Goal: Task Accomplishment & Management: Manage account settings

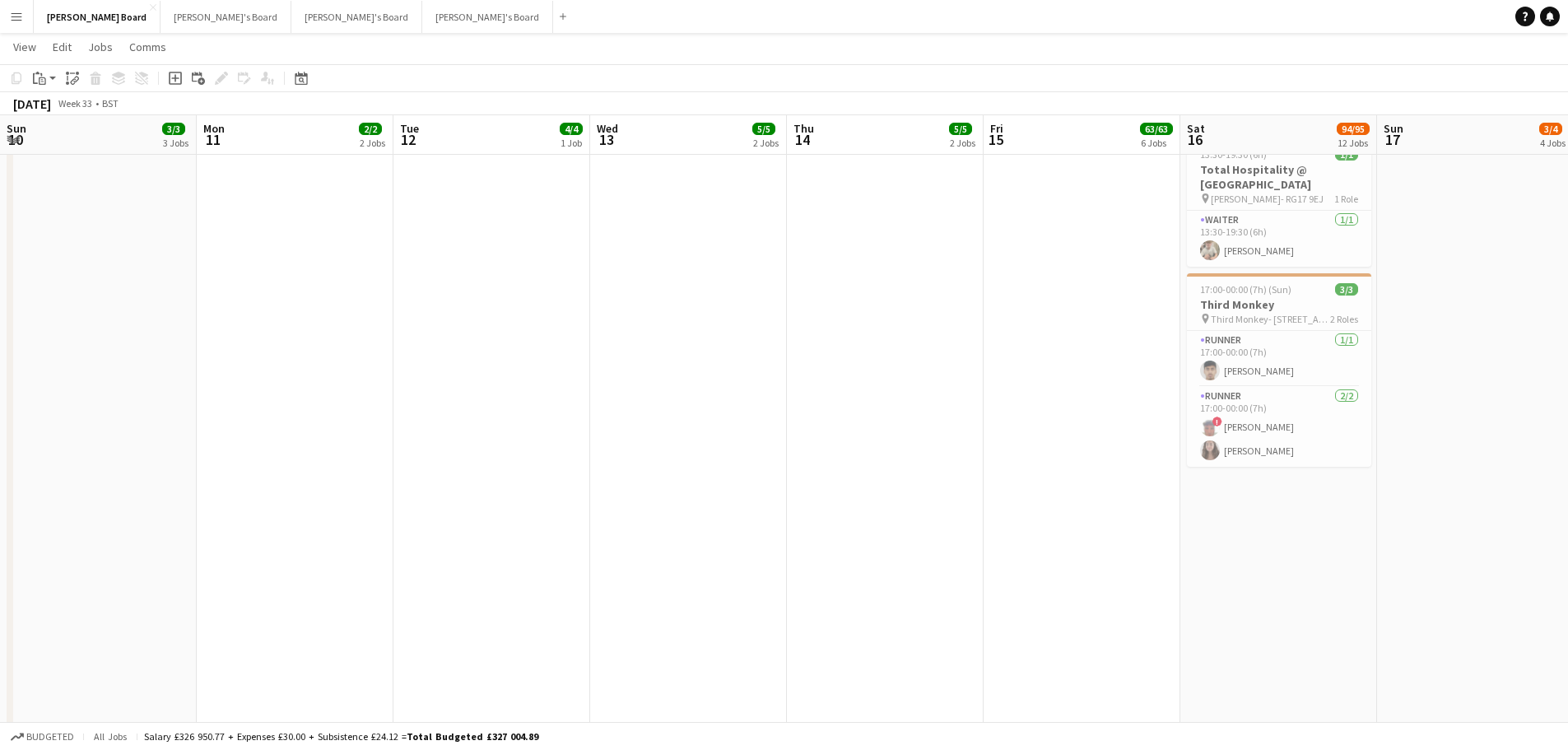
scroll to position [0, 585]
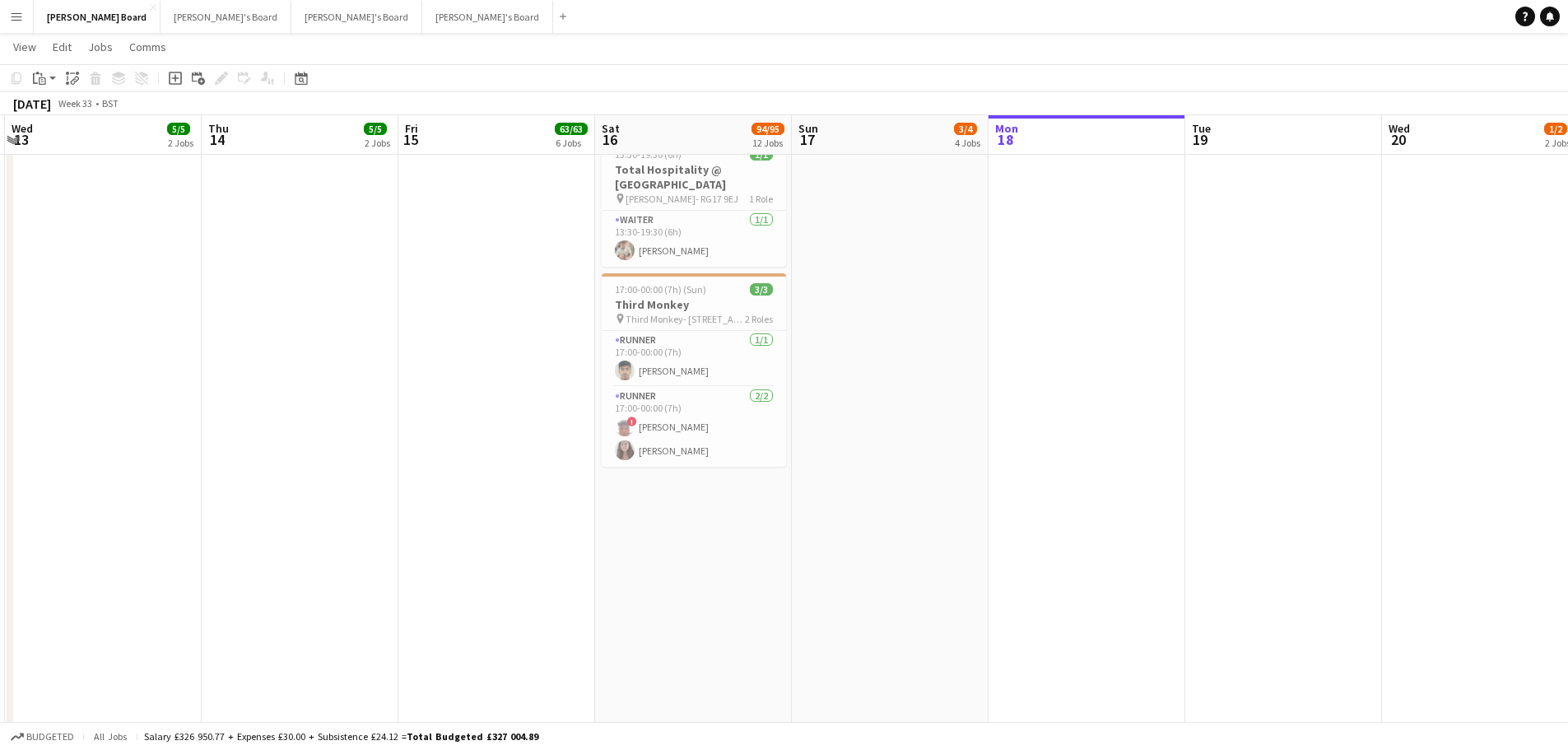
click at [313, 317] on app-date-cell at bounding box center [300, 754] width 197 height 2129
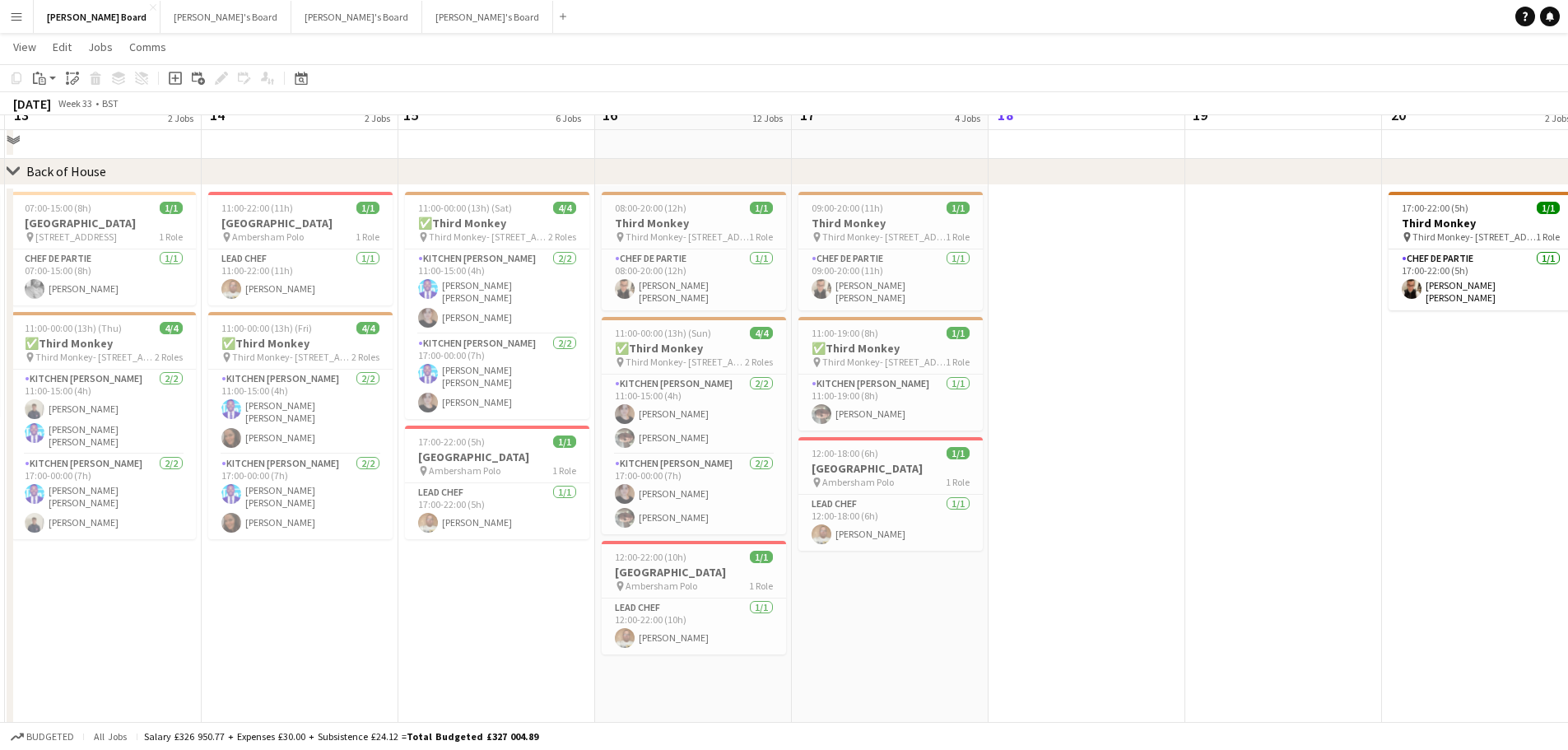
scroll to position [3783, 0]
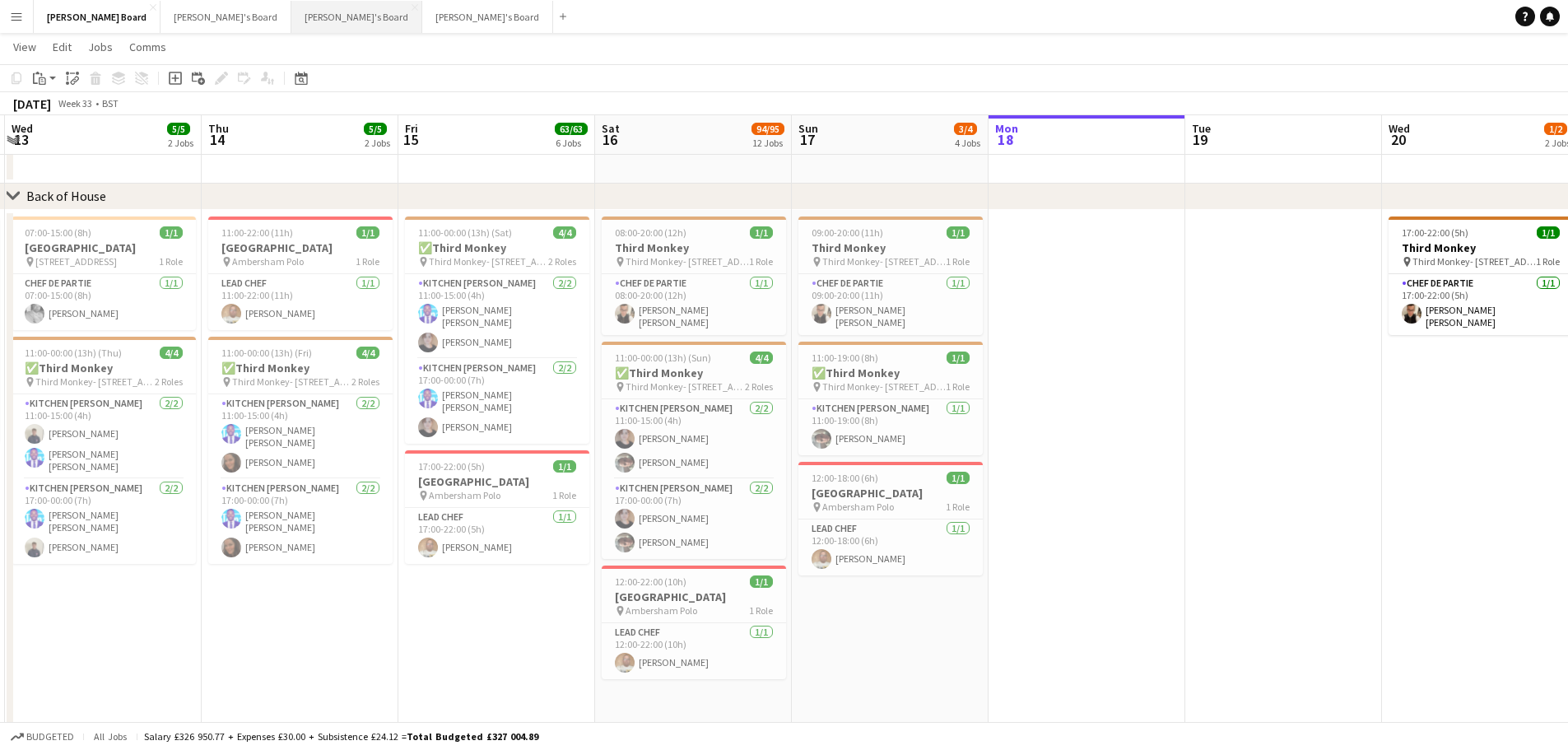
click at [292, 18] on button "Caitlin's Board Close" at bounding box center [357, 16] width 131 height 32
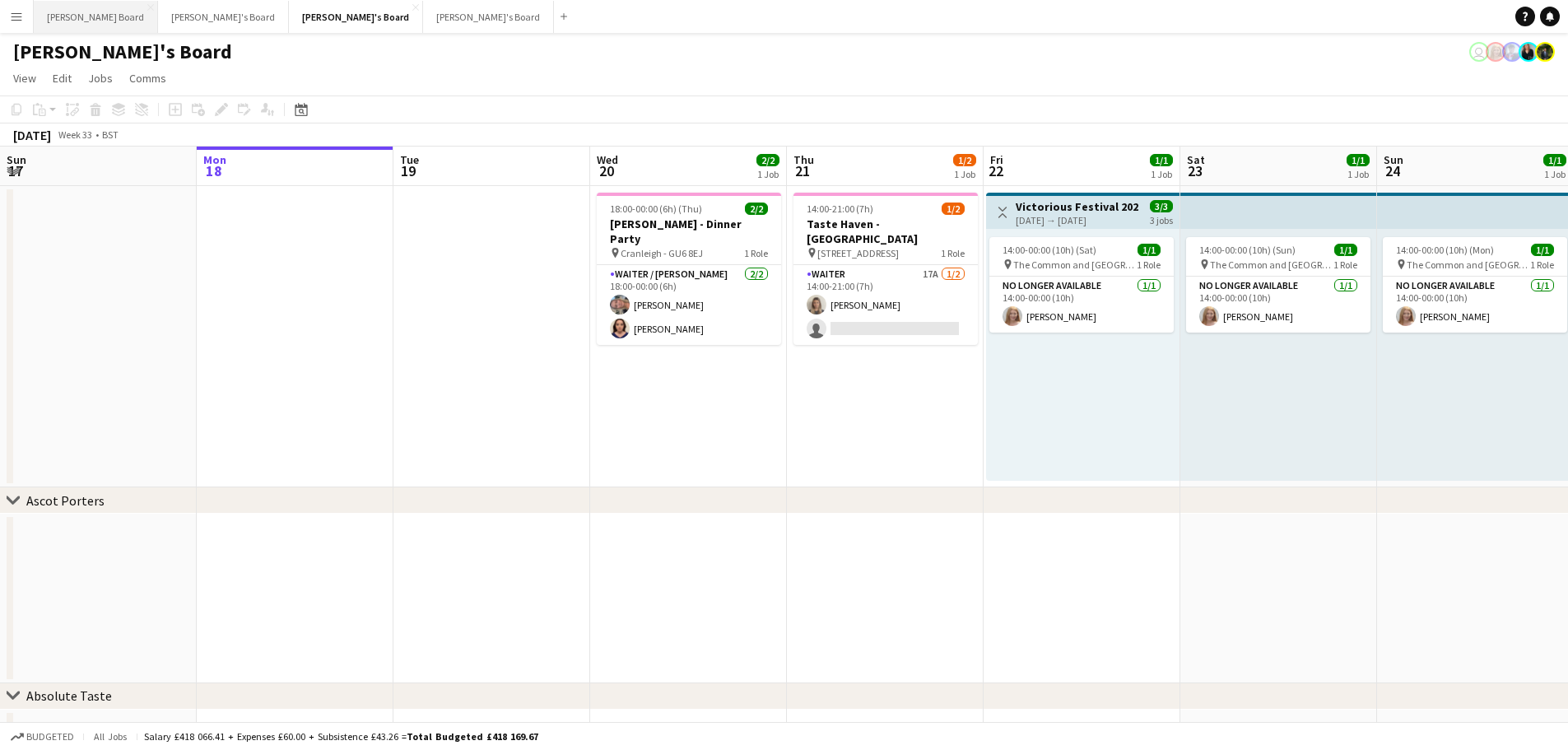
click at [50, 5] on button "Dean's Board Close" at bounding box center [95, 16] width 124 height 32
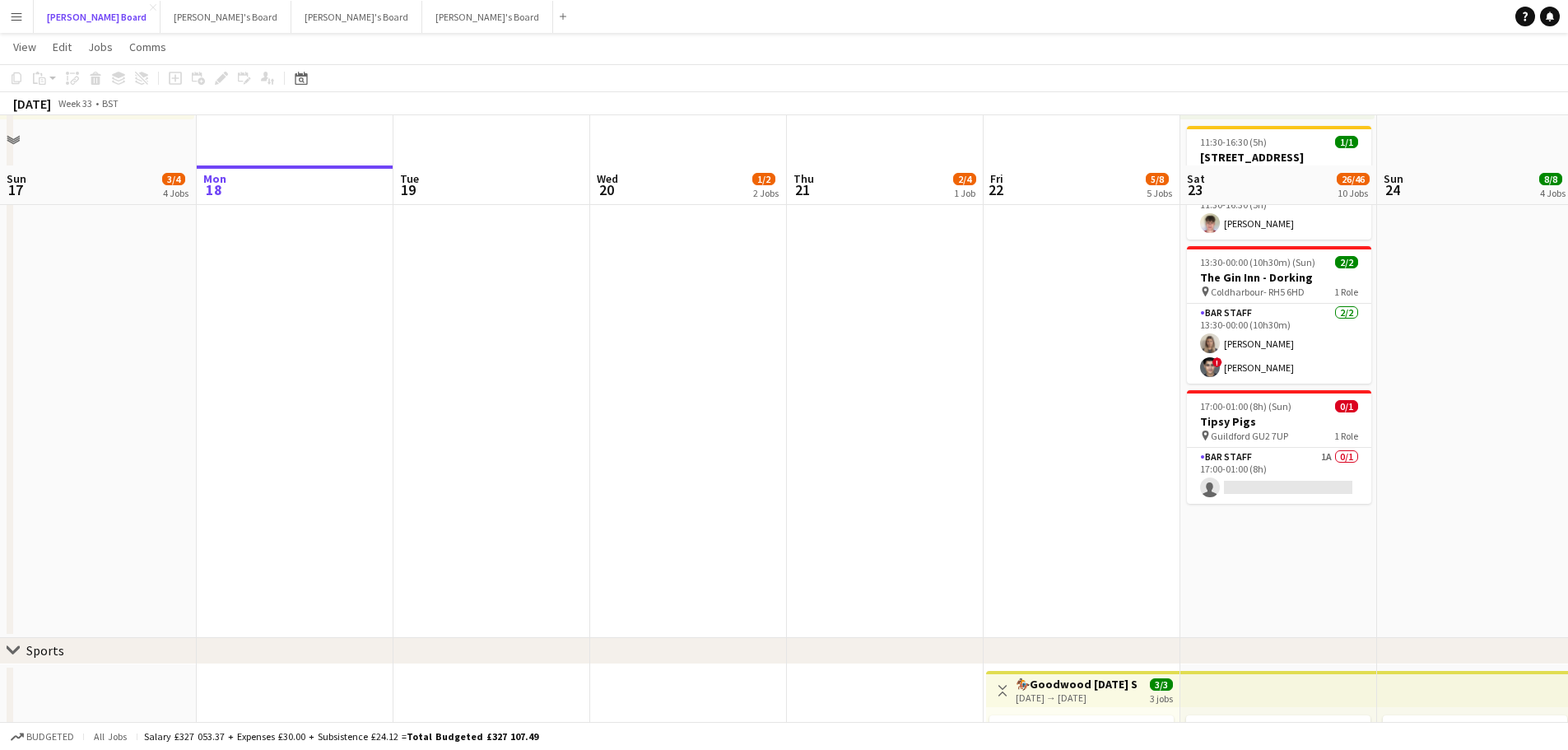
scroll to position [412, 0]
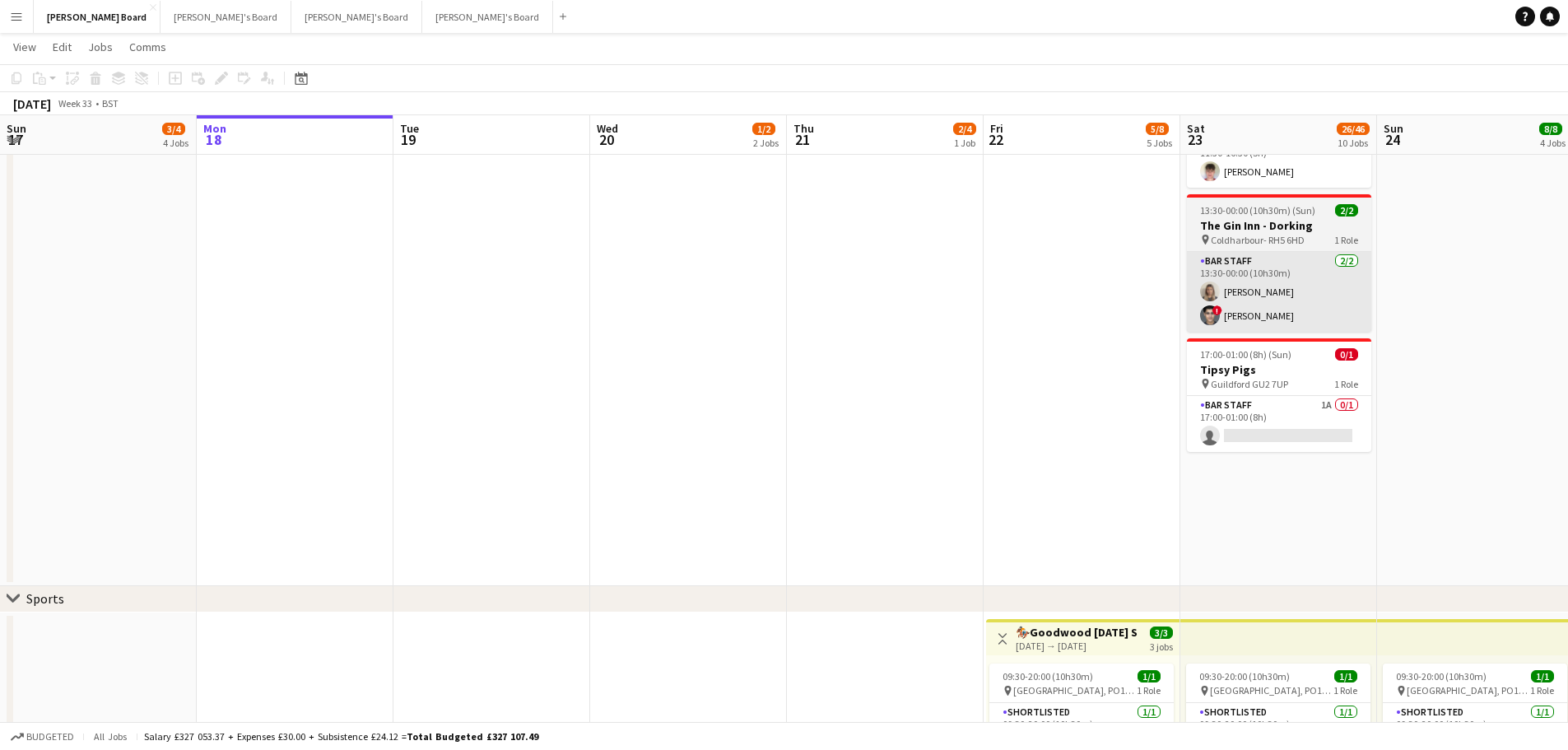
click at [1333, 436] on app-card-role "BAR STAFF 1A 0/1 17:00-01:00 (8h) single-neutral-actions" at bounding box center [1279, 423] width 185 height 56
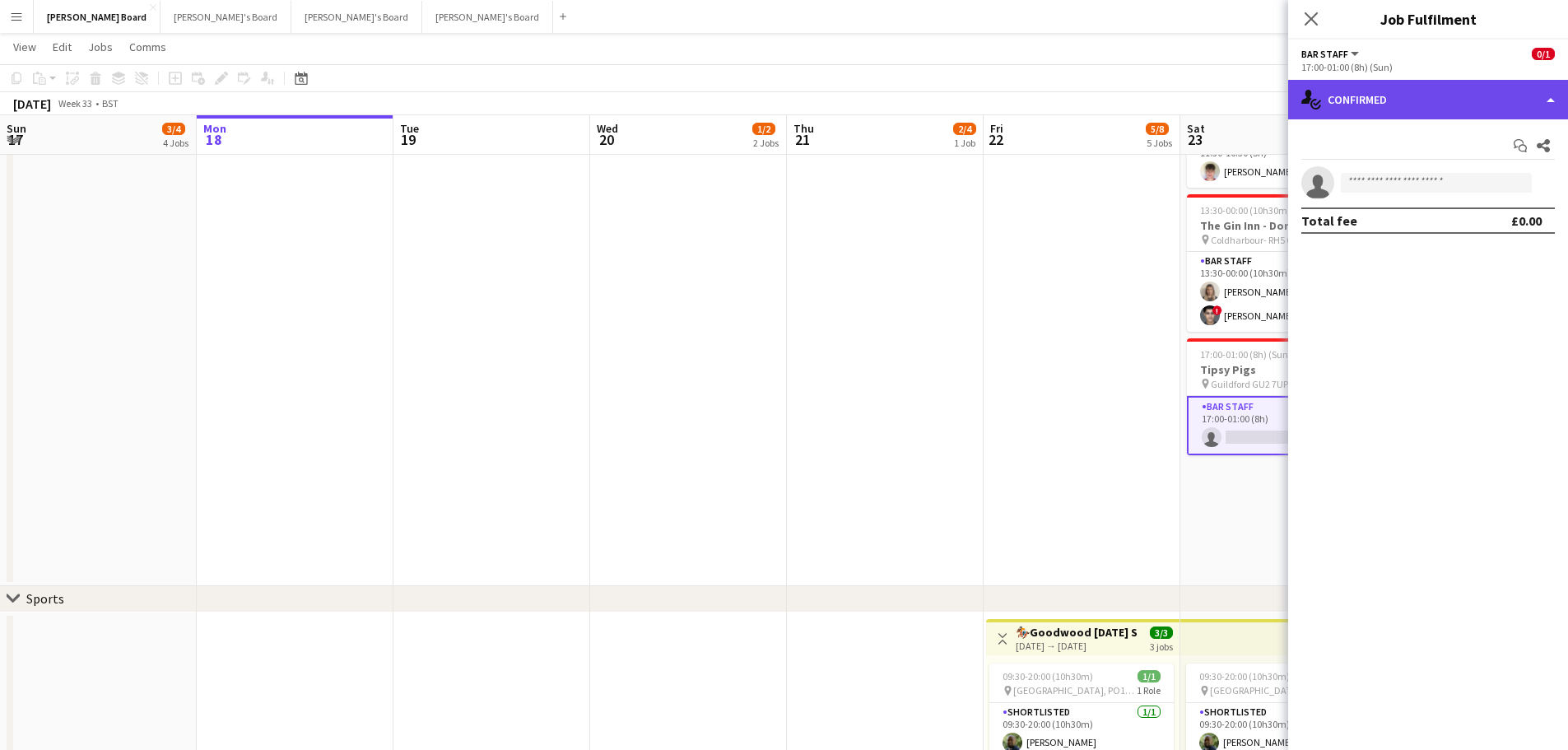
click at [1448, 88] on div "single-neutral-actions-check-2 Confirmed" at bounding box center [1428, 100] width 280 height 39
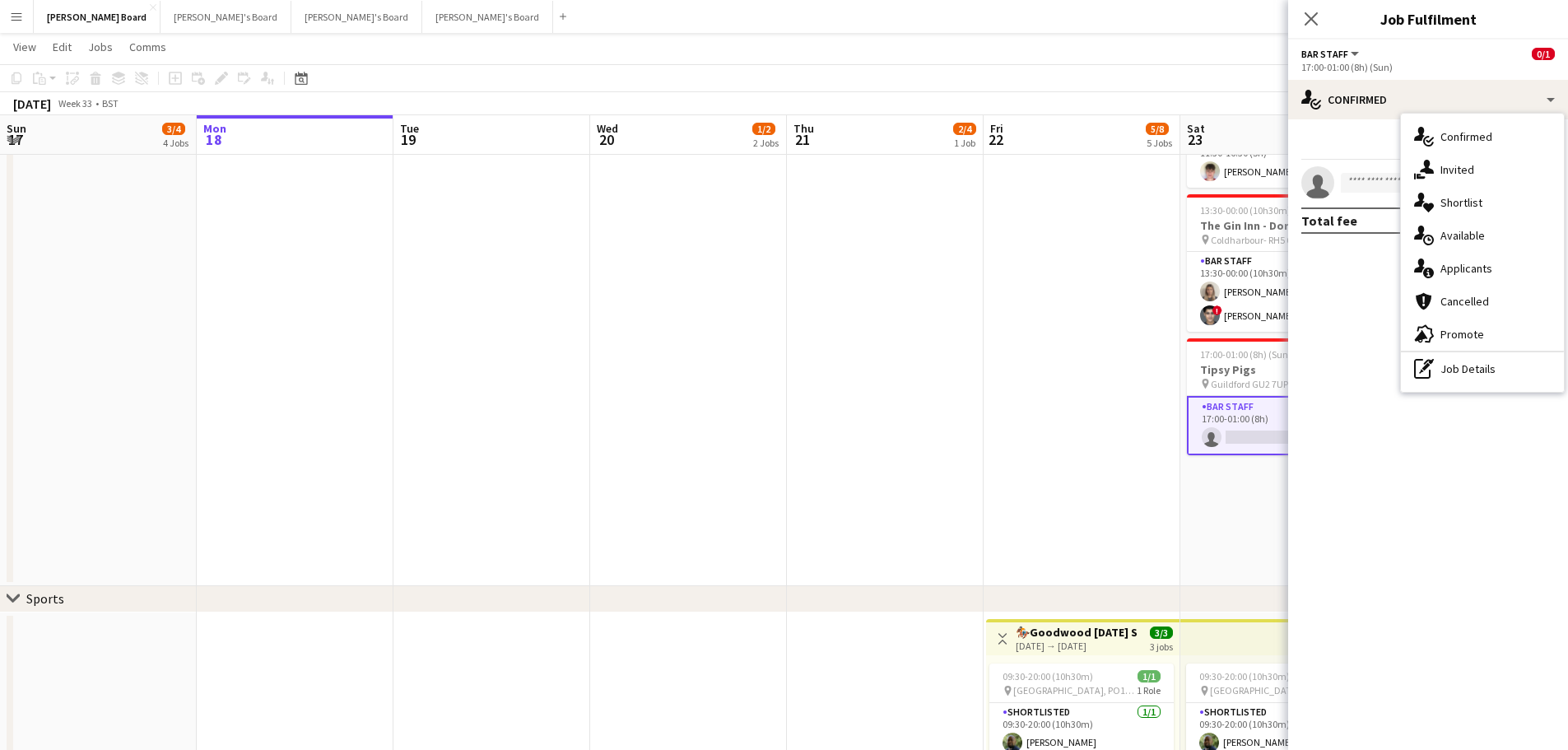
click at [1495, 259] on div "single-neutral-actions-information Applicants" at bounding box center [1483, 269] width 163 height 33
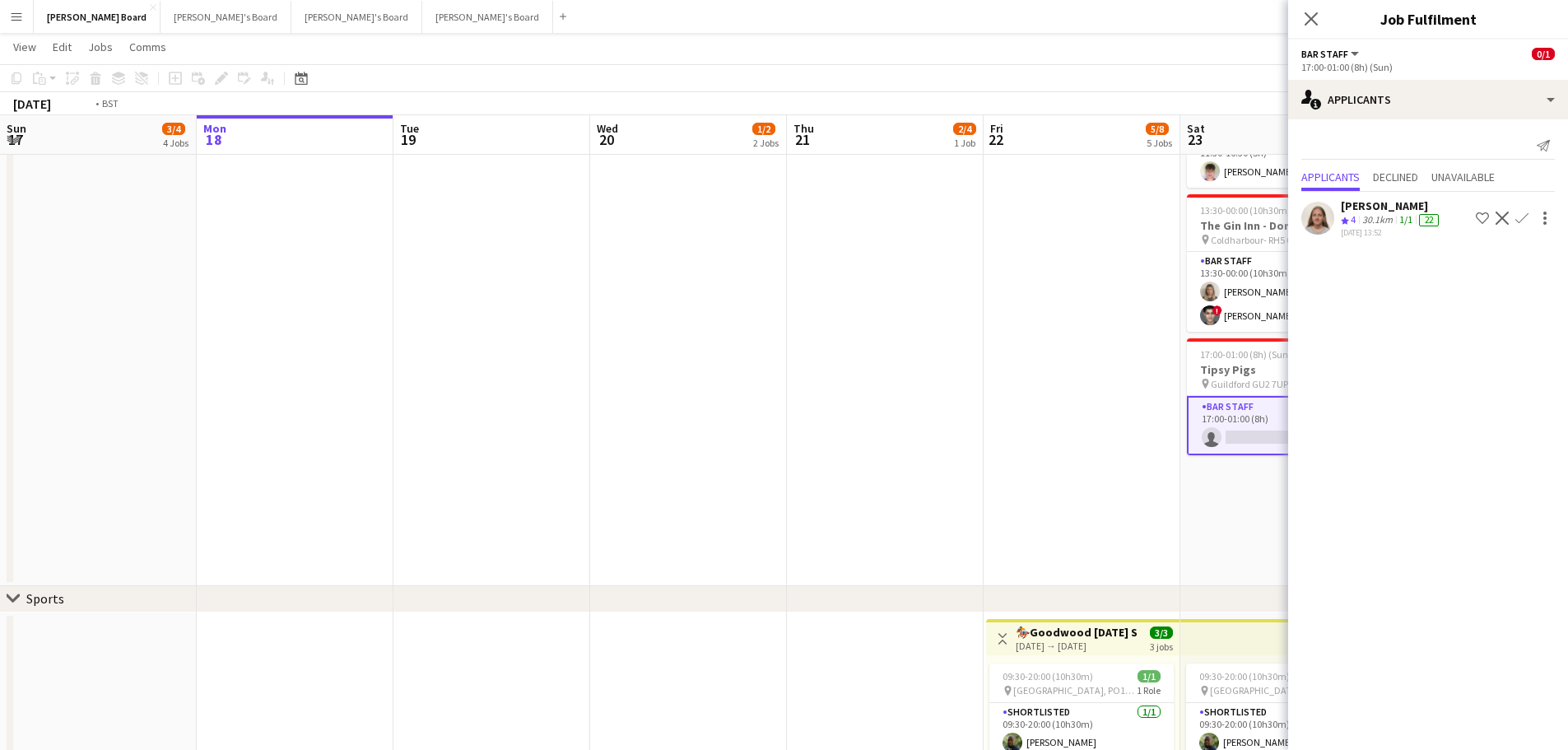
drag, startPoint x: 944, startPoint y: 345, endPoint x: 754, endPoint y: 315, distance: 192.4
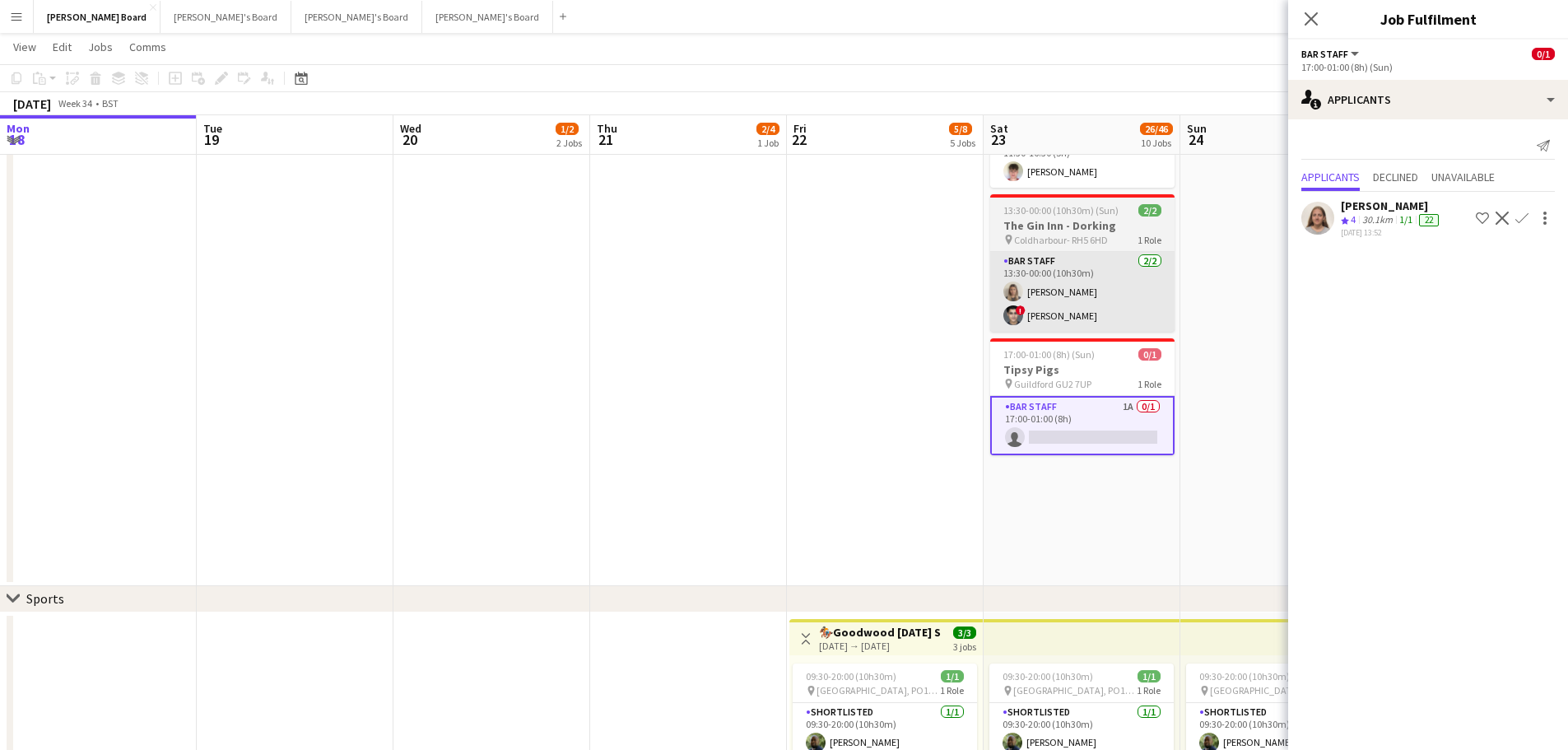
scroll to position [0, 573]
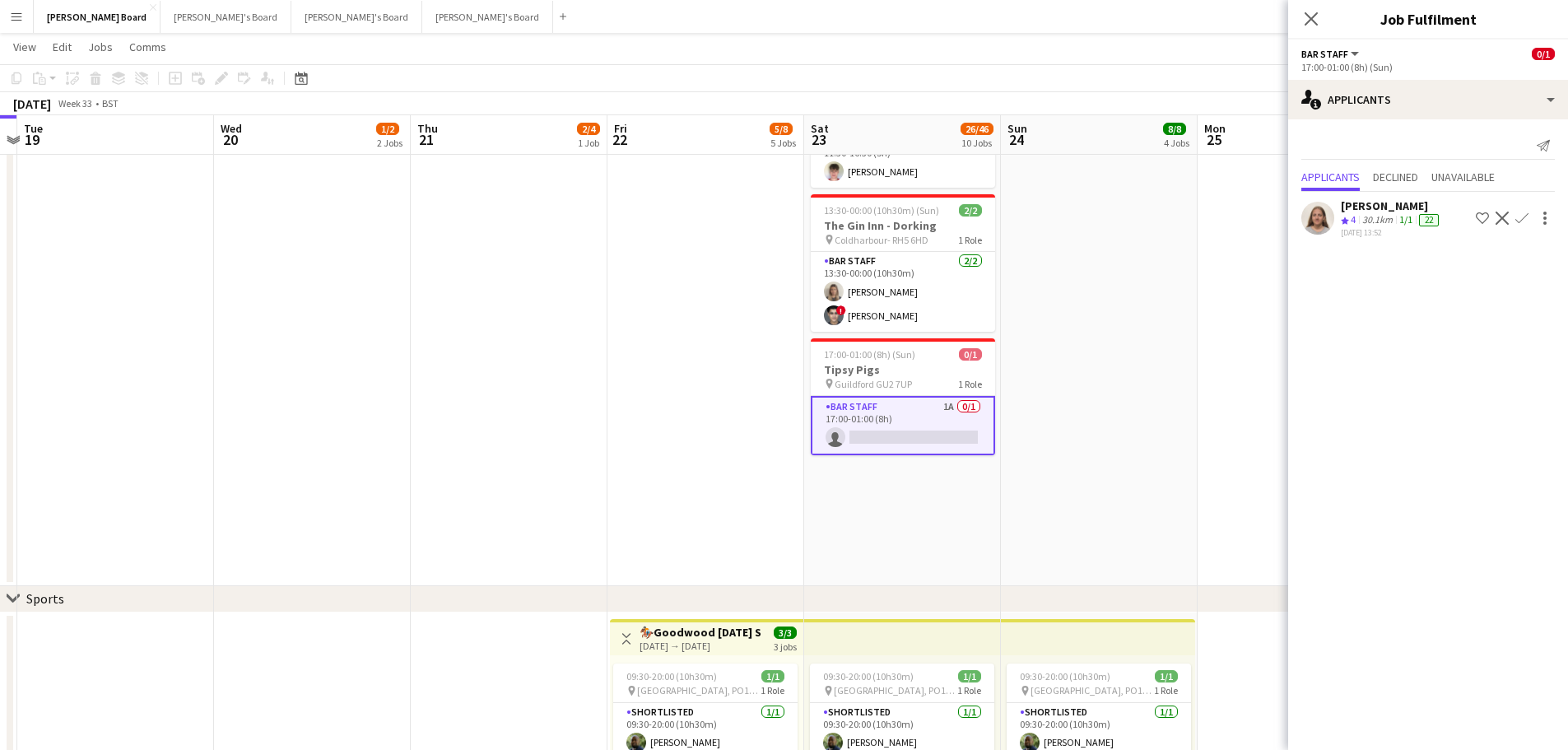
click at [1117, 304] on app-date-cell "11:00-16:00 (5h) 5/5 Roundabout Events @ Weybridge (5) pin Weybridge KT13 9BY 1…" at bounding box center [1099, 179] width 197 height 814
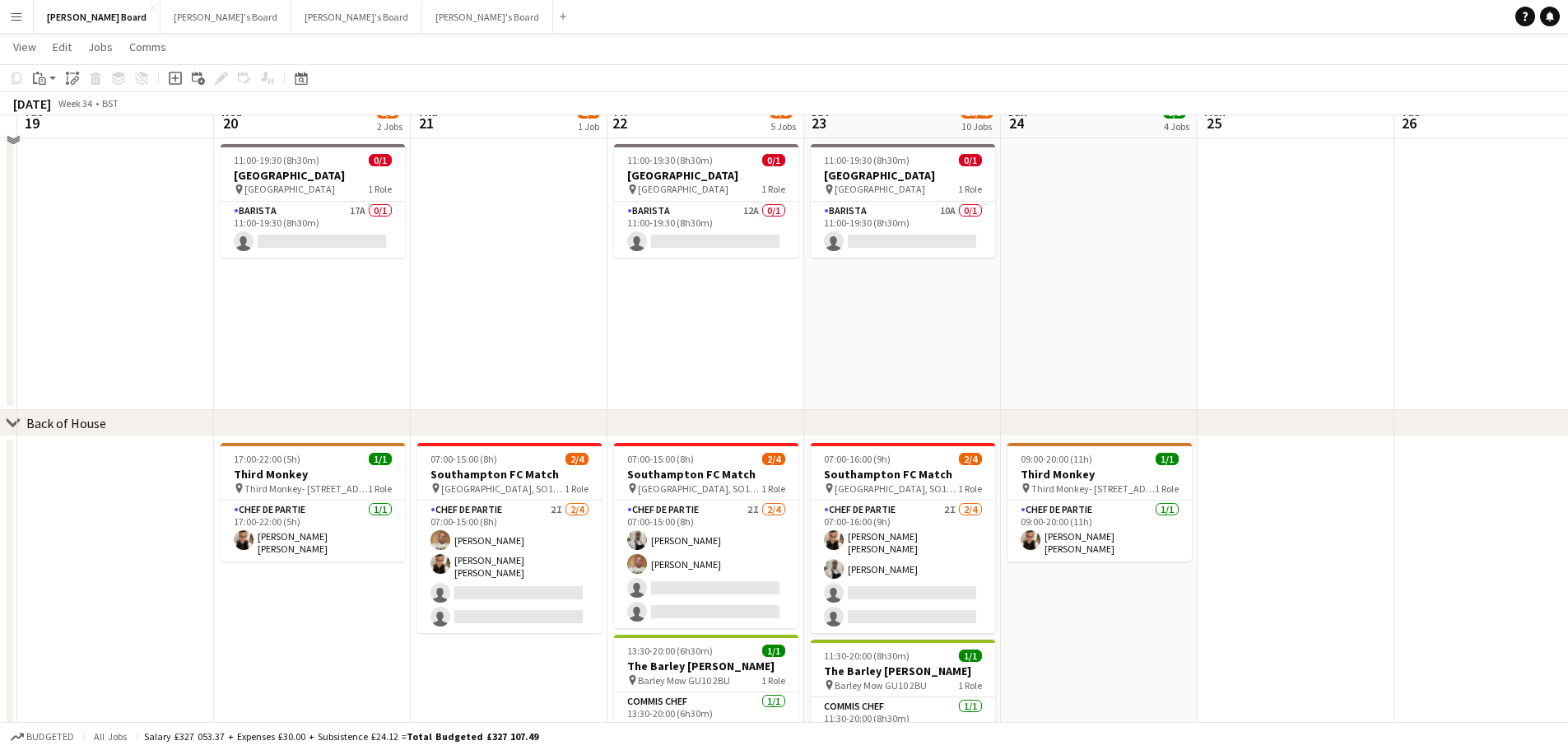
scroll to position [1729, 0]
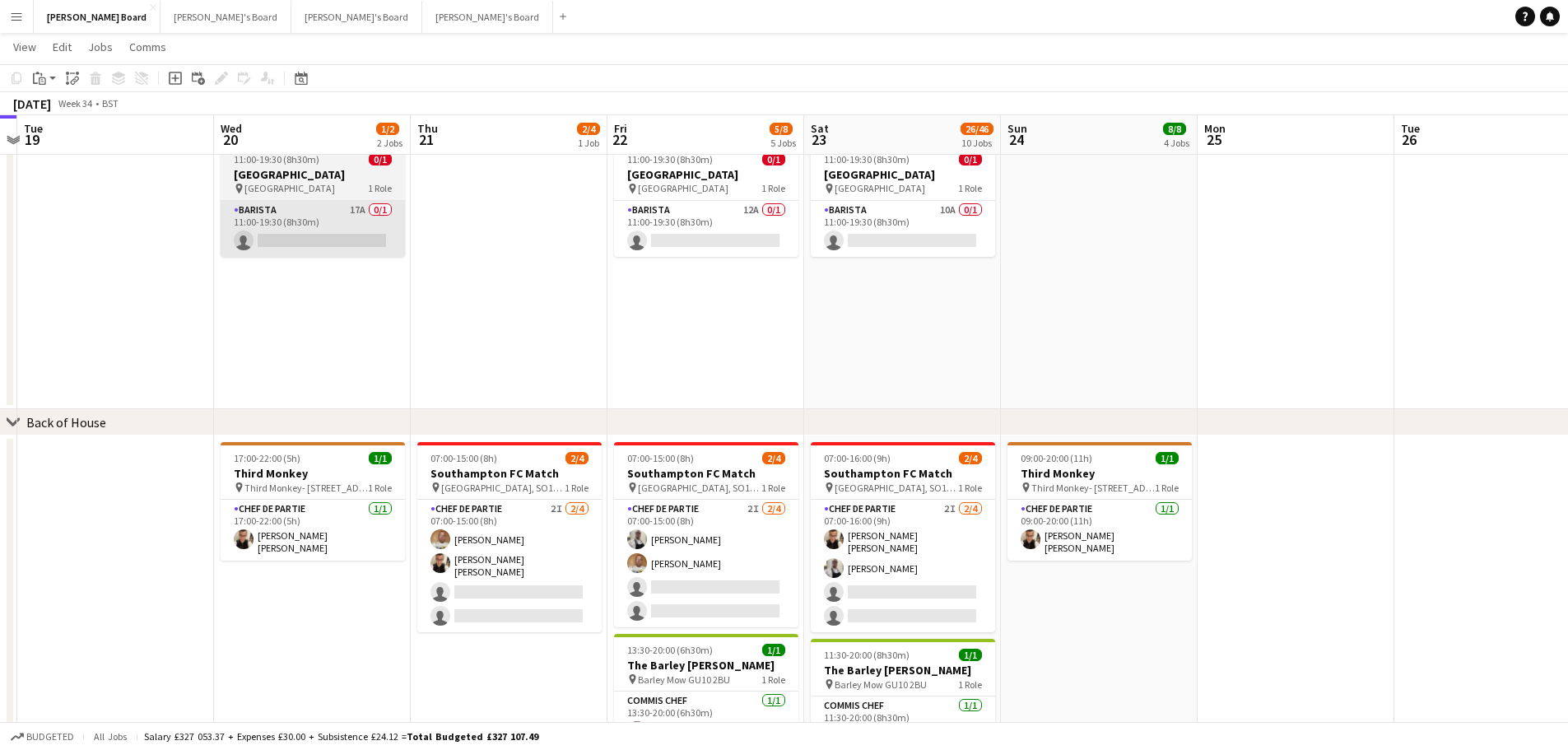
click at [305, 215] on app-card-role "Barista 17A 0/1 11:00-19:30 (8h30m) single-neutral-actions" at bounding box center [312, 228] width 185 height 56
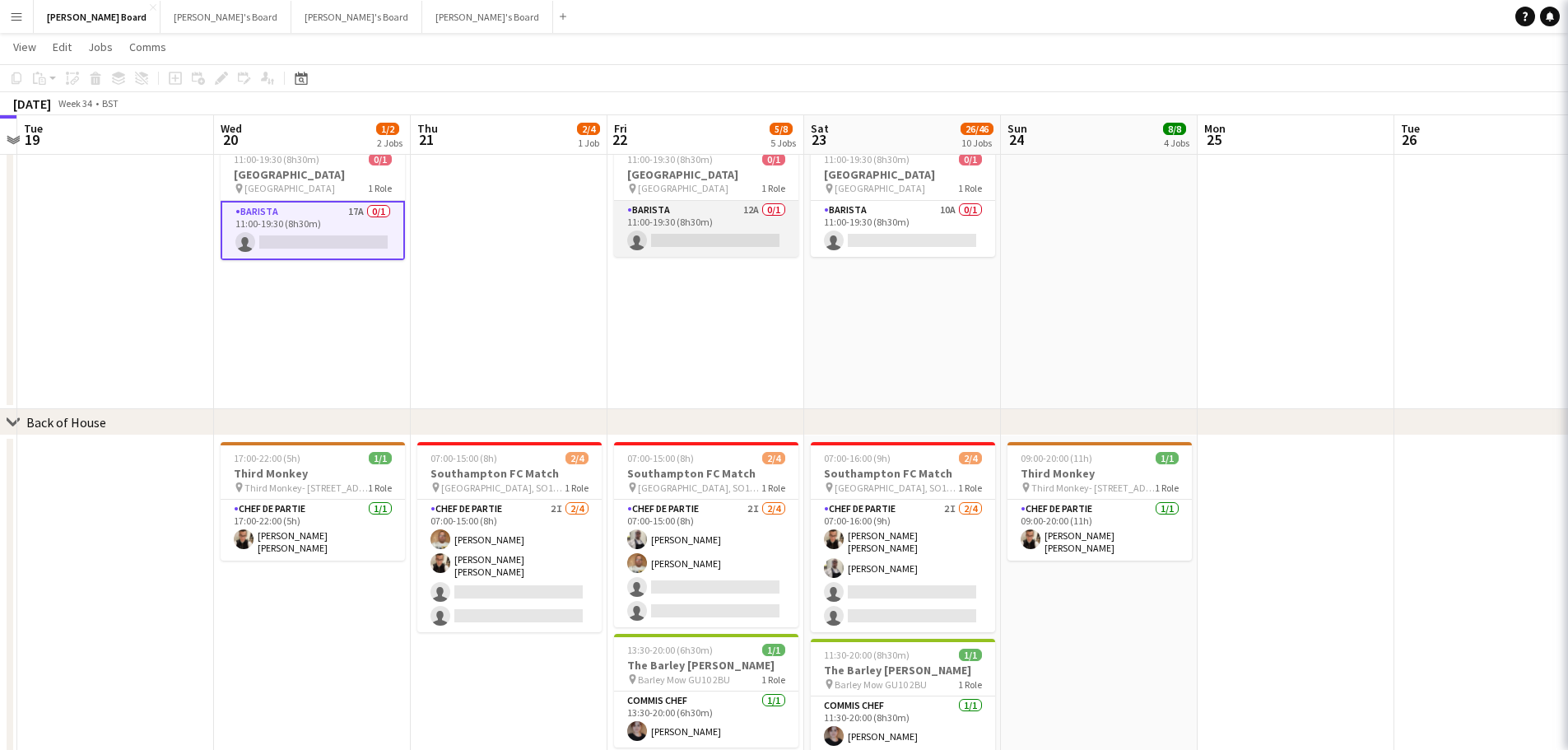
scroll to position [0, 572]
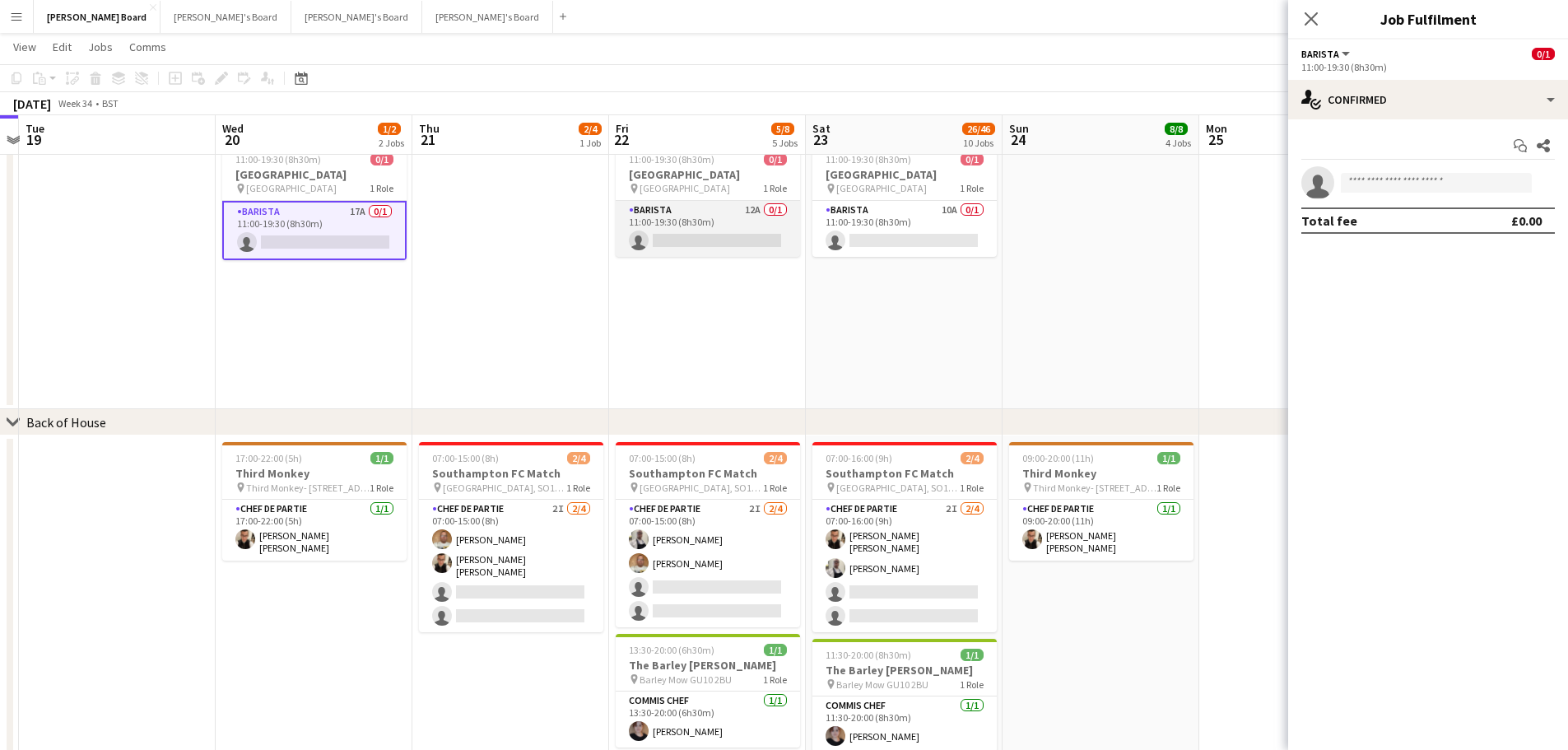
click at [619, 214] on app-card-role "Barista 12A 0/1 11:00-19:30 (8h30m) single-neutral-actions" at bounding box center [708, 228] width 185 height 56
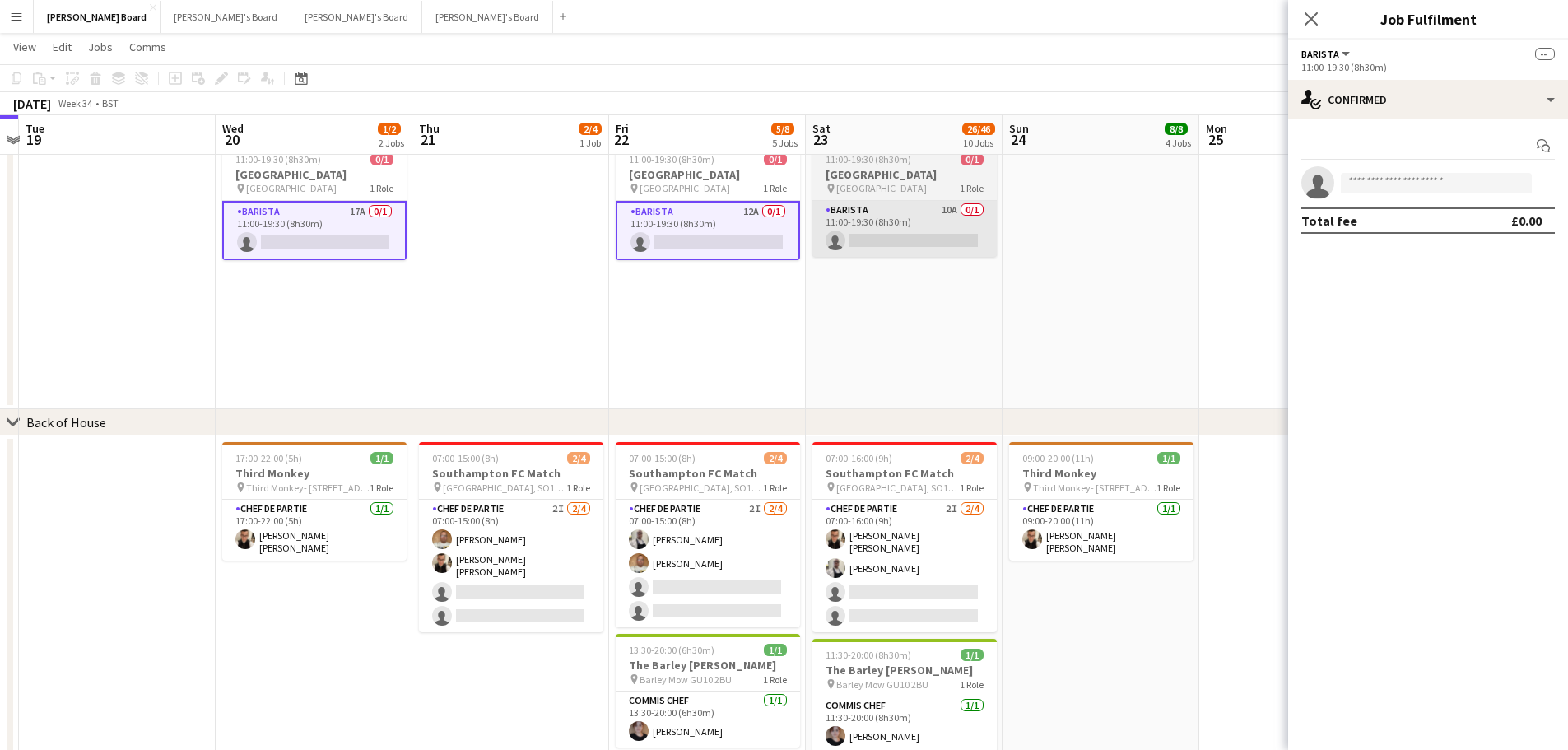
click at [894, 221] on app-card-role "Barista 10A 0/1 11:00-19:30 (8h30m) single-neutral-actions" at bounding box center [905, 228] width 185 height 56
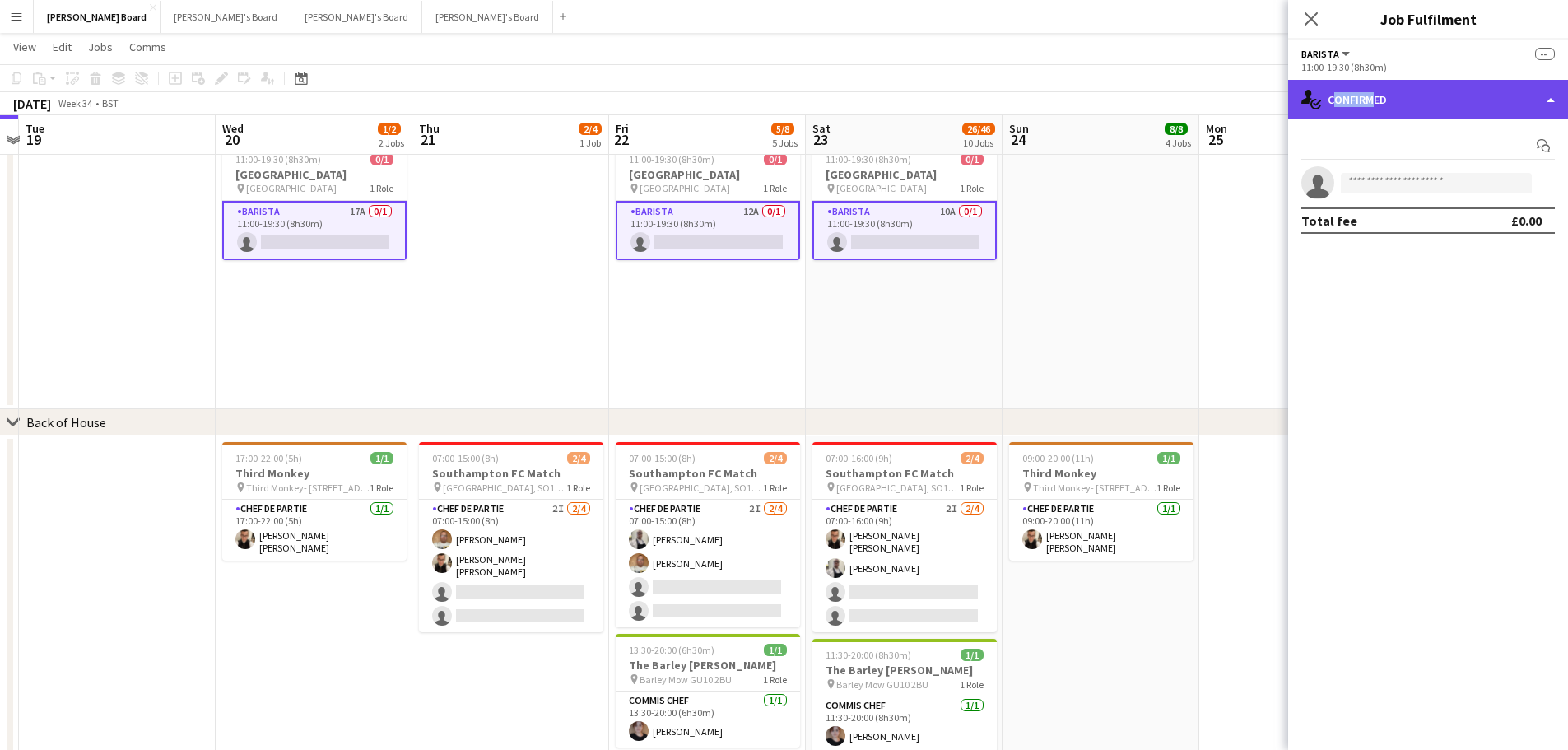
click at [1383, 104] on div "single-neutral-actions-check-2 Confirmed" at bounding box center [1428, 100] width 280 height 39
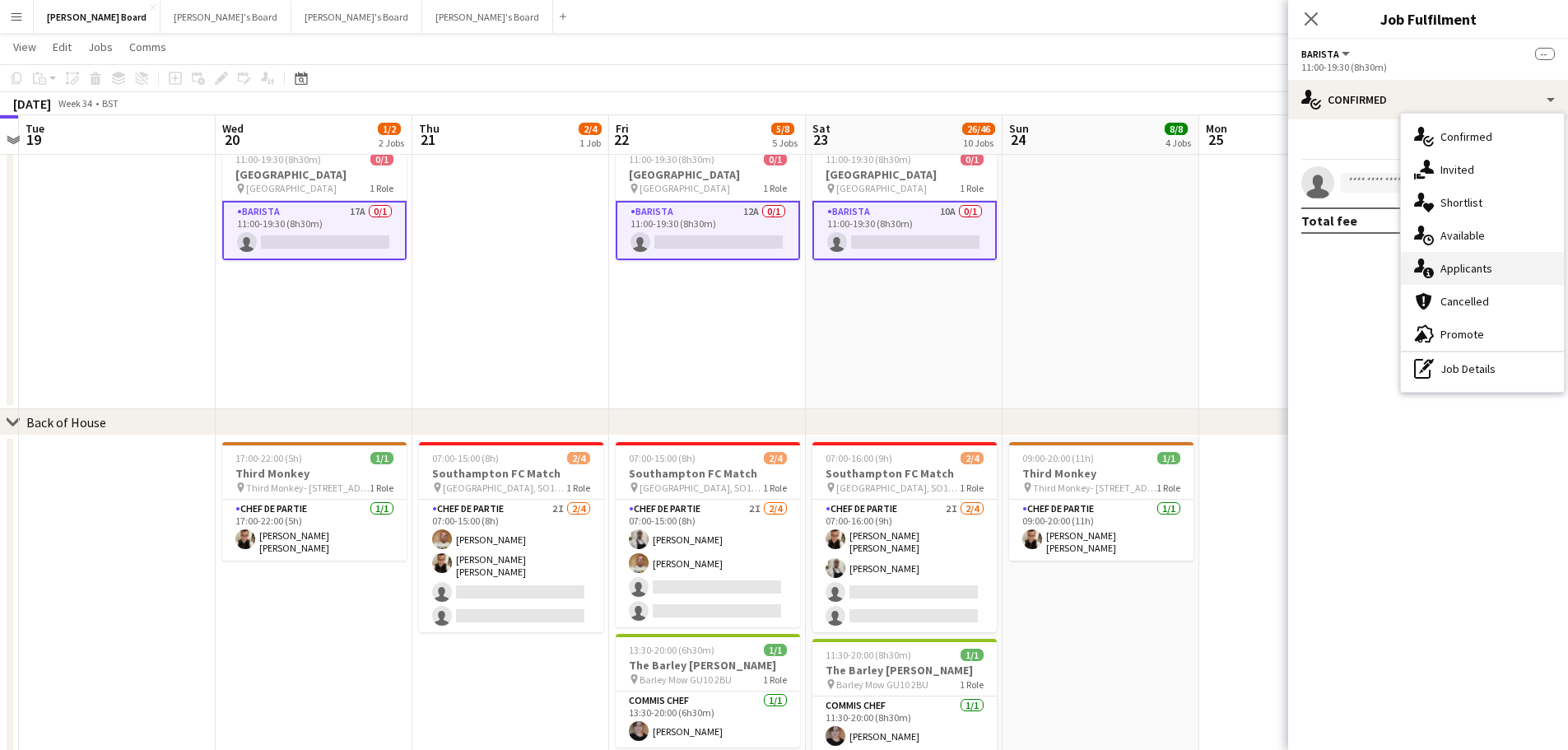
click at [1467, 263] on div "single-neutral-actions-information Applicants" at bounding box center [1483, 269] width 163 height 33
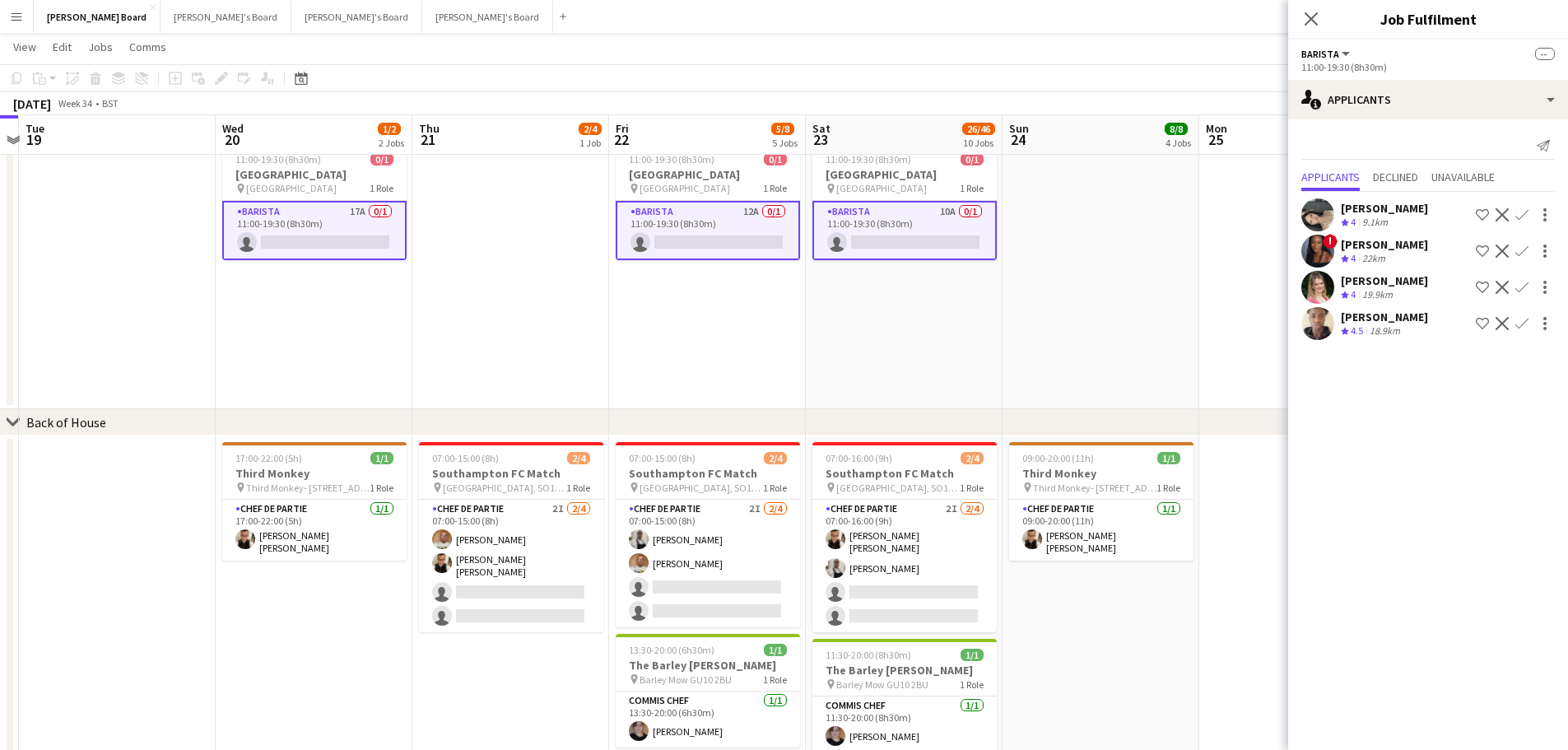
click at [1368, 209] on div "[PERSON_NAME]" at bounding box center [1385, 208] width 88 height 15
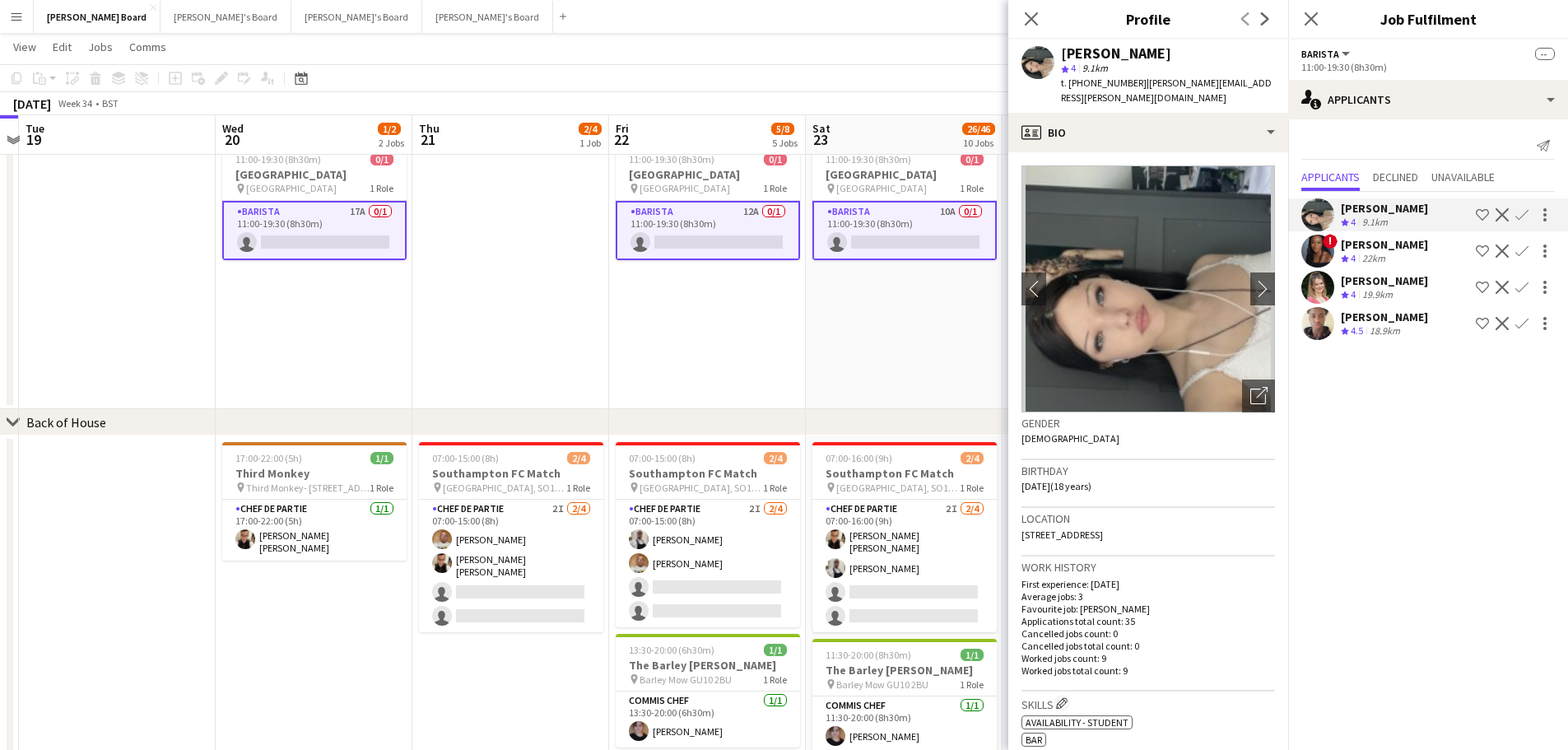
click at [1410, 256] on div "Crew rating 4 22km" at bounding box center [1385, 259] width 88 height 14
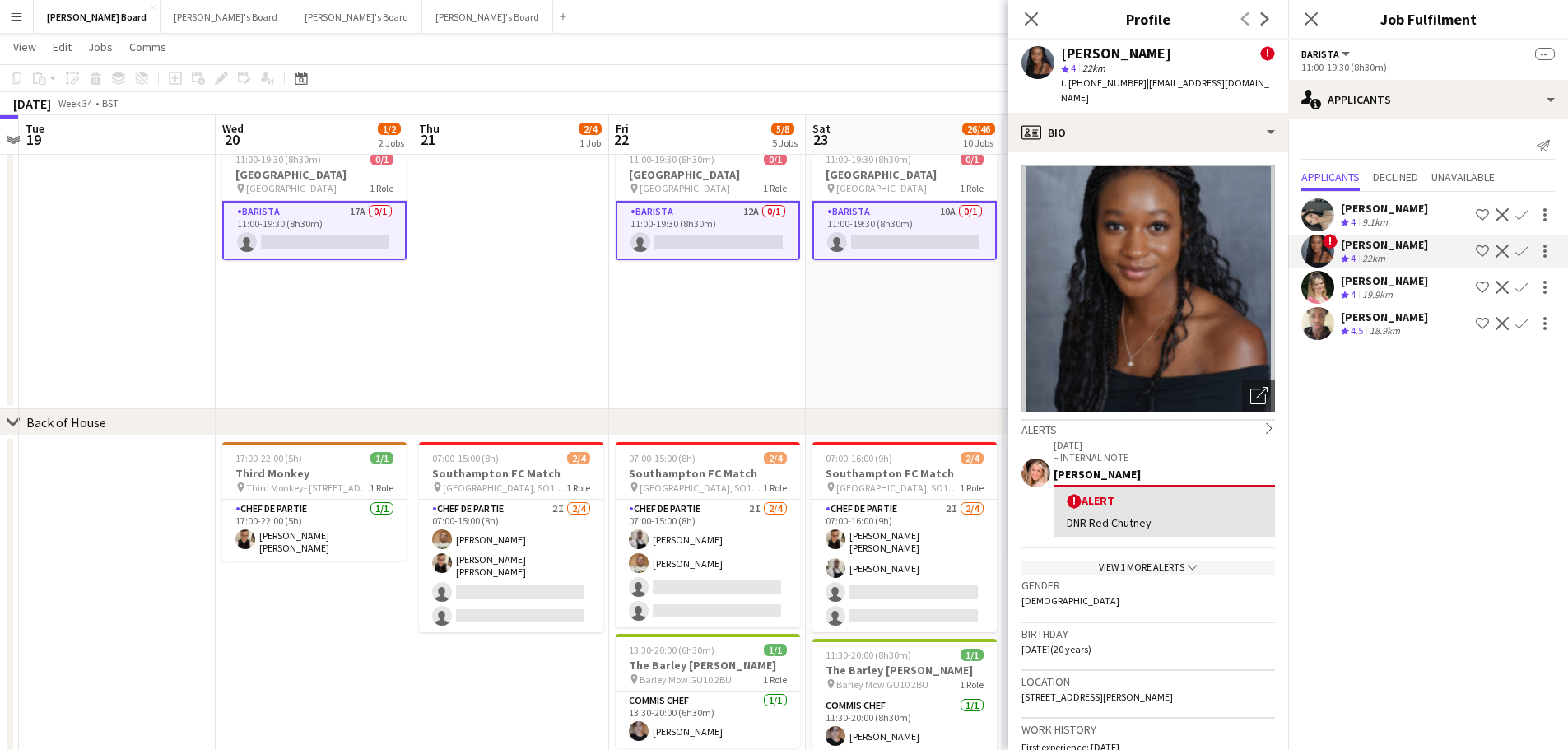
click at [1402, 282] on div "[PERSON_NAME]" at bounding box center [1385, 280] width 88 height 15
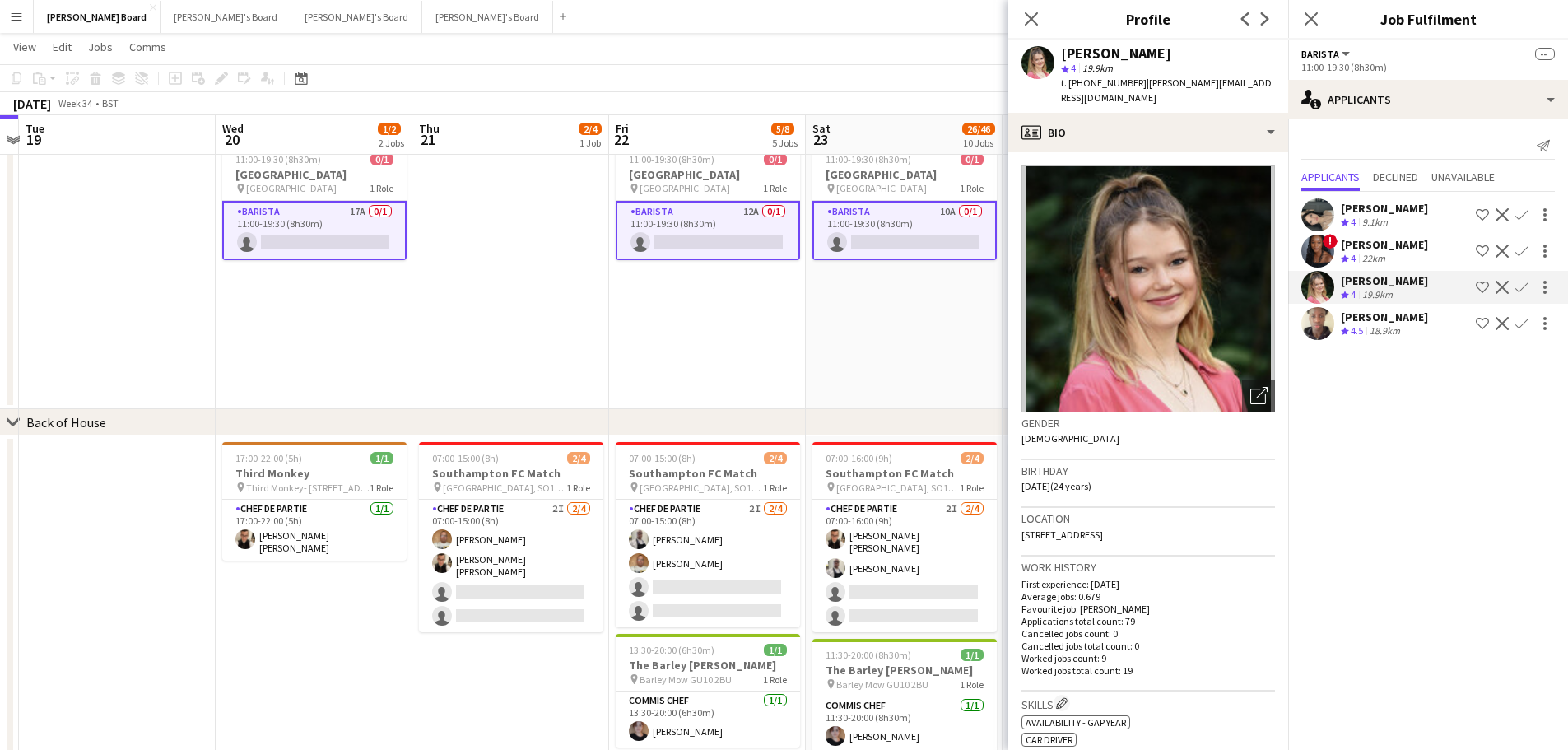
click at [1364, 221] on div "9.1km" at bounding box center [1375, 222] width 32 height 14
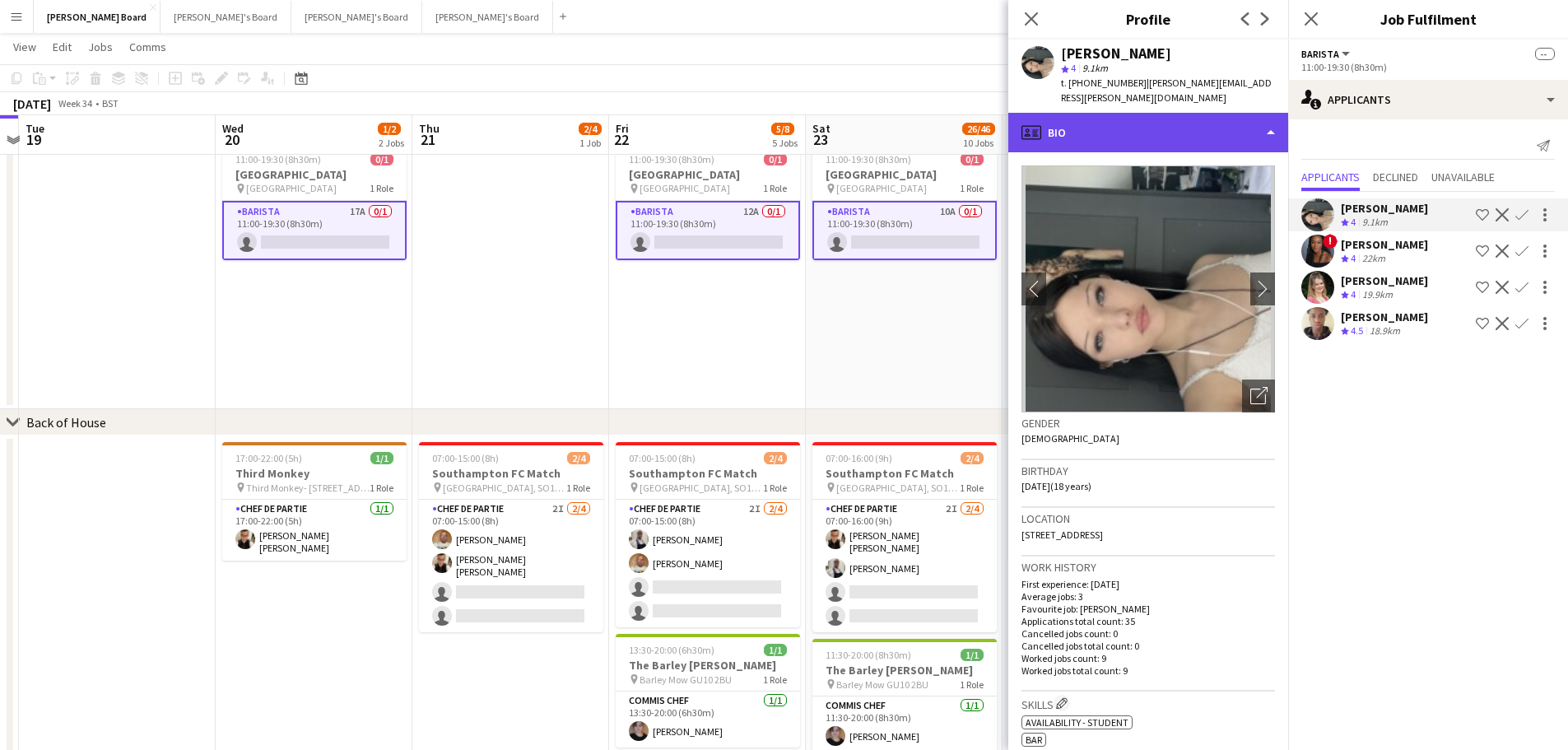
click at [1166, 123] on div "profile Bio" at bounding box center [1148, 132] width 280 height 39
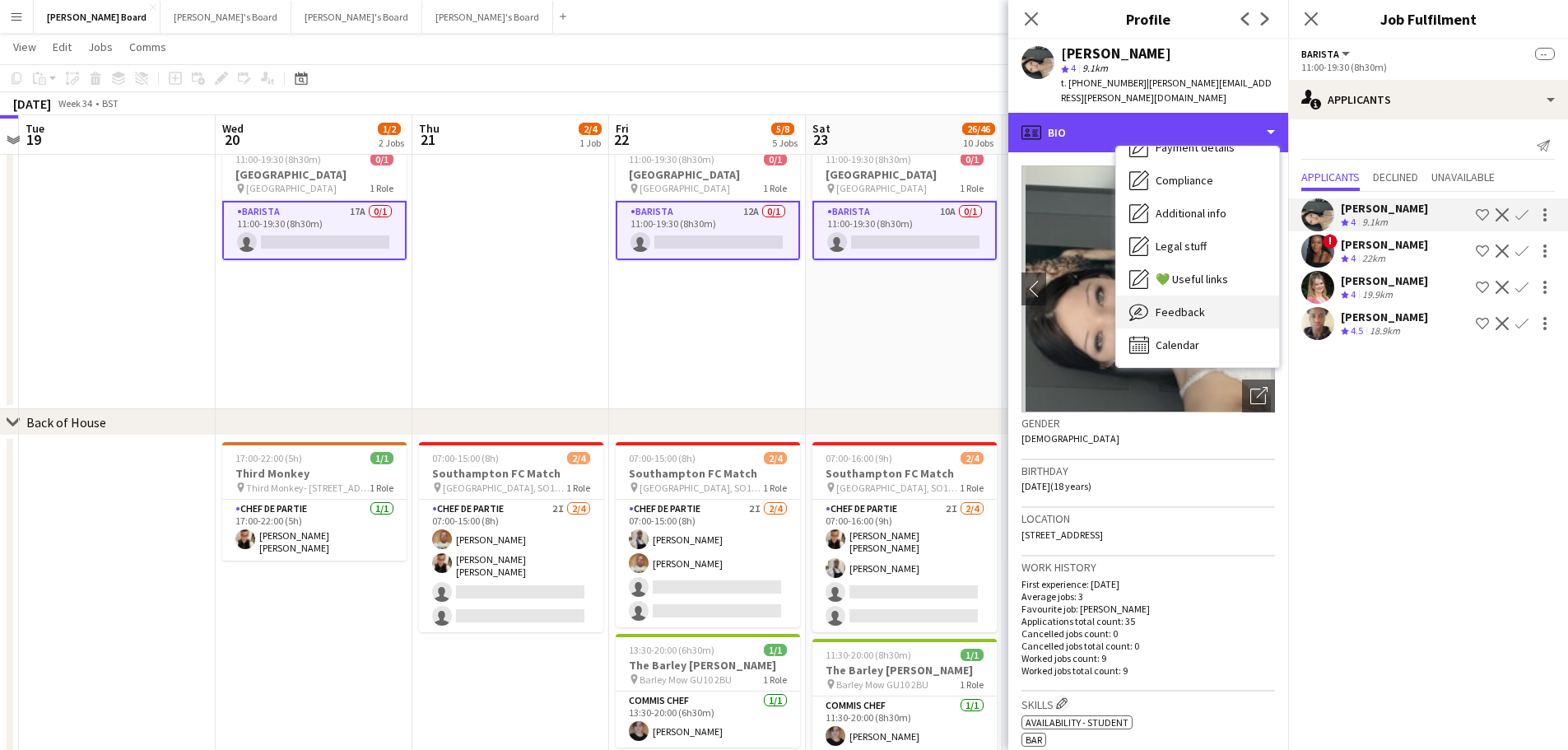
scroll to position [221, 0]
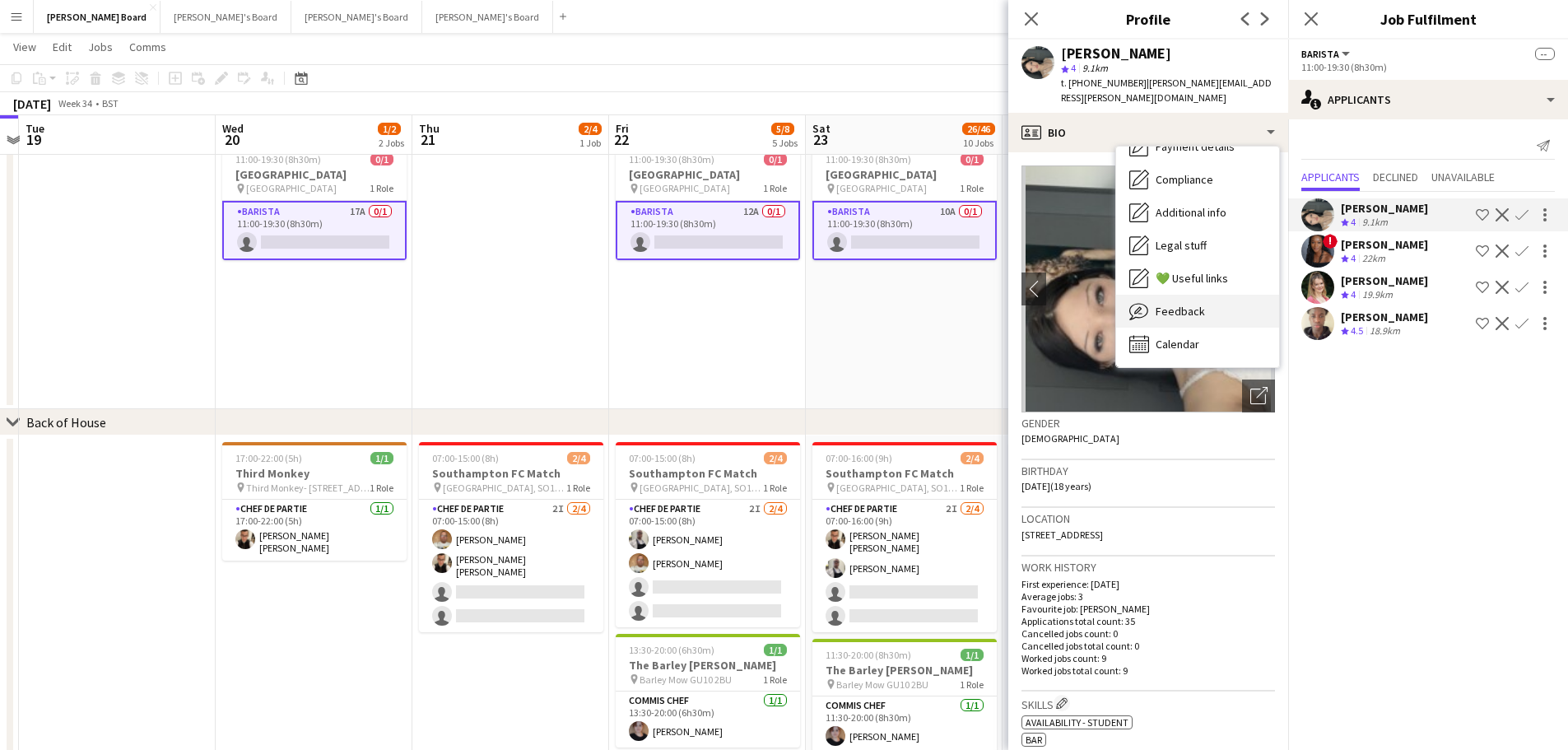
click at [1200, 305] on div "Feedback Feedback" at bounding box center [1198, 311] width 163 height 33
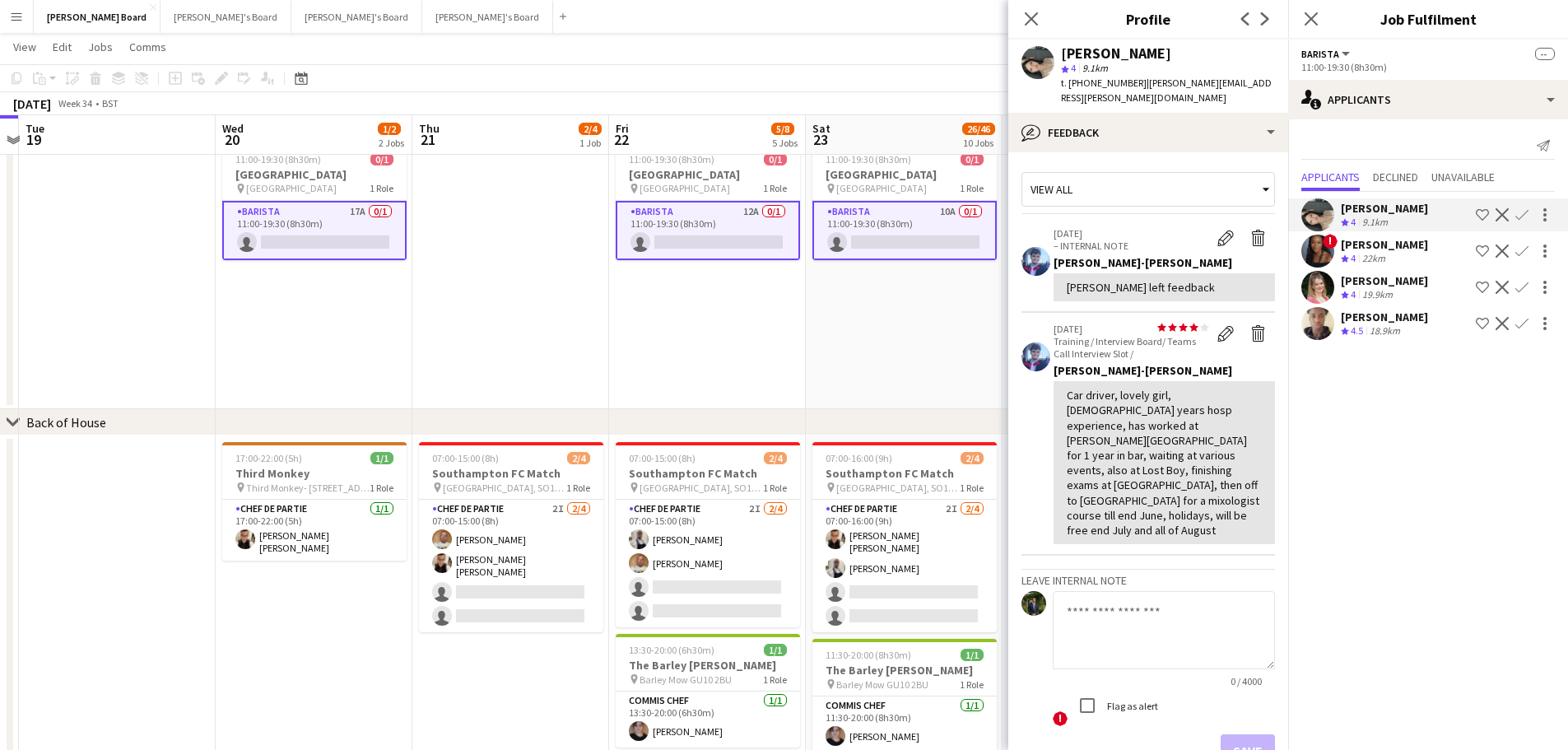
click at [911, 358] on app-date-cell "11:00-19:30 (8h30m) 0/1 Four Seasons Hotel Restaurant pin Four Seasons Hotel 1 …" at bounding box center [904, 273] width 197 height 273
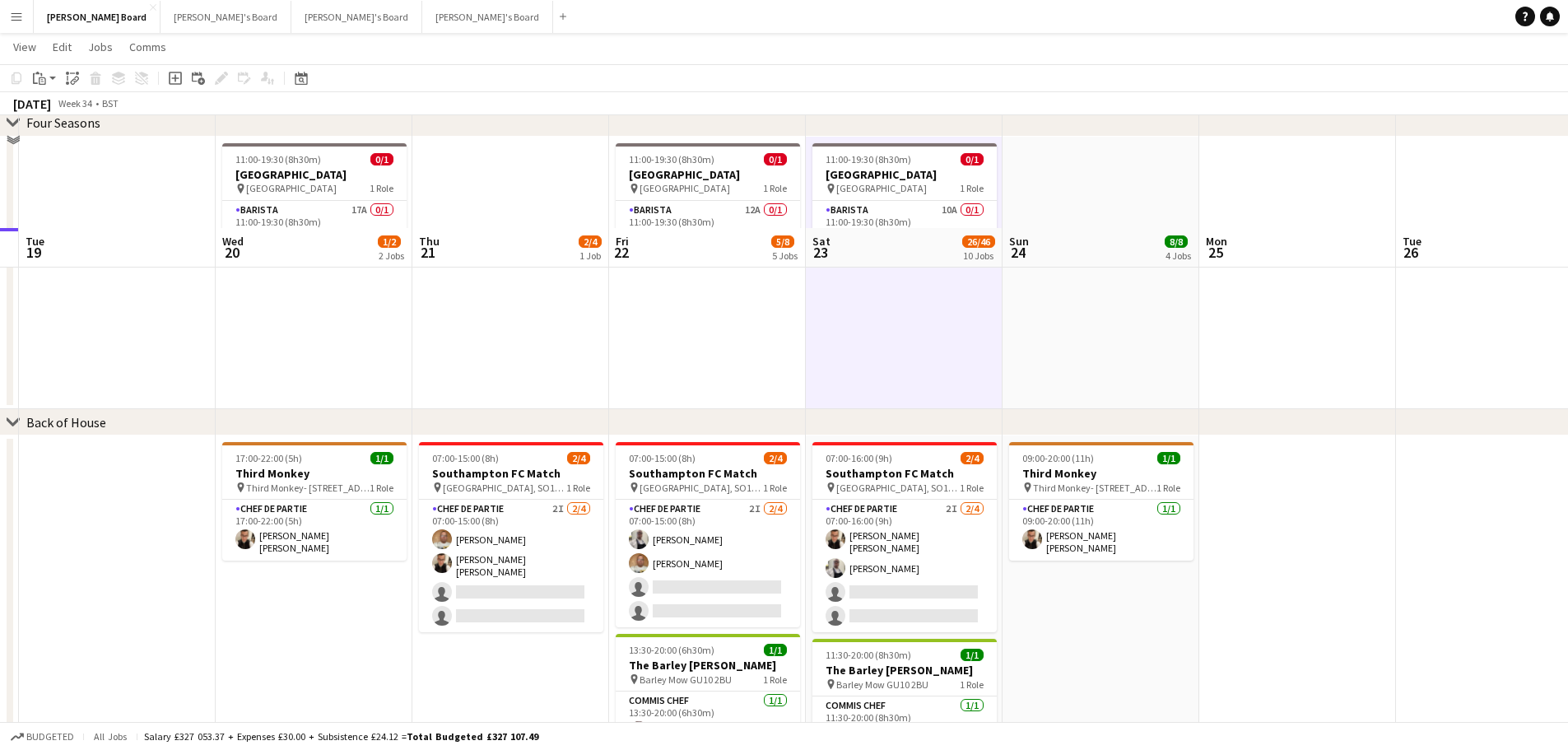
scroll to position [1944, 0]
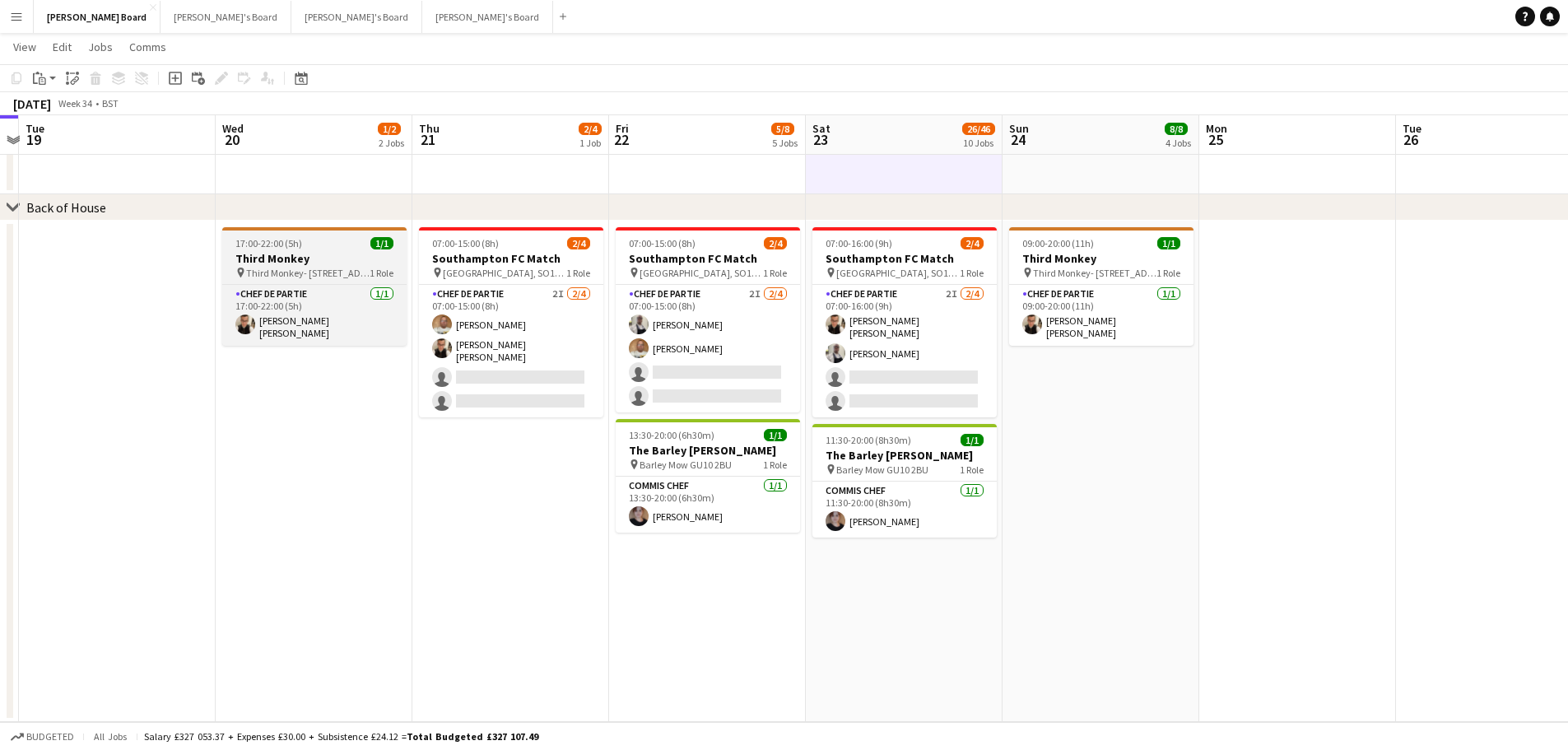
click at [313, 258] on h3 "Third Monkey" at bounding box center [314, 258] width 185 height 15
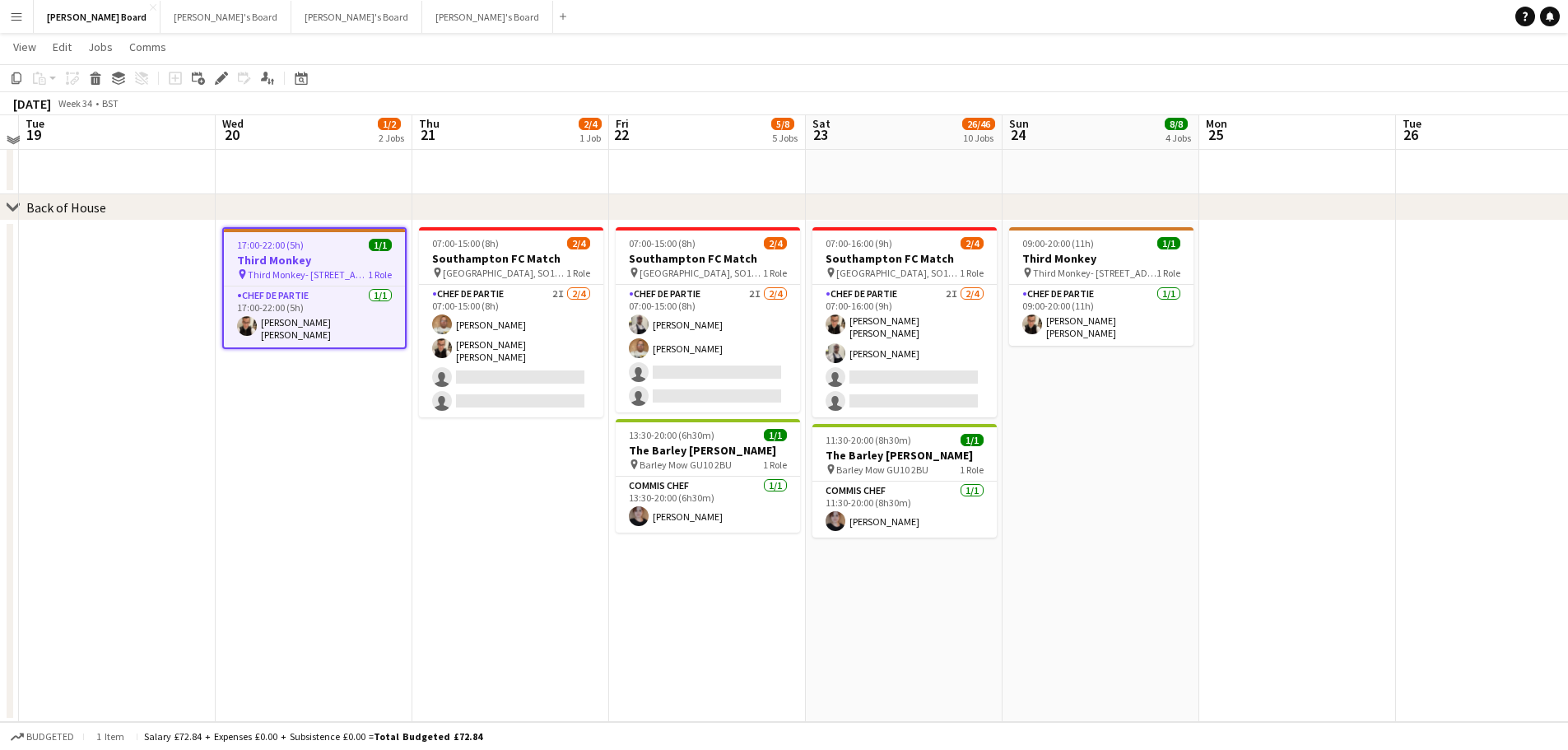
scroll to position [1861, 0]
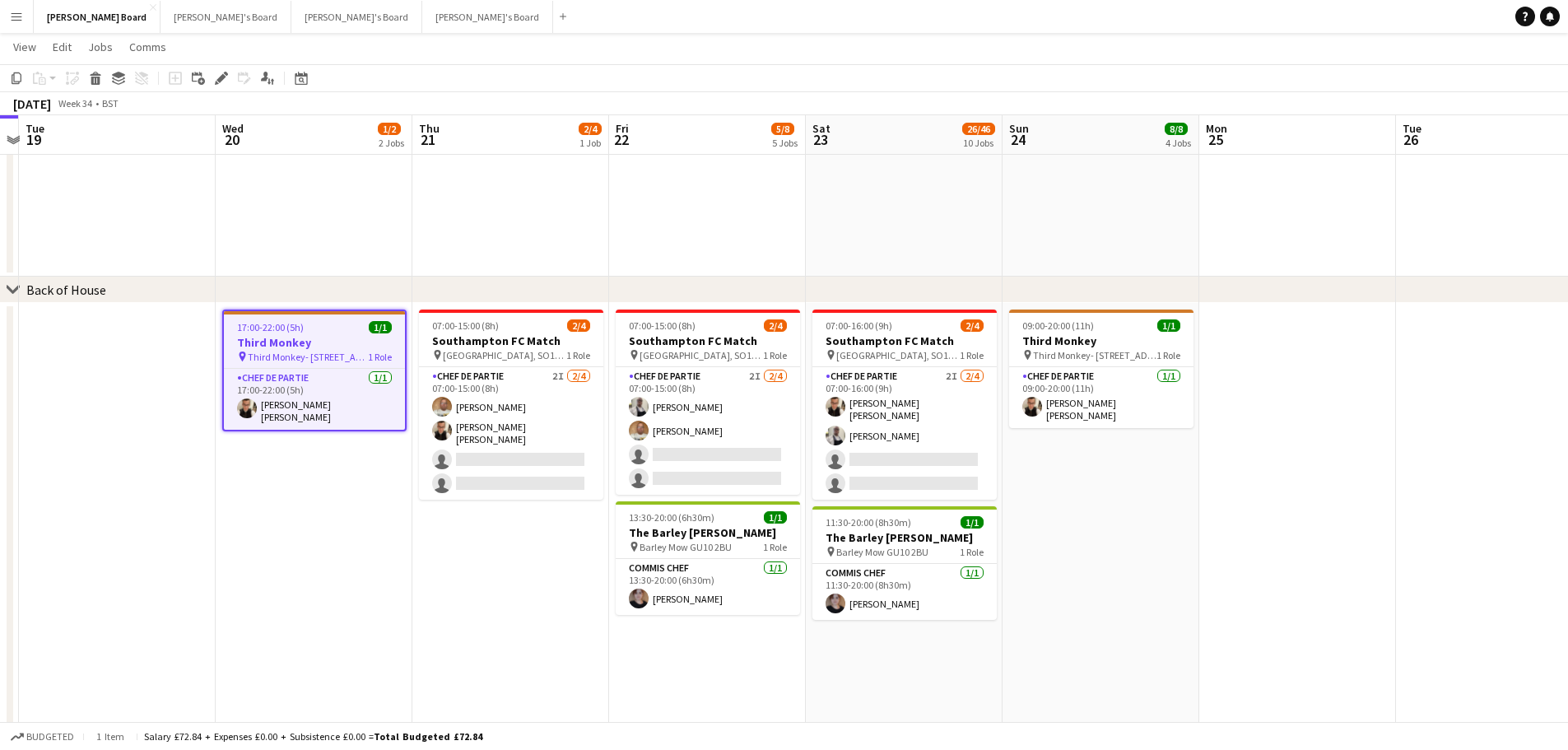
click at [492, 522] on app-date-cell "07:00-15:00 (8h) 2/4 Southampton FC Match pin St Mary's Stadium, SO14 5FP 1 Rol…" at bounding box center [511, 553] width 197 height 501
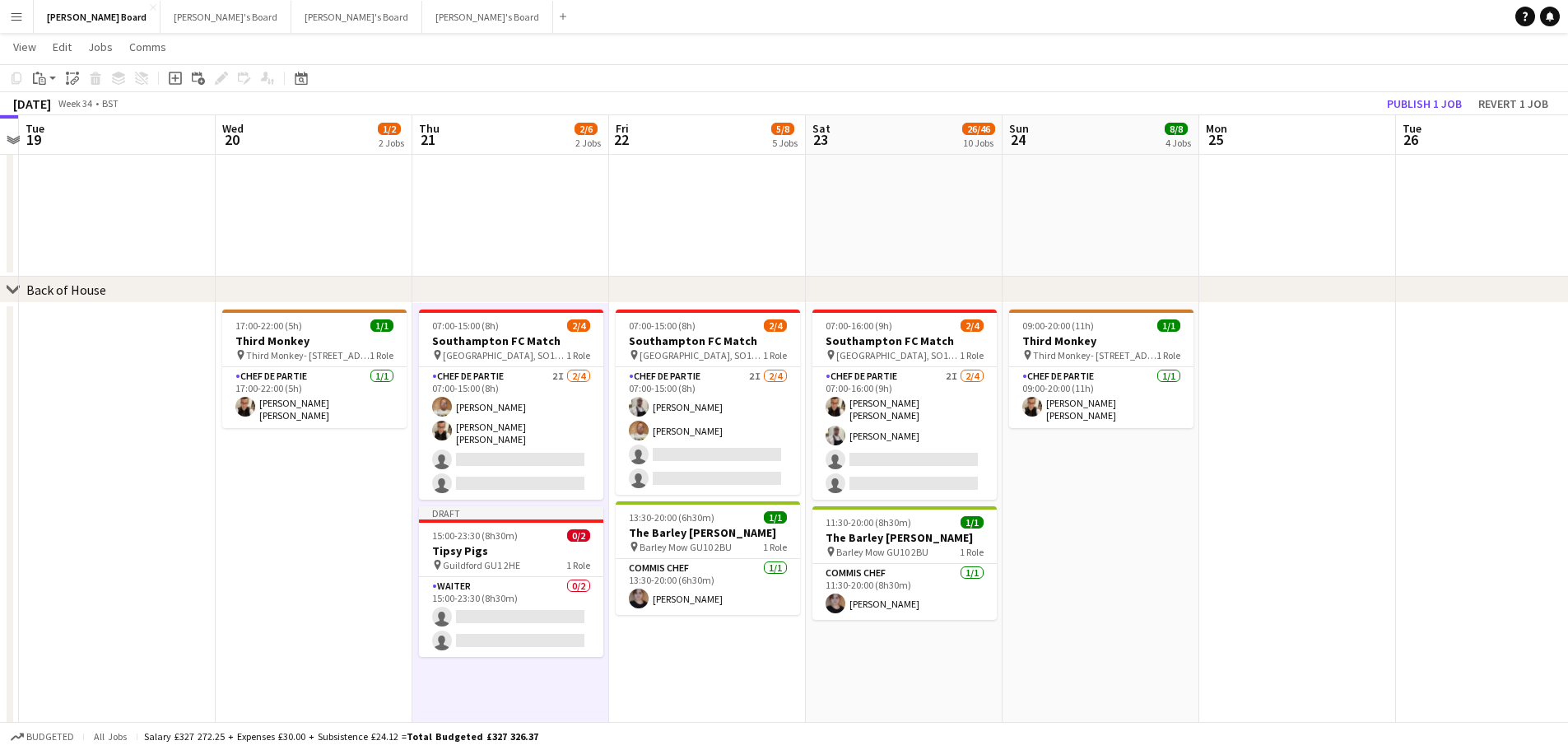
click at [705, 644] on app-date-cell "07:00-15:00 (8h) 2/4 Southampton FC Match pin St Mary's Stadium, SO14 5FP 1 Rol…" at bounding box center [707, 553] width 197 height 501
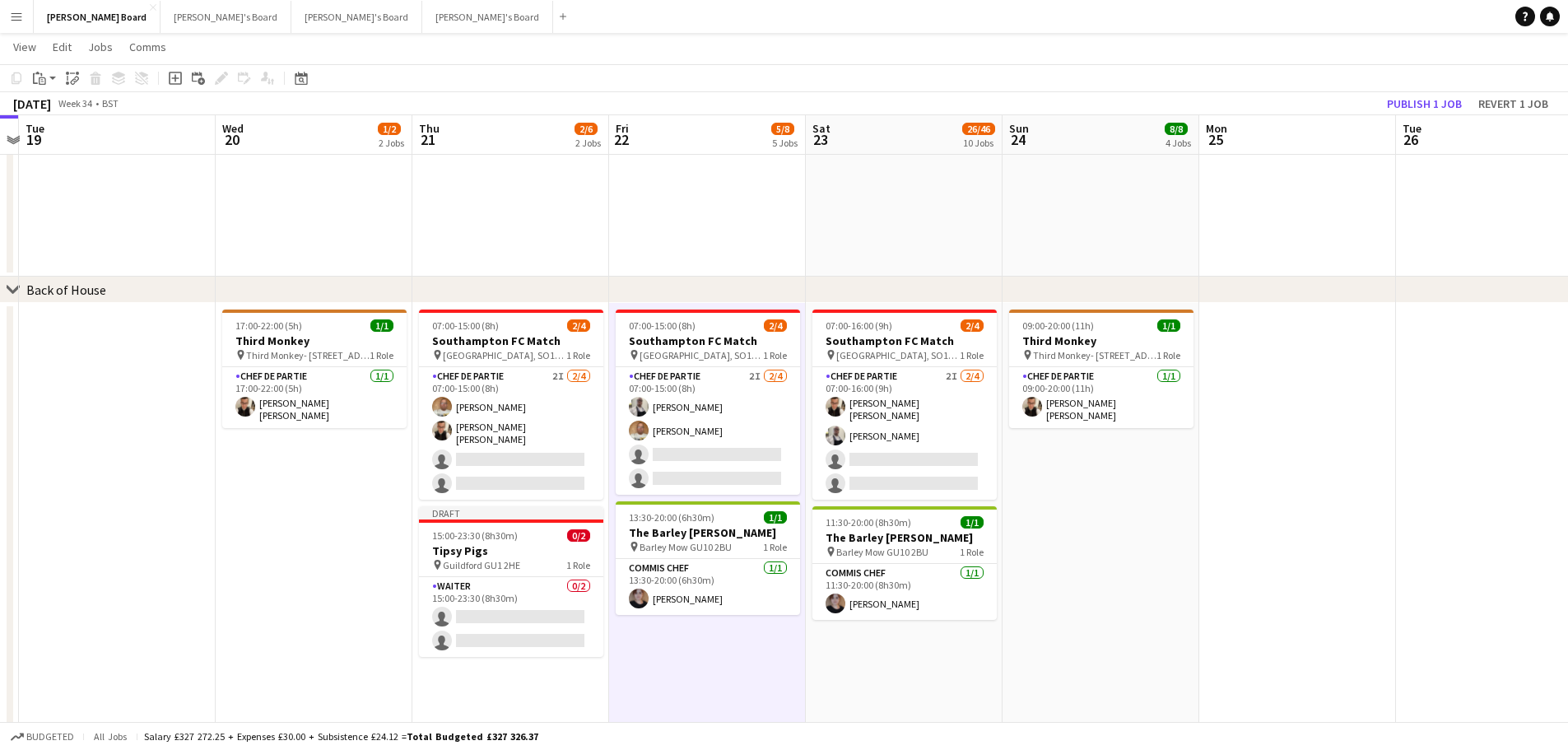
scroll to position [0, 571]
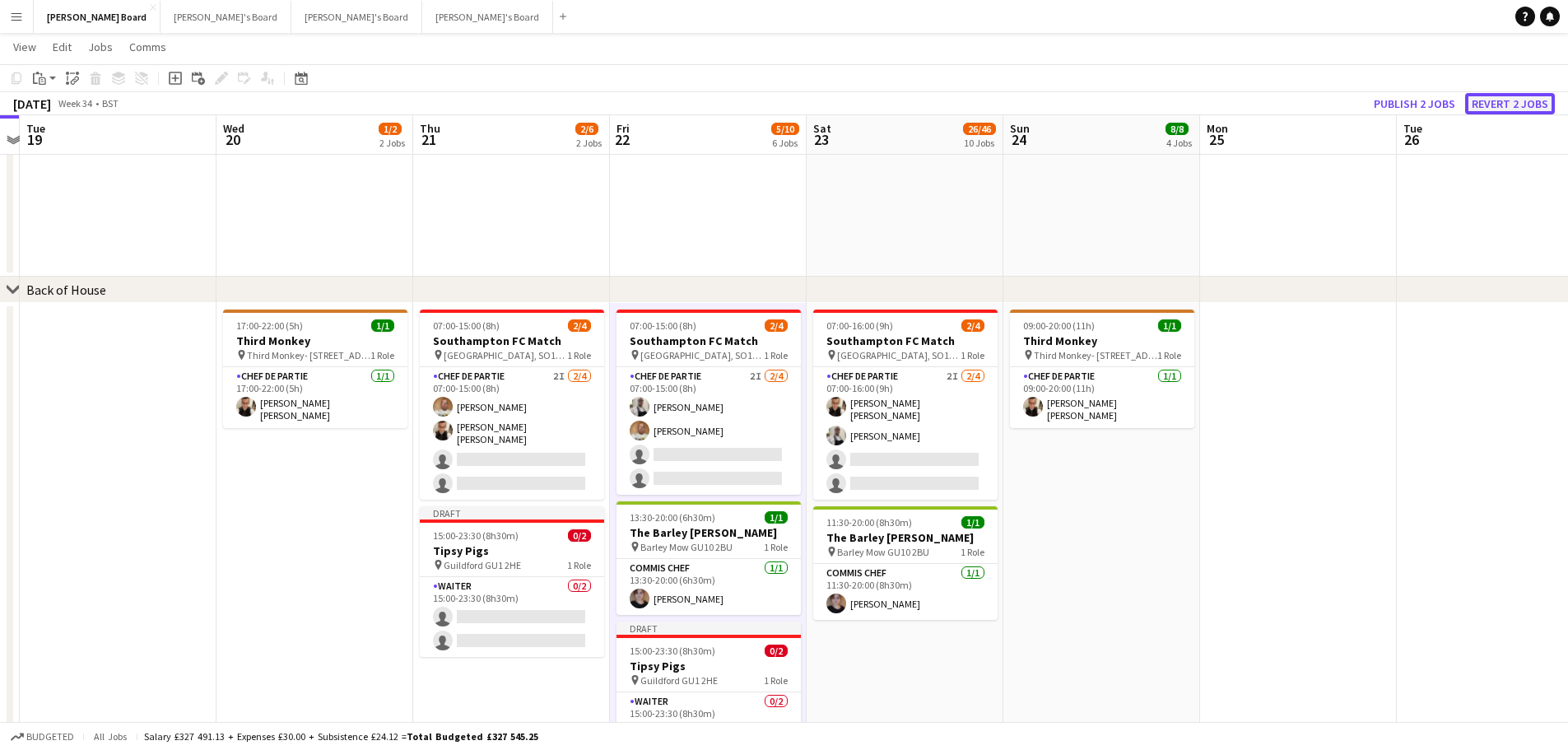
click at [1510, 98] on button "Revert 2 jobs" at bounding box center [1510, 103] width 90 height 21
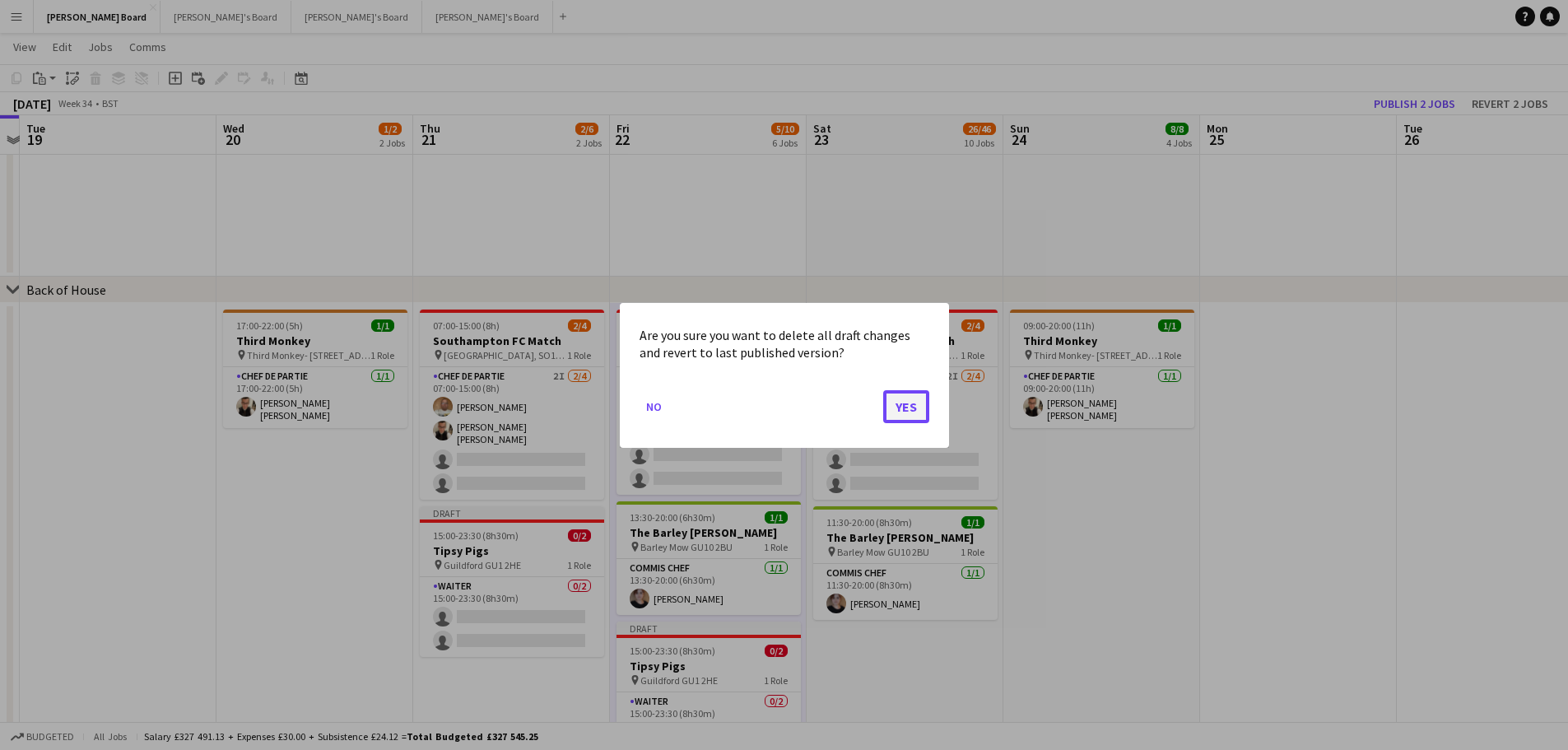
click at [903, 410] on button "Yes" at bounding box center [906, 406] width 46 height 33
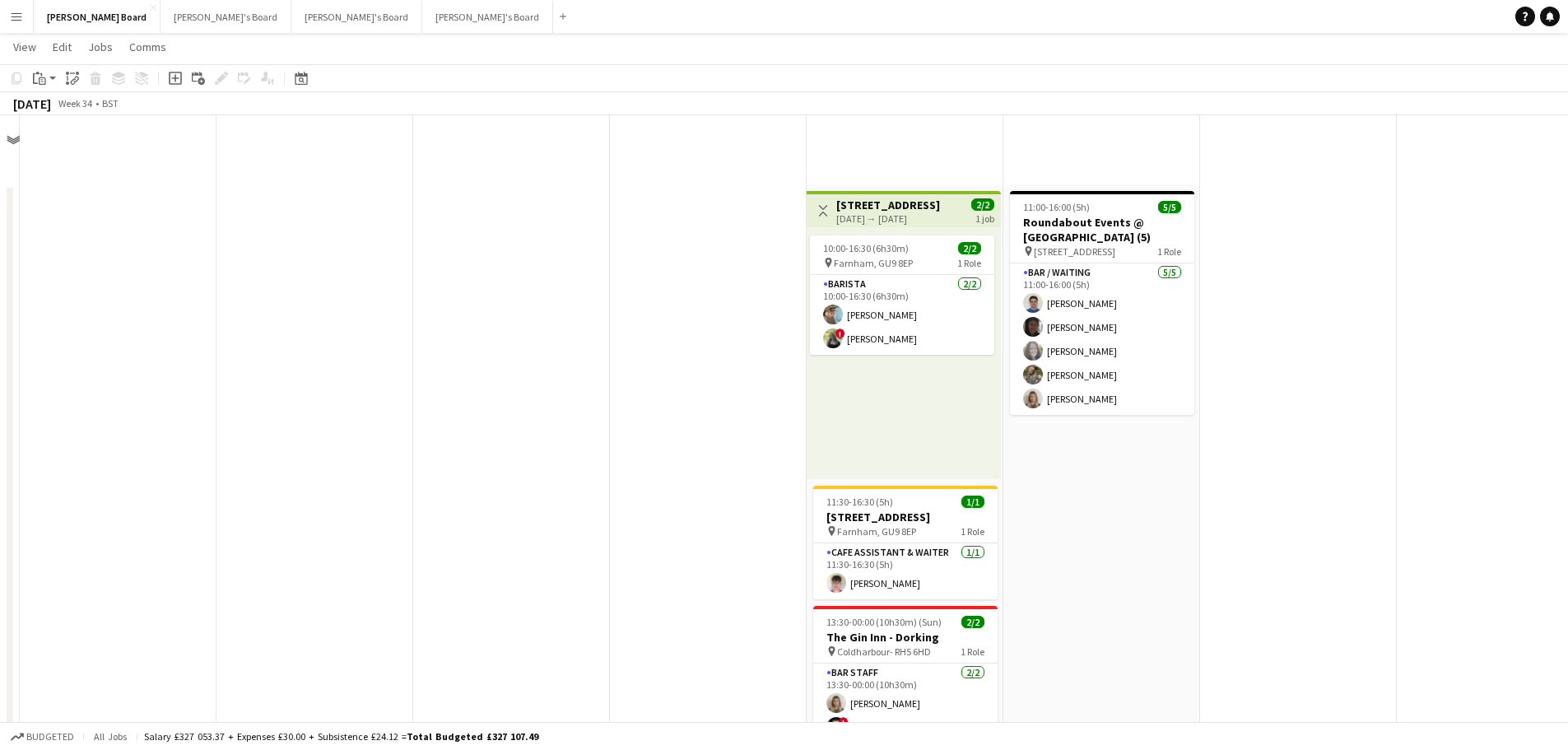
scroll to position [1861, 0]
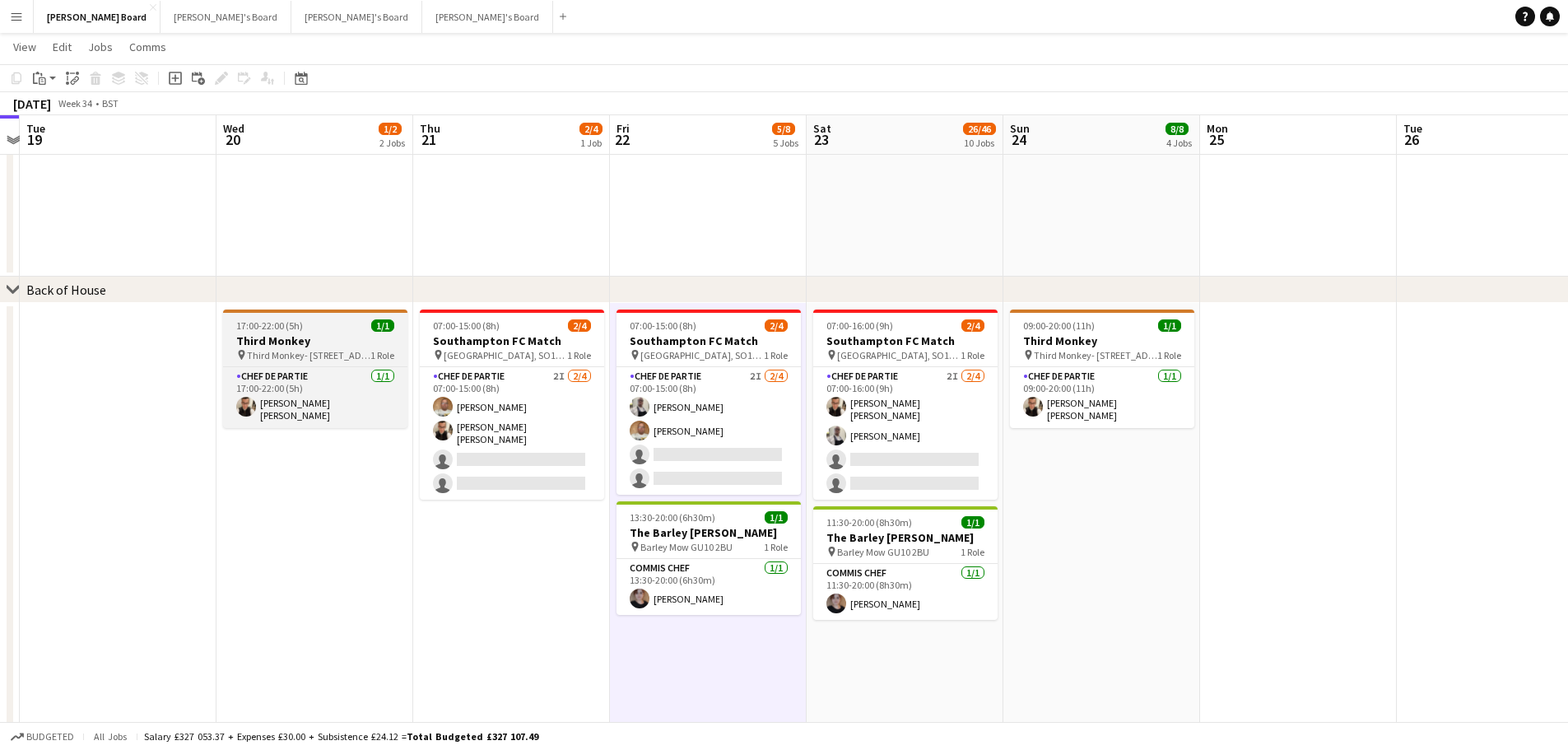
click at [335, 331] on div "17:00-22:00 (5h) 1/1" at bounding box center [315, 325] width 185 height 12
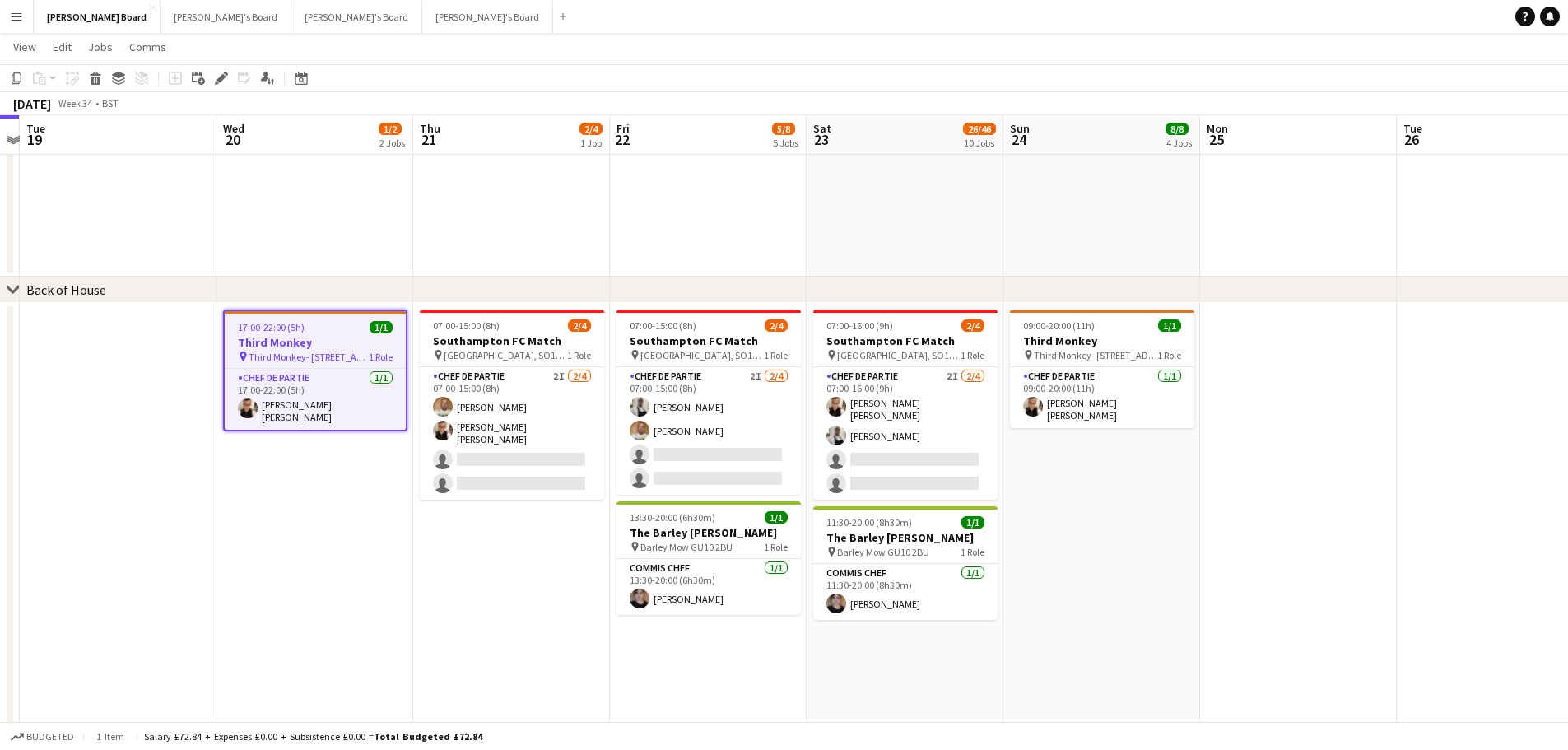
click at [557, 617] on app-date-cell "07:00-15:00 (8h) 2/4 Southampton FC Match pin St Mary's Stadium, SO14 5FP 1 Rol…" at bounding box center [512, 553] width 197 height 501
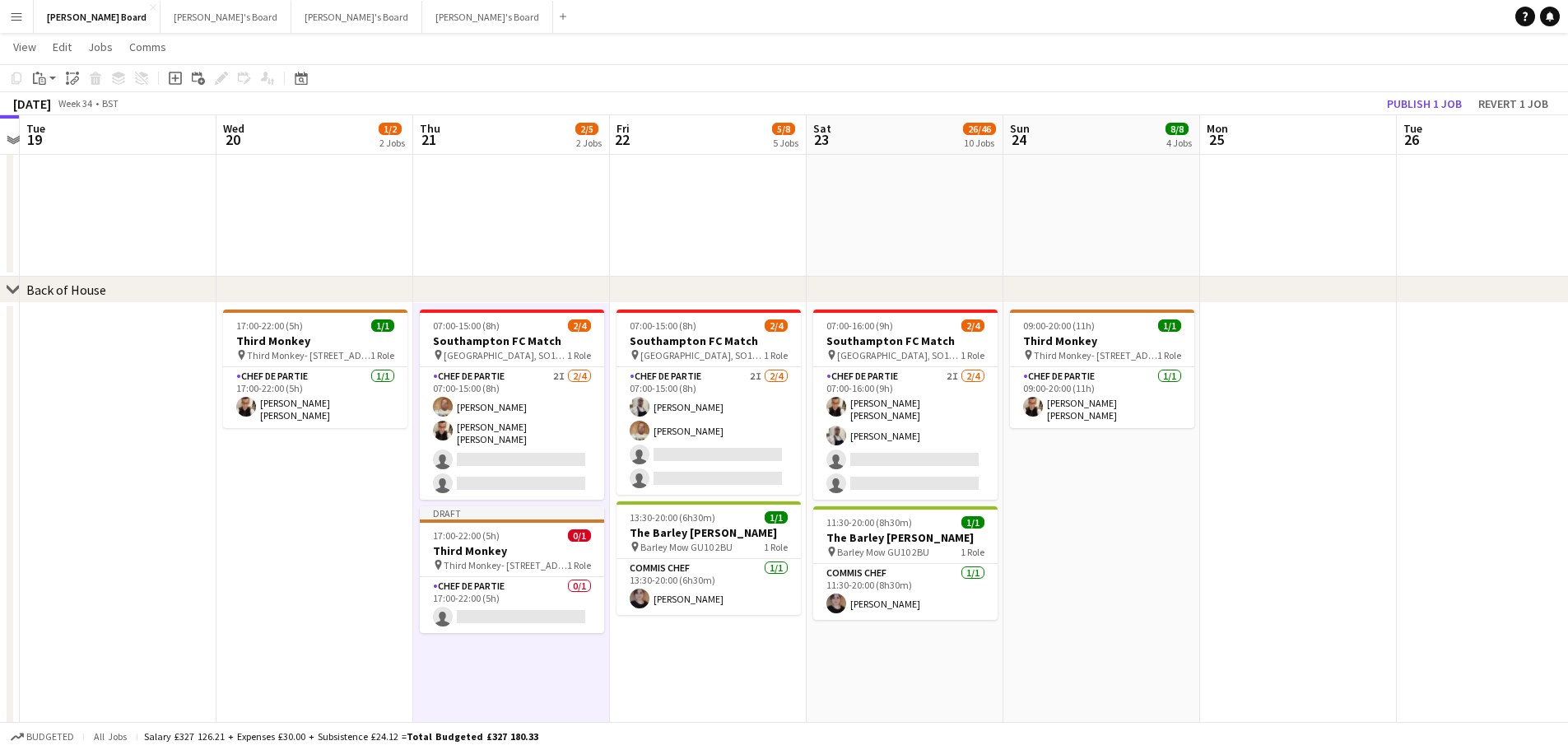
click at [700, 666] on app-date-cell "07:00-15:00 (8h) 2/4 Southampton FC Match pin St Mary's Stadium, SO14 5FP 1 Rol…" at bounding box center [708, 553] width 197 height 501
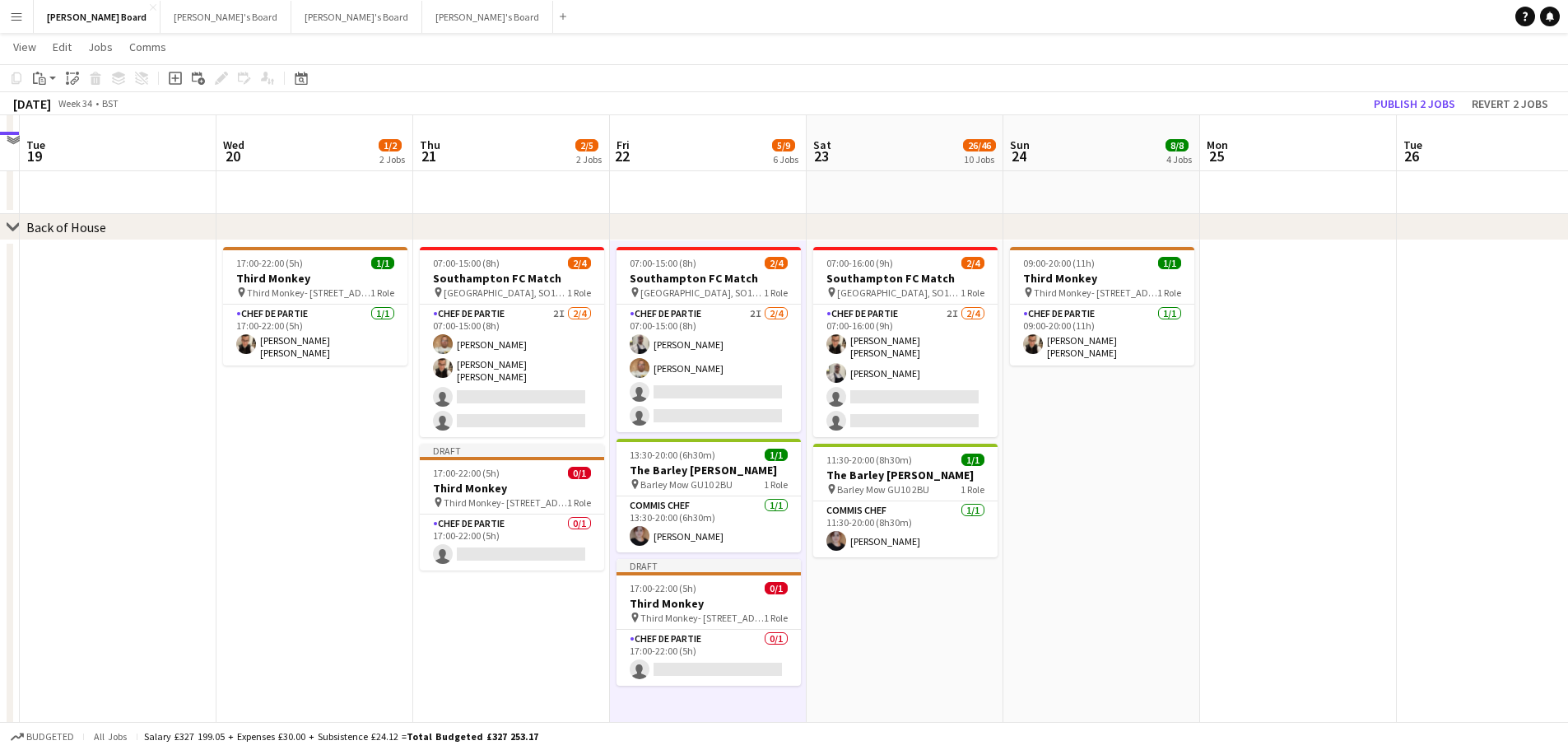
scroll to position [1944, 0]
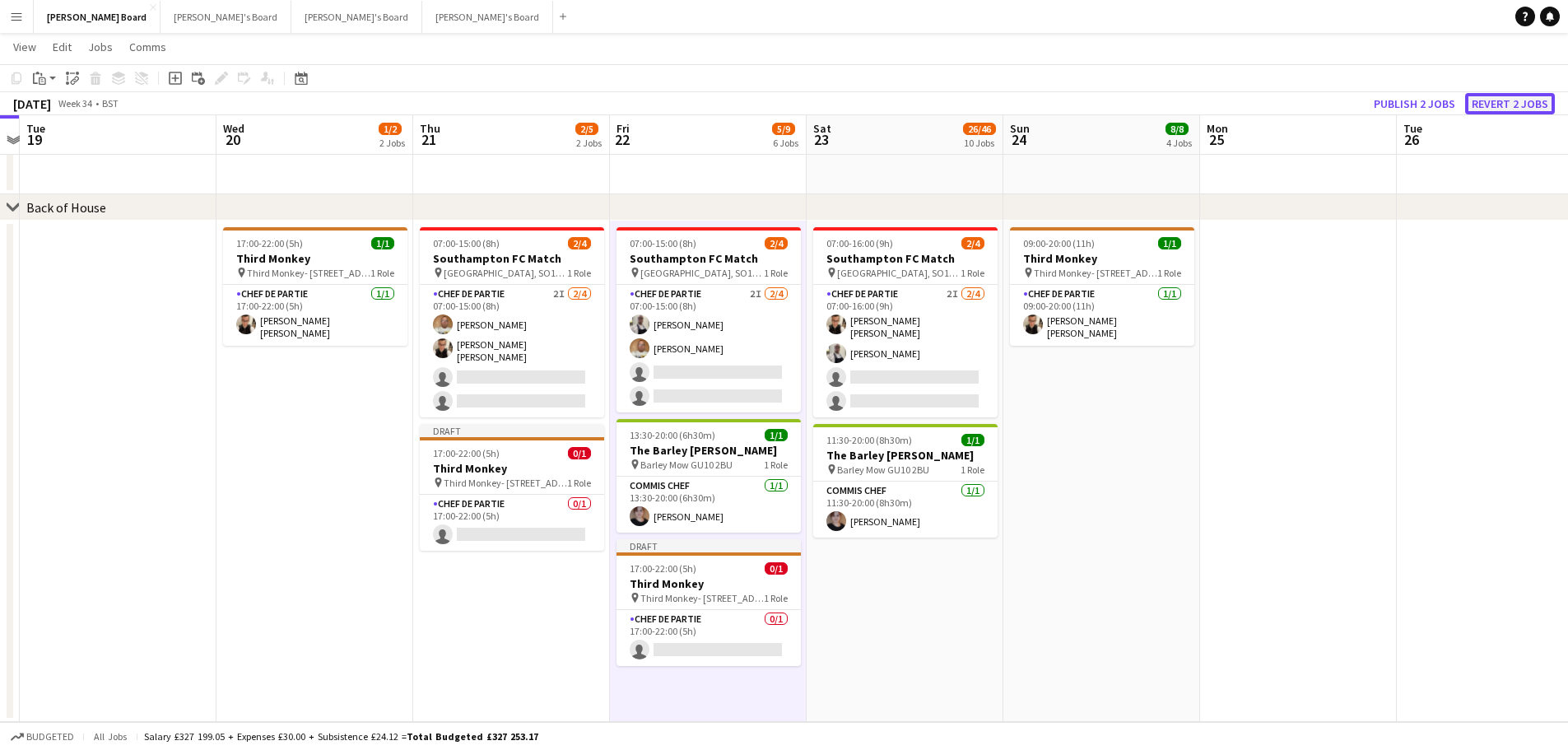
click at [1524, 98] on button "Revert 2 jobs" at bounding box center [1510, 103] width 90 height 21
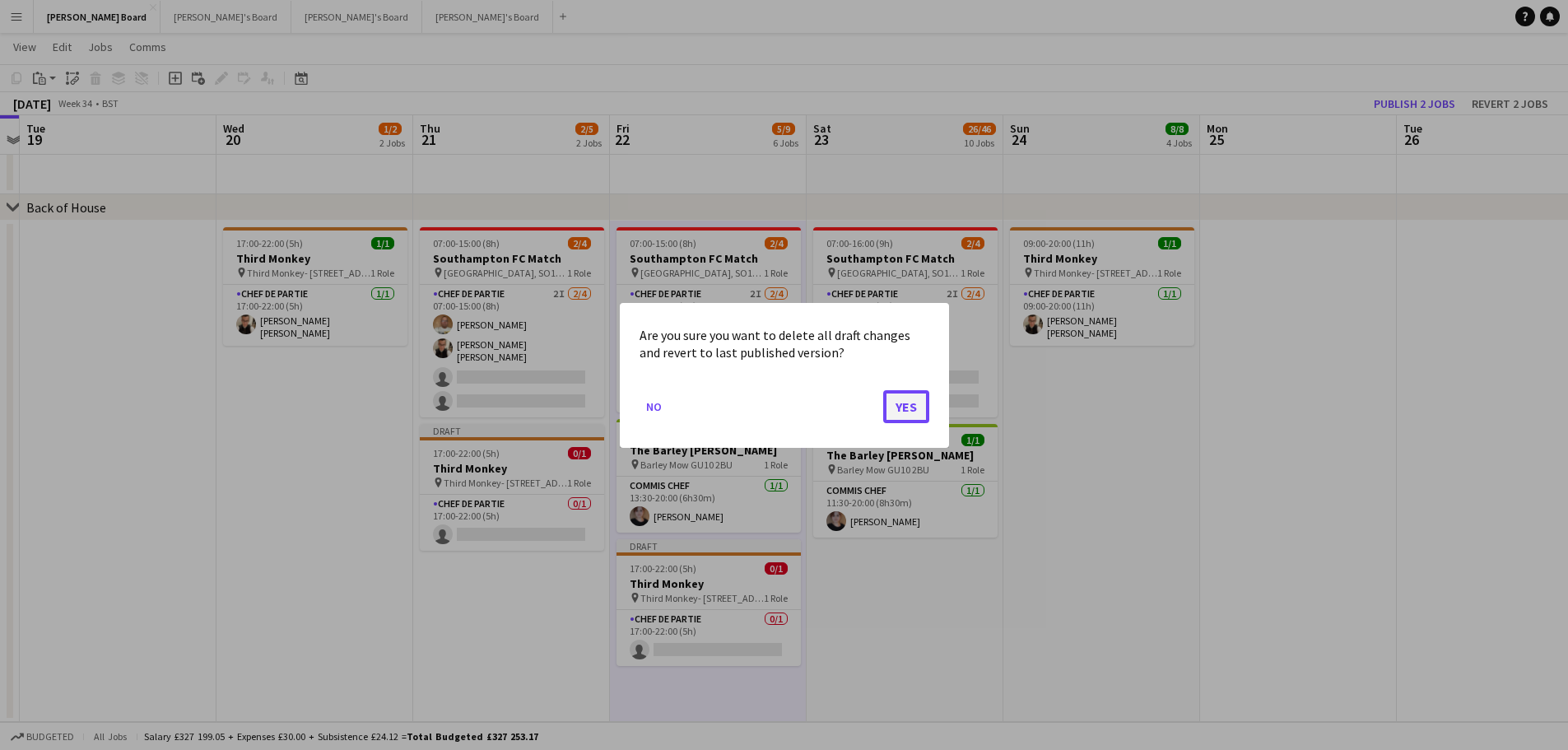
click at [888, 406] on button "Yes" at bounding box center [906, 406] width 46 height 33
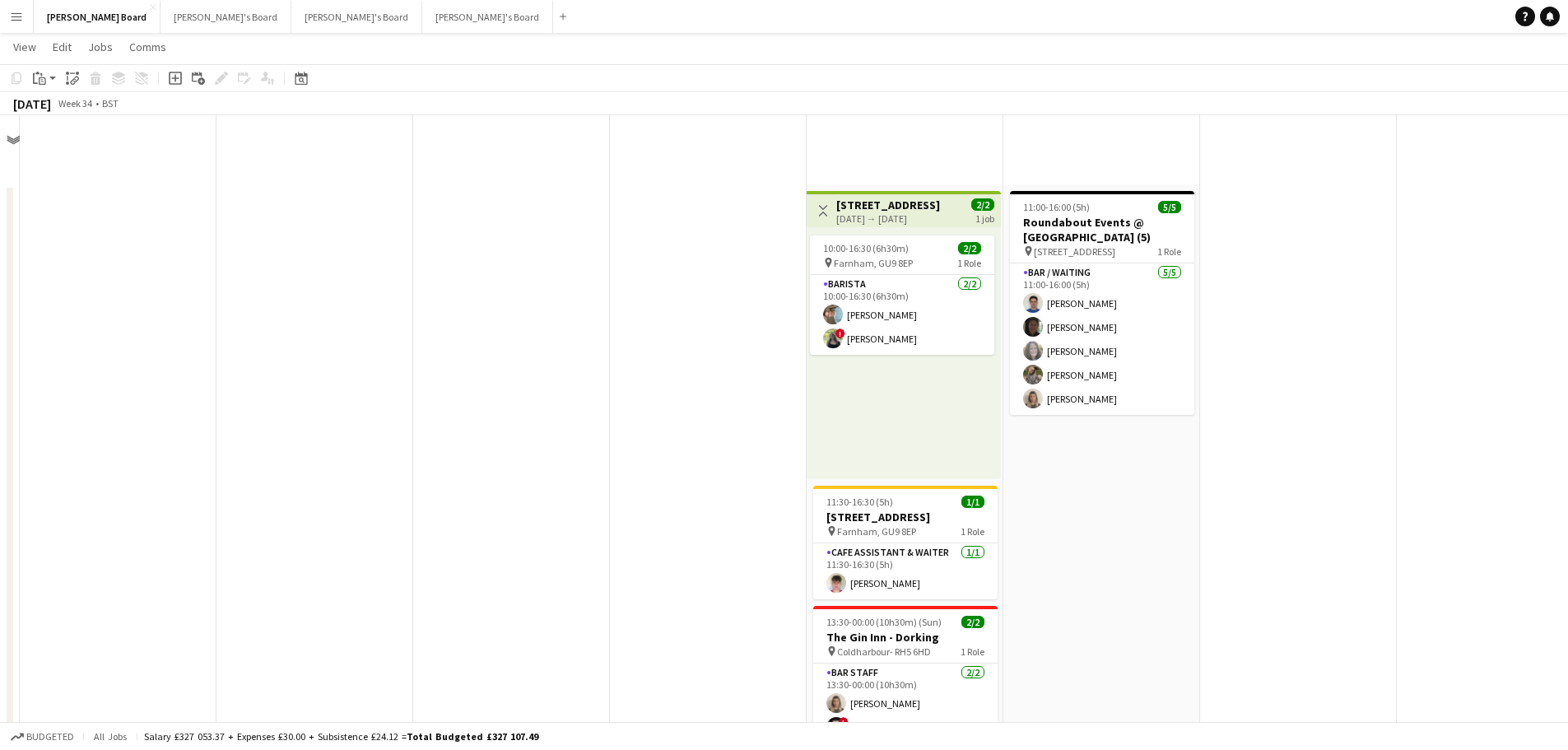
scroll to position [1944, 0]
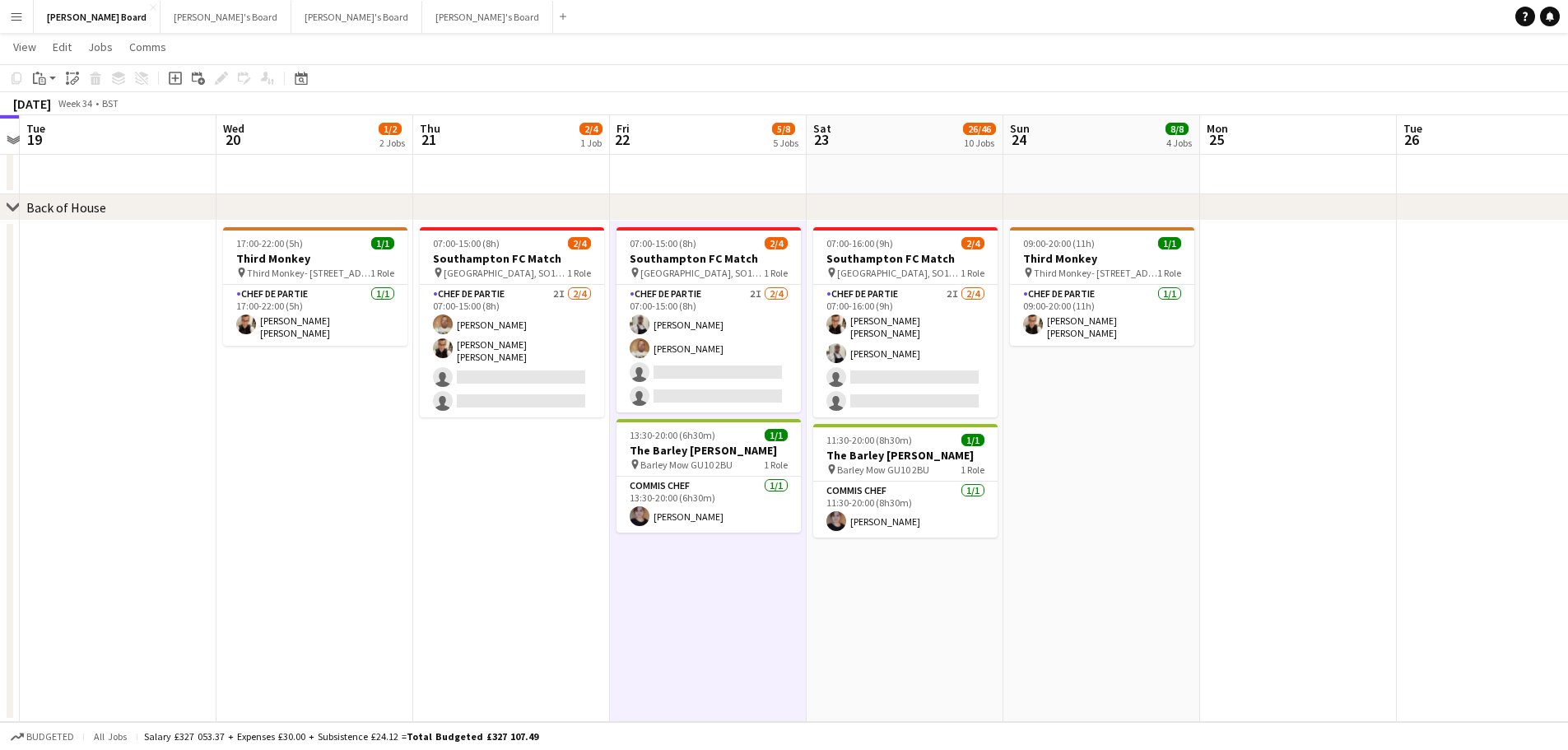
click at [553, 481] on app-date-cell "07:00-15:00 (8h) 2/4 Southampton FC Match pin St Mary's Stadium, SO14 5FP 1 Rol…" at bounding box center [512, 471] width 197 height 501
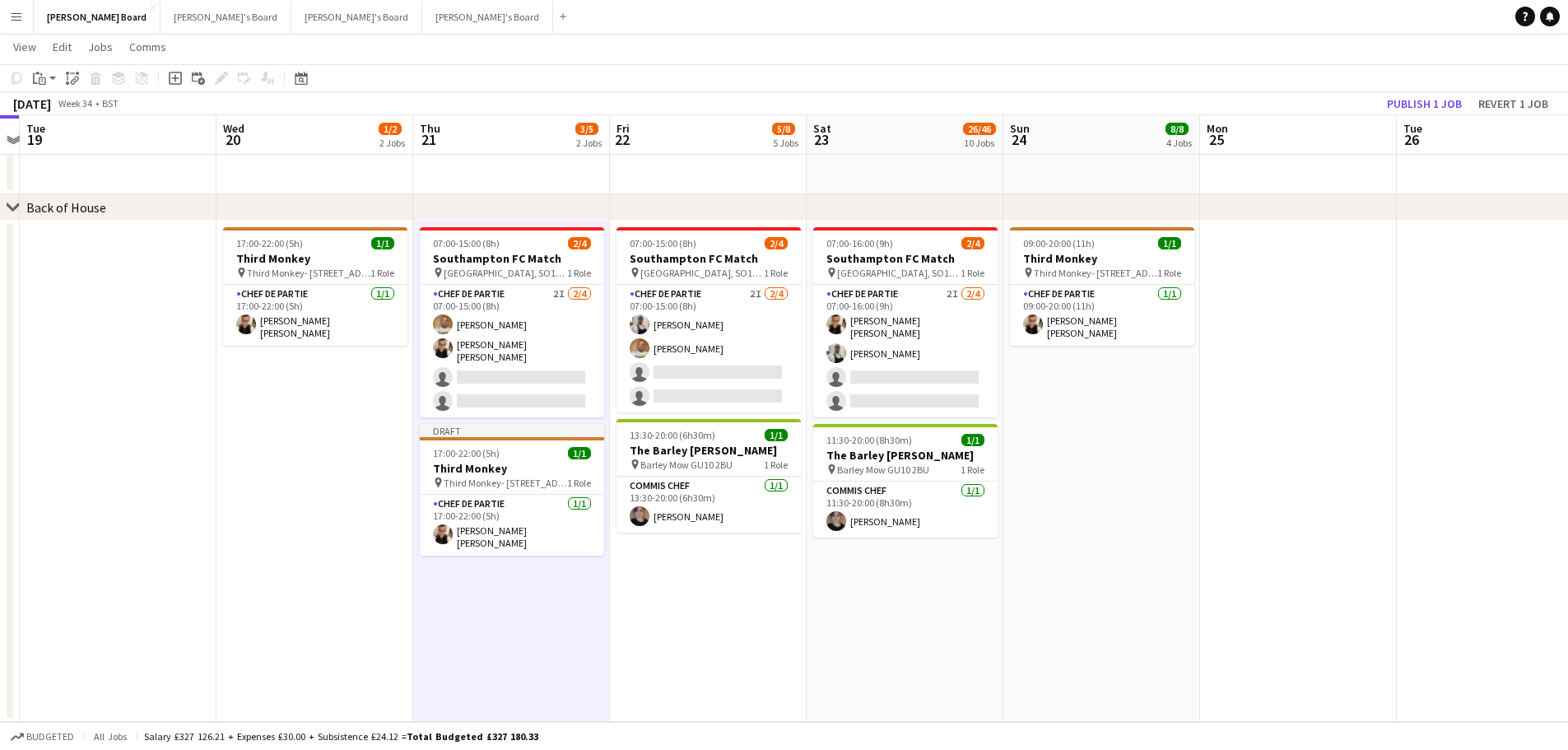
click at [672, 601] on app-date-cell "07:00-15:00 (8h) 2/4 Southampton FC Match pin St Mary's Stadium, SO14 5FP 1 Rol…" at bounding box center [708, 471] width 197 height 501
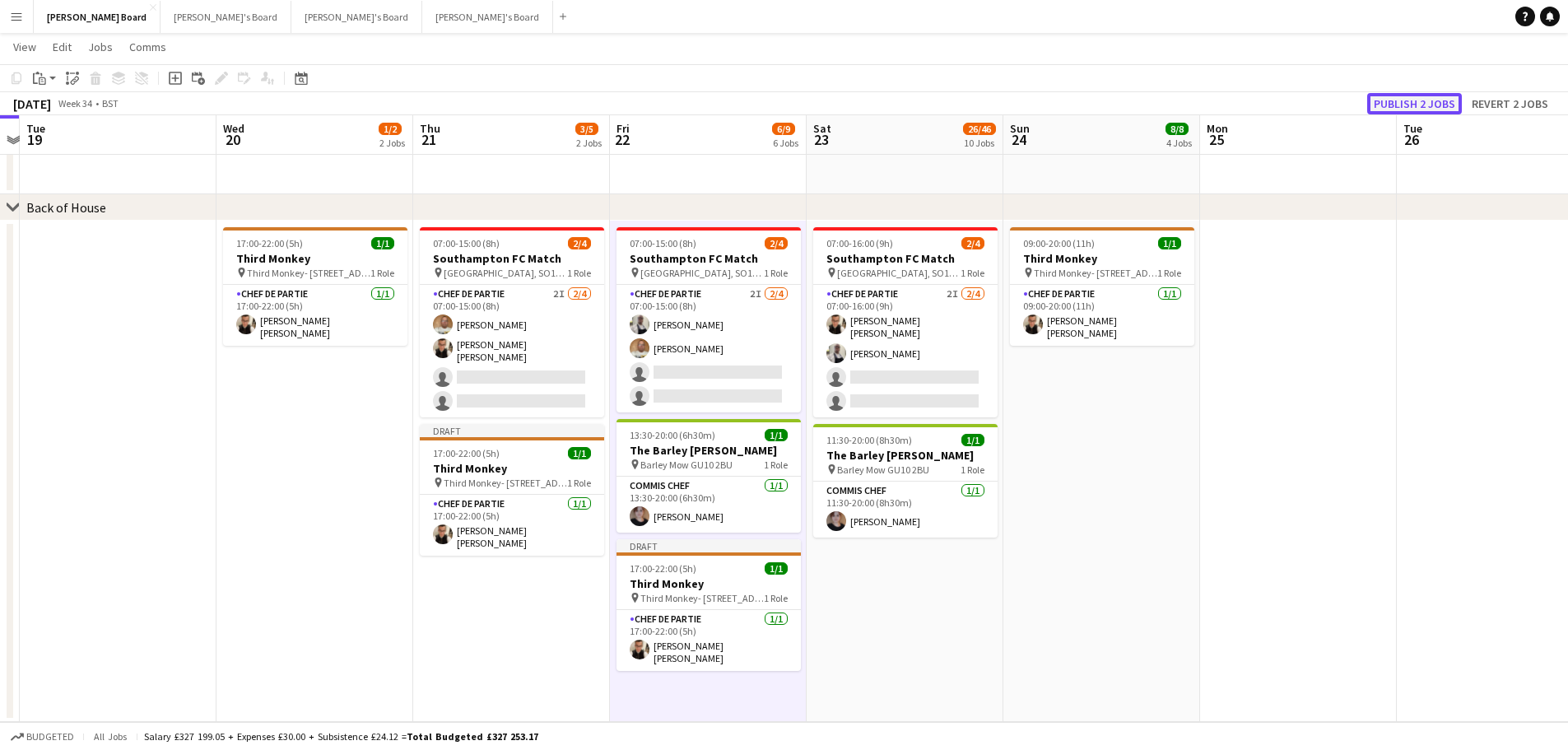
click at [1445, 100] on button "Publish 2 jobs" at bounding box center [1414, 103] width 94 height 21
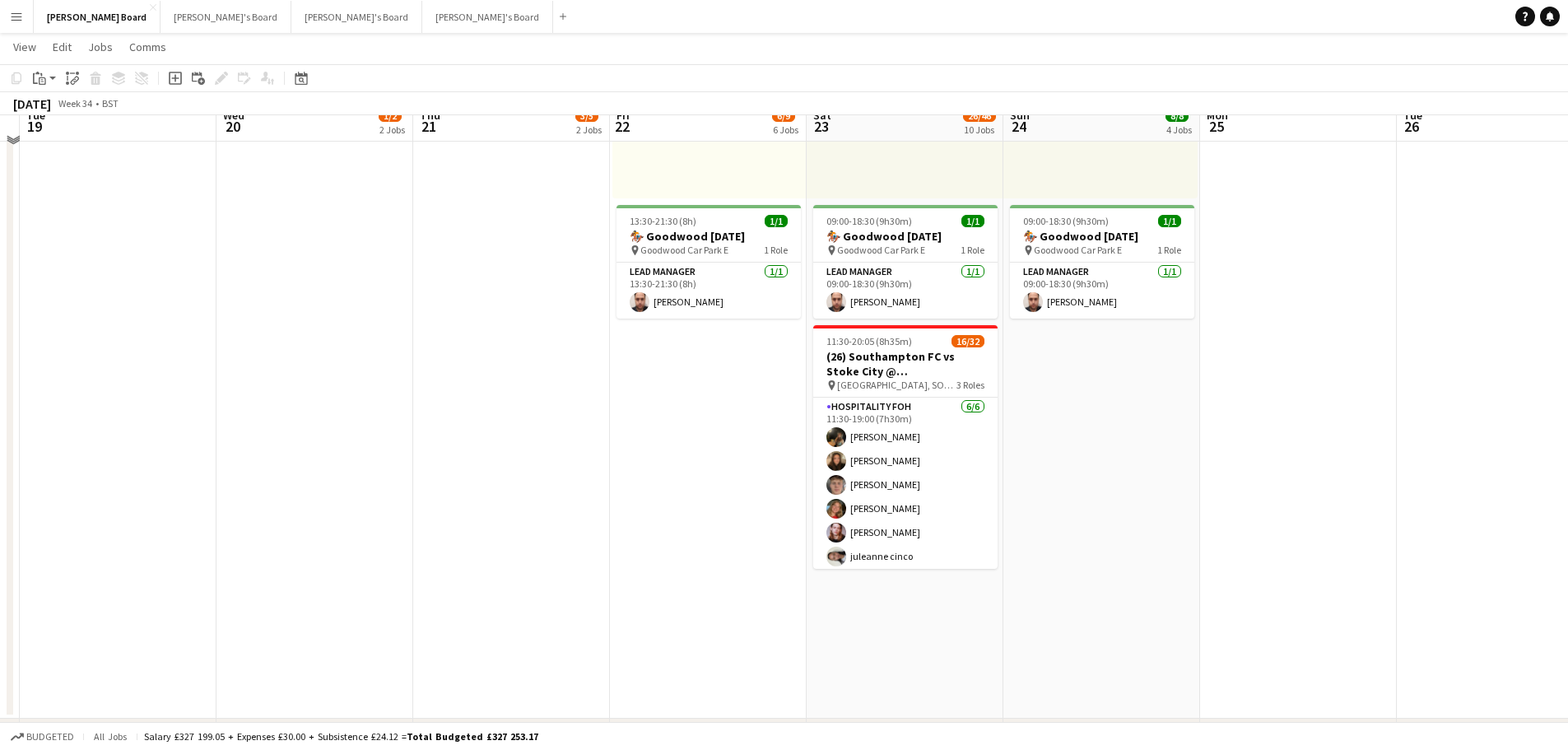
scroll to position [1038, 0]
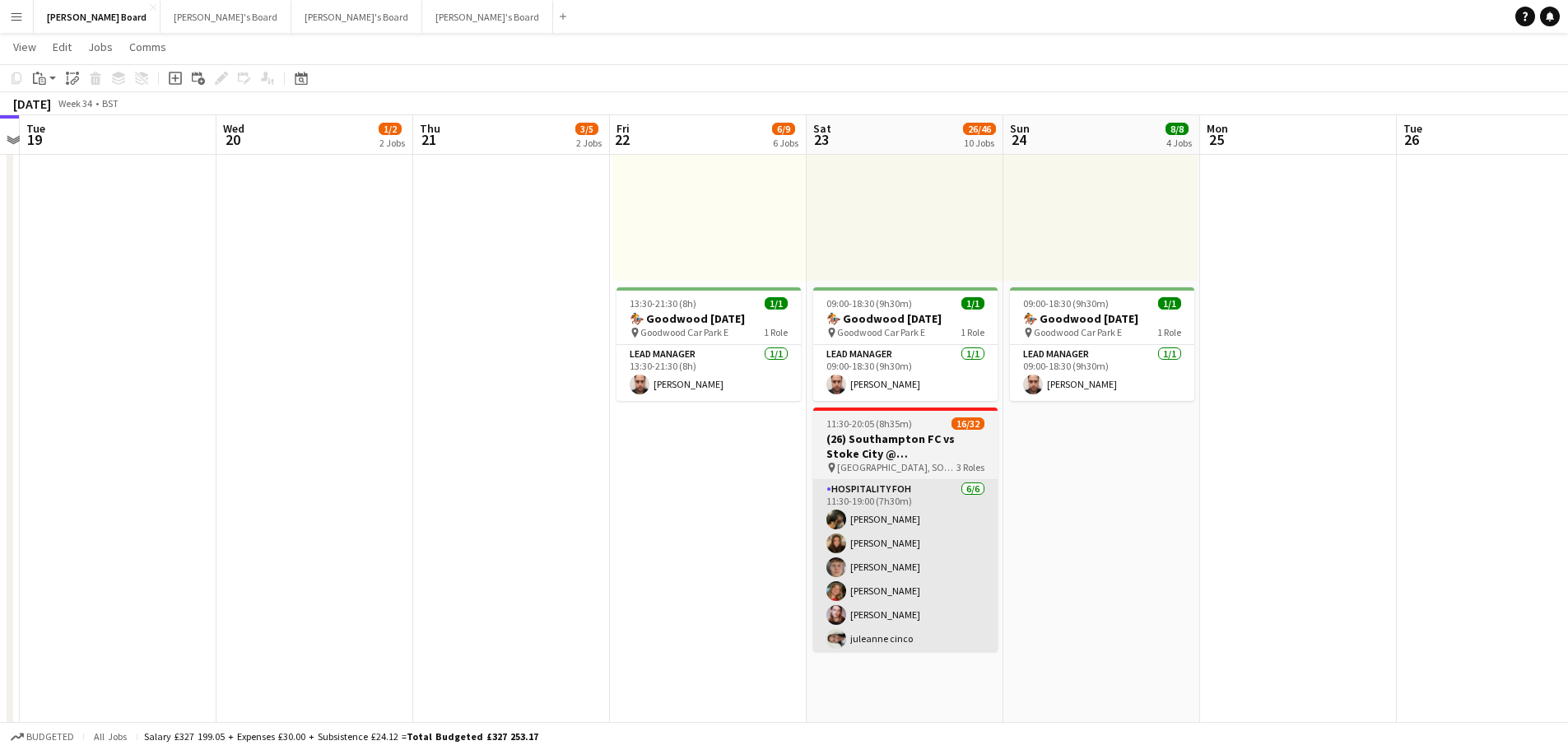
click at [956, 564] on app-card-role "Hospitality FOH 6/6 11:30-19:00 (7h30m) Emily Bonser millie bates Hugo Carroll …" at bounding box center [905, 567] width 185 height 175
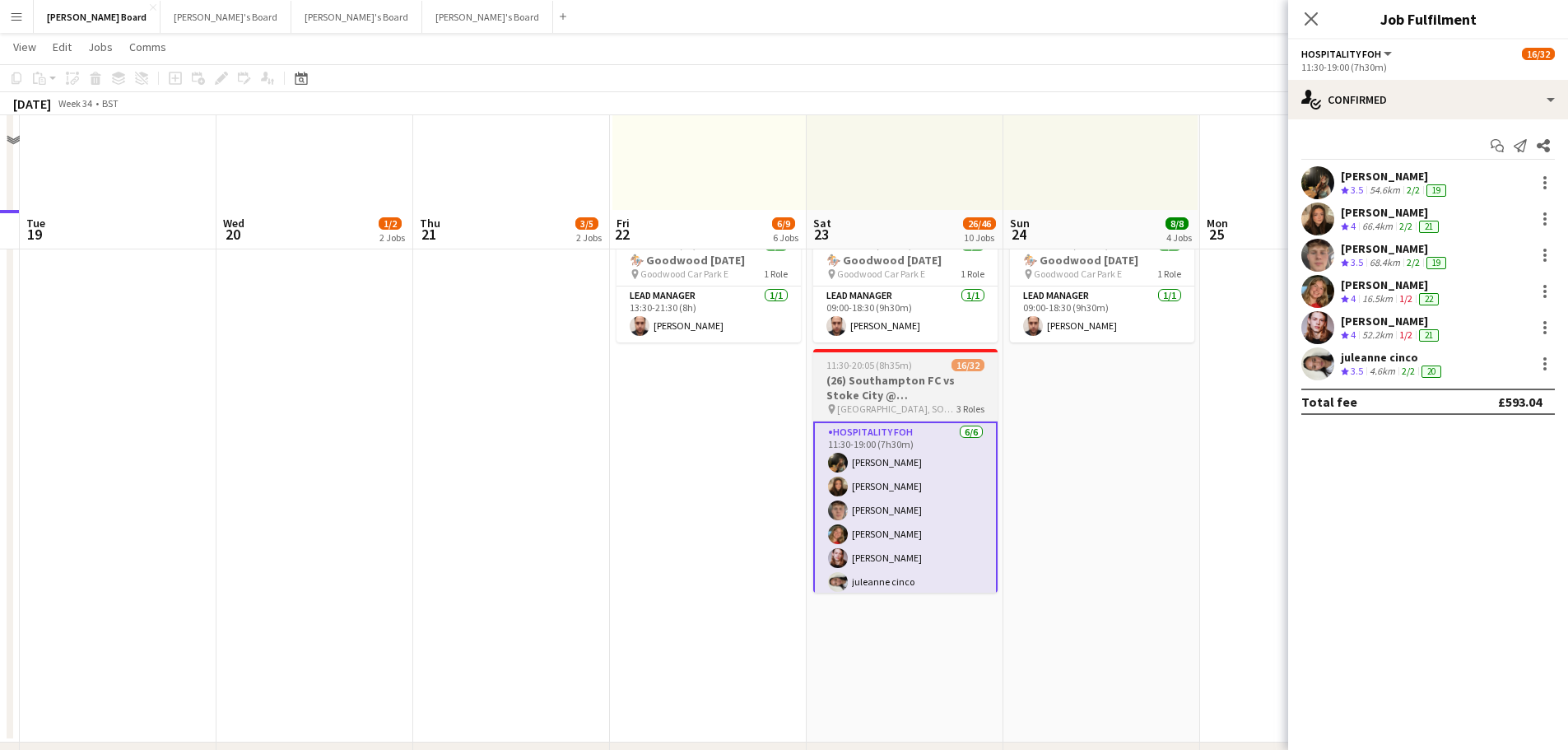
scroll to position [1203, 0]
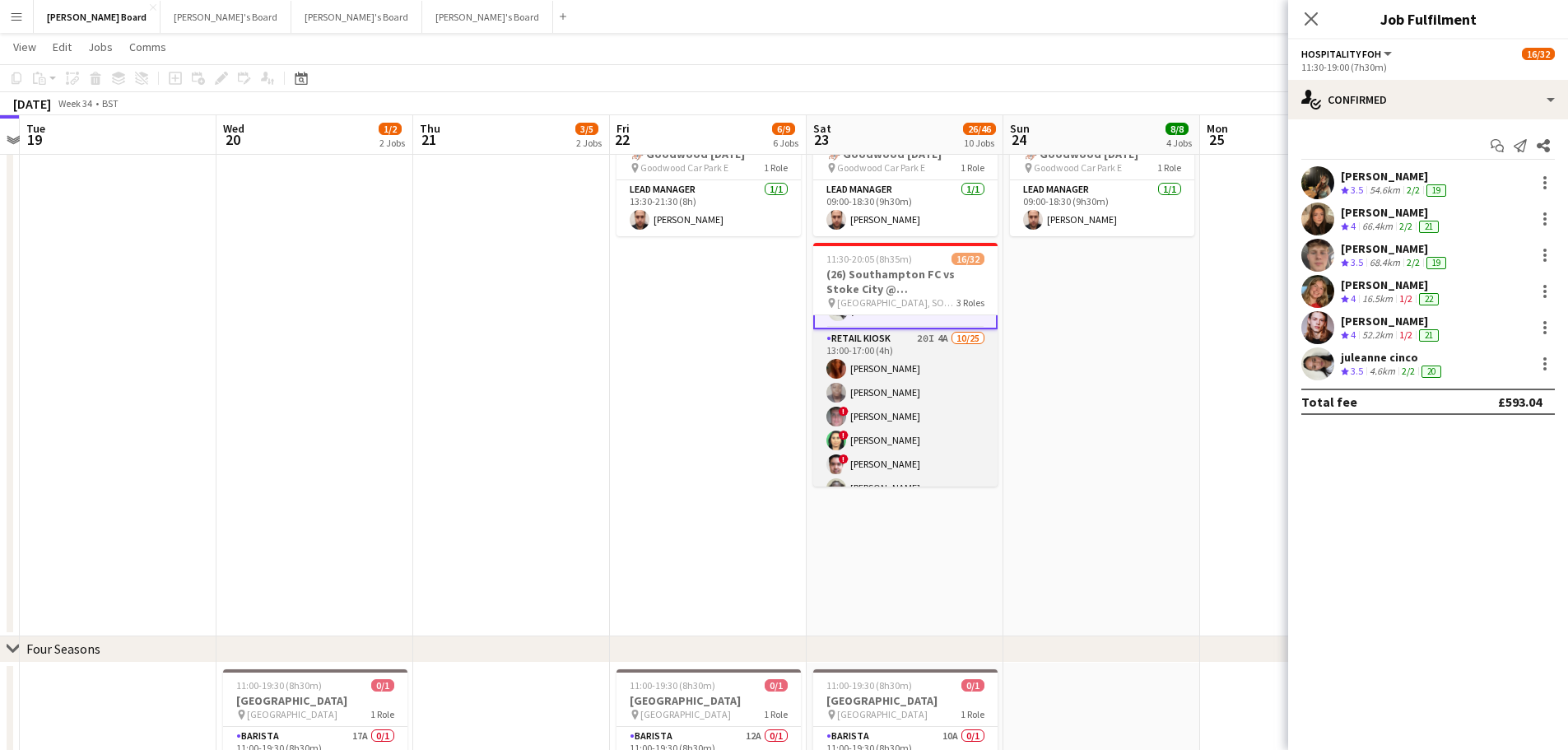
click at [925, 418] on app-card-role "Retail Kiosk 20I 4A 10/25 13:00-17:00 (4h) Courteney Gardner Pamela Bockarie ! …" at bounding box center [905, 644] width 185 height 629
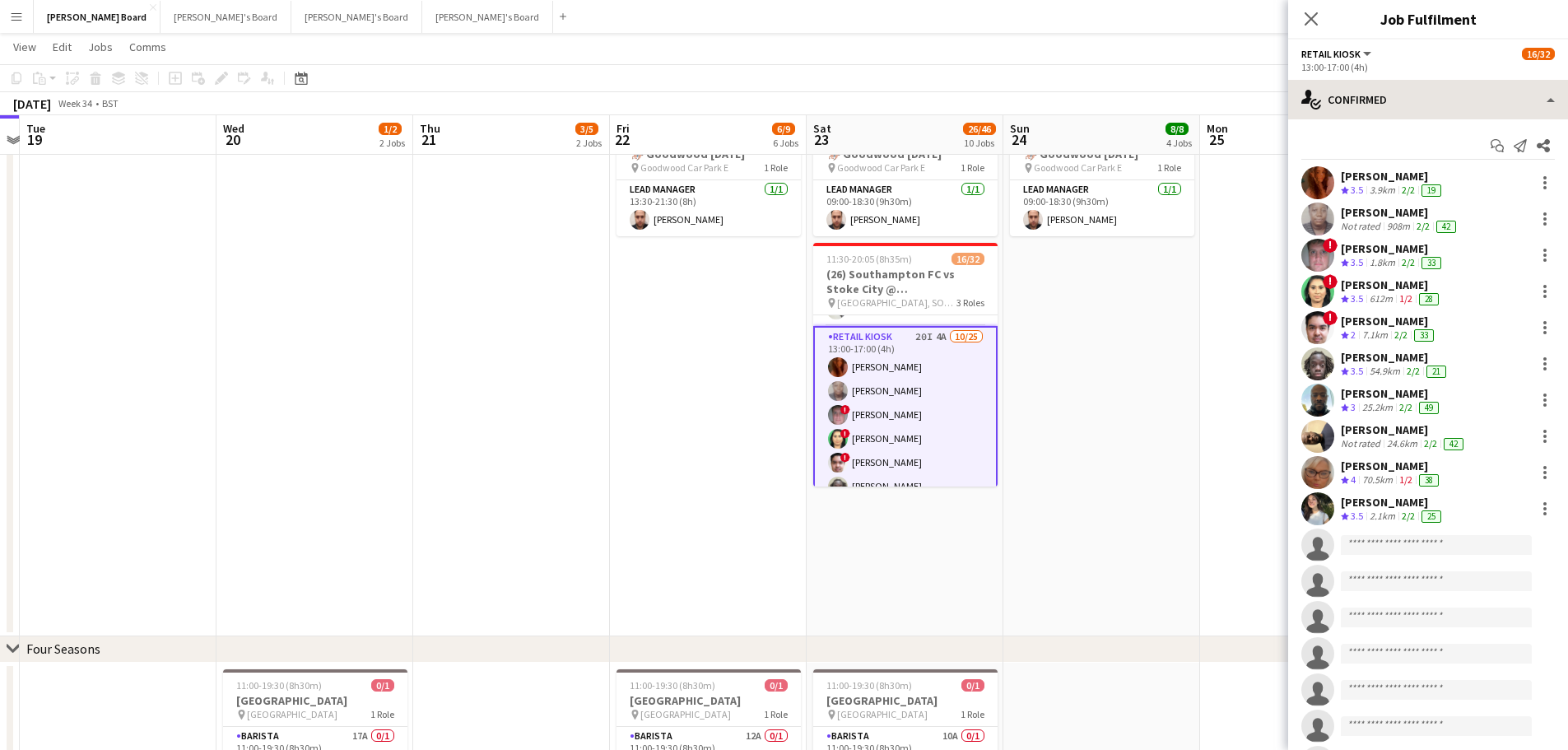
scroll to position [163, 0]
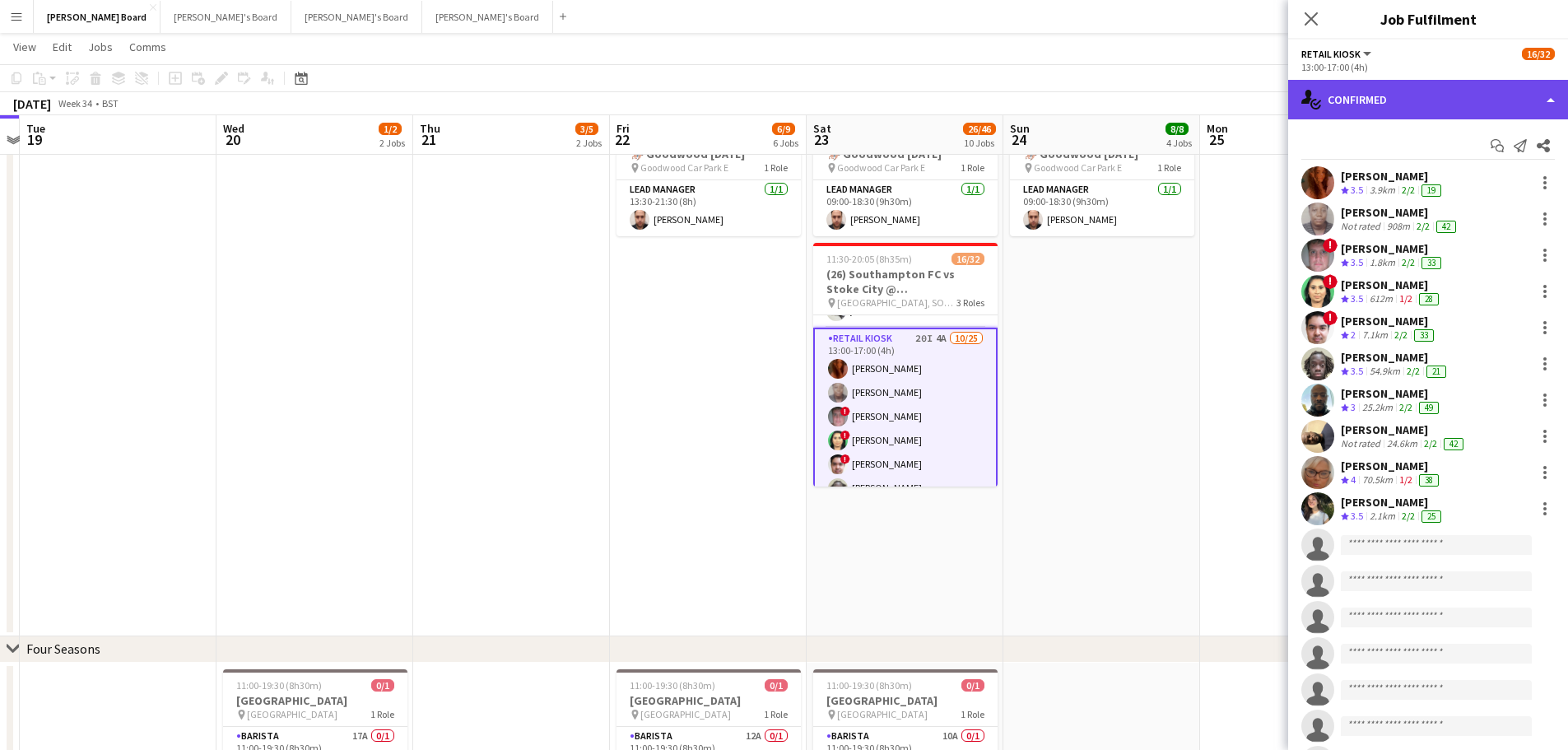
click at [1498, 106] on div "single-neutral-actions-check-2 Confirmed" at bounding box center [1428, 100] width 280 height 39
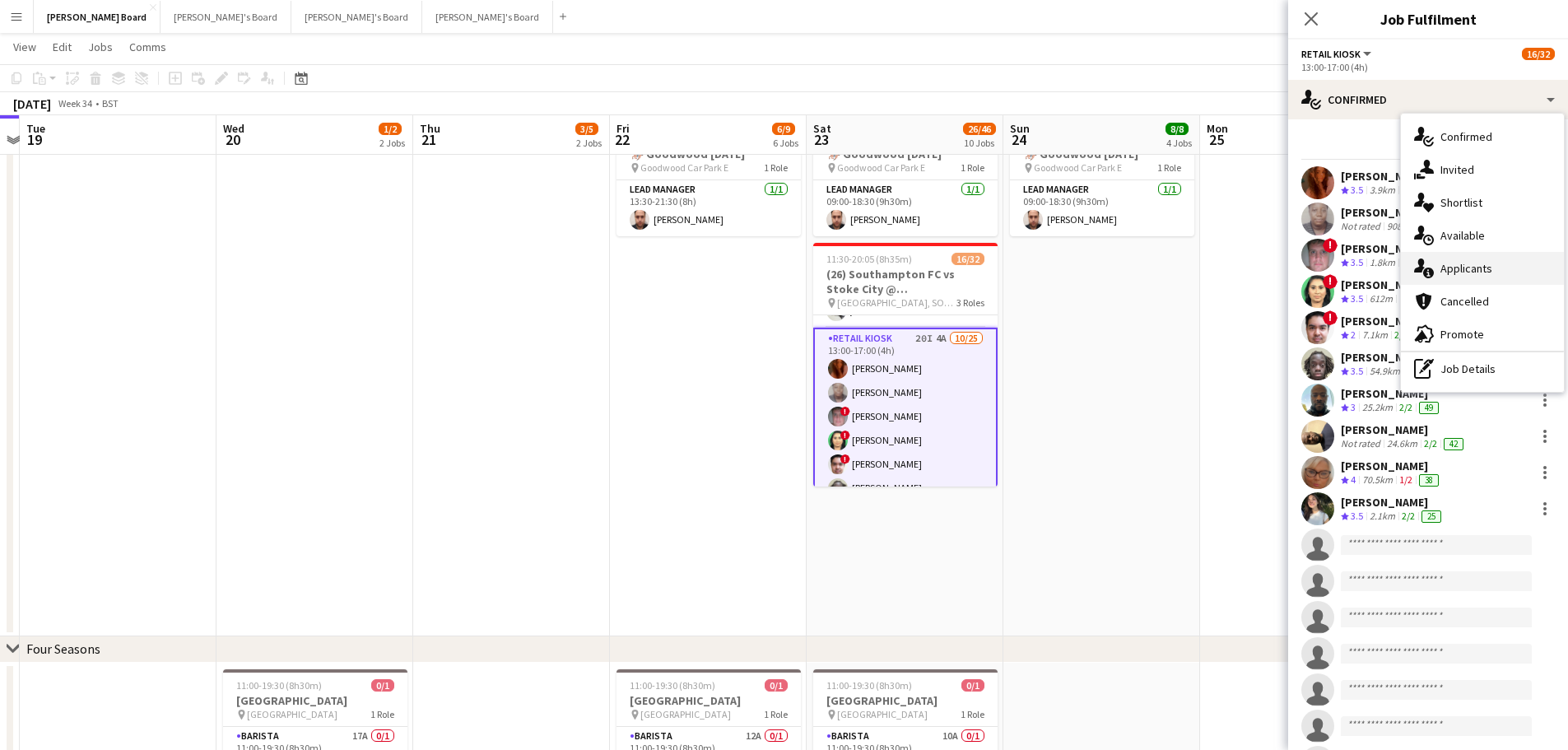
click at [1501, 257] on div "single-neutral-actions-information Applicants" at bounding box center [1483, 269] width 163 height 33
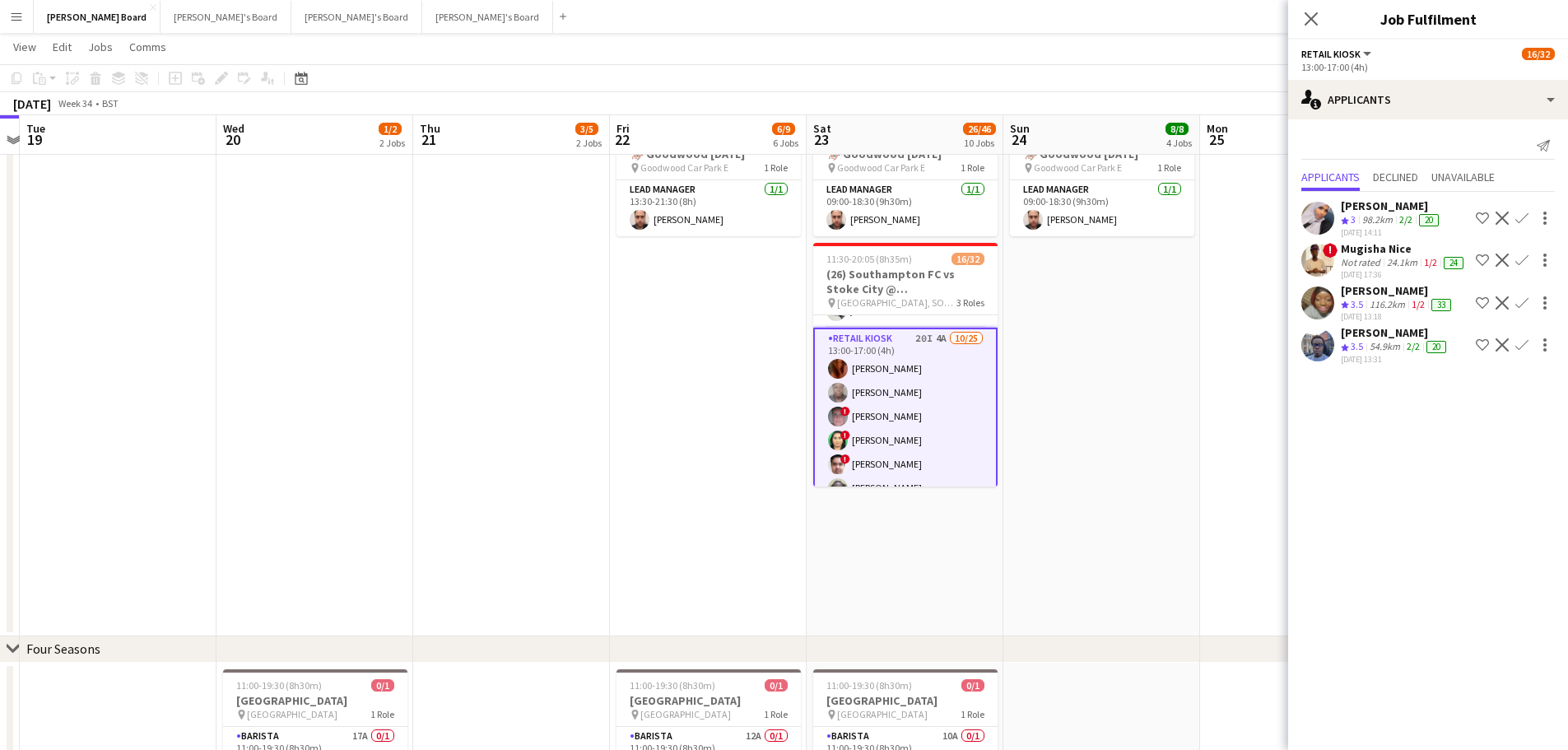
click at [1516, 352] on app-icon "Confirm" at bounding box center [1522, 344] width 13 height 13
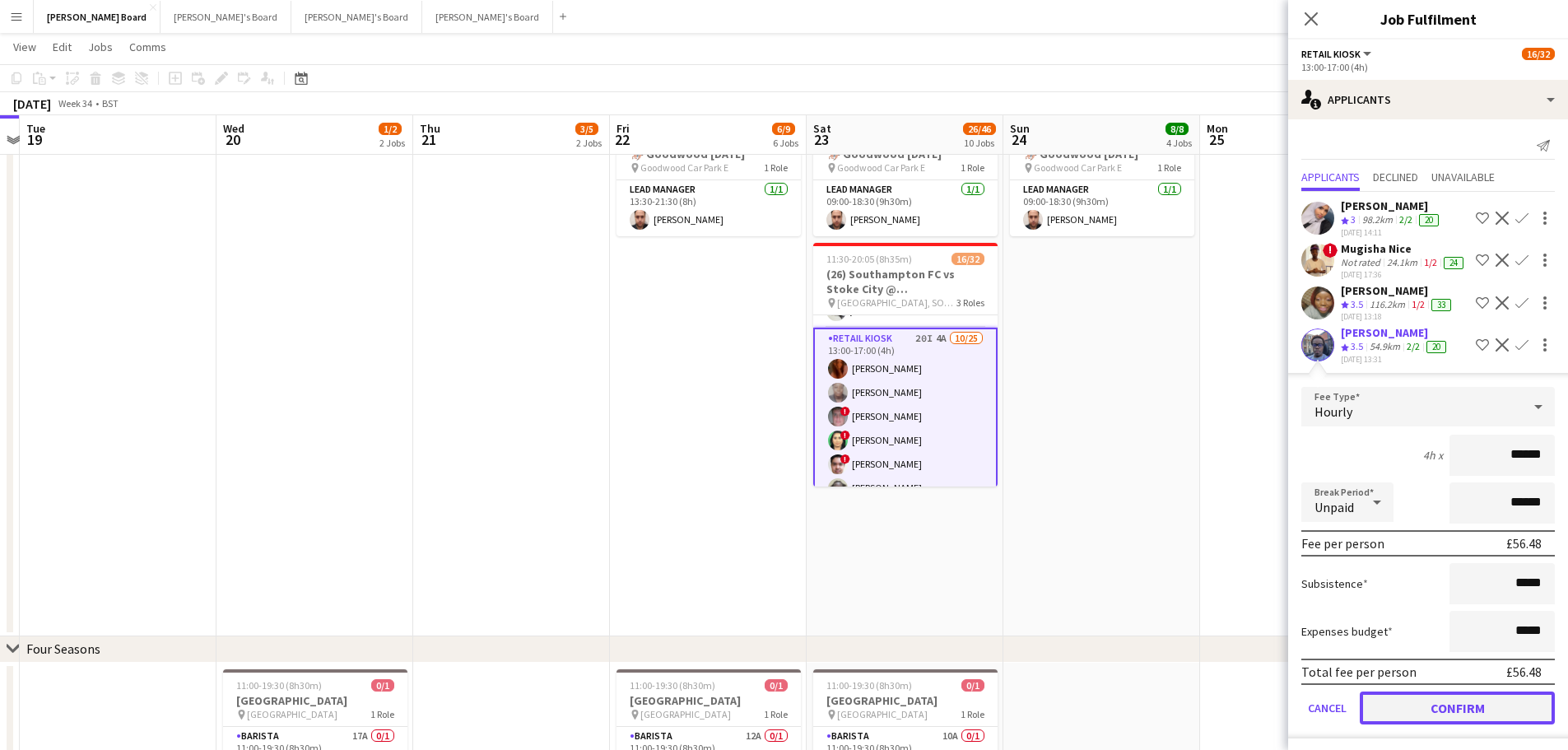
click at [1446, 724] on button "Confirm" at bounding box center [1457, 708] width 195 height 33
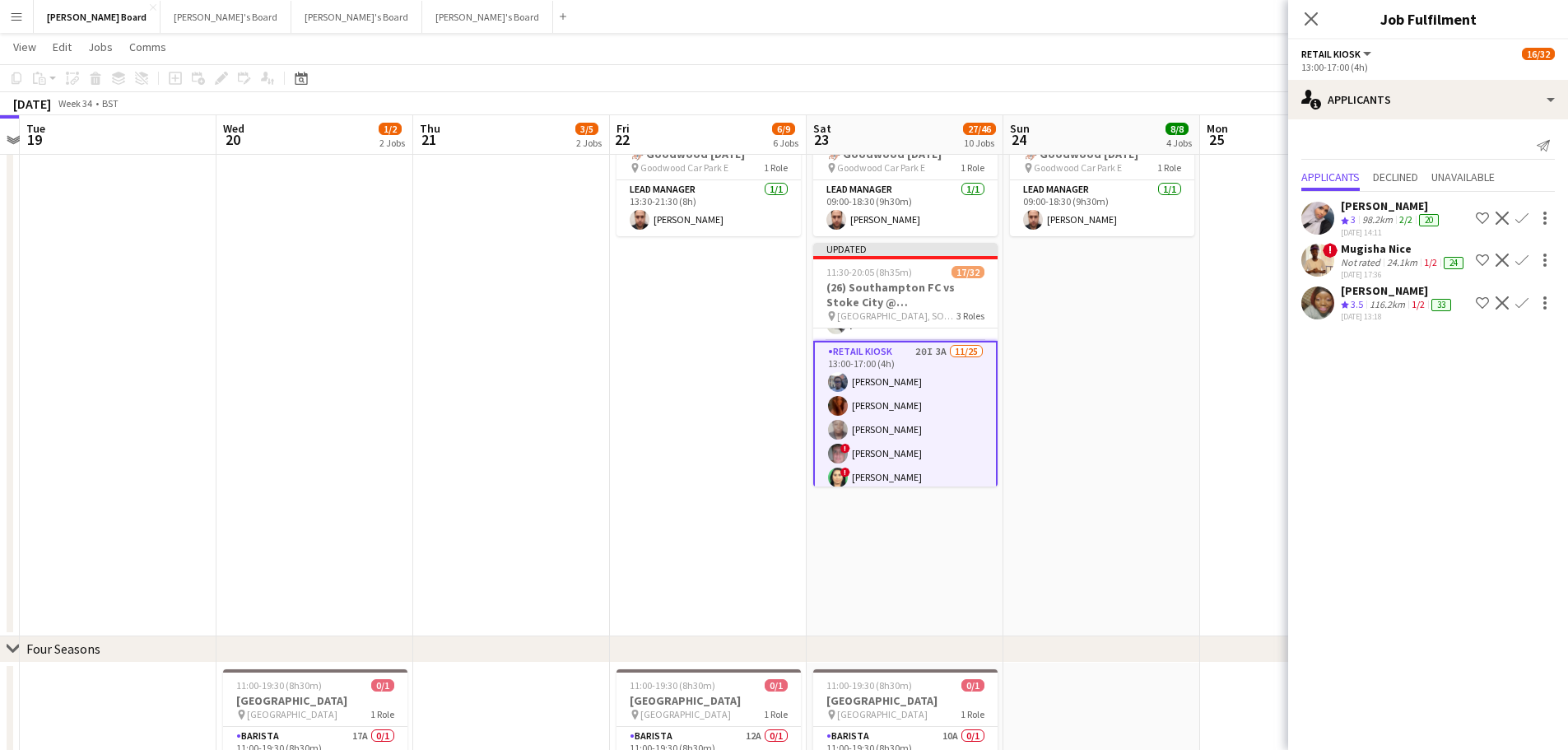
click at [1198, 471] on app-date-cell "09:30-20:00 (10h30m) 1/1 pin Chichester, PO18 0PS 1 Role Shortlisted 1/1 09:30-…" at bounding box center [1101, 229] width 197 height 815
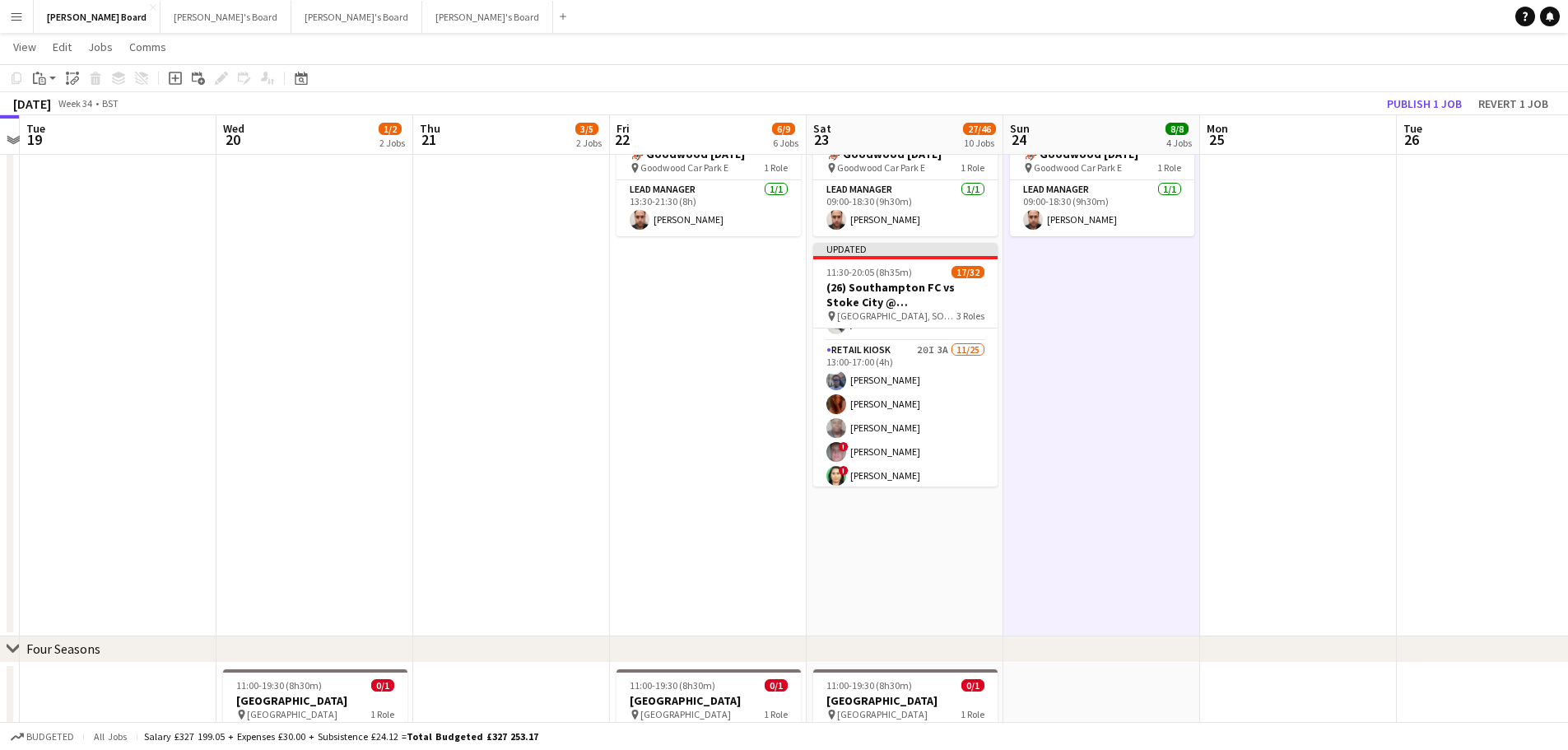
click at [1437, 91] on app-toolbar "Copy Paste Paste Ctrl+V Paste with crew Ctrl+Shift+V Paste linked Job Delete Gr…" at bounding box center [784, 78] width 1568 height 28
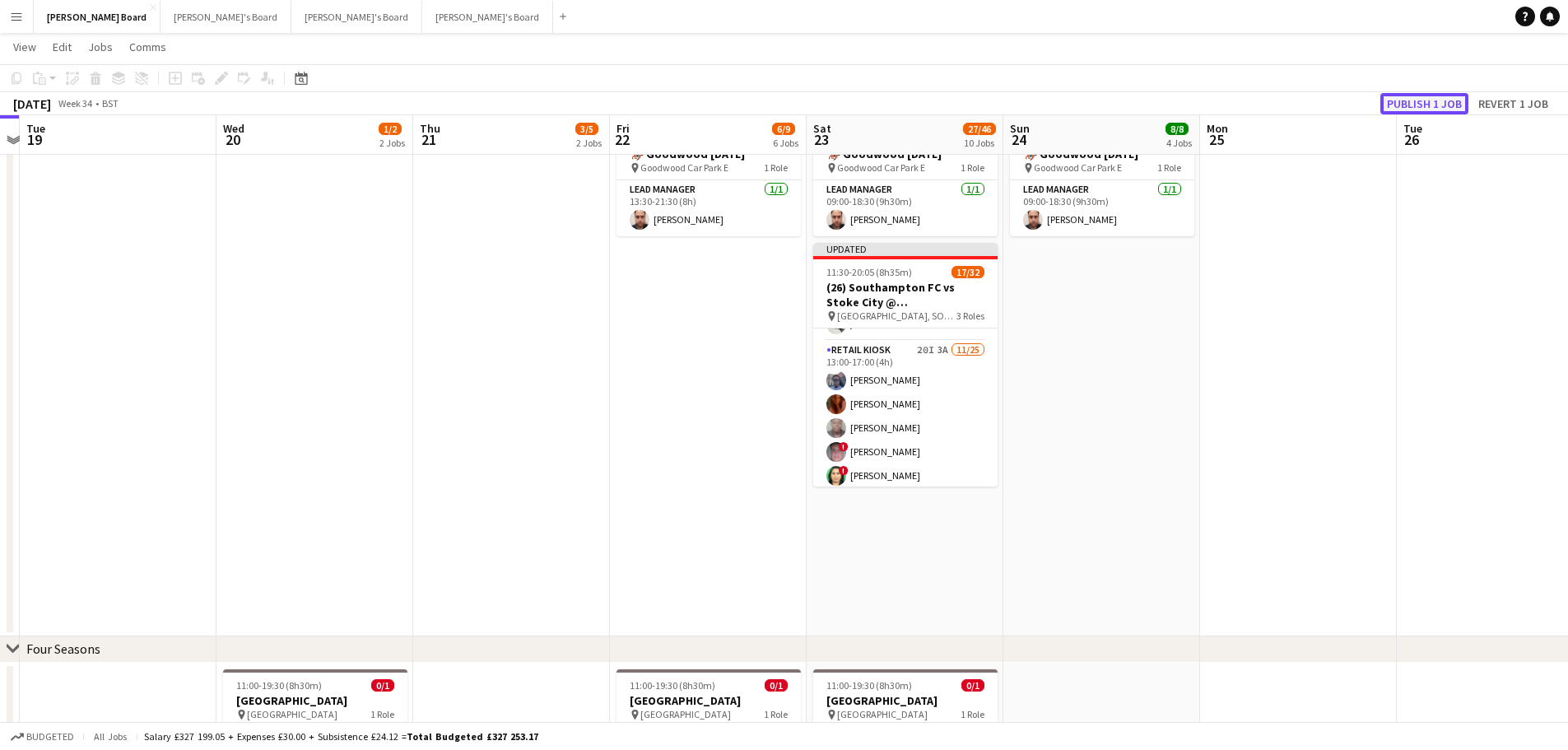
click at [1432, 97] on button "Publish 1 job" at bounding box center [1425, 103] width 88 height 21
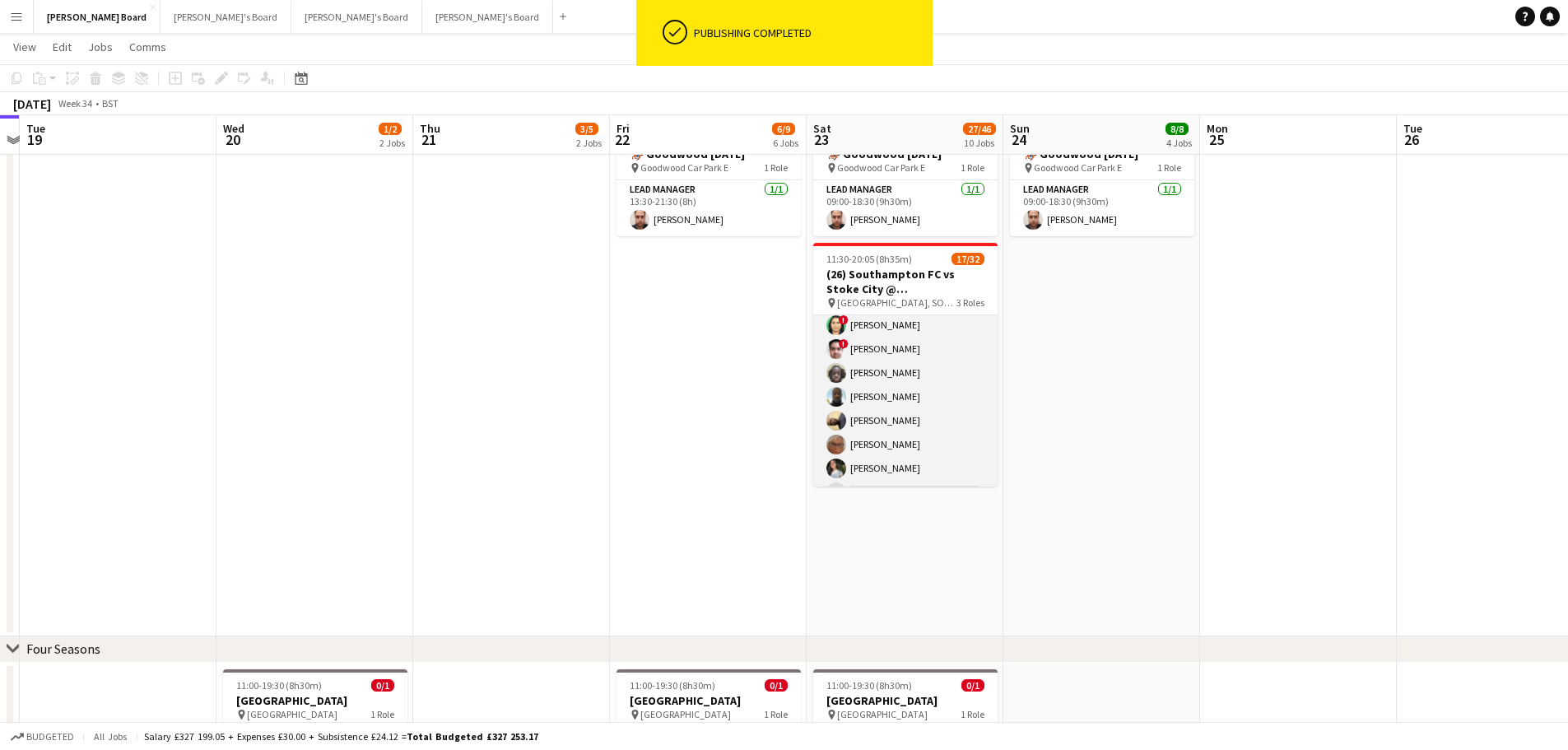
scroll to position [328, 0]
click at [911, 496] on app-card-role "Retail Kiosk 20I 3A 11/25 13:00-17:00 (4h) Omar Quainoo Courteney Gardner Pamel…" at bounding box center [905, 477] width 185 height 629
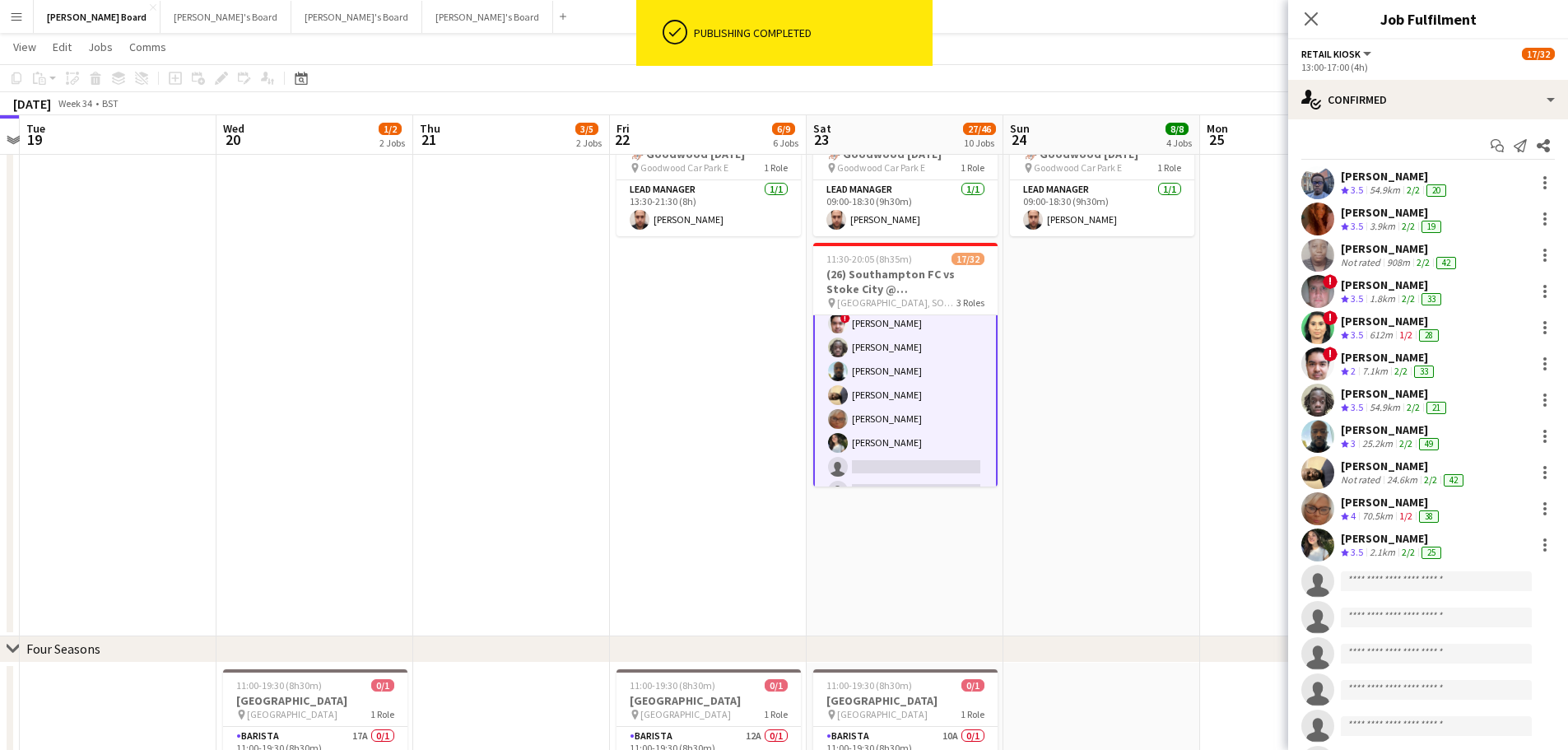
scroll to position [330, 0]
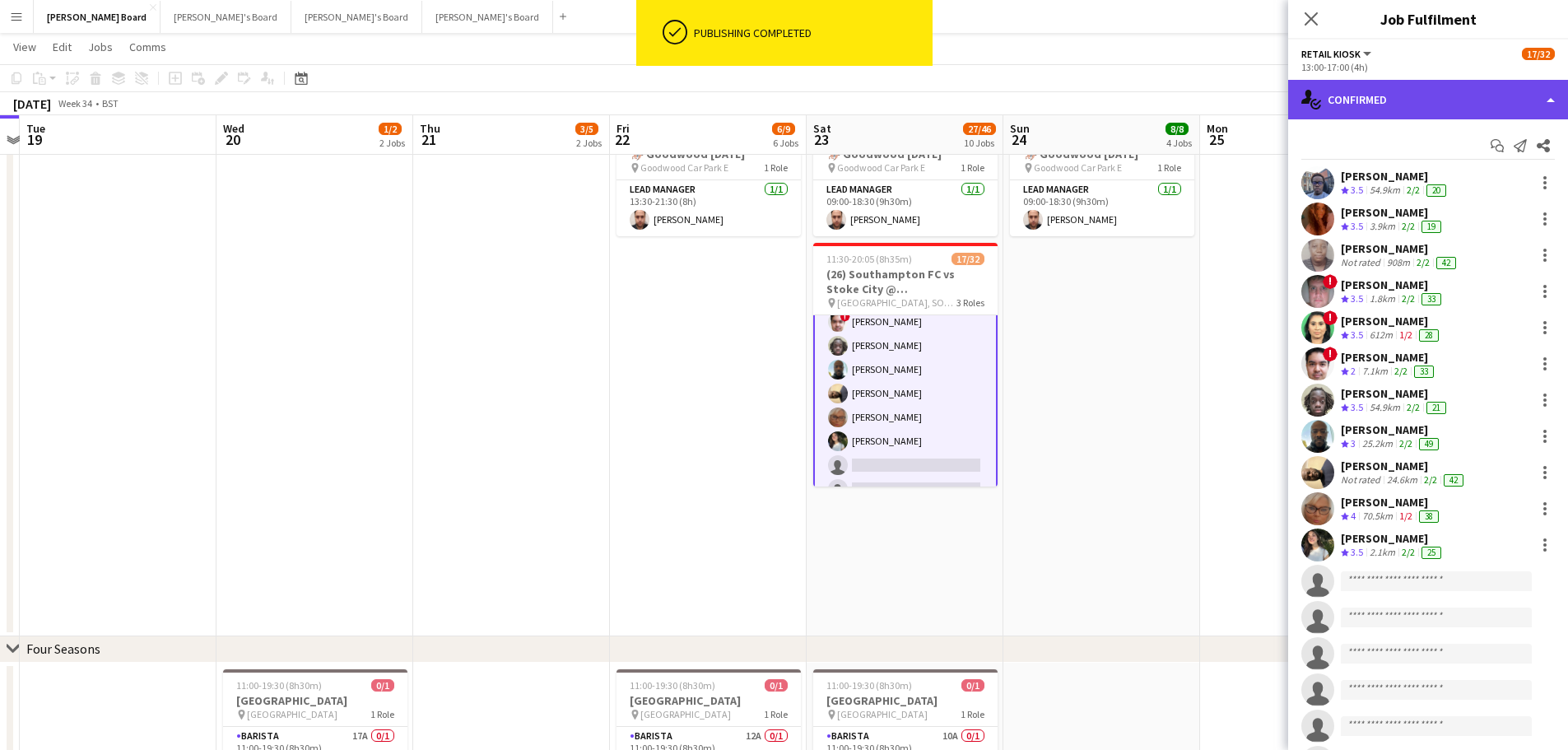
click at [1427, 112] on div "single-neutral-actions-check-2 Confirmed" at bounding box center [1428, 100] width 280 height 39
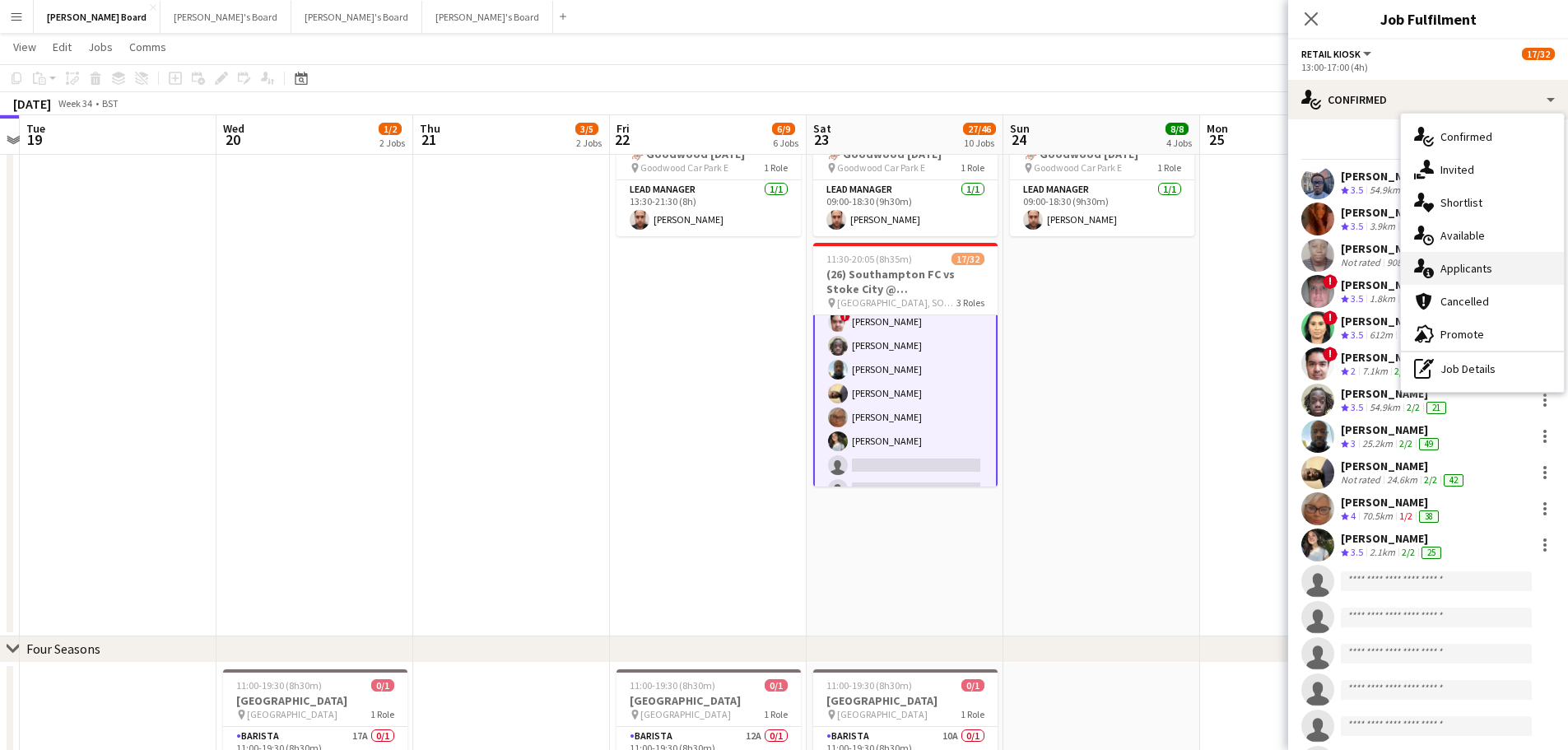
click at [1471, 267] on div "single-neutral-actions-information Applicants" at bounding box center [1483, 269] width 163 height 33
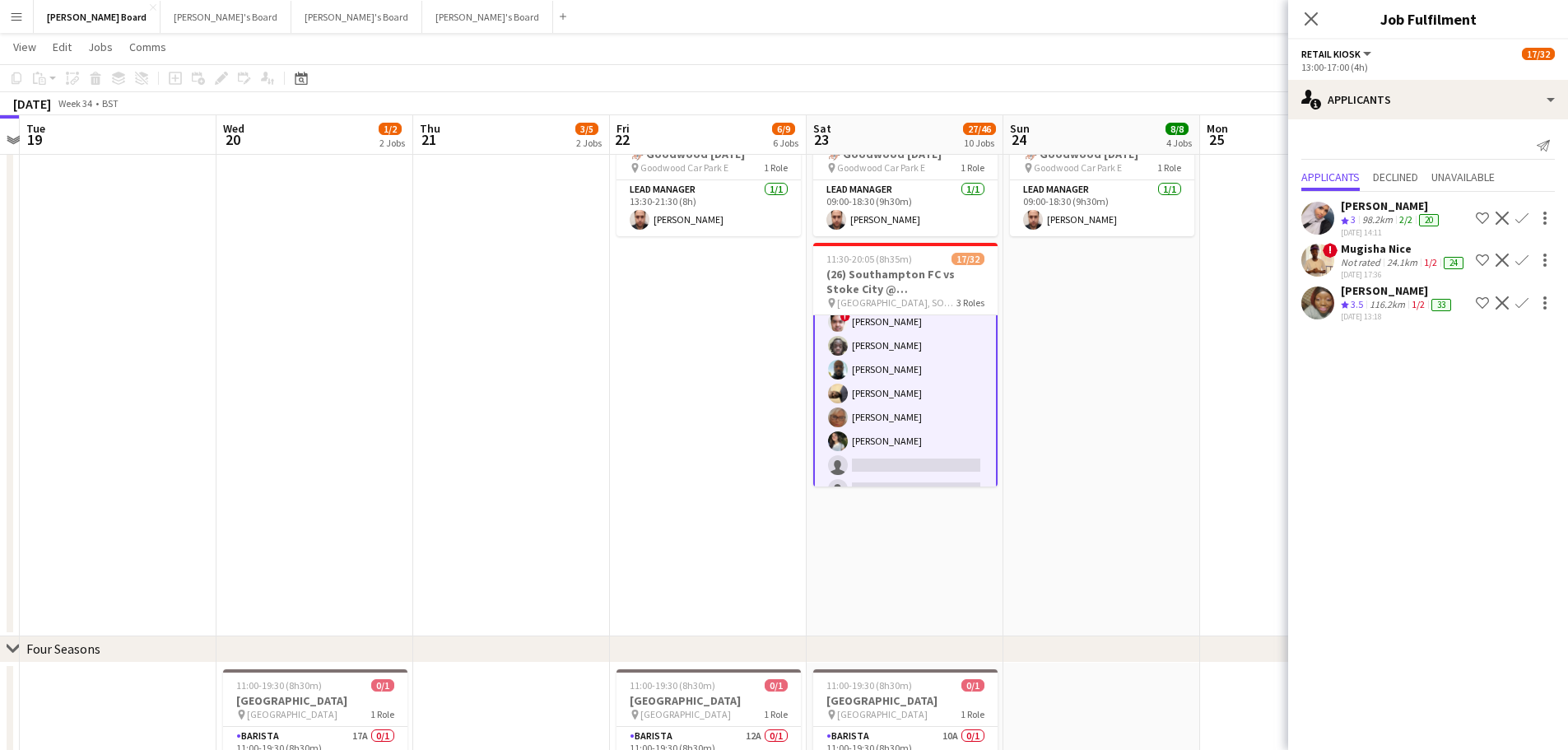
click at [1394, 268] on div "24.1km" at bounding box center [1402, 262] width 37 height 13
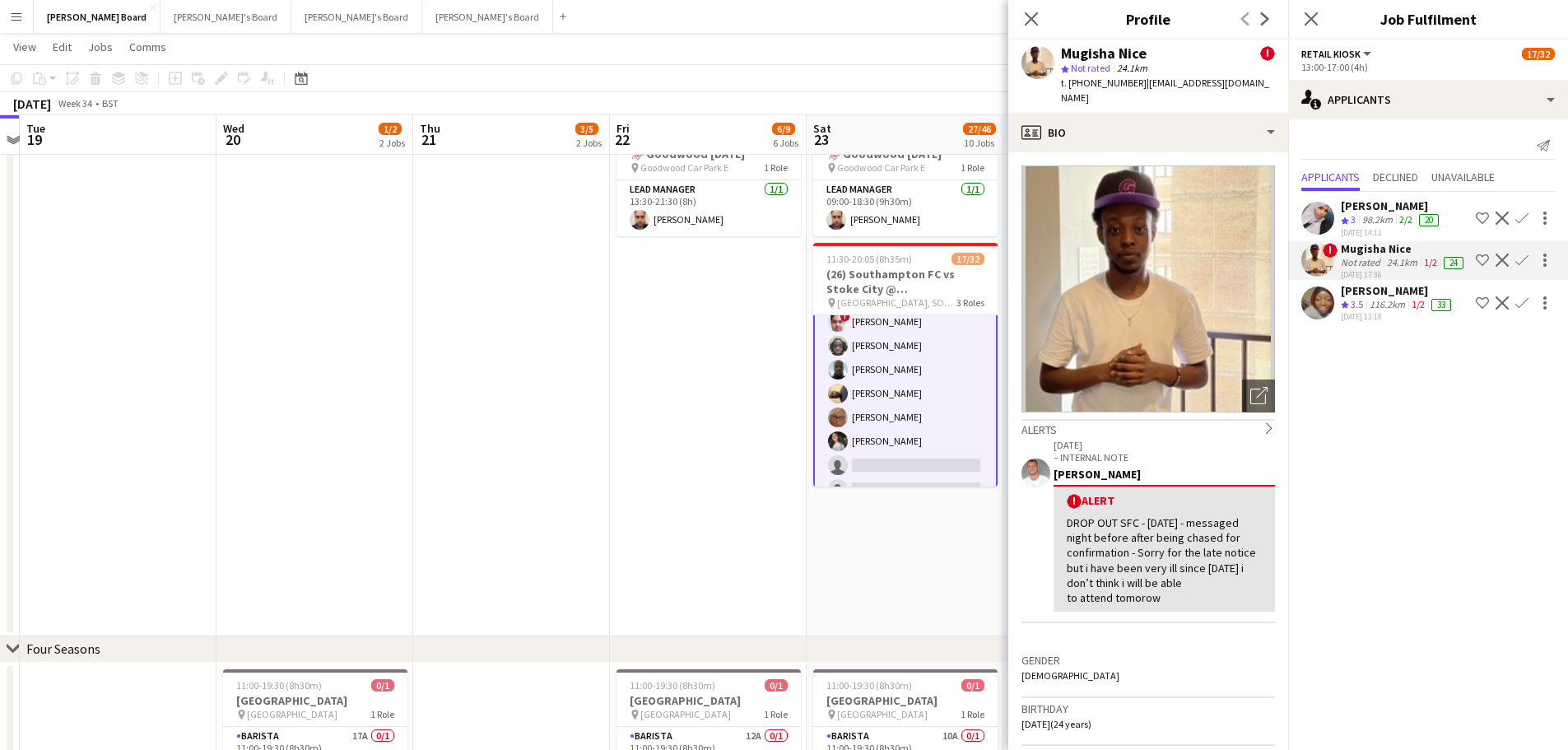
click at [1383, 312] on div "116.2km" at bounding box center [1387, 305] width 42 height 14
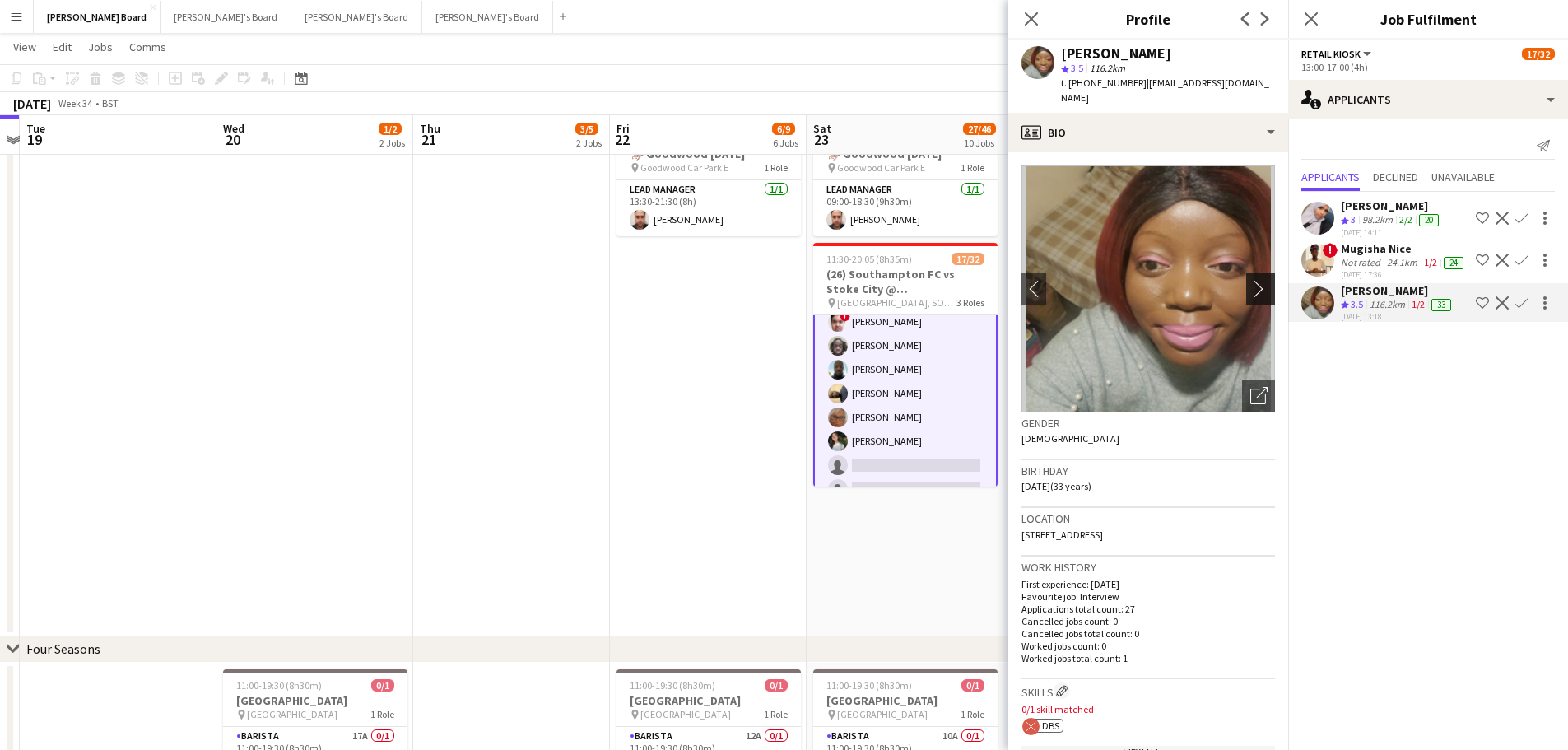
click at [1250, 273] on button "chevron-right" at bounding box center [1262, 289] width 33 height 33
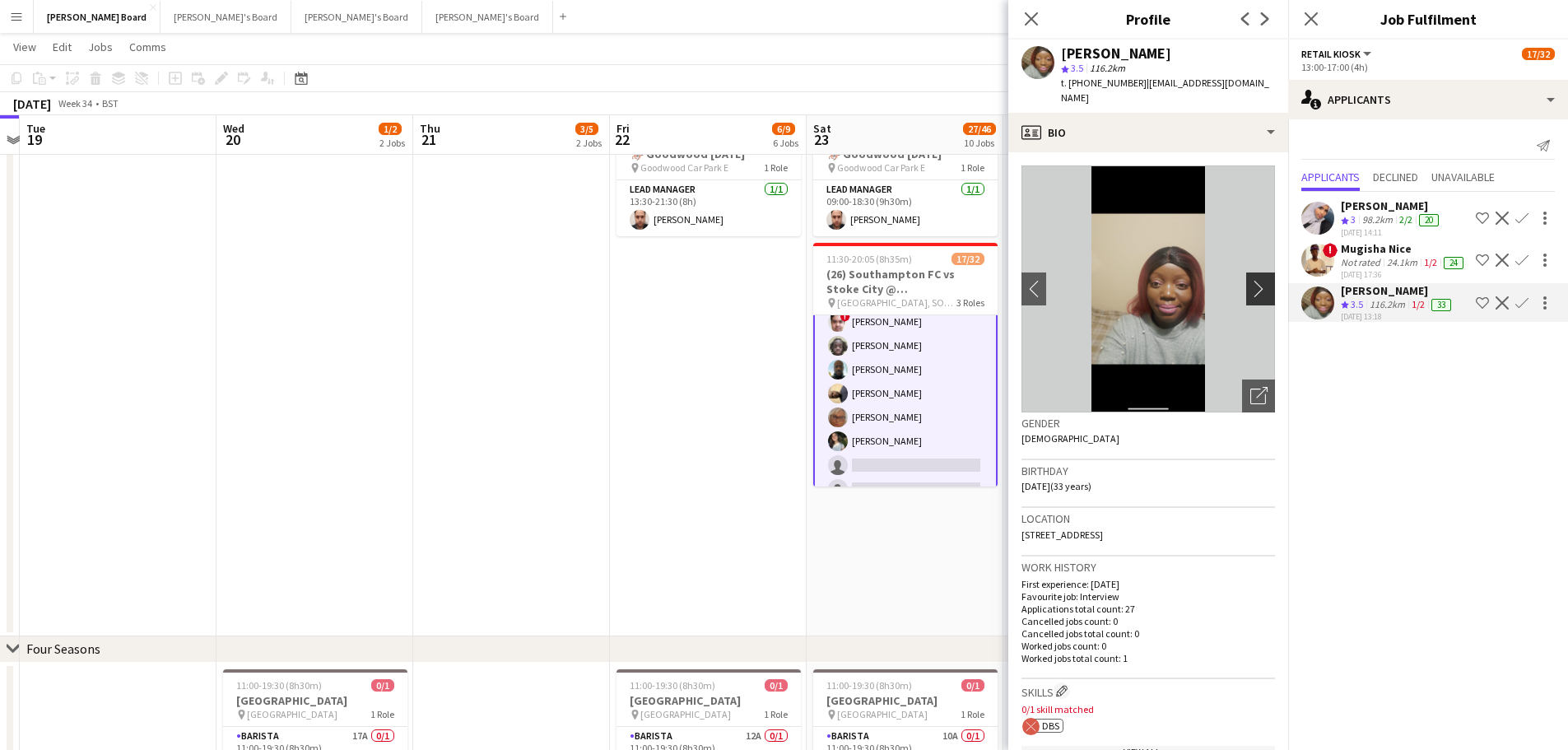
click at [1250, 280] on app-icon "chevron-right" at bounding box center [1263, 288] width 26 height 17
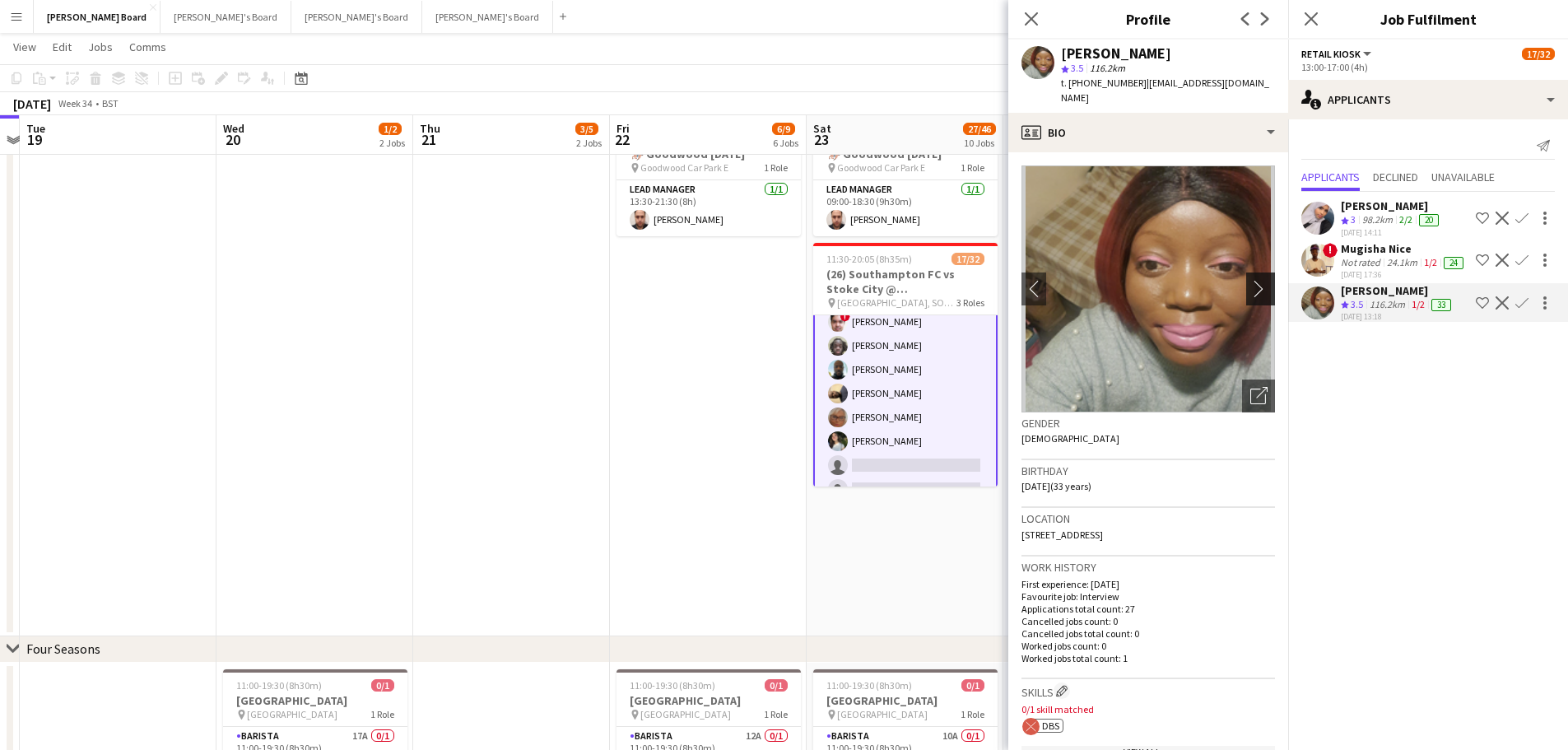
click at [1250, 280] on app-icon "chevron-right" at bounding box center [1263, 288] width 26 height 17
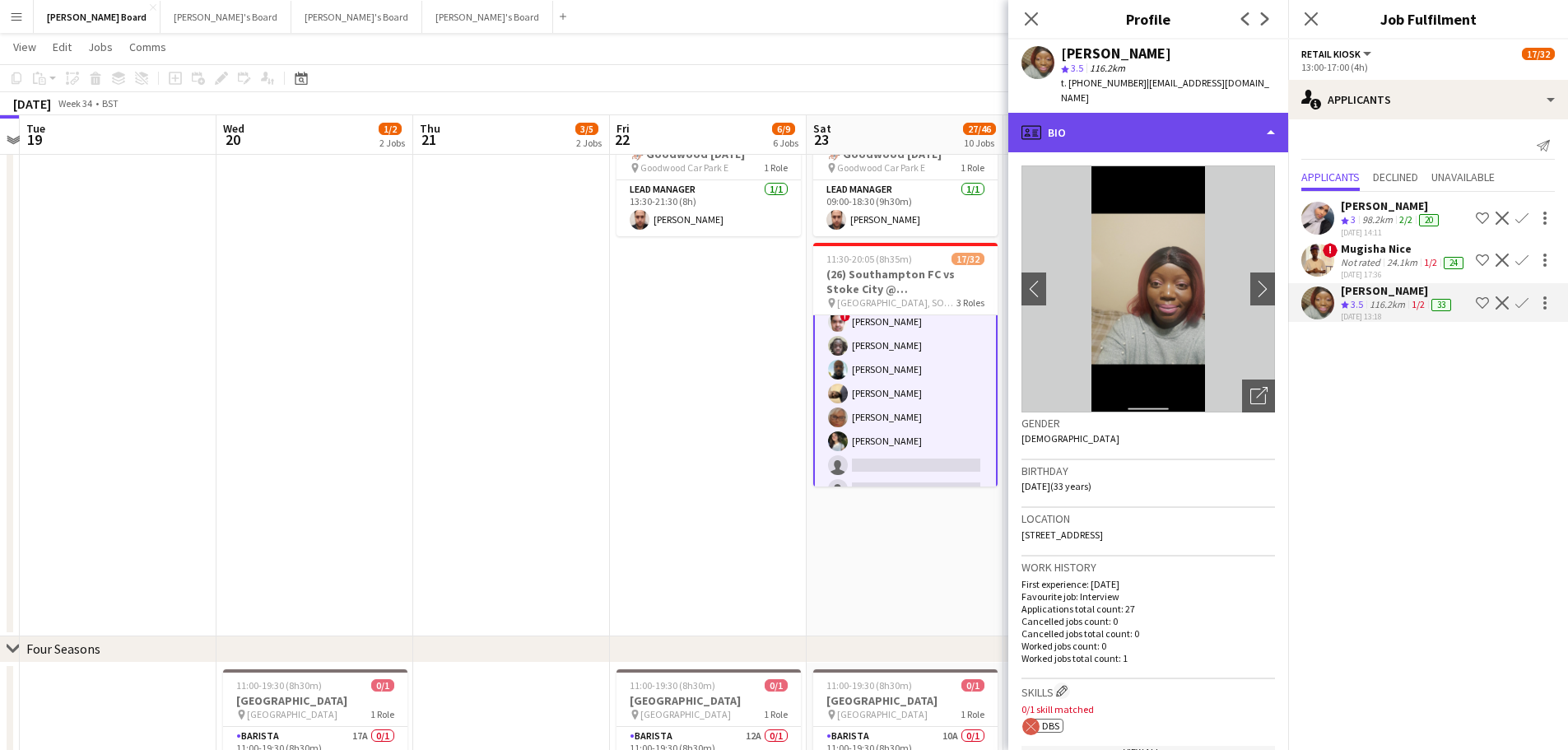
click at [1168, 112] on div "profile Bio" at bounding box center [1148, 132] width 280 height 39
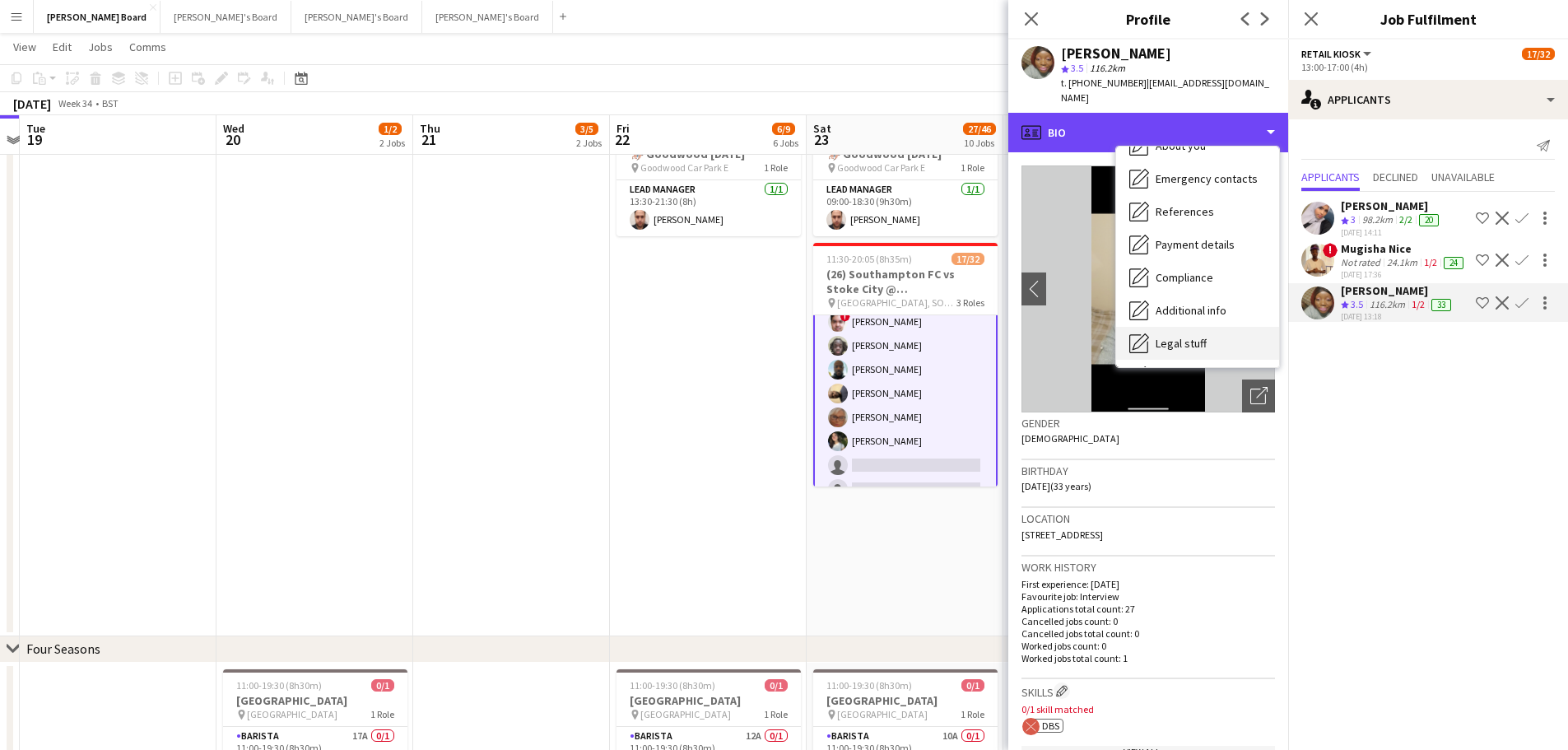
scroll to position [253, 0]
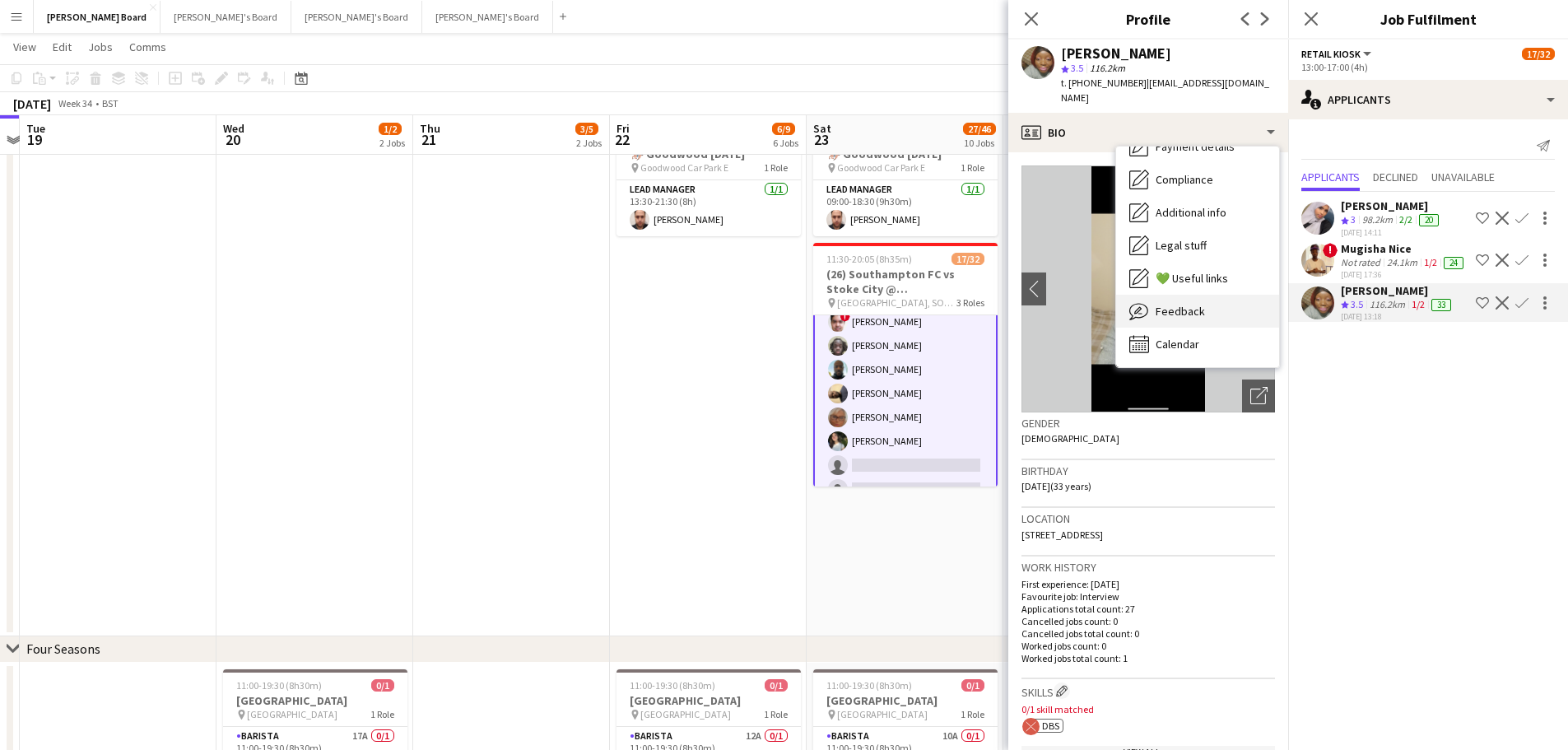
click at [1193, 304] on span "Feedback" at bounding box center [1181, 311] width 50 height 15
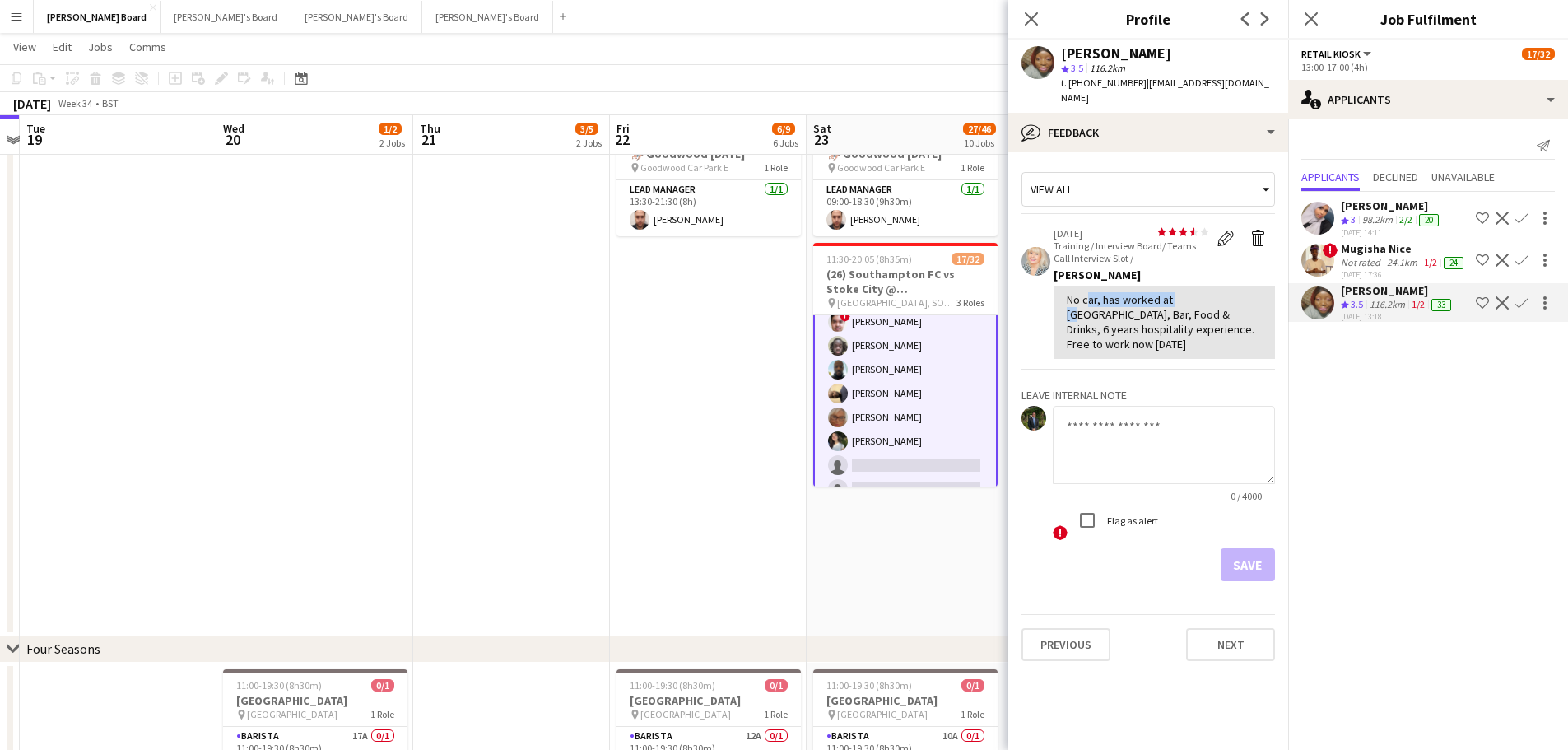
drag, startPoint x: 1084, startPoint y: 287, endPoint x: 1234, endPoint y: 287, distance: 150.0
click at [1212, 293] on div "No car, has worked at Wembley, Bar, Food & Drinks, 6 years hospitality experien…" at bounding box center [1164, 323] width 195 height 60
click at [1235, 293] on div "No car, has worked at Wembley, Bar, Food & Drinks, 6 years hospitality experien…" at bounding box center [1164, 323] width 195 height 60
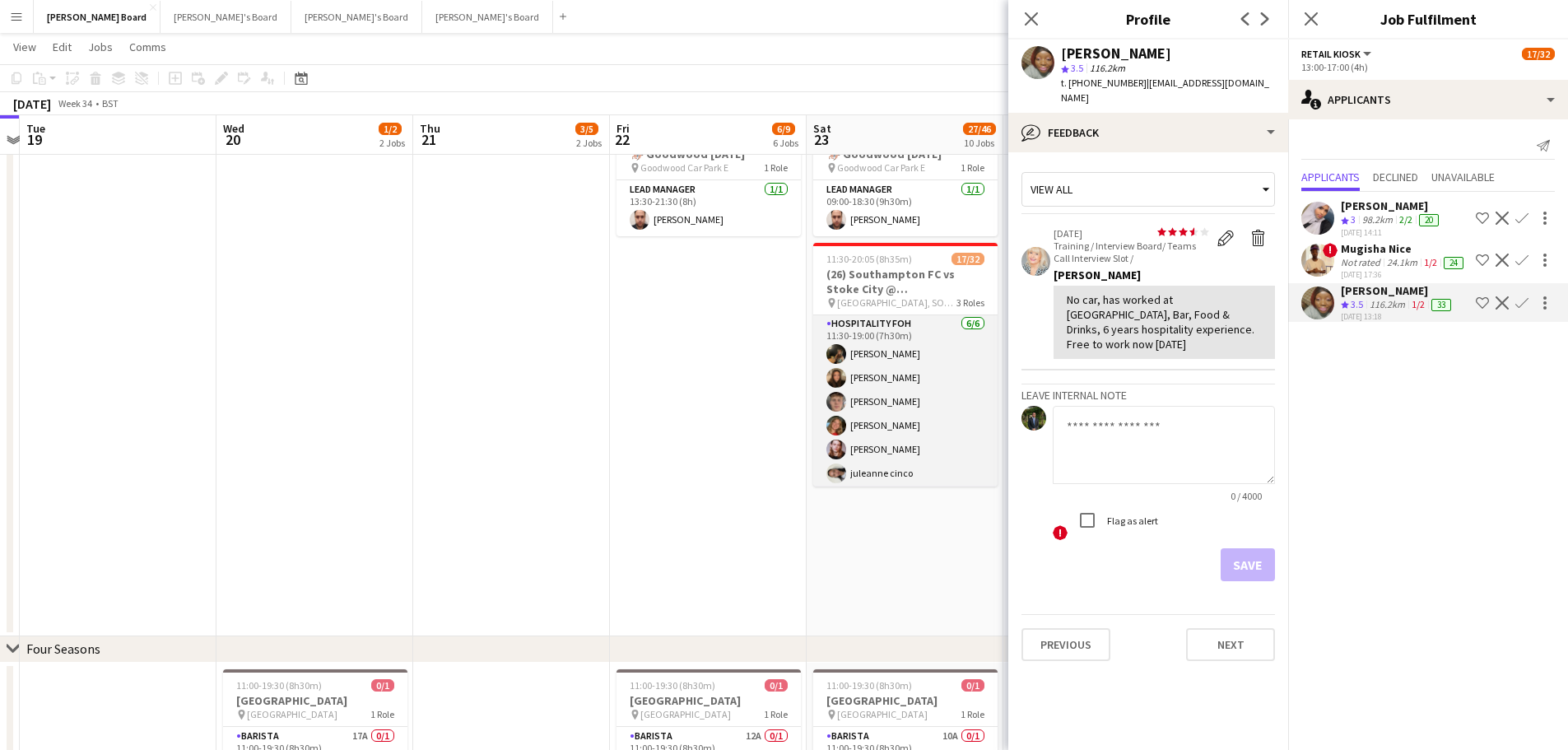
scroll to position [0, 0]
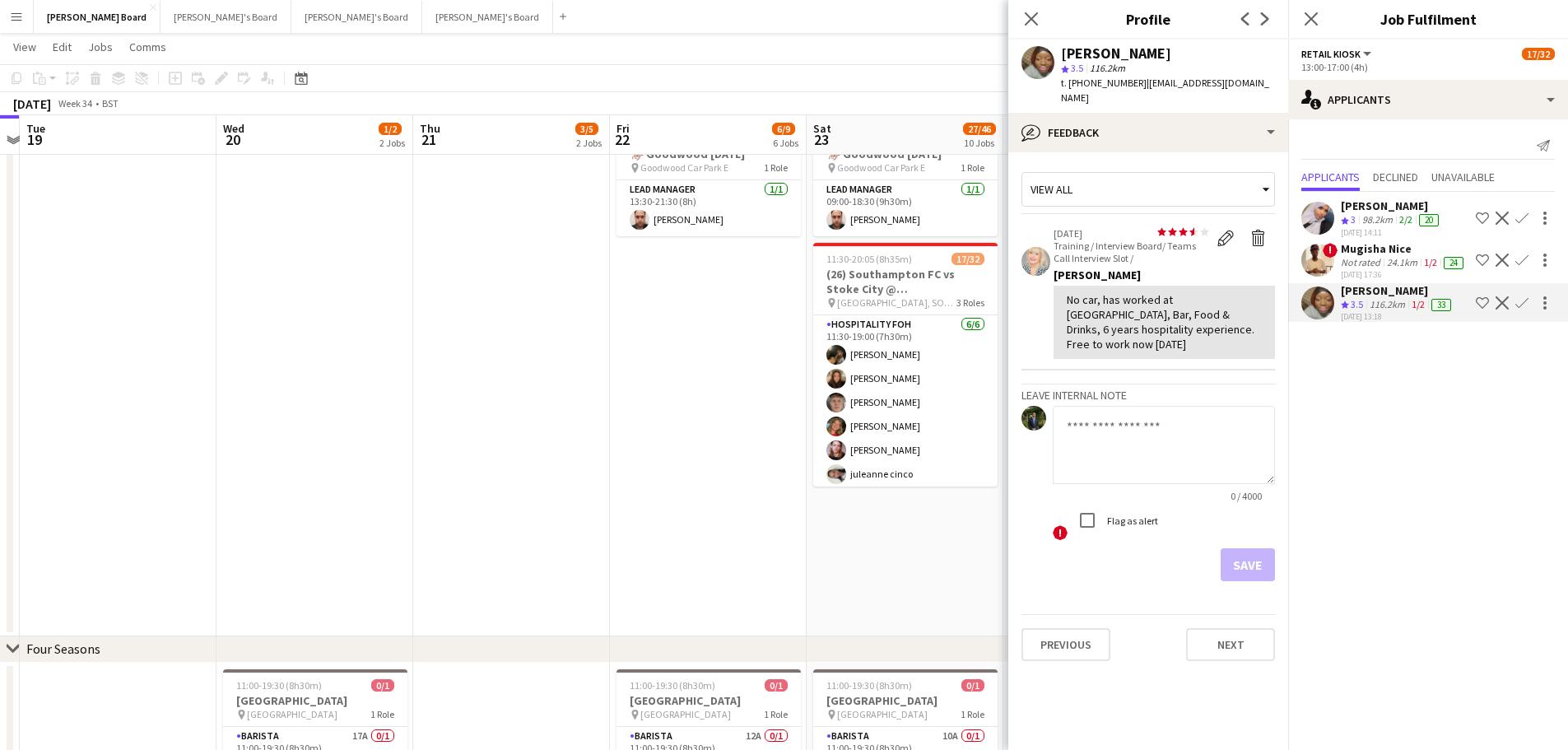
drag, startPoint x: 796, startPoint y: 545, endPoint x: 720, endPoint y: 528, distance: 77.9
click at [722, 531] on app-calendar-viewport "Sat 16 94/95 12 Jobs Sun 17 3/4 4 Jobs Mon 18 Tue 19 Wed 20 1/2 2 Jobs Thu 21 3…" at bounding box center [784, 161] width 1568 height 2601
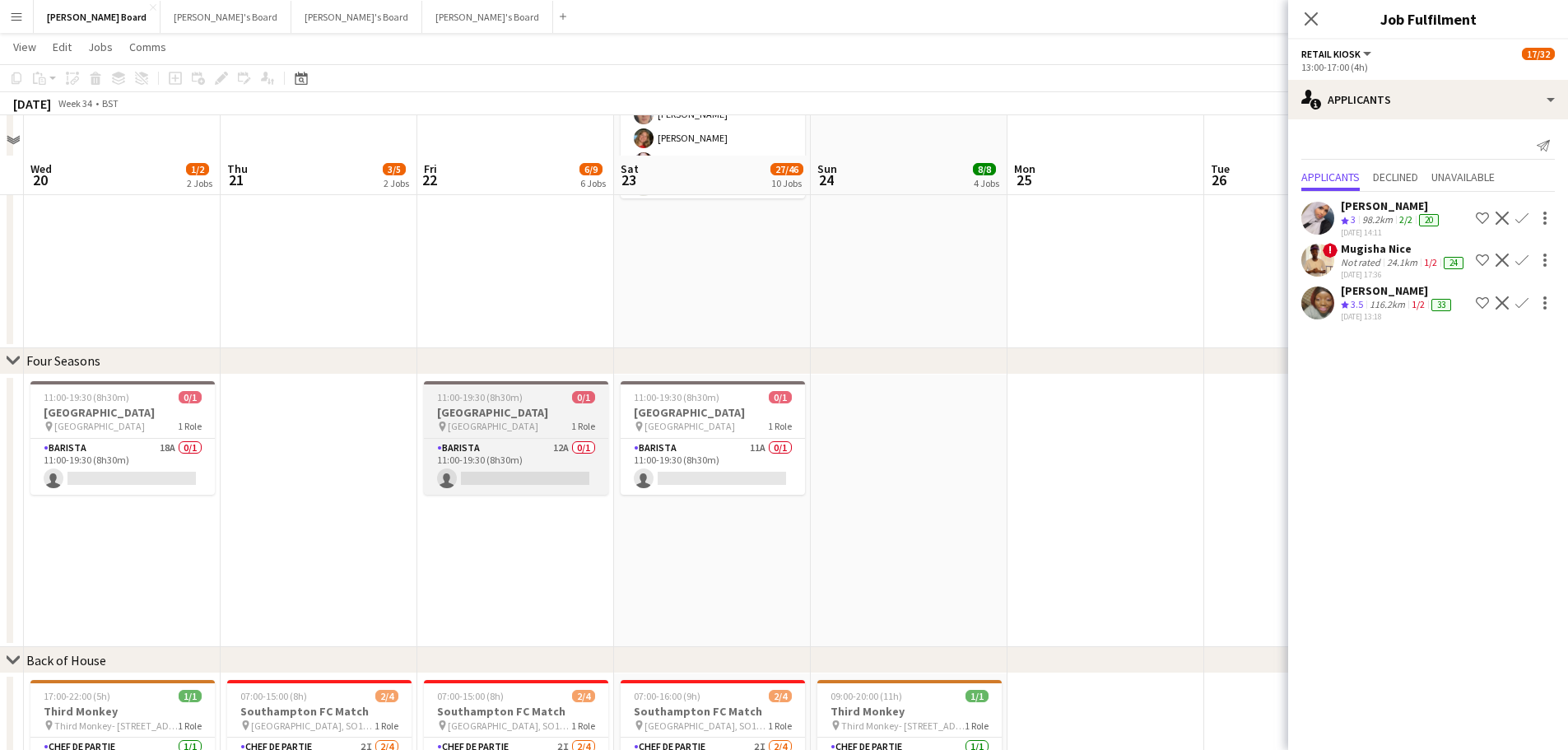
scroll to position [1532, 0]
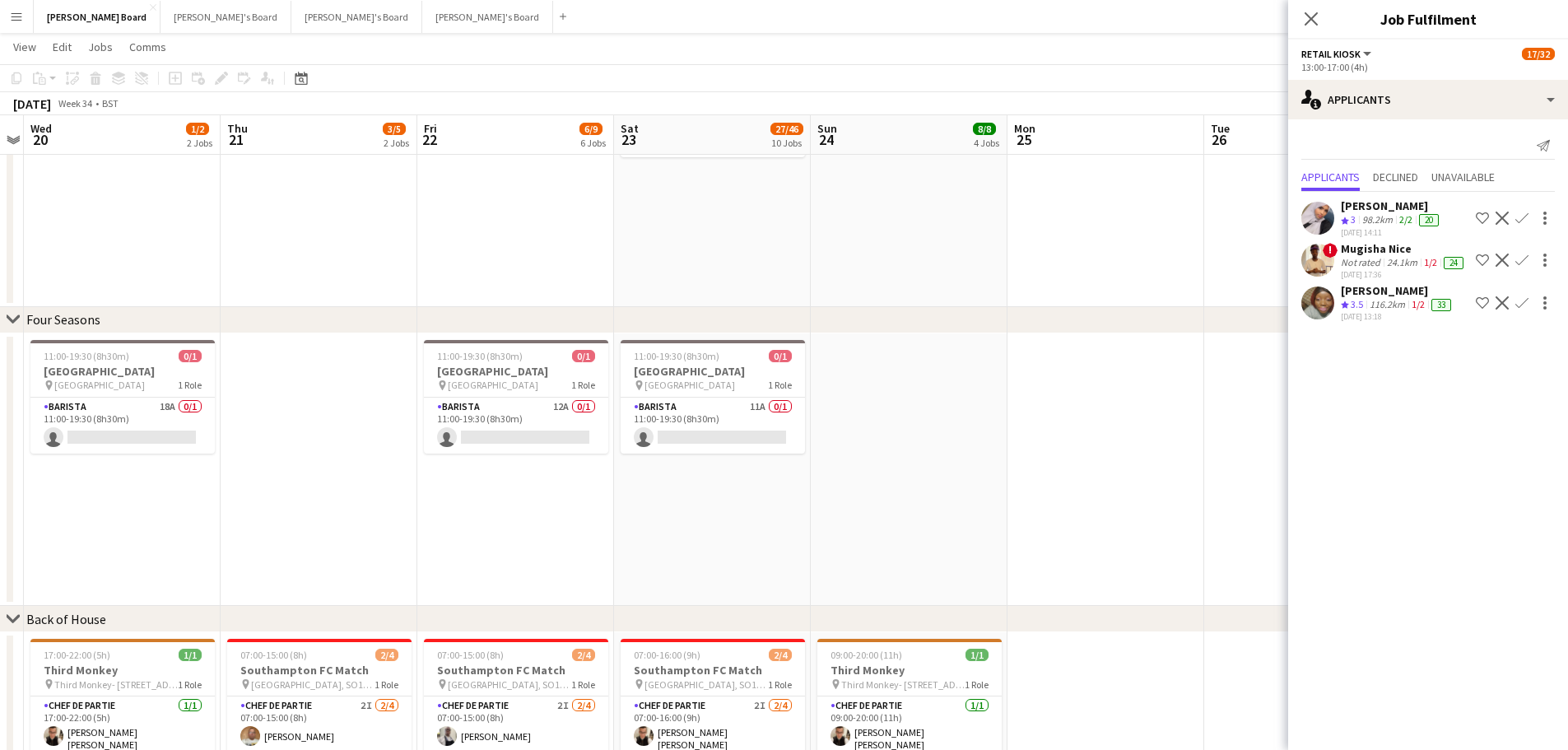
drag, startPoint x: 295, startPoint y: 358, endPoint x: 360, endPoint y: 364, distance: 65.3
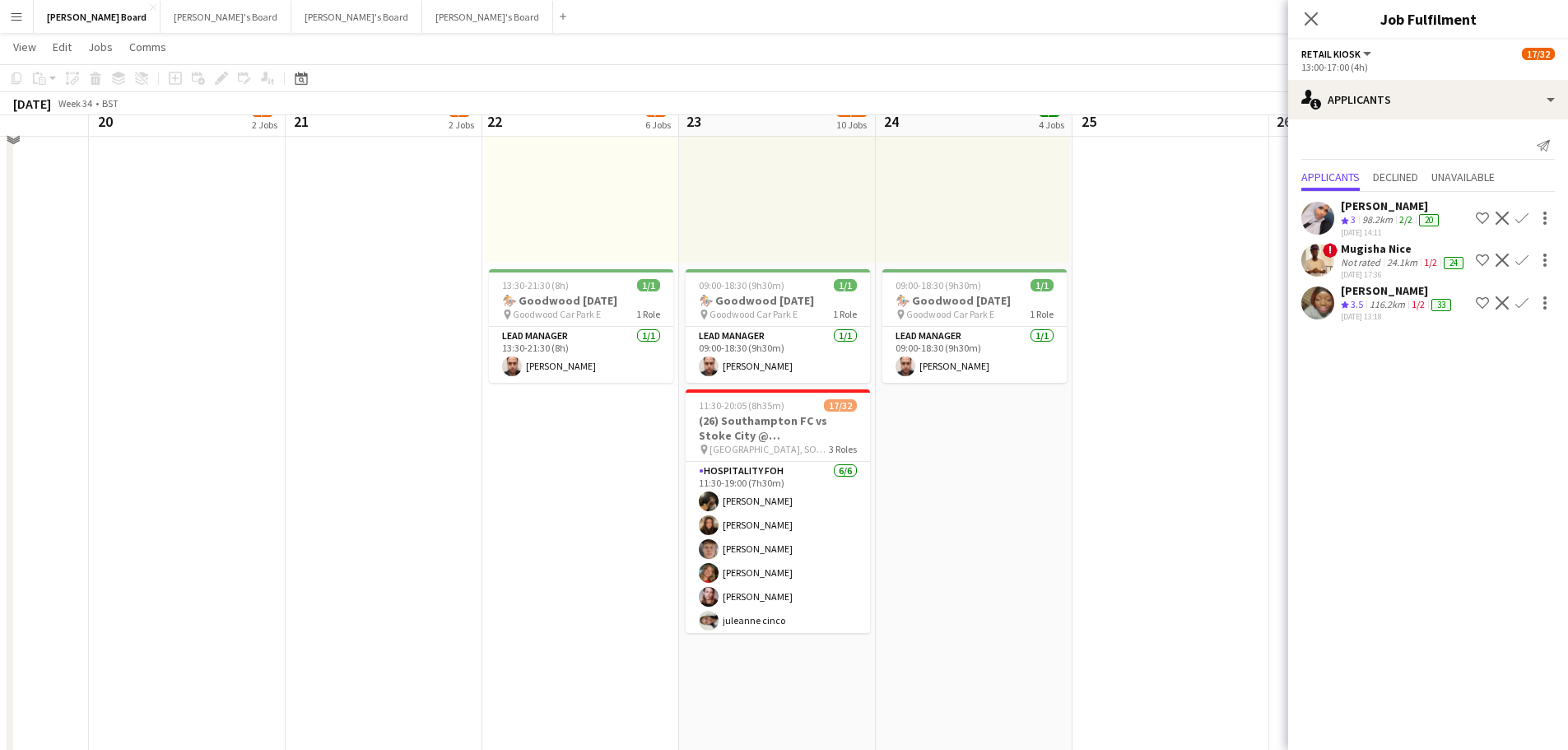
scroll to position [1038, 0]
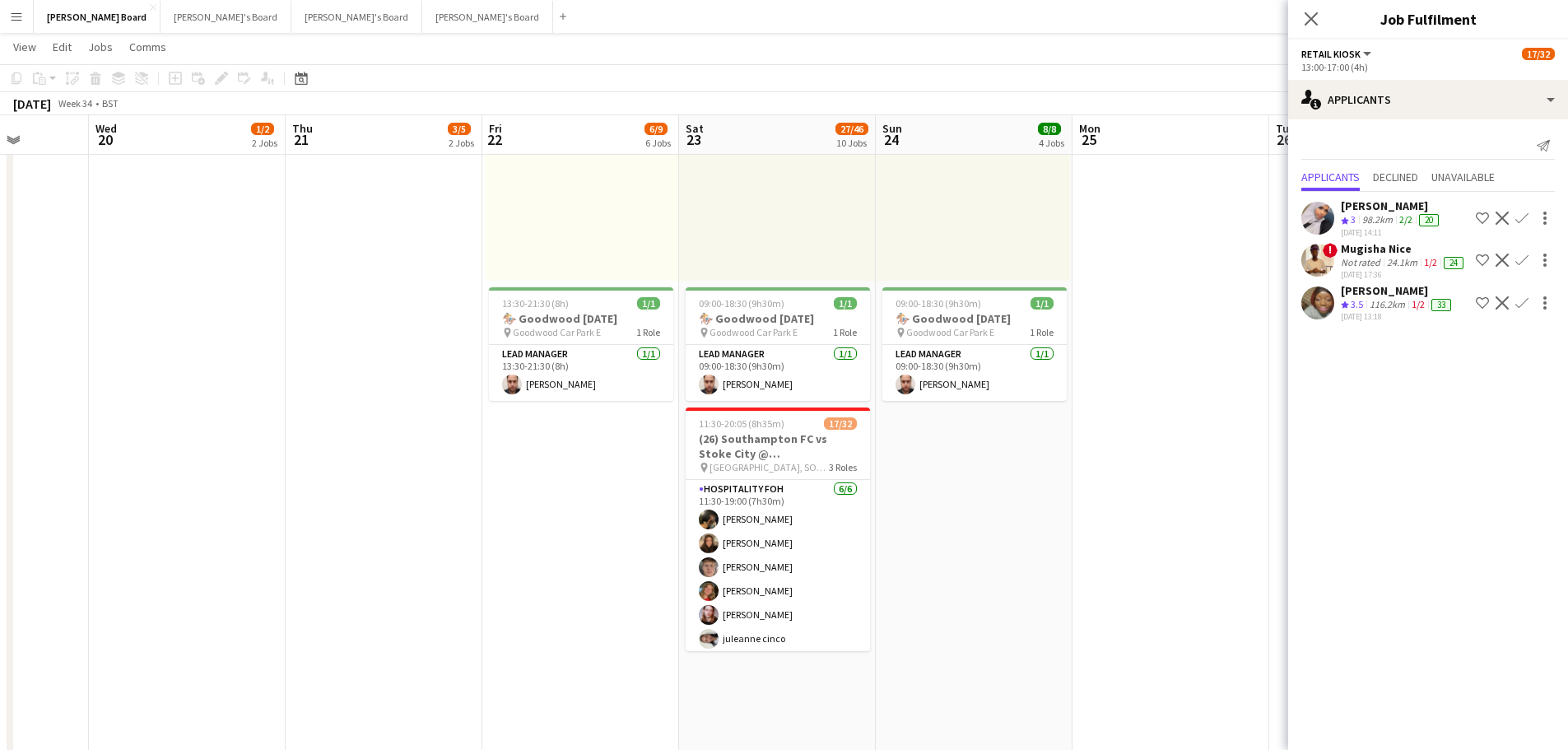
drag, startPoint x: 300, startPoint y: 76, endPoint x: 353, endPoint y: 172, distance: 109.7
click at [300, 77] on icon "Date picker" at bounding box center [300, 77] width 13 height 13
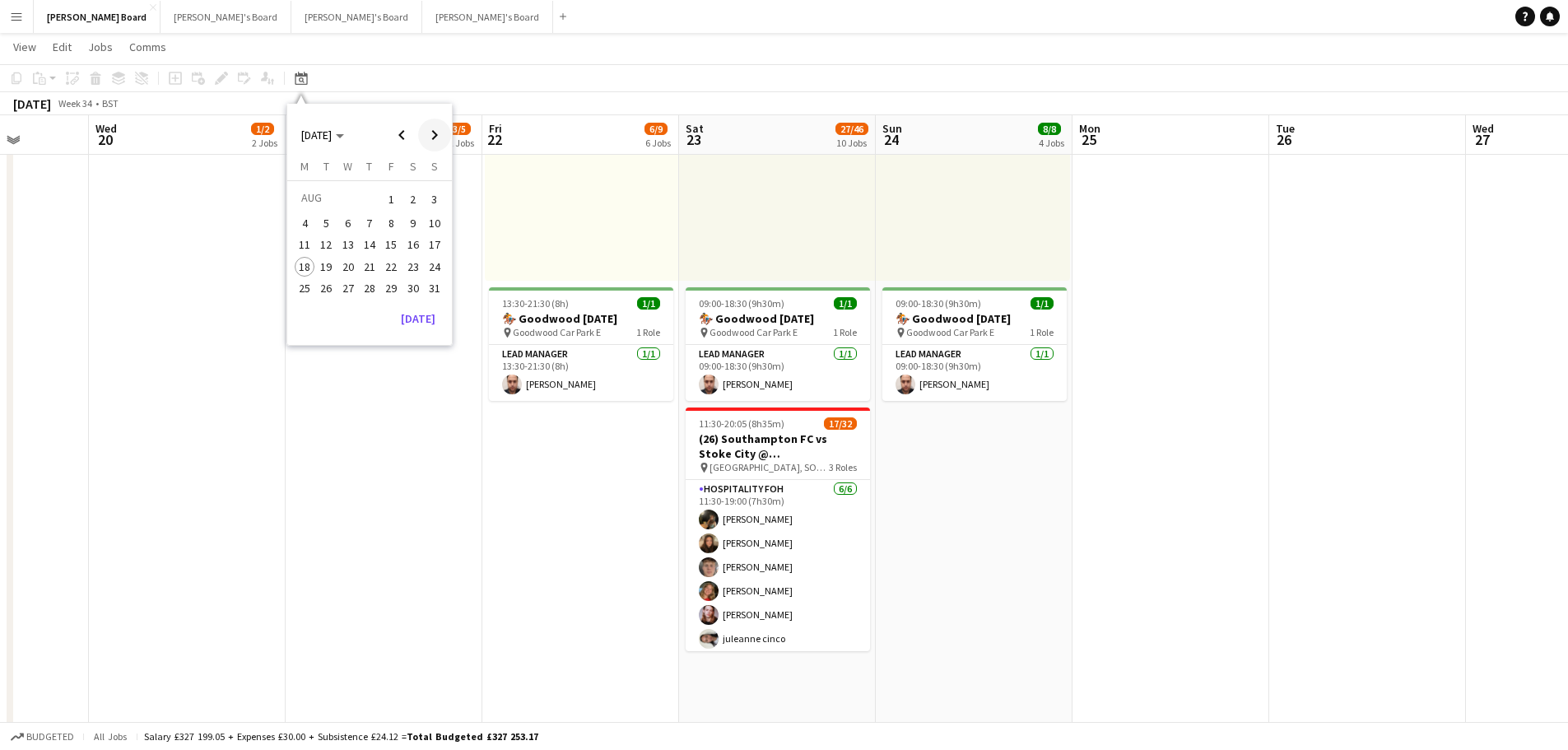
click at [427, 133] on span "Next month" at bounding box center [434, 135] width 33 height 33
click at [412, 287] on span "27" at bounding box center [413, 283] width 20 height 20
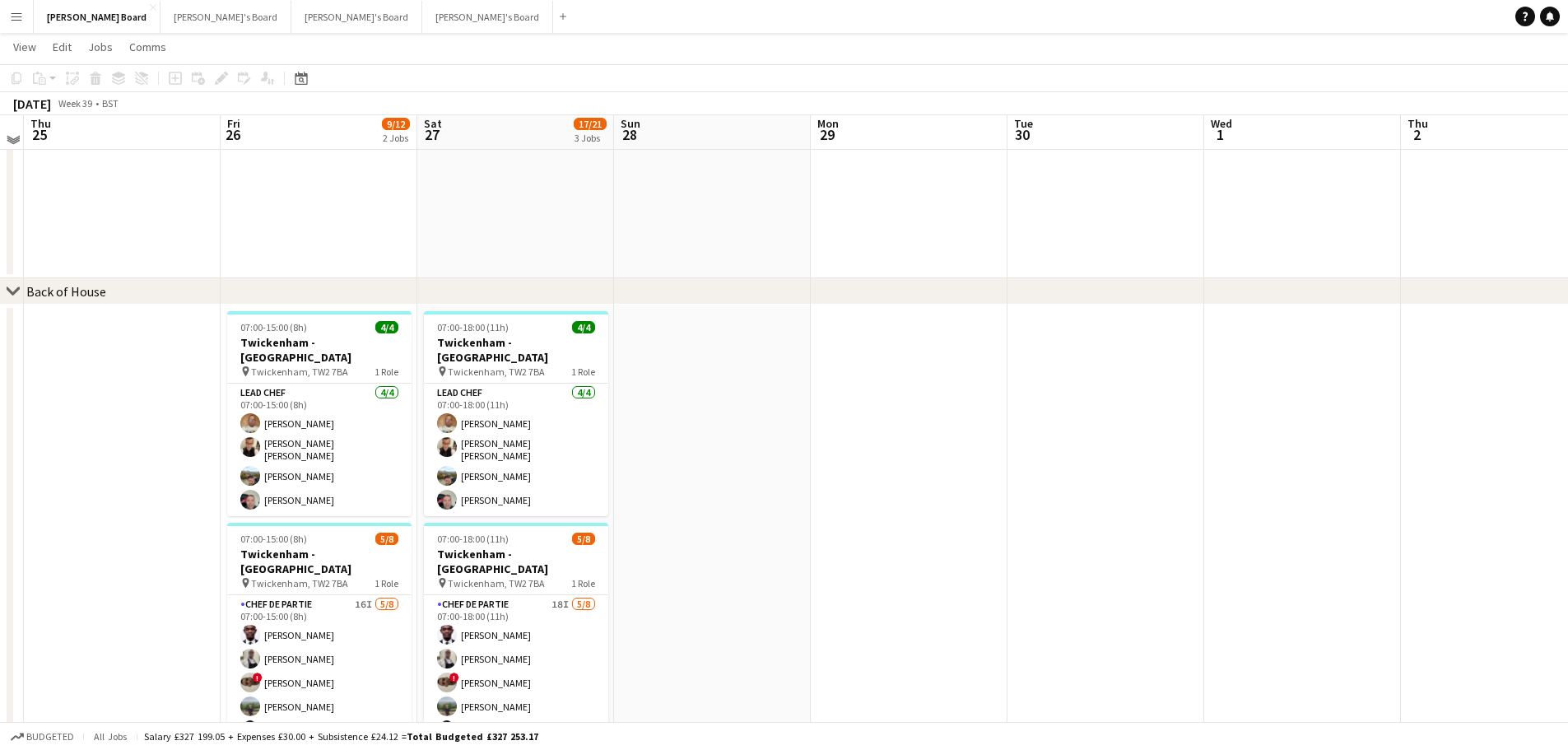
scroll to position [1854, 0]
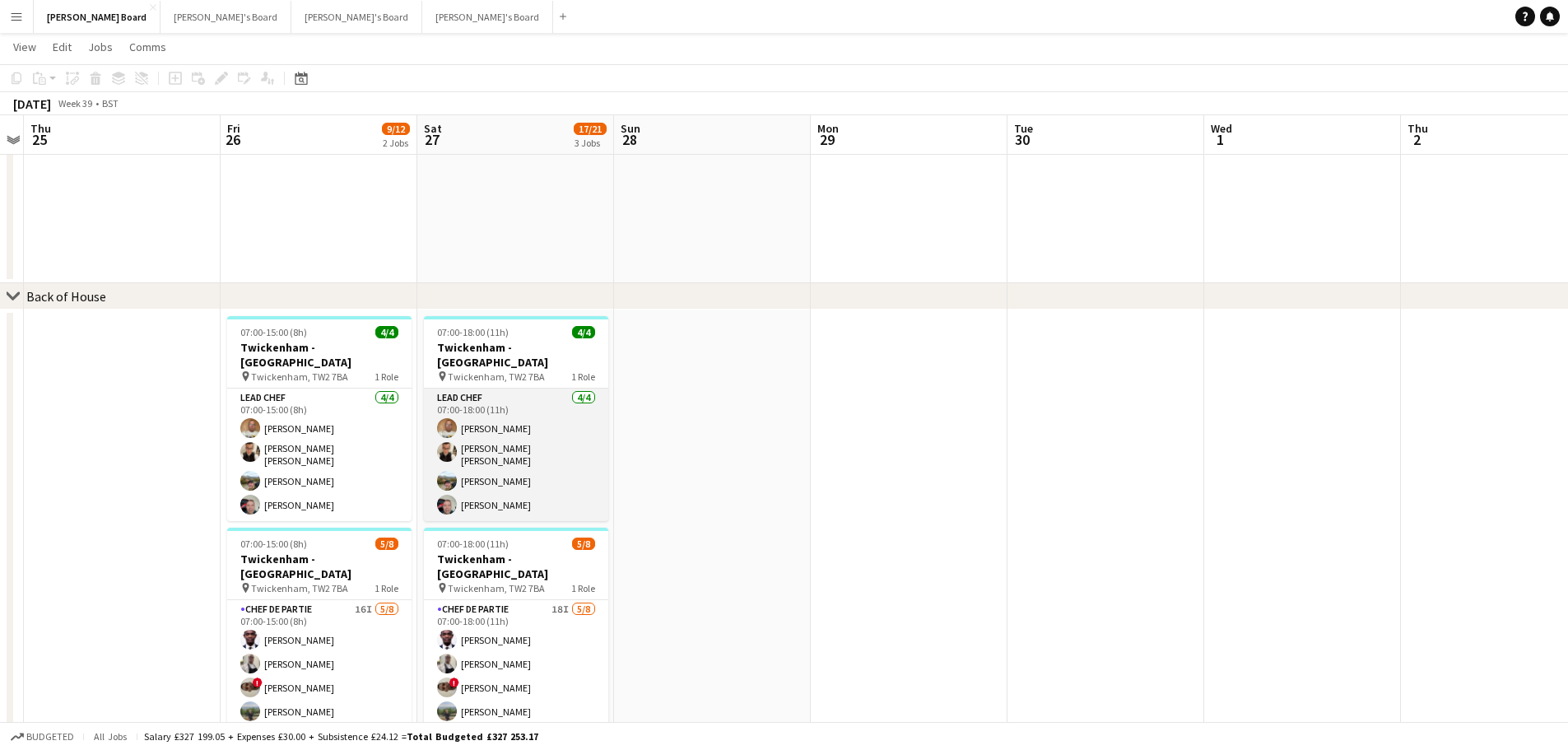
click at [548, 418] on app-card-role "Lead Chef 4/4 07:00-18:00 (11h) Ian Hutchinson Marnel Antonio Guillen Castellon…" at bounding box center [516, 455] width 185 height 132
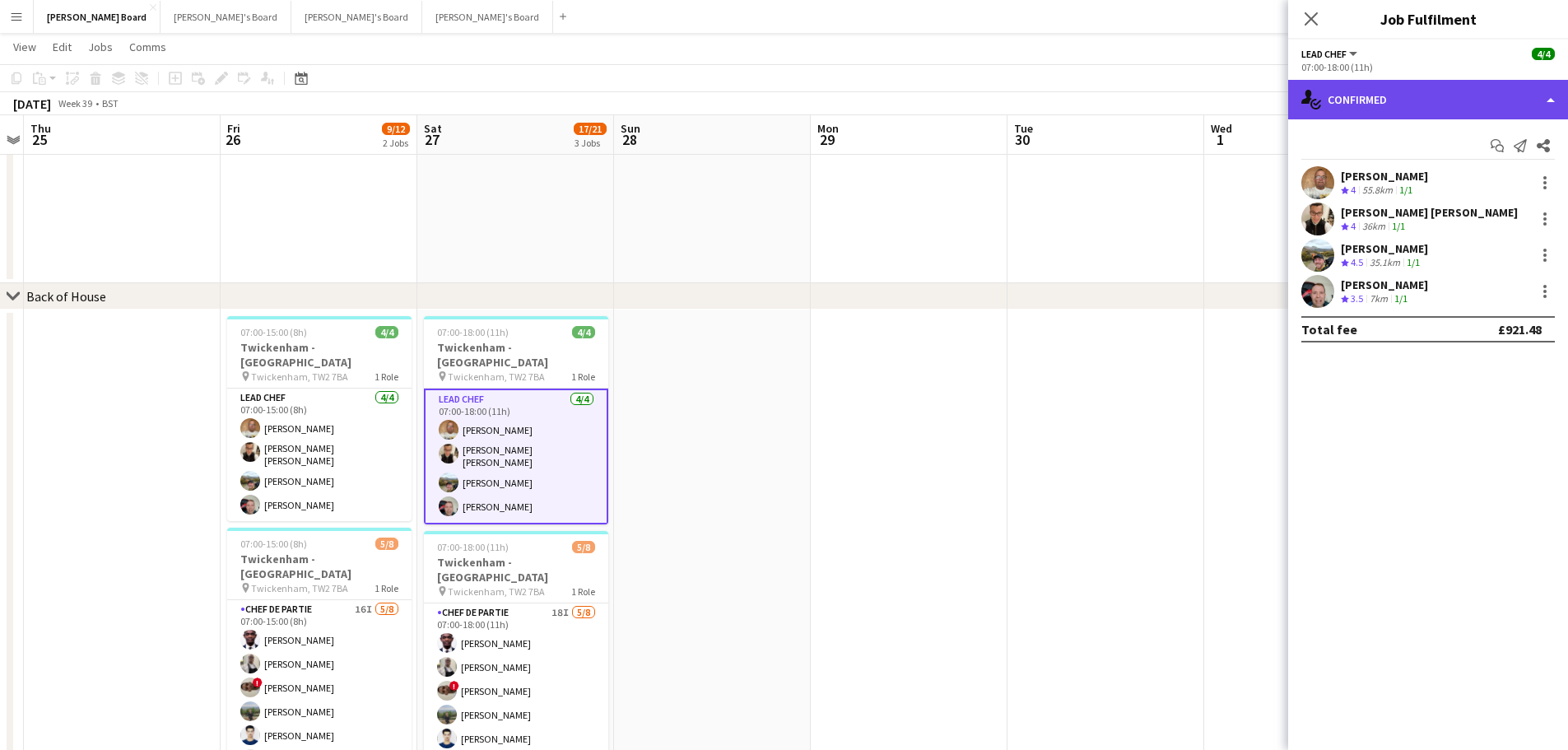
click at [1508, 94] on div "single-neutral-actions-check-2 Confirmed" at bounding box center [1428, 100] width 280 height 39
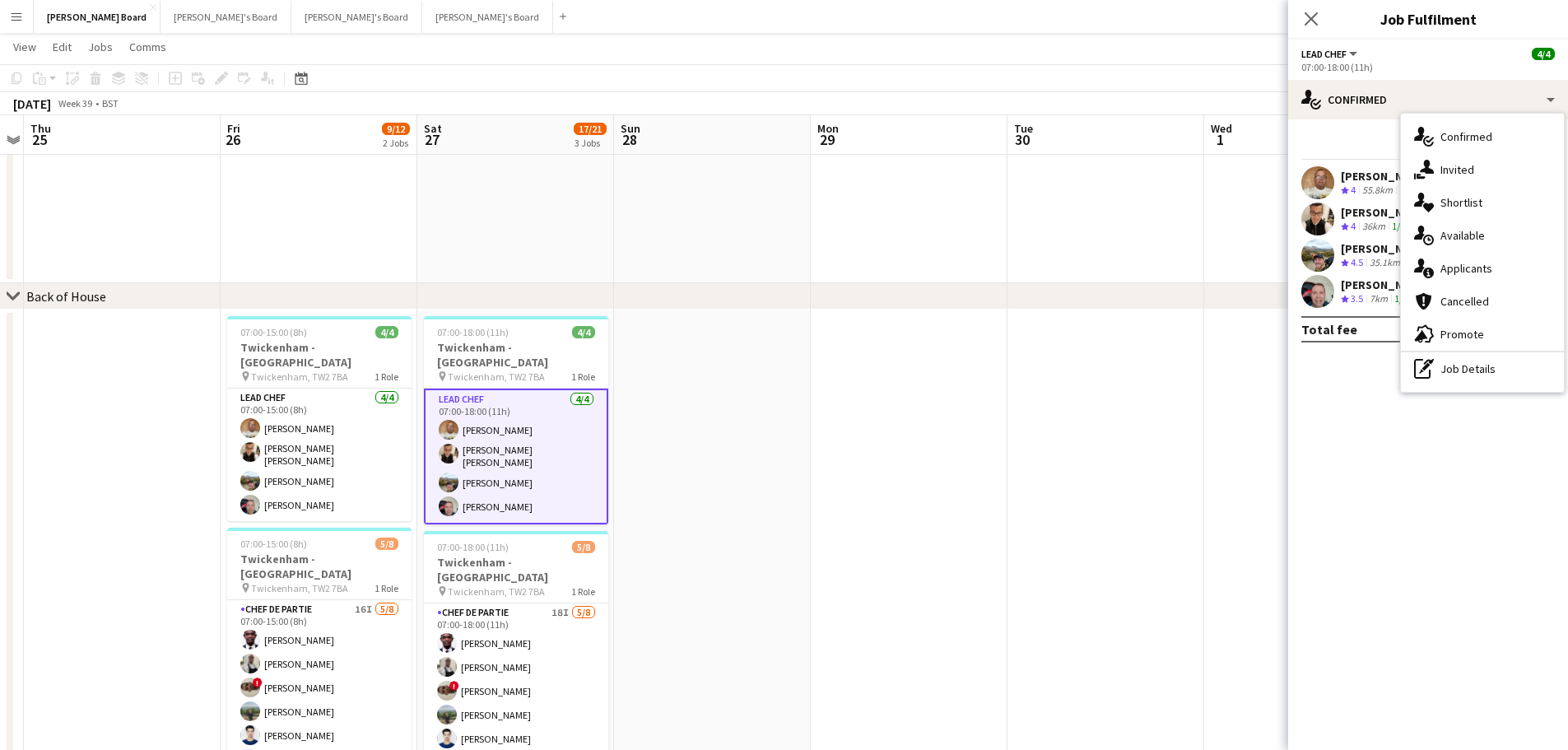
drag, startPoint x: 1484, startPoint y: 358, endPoint x: 1478, endPoint y: 349, distance: 10.8
click at [1484, 357] on div "pen-write Job Details" at bounding box center [1483, 369] width 163 height 33
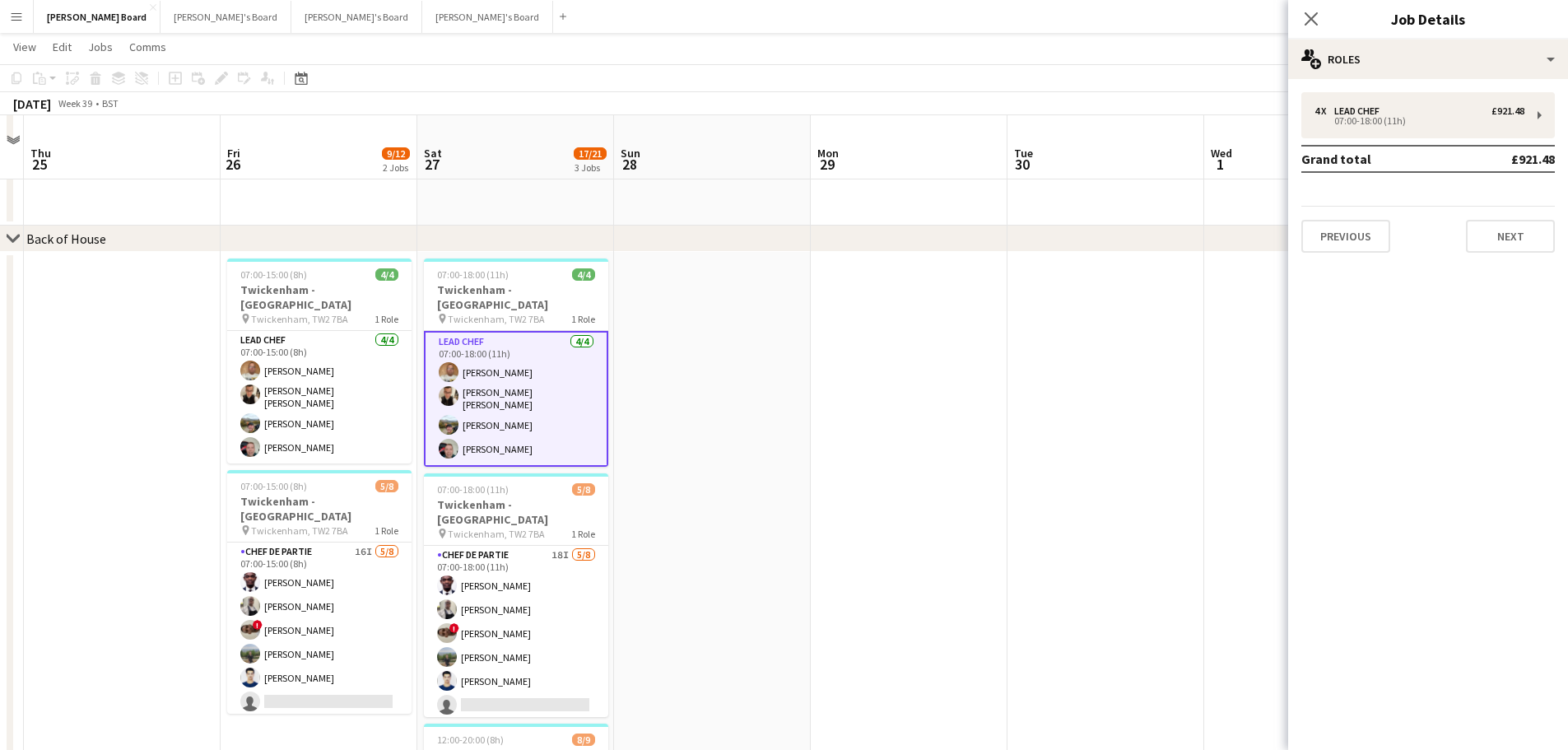
scroll to position [1937, 0]
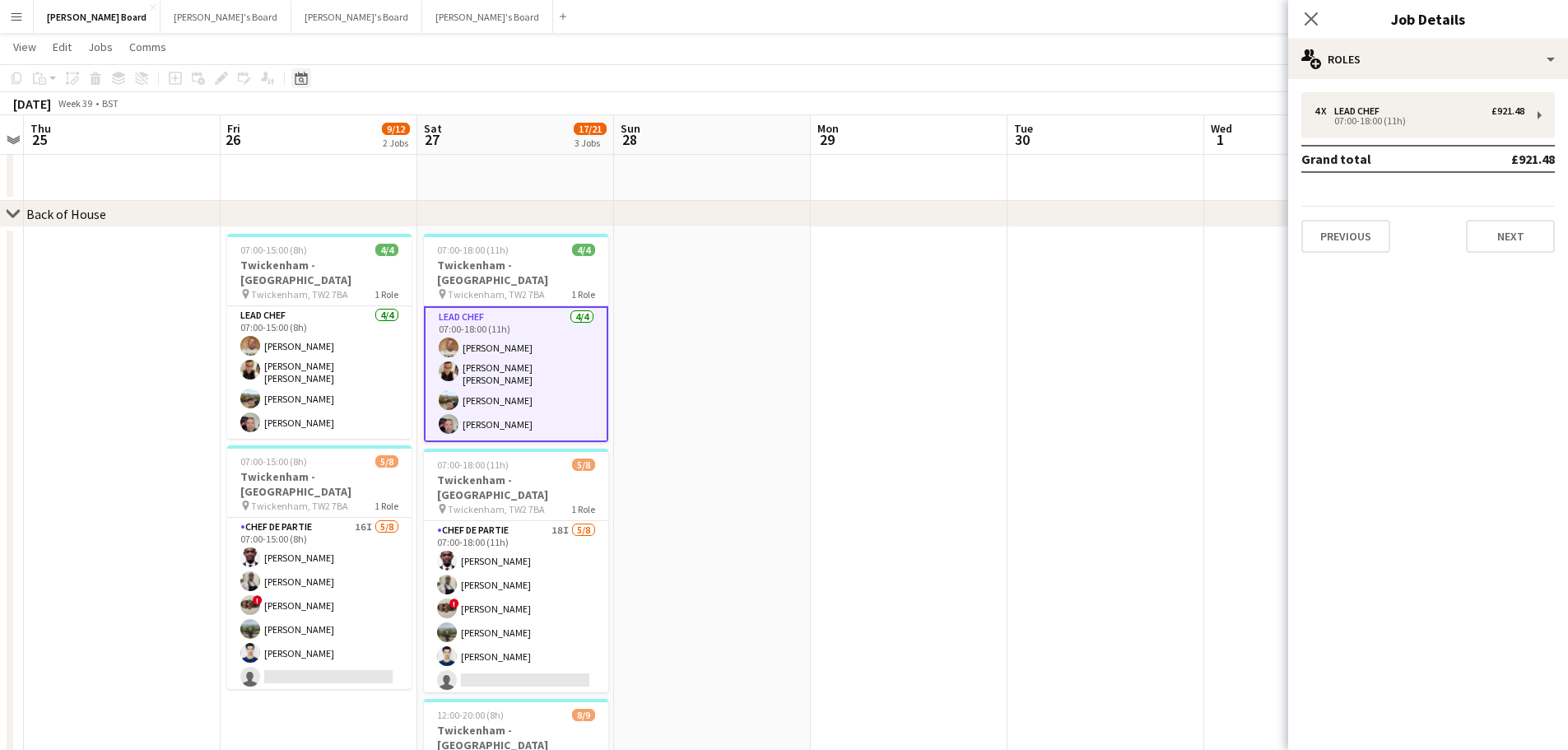
click at [299, 70] on div "Date picker" at bounding box center [301, 78] width 20 height 20
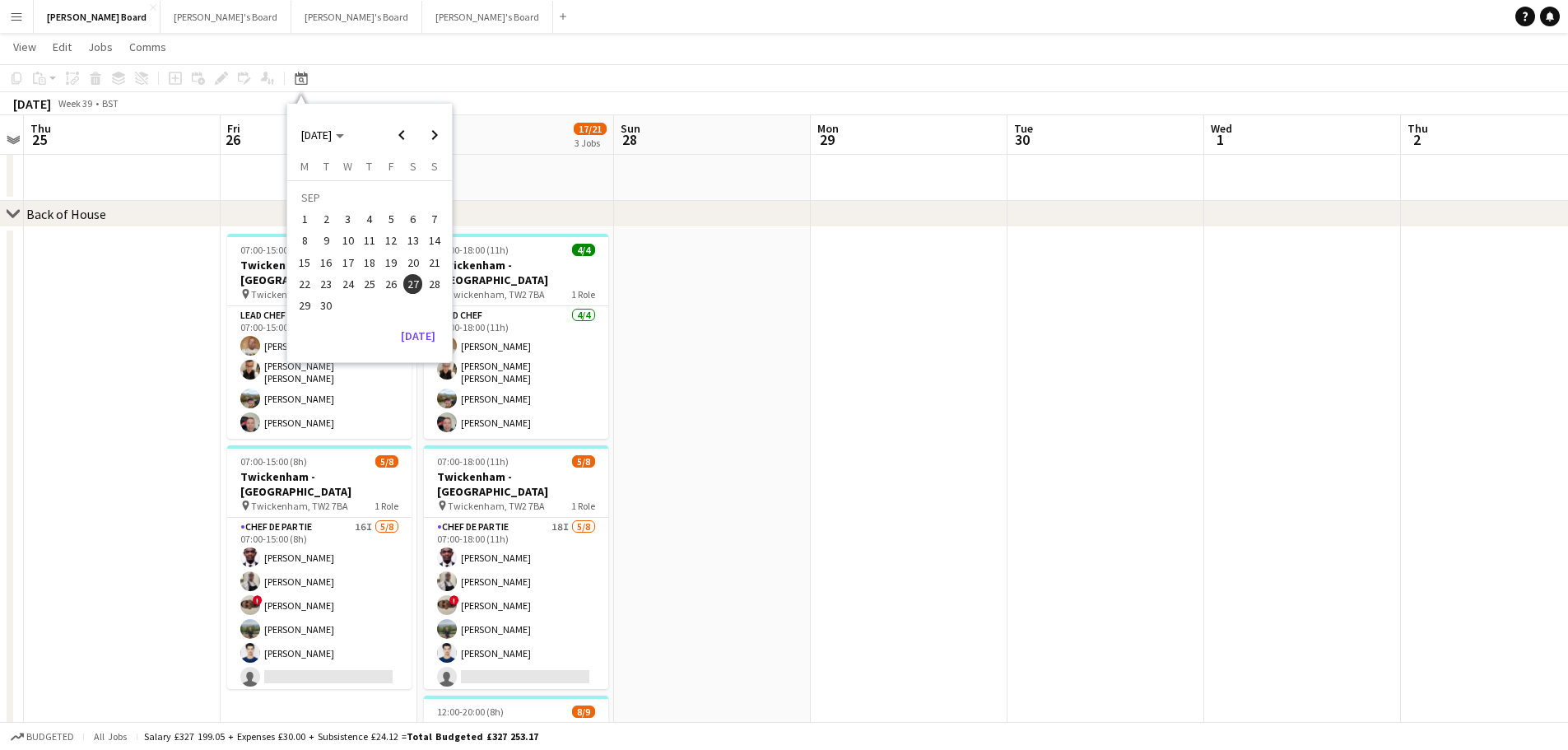
click at [771, 296] on app-date-cell at bounding box center [712, 598] width 197 height 741
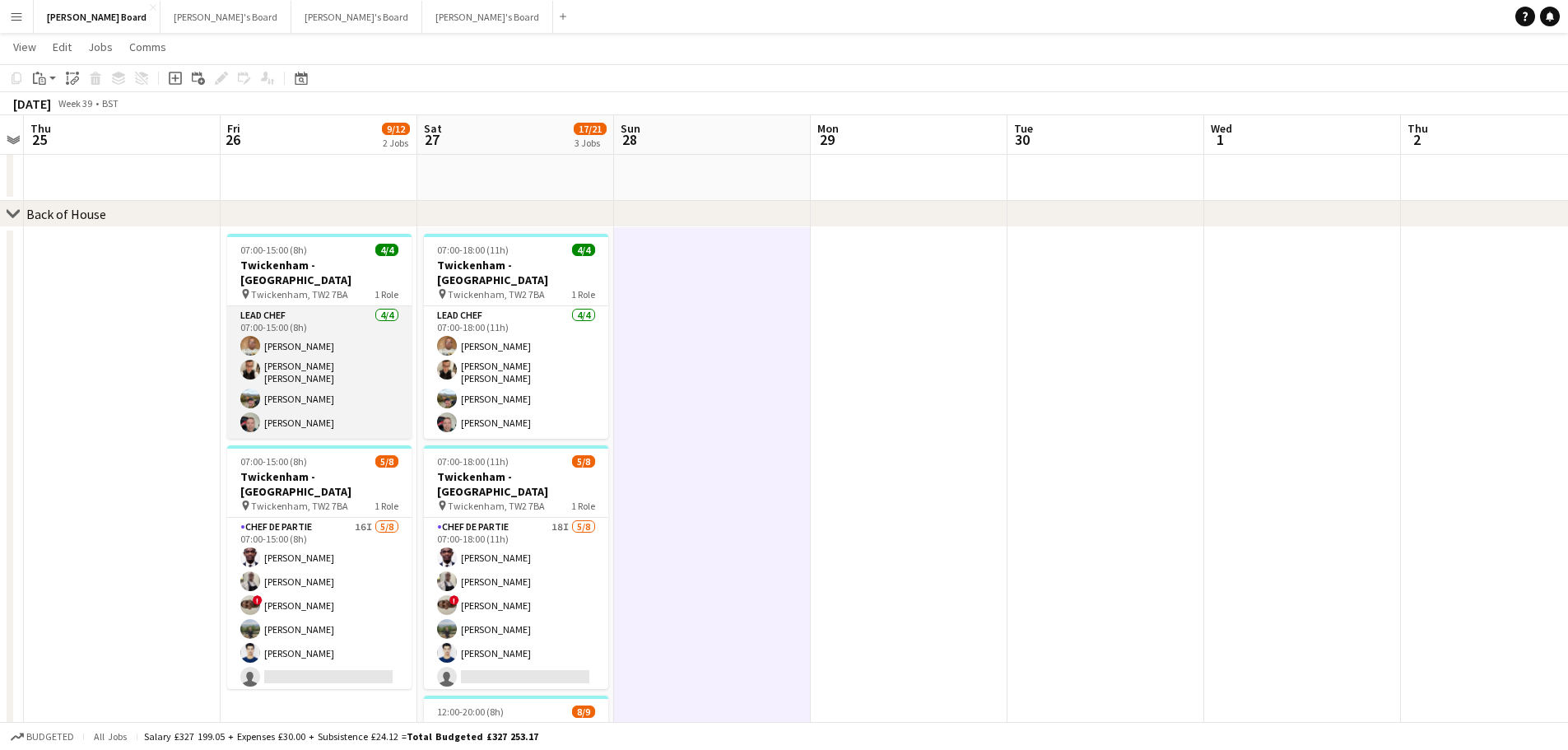
click at [307, 402] on app-card-role "Lead Chef 4/4 07:00-15:00 (8h) Ian Hutchinson Marnel Antonio Guillen Castellon …" at bounding box center [319, 372] width 185 height 132
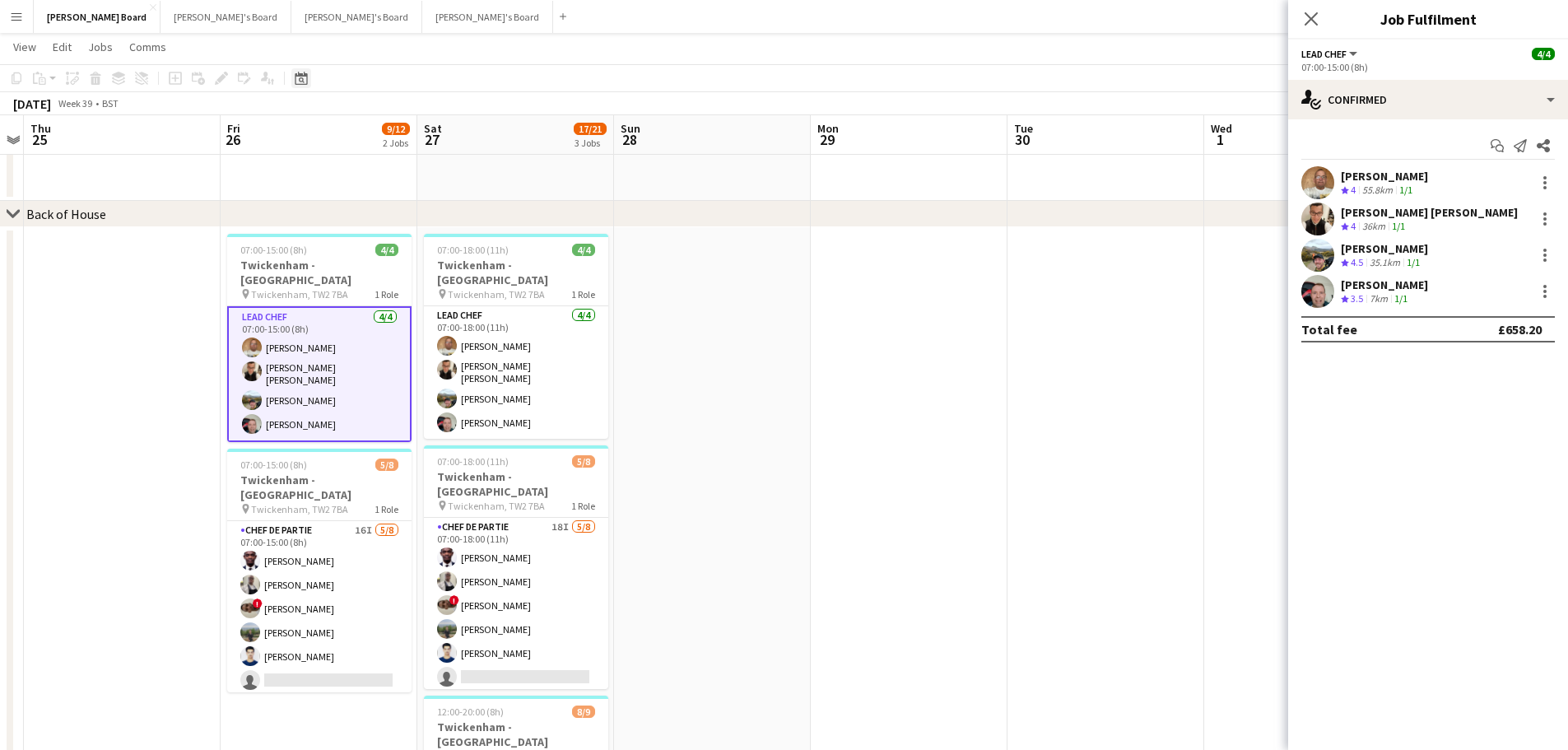
click at [296, 76] on icon at bounding box center [300, 77] width 12 height 13
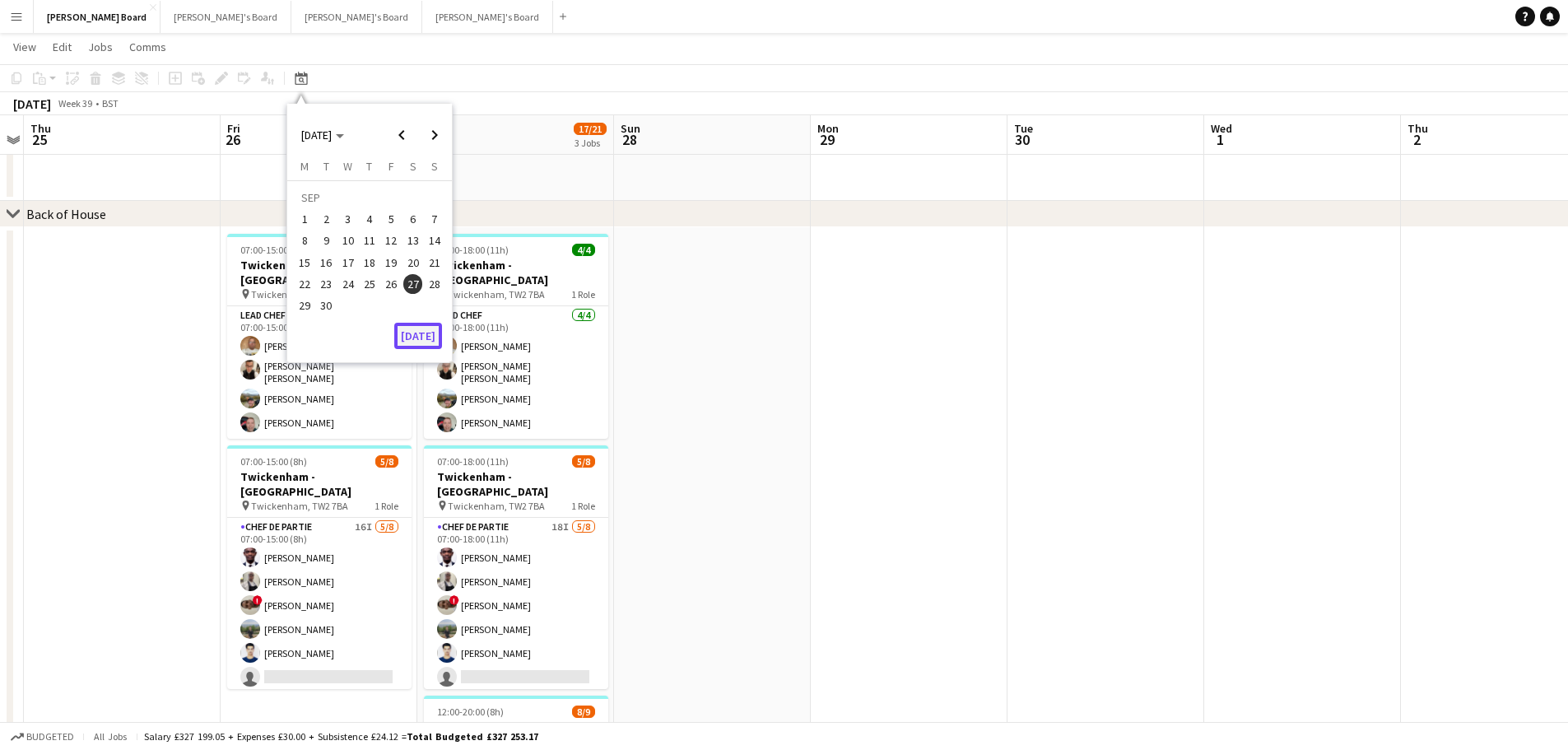
click at [404, 340] on button "[DATE]" at bounding box center [418, 336] width 48 height 27
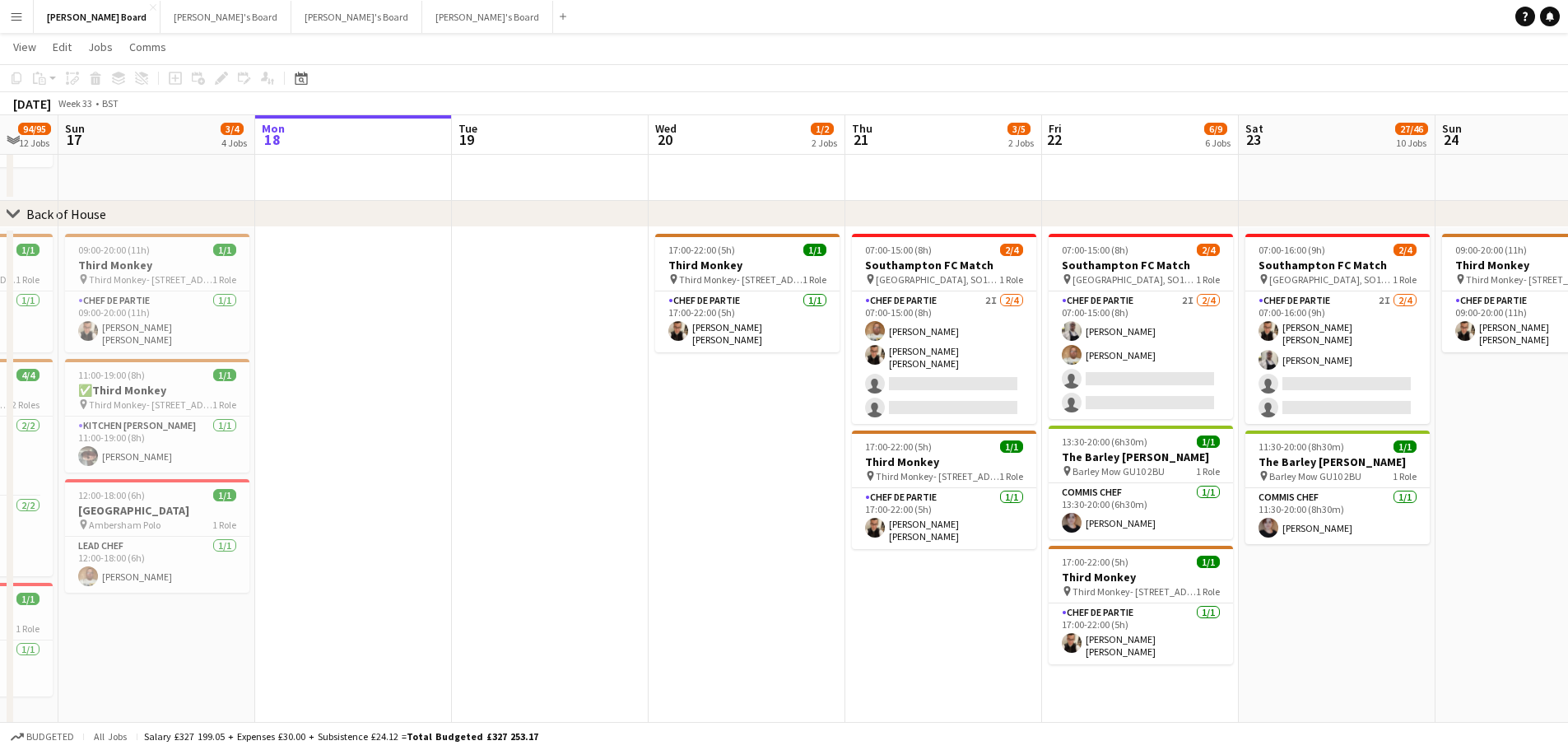
drag, startPoint x: 949, startPoint y: 486, endPoint x: 770, endPoint y: 483, distance: 179.0
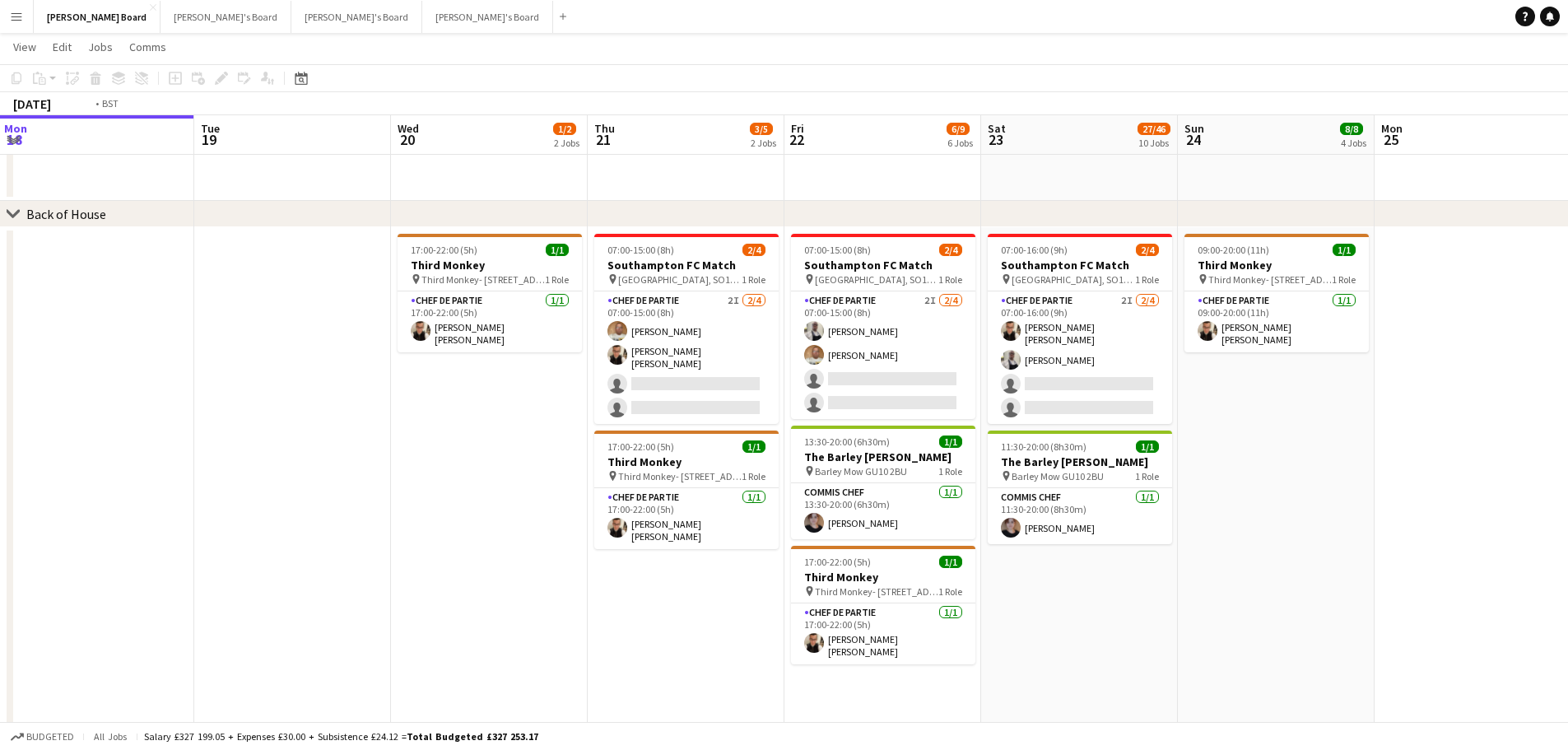
drag, startPoint x: 1390, startPoint y: 562, endPoint x: 971, endPoint y: 526, distance: 420.5
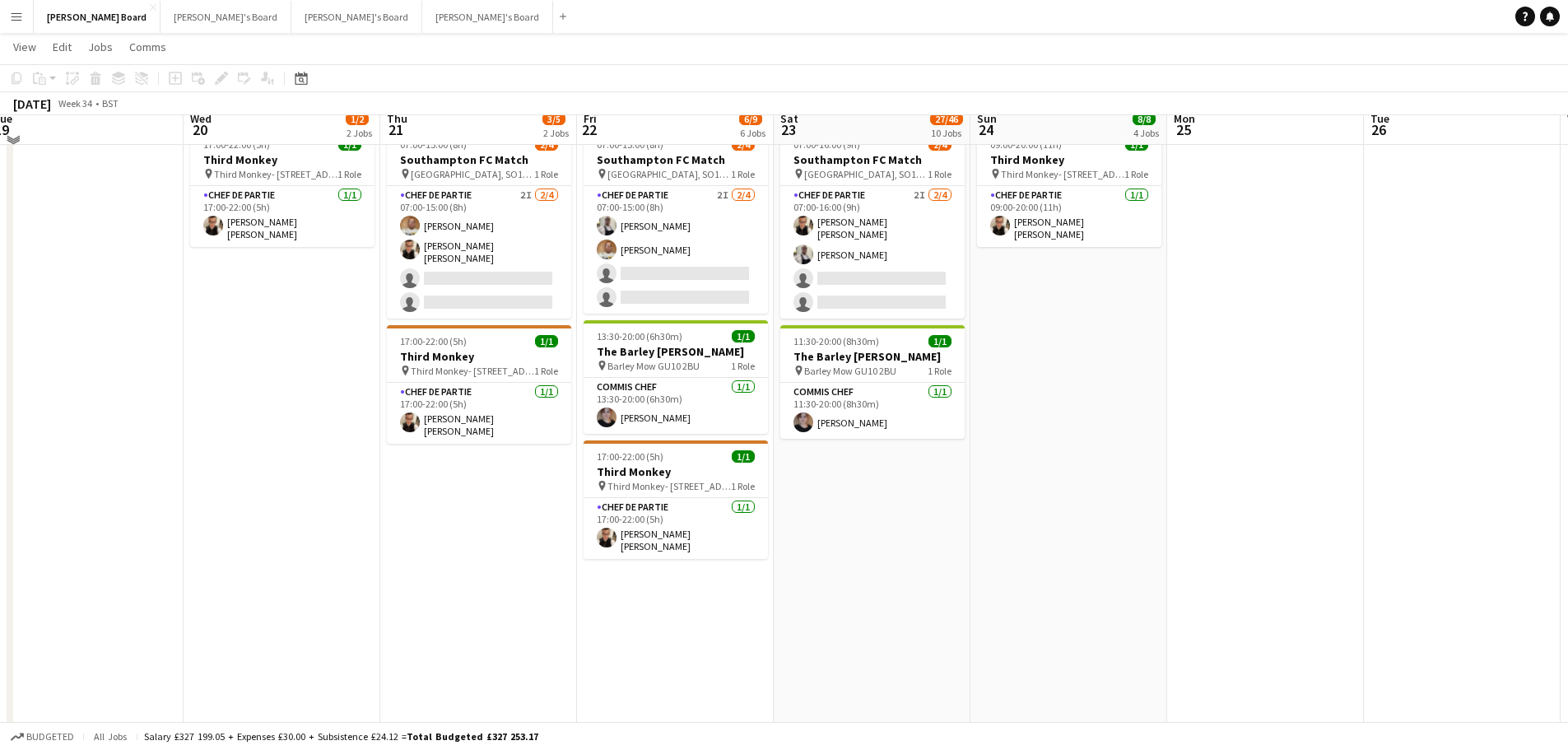
scroll to position [2019, 0]
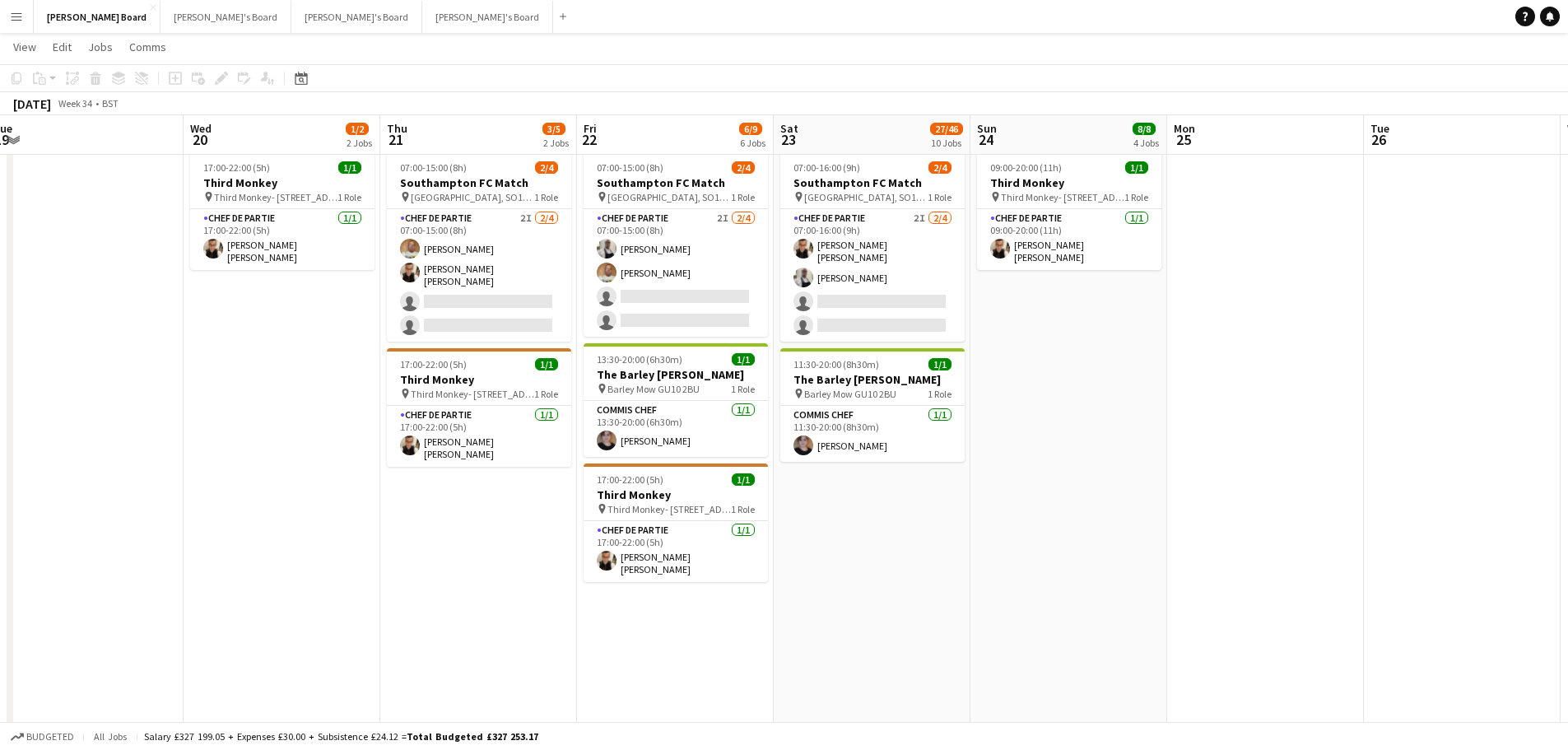
click at [3, 19] on button "Menu" at bounding box center [16, 16] width 33 height 33
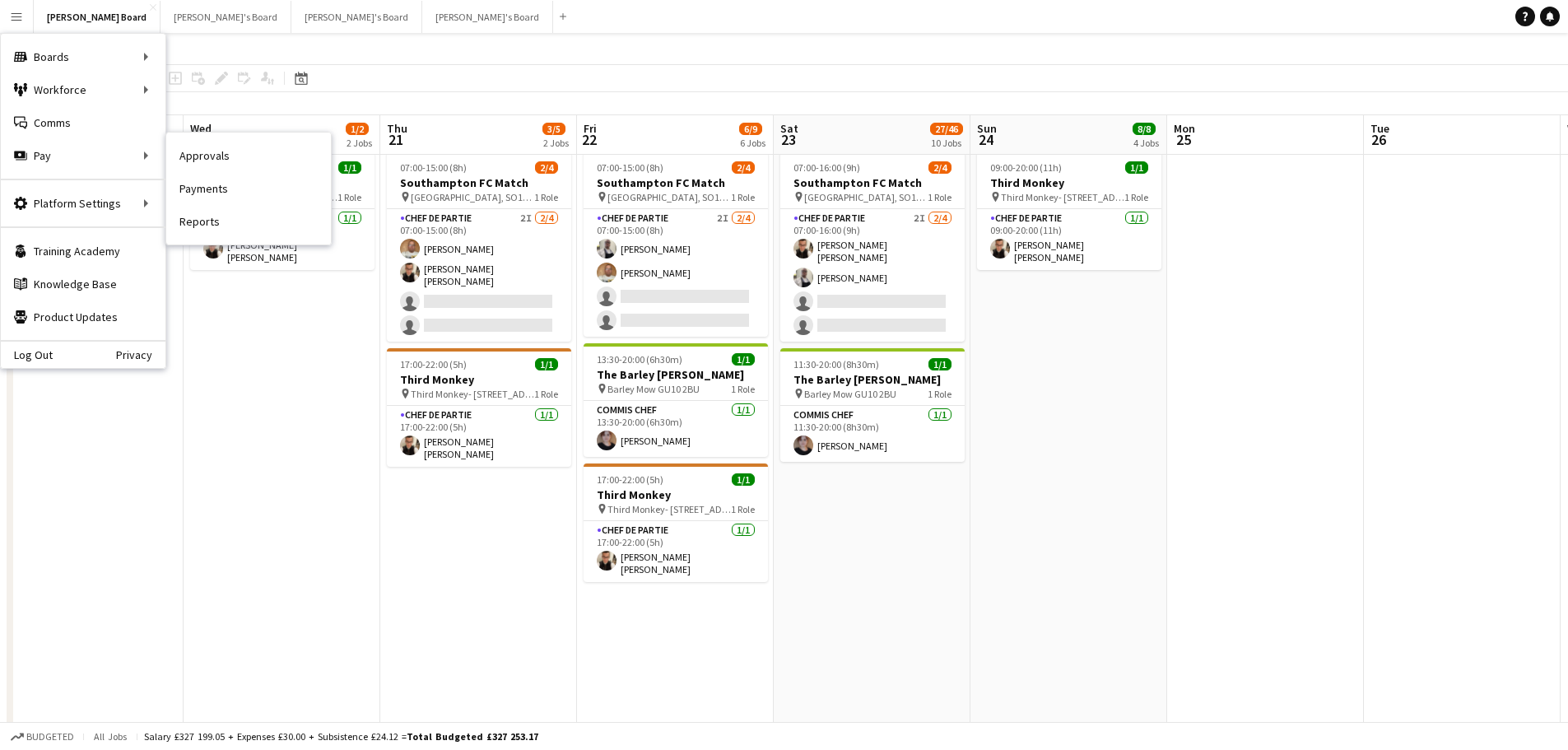
click at [255, 159] on link "Approvals" at bounding box center [249, 155] width 165 height 33
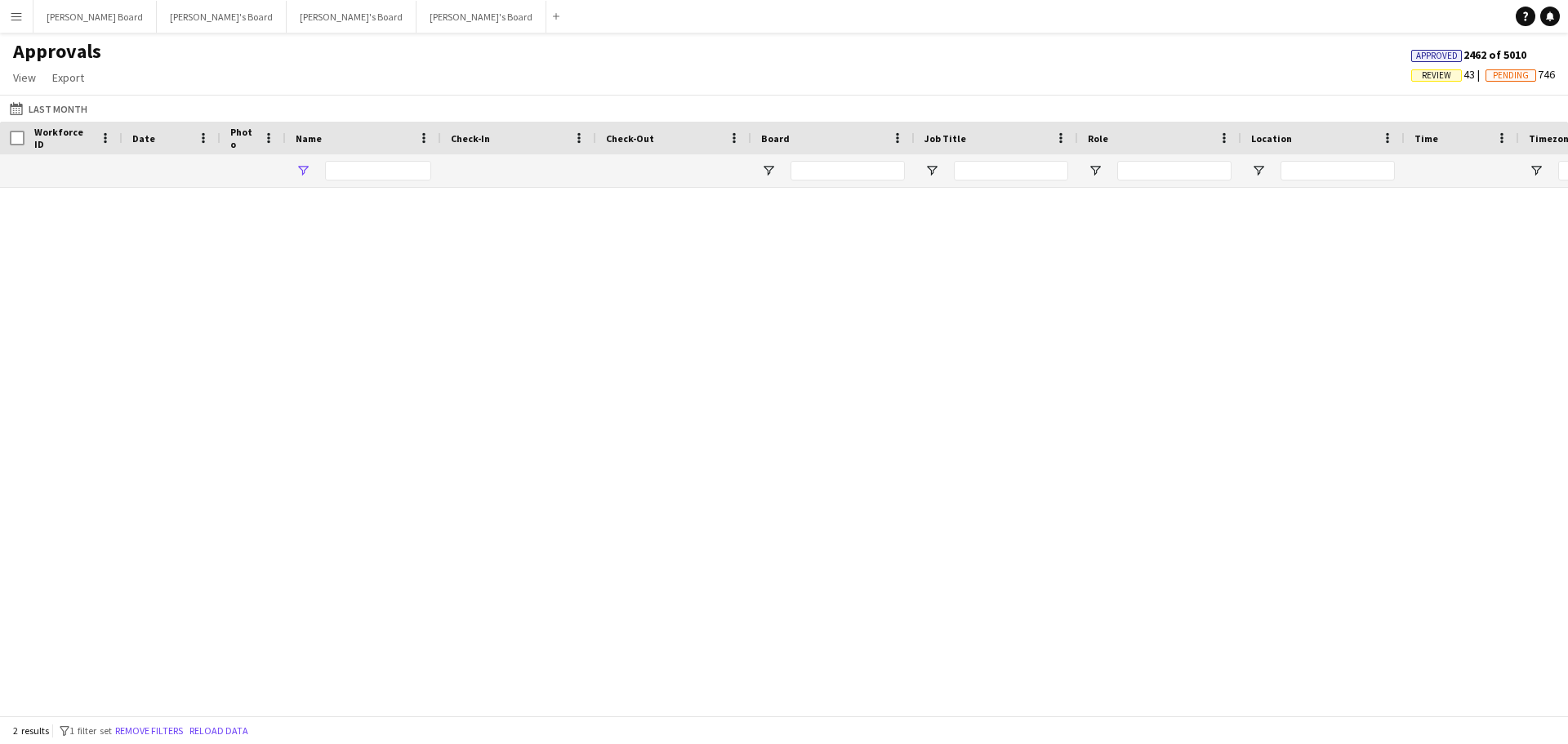
type input "*****"
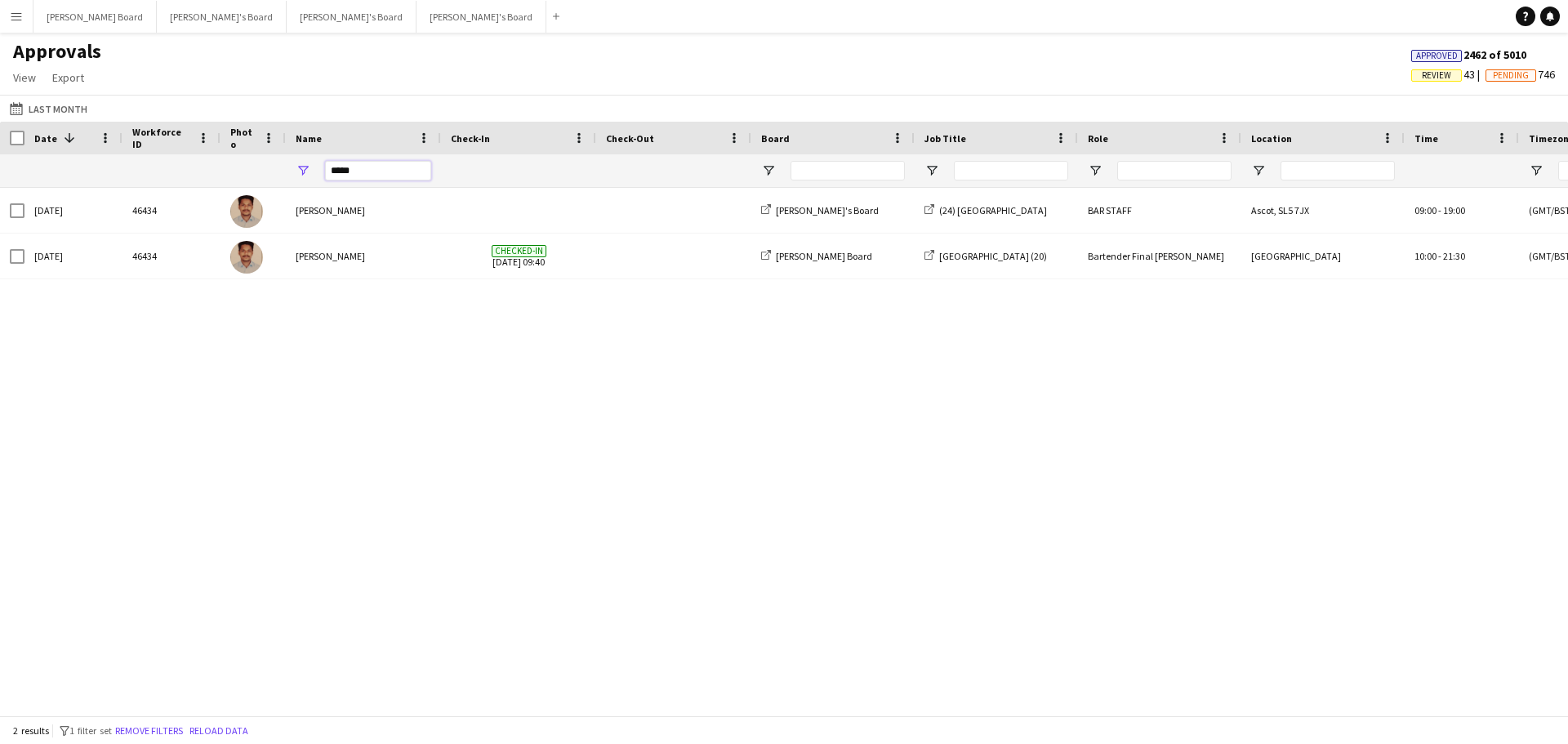
drag, startPoint x: 375, startPoint y: 161, endPoint x: 297, endPoint y: 166, distance: 78.2
click at [297, 166] on div "*****" at bounding box center [363, 170] width 155 height 32
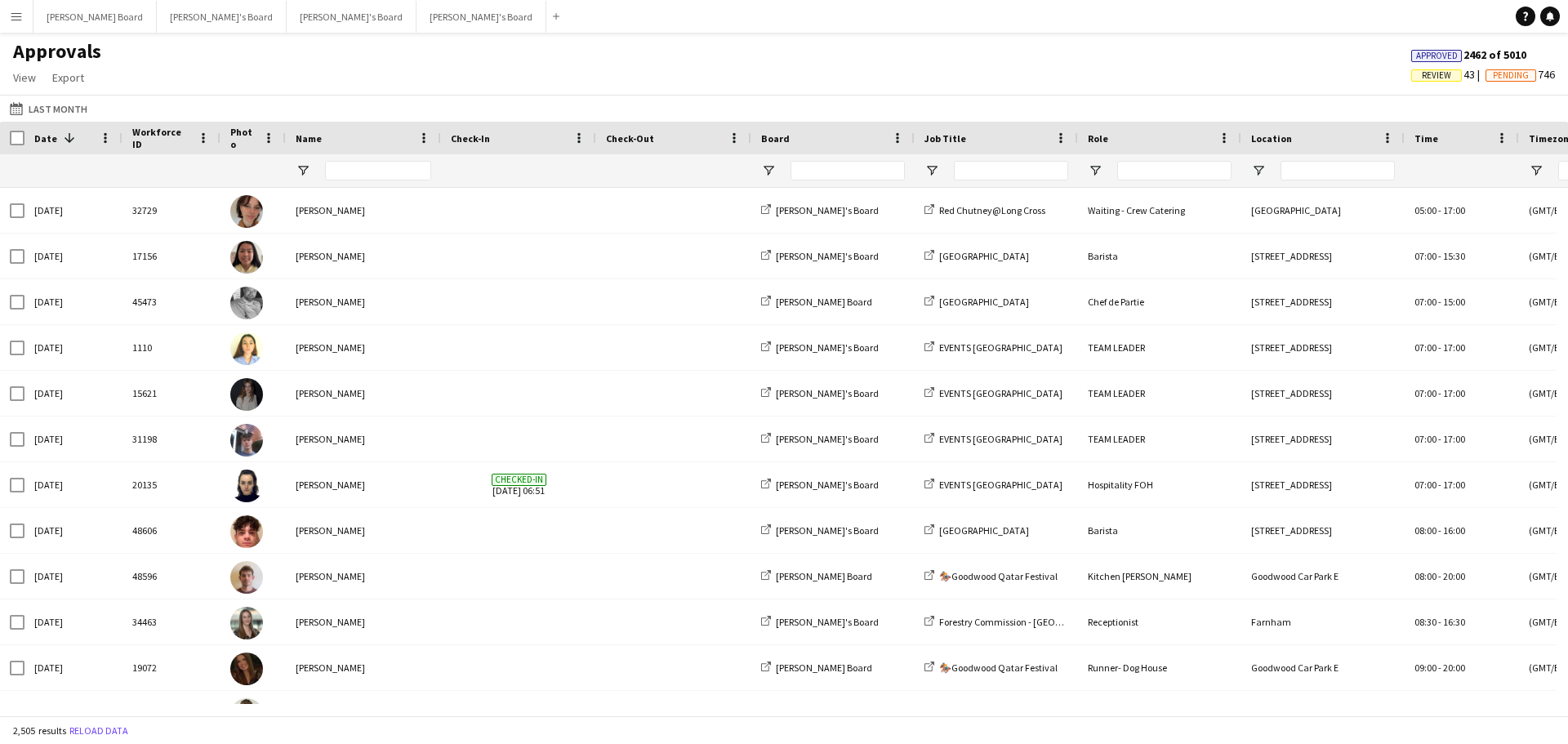
click at [66, 119] on div "Last Month Last Month Today This Week This Month Yesterday Last Week Last Month…" at bounding box center [784, 108] width 1568 height 27
click at [69, 106] on button "Last Month Last Month" at bounding box center [49, 108] width 84 height 20
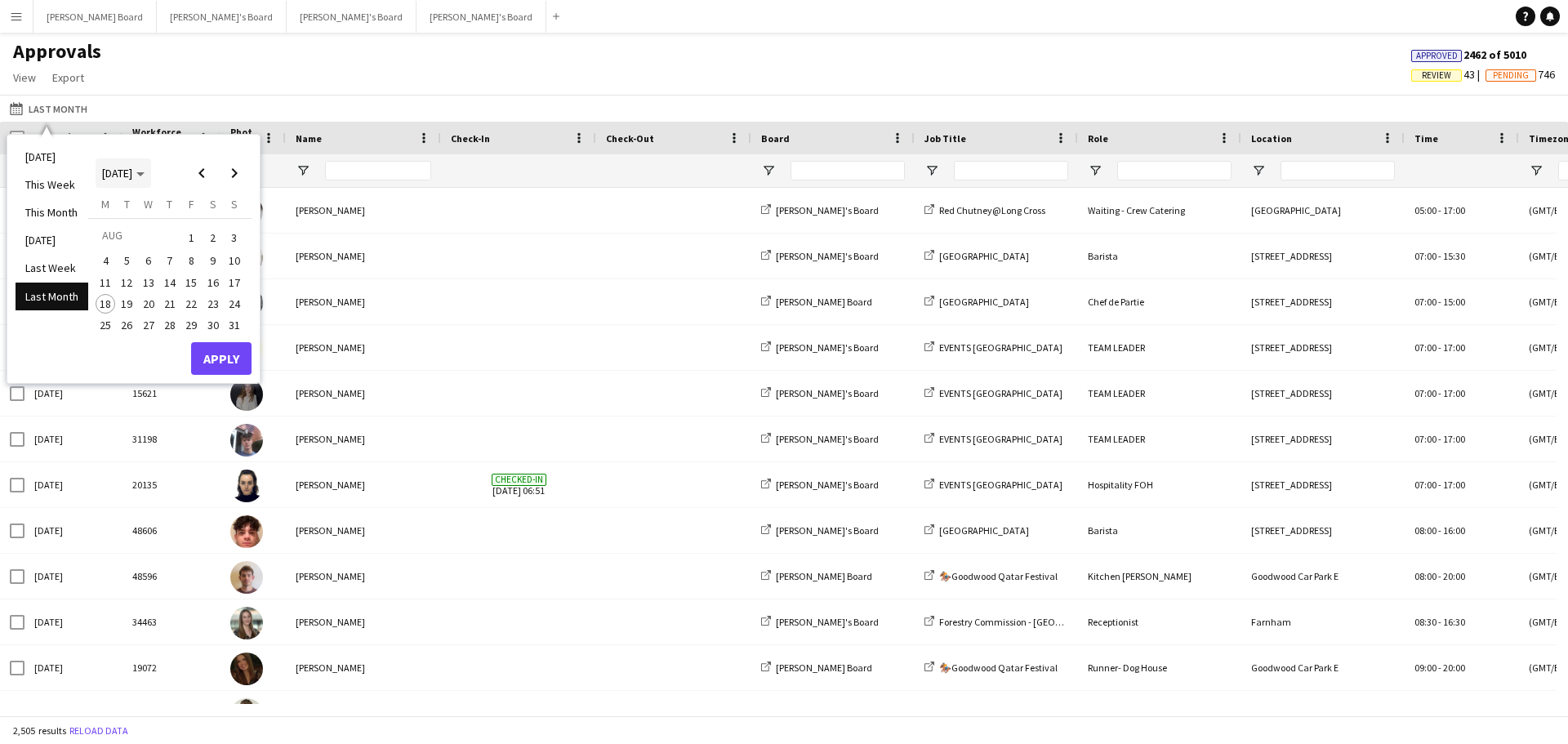
click at [140, 181] on span "Choose month and year" at bounding box center [123, 173] width 55 height 39
click at [114, 254] on span "2024" at bounding box center [112, 257] width 33 height 20
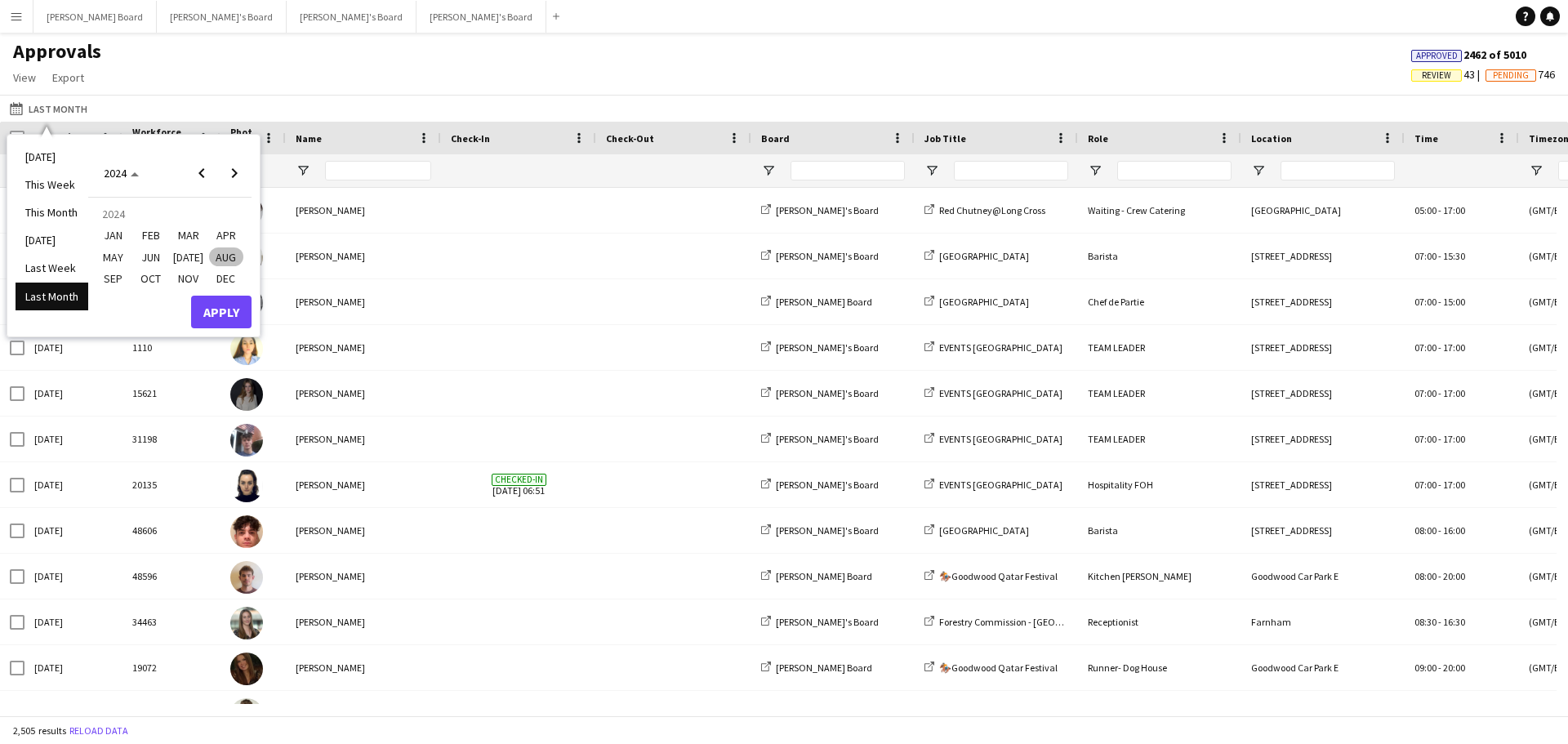
click at [113, 278] on span "SEP" at bounding box center [112, 278] width 33 height 20
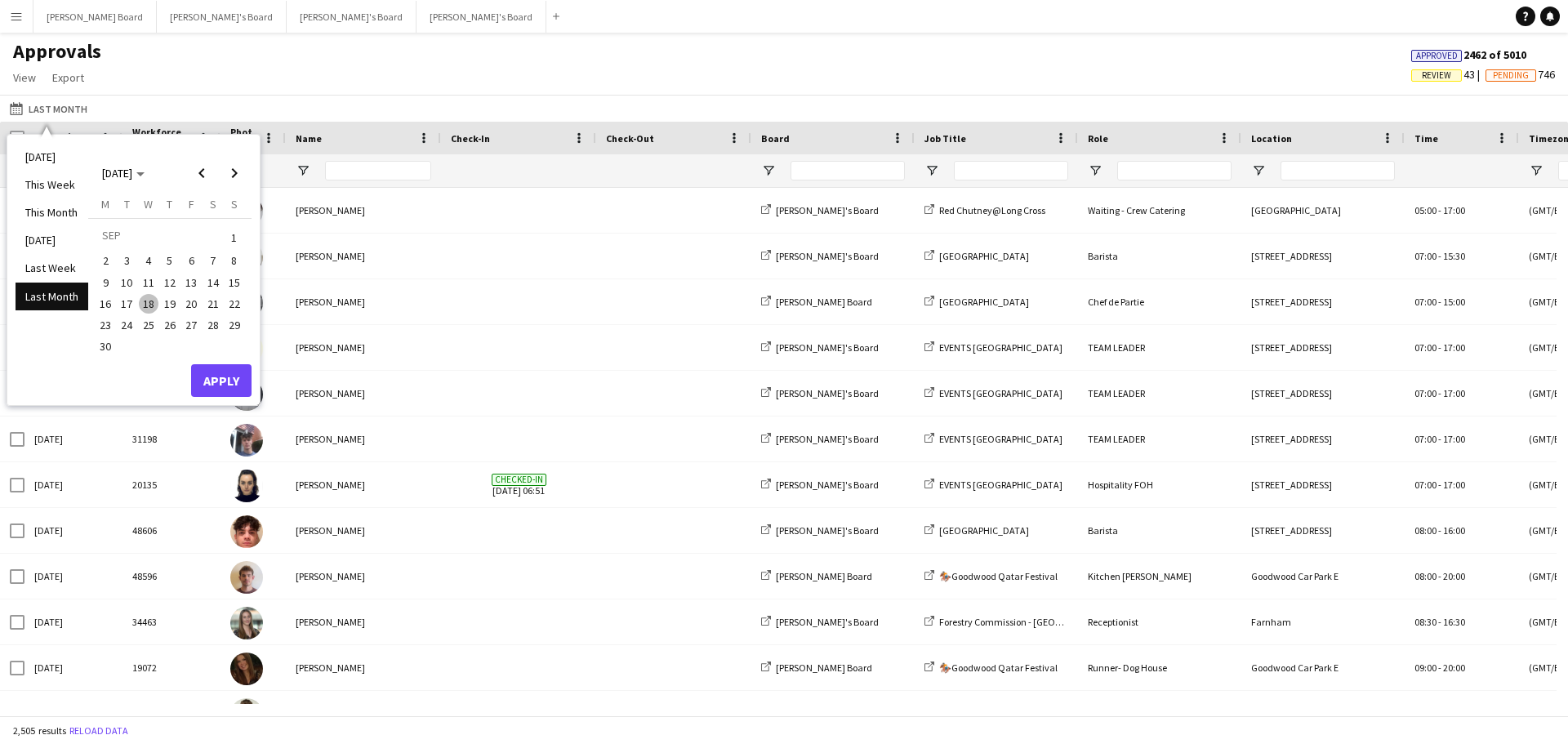
click at [105, 264] on span "2" at bounding box center [105, 260] width 20 height 20
click at [217, 372] on button "Apply" at bounding box center [220, 381] width 60 height 32
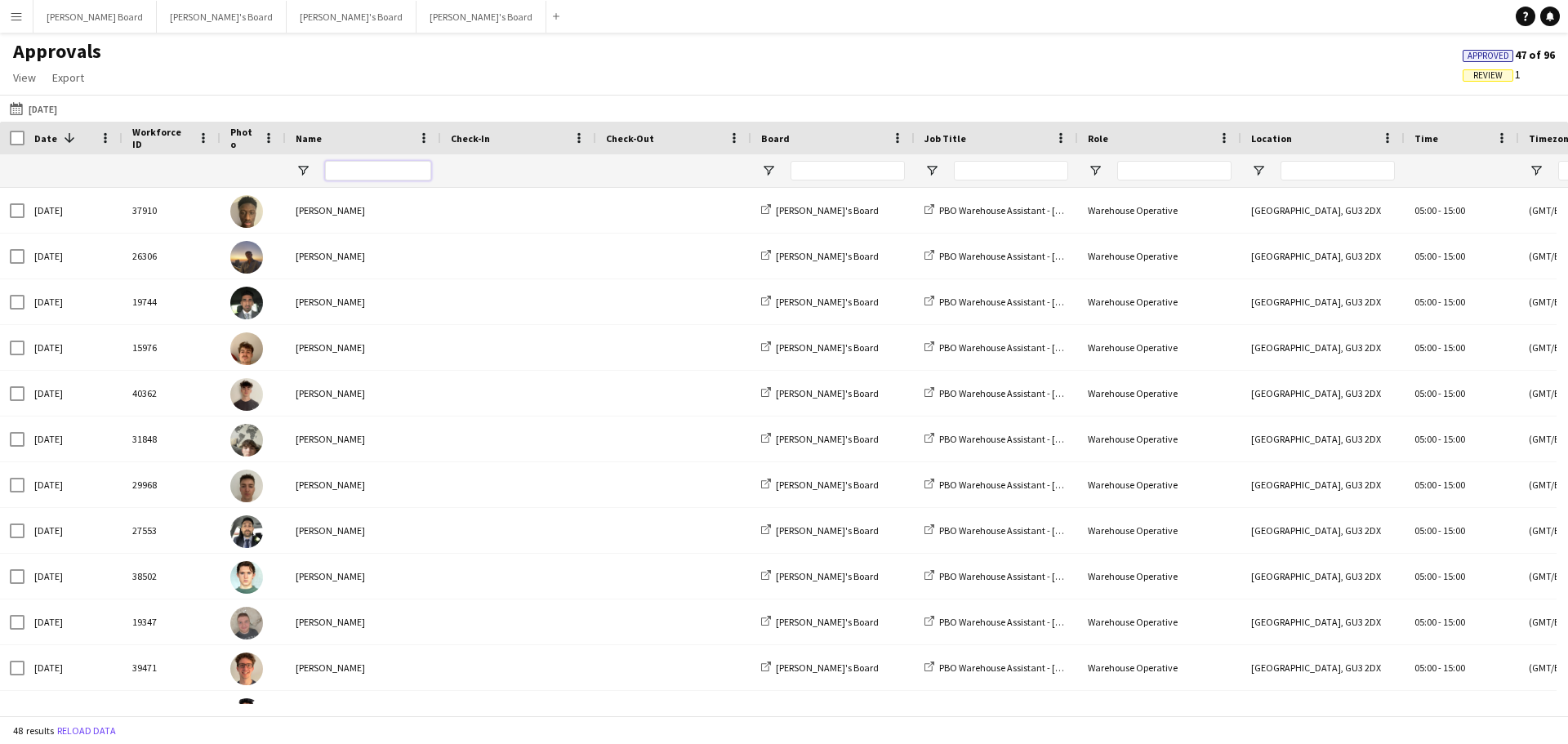
click at [361, 168] on input "Name Filter Input" at bounding box center [378, 170] width 106 height 20
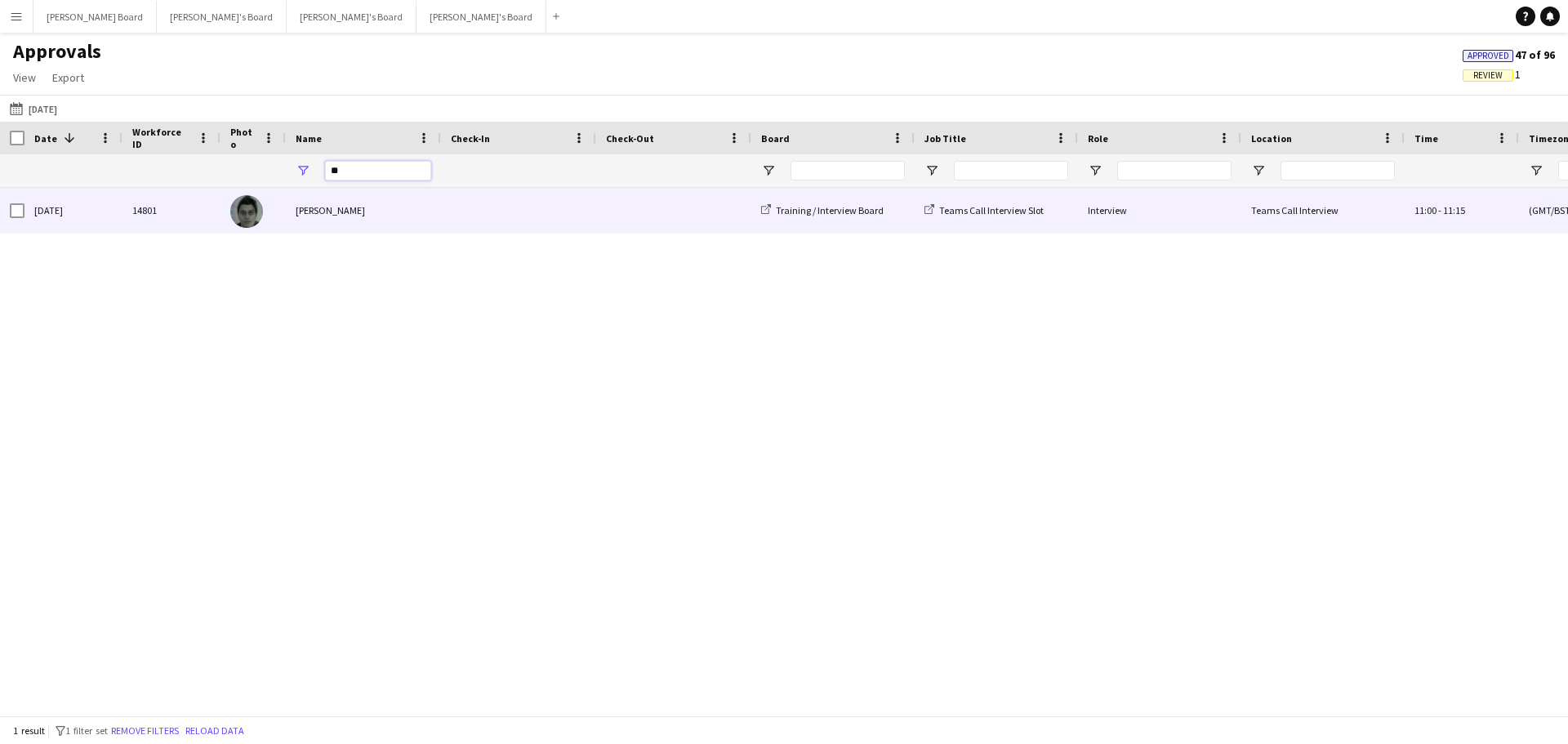
type input "**"
click at [353, 201] on div "[PERSON_NAME]" at bounding box center [363, 210] width 155 height 45
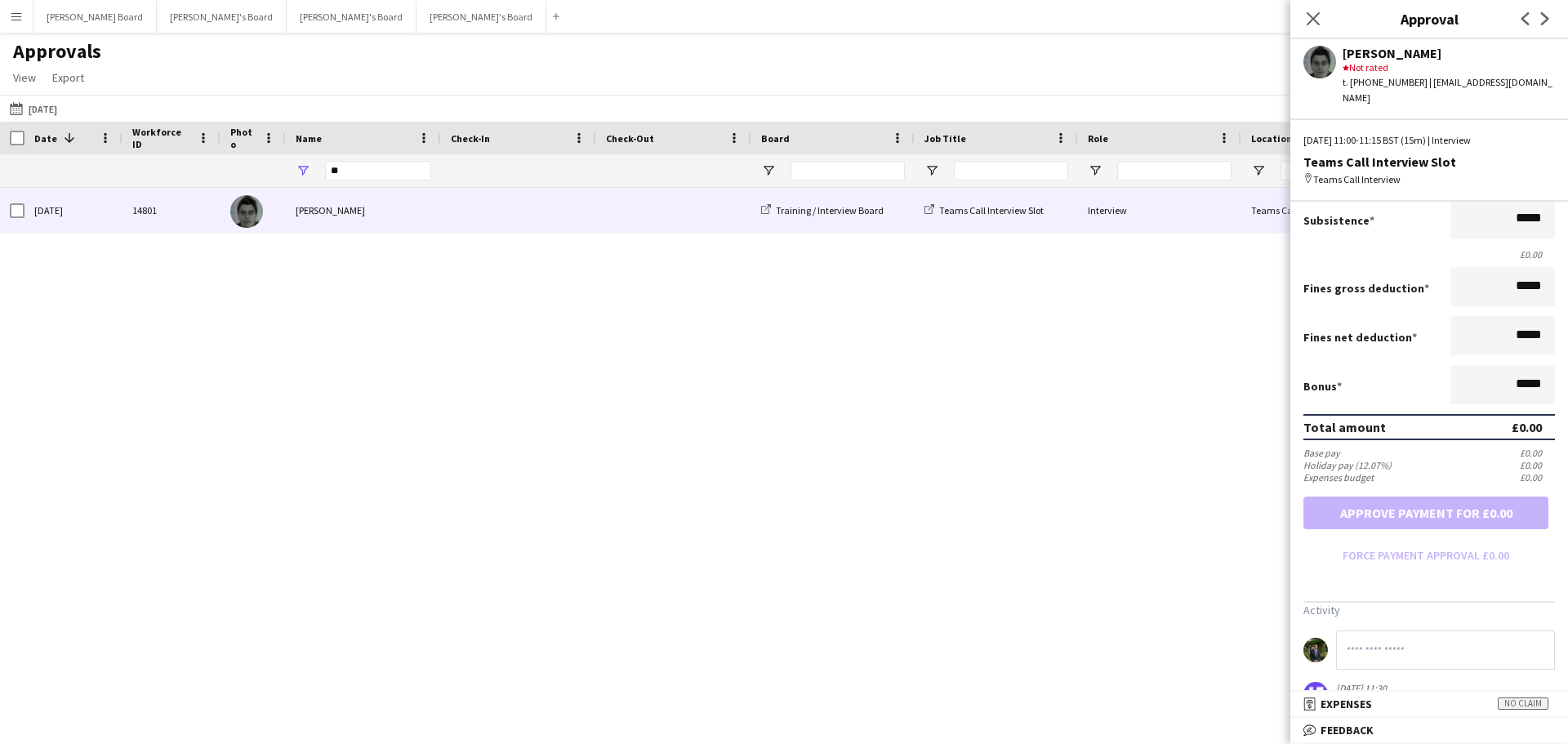
scroll to position [75, 0]
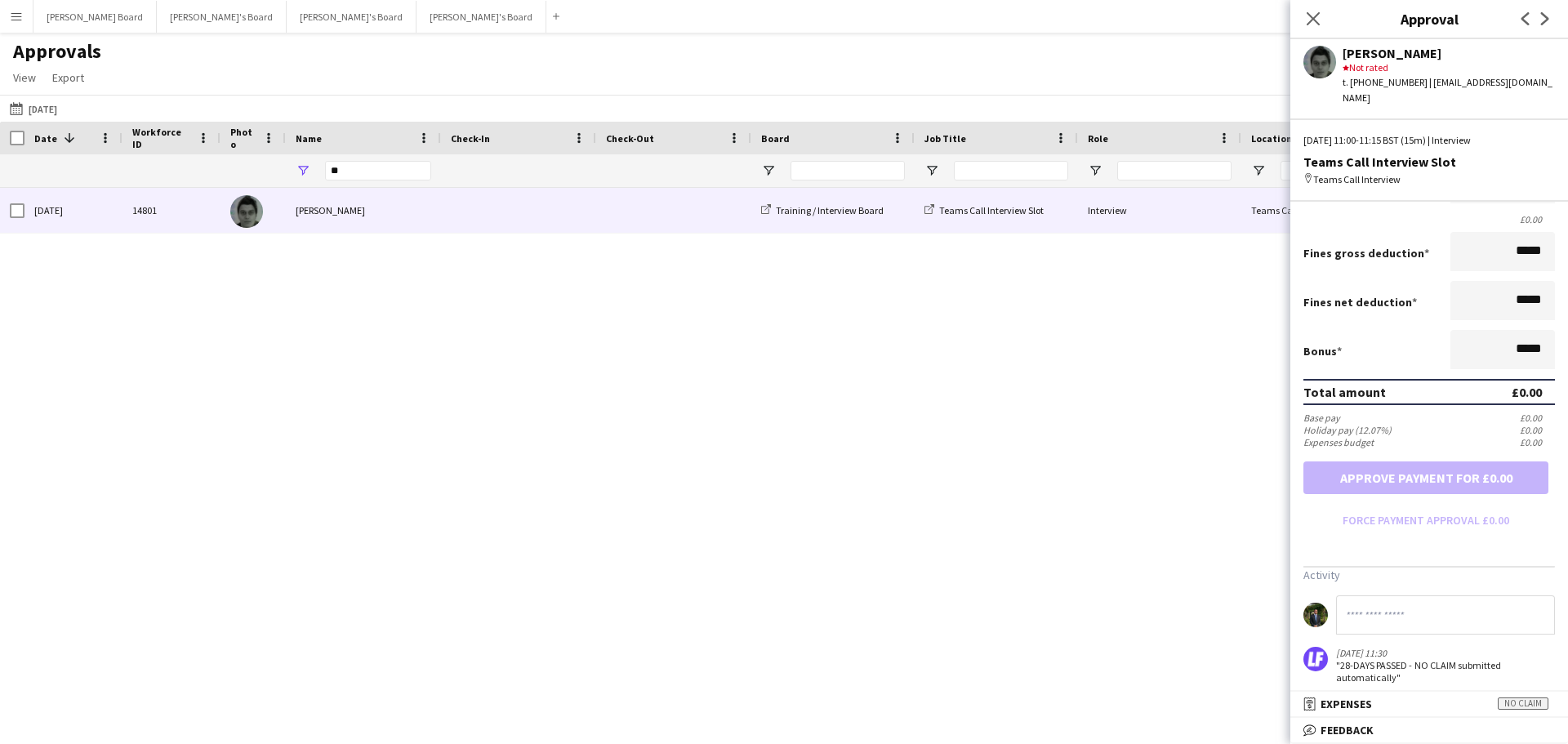
click at [1445, 595] on input at bounding box center [1445, 615] width 219 height 39
type input "*"
type input "**********"
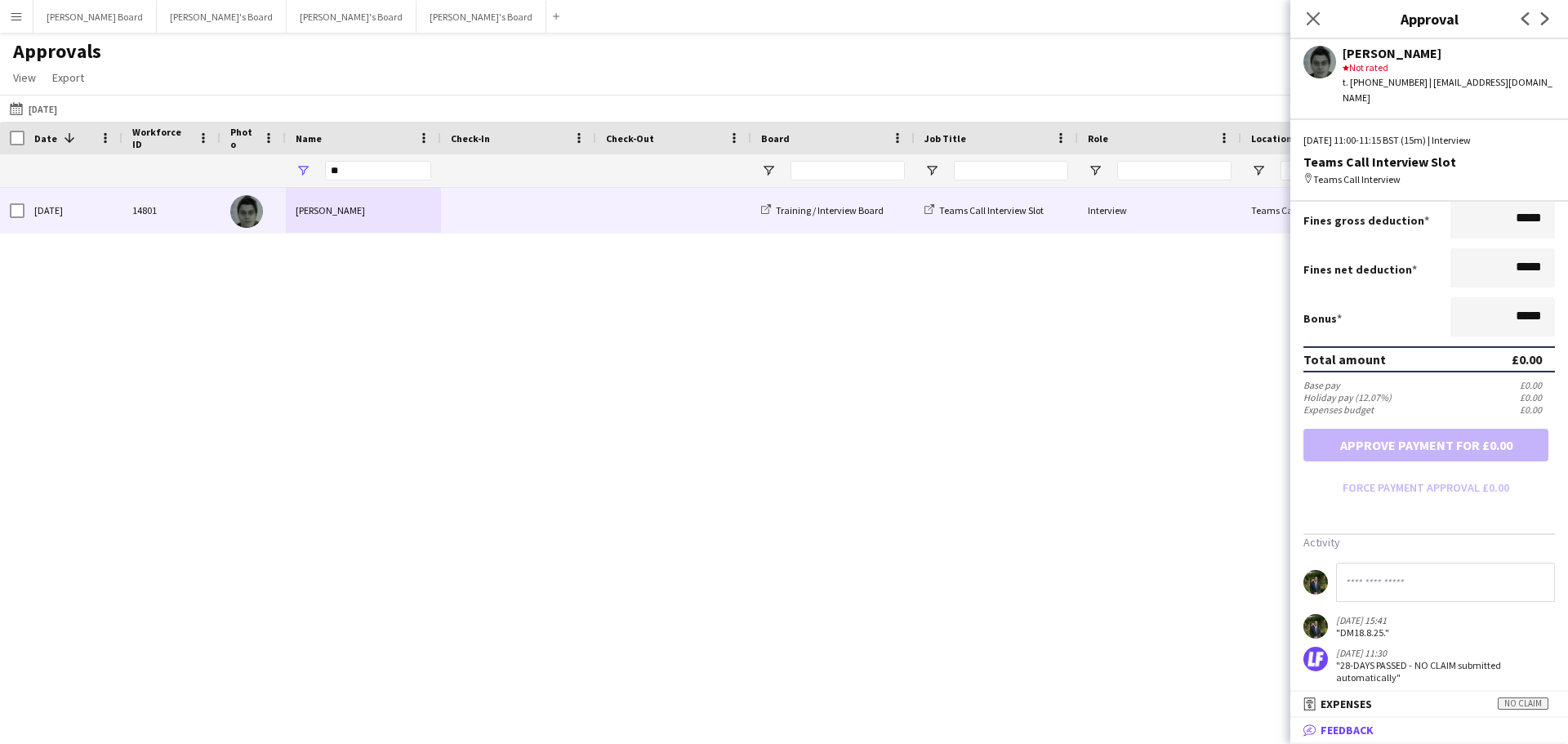
click at [1414, 735] on mat-panel-title "bubble-pencil Feedback" at bounding box center [1426, 730] width 271 height 14
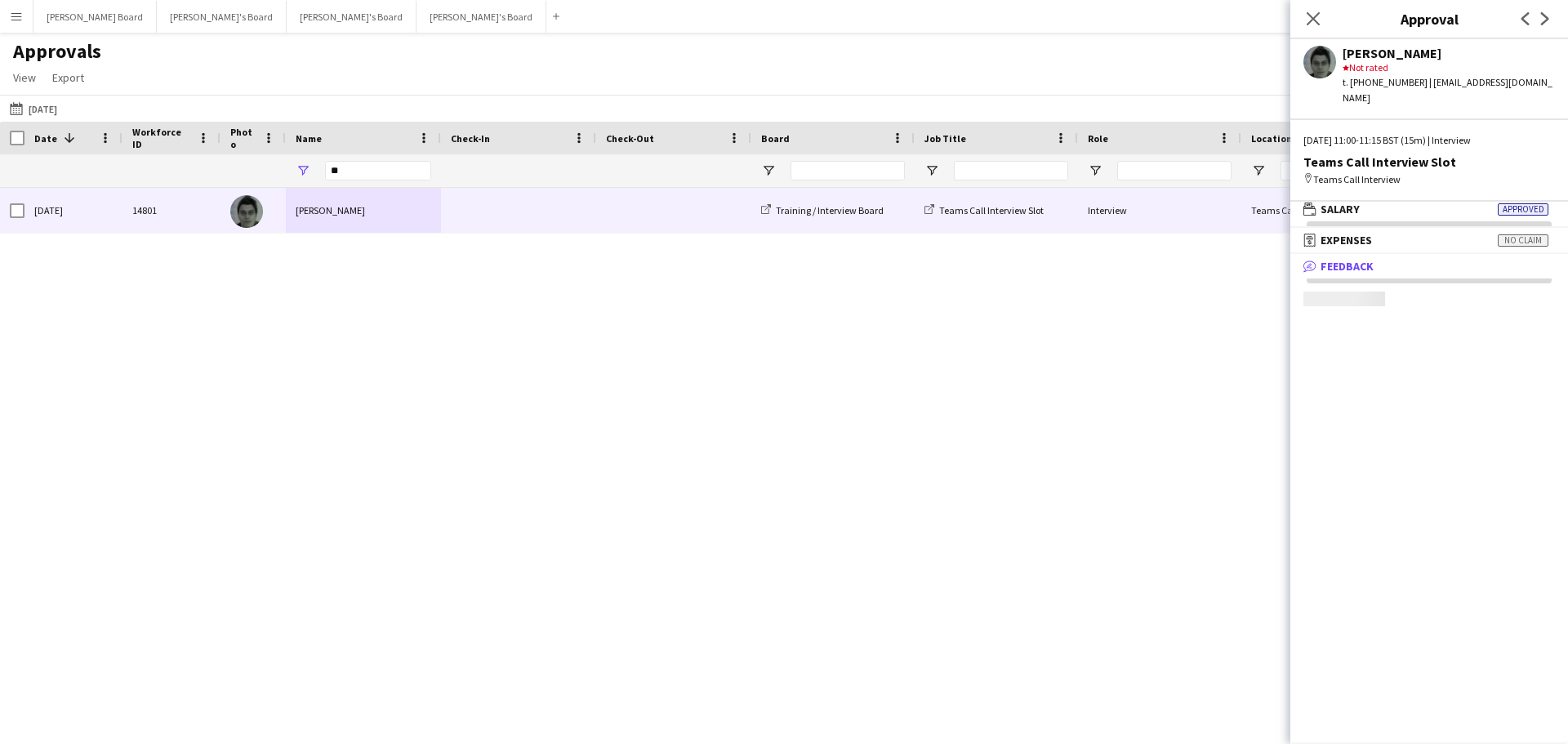
scroll to position [5, 0]
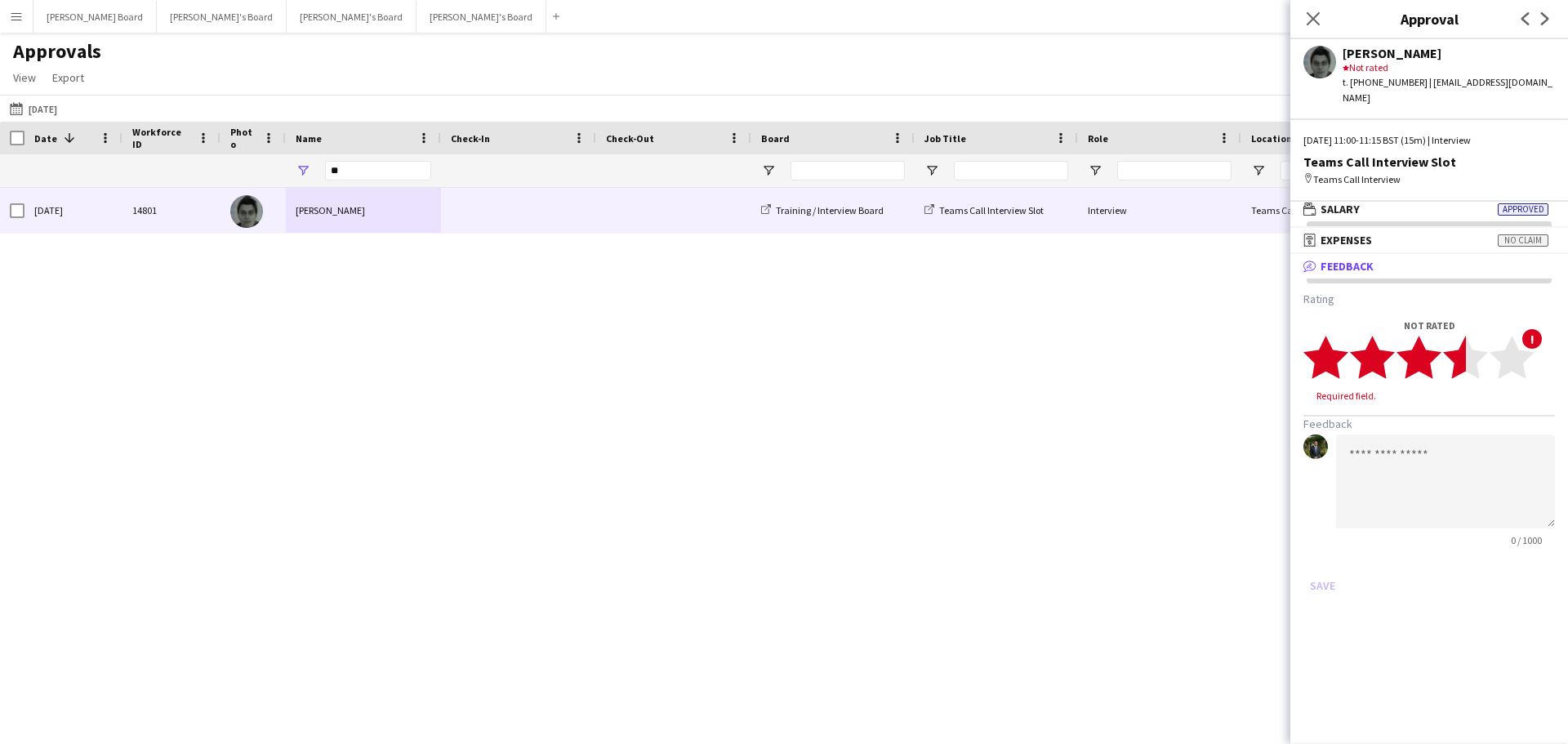
click at [1458, 352] on polygon at bounding box center [1465, 358] width 45 height 43
click at [1428, 422] on textarea at bounding box center [1445, 466] width 219 height 94
type textarea "*"
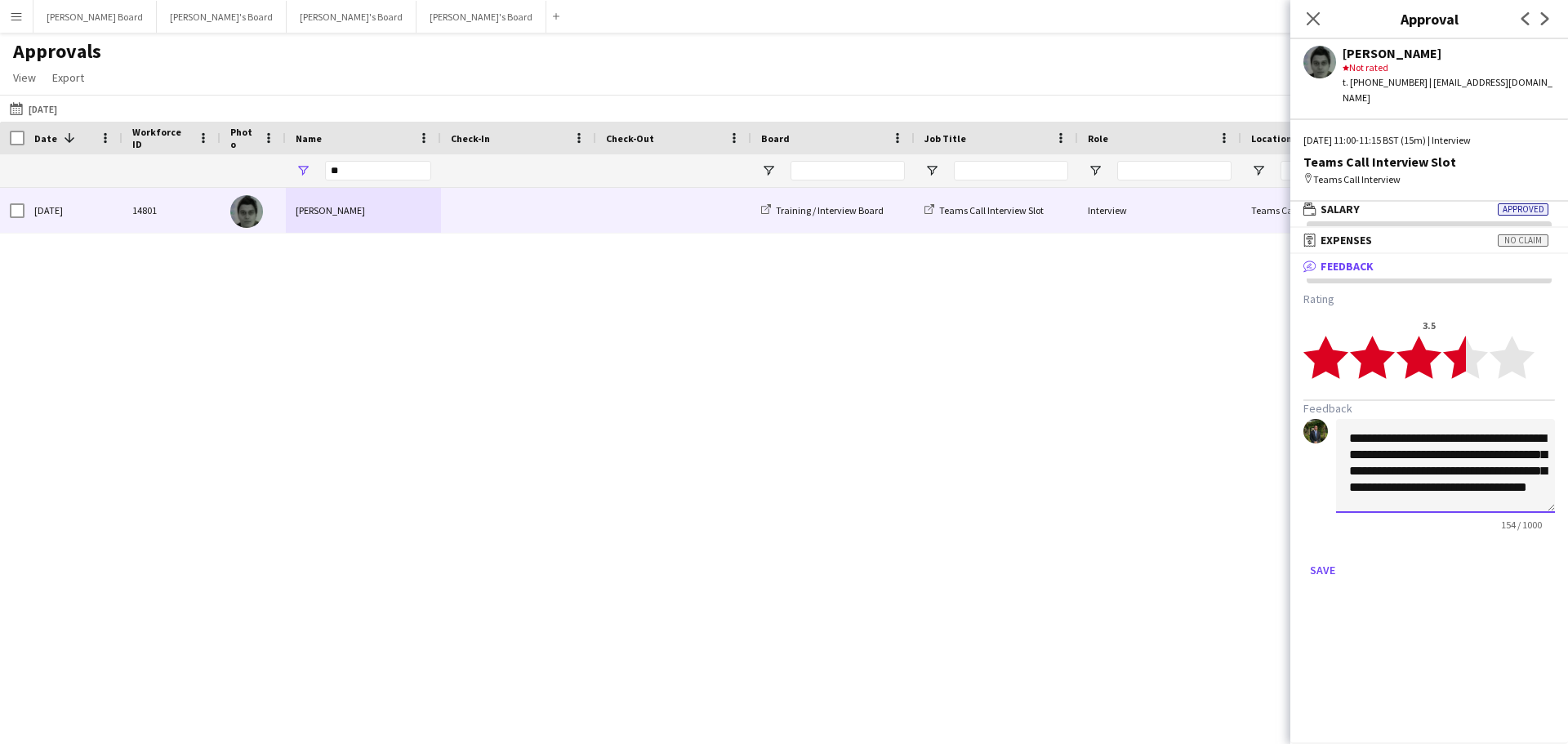
scroll to position [18, 0]
type textarea "**********"
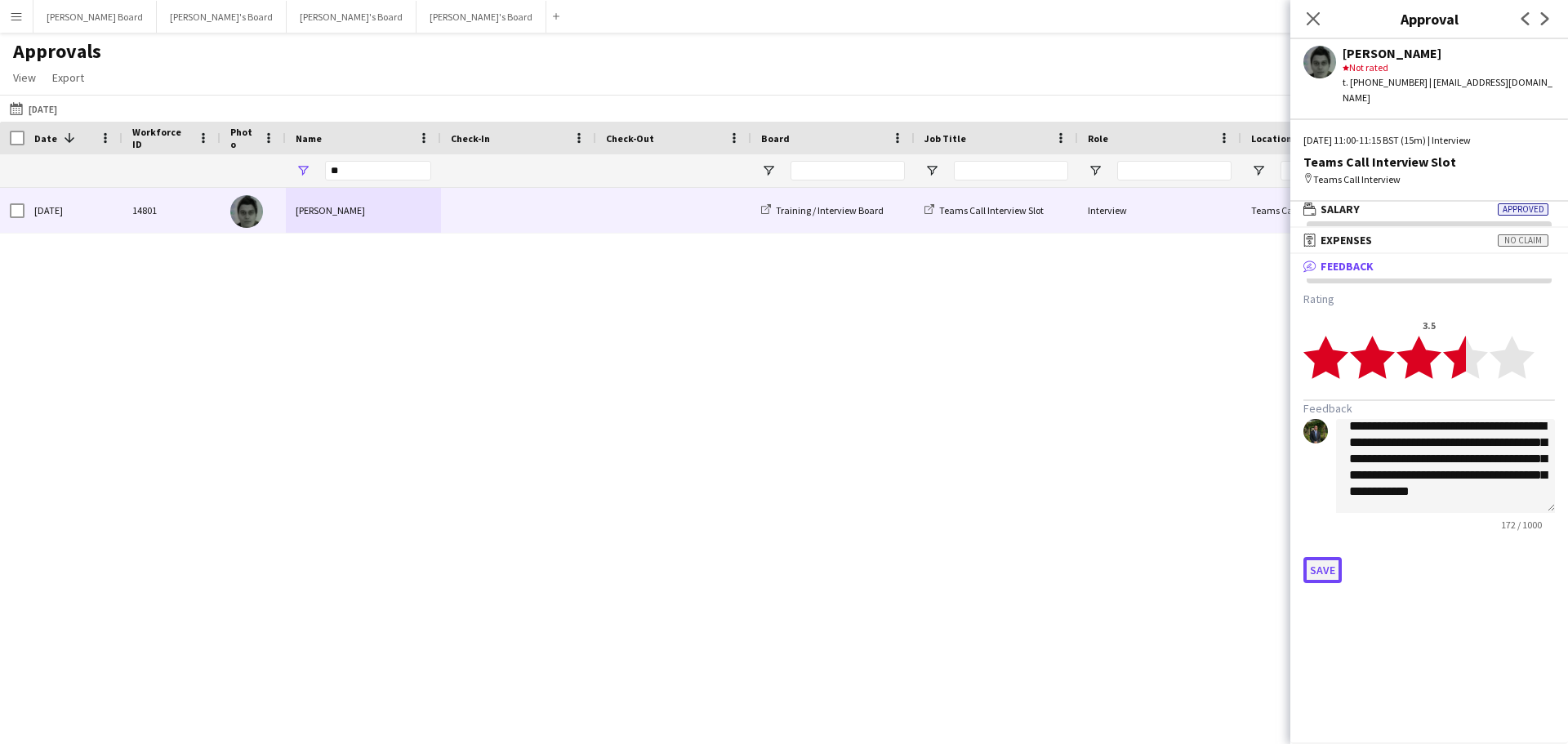
click at [1323, 557] on button "Save" at bounding box center [1322, 569] width 38 height 26
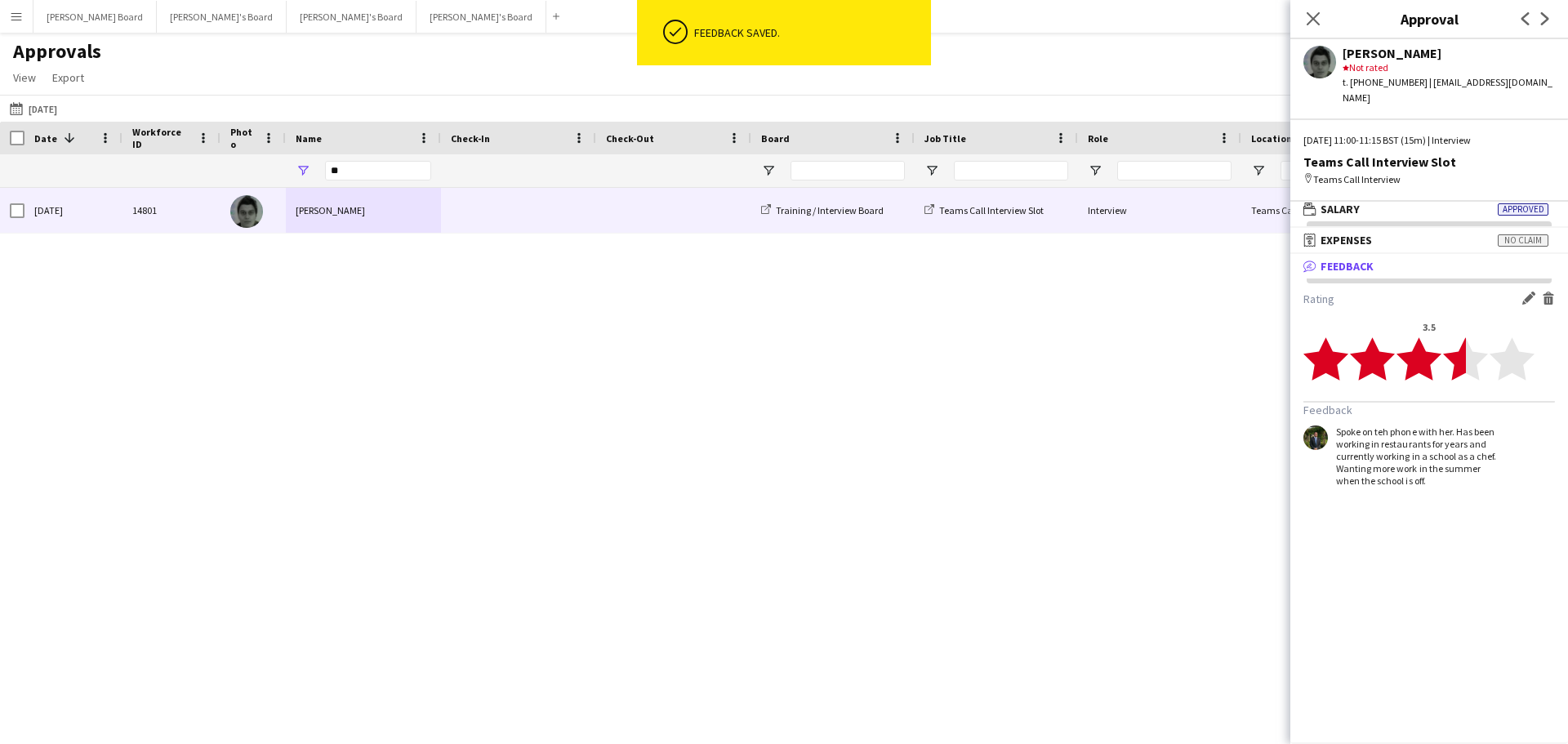
click at [1142, 369] on div "Mon, 2 Sep 2024 14801 Lydia Zaprihacova Training / Interview Board Teams Call I…" at bounding box center [784, 446] width 1568 height 516
click at [1525, 291] on app-icon "Edit feedback" at bounding box center [1528, 297] width 13 height 13
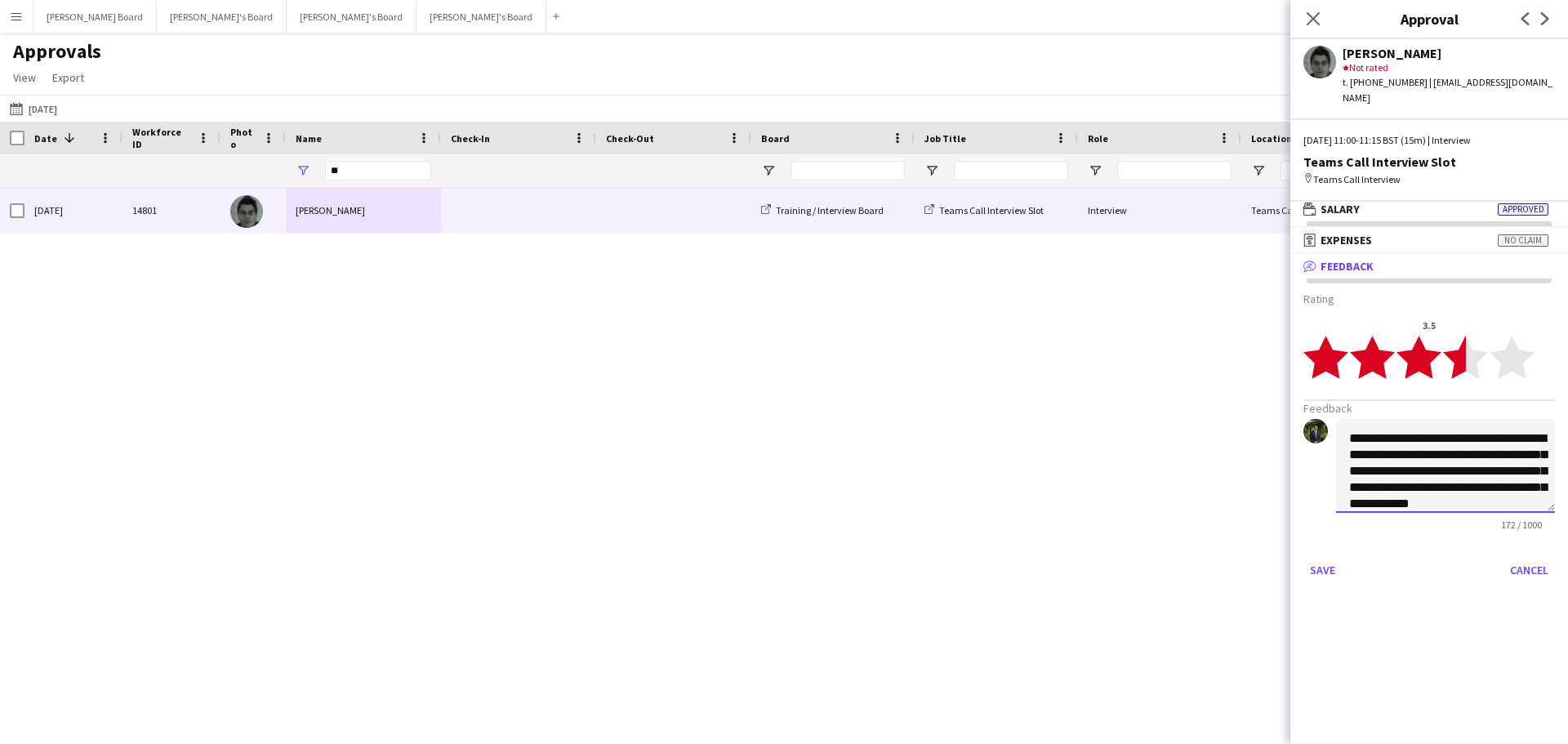
drag, startPoint x: 1512, startPoint y: 421, endPoint x: 1334, endPoint y: 420, distance: 178.0
click at [1334, 420] on div "**********" at bounding box center [1428, 474] width 251 height 112
type textarea "**********"
click at [1326, 557] on button "Save" at bounding box center [1322, 569] width 38 height 26
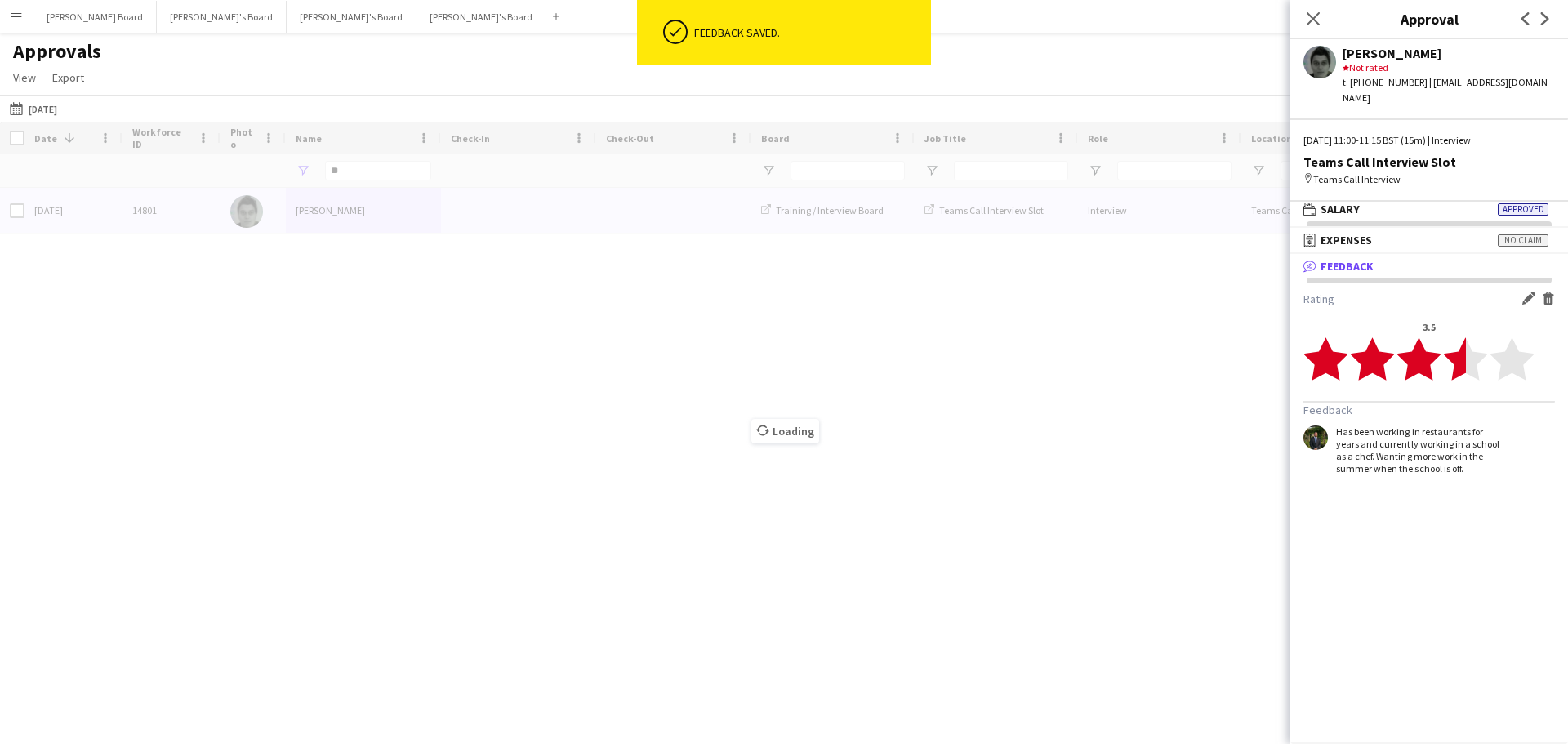
click at [1079, 427] on div "Mon, 2 Sep 2024 14801 Lydia Zaprihacova Training / Interview Board Teams Call I…" at bounding box center [784, 446] width 1568 height 516
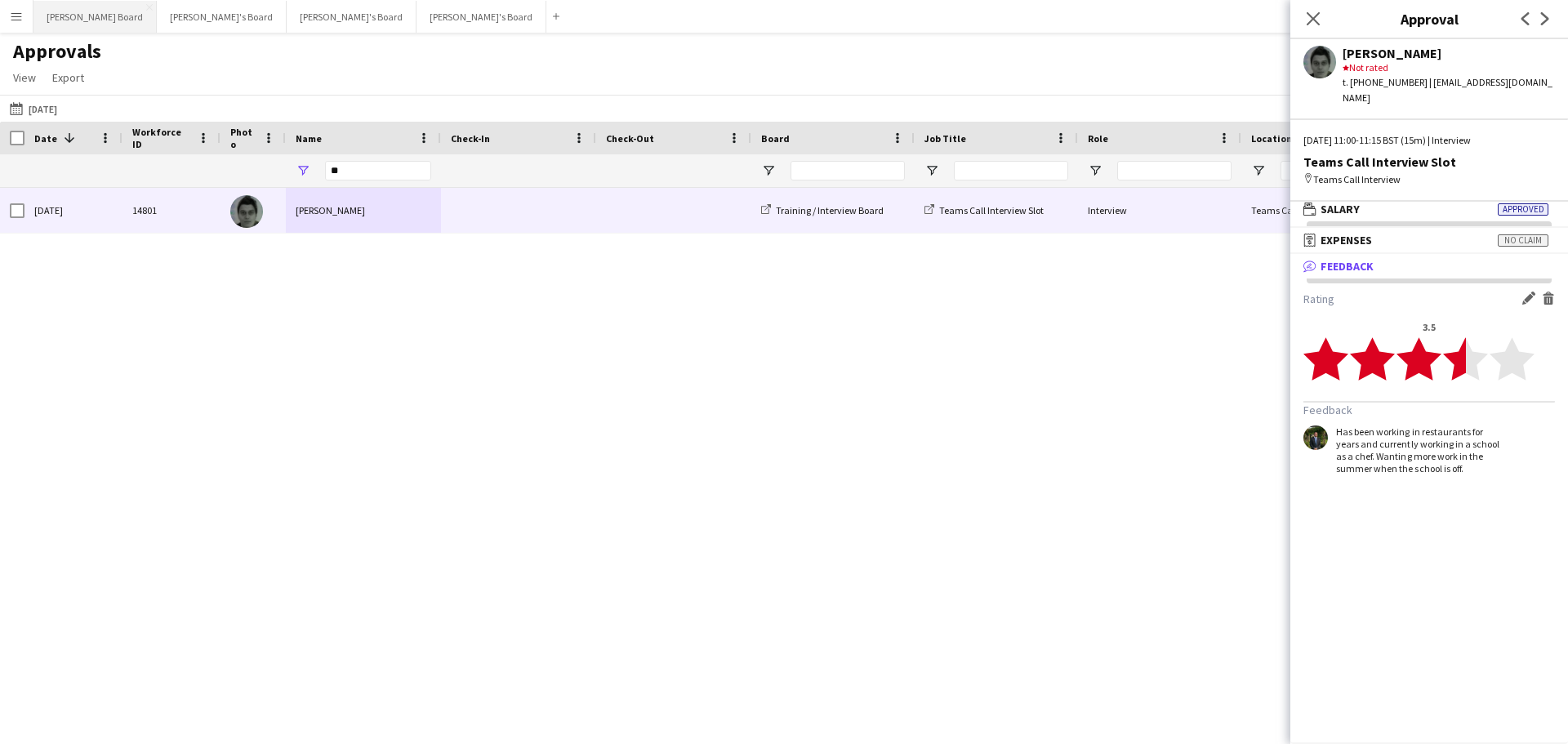
click at [83, 9] on button "Dean's Board Close" at bounding box center [94, 16] width 123 height 31
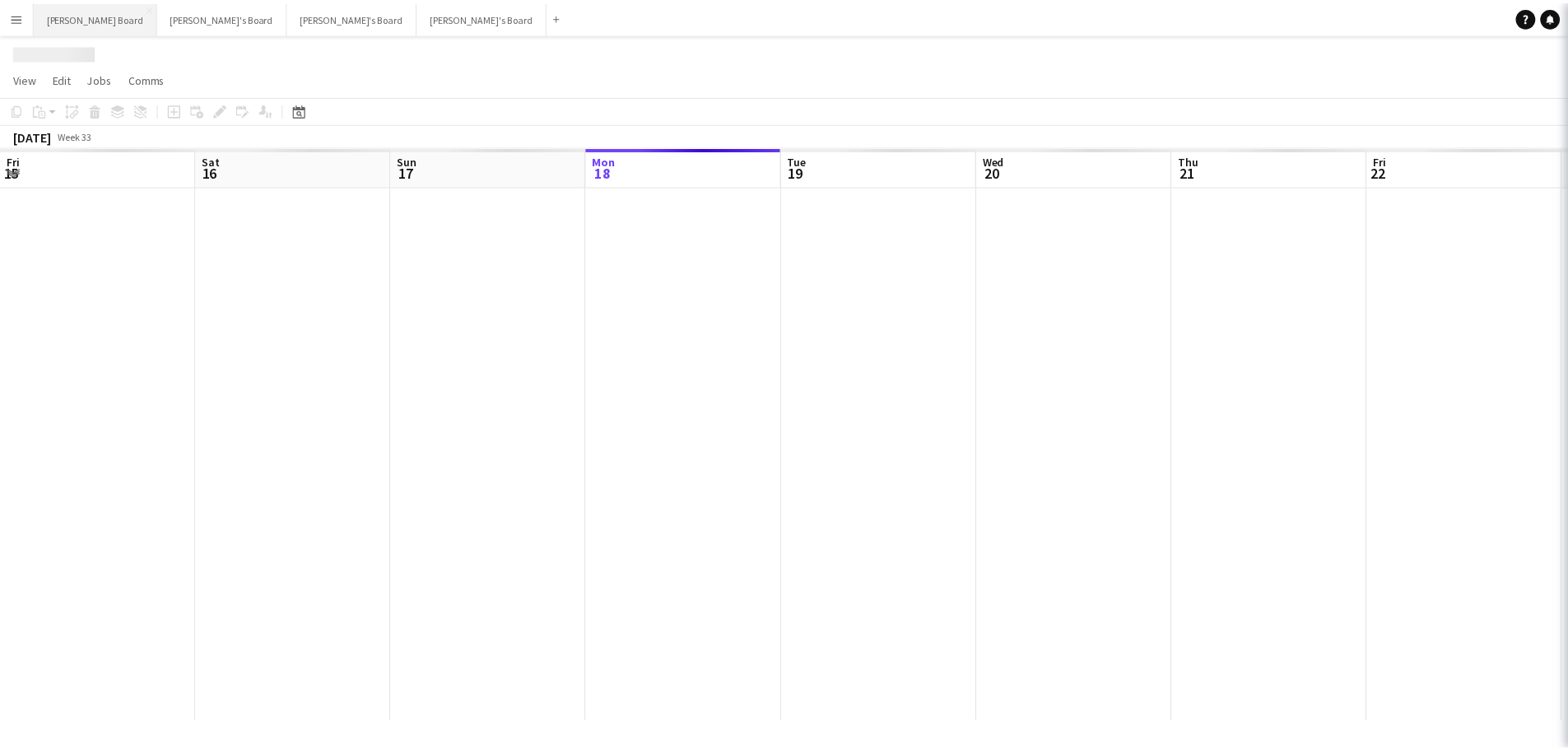
scroll to position [0, 394]
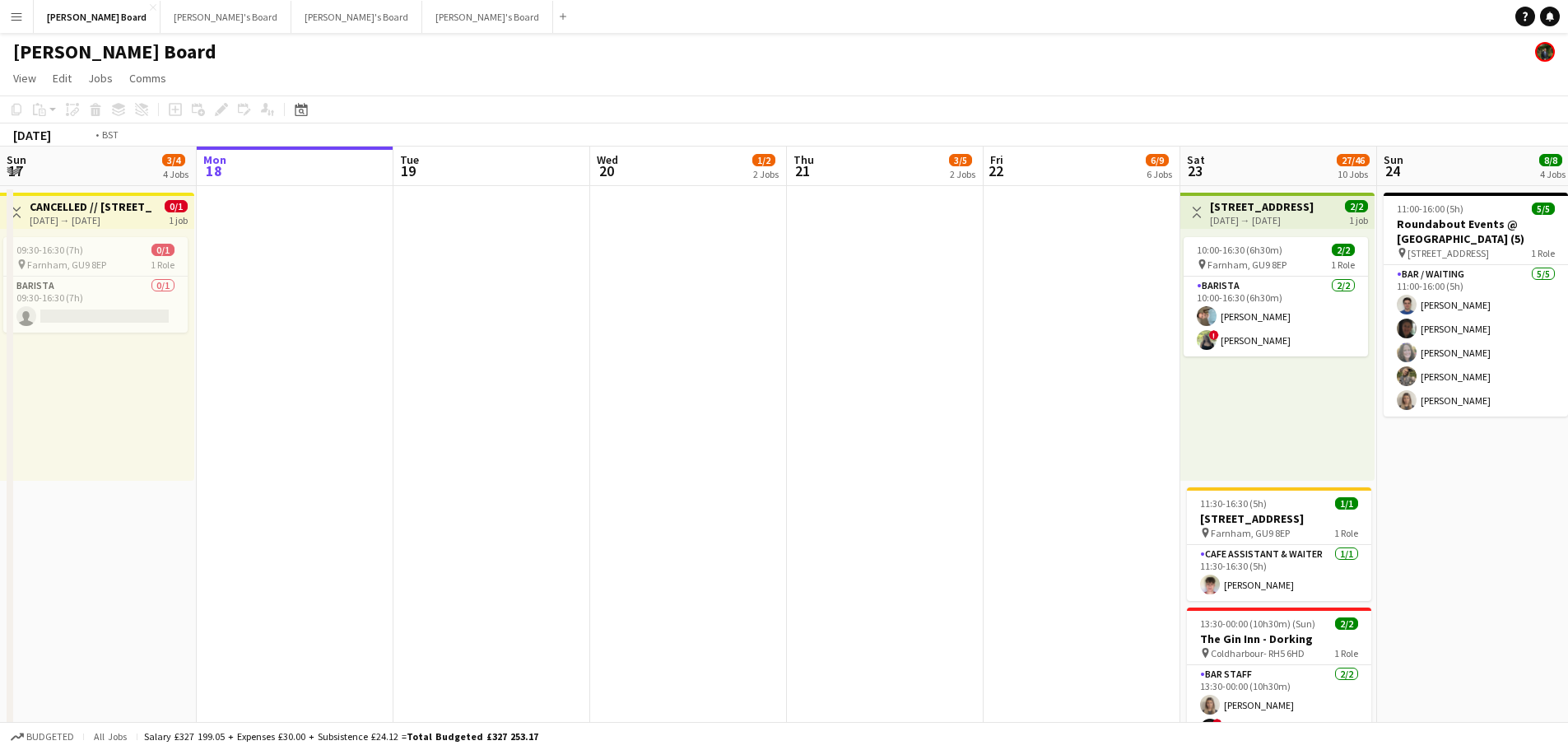
drag, startPoint x: 1068, startPoint y: 257, endPoint x: 657, endPoint y: 235, distance: 411.6
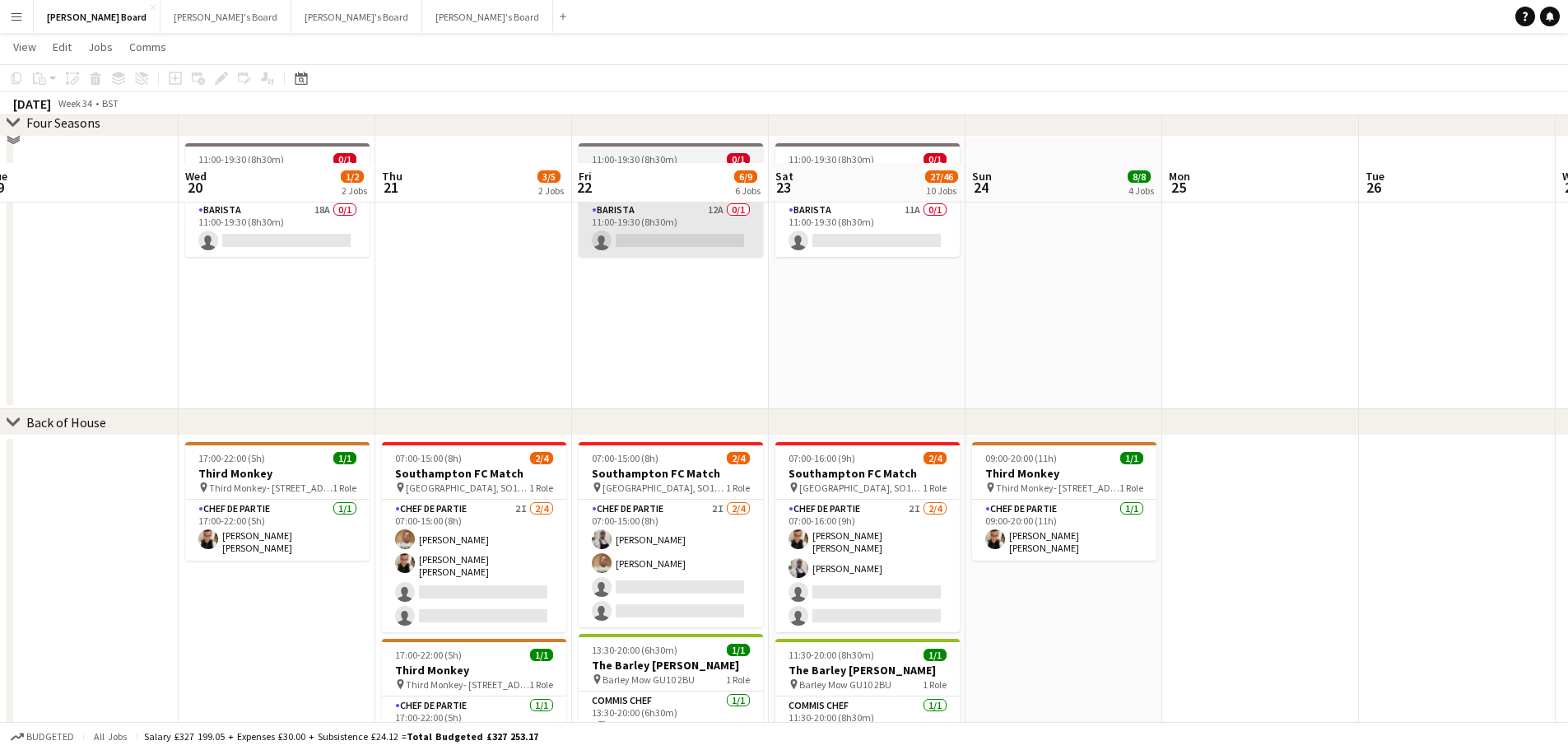
scroll to position [1944, 0]
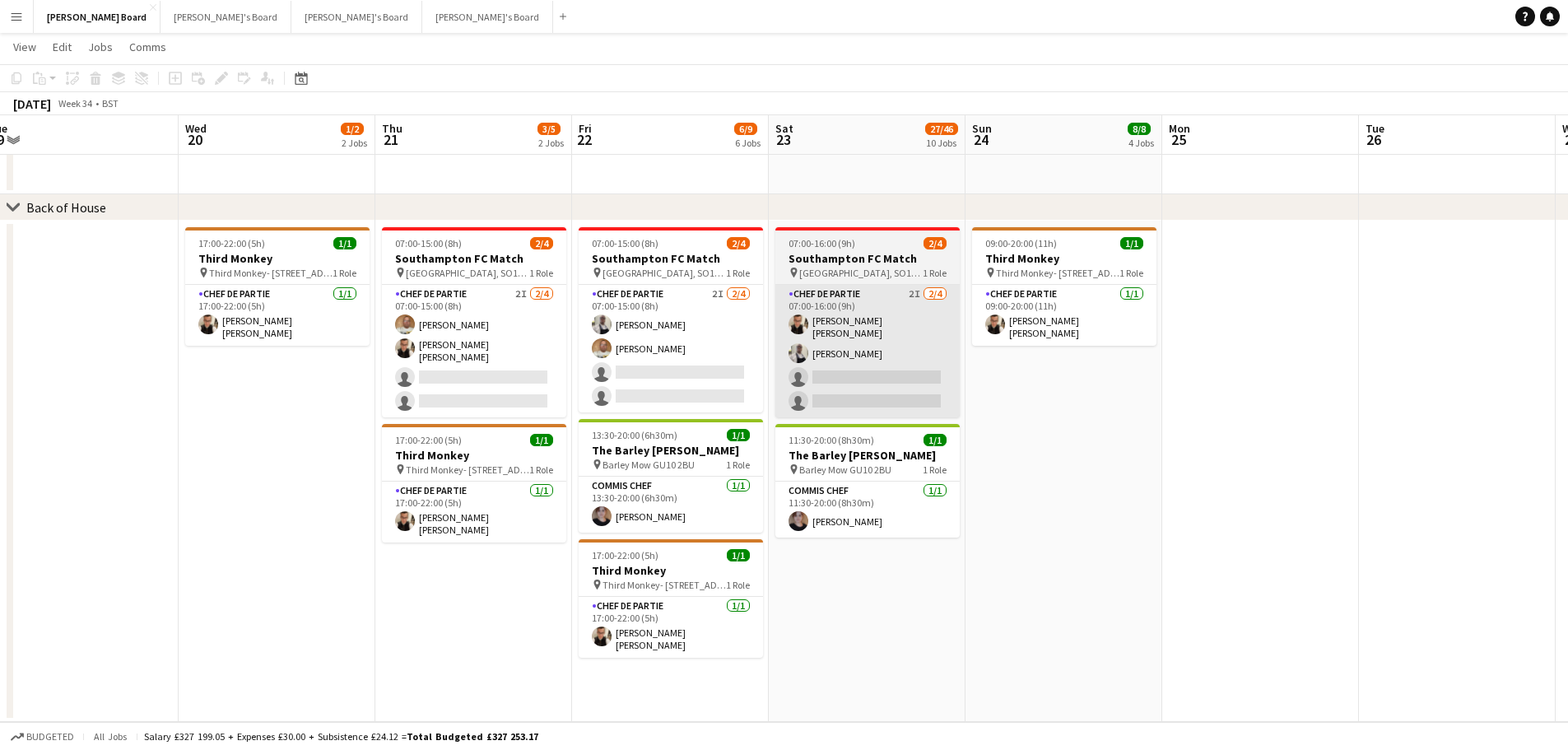
click at [682, 385] on app-card-role "Chef de Partie 2I 2/4 07:00-15:00 (8h) Grah Christophe Keke Ian Hutchinson sing…" at bounding box center [670, 348] width 185 height 128
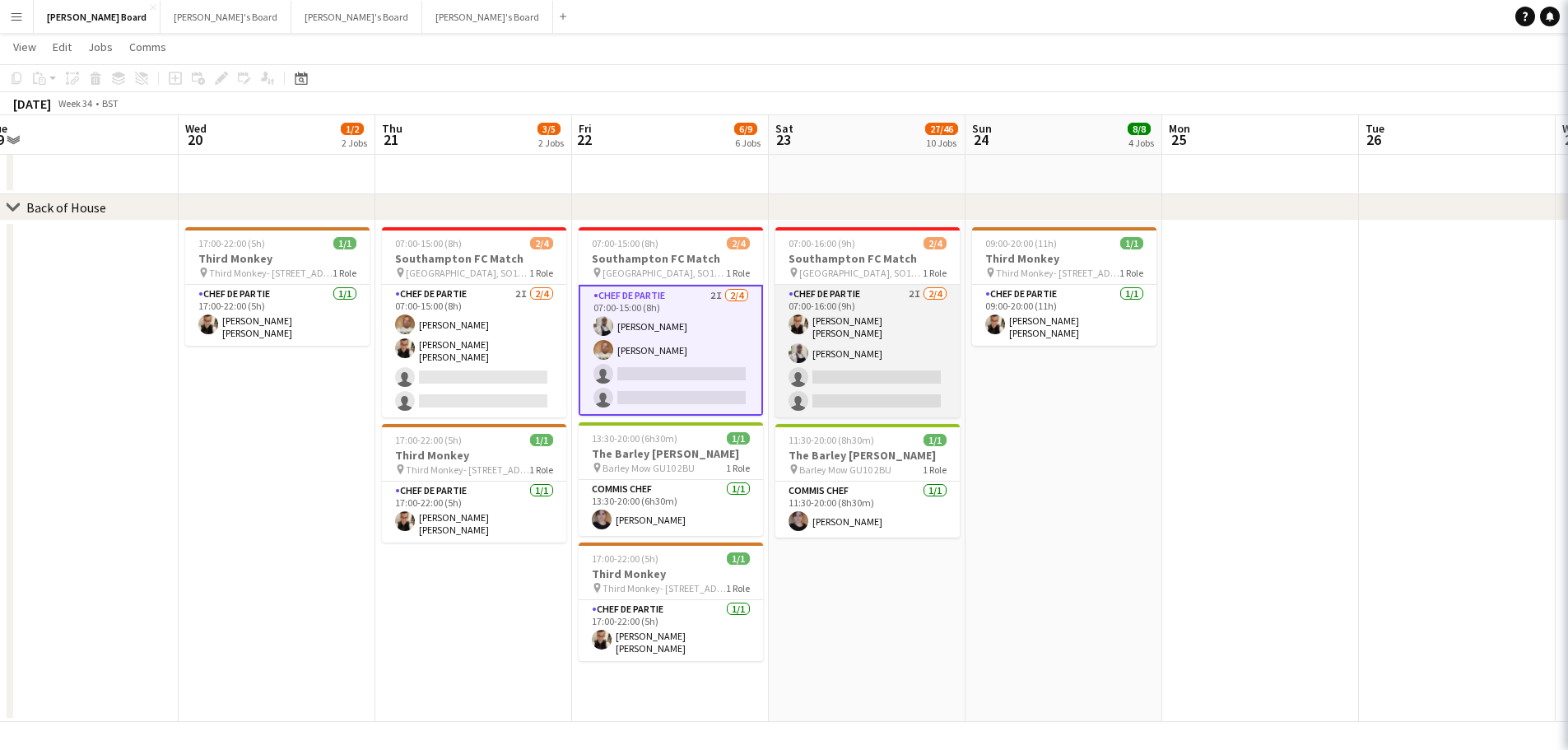
scroll to position [0, 608]
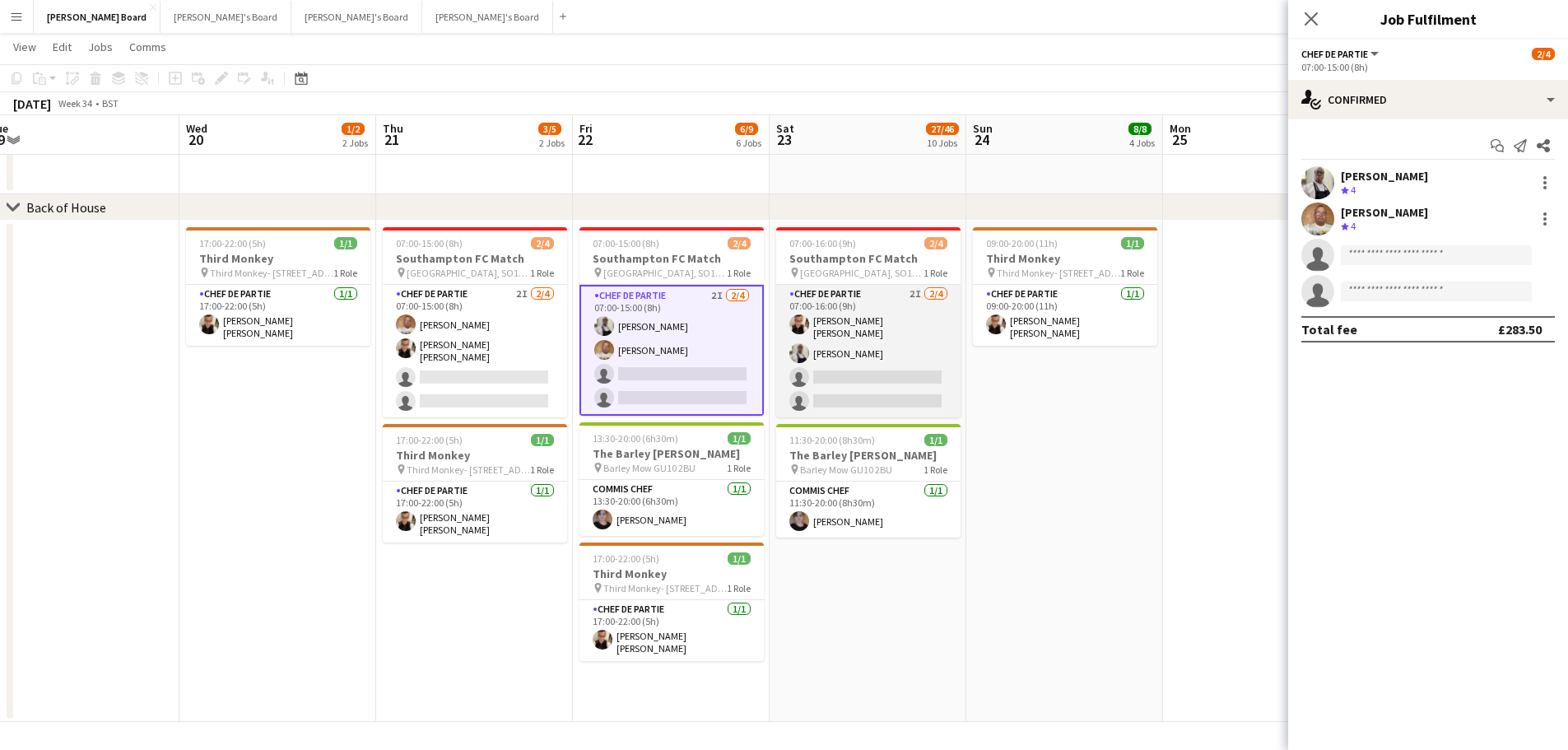
click at [905, 376] on app-card-role "Chef de Partie 2I 2/4 07:00-16:00 (9h) Marnel Antonio Guillen Castellon Grah Ch…" at bounding box center [869, 351] width 185 height 132
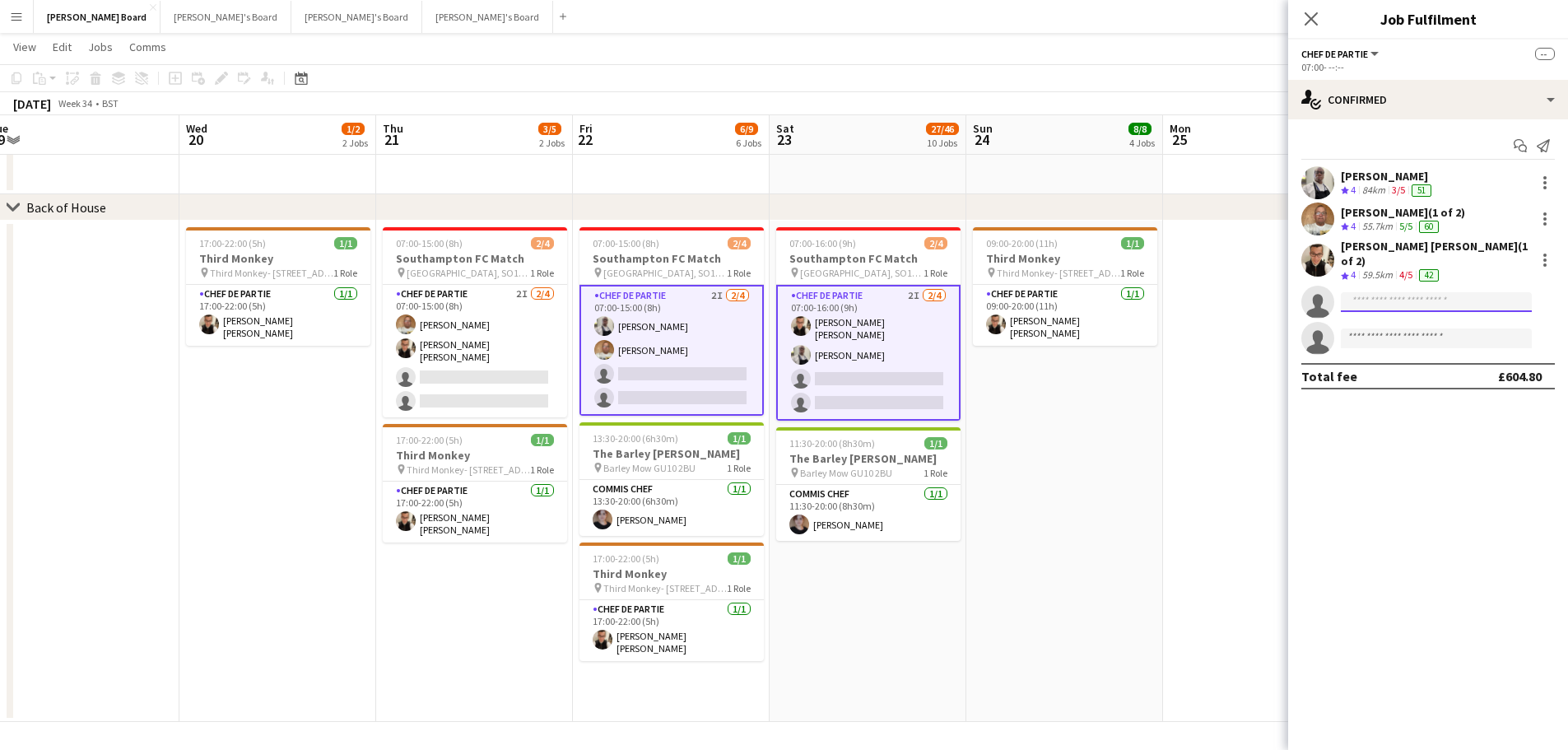
type input "*****"
click at [1403, 336] on span "pejko@hotmail.co.uk" at bounding box center [1437, 339] width 165 height 13
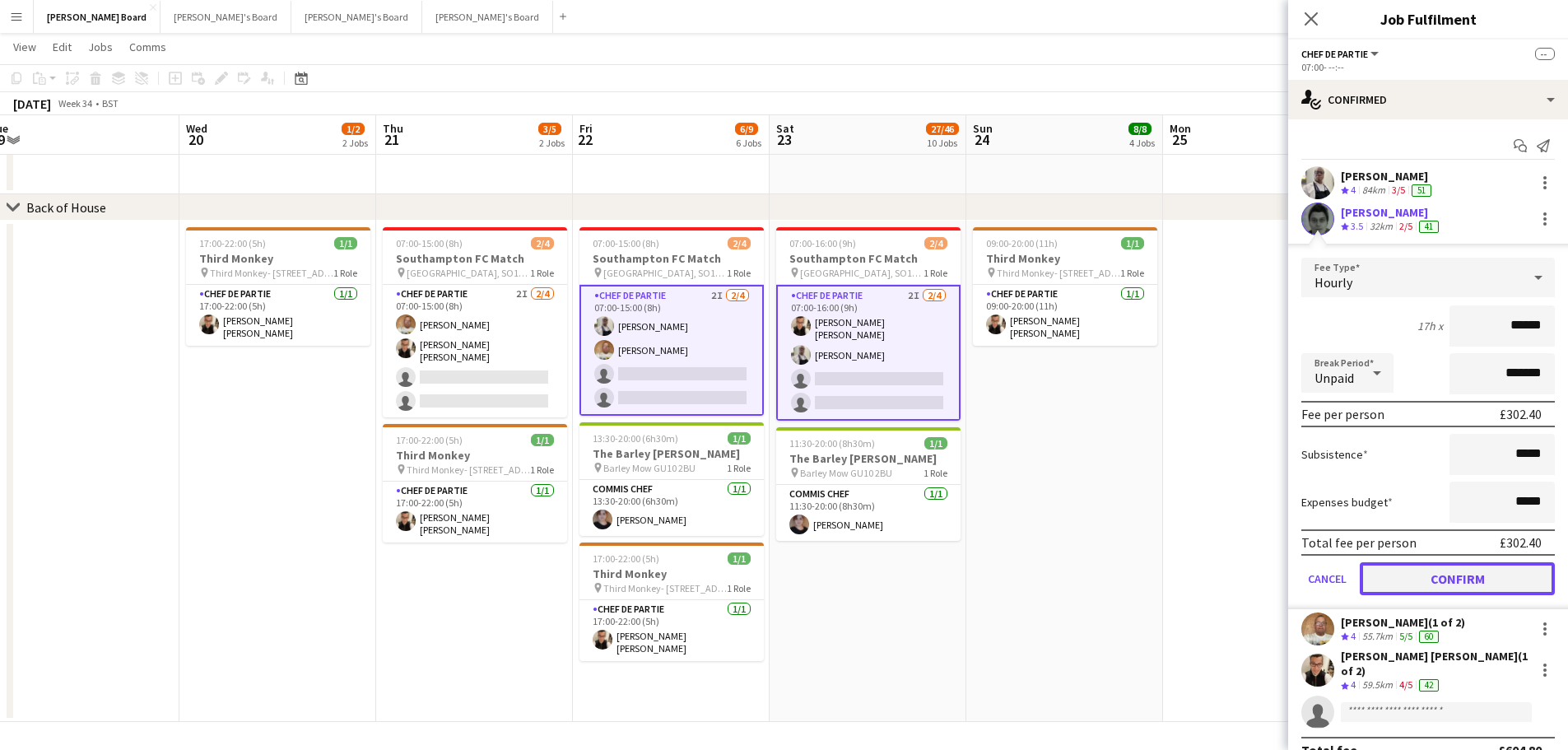
click at [1432, 579] on button "Confirm" at bounding box center [1457, 578] width 195 height 33
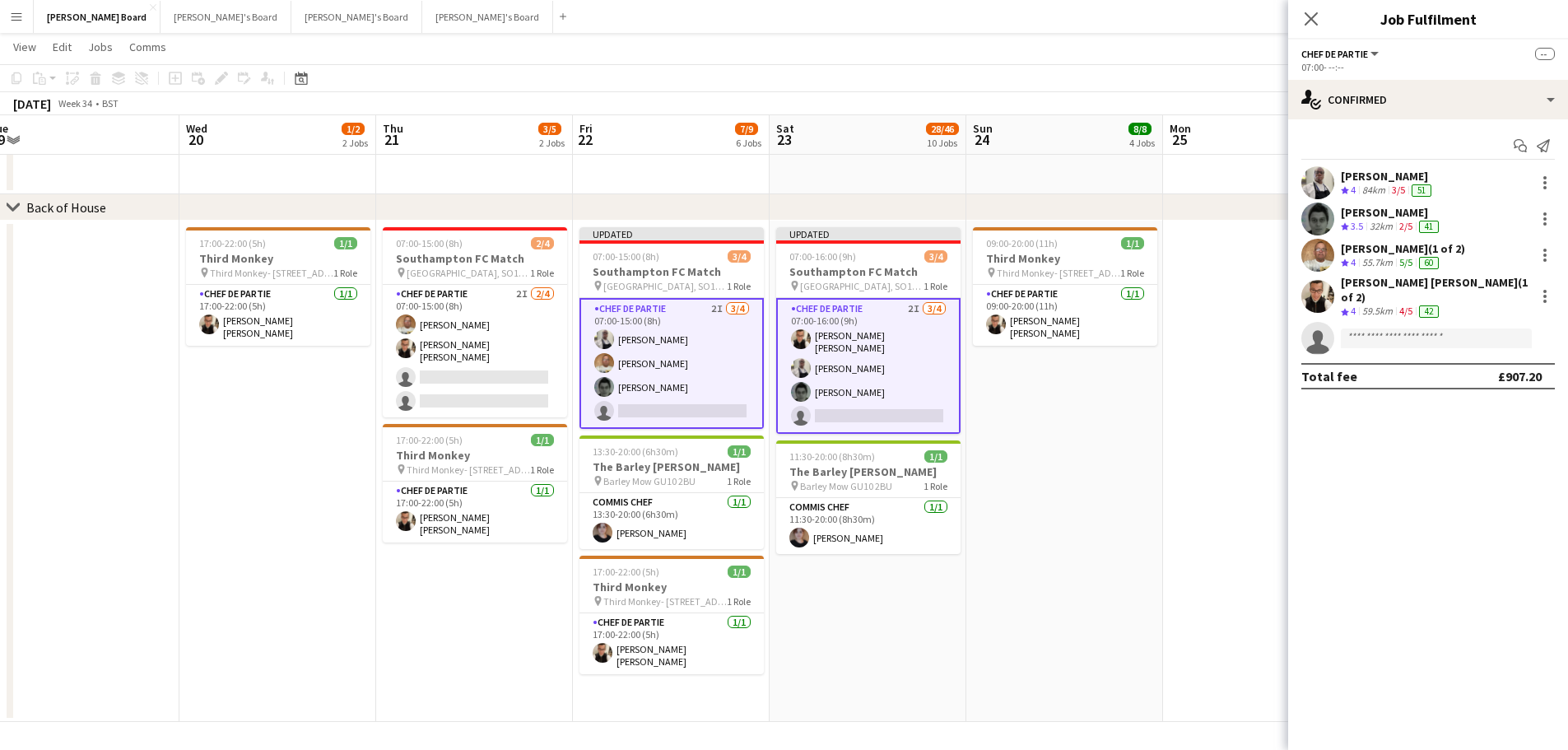
click at [1094, 517] on app-date-cell "09:00-20:00 (11h) 1/1 Third Monkey pin Third Monkey- 46 South St 1 Role Chef de…" at bounding box center [1064, 471] width 197 height 501
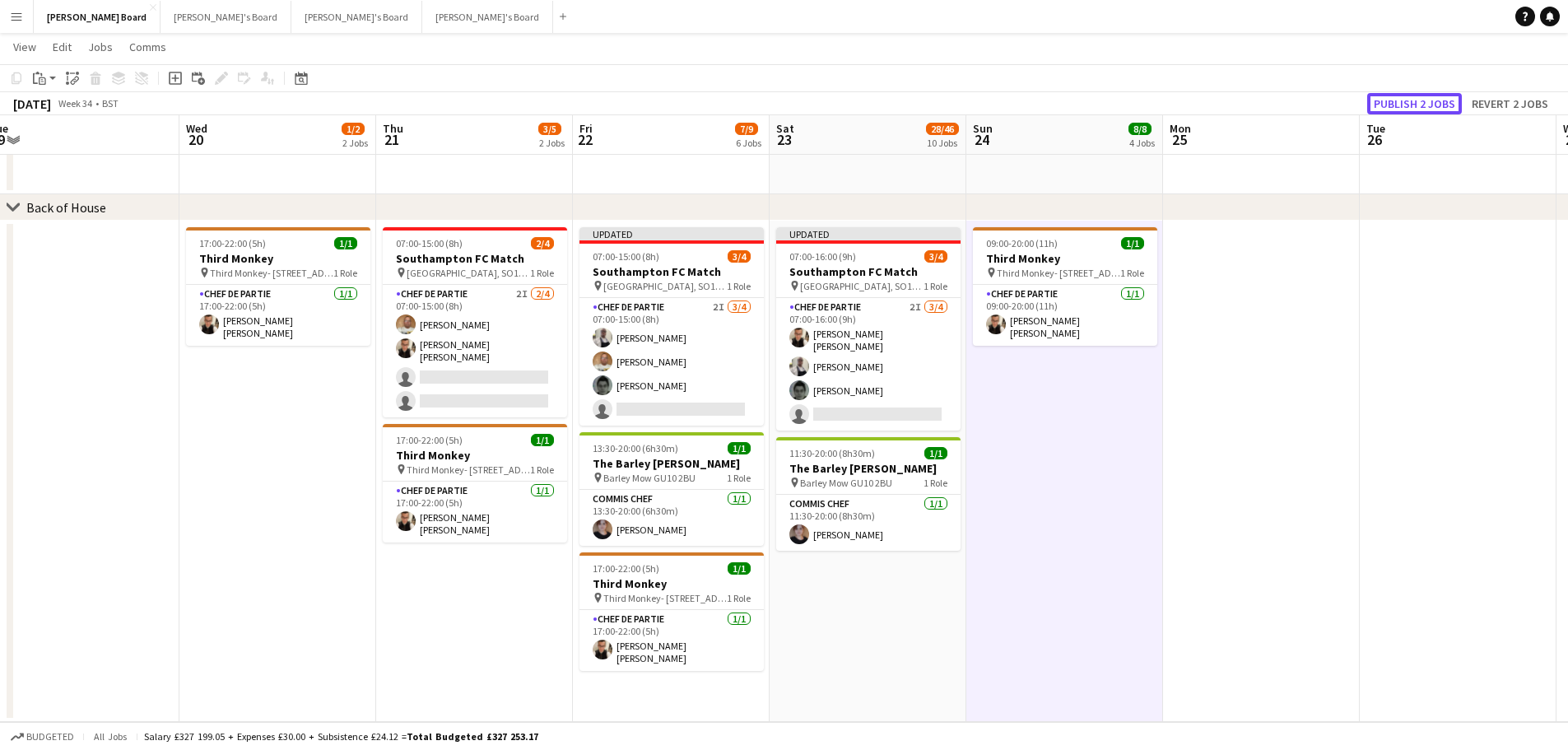
click at [1401, 102] on button "Publish 2 jobs" at bounding box center [1414, 103] width 94 height 21
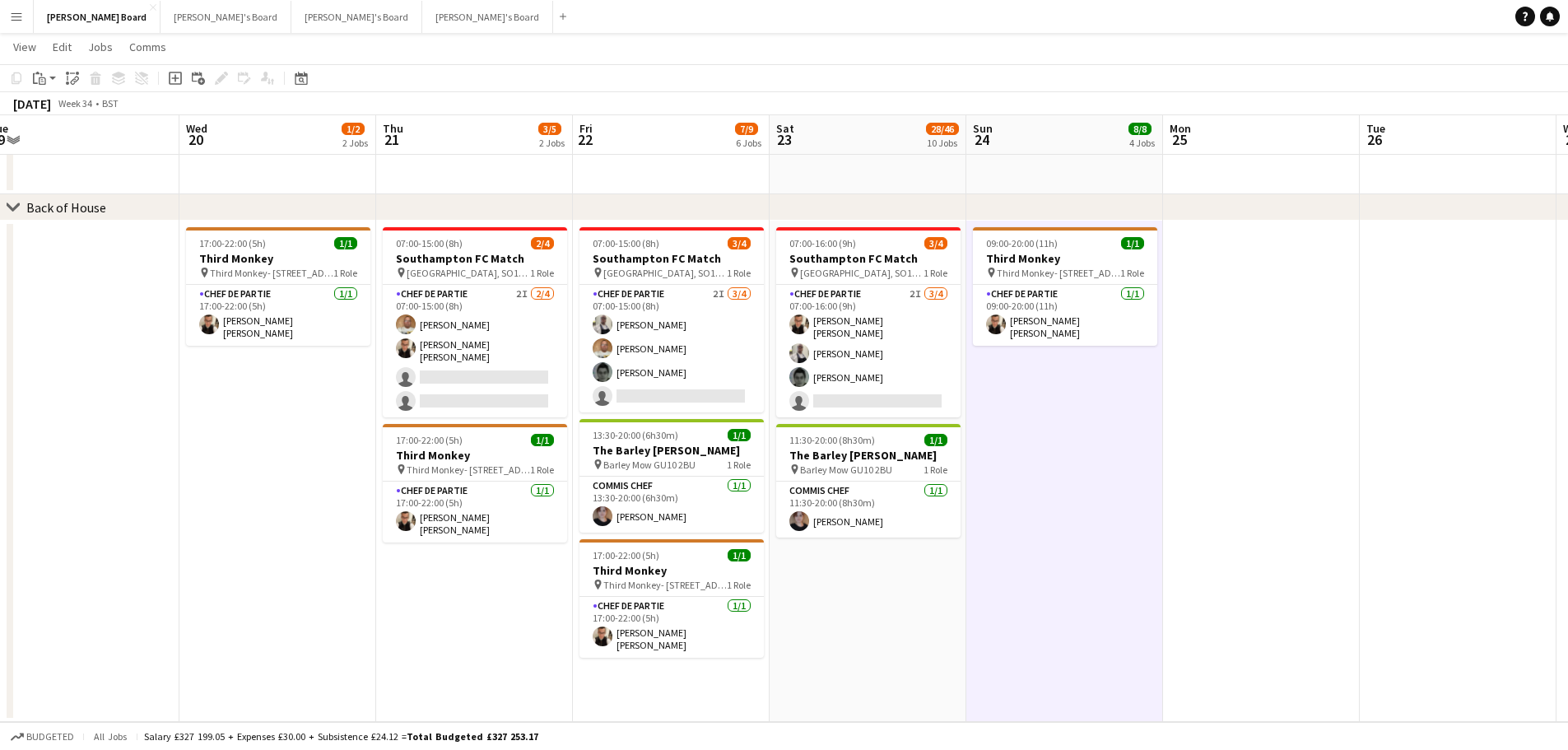
click at [651, 372] on app-card-role "Chef de Partie 2I 3/4 07:00-15:00 (8h) Grah Christophe Keke Ian Hutchinson Lydi…" at bounding box center [671, 348] width 185 height 128
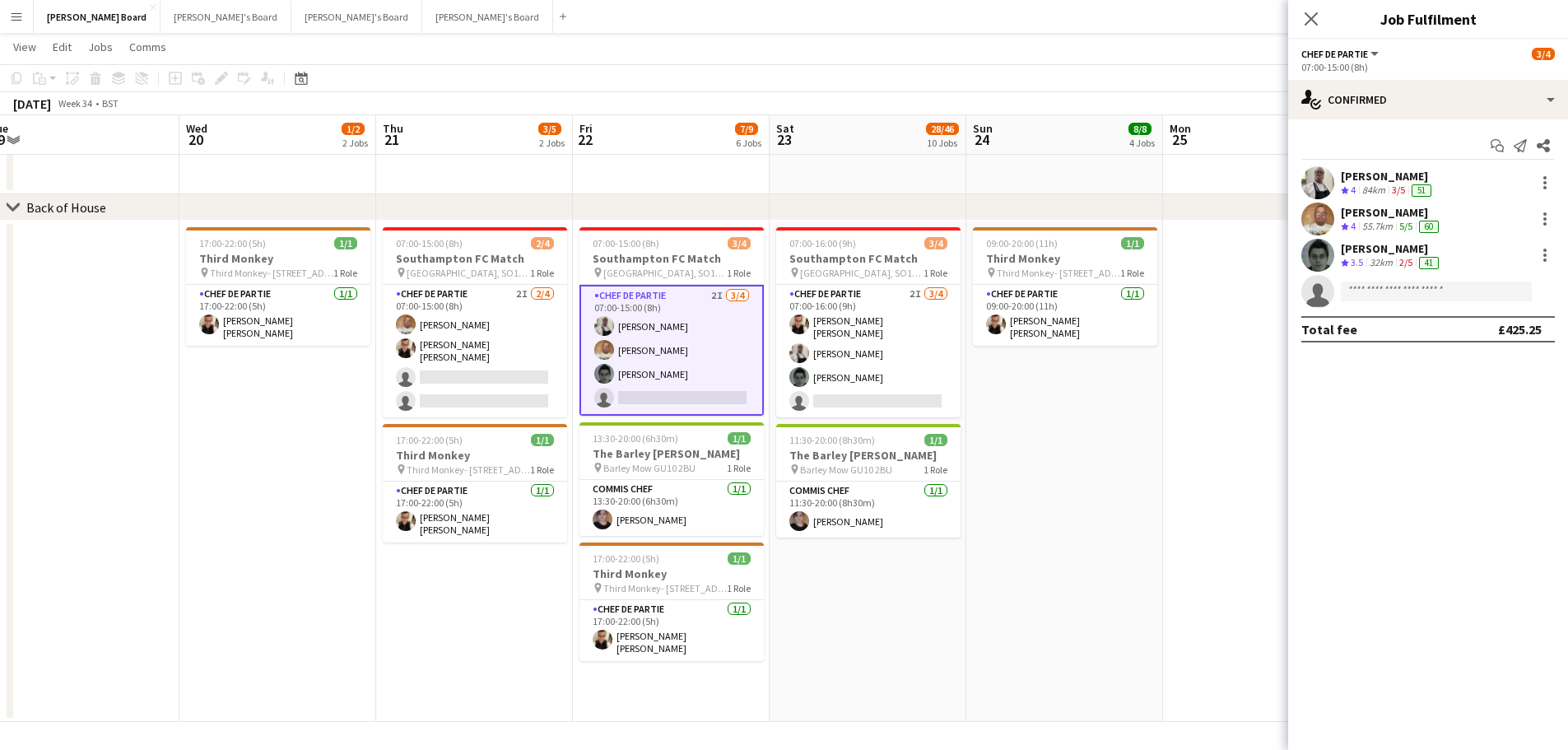
click at [1381, 260] on div "32km" at bounding box center [1381, 263] width 30 height 14
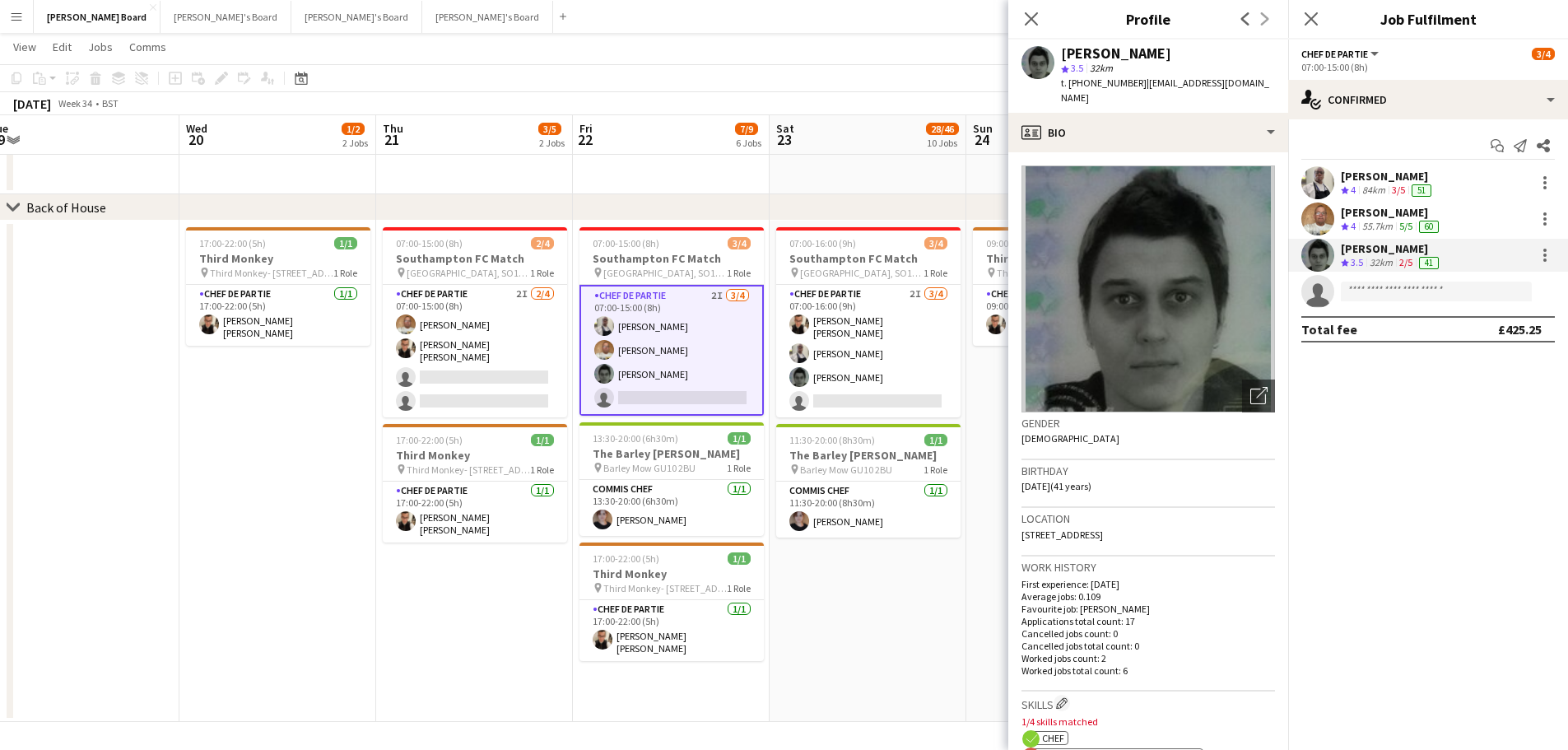
drag, startPoint x: 1188, startPoint y: 47, endPoint x: 1059, endPoint y: 57, distance: 129.4
click at [1059, 57] on div "Lydia Zaprihacova star 3.5 32km t. +447885732282 | pejko@hotmail.co.uk" at bounding box center [1148, 76] width 280 height 73
copy div "[PERSON_NAME]"
drag, startPoint x: 1131, startPoint y: 85, endPoint x: 1084, endPoint y: 88, distance: 47.1
click at [1084, 88] on span "t. +447885732282" at bounding box center [1105, 82] width 86 height 12
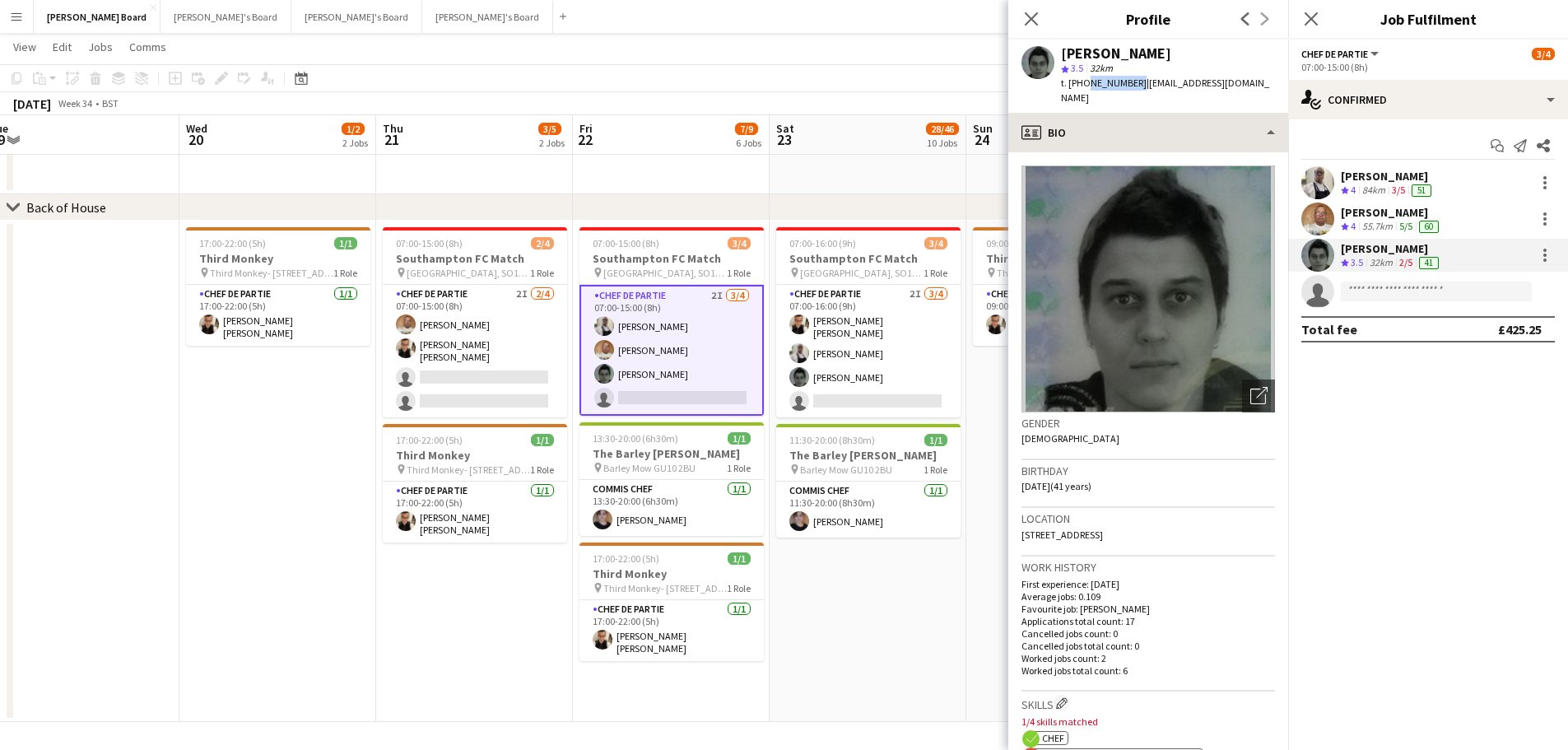
copy span "7885732282"
click at [935, 620] on app-date-cell "07:00-16:00 (9h) 3/4 Southampton FC Match pin St Mary's Stadium, SO14 5FP 1 Rol…" at bounding box center [868, 471] width 197 height 501
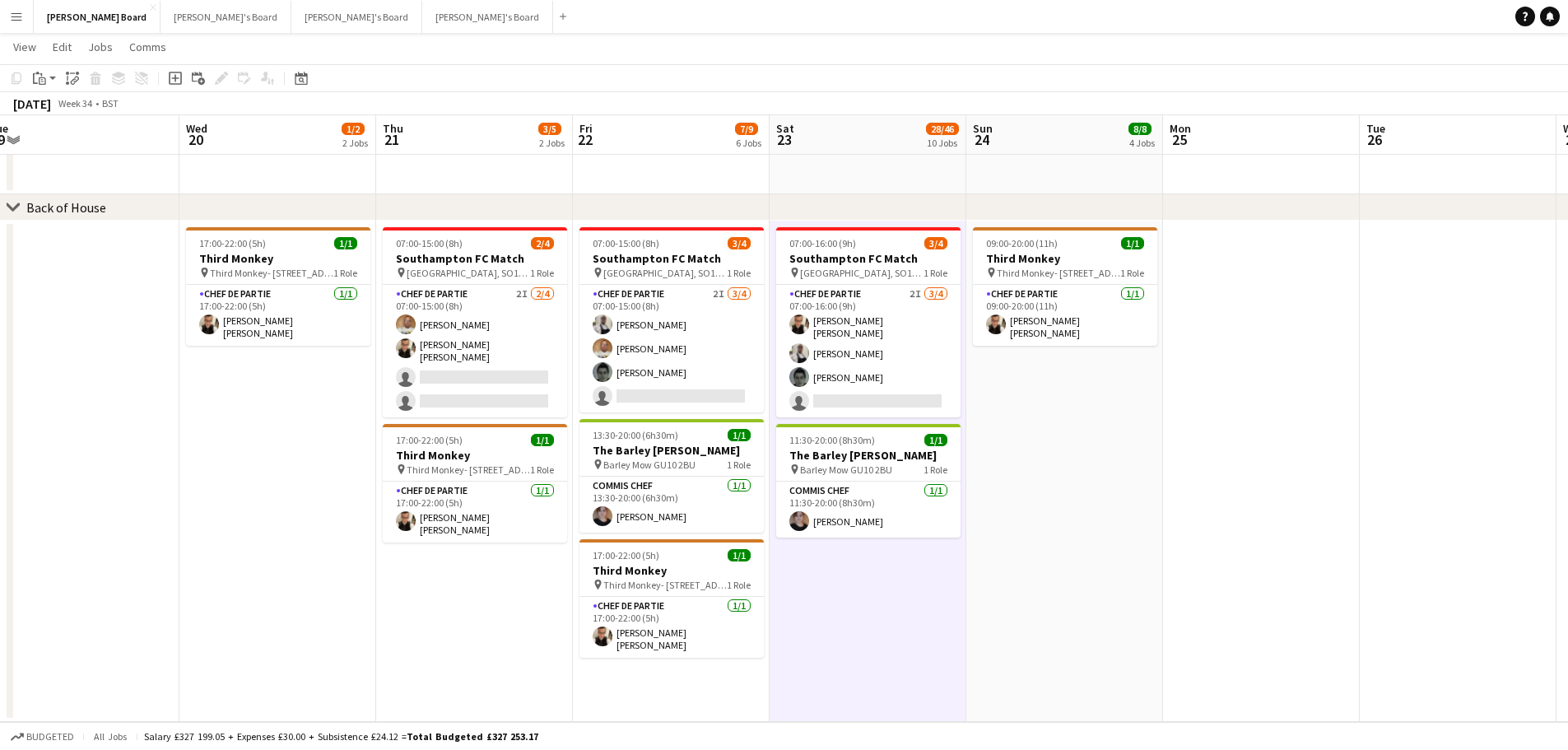
drag, startPoint x: 590, startPoint y: 532, endPoint x: 821, endPoint y: 493, distance: 234.3
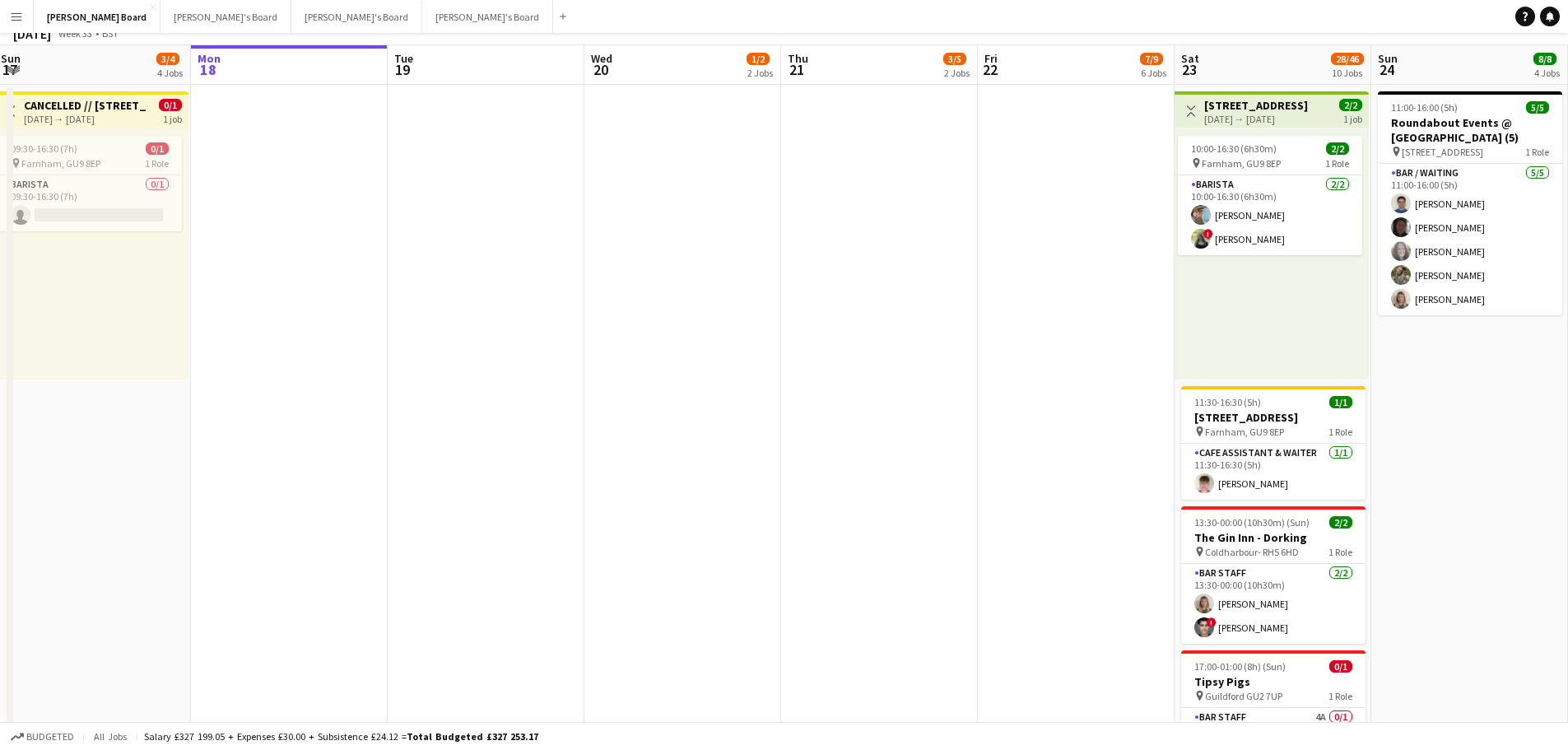
scroll to position [0, 0]
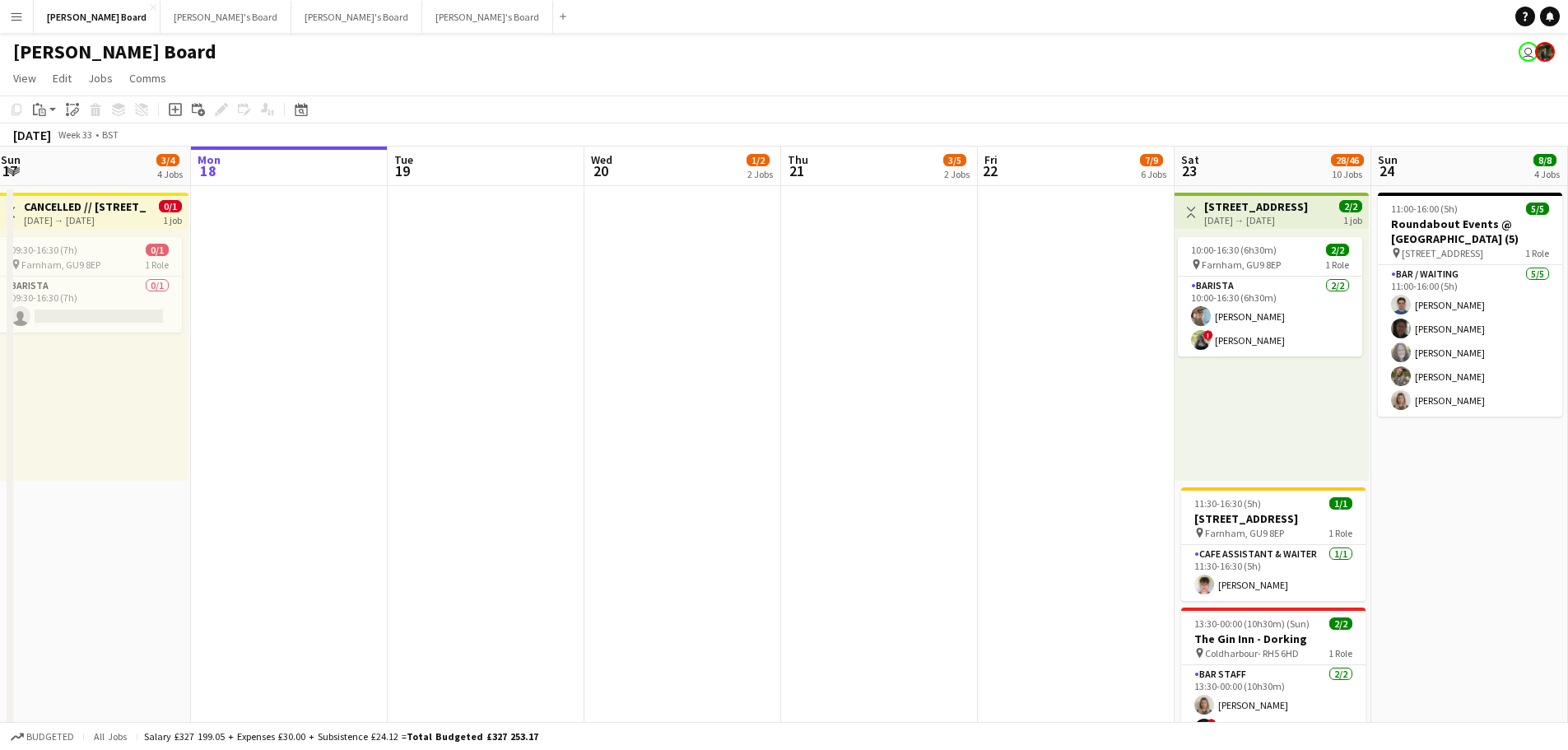
drag, startPoint x: 936, startPoint y: 505, endPoint x: 667, endPoint y: 470, distance: 271.3
click at [935, 505] on app-date-cell at bounding box center [879, 593] width 197 height 814
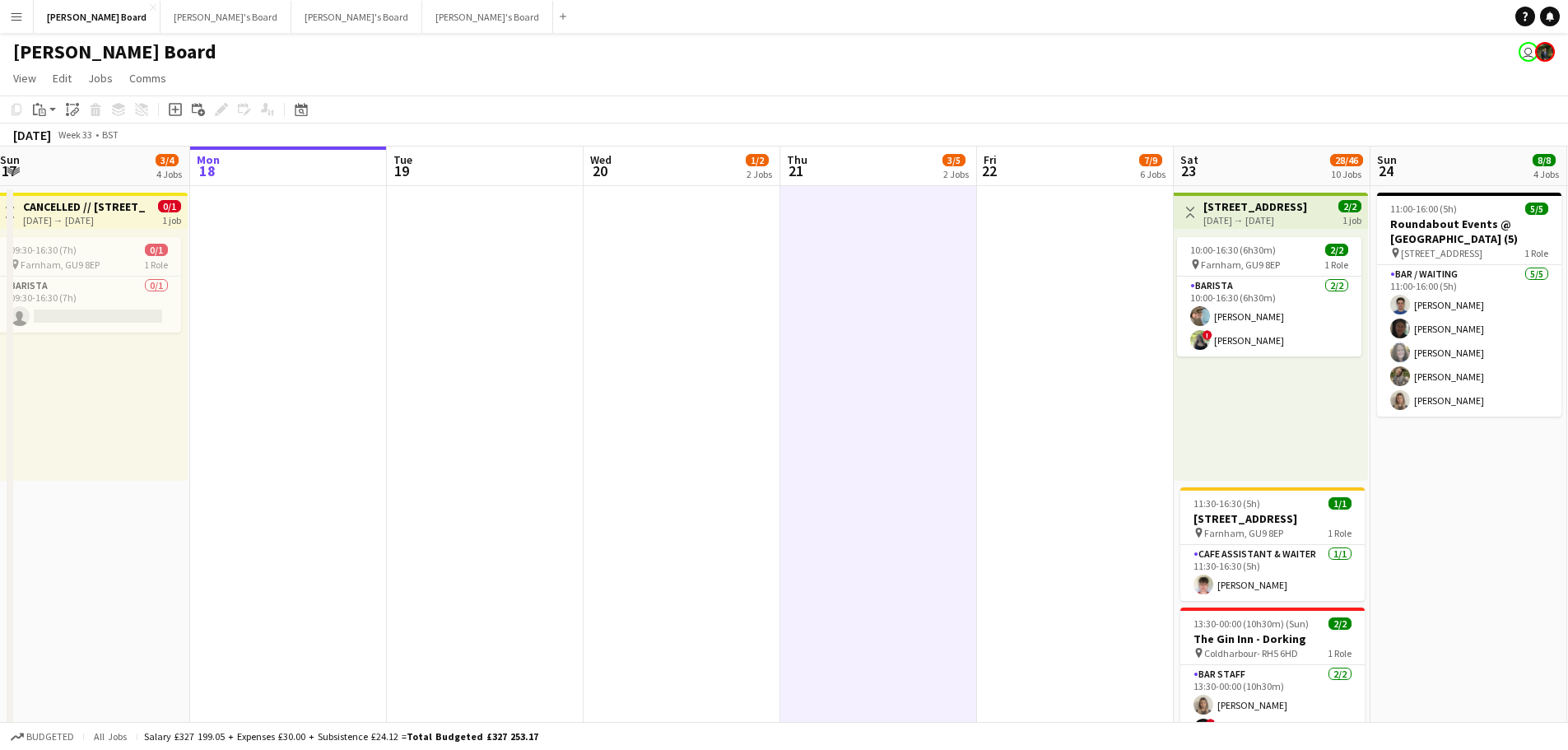
drag, startPoint x: 701, startPoint y: 499, endPoint x: 799, endPoint y: 492, distance: 98.2
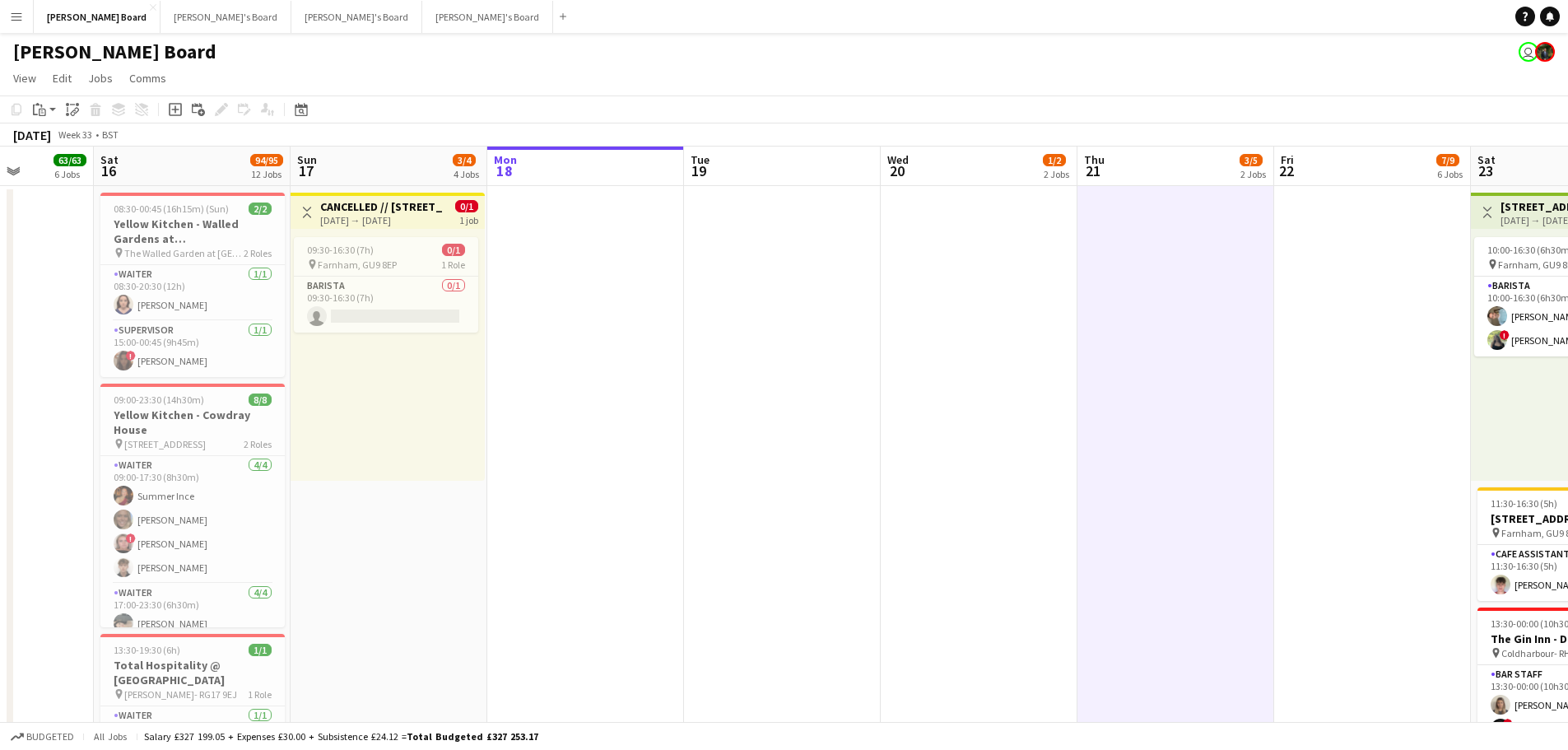
drag, startPoint x: 331, startPoint y: 463, endPoint x: 313, endPoint y: 459, distance: 18.4
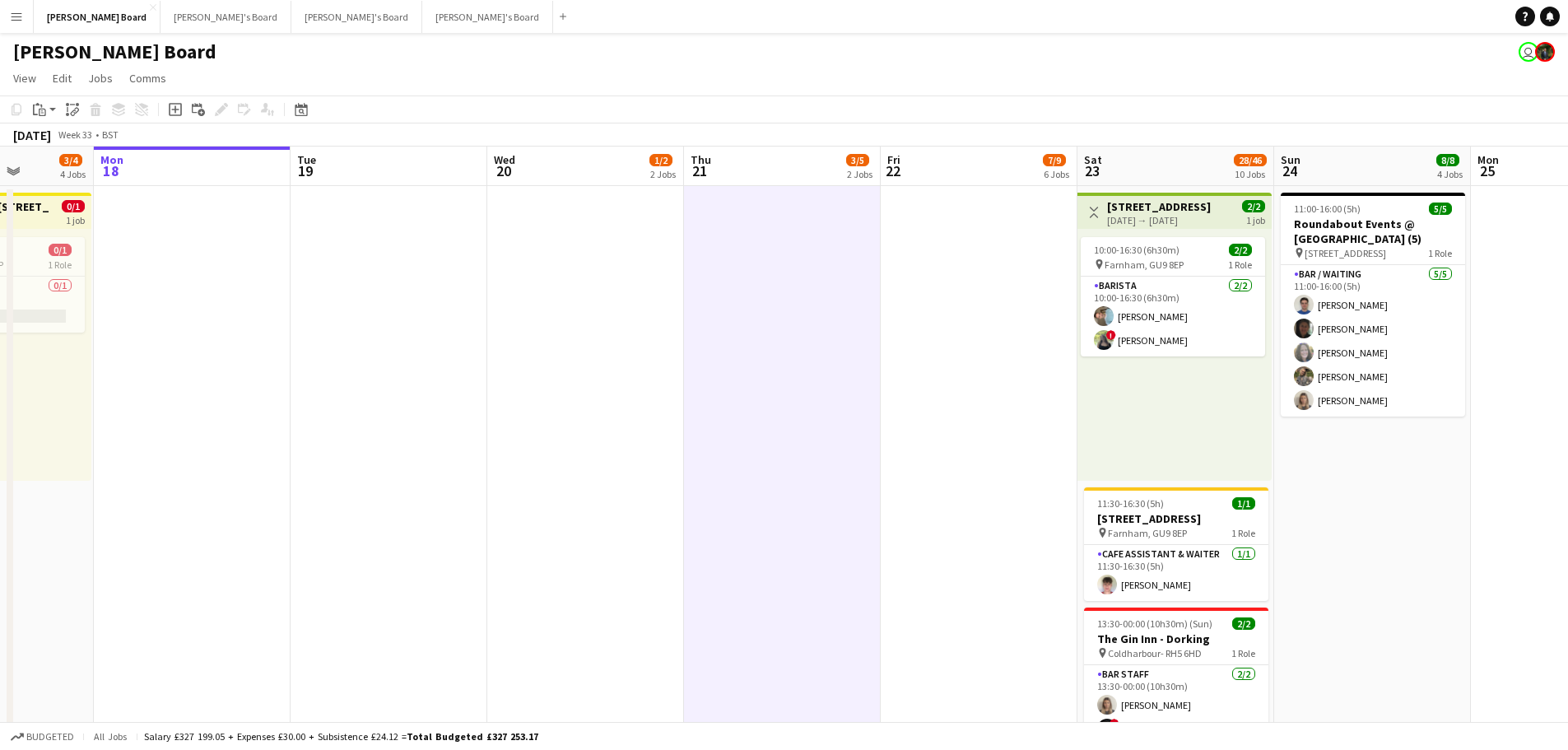
scroll to position [0, 579]
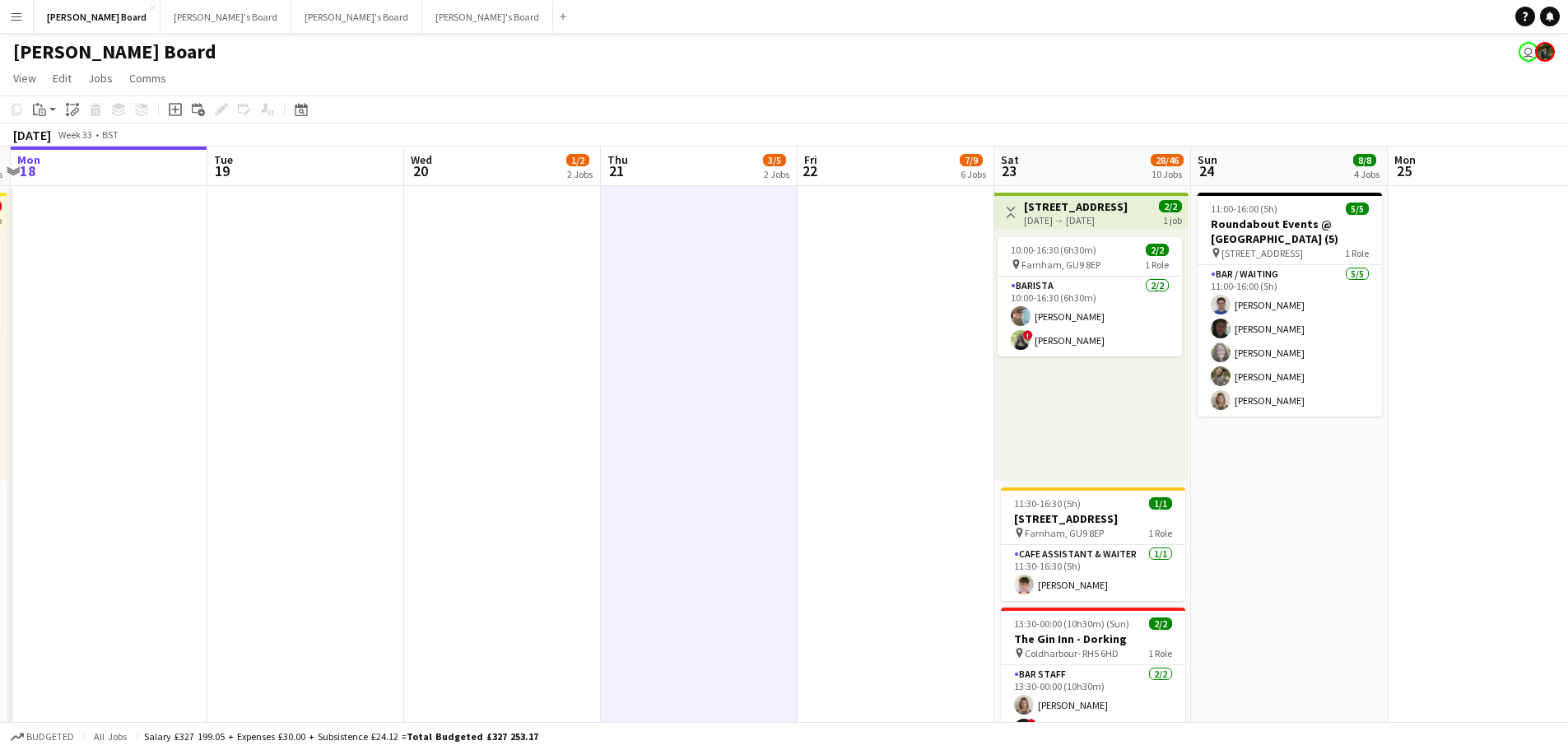
click at [1011, 210] on app-icon "Toggle View" at bounding box center [1010, 212] width 11 height 11
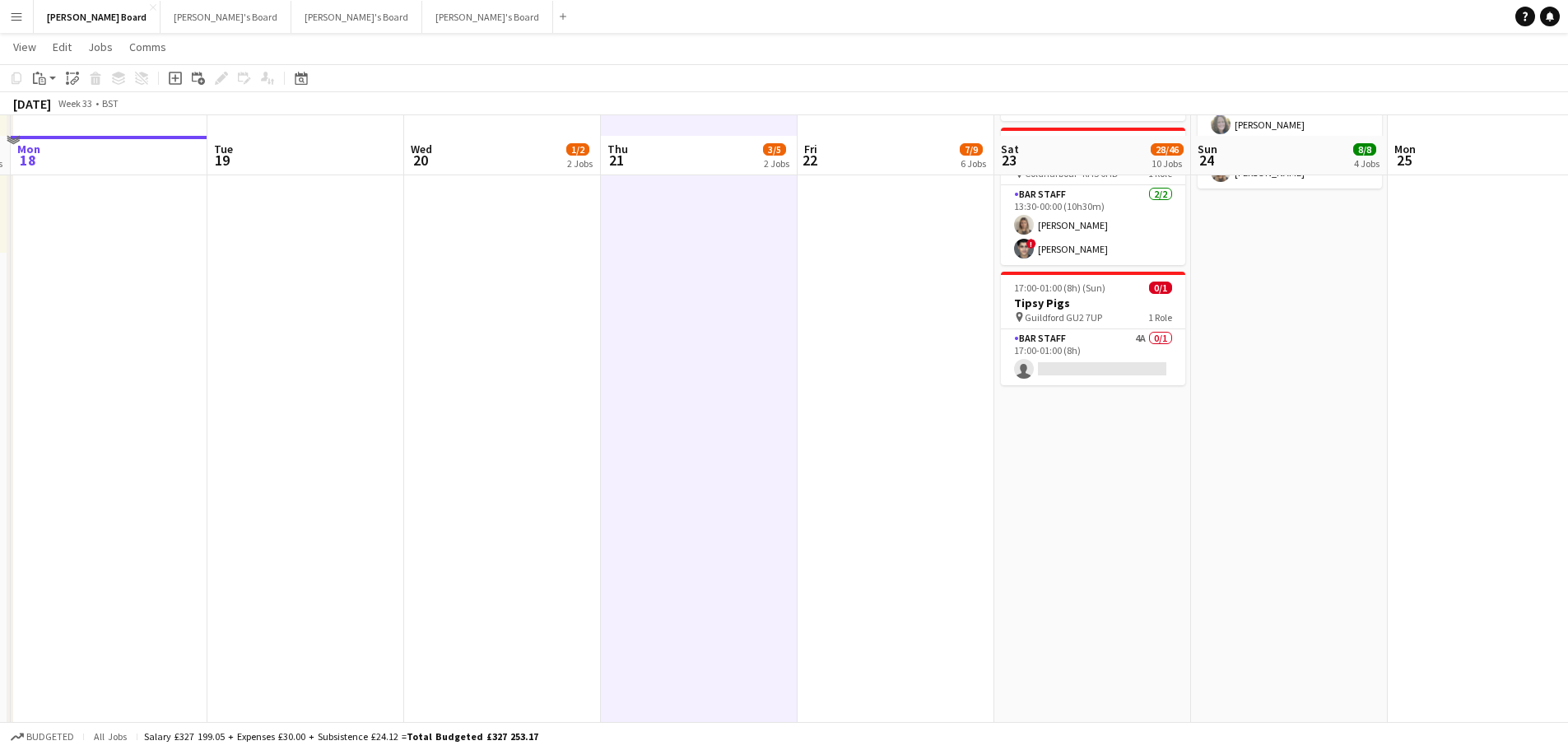
scroll to position [247, 0]
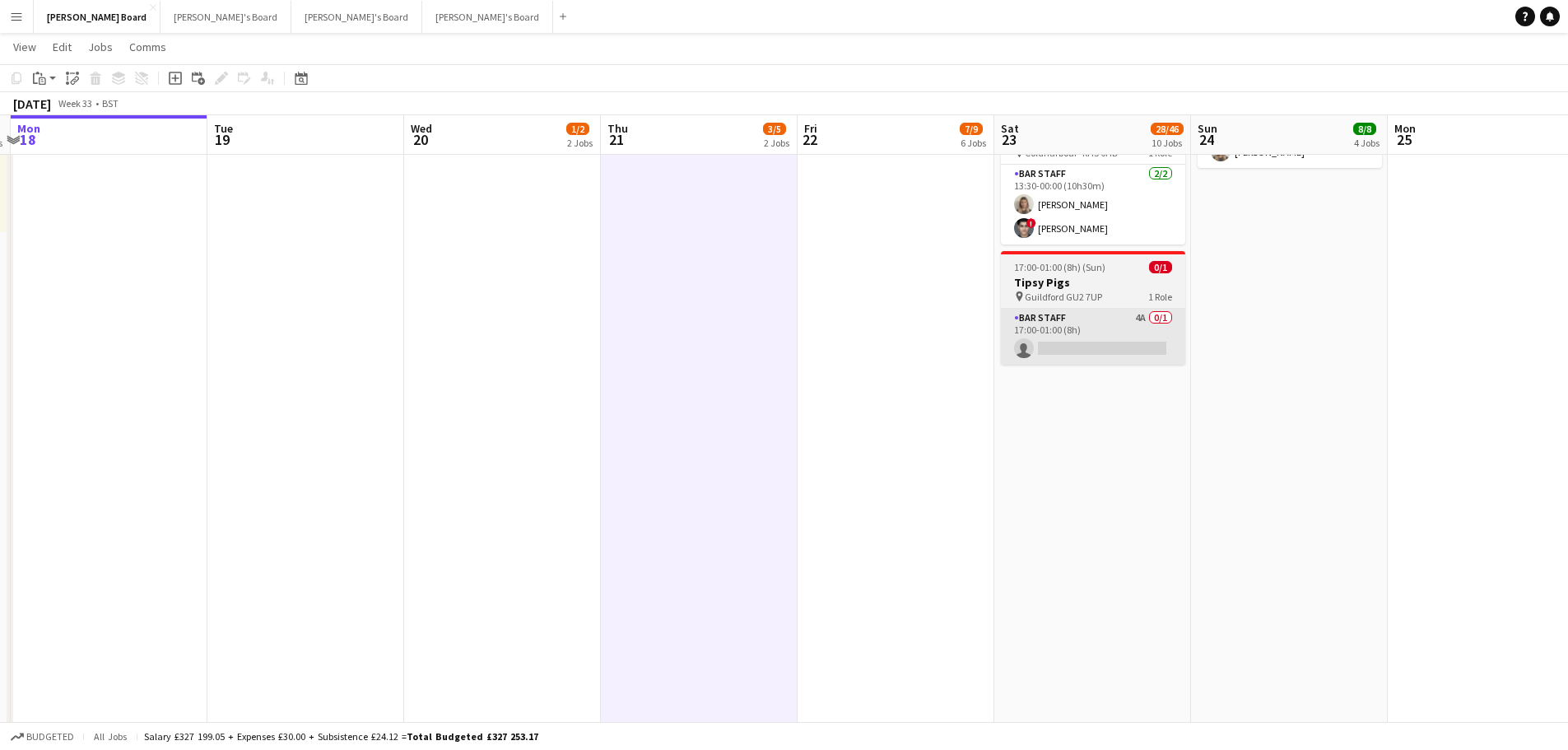
click at [1141, 365] on app-card-role "BAR STAFF 4A 0/1 17:00-01:00 (8h) single-neutral-actions" at bounding box center [1093, 336] width 185 height 56
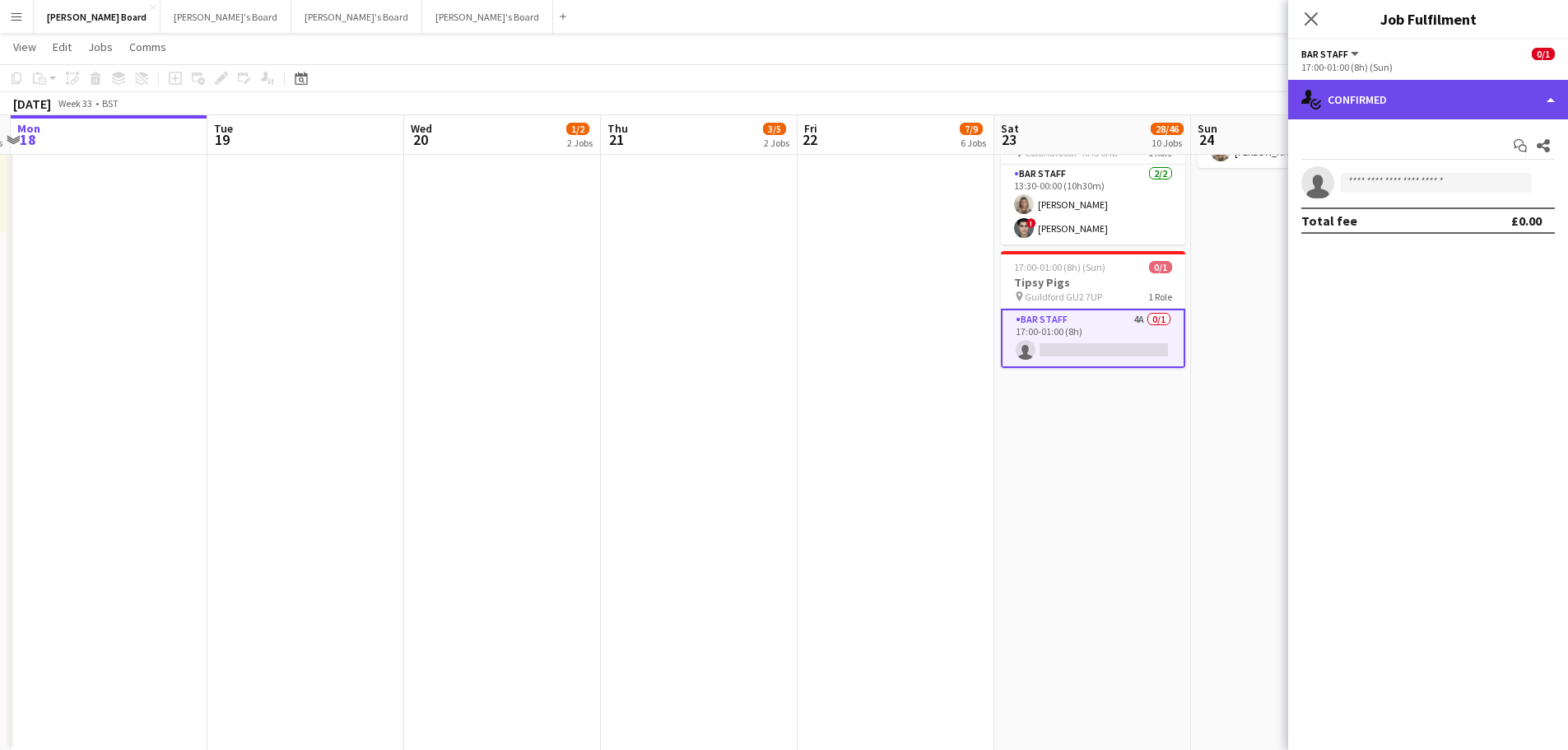
click at [1374, 111] on div "single-neutral-actions-check-2 Confirmed" at bounding box center [1428, 100] width 280 height 39
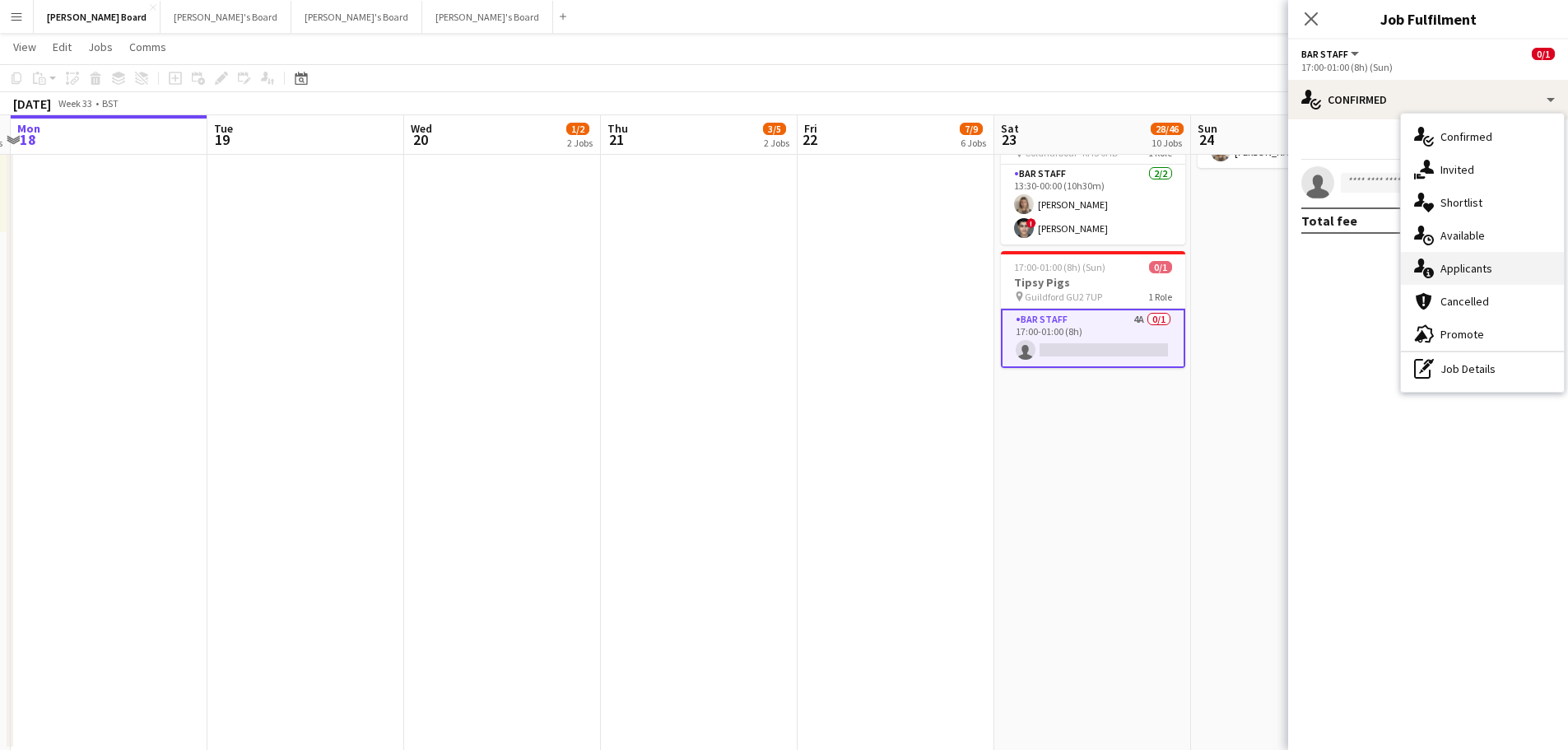
click at [1486, 266] on div "single-neutral-actions-information Applicants" at bounding box center [1483, 269] width 163 height 33
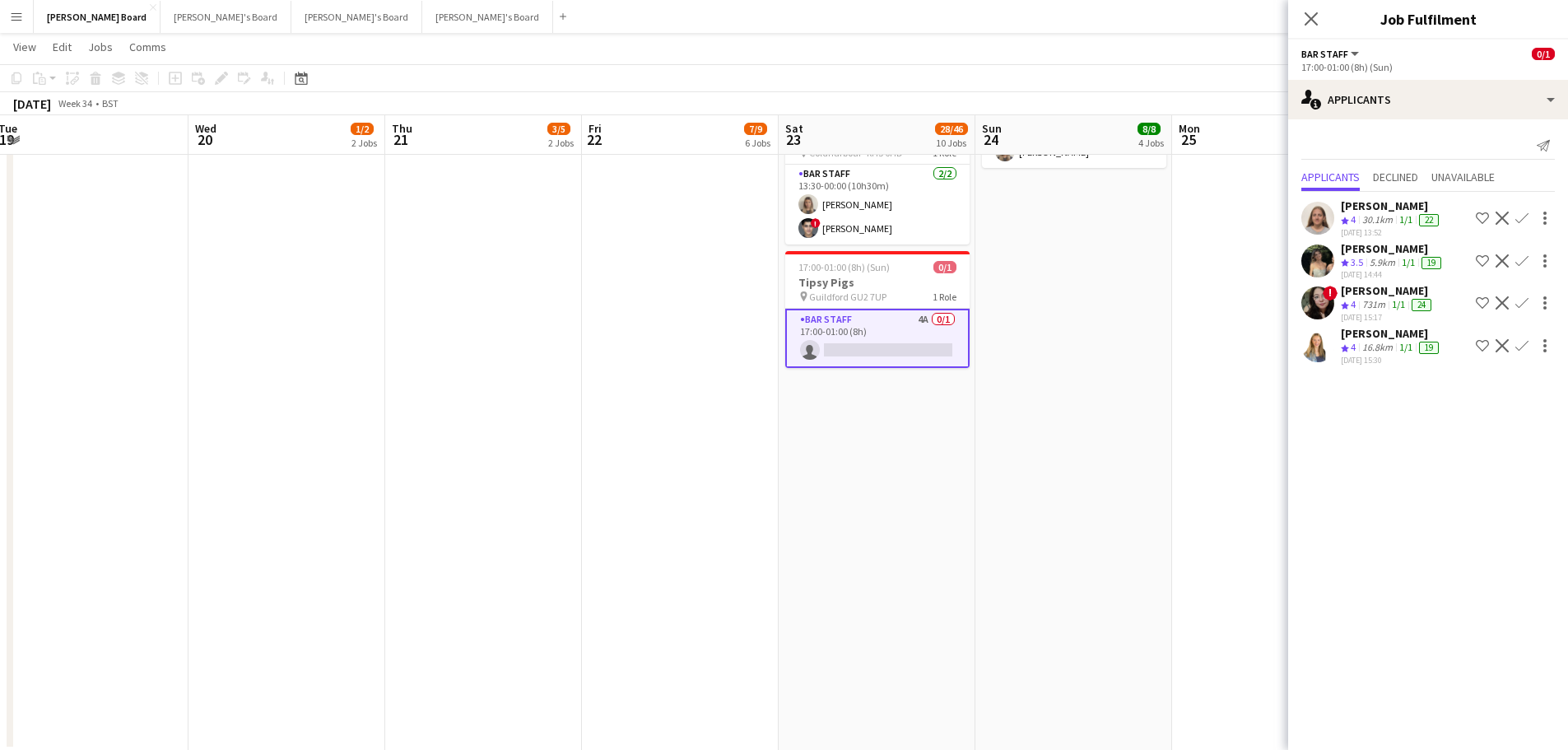
drag, startPoint x: 1185, startPoint y: 401, endPoint x: 1012, endPoint y: 408, distance: 173.1
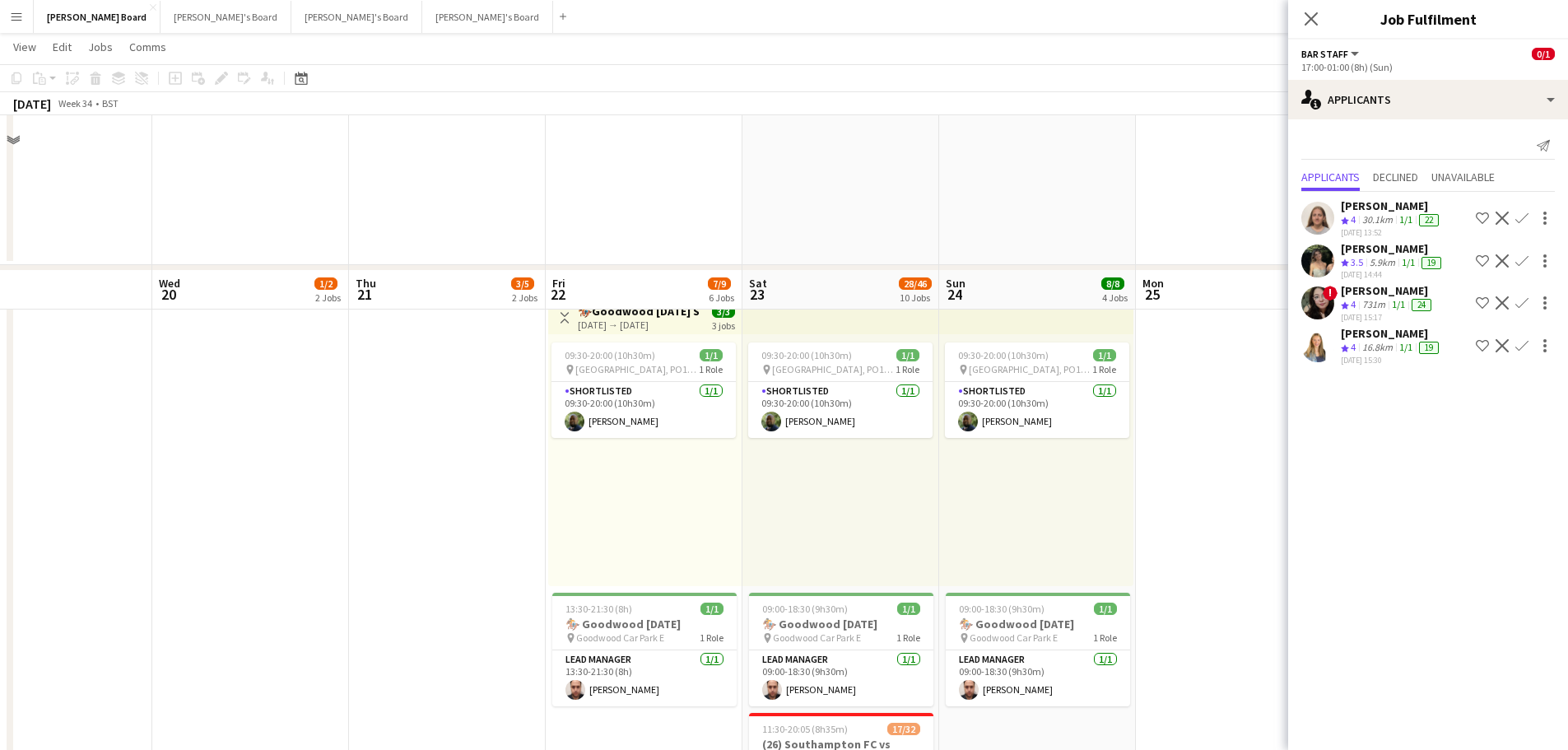
scroll to position [1152, 0]
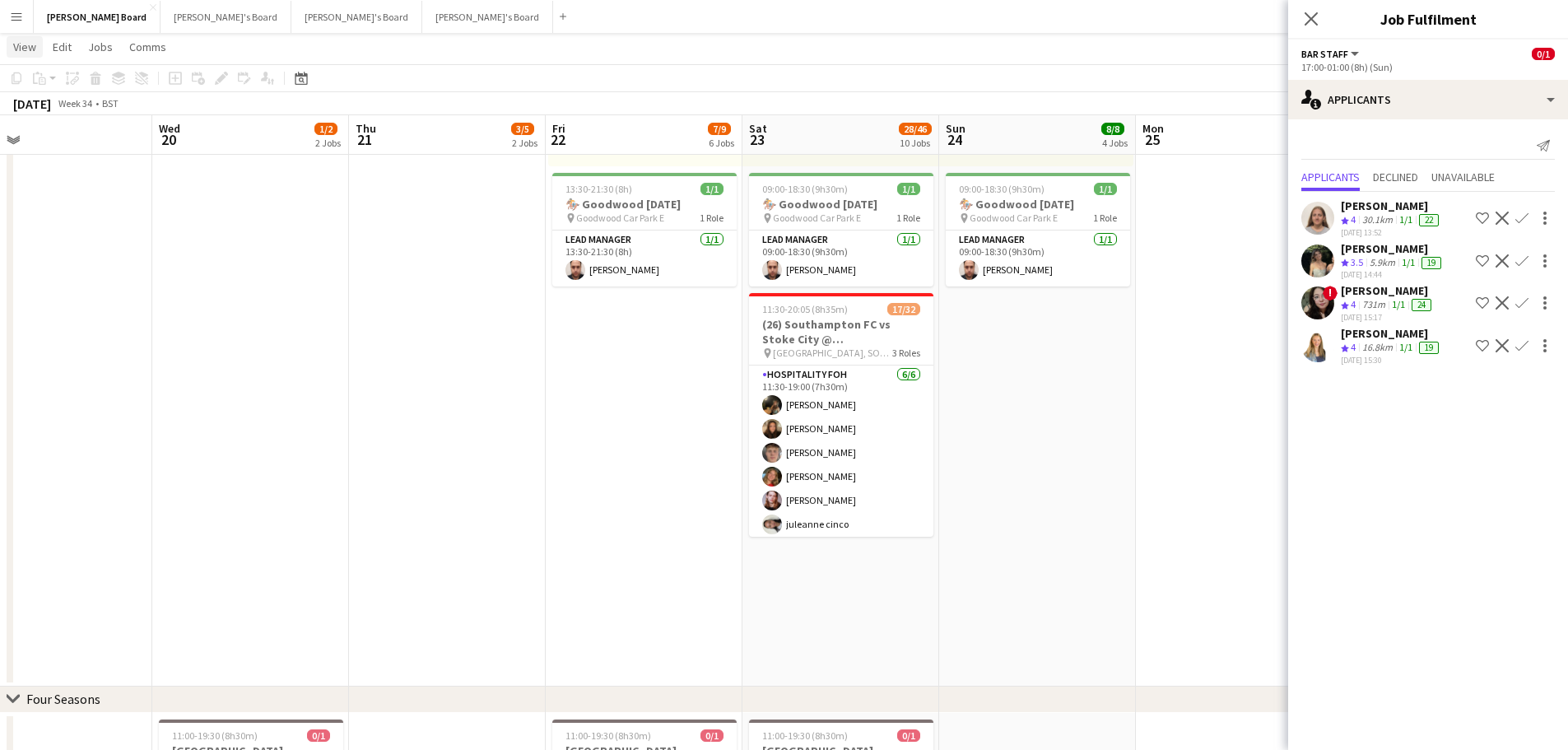
click at [21, 49] on span "View" at bounding box center [24, 46] width 23 height 15
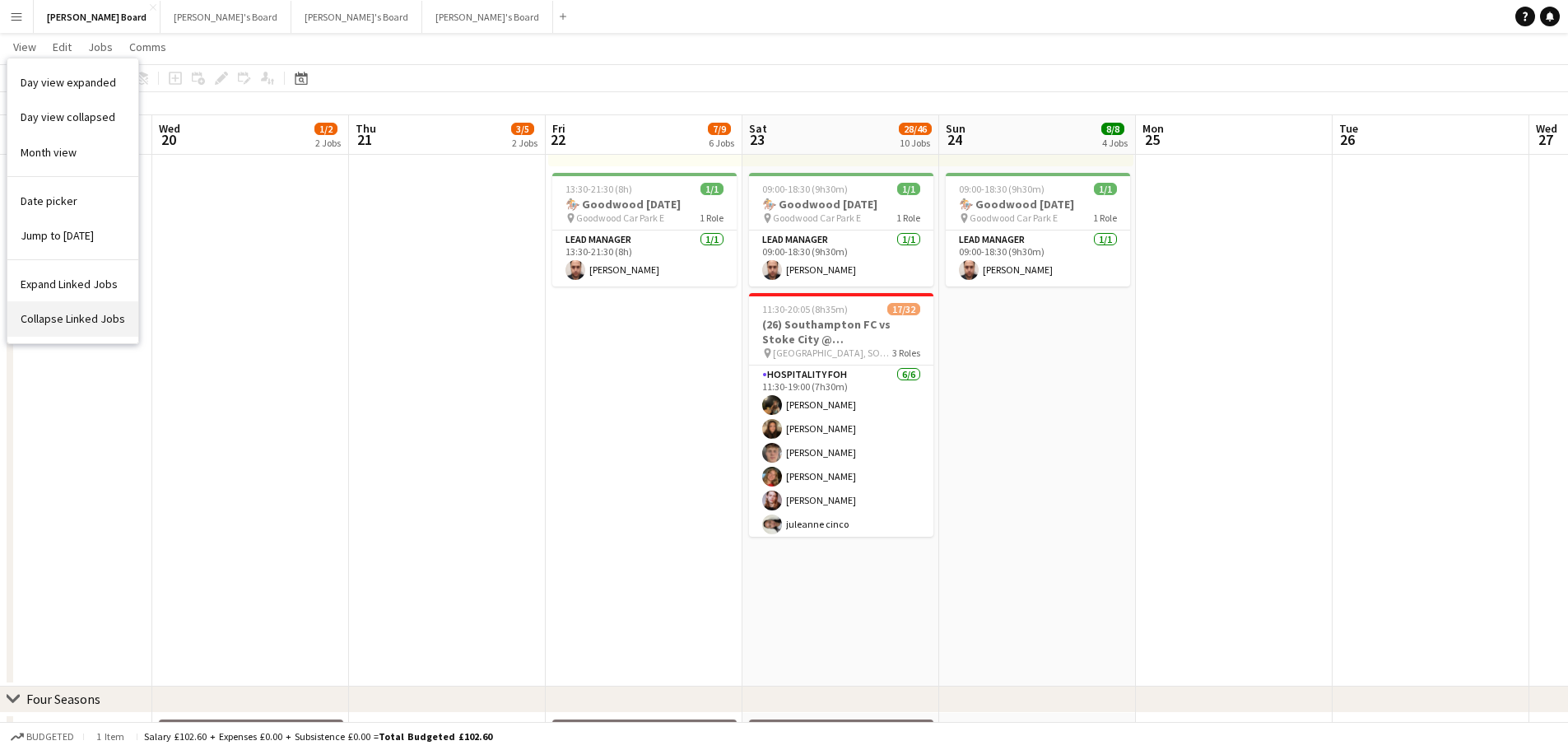
click at [75, 326] on link "Collapse Linked Jobs" at bounding box center [73, 318] width 131 height 34
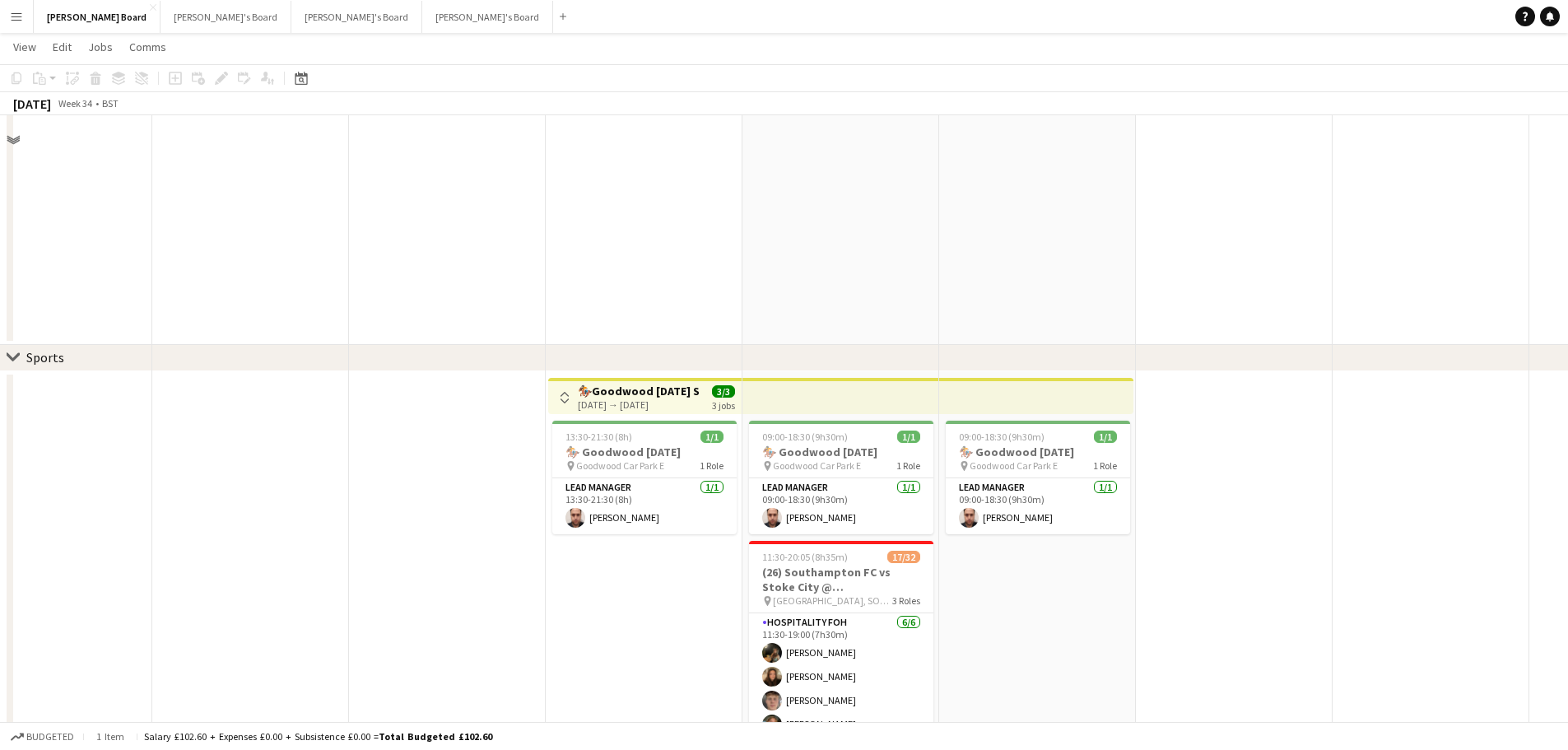
scroll to position [577, 0]
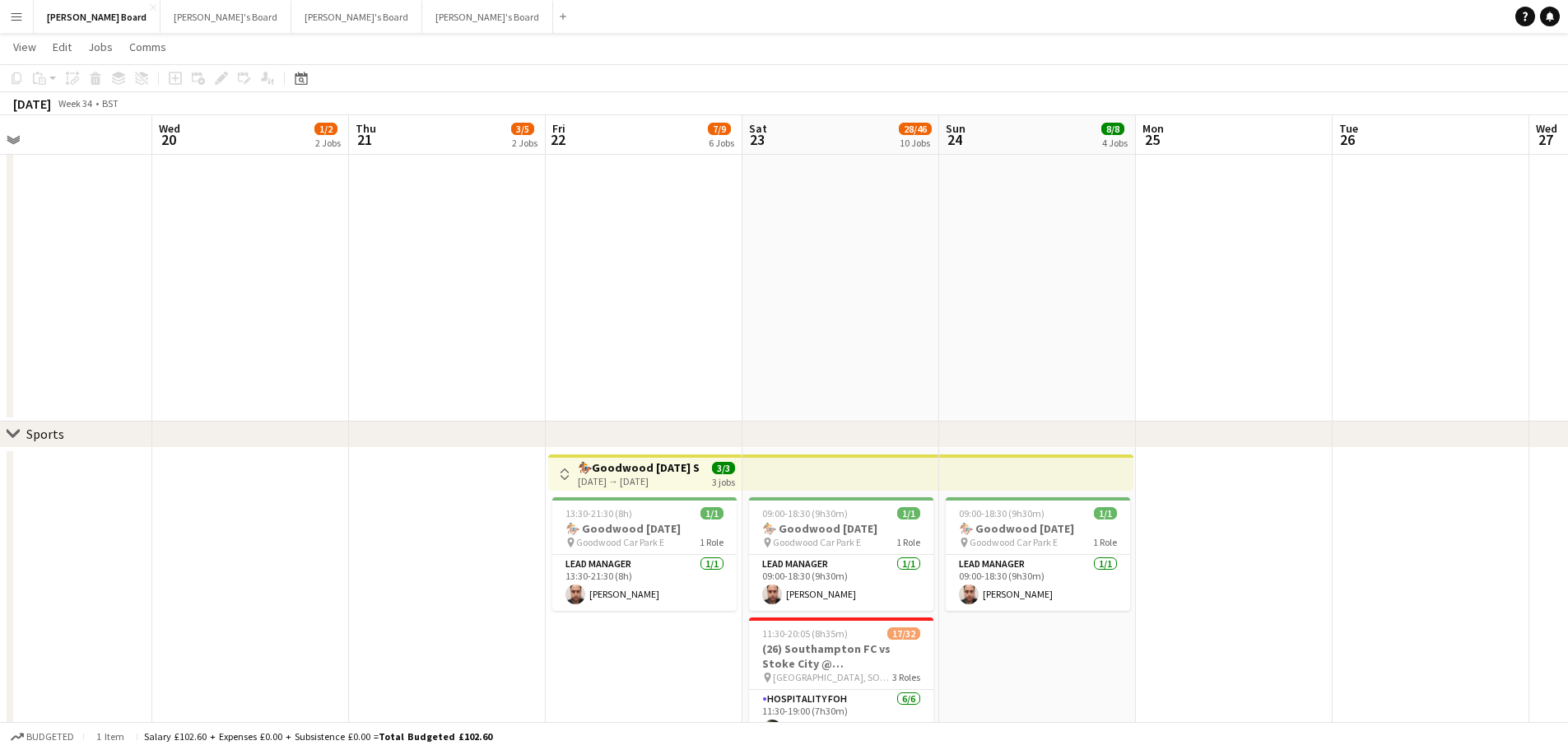
click at [624, 475] on div "22-08-2025 → 24-08-2025" at bounding box center [639, 481] width 123 height 12
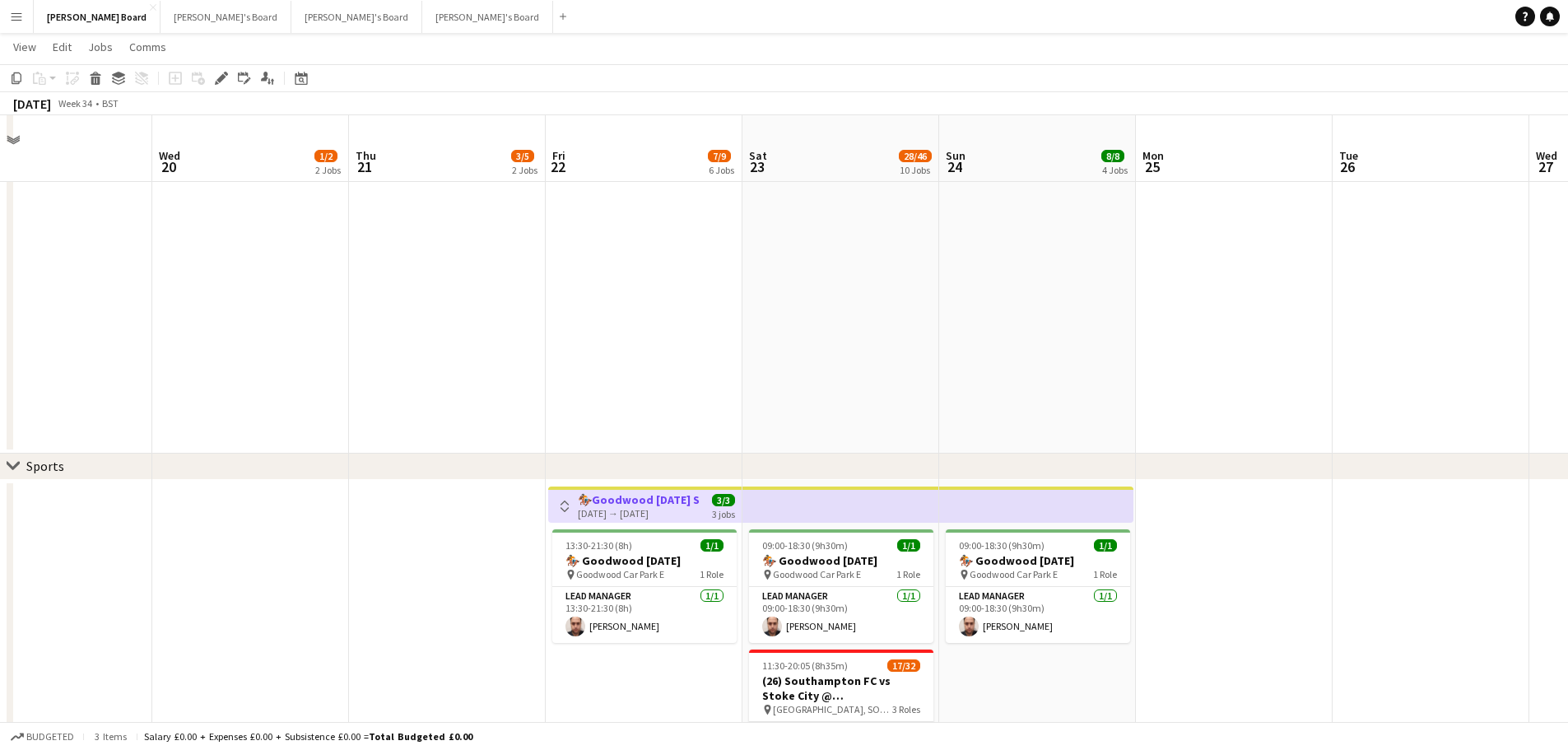
scroll to position [494, 0]
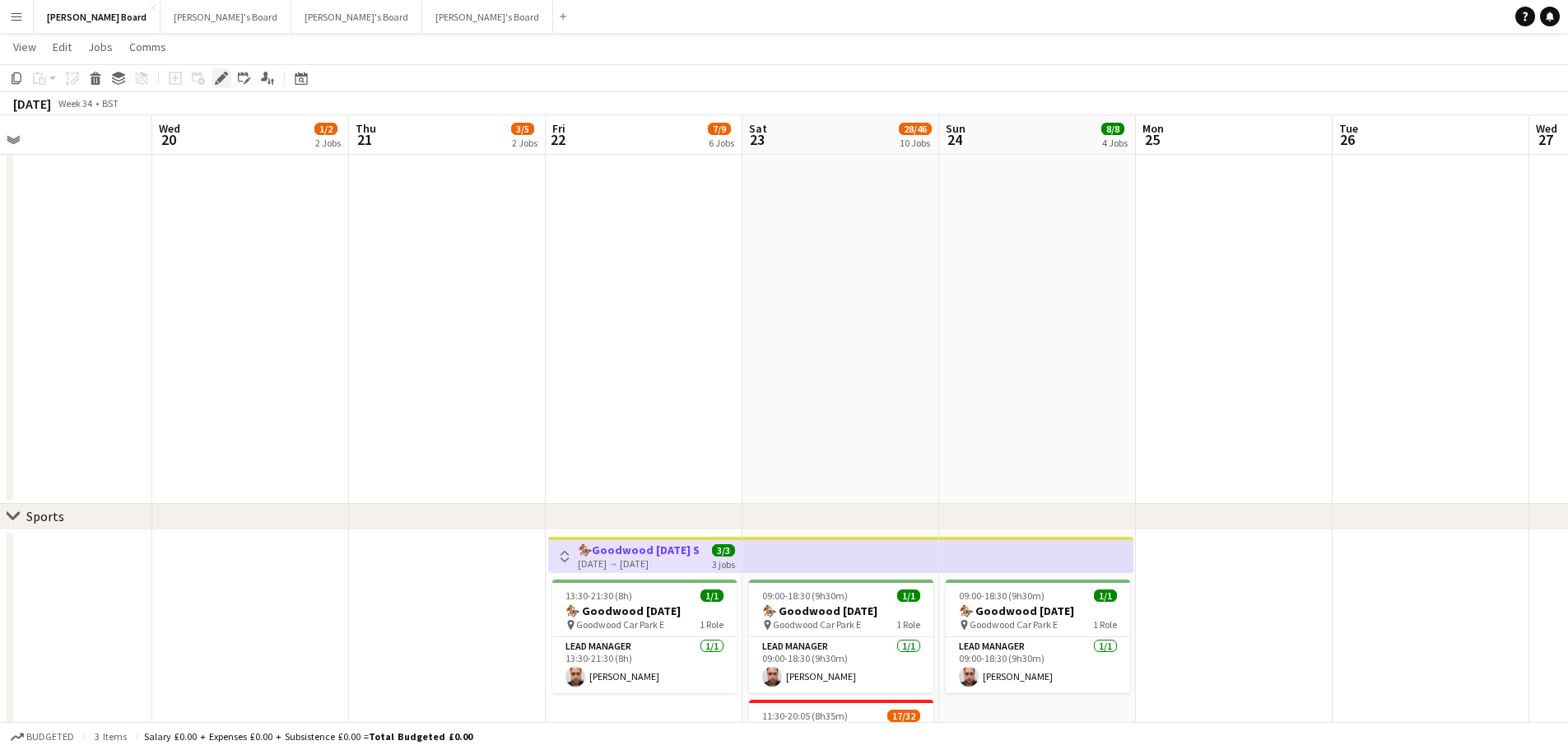
click at [221, 81] on icon at bounding box center [221, 78] width 9 height 9
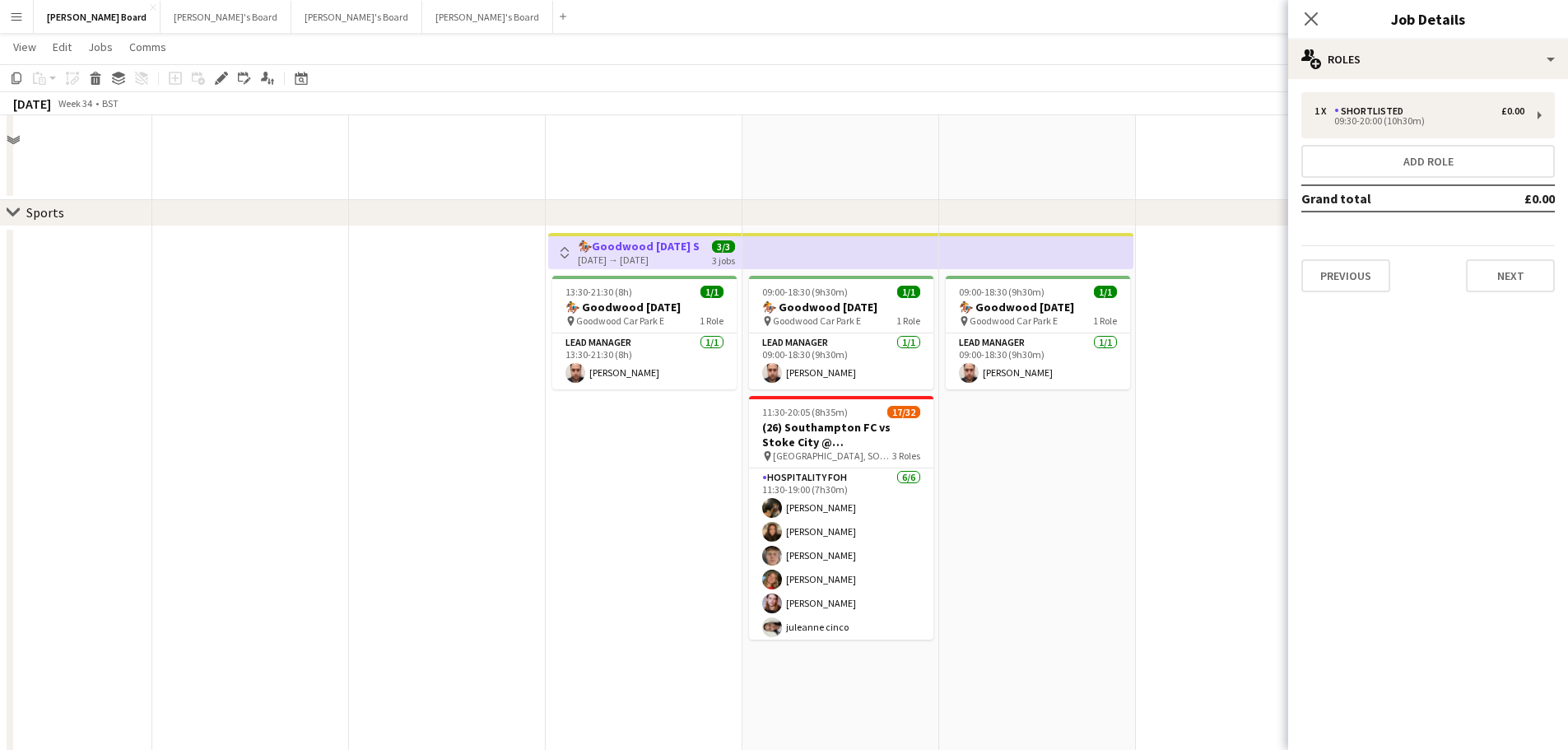
scroll to position [823, 0]
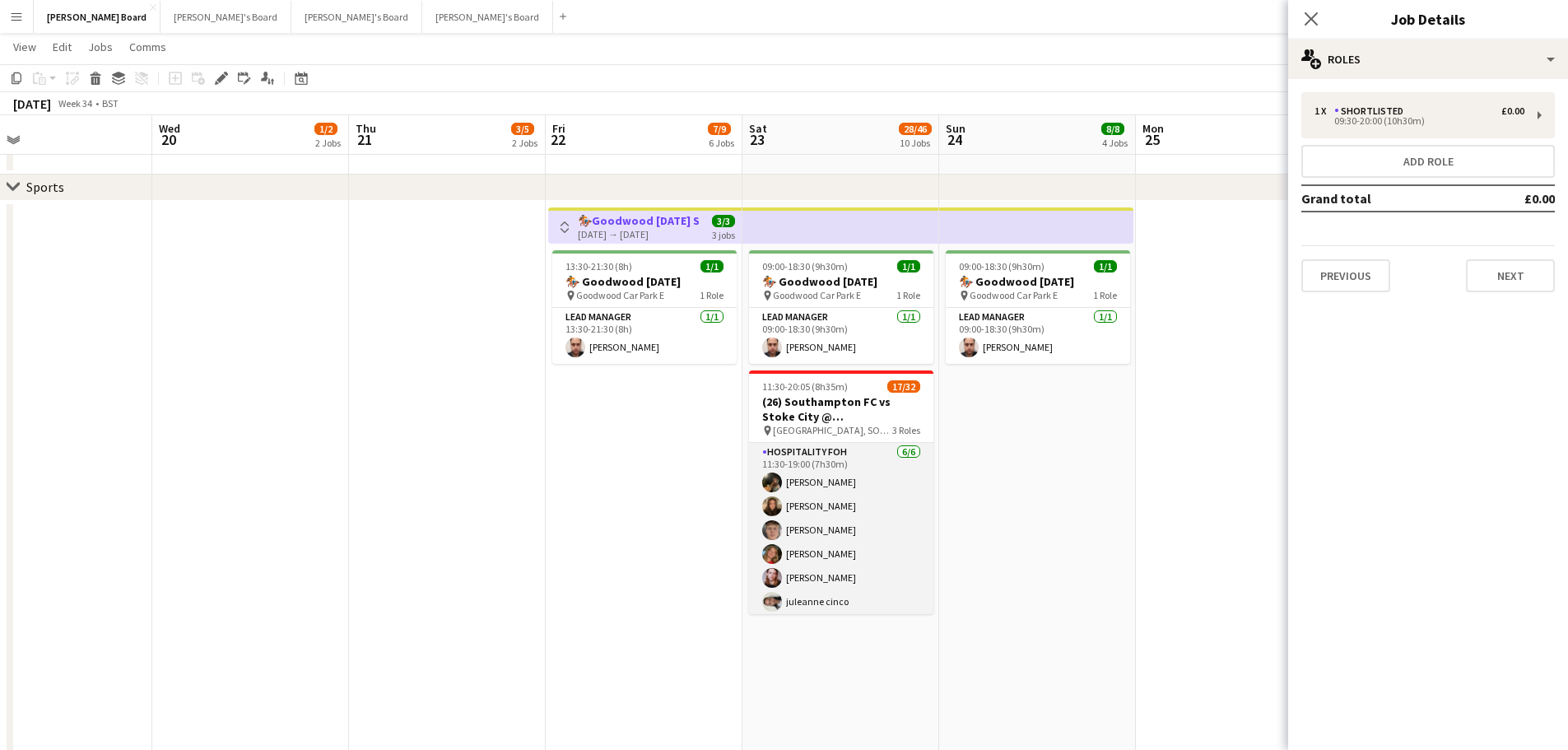
click at [808, 523] on app-card-role "Hospitality FOH 6/6 11:30-19:00 (7h30m) Emily Bonser millie bates Hugo Carroll …" at bounding box center [841, 530] width 185 height 175
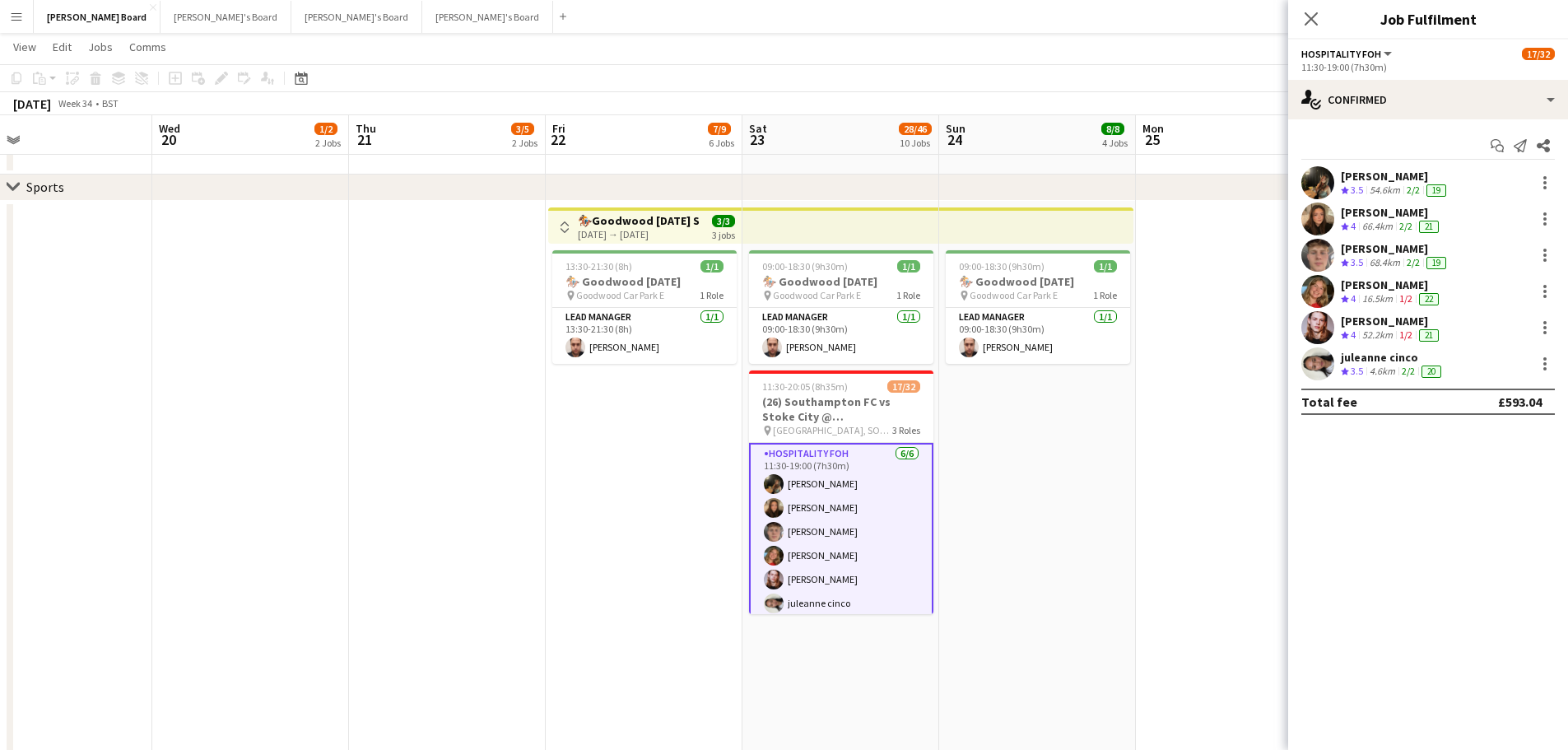
click at [1389, 172] on div "[PERSON_NAME]" at bounding box center [1395, 176] width 109 height 15
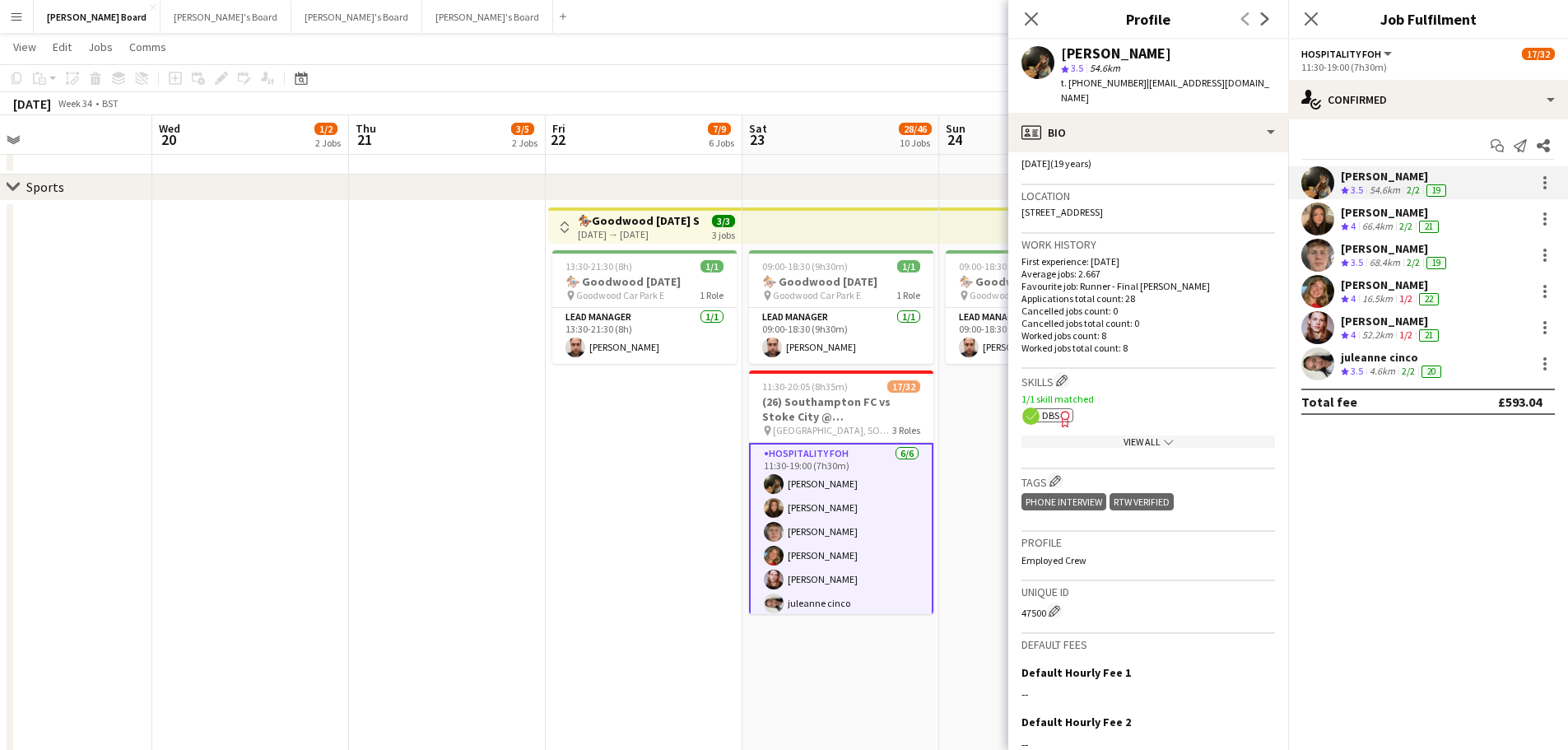
scroll to position [330, 0]
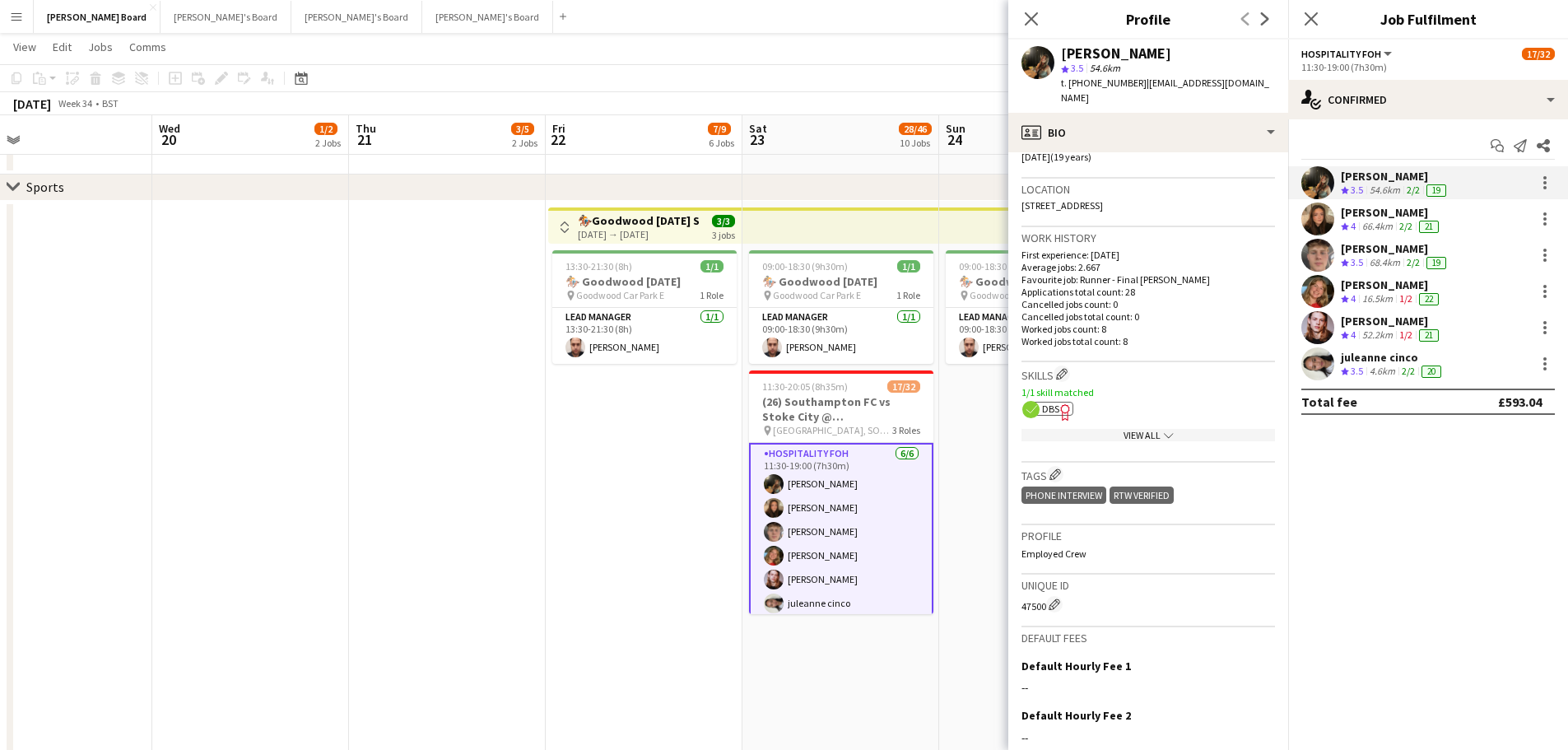
click at [1377, 220] on div "66.4km" at bounding box center [1377, 227] width 37 height 14
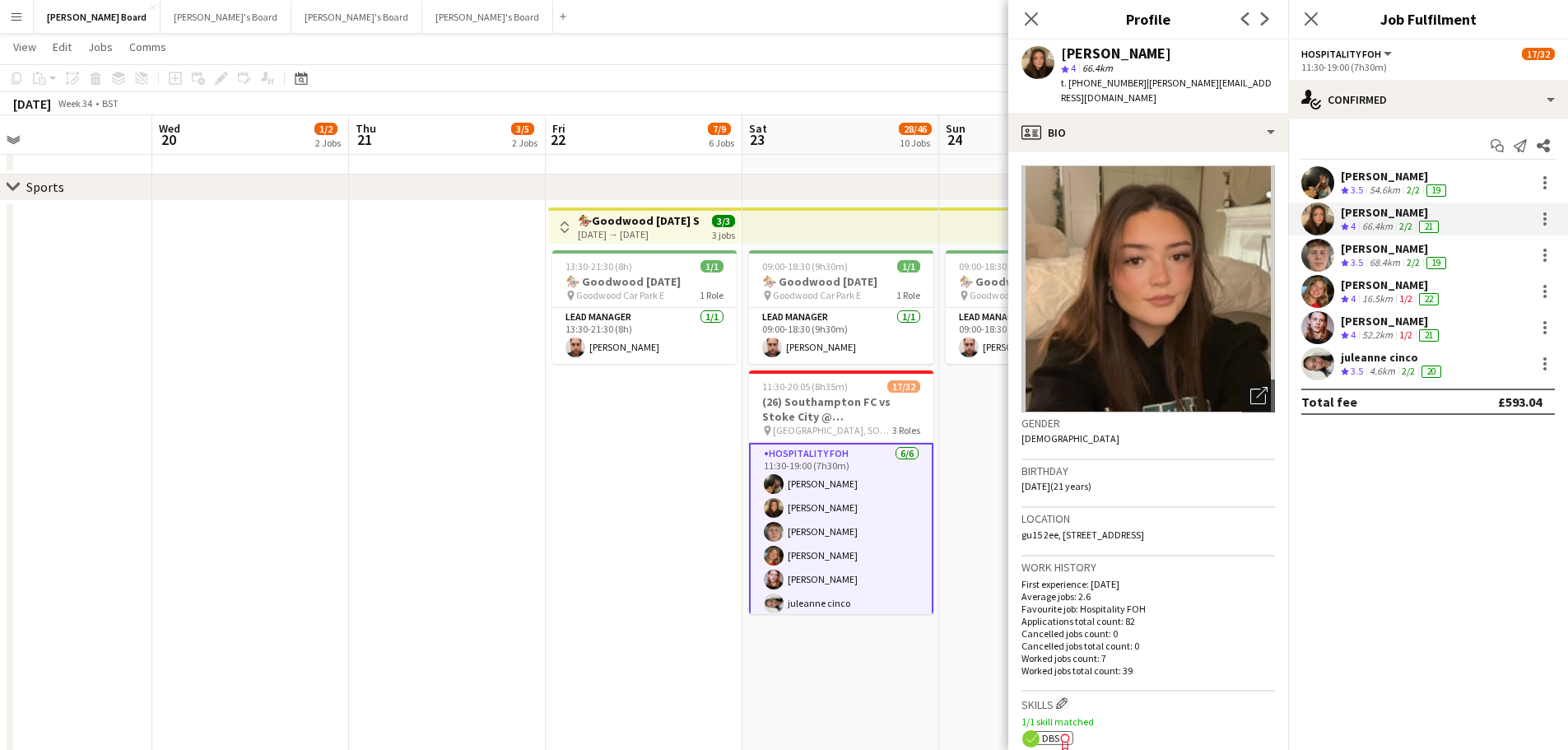
click at [1380, 245] on div "[PERSON_NAME]" at bounding box center [1395, 248] width 109 height 15
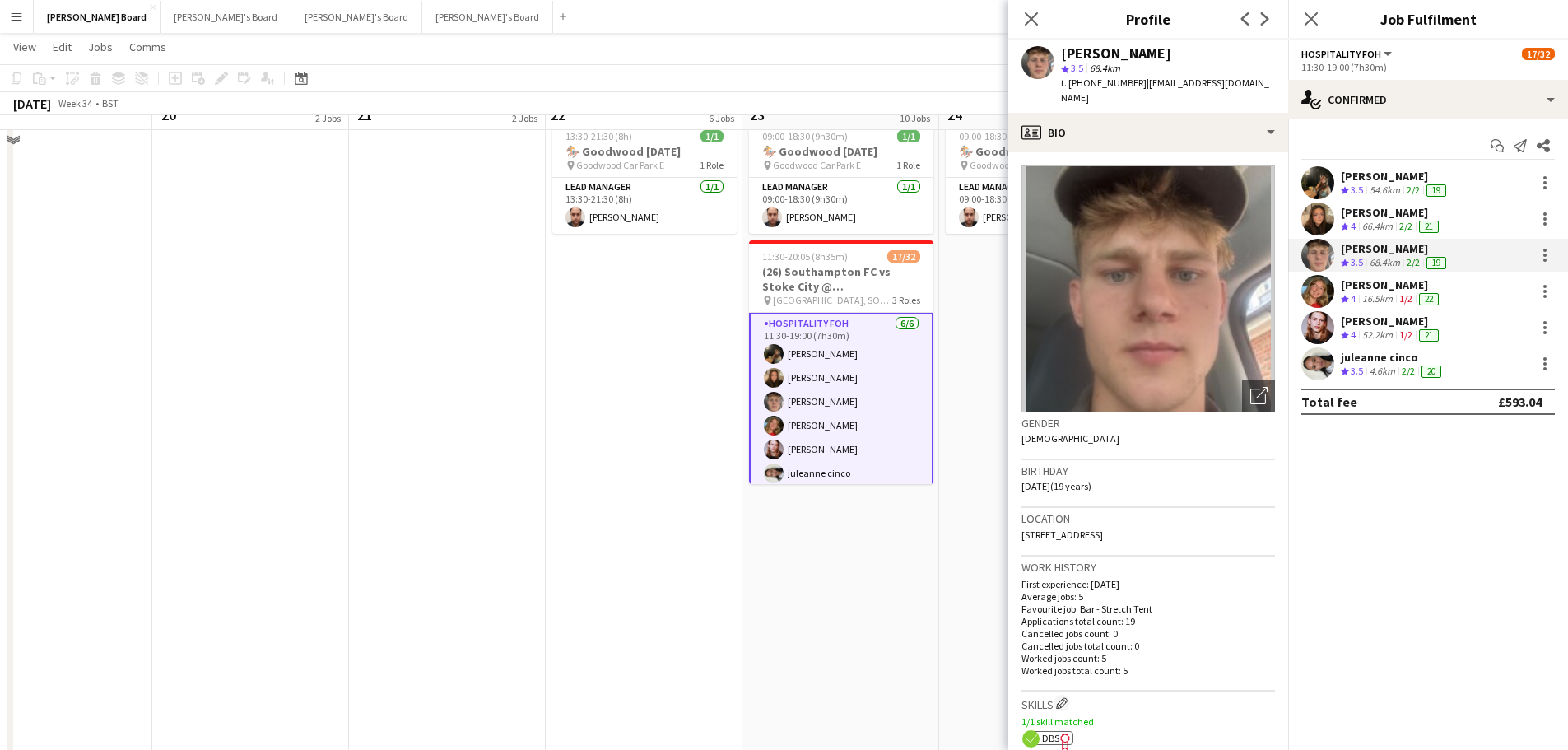
scroll to position [988, 0]
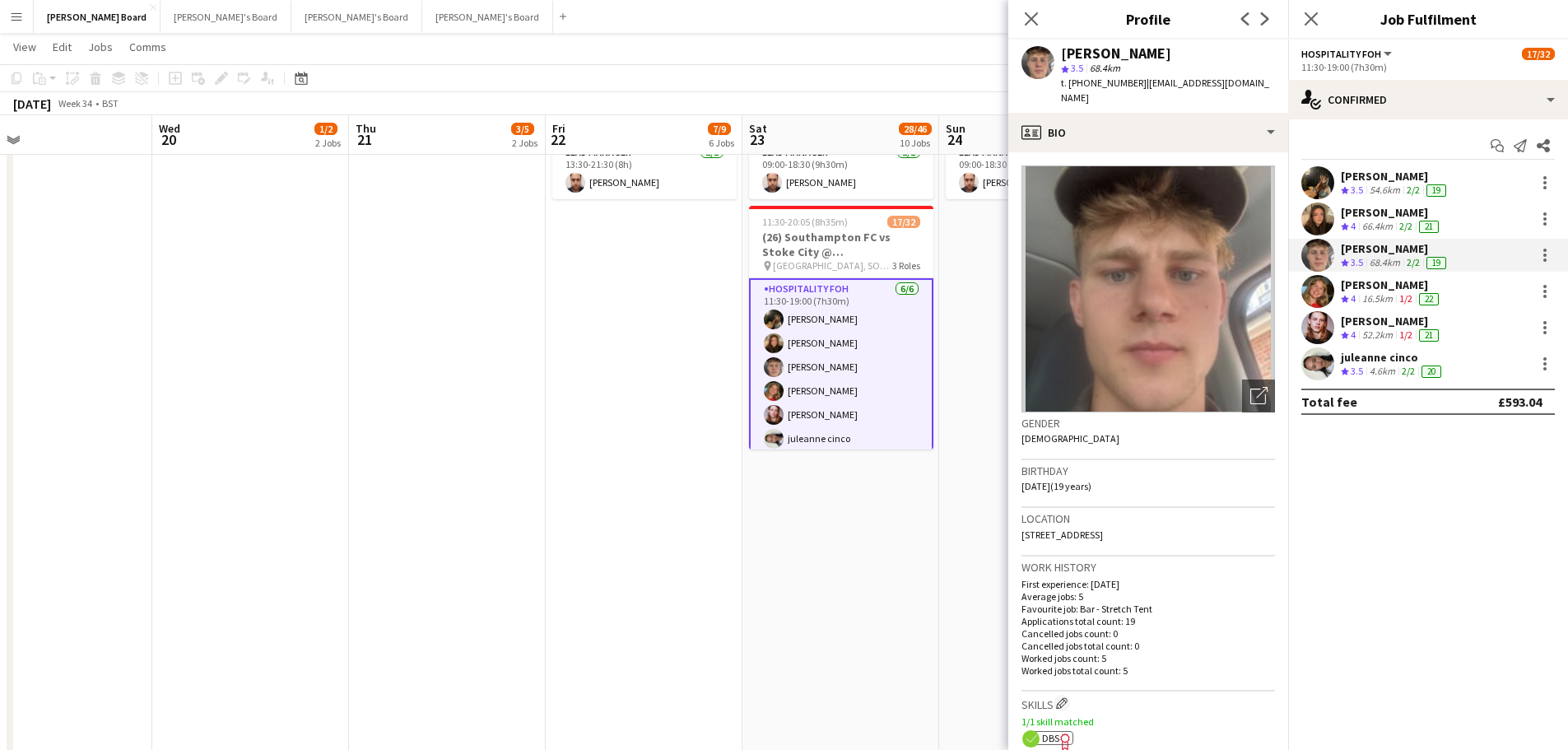
click at [1386, 286] on div "[PERSON_NAME]" at bounding box center [1392, 284] width 101 height 15
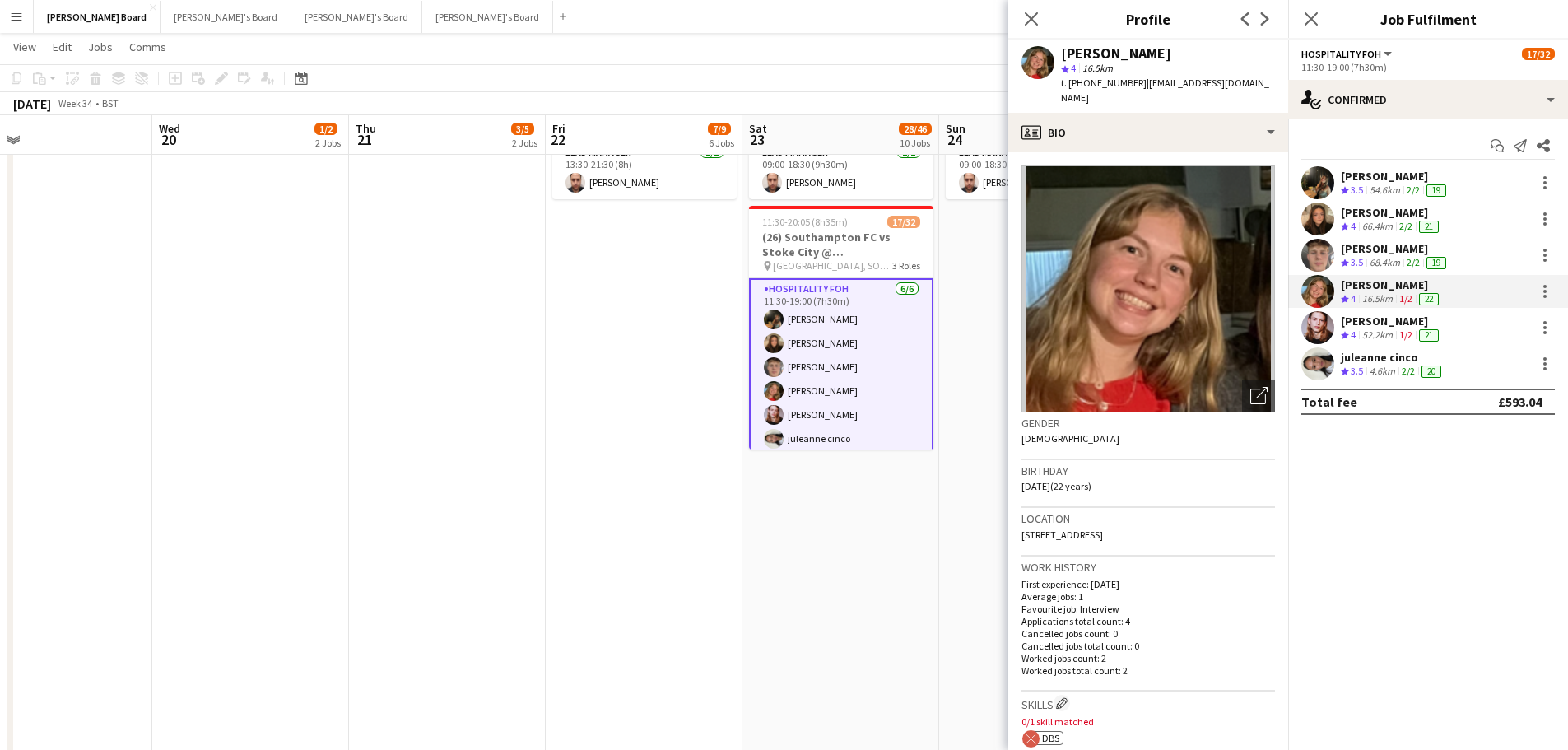
click at [1369, 327] on div "[PERSON_NAME]" at bounding box center [1392, 320] width 101 height 15
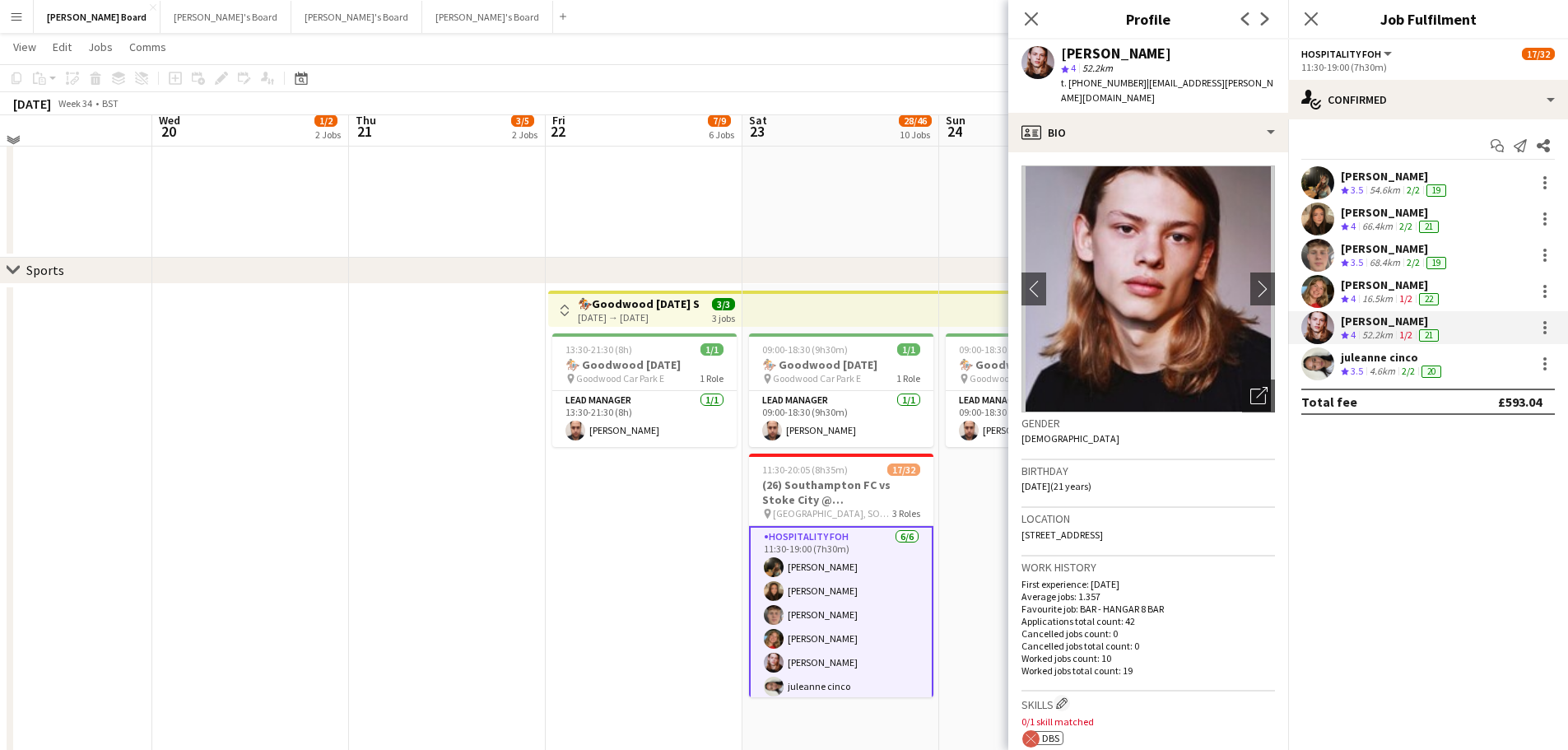
scroll to position [658, 0]
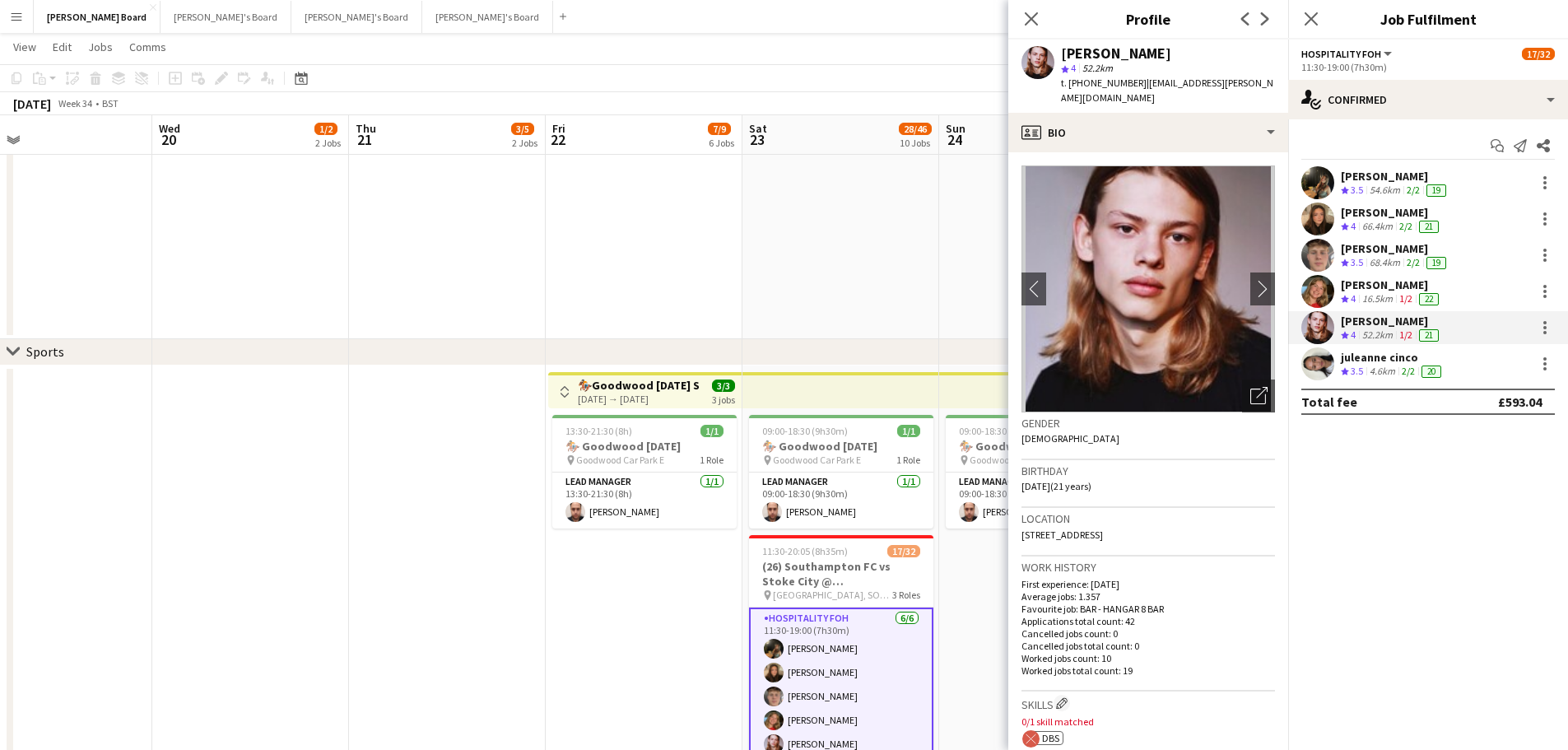
click at [669, 383] on h3 "🏇🏼Goodwood August Bank Holiday Shortlist" at bounding box center [639, 384] width 123 height 15
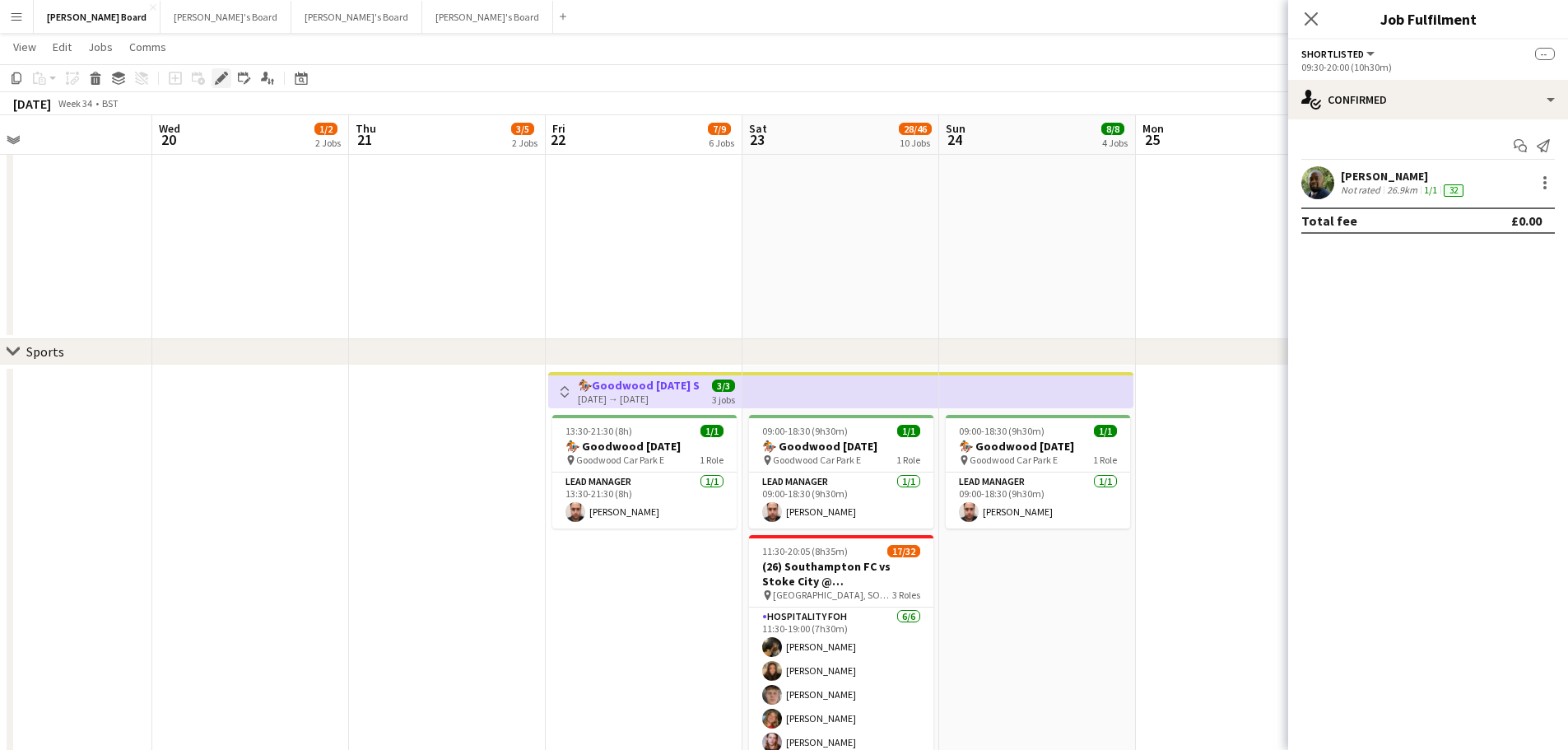
click at [216, 78] on icon "Edit" at bounding box center [221, 77] width 13 height 13
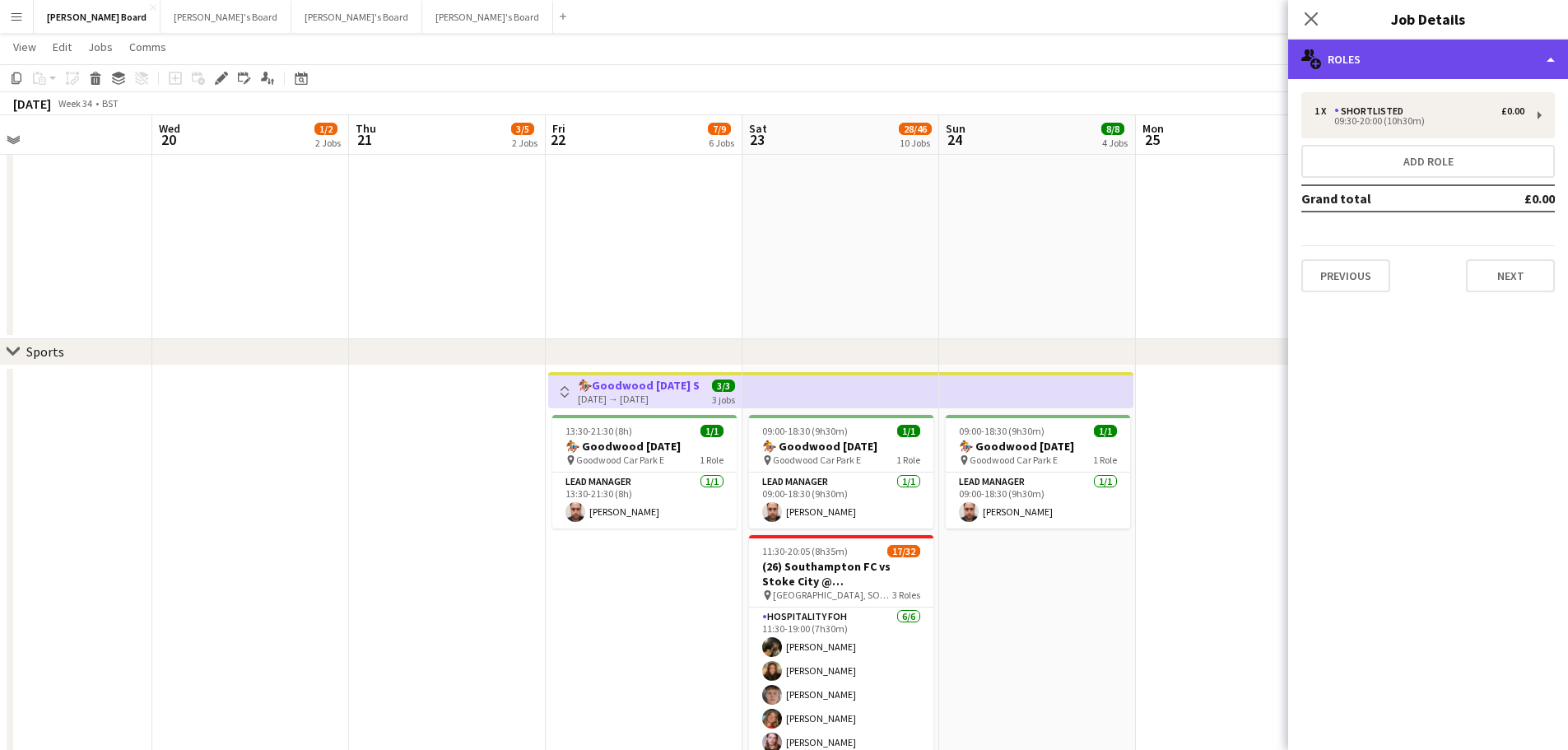
click at [1456, 70] on div "multiple-users-add Roles" at bounding box center [1428, 59] width 280 height 39
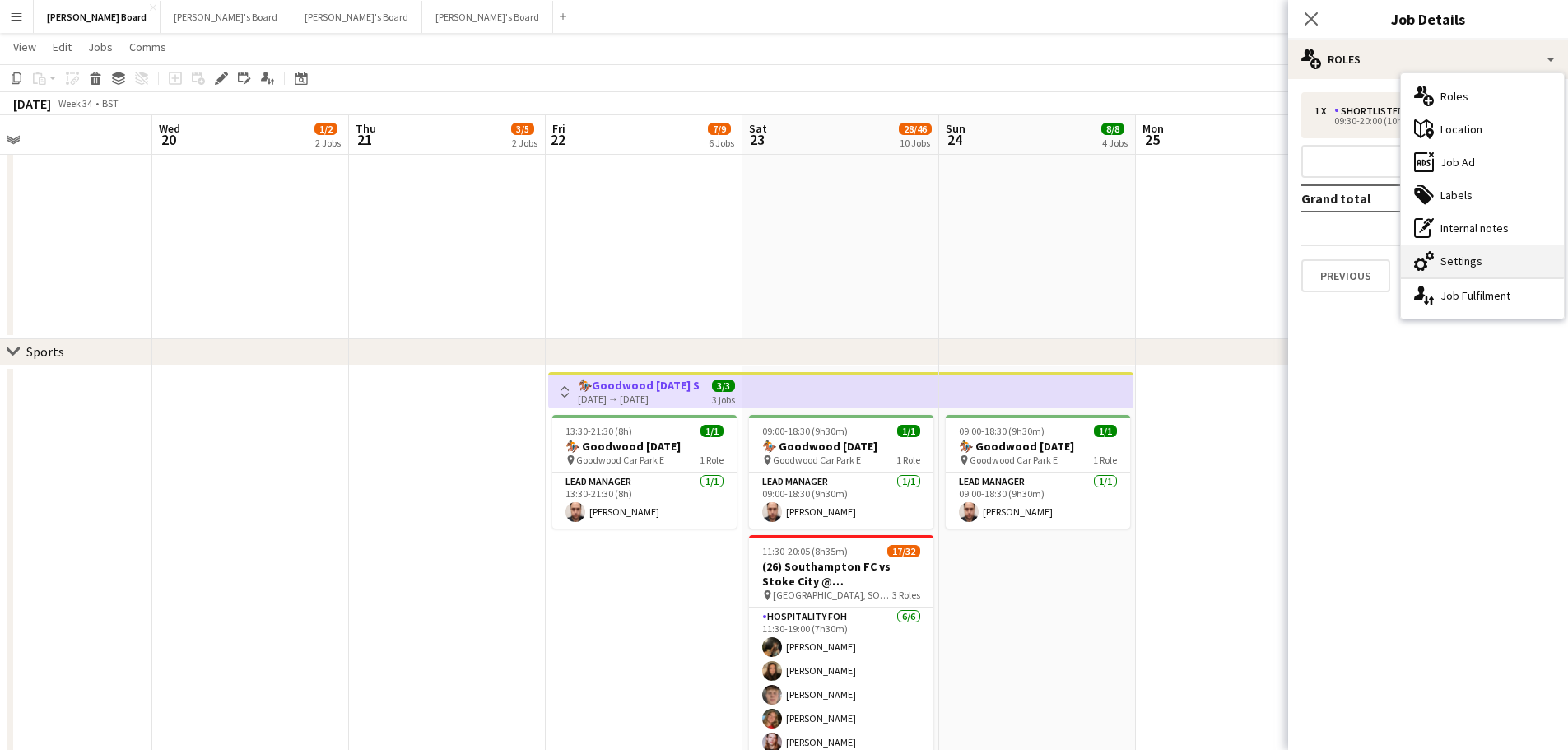
click at [1504, 255] on div "cog-double-3 Settings" at bounding box center [1483, 261] width 163 height 33
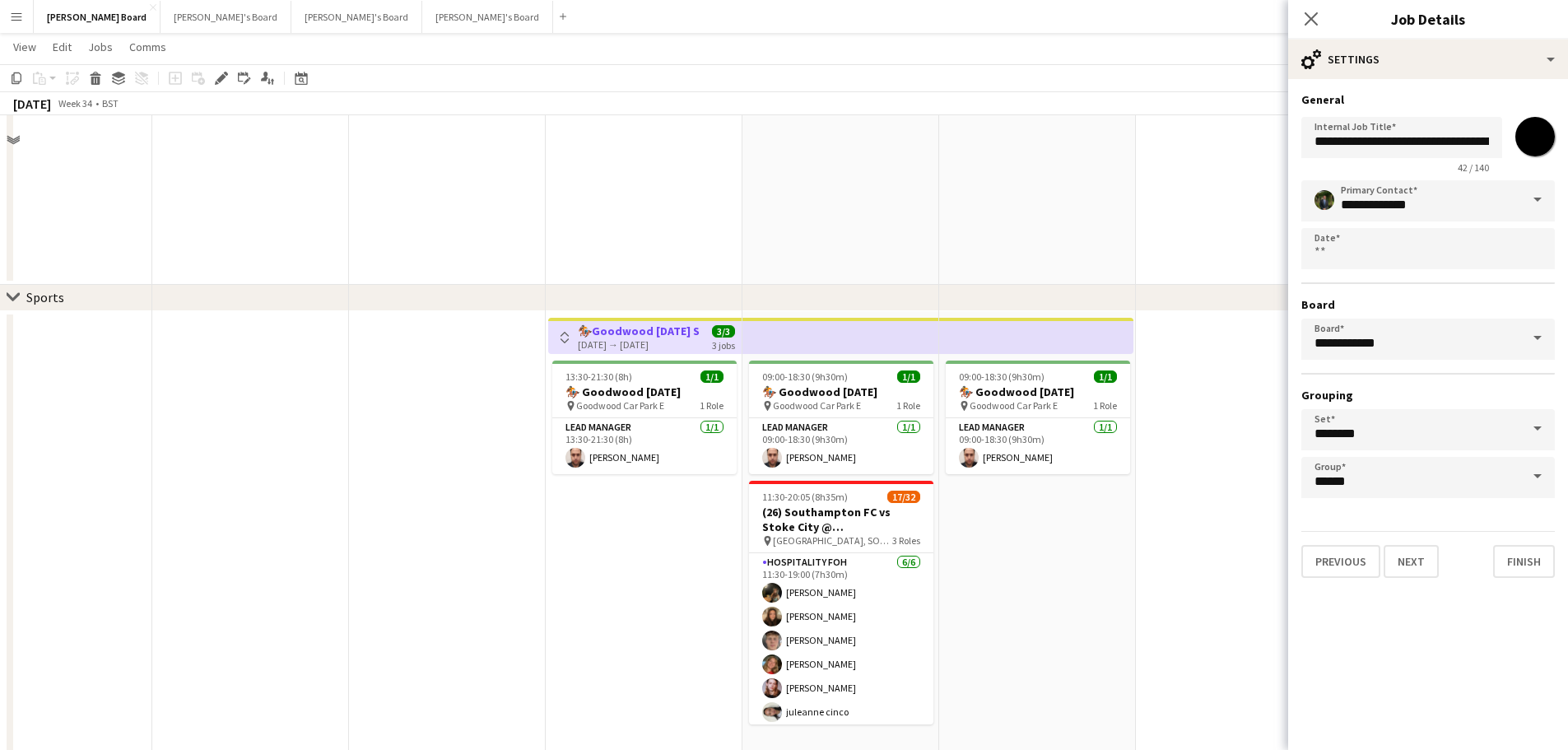
scroll to position [741, 0]
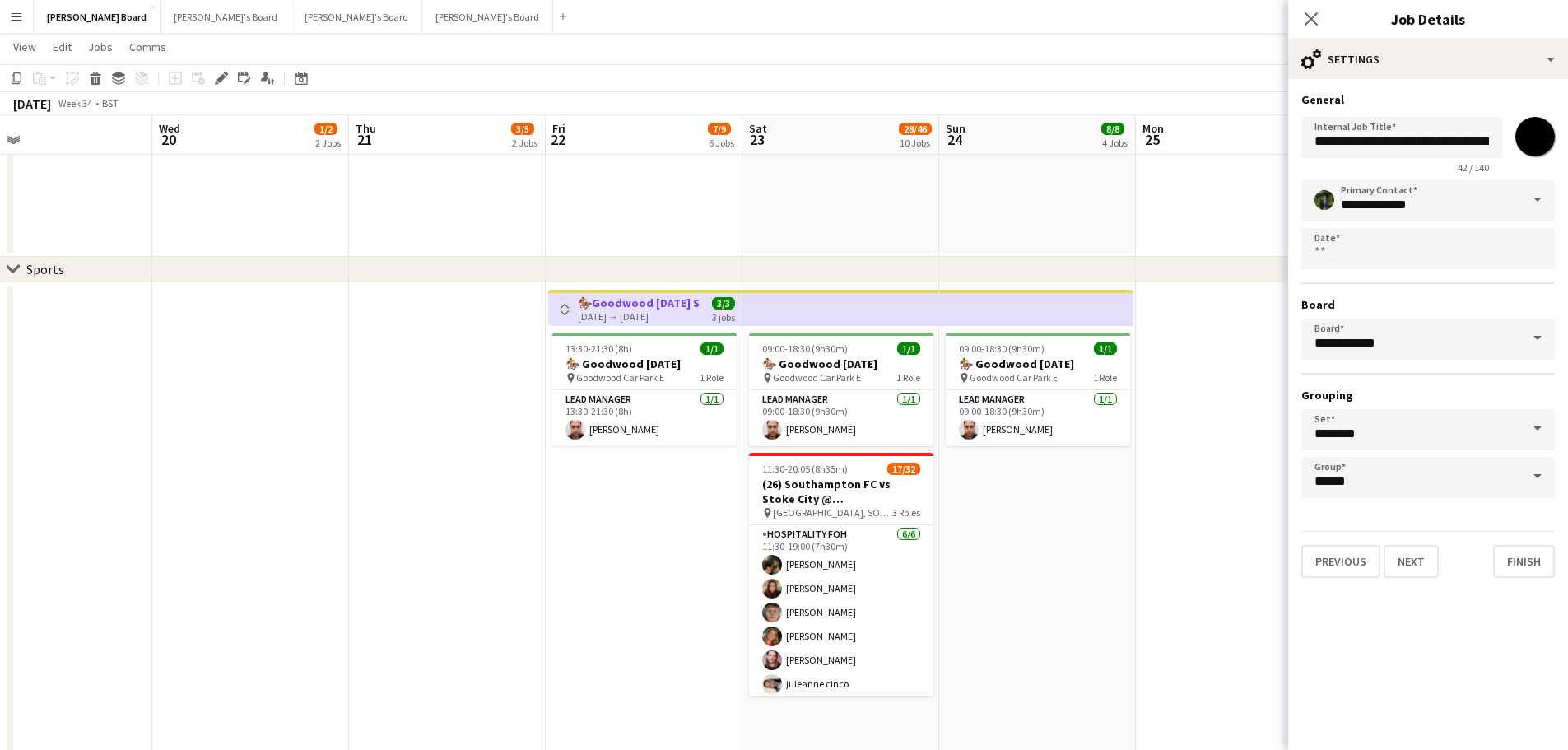
click at [1530, 342] on span at bounding box center [1538, 338] width 34 height 39
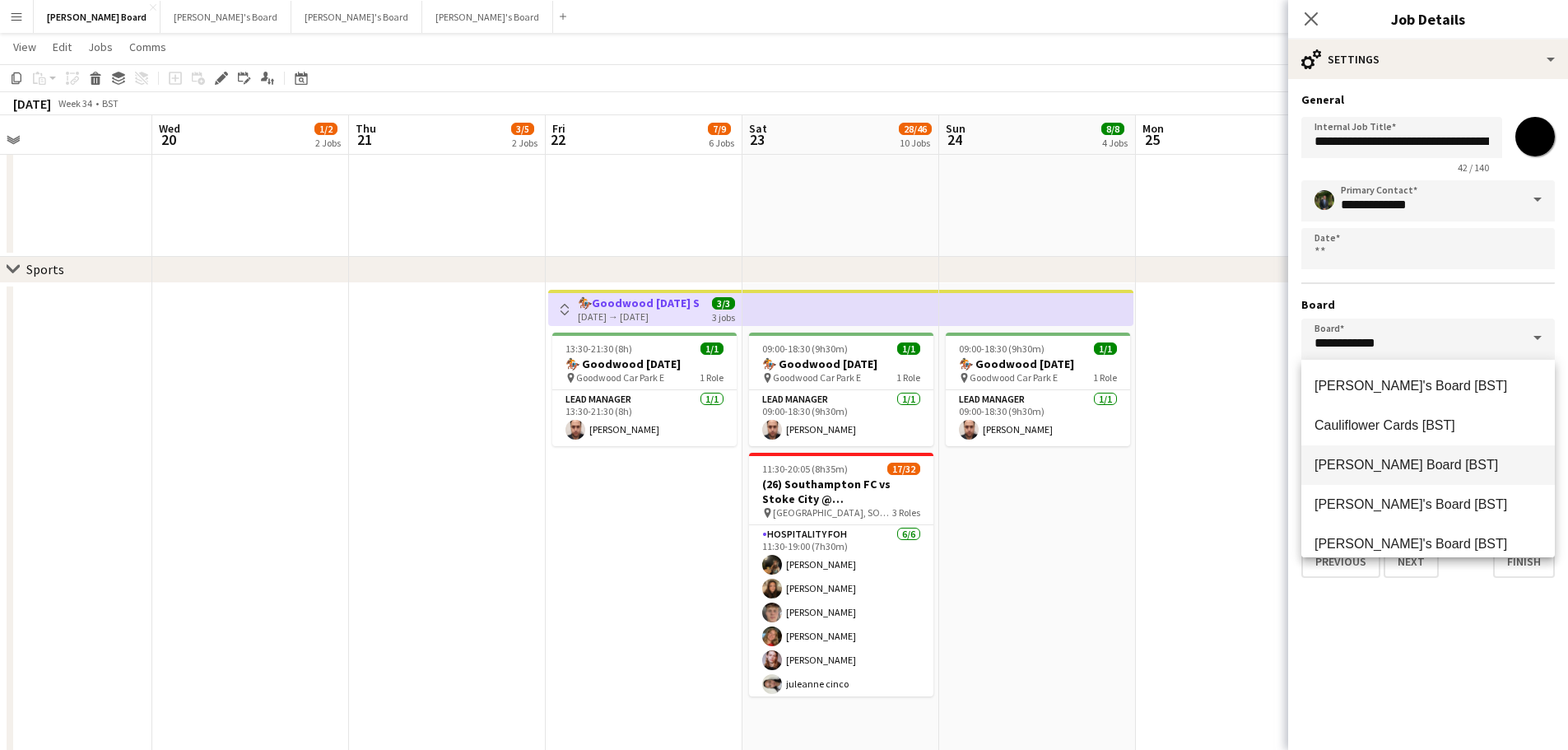
scroll to position [52, 0]
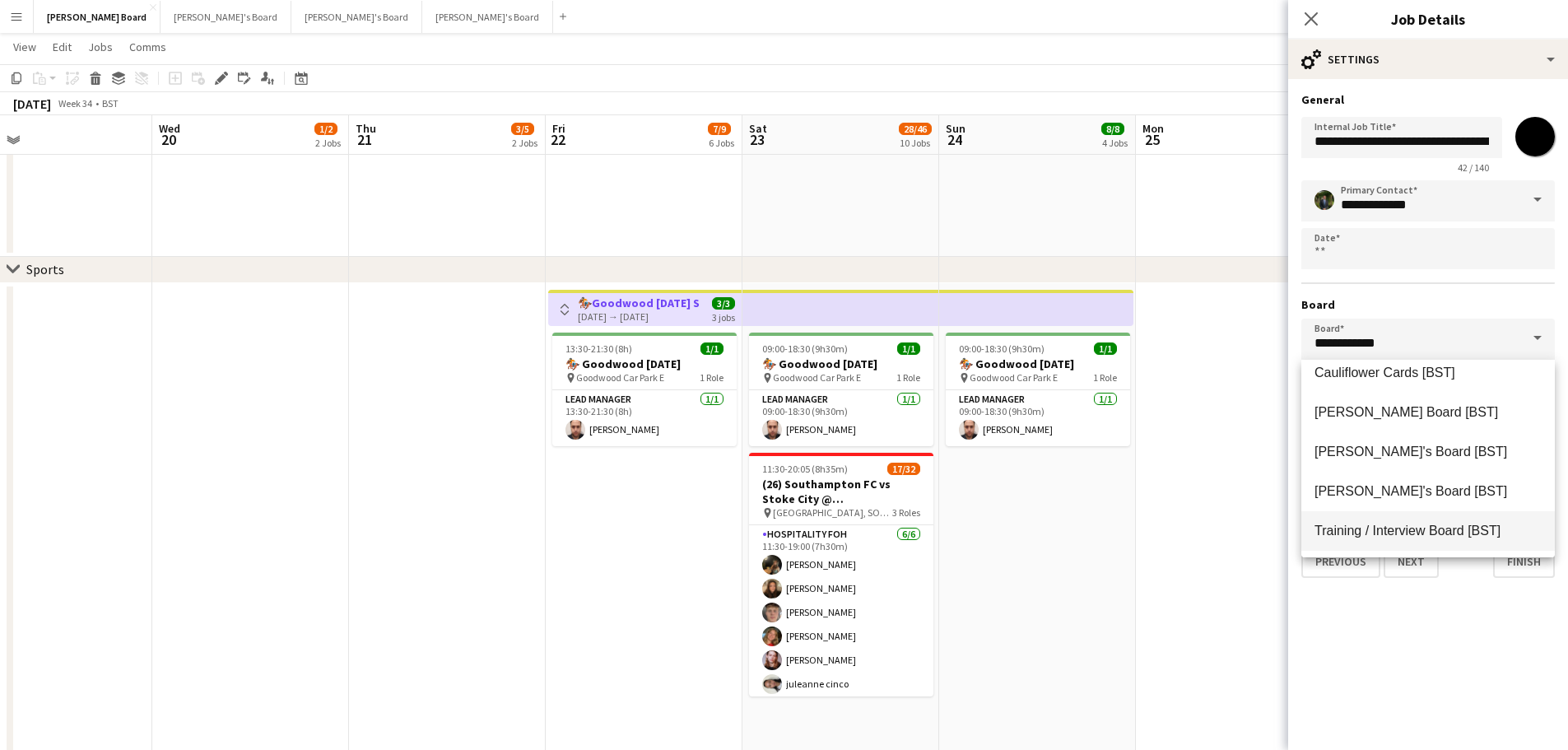
click at [1419, 526] on span "Training / Interview Board [BST]" at bounding box center [1408, 530] width 186 height 14
type input "**********"
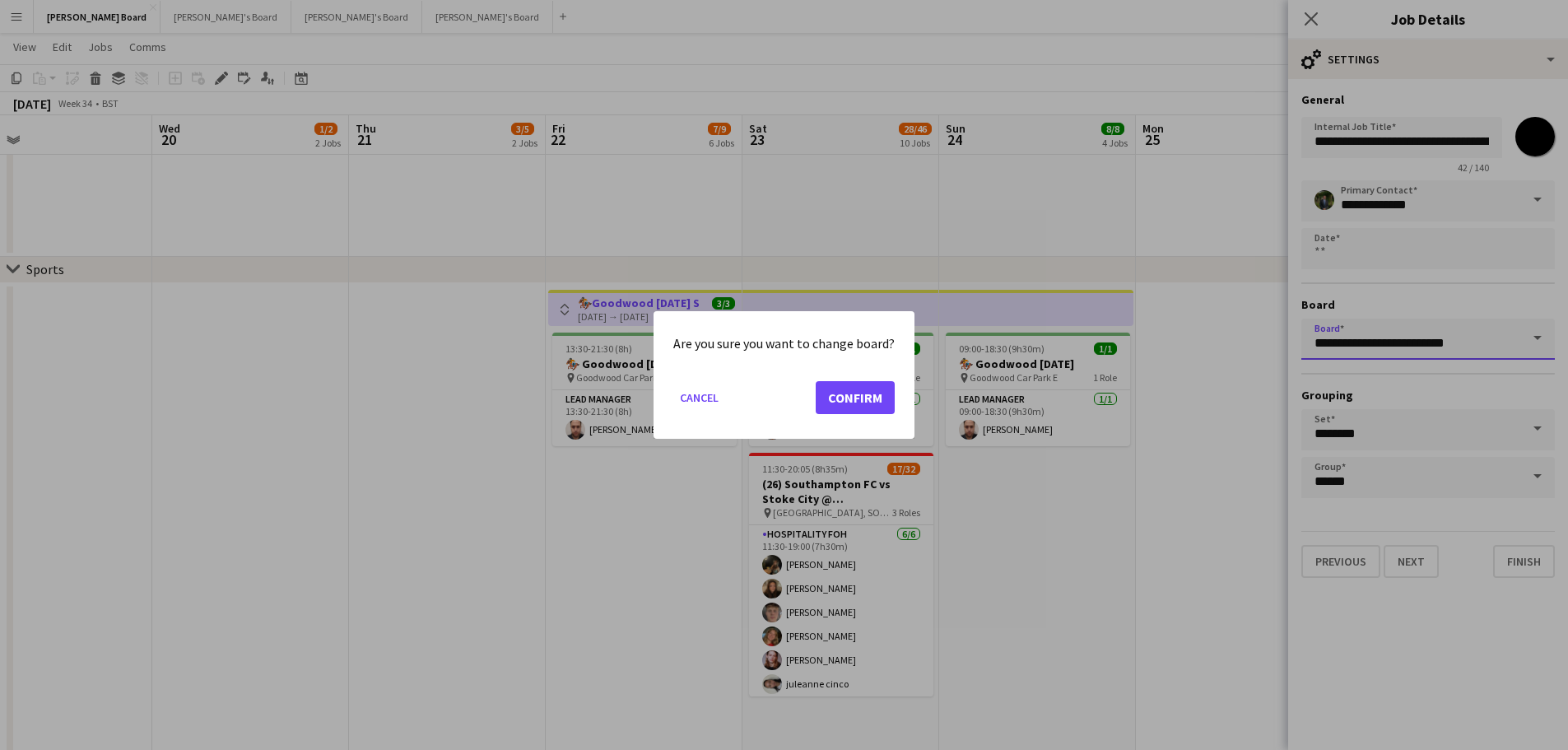
scroll to position [0, 0]
click at [845, 397] on button "Confirm" at bounding box center [856, 397] width 79 height 33
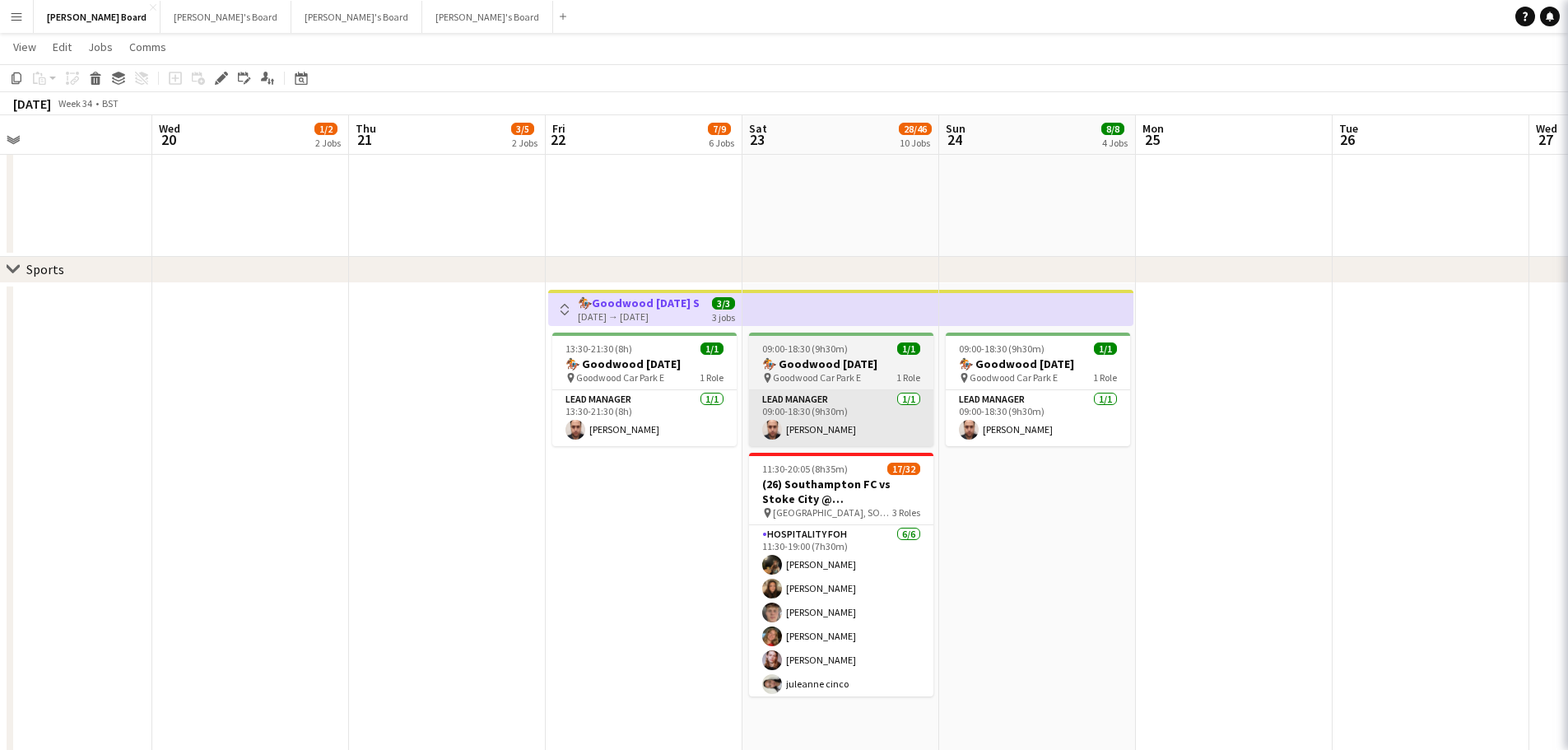
type input "**********"
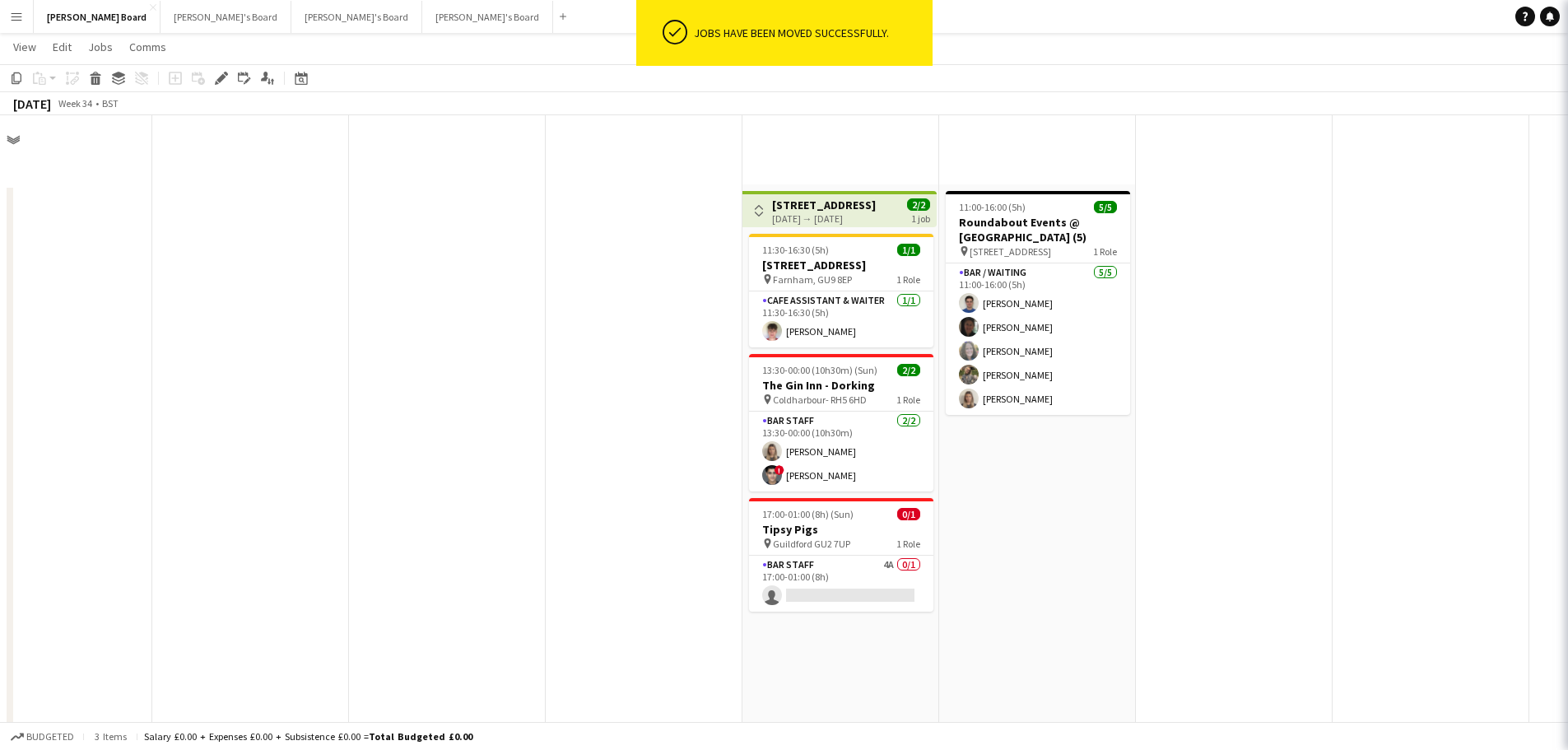
scroll to position [741, 0]
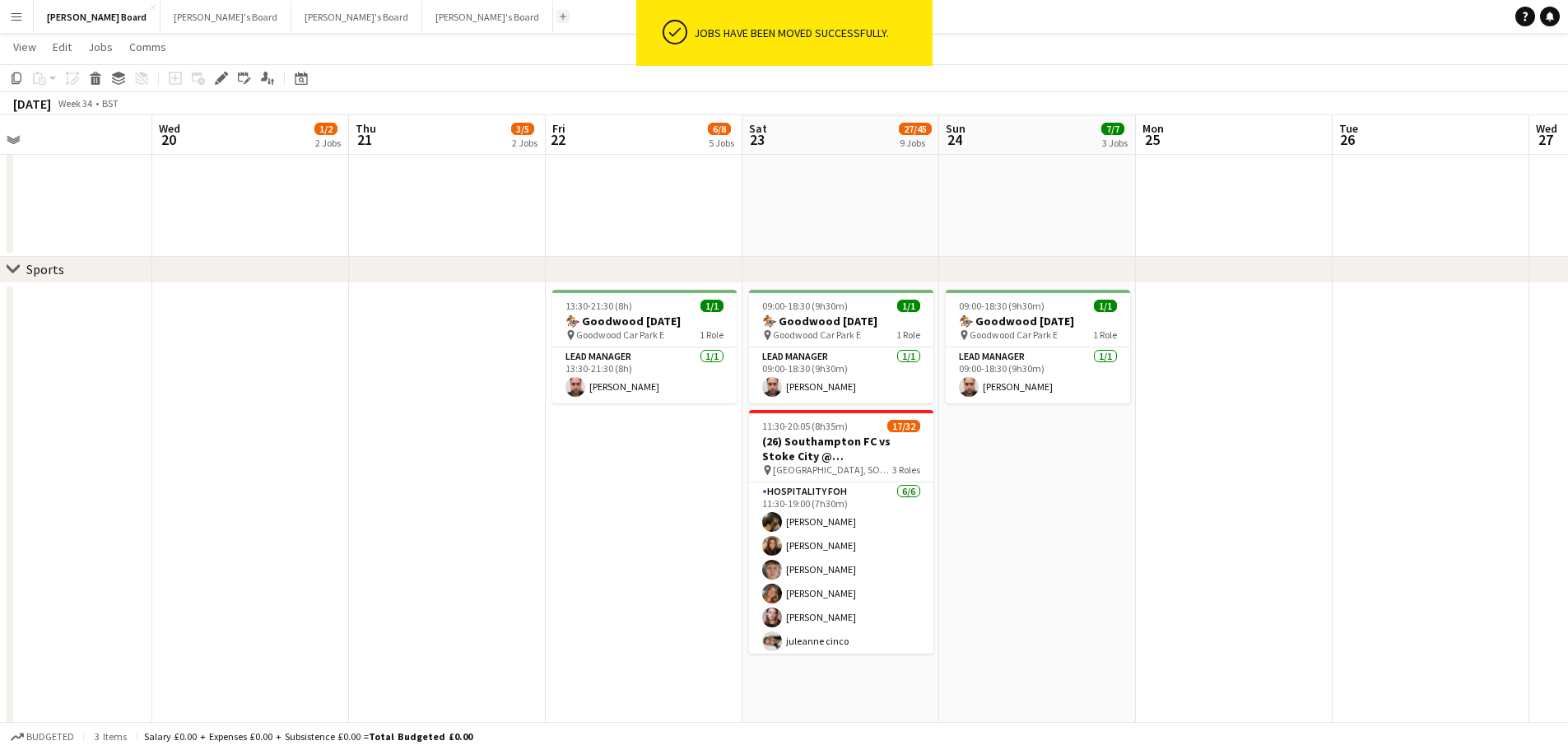
click at [556, 15] on button "Add" at bounding box center [562, 16] width 13 height 13
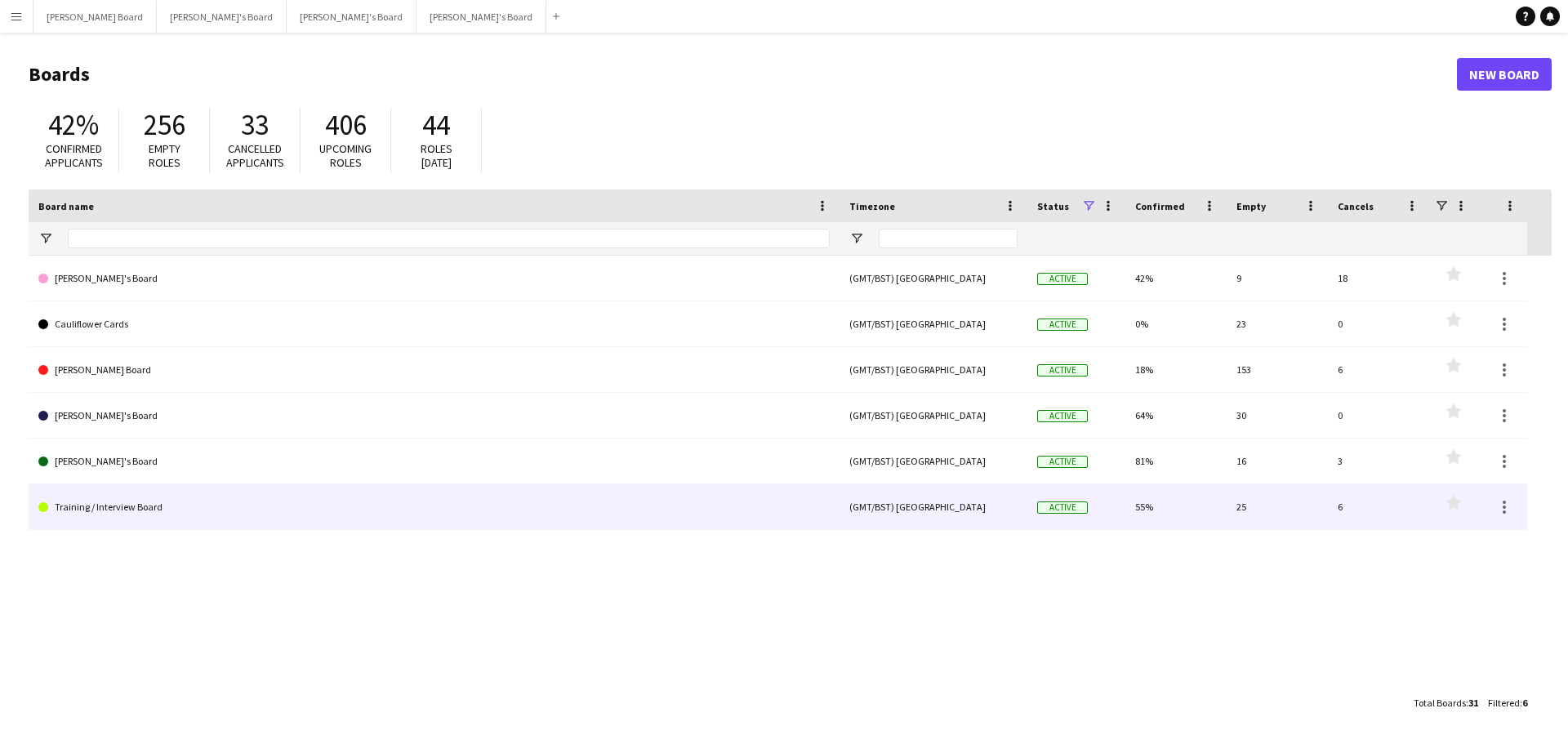
click at [134, 512] on link "Training / Interview Board" at bounding box center [434, 507] width 792 height 46
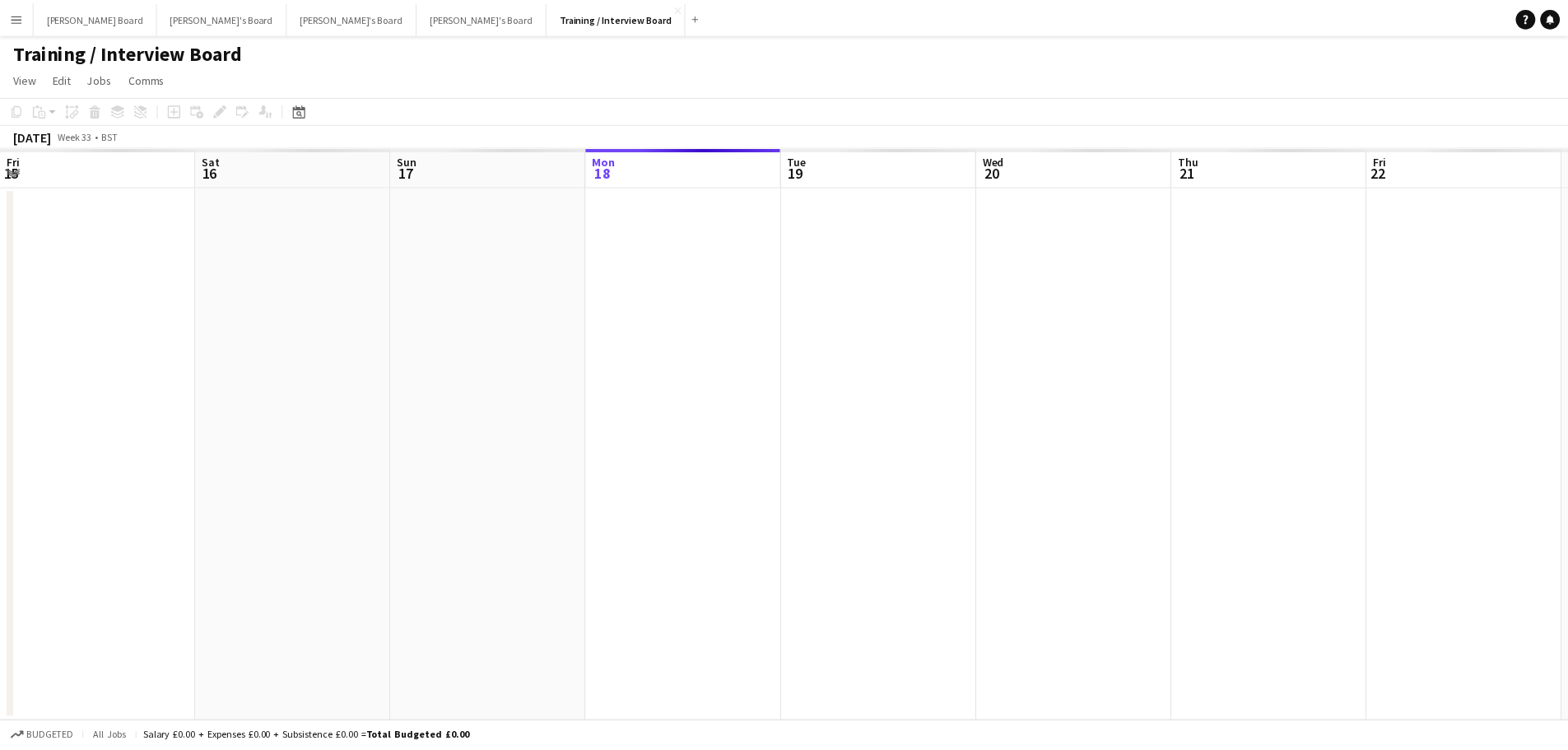
scroll to position [0, 394]
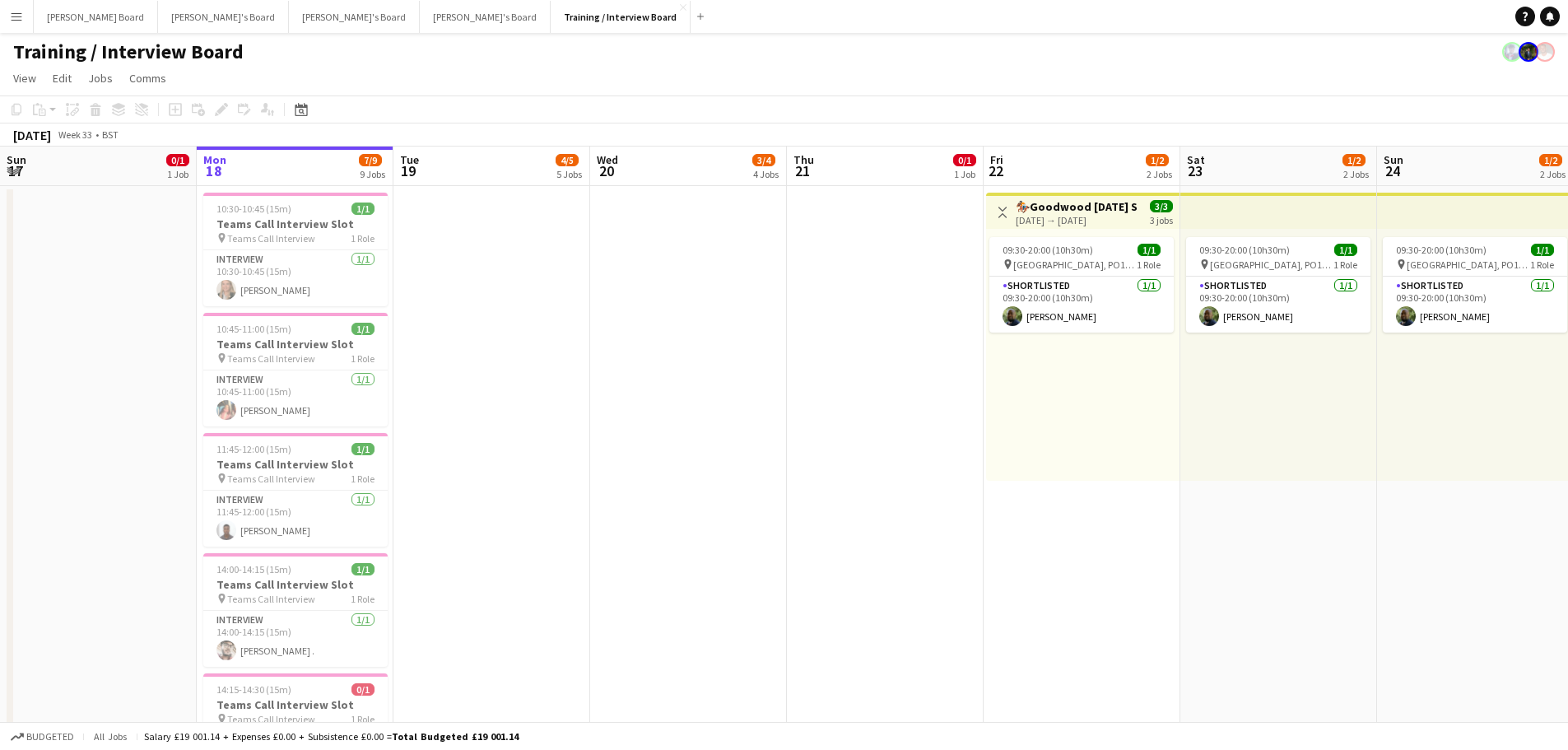
click at [1048, 208] on h3 "🏇🏼Goodwood August Bank Holiday Shortlist" at bounding box center [1077, 206] width 123 height 15
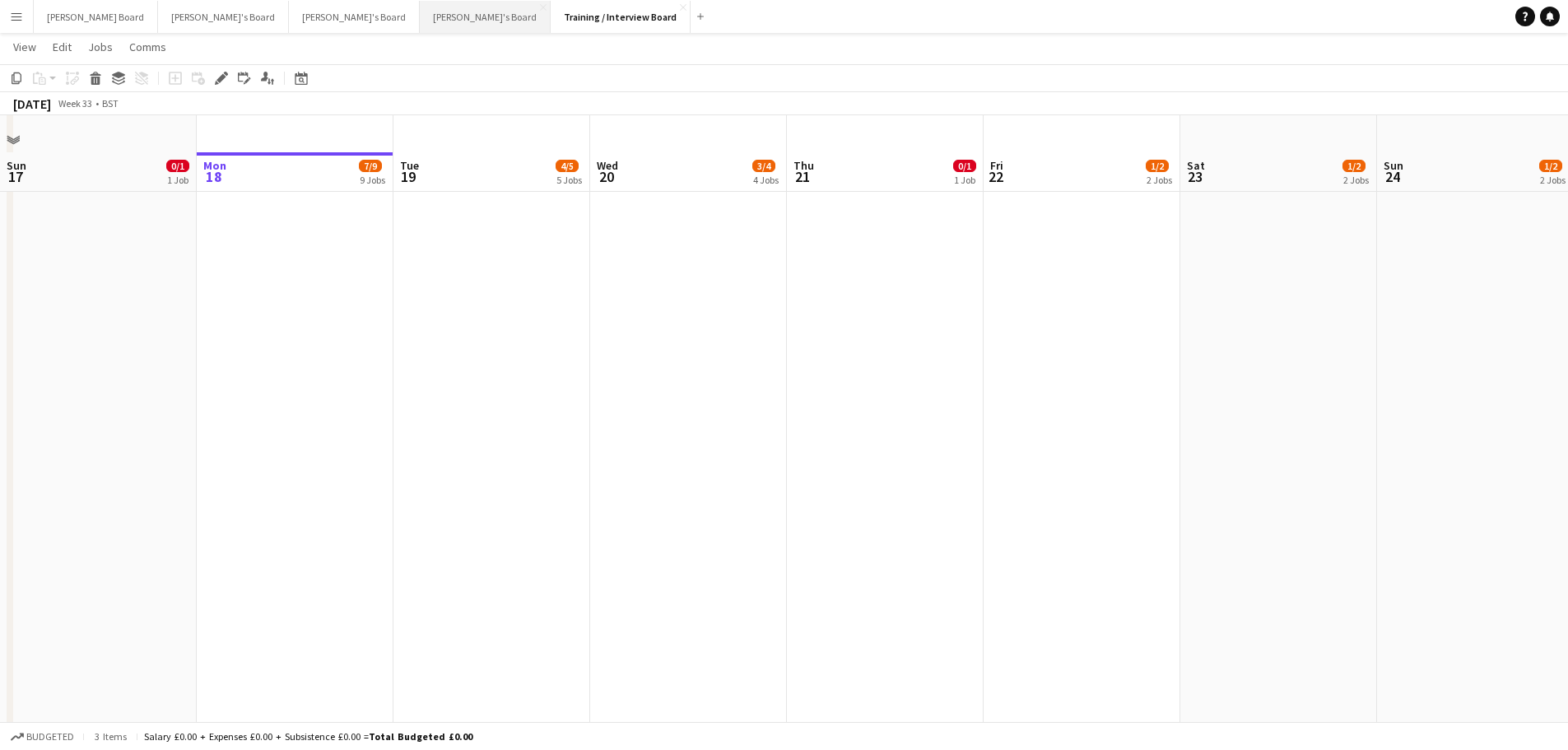
scroll to position [1383, 0]
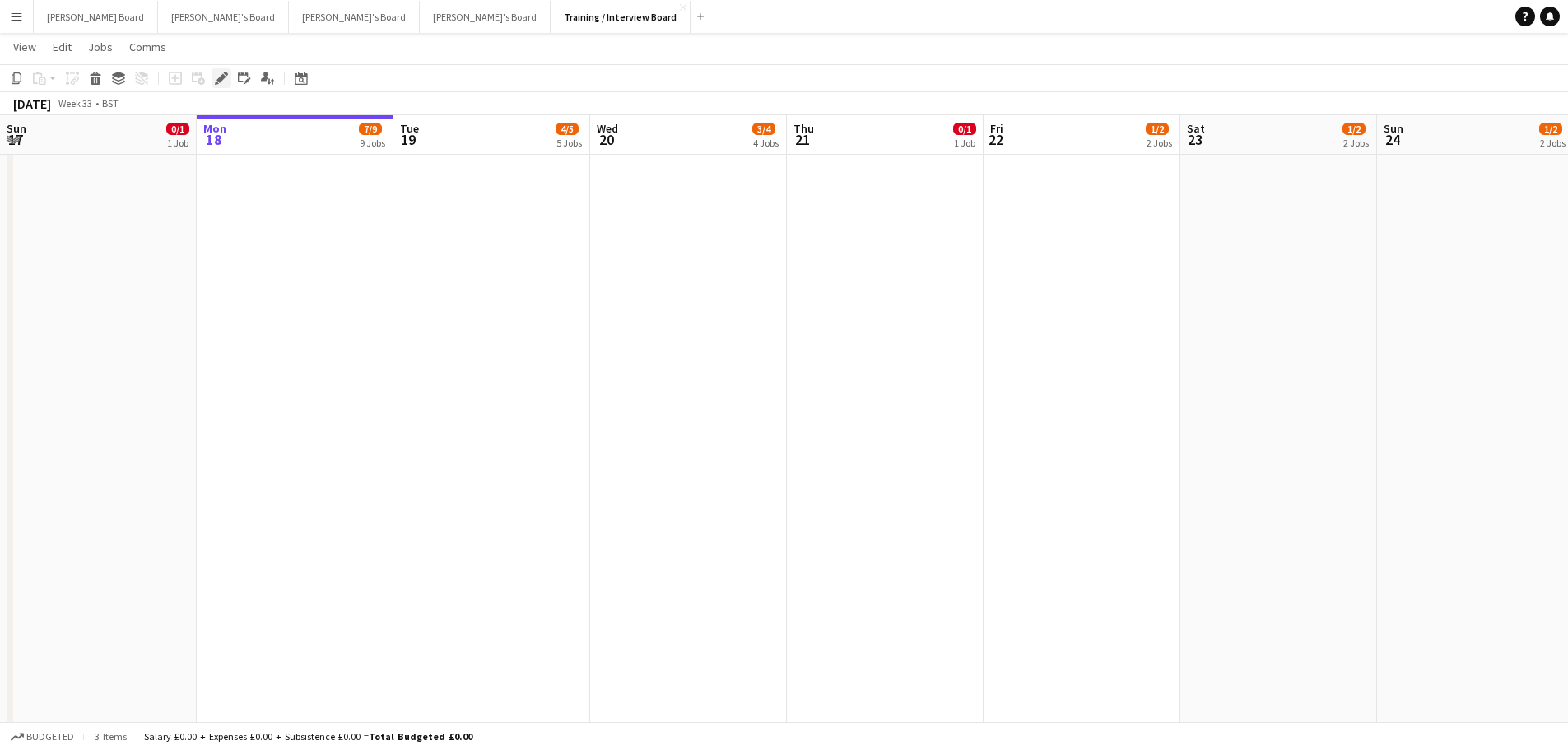
click at [220, 77] on icon at bounding box center [221, 78] width 9 height 9
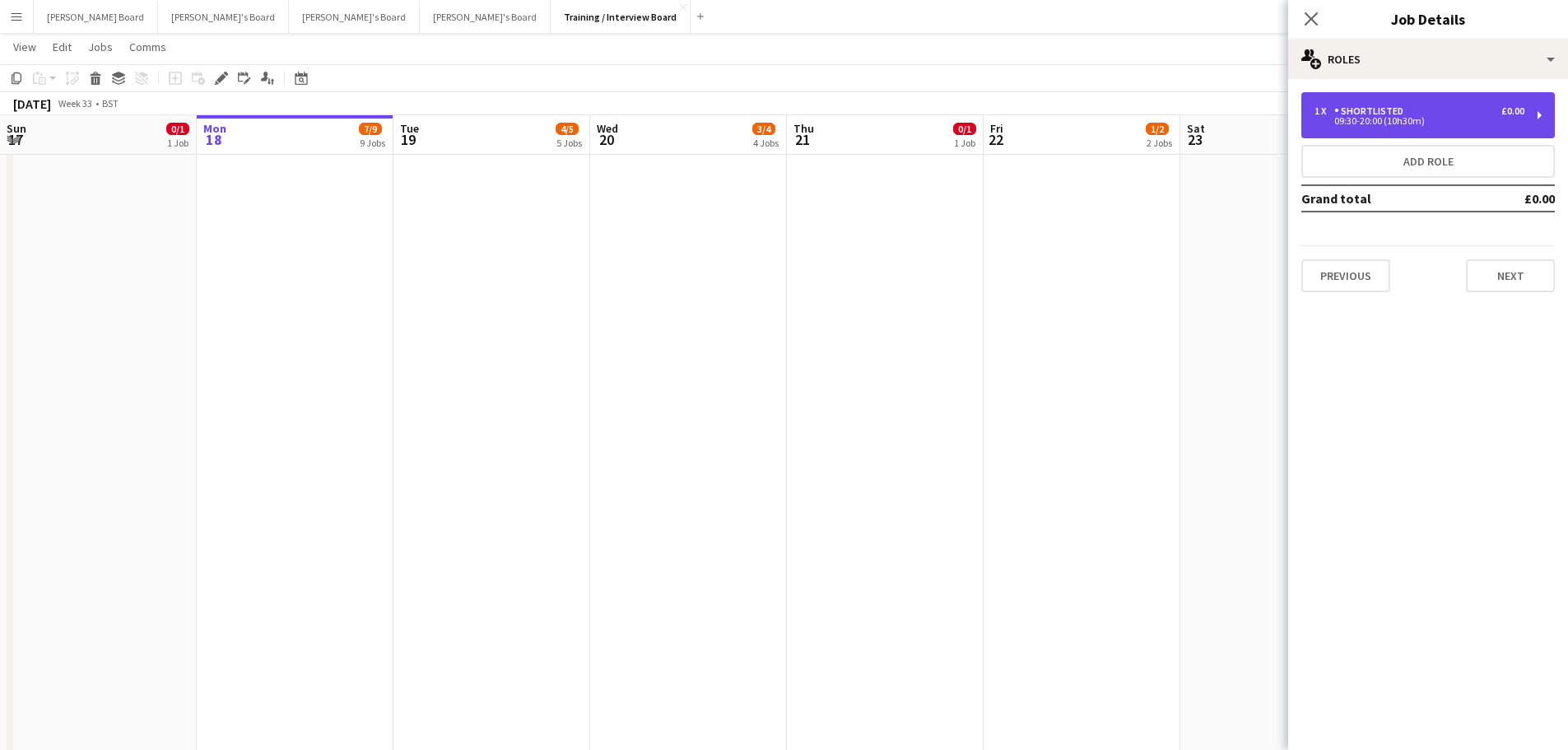
click at [1466, 127] on div "1 x Shortlisted £0.00 09:30-20:00 (10h30m)" at bounding box center [1428, 115] width 253 height 46
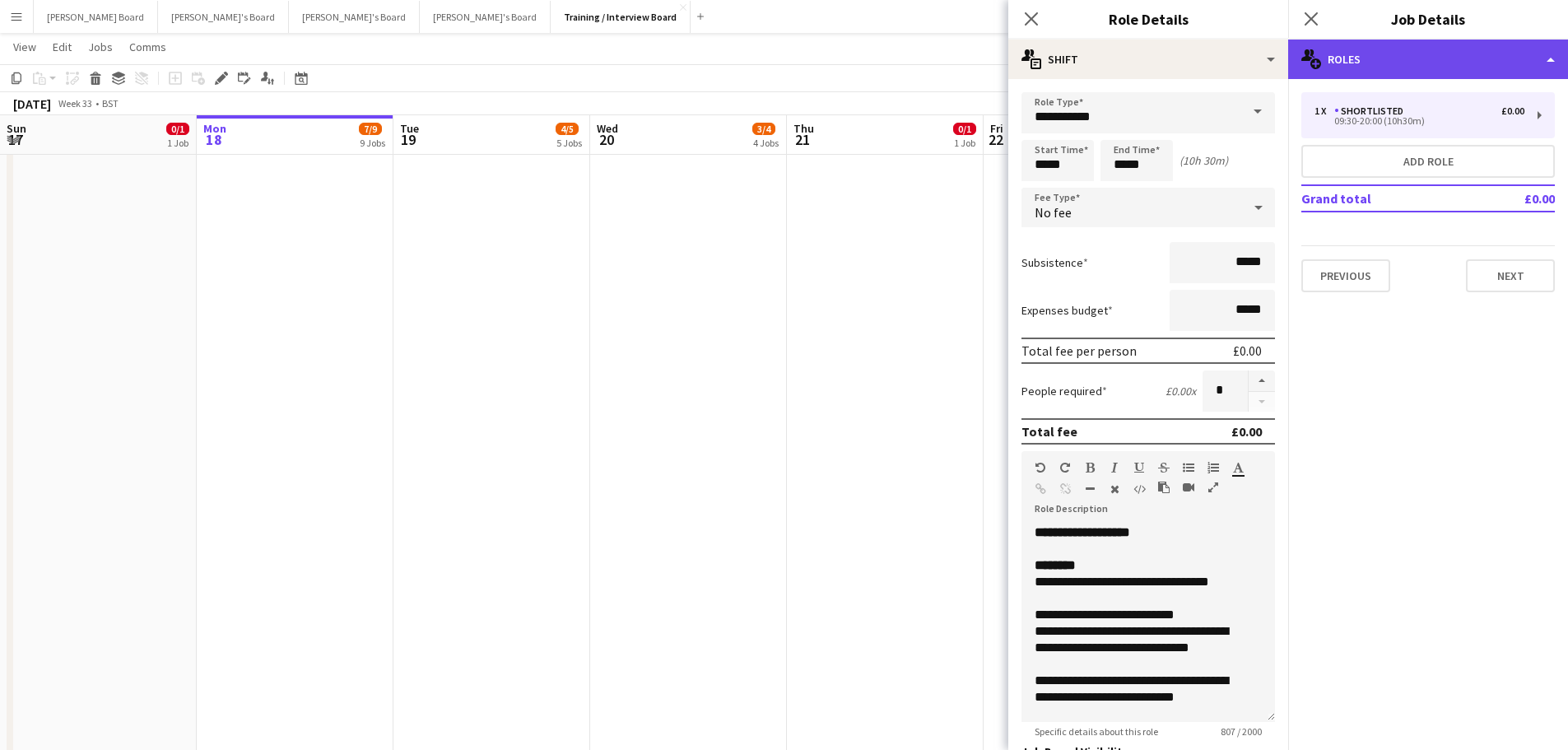
click at [1460, 75] on div "multiple-users-add Roles" at bounding box center [1428, 59] width 280 height 39
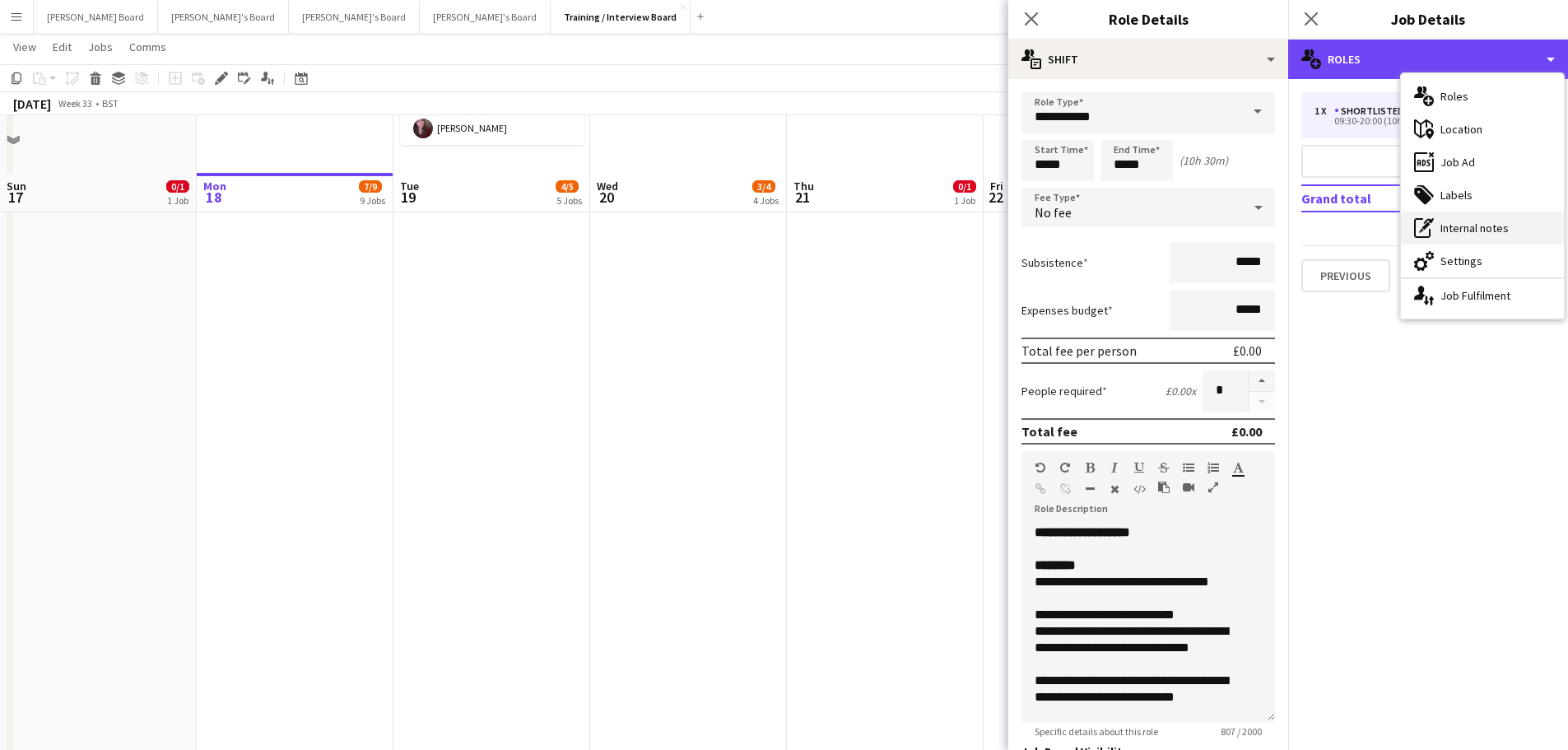
scroll to position [1301, 0]
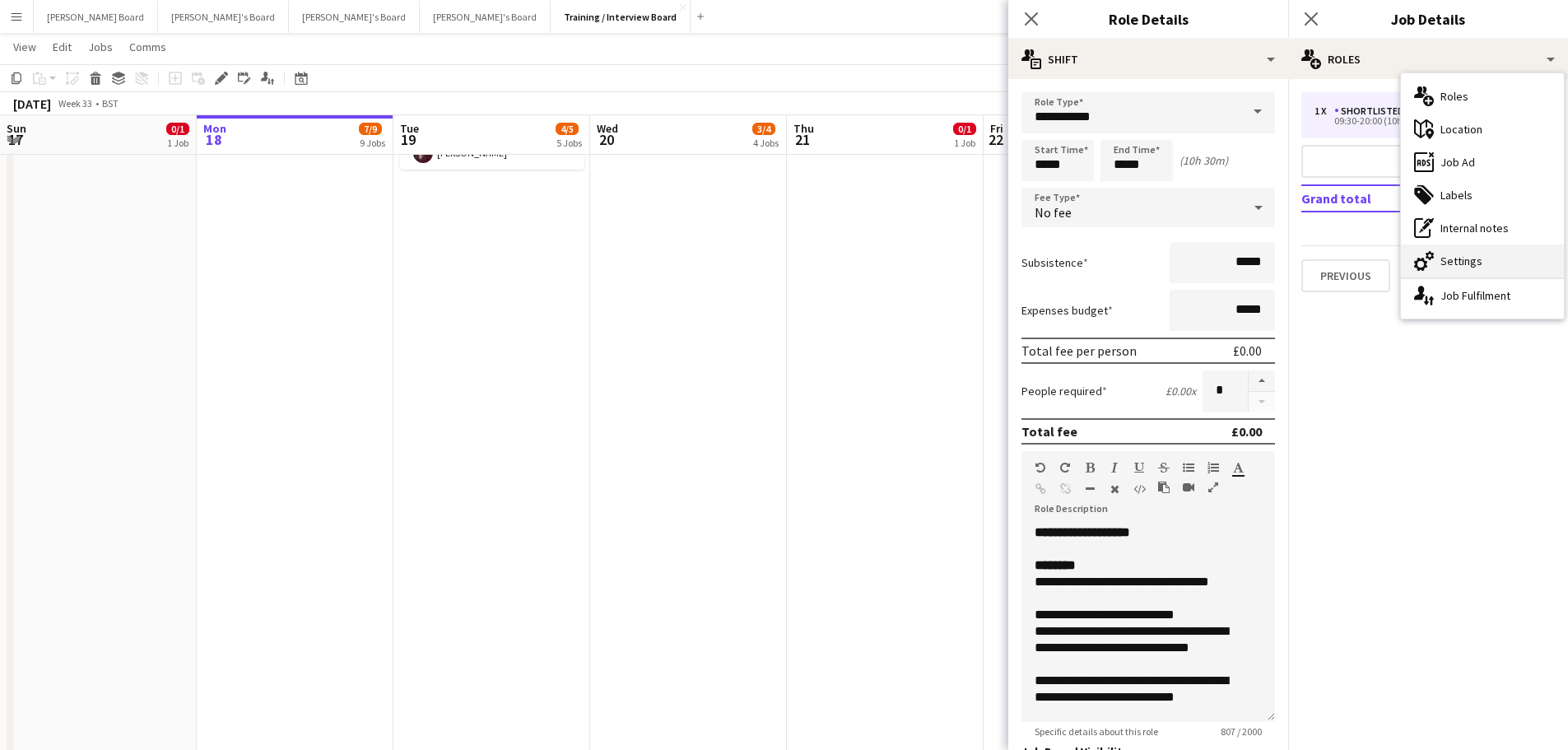
click at [1479, 248] on div "cog-double-3 Settings" at bounding box center [1483, 261] width 163 height 33
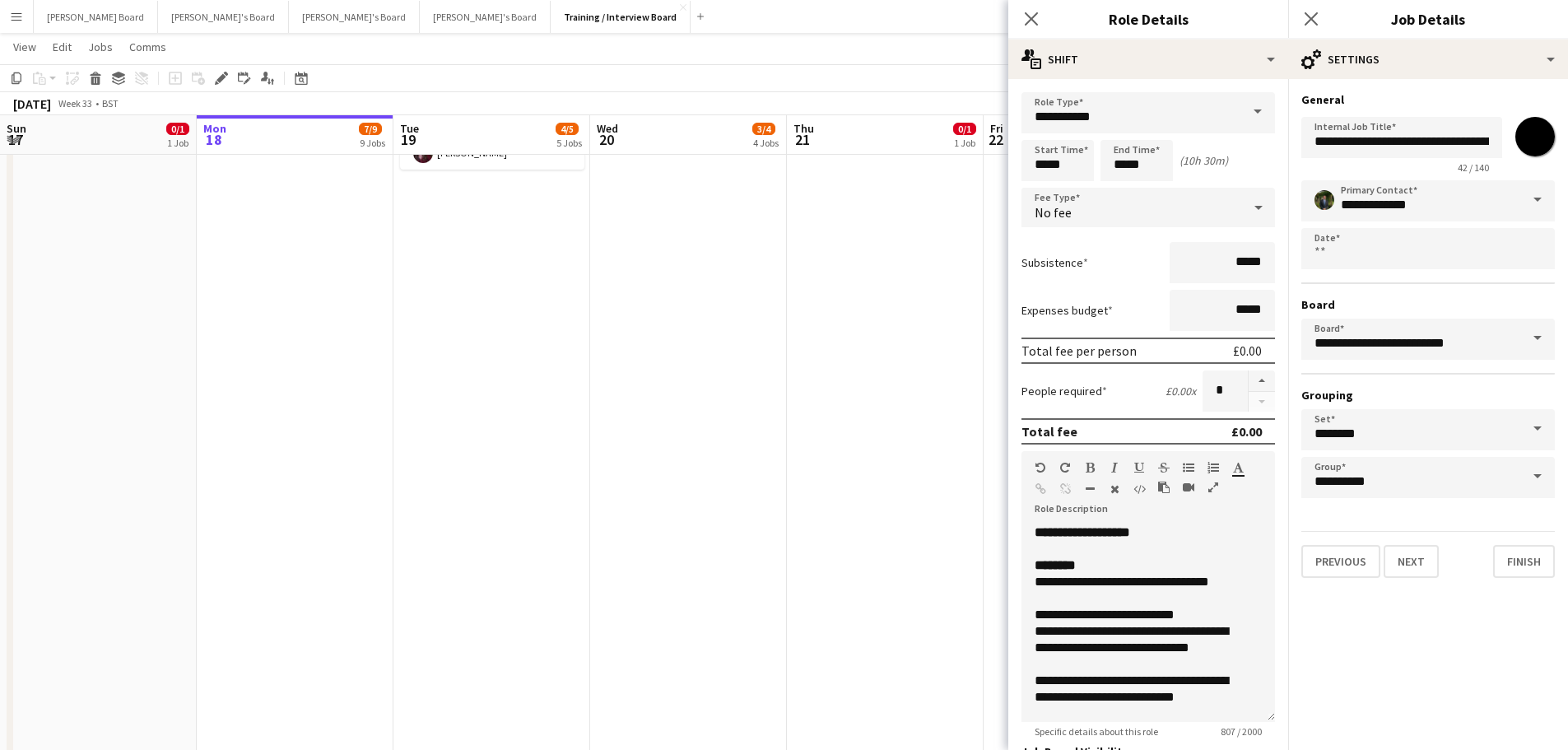
click at [1535, 434] on span at bounding box center [1538, 429] width 34 height 39
click at [1527, 386] on div "**********" at bounding box center [1428, 339] width 253 height 318
click at [1529, 480] on span at bounding box center [1538, 476] width 34 height 39
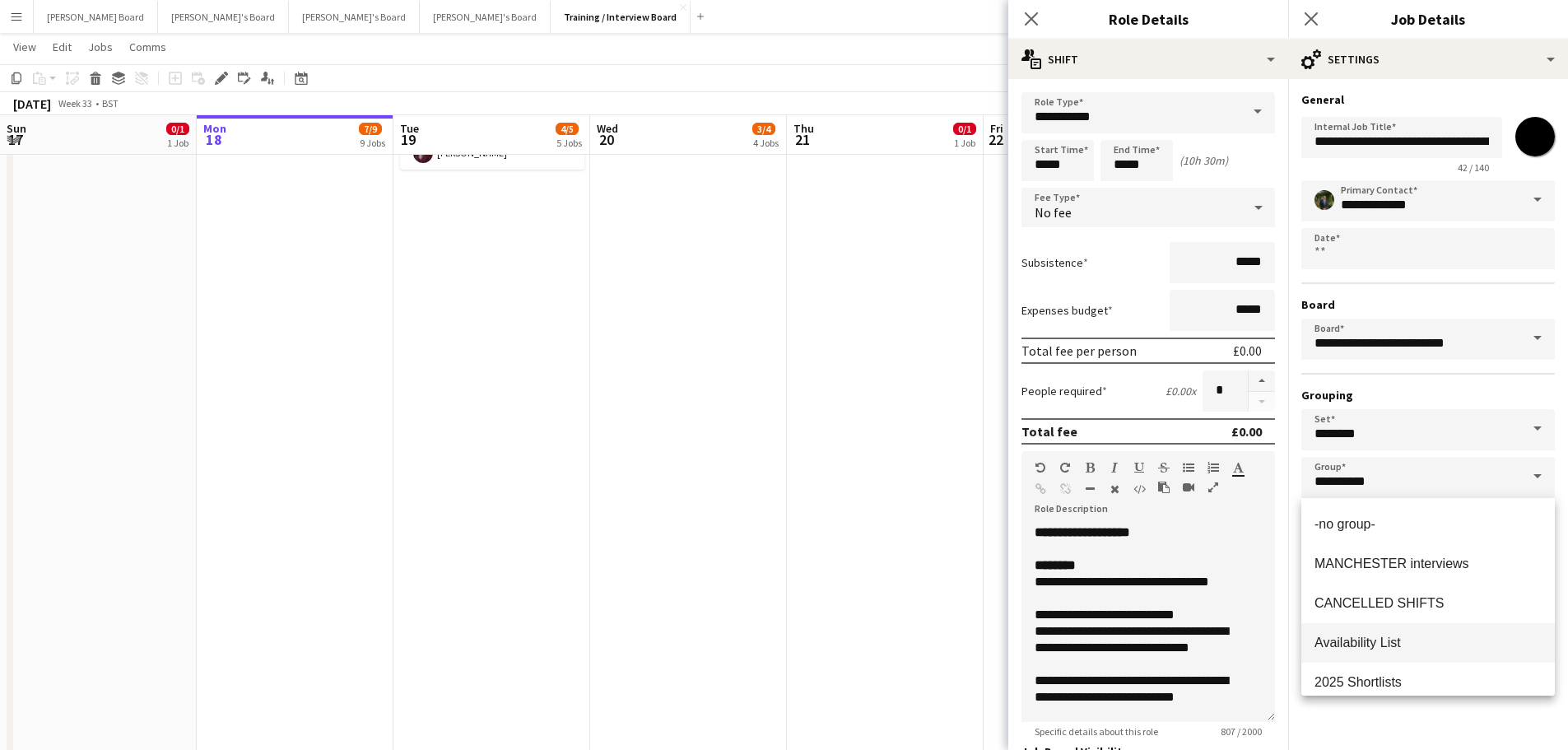
scroll to position [13, 0]
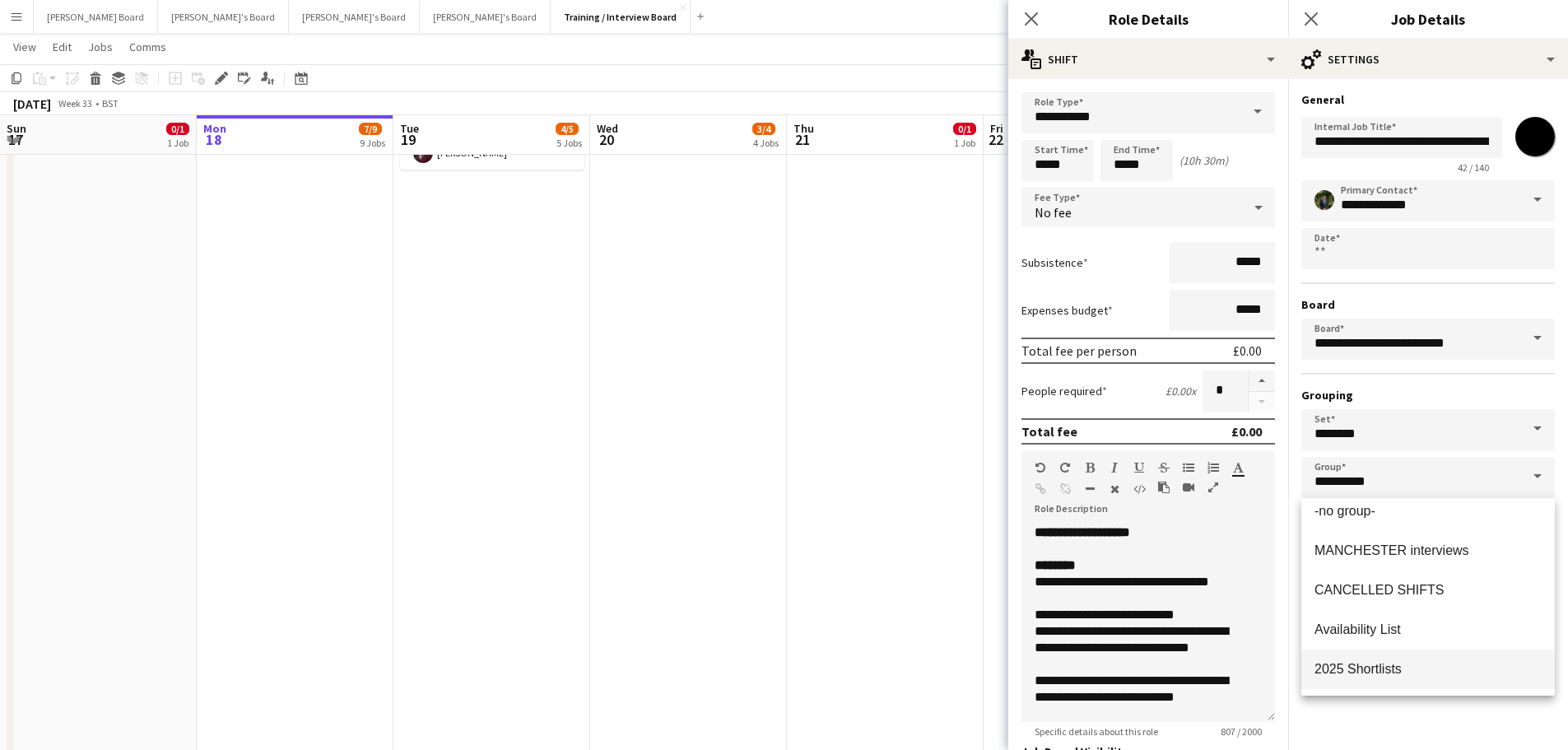
click at [1400, 664] on span "2025 Shortlists" at bounding box center [1359, 668] width 88 height 14
type input "**********"
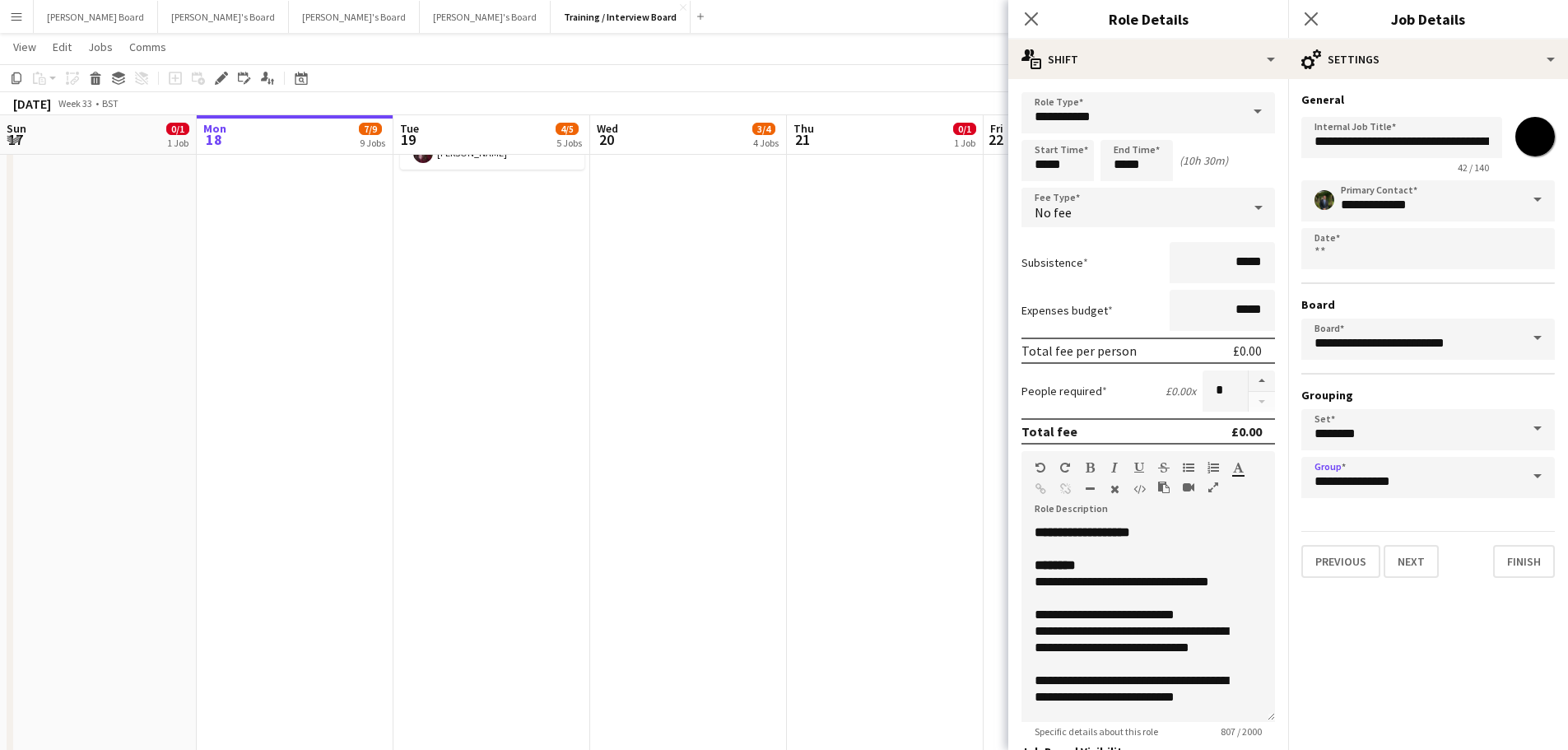
click at [1003, 566] on app-date-cell at bounding box center [1081, 255] width 197 height 1260
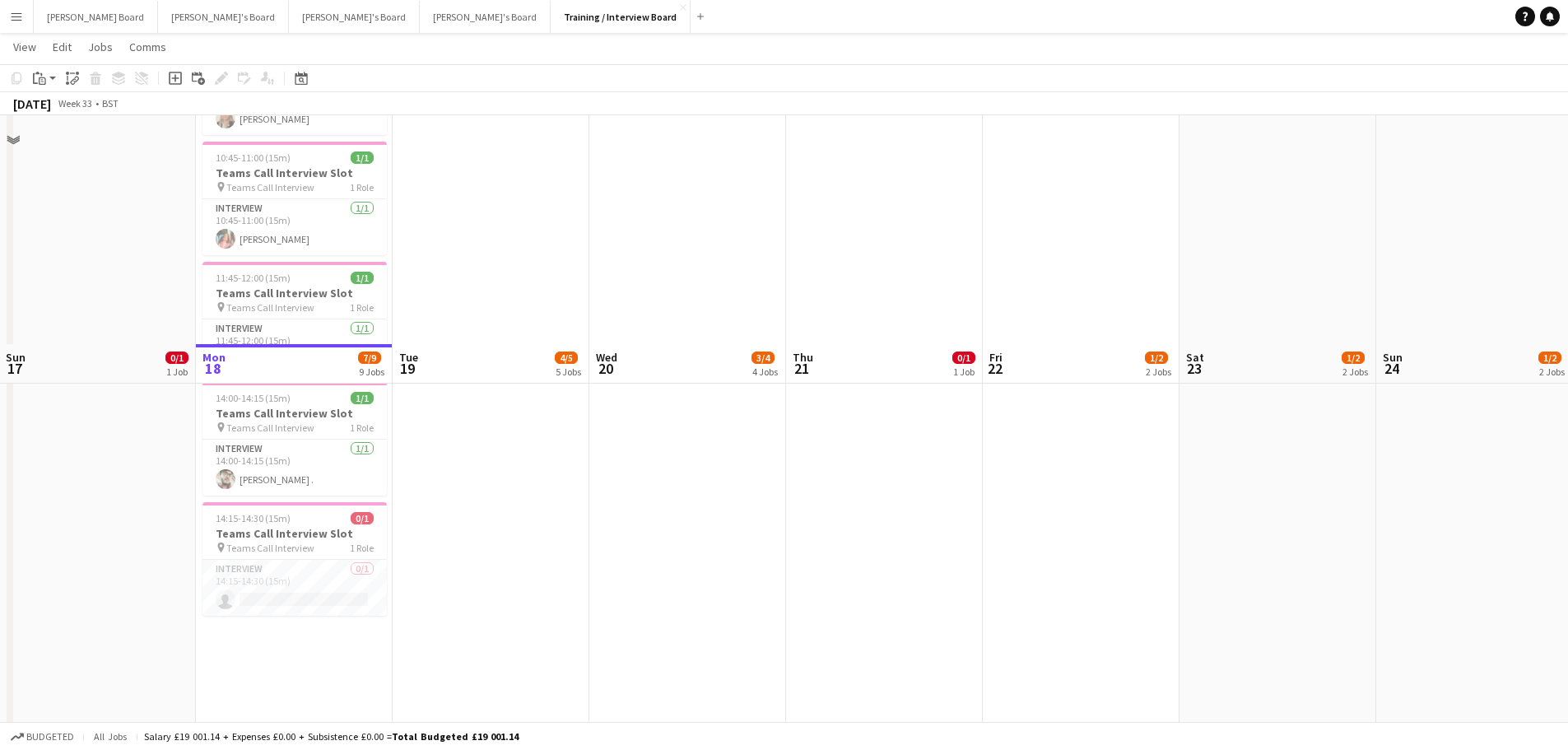
scroll to position [0, 0]
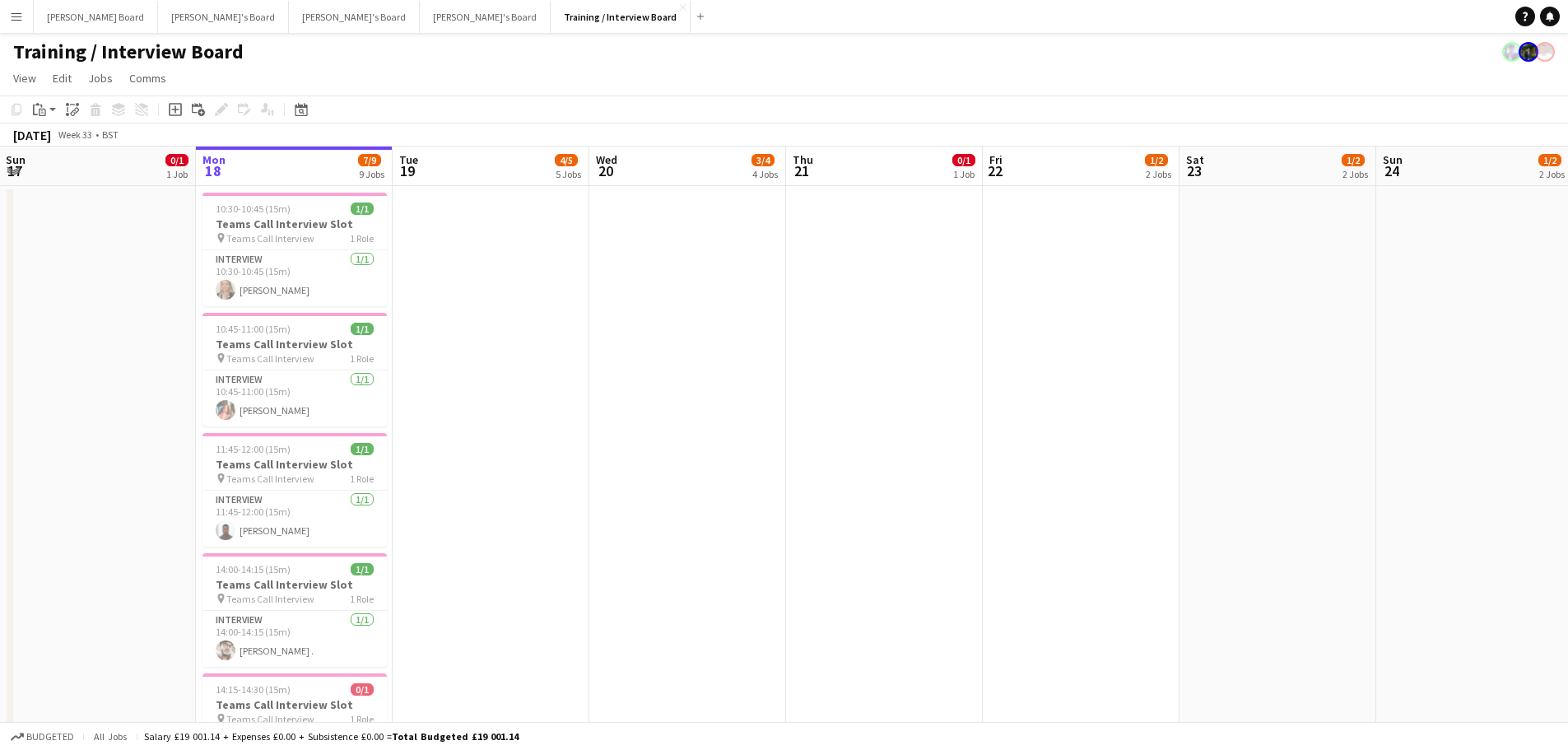
click at [572, 366] on app-date-cell at bounding box center [491, 543] width 197 height 715
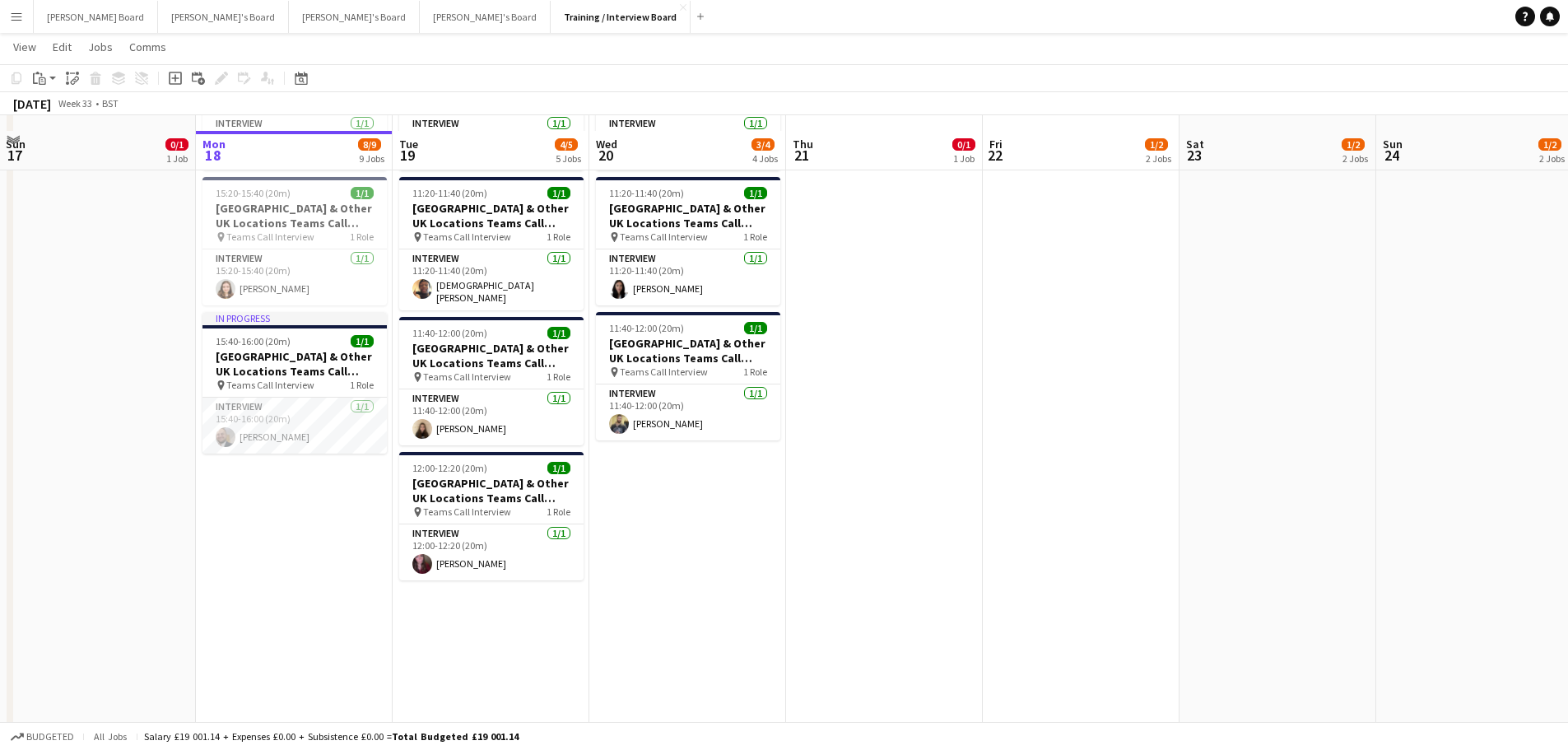
scroll to position [905, 0]
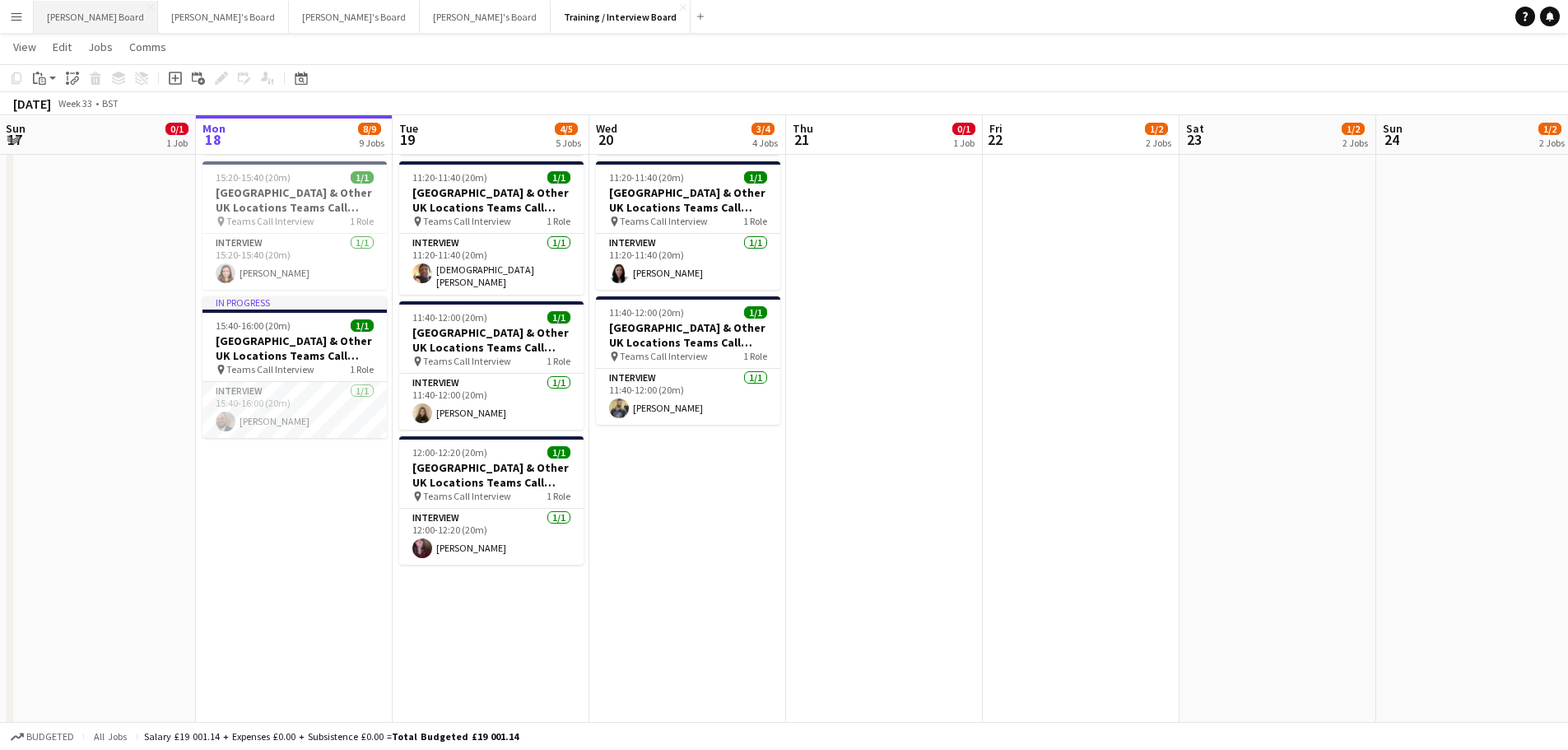
click at [71, 19] on button "Dean's Board Close" at bounding box center [95, 16] width 124 height 32
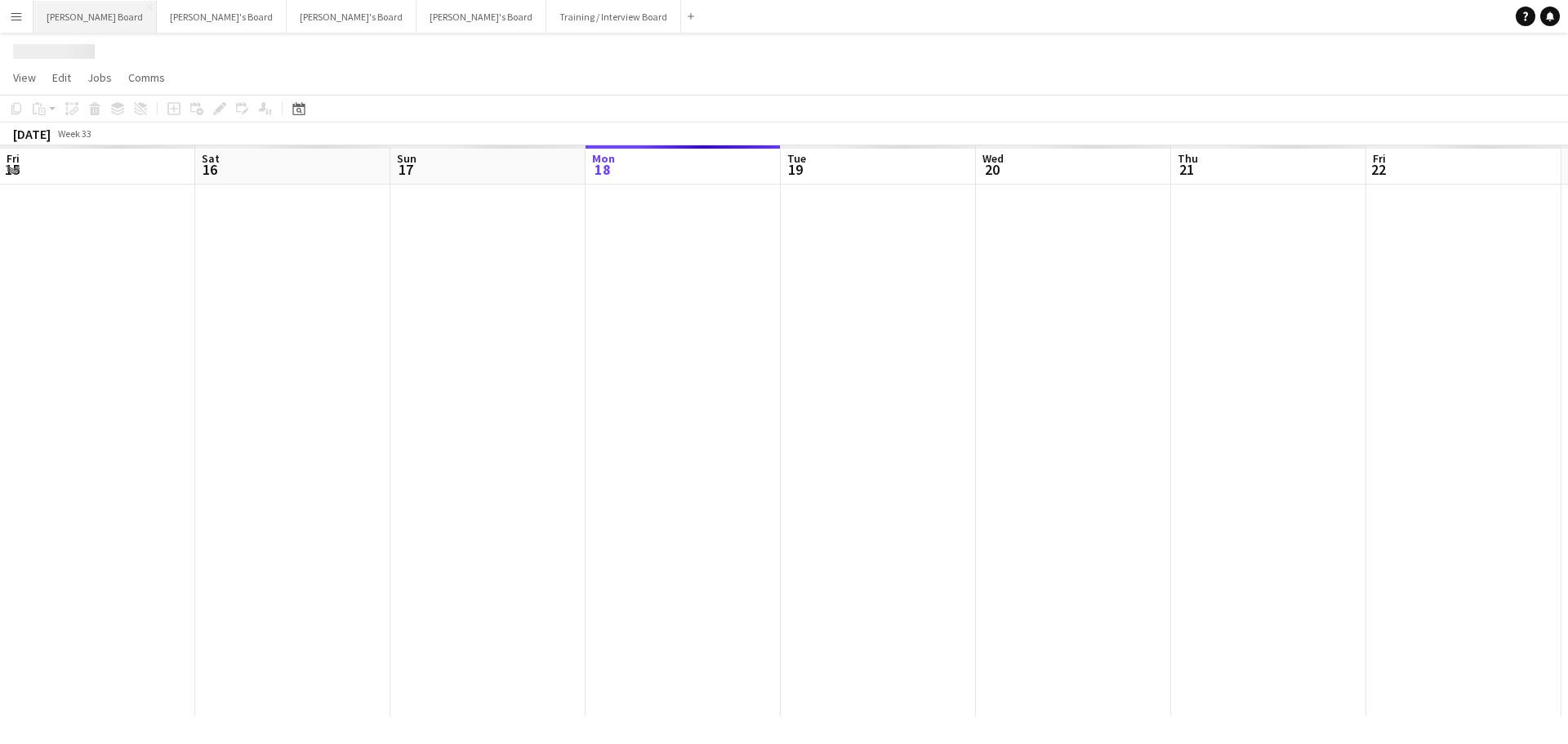
scroll to position [0, 391]
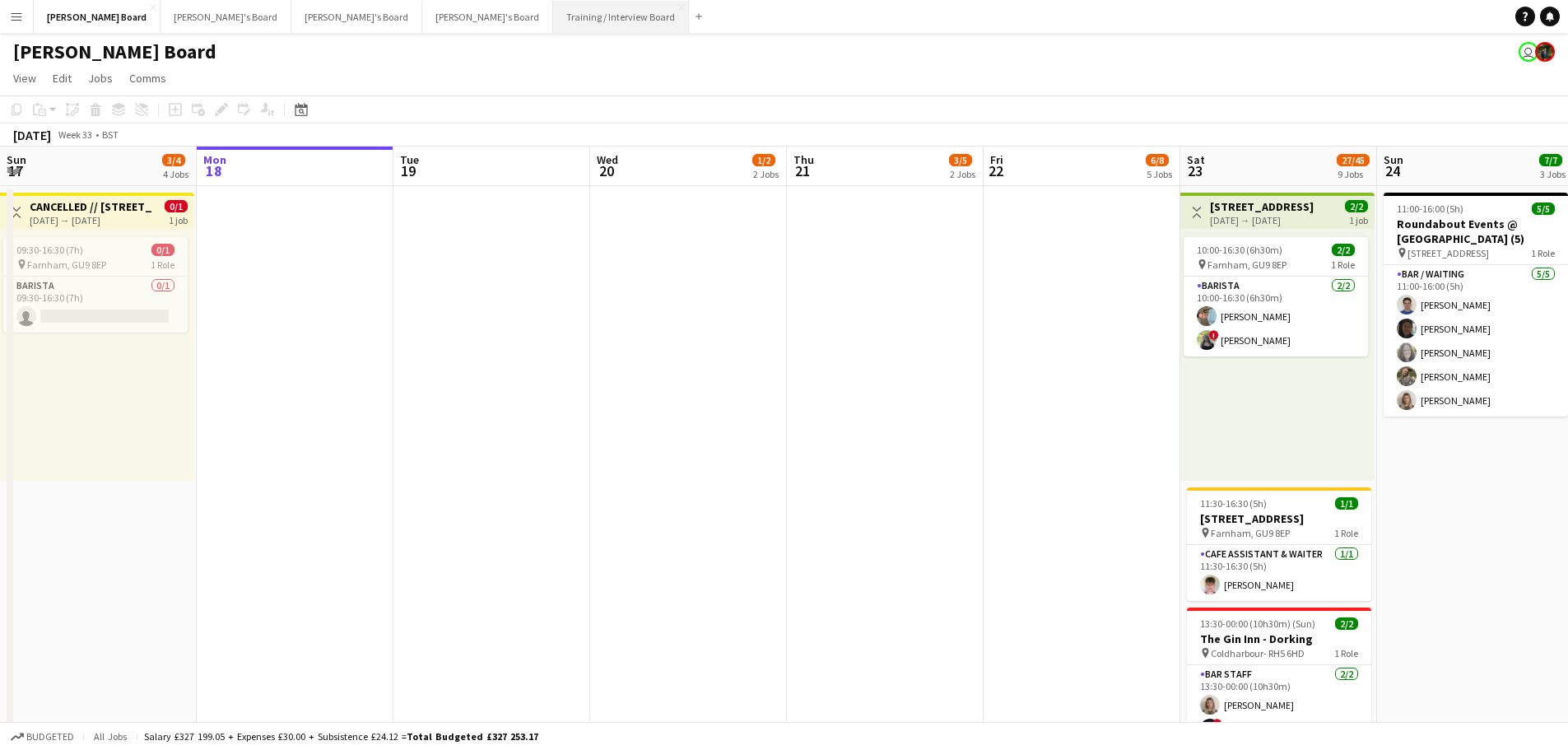
click at [554, 22] on button "Training / Interview Board Close" at bounding box center [621, 16] width 136 height 32
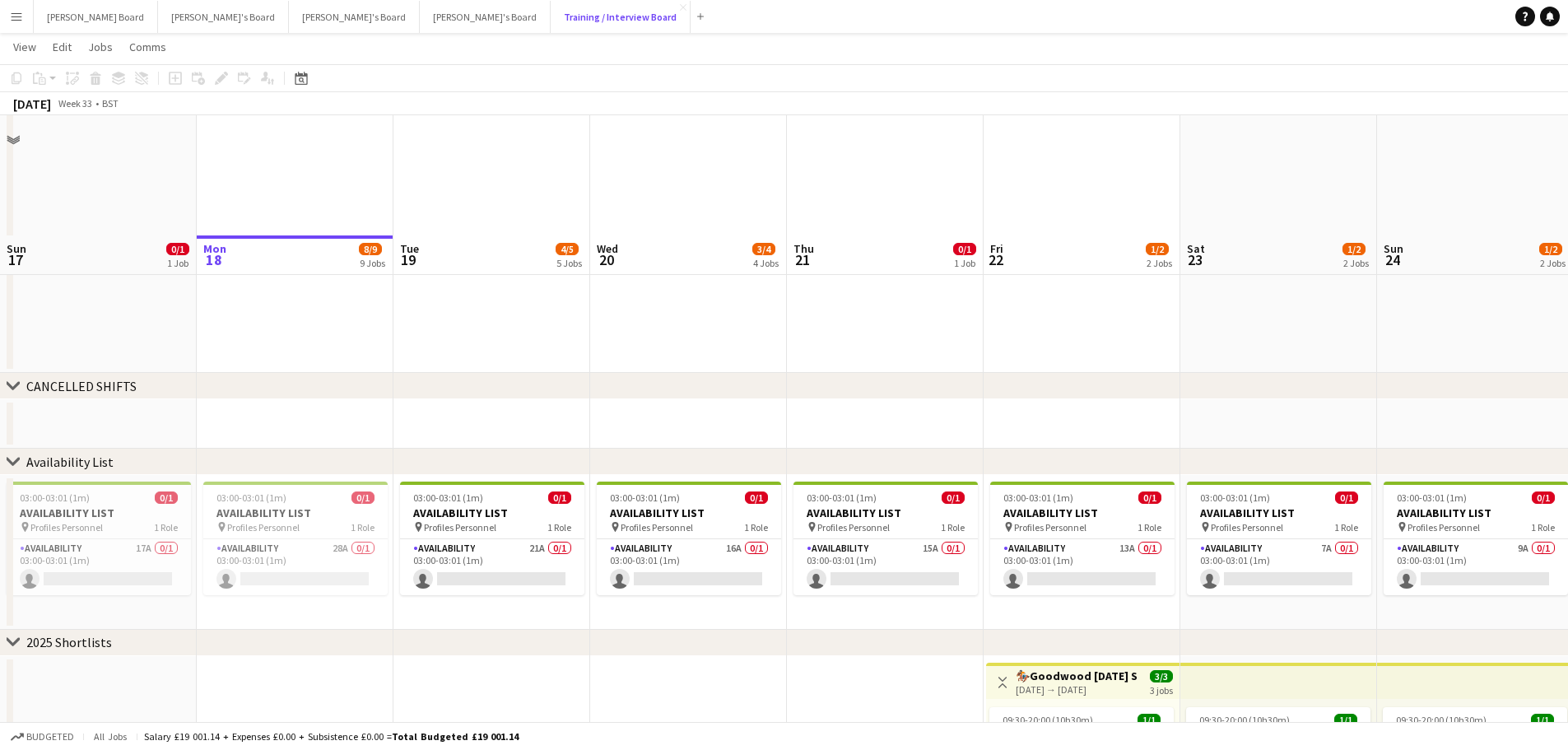
scroll to position [2047, 0]
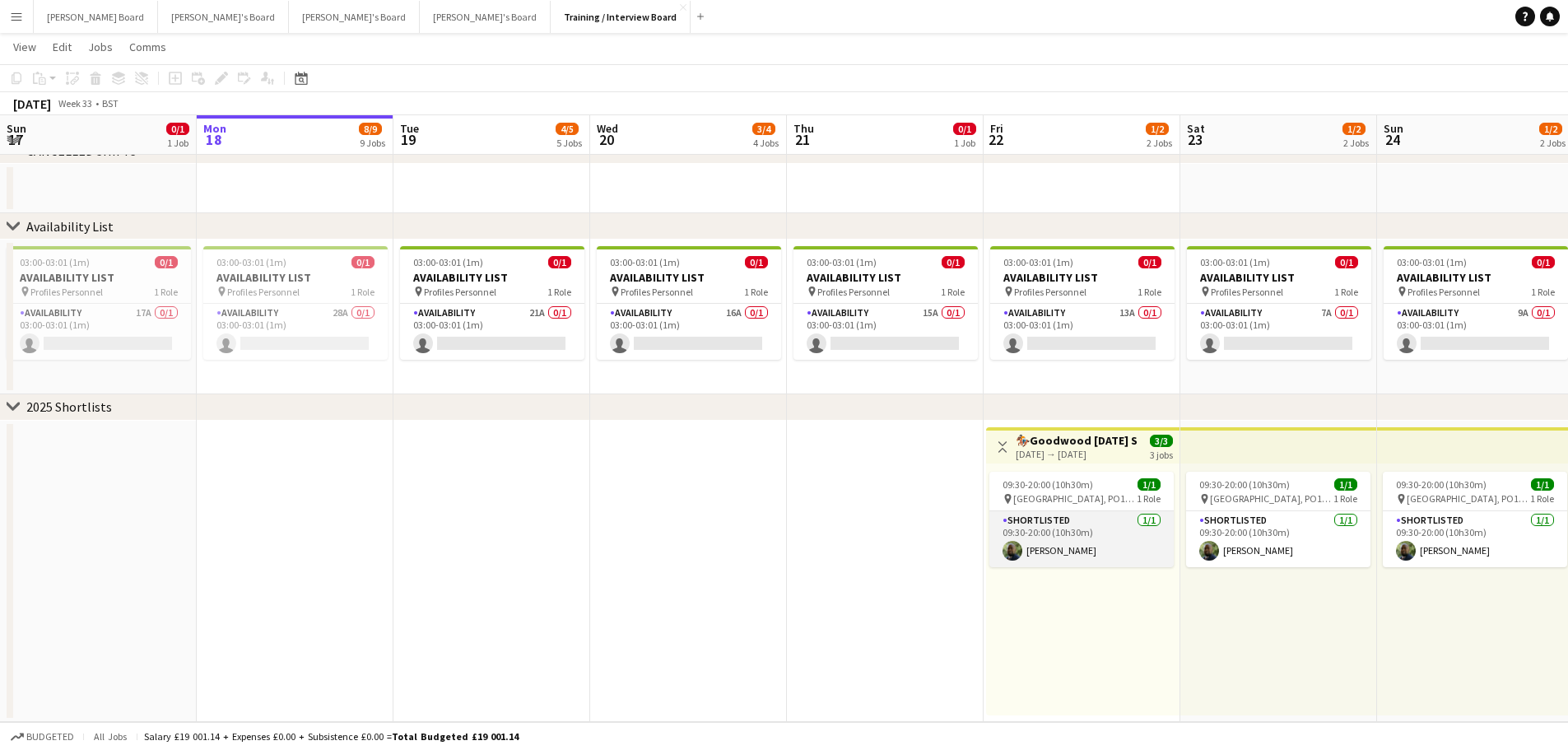
click at [1103, 528] on app-card-role "Shortlisted 1/1 09:30-20:00 (10h30m) Dean Manyonga" at bounding box center [1081, 539] width 185 height 56
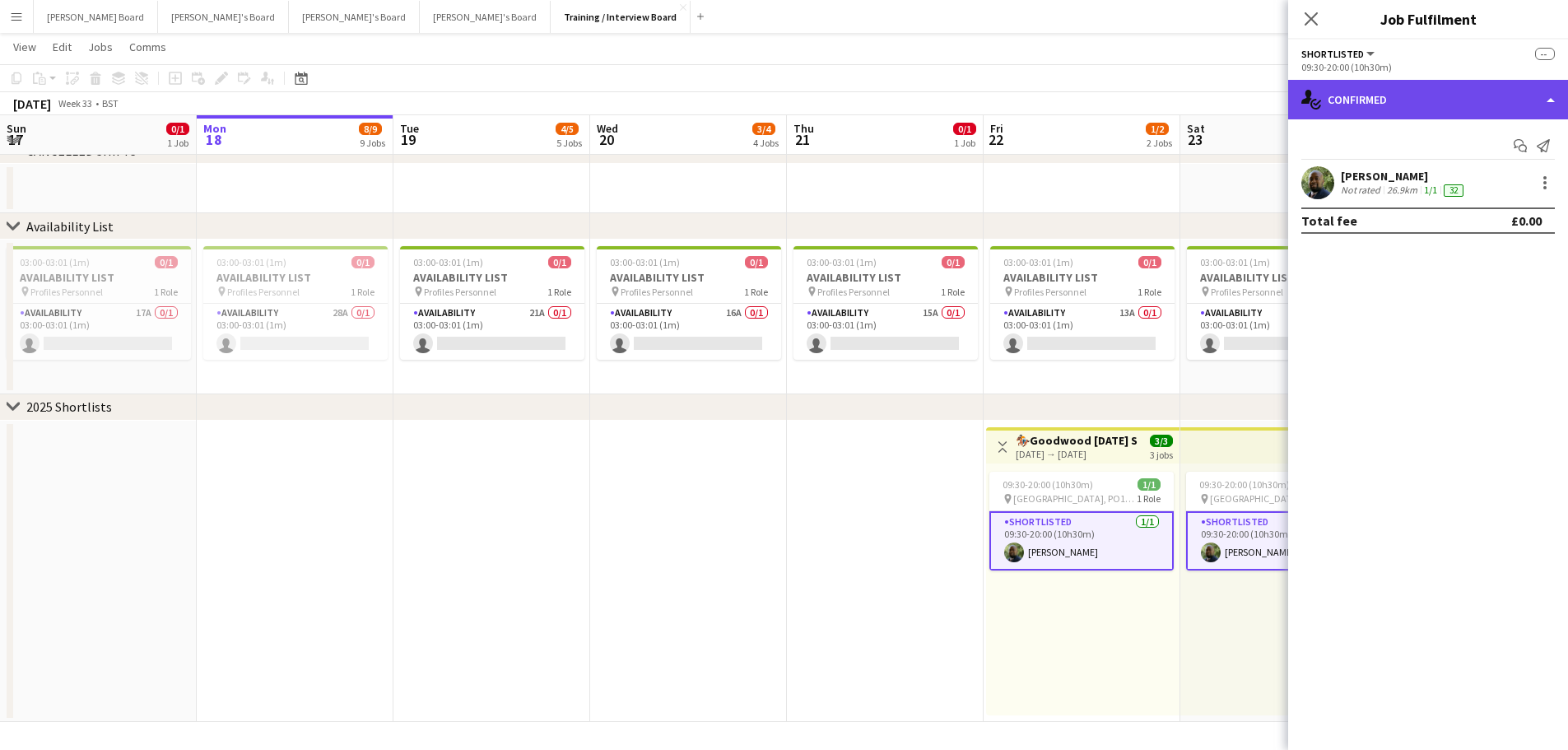
click at [1441, 91] on div "single-neutral-actions-check-2 Confirmed" at bounding box center [1428, 100] width 280 height 39
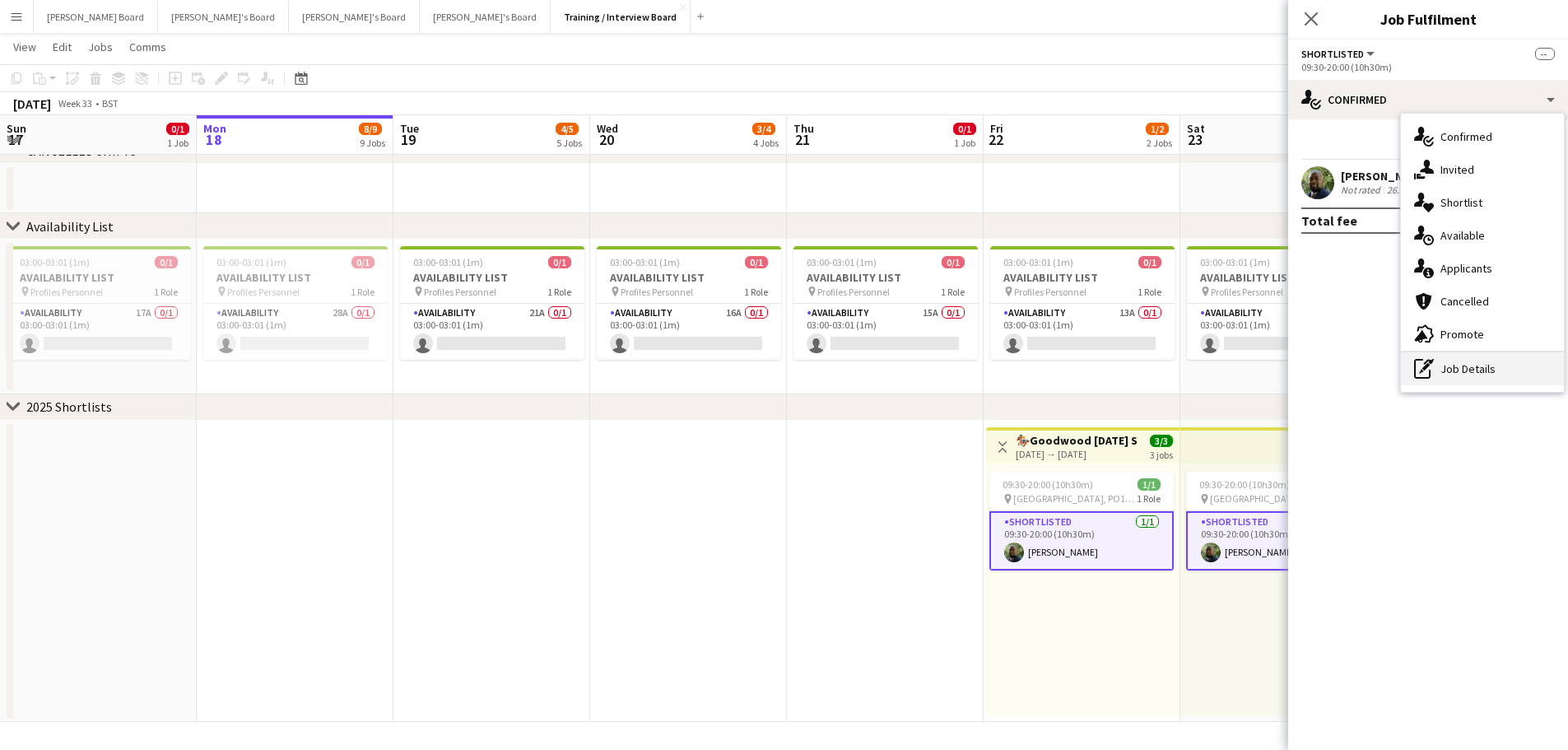
click at [1504, 376] on div "pen-write Job Details" at bounding box center [1483, 369] width 163 height 33
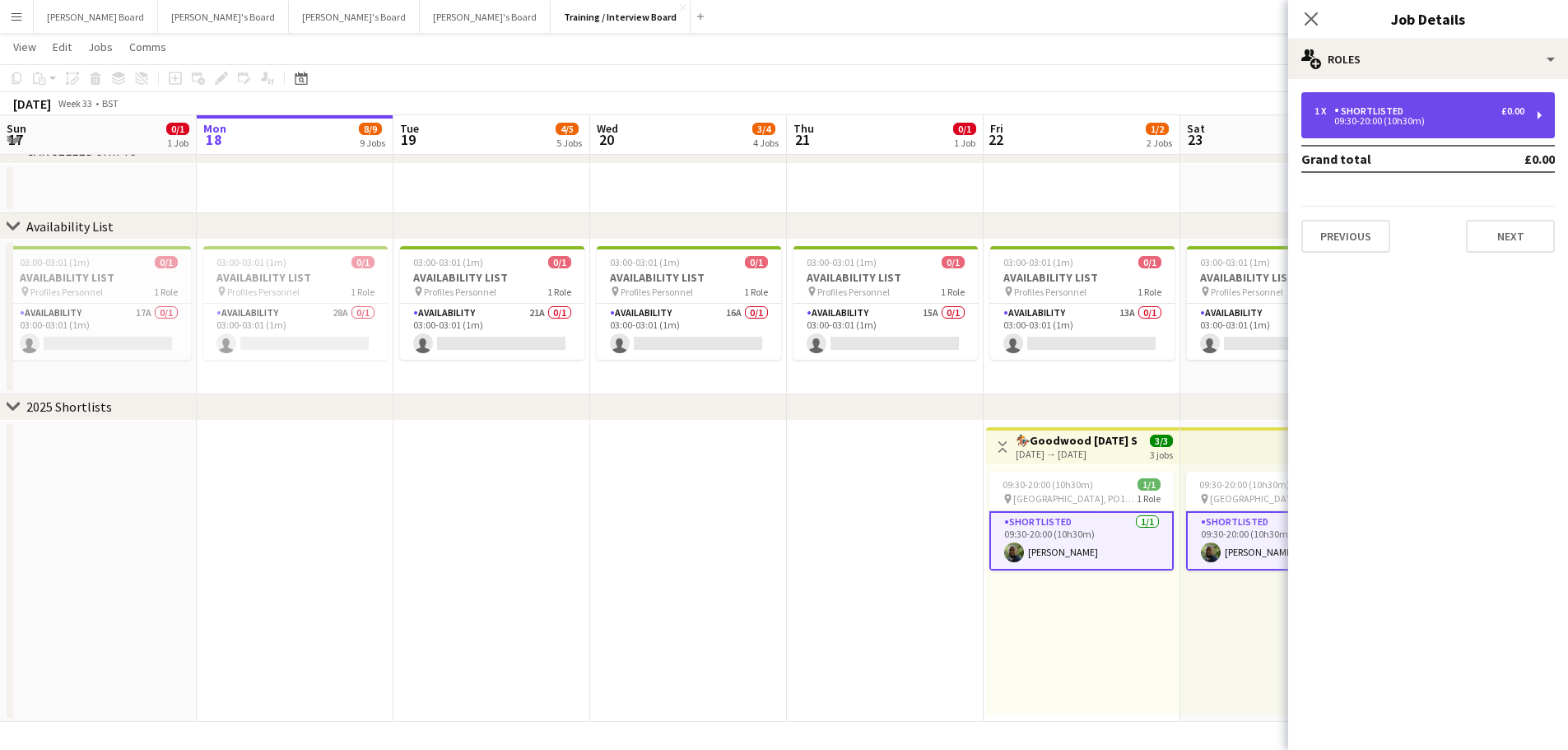
click at [1379, 120] on div "09:30-20:00 (10h30m)" at bounding box center [1420, 121] width 210 height 9
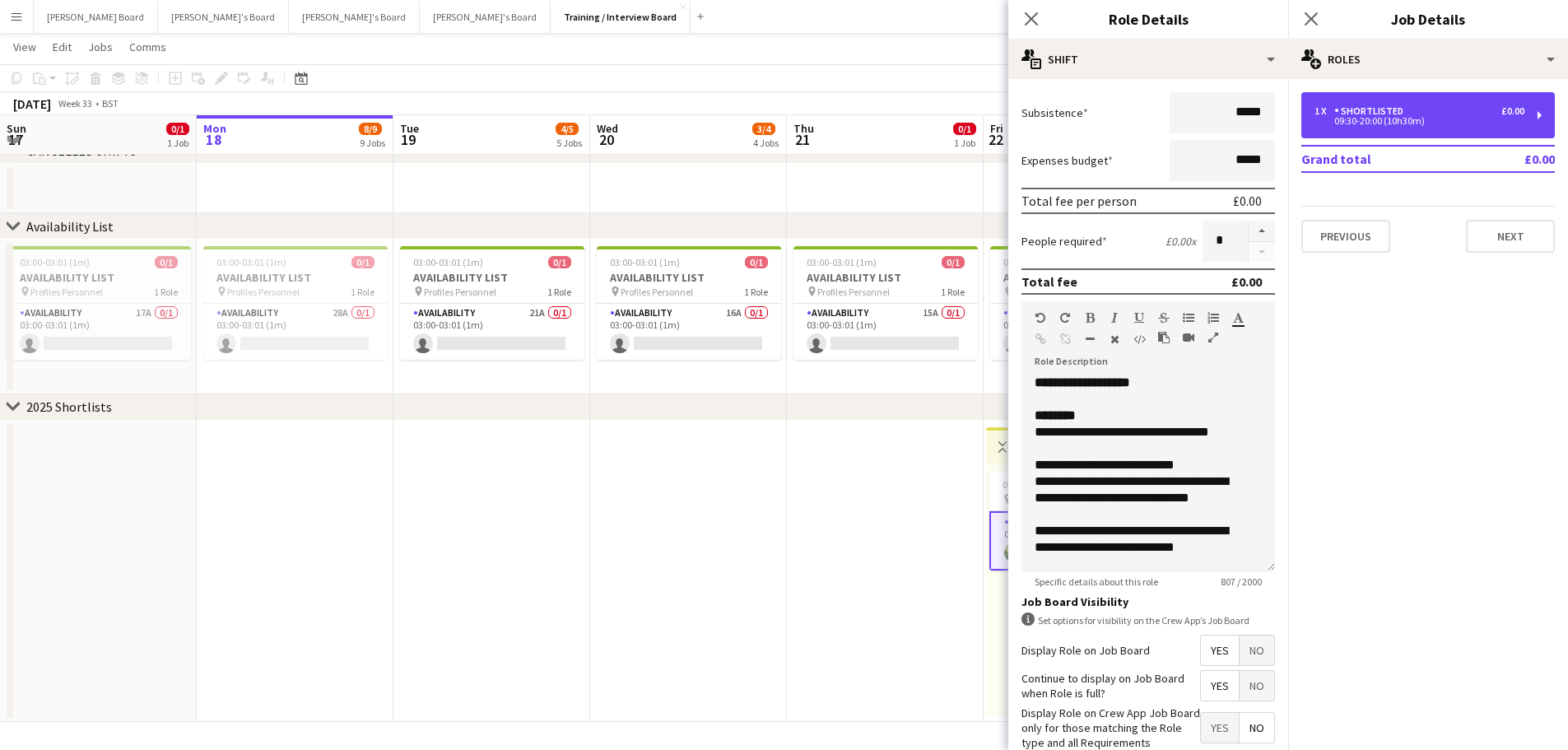
scroll to position [244, 0]
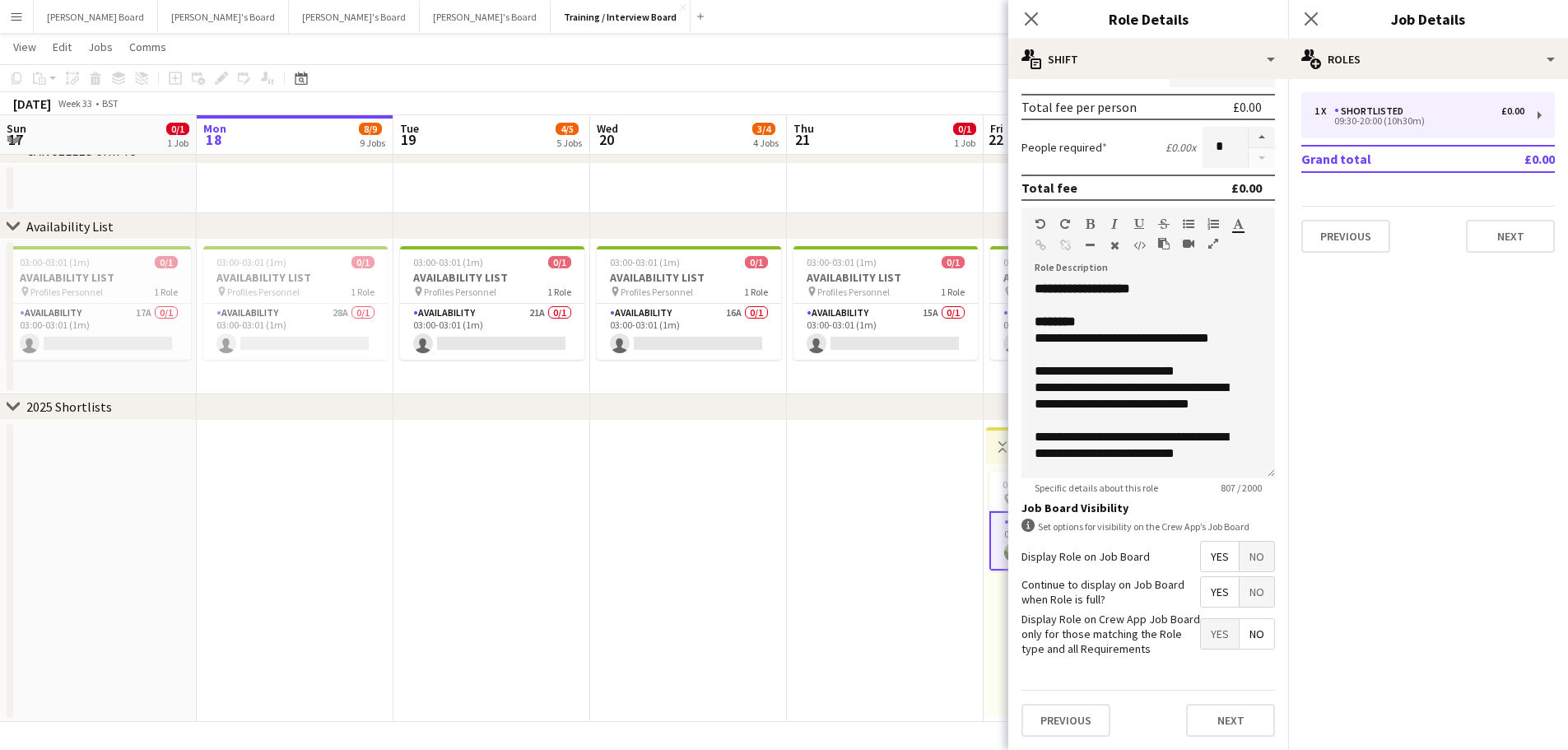
click at [892, 552] on app-date-cell at bounding box center [885, 571] width 197 height 301
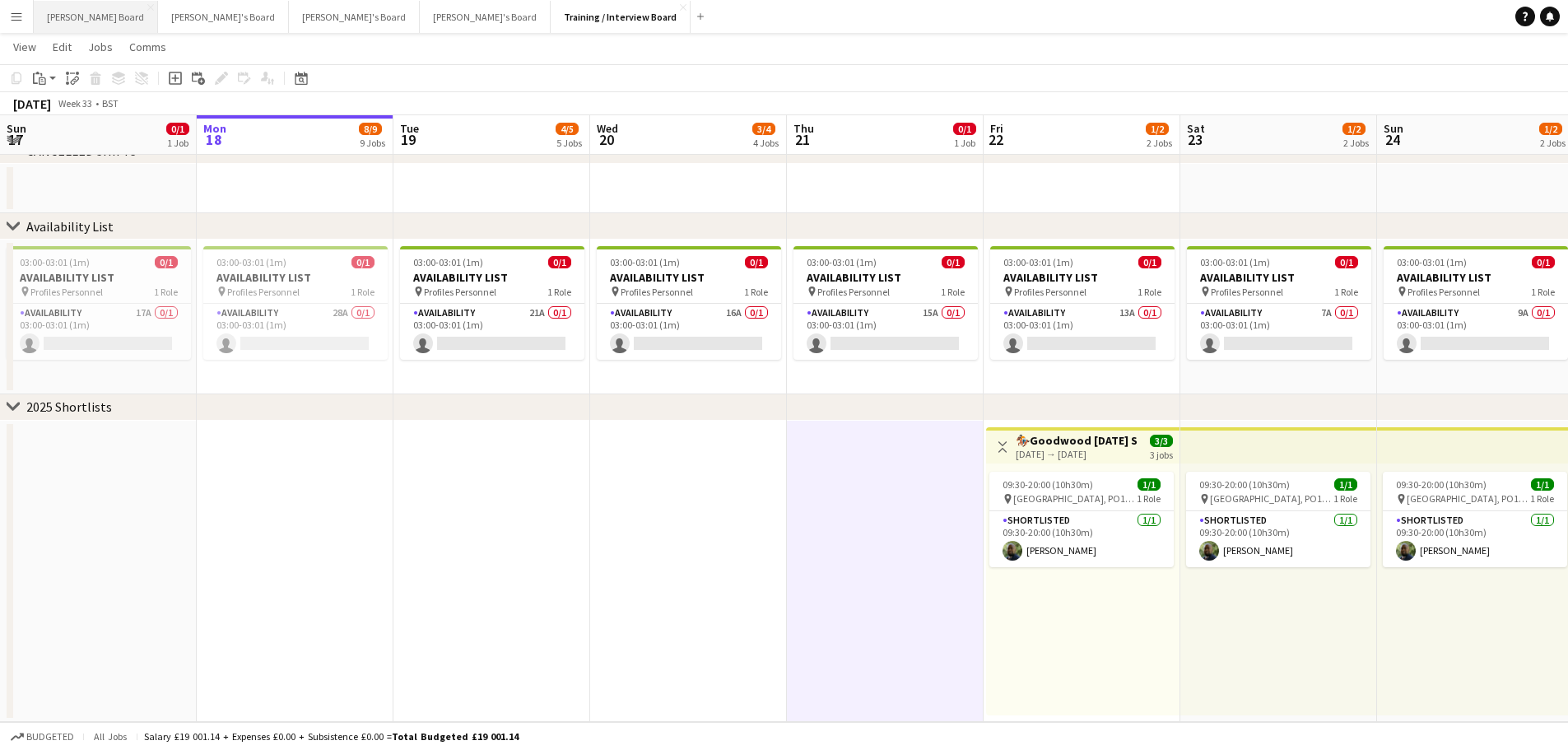
click at [78, 15] on button "Dean's Board Close" at bounding box center [95, 16] width 124 height 32
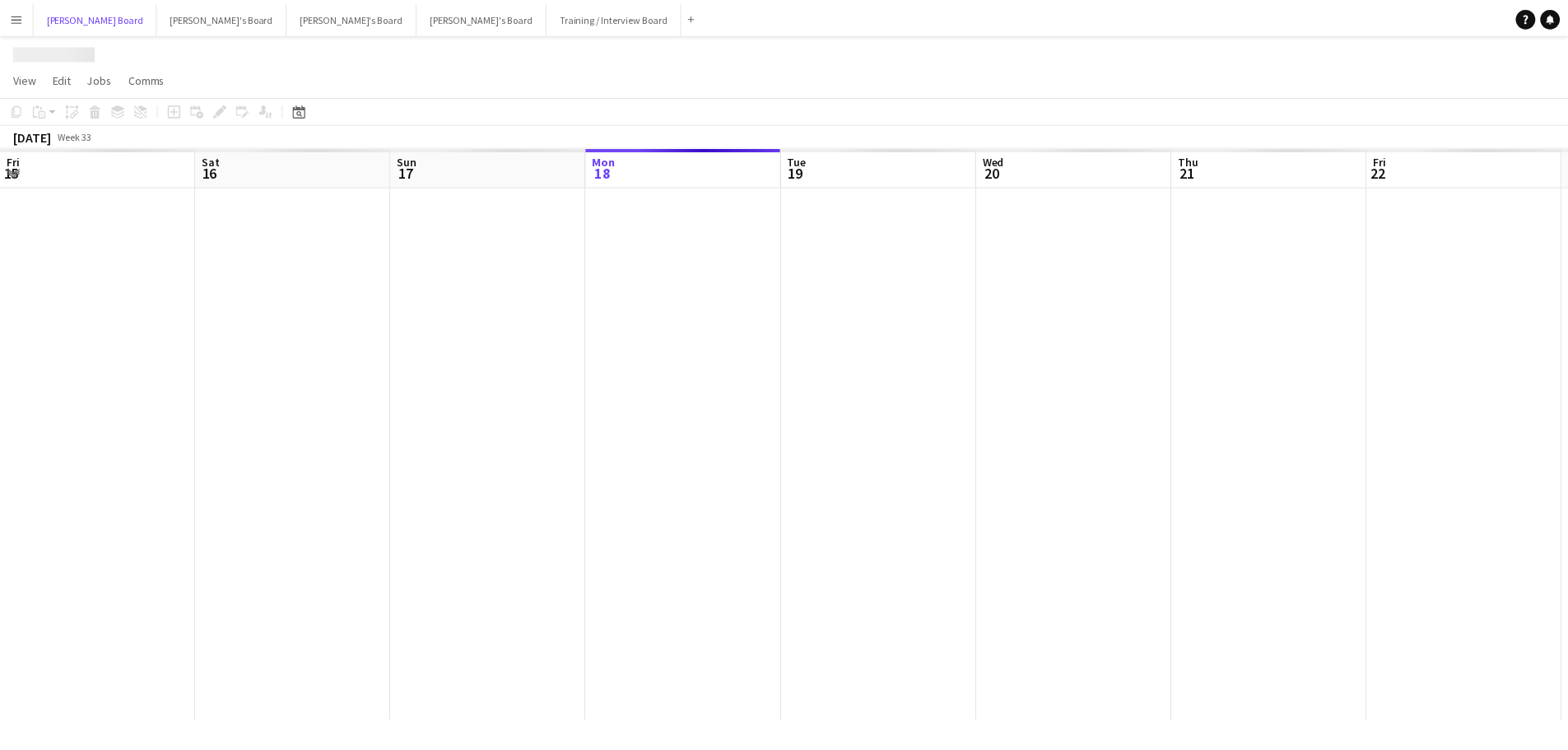
scroll to position [0, 394]
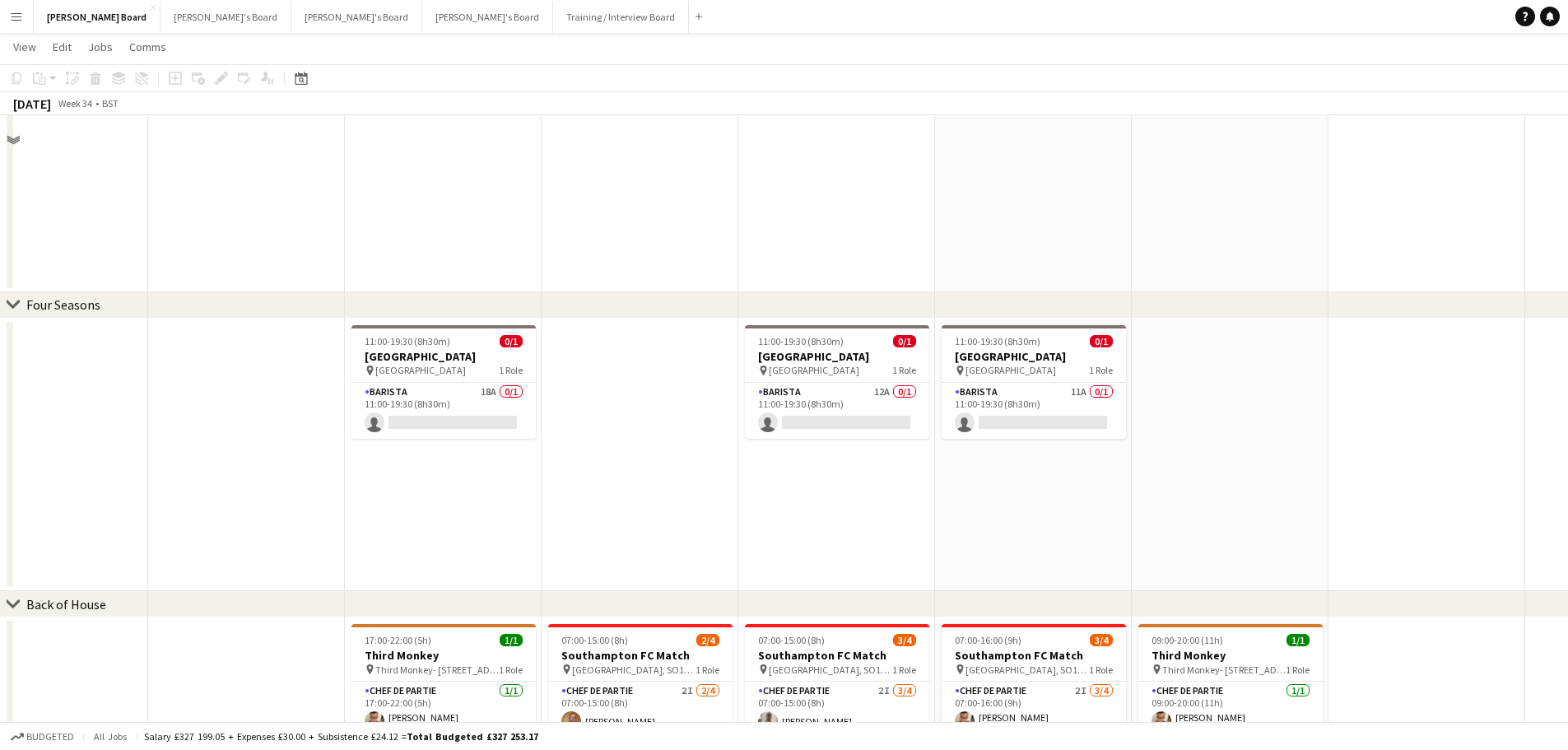
scroll to position [1647, 0]
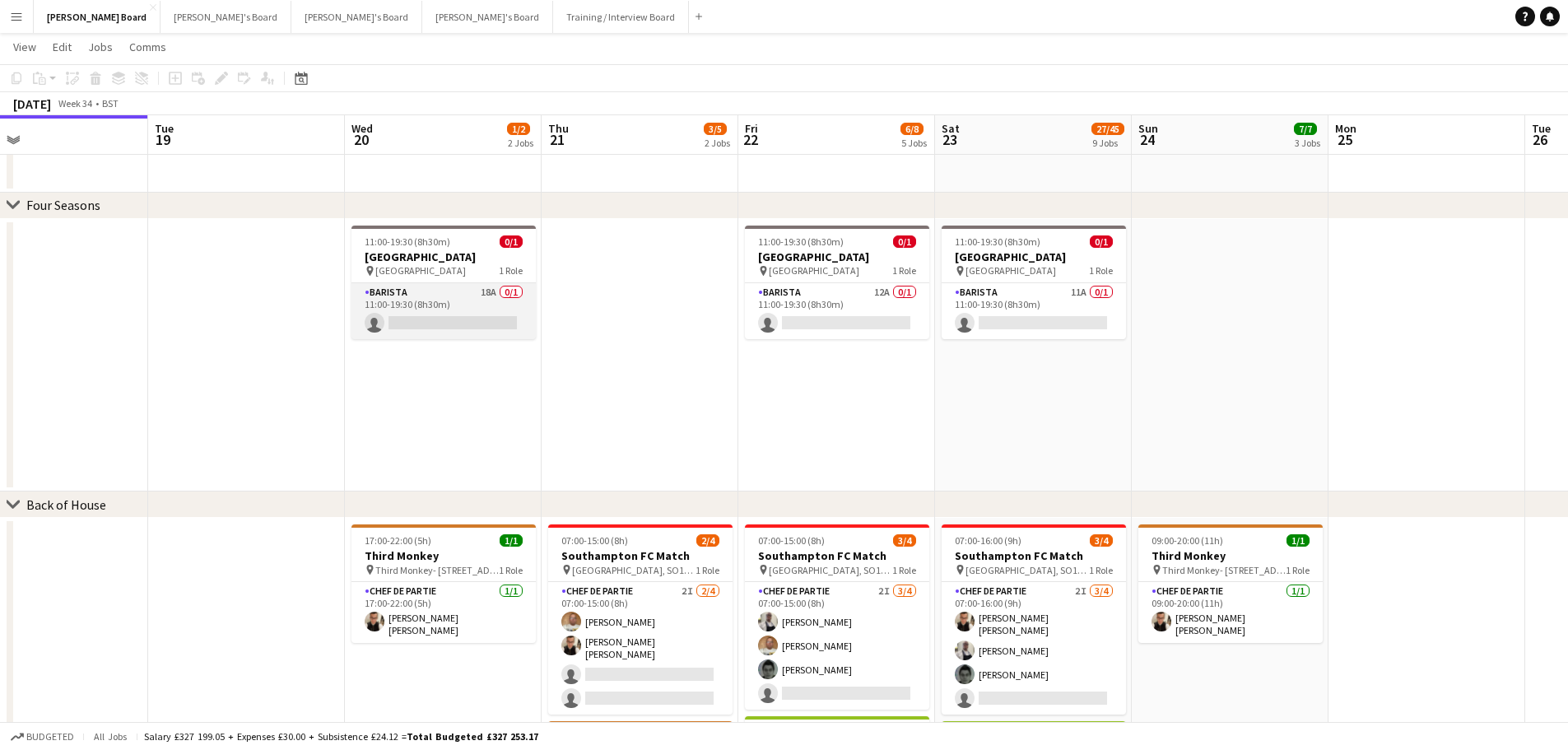
click at [385, 334] on app-card-role "Barista 18A 0/1 11:00-19:30 (8h30m) single-neutral-actions" at bounding box center [444, 311] width 185 height 56
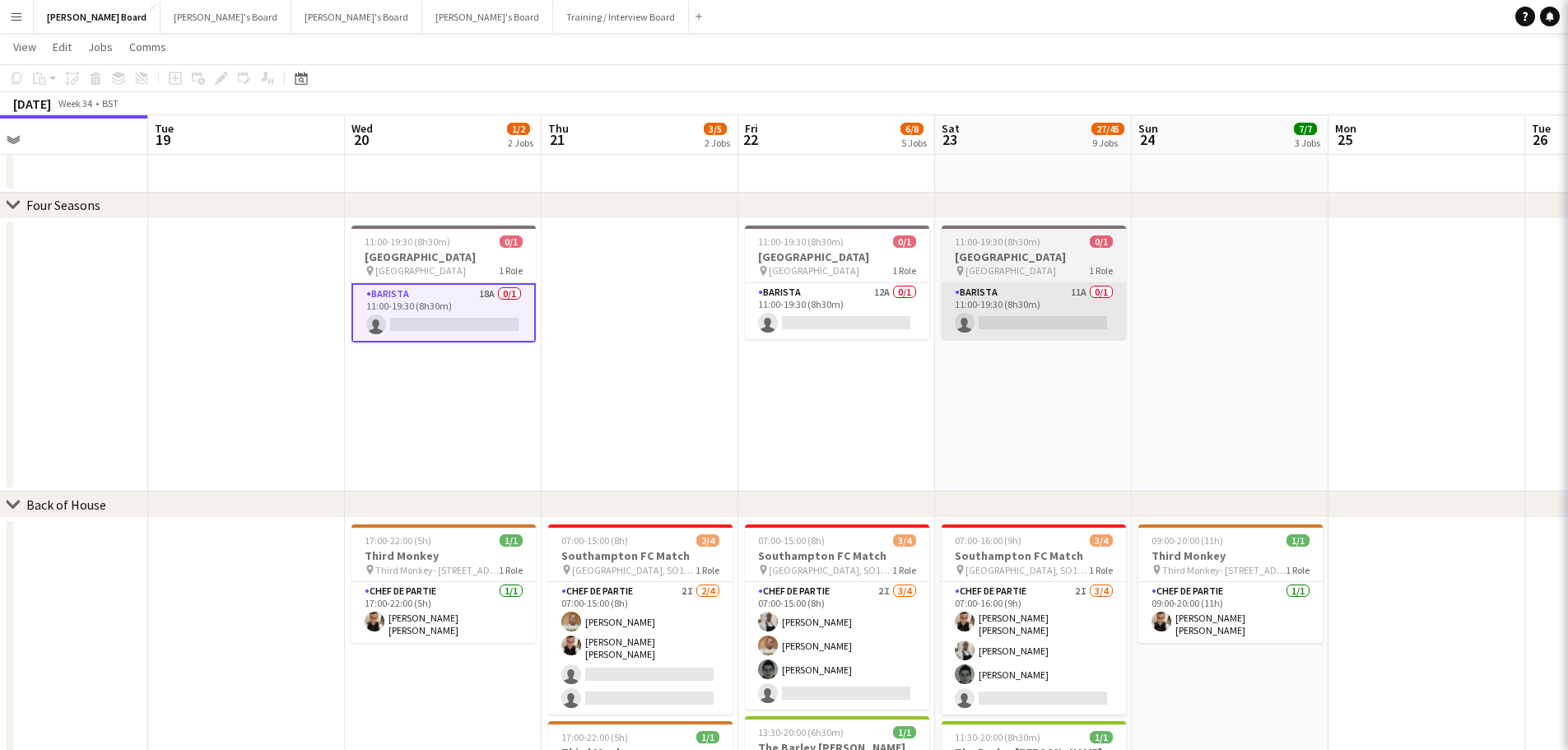
click at [863, 300] on app-card-role "Barista 12A 0/1 11:00-19:30 (8h30m) single-neutral-actions" at bounding box center [837, 311] width 185 height 56
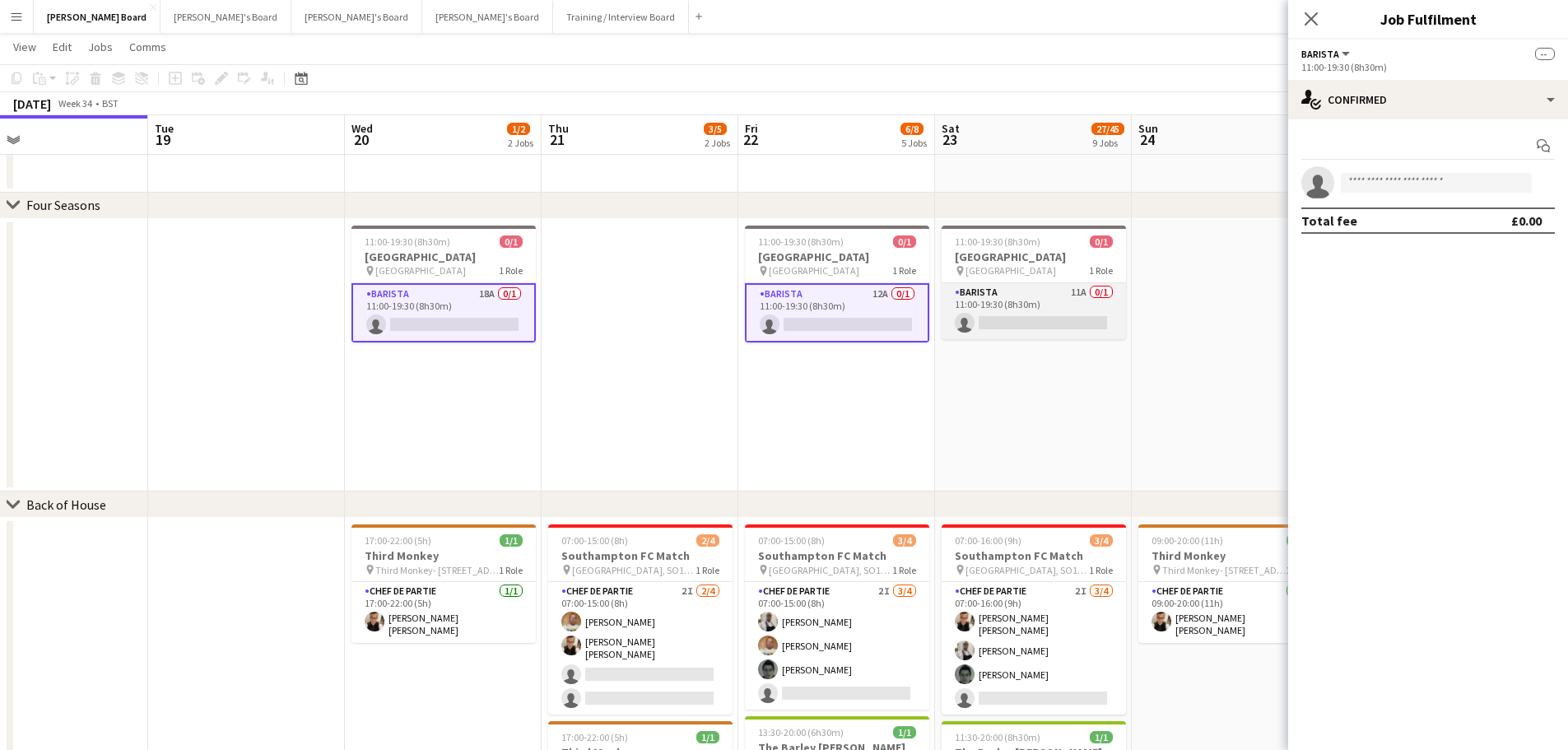
click at [1025, 300] on app-card-role "Barista 11A 0/1 11:00-19:30 (8h30m) single-neutral-actions" at bounding box center [1033, 311] width 185 height 56
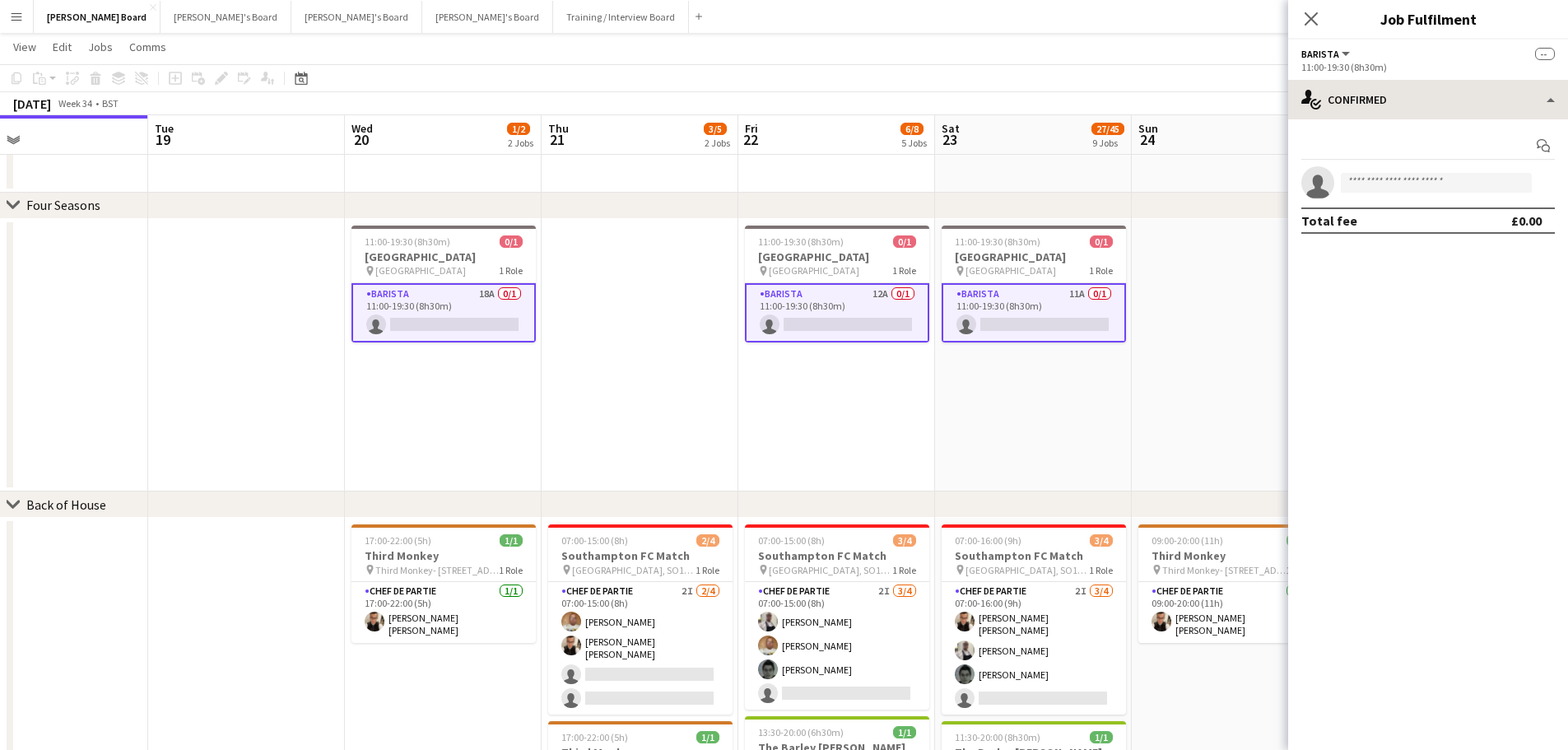
drag, startPoint x: 1408, startPoint y: 67, endPoint x: 1460, endPoint y: 99, distance: 61.1
click at [1411, 68] on div "11:00-19:30 (8h30m)" at bounding box center [1428, 67] width 253 height 12
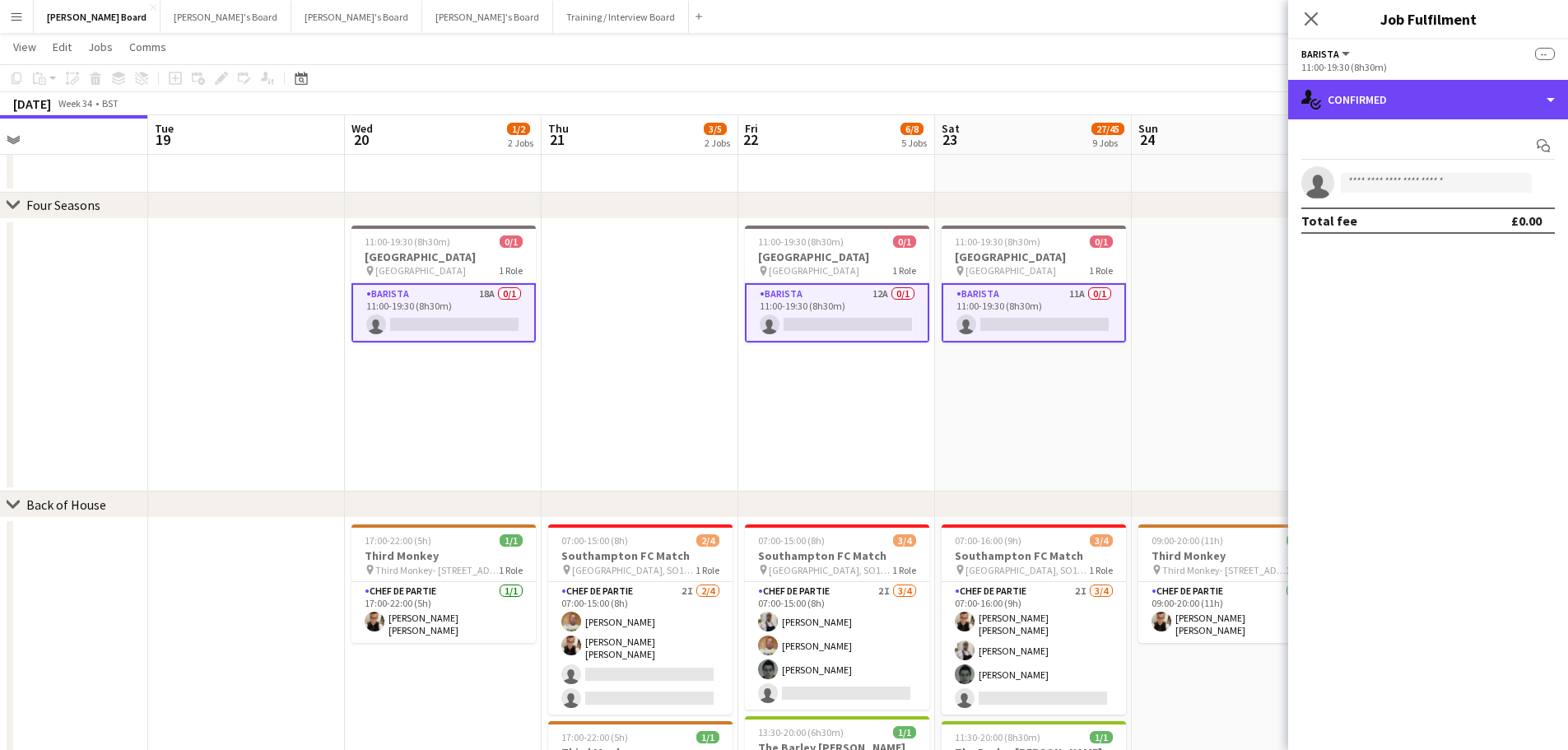
drag, startPoint x: 1461, startPoint y: 99, endPoint x: 1518, endPoint y: 172, distance: 92.6
click at [1467, 106] on div "single-neutral-actions-check-2 Confirmed" at bounding box center [1428, 100] width 280 height 39
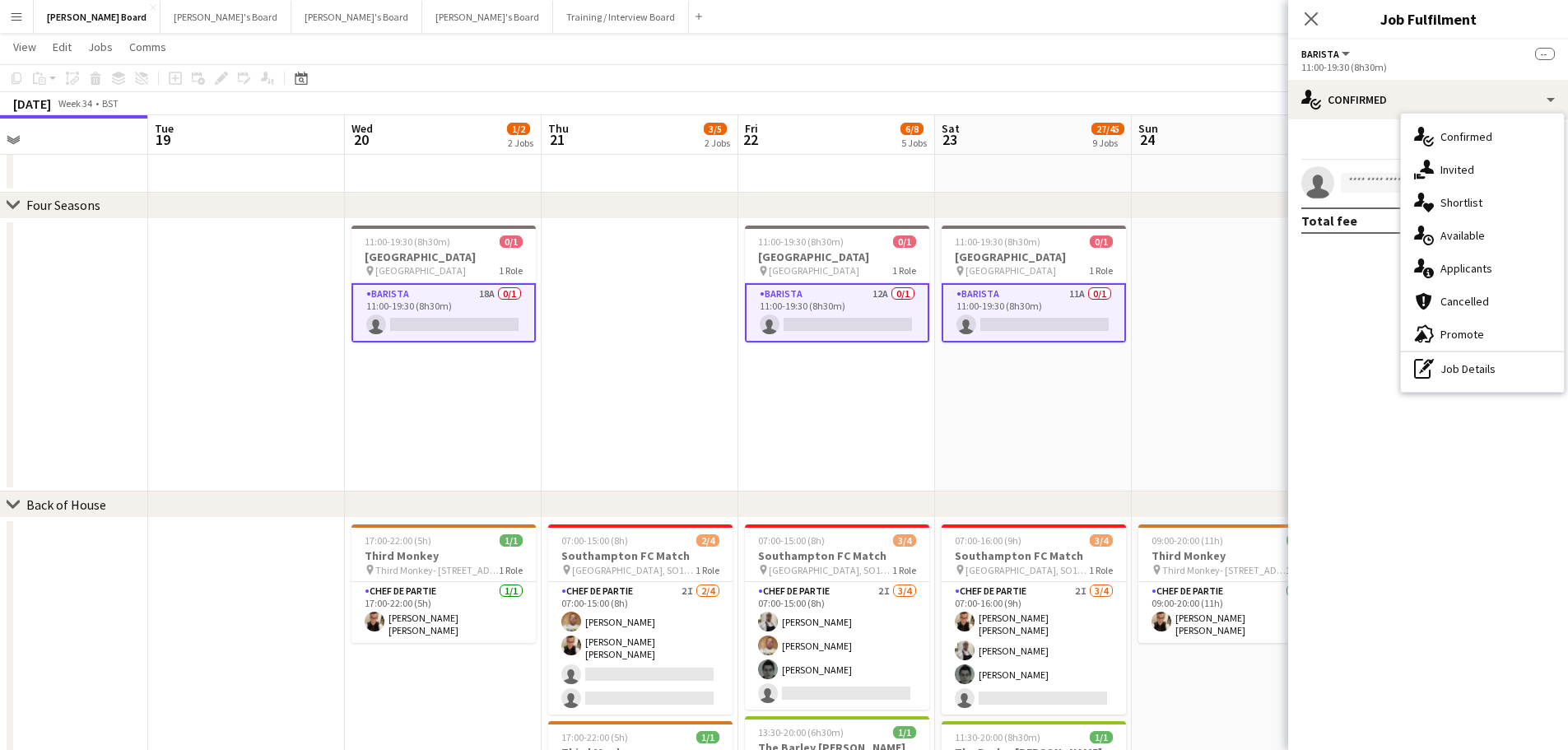
drag, startPoint x: 1496, startPoint y: 267, endPoint x: 1475, endPoint y: 258, distance: 22.8
click at [1495, 267] on div "single-neutral-actions-information Applicants" at bounding box center [1483, 269] width 163 height 33
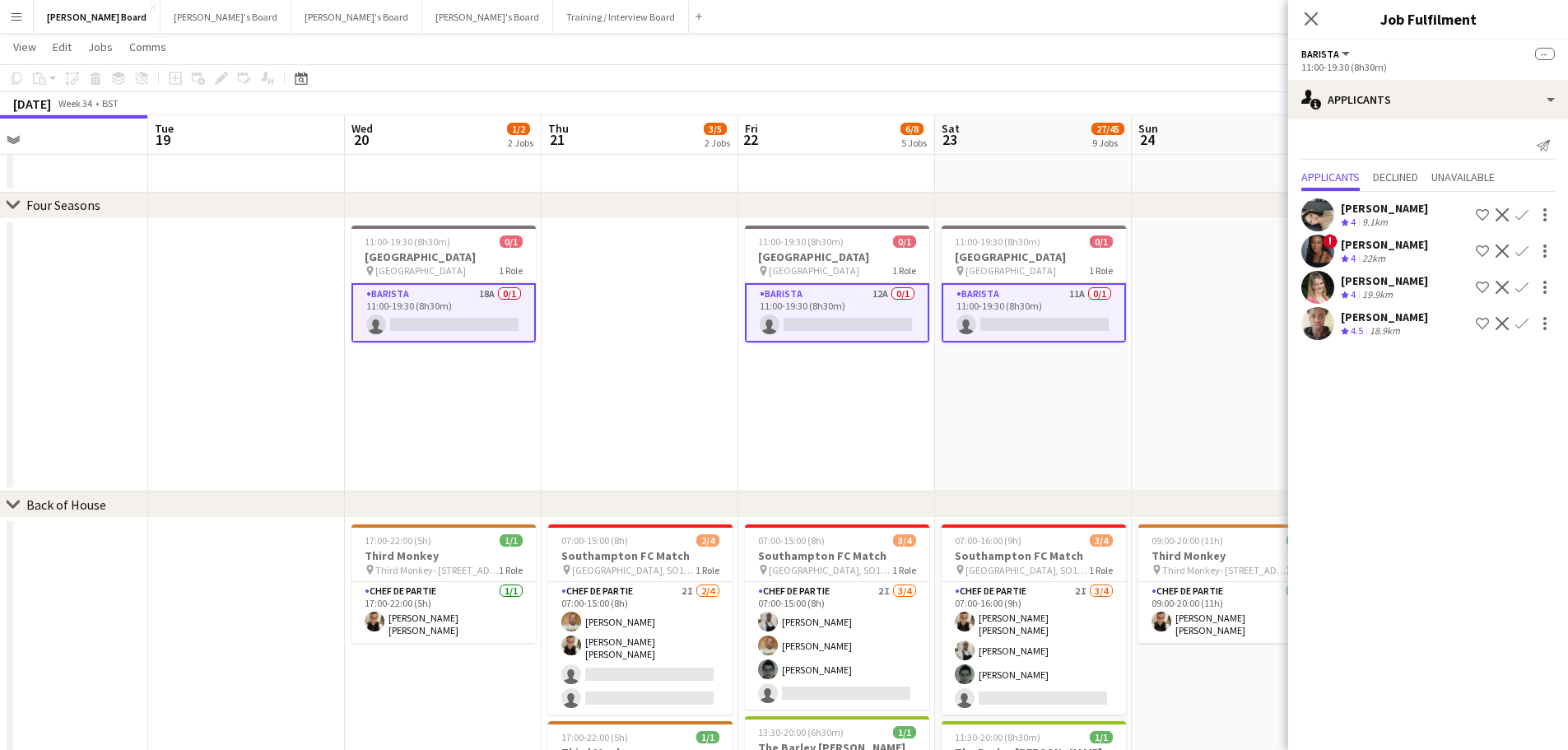
click at [1366, 214] on div "[PERSON_NAME]" at bounding box center [1385, 208] width 88 height 15
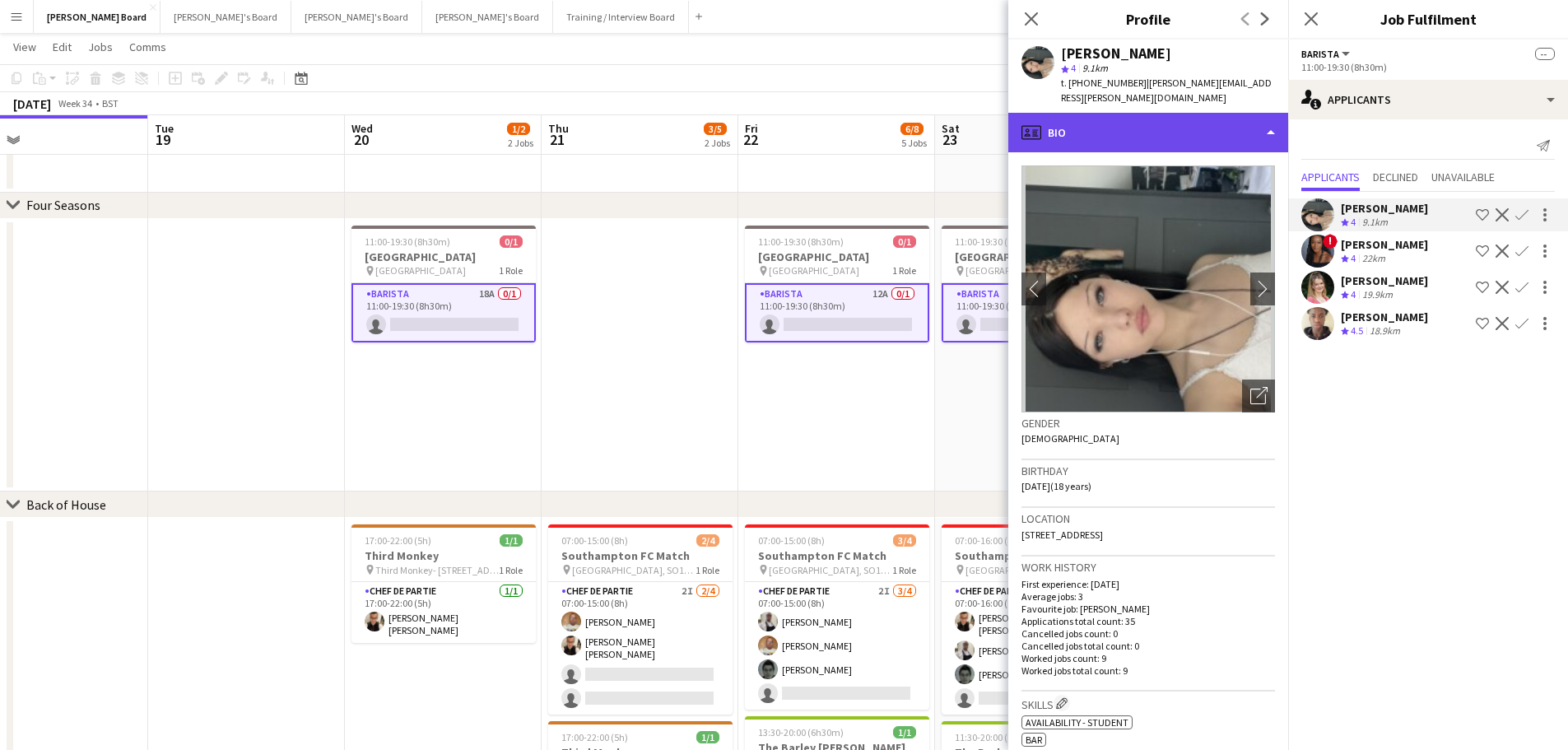
click at [1147, 126] on div "profile Bio" at bounding box center [1148, 132] width 280 height 39
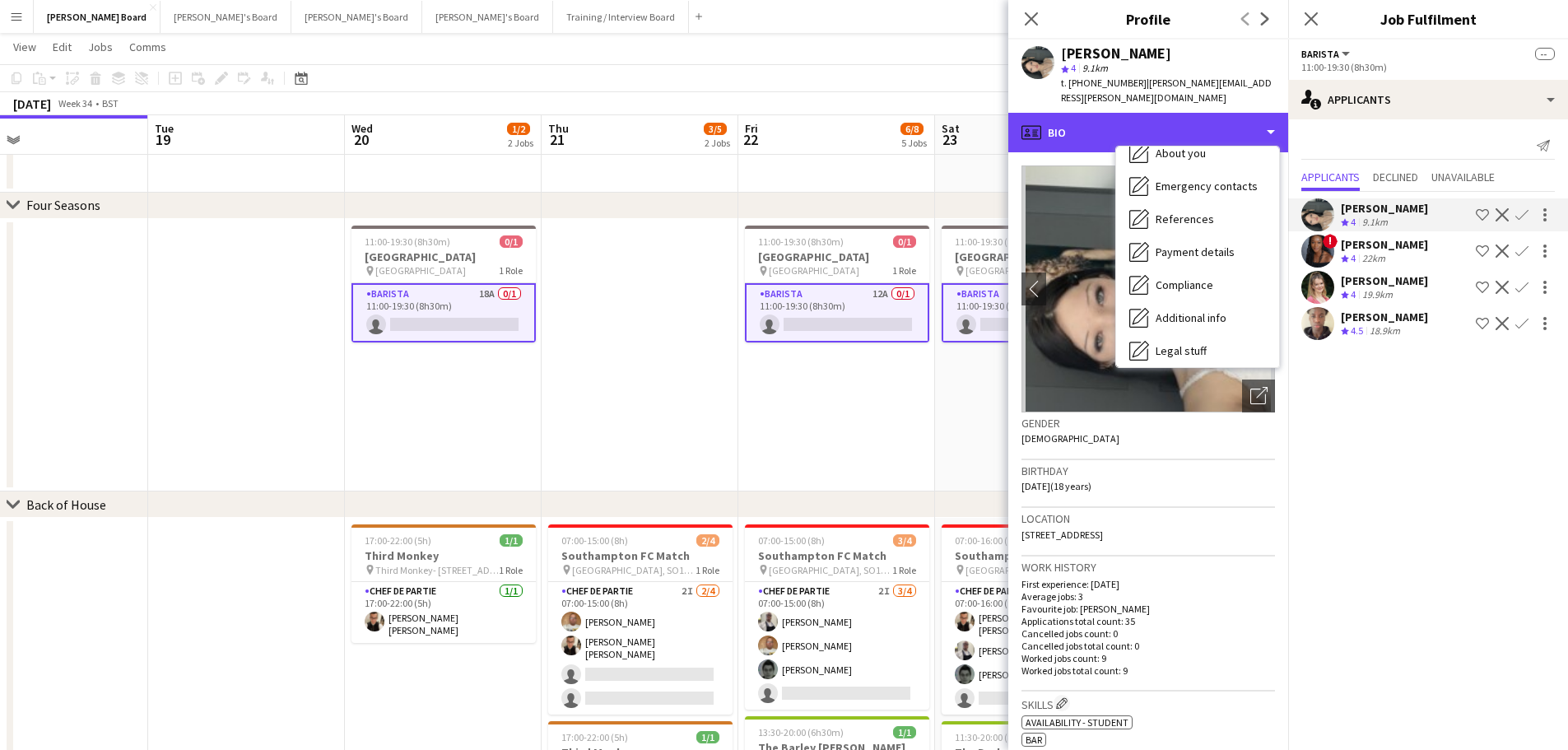
scroll to position [221, 0]
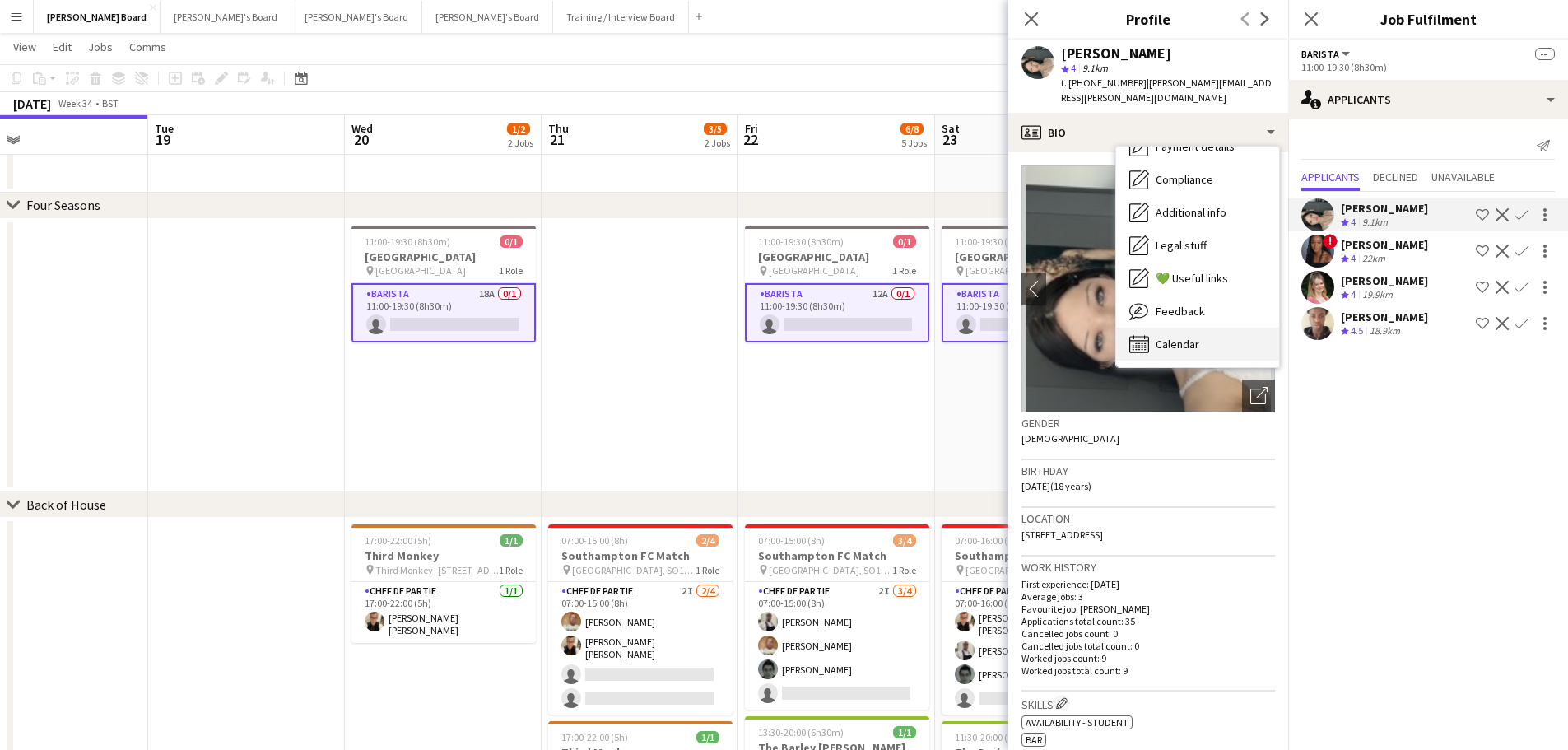
click at [1212, 336] on div "Calendar Calendar" at bounding box center [1198, 344] width 163 height 33
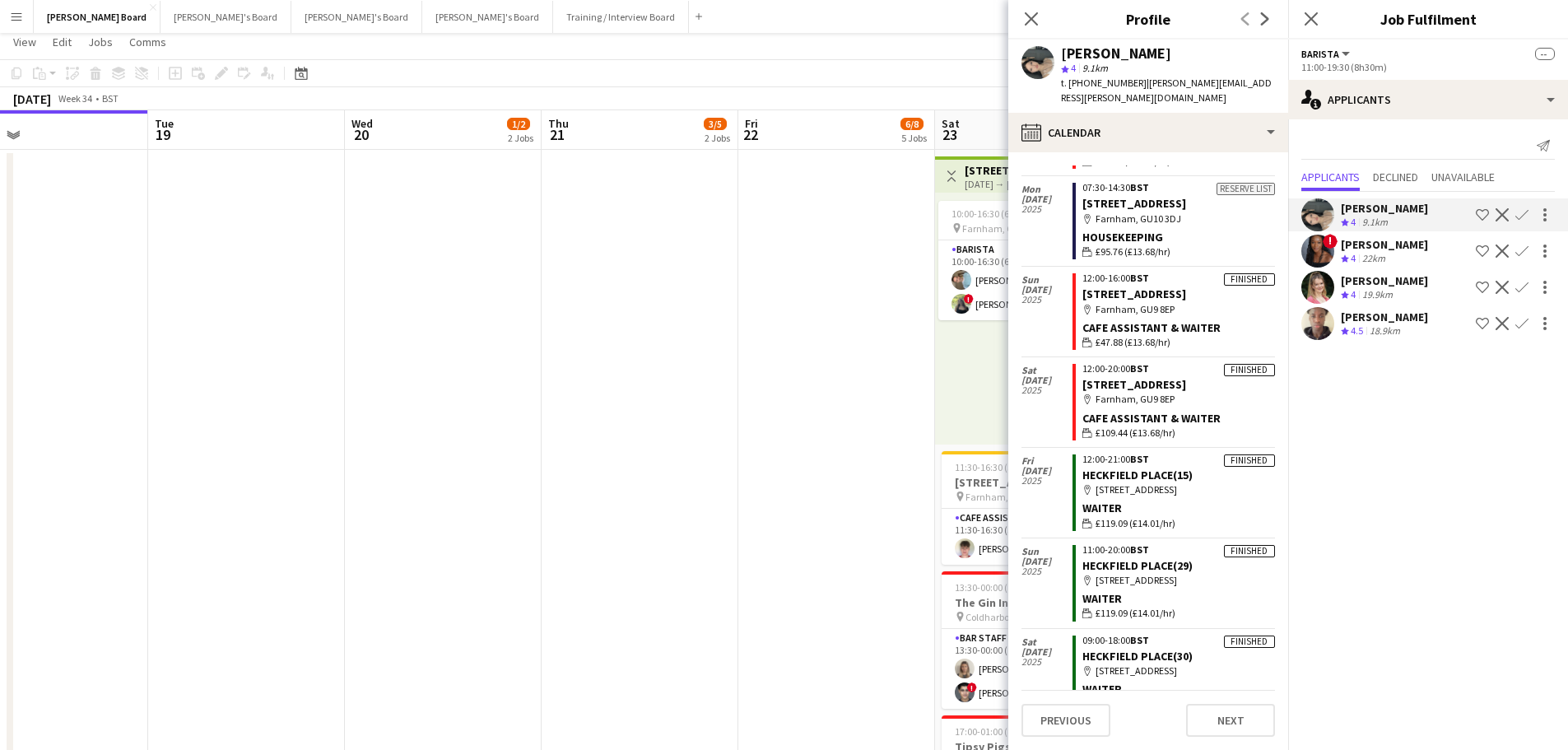
scroll to position [0, 0]
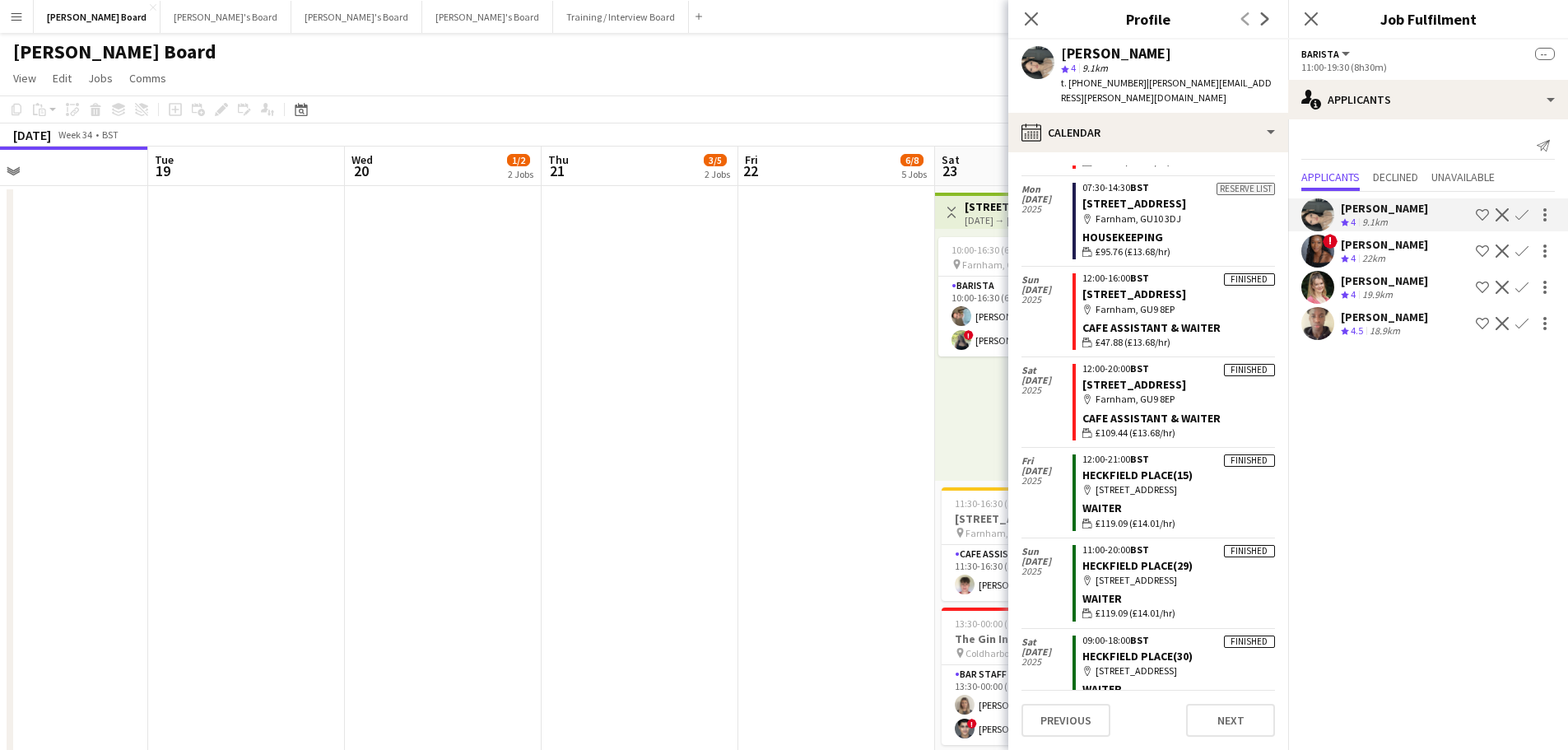
drag, startPoint x: 616, startPoint y: 385, endPoint x: 556, endPoint y: 379, distance: 60.3
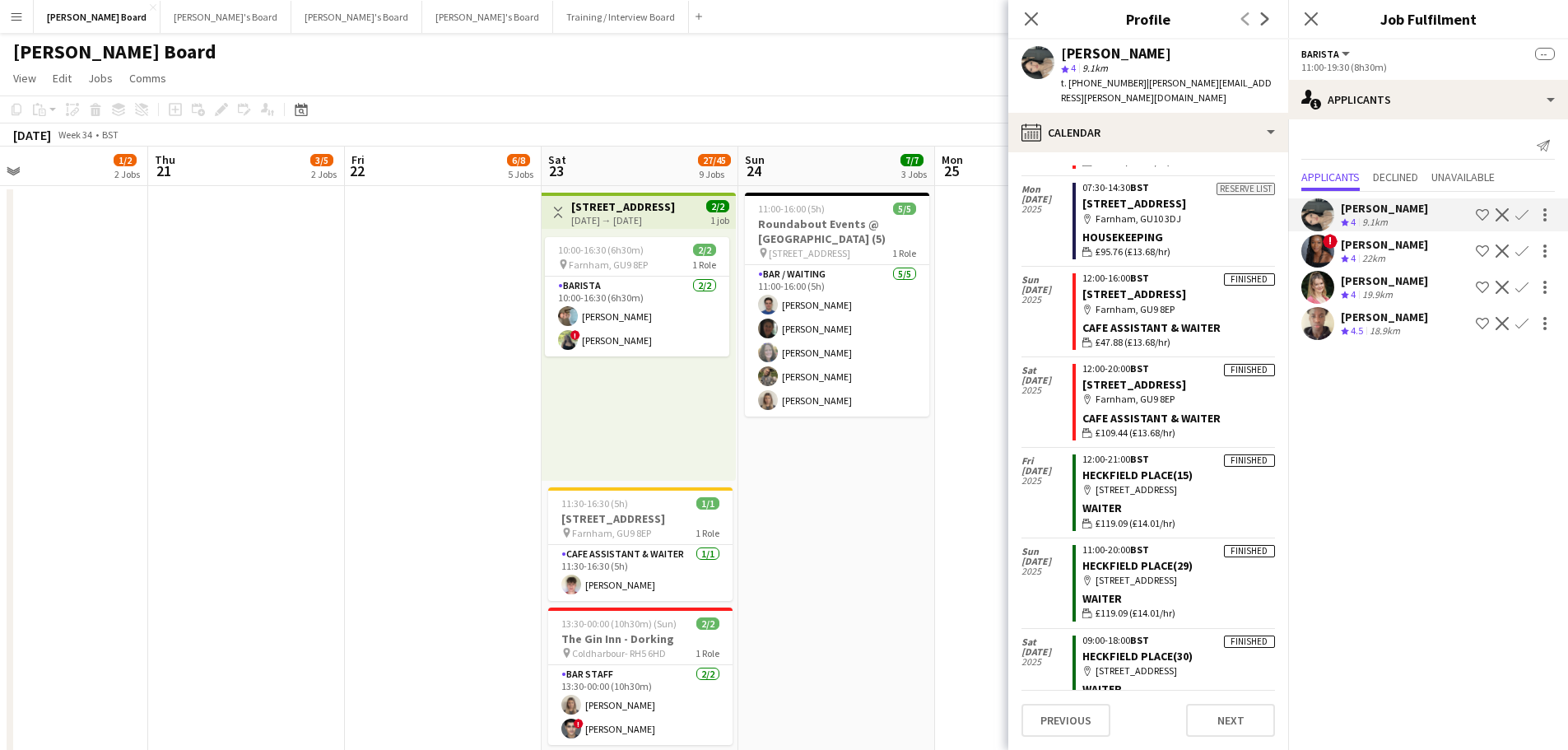
scroll to position [0, 451]
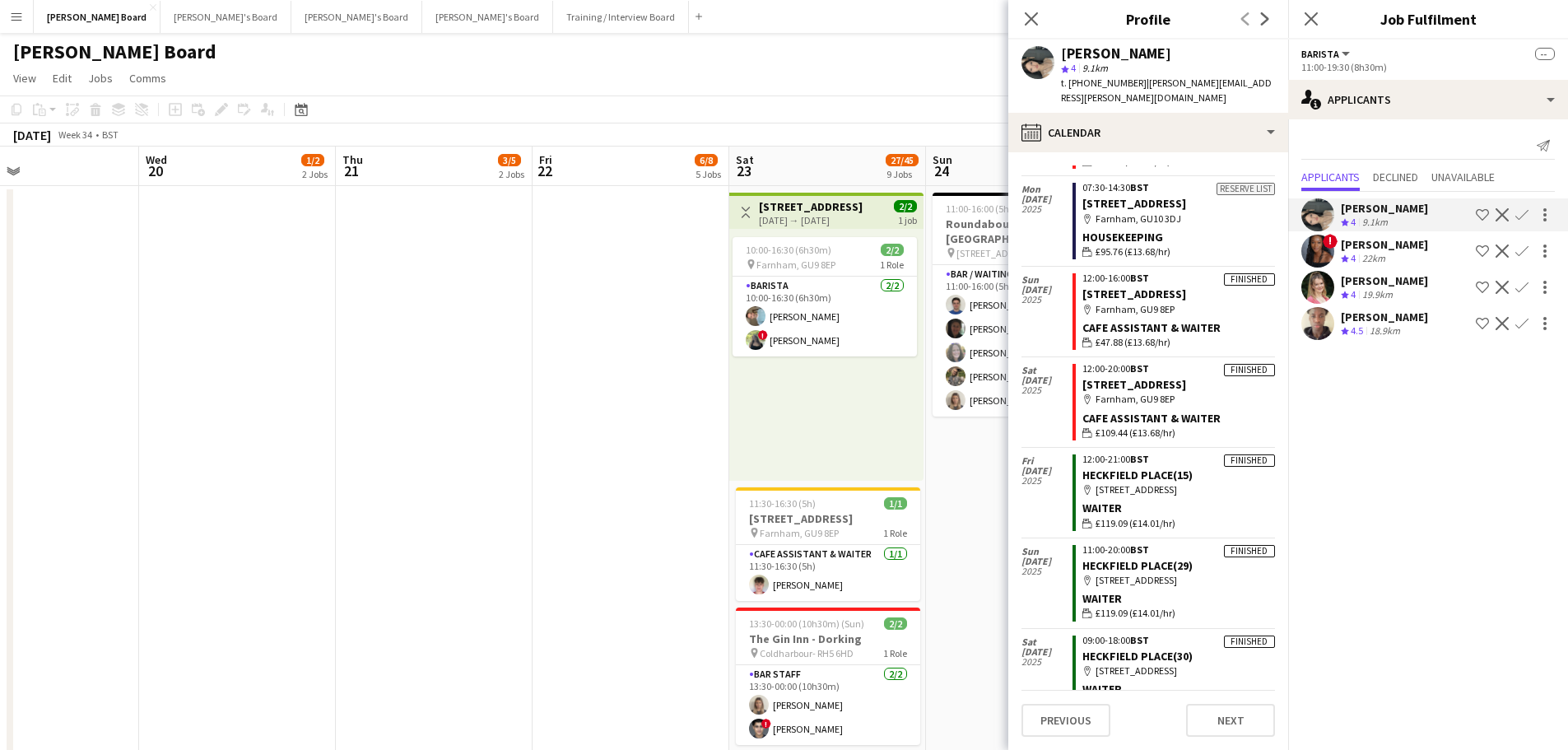
click at [627, 417] on app-date-cell at bounding box center [631, 593] width 197 height 814
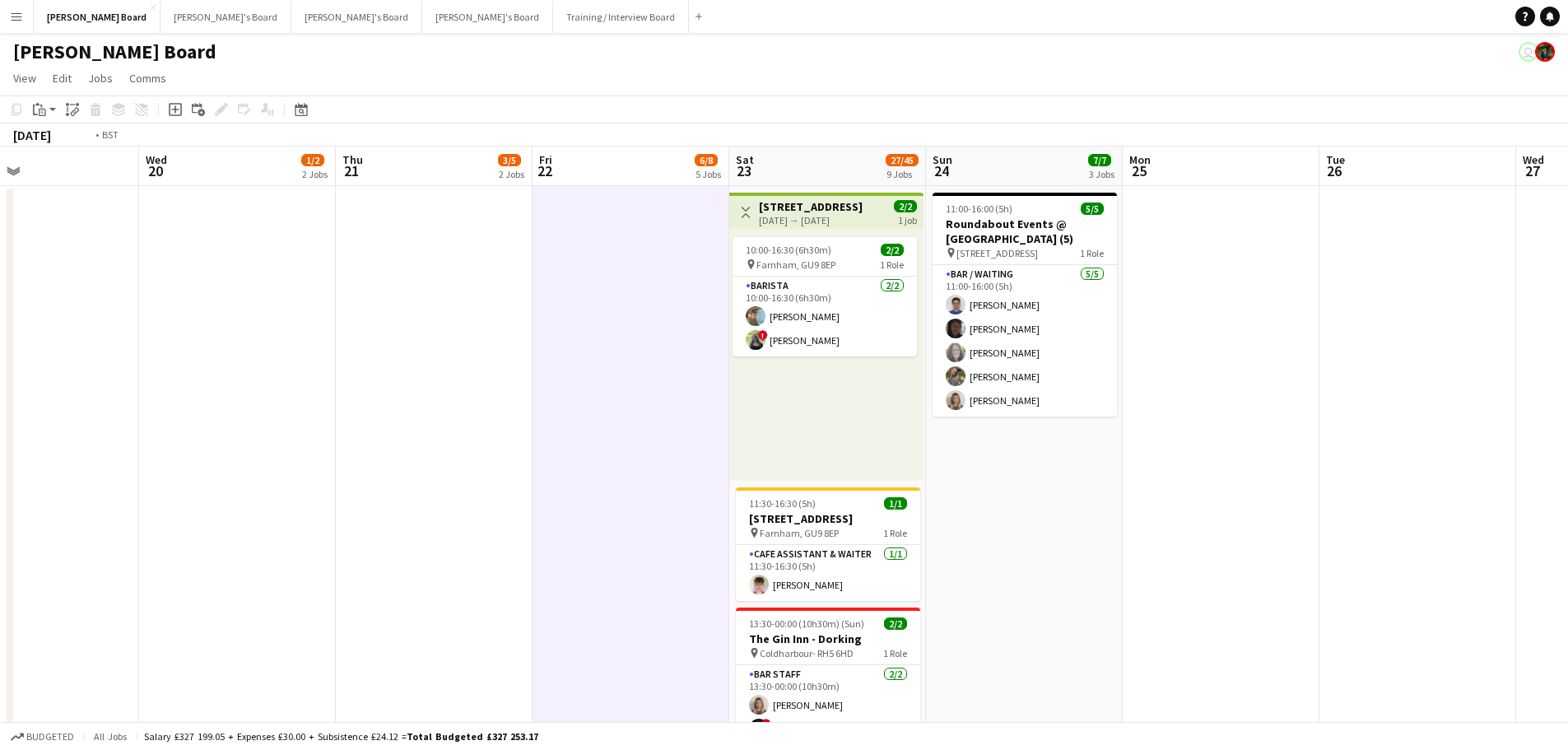
drag, startPoint x: 783, startPoint y: 395, endPoint x: 749, endPoint y: 391, distance: 34.2
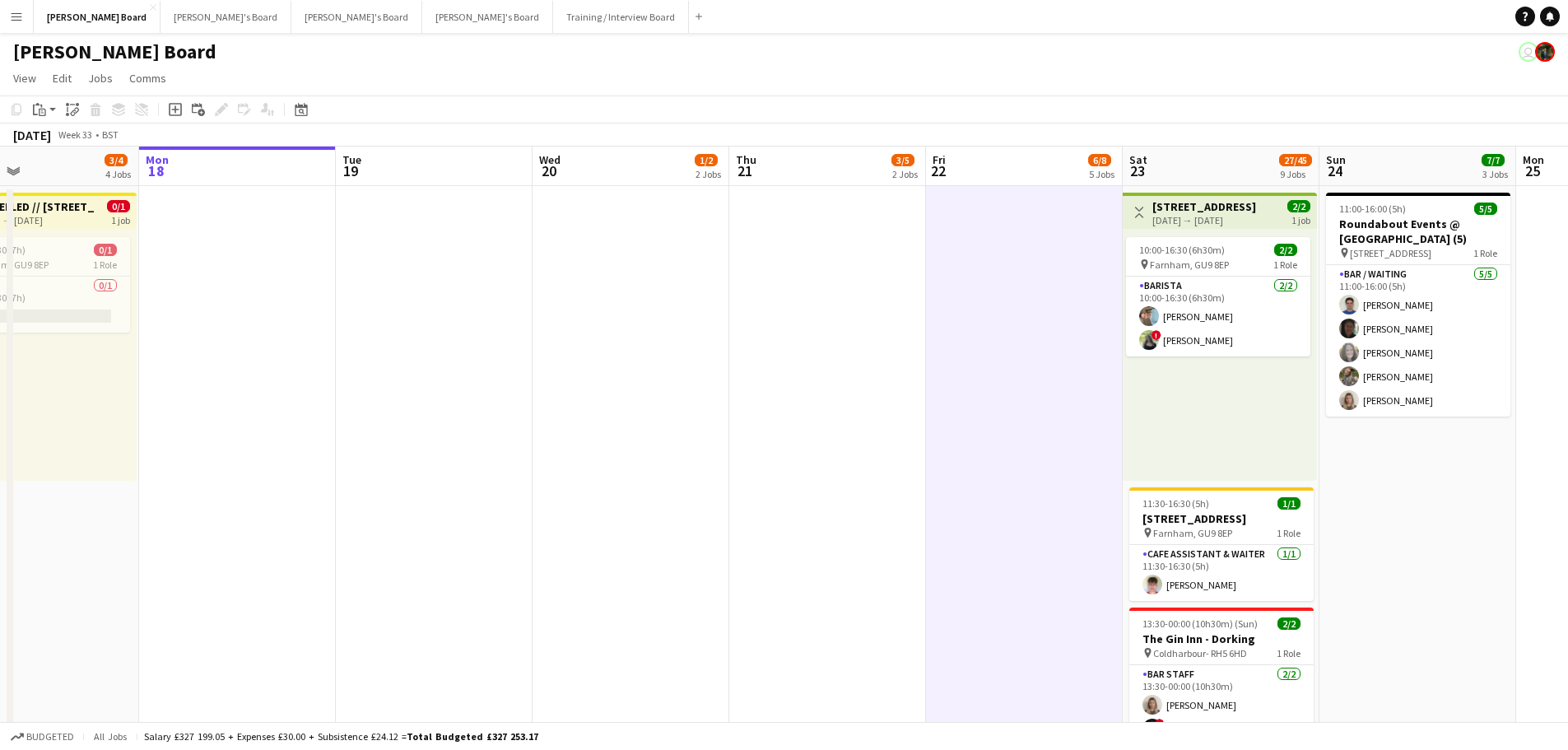
drag, startPoint x: 749, startPoint y: 391, endPoint x: 1123, endPoint y: 400, distance: 374.1
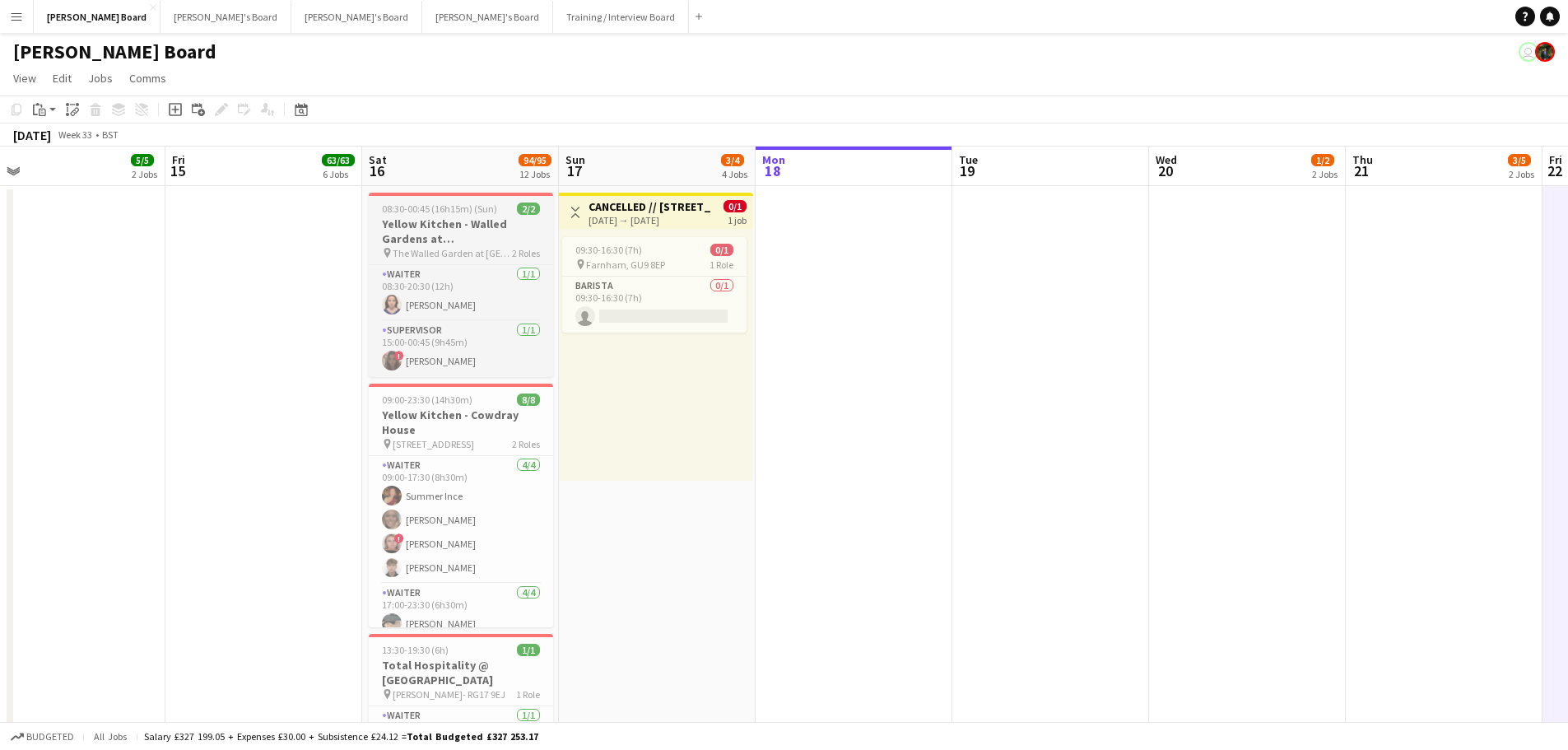
click at [480, 222] on h3 "Yellow Kitchen - Walled Gardens at [GEOGRAPHIC_DATA]" at bounding box center [461, 231] width 185 height 30
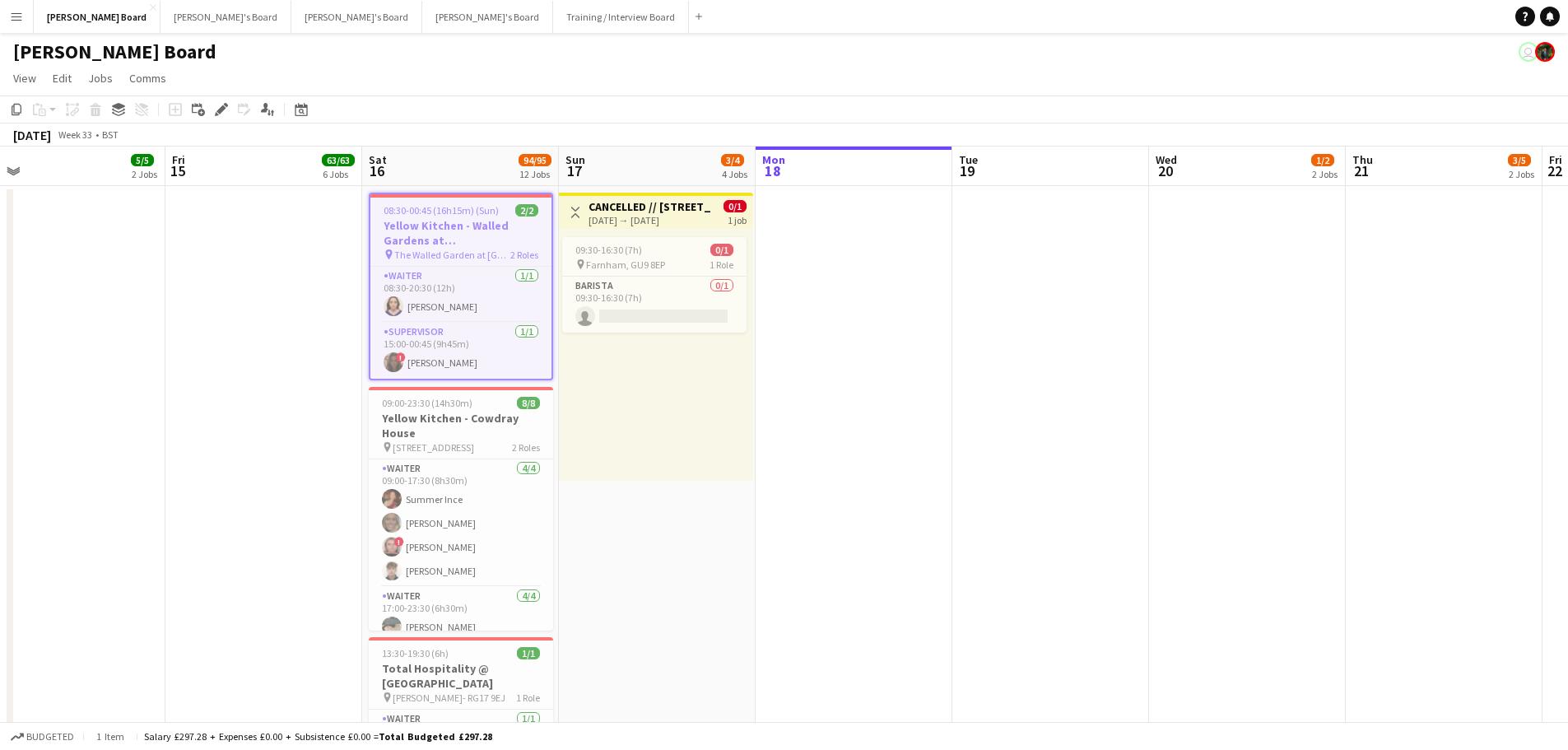
click at [212, 110] on div "Edit" at bounding box center [221, 109] width 20 height 20
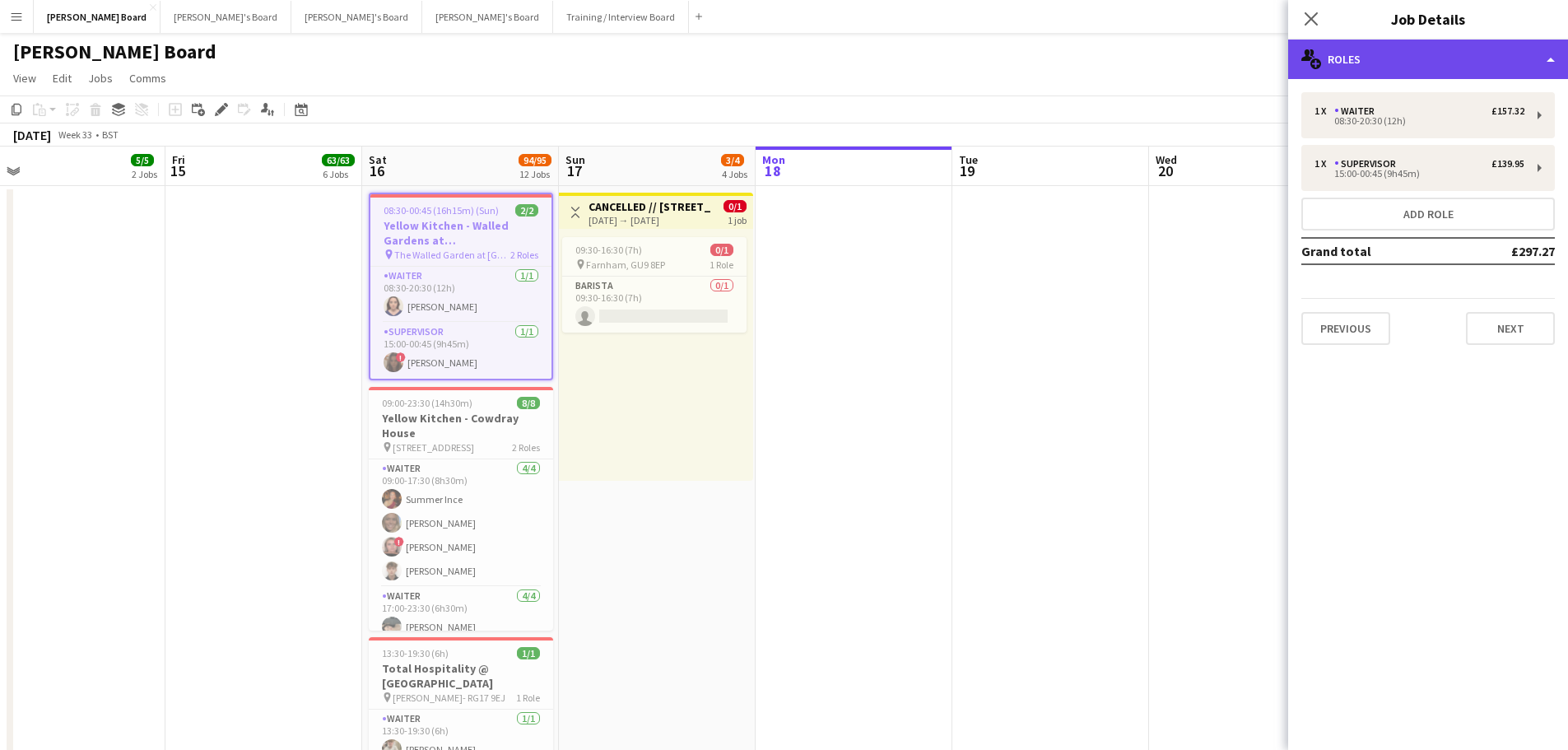
click at [1402, 68] on div "multiple-users-add Roles" at bounding box center [1428, 59] width 280 height 39
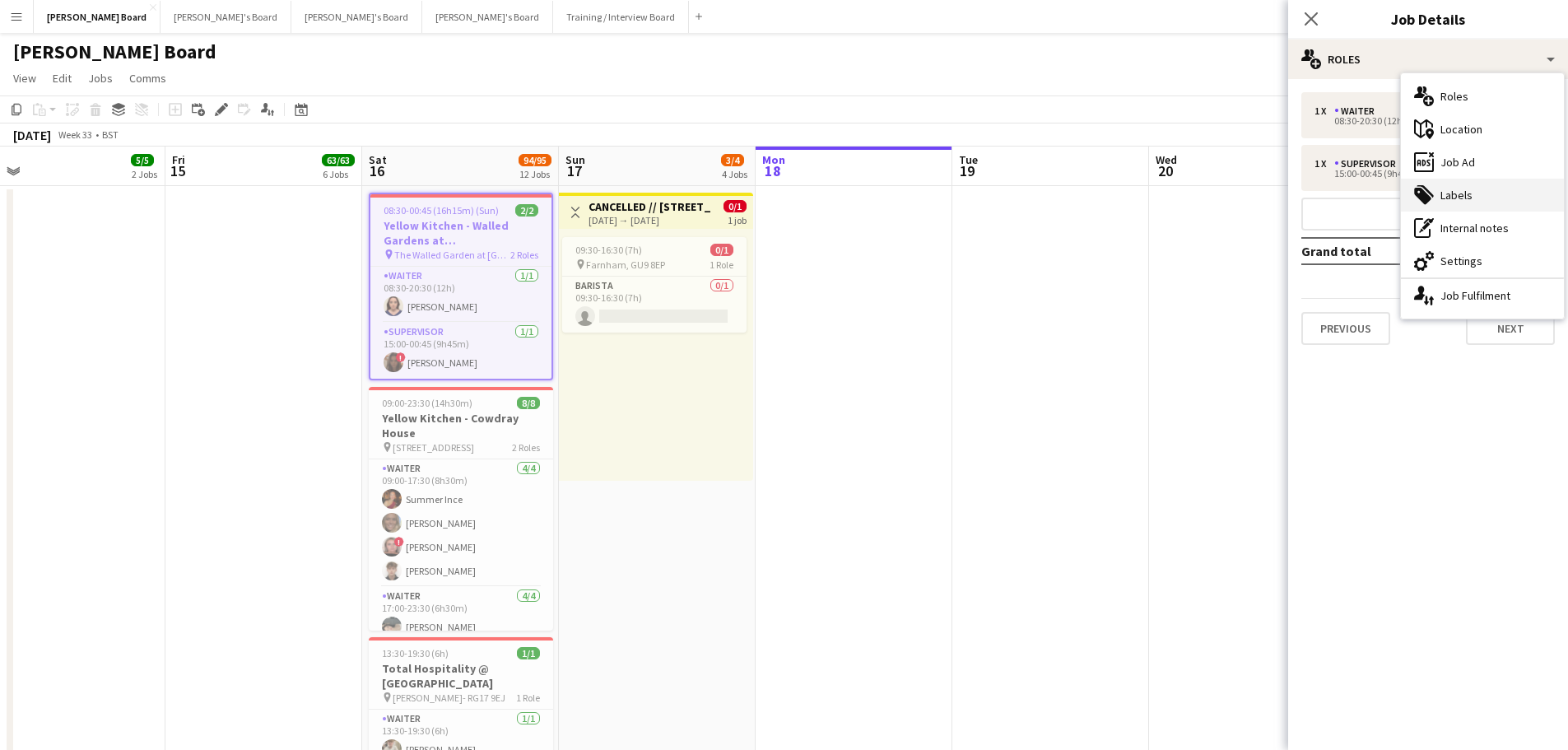
click at [1451, 188] on div "tags-double Labels" at bounding box center [1483, 195] width 163 height 33
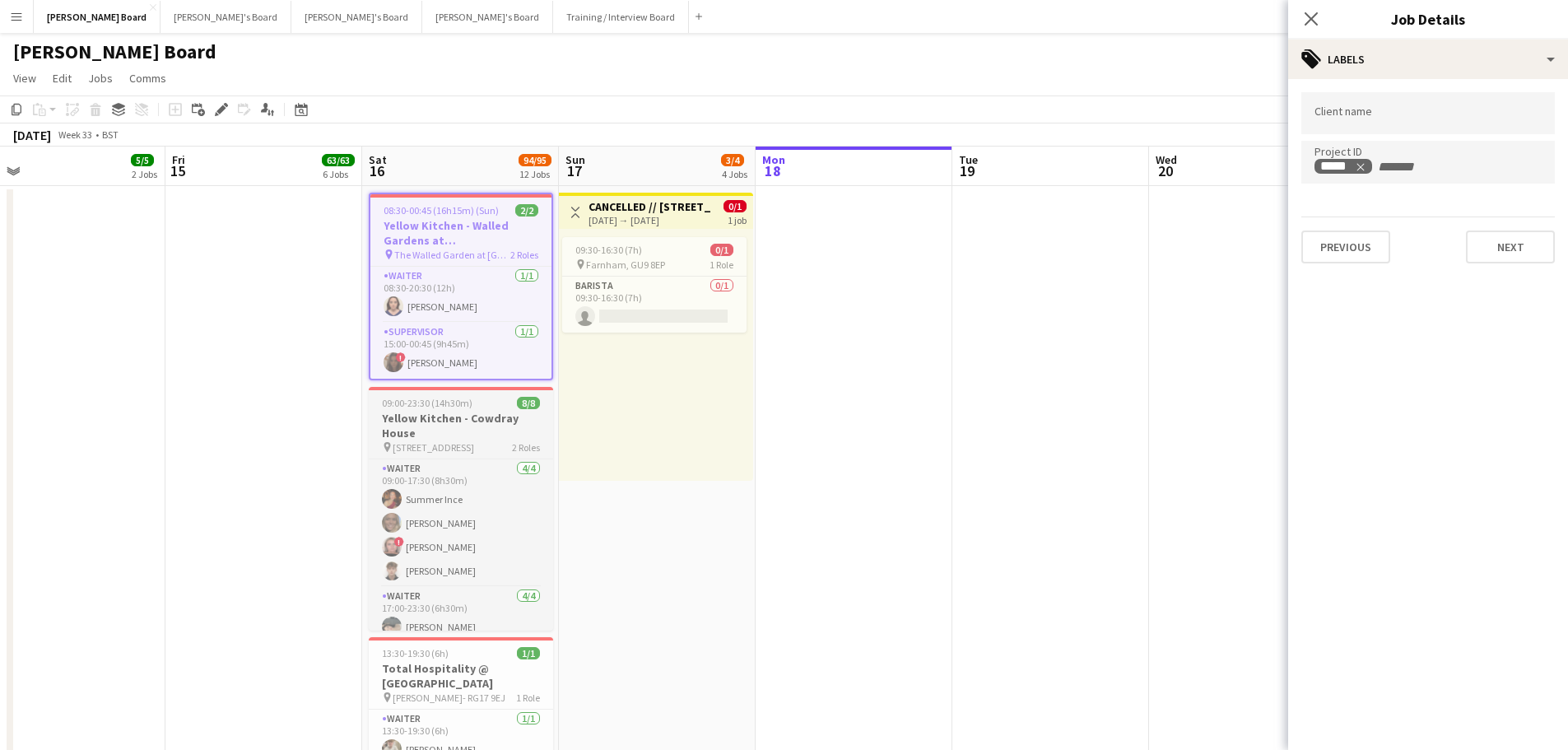
click at [491, 438] on h3 "Yellow Kitchen - Cowdray House" at bounding box center [461, 426] width 185 height 30
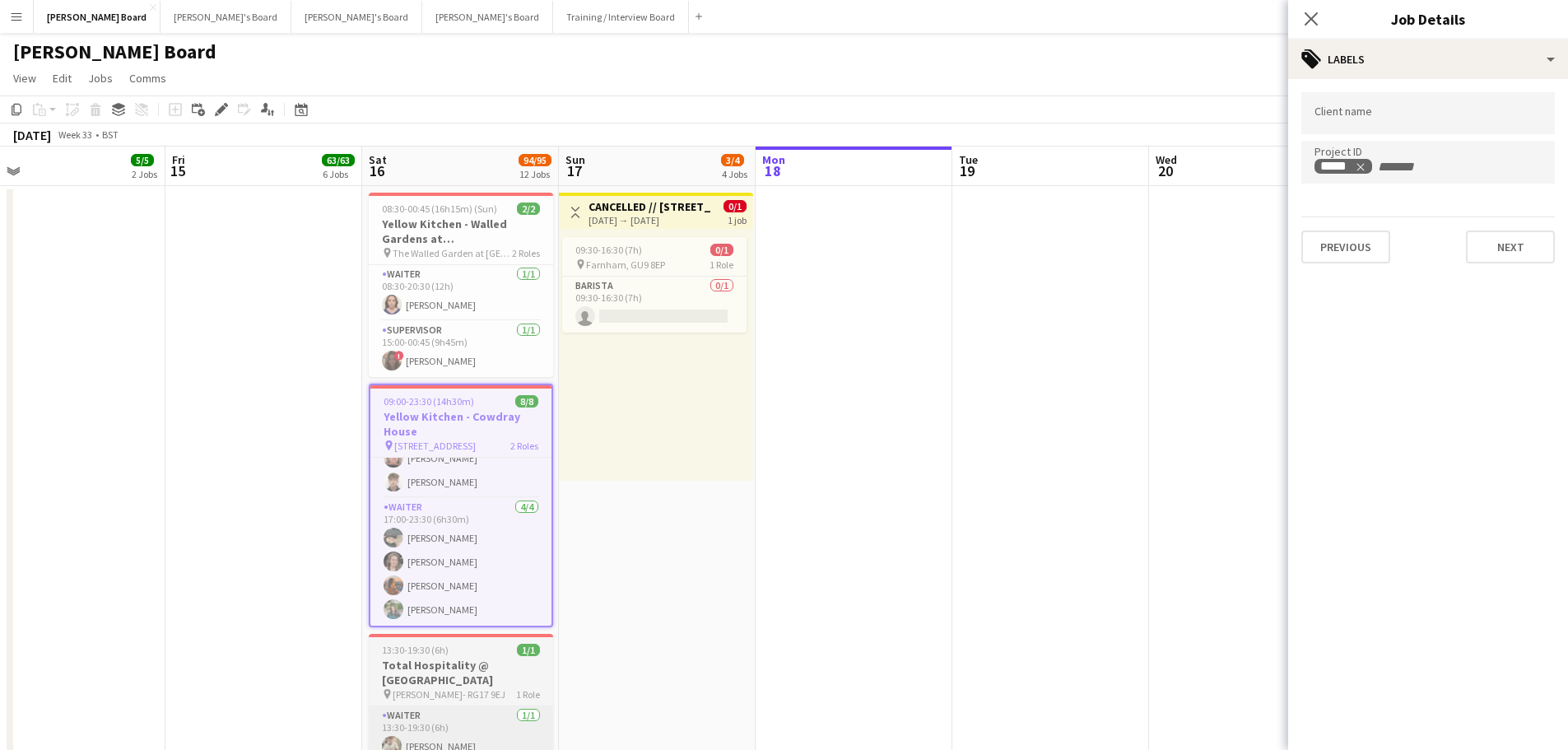
scroll to position [82, 0]
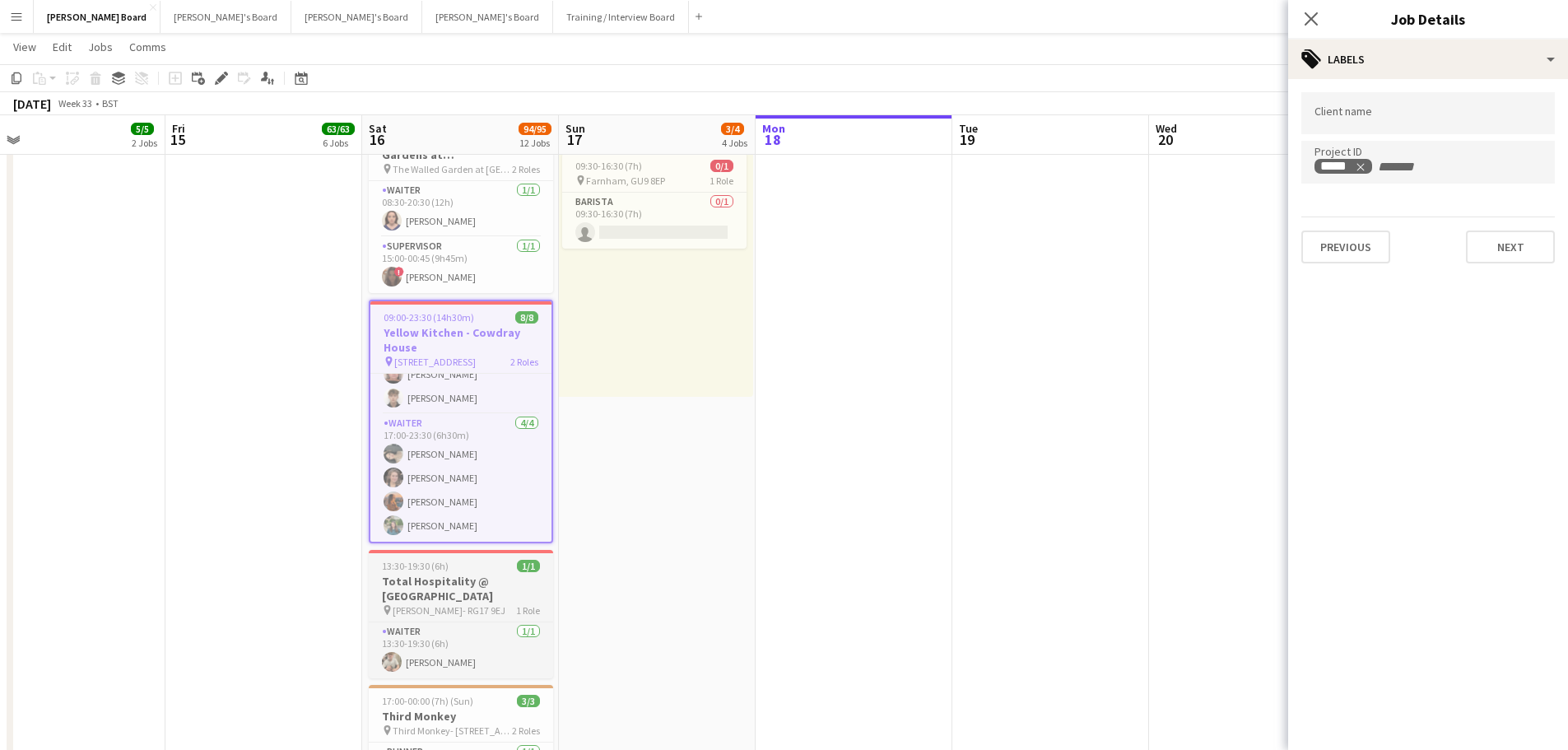
click at [444, 585] on h3 "Total Hospitality @ [GEOGRAPHIC_DATA]" at bounding box center [461, 589] width 185 height 30
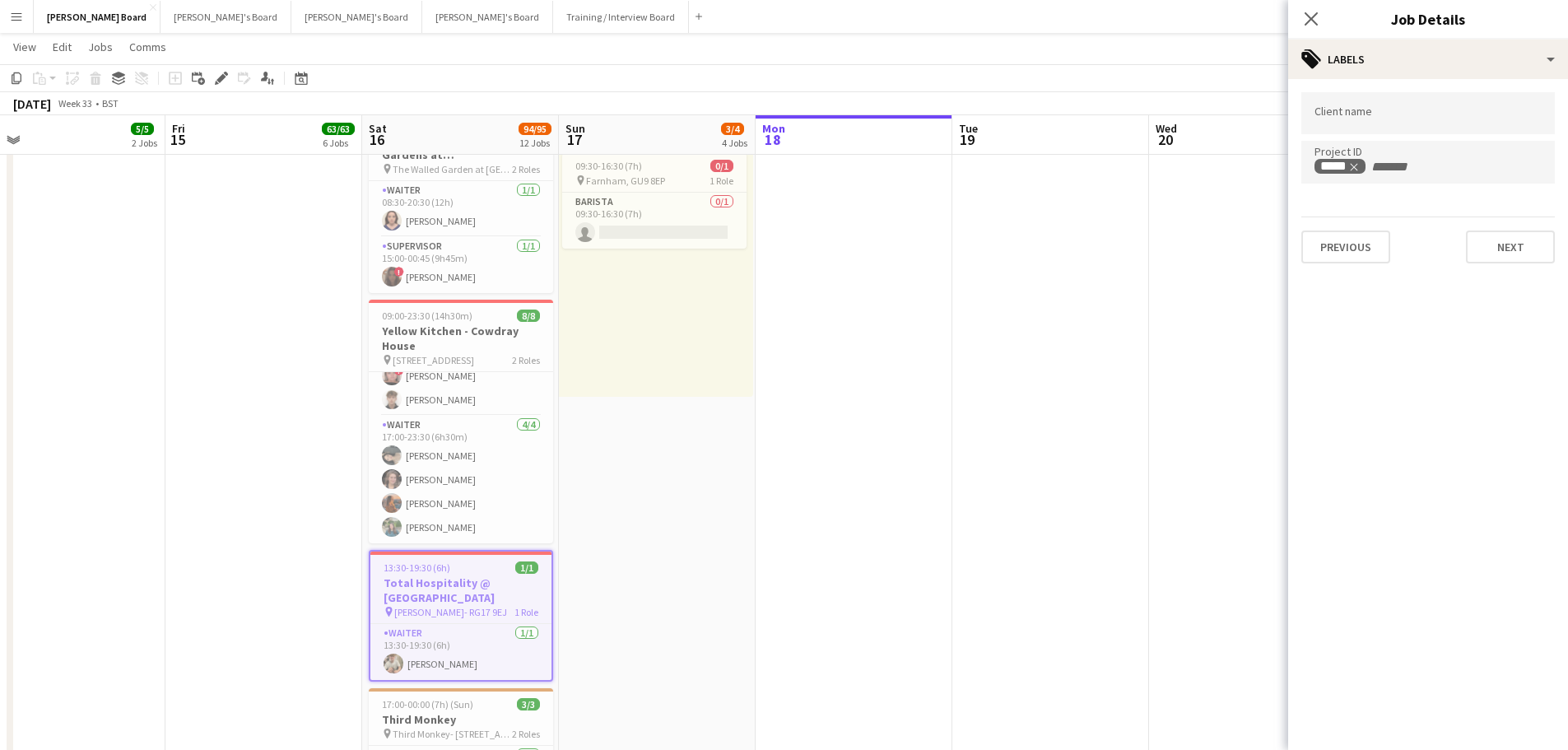
scroll to position [84, 0]
click at [461, 338] on h3 "Yellow Kitchen - Cowdray House" at bounding box center [461, 338] width 185 height 30
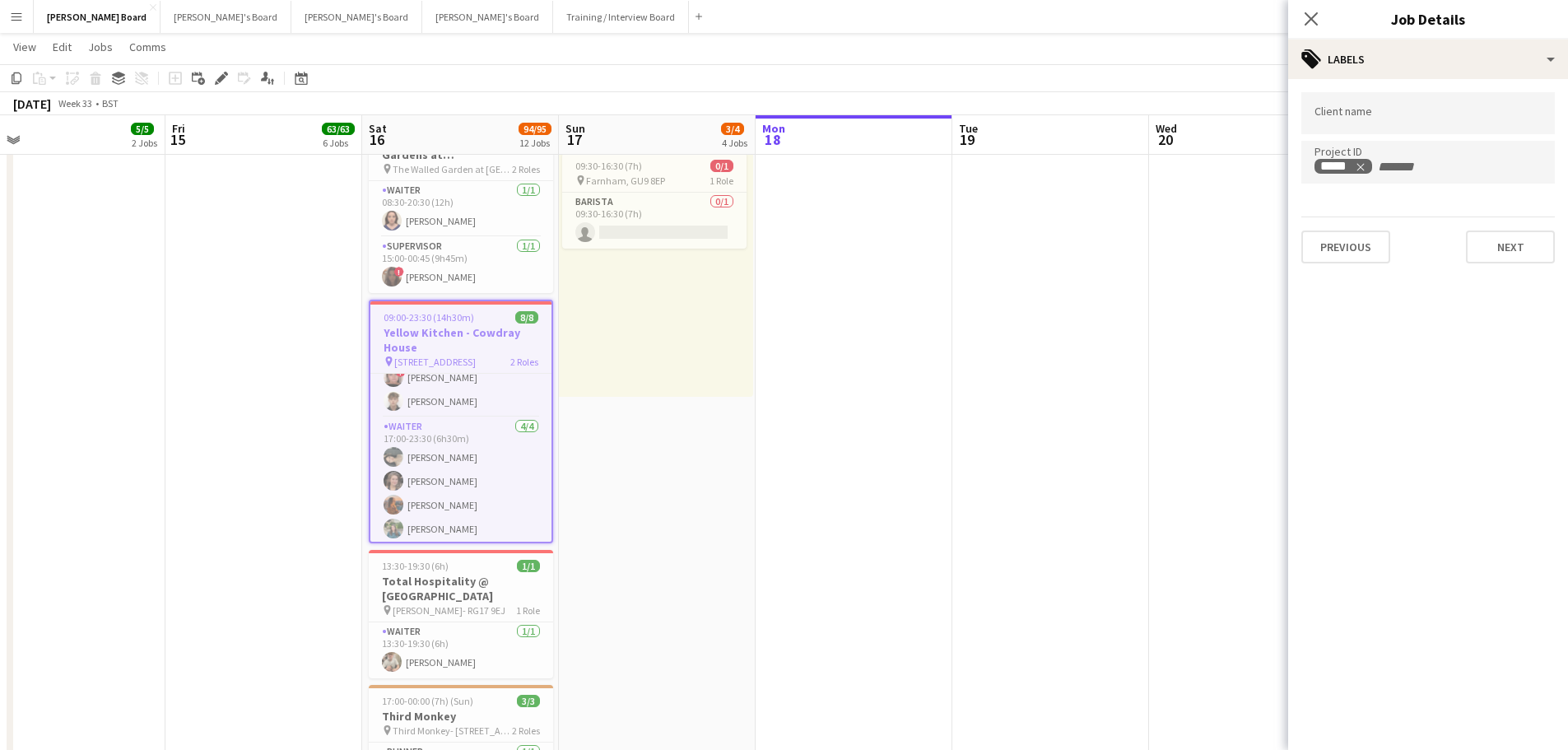
scroll to position [88, 0]
click at [457, 581] on h3 "Total Hospitality @ [GEOGRAPHIC_DATA]" at bounding box center [461, 589] width 185 height 30
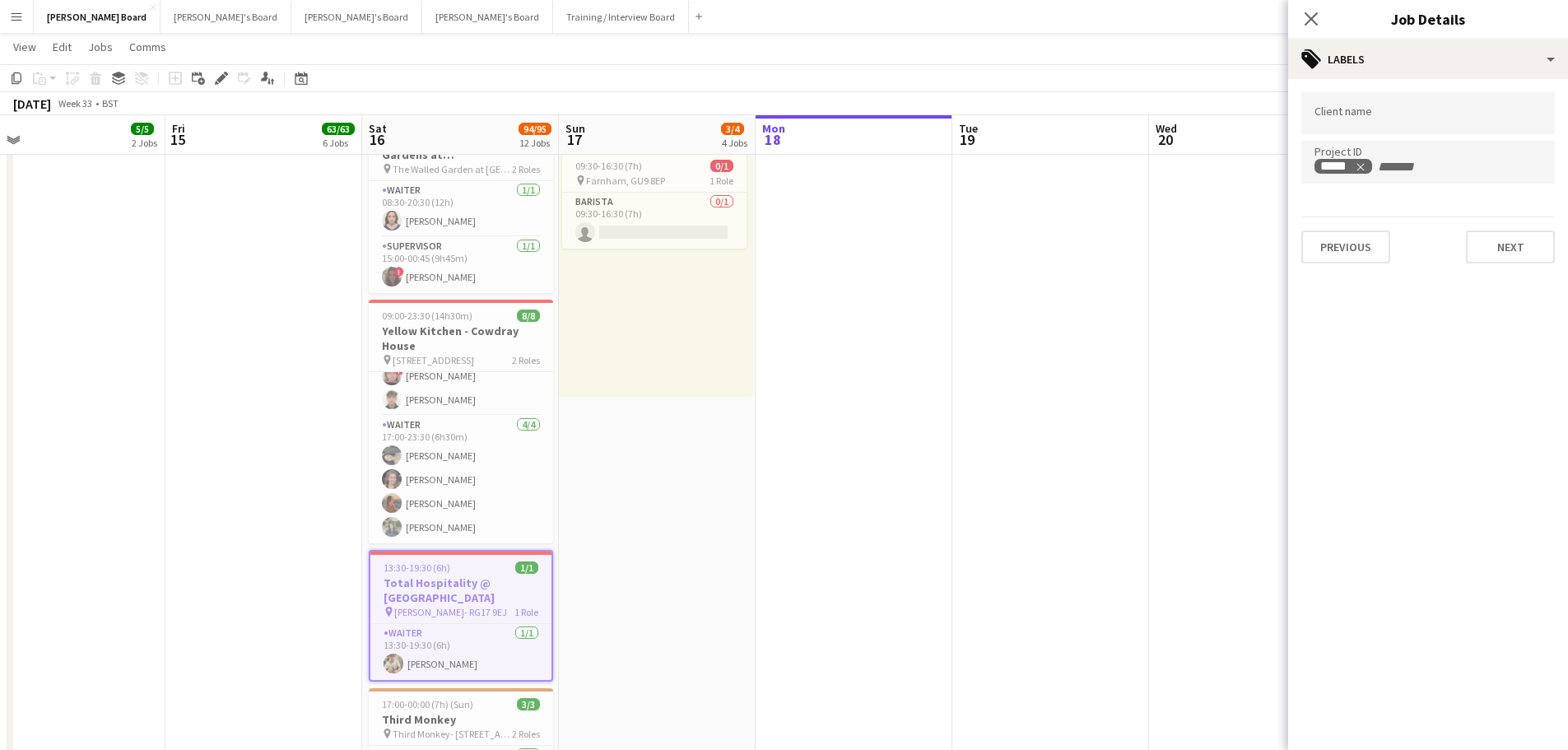
scroll to position [84, 0]
click at [463, 342] on h3 "Yellow Kitchen - Cowdray House" at bounding box center [461, 338] width 185 height 30
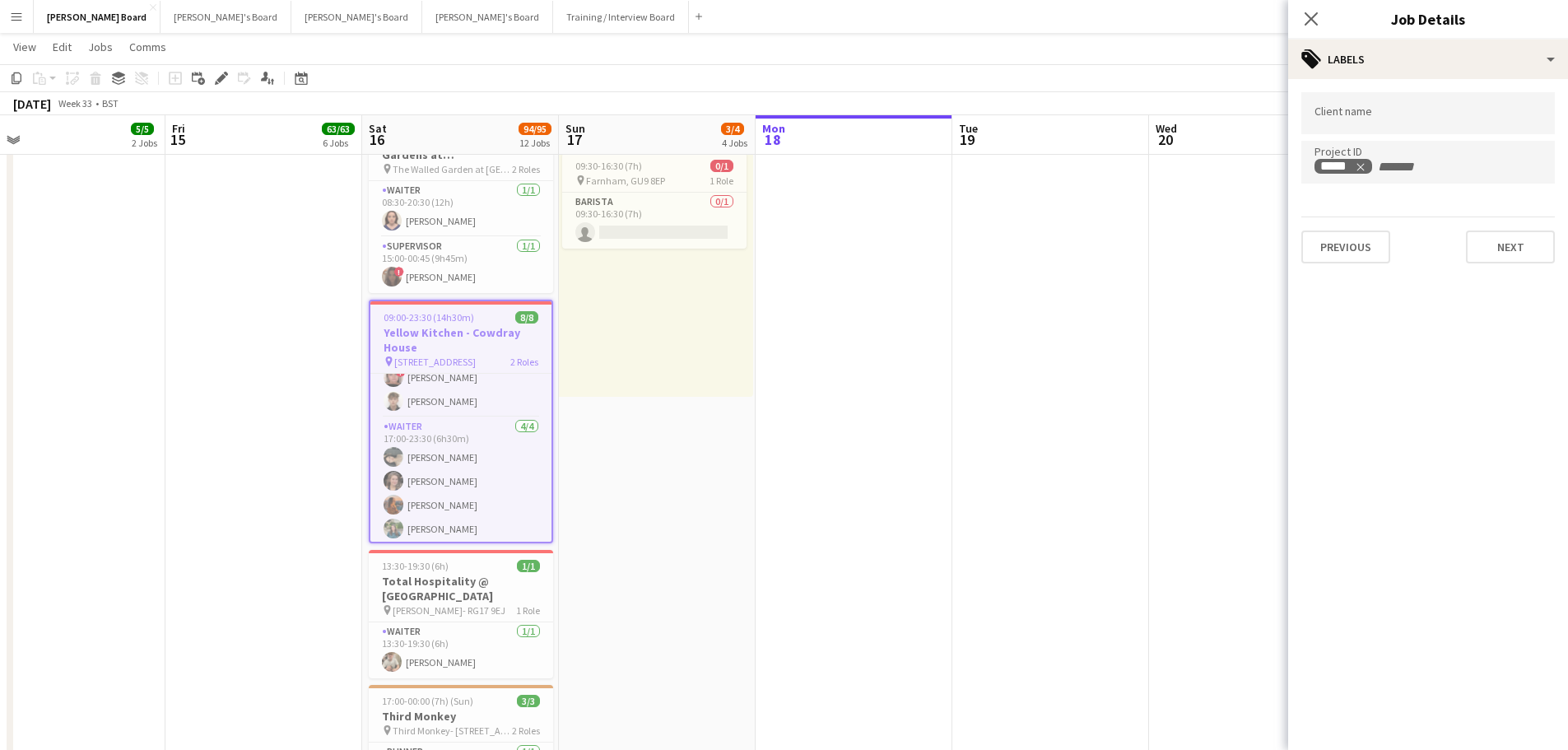
scroll to position [88, 0]
click at [442, 574] on h3 "Total Hospitality @ [GEOGRAPHIC_DATA]" at bounding box center [461, 589] width 185 height 30
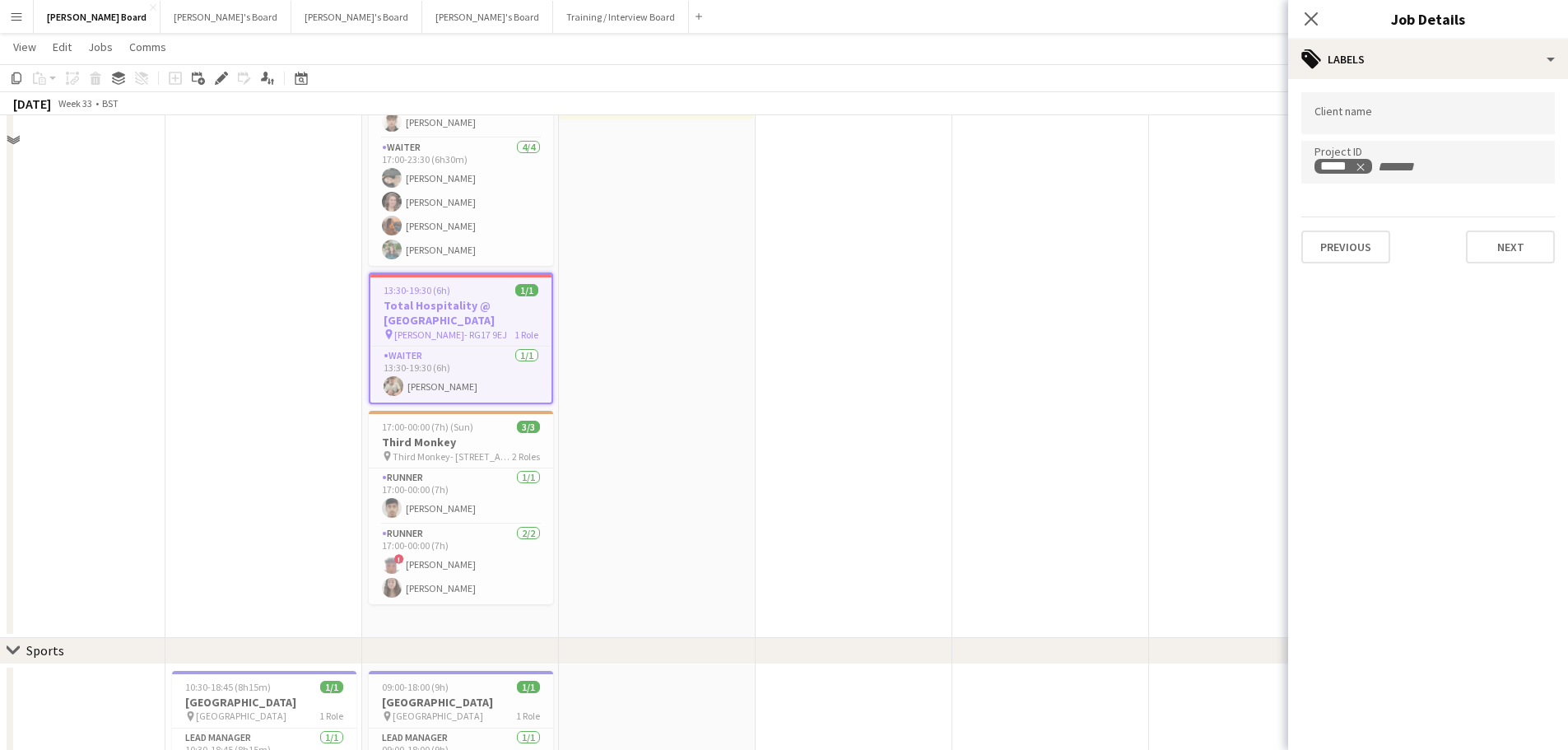
scroll to position [412, 0]
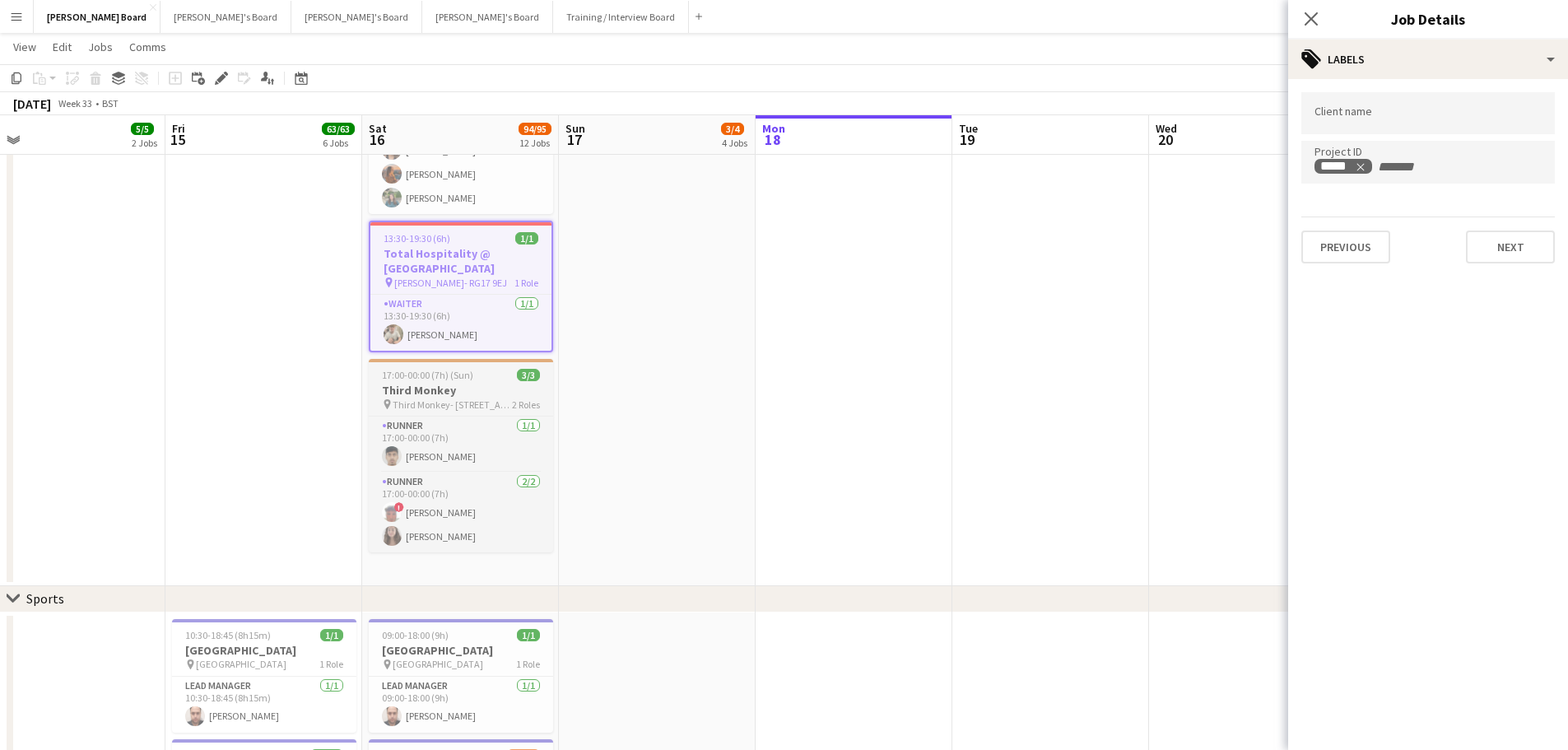
click at [438, 407] on span "Third Monkey- [STREET_ADDRESS]" at bounding box center [452, 404] width 119 height 12
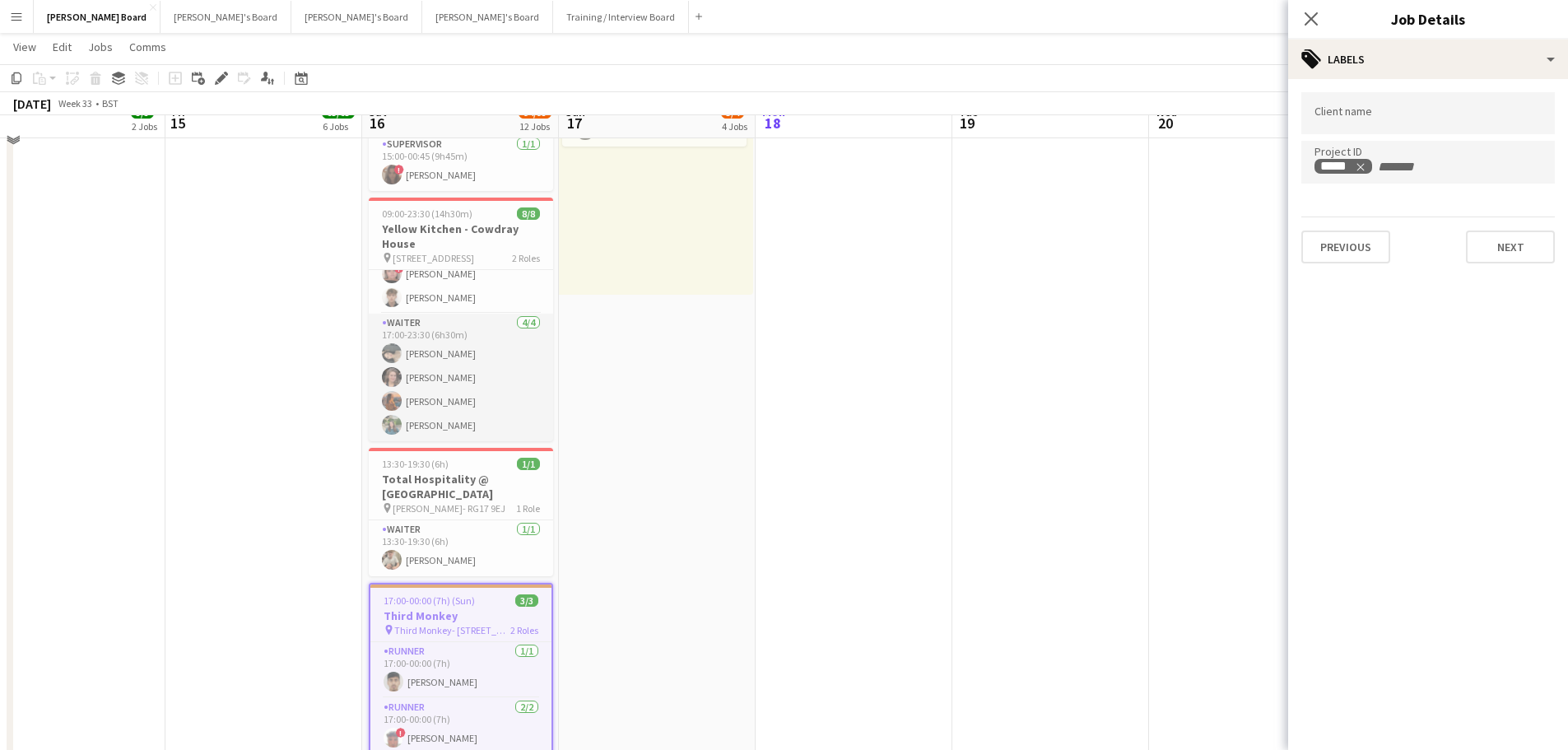
scroll to position [165, 0]
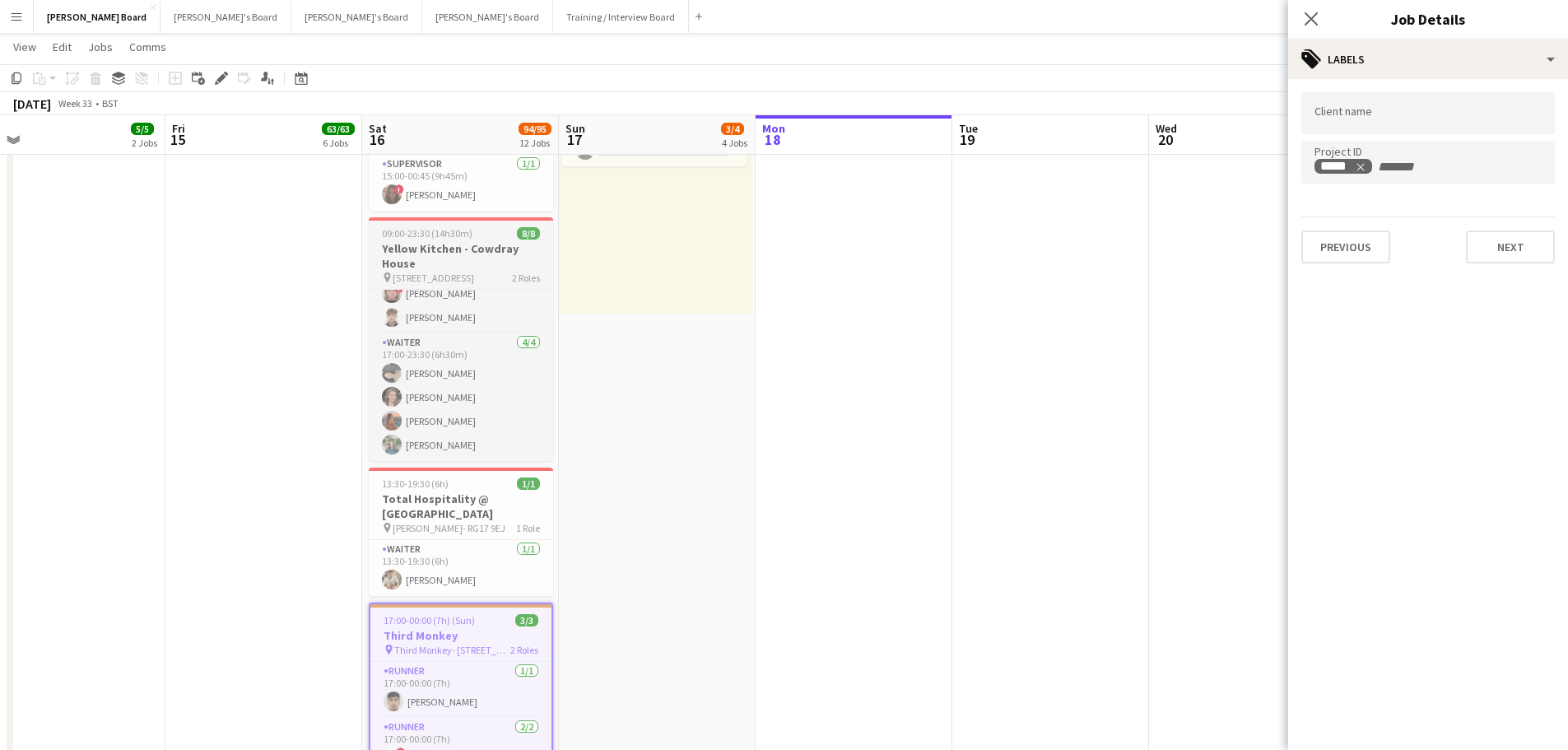
click at [469, 254] on h3 "Yellow Kitchen - Cowdray House" at bounding box center [461, 256] width 185 height 30
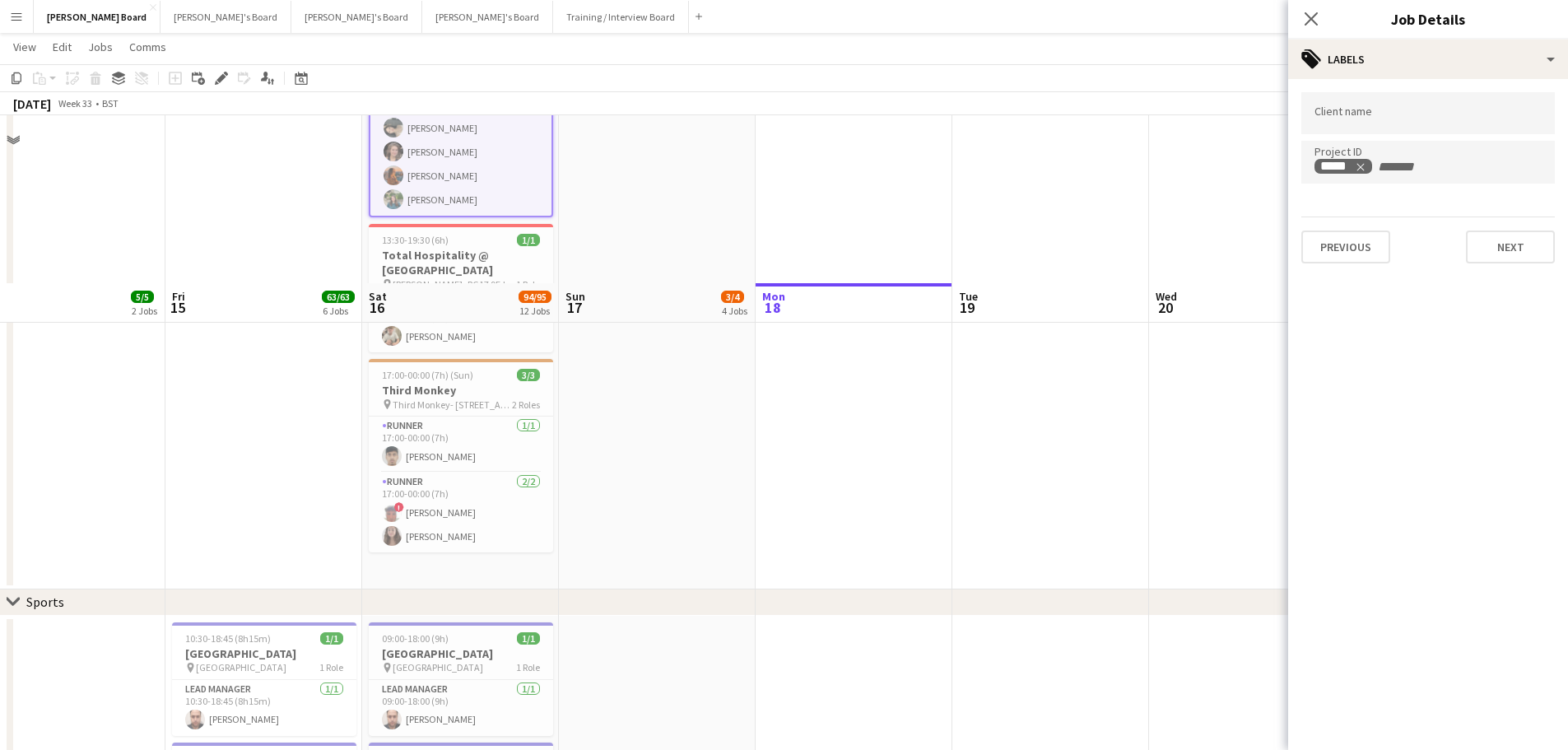
scroll to position [82, 0]
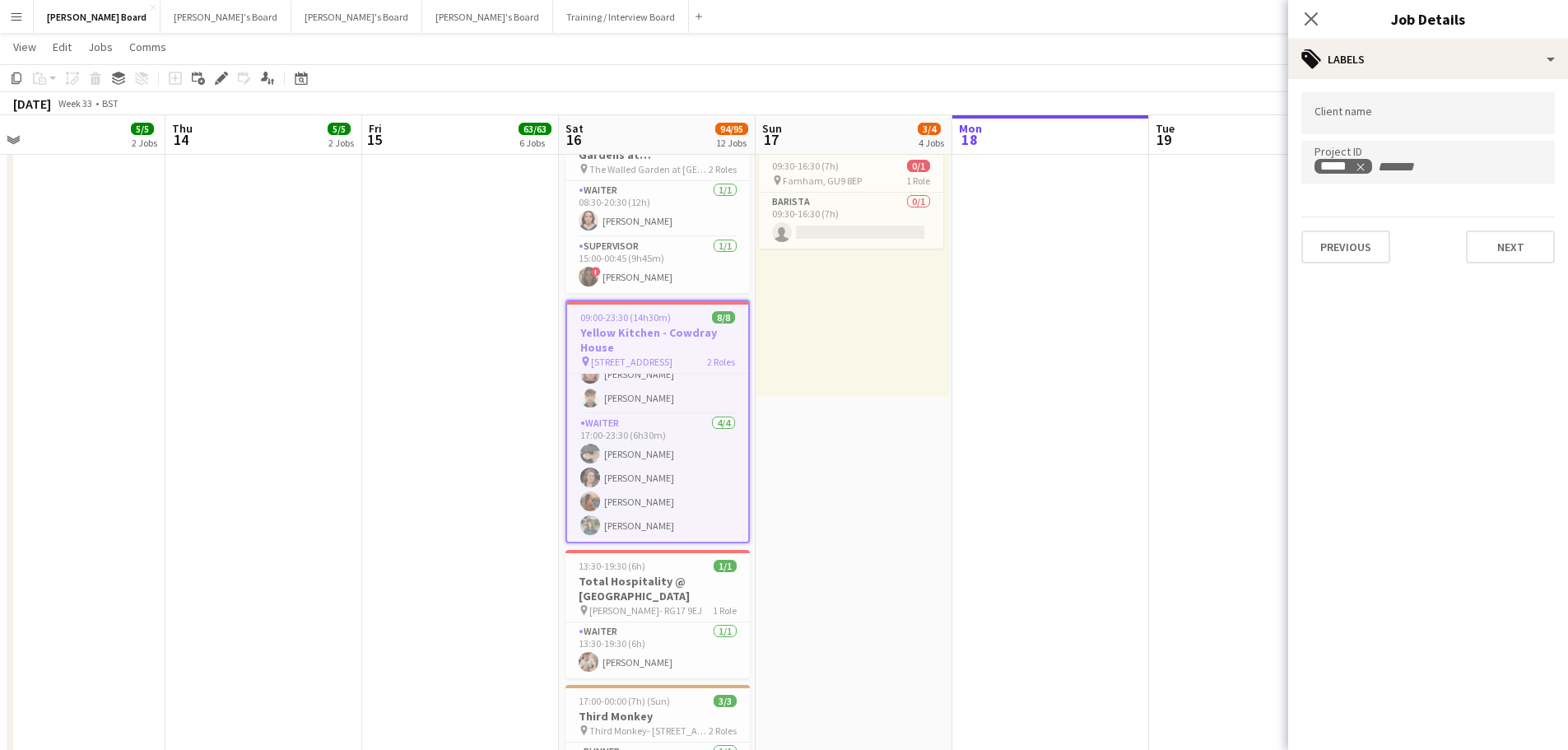
drag, startPoint x: 641, startPoint y: 514, endPoint x: 923, endPoint y: 513, distance: 282.0
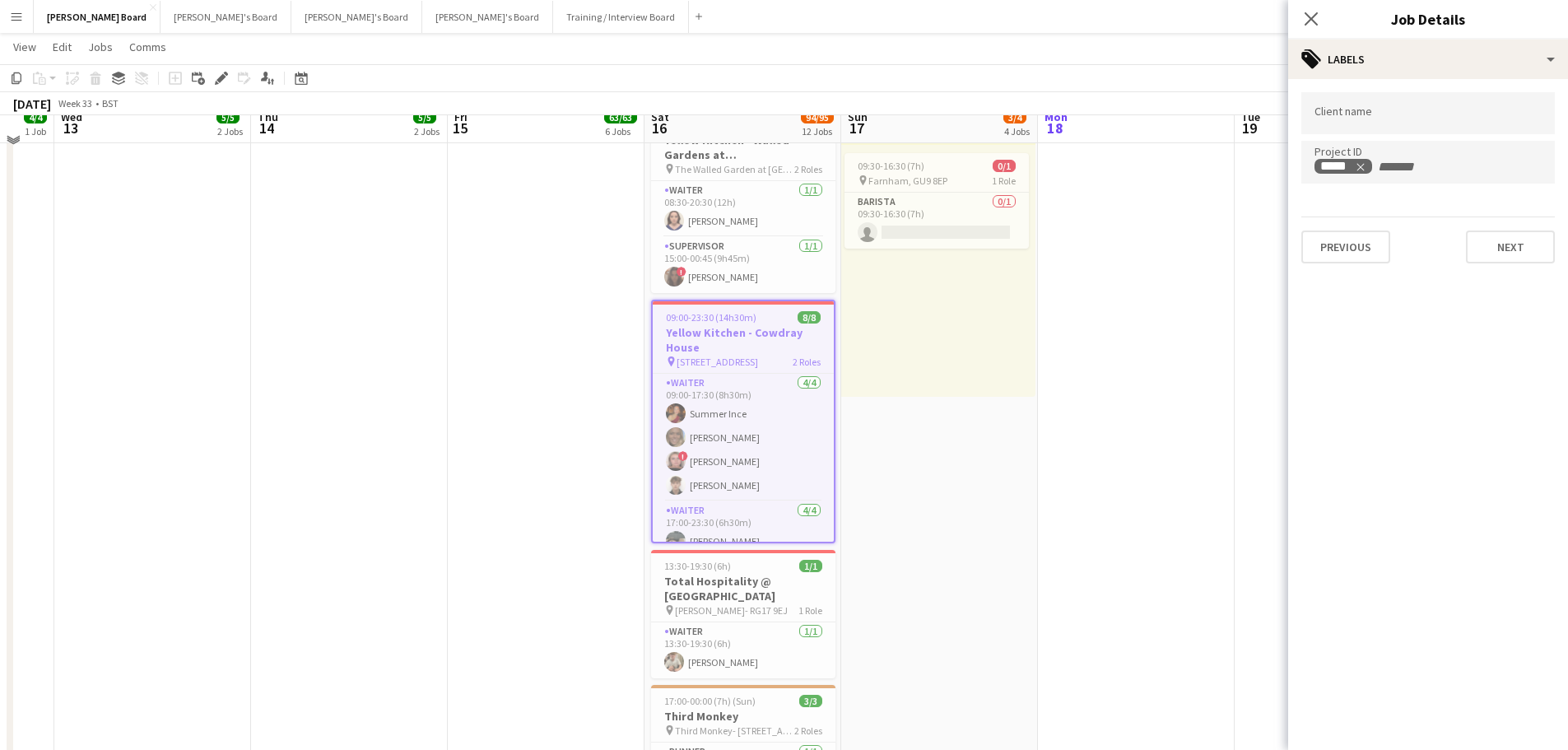
scroll to position [0, 0]
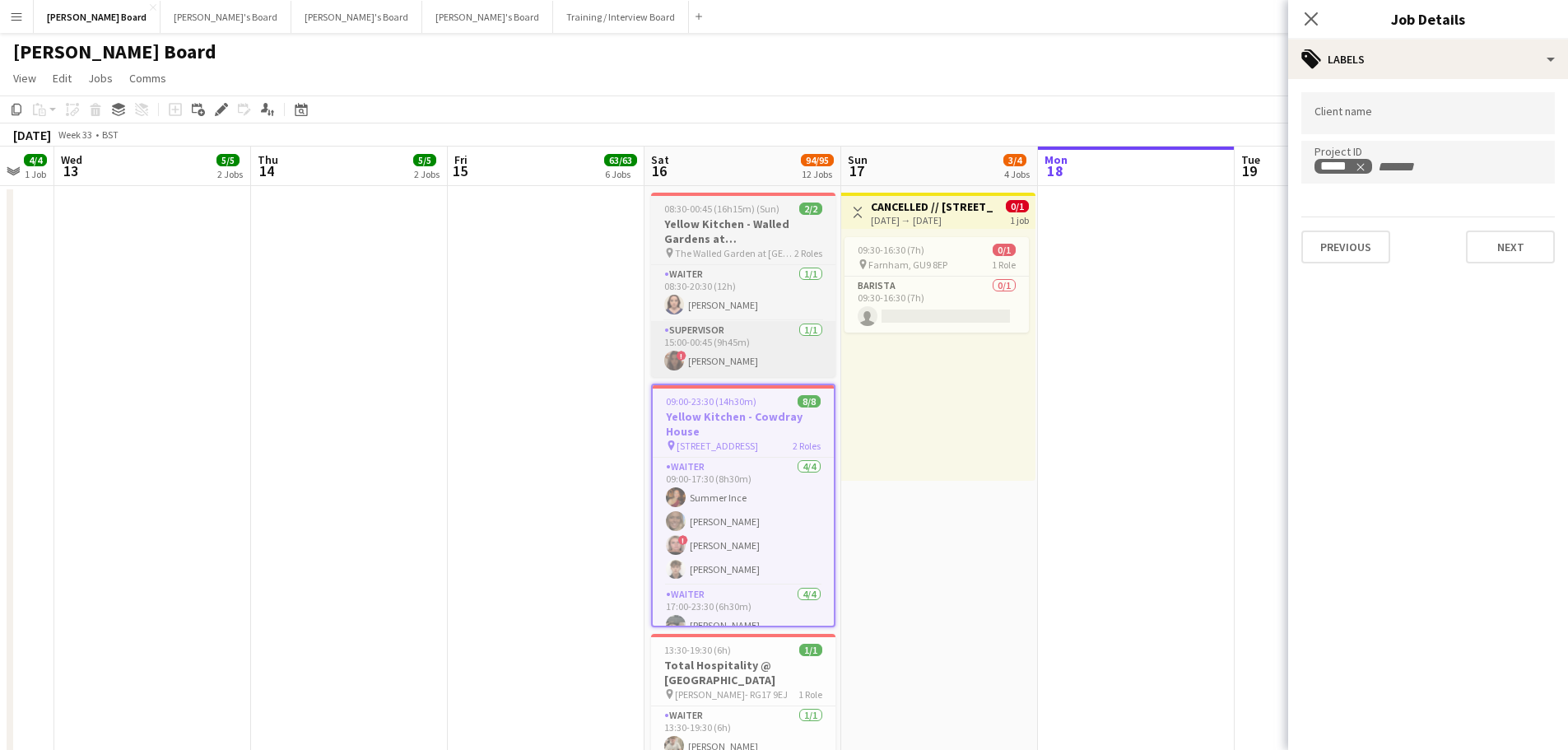
drag, startPoint x: 759, startPoint y: 224, endPoint x: 758, endPoint y: 336, distance: 112.0
click at [759, 224] on h3 "Yellow Kitchen - Walled Gardens at [GEOGRAPHIC_DATA]" at bounding box center [743, 231] width 185 height 30
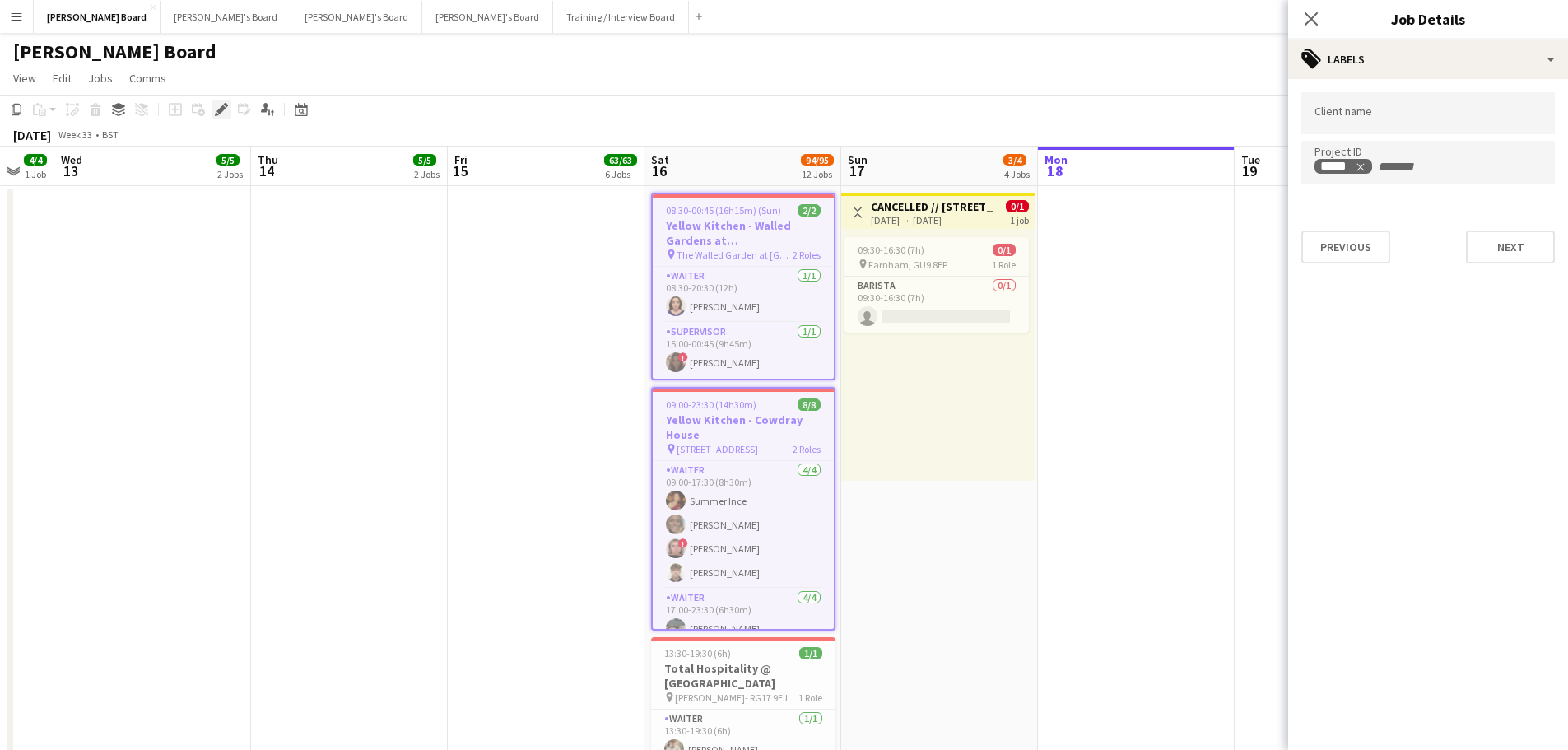
click at [223, 112] on icon "Edit" at bounding box center [221, 109] width 13 height 13
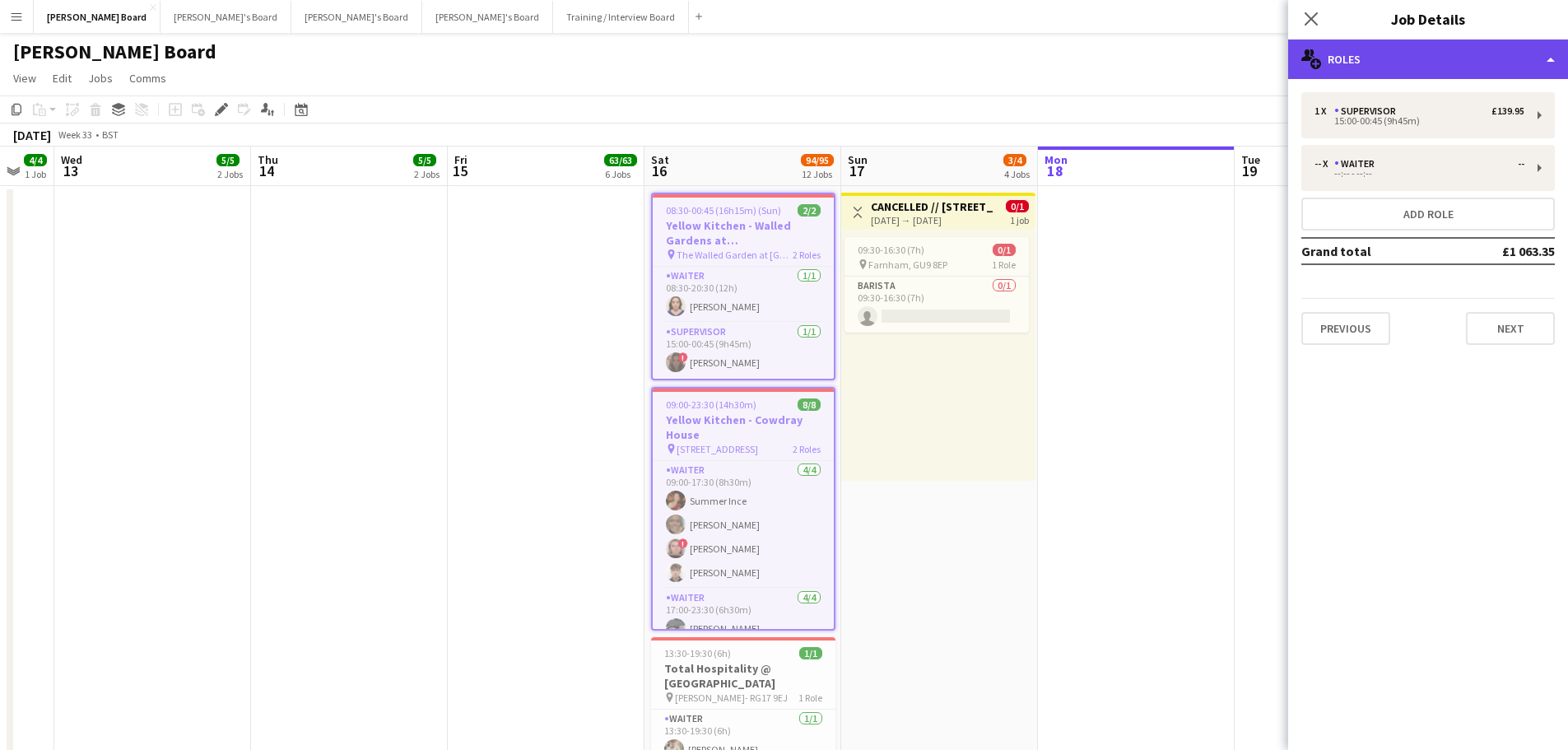
click at [1441, 68] on div "multiple-users-add Roles" at bounding box center [1428, 59] width 280 height 39
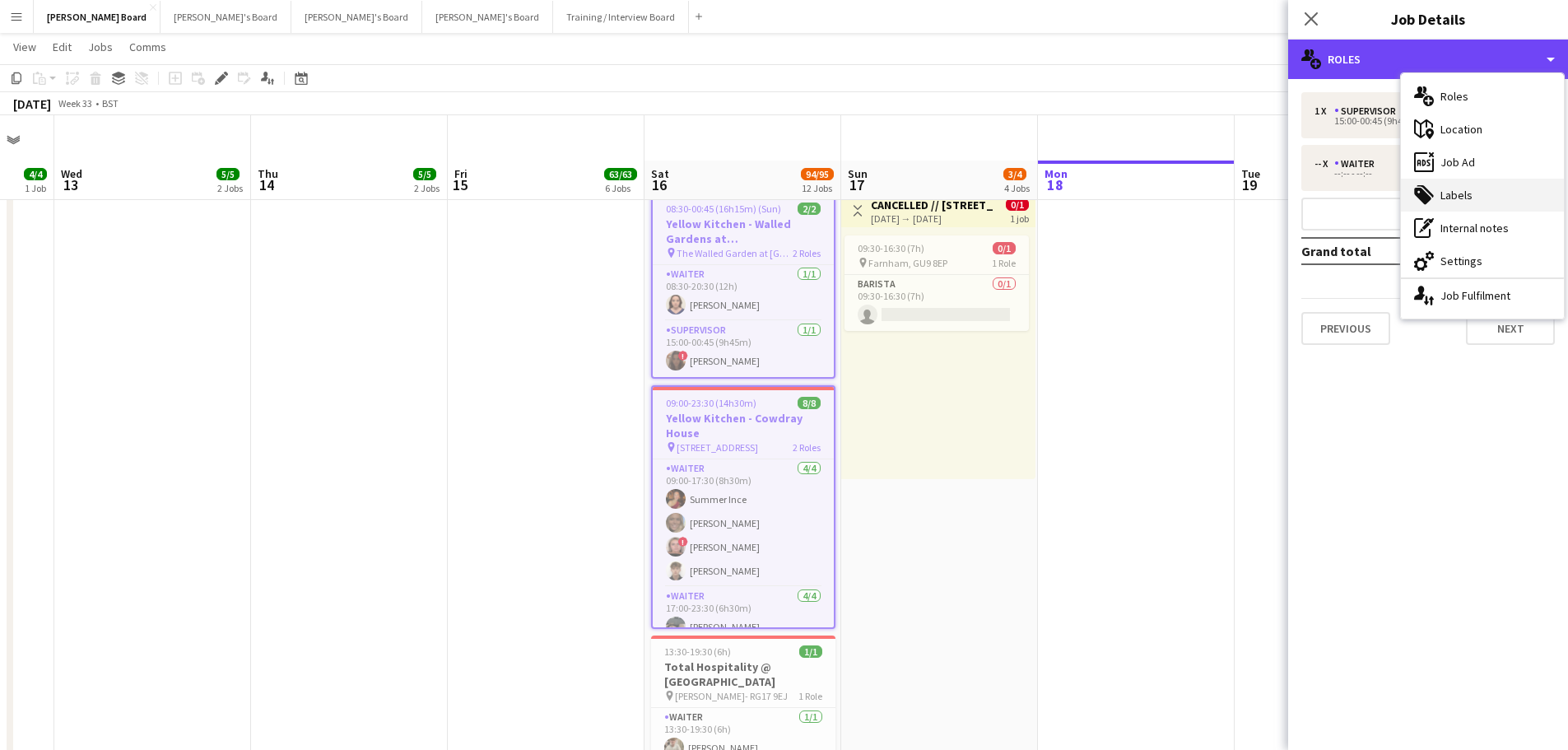
scroll to position [82, 0]
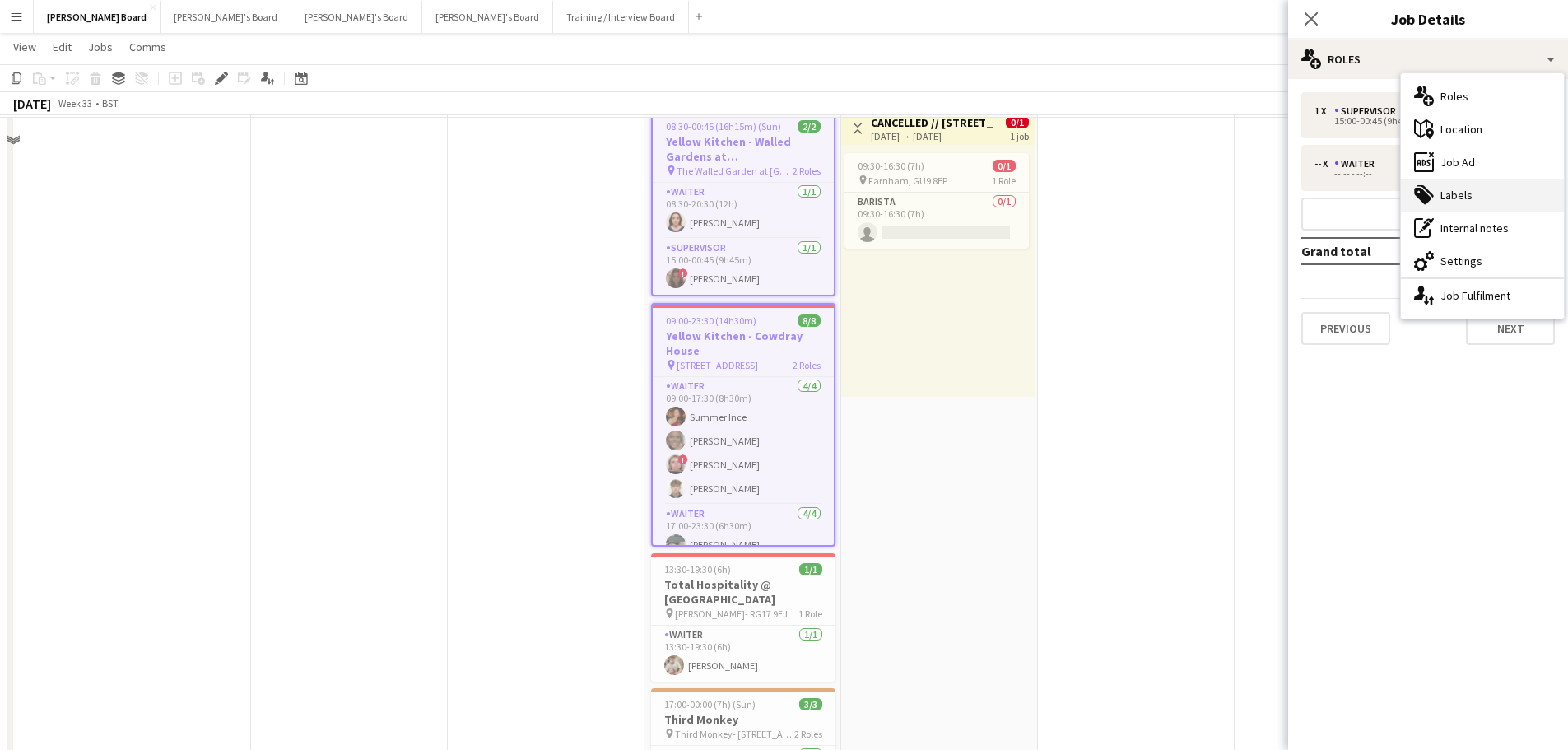
click at [1473, 192] on div "tags-double Labels" at bounding box center [1483, 195] width 163 height 33
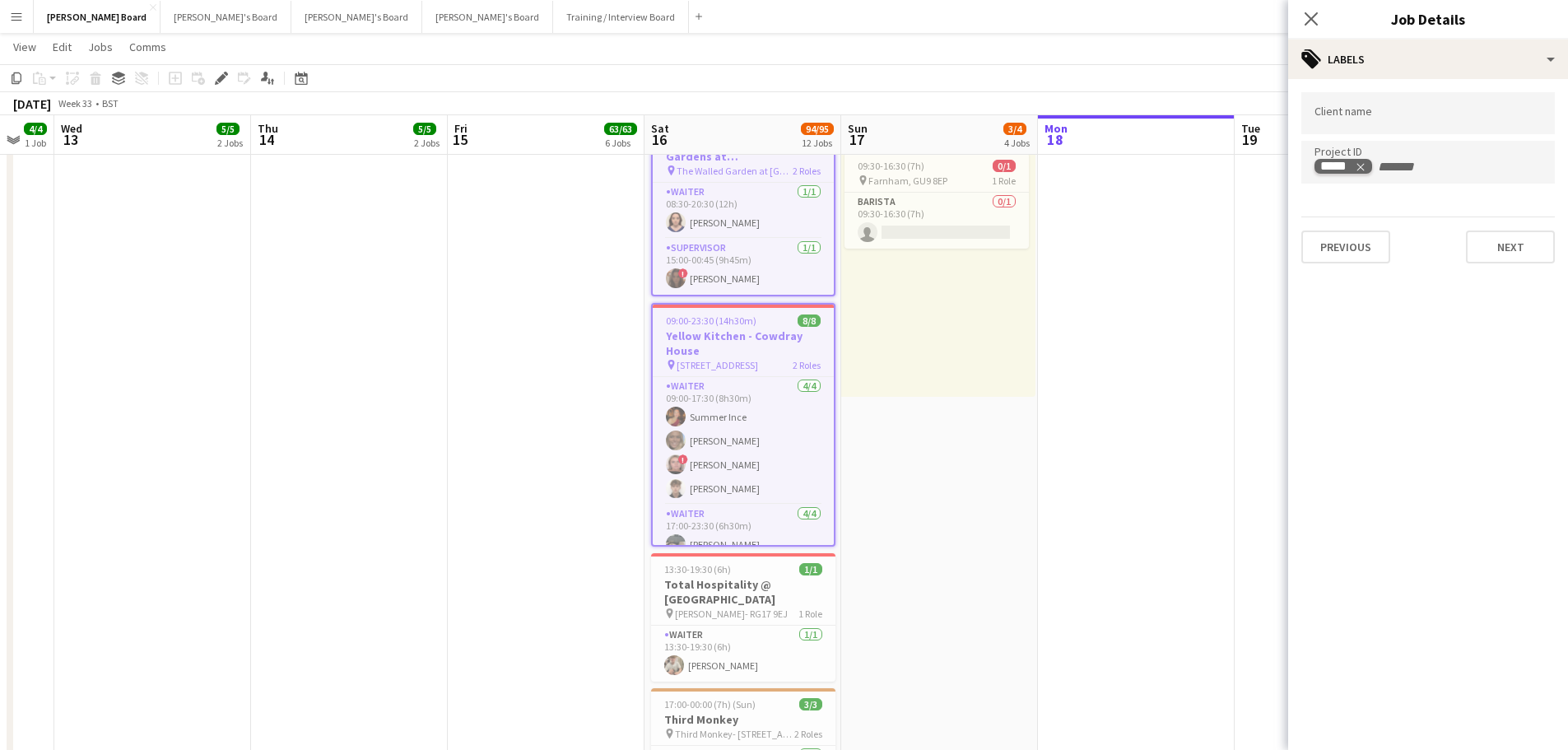
click at [1359, 167] on icon "Remove tag" at bounding box center [1360, 166] width 11 height 11
paste input "*****"
type input "*****"
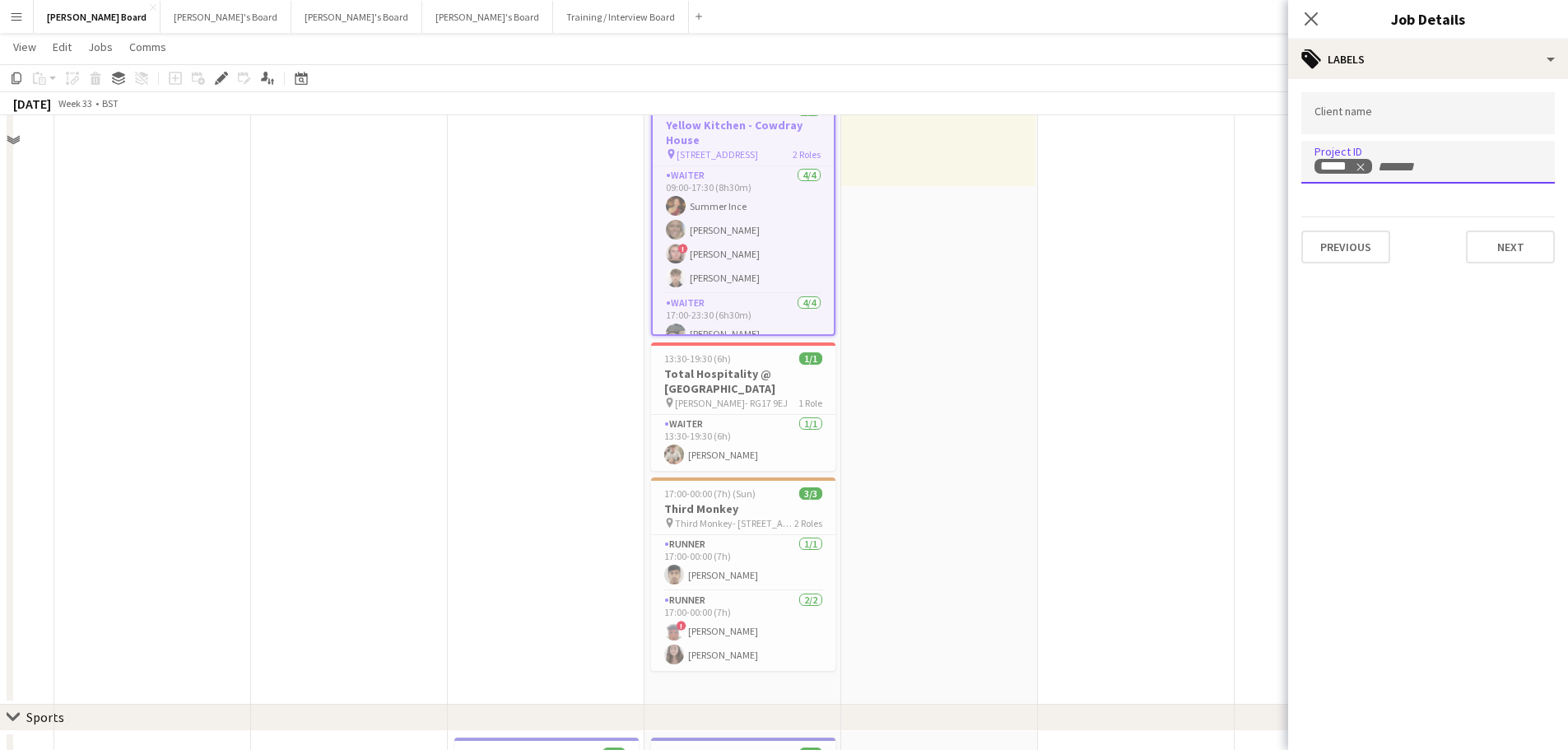
scroll to position [330, 0]
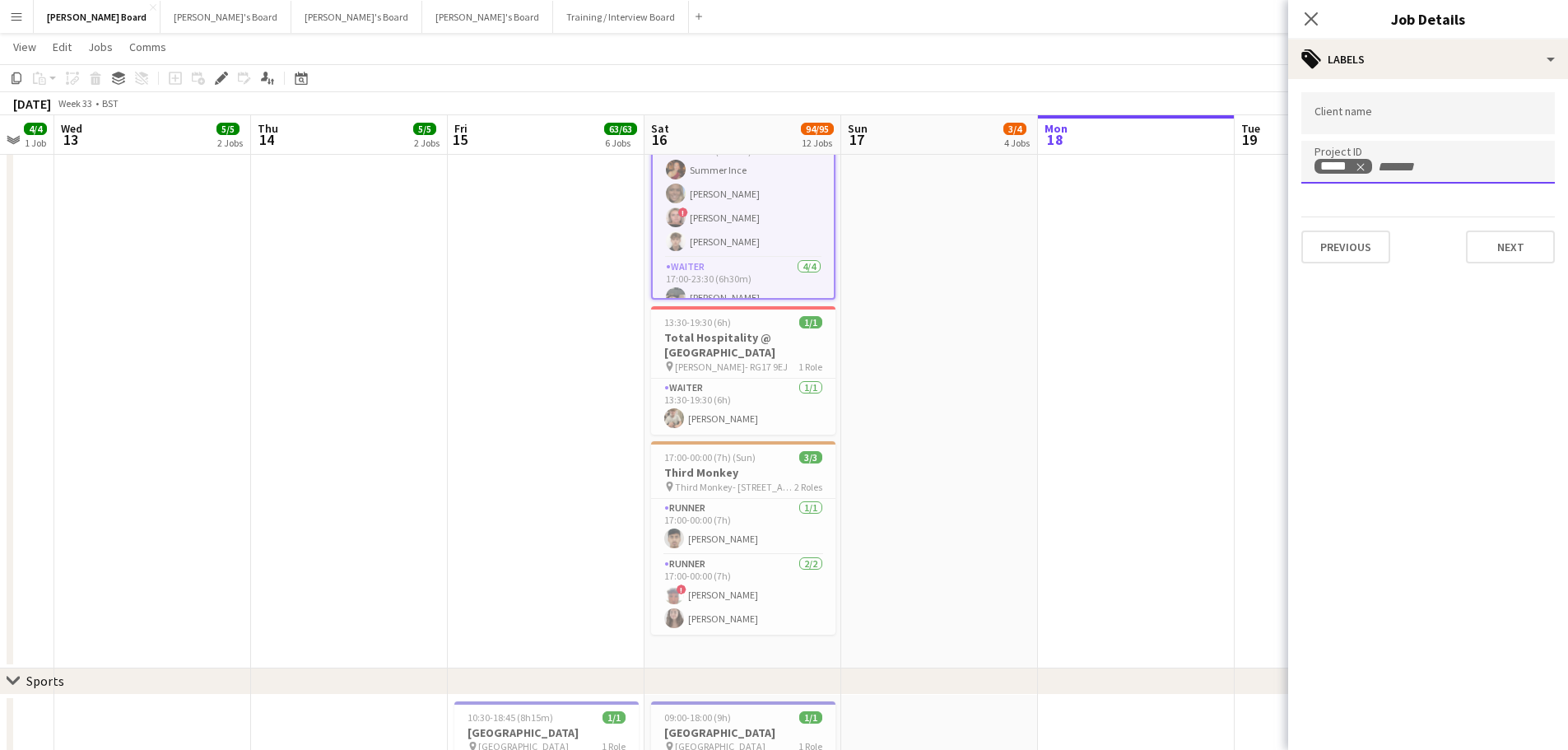
click at [1163, 345] on app-date-cell at bounding box center [1136, 262] width 197 height 814
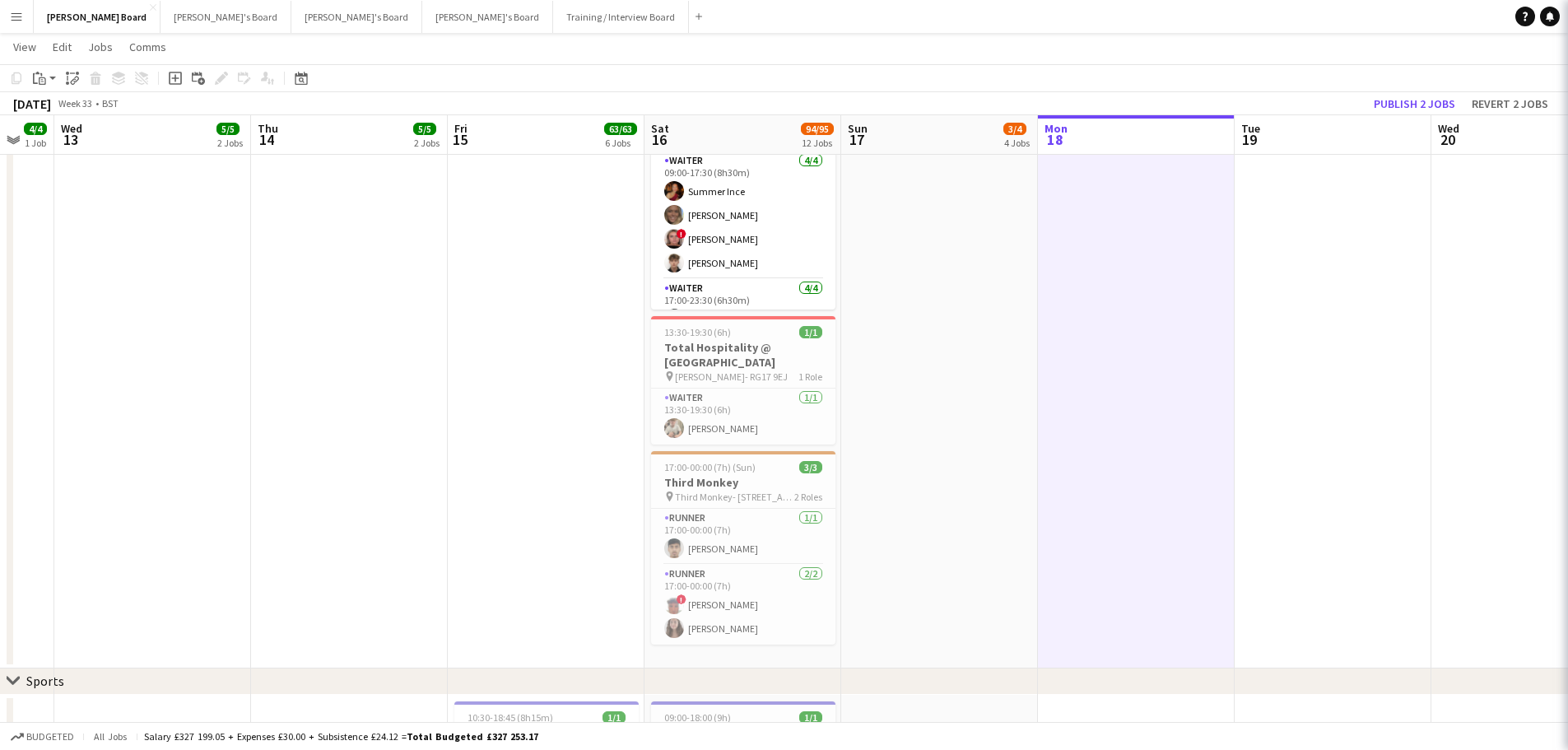
scroll to position [0, 337]
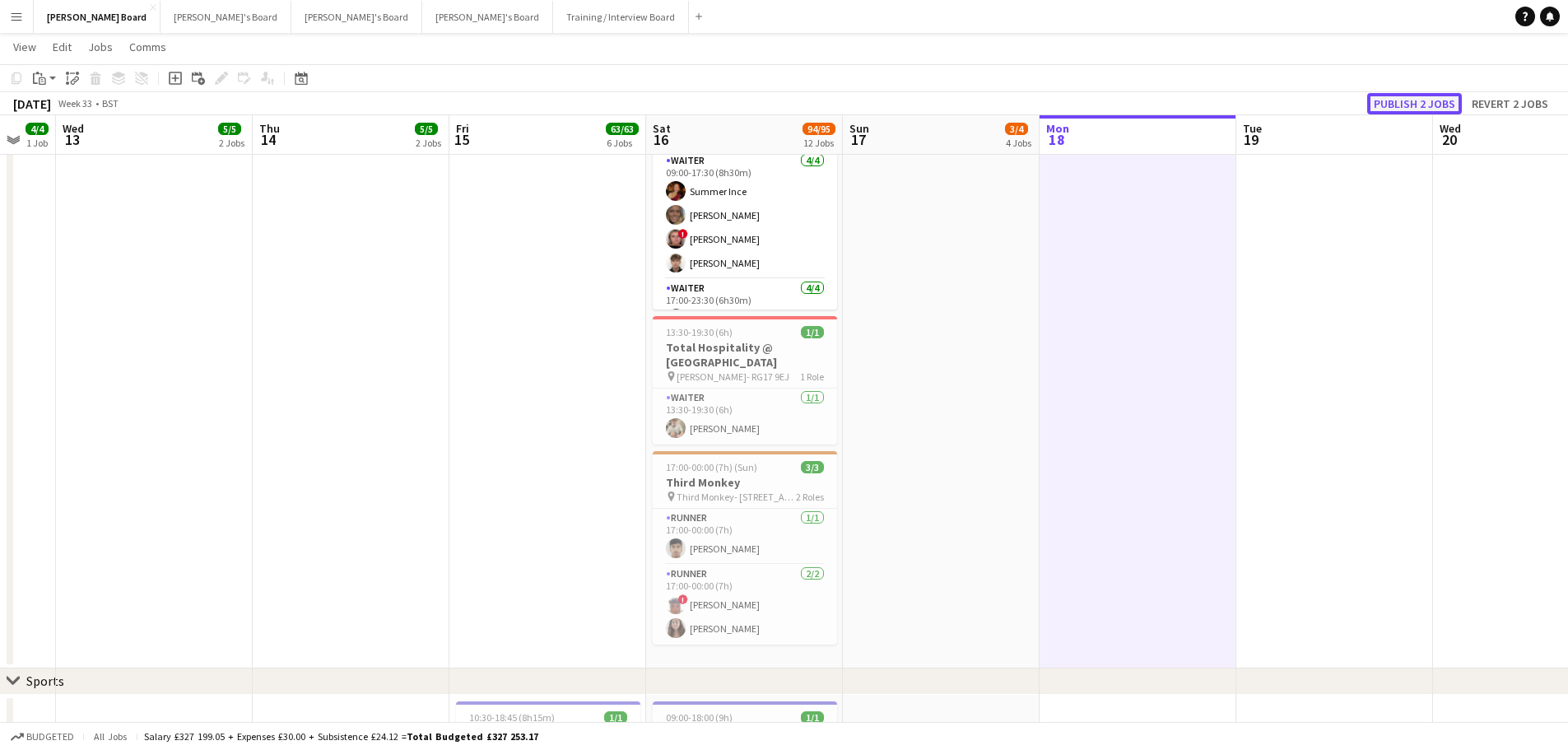
click at [1438, 103] on button "Publish 2 jobs" at bounding box center [1414, 103] width 94 height 21
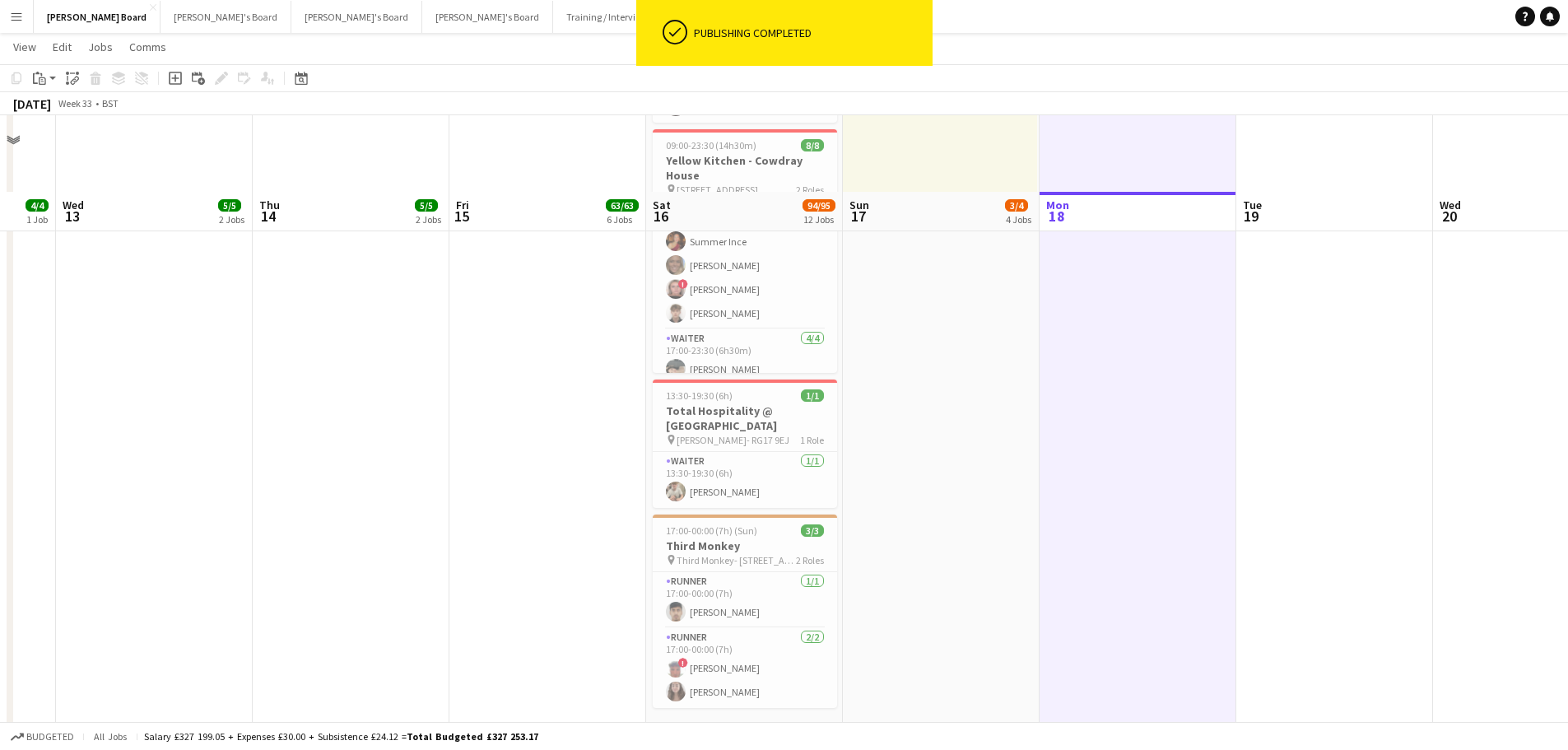
scroll to position [165, 0]
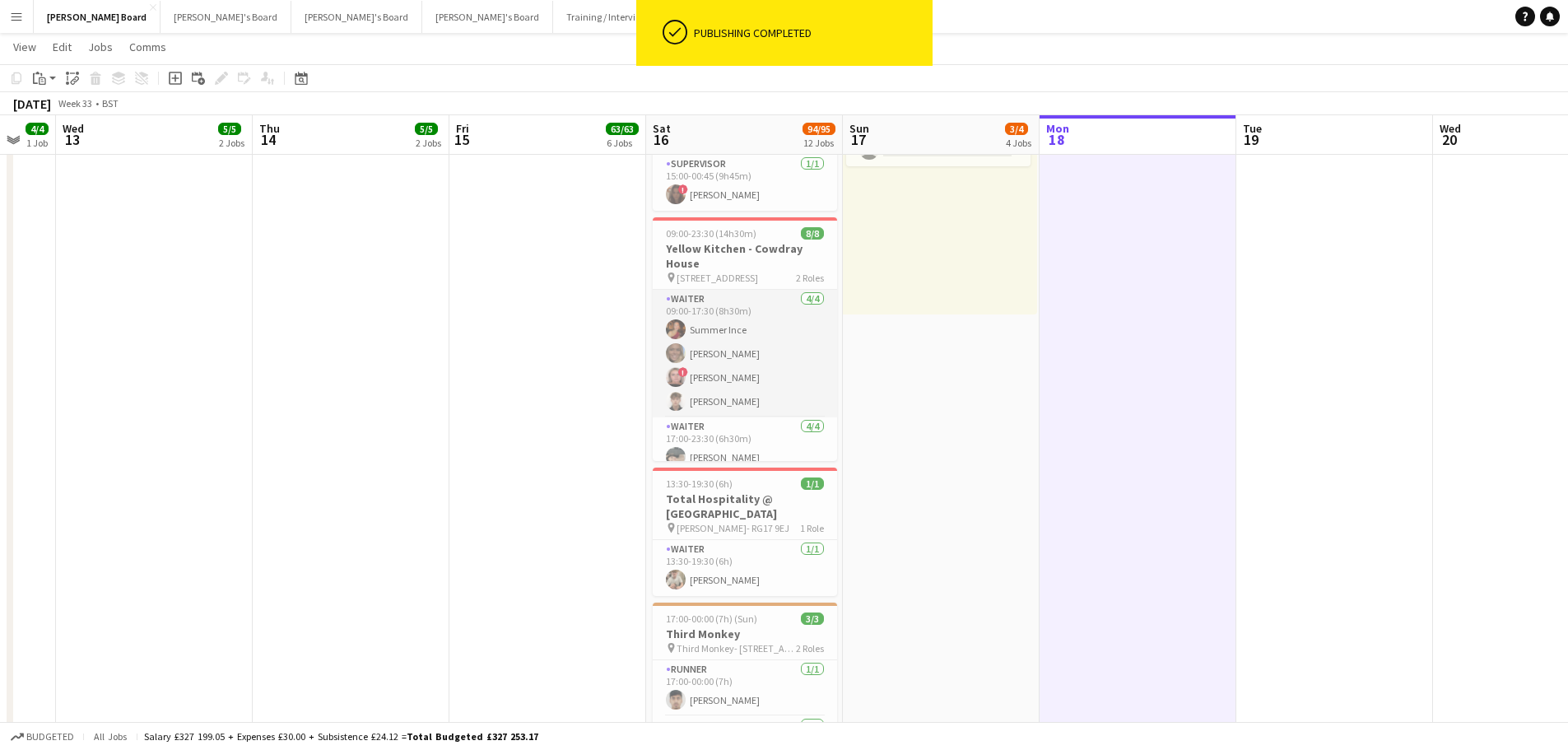
click at [715, 341] on app-card-role "Waiter 4/4 09:00-17:30 (8h30m) Summer Ince Anna Simmonds ! Libby Calow Benjamin…" at bounding box center [745, 354] width 185 height 128
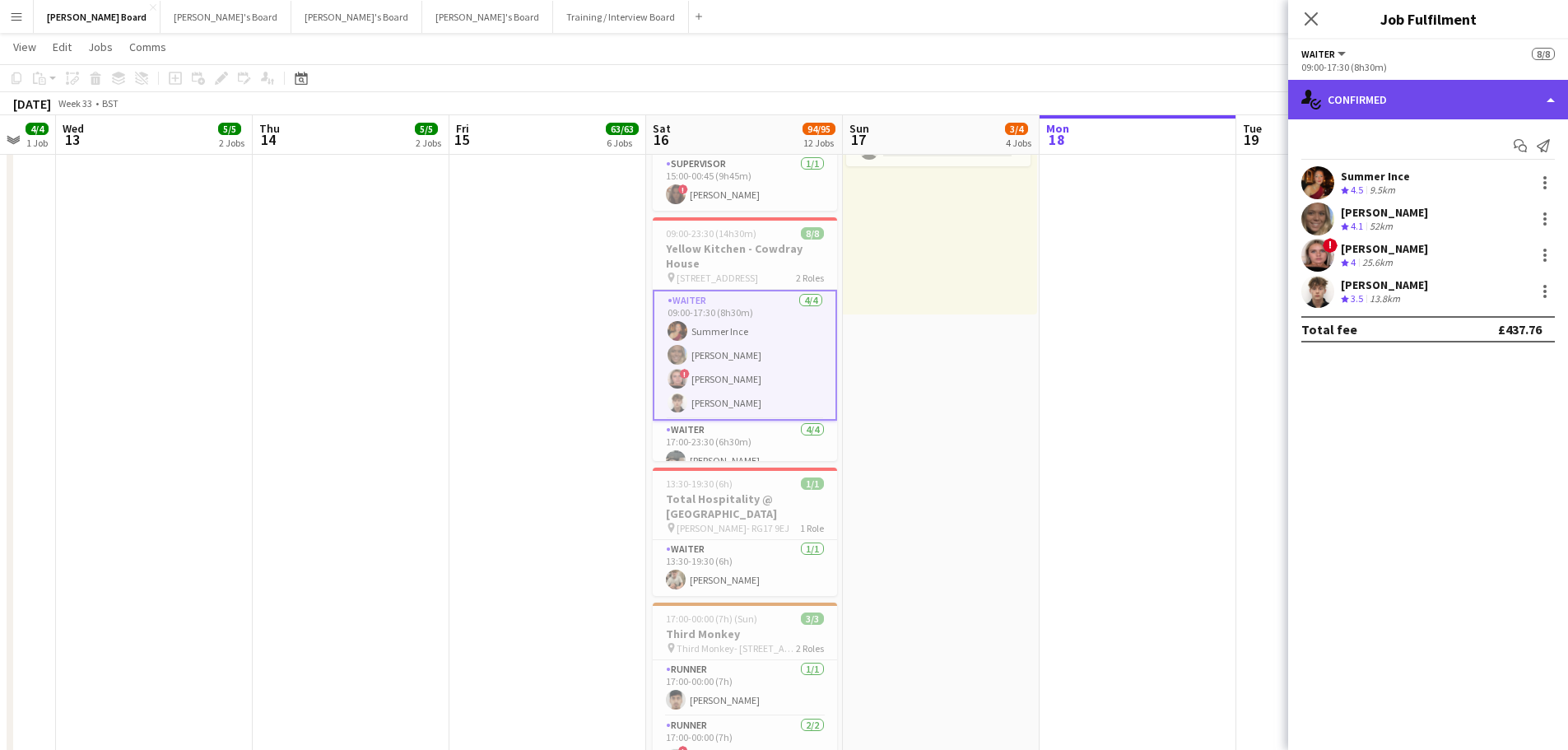
click at [1474, 107] on div "single-neutral-actions-check-2 Confirmed" at bounding box center [1428, 100] width 280 height 39
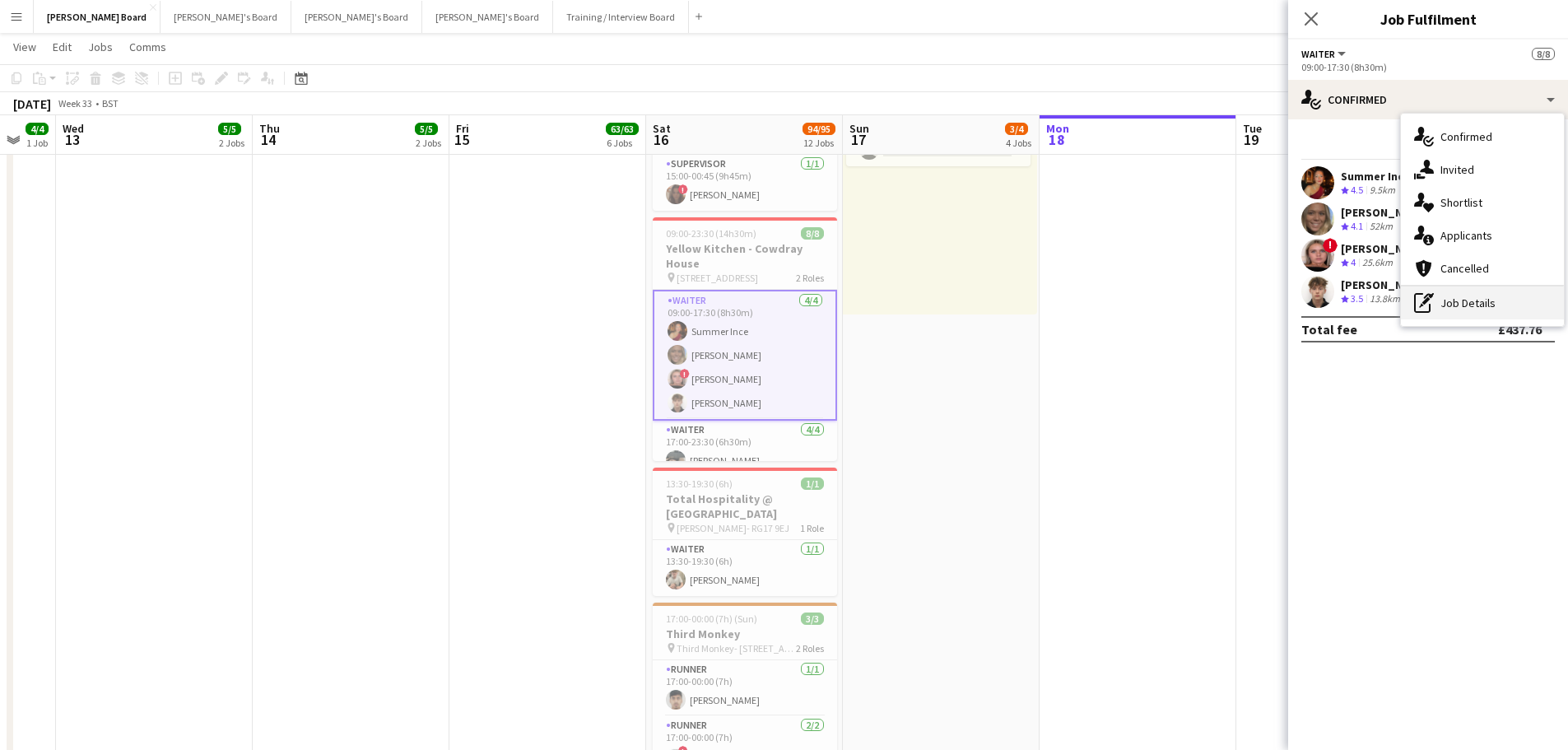
click at [1505, 307] on div "pen-write Job Details" at bounding box center [1483, 303] width 163 height 33
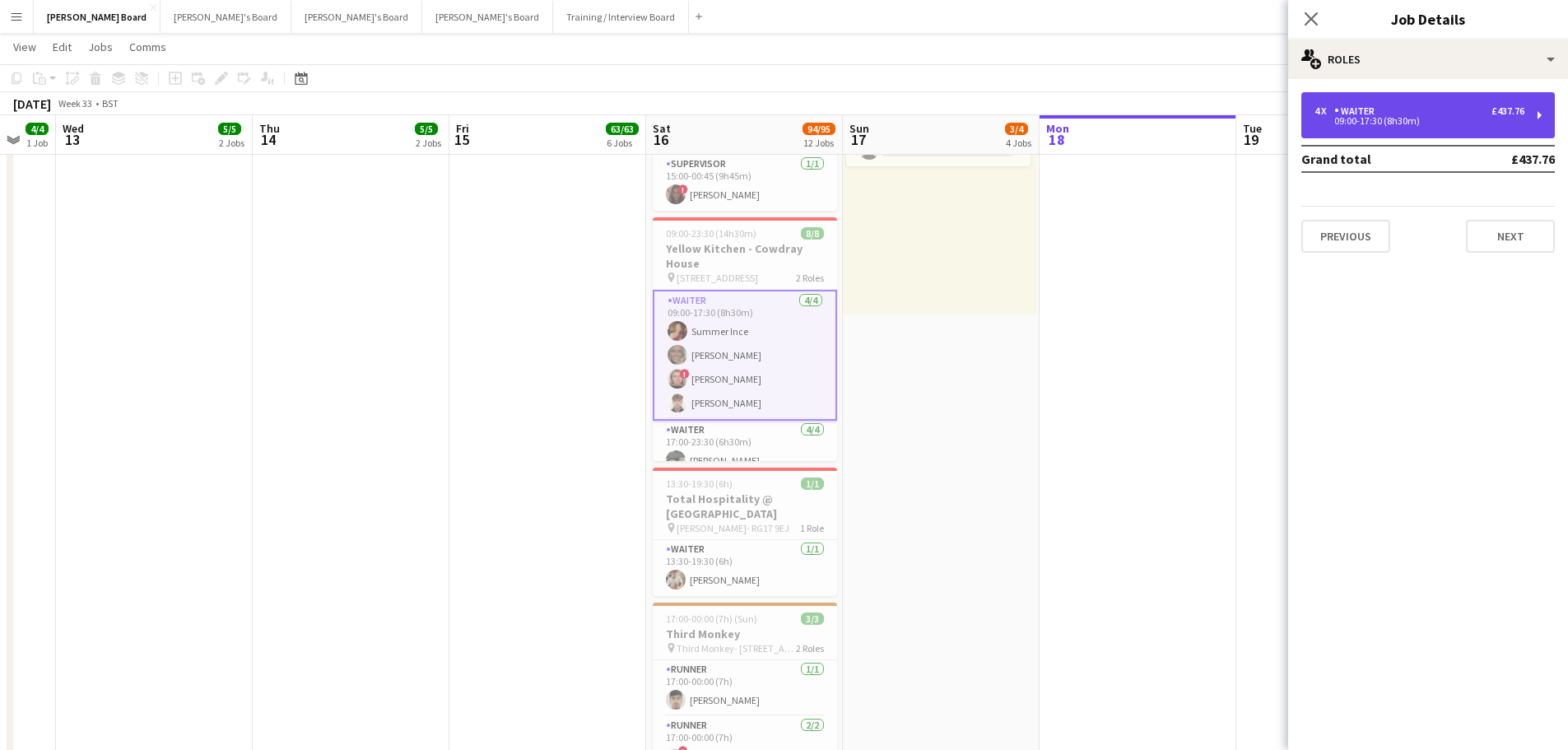
click at [1403, 118] on div "09:00-17:30 (8h30m)" at bounding box center [1420, 121] width 210 height 9
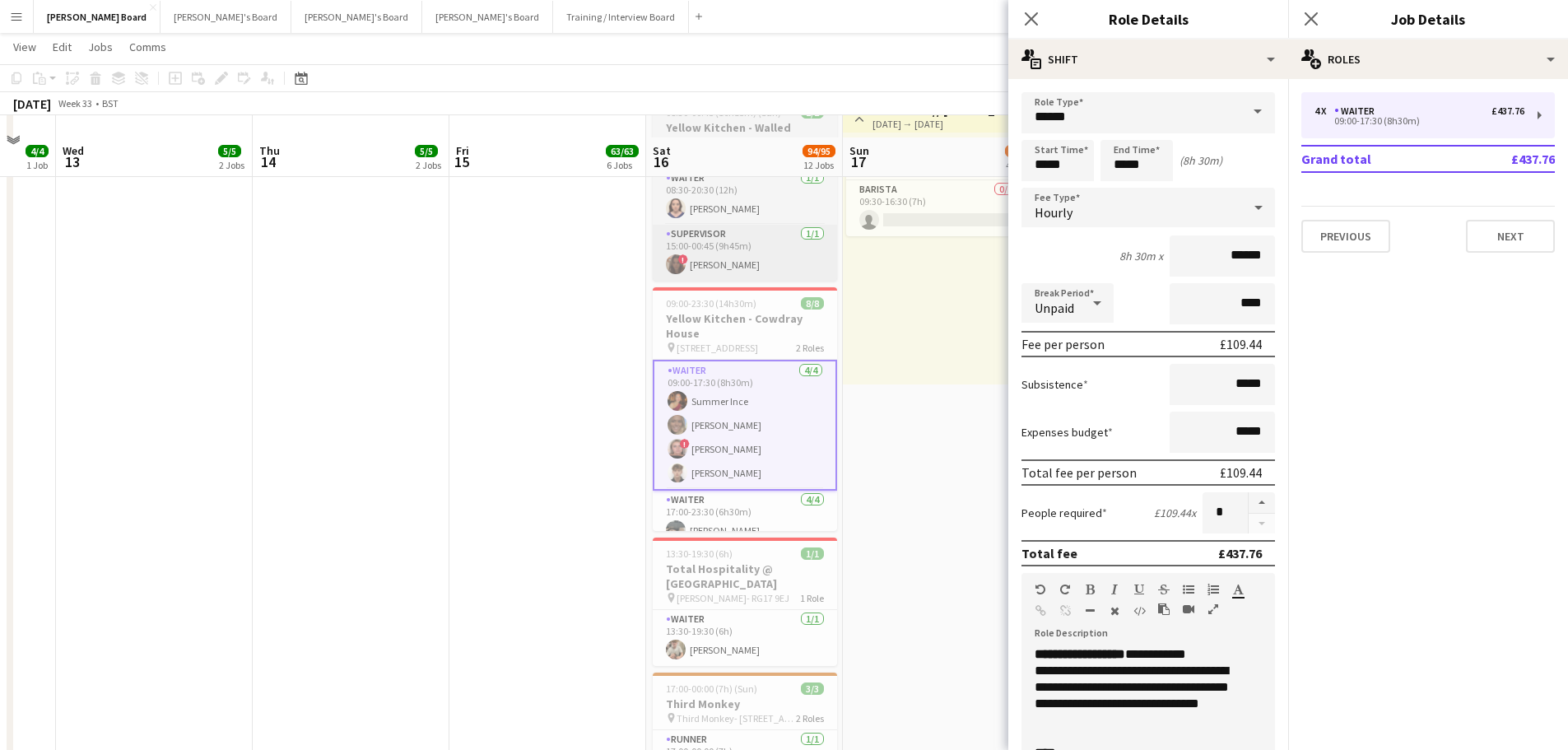
scroll to position [0, 0]
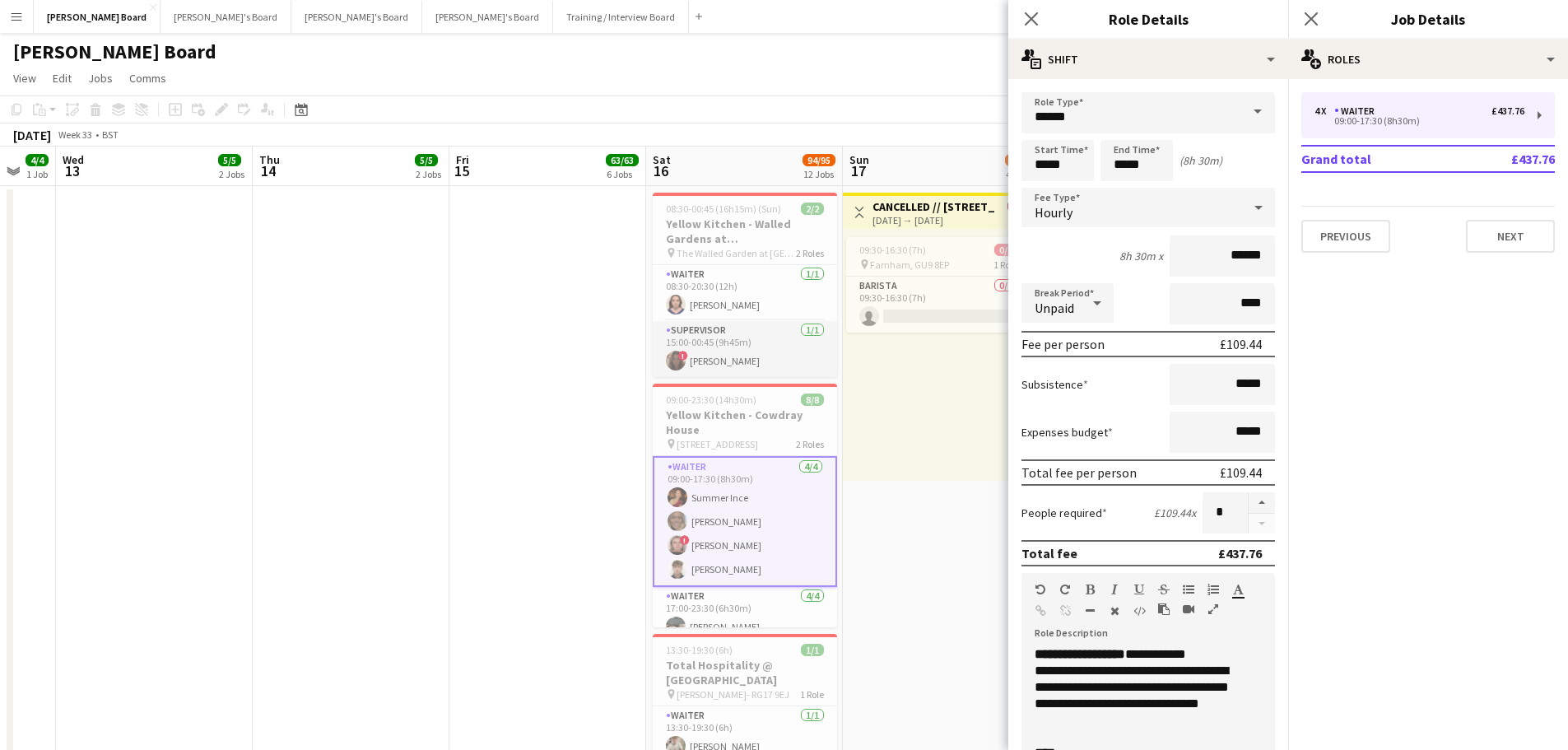
click at [725, 344] on app-card-role "Supervisor 1/1 15:00-00:45 (9h45m) ! Iris Wyles" at bounding box center [745, 348] width 185 height 56
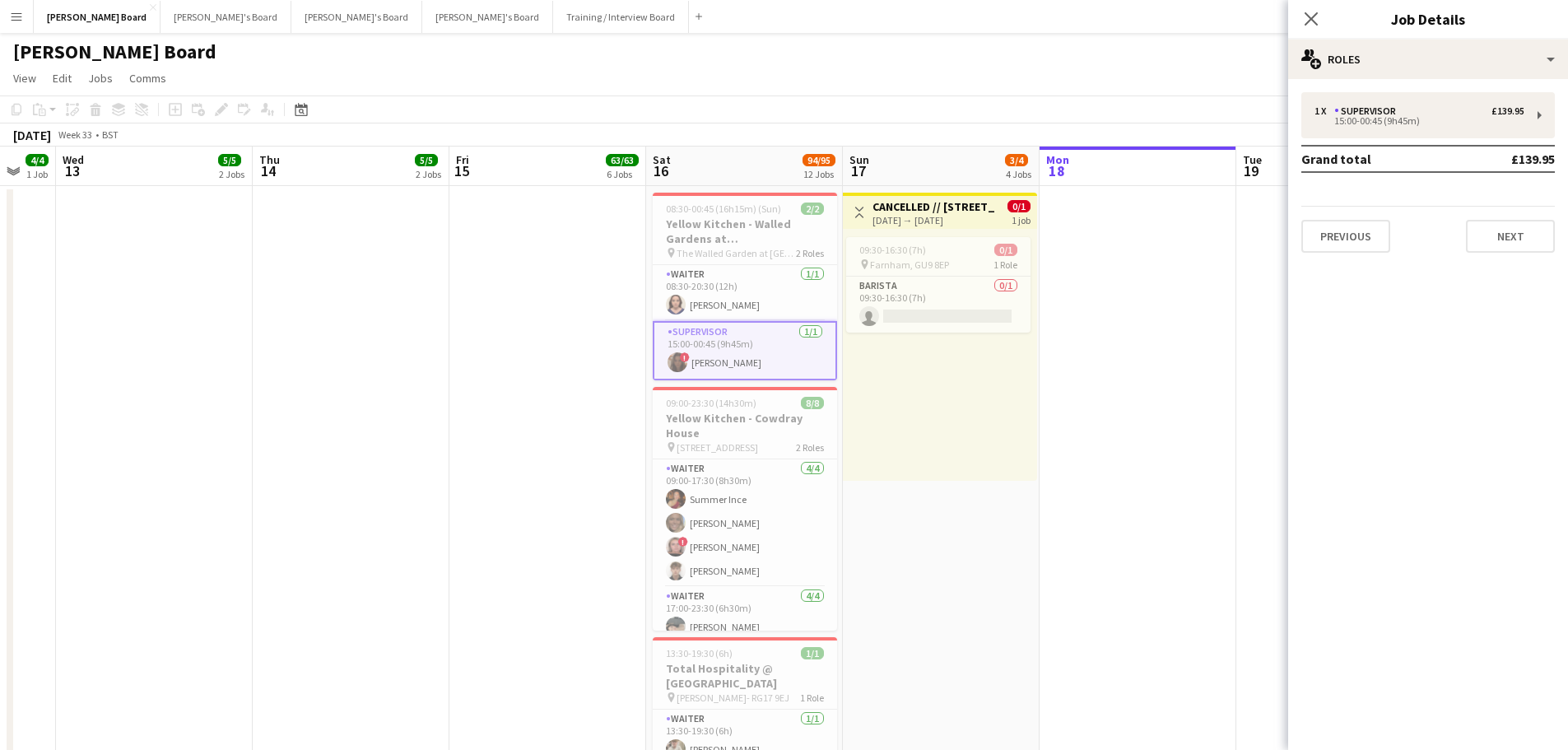
click at [772, 340] on app-card-role "Supervisor 1/1 15:00-00:45 (9h45m) ! Iris Wyles" at bounding box center [745, 350] width 185 height 59
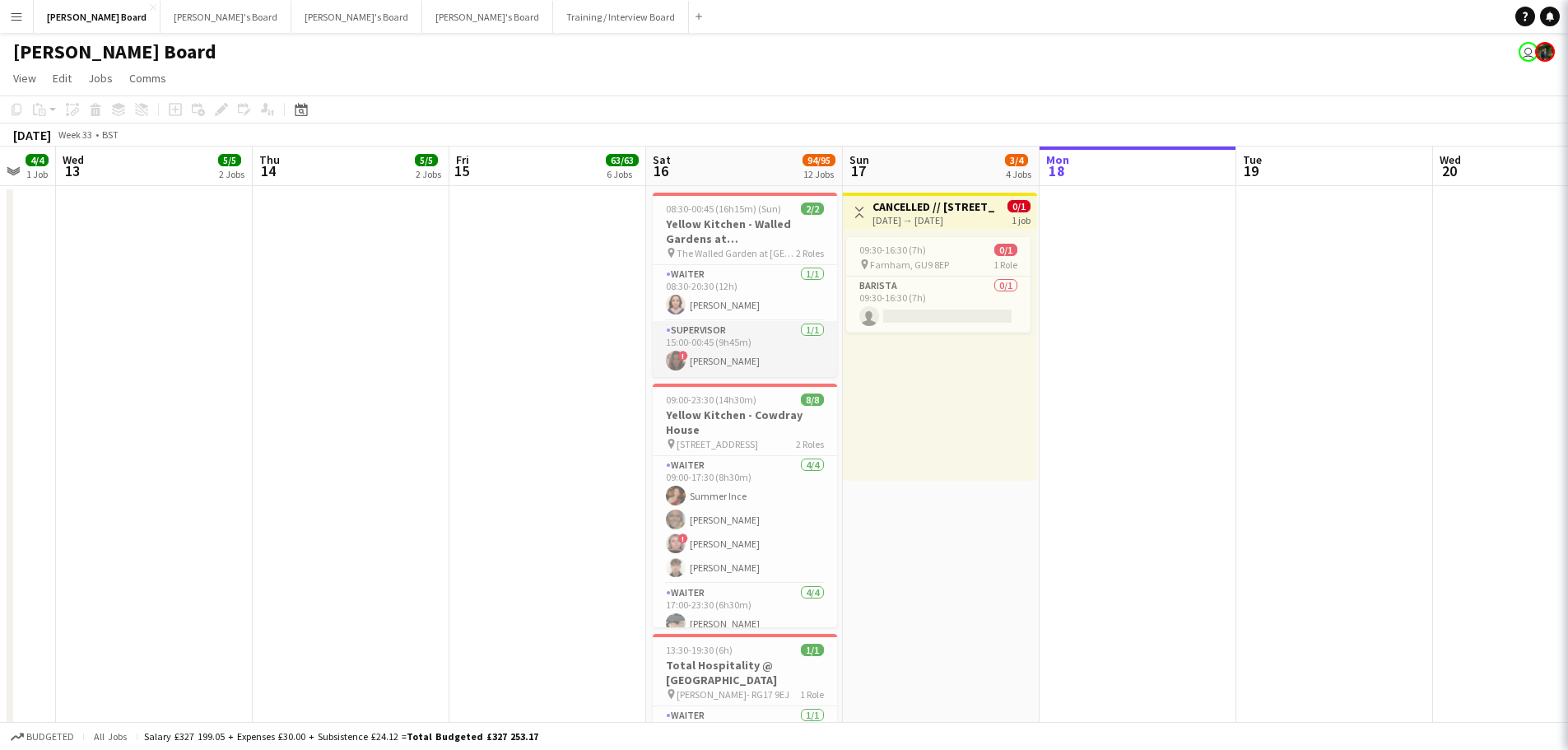
click at [772, 340] on app-card-role "Supervisor 1/1 15:00-00:45 (9h45m) ! Iris Wyles" at bounding box center [745, 348] width 185 height 56
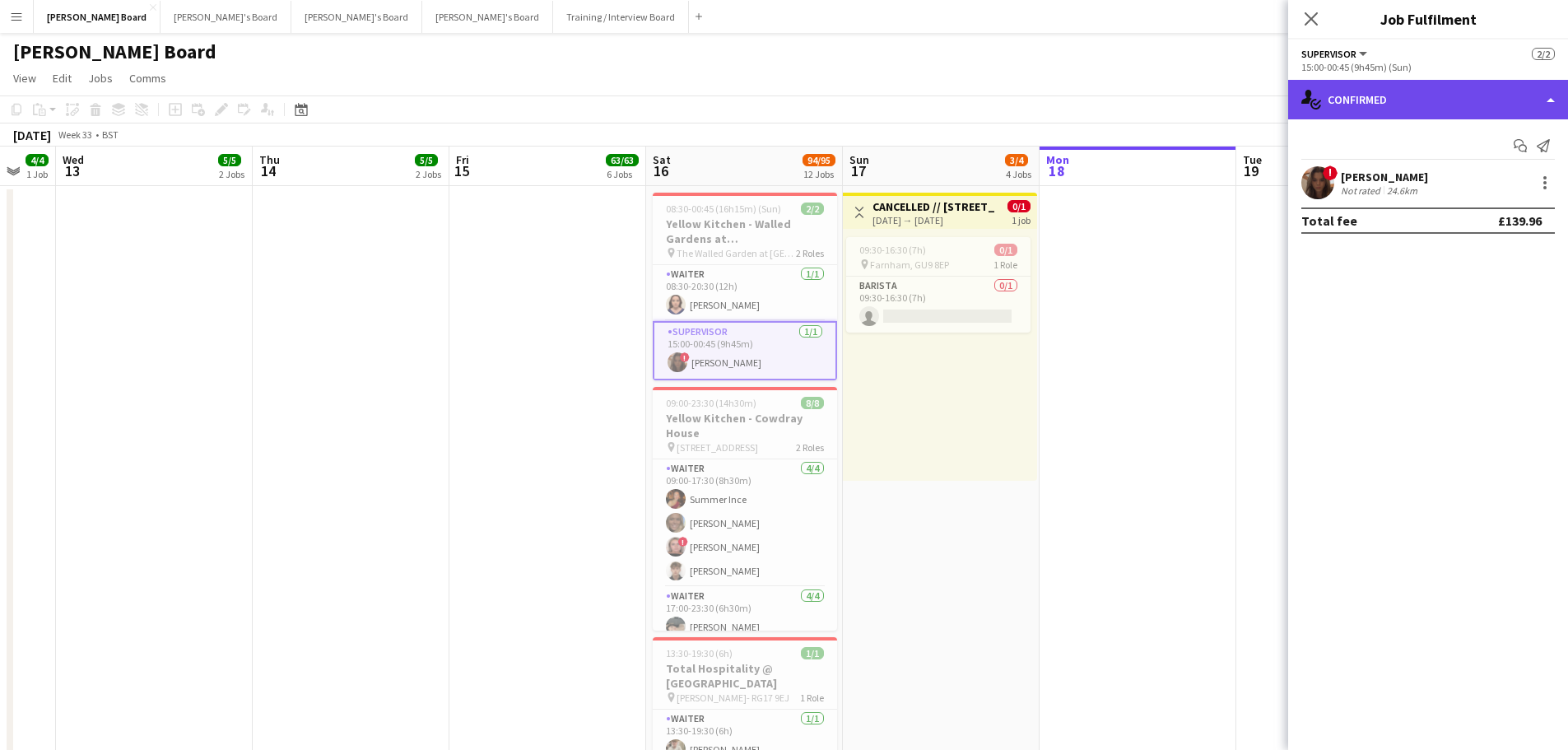
click at [1415, 97] on div "single-neutral-actions-check-2 Confirmed" at bounding box center [1428, 100] width 280 height 39
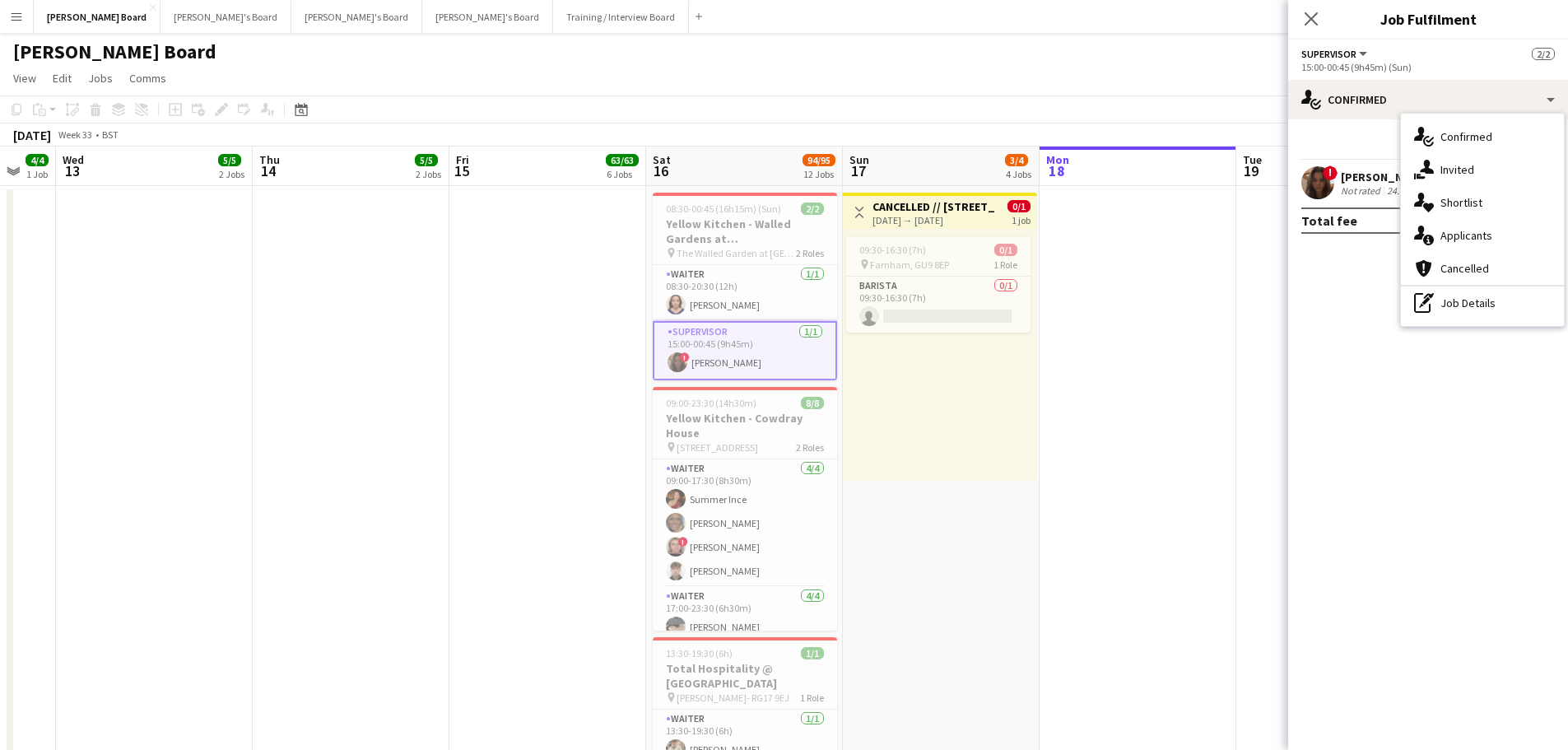
drag, startPoint x: 1488, startPoint y: 299, endPoint x: 1444, endPoint y: 209, distance: 100.2
click at [1488, 298] on div "pen-write Job Details" at bounding box center [1483, 303] width 163 height 33
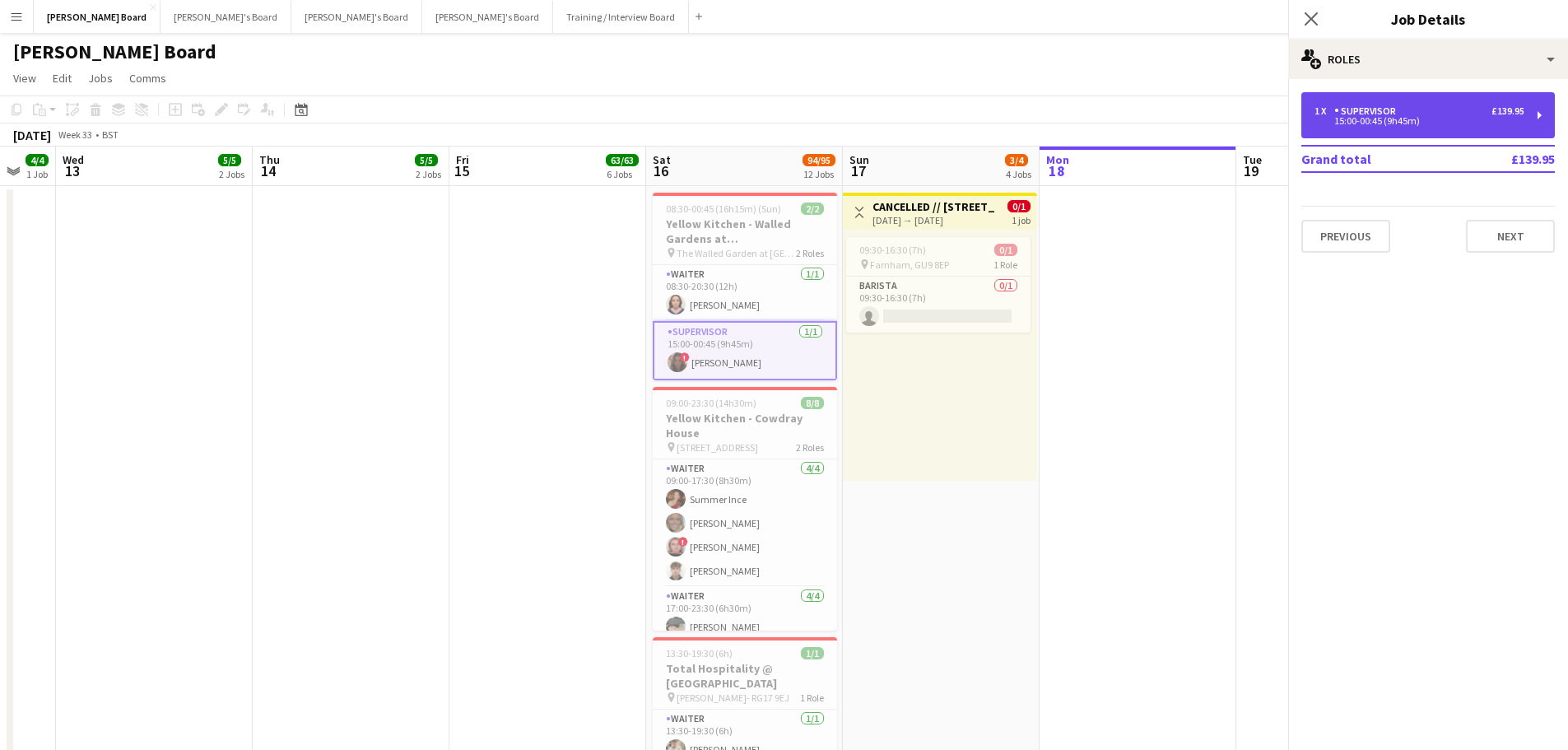
click at [1365, 102] on div "1 x Supervisor £139.95 15:00-00:45 (9h45m)" at bounding box center [1428, 115] width 253 height 46
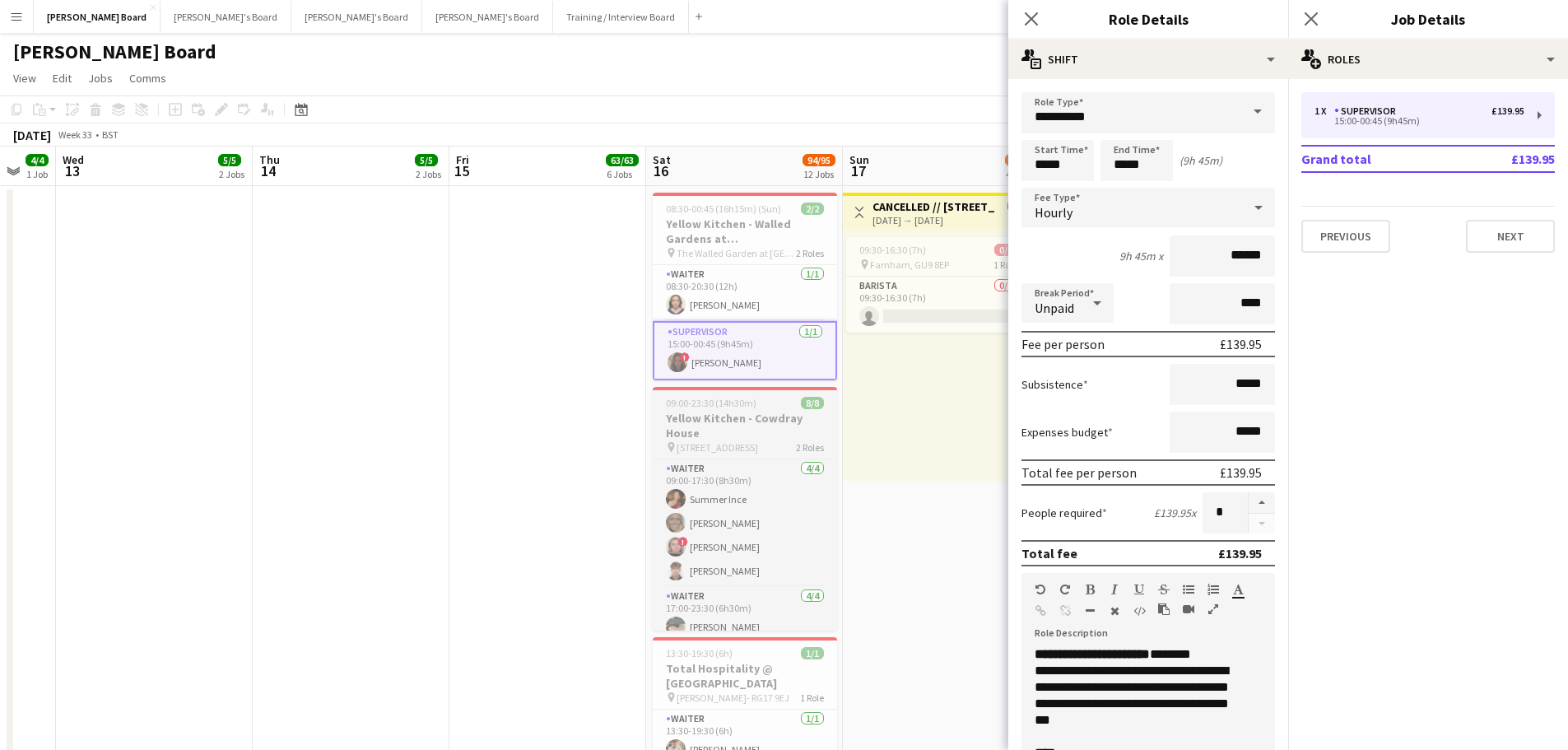
click at [720, 414] on h3 "Yellow Kitchen - Cowdray House" at bounding box center [745, 426] width 185 height 30
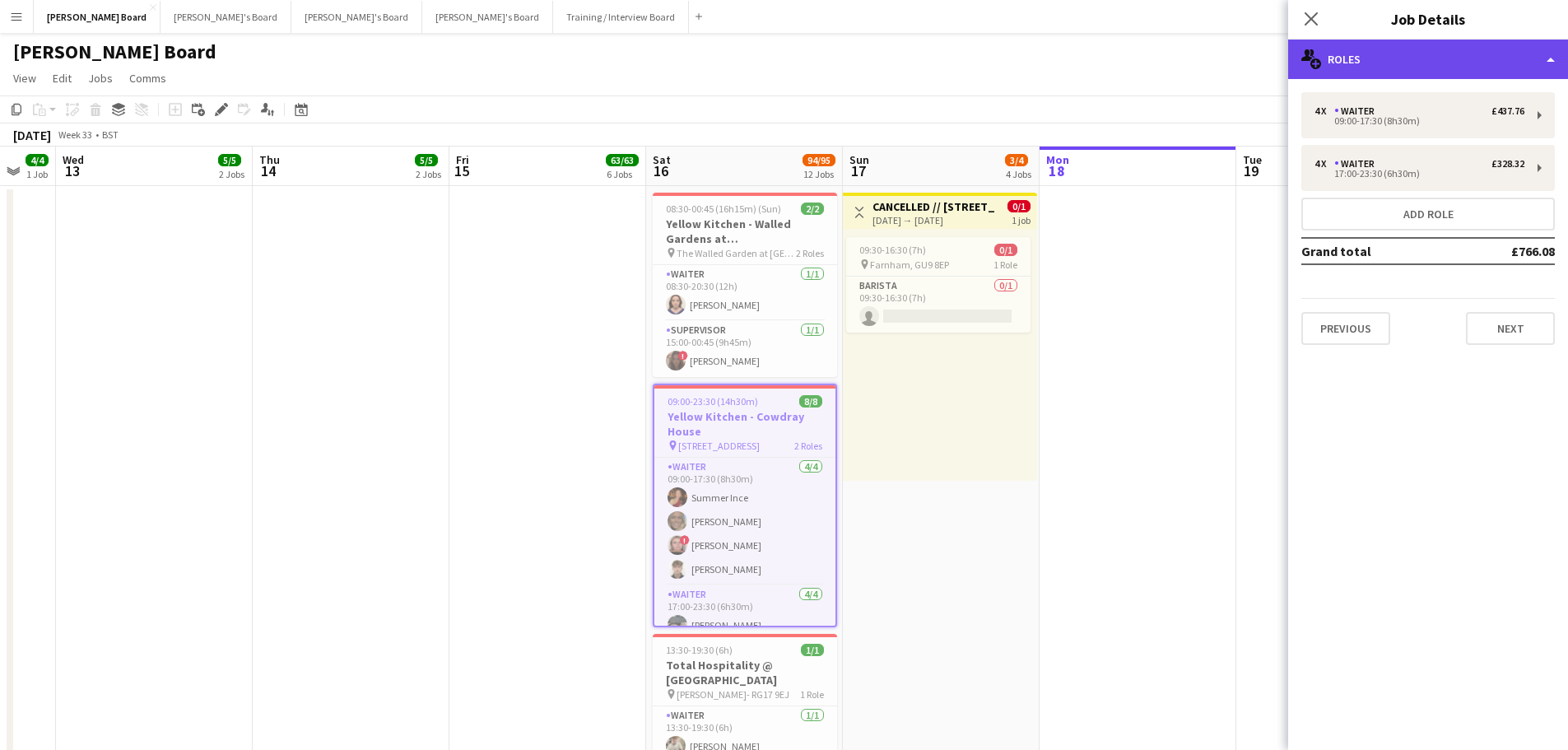
click at [1370, 60] on div "multiple-users-add Roles" at bounding box center [1428, 59] width 280 height 39
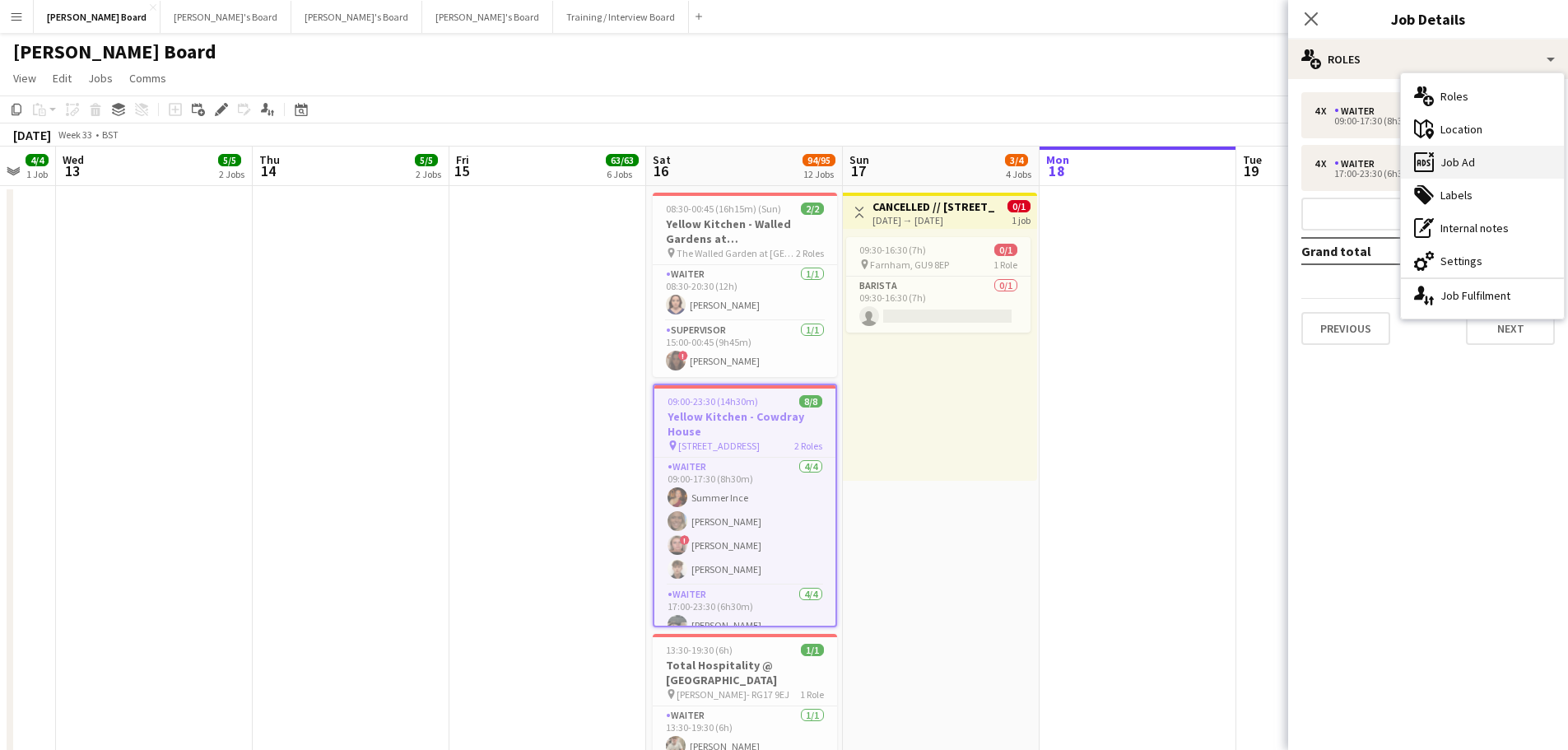
click at [1474, 154] on div "ads-window Job Ad" at bounding box center [1483, 162] width 163 height 33
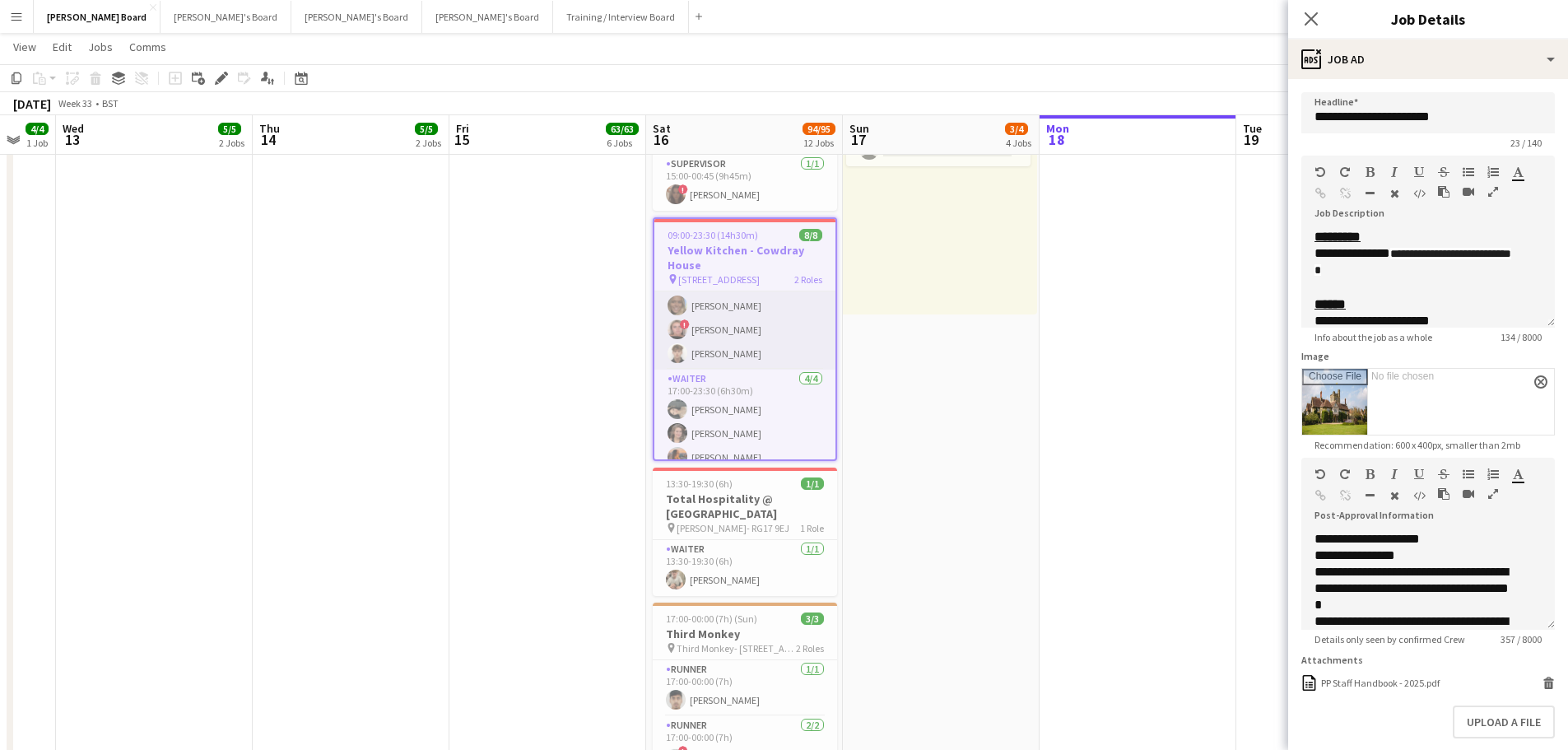
scroll to position [88, 0]
click at [741, 414] on app-card-role "Waiter 4/4 17:00-23:30 (6h30m) Neo Arrigoni Estella Catley Smith Isabella Faith…" at bounding box center [745, 396] width 181 height 128
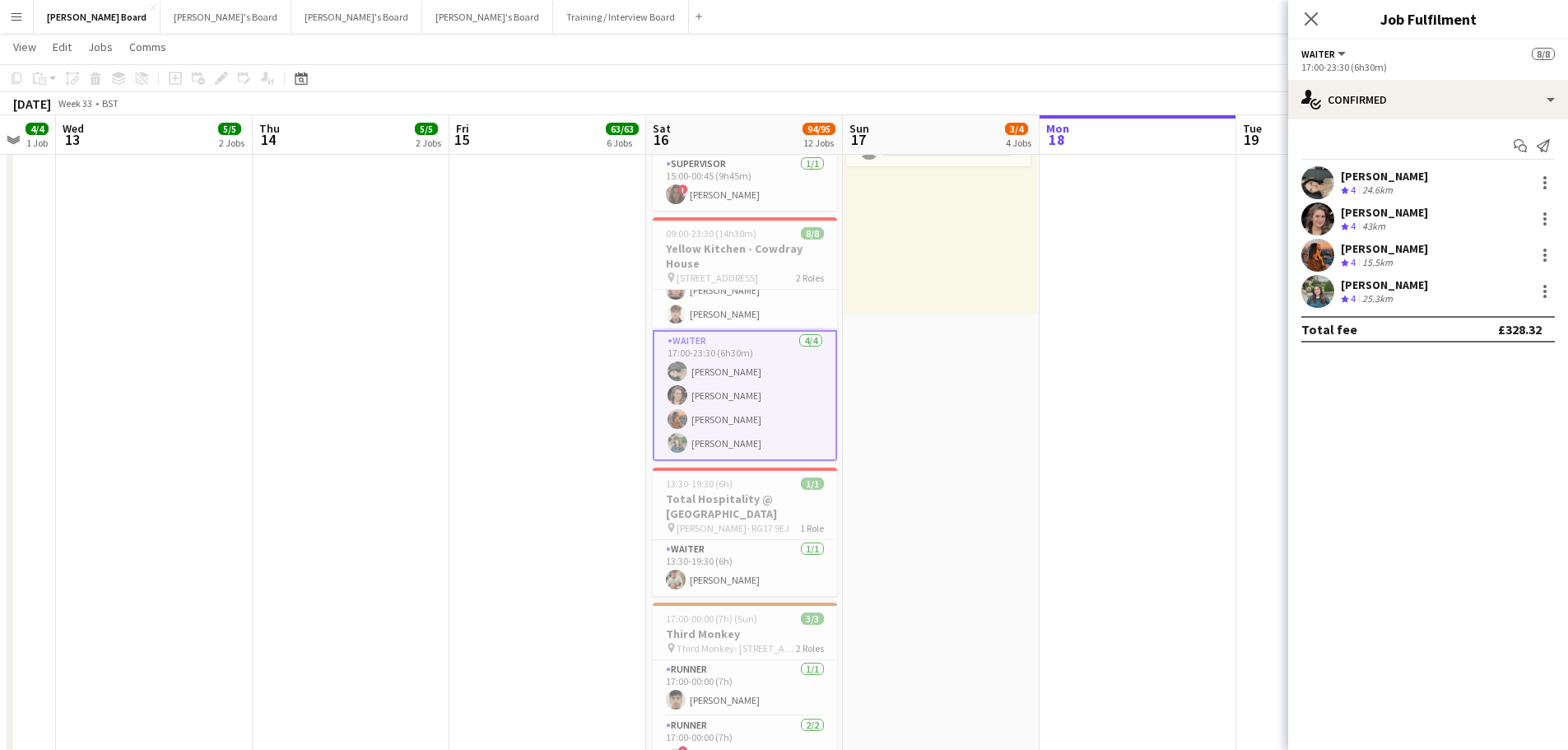
click at [1430, 257] on div "Isabella Faithfull Crew rating 4 15.5km" at bounding box center [1428, 255] width 280 height 33
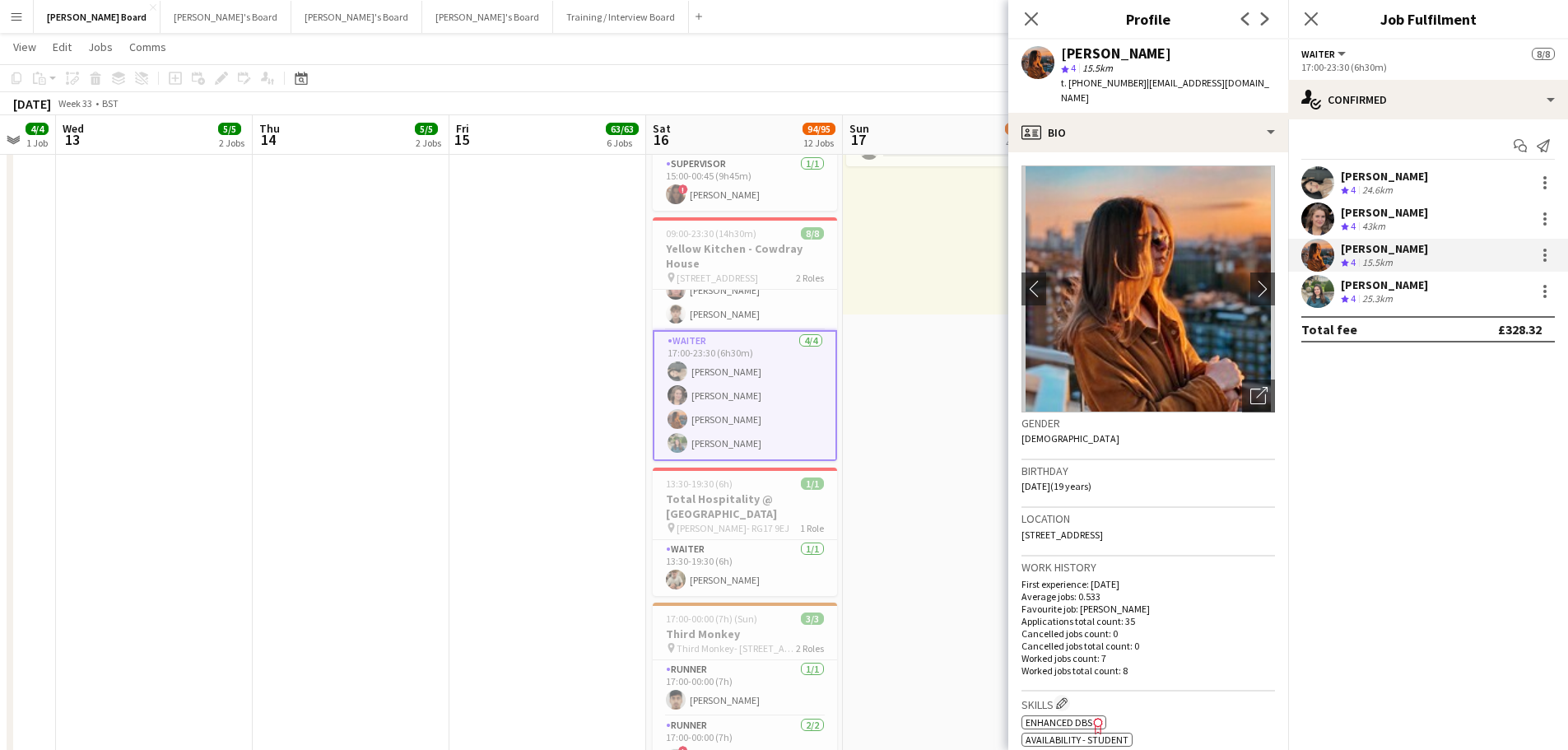
scroll to position [0, 588]
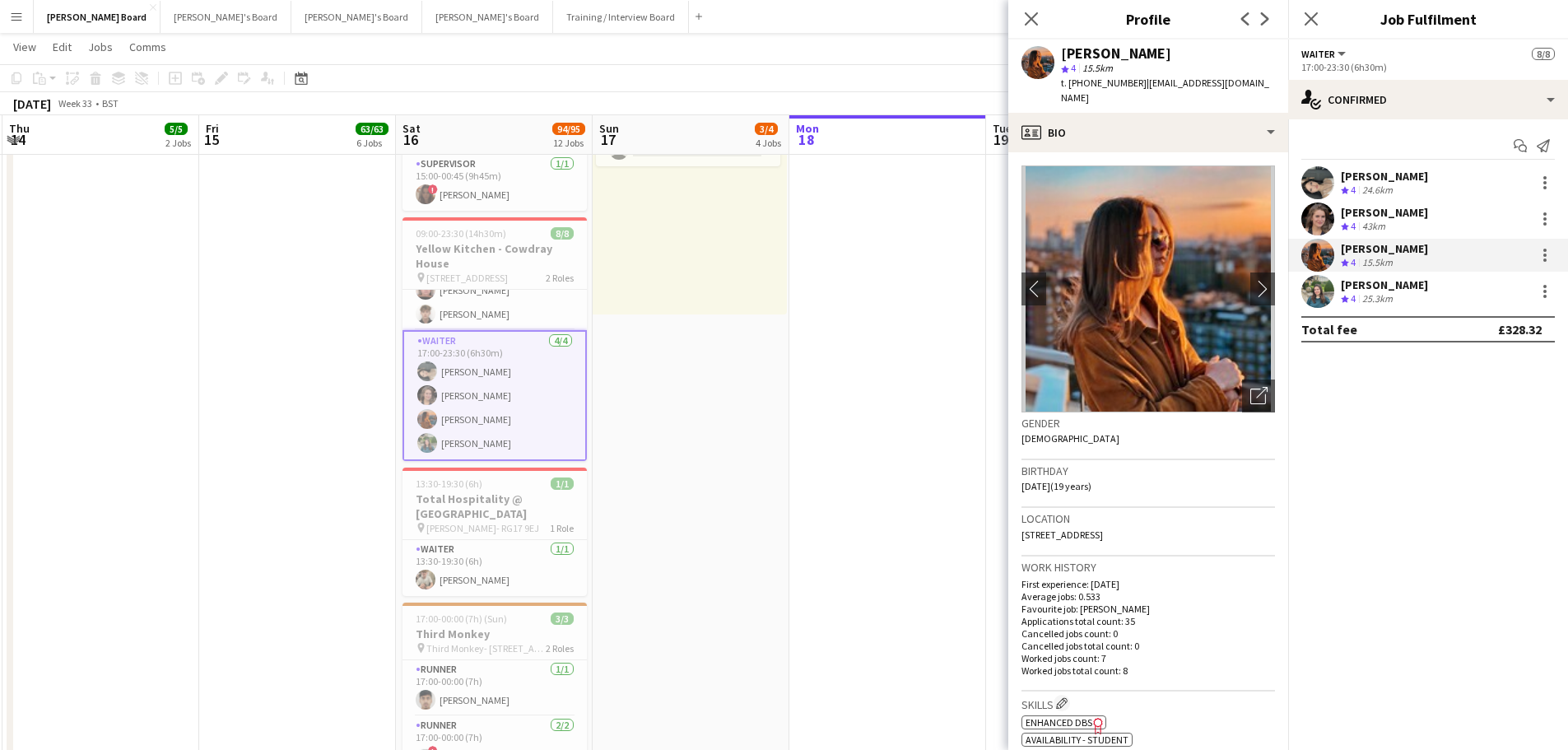
drag, startPoint x: 792, startPoint y: 454, endPoint x: 475, endPoint y: 455, distance: 317.0
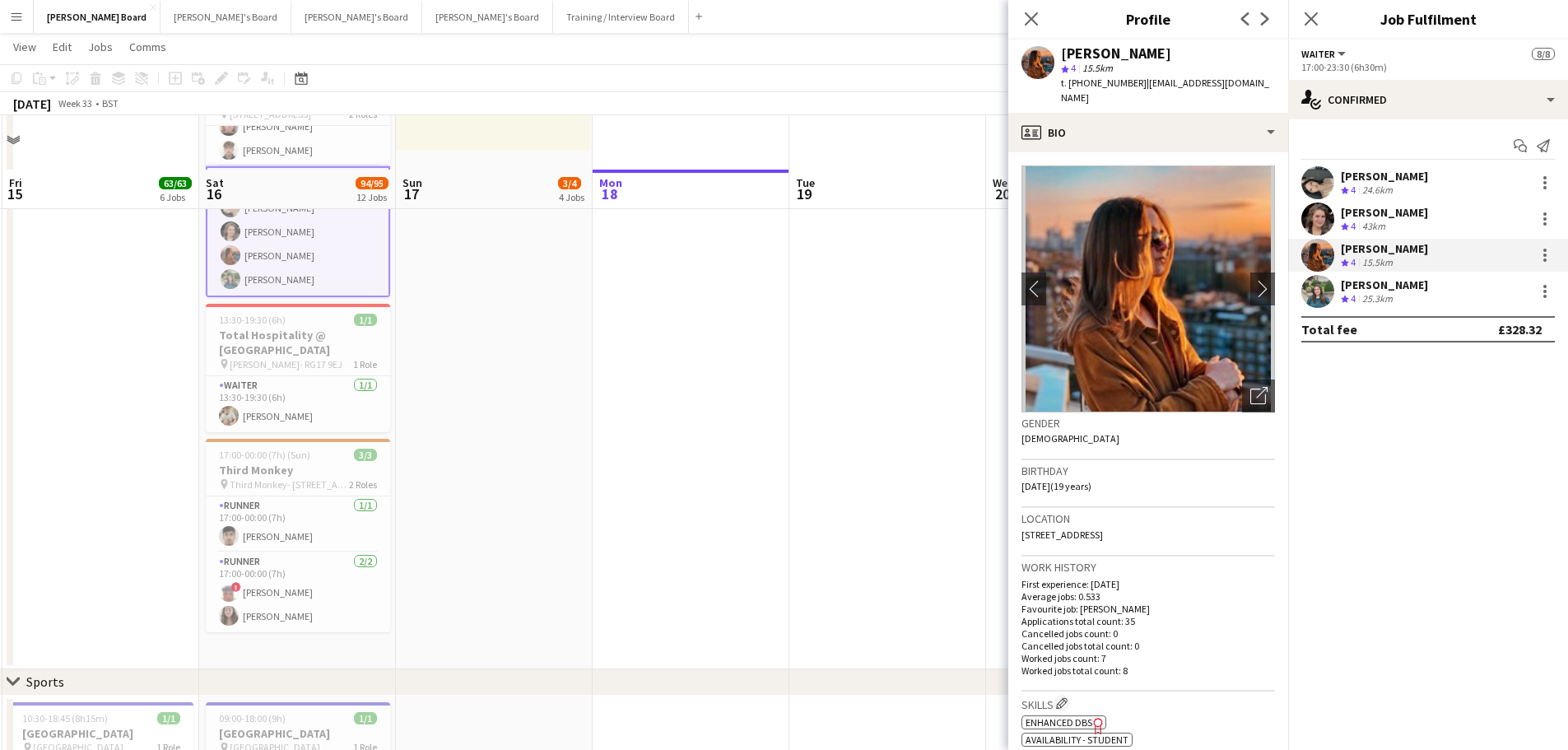
scroll to position [577, 0]
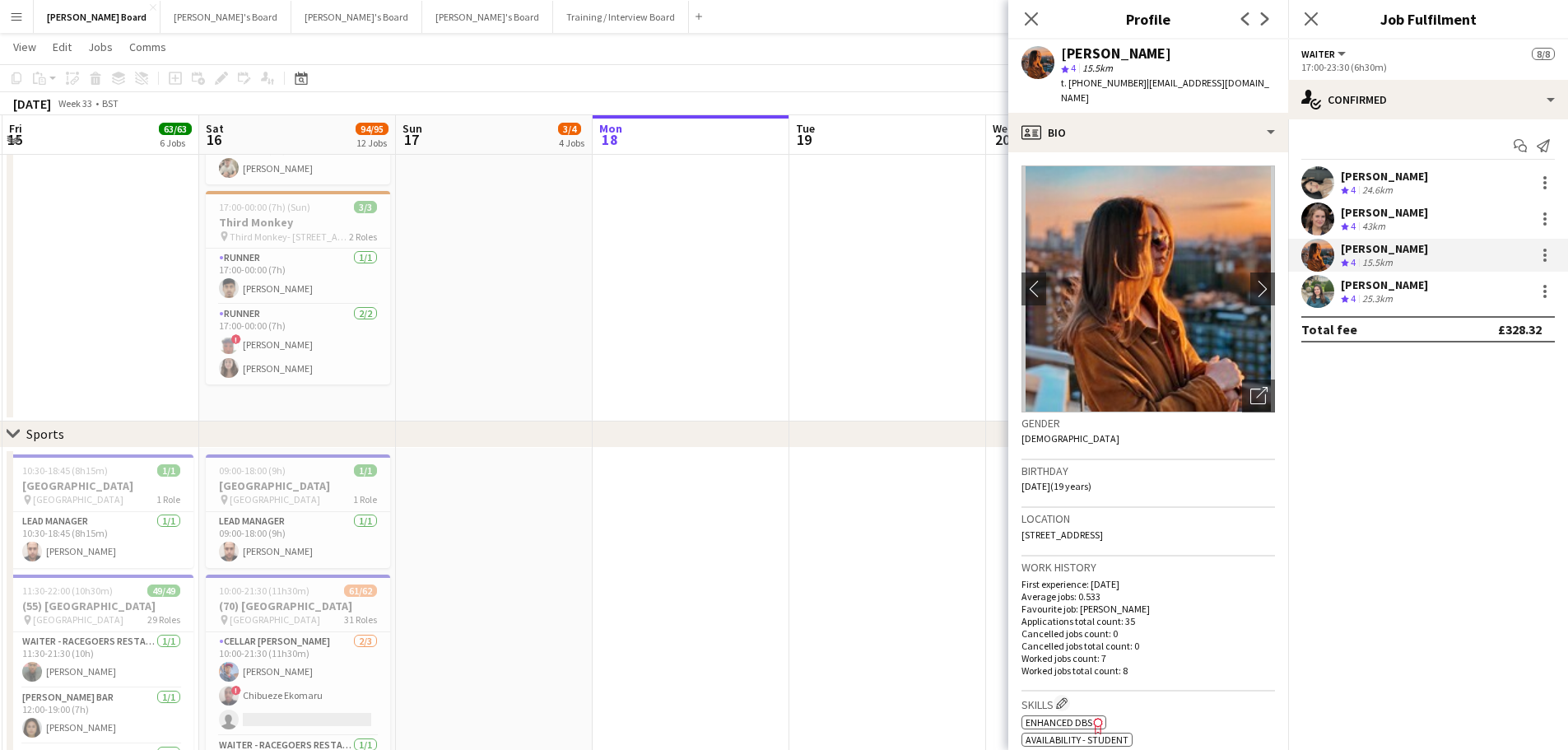
drag, startPoint x: 557, startPoint y: 329, endPoint x: 852, endPoint y: 318, distance: 295.2
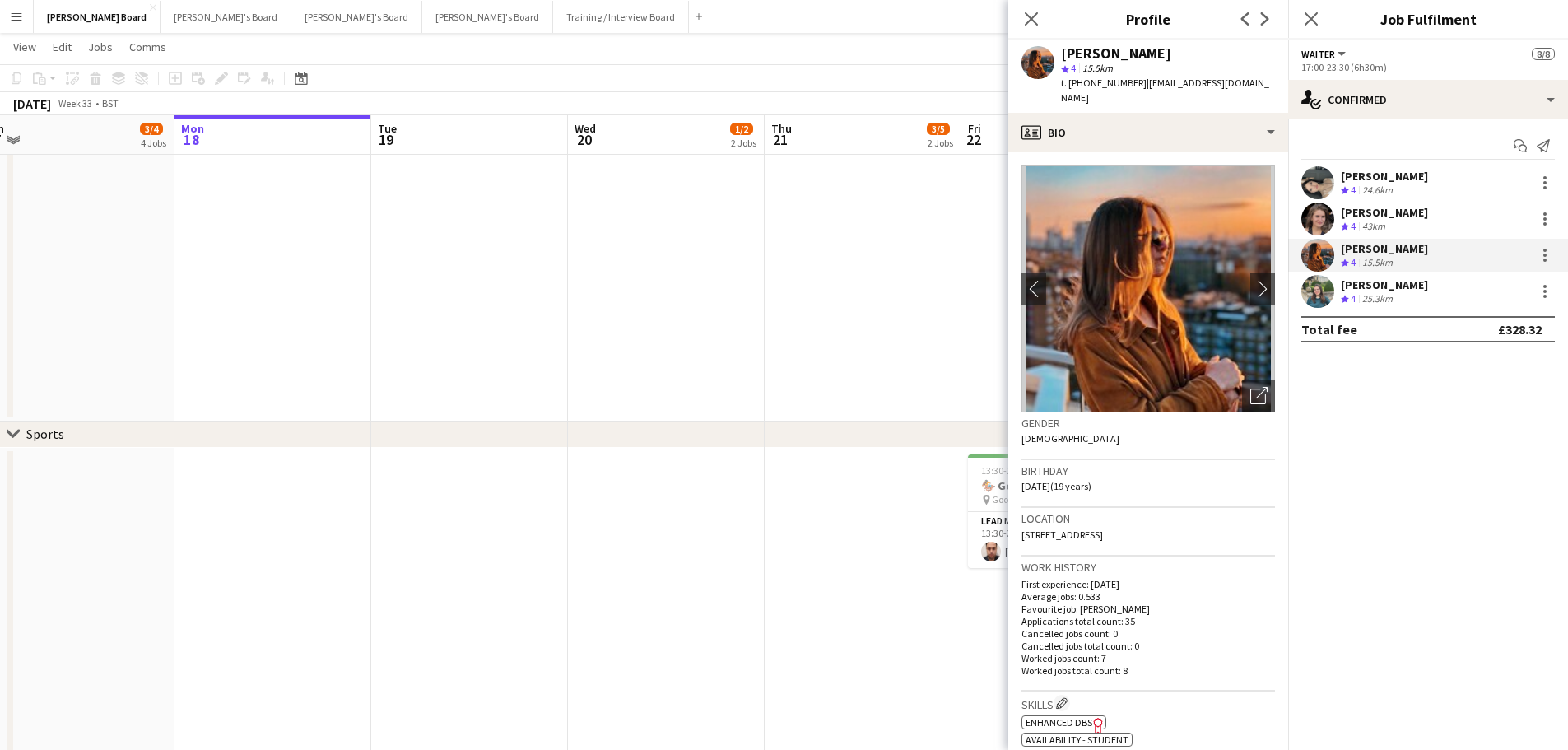
drag, startPoint x: 852, startPoint y: 318, endPoint x: 415, endPoint y: 312, distance: 437.0
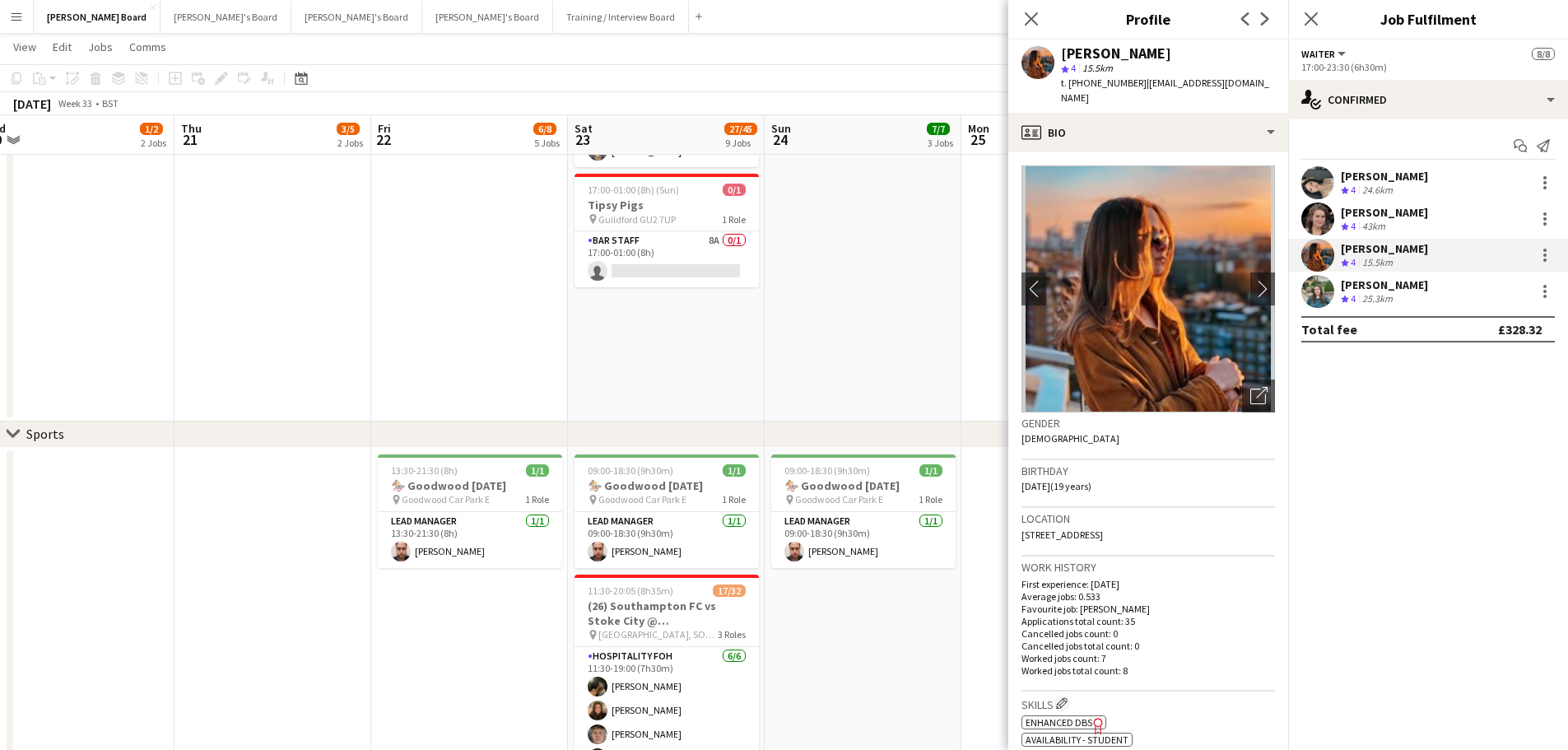
click at [568, 345] on app-date-cell at bounding box center [469, 15] width 197 height 814
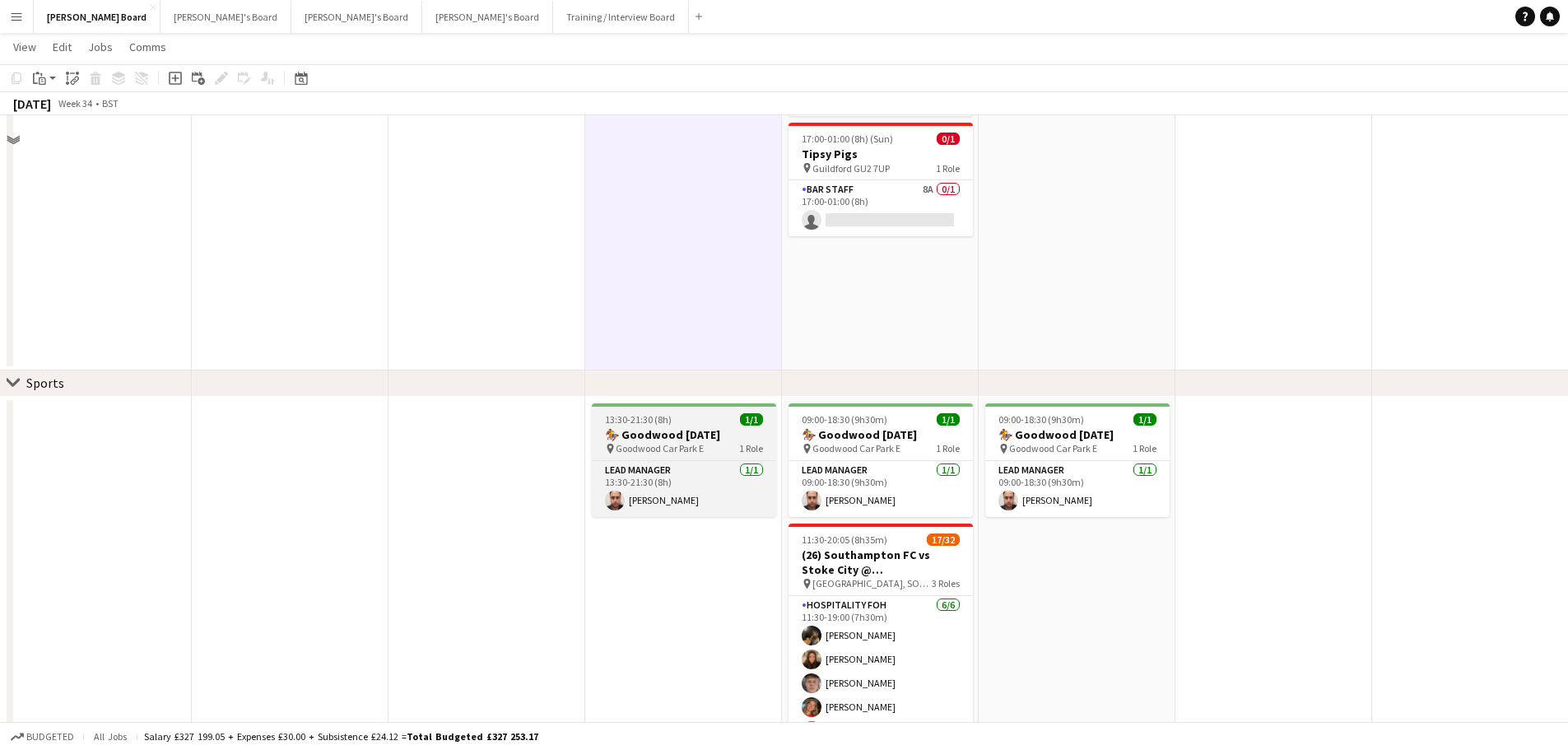
scroll to position [330, 0]
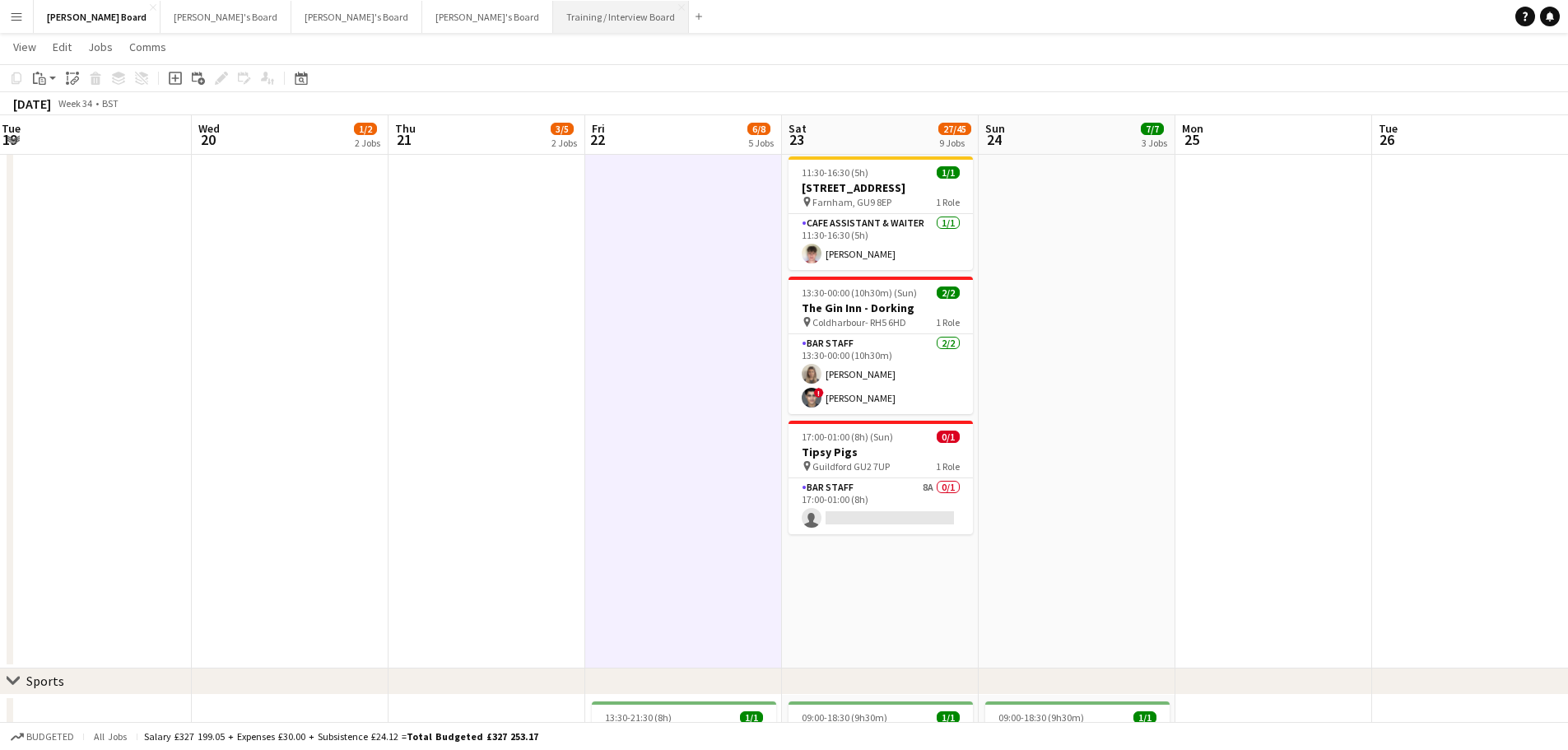
click at [554, 21] on button "Training / Interview Board Close" at bounding box center [621, 16] width 136 height 32
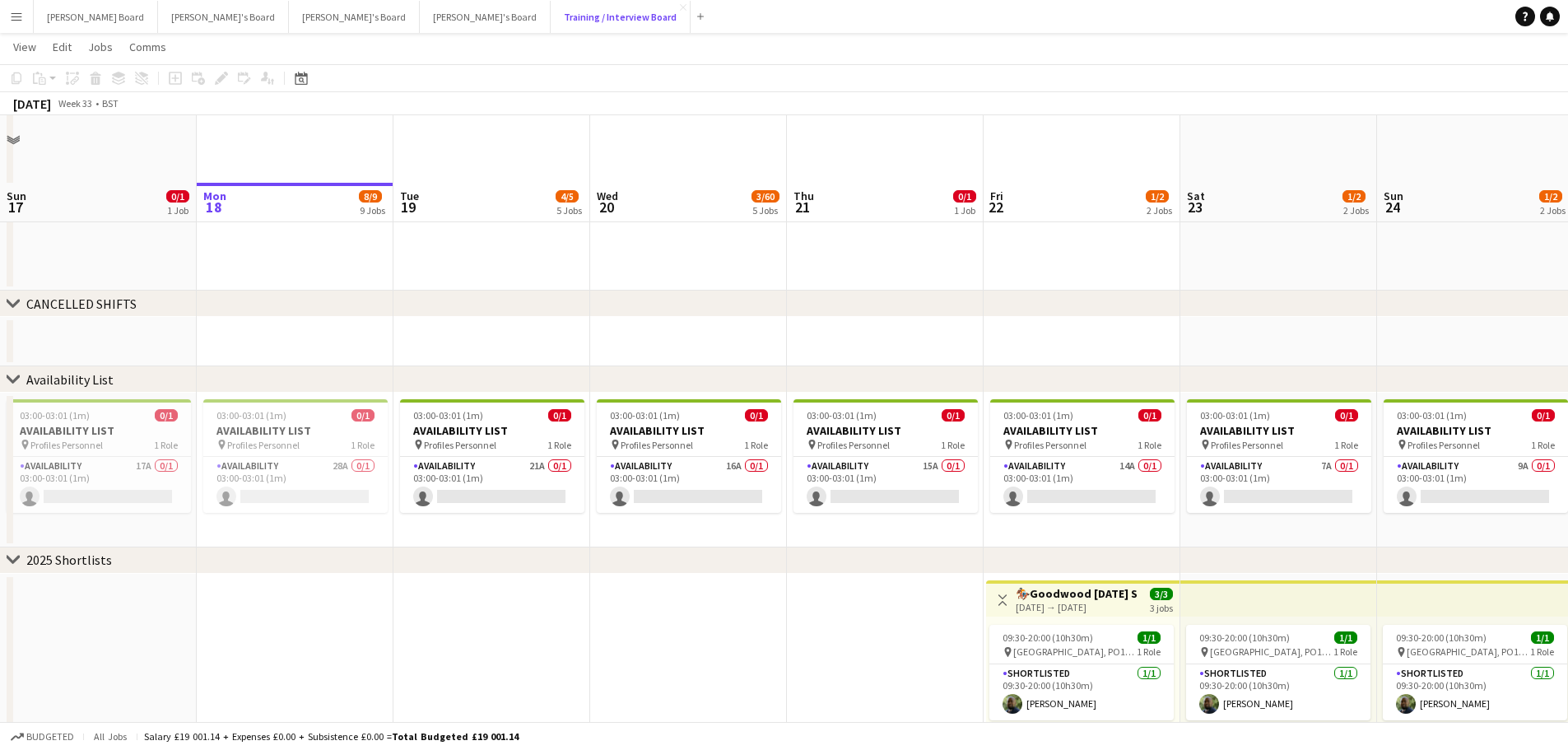
scroll to position [2047, 0]
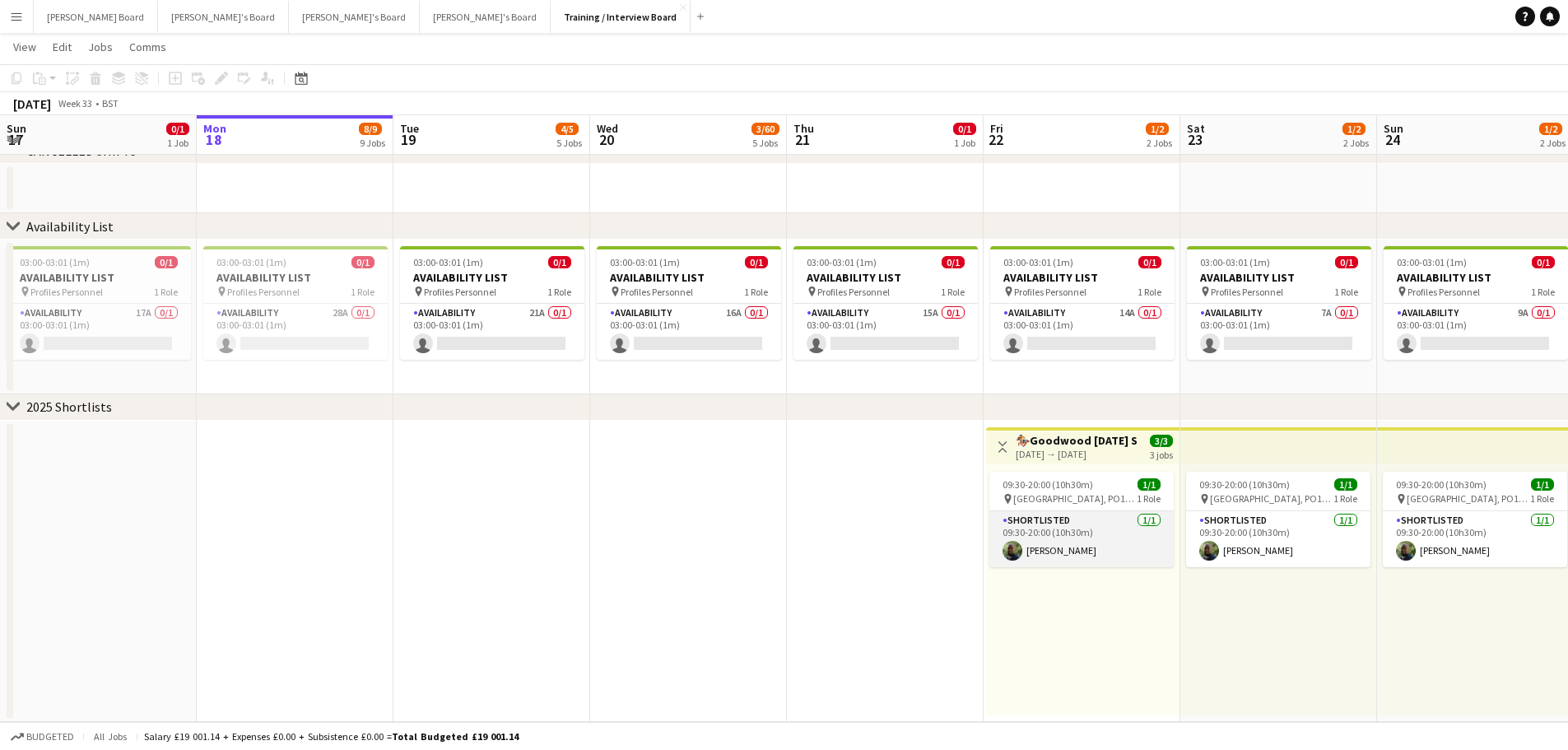
click at [1054, 527] on app-card-role "Shortlisted 1/1 09:30-20:00 (10h30m) Dean Manyonga" at bounding box center [1081, 539] width 185 height 56
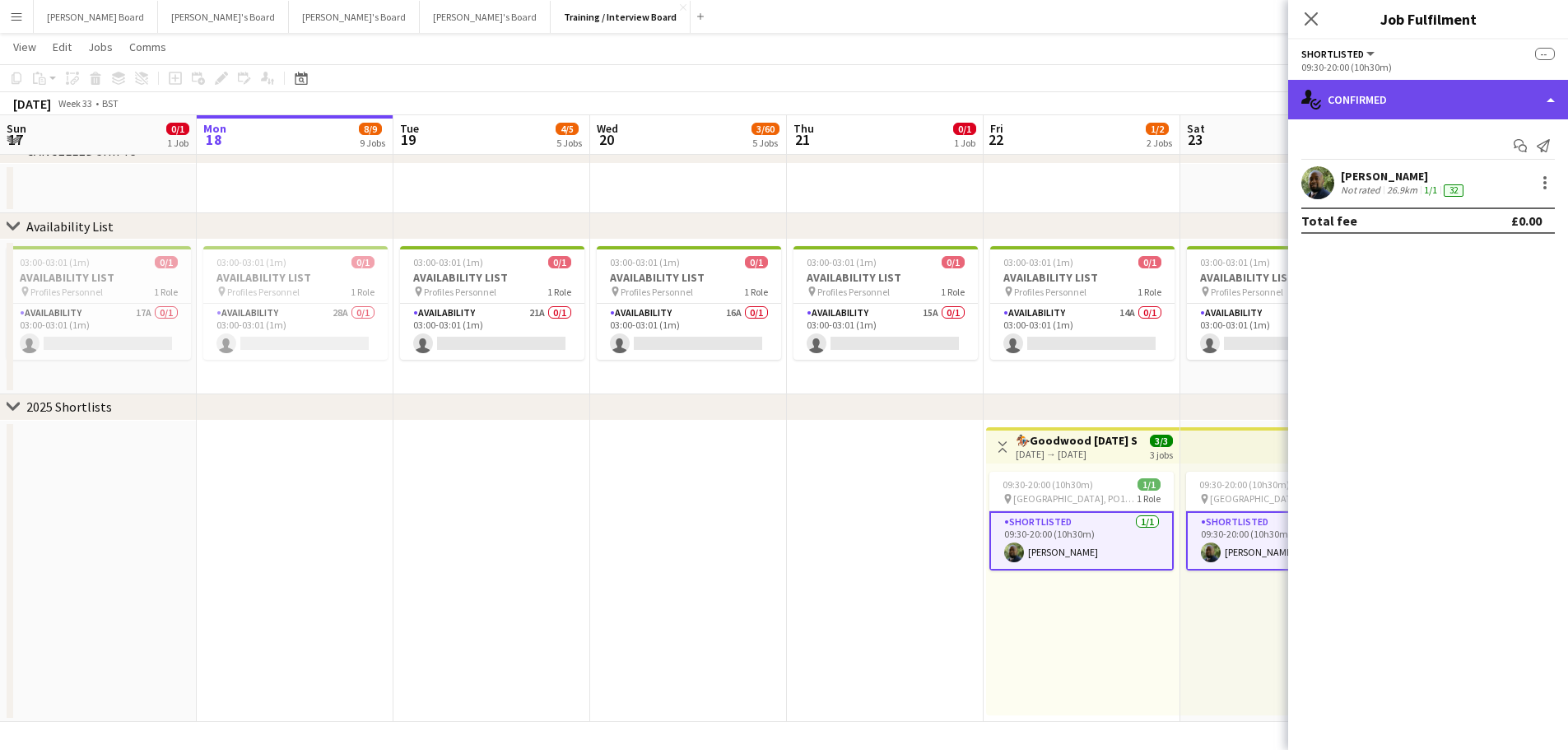
click at [1464, 105] on div "single-neutral-actions-check-2 Confirmed" at bounding box center [1428, 100] width 280 height 39
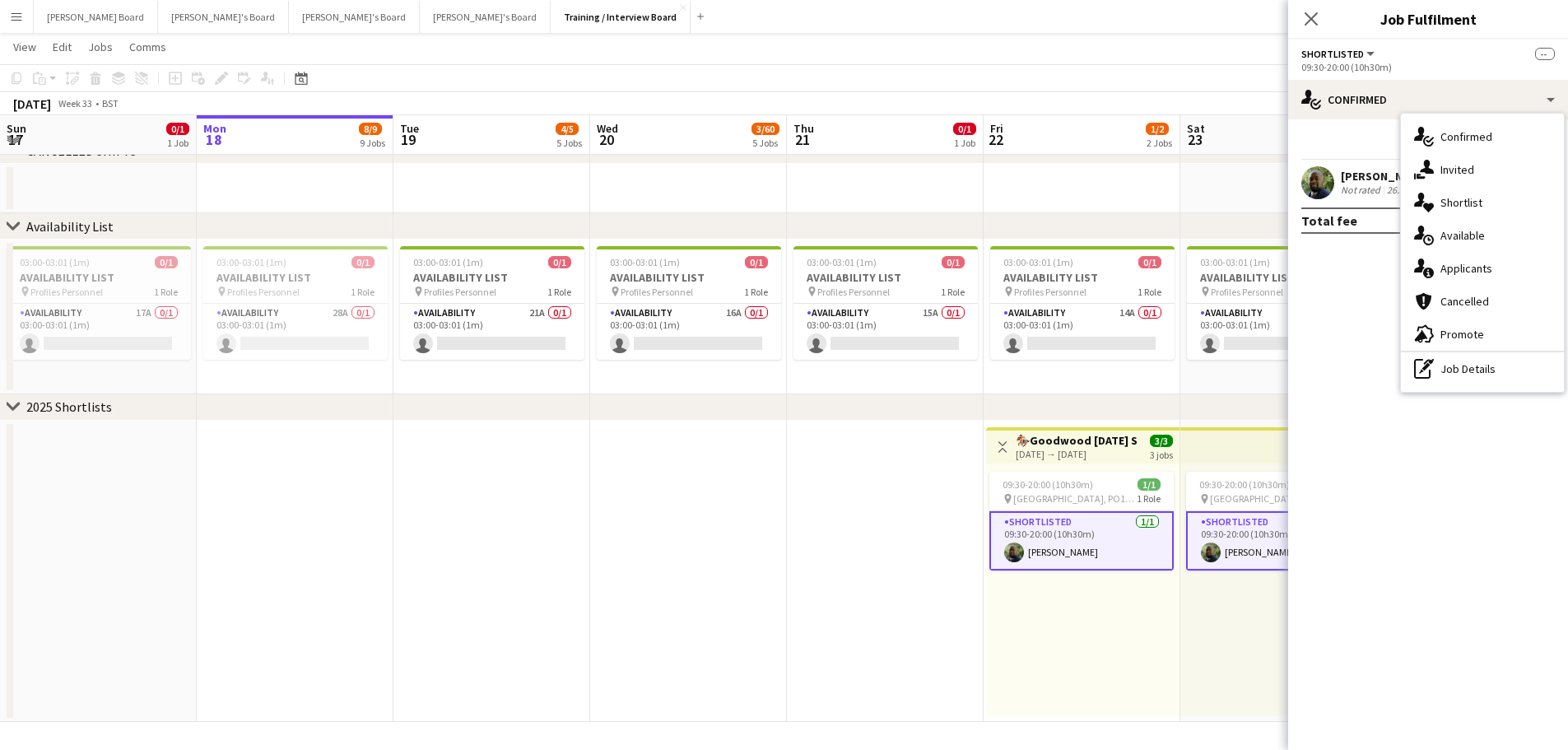
click at [1500, 367] on div "pen-write Job Details" at bounding box center [1483, 369] width 163 height 33
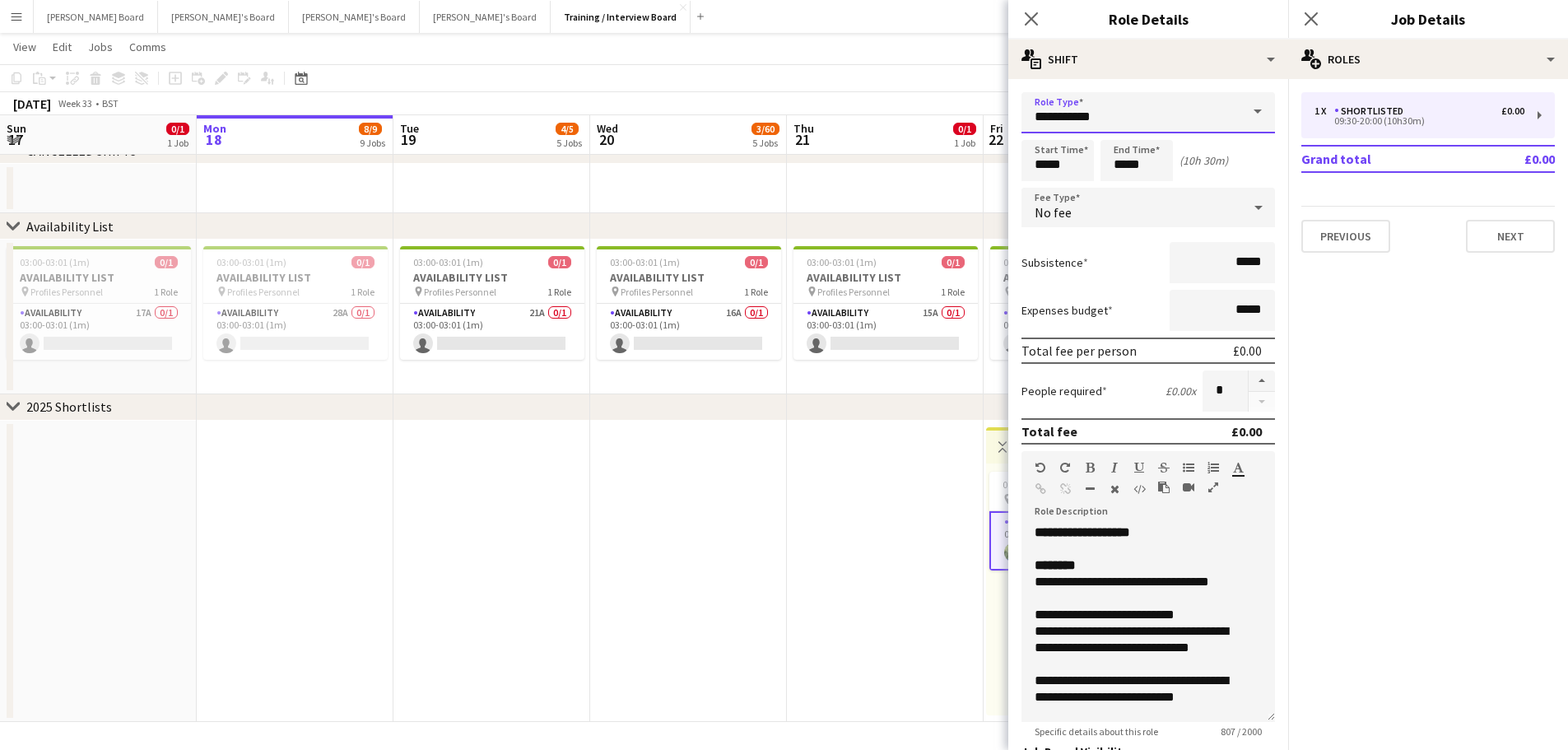
drag, startPoint x: 1122, startPoint y: 113, endPoint x: 907, endPoint y: 96, distance: 215.7
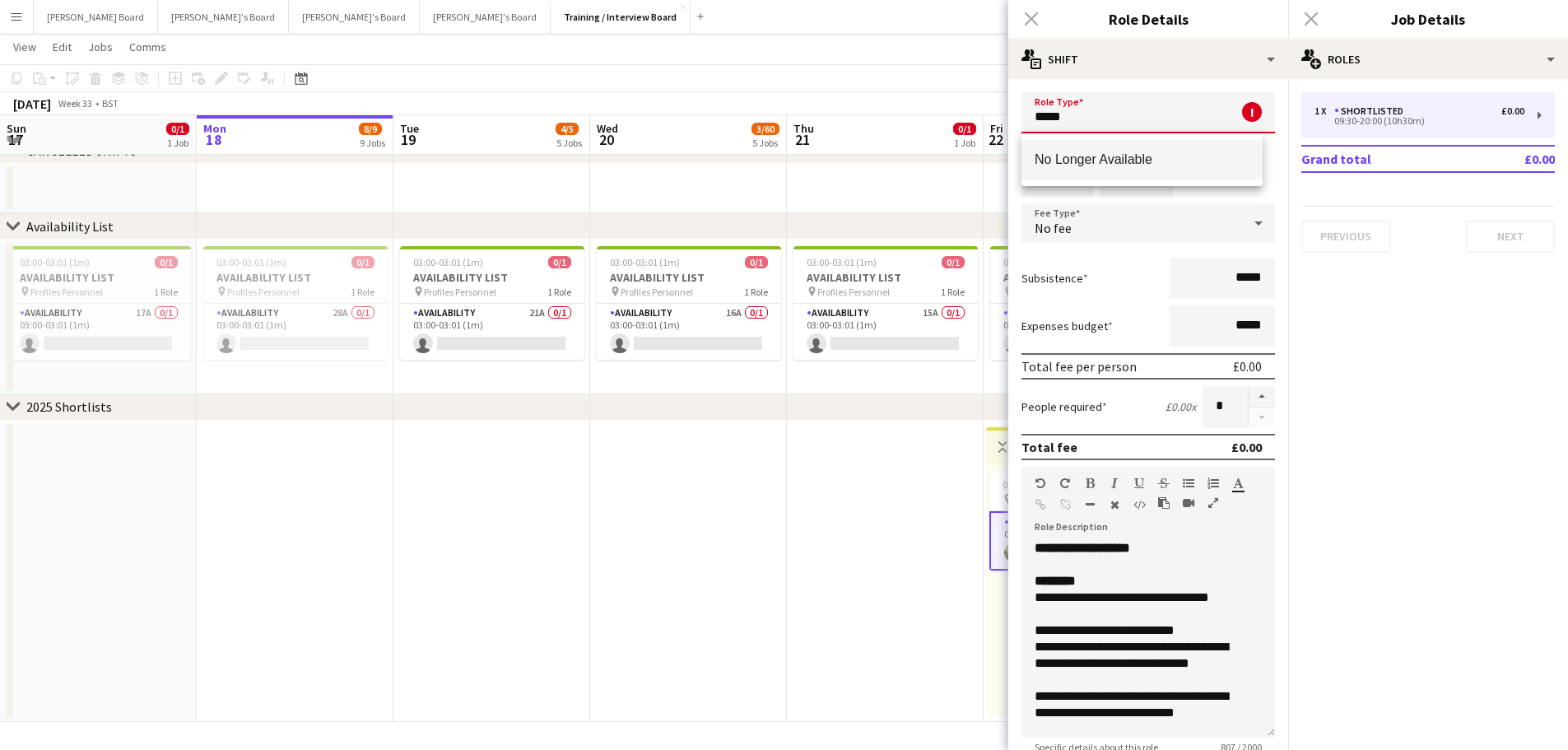
click at [1153, 162] on span "No Longer Available" at bounding box center [1142, 160] width 215 height 15
type input "**********"
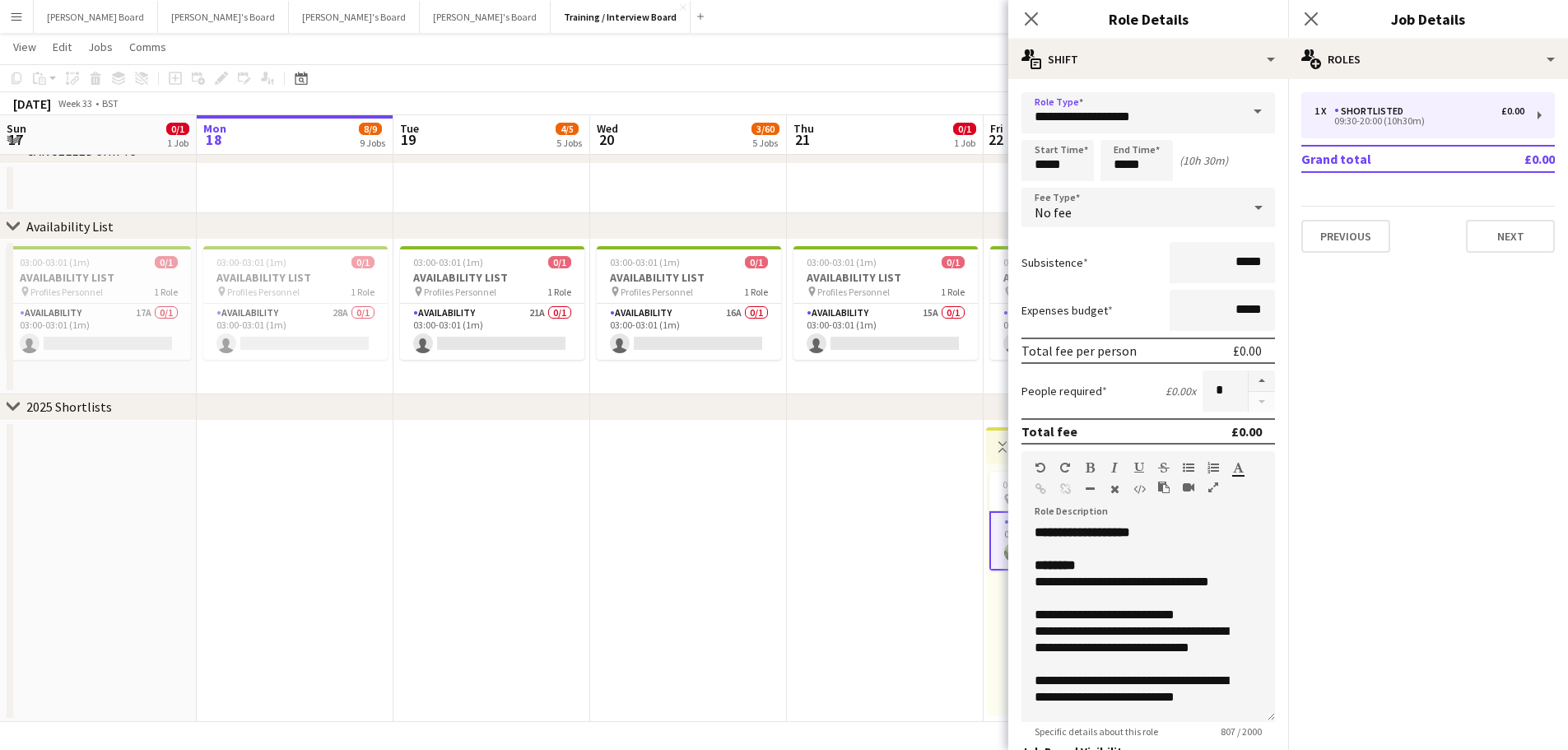
click at [966, 182] on app-date-cell at bounding box center [885, 189] width 197 height 50
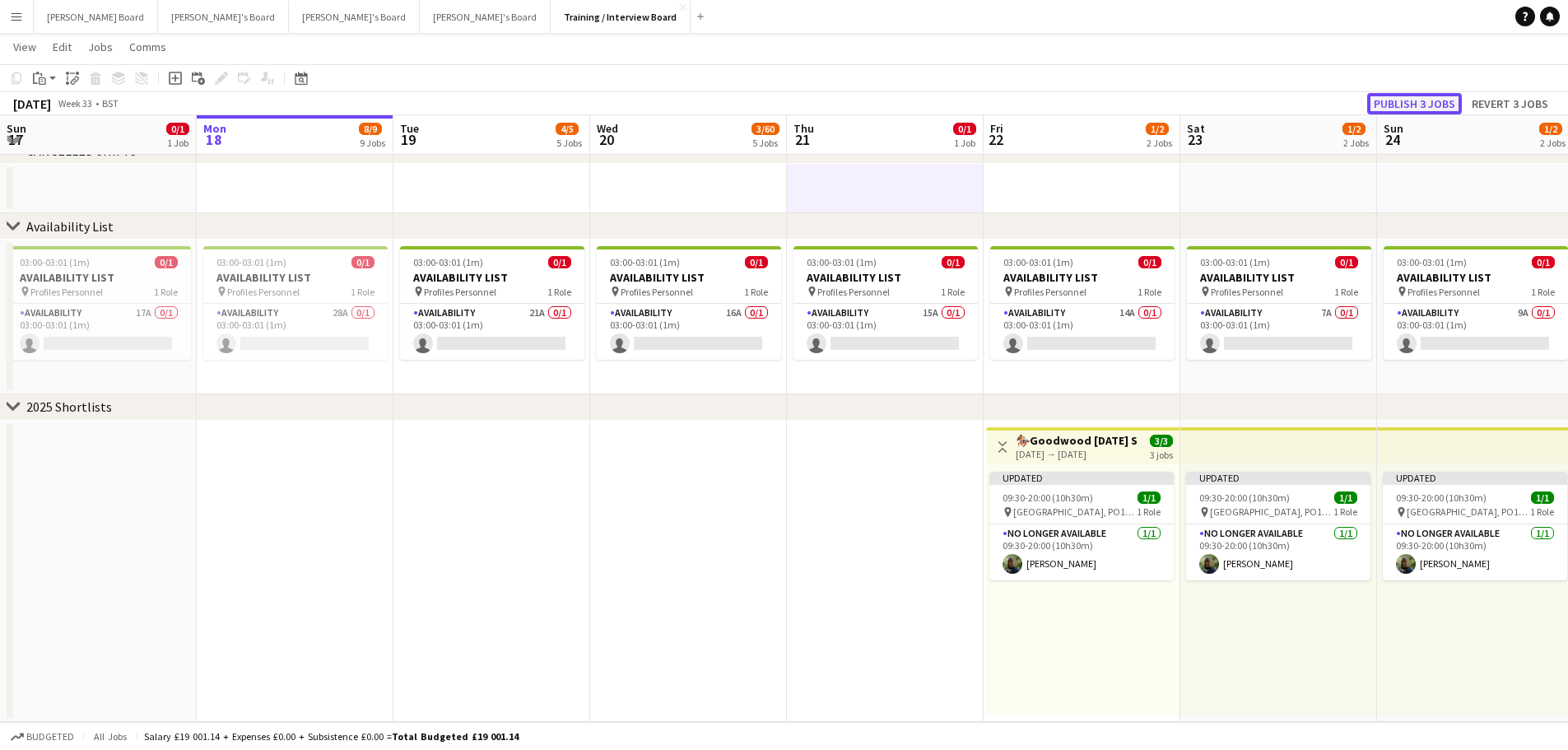
click at [1388, 102] on button "Publish 3 jobs" at bounding box center [1414, 103] width 94 height 21
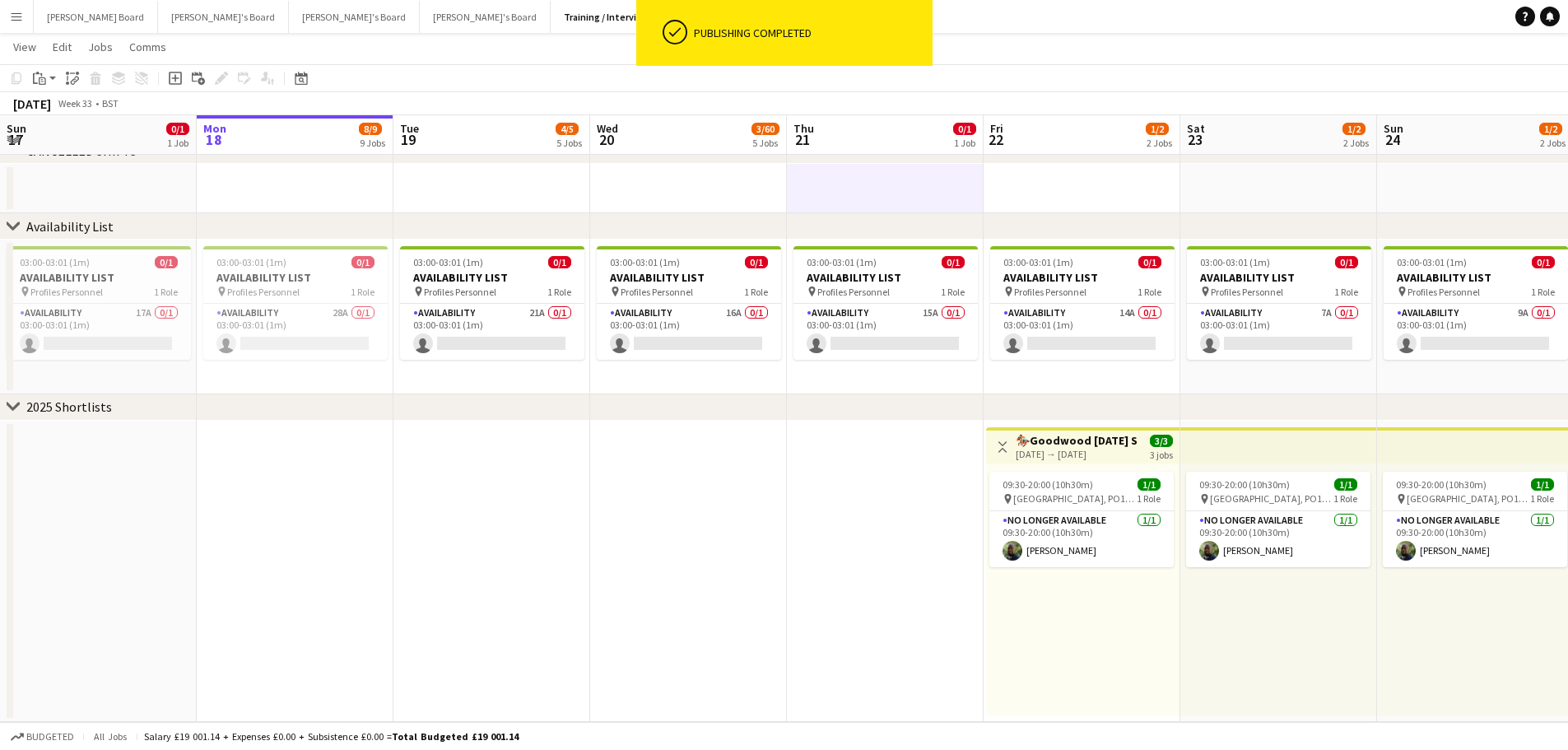
drag, startPoint x: 384, startPoint y: 473, endPoint x: 364, endPoint y: 478, distance: 20.6
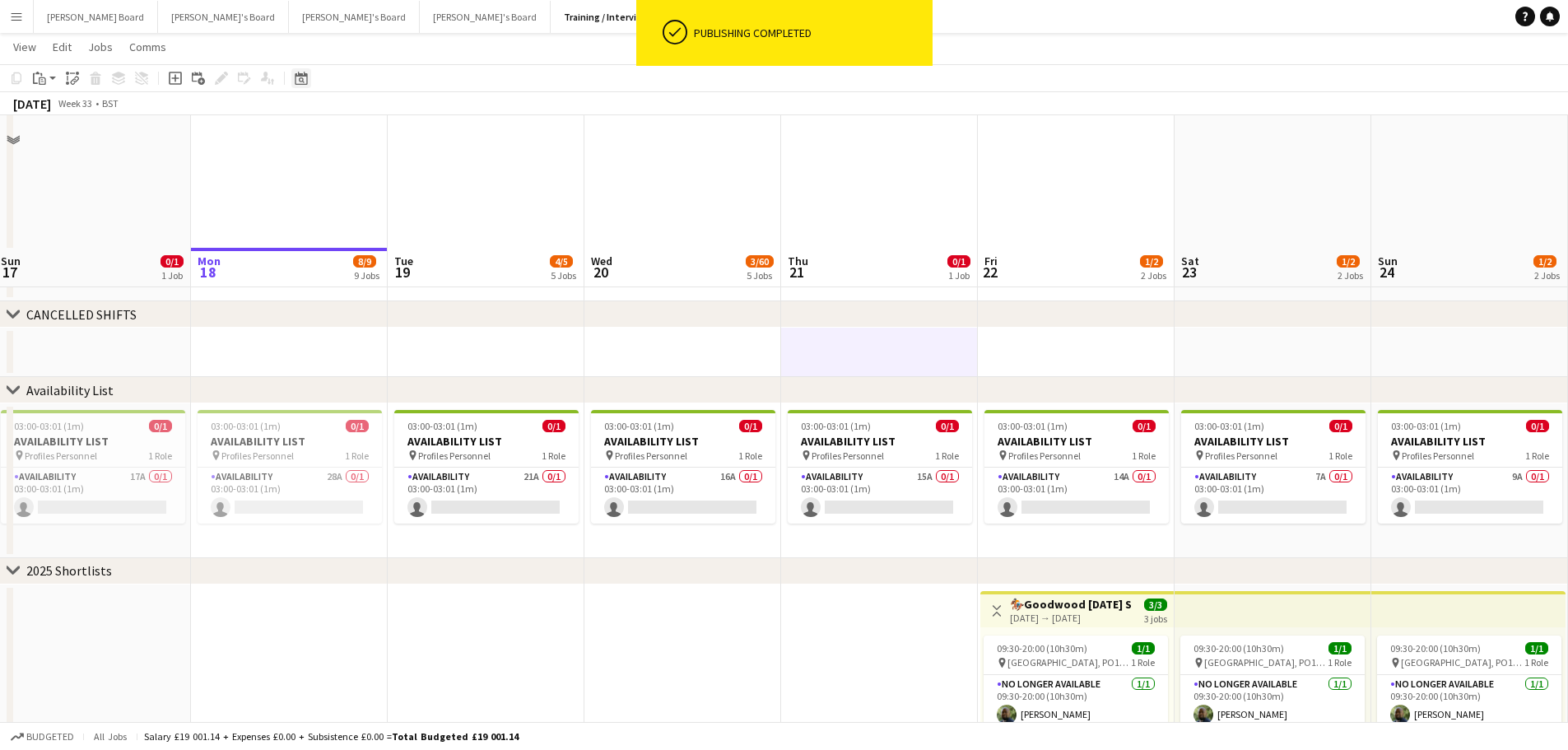
scroll to position [1882, 0]
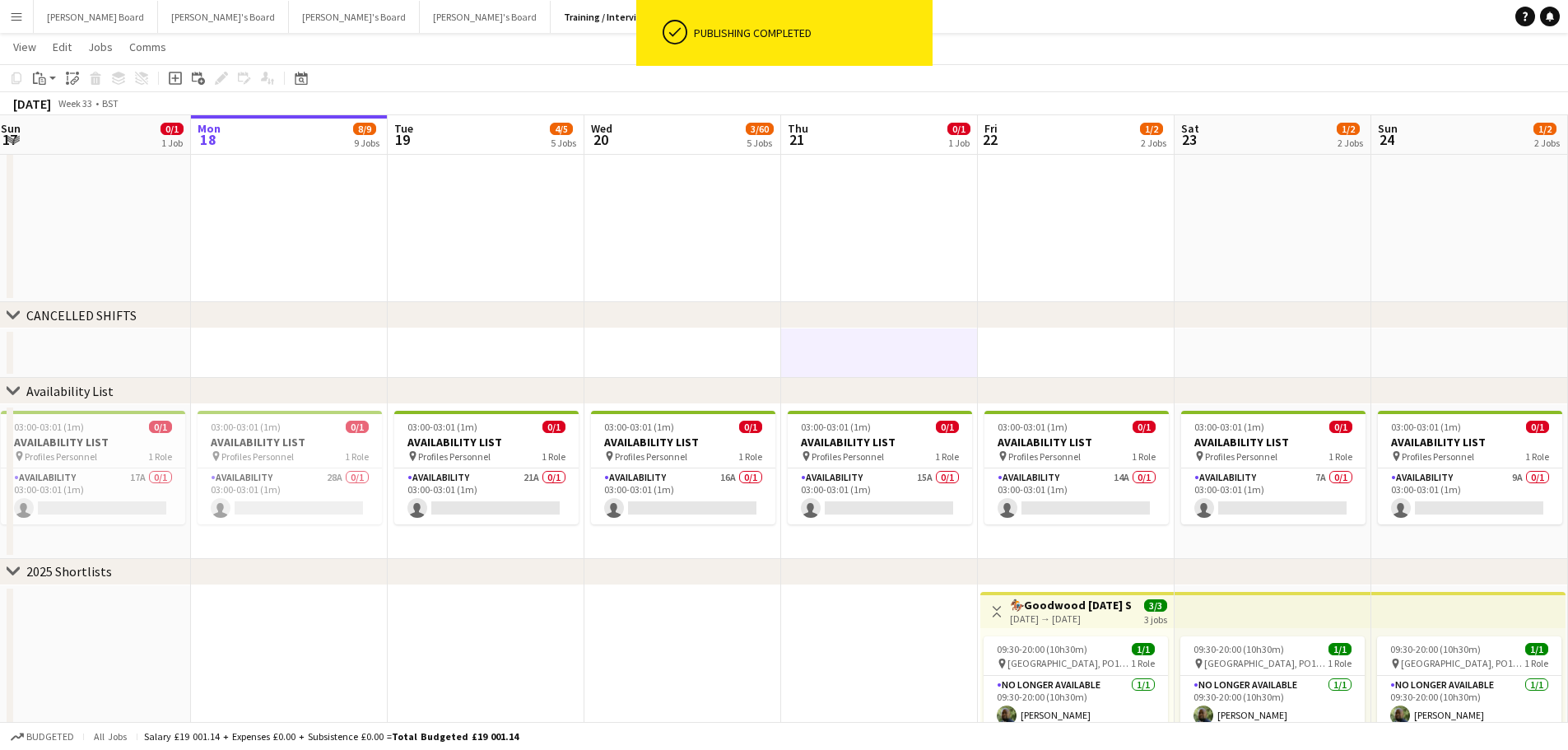
click at [315, 82] on app-toolbar "Copy Paste Paste Ctrl+V Paste with crew Ctrl+Shift+V Paste linked Job Delete Gr…" at bounding box center [784, 78] width 1568 height 28
click at [298, 74] on icon "Date picker" at bounding box center [300, 77] width 13 height 13
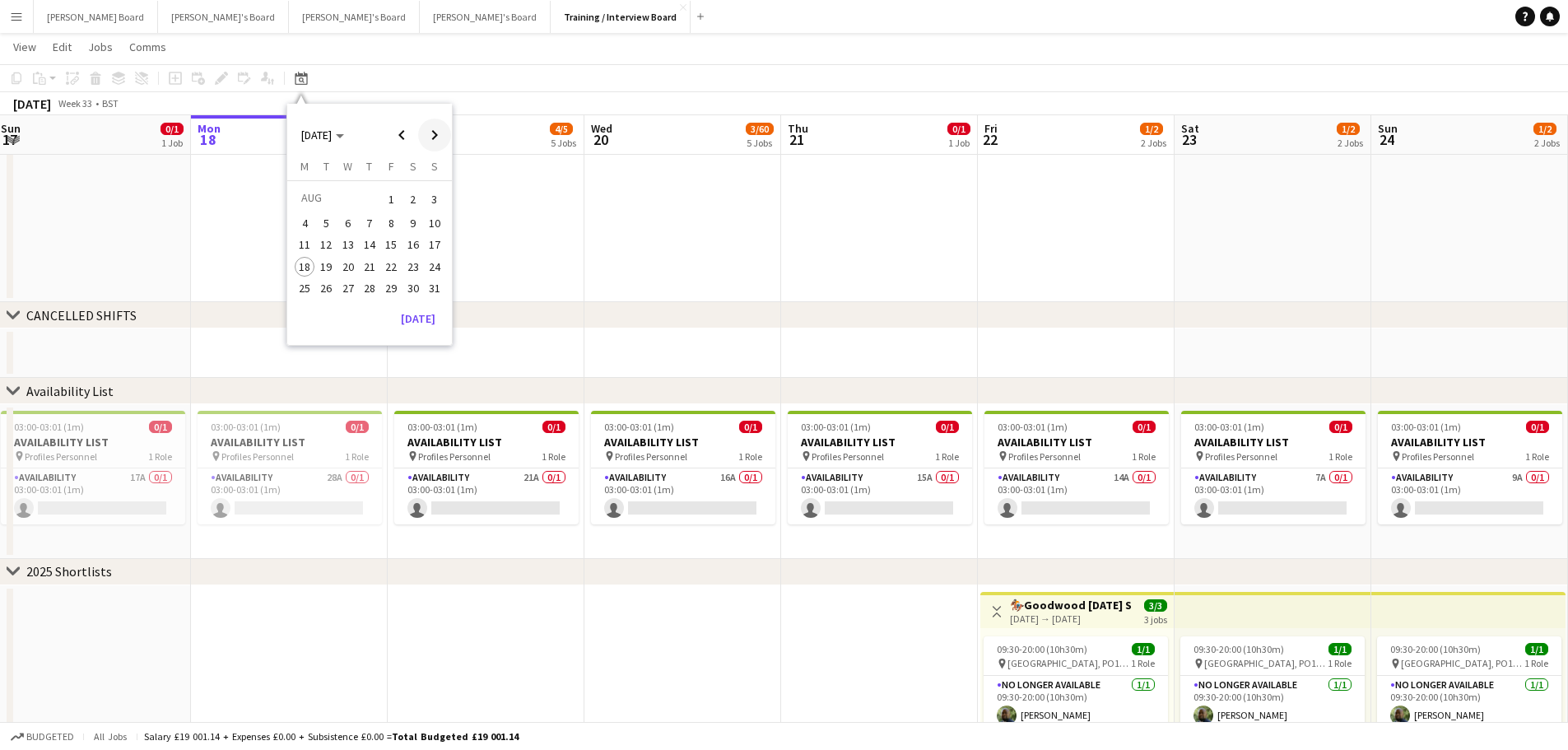
click at [439, 140] on span "Next month" at bounding box center [434, 135] width 33 height 33
click at [408, 238] on span "13" at bounding box center [413, 241] width 20 height 20
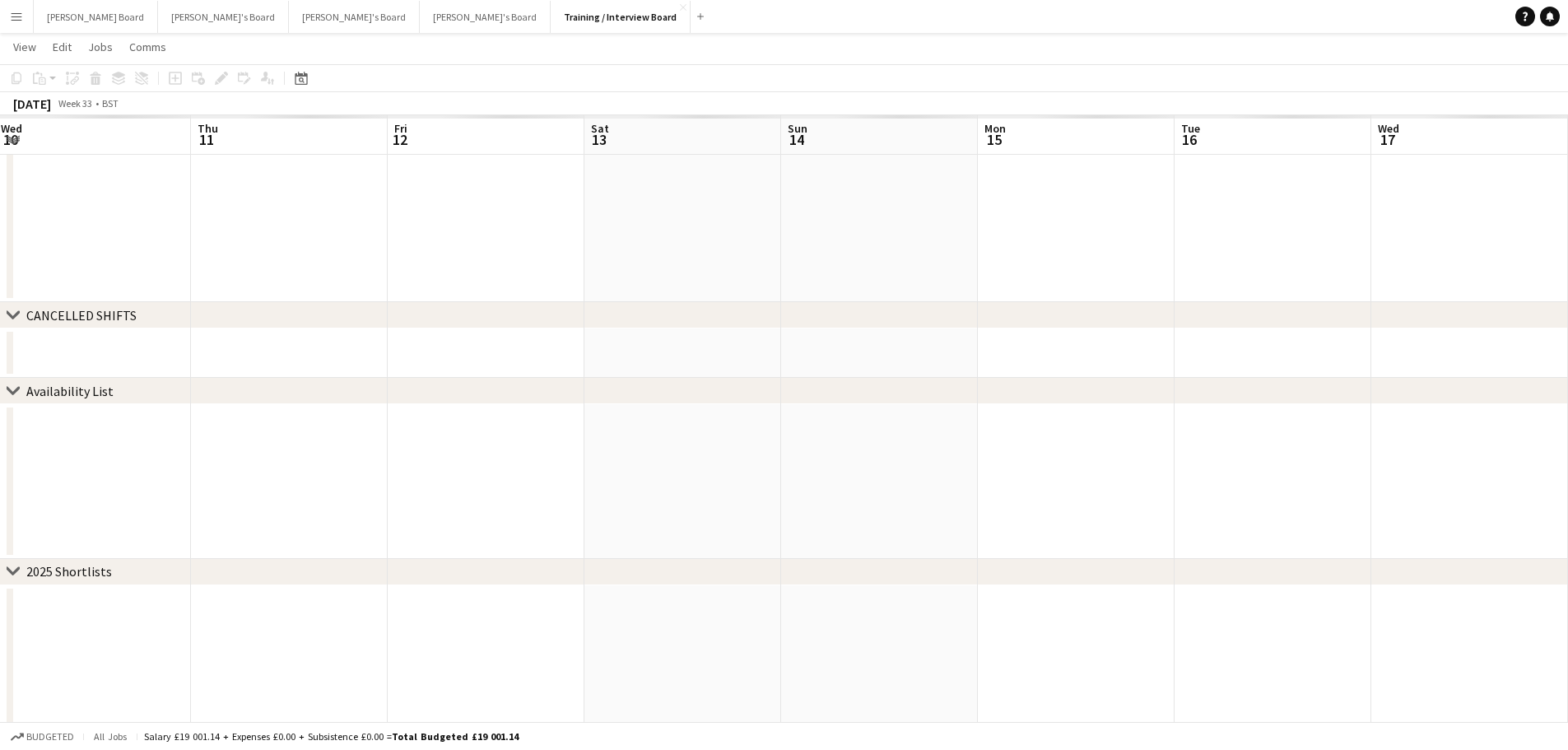
scroll to position [0, 566]
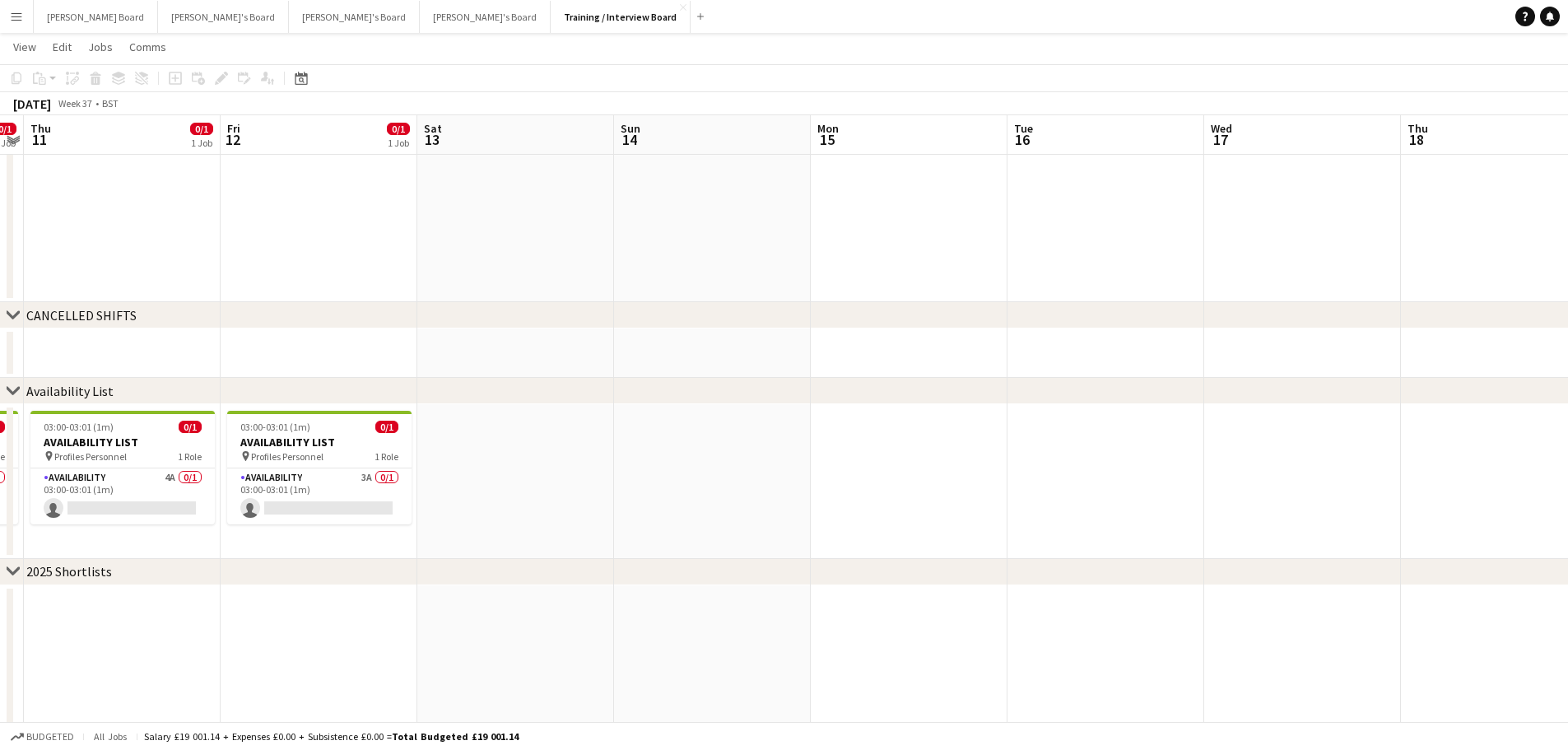
drag, startPoint x: 559, startPoint y: 242, endPoint x: 742, endPoint y: 247, distance: 183.1
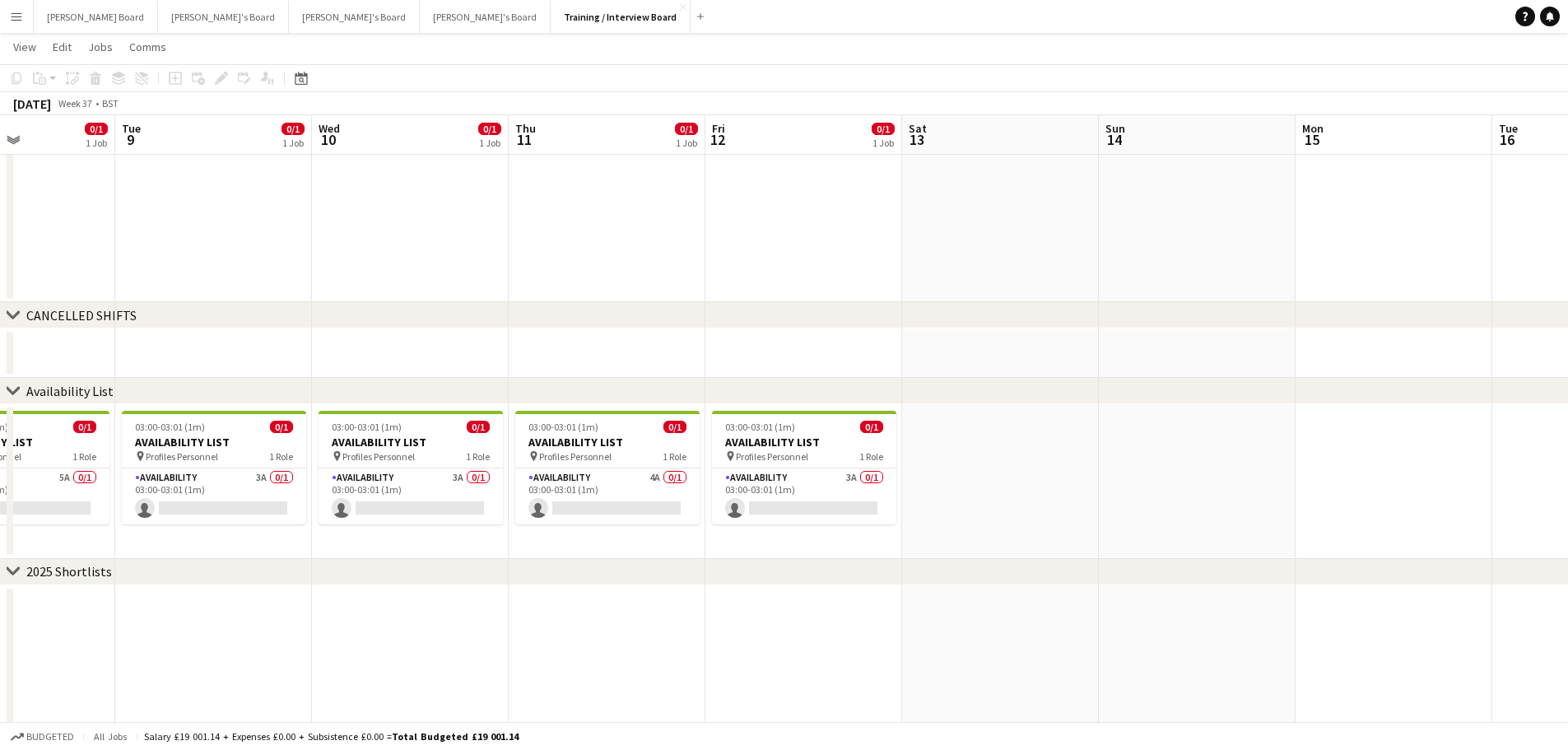
scroll to position [0, 475]
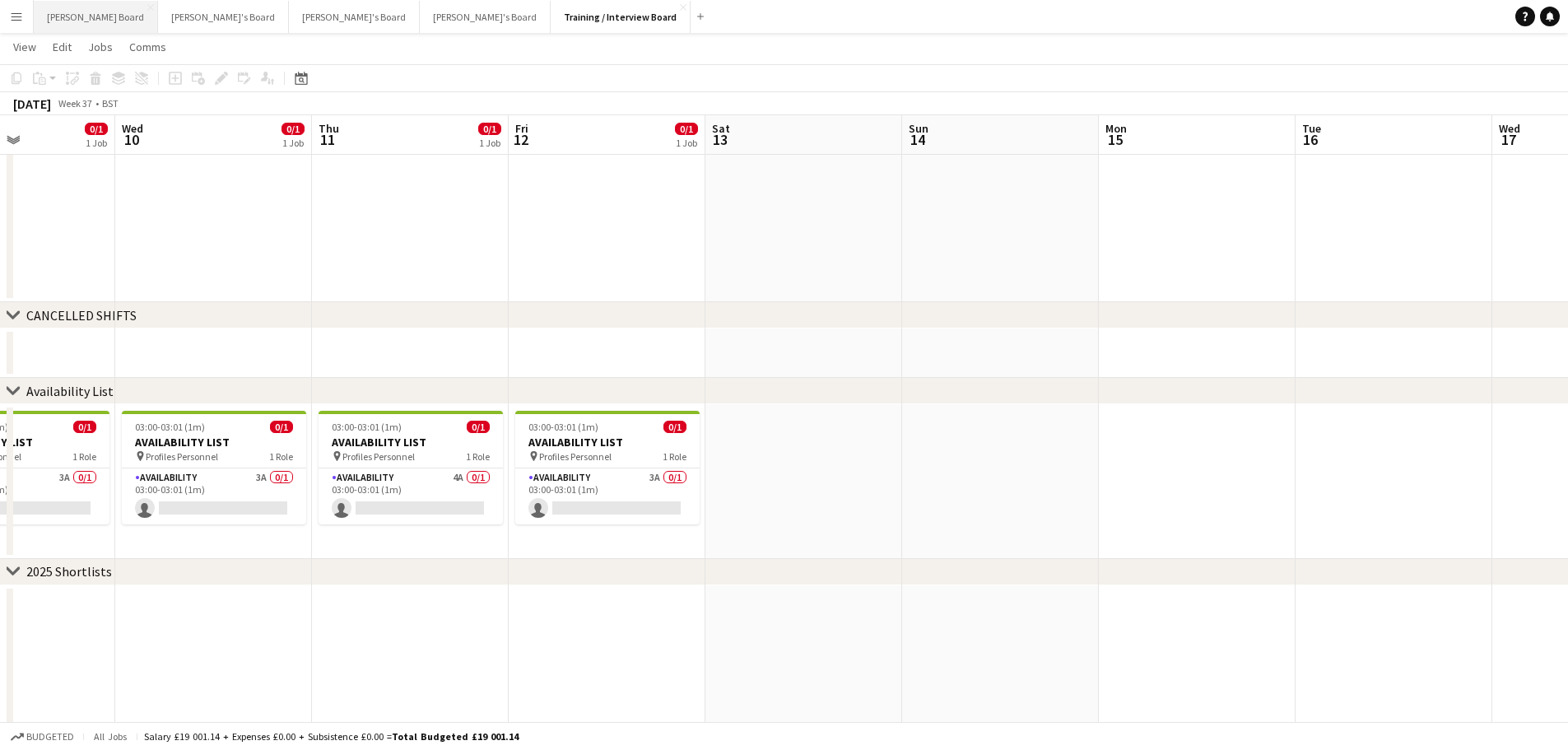
click at [76, 12] on button "Dean's Board Close" at bounding box center [95, 16] width 124 height 32
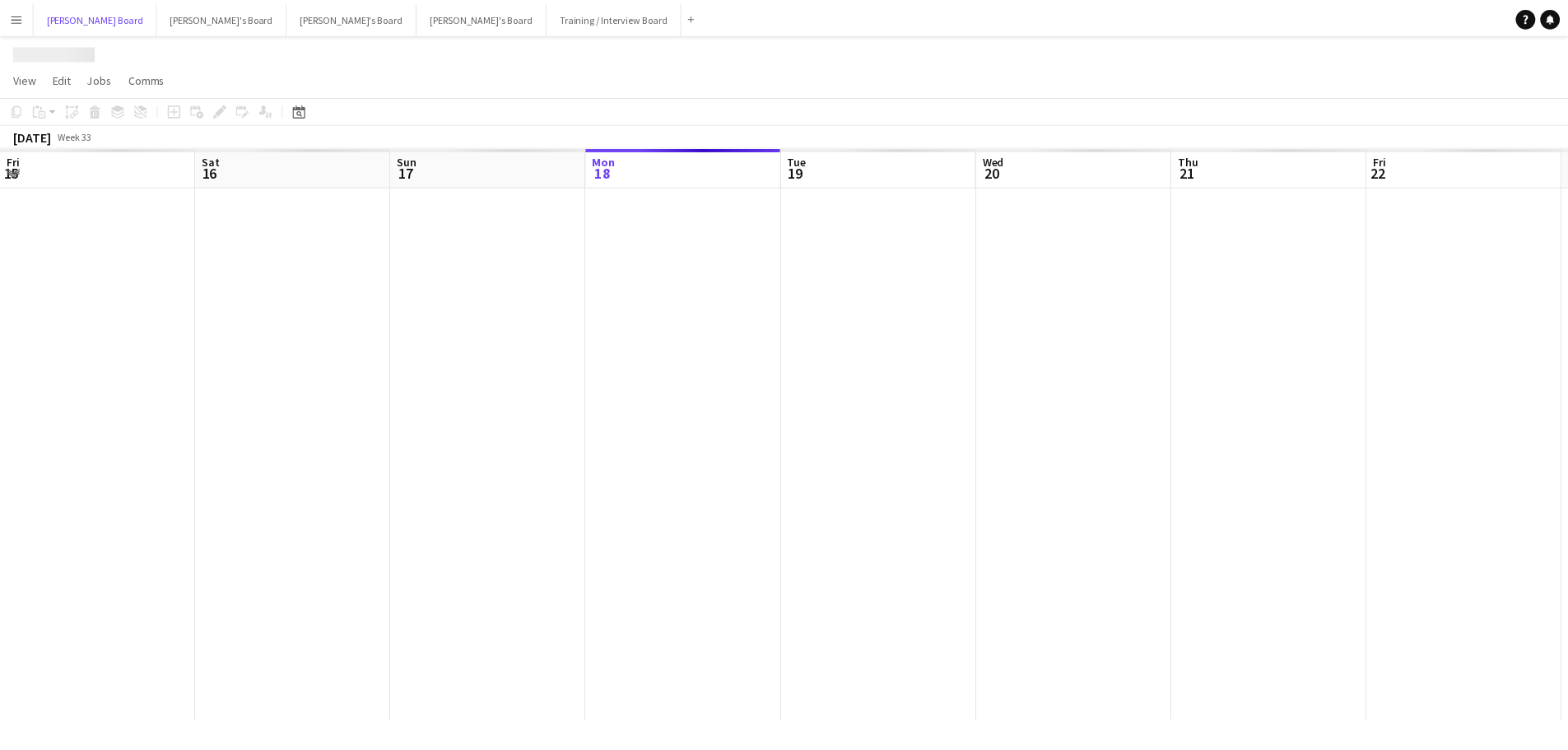
scroll to position [0, 394]
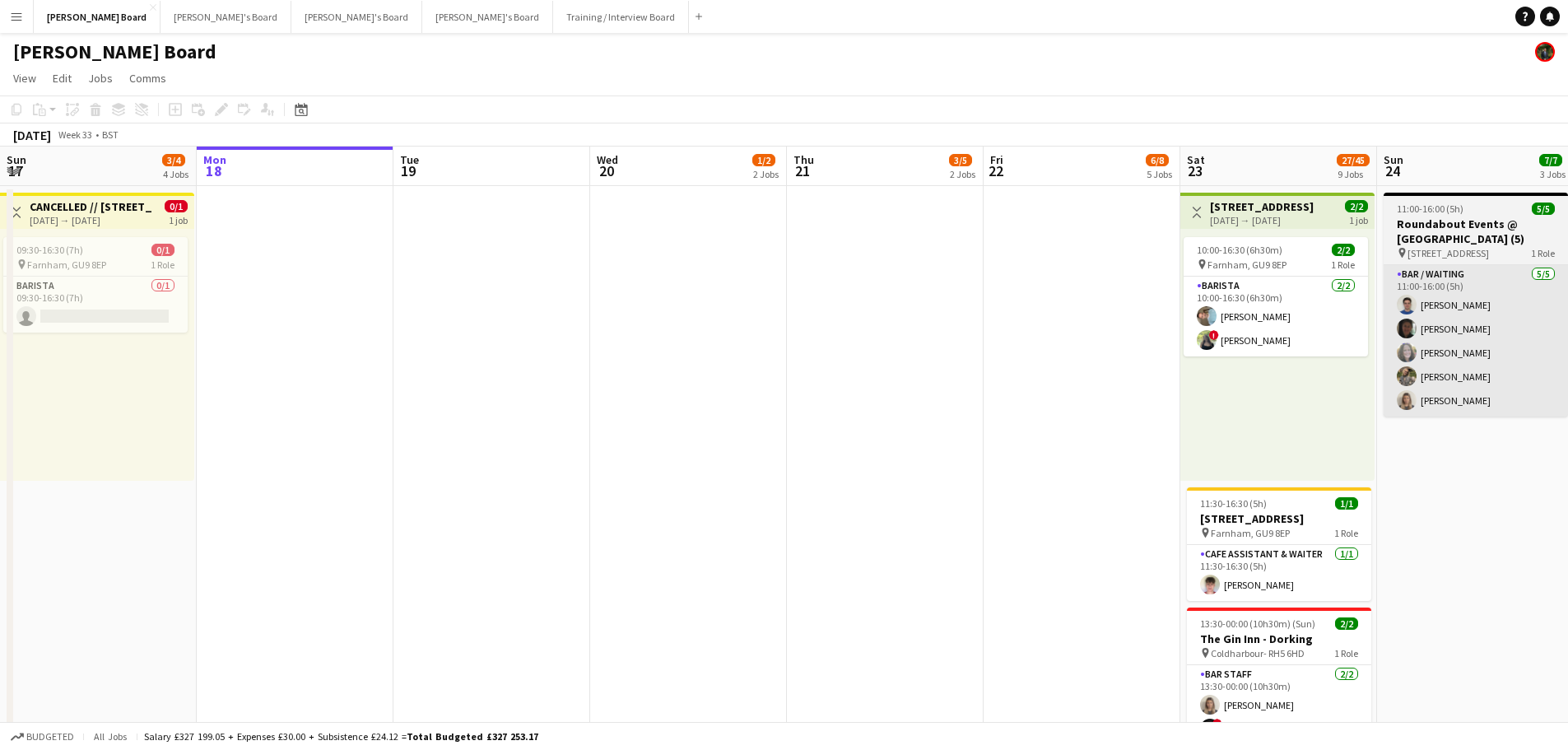
drag, startPoint x: 480, startPoint y: 394, endPoint x: 723, endPoint y: 387, distance: 243.1
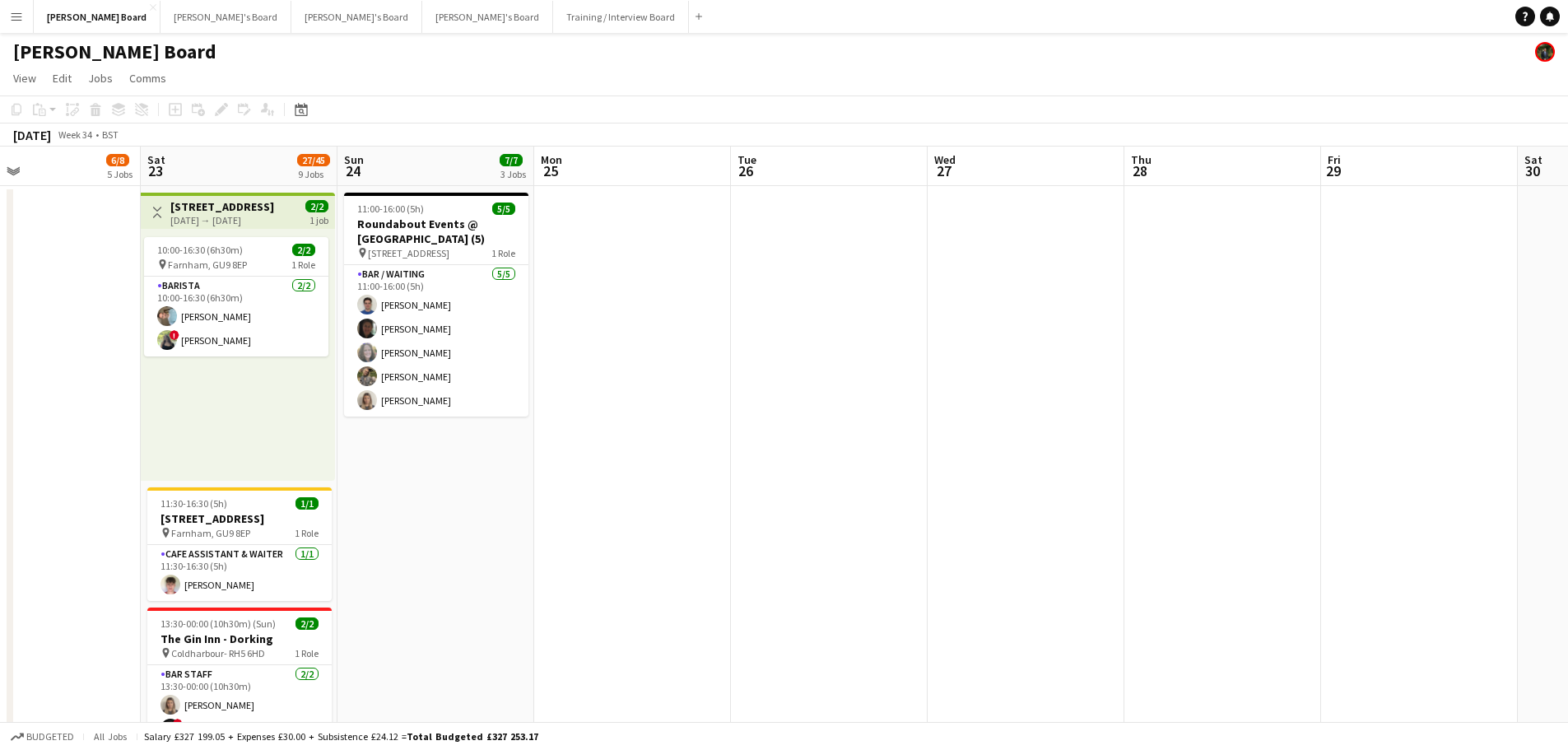
drag, startPoint x: 756, startPoint y: 408, endPoint x: 722, endPoint y: 354, distance: 63.8
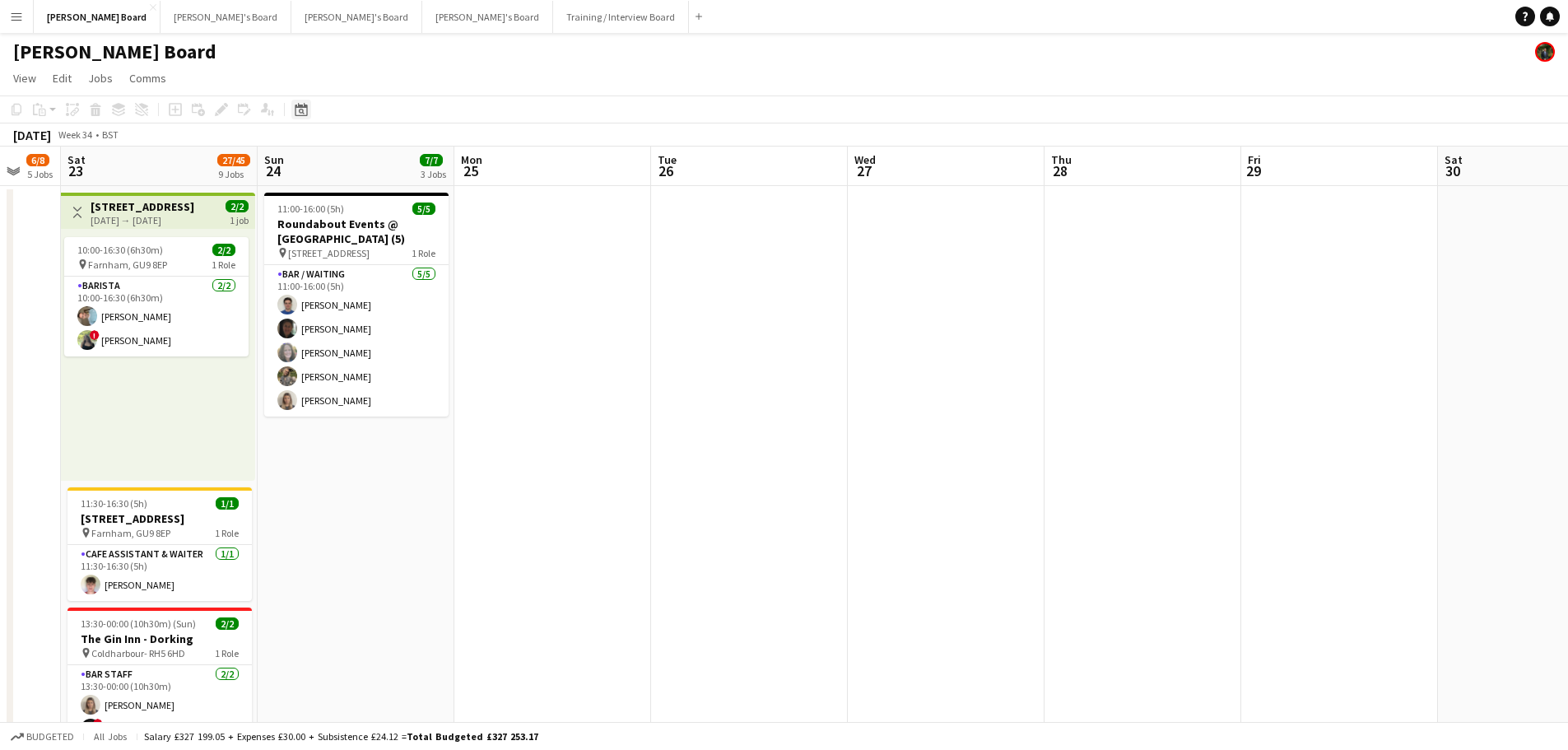
click at [292, 111] on div "Date picker" at bounding box center [301, 109] width 20 height 20
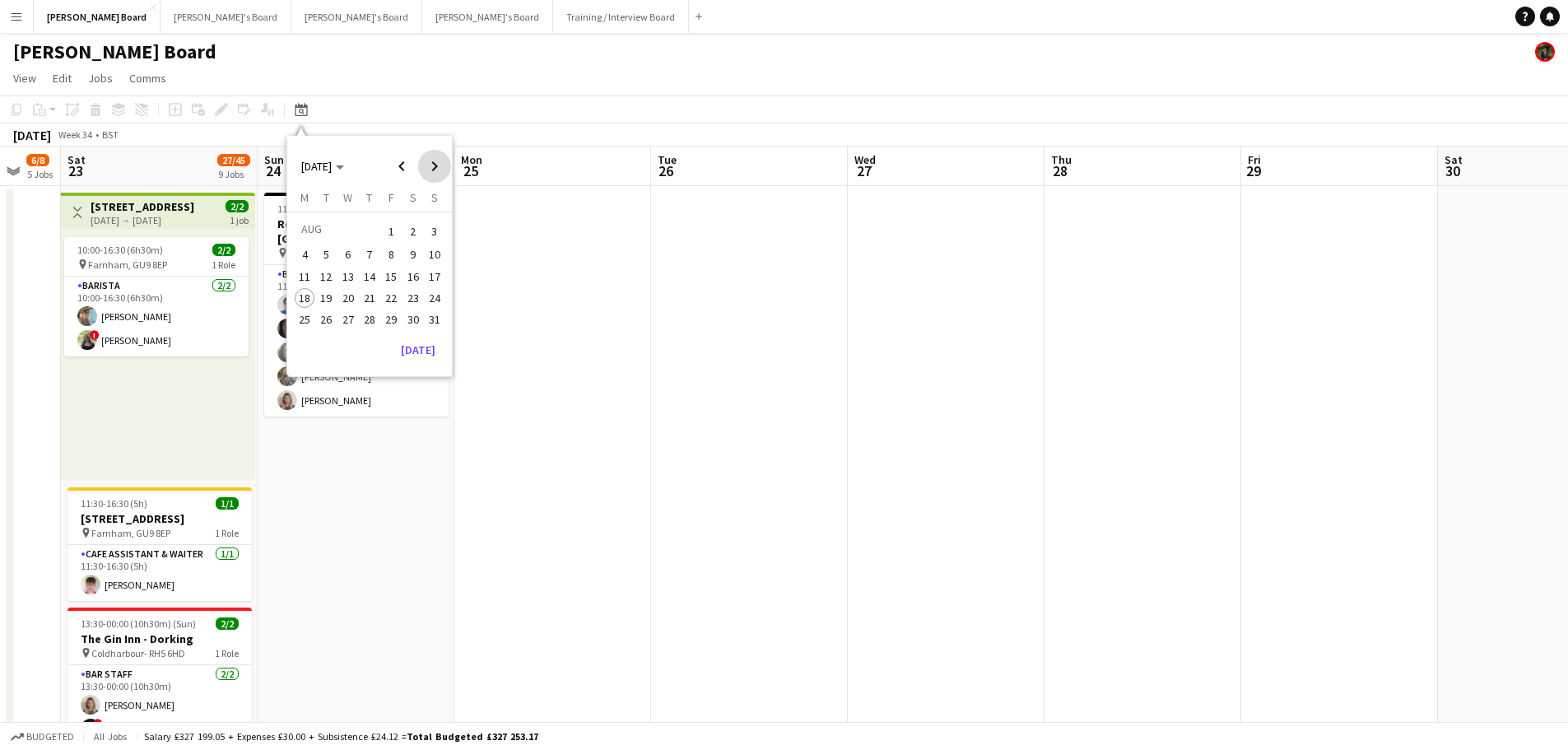
click at [439, 165] on span "Next month" at bounding box center [434, 166] width 33 height 33
click at [391, 266] on span "12" at bounding box center [390, 272] width 20 height 20
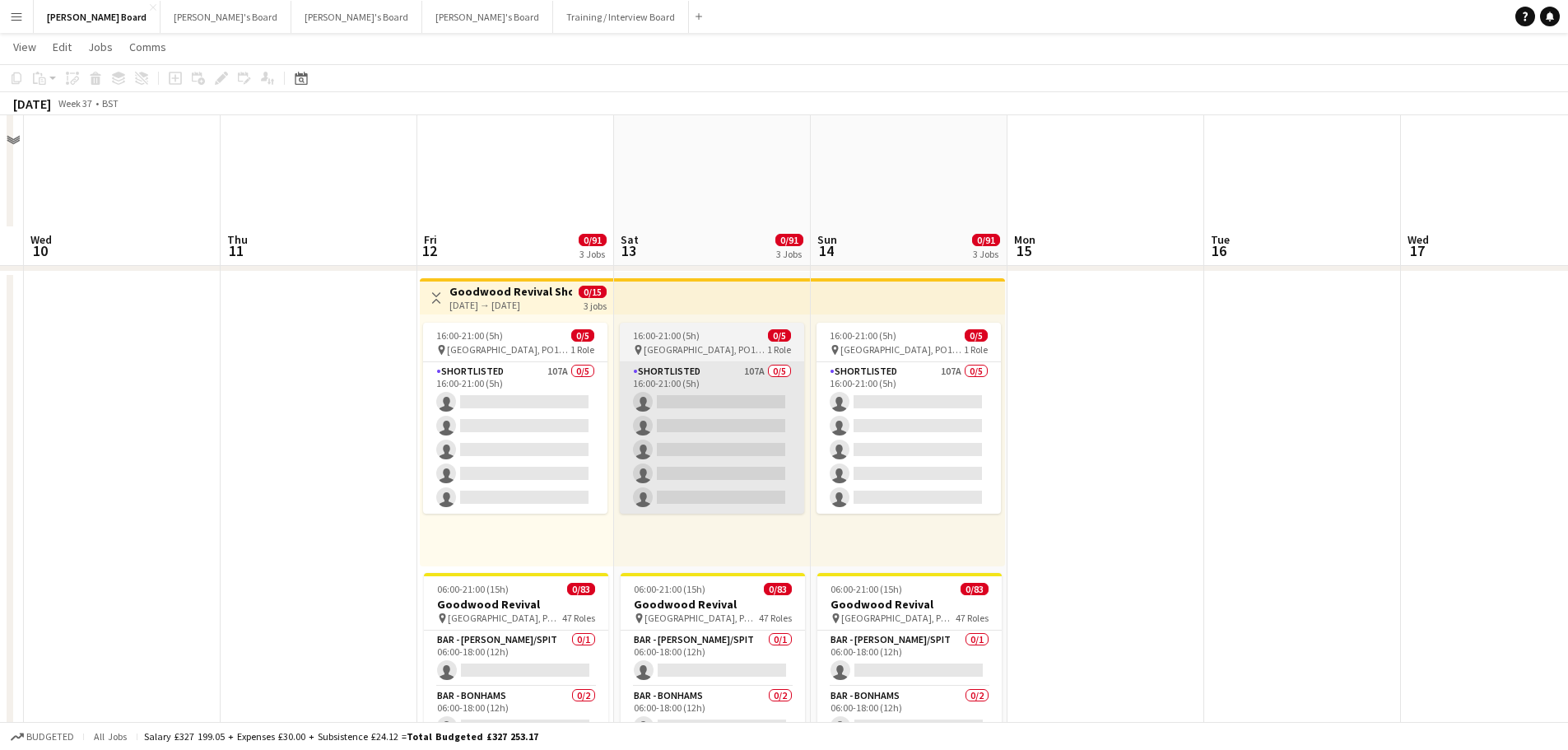
scroll to position [988, 0]
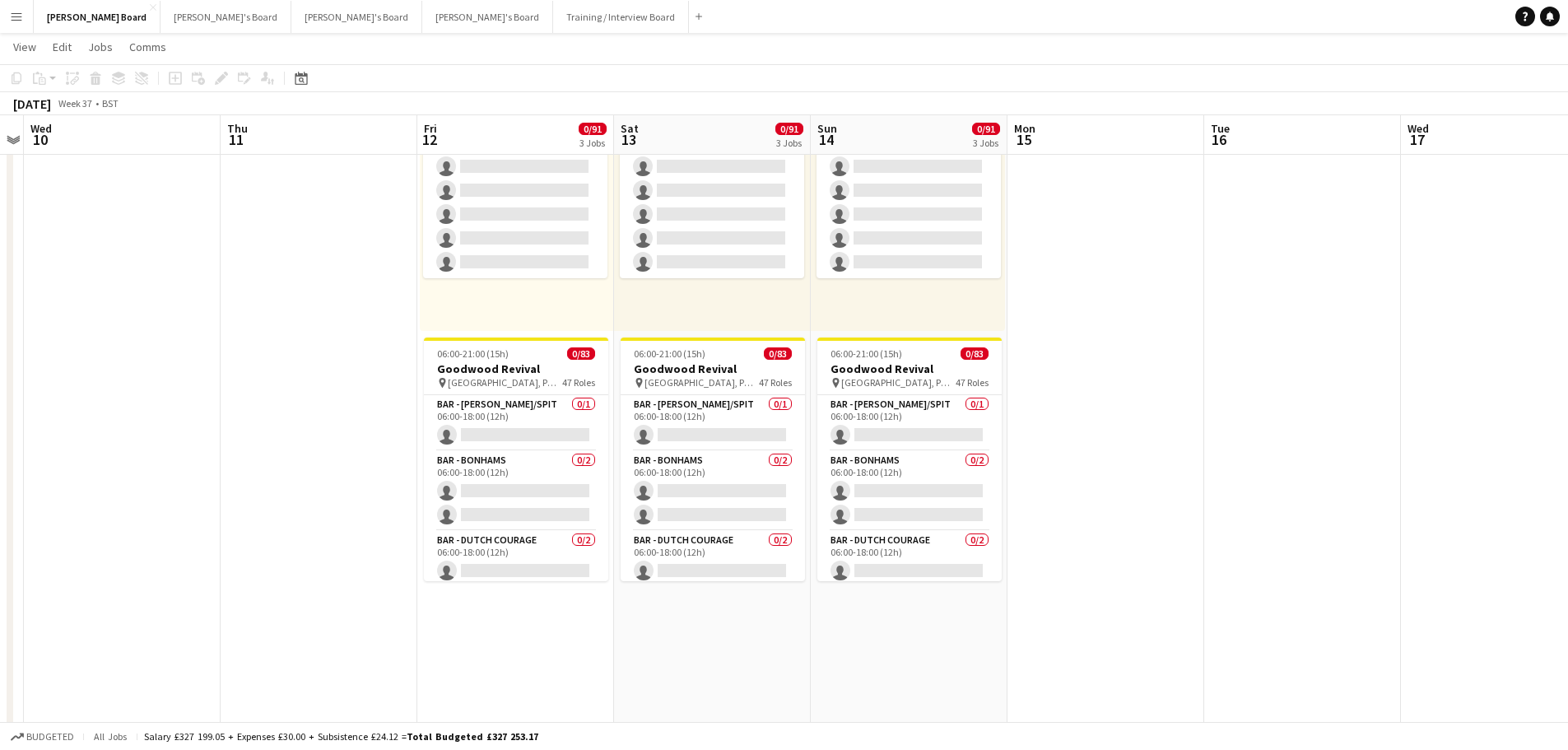
click at [514, 380] on span "[GEOGRAPHIC_DATA], PO18 0PS" at bounding box center [505, 382] width 114 height 12
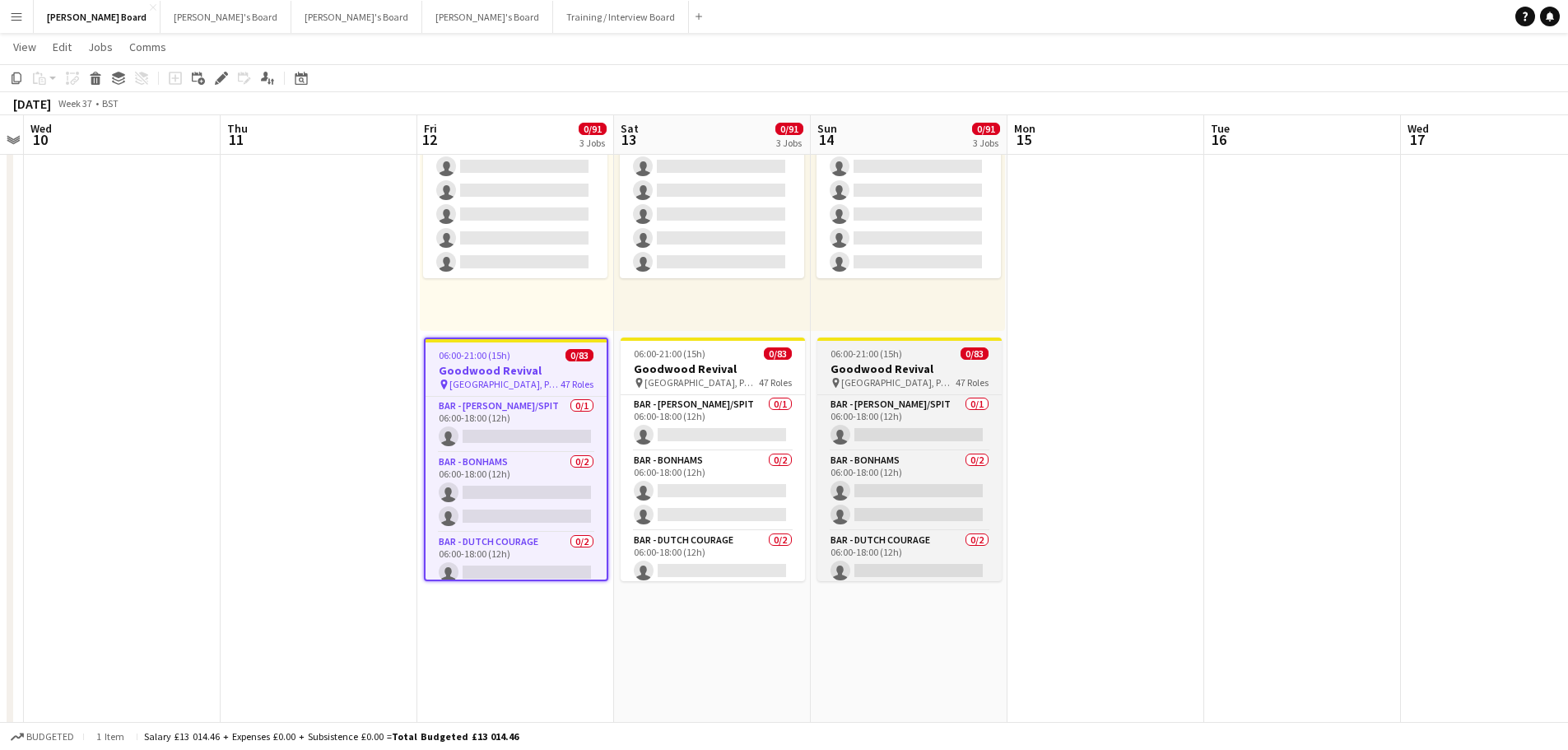
drag, startPoint x: 705, startPoint y: 366, endPoint x: 848, endPoint y: 366, distance: 143.0
click at [706, 366] on h3 "Goodwood Revival" at bounding box center [712, 368] width 185 height 15
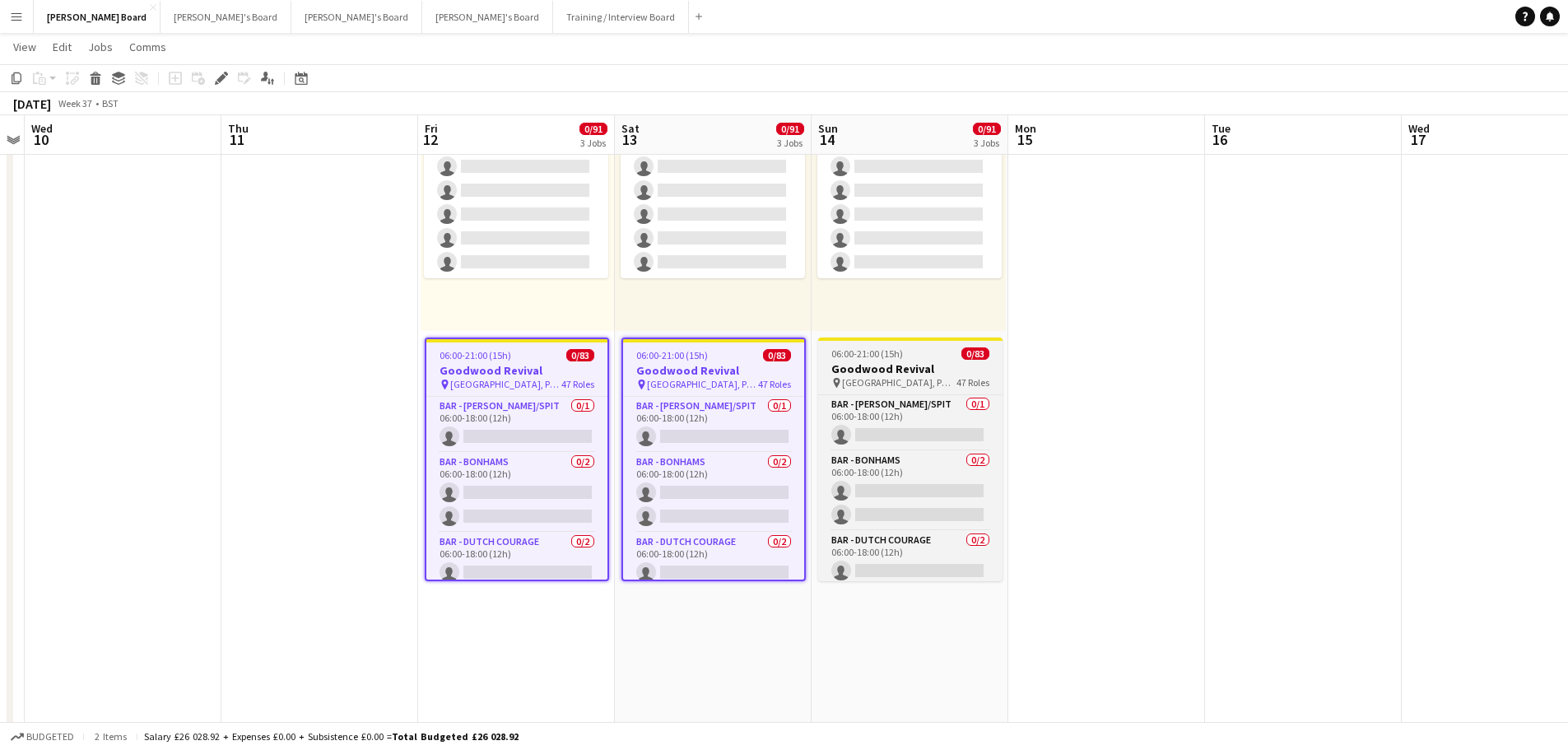
click at [892, 364] on h3 "Goodwood Revival" at bounding box center [911, 368] width 185 height 15
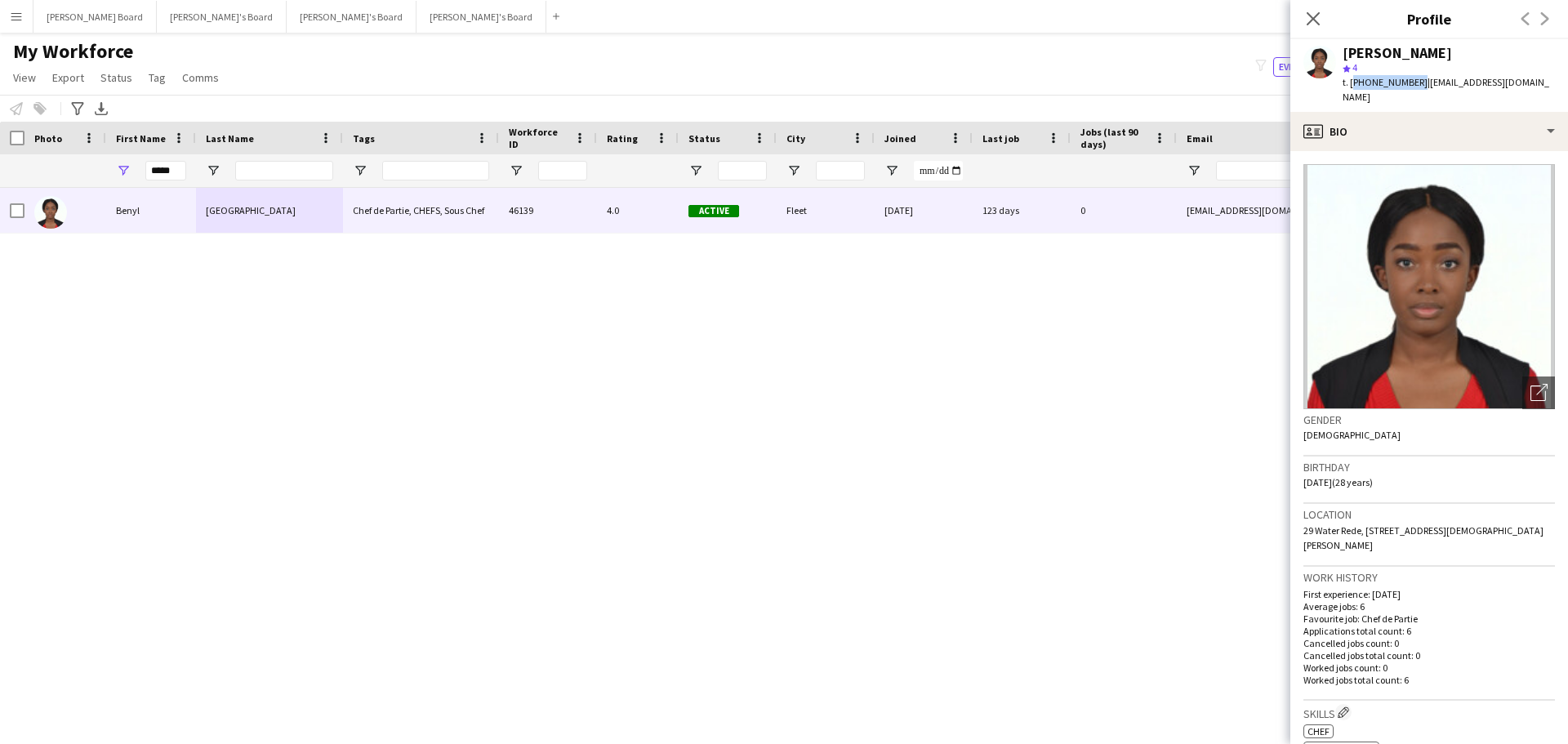
scroll to position [74, 0]
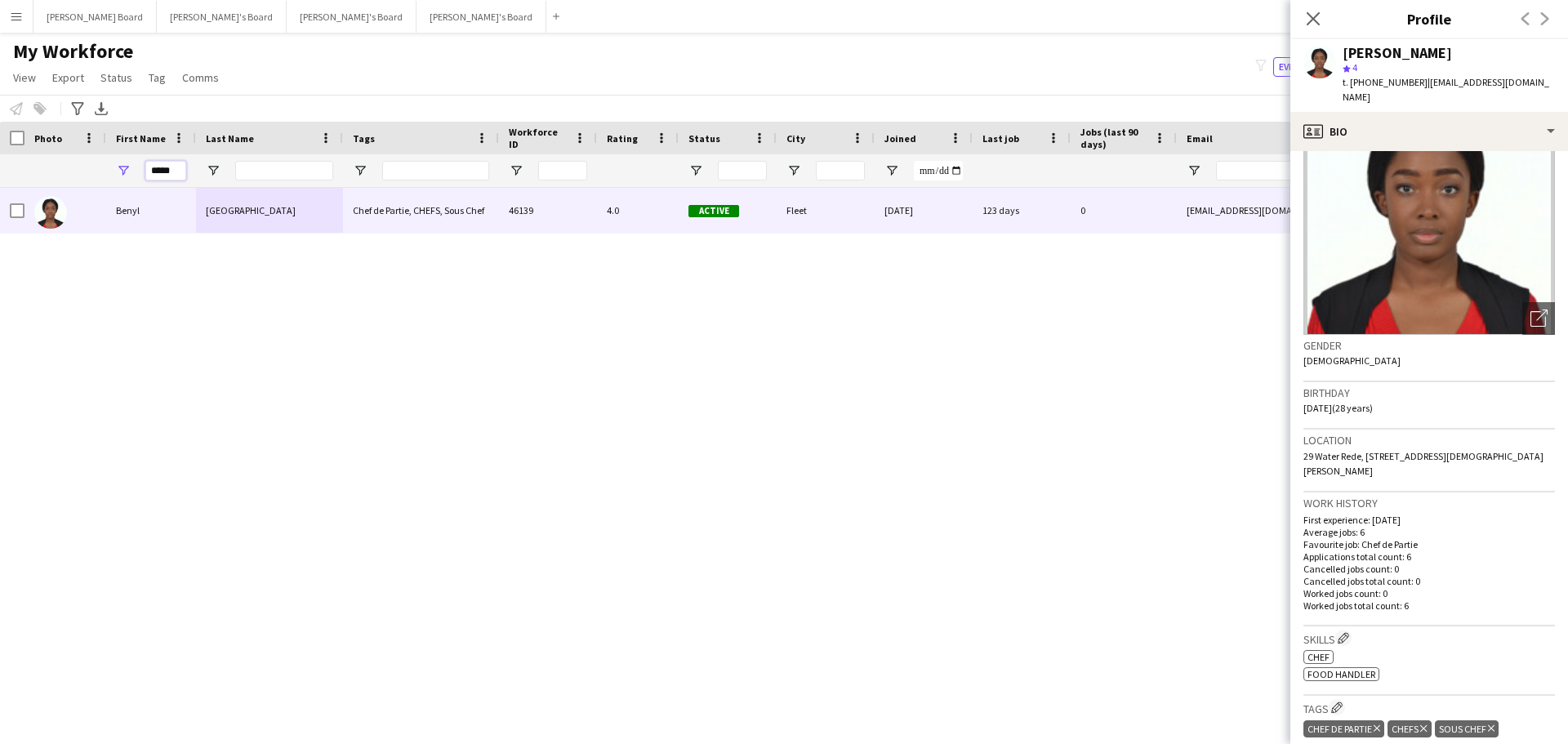
drag, startPoint x: 160, startPoint y: 169, endPoint x: 123, endPoint y: 162, distance: 37.7
click at [124, 168] on div "*****" at bounding box center [152, 170] width 90 height 32
click at [175, 166] on input "*****" at bounding box center [166, 170] width 41 height 20
drag, startPoint x: 146, startPoint y: 170, endPoint x: 129, endPoint y: 170, distance: 17.0
click at [129, 170] on div "*****" at bounding box center [152, 170] width 90 height 32
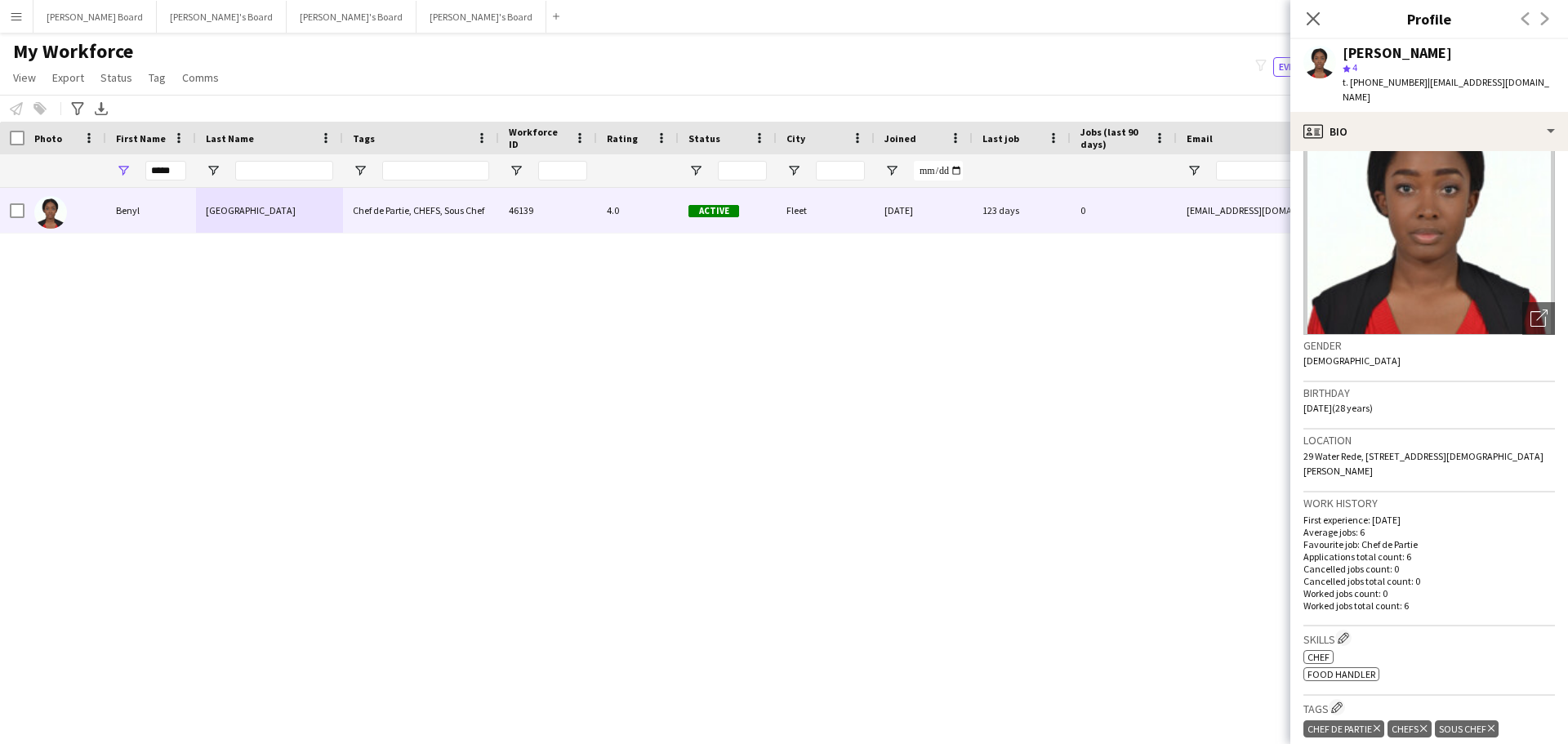
click at [350, 94] on div "Notify workforce Add to tag Select at least one crew to tag him or her. Advance…" at bounding box center [784, 108] width 1568 height 27
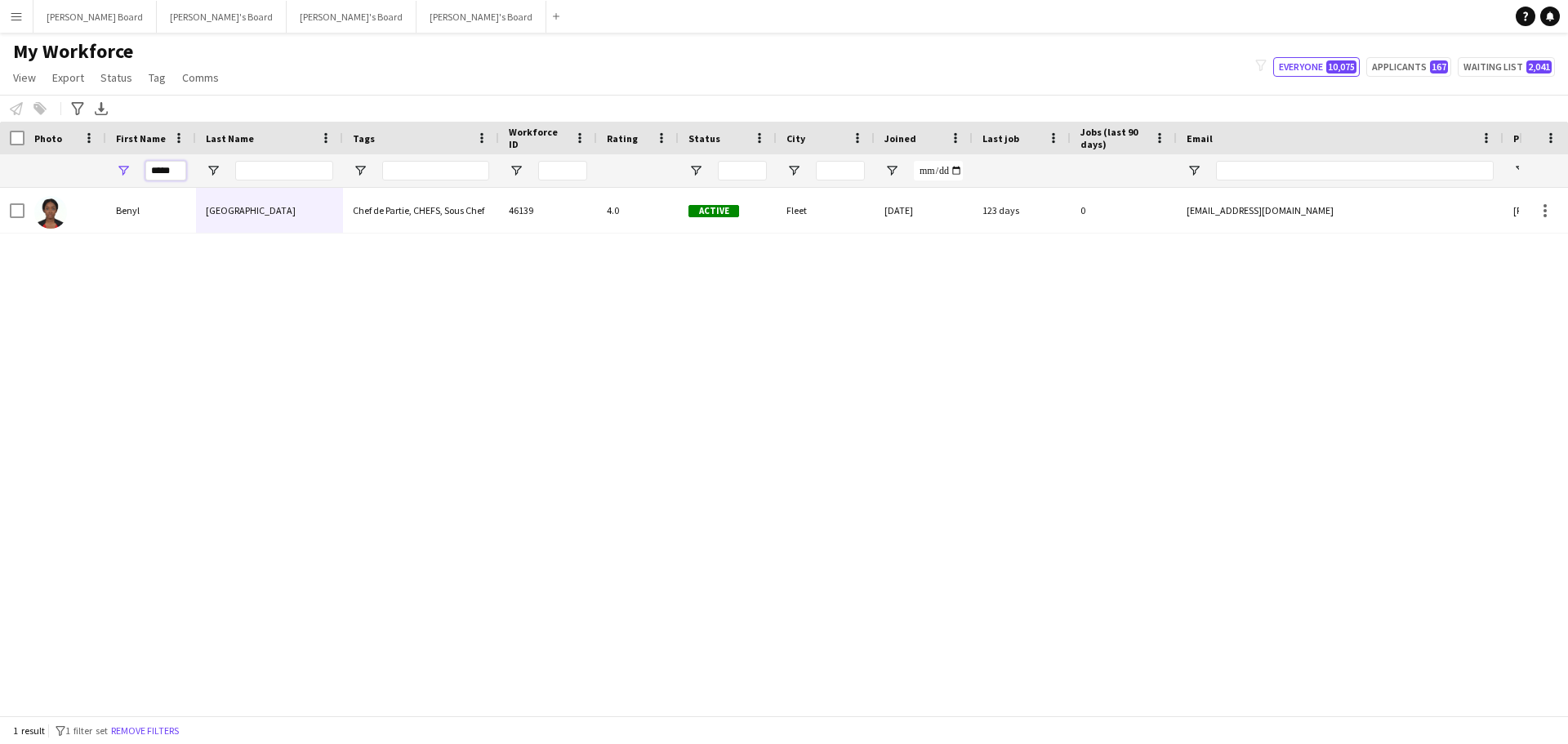
click at [175, 169] on input "*****" at bounding box center [166, 170] width 41 height 20
drag, startPoint x: 182, startPoint y: 170, endPoint x: 115, endPoint y: 176, distance: 67.3
click at [117, 176] on div "*****" at bounding box center [152, 170] width 90 height 32
type input "*"
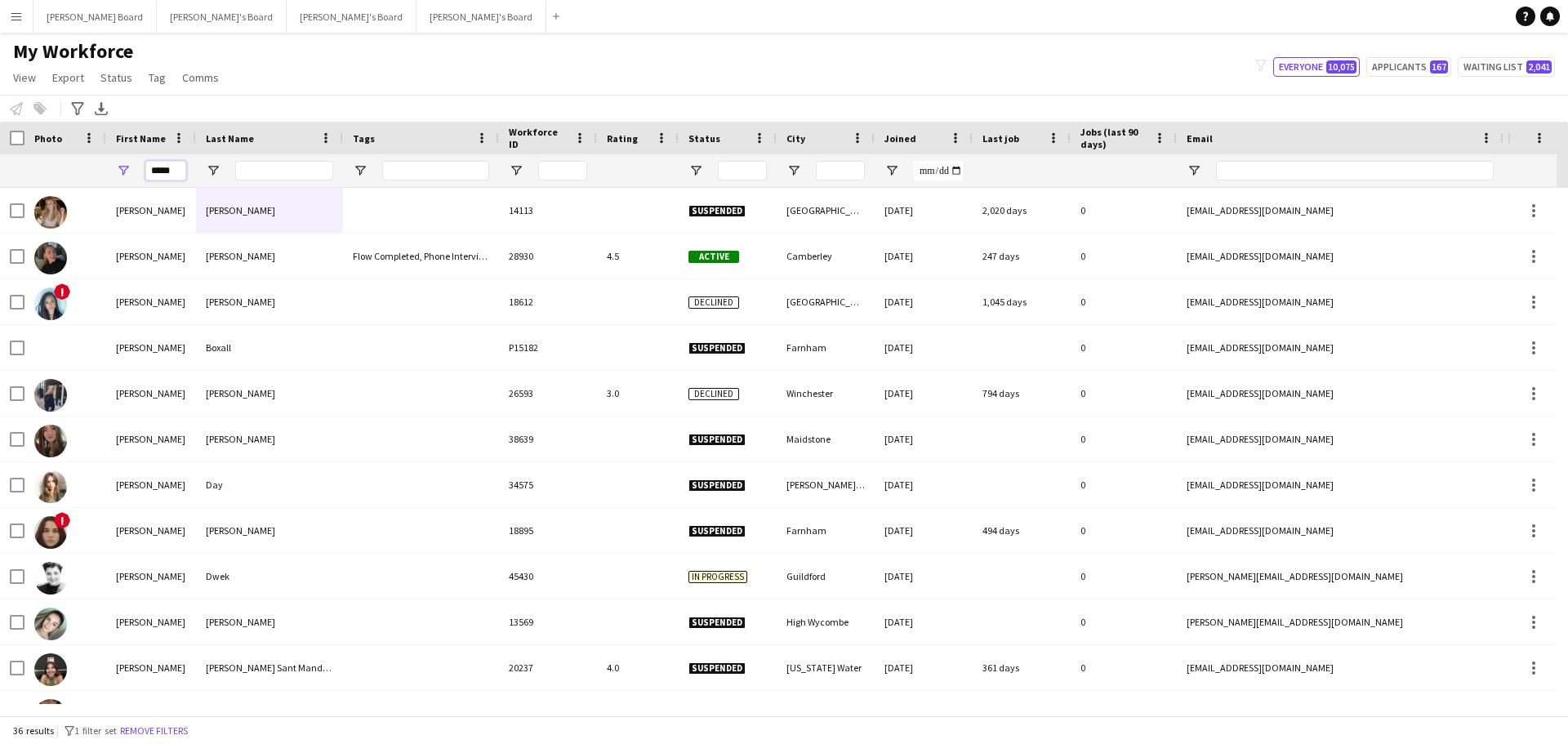
type input "*****"
click at [296, 169] on input "Last Name Filter Input" at bounding box center [283, 170] width 98 height 20
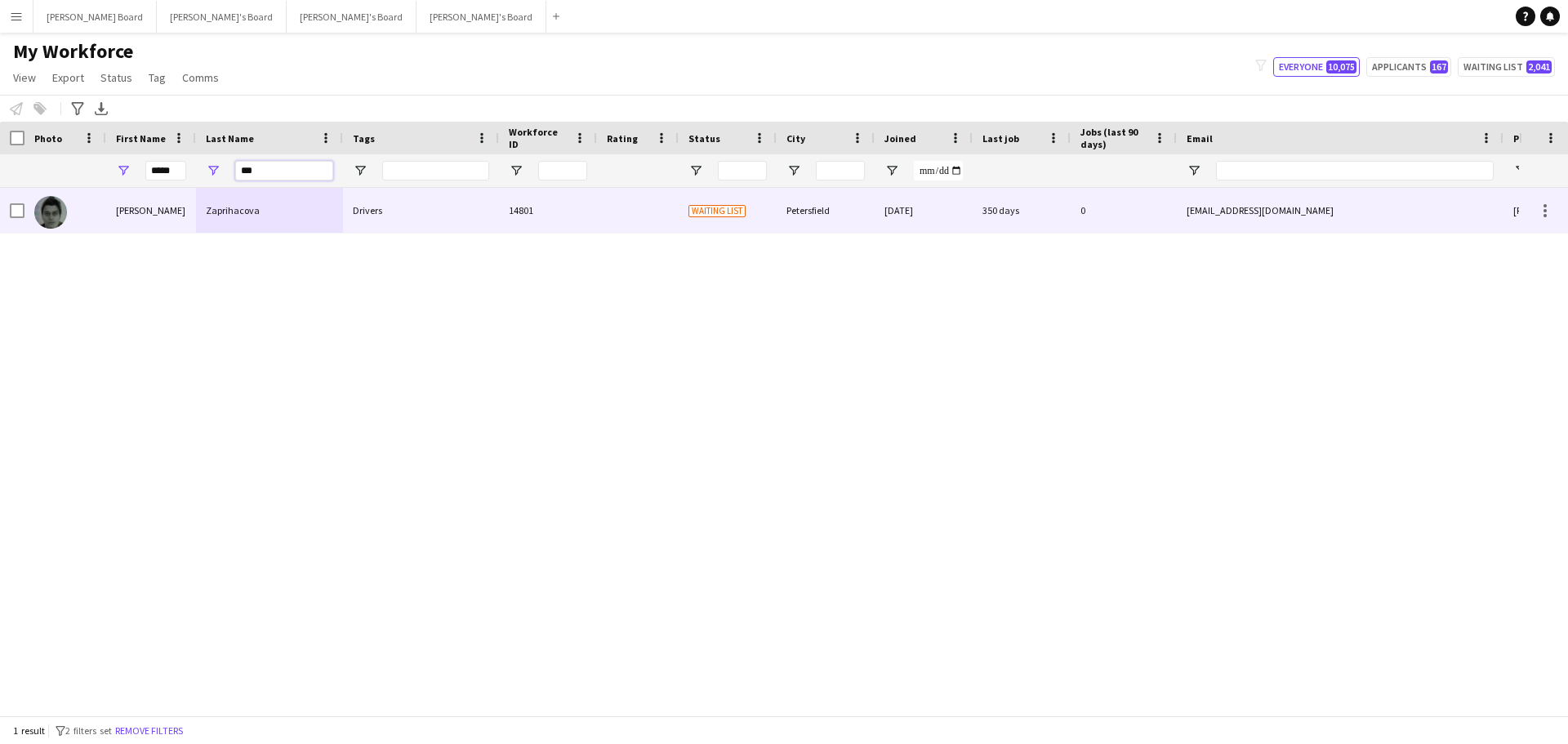
type input "***"
click at [281, 219] on div "Zaprihacova" at bounding box center [269, 210] width 147 height 45
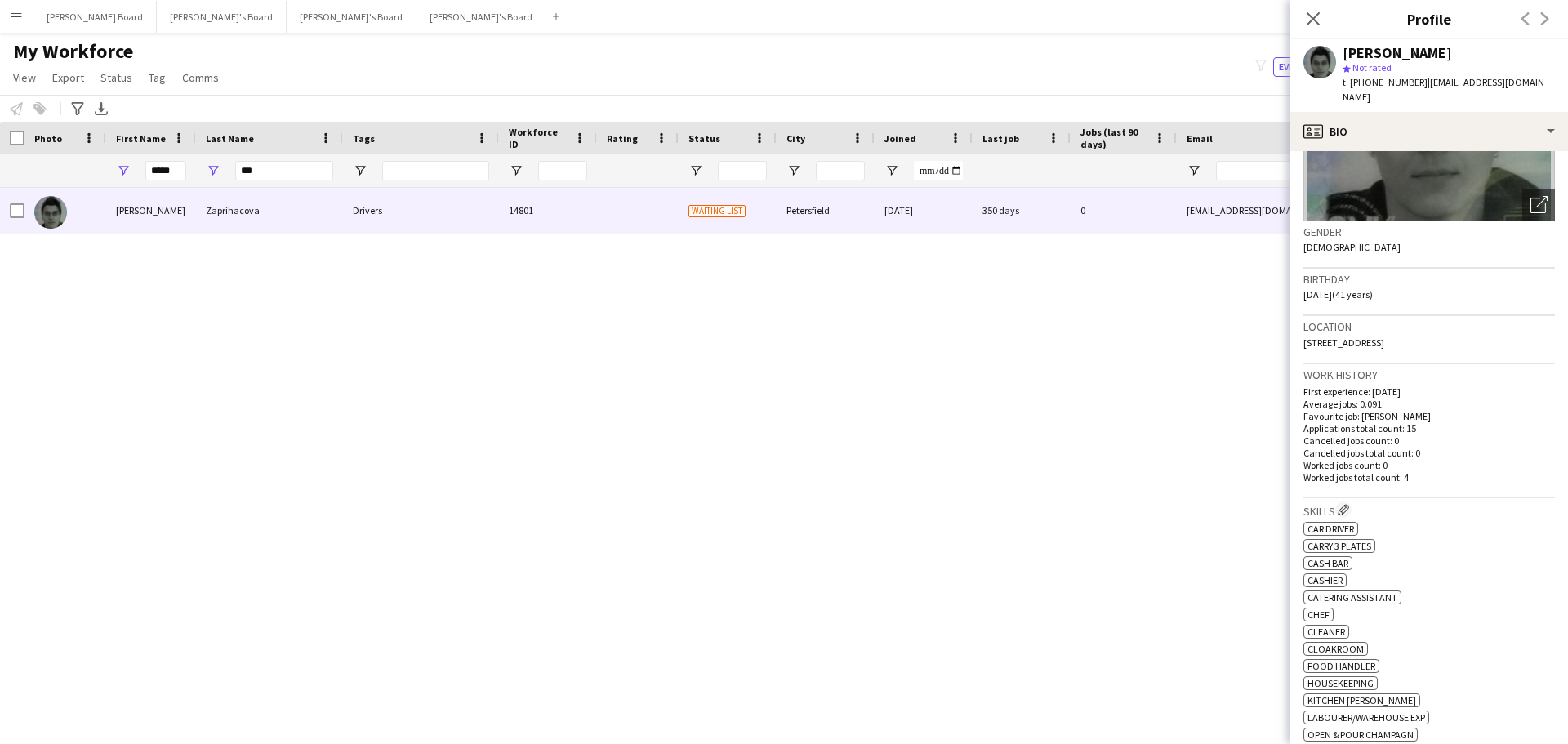
scroll to position [163, 0]
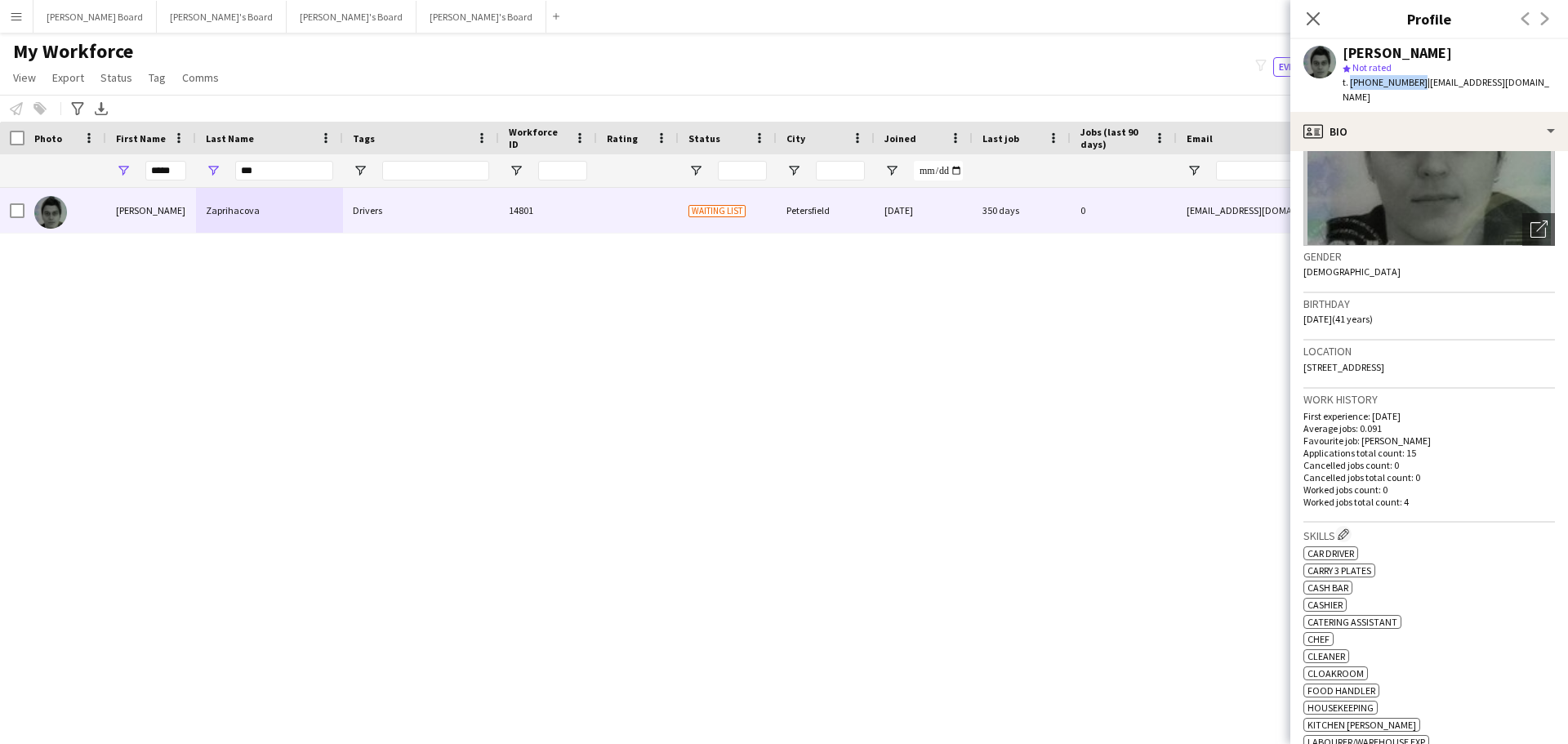
drag, startPoint x: 1414, startPoint y: 85, endPoint x: 1348, endPoint y: 93, distance: 66.5
click at [1348, 93] on div "Lydia Zaprihacova star Not rated t. +447885732282 | pejko@hotmail.co.uk" at bounding box center [1429, 75] width 278 height 72
copy span "+447885732282"
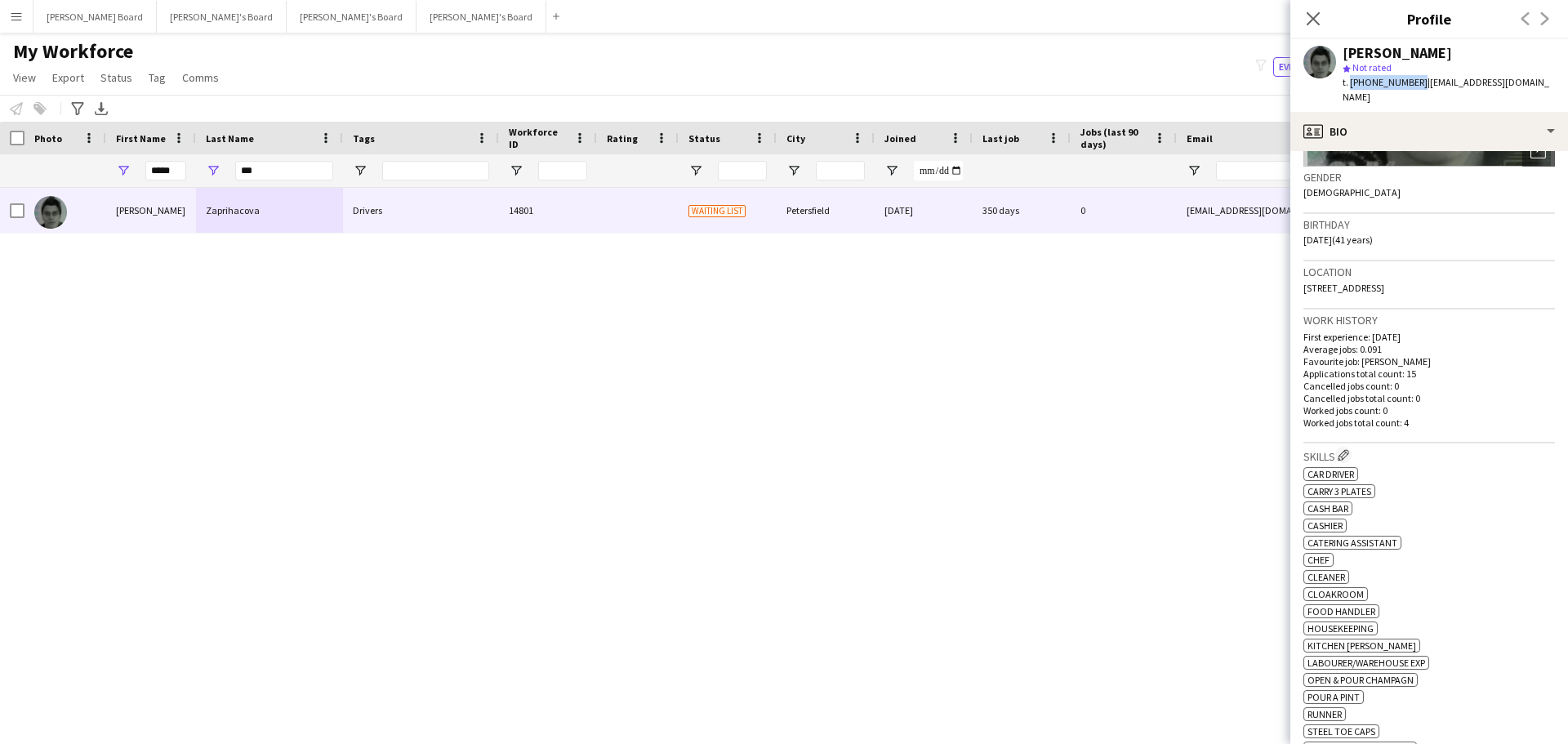
scroll to position [151, 0]
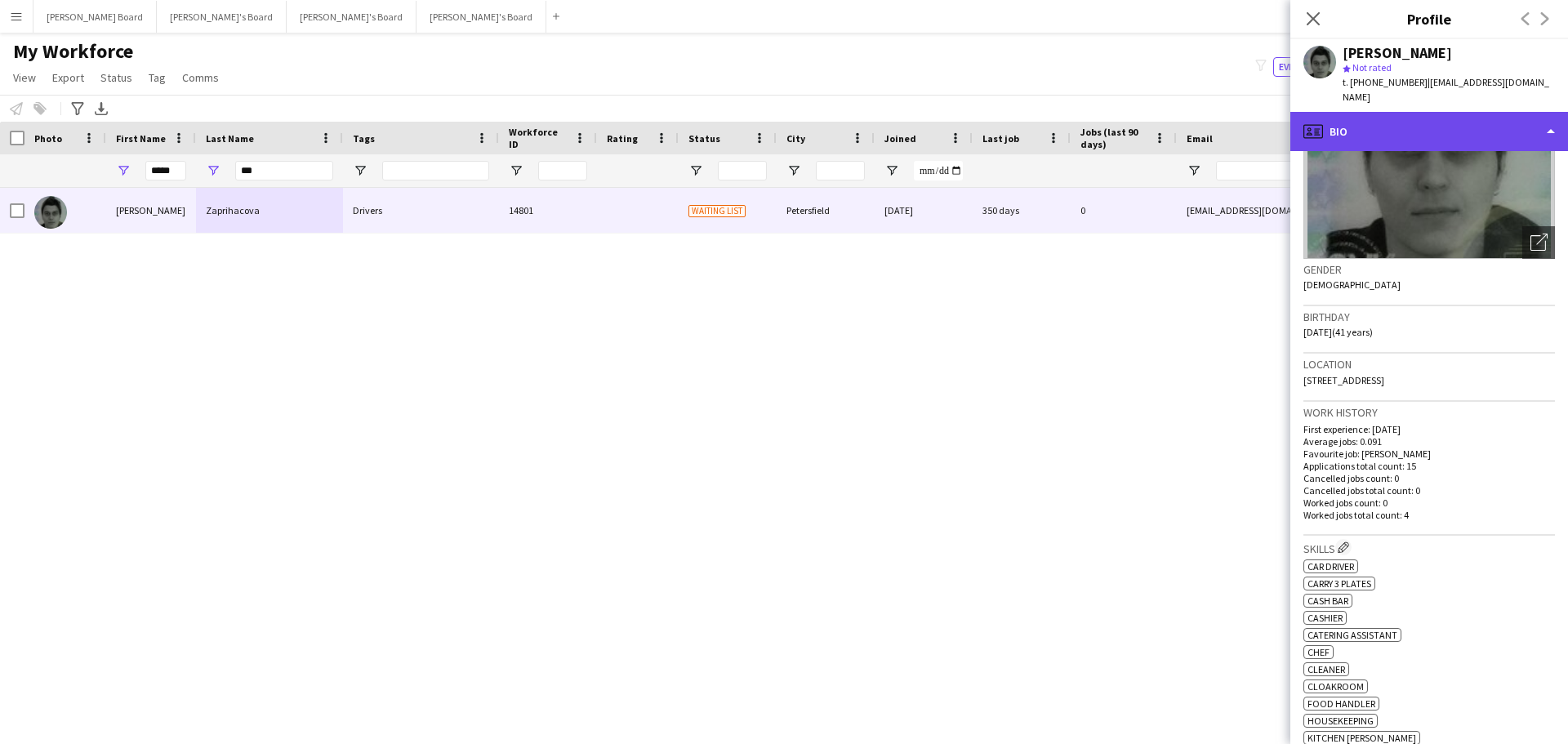
click at [1466, 112] on div "profile Bio" at bounding box center [1429, 131] width 278 height 39
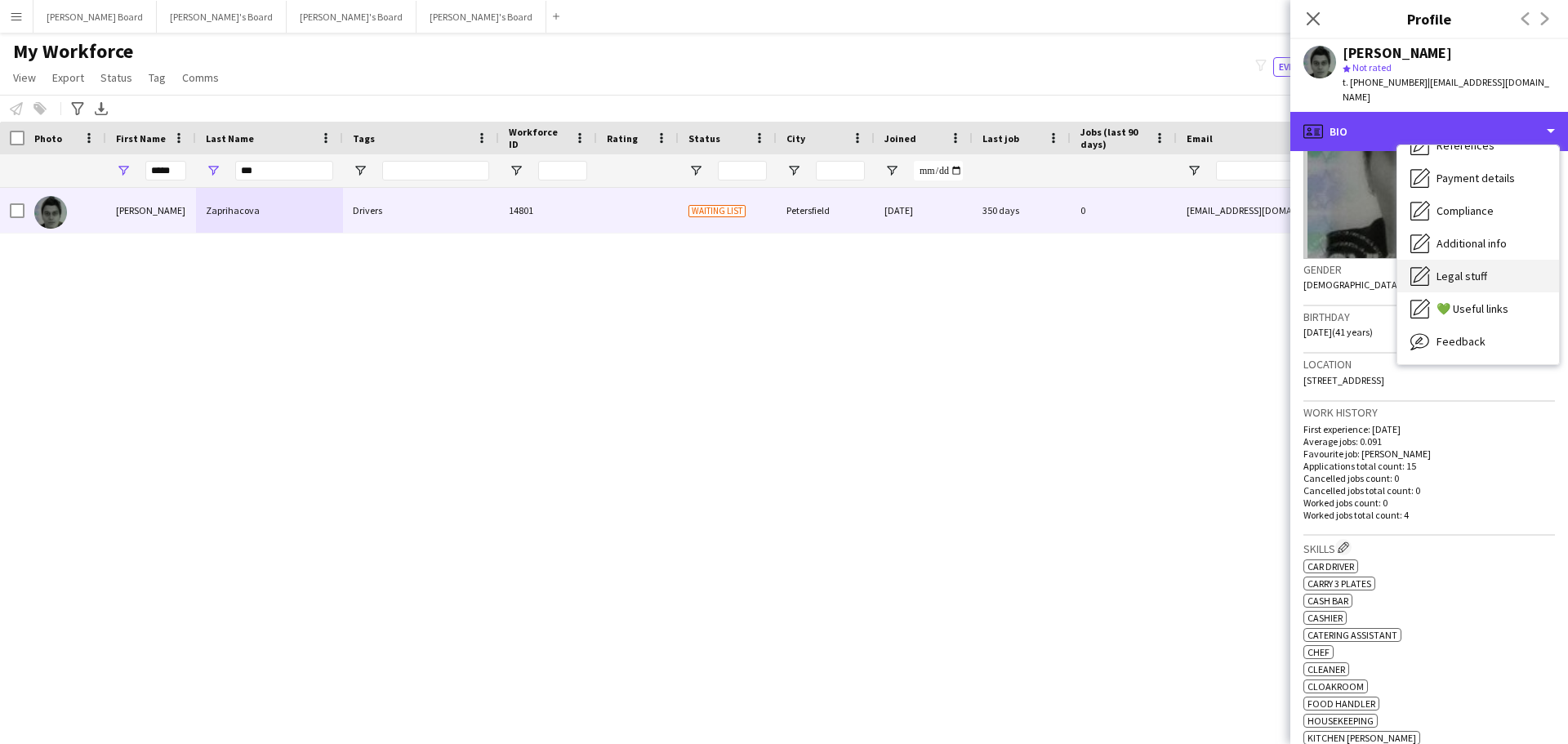
scroll to position [219, 0]
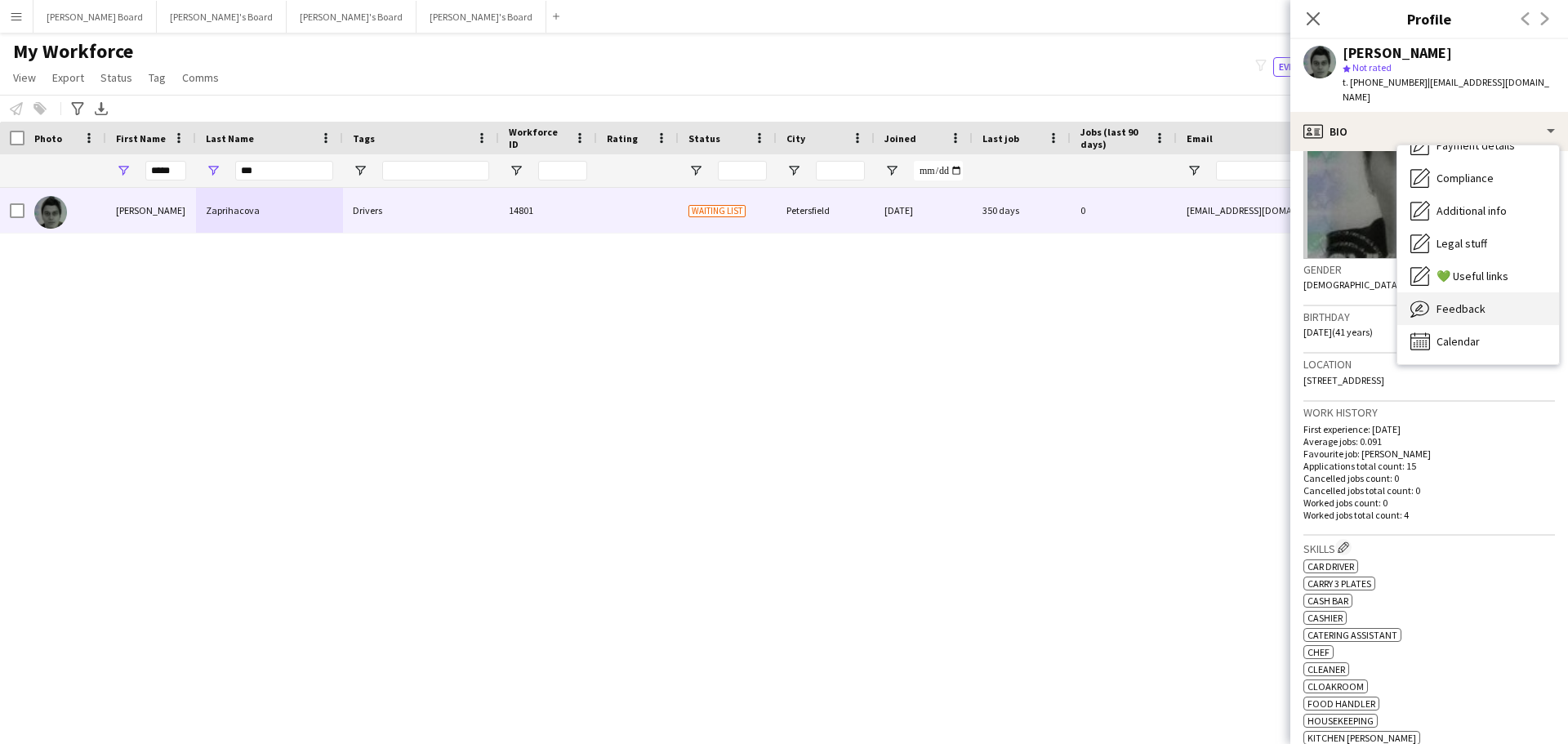
click at [1479, 301] on span "Feedback" at bounding box center [1461, 308] width 49 height 14
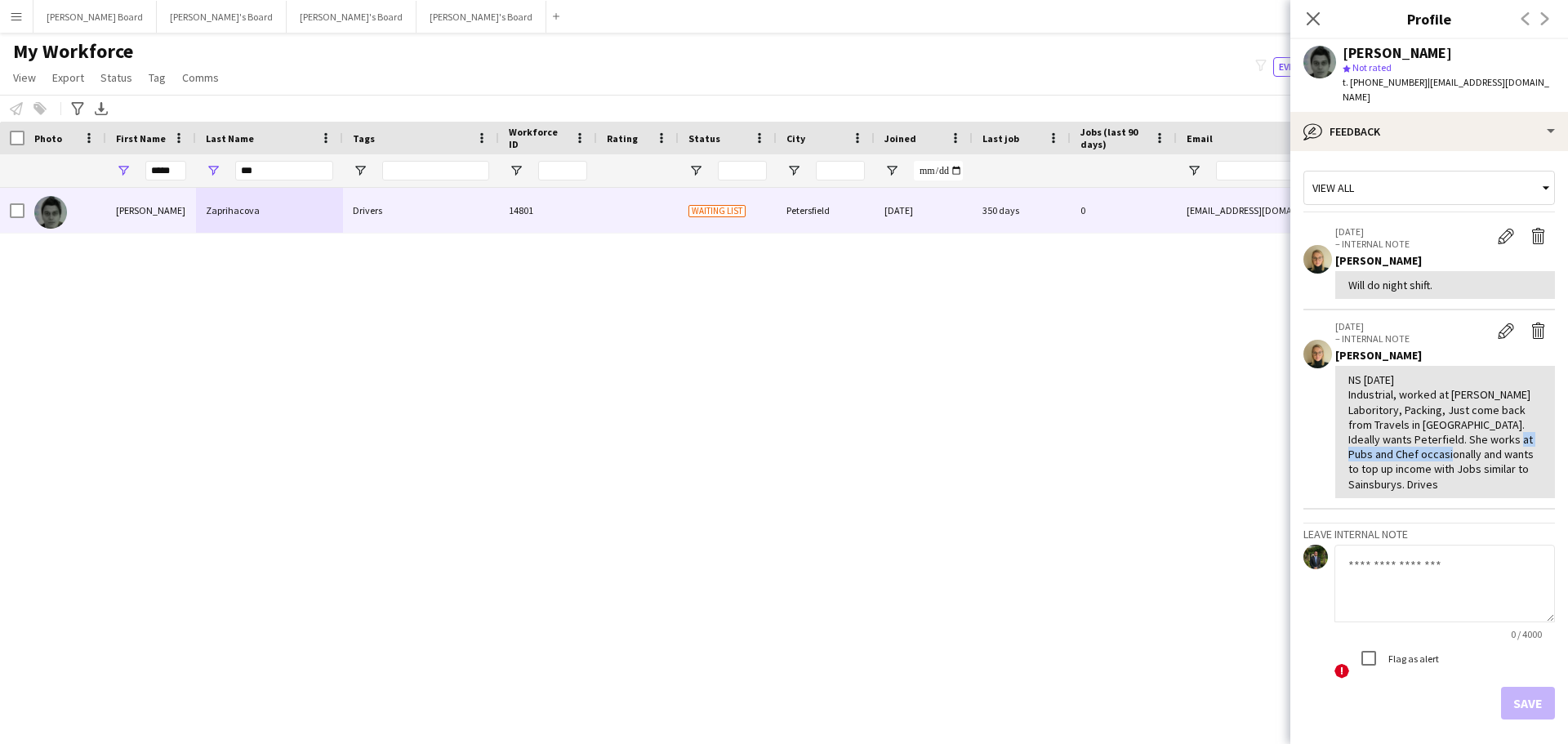
drag, startPoint x: 1371, startPoint y: 443, endPoint x: 1503, endPoint y: 438, distance: 132.1
click at [1497, 439] on div "NS 2.9.2024 Industrial, worked at Whitman Laboritory, Packing, Just come back f…" at bounding box center [1445, 432] width 193 height 119
click at [1506, 465] on div "NS 2.9.2024 Industrial, worked at Whitman Laboritory, Packing, Just come back f…" at bounding box center [1445, 432] width 193 height 119
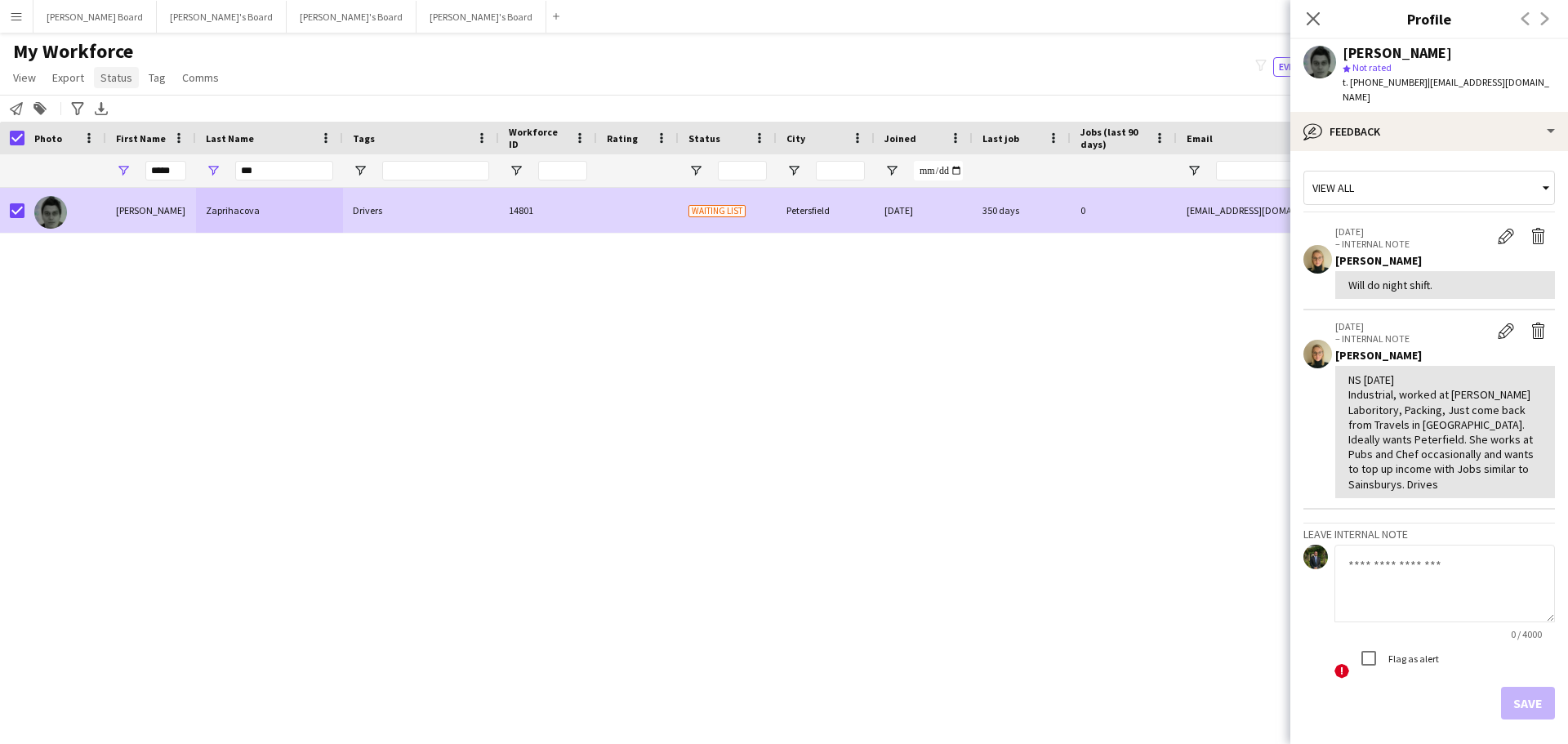
click at [120, 83] on span "Status" at bounding box center [116, 77] width 31 height 14
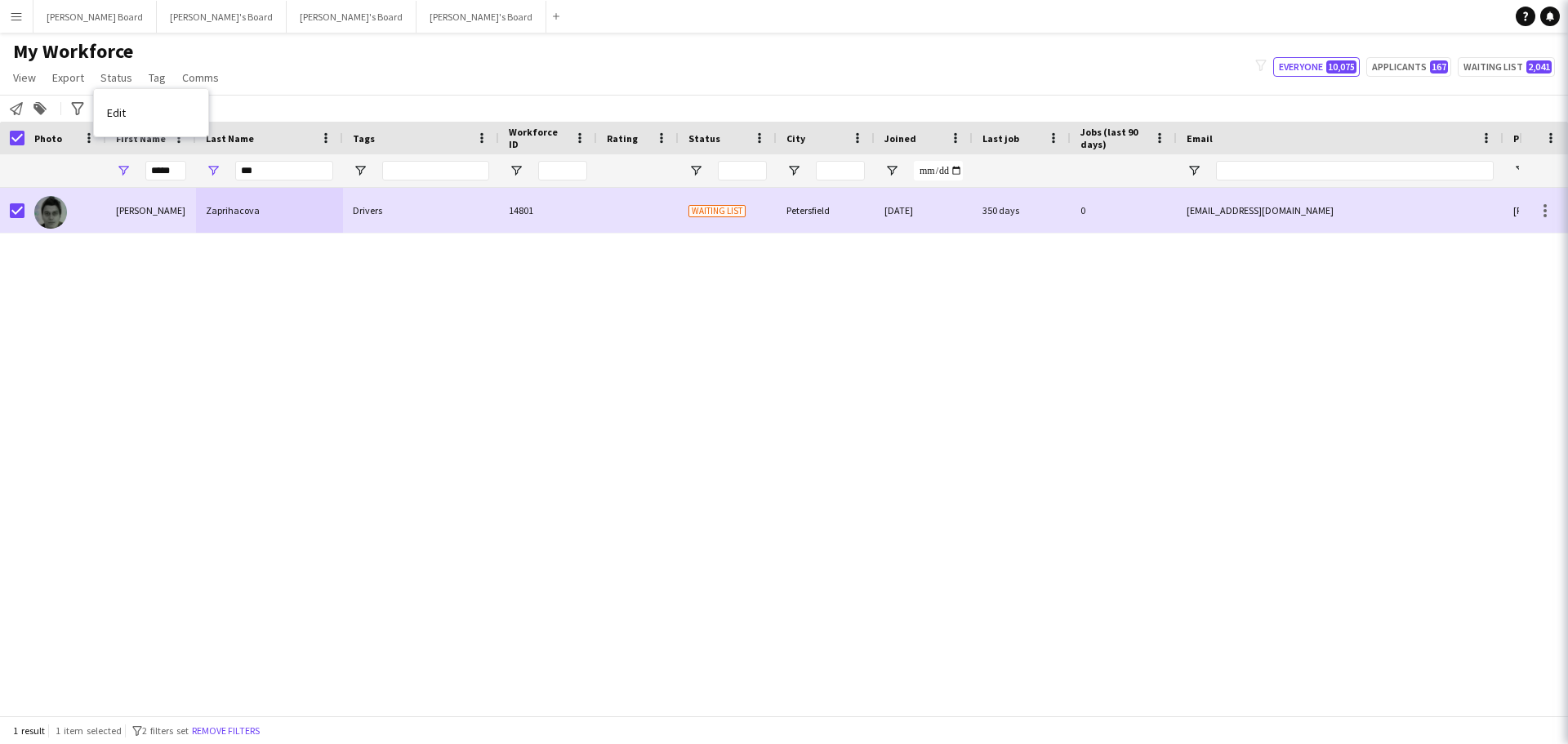
drag, startPoint x: 132, startPoint y: 116, endPoint x: 146, endPoint y: 116, distance: 14.0
click at [136, 116] on link "Edit" at bounding box center [151, 112] width 114 height 34
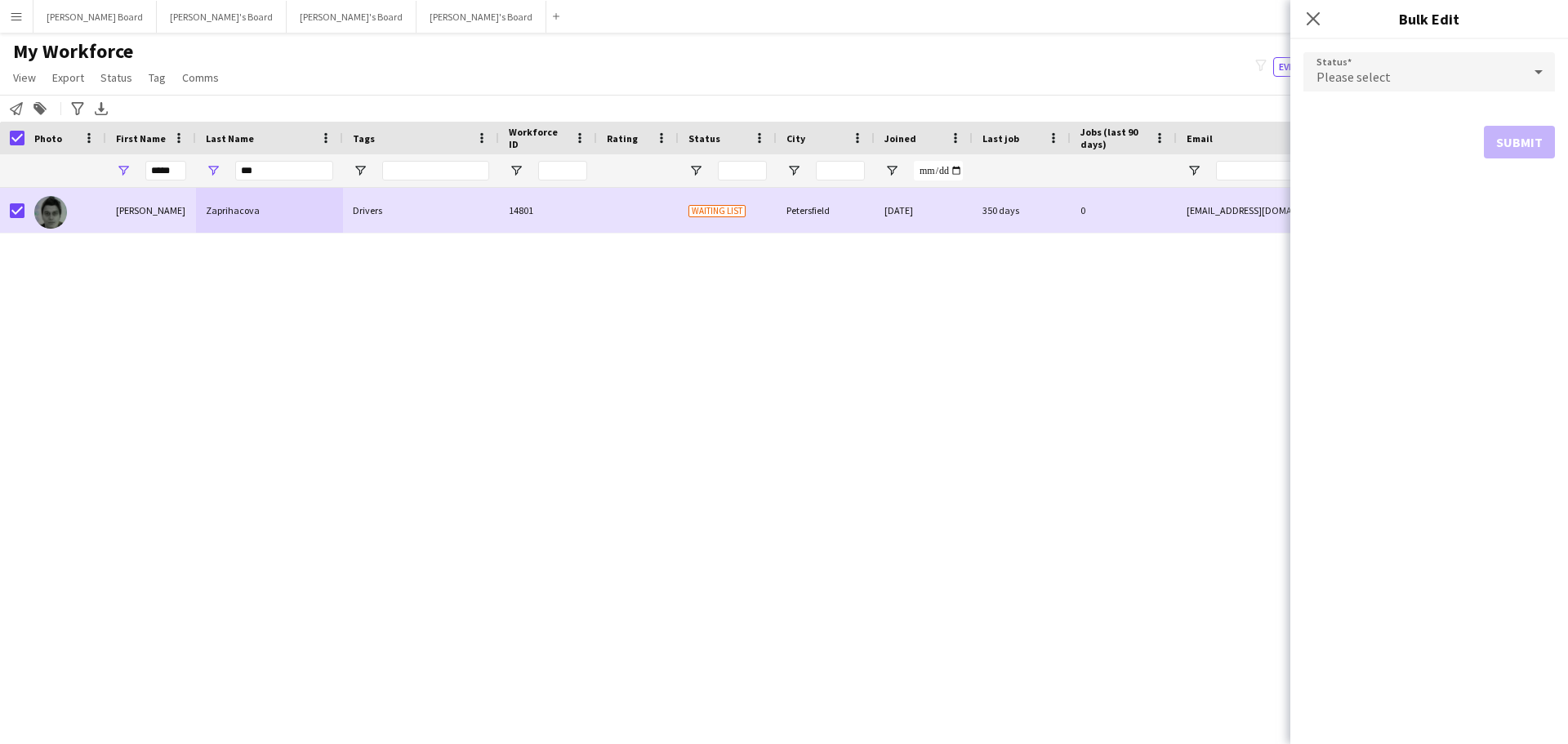
click at [1496, 66] on div "Please select" at bounding box center [1412, 72] width 219 height 39
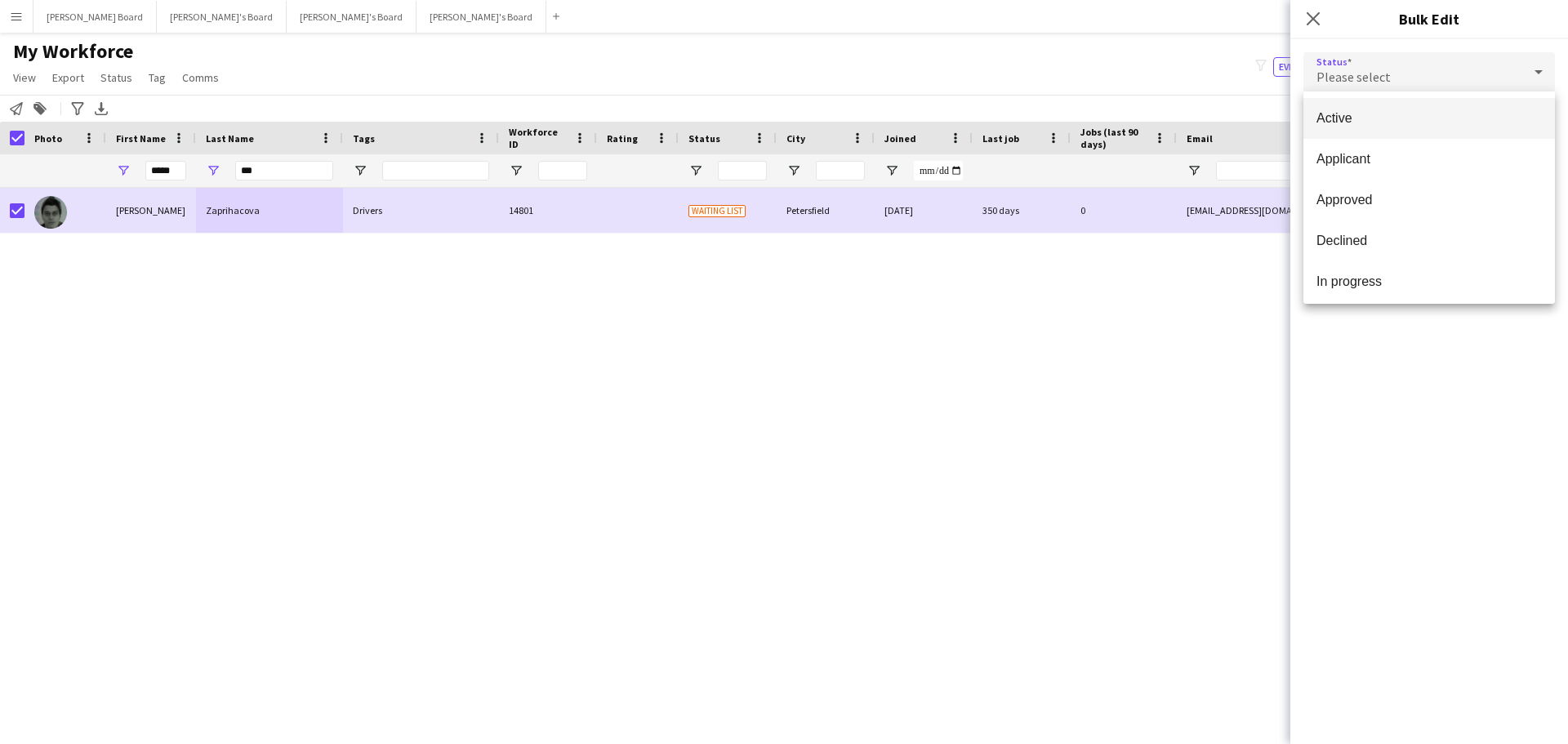
drag, startPoint x: 1460, startPoint y: 119, endPoint x: 1490, endPoint y: 149, distance: 42.4
click at [1460, 121] on span "Active" at bounding box center [1428, 118] width 226 height 15
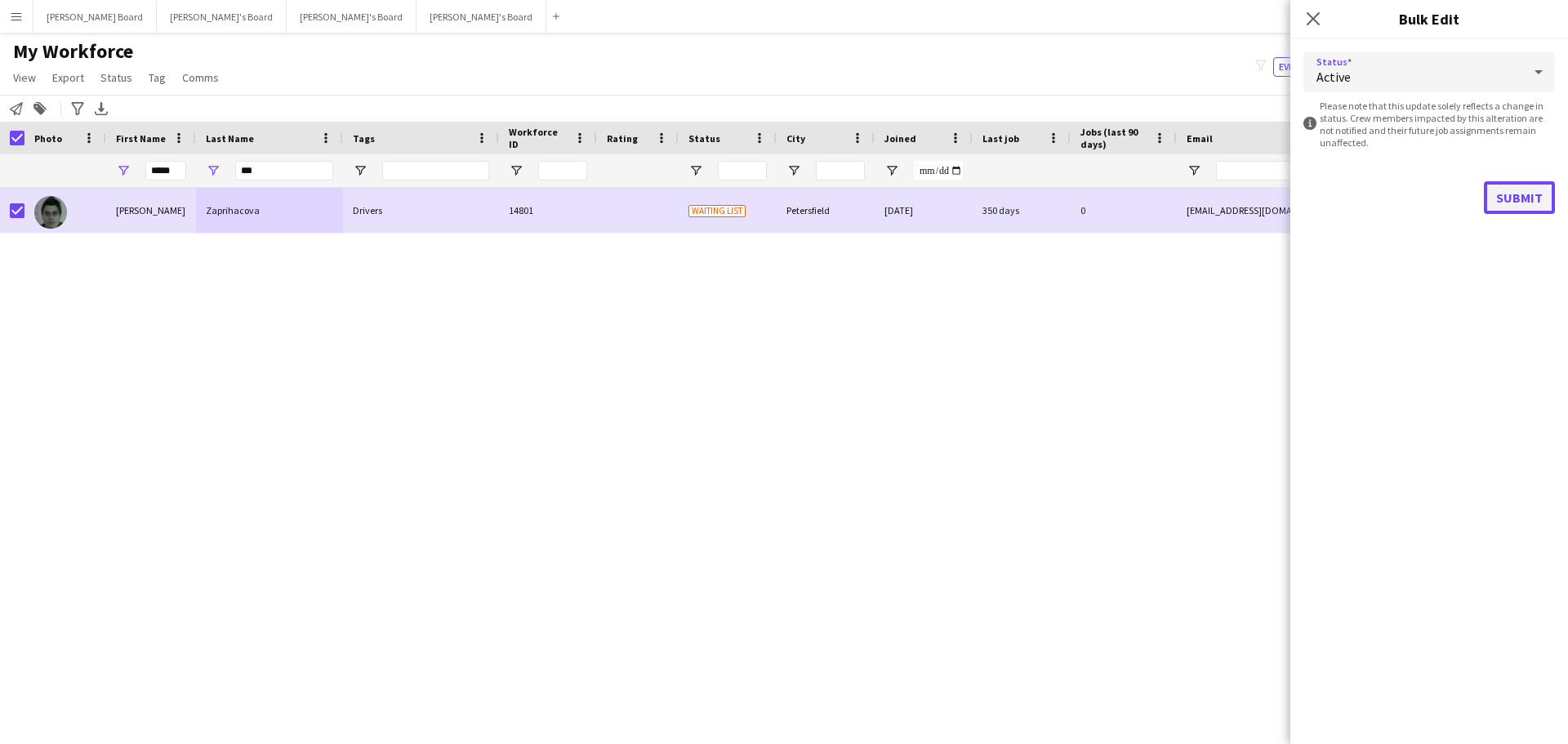
click at [1509, 203] on button "Submit" at bounding box center [1519, 197] width 71 height 32
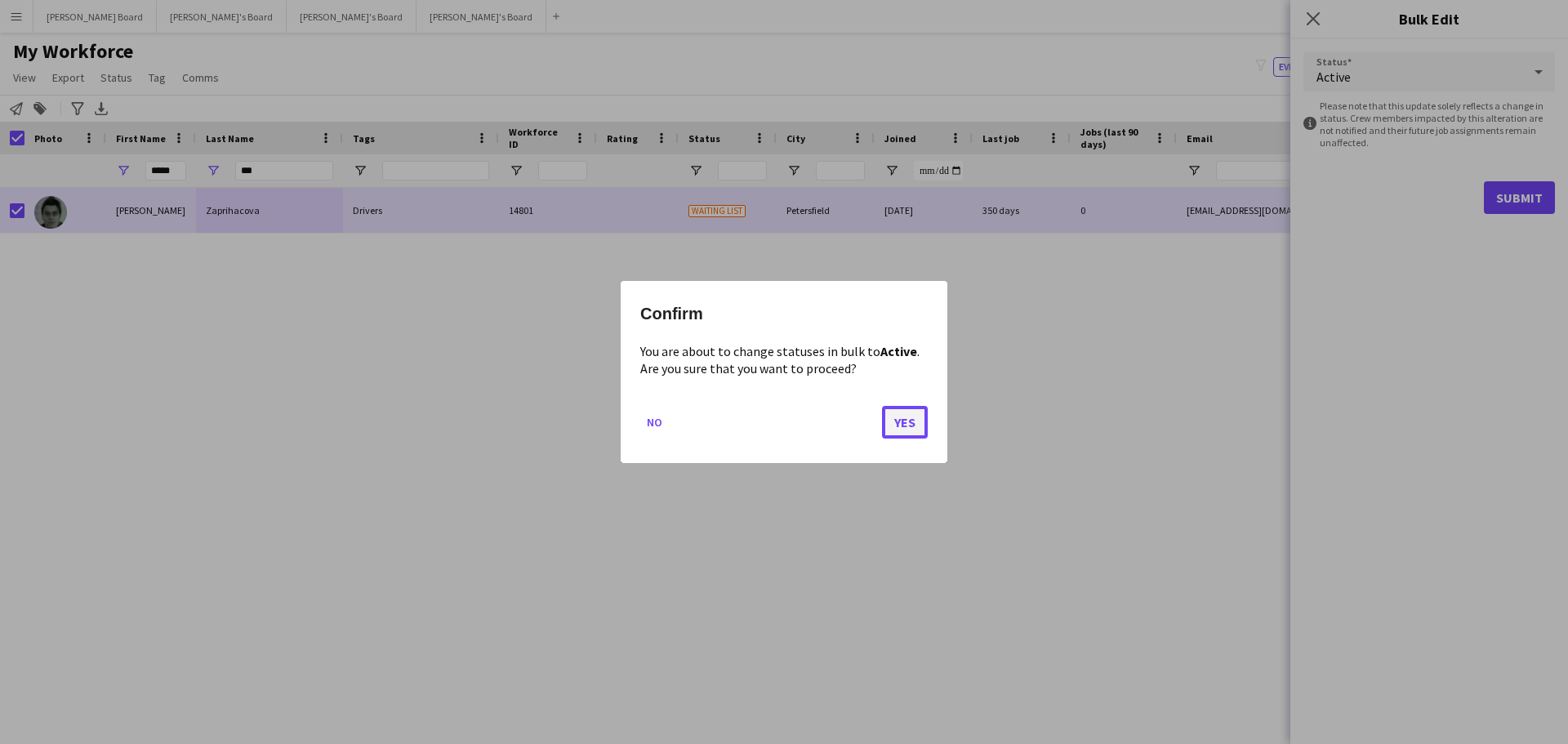
click at [896, 413] on button "Yes" at bounding box center [905, 422] width 46 height 32
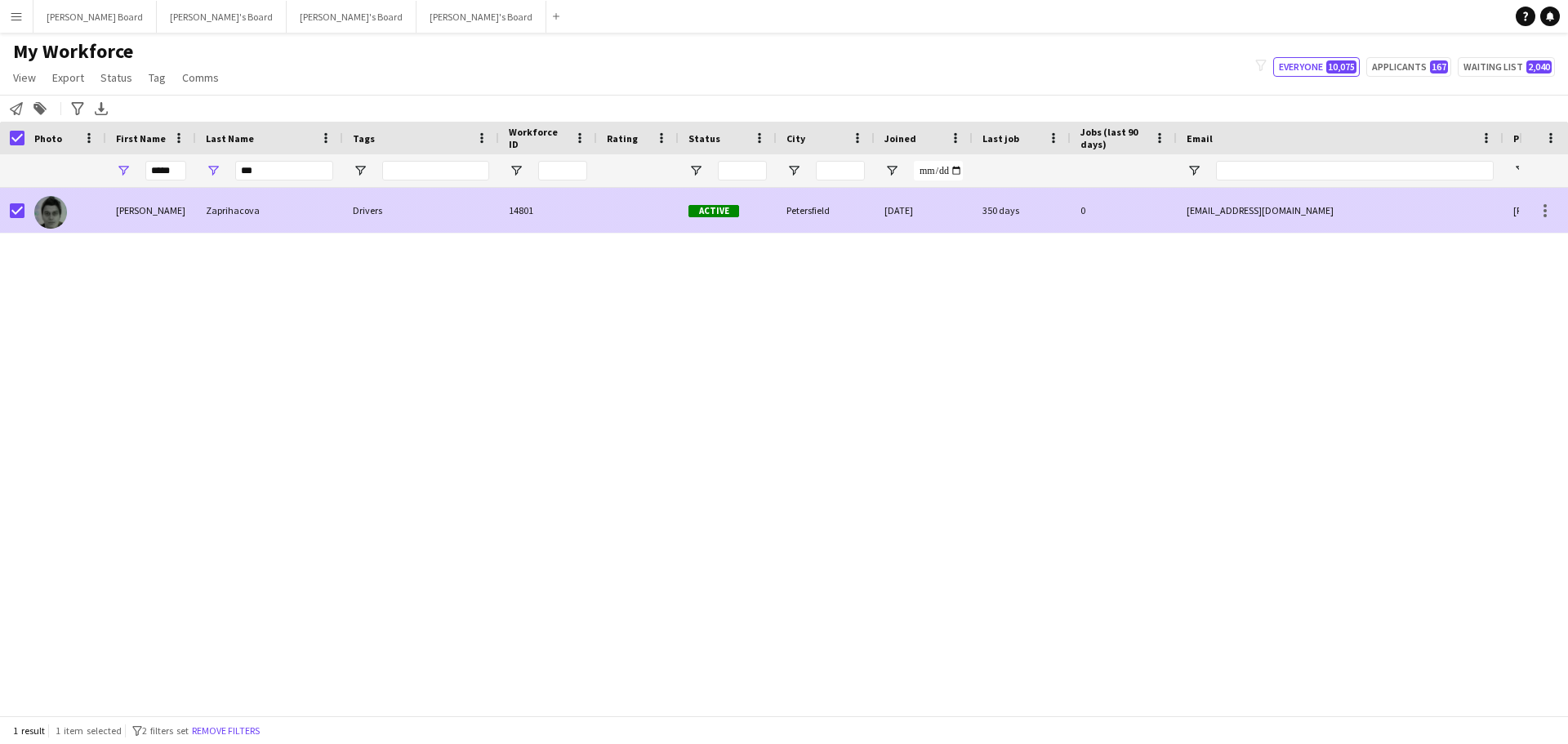
drag, startPoint x: 323, startPoint y: 214, endPoint x: 331, endPoint y: 217, distance: 8.5
click at [324, 214] on div "Zaprihacova" at bounding box center [269, 210] width 147 height 45
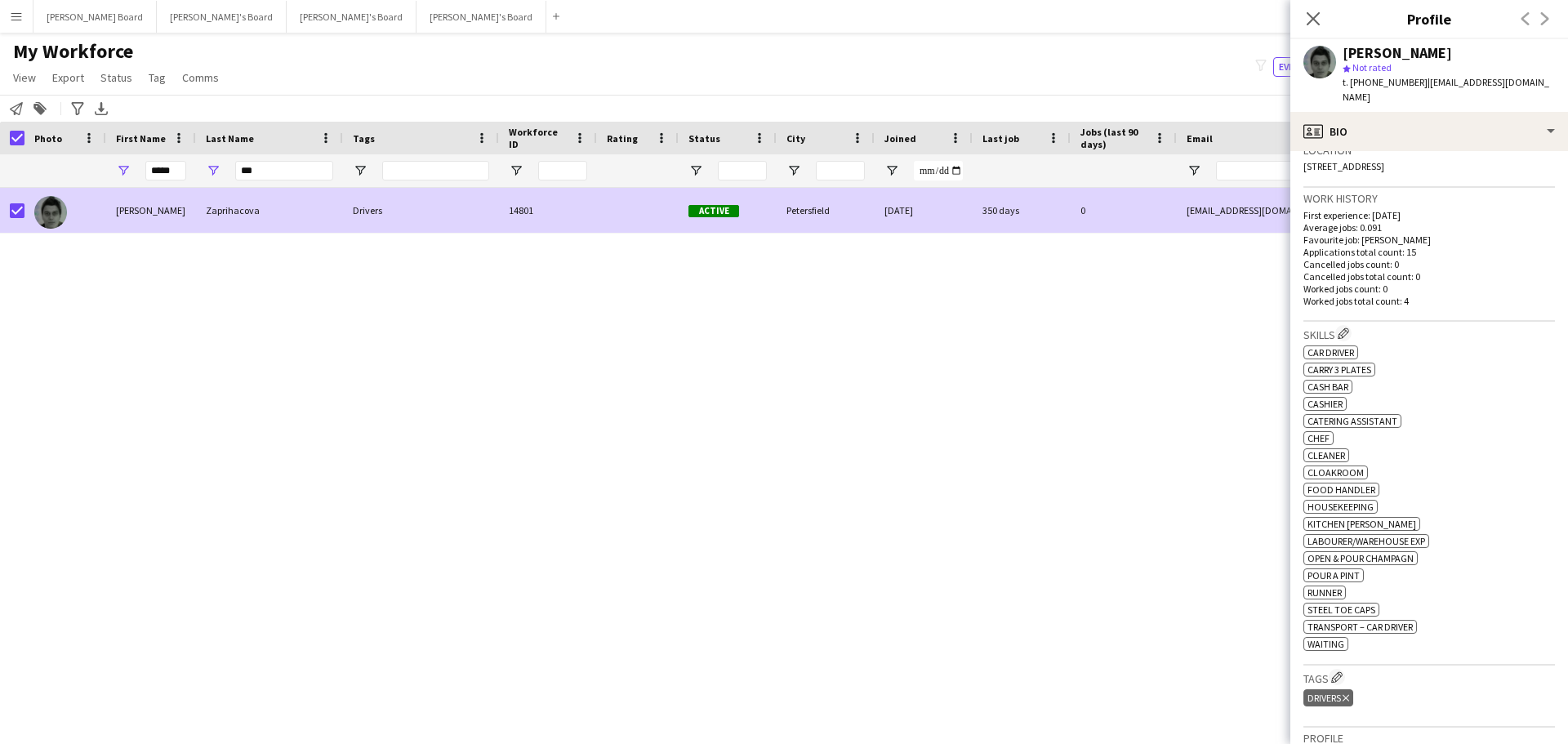
scroll to position [327, 0]
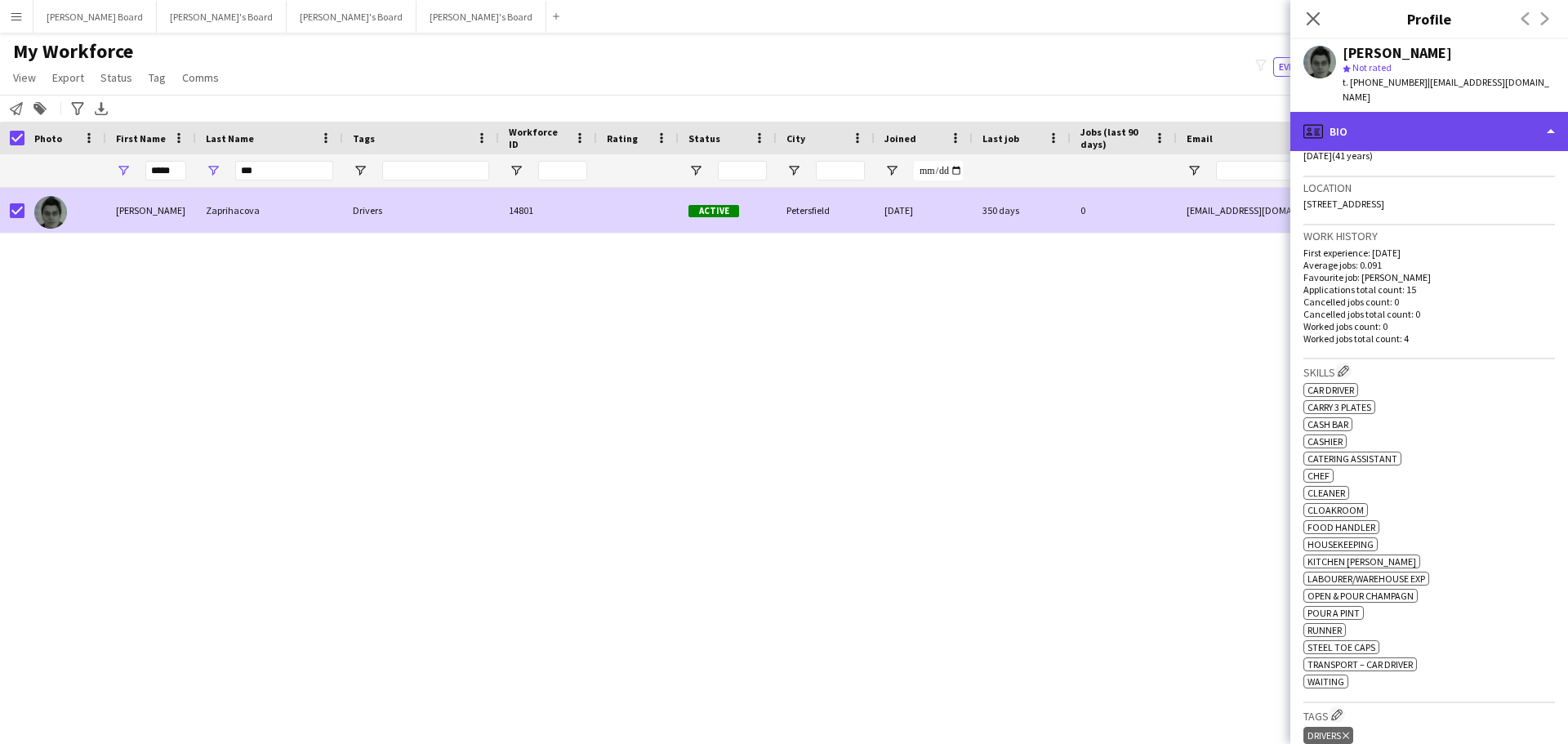
click at [1424, 112] on div "profile Bio" at bounding box center [1429, 131] width 278 height 39
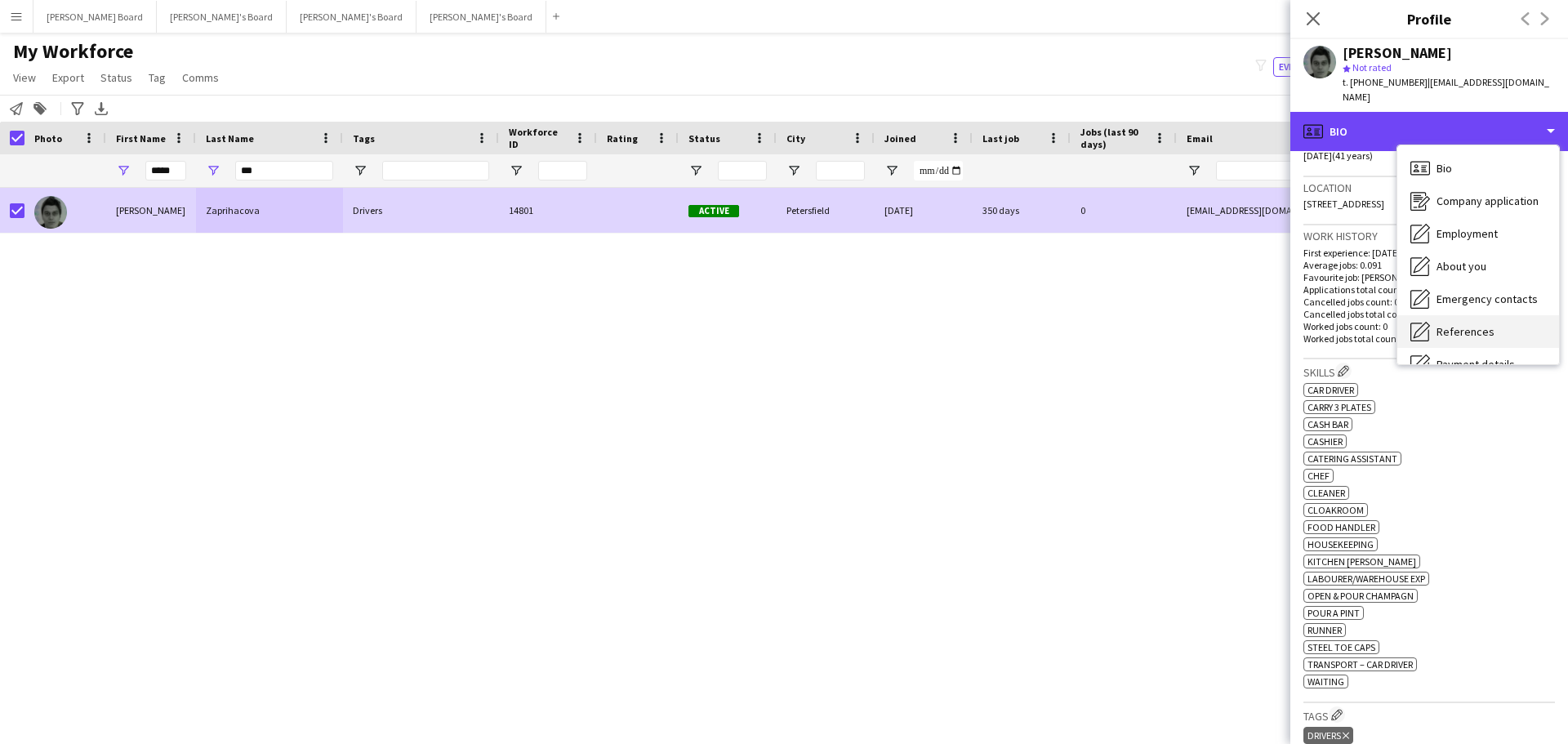
scroll to position [219, 0]
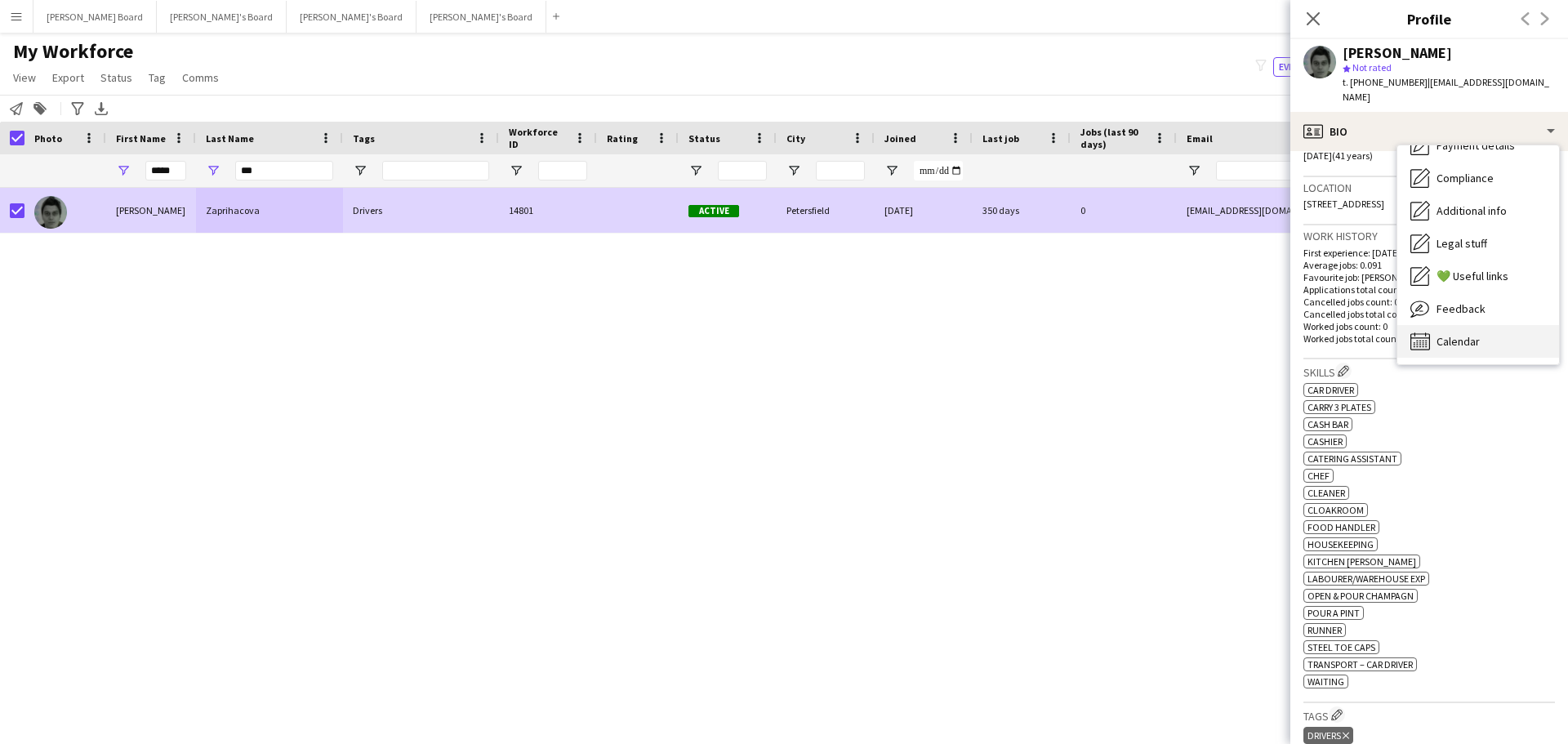
click at [1472, 334] on span "Calendar" at bounding box center [1457, 341] width 43 height 14
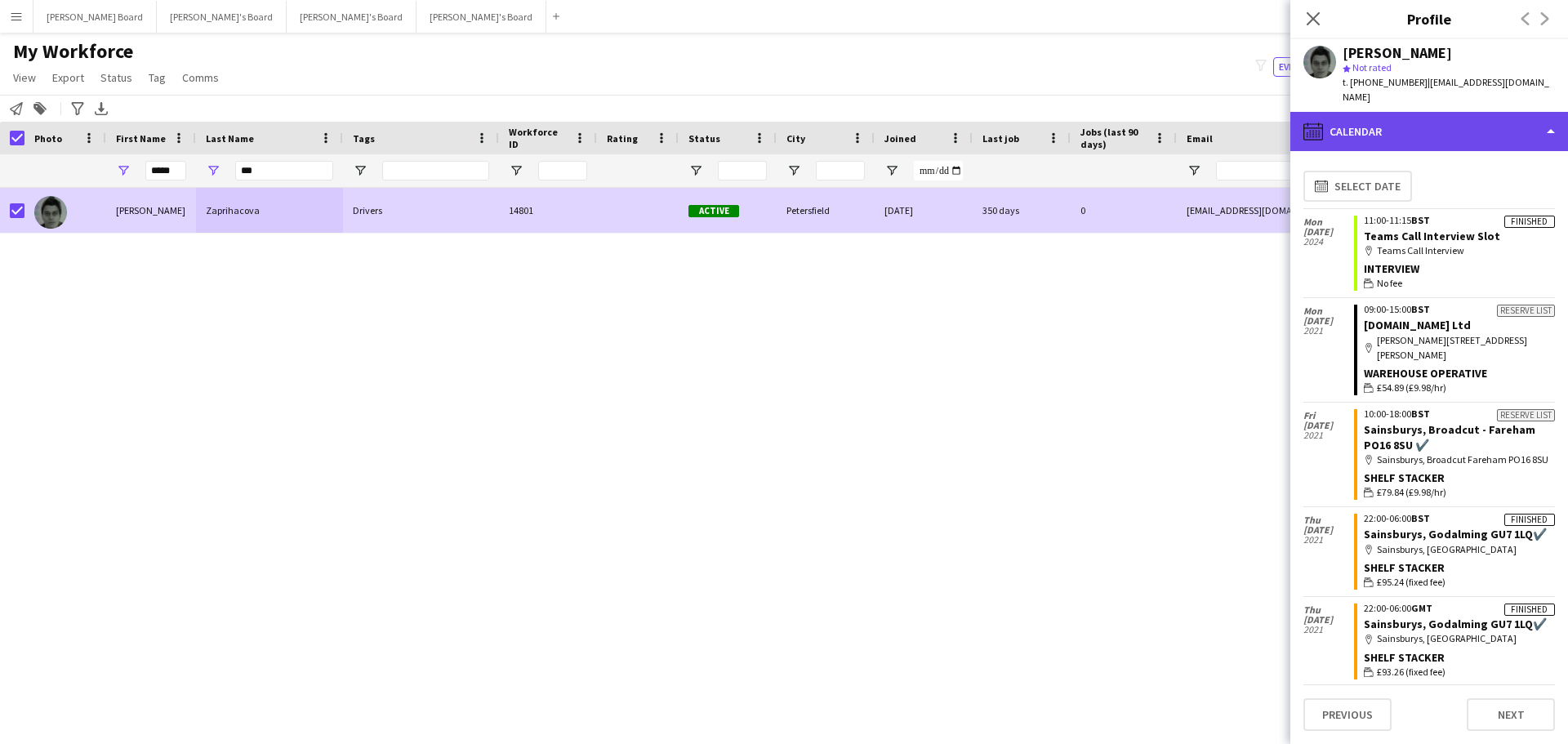
click at [1432, 112] on div "calendar-full Calendar" at bounding box center [1429, 131] width 278 height 39
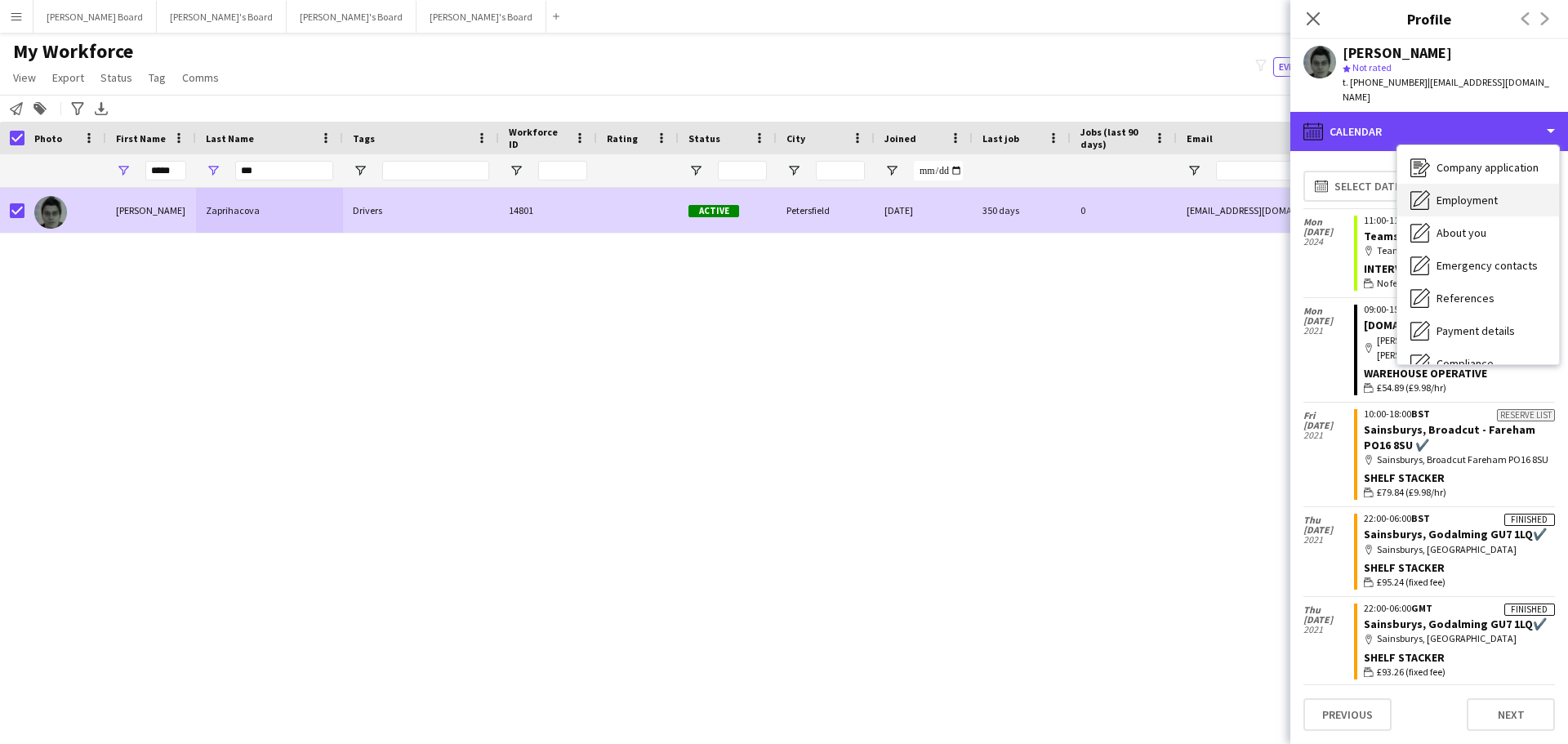
scroll to position [0, 0]
click at [1416, 117] on div "calendar-full Calendar" at bounding box center [1429, 131] width 278 height 39
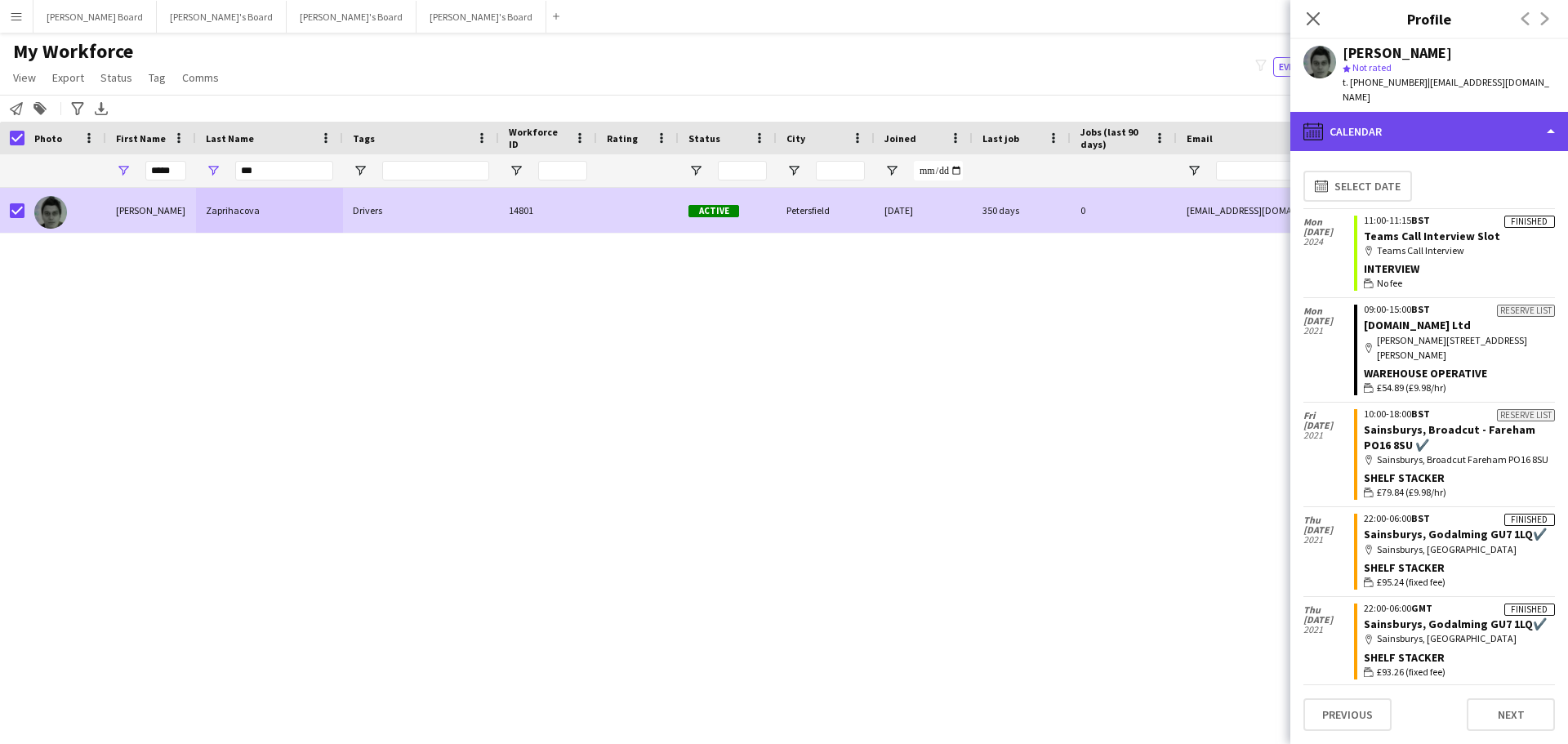
click at [1459, 119] on div "calendar-full Calendar" at bounding box center [1429, 131] width 278 height 39
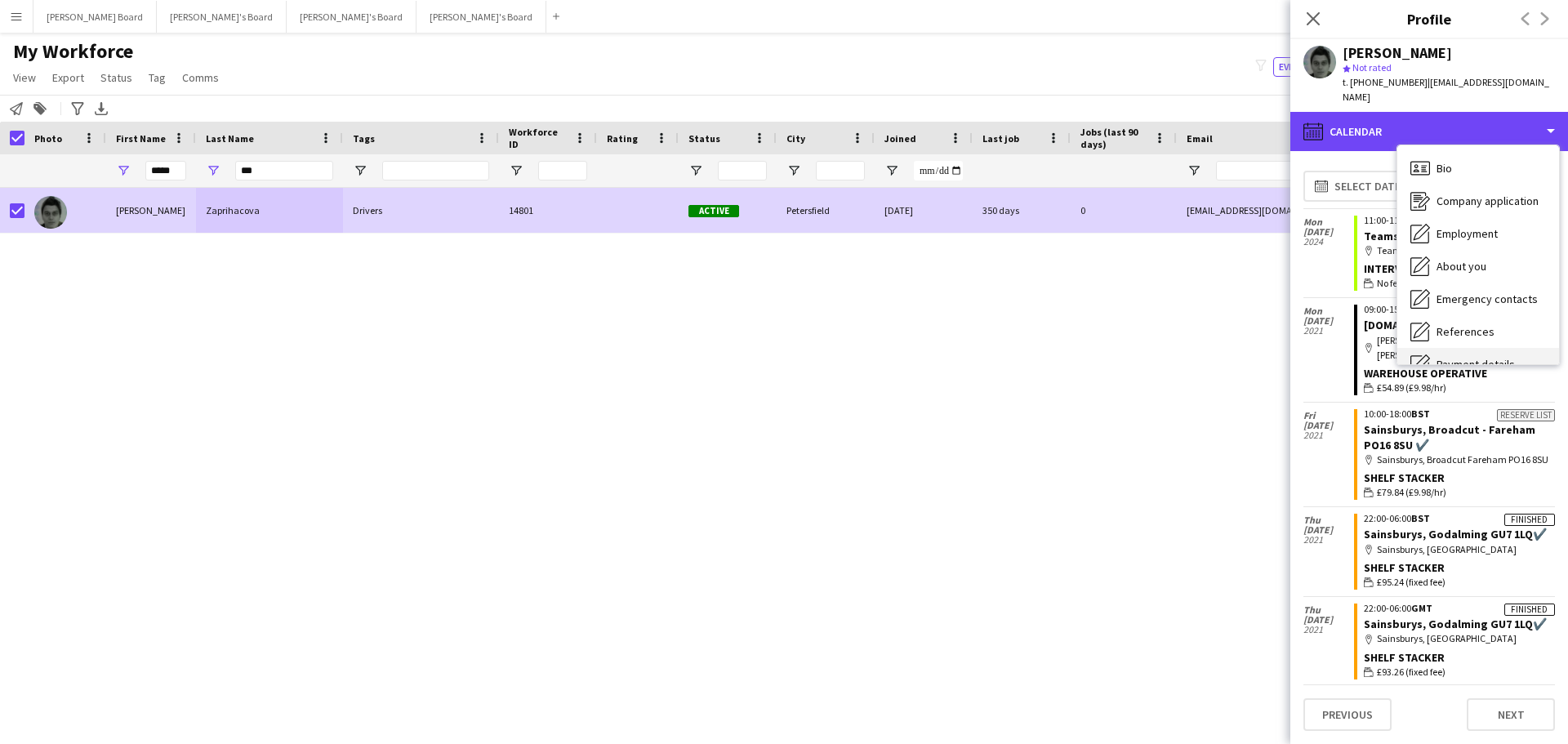
scroll to position [219, 0]
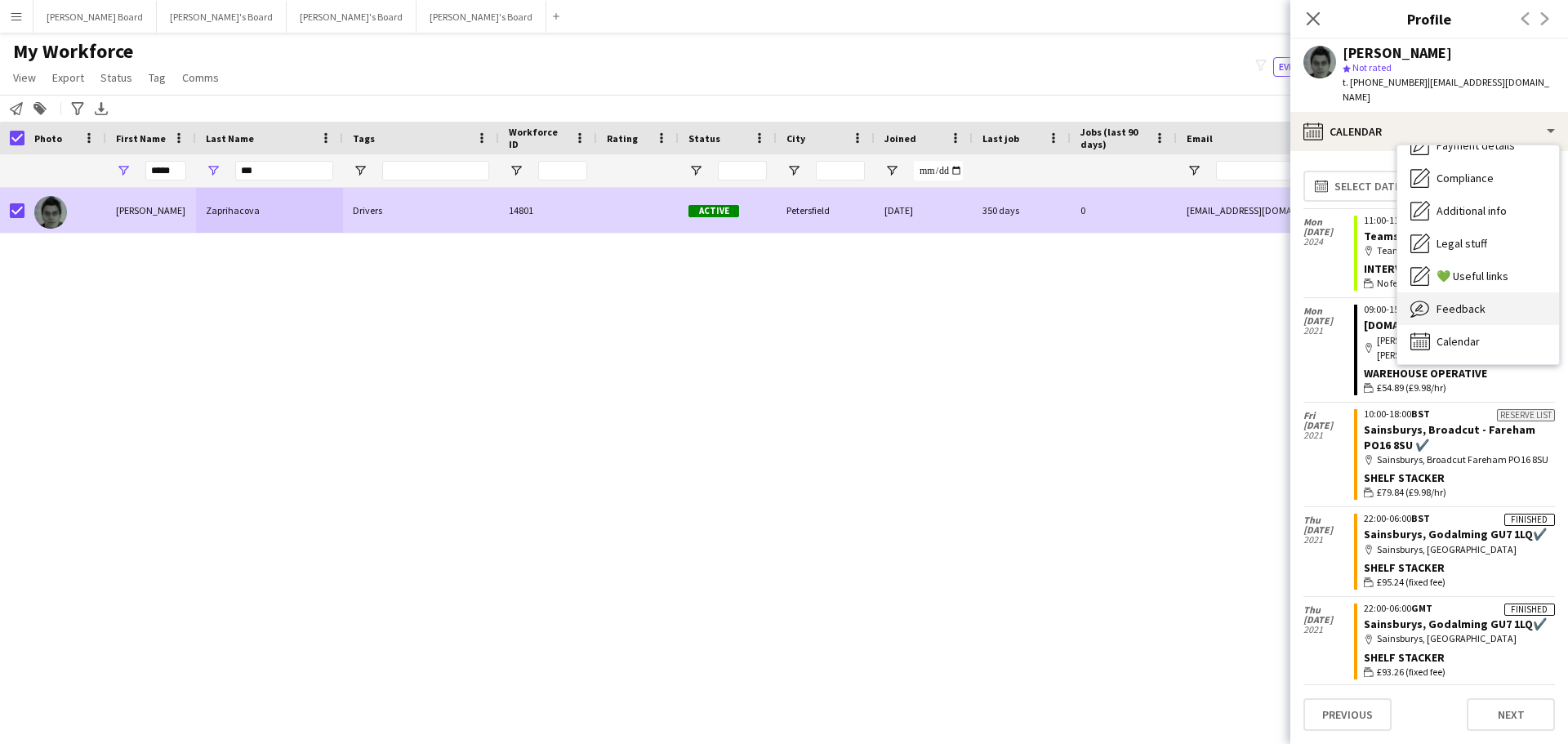
click at [1479, 301] on span "Feedback" at bounding box center [1461, 308] width 49 height 14
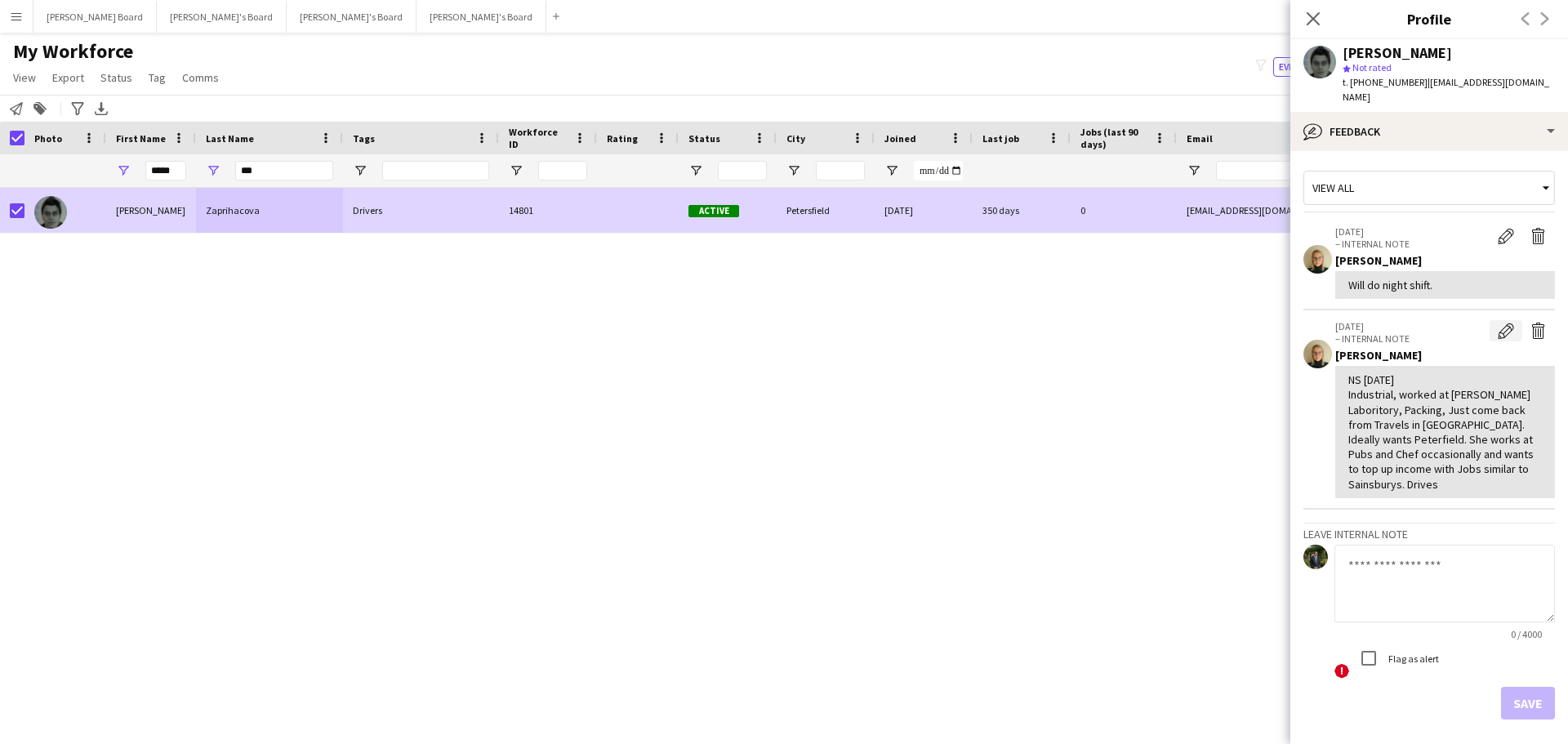
click at [1501, 323] on app-icon "Edit internal note" at bounding box center [1505, 330] width 16 height 16
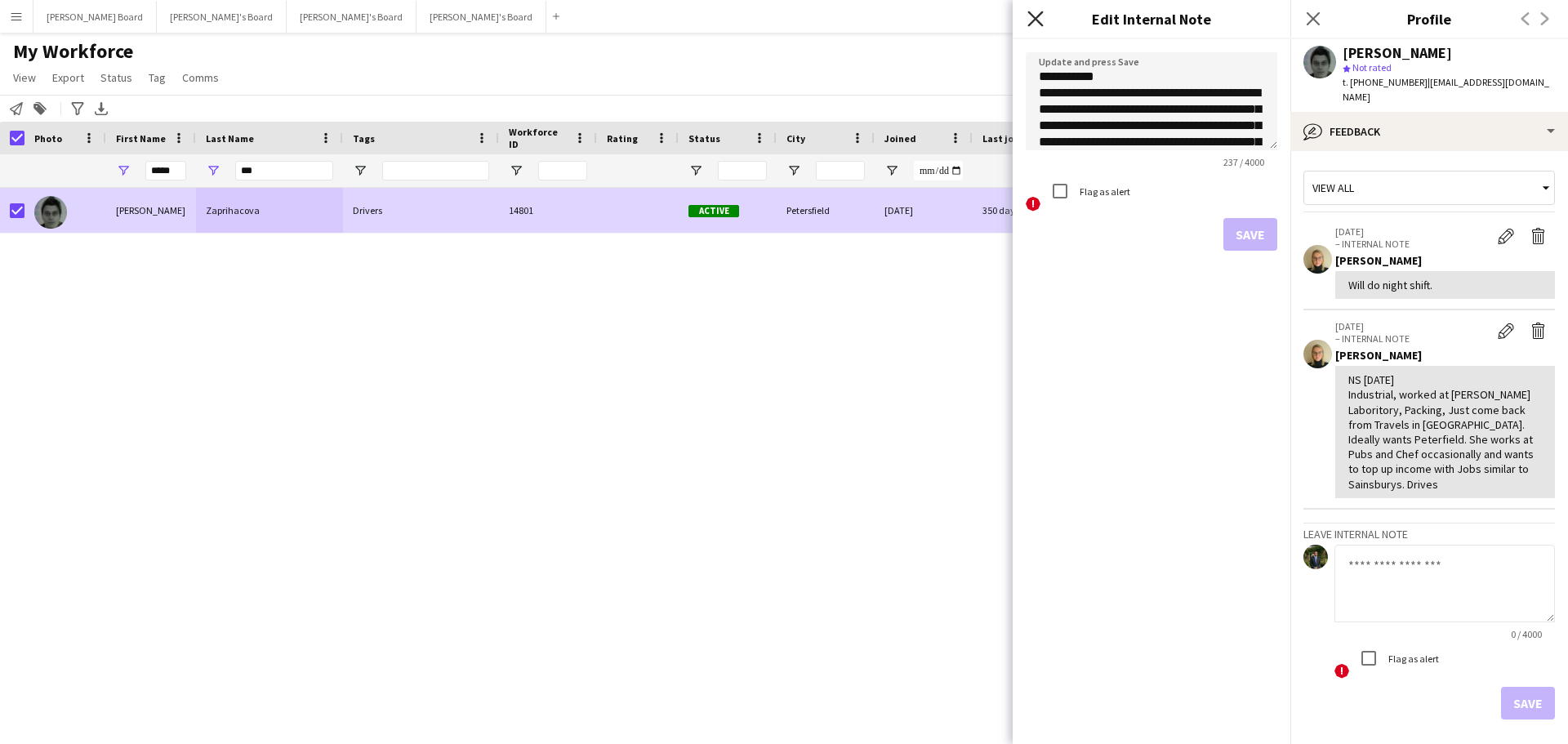
click at [1033, 20] on icon at bounding box center [1035, 18] width 15 height 15
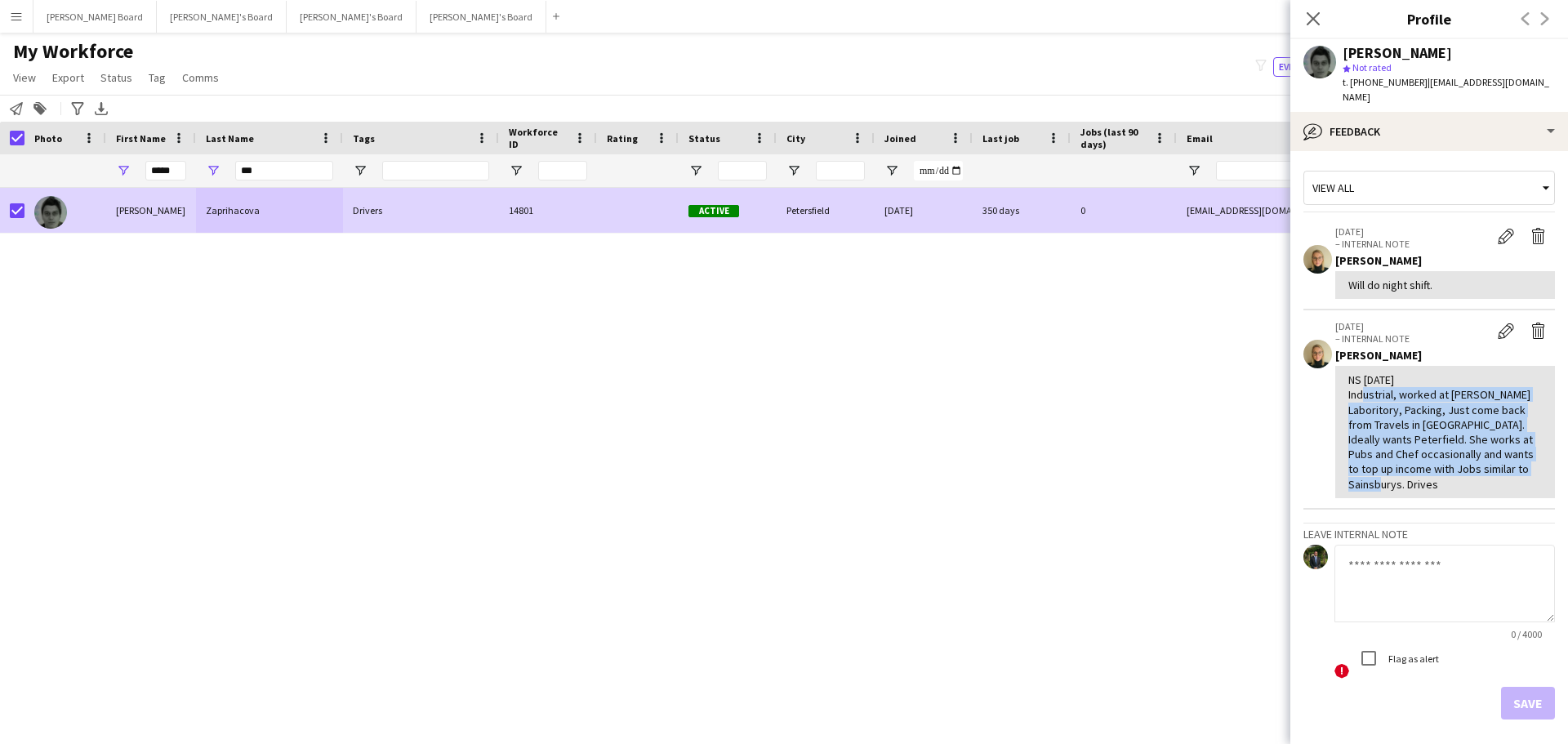
drag, startPoint x: 1439, startPoint y: 471, endPoint x: 1342, endPoint y: 375, distance: 136.5
click at [1342, 375] on div "NS 2.9.2024 Industrial, worked at Whitman Laboritory, Packing, Just come back f…" at bounding box center [1445, 432] width 220 height 132
copy div "Industrial, worked at Whitman Laboritory, Packing, Just come back from Travels …"
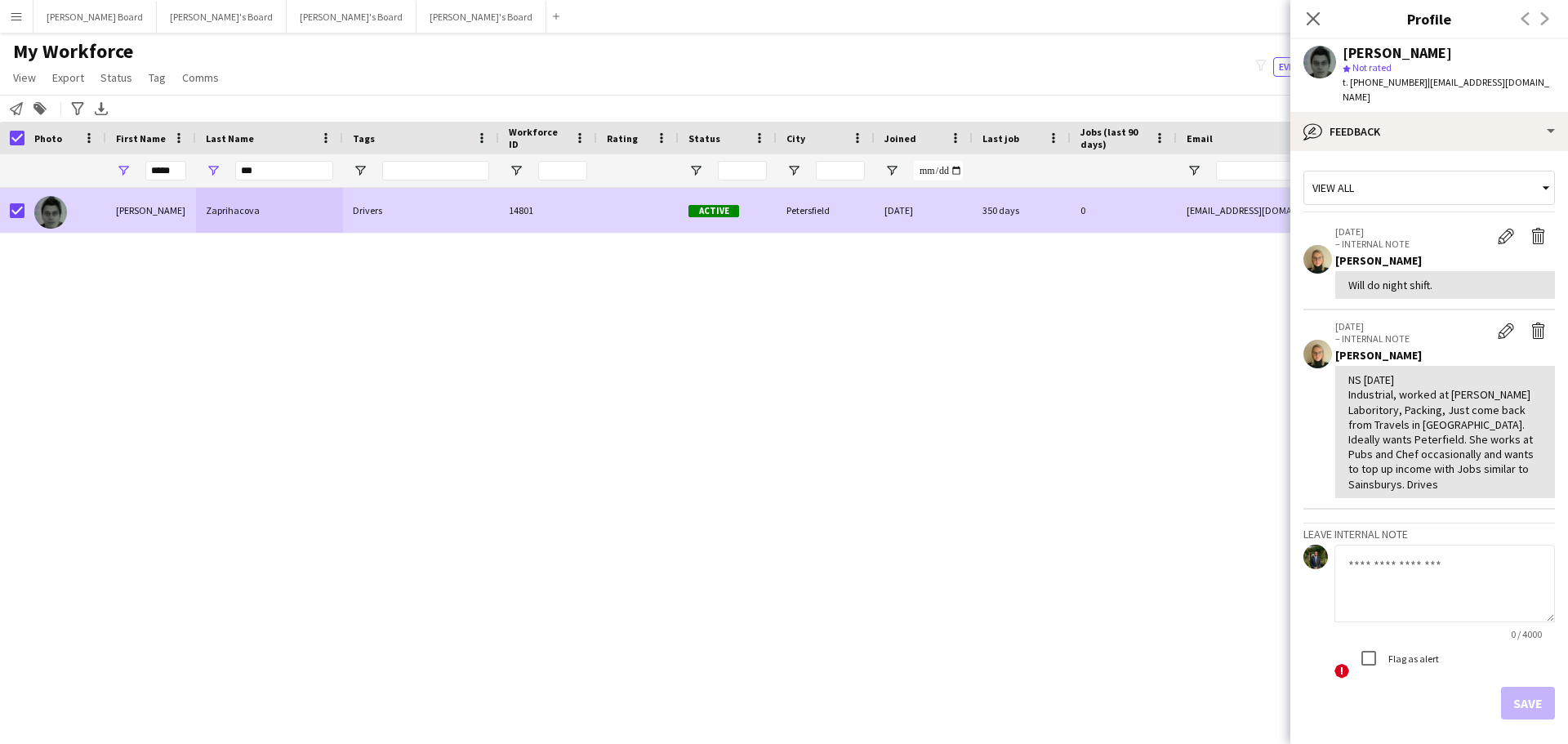
click at [1176, 70] on div "My Workforce View Views Default view Compliance RTW Checks MANCHESTER Search UN…" at bounding box center [784, 66] width 1568 height 55
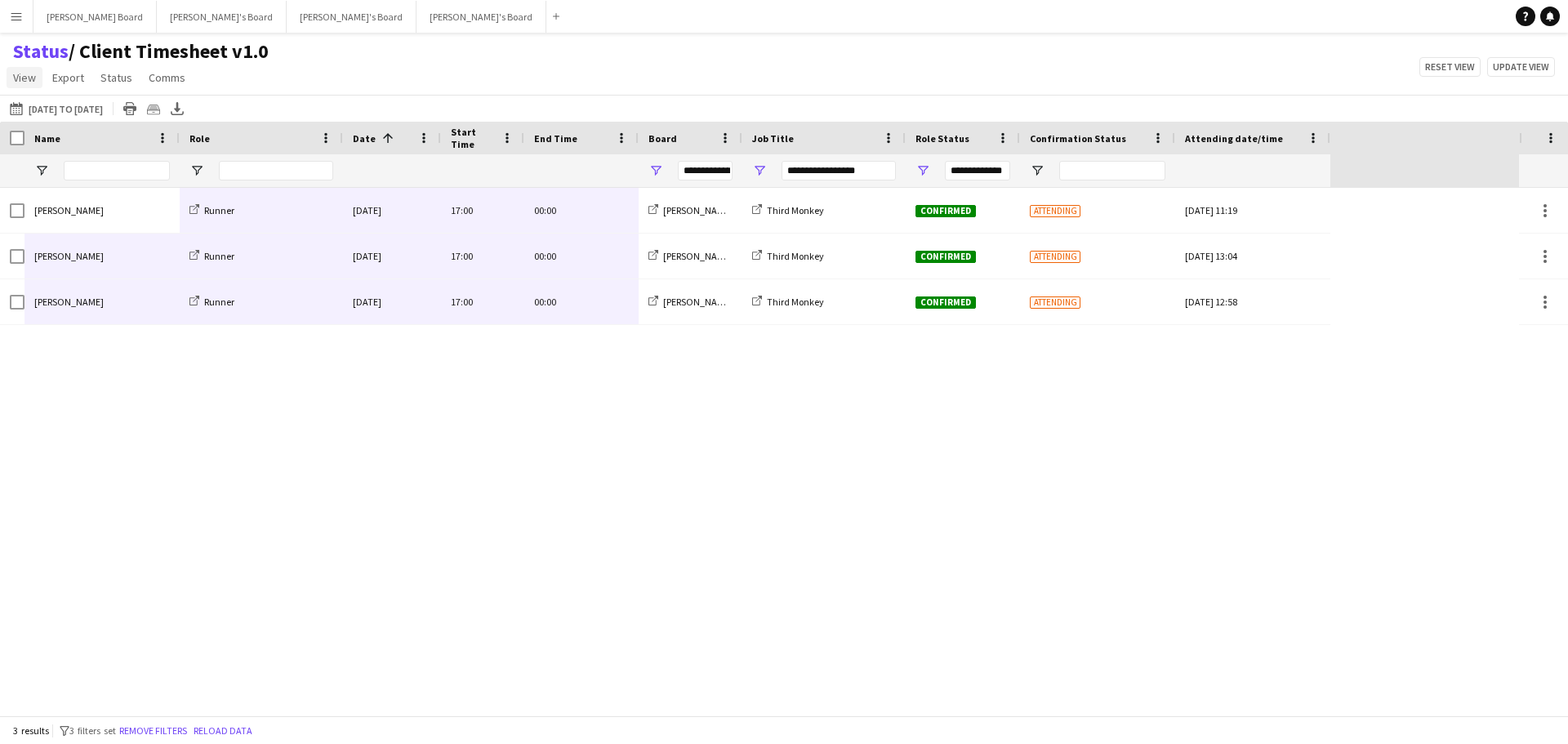
click at [24, 82] on span "View" at bounding box center [24, 77] width 23 height 14
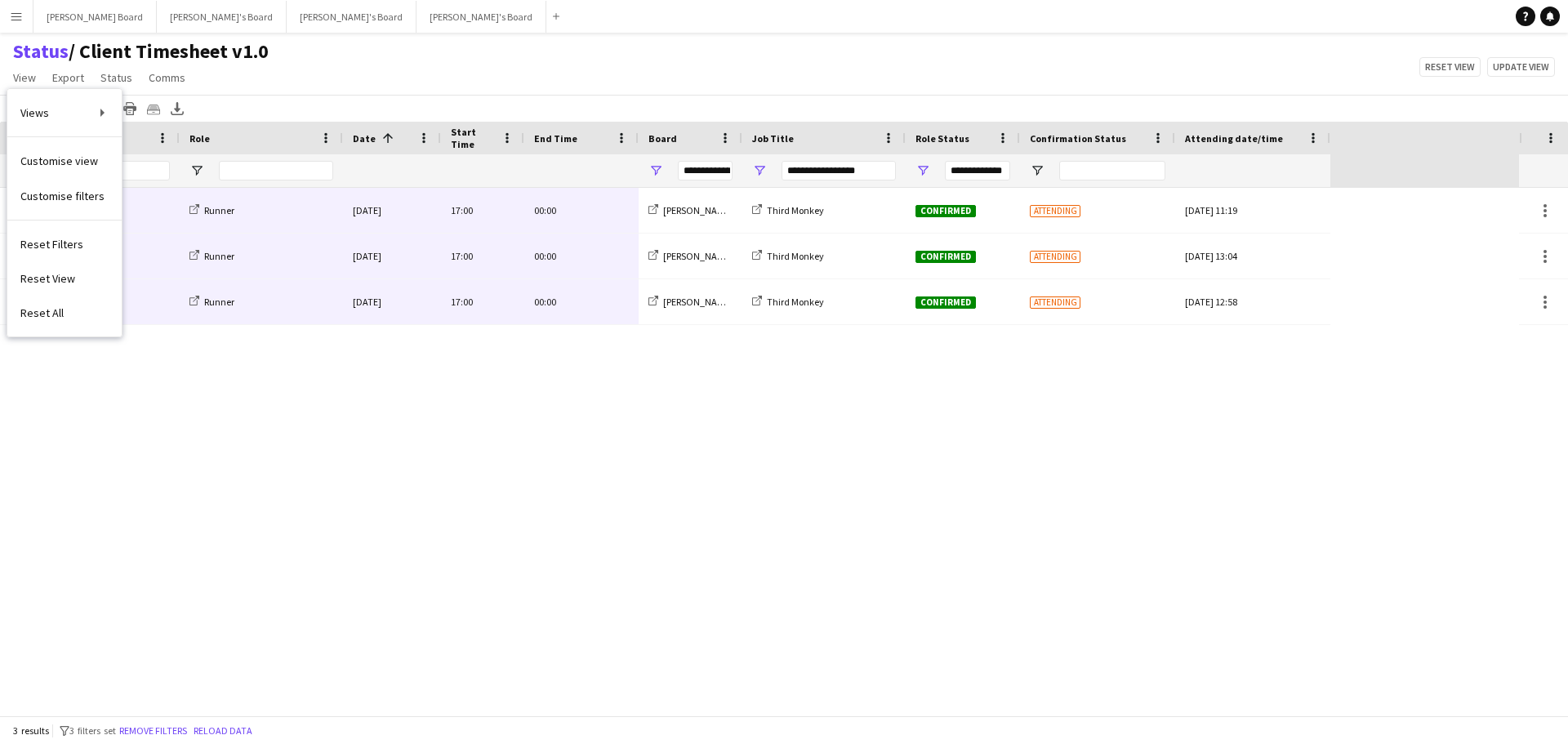
click at [472, 66] on div "Status / Client Timesheet v1.0 View Views Default view Airshow Accreditation Ai…" at bounding box center [784, 66] width 1568 height 55
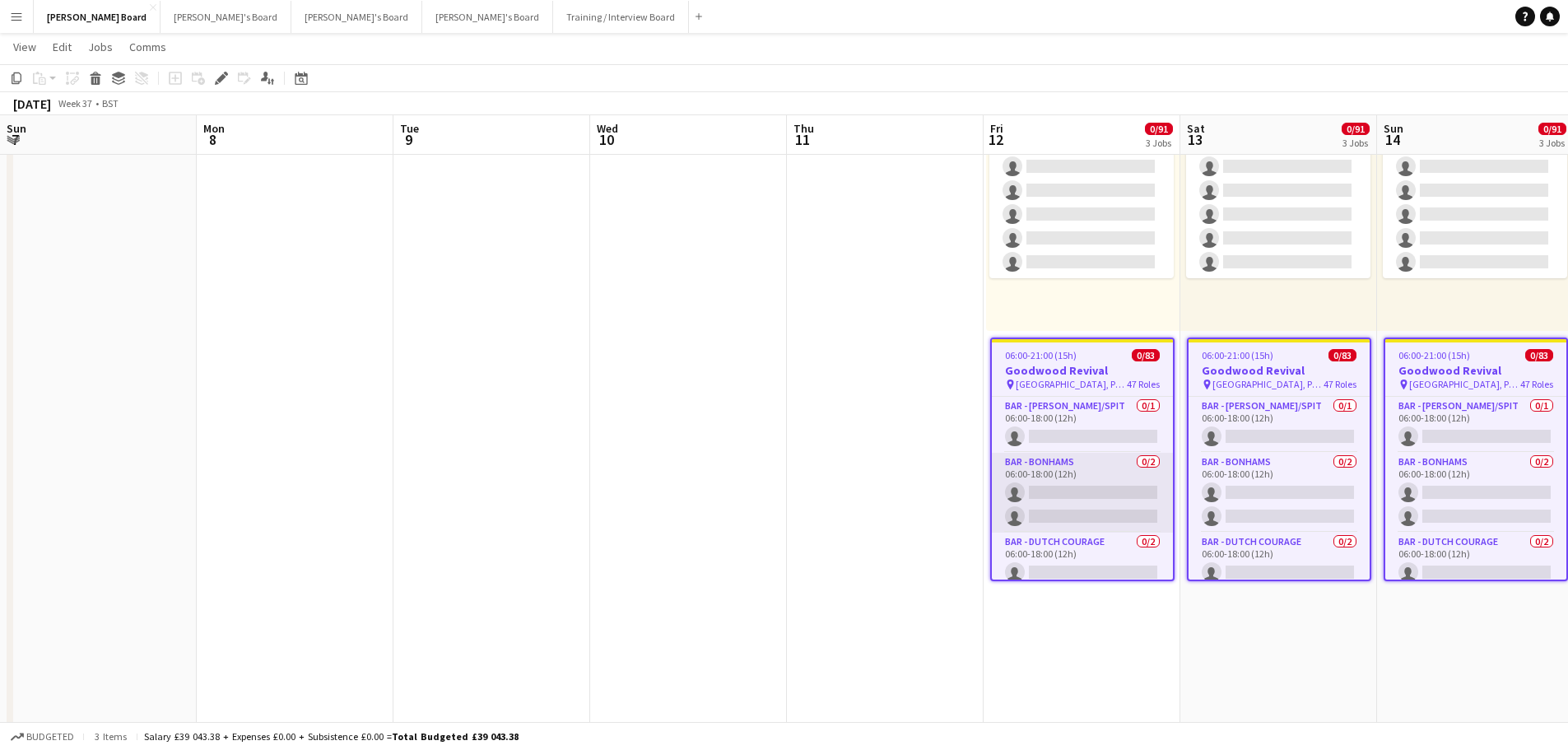
scroll to position [0, 566]
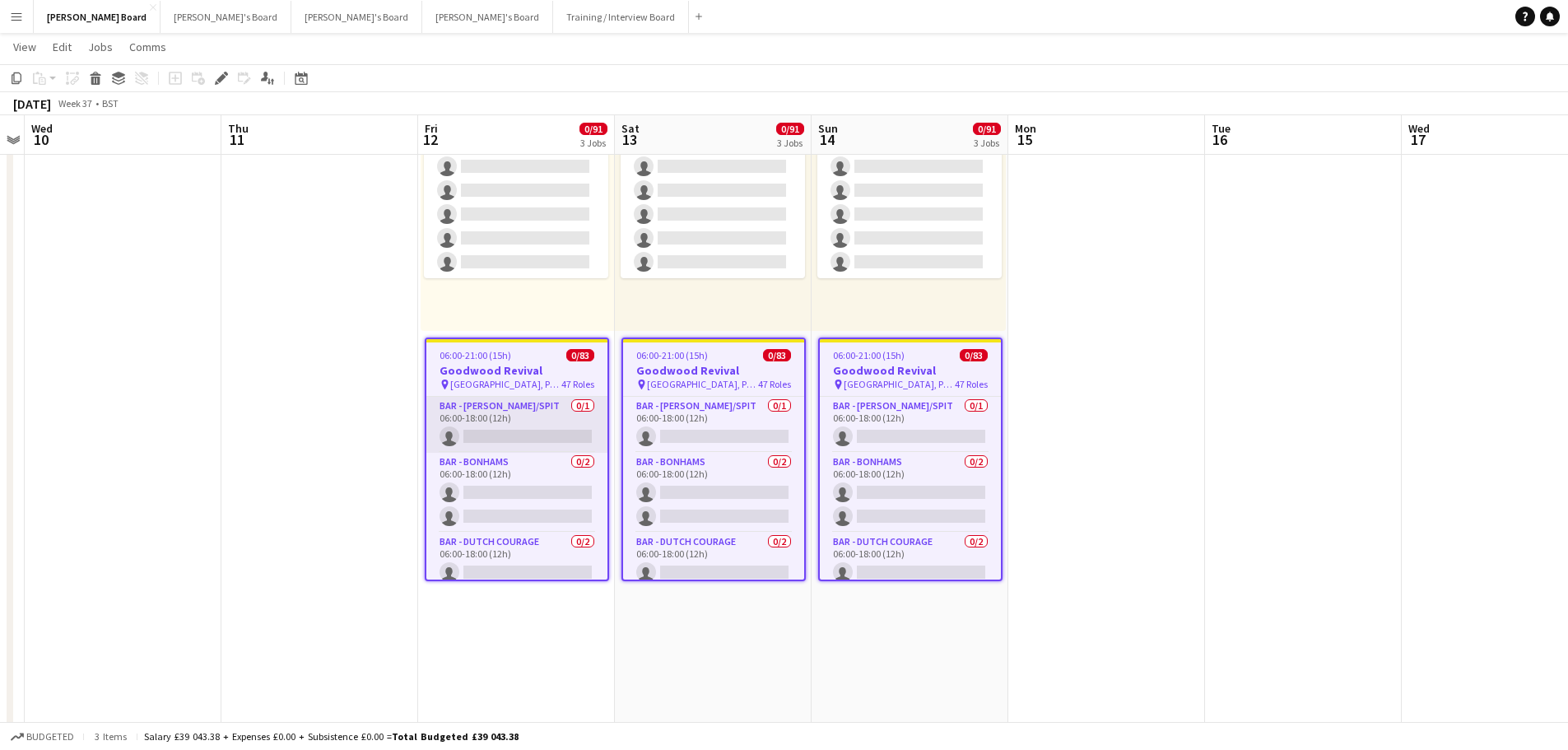
click at [495, 409] on app-card-role "BAR - [PERSON_NAME]/SPIT 0/1 06:00-18:00 (12h) single-neutral-actions" at bounding box center [517, 424] width 181 height 56
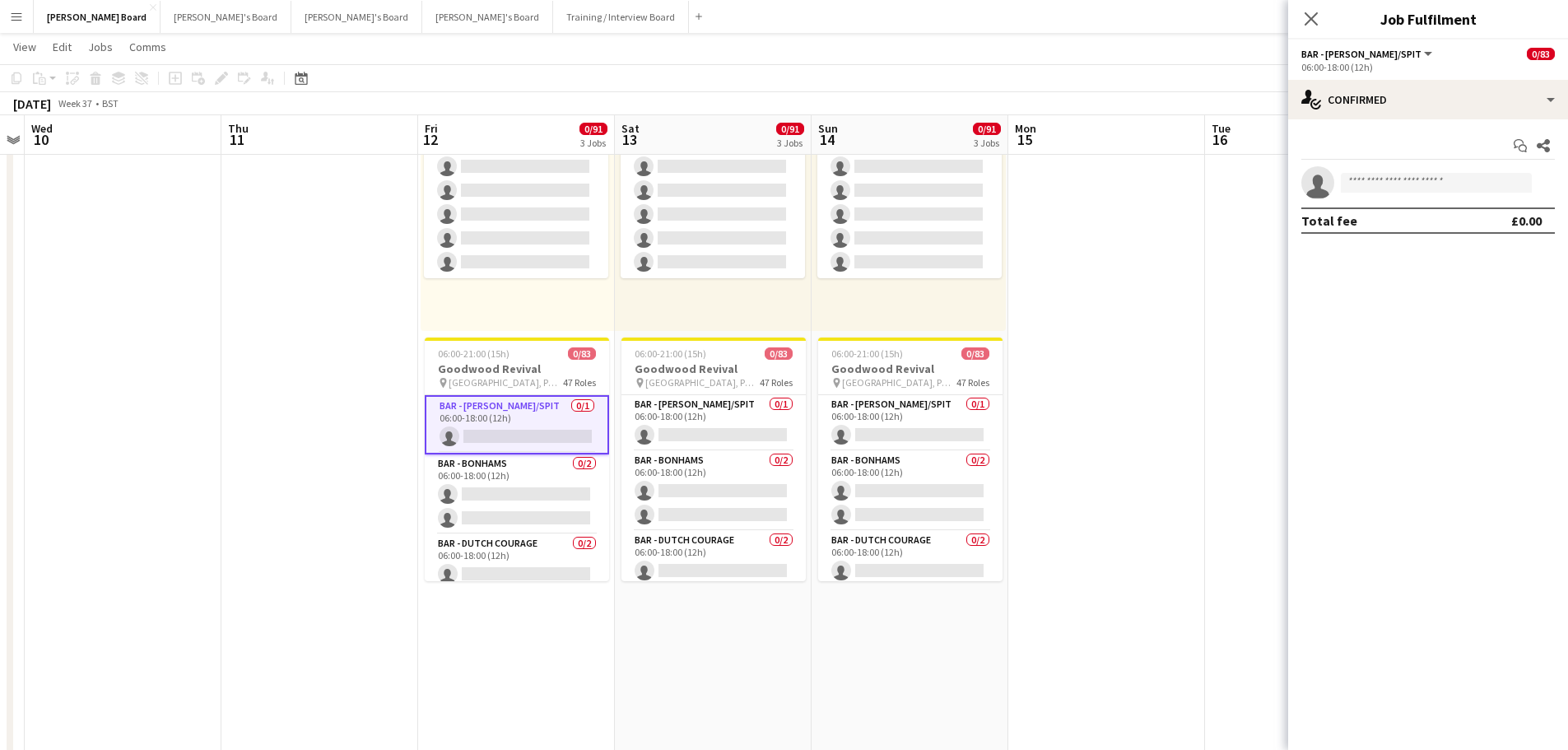
scroll to position [0, 563]
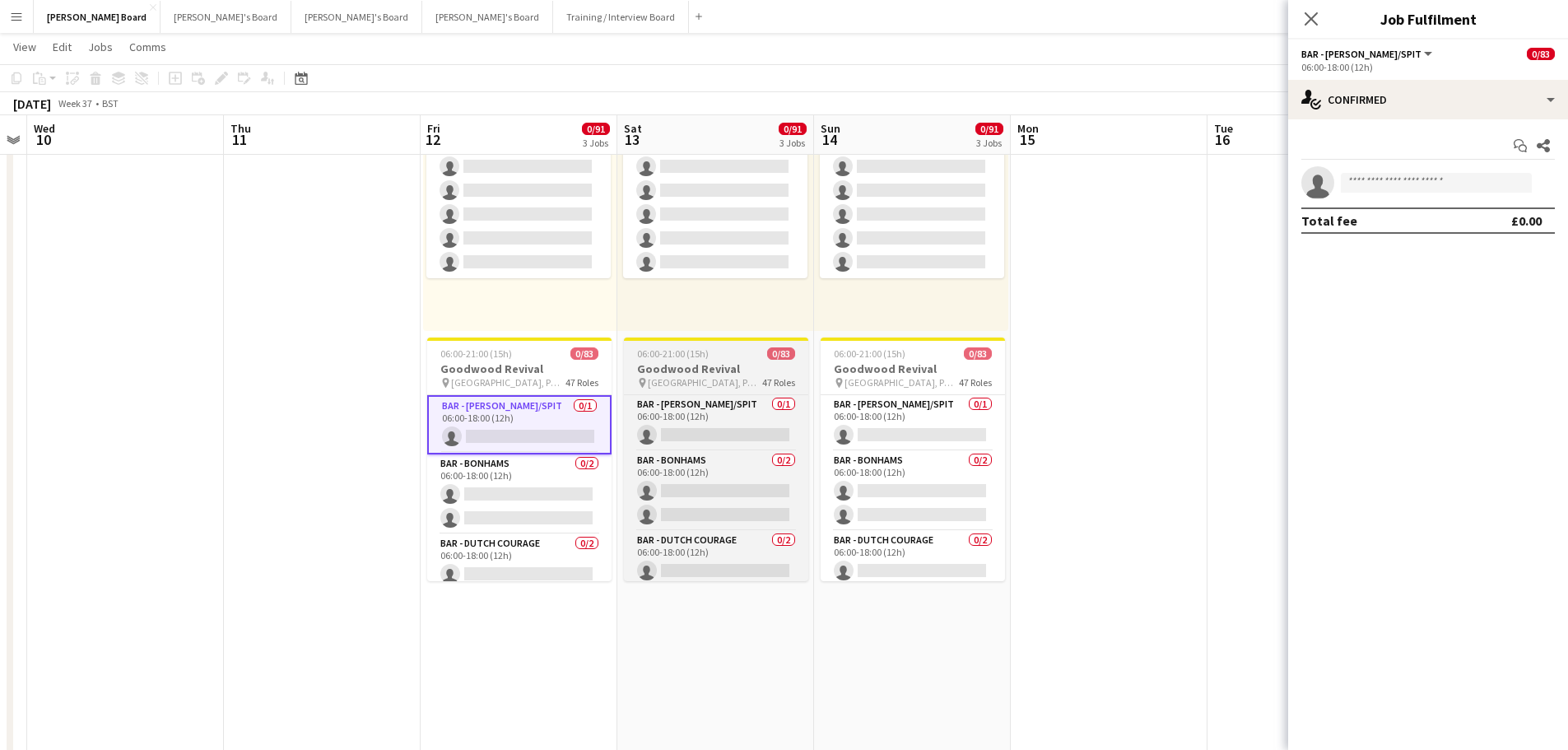
click at [687, 360] on app-job-card "06:00-21:00 (15h) 0/83 Goodwood Revival pin Chichester, PO18 0PS 47 Roles BAR -…" at bounding box center [716, 459] width 185 height 244
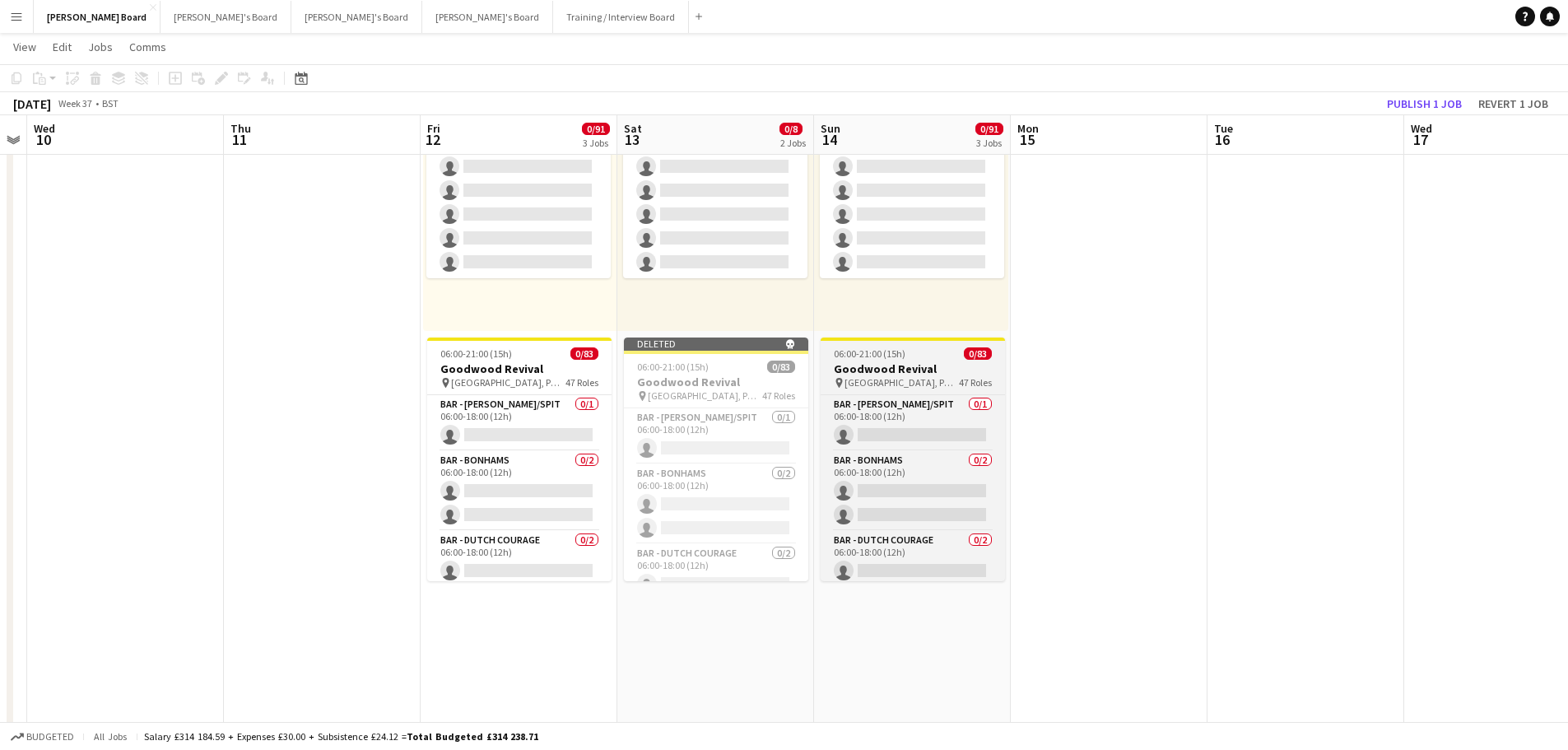
click at [881, 352] on span "06:00-21:00 (15h)" at bounding box center [869, 354] width 71 height 12
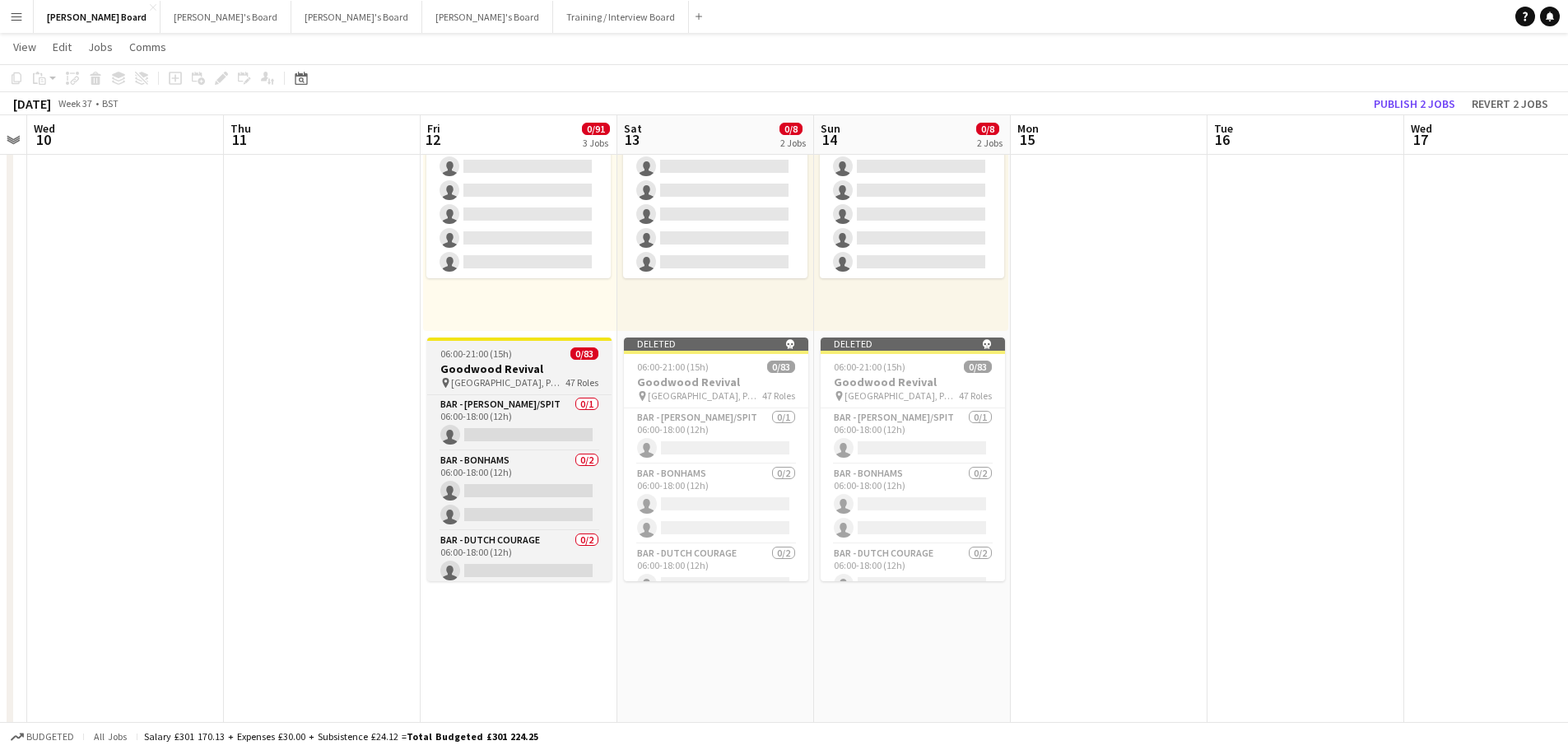
click at [566, 381] on span "47 Roles" at bounding box center [582, 382] width 33 height 12
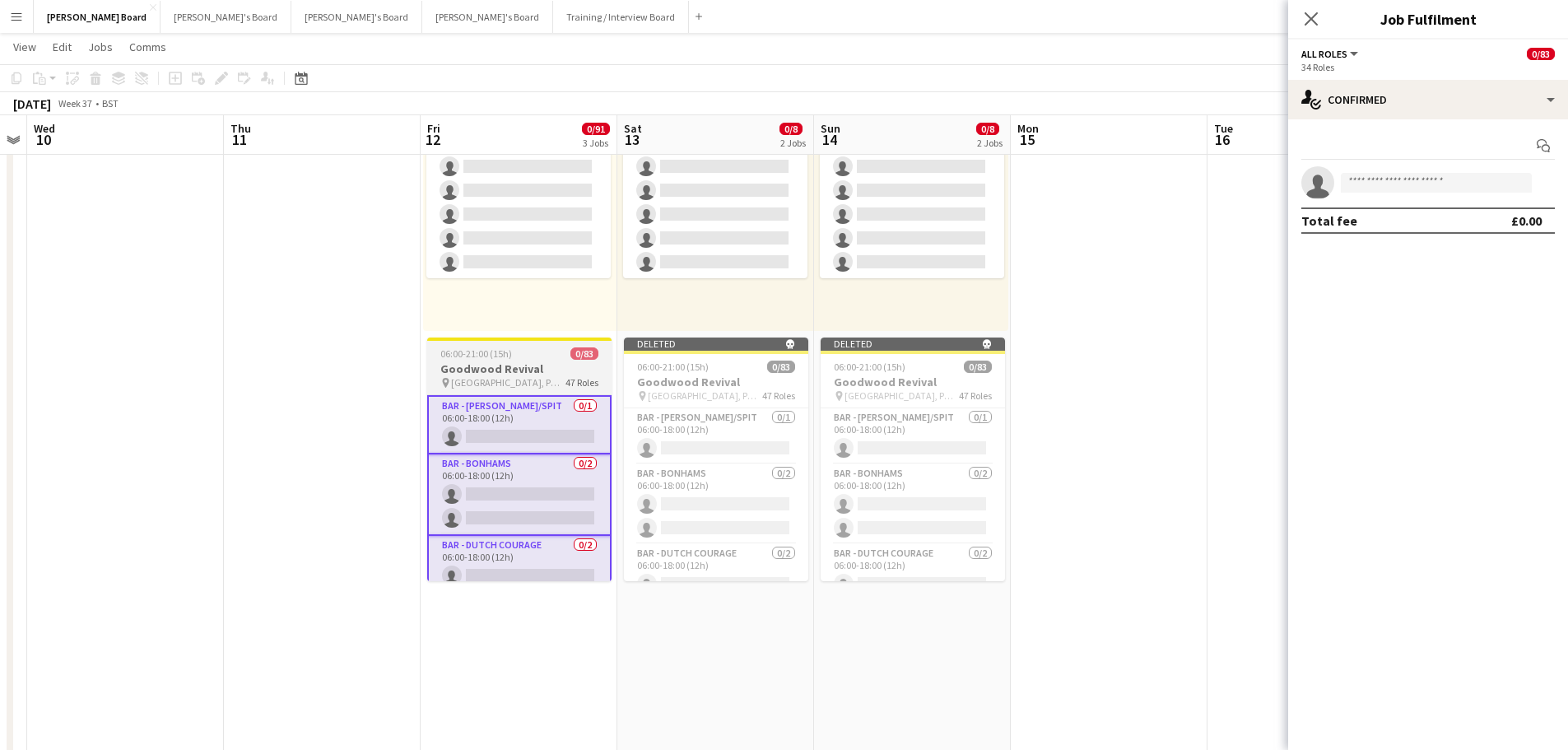
click at [499, 357] on span "06:00-21:00 (15h)" at bounding box center [475, 354] width 71 height 12
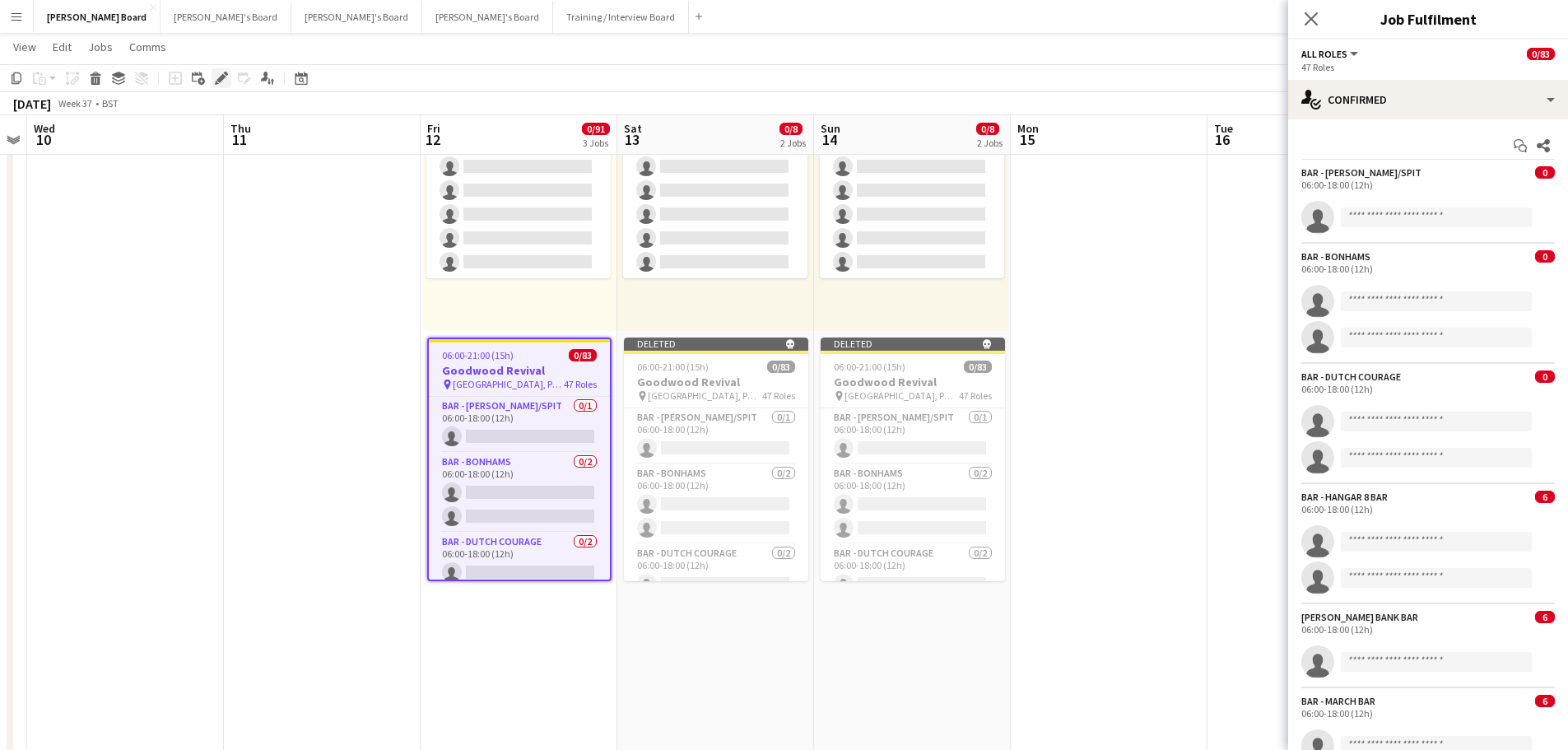
click at [221, 80] on icon at bounding box center [221, 78] width 9 height 9
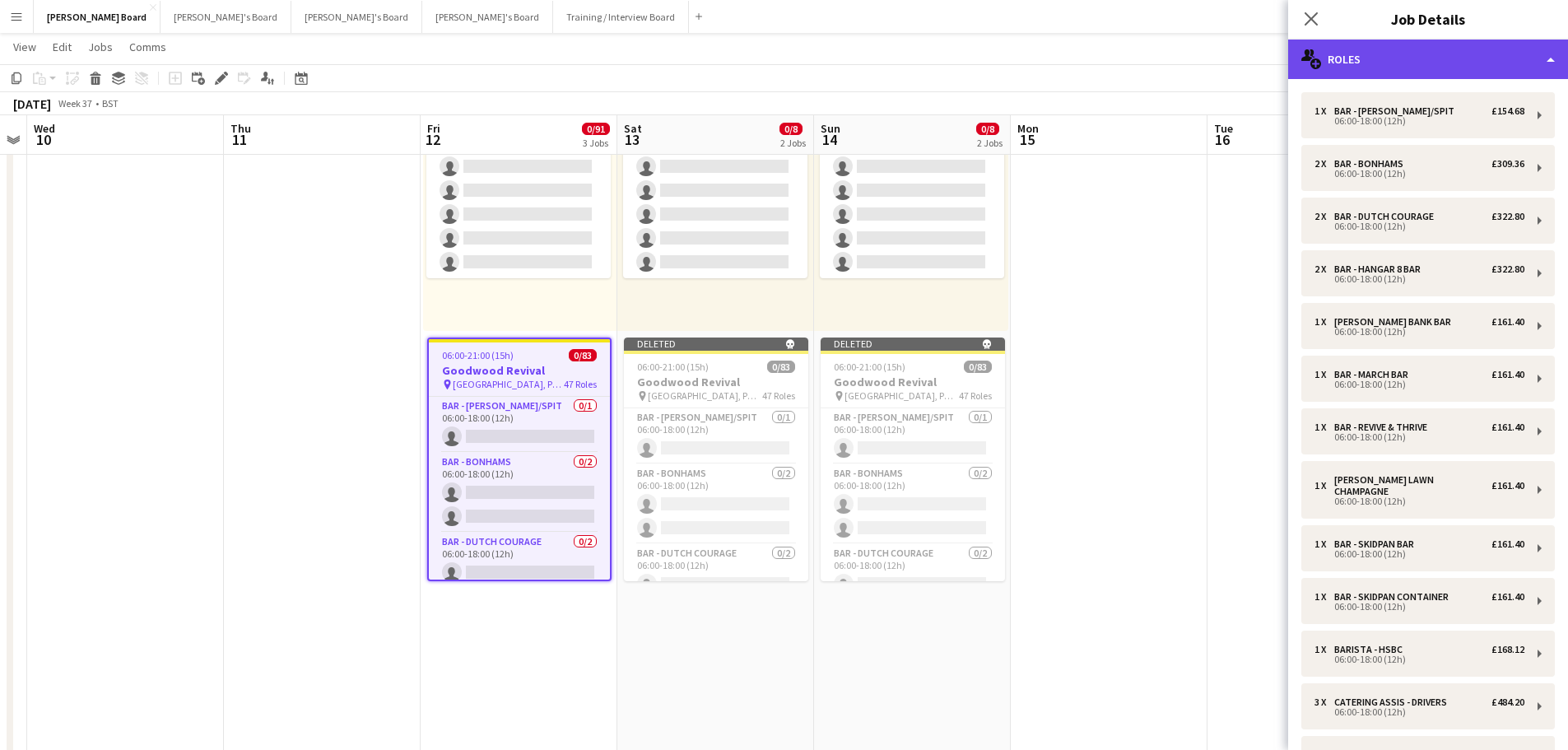
click at [1450, 65] on div "multiple-users-add Roles" at bounding box center [1428, 59] width 280 height 39
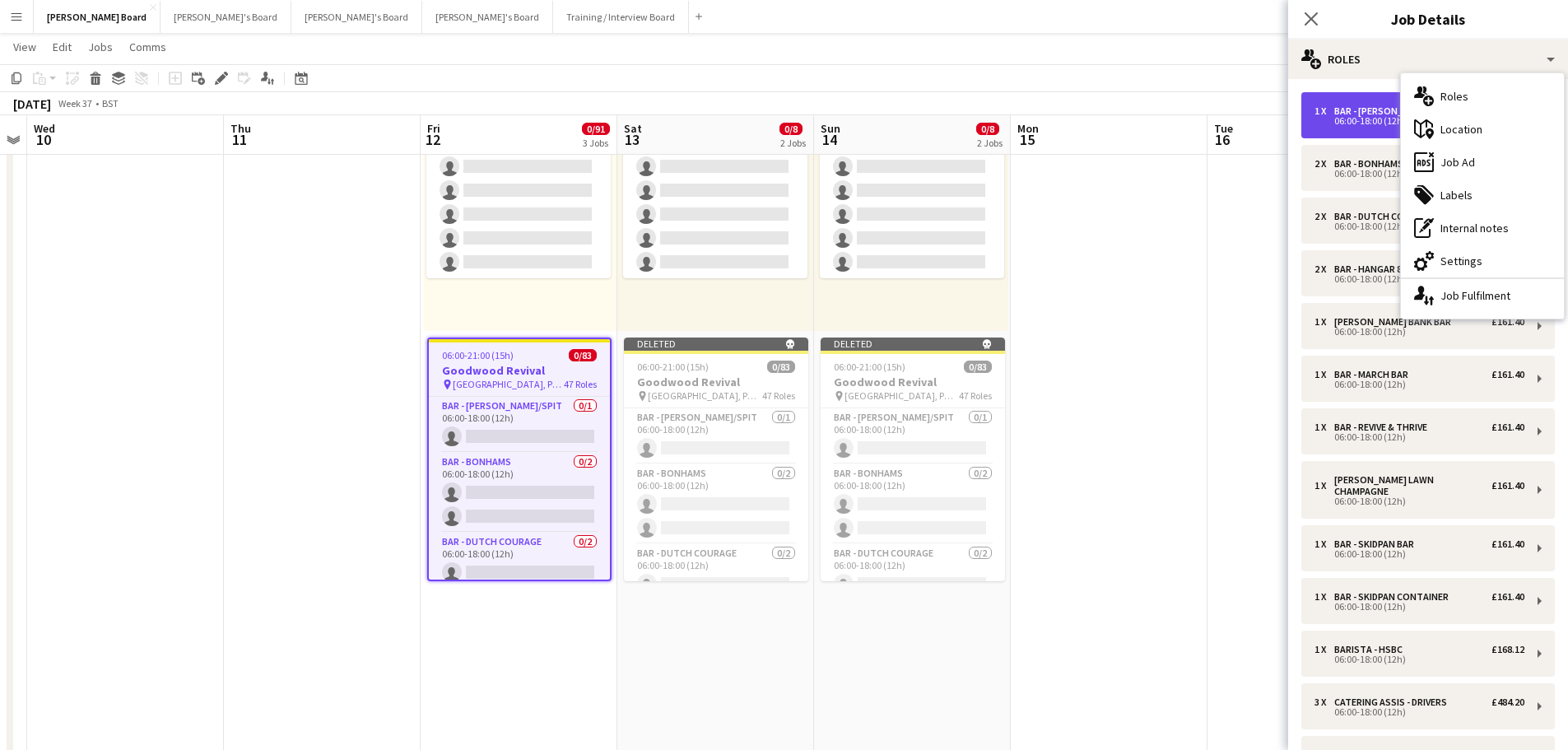
click at [1378, 117] on div "06:00-18:00 (12h)" at bounding box center [1420, 121] width 210 height 9
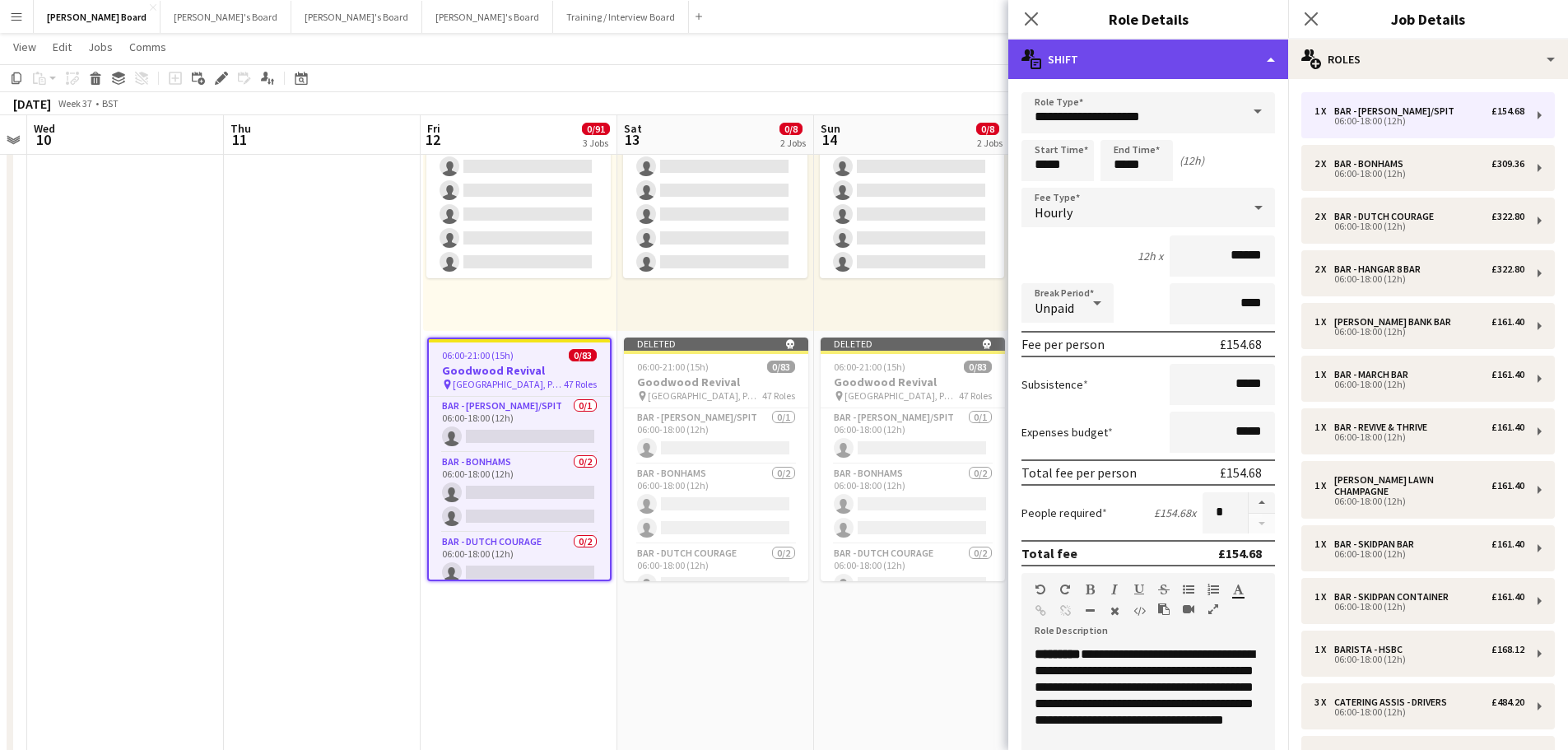
click at [1150, 57] on div "multiple-actions-text Shift" at bounding box center [1148, 59] width 280 height 39
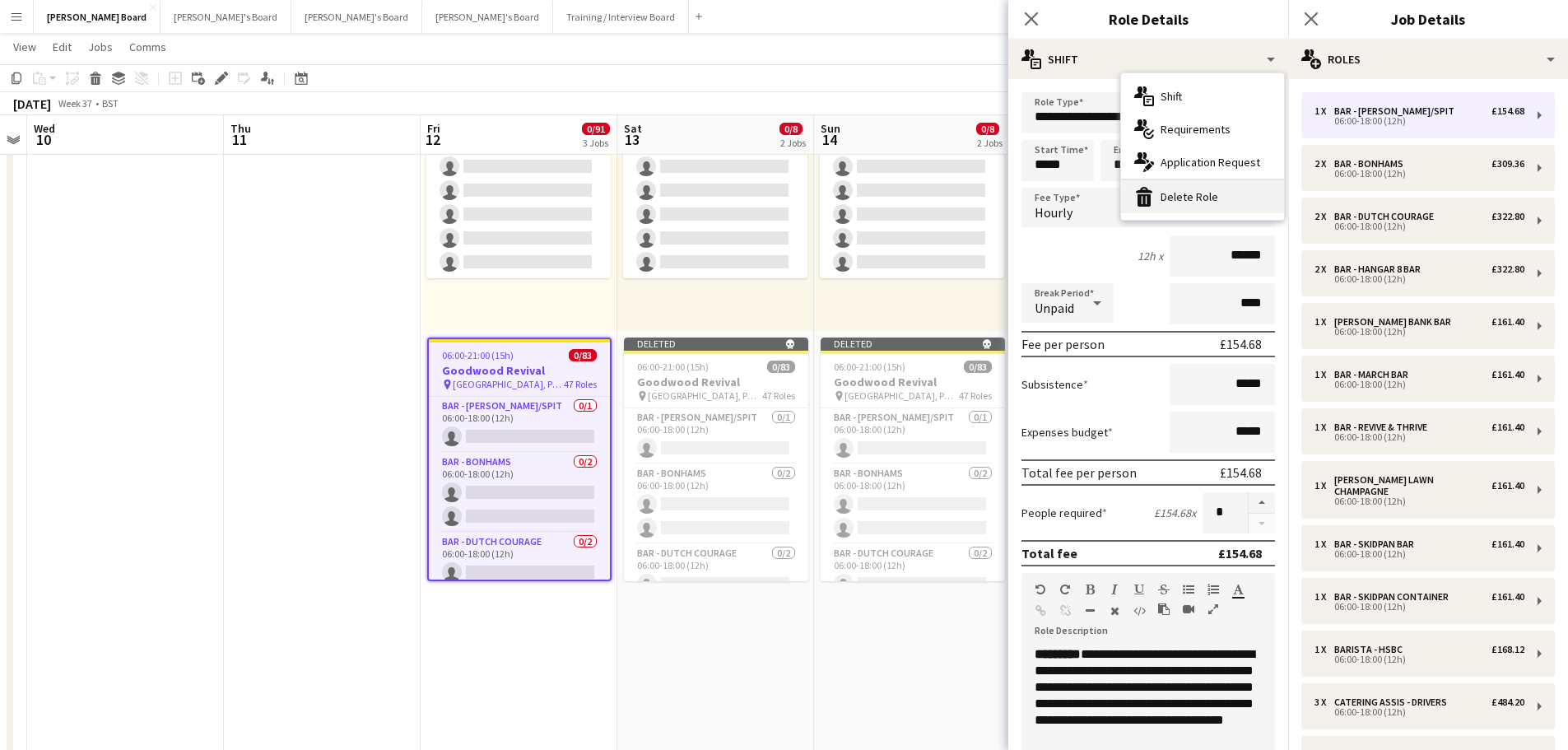
click at [1198, 196] on div "bin-2 Delete Role" at bounding box center [1203, 197] width 163 height 33
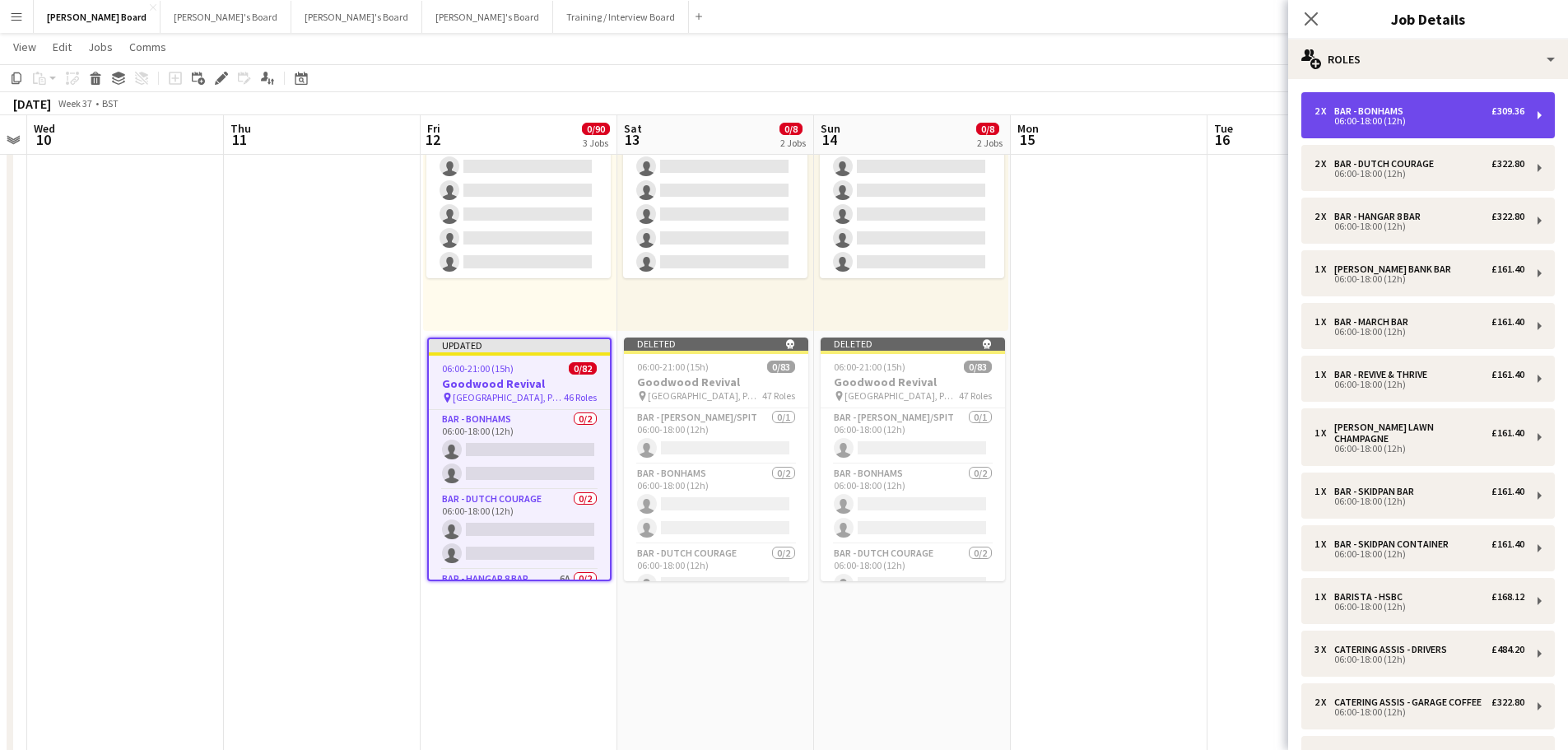
click at [1407, 110] on div "BAR - BONHAMS" at bounding box center [1372, 111] width 76 height 11
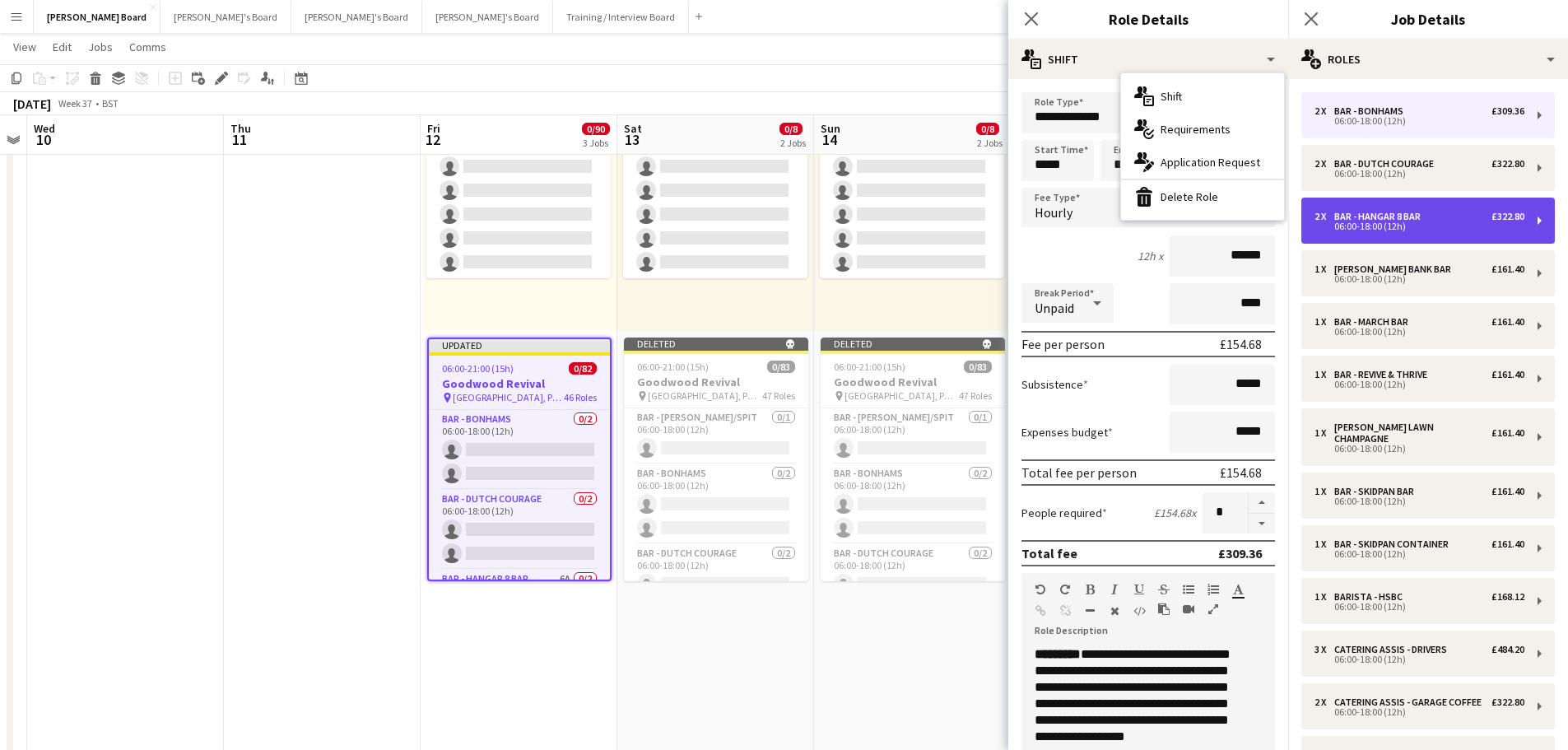
click at [1378, 219] on div "BAR - HANGAR 8 BAR" at bounding box center [1381, 216] width 93 height 11
type input "**********"
type input "***"
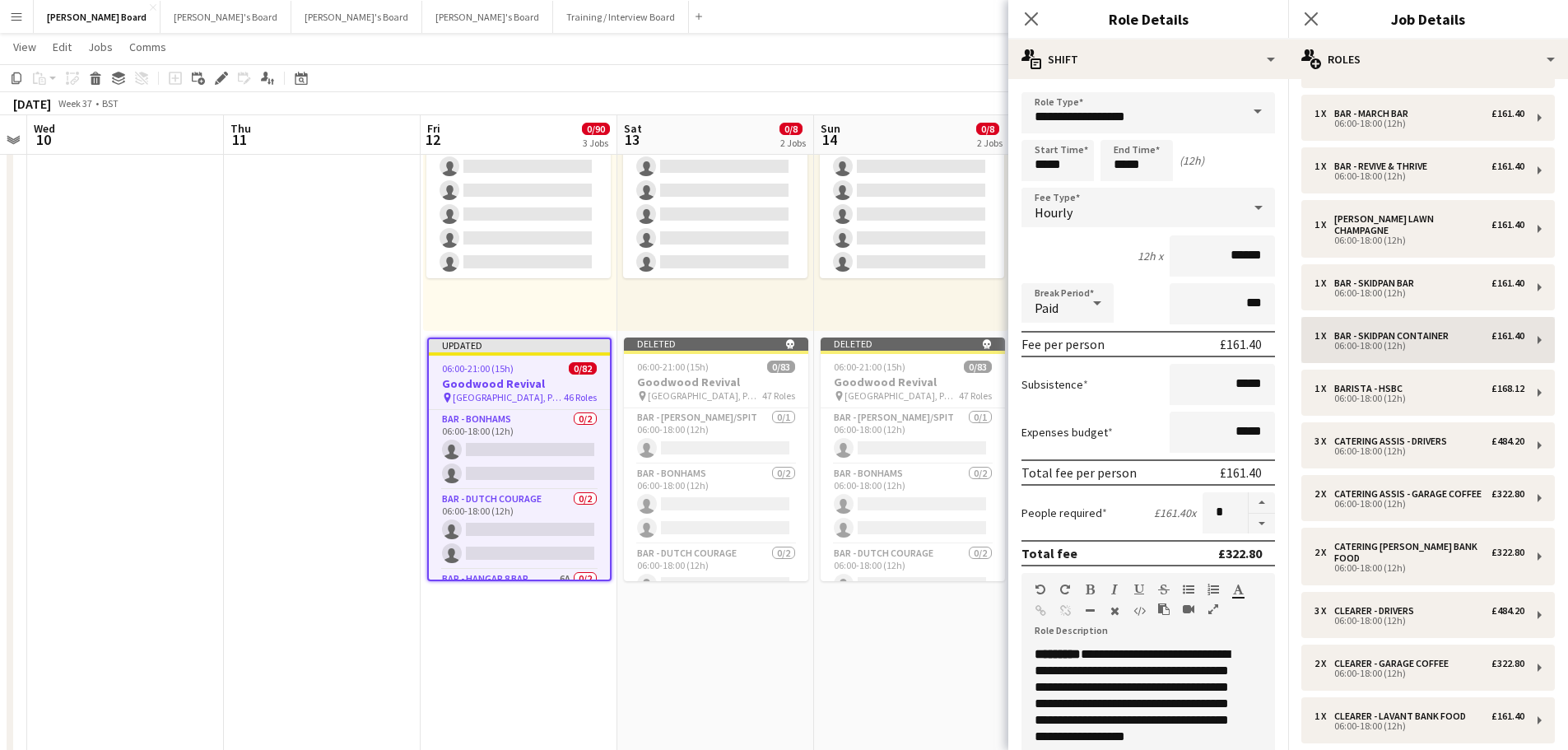
scroll to position [247, 0]
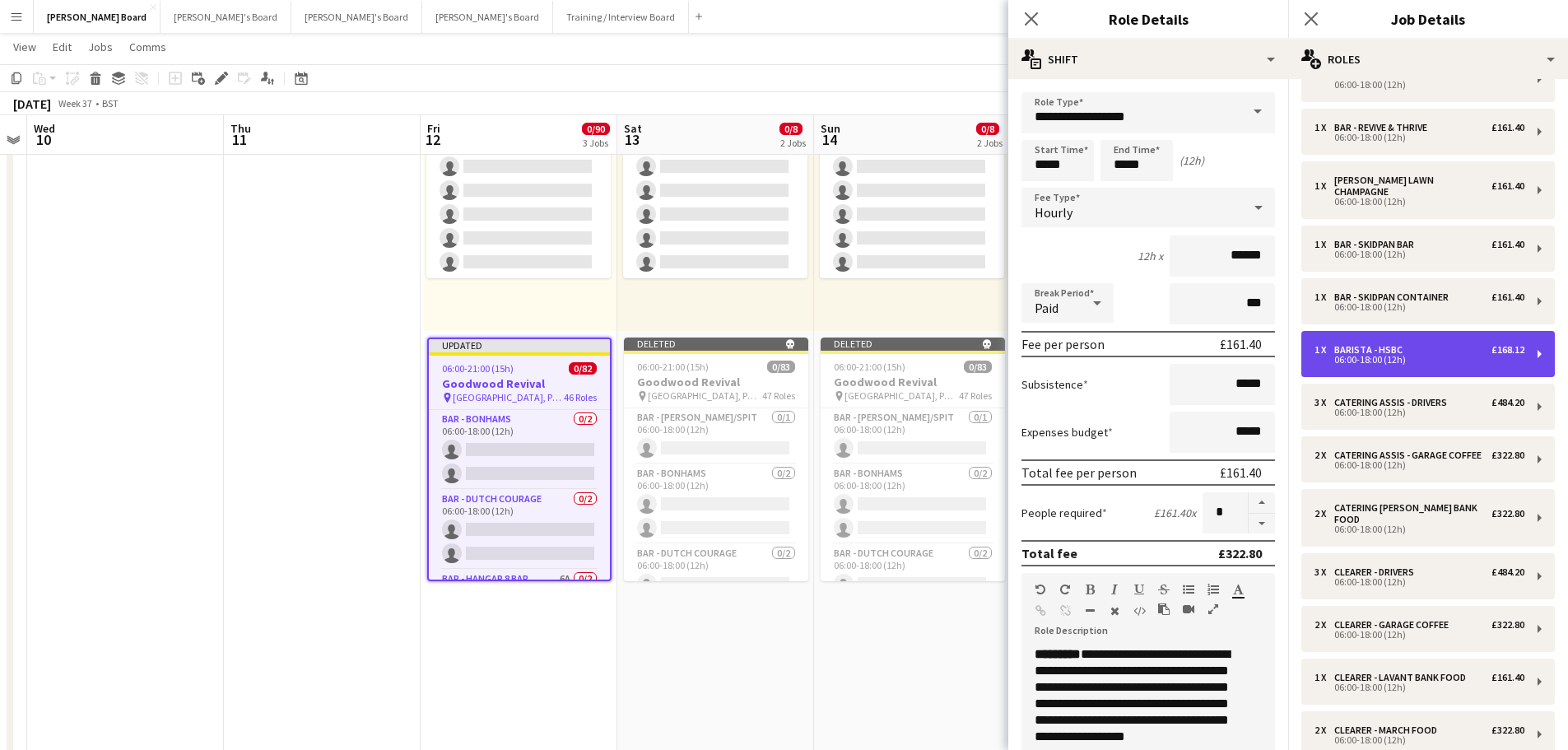
click at [1372, 353] on div "BARISTA - HSBC" at bounding box center [1371, 349] width 75 height 11
type input "**********"
type input "******"
type input "*"
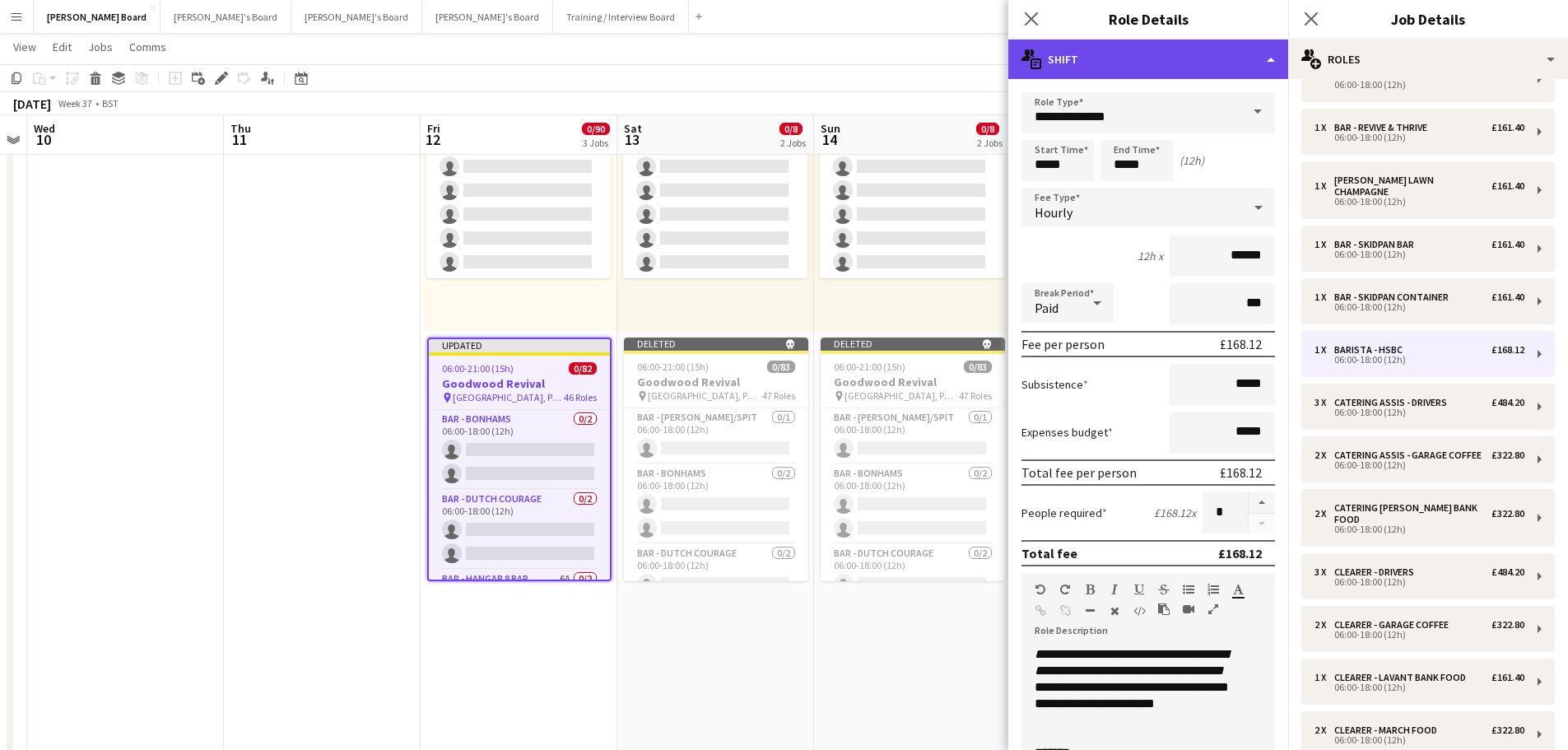
click at [1168, 70] on div "multiple-actions-text Shift" at bounding box center [1148, 59] width 280 height 39
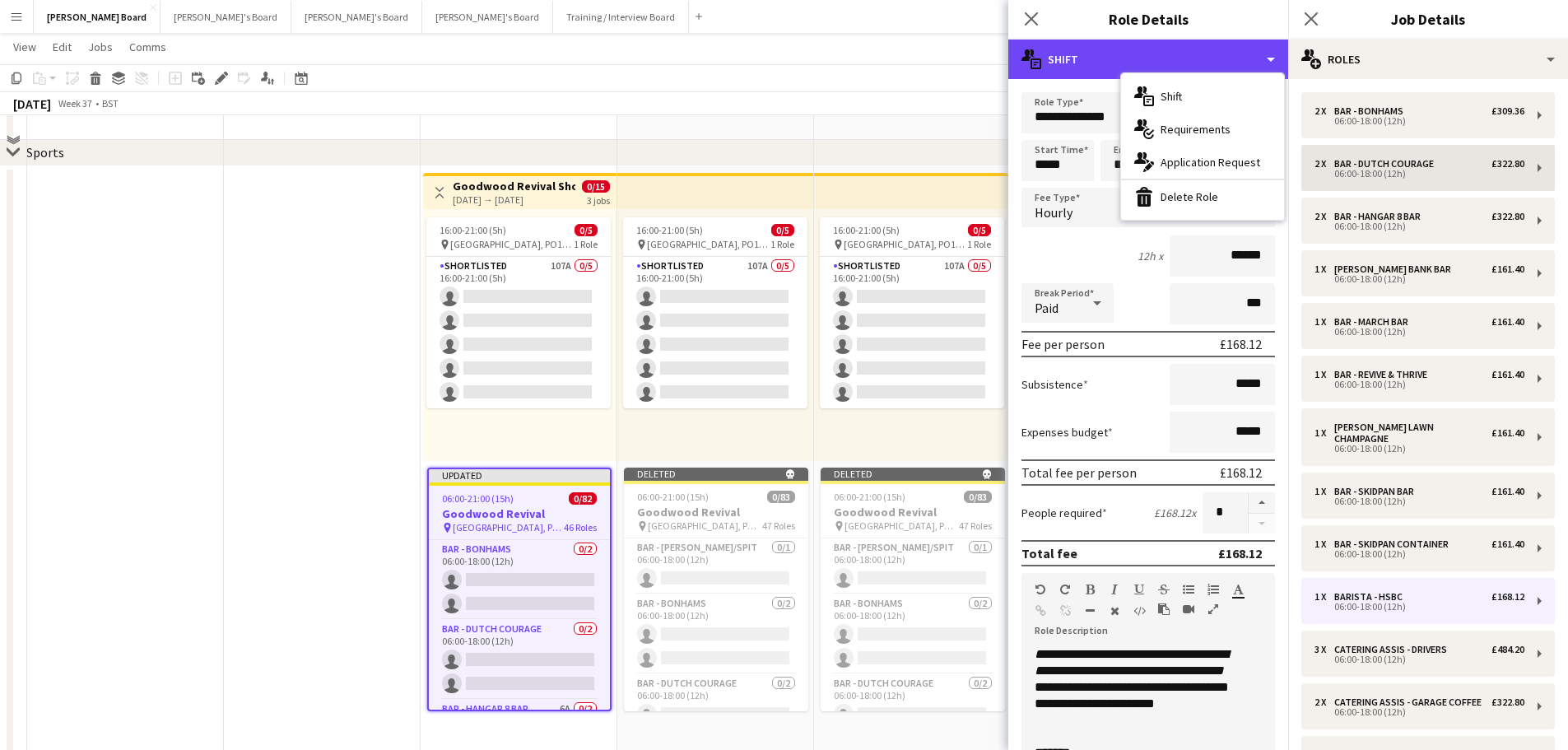
scroll to position [577, 0]
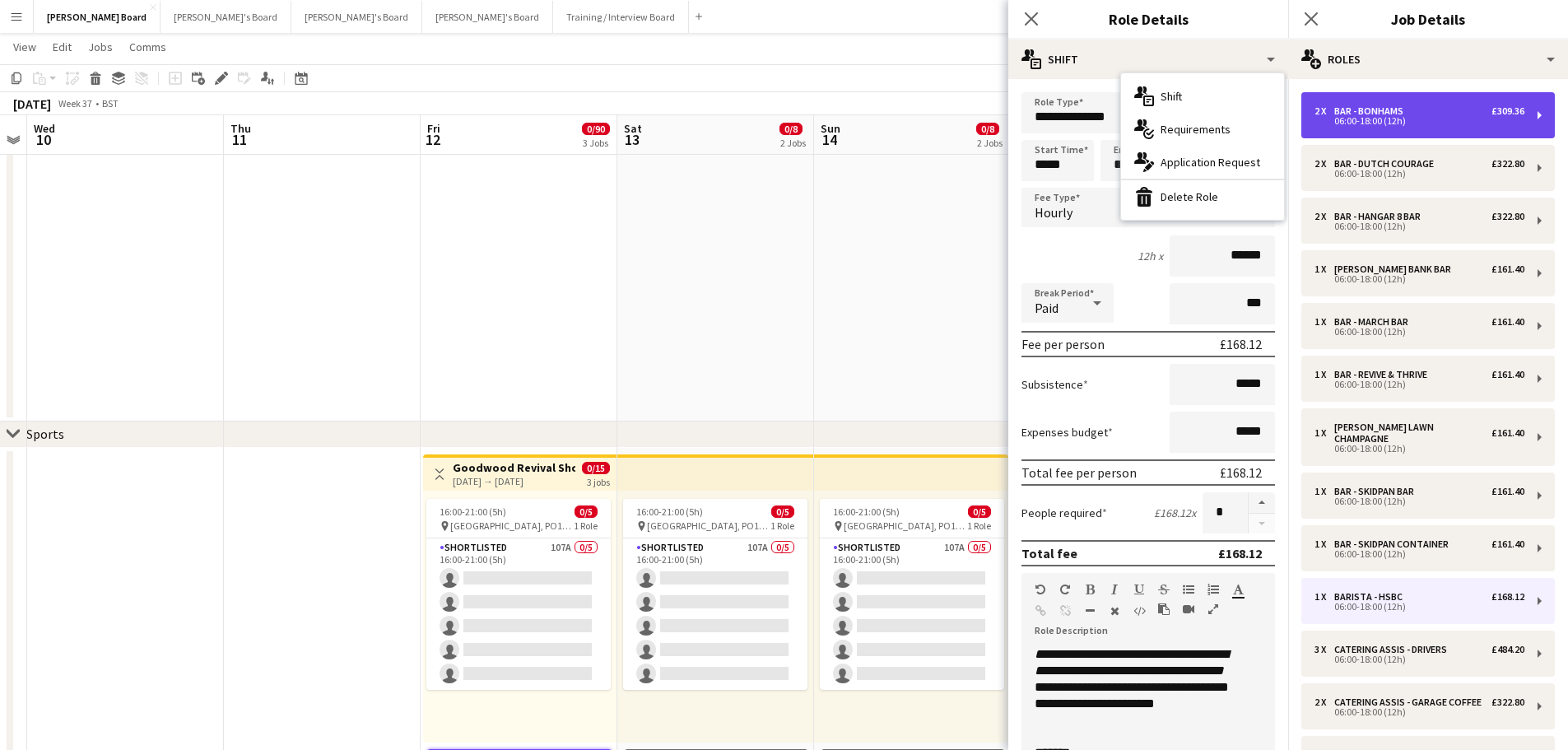
click at [1375, 113] on div "BAR - BONHAMS" at bounding box center [1372, 111] width 76 height 11
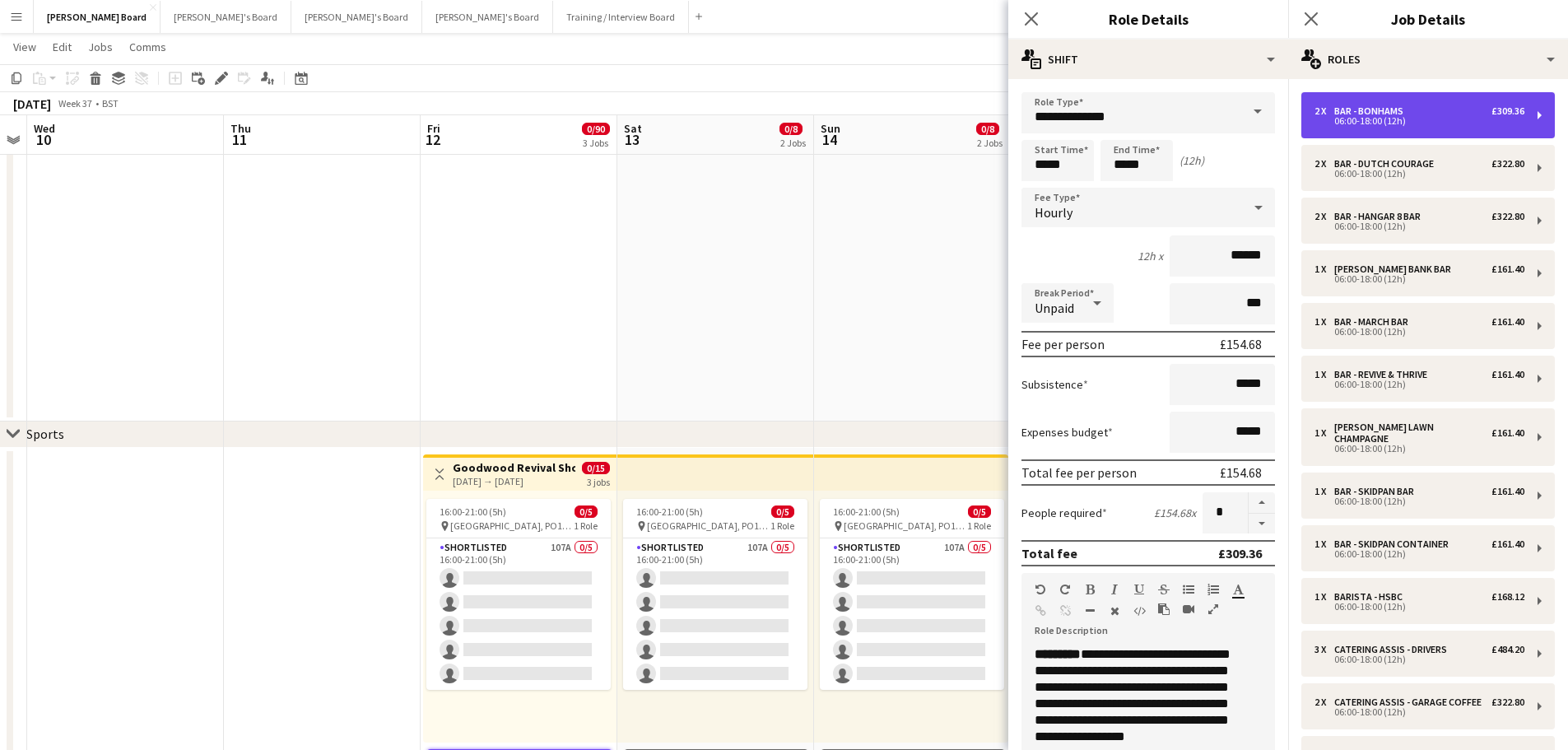
type input "**********"
type input "******"
type input "****"
type input "*"
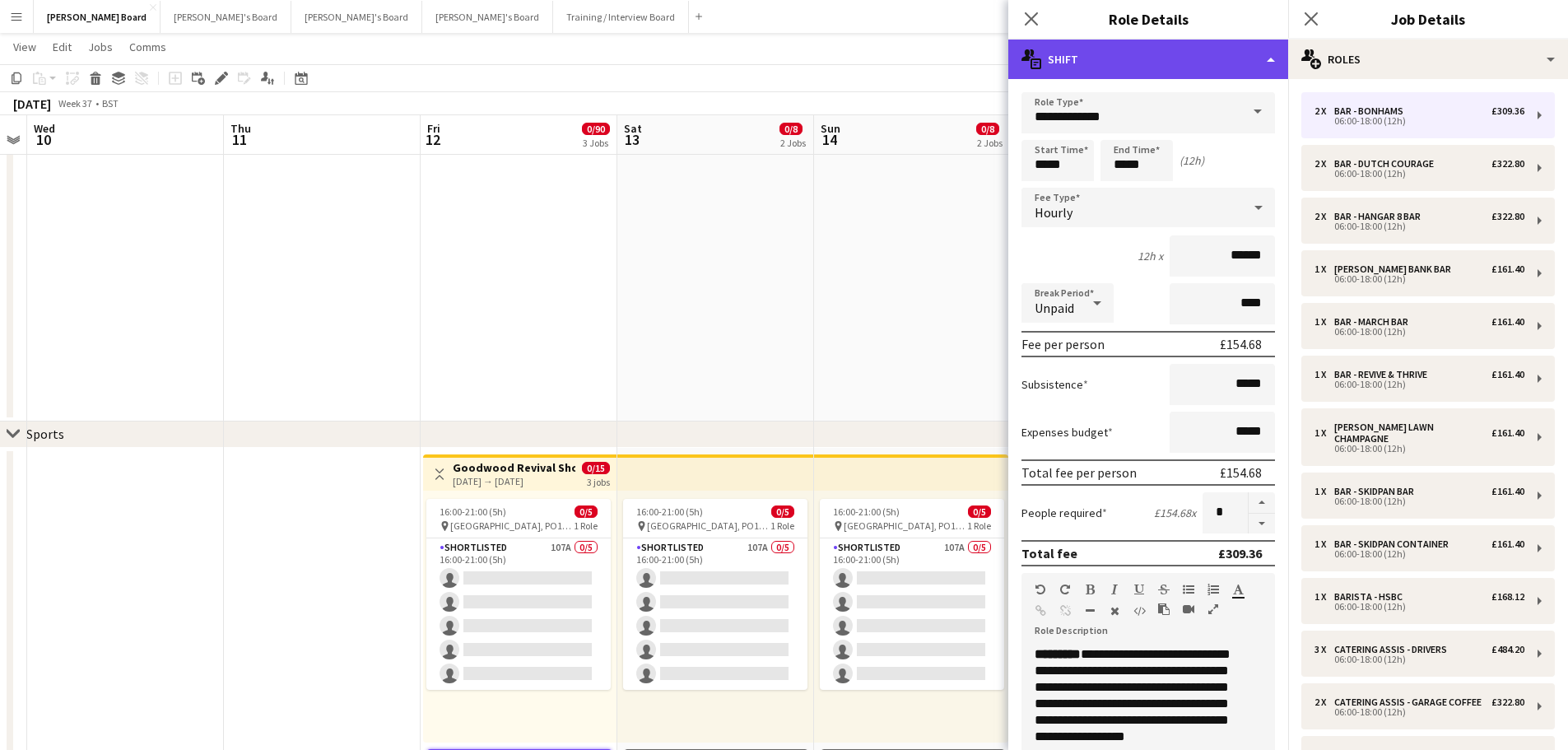
click at [1169, 73] on div "multiple-actions-text Shift" at bounding box center [1148, 59] width 280 height 39
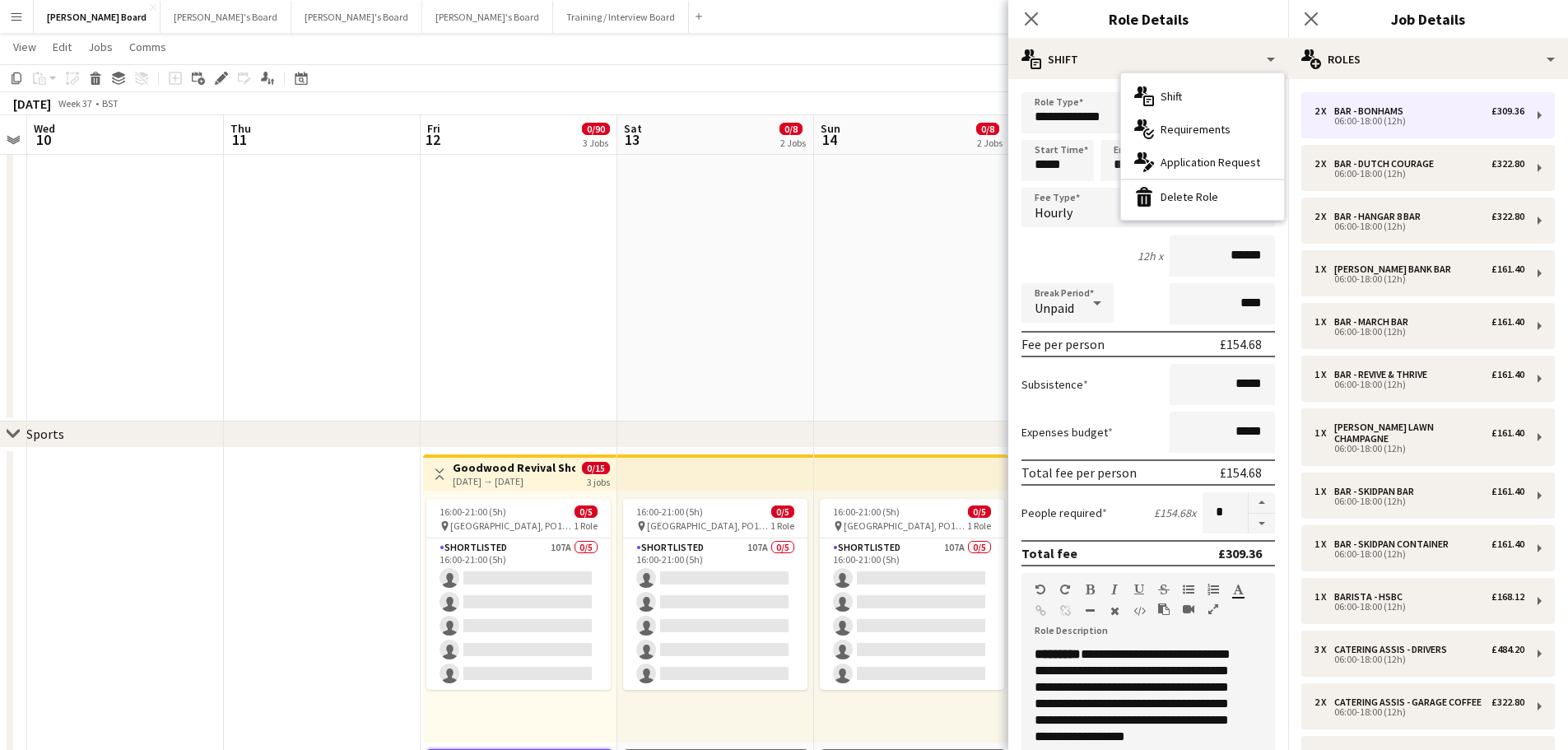
drag, startPoint x: 1208, startPoint y: 203, endPoint x: 1274, endPoint y: 141, distance: 90.6
click at [1209, 203] on div "bin-2 Delete Role" at bounding box center [1203, 197] width 163 height 33
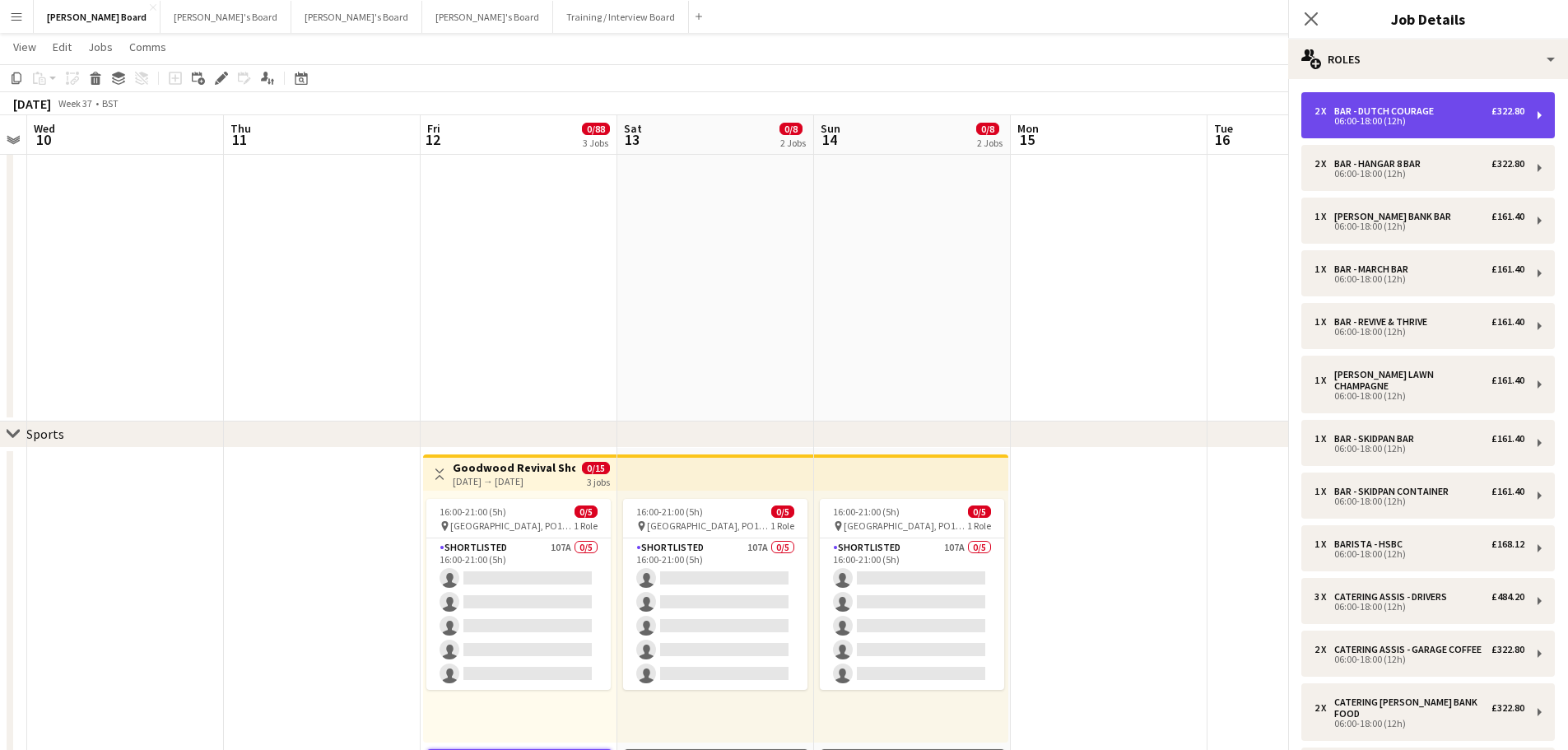
click at [1370, 99] on div "2 x BAR - DUTCH COURAGE £322.80 06:00-18:00 (12h)" at bounding box center [1428, 115] width 253 height 46
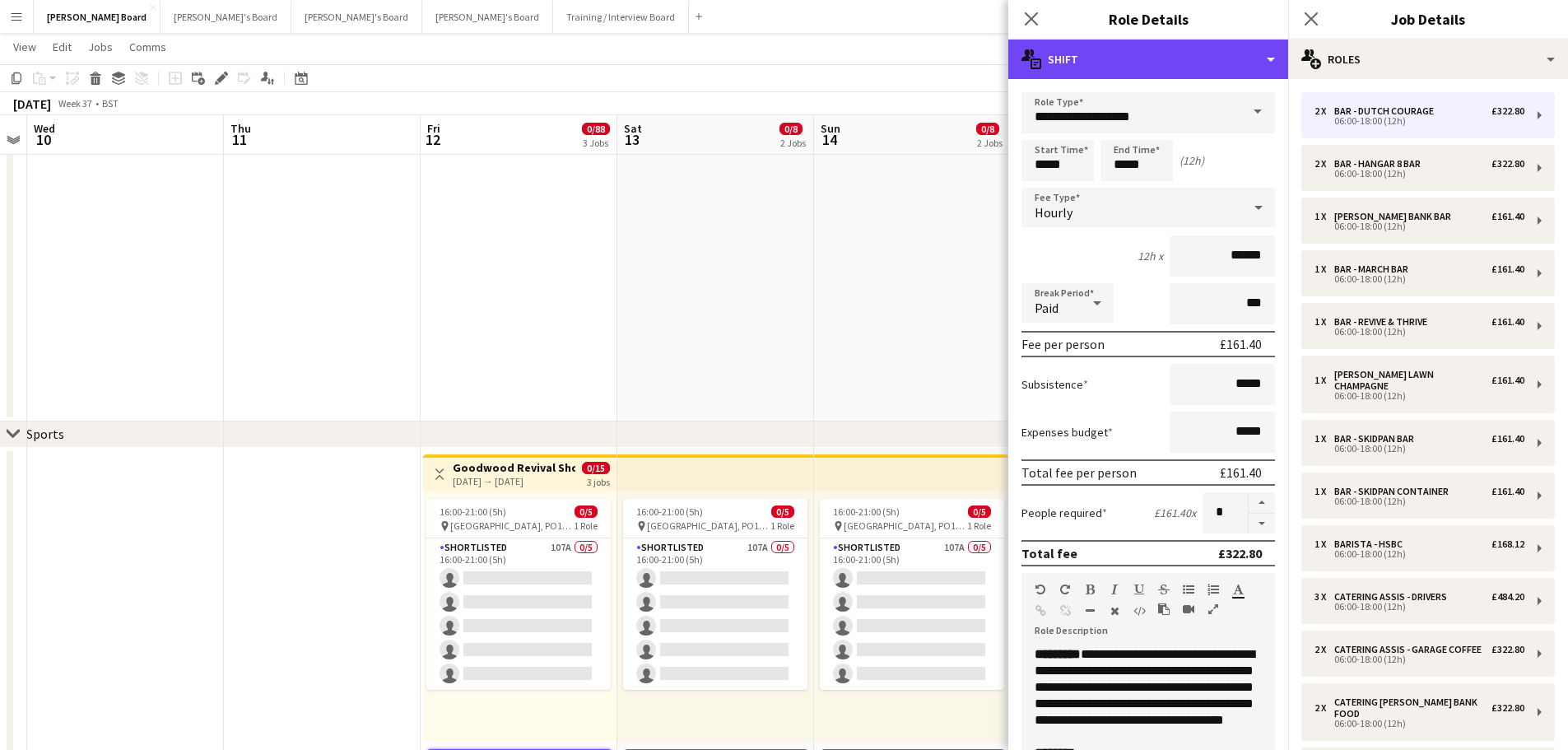
click at [1190, 40] on div "multiple-actions-text Shift" at bounding box center [1148, 59] width 280 height 39
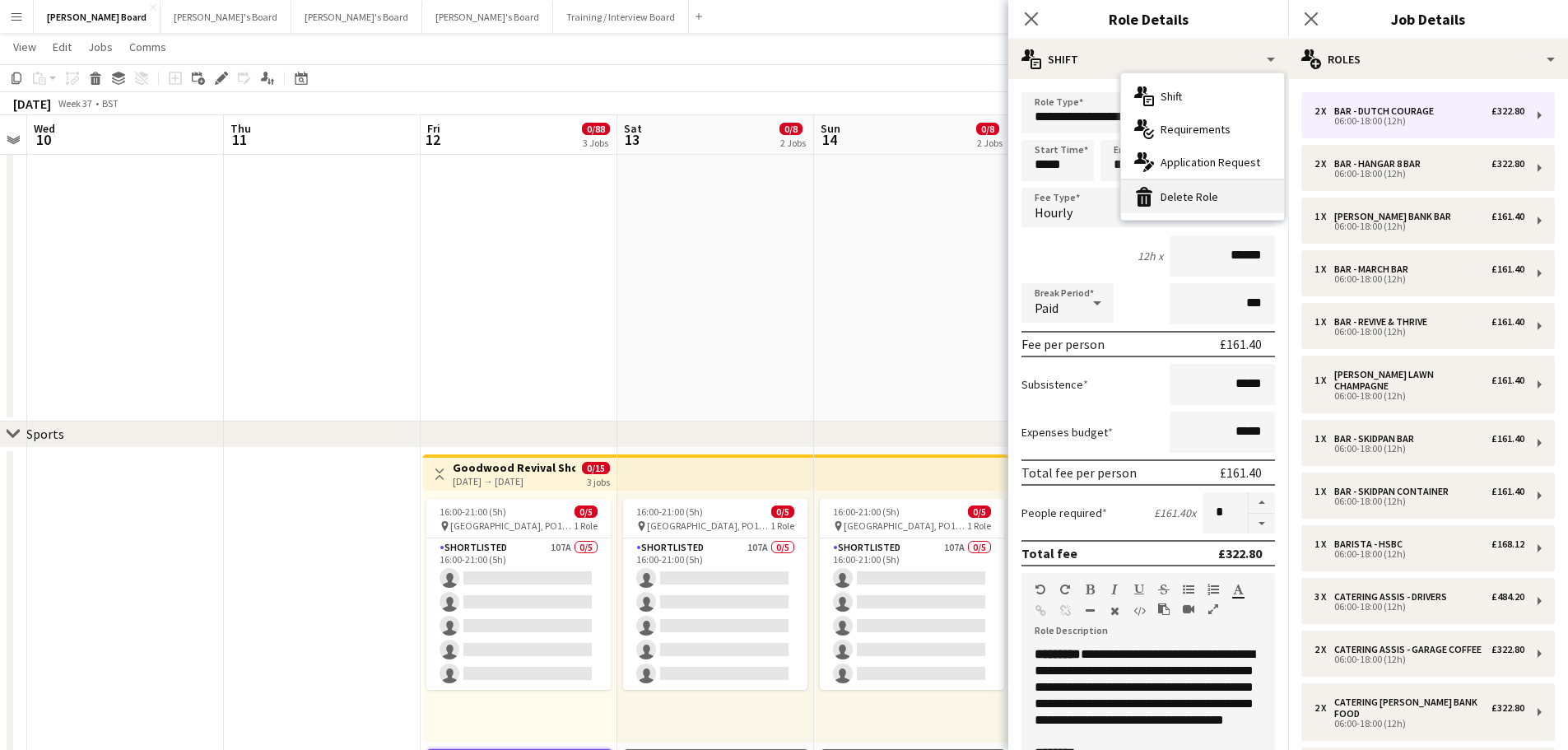
click at [1216, 197] on div "bin-2 Delete Role" at bounding box center [1203, 197] width 163 height 33
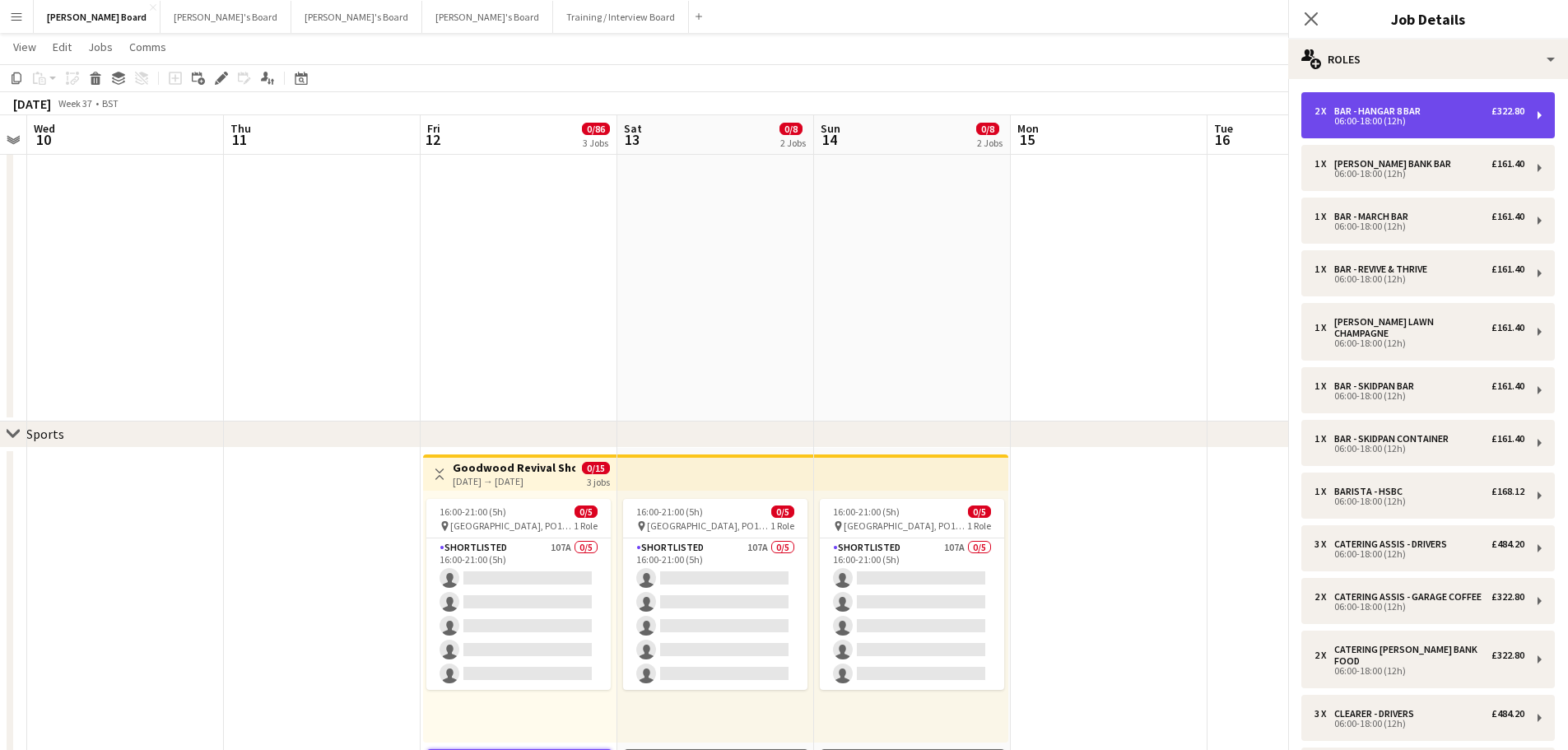
click at [1348, 101] on div "2 x BAR - HANGAR 8 BAR £322.80 06:00-18:00 (12h)" at bounding box center [1428, 115] width 253 height 46
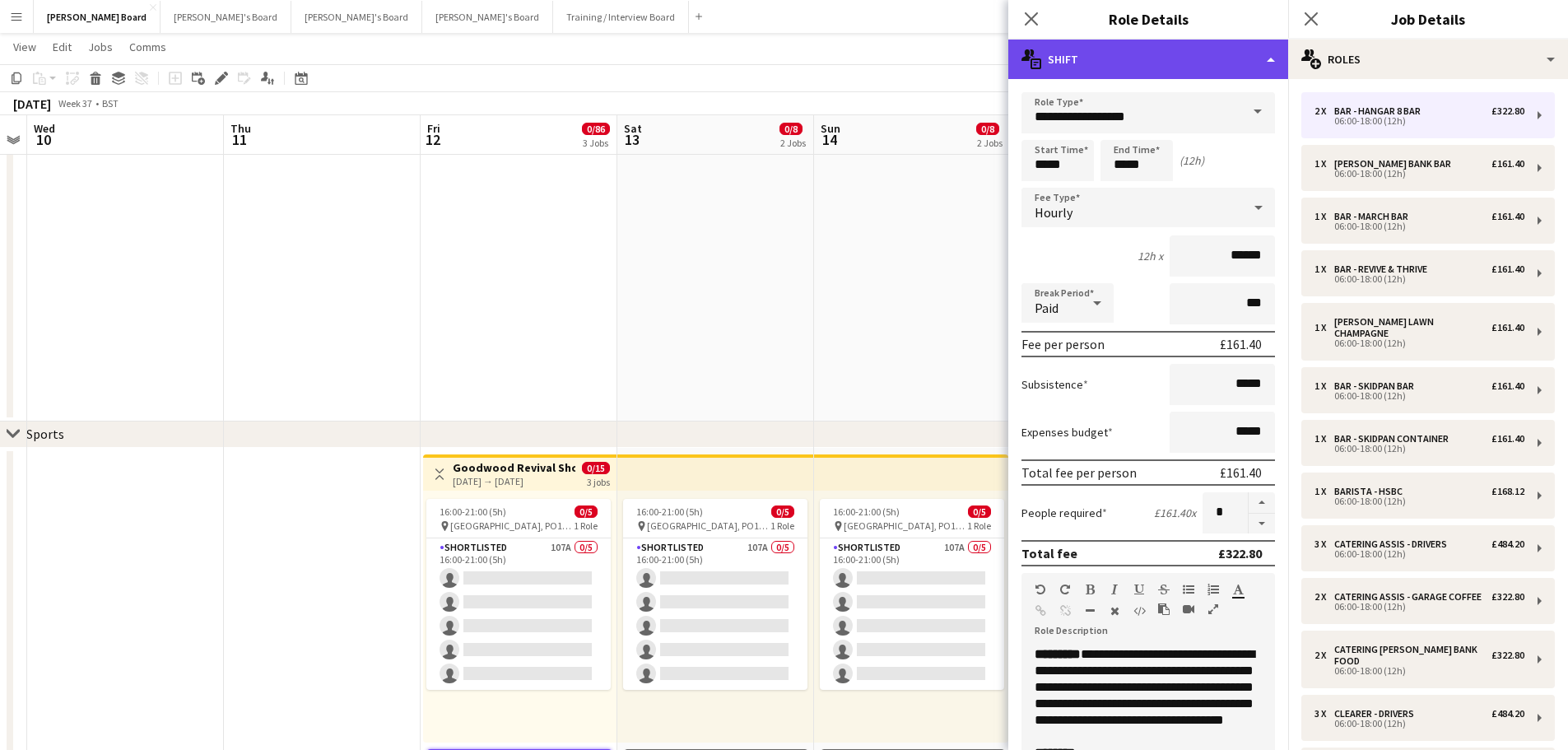
click at [1206, 64] on div "multiple-actions-text Shift" at bounding box center [1148, 59] width 280 height 39
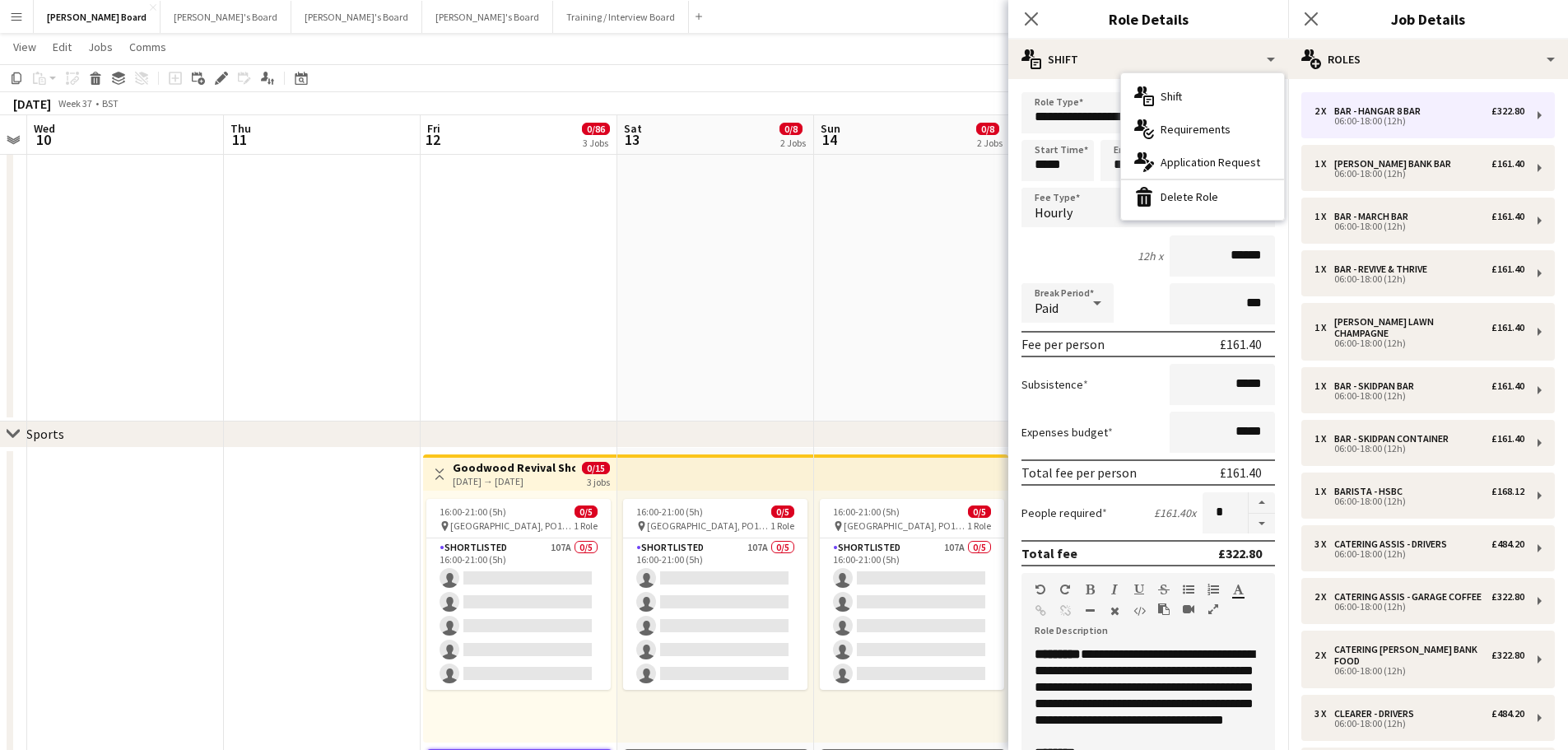
click at [1213, 193] on div "bin-2 Delete Role" at bounding box center [1203, 197] width 163 height 33
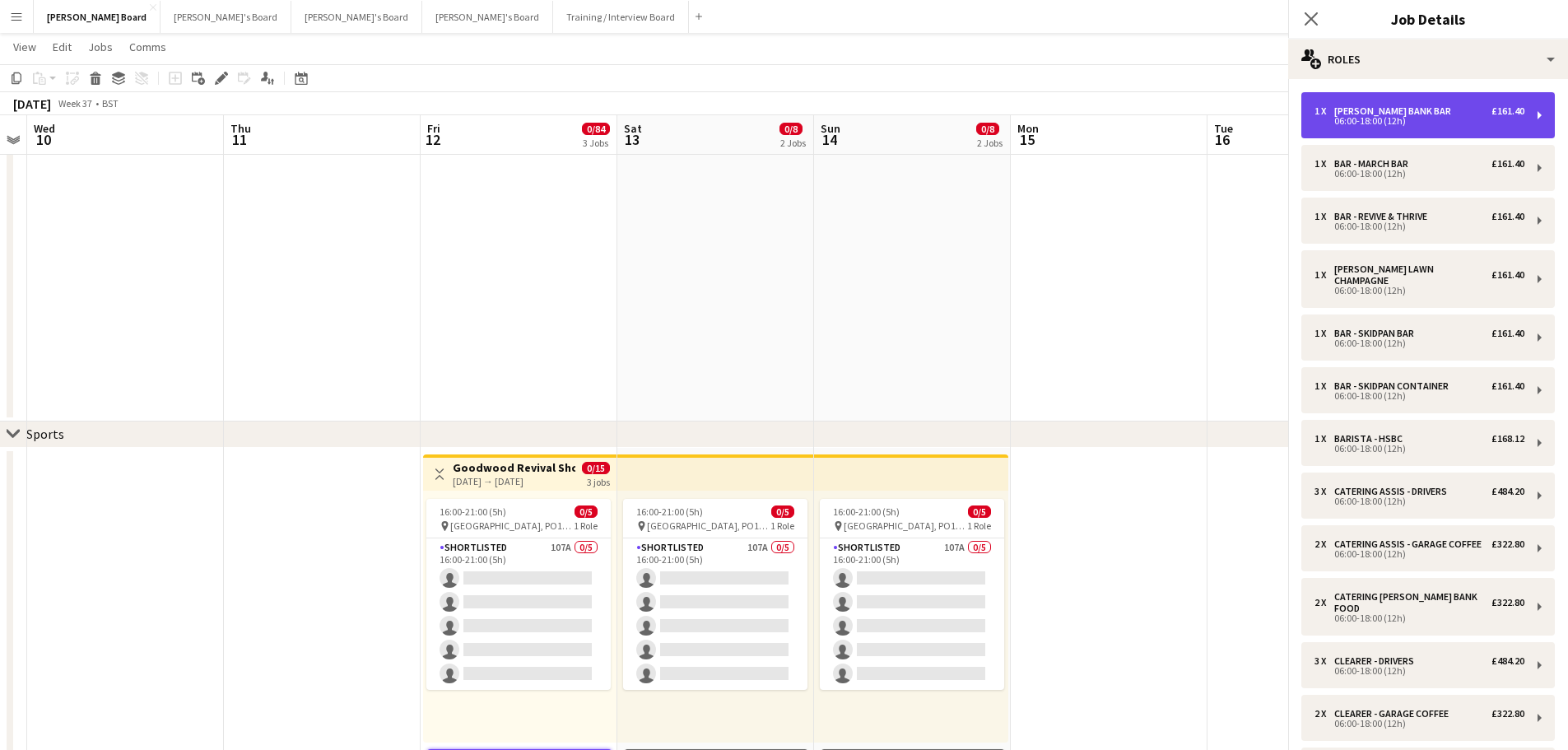
click at [1373, 105] on div "1 x [PERSON_NAME] BANK BAR £161.40 06:00-18:00 (12h)" at bounding box center [1428, 115] width 253 height 46
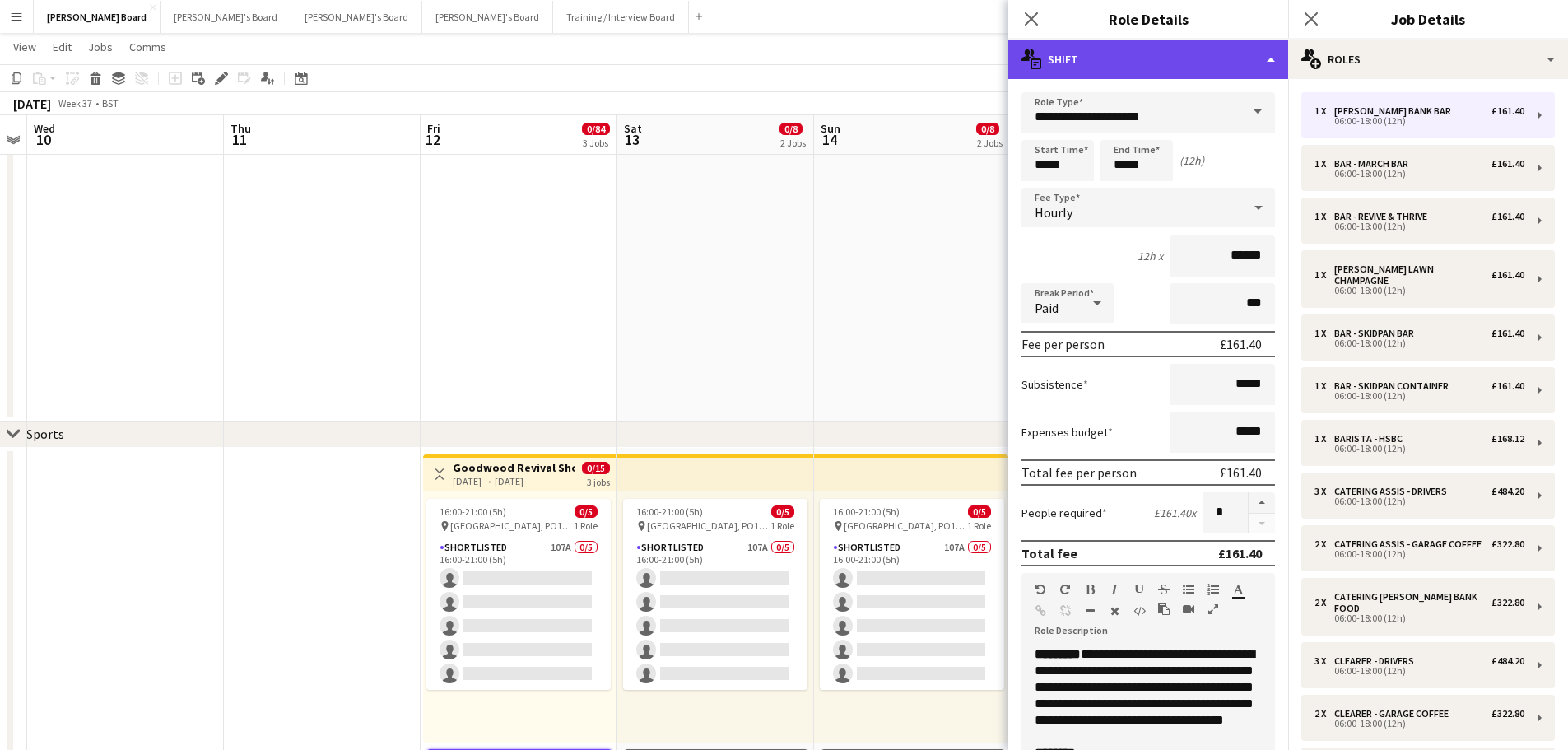
click at [1201, 51] on div "multiple-actions-text Shift" at bounding box center [1148, 59] width 280 height 39
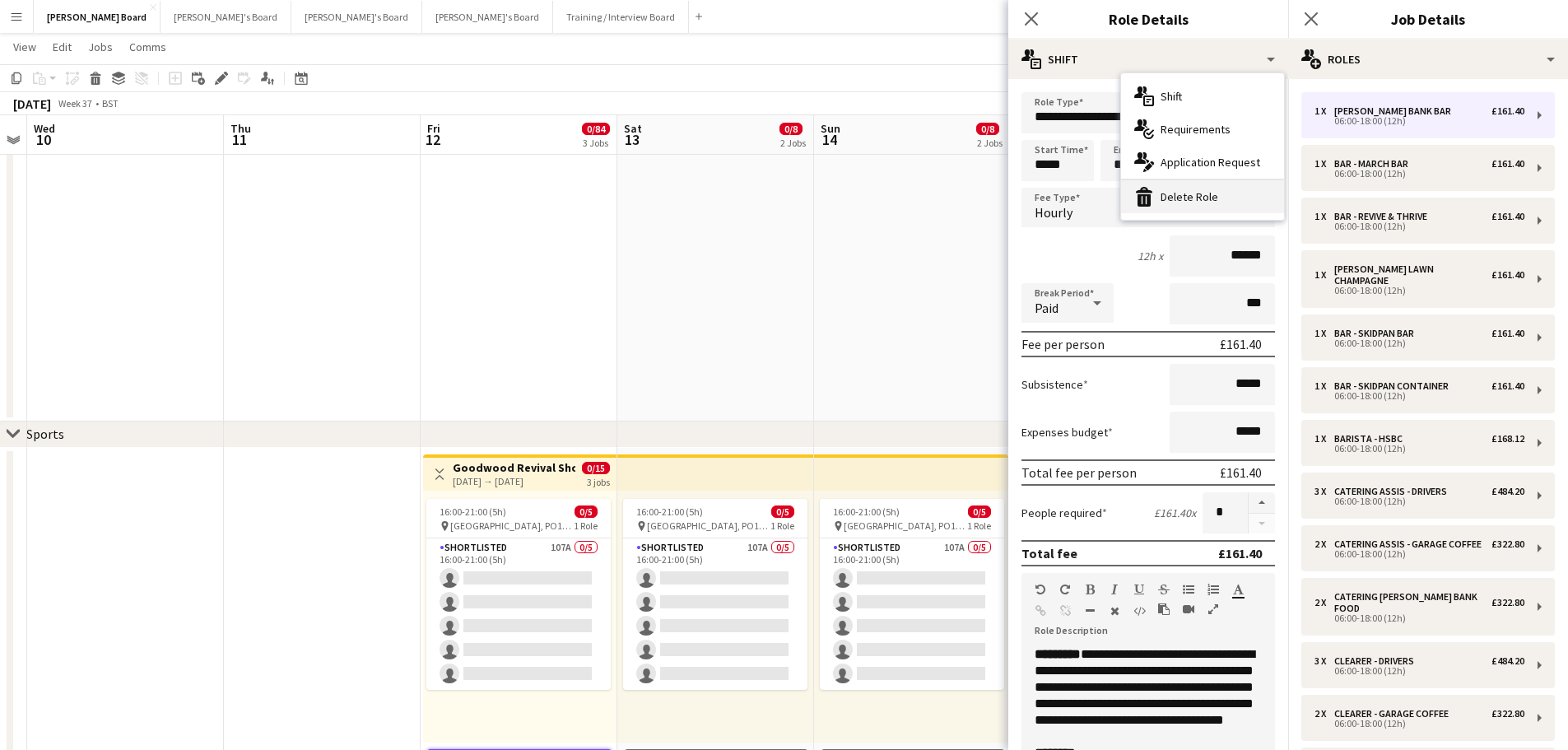
click at [1200, 202] on div "bin-2 Delete Role" at bounding box center [1203, 197] width 163 height 33
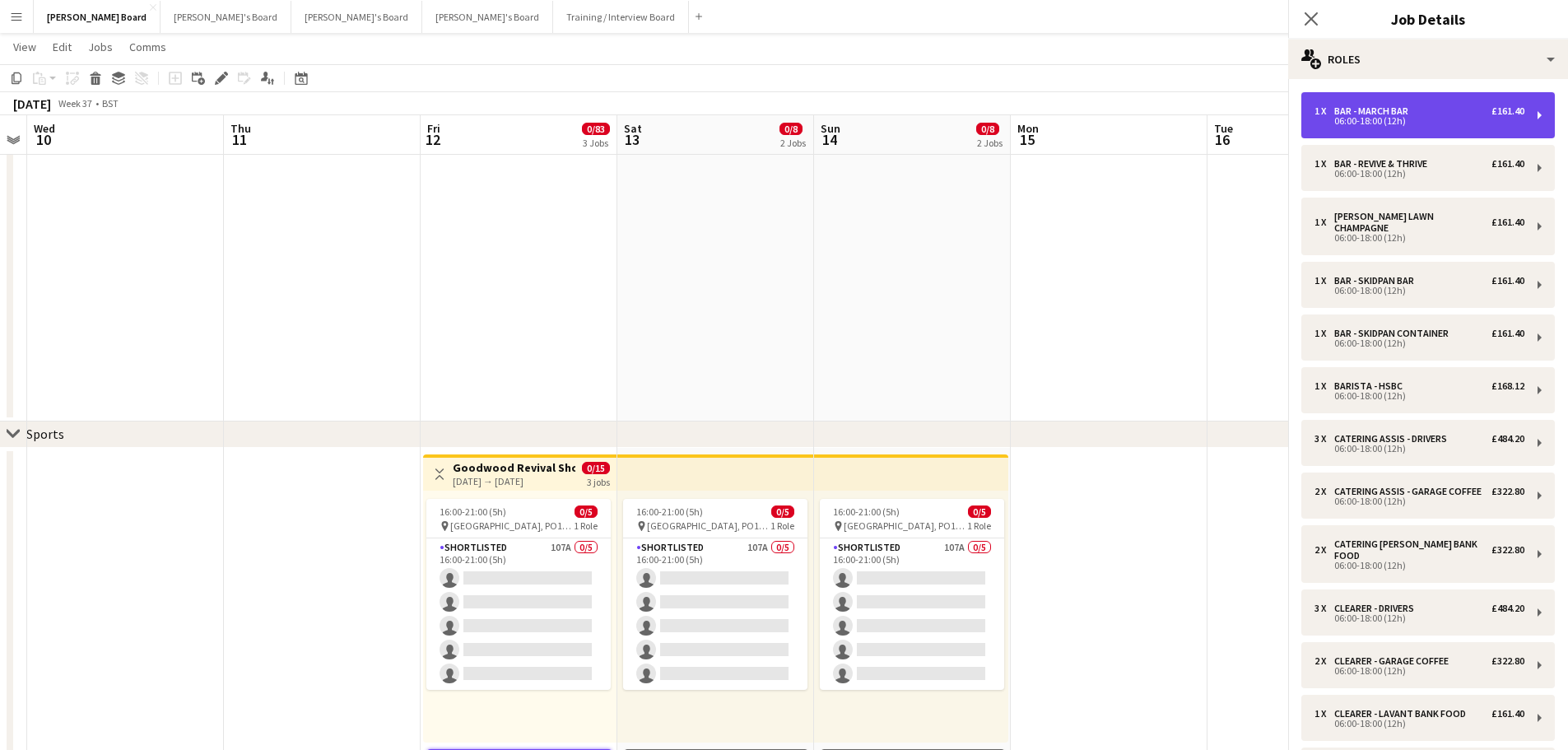
click at [1356, 117] on div "06:00-18:00 (12h)" at bounding box center [1420, 121] width 210 height 9
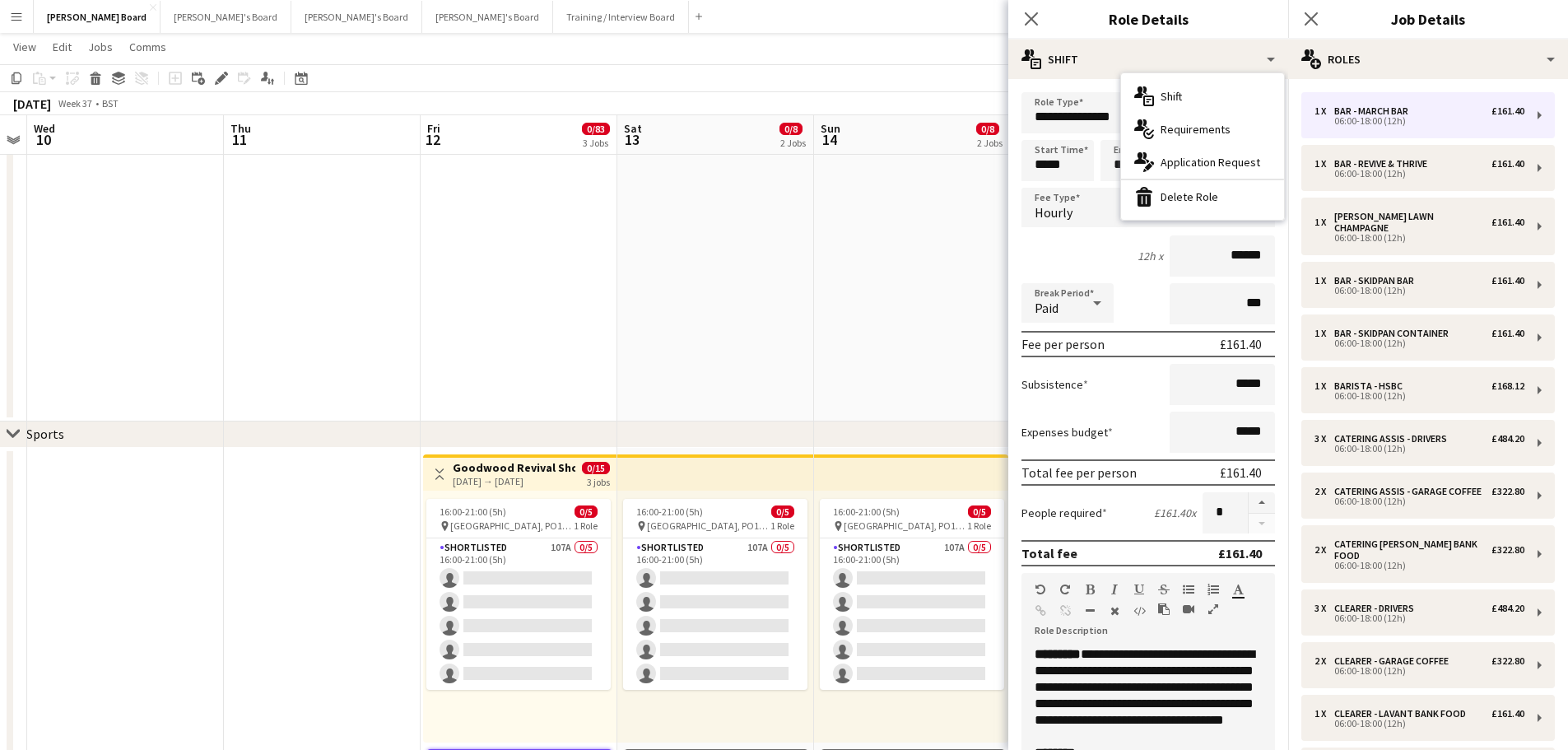
click at [1230, 199] on div "bin-2 Delete Role" at bounding box center [1203, 197] width 163 height 33
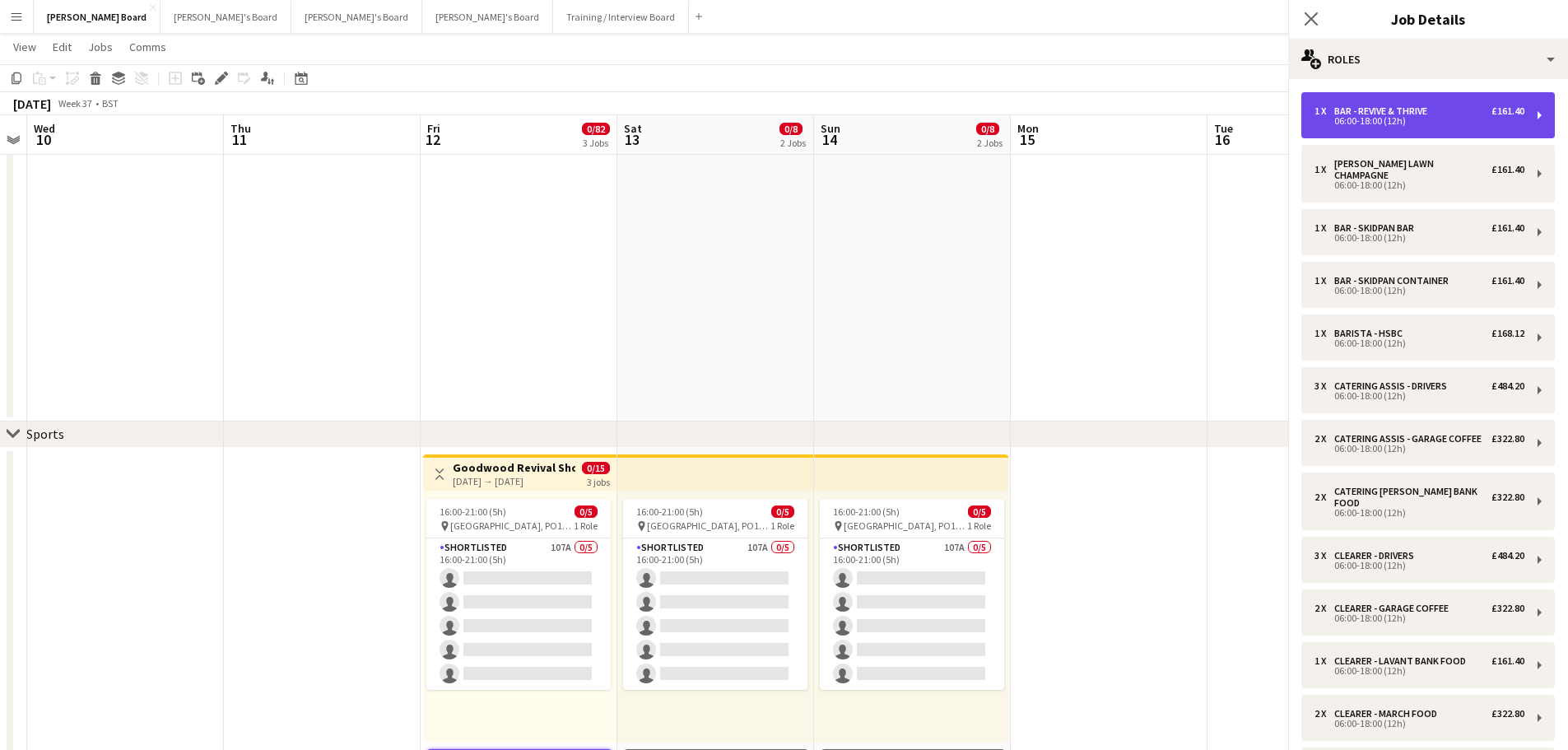
click at [1381, 105] on div "1 x BAR - REVIVE & THRIVE £161.40 06:00-18:00 (12h)" at bounding box center [1428, 115] width 253 height 46
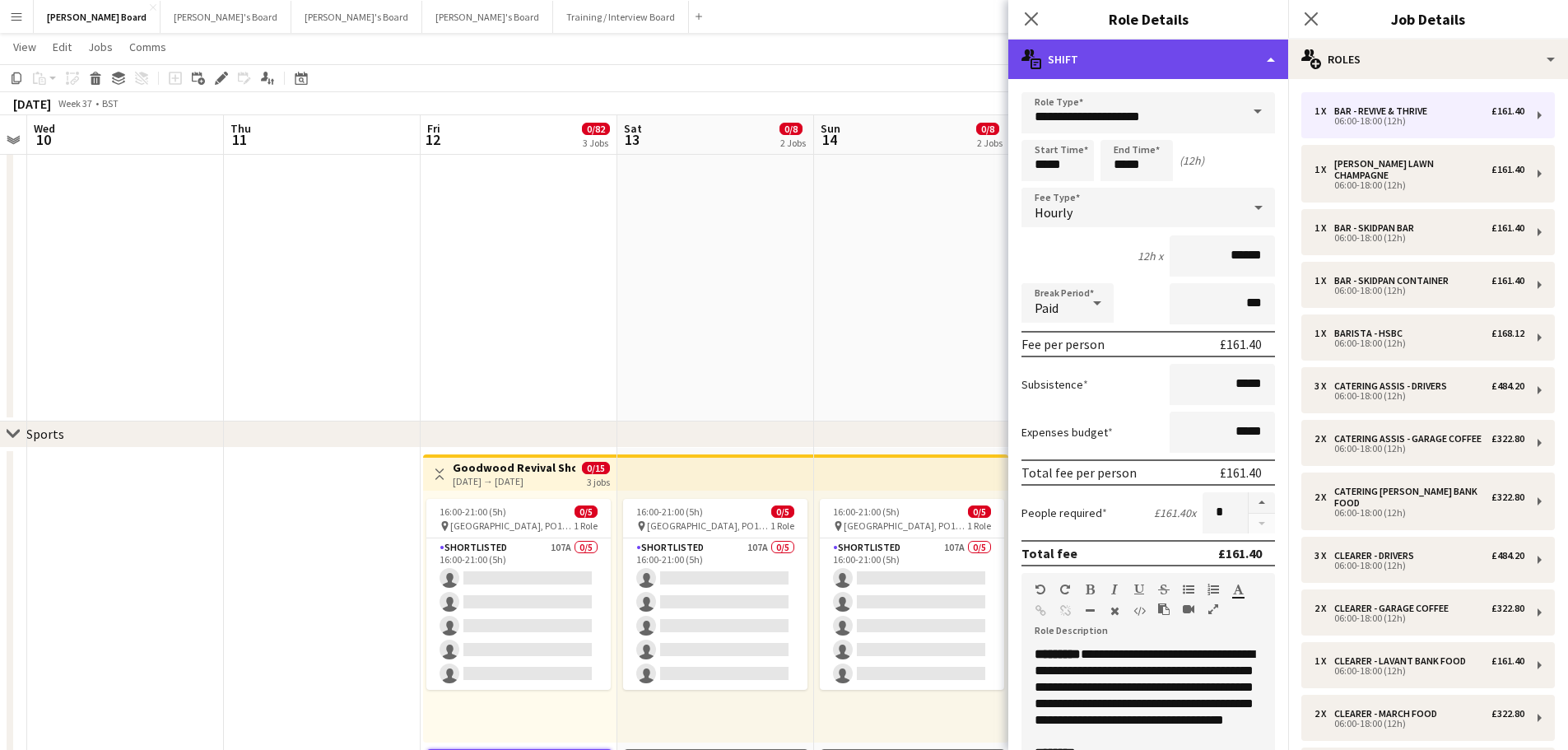
click at [1157, 50] on div "multiple-actions-text Shift" at bounding box center [1148, 59] width 280 height 39
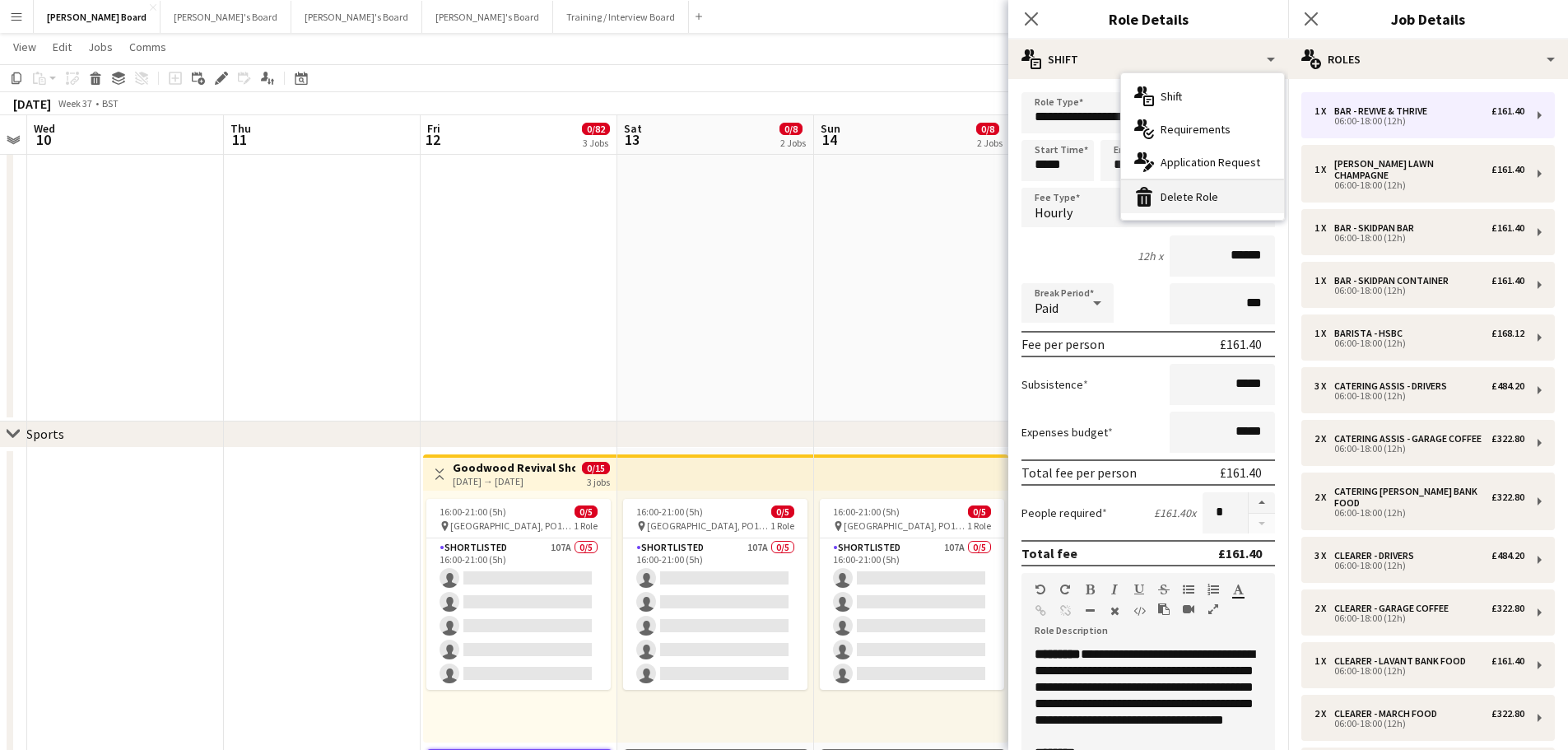
click at [1185, 188] on div "bin-2 Delete Role" at bounding box center [1203, 197] width 163 height 33
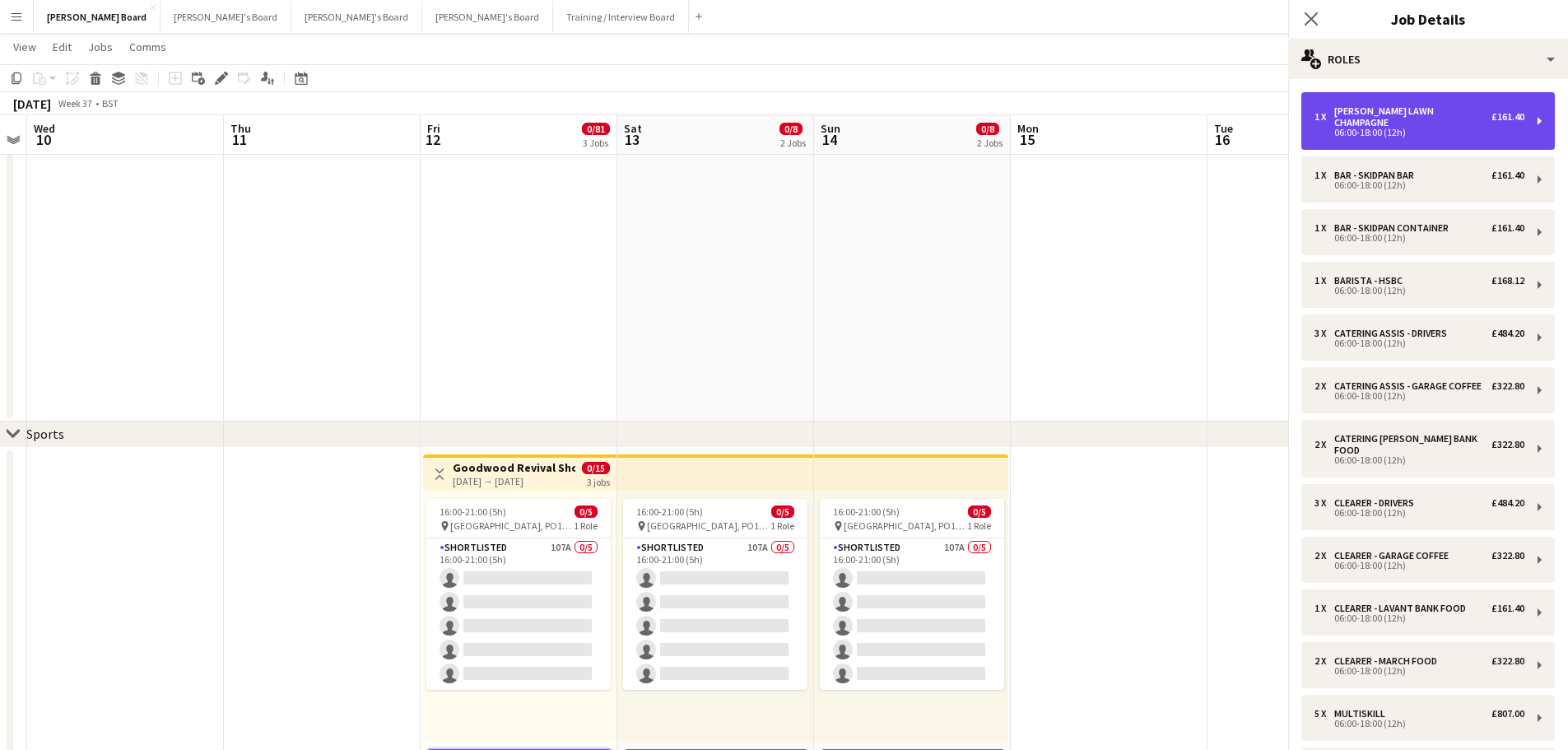
click at [1351, 117] on div "[PERSON_NAME] LAWN CHAMPAGNE" at bounding box center [1413, 117] width 157 height 23
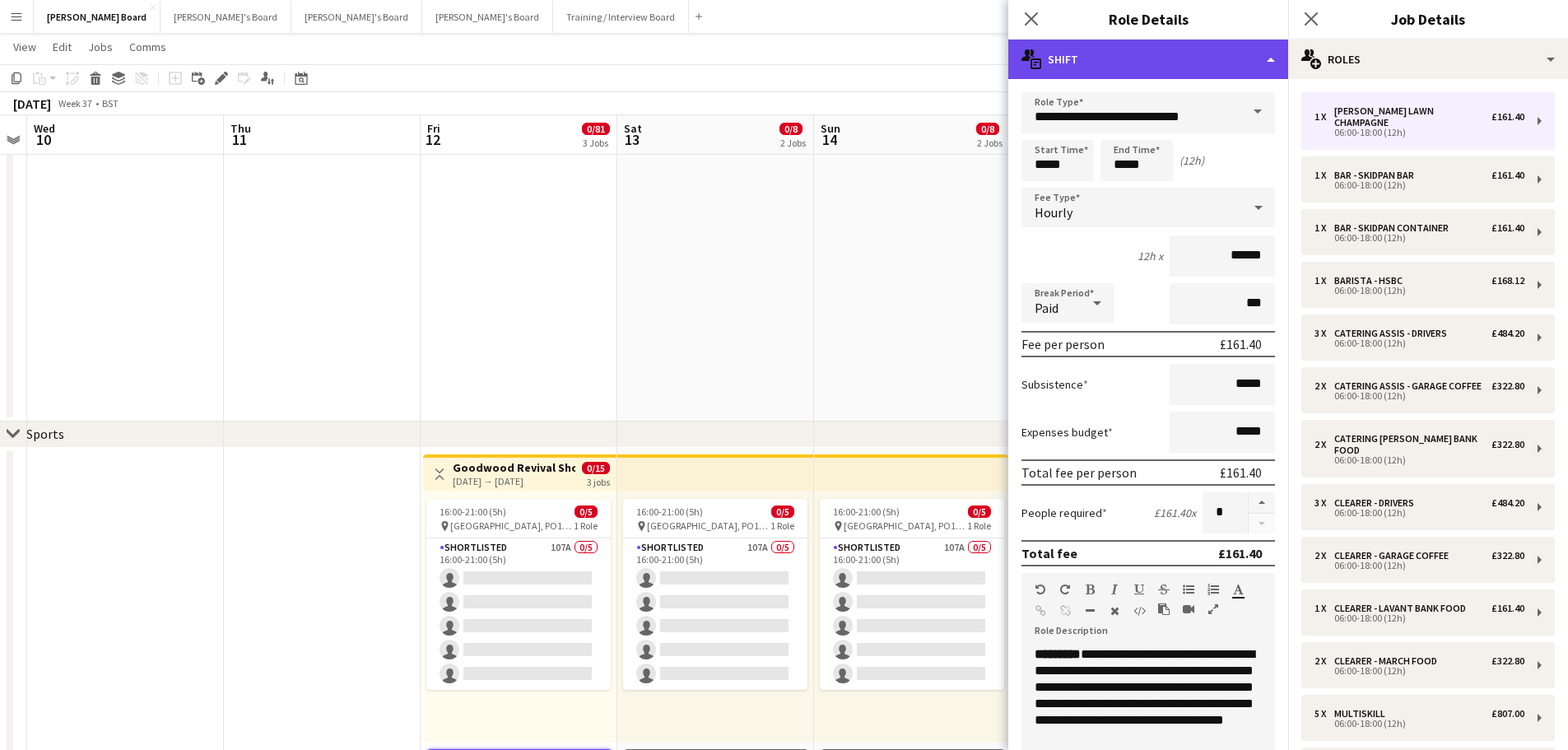
click at [1215, 76] on div "multiple-actions-text Shift" at bounding box center [1148, 59] width 280 height 39
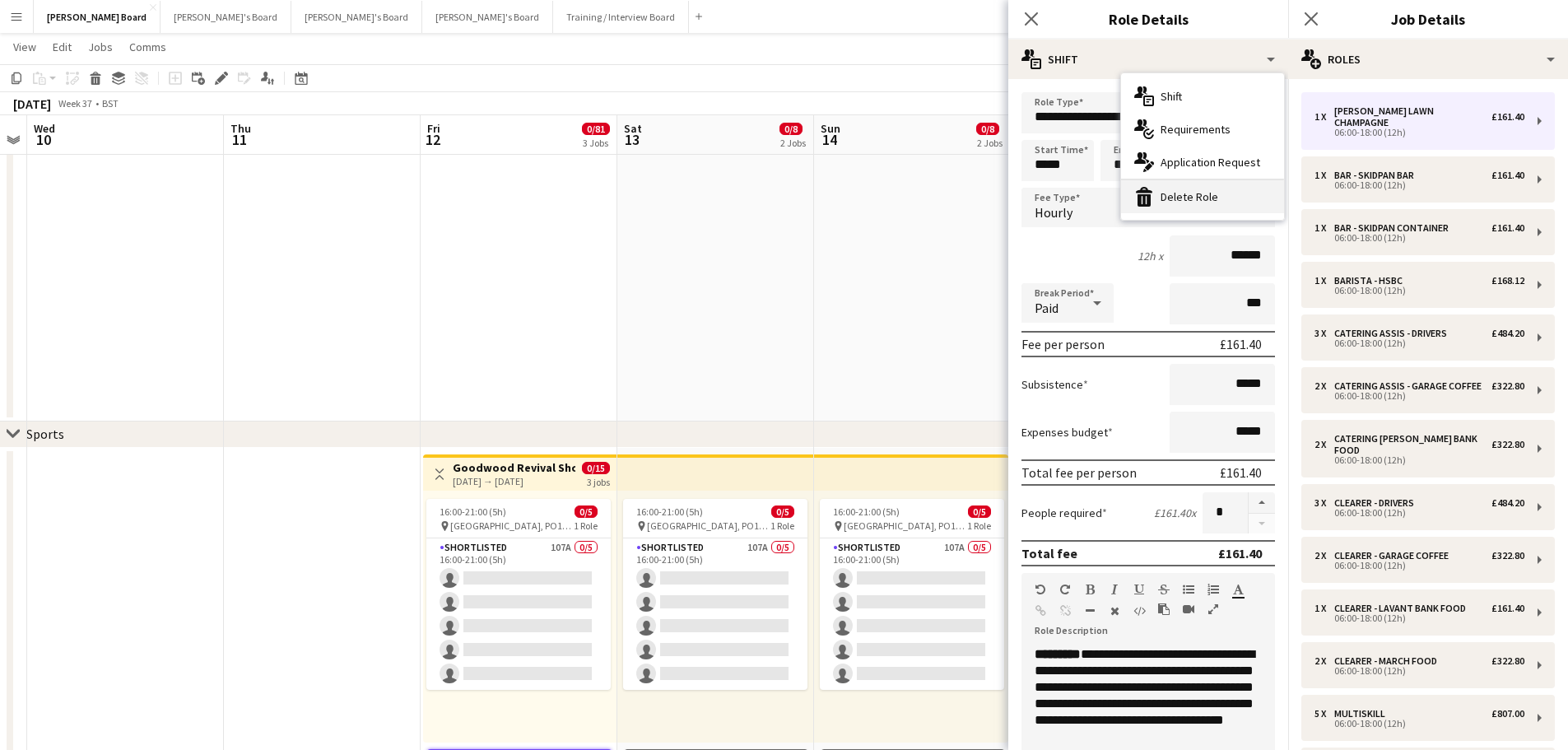
click at [1221, 203] on div "bin-2 Delete Role" at bounding box center [1203, 197] width 163 height 33
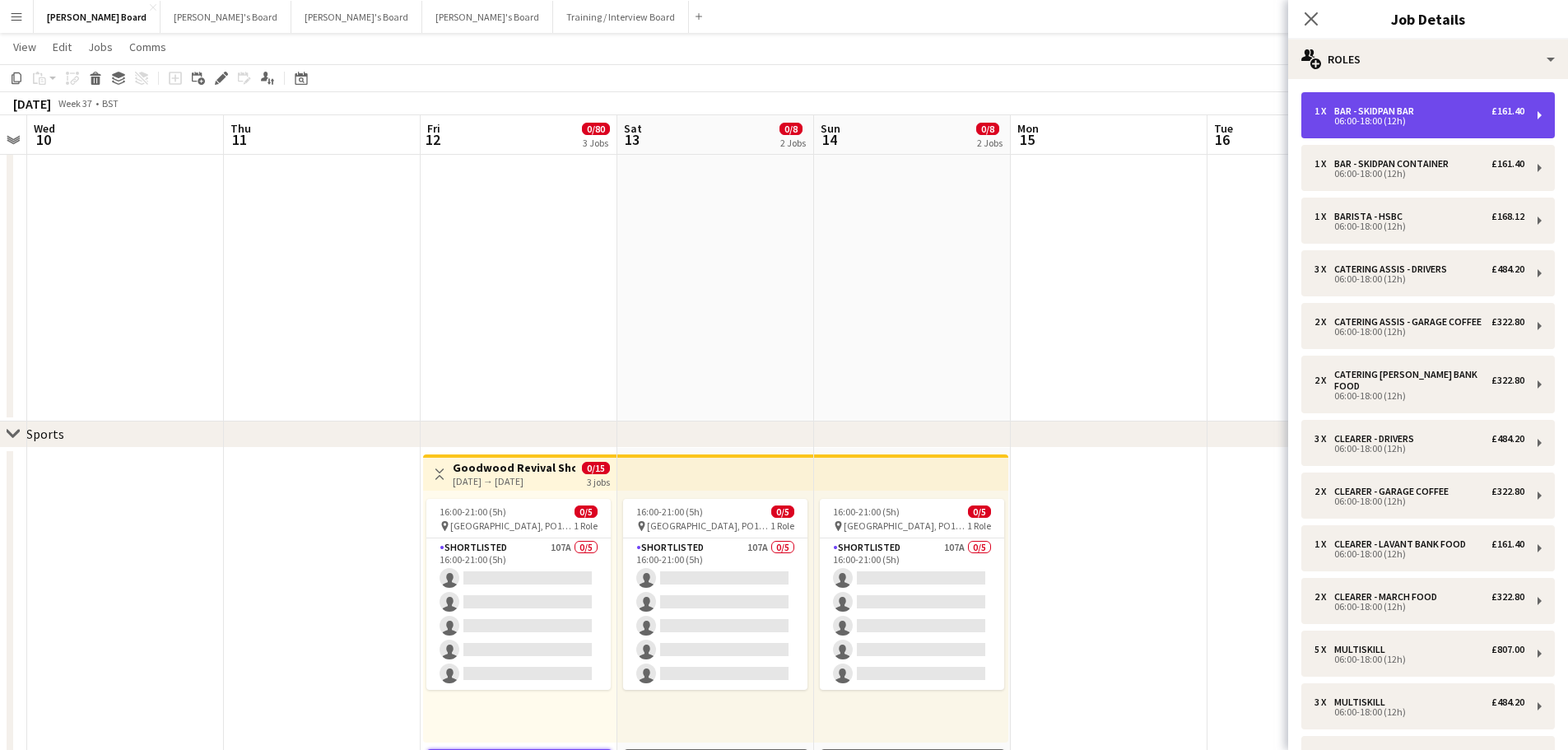
click at [1381, 117] on div "06:00-18:00 (12h)" at bounding box center [1420, 121] width 210 height 9
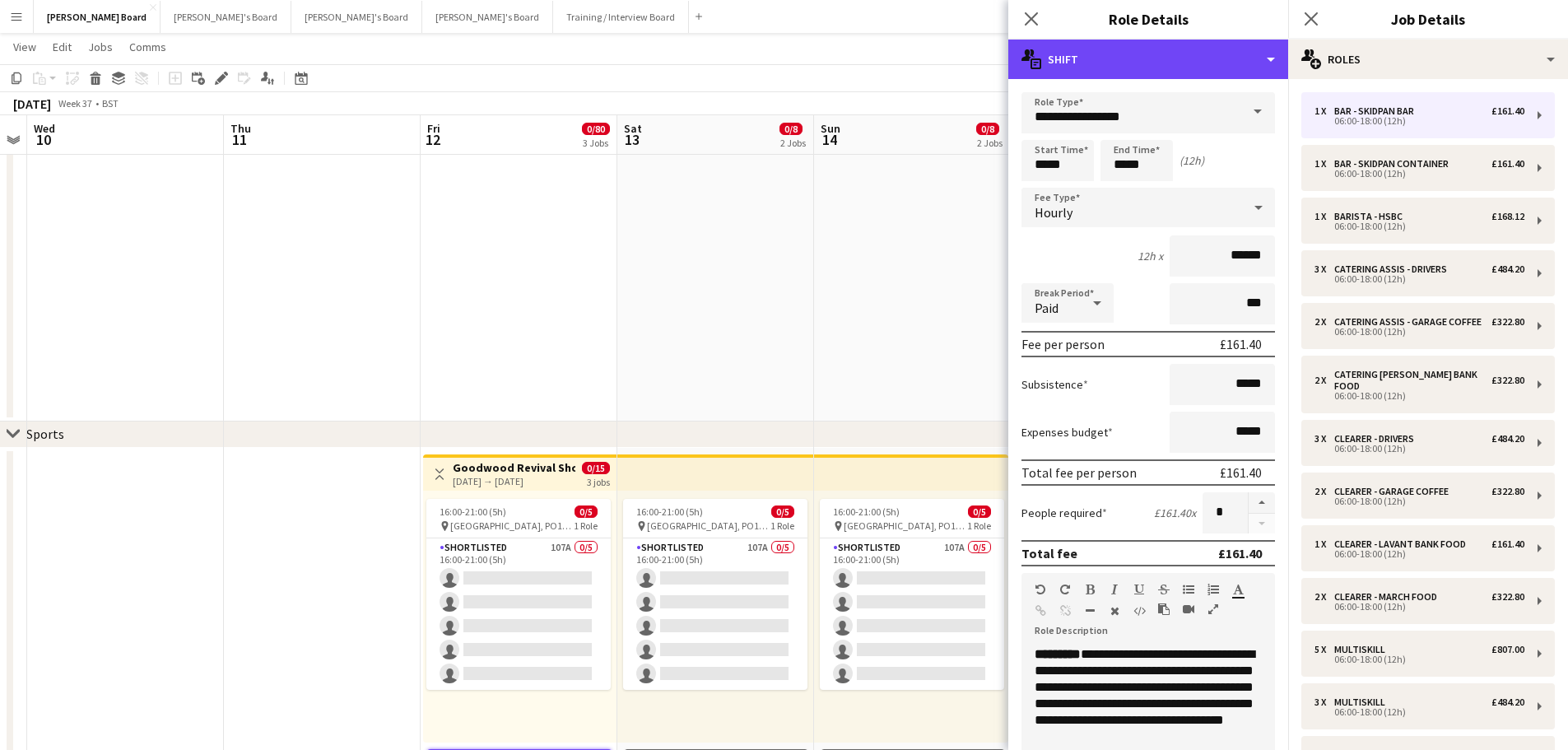
click at [1200, 51] on div "multiple-actions-text Shift" at bounding box center [1148, 59] width 280 height 39
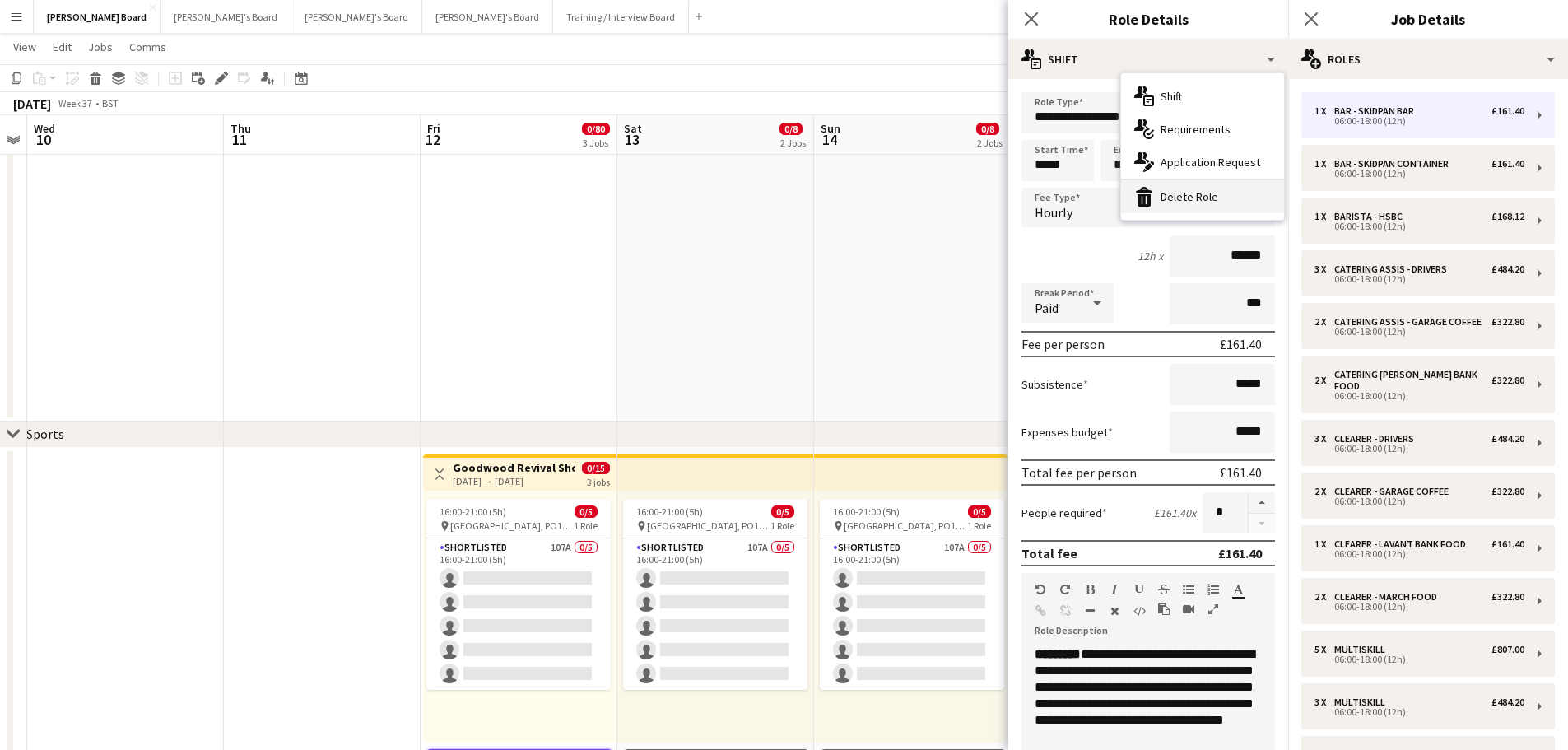
click at [1194, 203] on div "bin-2 Delete Role" at bounding box center [1203, 197] width 163 height 33
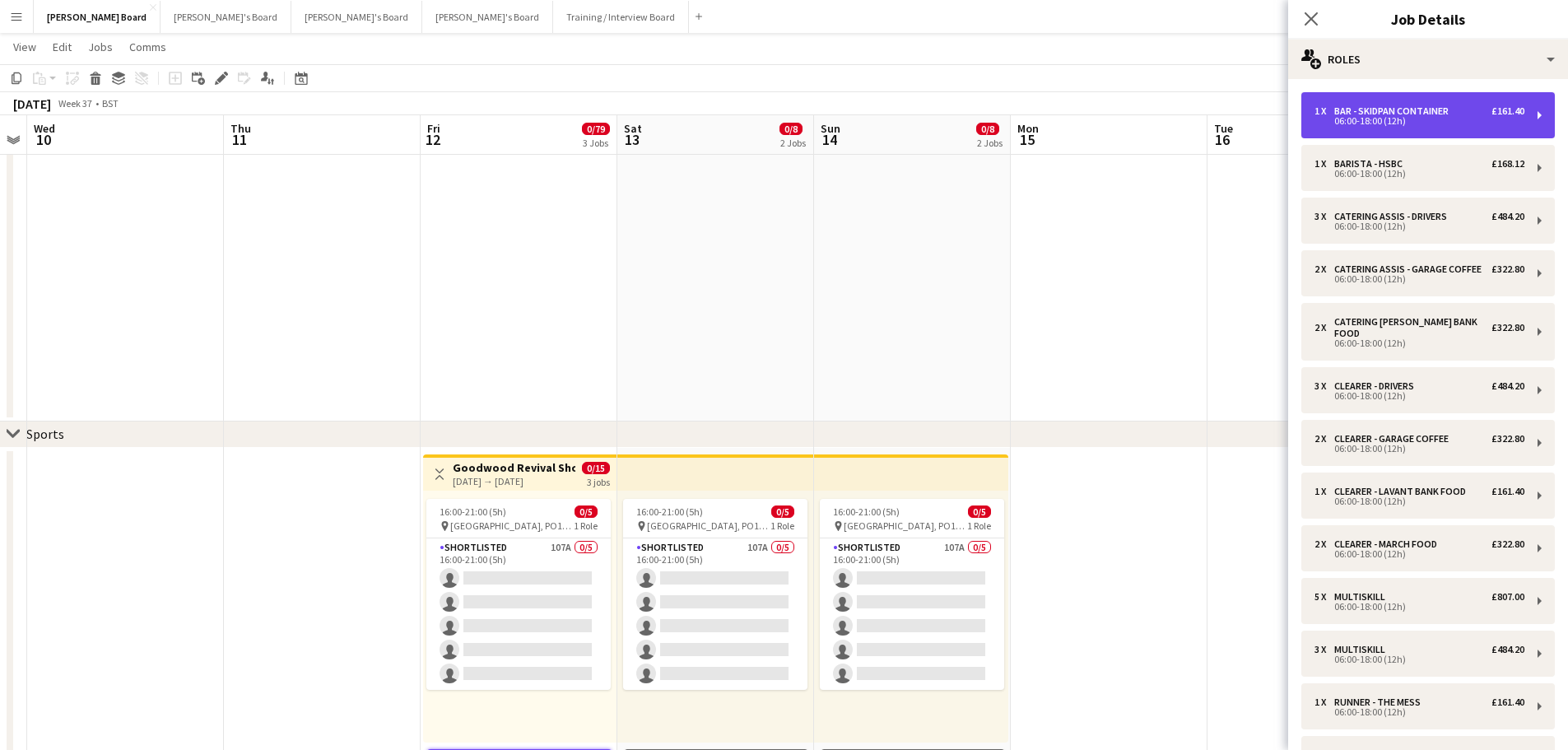
click at [1367, 124] on div "06:00-18:00 (12h)" at bounding box center [1420, 121] width 210 height 9
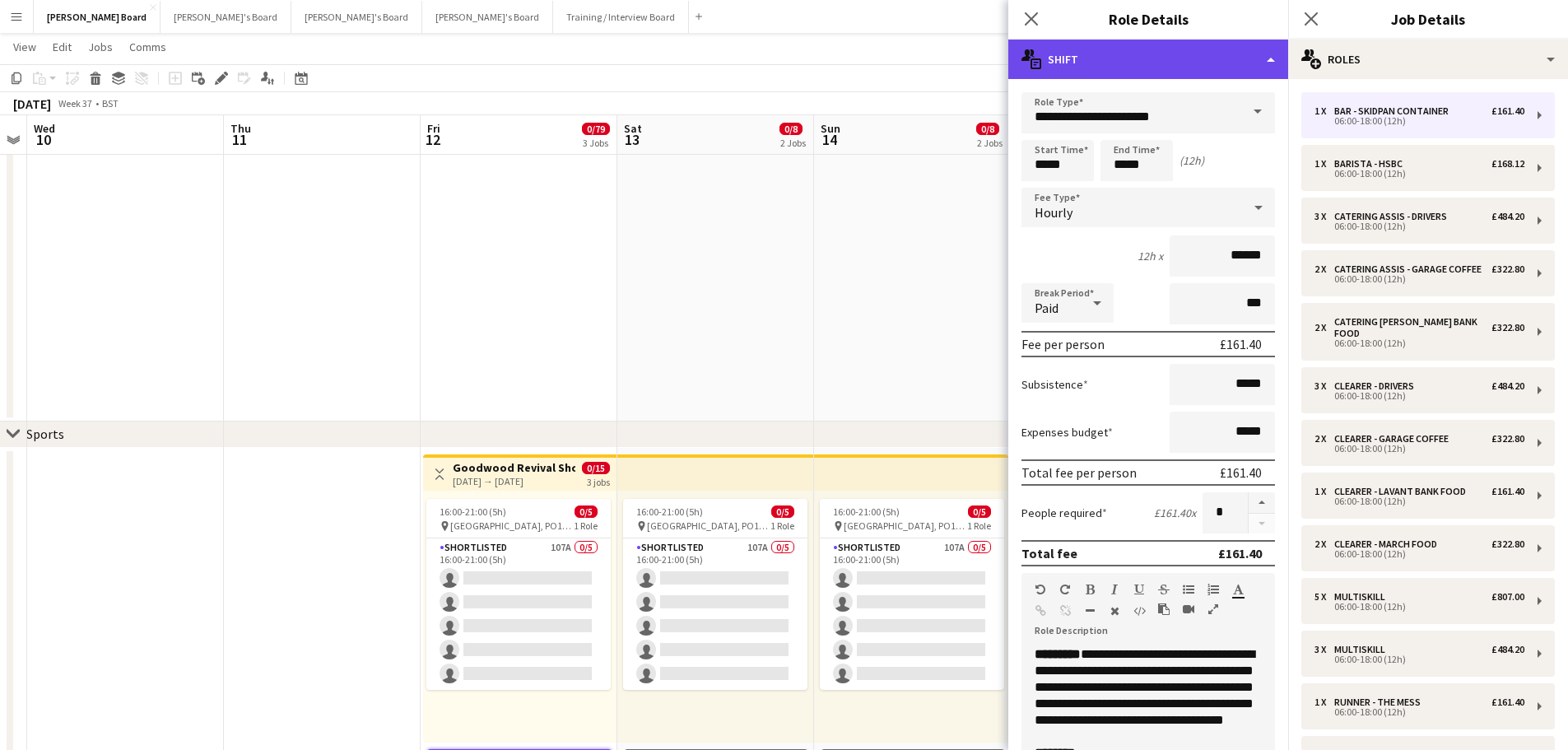
click at [1152, 47] on div "multiple-actions-text Shift" at bounding box center [1148, 59] width 280 height 39
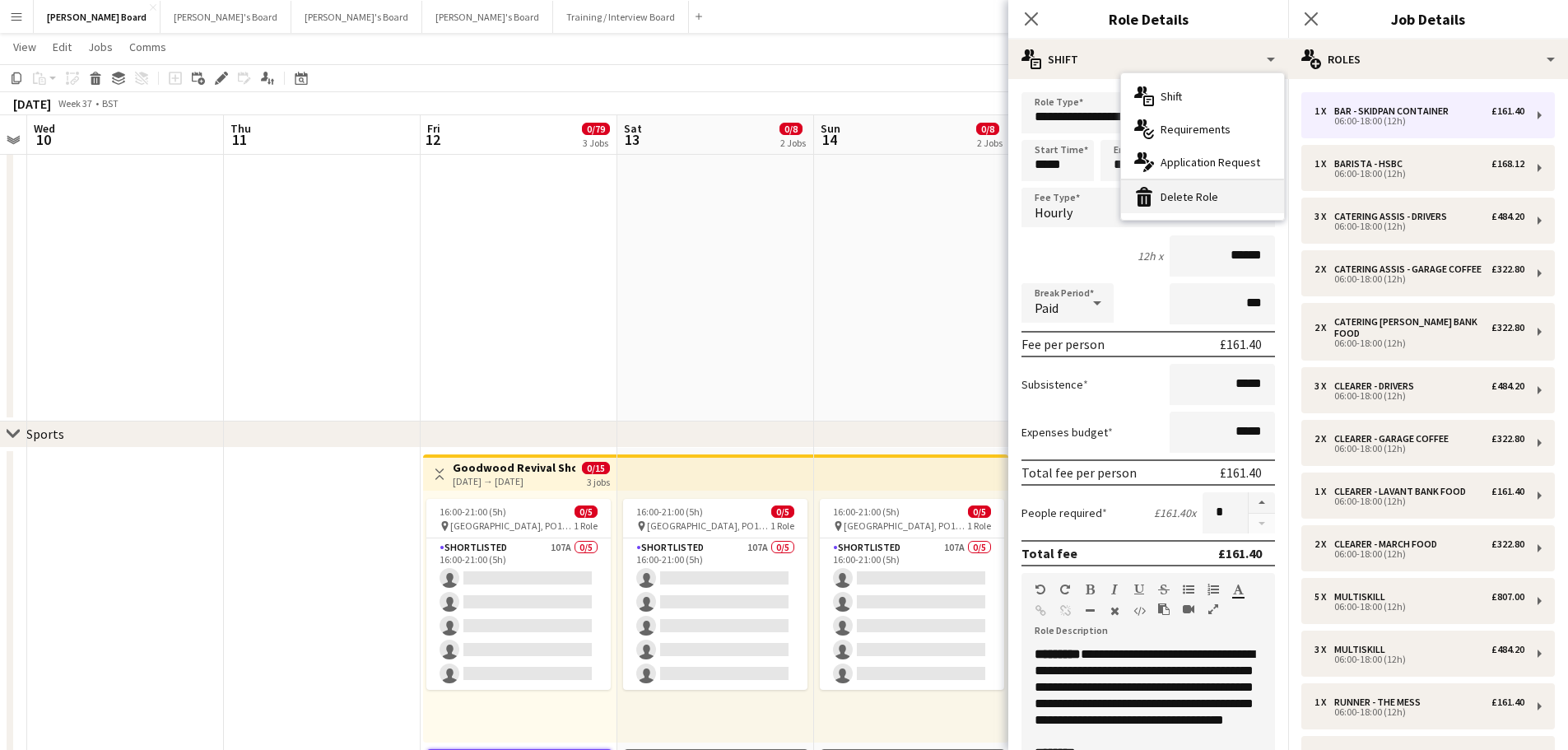
click at [1205, 206] on div "bin-2 Delete Role" at bounding box center [1203, 197] width 163 height 33
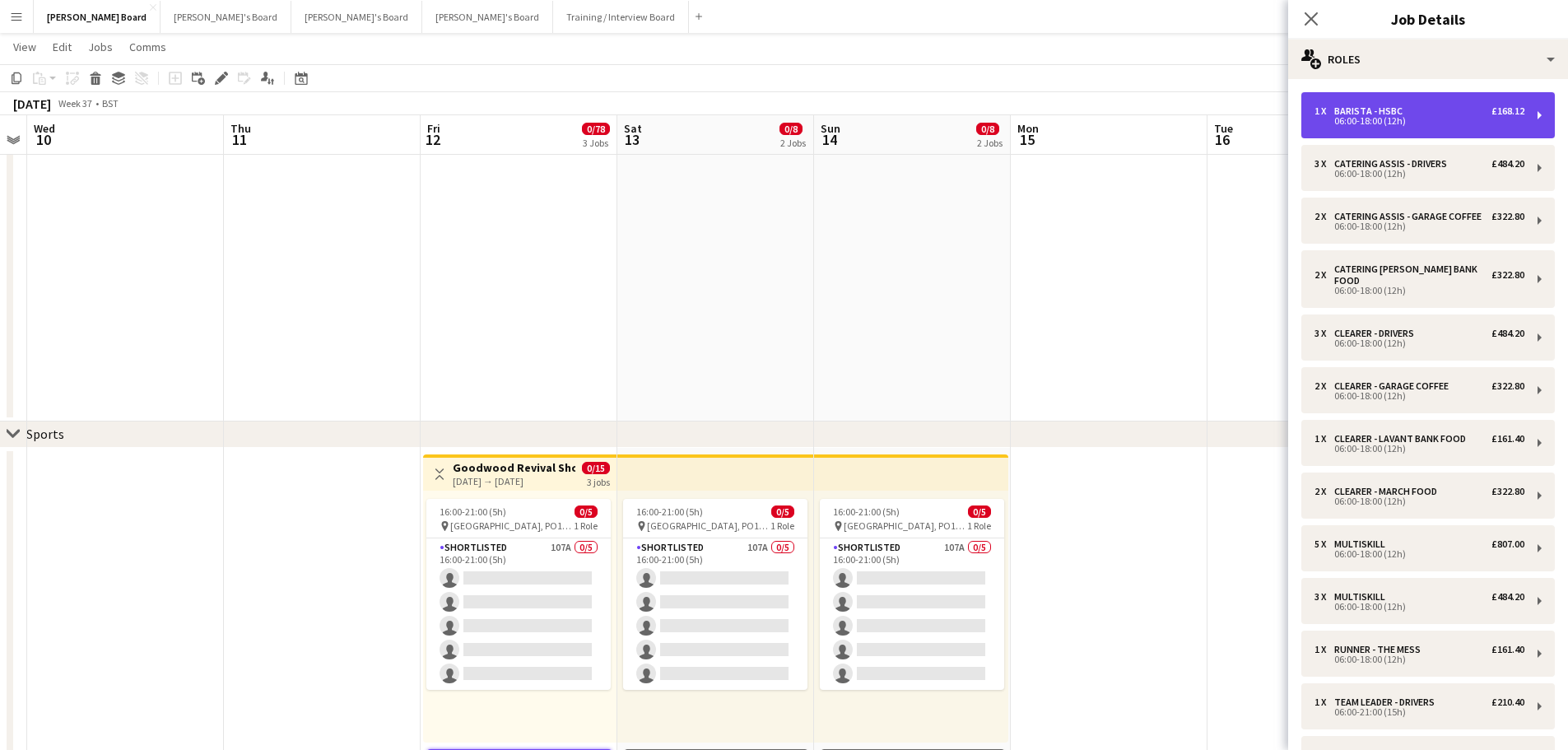
click at [1339, 118] on div "06:00-18:00 (12h)" at bounding box center [1420, 121] width 210 height 9
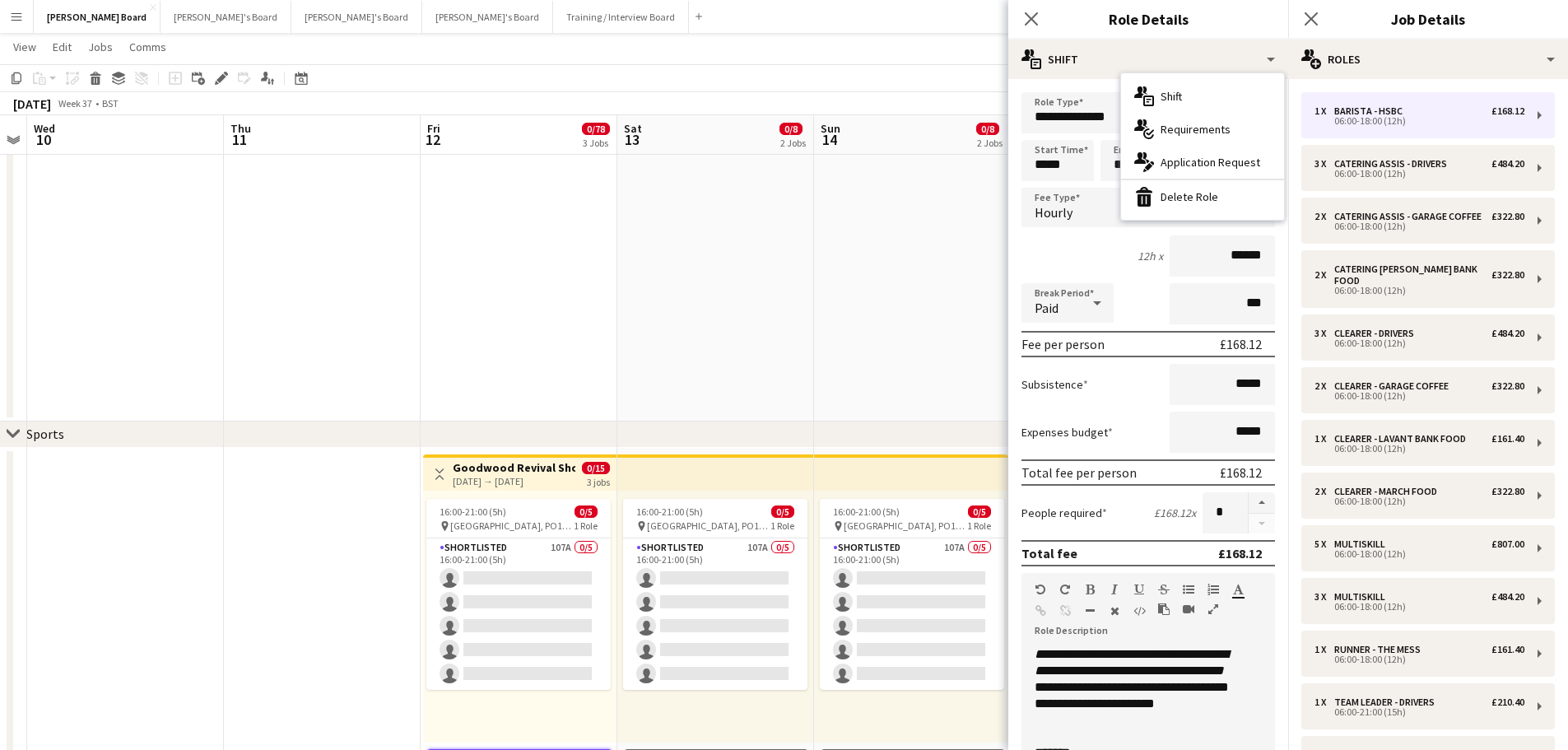
click at [1208, 209] on div "bin-2 Delete Role" at bounding box center [1203, 197] width 163 height 33
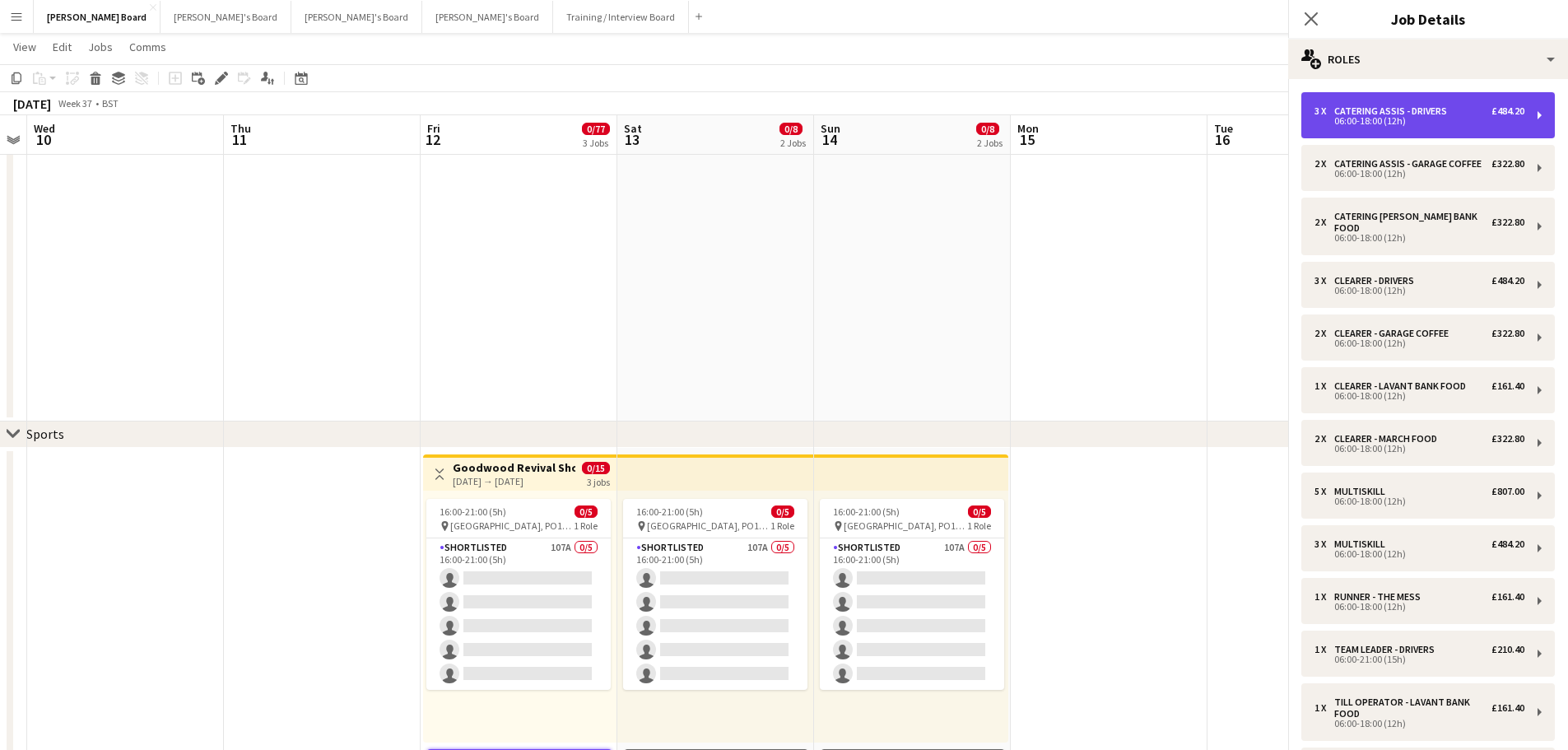
click at [1366, 128] on div "3 x CATERING ASSIS - DRIVERS £484.20 06:00-18:00 (12h)" at bounding box center [1428, 115] width 253 height 46
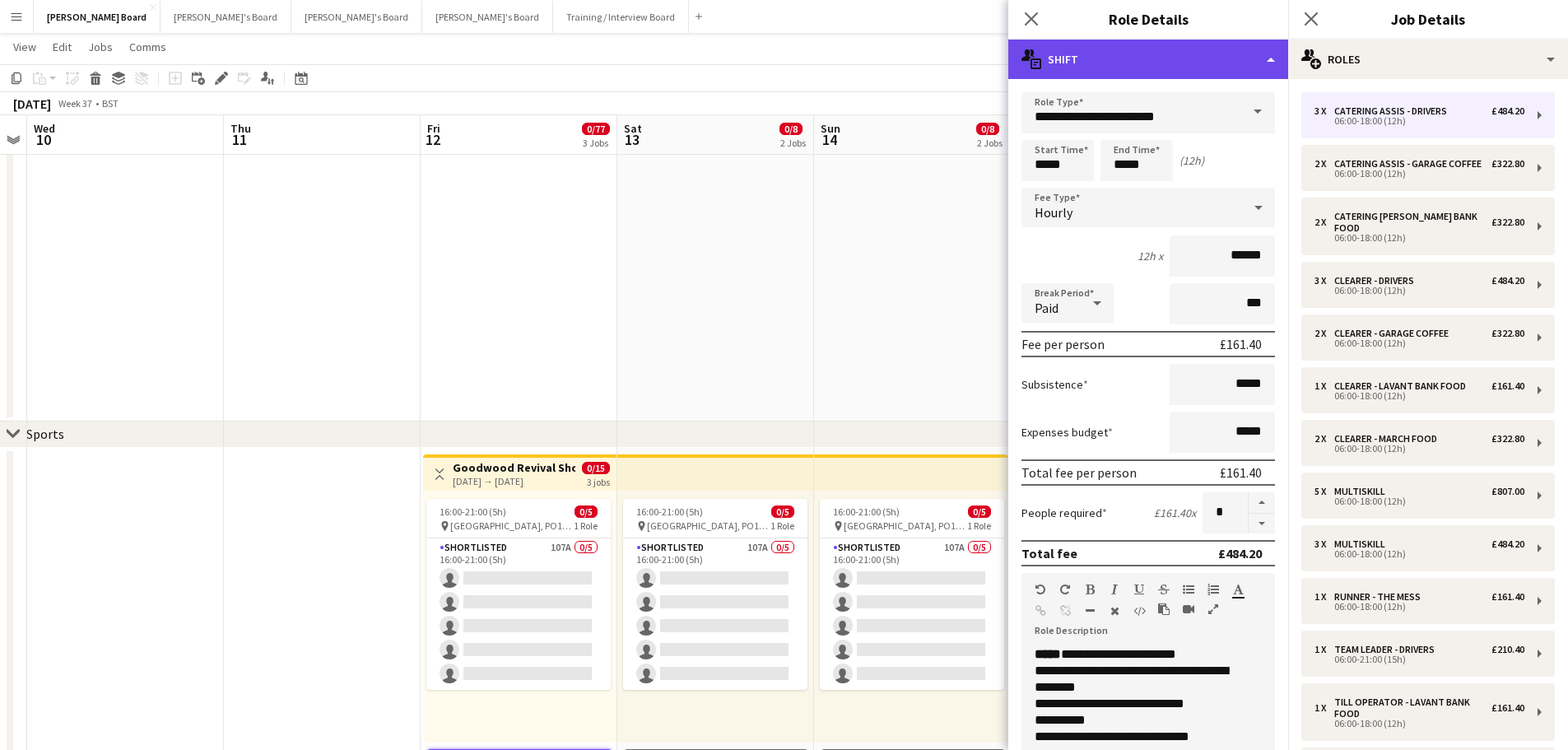
click at [1193, 59] on div "multiple-actions-text Shift" at bounding box center [1148, 59] width 280 height 39
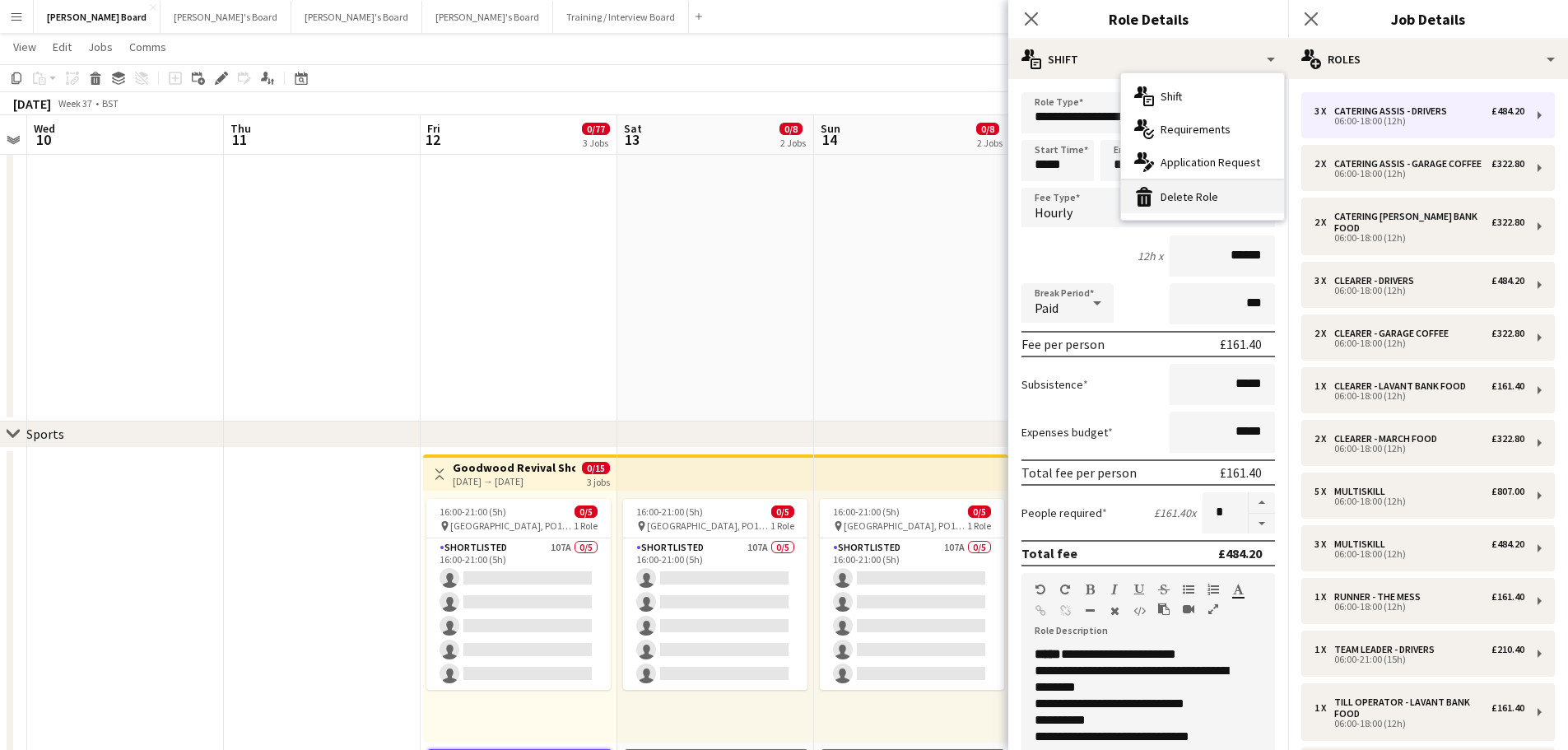
click at [1205, 212] on div "bin-2 Delete Role" at bounding box center [1203, 197] width 163 height 33
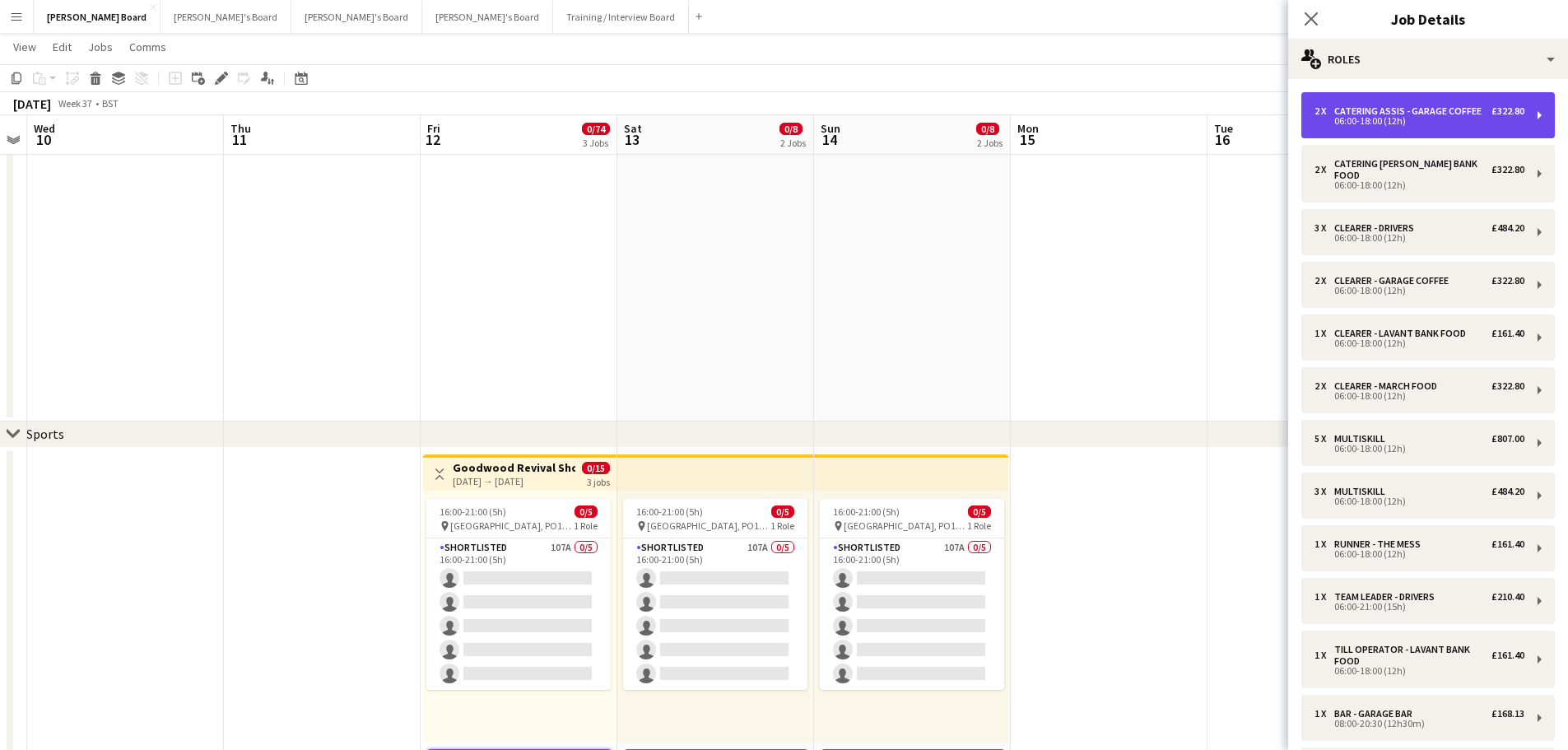
click at [1336, 117] on div "CATERING ASSIS - GARAGE COFFEE" at bounding box center [1411, 111] width 154 height 11
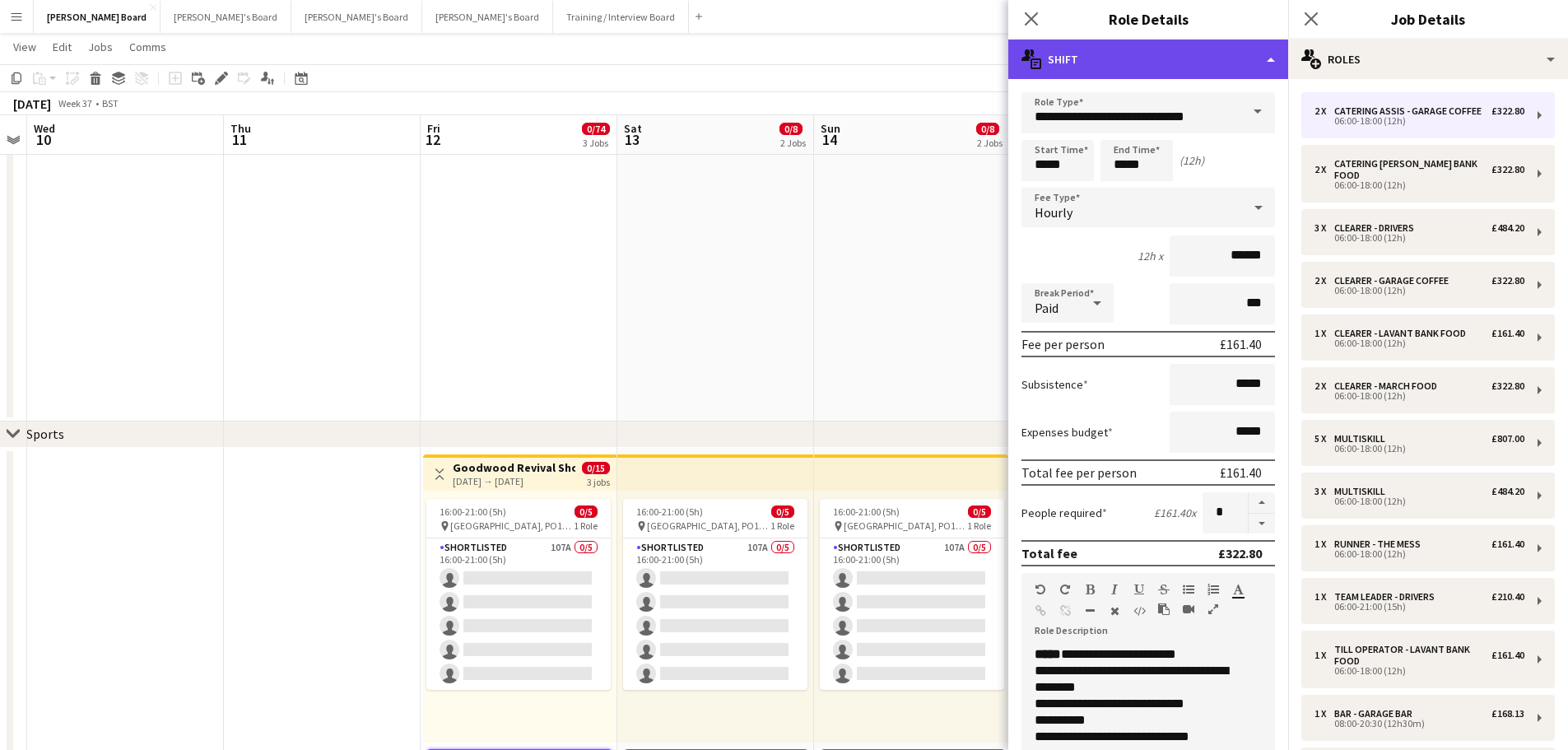
click at [1196, 50] on div "multiple-actions-text Shift" at bounding box center [1148, 59] width 280 height 39
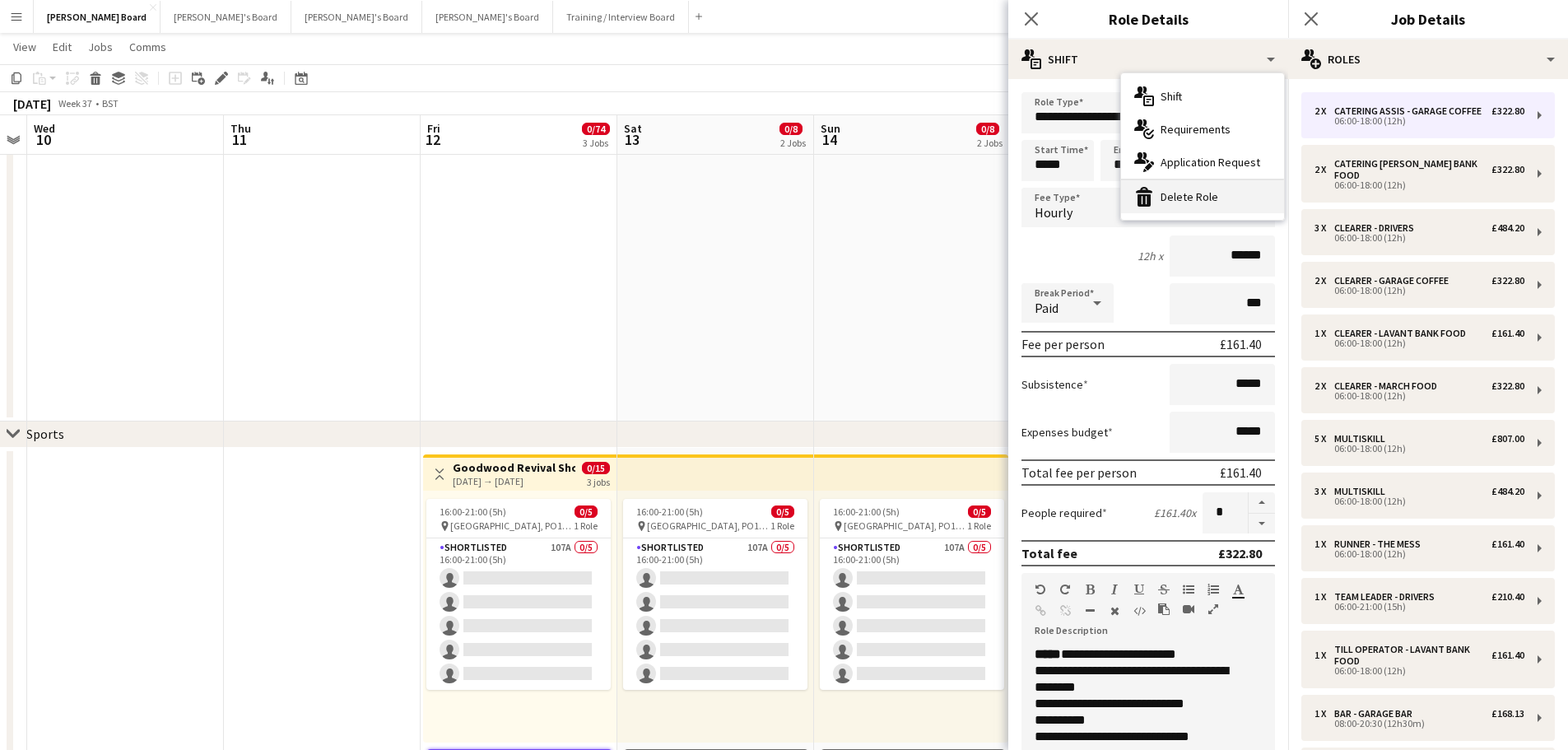
click at [1198, 199] on div "bin-2 Delete Role" at bounding box center [1203, 197] width 163 height 33
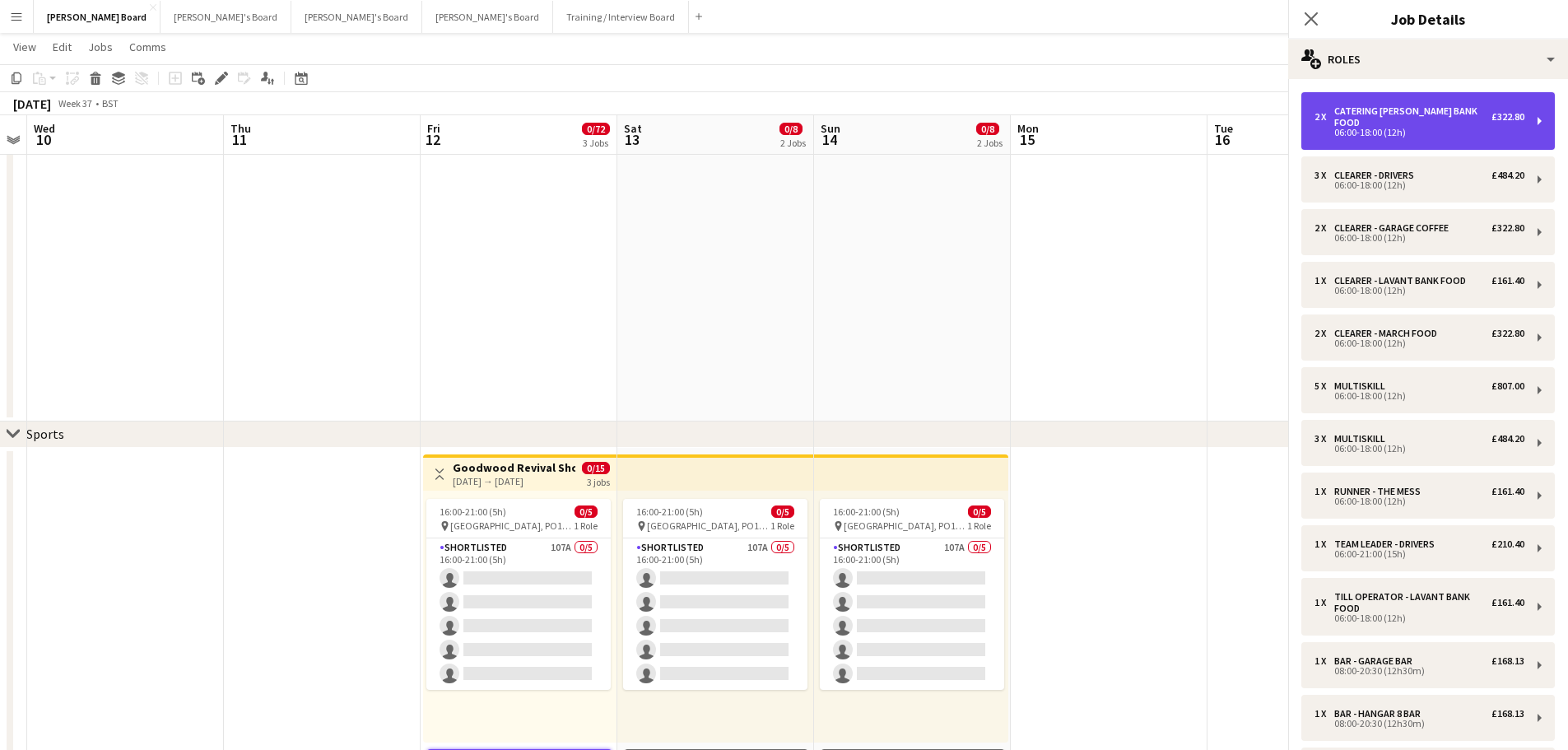
click at [1330, 130] on div "06:00-18:00 (12h)" at bounding box center [1420, 133] width 210 height 9
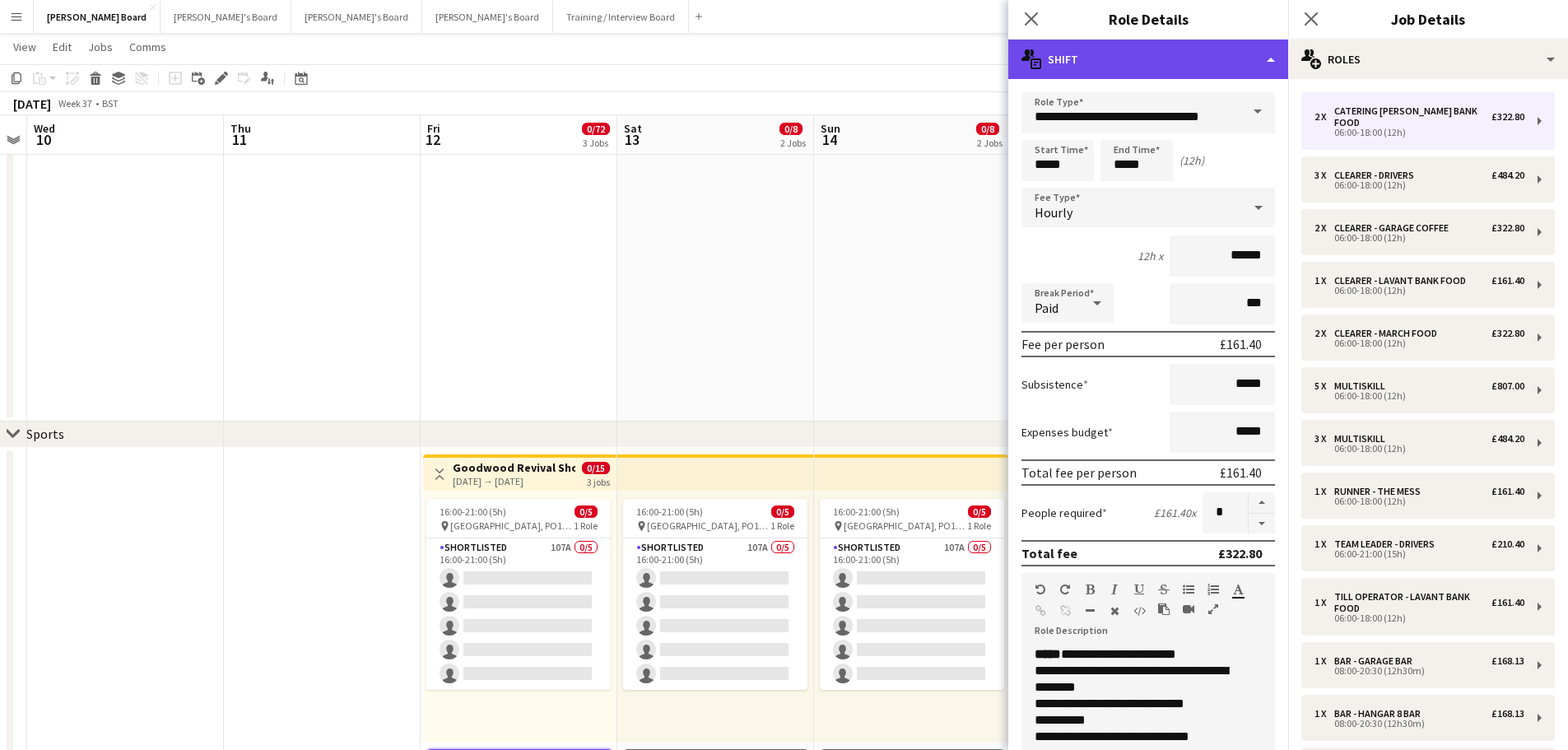
click at [1211, 69] on div "multiple-actions-text Shift" at bounding box center [1148, 59] width 280 height 39
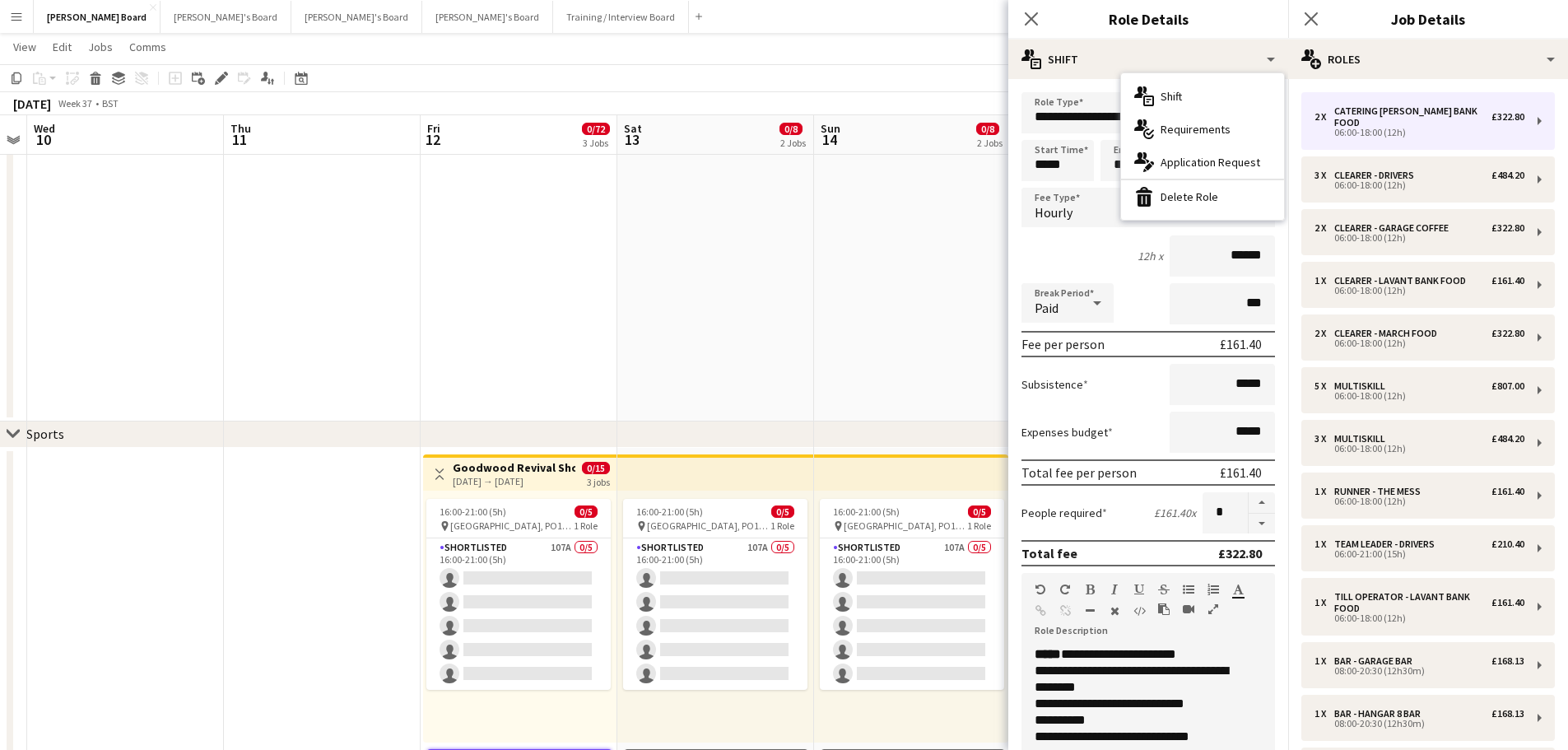
drag, startPoint x: 1210, startPoint y: 192, endPoint x: 1224, endPoint y: 180, distance: 18.4
click at [1211, 192] on div "bin-2 Delete Role" at bounding box center [1203, 197] width 163 height 33
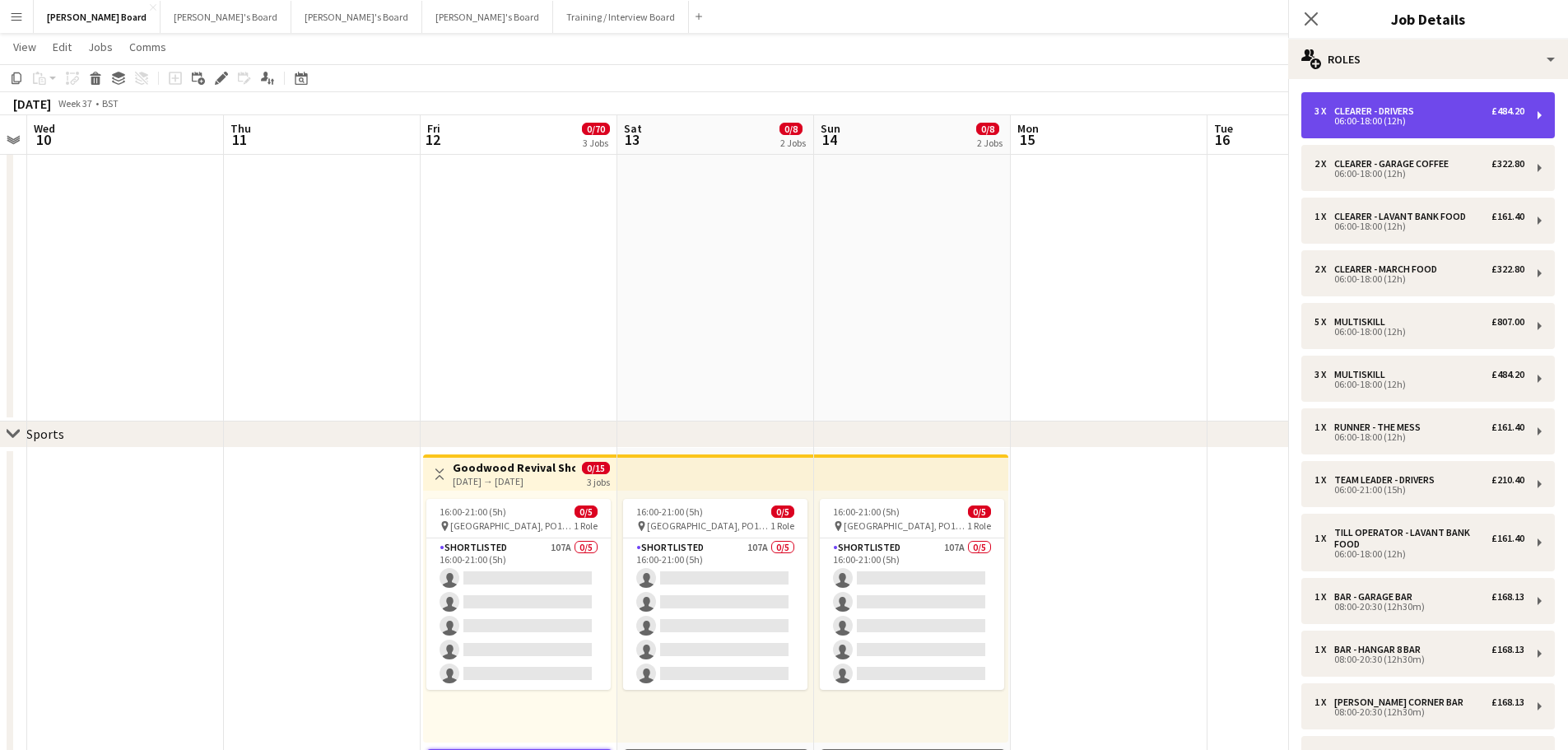
click at [1377, 108] on div "CLEARER - DRIVERS" at bounding box center [1377, 111] width 87 height 11
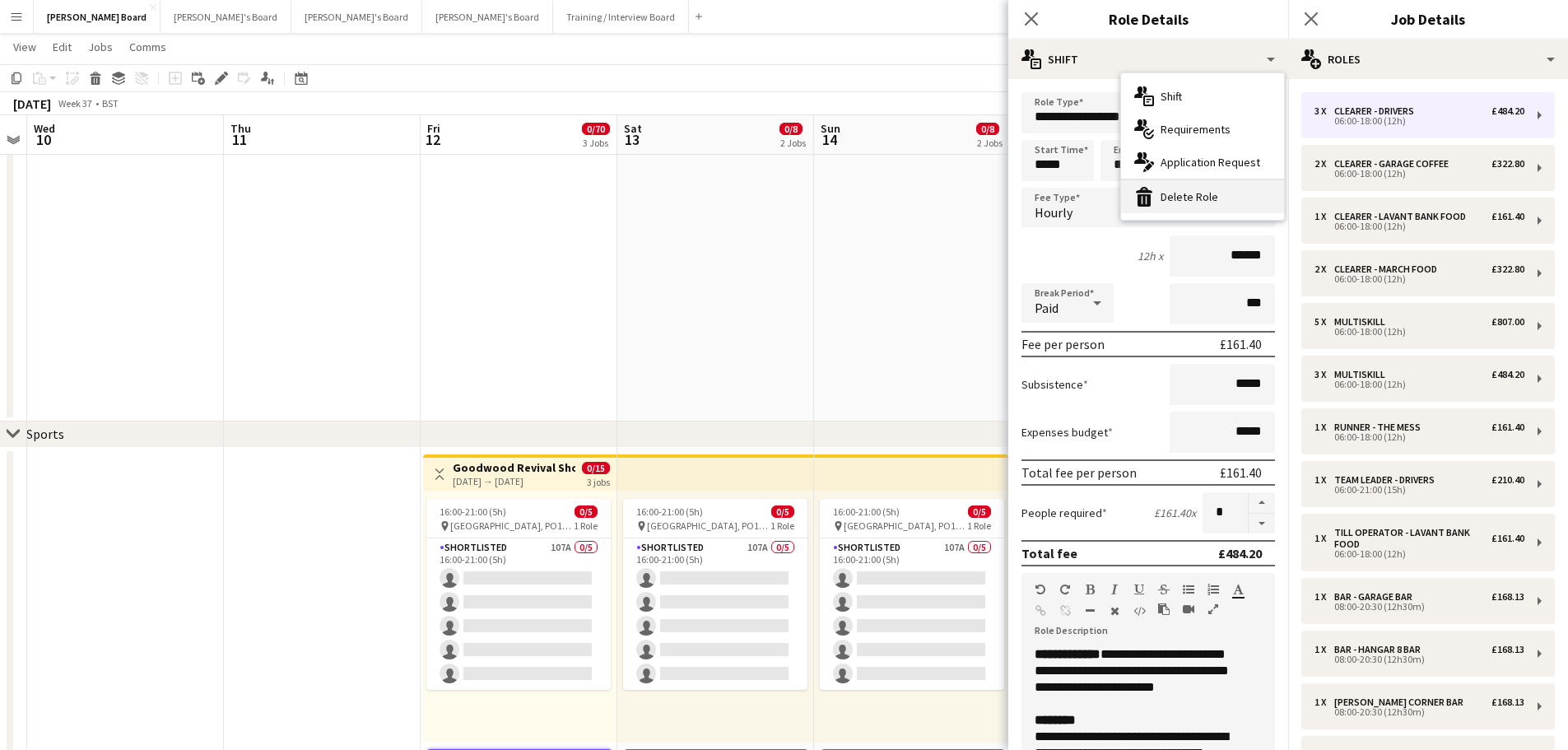
click at [1208, 198] on div "bin-2 Delete Role" at bounding box center [1203, 197] width 163 height 33
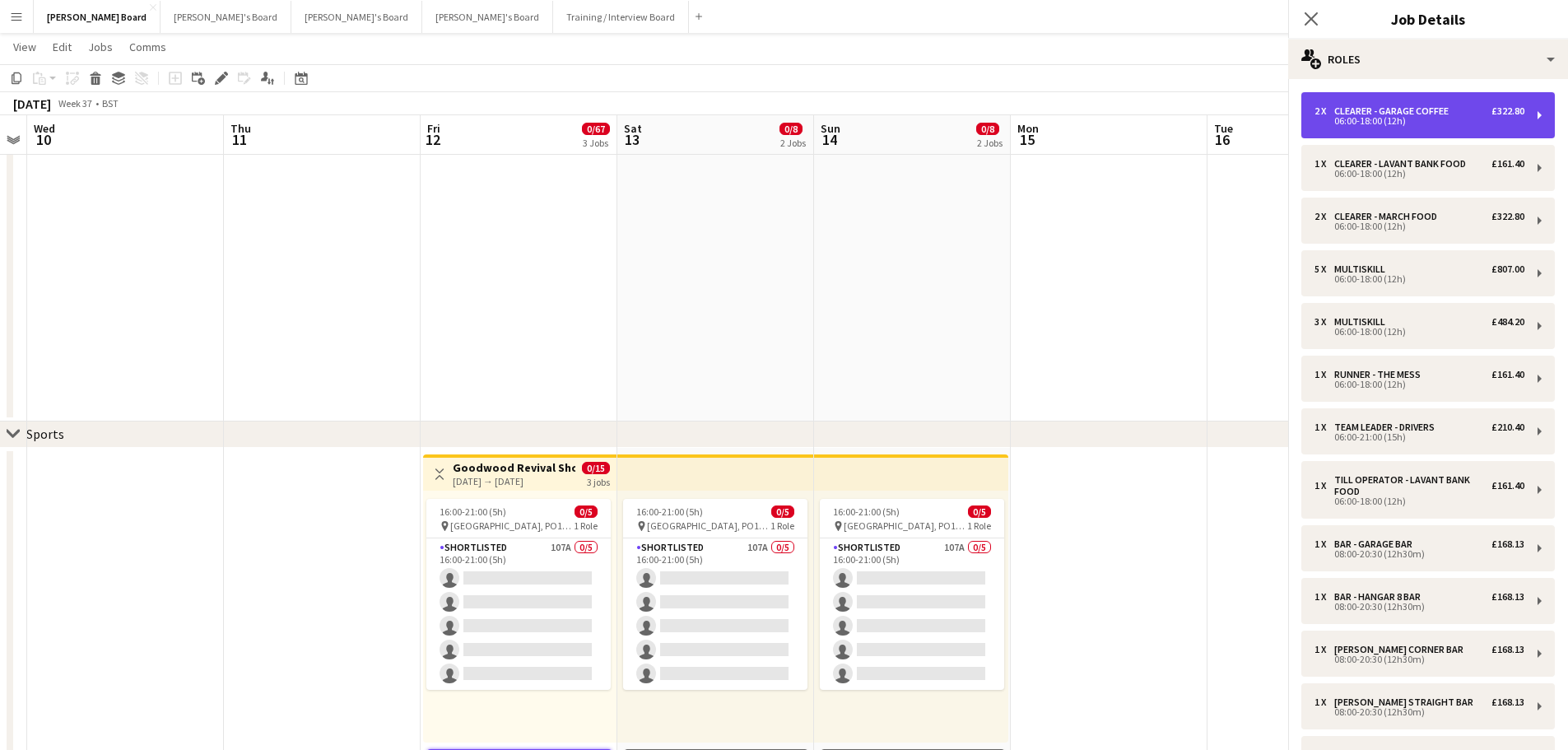
click at [1338, 125] on div "06:00-18:00 (12h)" at bounding box center [1420, 121] width 210 height 9
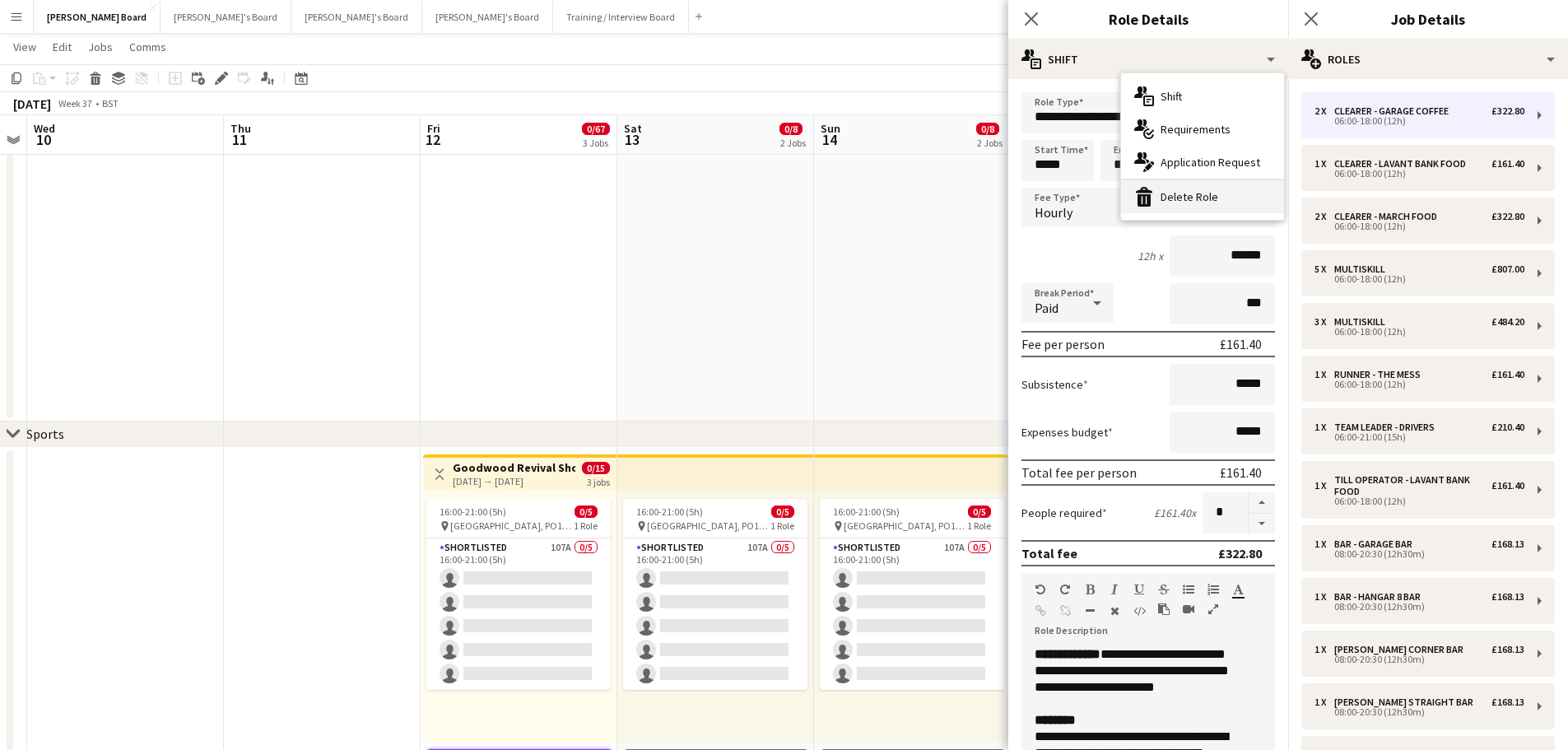
click at [1203, 204] on div "bin-2 Delete Role" at bounding box center [1203, 197] width 163 height 33
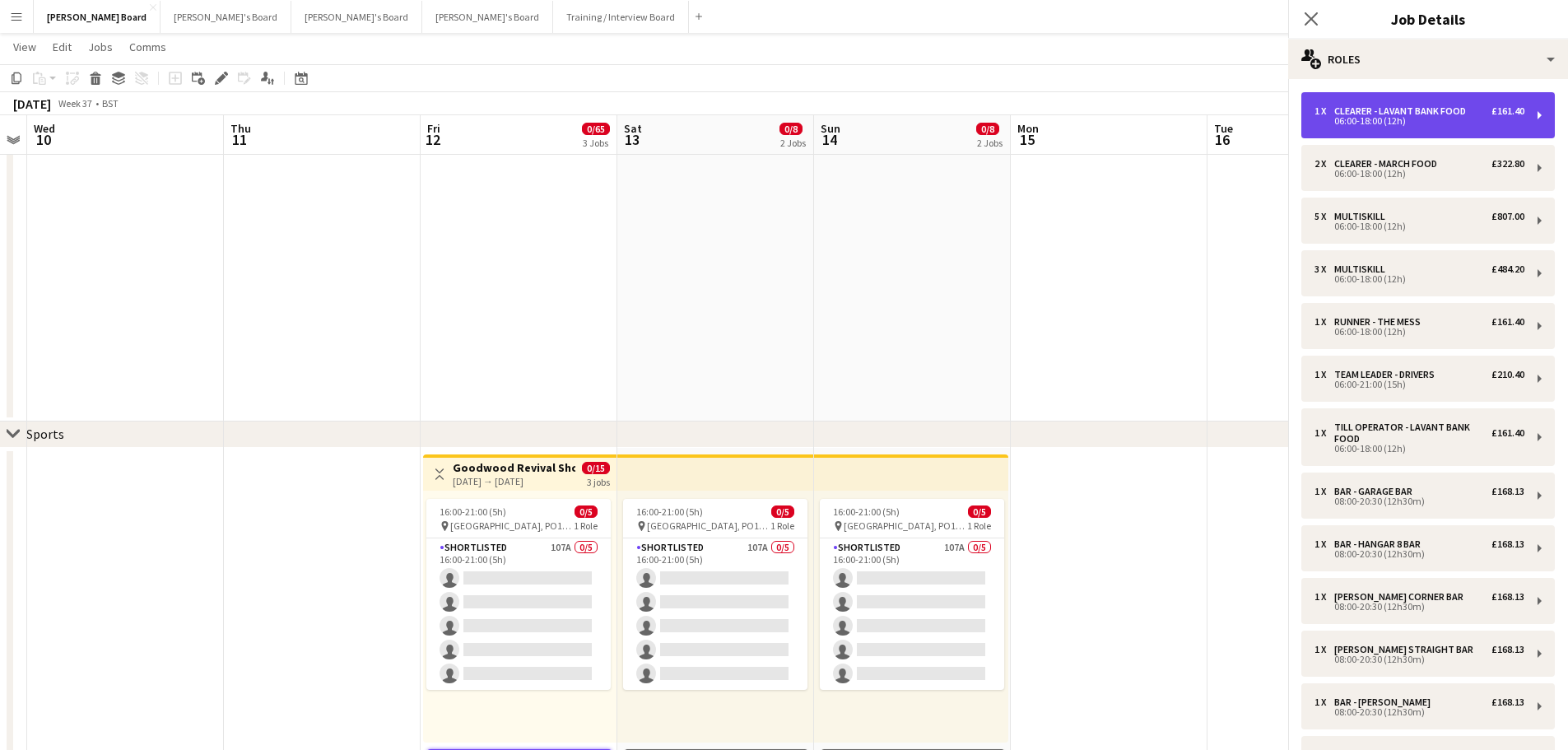
click at [1354, 129] on div "1 x CLEARER - LAVANT BANK FOOD £161.40 06:00-18:00 (12h)" at bounding box center [1428, 115] width 253 height 46
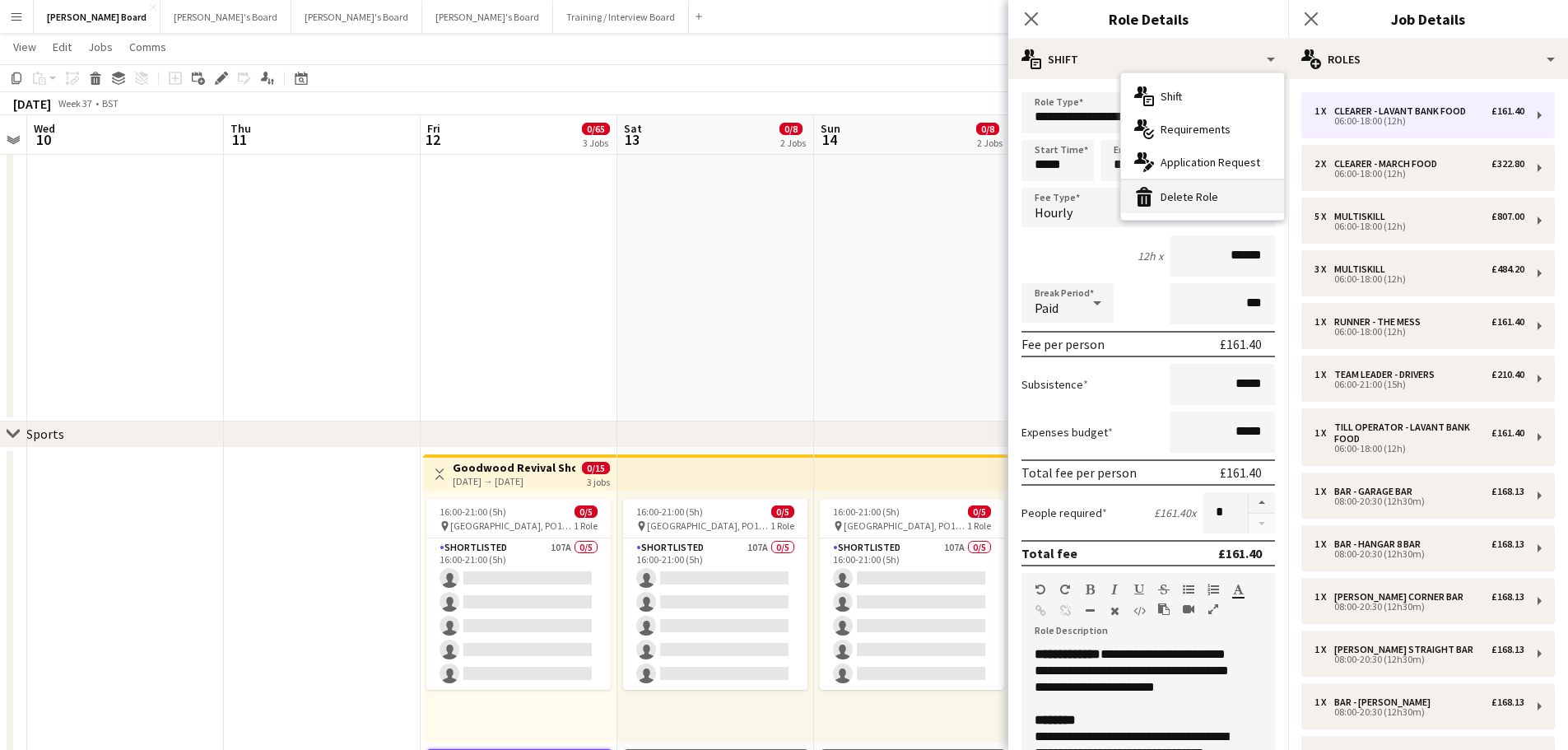
click at [1213, 201] on div "bin-2 Delete Role" at bounding box center [1203, 197] width 163 height 33
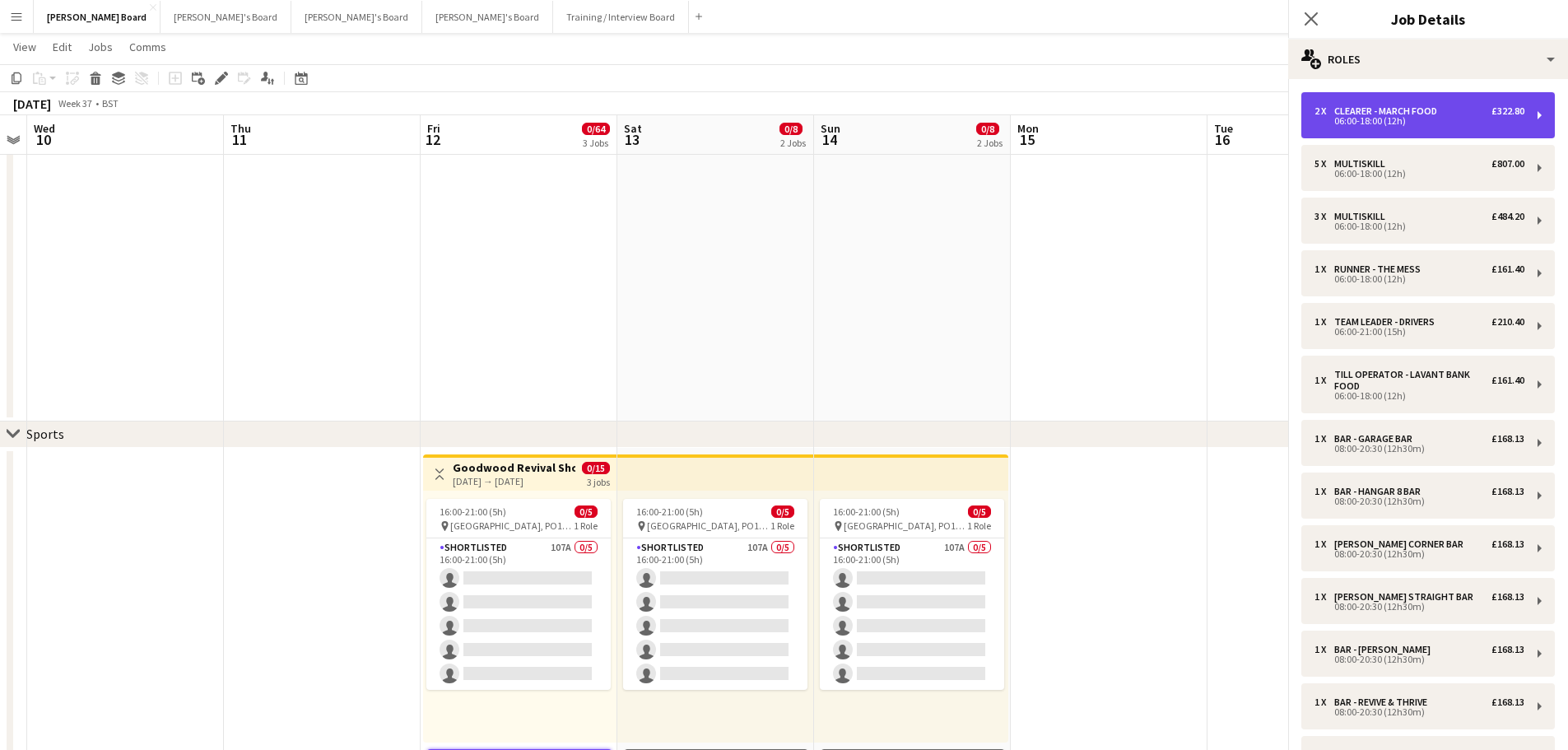
click at [1383, 117] on div "06:00-18:00 (12h)" at bounding box center [1420, 121] width 210 height 9
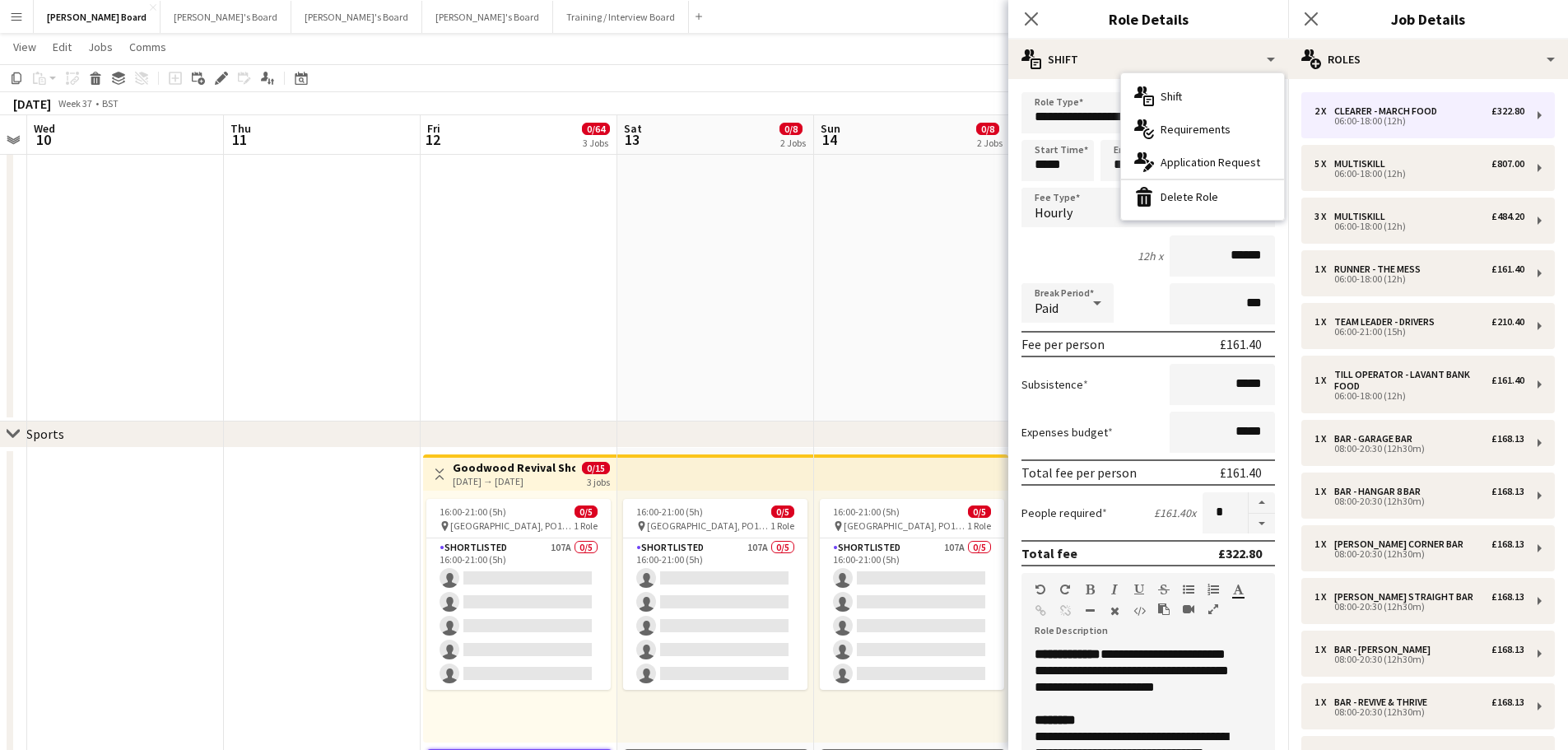
drag, startPoint x: 1178, startPoint y: 205, endPoint x: 1201, endPoint y: 187, distance: 29.2
click at [1178, 203] on div "bin-2 Delete Role" at bounding box center [1203, 197] width 163 height 33
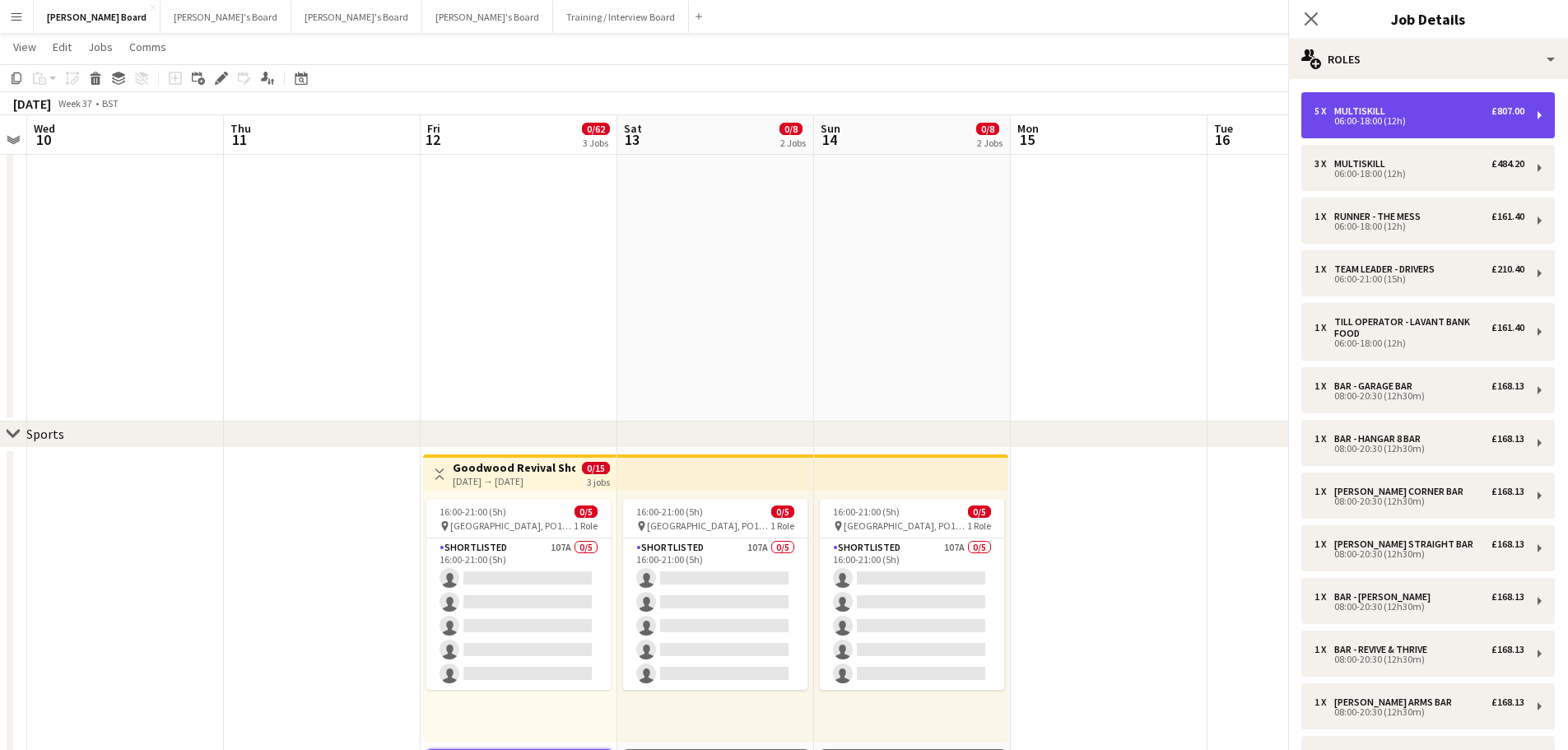
drag, startPoint x: 1365, startPoint y: 115, endPoint x: 1344, endPoint y: 108, distance: 22.1
click at [1366, 117] on div "06:00-18:00 (12h)" at bounding box center [1420, 121] width 210 height 9
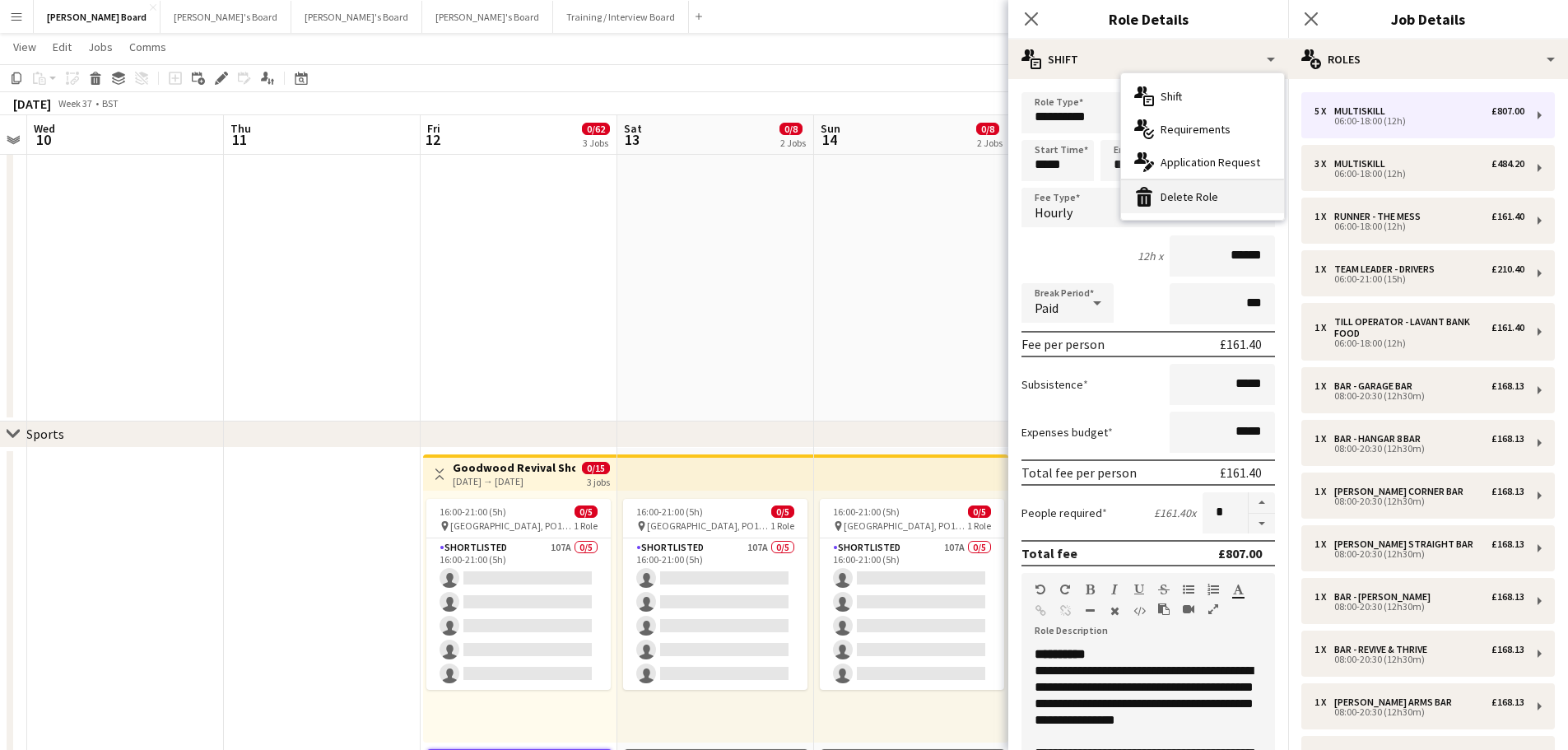
click at [1196, 193] on div "bin-2 Delete Role" at bounding box center [1203, 197] width 163 height 33
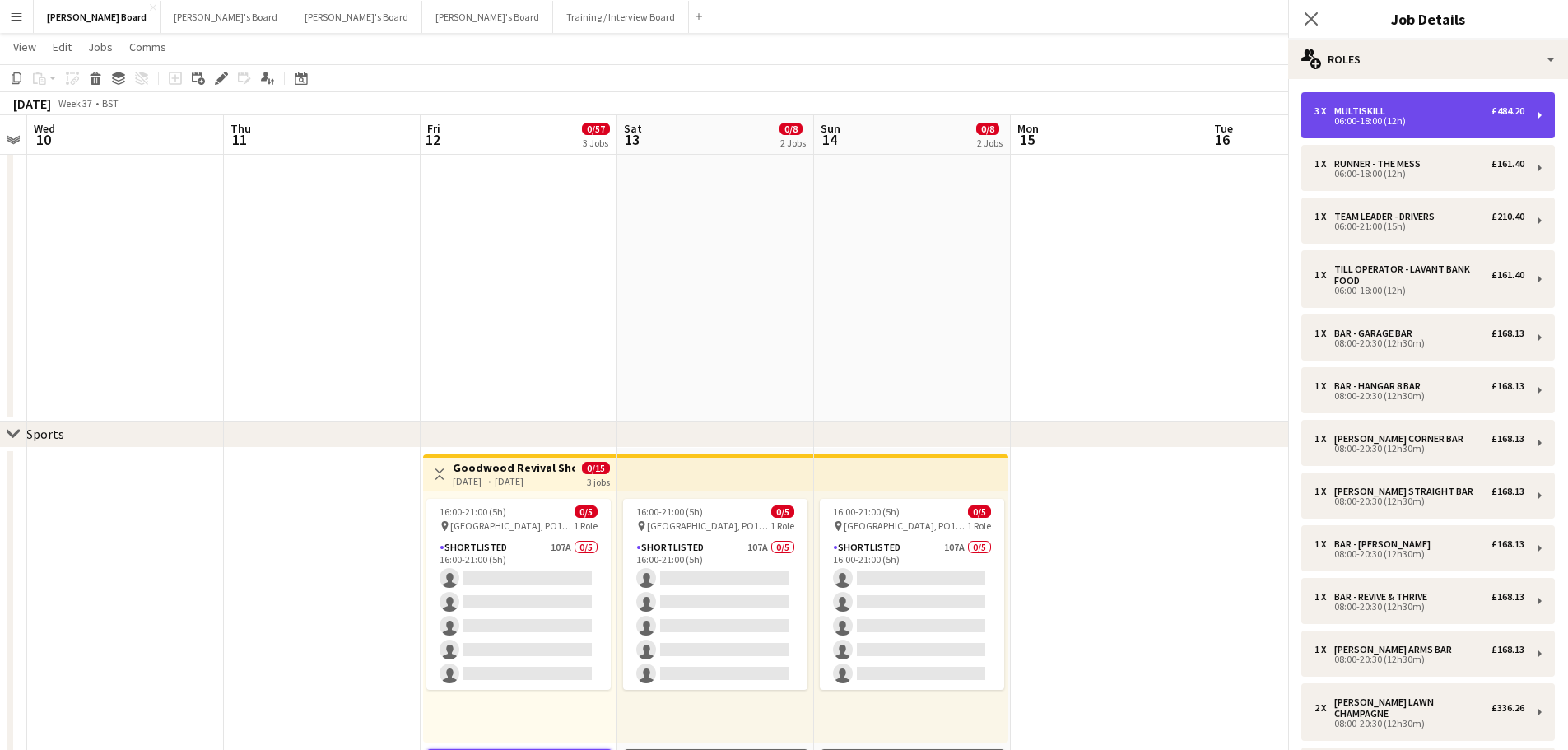
click at [1356, 117] on div "06:00-18:00 (12h)" at bounding box center [1420, 121] width 210 height 9
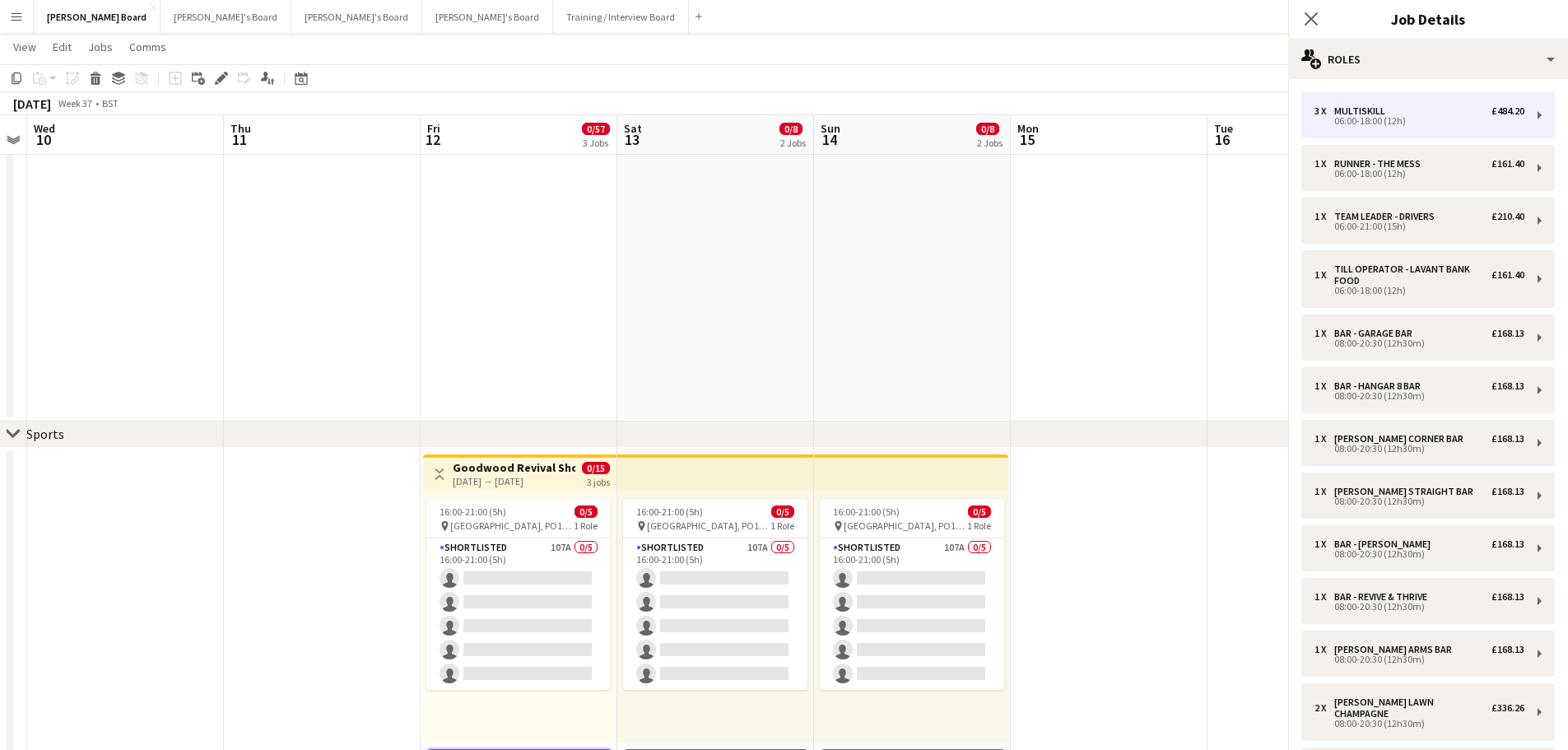
drag, startPoint x: 1209, startPoint y: 48, endPoint x: 1209, endPoint y: 61, distance: 13.0
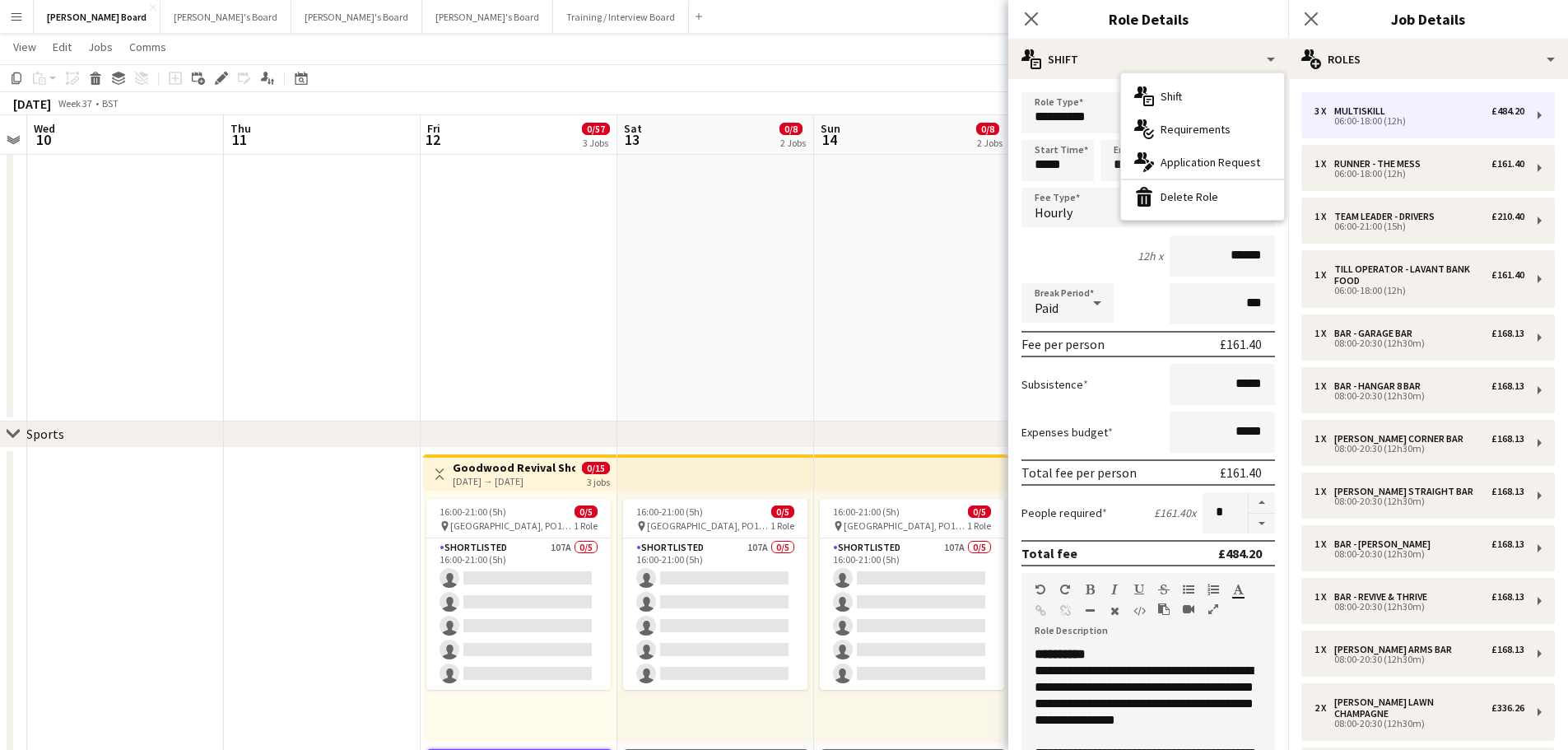
click at [1205, 189] on div "bin-2 Delete Role" at bounding box center [1203, 197] width 163 height 33
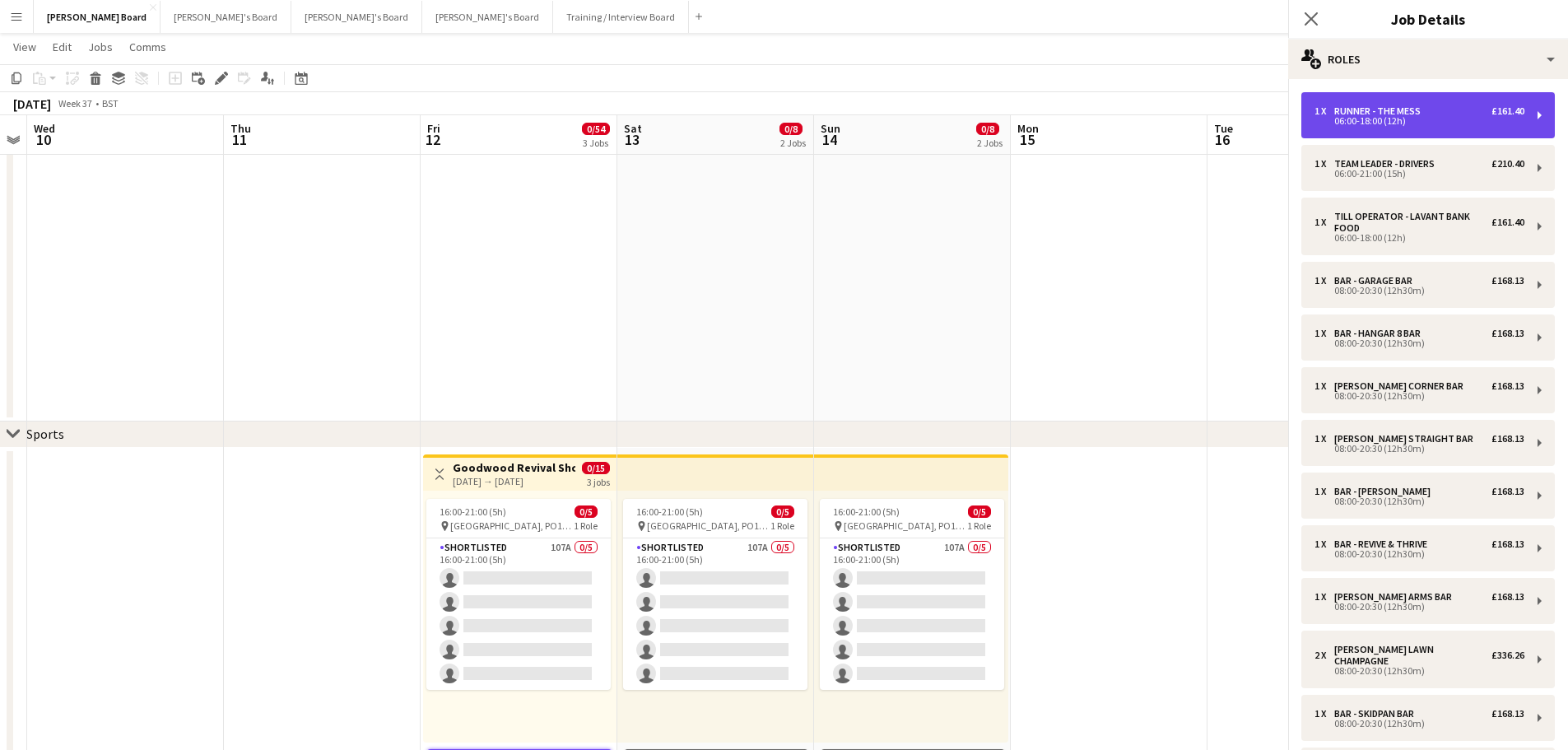
click at [1353, 120] on div "06:00-18:00 (12h)" at bounding box center [1420, 121] width 210 height 9
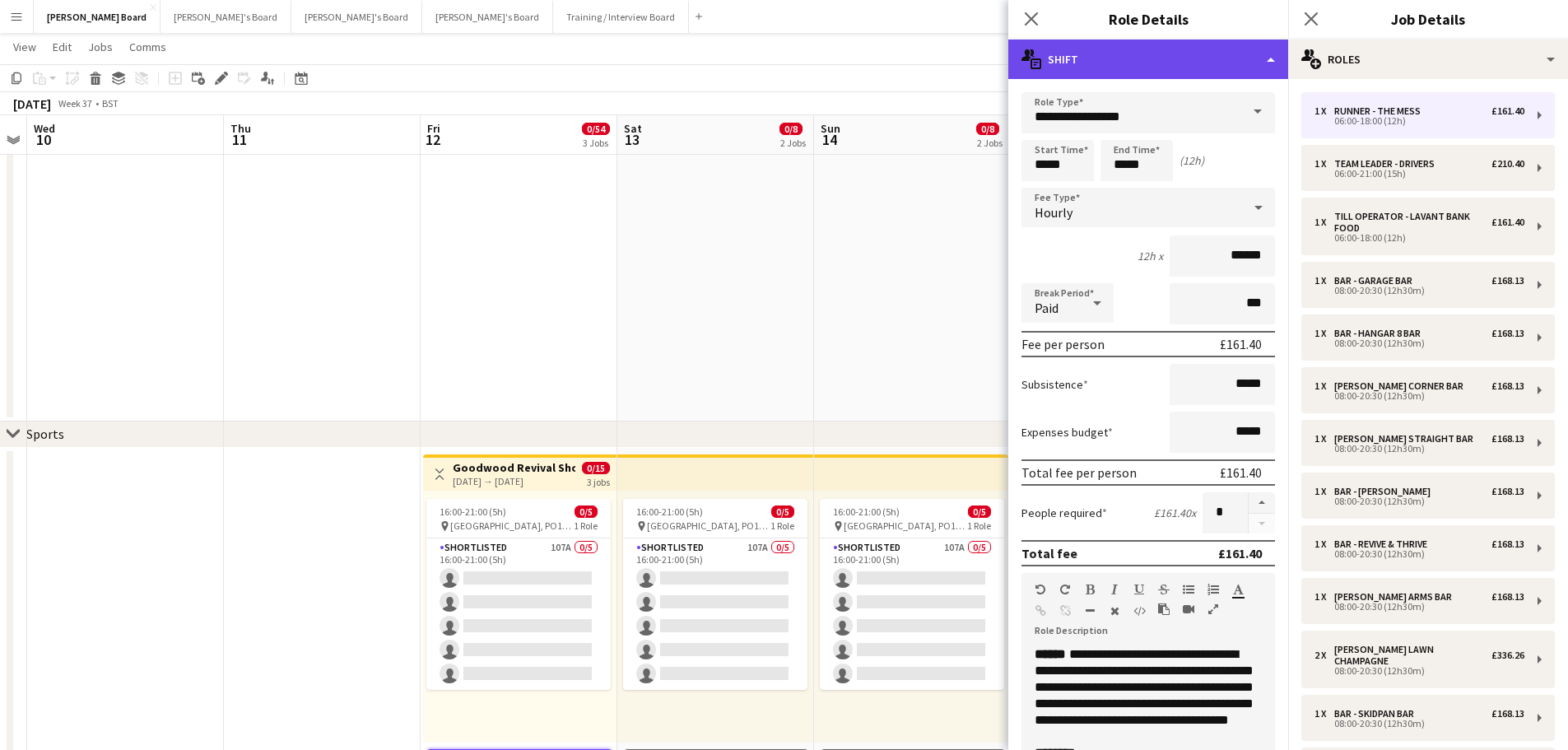
click at [1203, 64] on div "multiple-actions-text Shift" at bounding box center [1148, 59] width 280 height 39
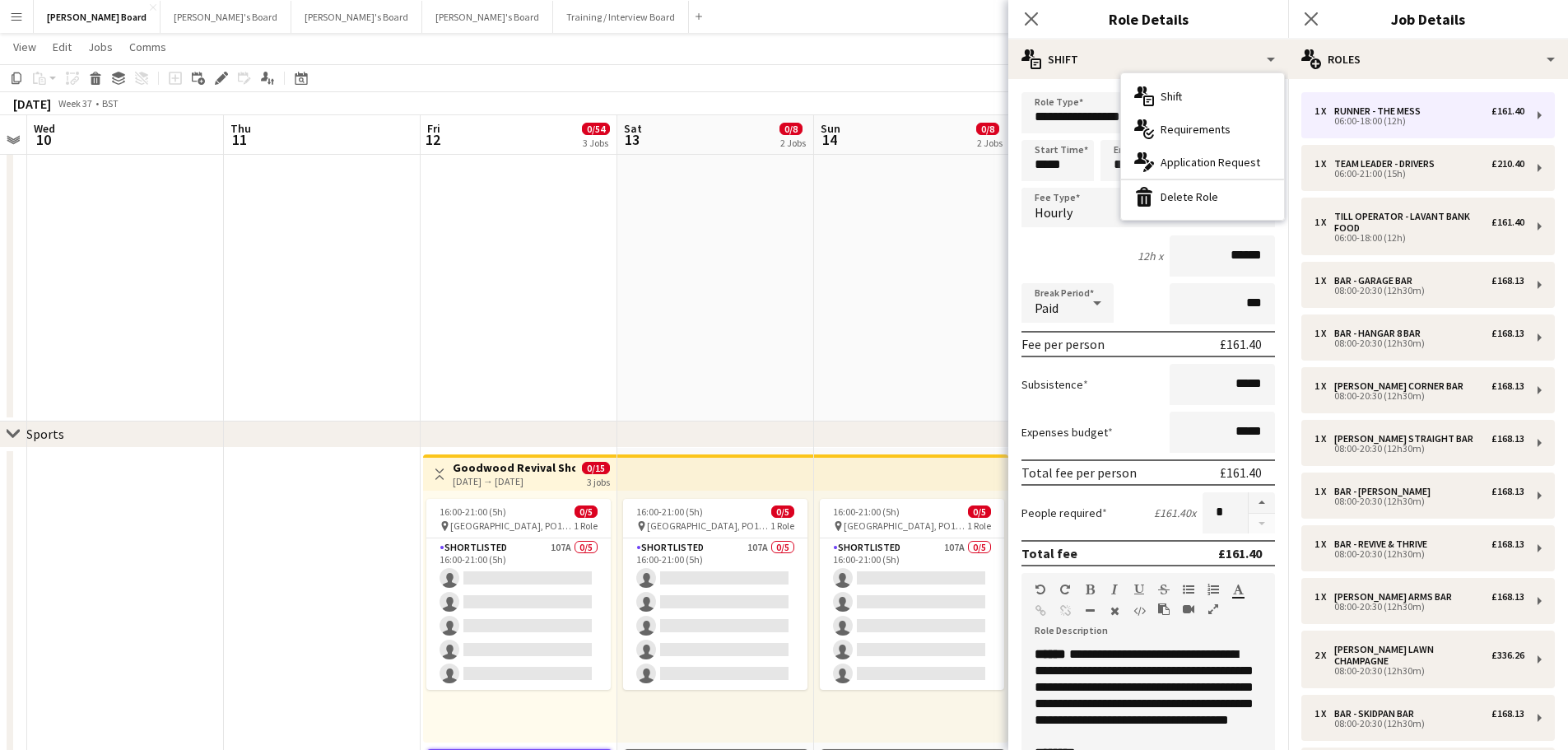
drag, startPoint x: 1186, startPoint y: 198, endPoint x: 1203, endPoint y: 191, distance: 18.4
click at [1186, 197] on div "bin-2 Delete Role" at bounding box center [1203, 197] width 163 height 33
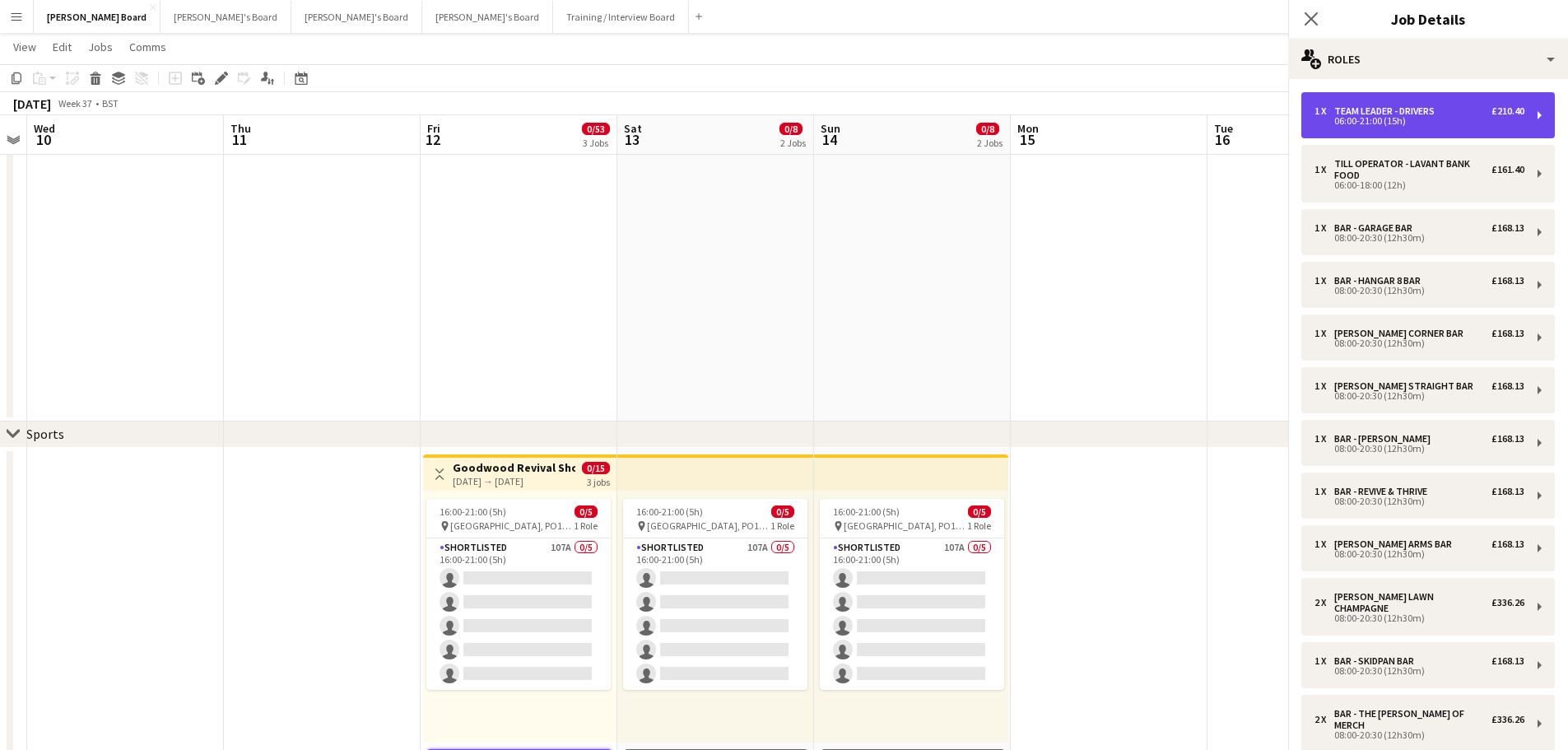
click at [1376, 130] on div "1 x TEAM LEADER - DRIVERS £210.40 06:00-21:00 (15h)" at bounding box center [1428, 115] width 253 height 46
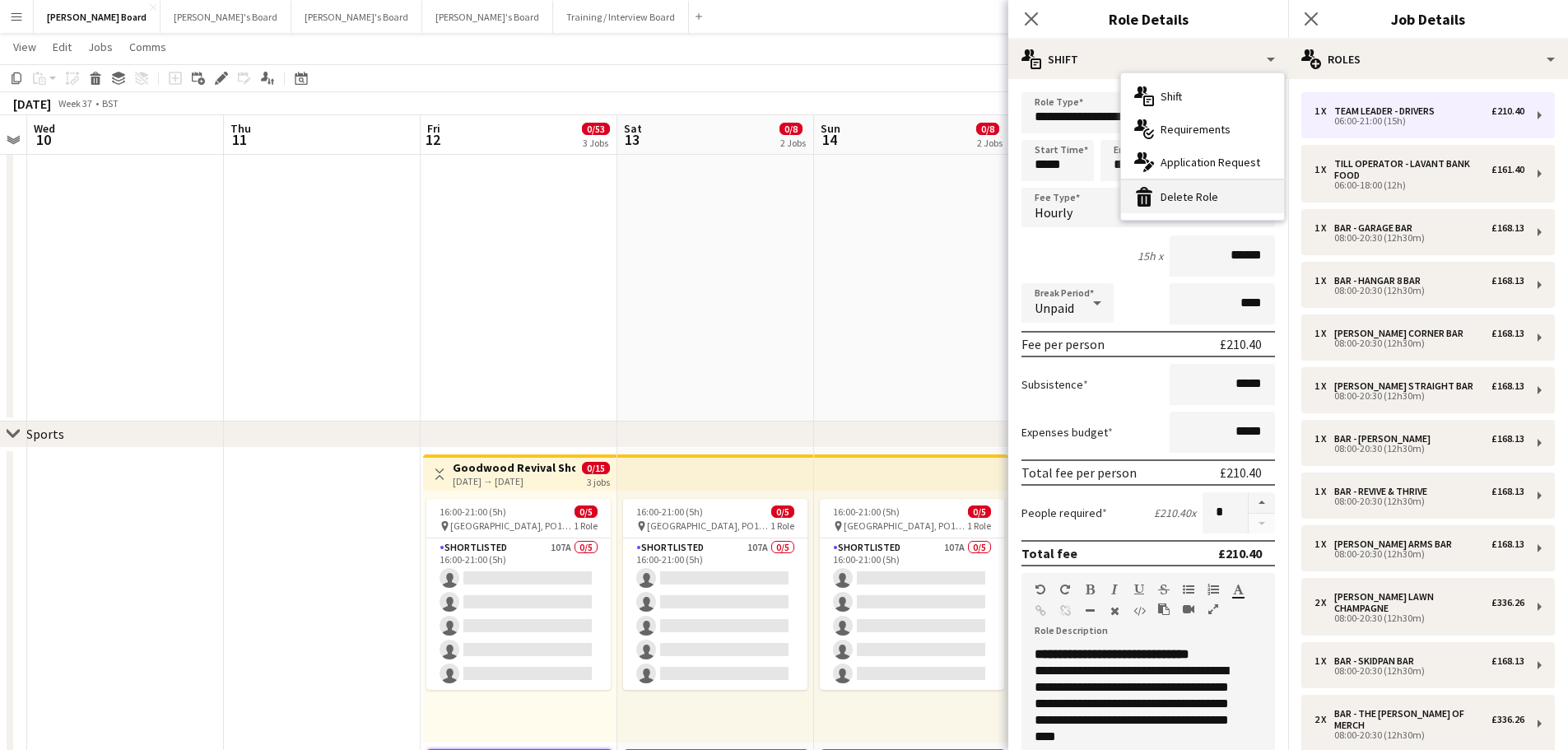
click at [1215, 197] on div "bin-2 Delete Role" at bounding box center [1203, 197] width 163 height 33
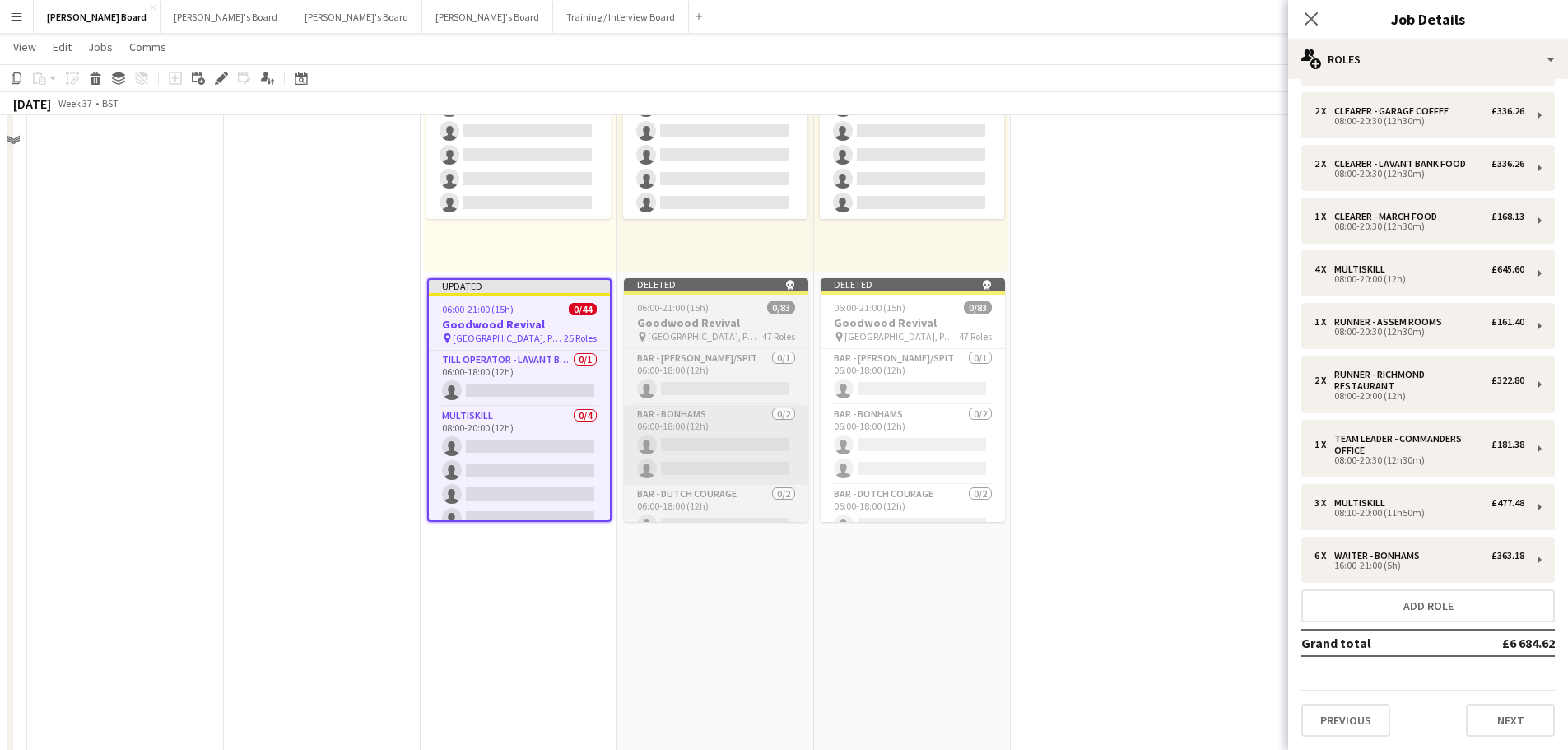
scroll to position [988, 0]
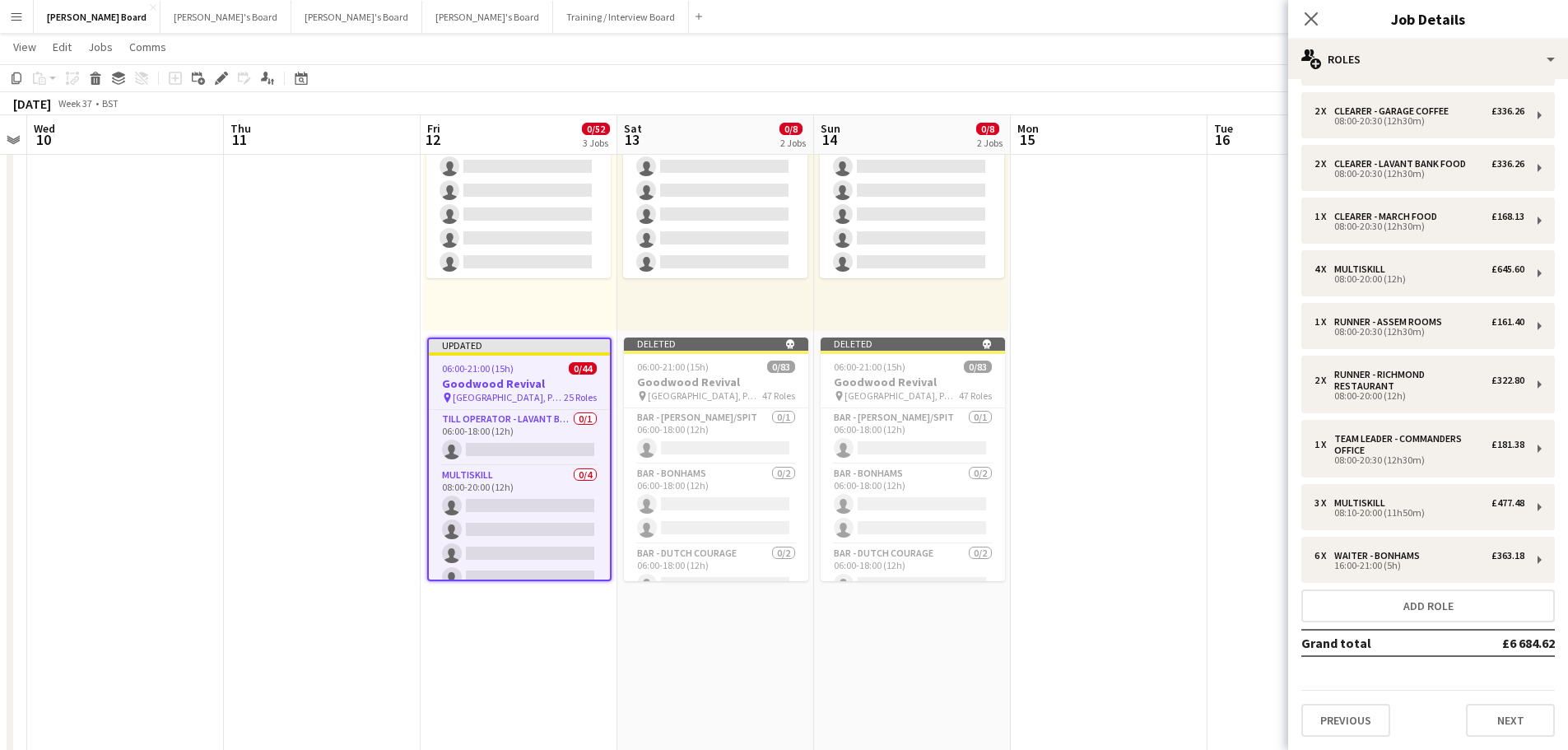
click at [555, 374] on app-job-card "Updated 06:00-21:00 (15h) 0/44 Goodwood Revival pin [GEOGRAPHIC_DATA], PO18 0PS…" at bounding box center [519, 459] width 185 height 244
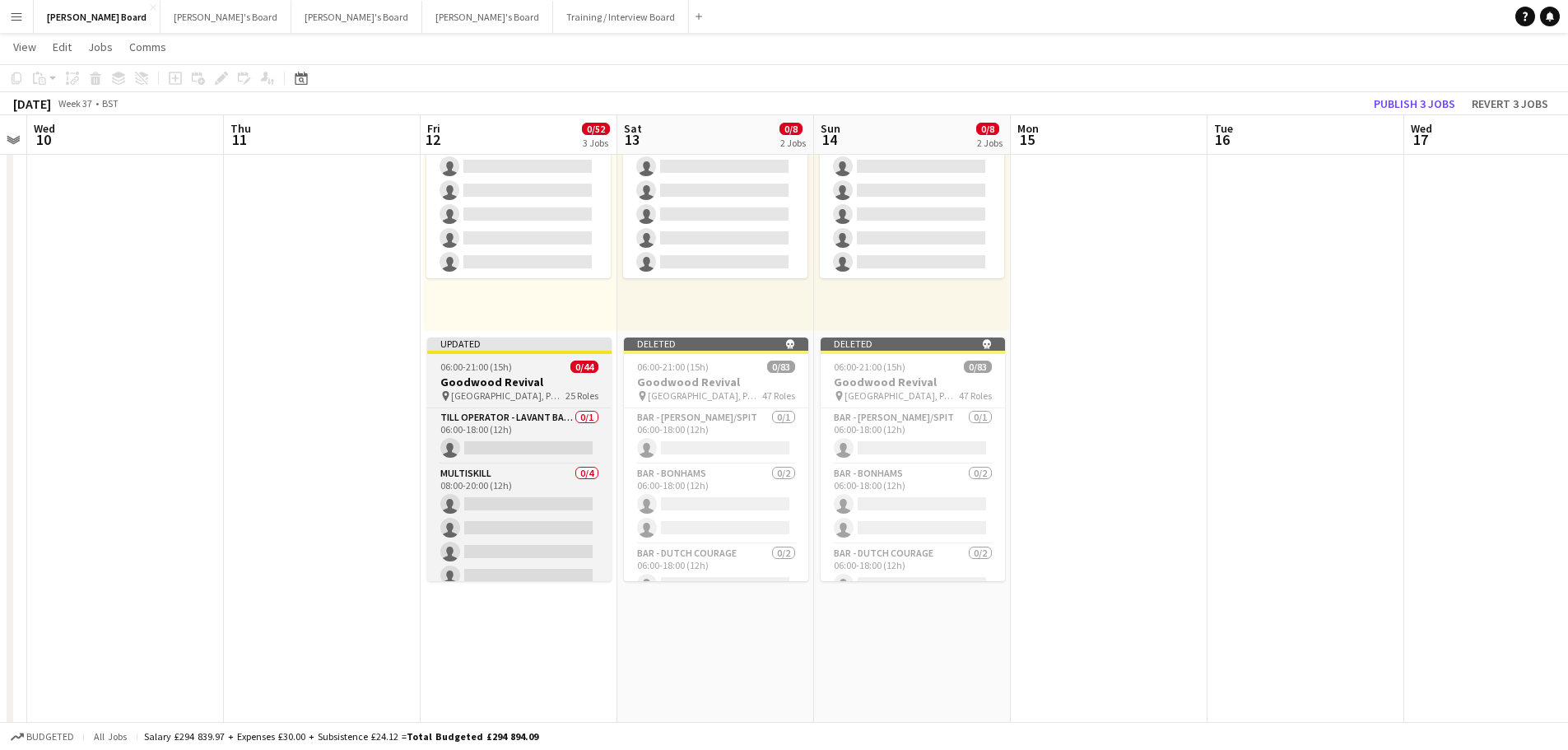
click at [542, 378] on h3 "Goodwood Revival" at bounding box center [519, 381] width 185 height 15
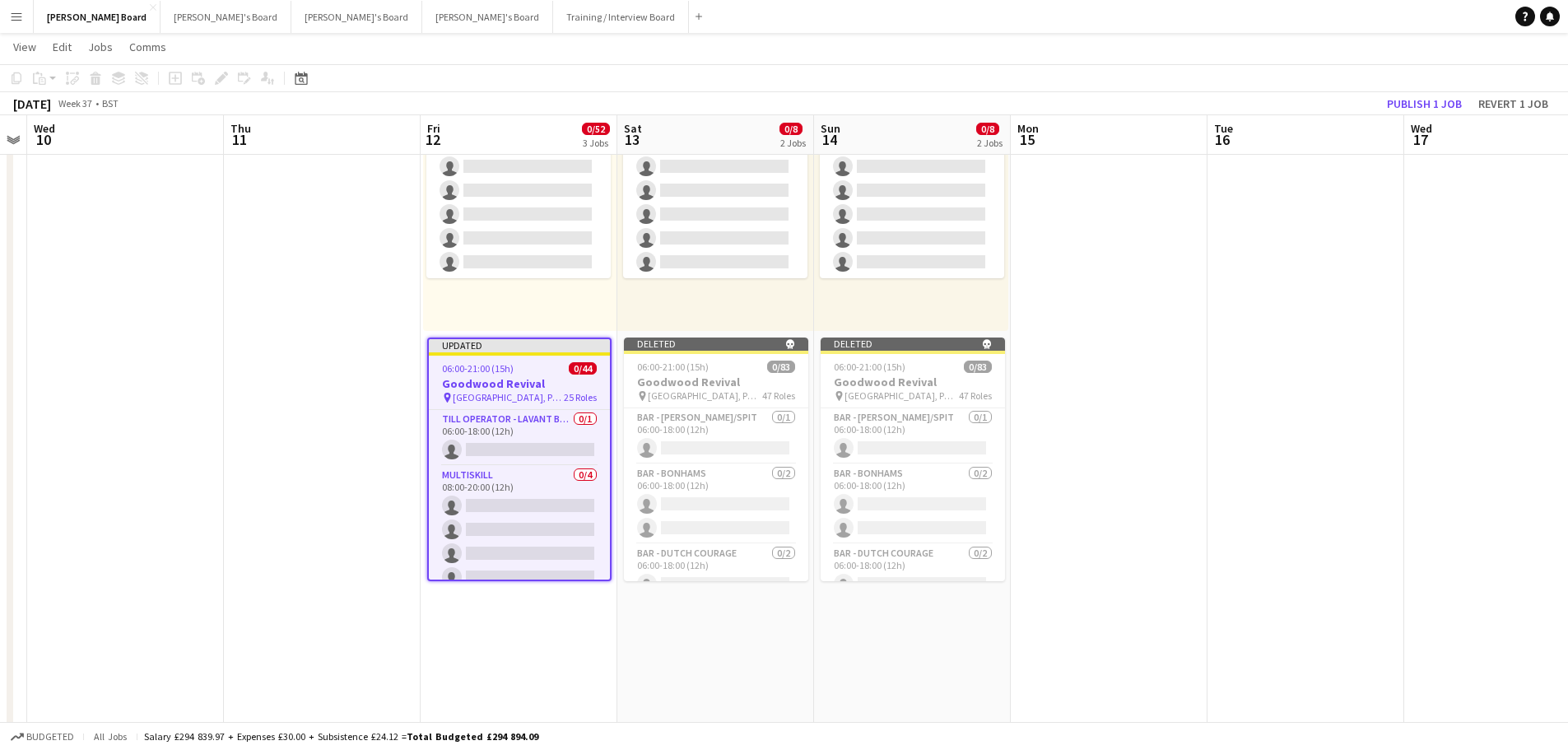
scroll to position [0, 564]
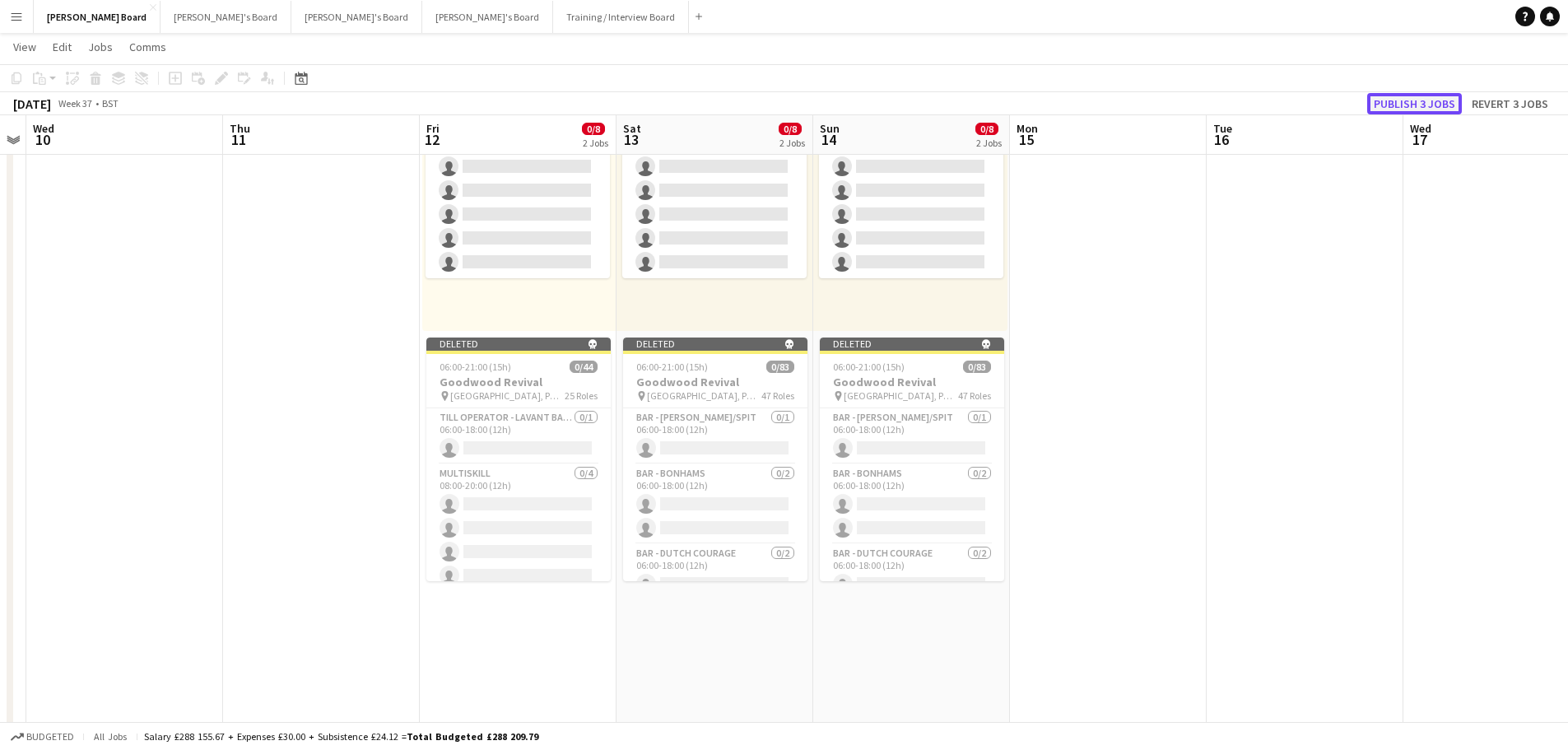
click at [1407, 106] on button "Publish 3 jobs" at bounding box center [1414, 103] width 94 height 21
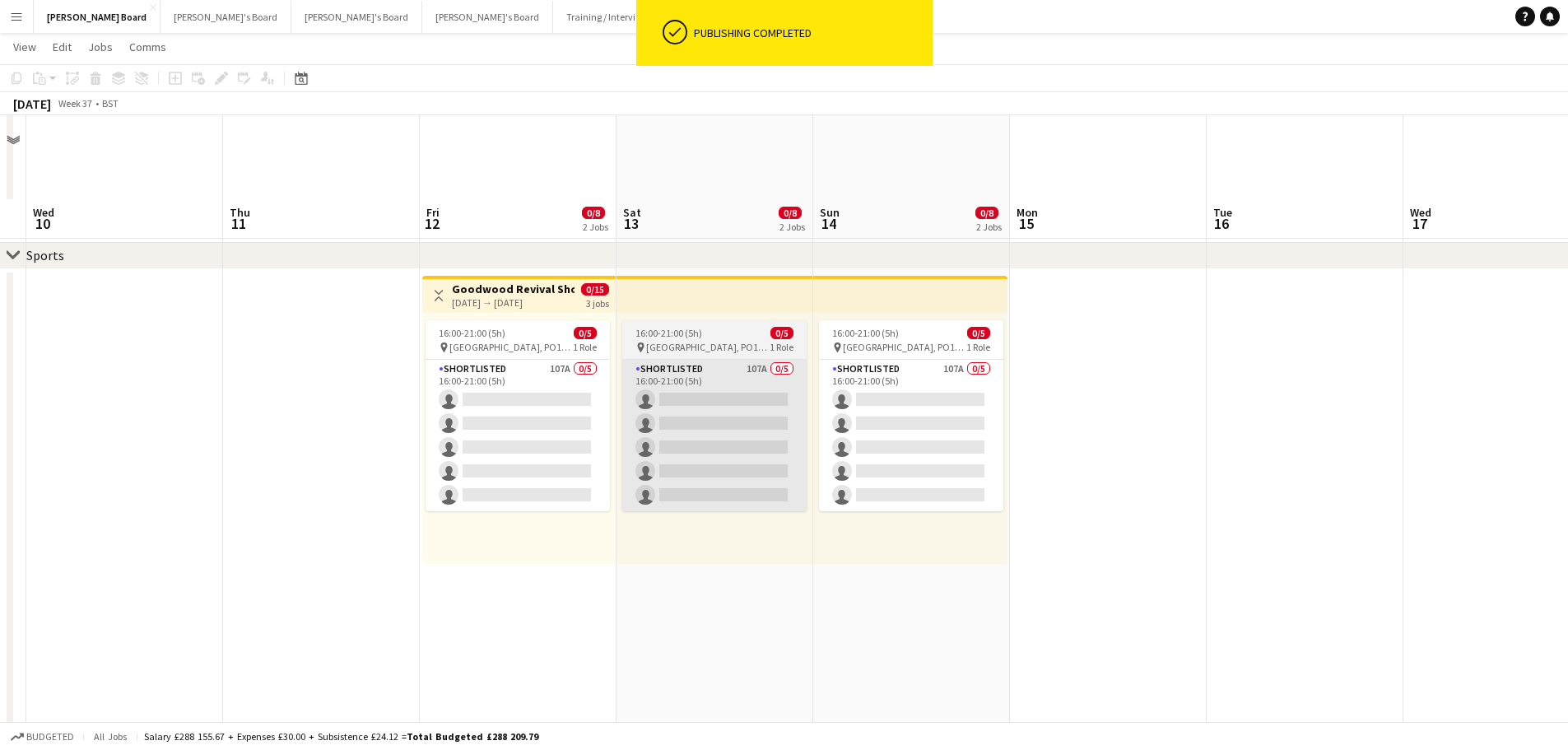
scroll to position [741, 0]
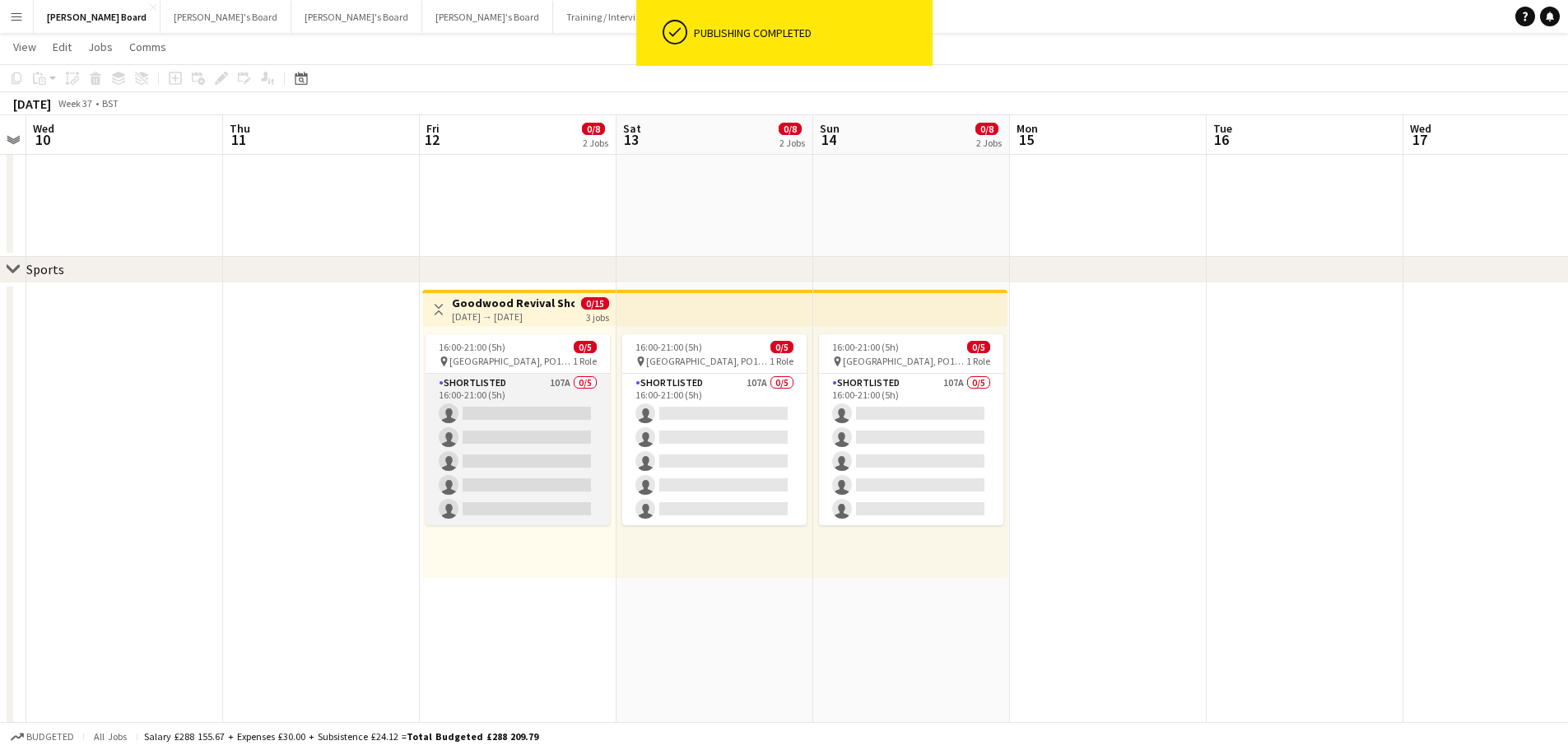
click at [506, 384] on app-card-role "Shortlisted 107A 0/5 16:00-21:00 (5h) single-neutral-actions single-neutral-act…" at bounding box center [518, 450] width 185 height 152
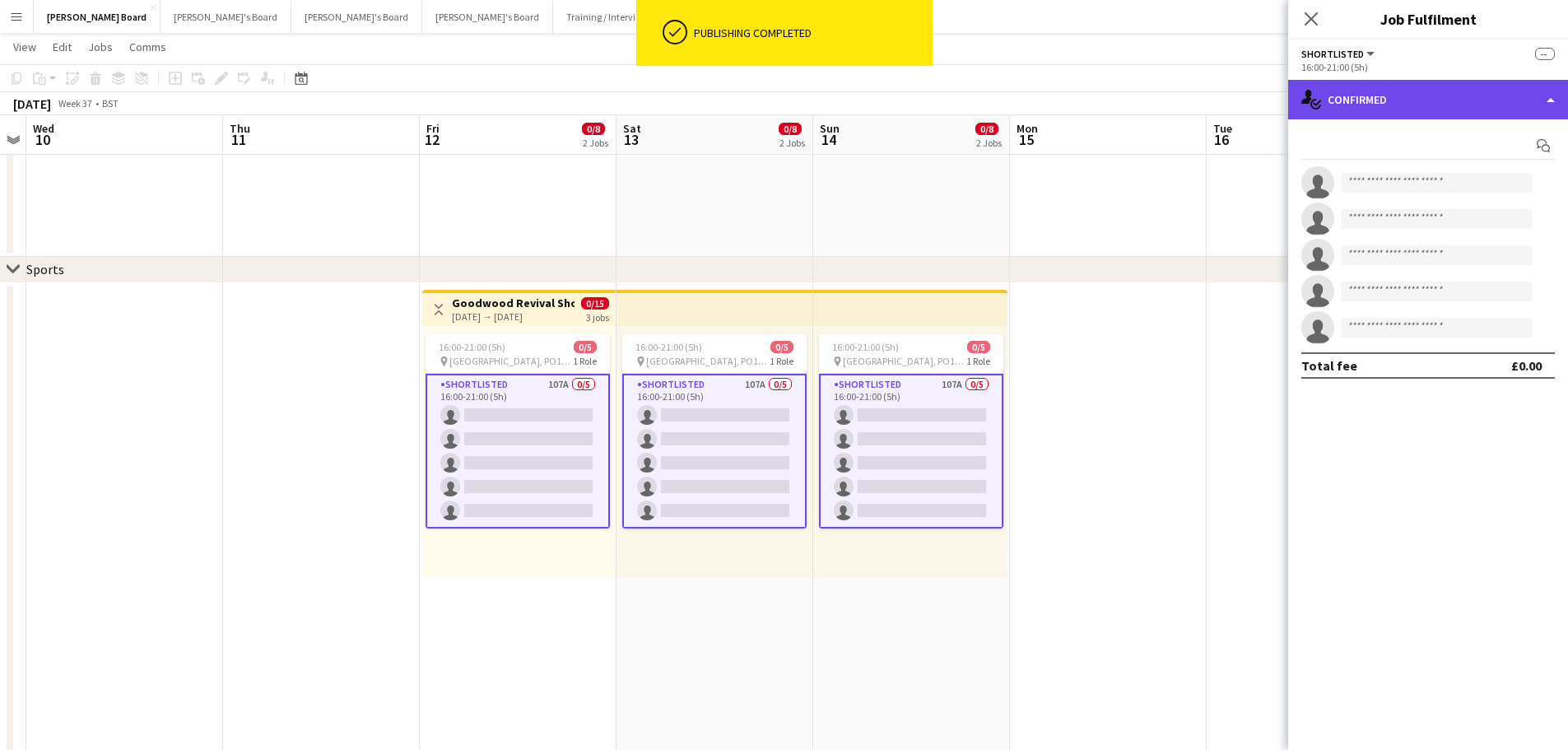
click at [1448, 102] on div "single-neutral-actions-check-2 Confirmed" at bounding box center [1428, 100] width 280 height 39
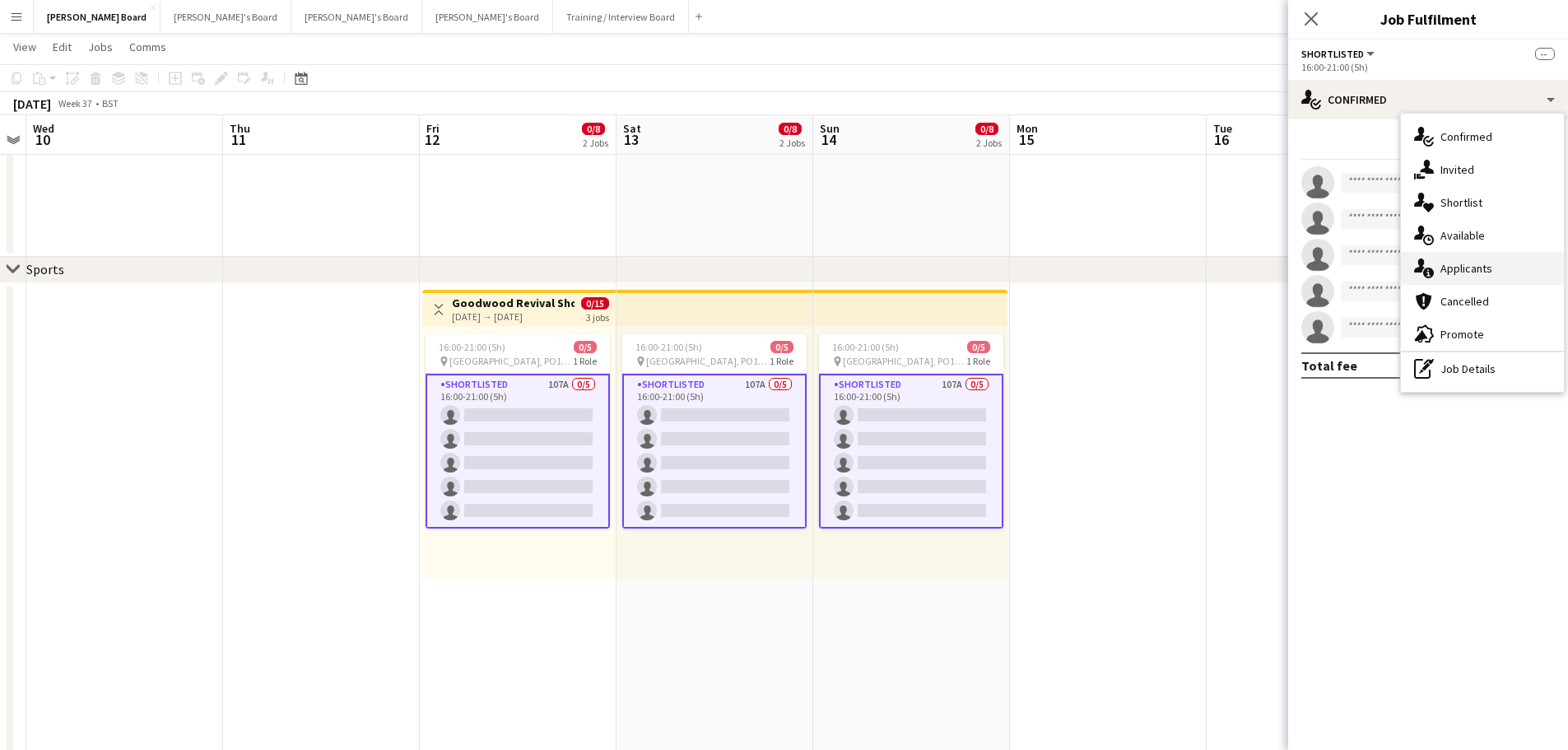
click at [1460, 265] on div "single-neutral-actions-information Applicants" at bounding box center [1483, 269] width 163 height 33
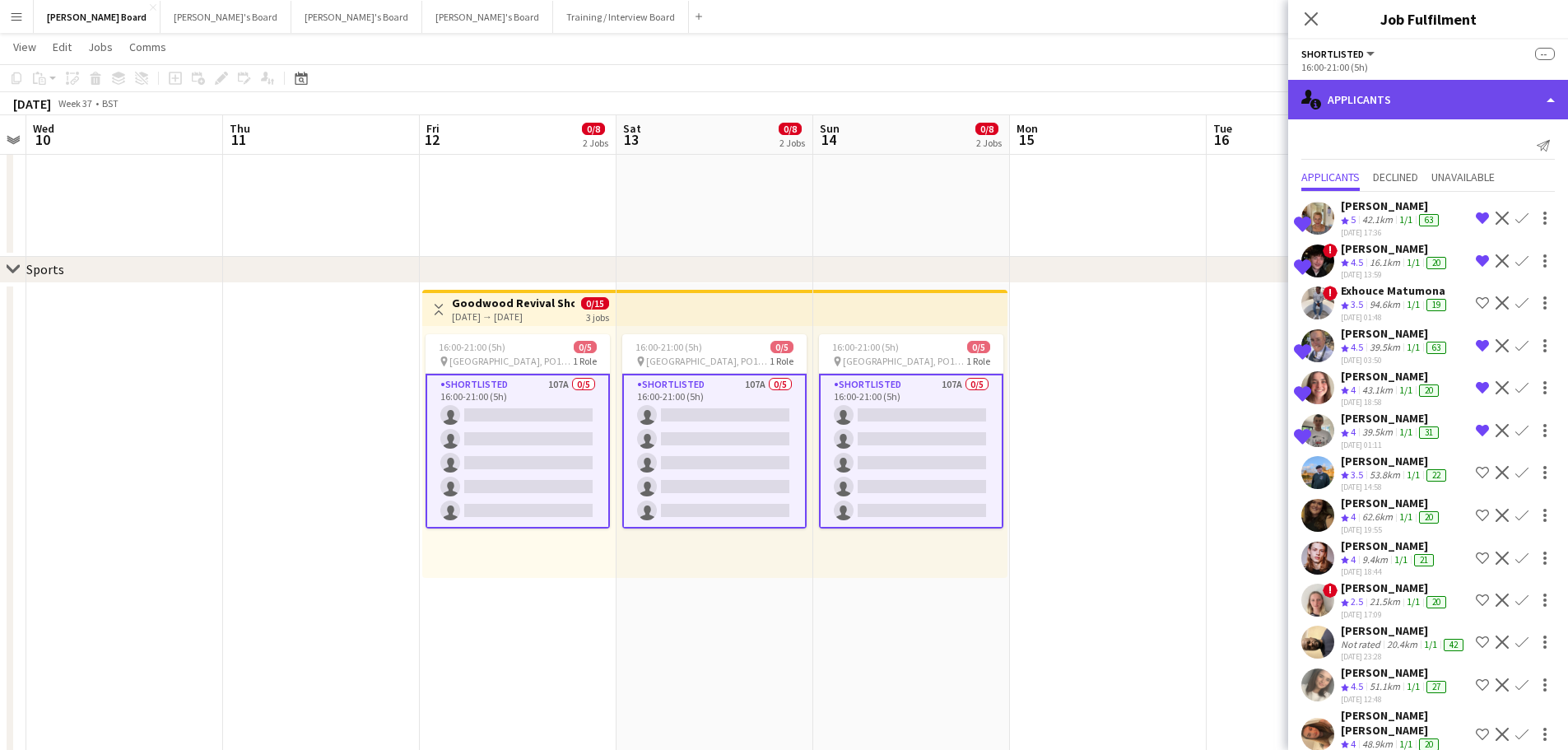
click at [1426, 106] on div "single-neutral-actions-information Applicants" at bounding box center [1428, 100] width 280 height 39
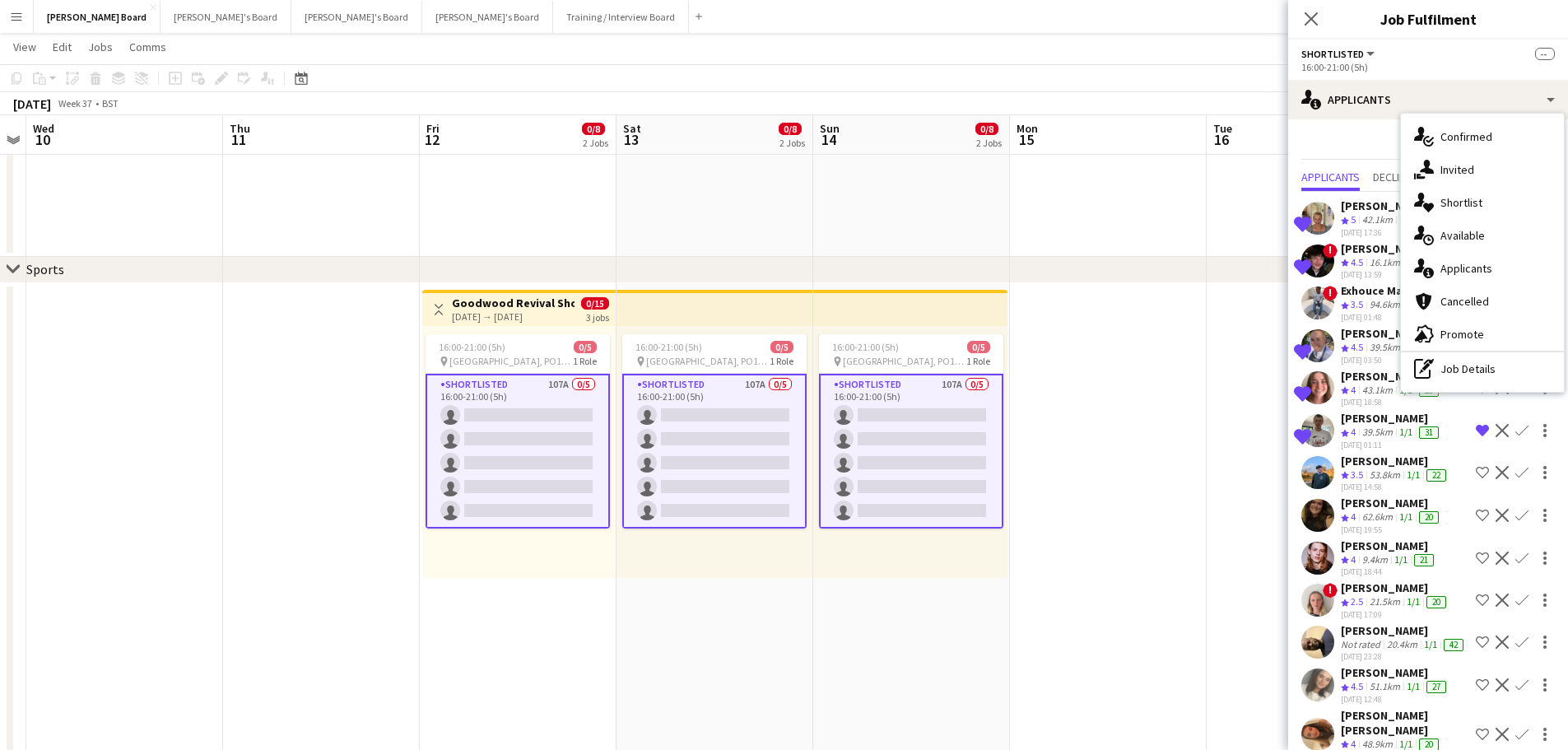
click at [1364, 213] on div "[PERSON_NAME]" at bounding box center [1392, 205] width 101 height 15
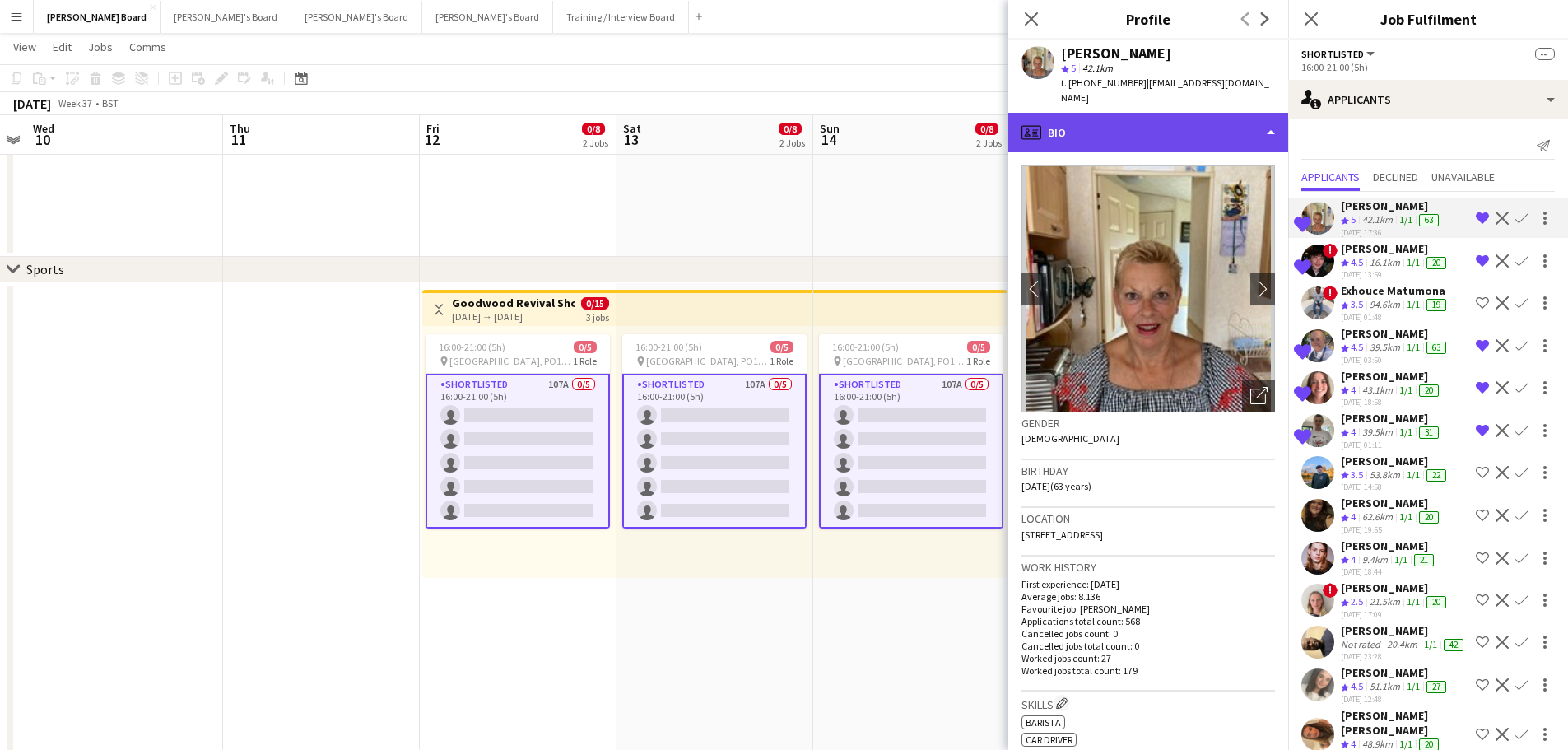
click at [1145, 112] on div "profile Bio" at bounding box center [1148, 132] width 280 height 39
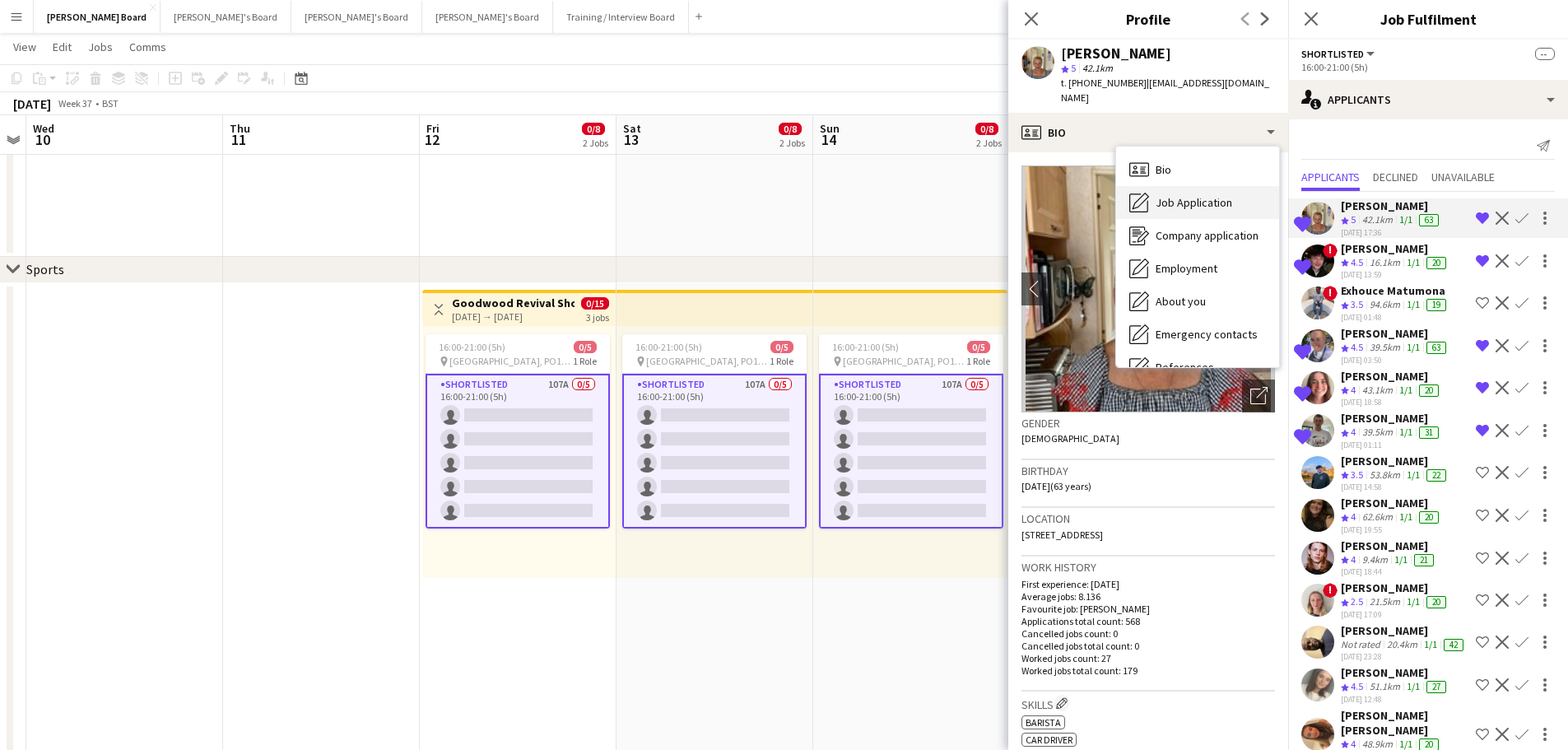
click at [1178, 195] on span "Job Application" at bounding box center [1194, 202] width 76 height 15
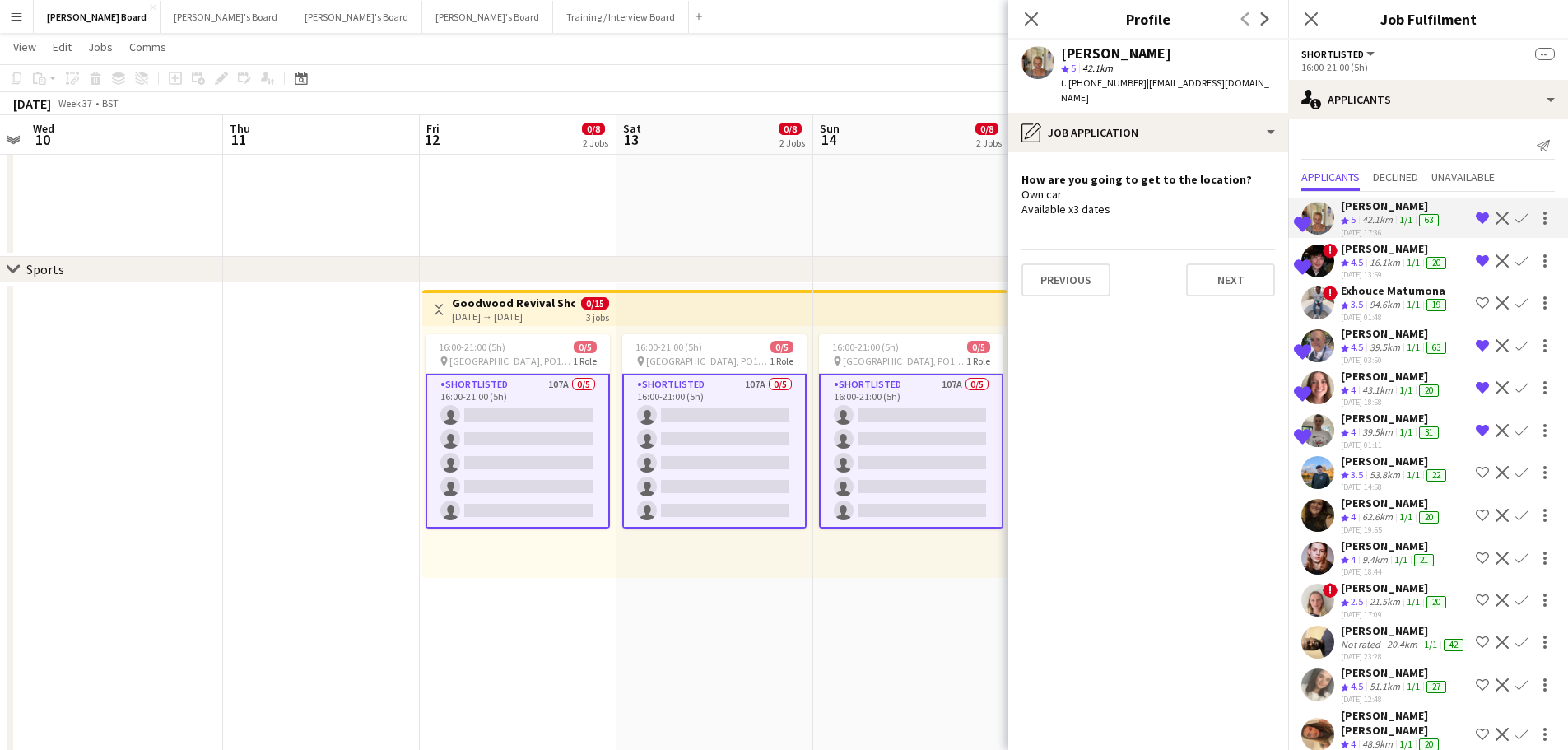
click at [1364, 269] on span "4.5" at bounding box center [1357, 262] width 12 height 12
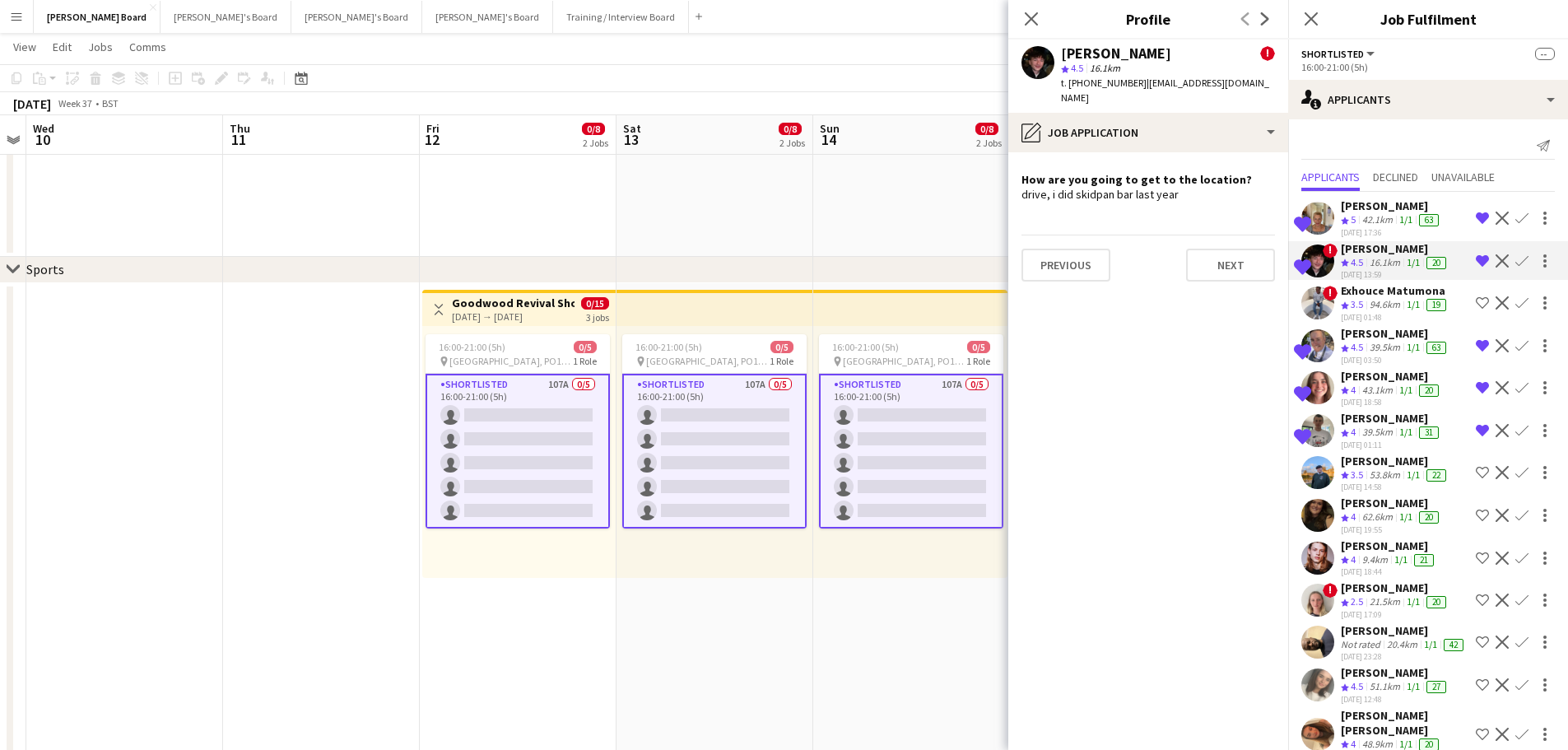
click at [1383, 298] on div "Exhouce Matumona" at bounding box center [1395, 290] width 109 height 15
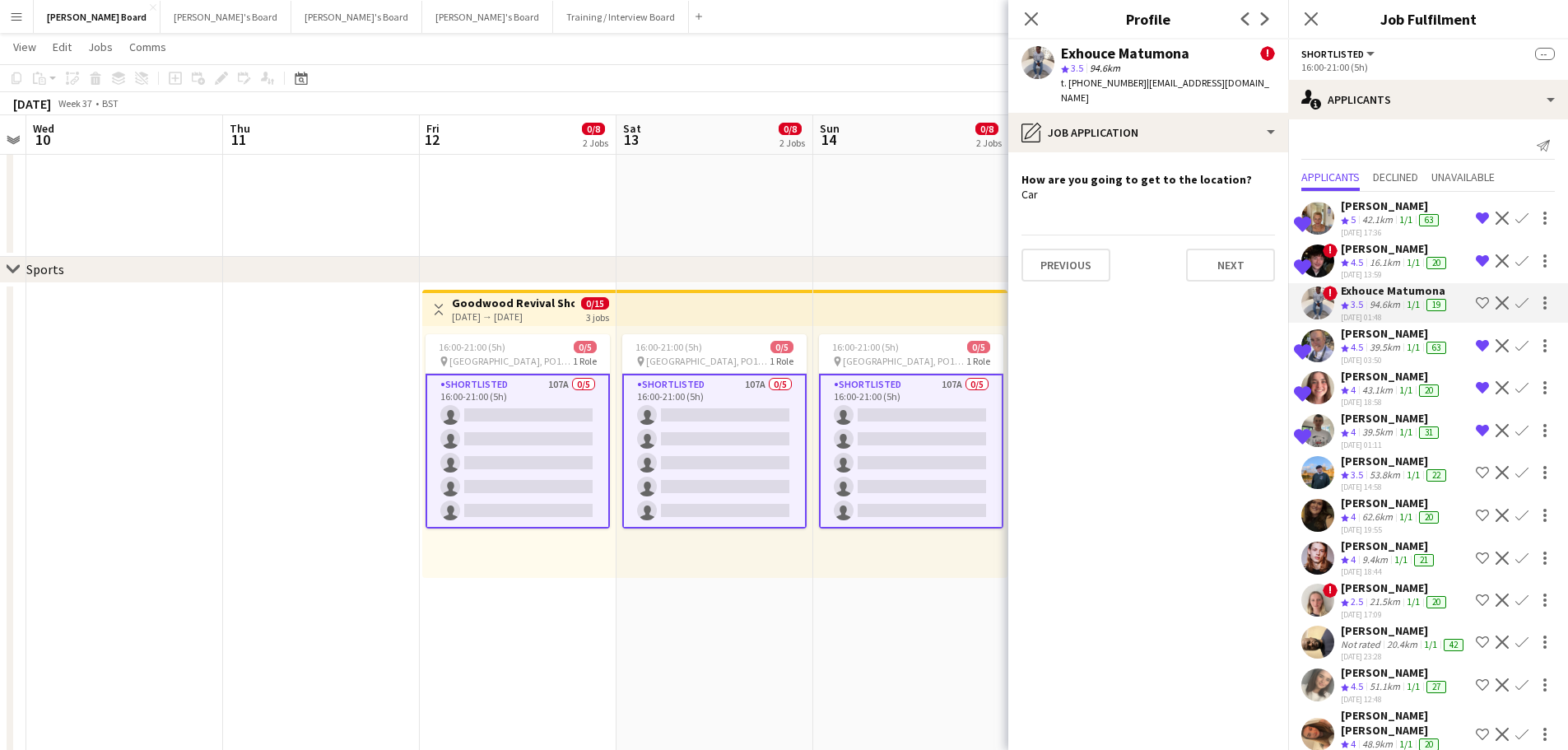
click at [1390, 366] on div "[DATE] 03:50" at bounding box center [1395, 360] width 109 height 10
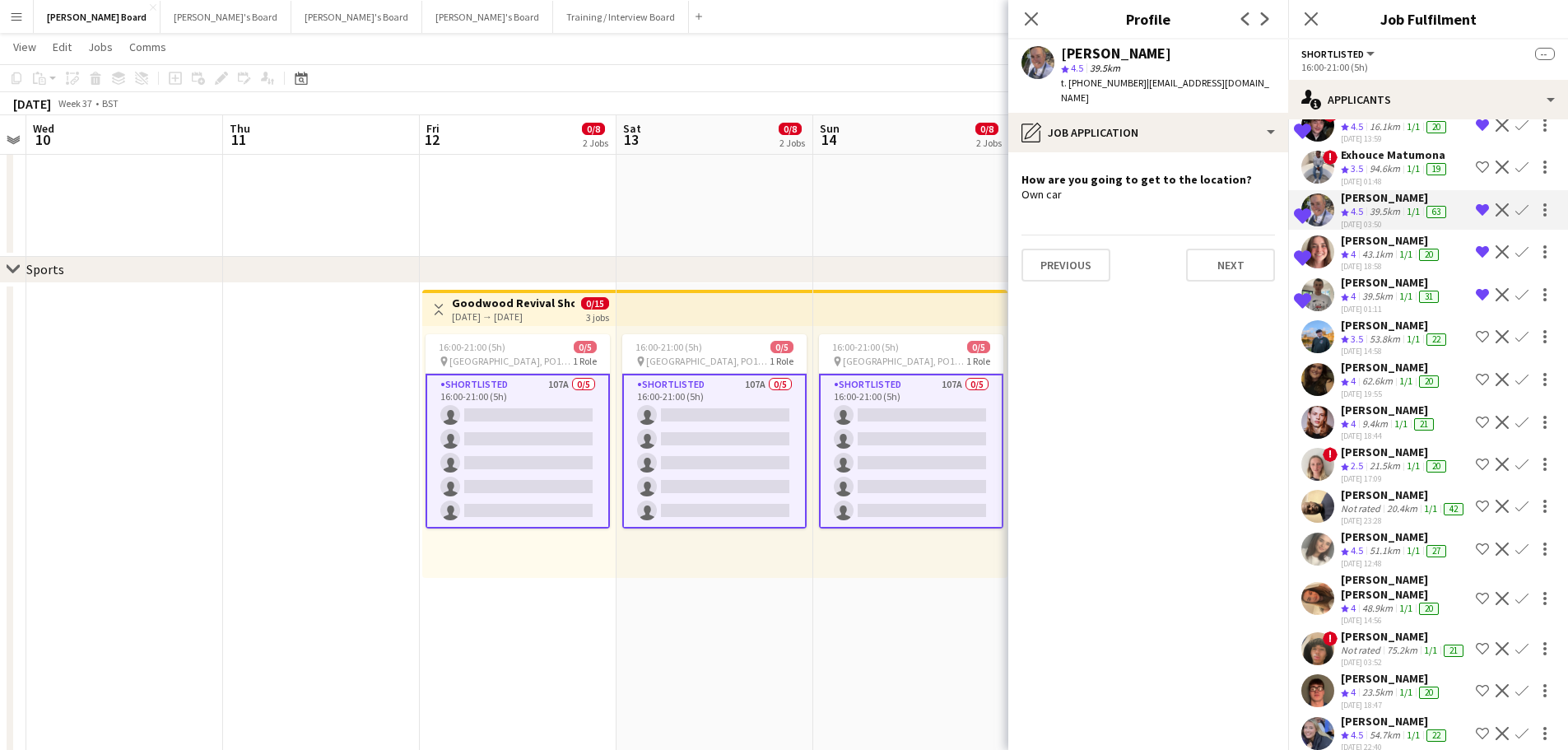
scroll to position [165, 0]
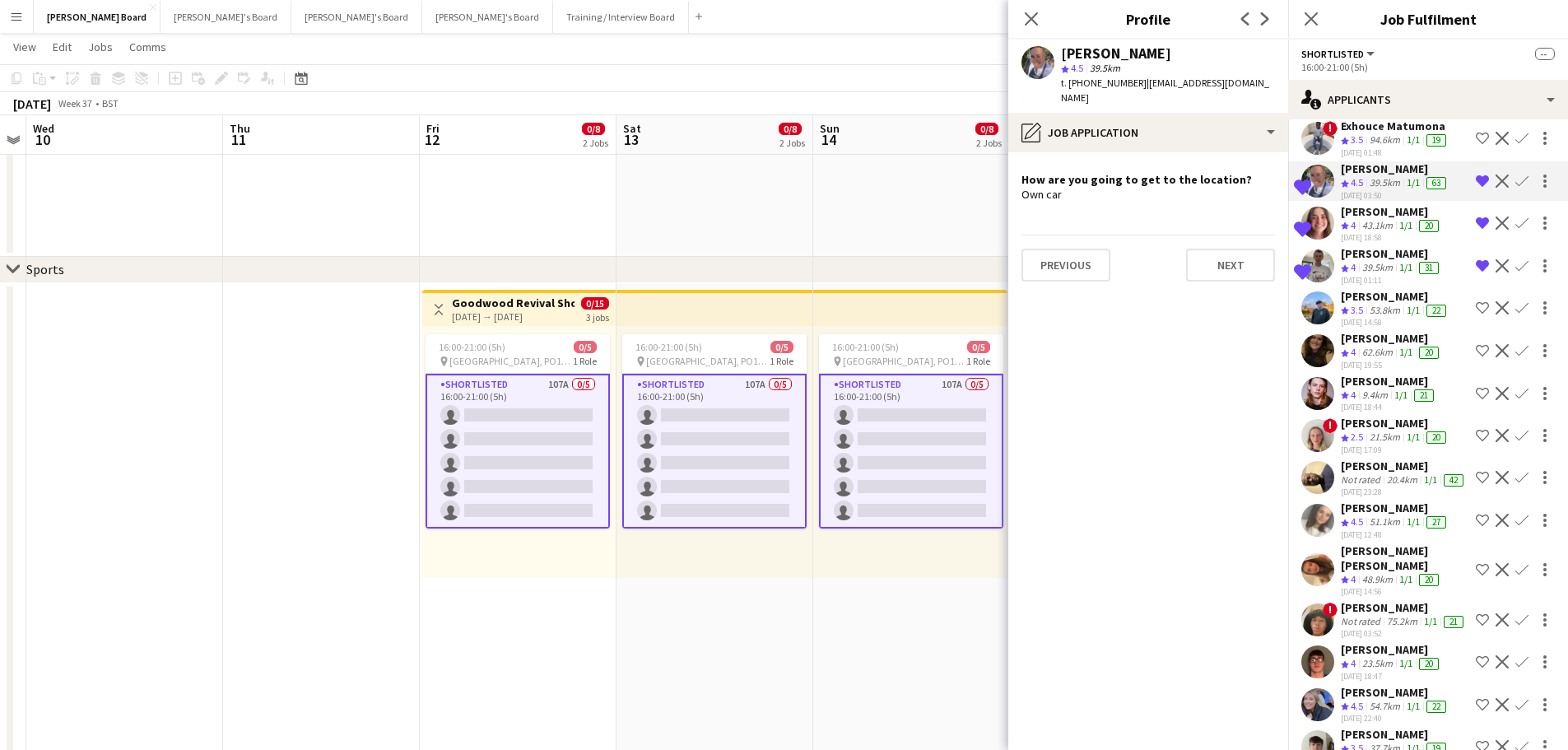
click at [1376, 261] on div "[PERSON_NAME]" at bounding box center [1392, 253] width 101 height 15
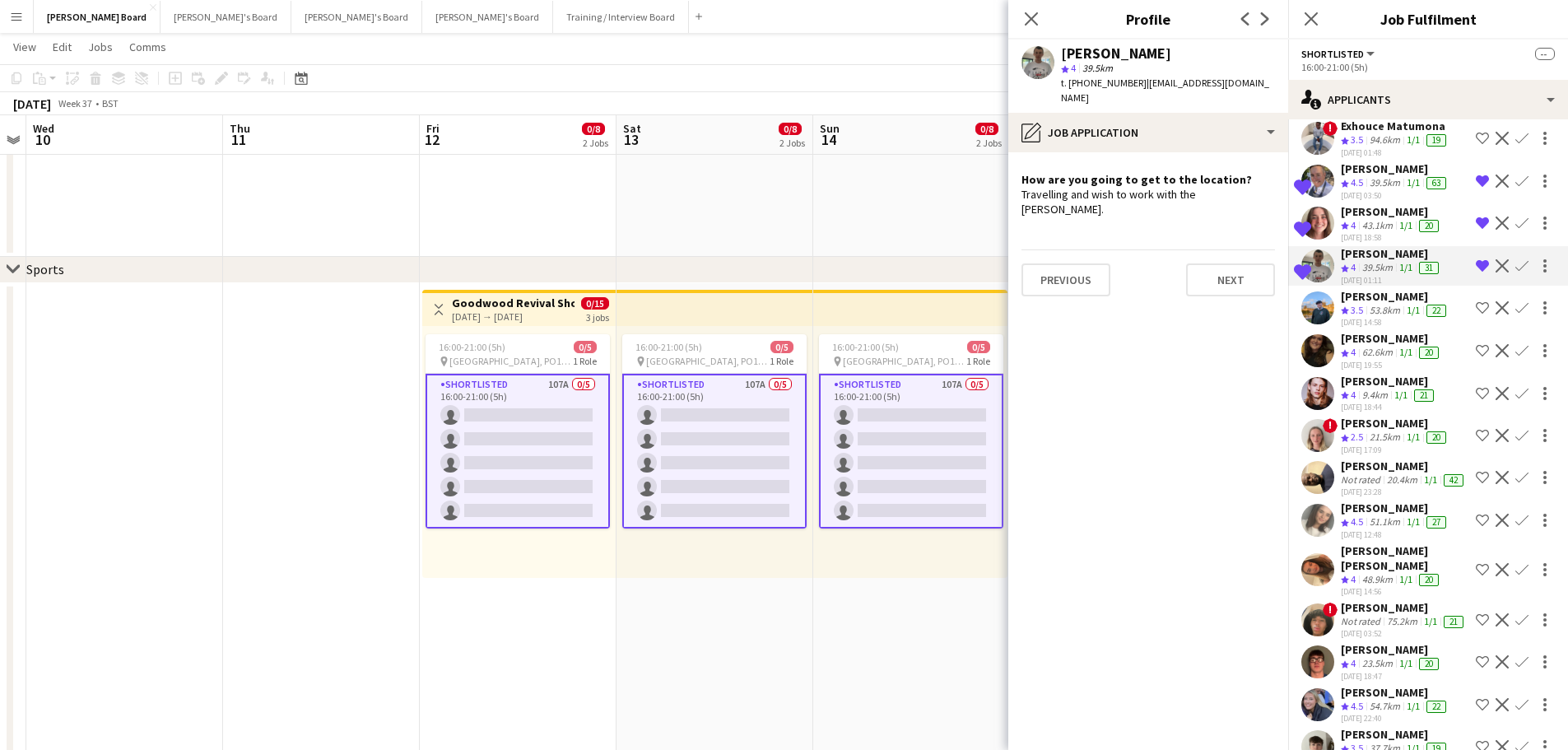
click at [1377, 318] on div "[PERSON_NAME] Crew rating 3.5 53.8km 1/1 22 [DATE] 14:58" at bounding box center [1395, 309] width 109 height 39
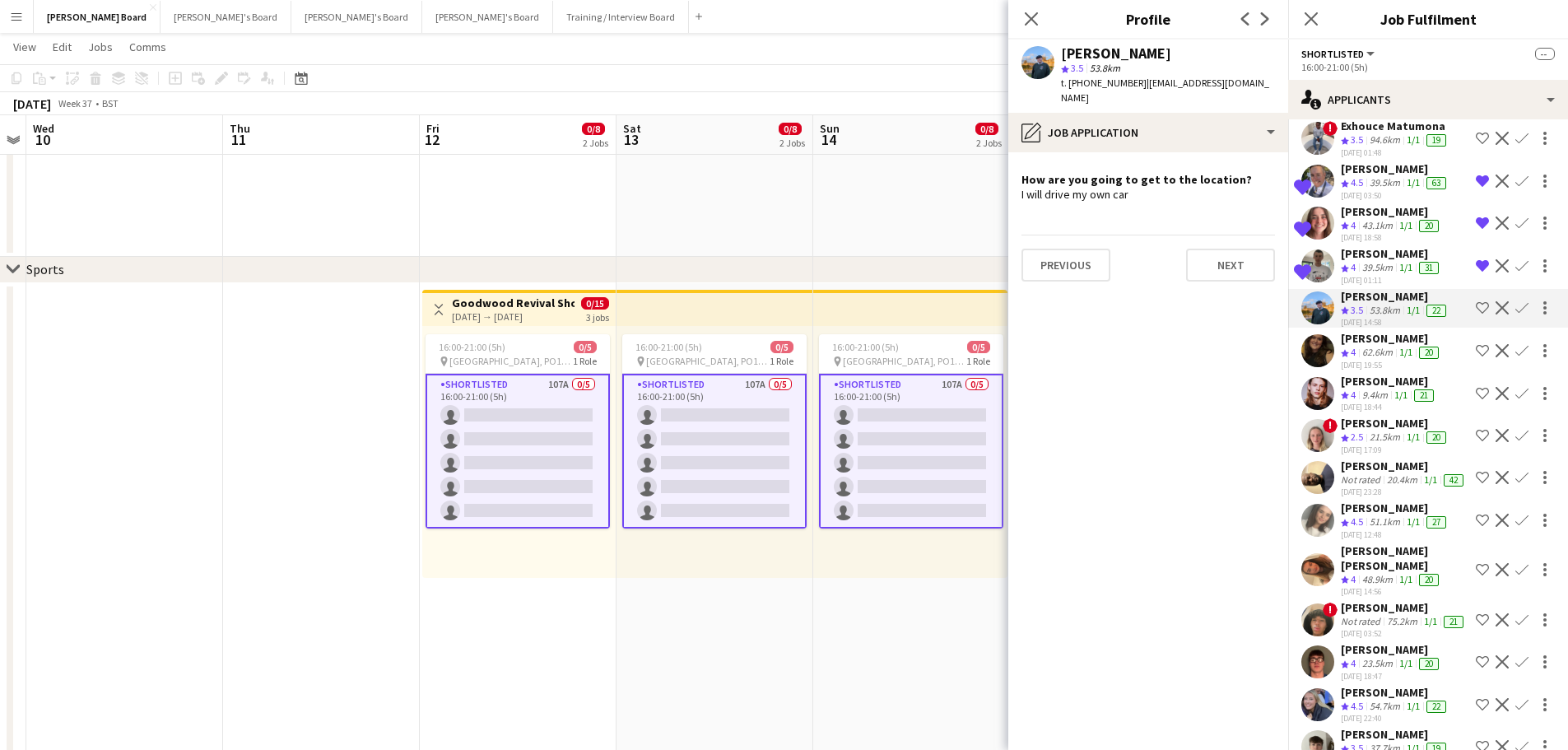
click at [1383, 346] on div "[PERSON_NAME]" at bounding box center [1392, 338] width 101 height 15
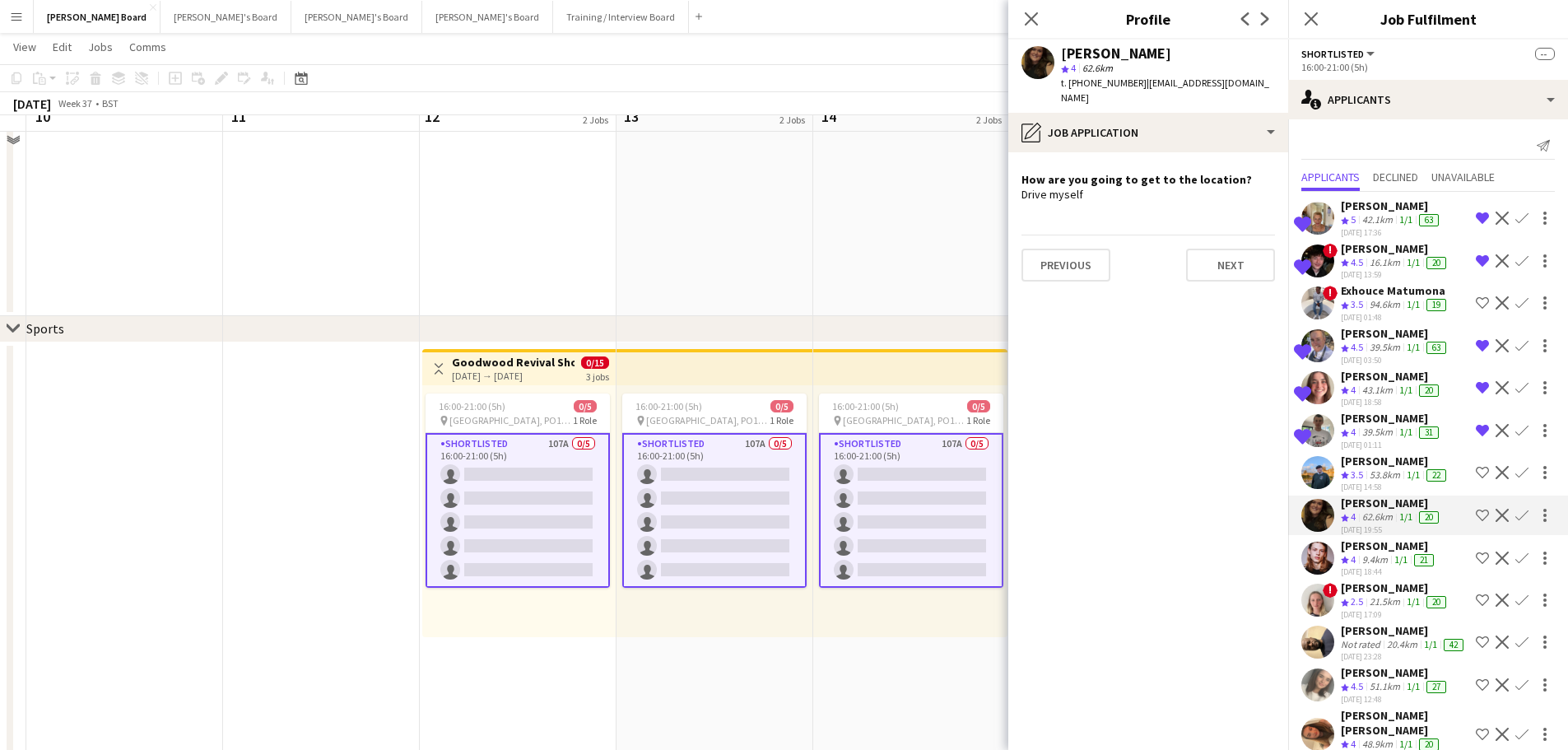
scroll to position [658, 0]
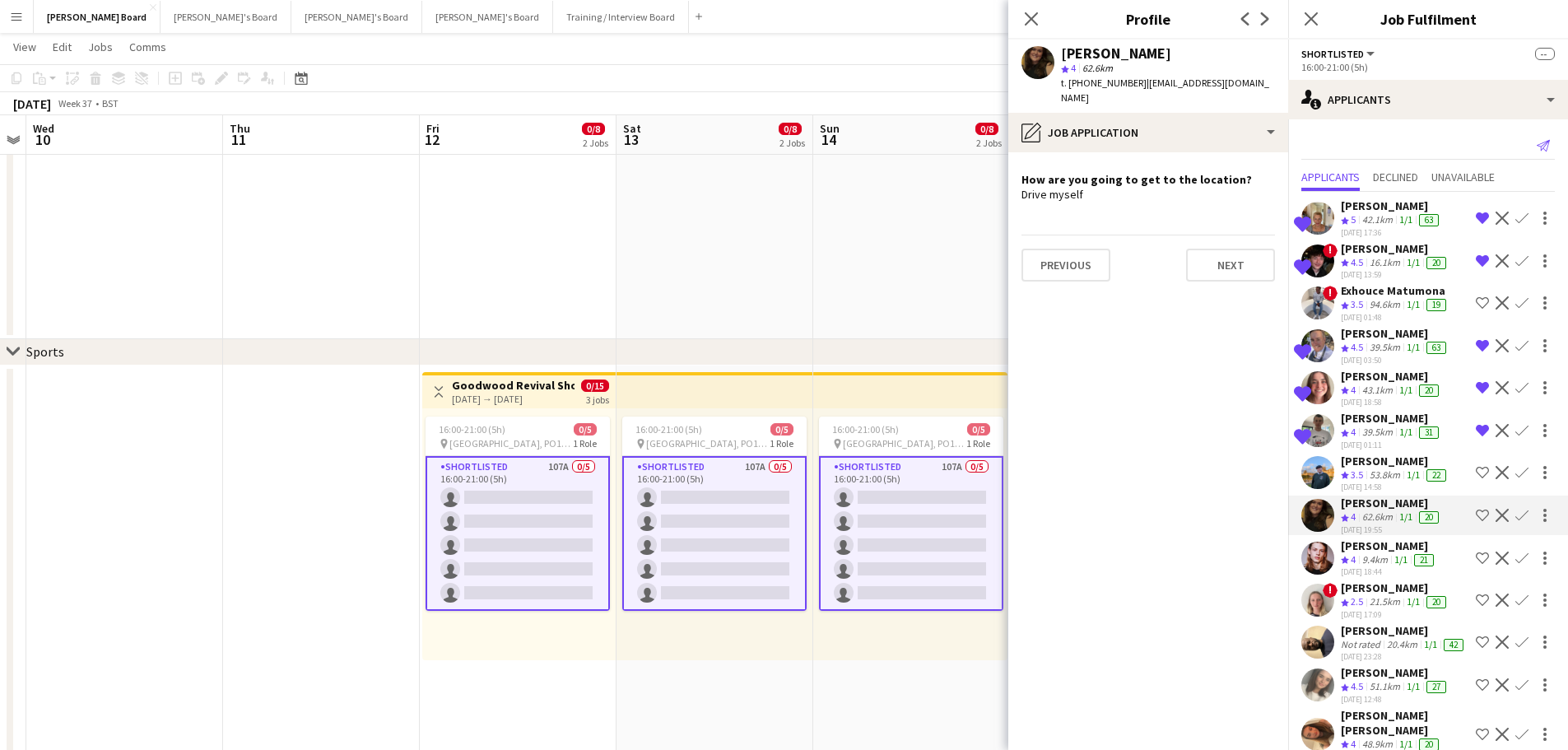
click at [1537, 147] on icon "Send notification" at bounding box center [1543, 145] width 13 height 13
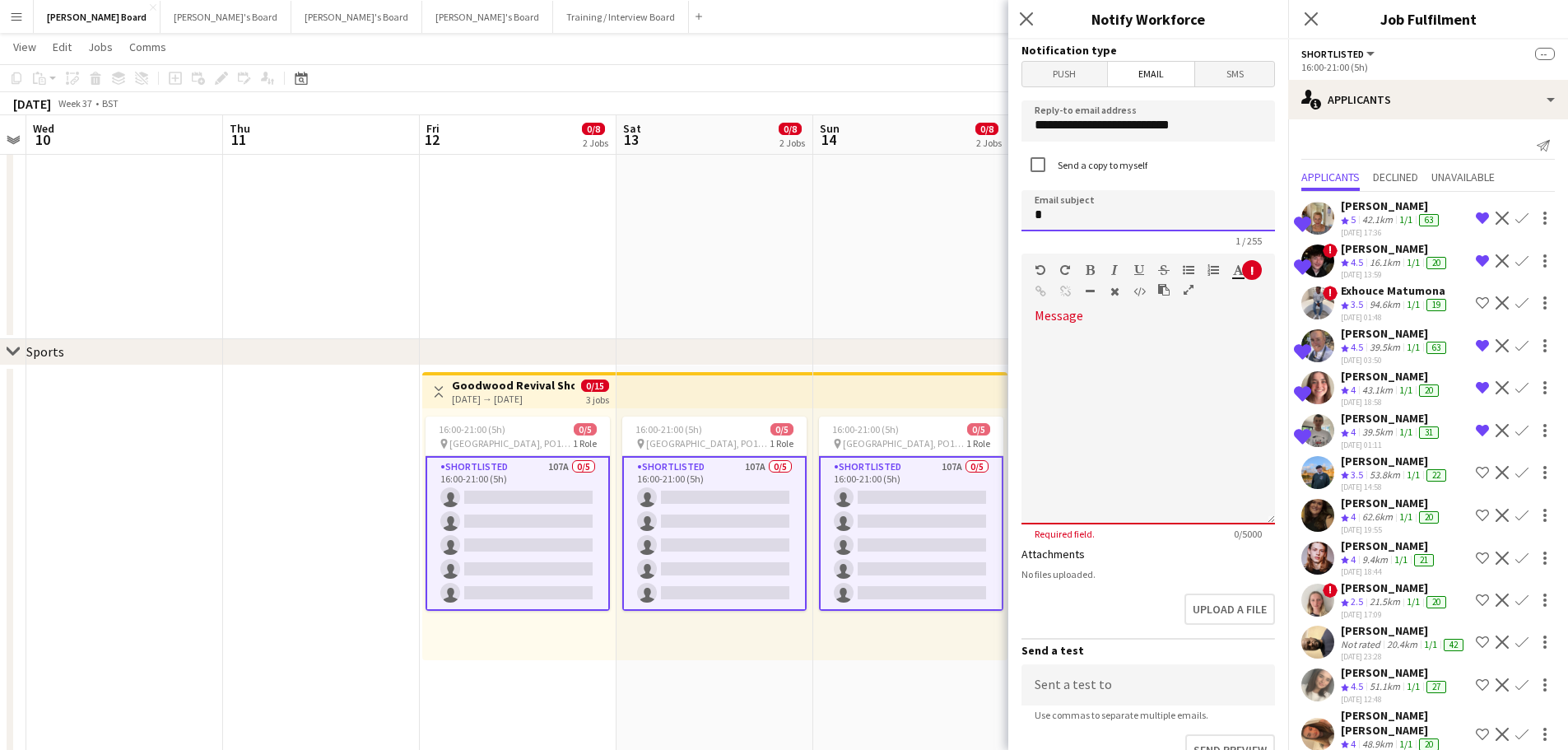
drag, startPoint x: 947, startPoint y: 201, endPoint x: 938, endPoint y: 201, distance: 9.0
click at [938, 201] on body "Menu Boards Boards Boards All jobs Status Workforce Workforce My Workforce Recr…" at bounding box center [784, 688] width 1568 height 2694
click at [1111, 202] on input at bounding box center [1147, 211] width 253 height 41
click at [1099, 211] on input at bounding box center [1147, 211] width 253 height 41
type input "**********"
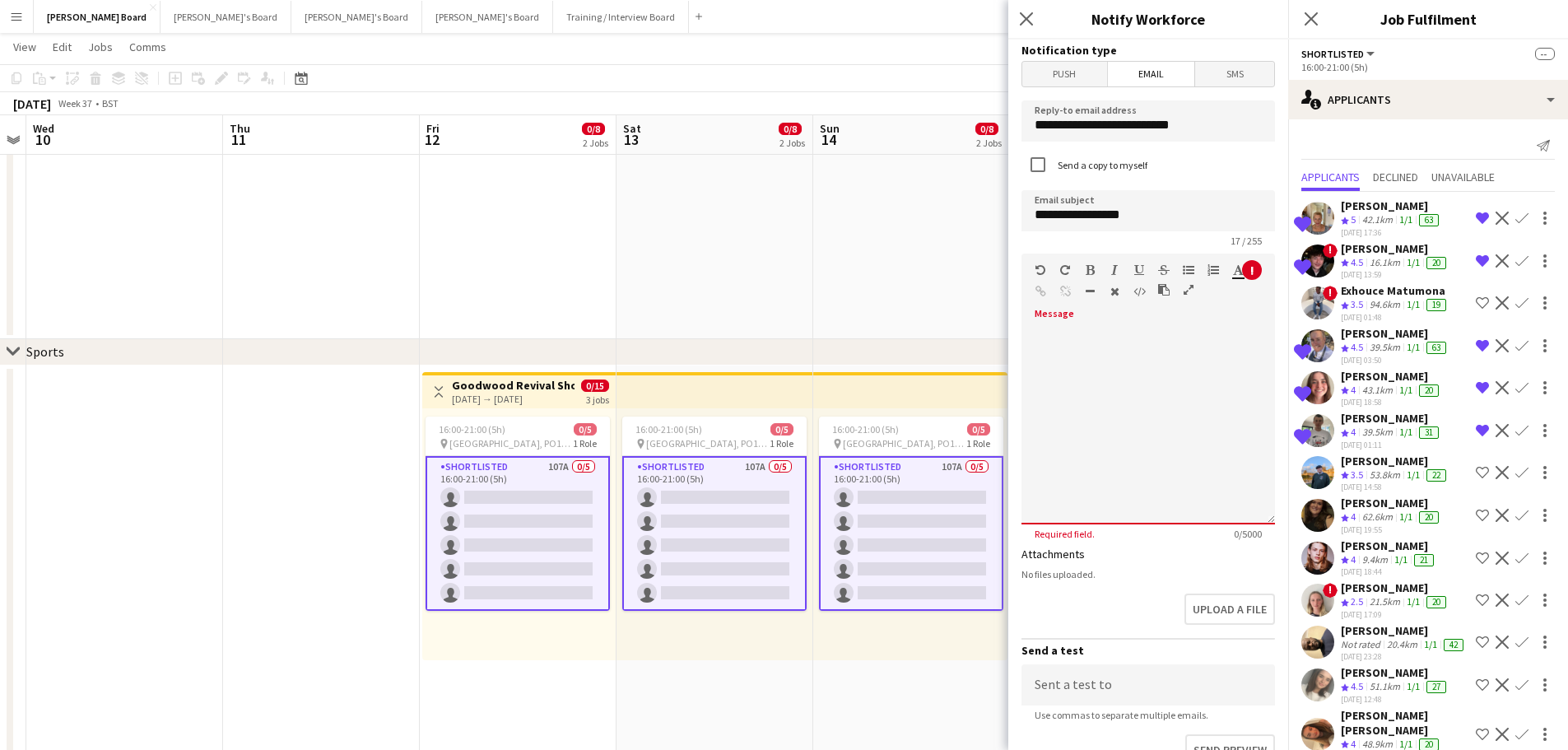
click at [1093, 311] on div "default Heading 1 Heading 2 Heading 3 Heading 4 Heading 5 Heading 6 Heading 7 P…" at bounding box center [1147, 284] width 253 height 62
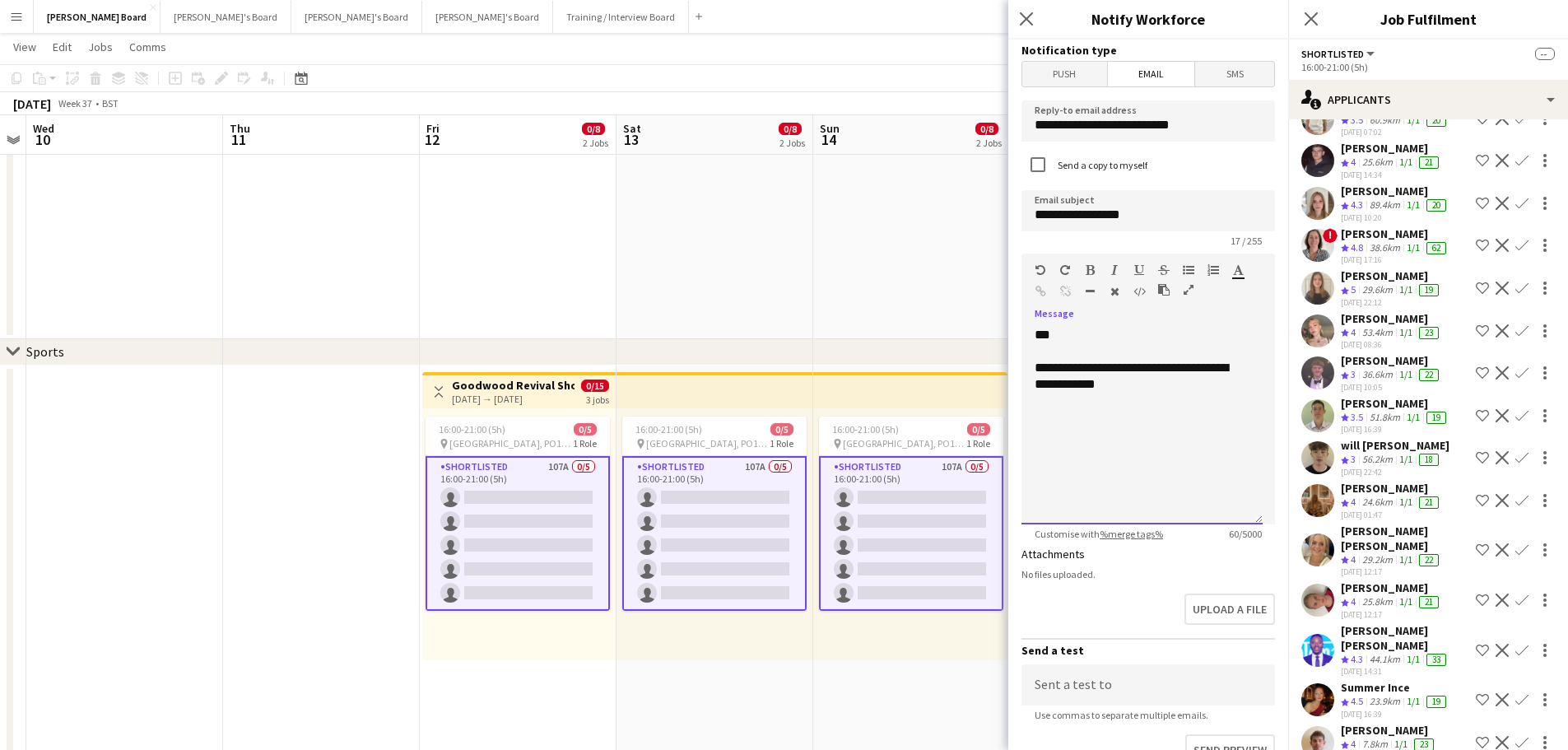
scroll to position [3705, 0]
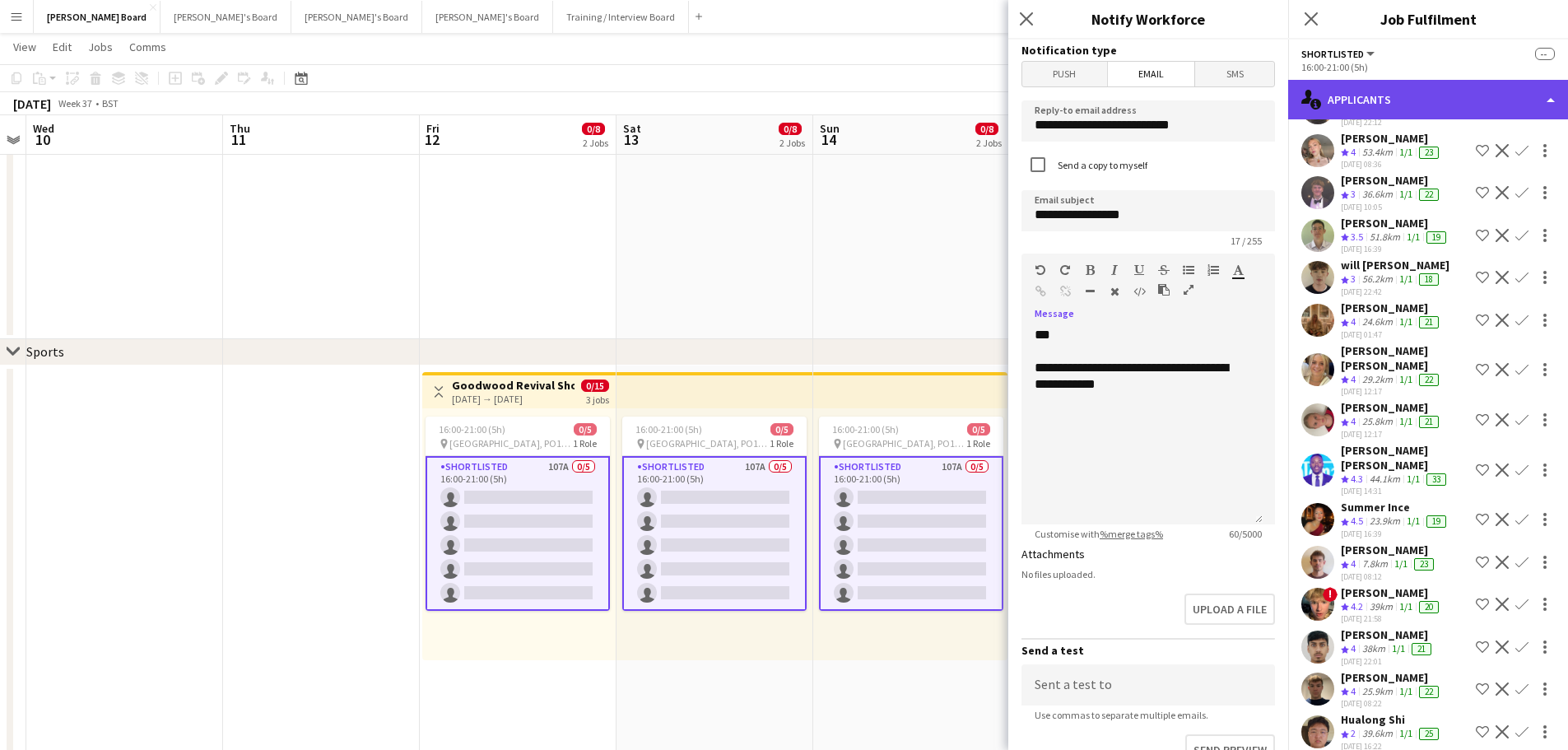
click at [1364, 91] on div "single-neutral-actions-information Applicants" at bounding box center [1428, 100] width 280 height 39
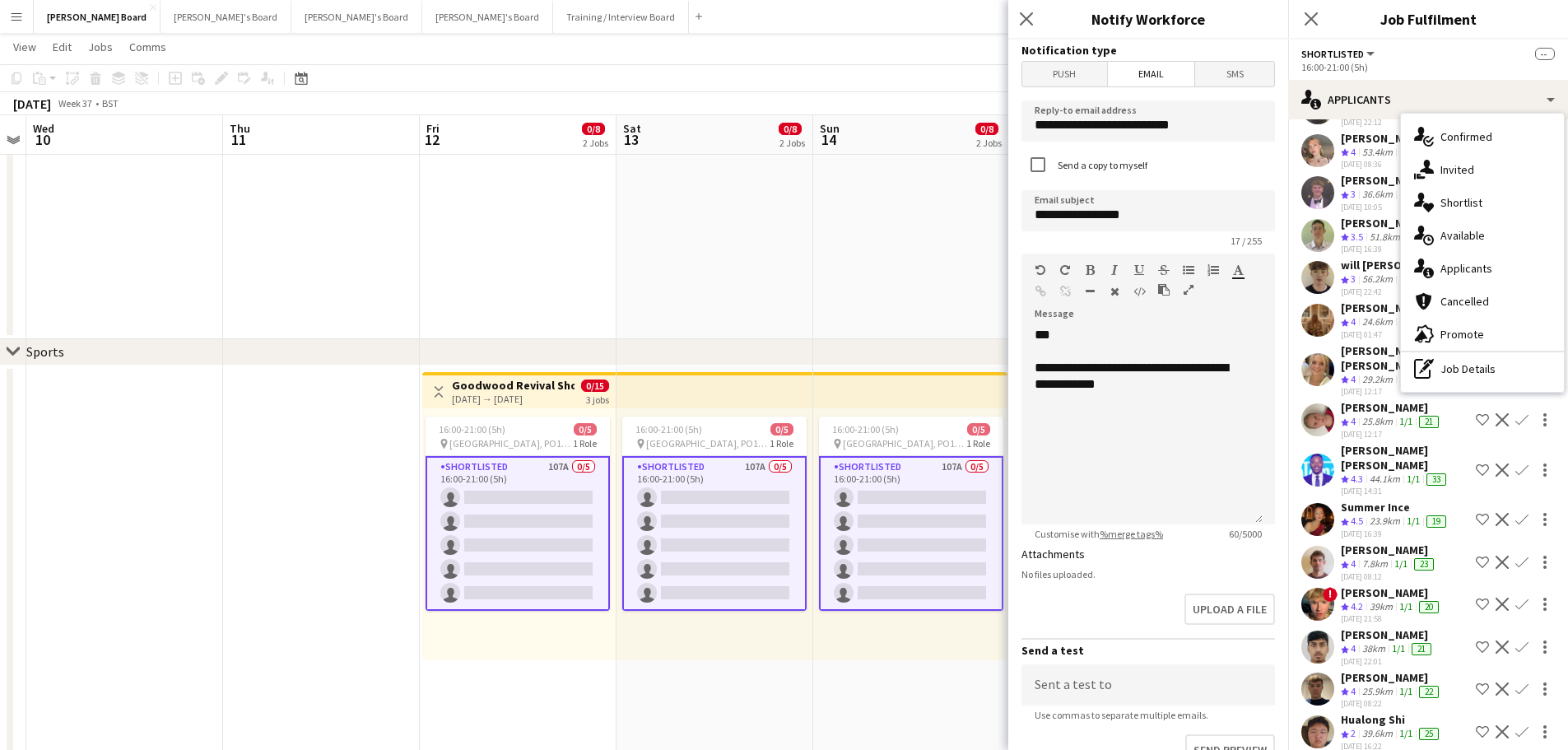
click at [918, 521] on app-card-role "Shortlisted 107A 0/5 16:00-21:00 (5h) single-neutral-actions single-neutral-act…" at bounding box center [911, 533] width 185 height 154
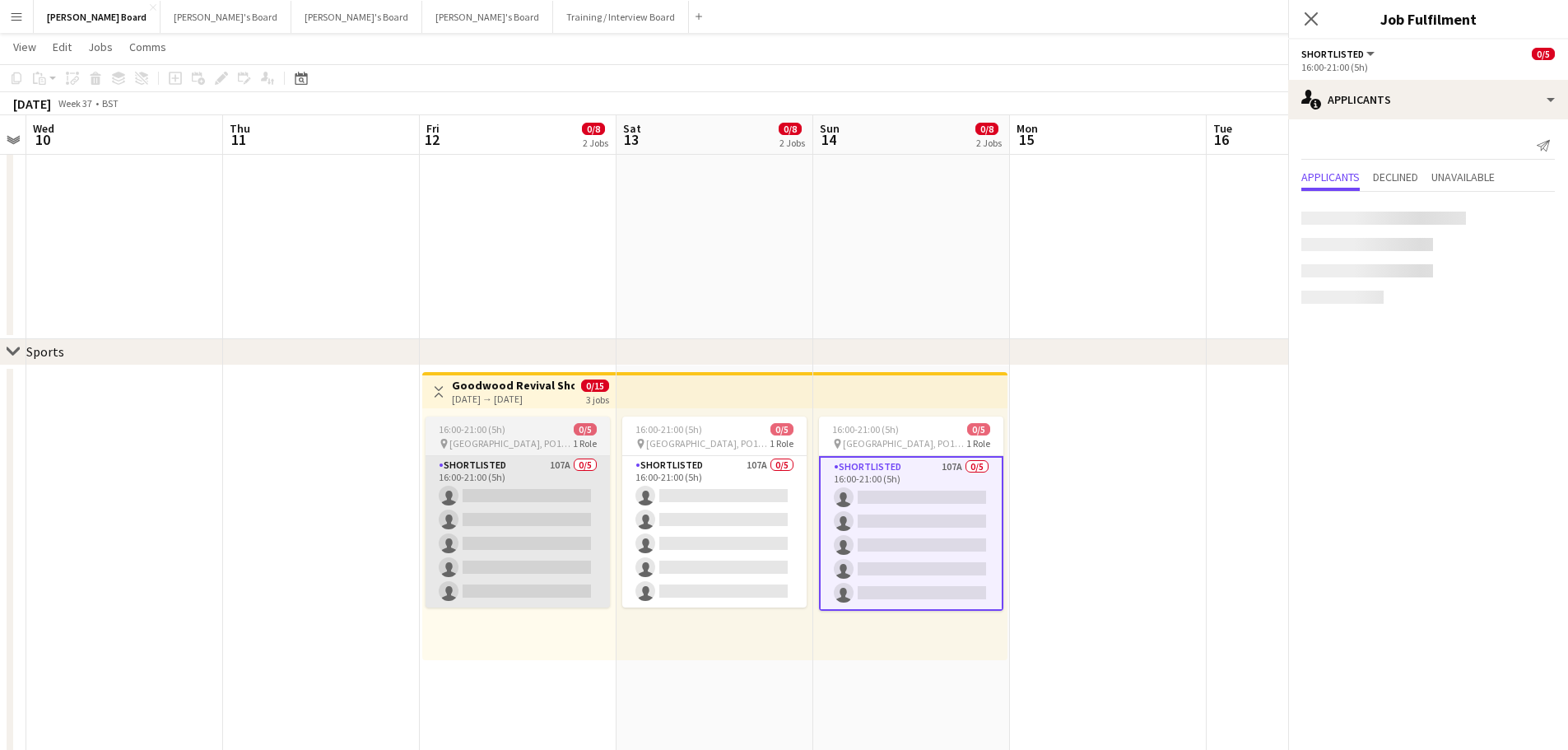
scroll to position [0, 0]
click at [470, 512] on app-card-role "Shortlisted 107A 0/5 16:00-21:00 (5h) single-neutral-actions single-neutral-act…" at bounding box center [518, 531] width 185 height 152
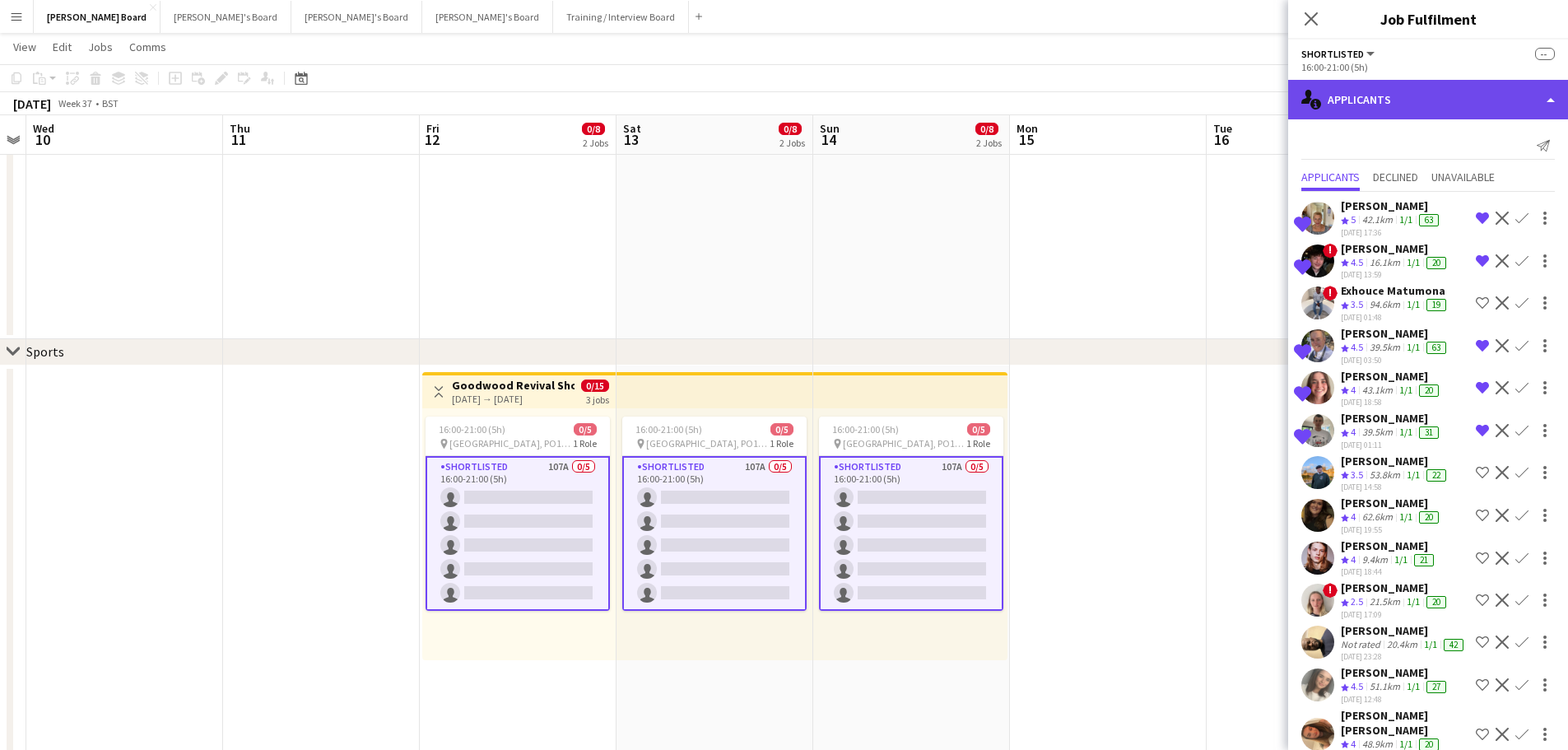
click at [1399, 105] on div "single-neutral-actions-information Applicants" at bounding box center [1428, 100] width 280 height 39
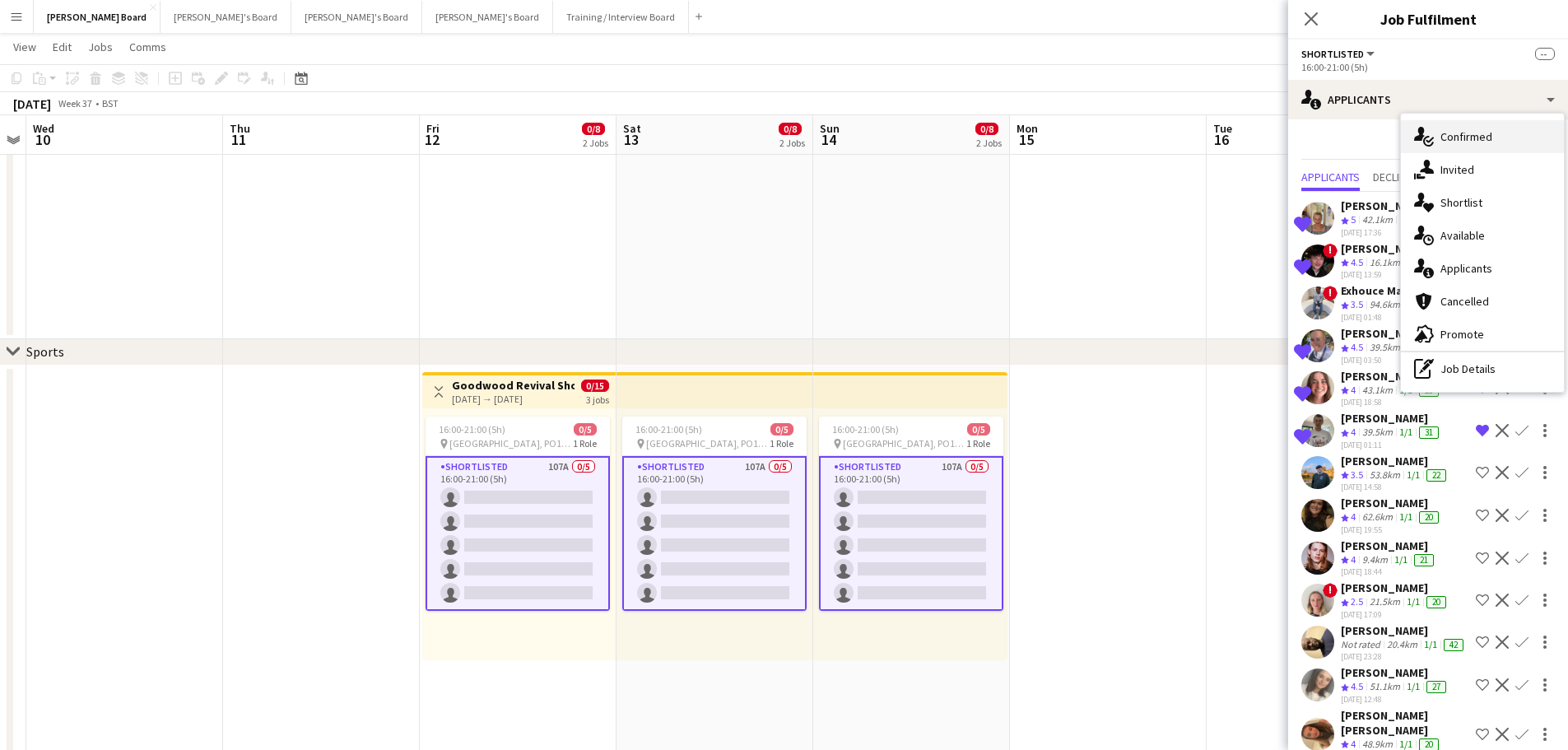
click at [1457, 131] on div "single-neutral-actions-check-2 Confirmed" at bounding box center [1483, 136] width 163 height 33
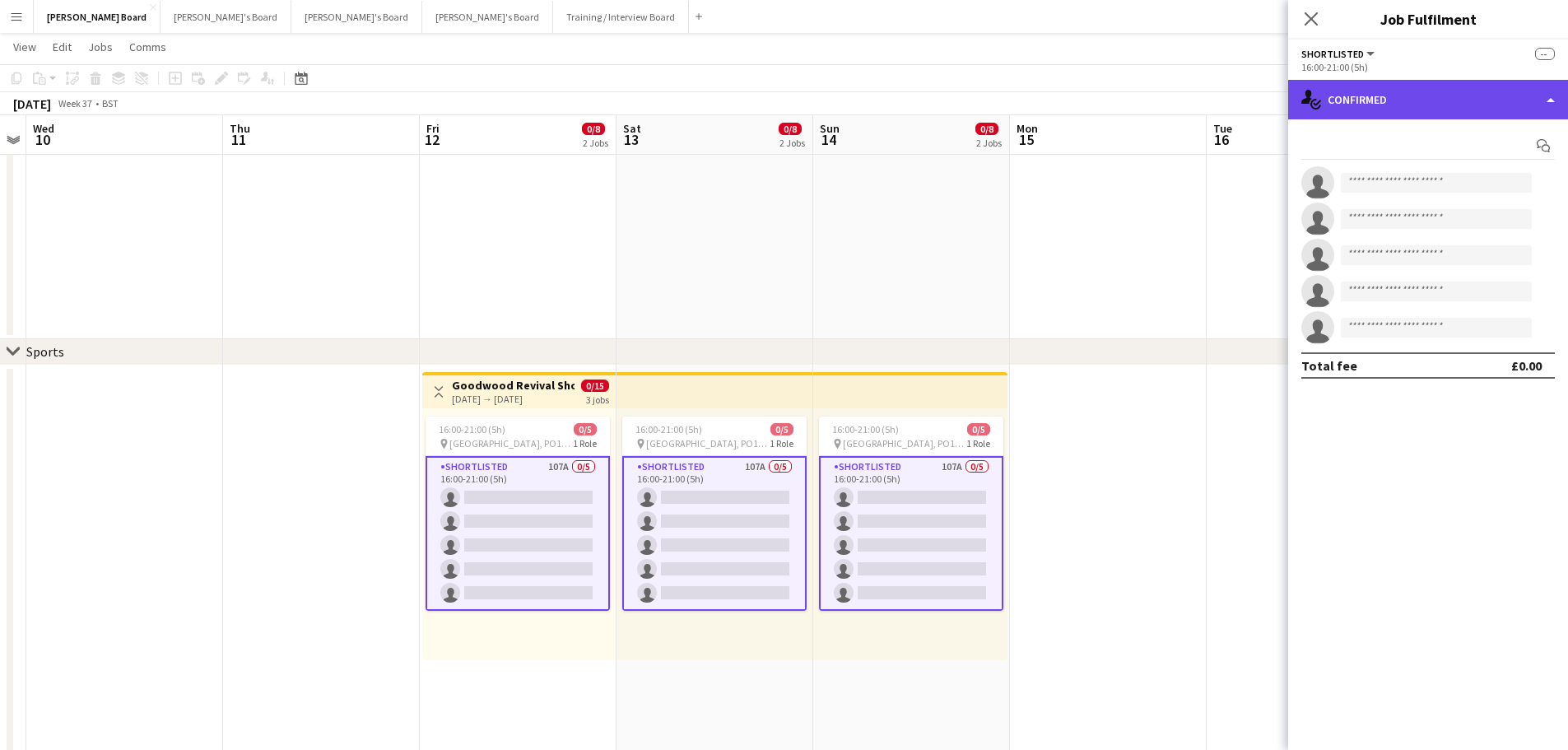
click at [1451, 91] on div "single-neutral-actions-check-2 Confirmed" at bounding box center [1428, 100] width 280 height 39
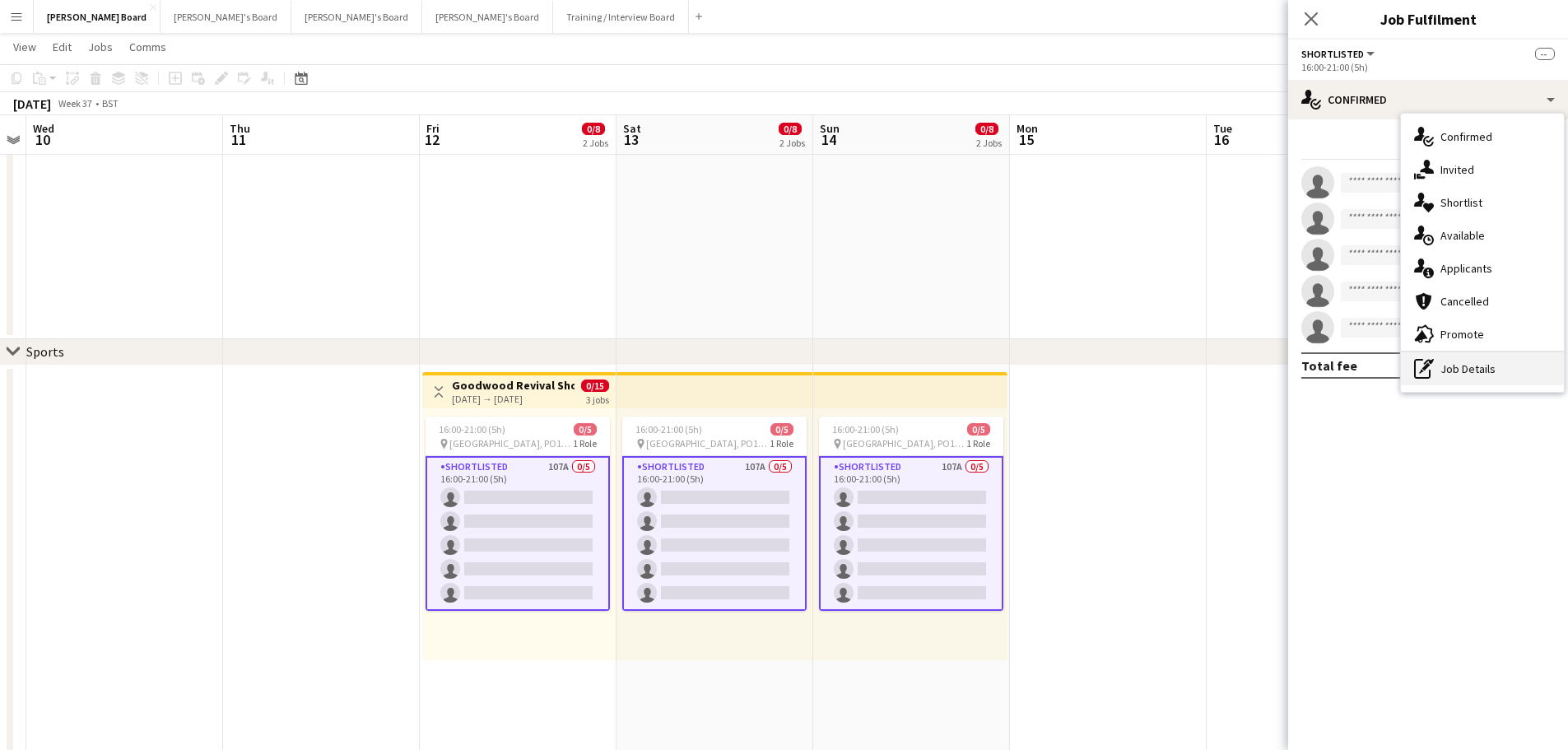
click at [1527, 363] on div "pen-write Job Details" at bounding box center [1483, 369] width 163 height 33
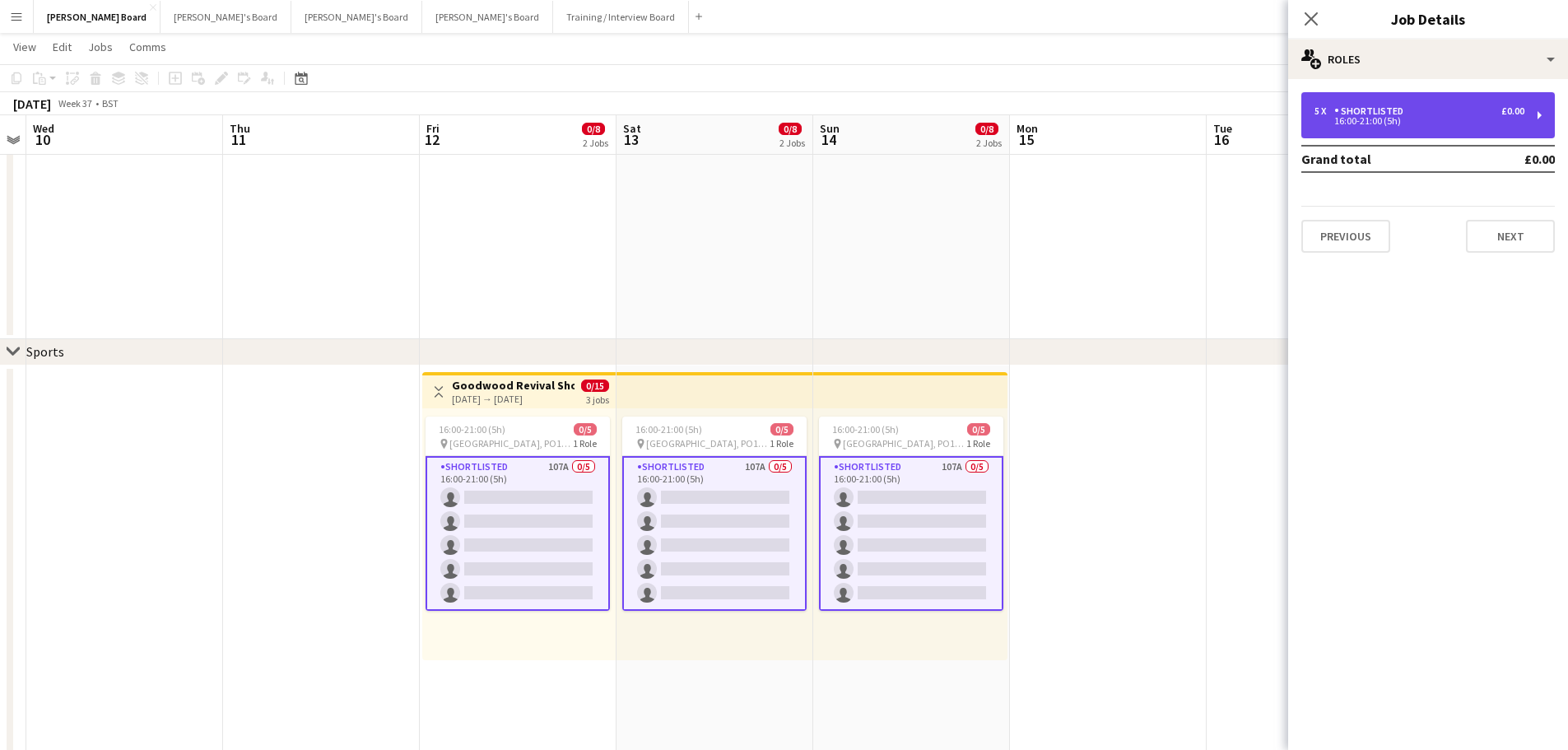
click at [1426, 112] on div "5 x Shortlisted £0.00" at bounding box center [1420, 111] width 210 height 11
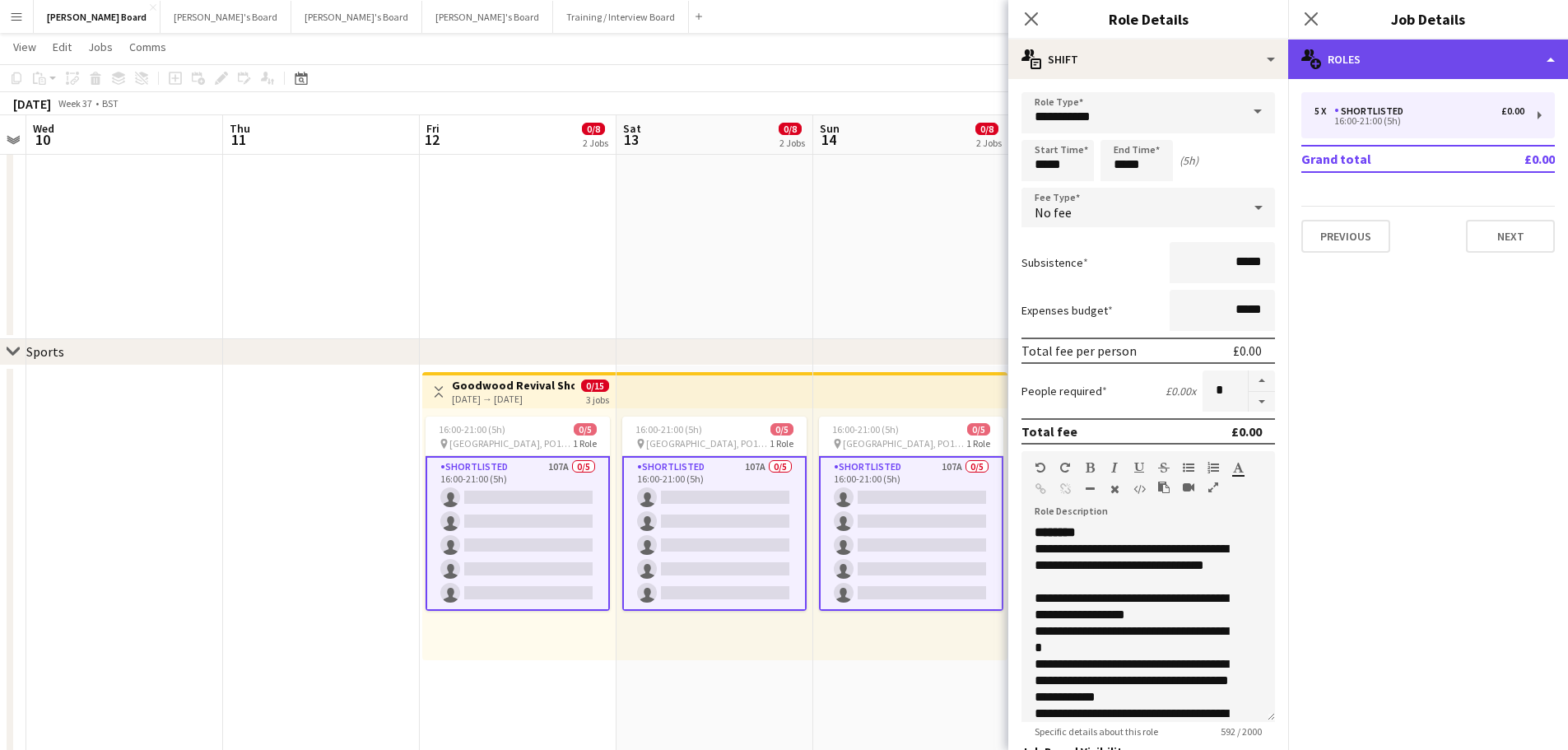
click at [1376, 63] on div "multiple-users-add Roles" at bounding box center [1428, 59] width 280 height 39
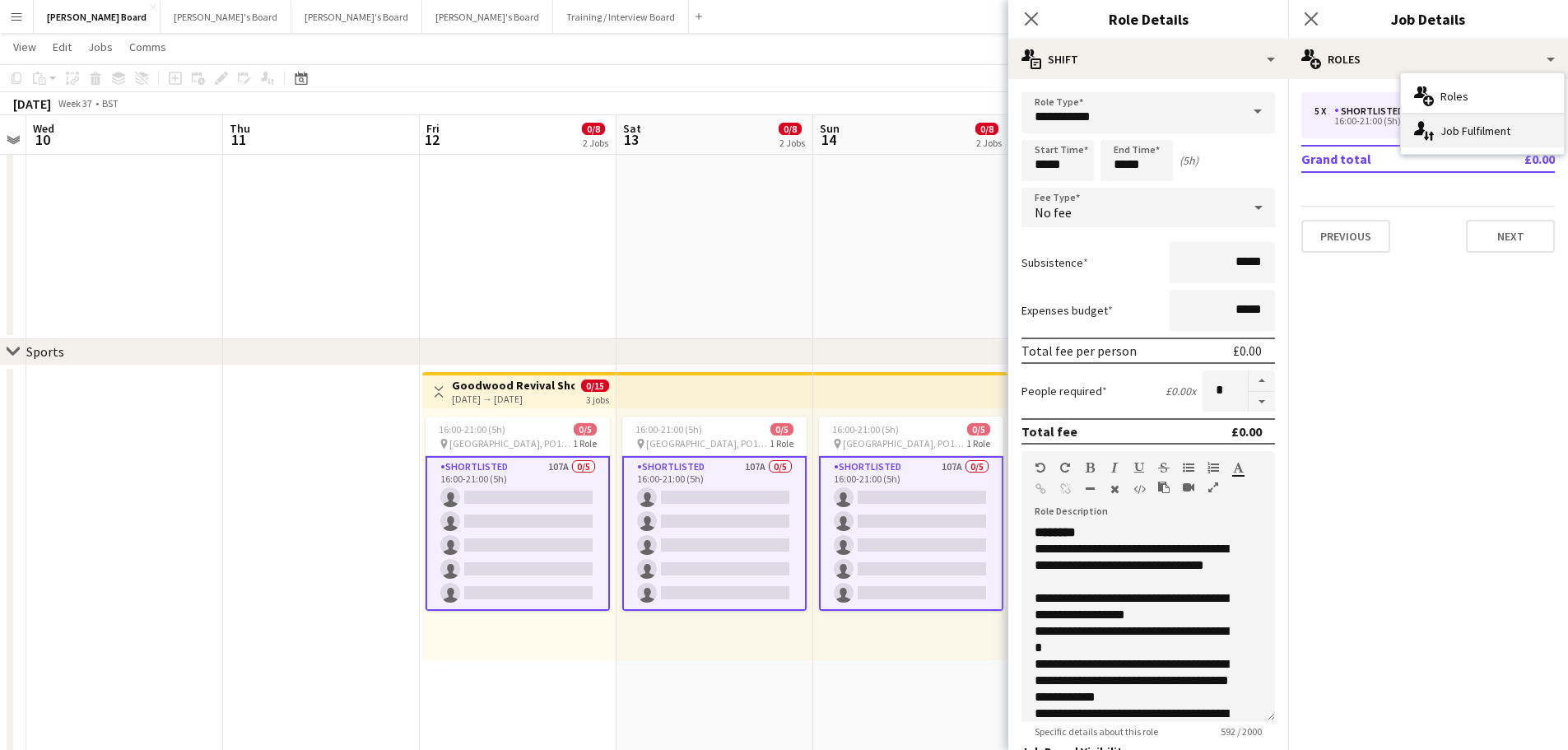
click at [1443, 133] on div "single-neutral-actions-up-down Job Fulfilment" at bounding box center [1483, 130] width 163 height 33
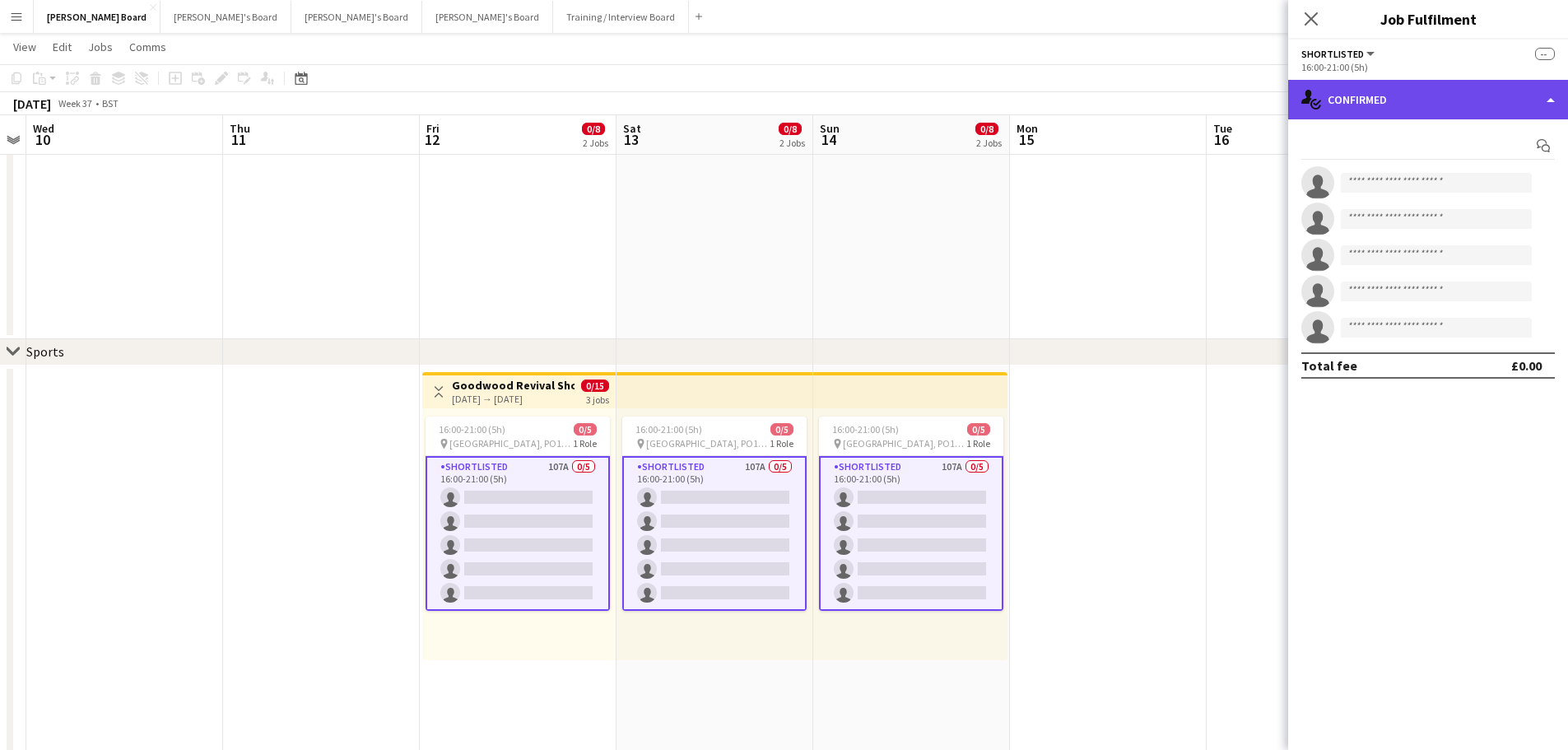
click at [1356, 84] on div "single-neutral-actions-check-2 Confirmed" at bounding box center [1428, 100] width 280 height 39
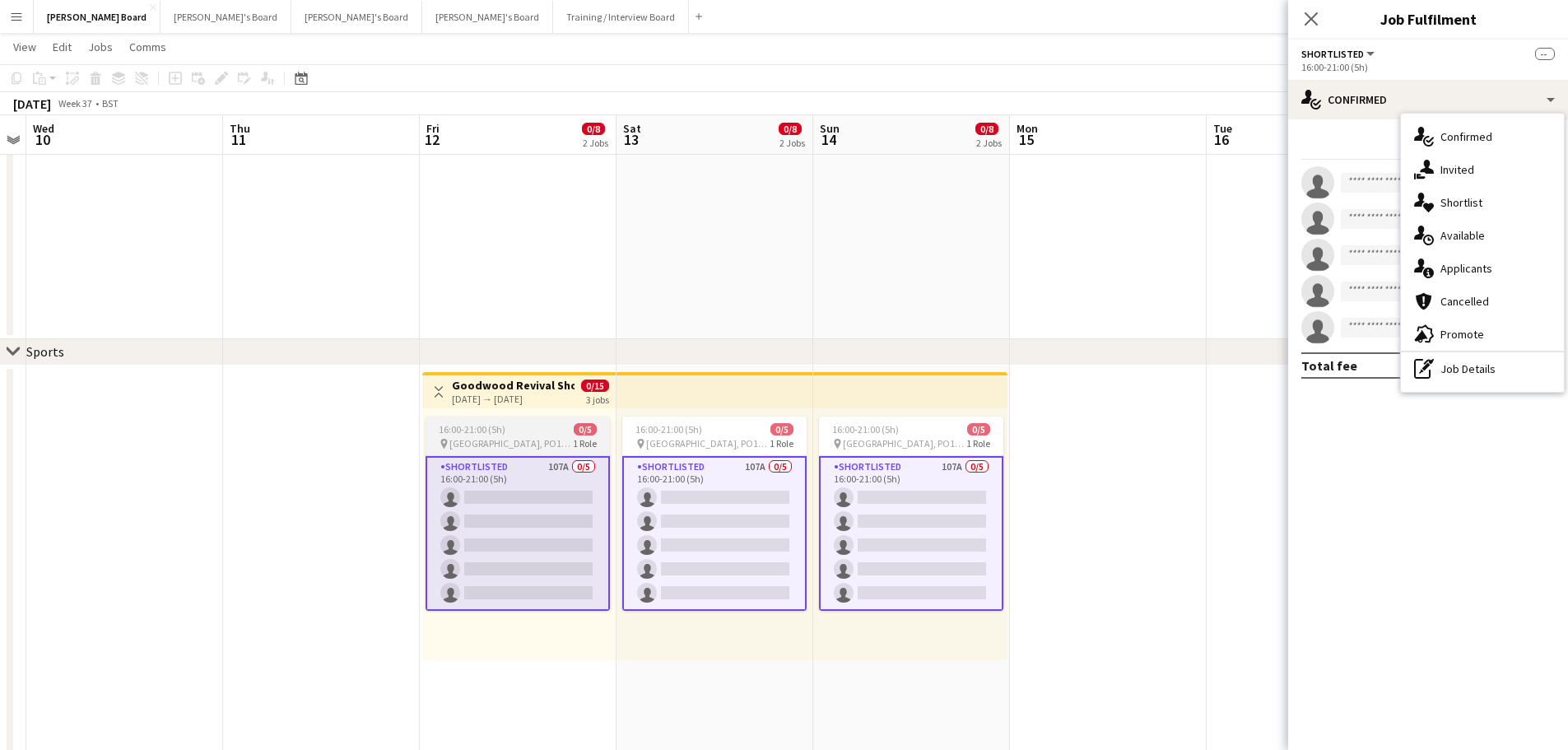
click at [542, 432] on div "16:00-21:00 (5h) 0/5" at bounding box center [518, 429] width 185 height 12
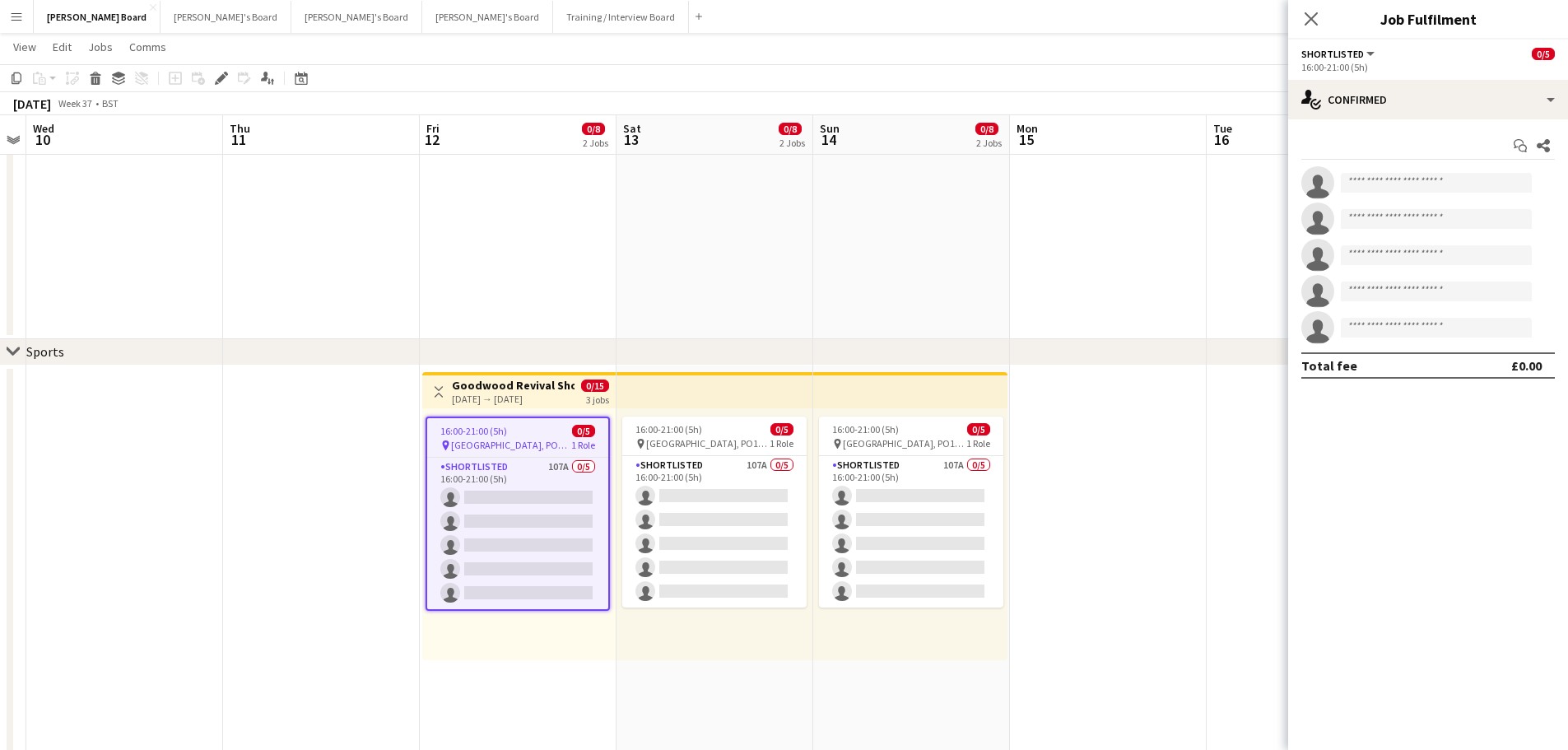
click at [618, 548] on div "16:00-21:00 (5h) 0/5 pin [GEOGRAPHIC_DATA], PO18 0PS 1 Role Shortlisted 107A 0/…" at bounding box center [715, 535] width 197 height 252
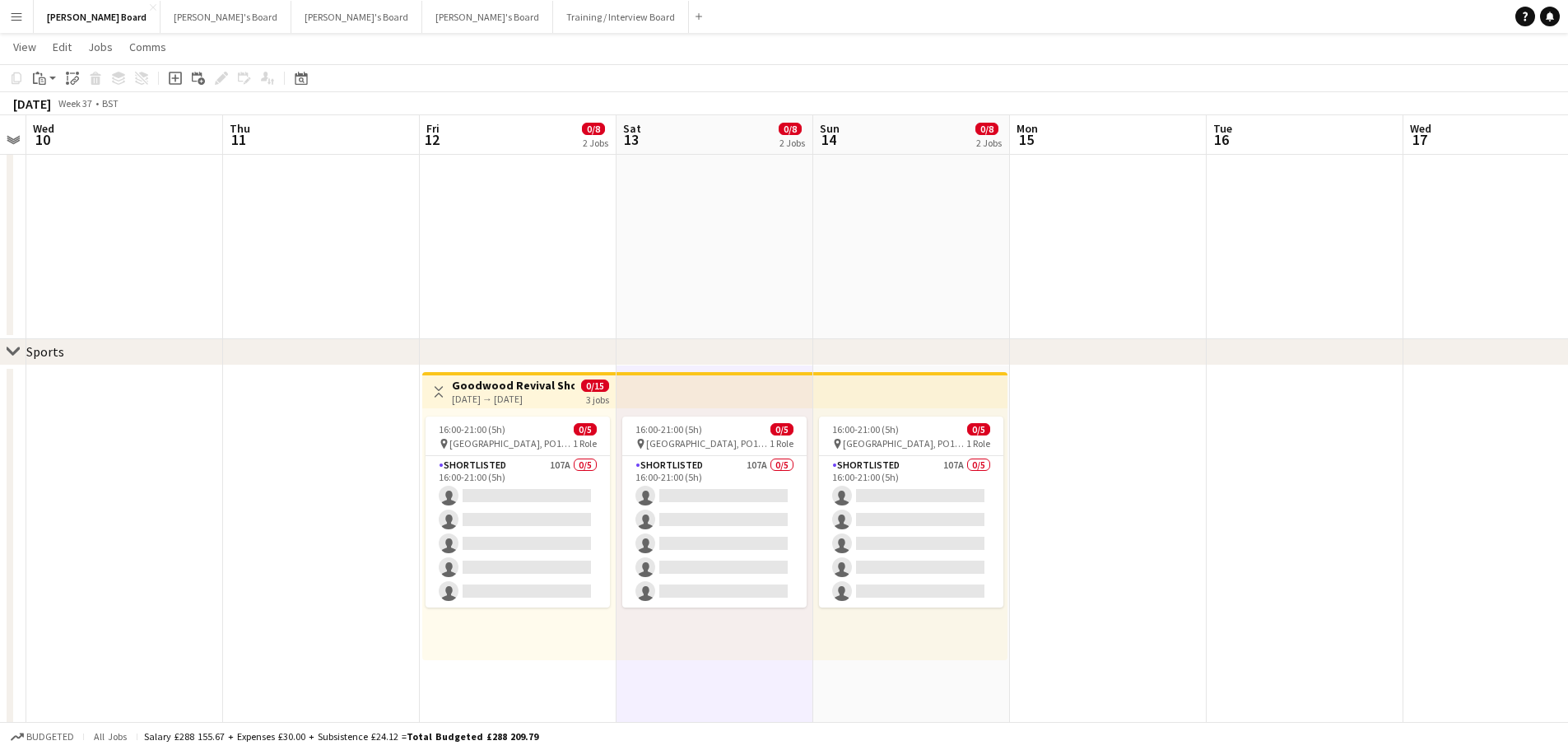
click at [706, 535] on app-card-role "Shortlisted 107A 0/5 16:00-21:00 (5h) single-neutral-actions single-neutral-act…" at bounding box center [714, 531] width 185 height 152
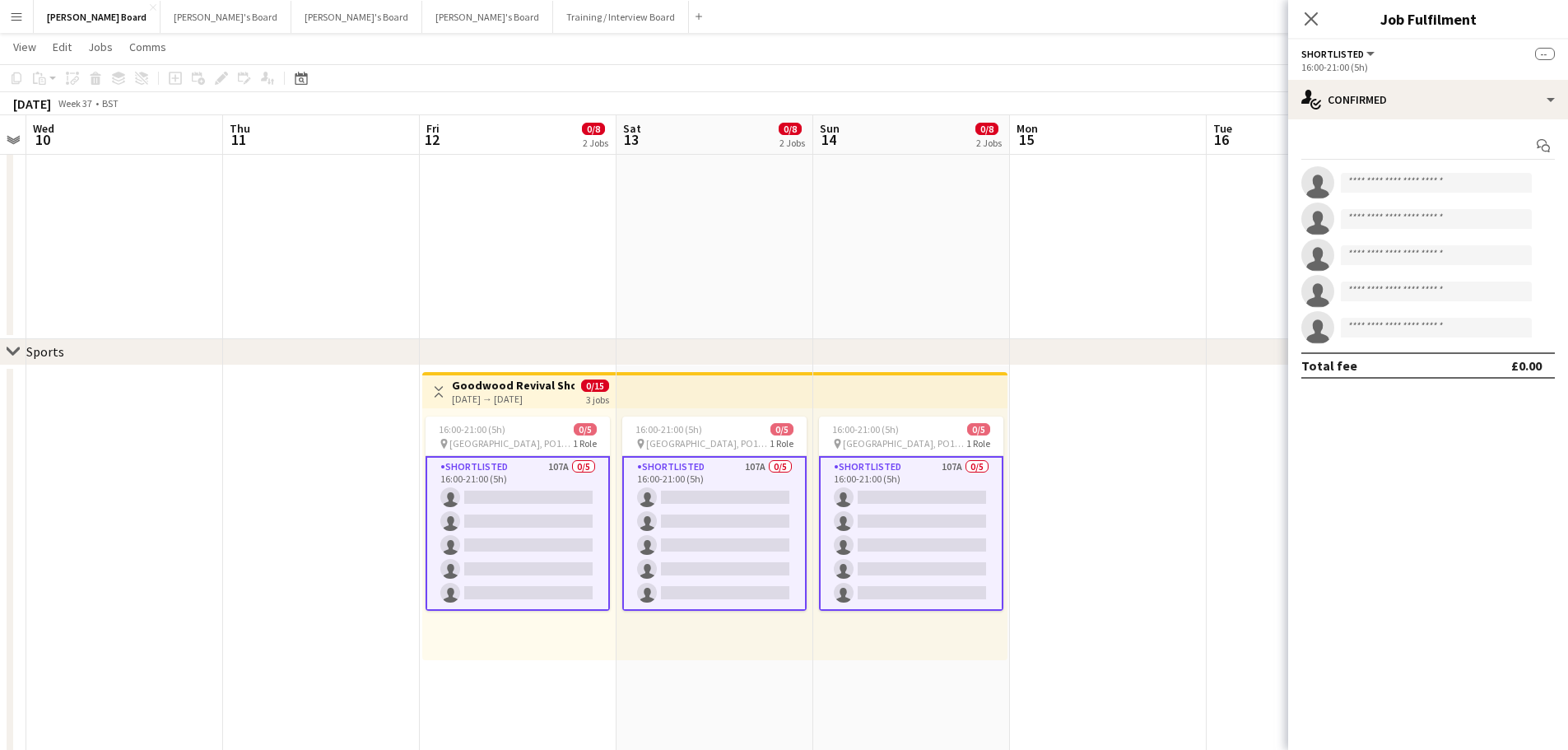
click at [515, 395] on div "[DATE] → [DATE]" at bounding box center [513, 399] width 123 height 12
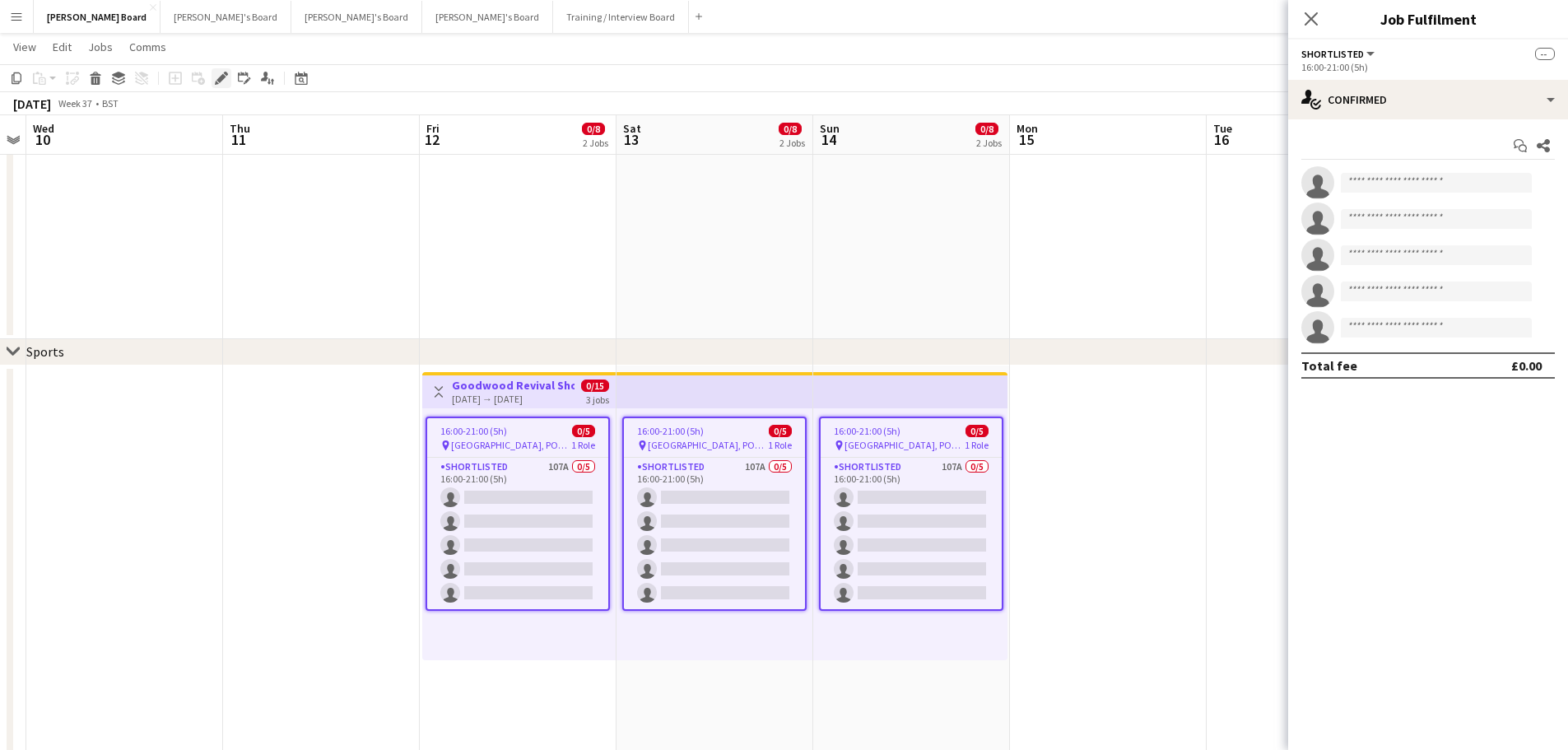
click at [218, 78] on icon "Edit" at bounding box center [221, 77] width 13 height 13
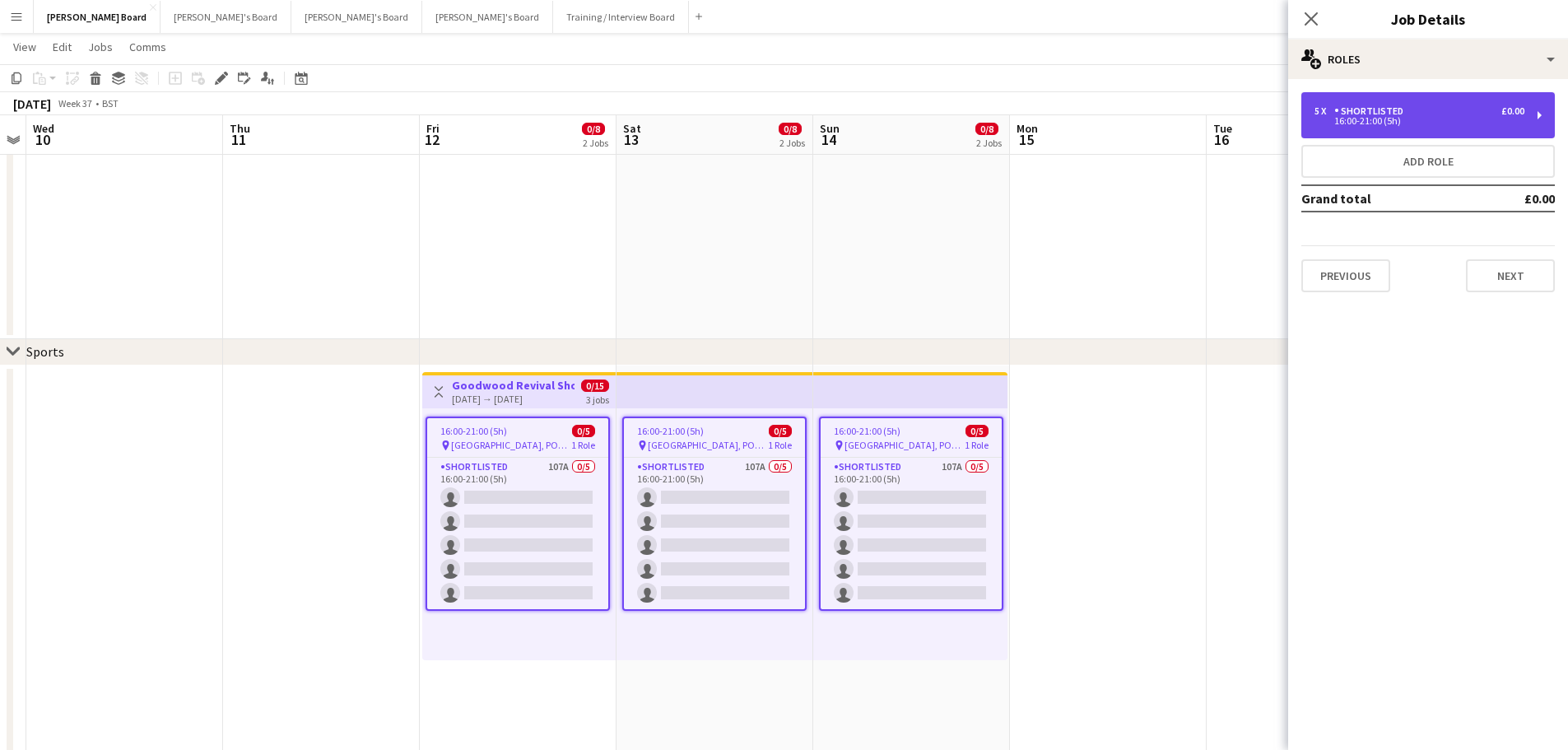
click at [1430, 118] on div "16:00-21:00 (5h)" at bounding box center [1420, 121] width 210 height 9
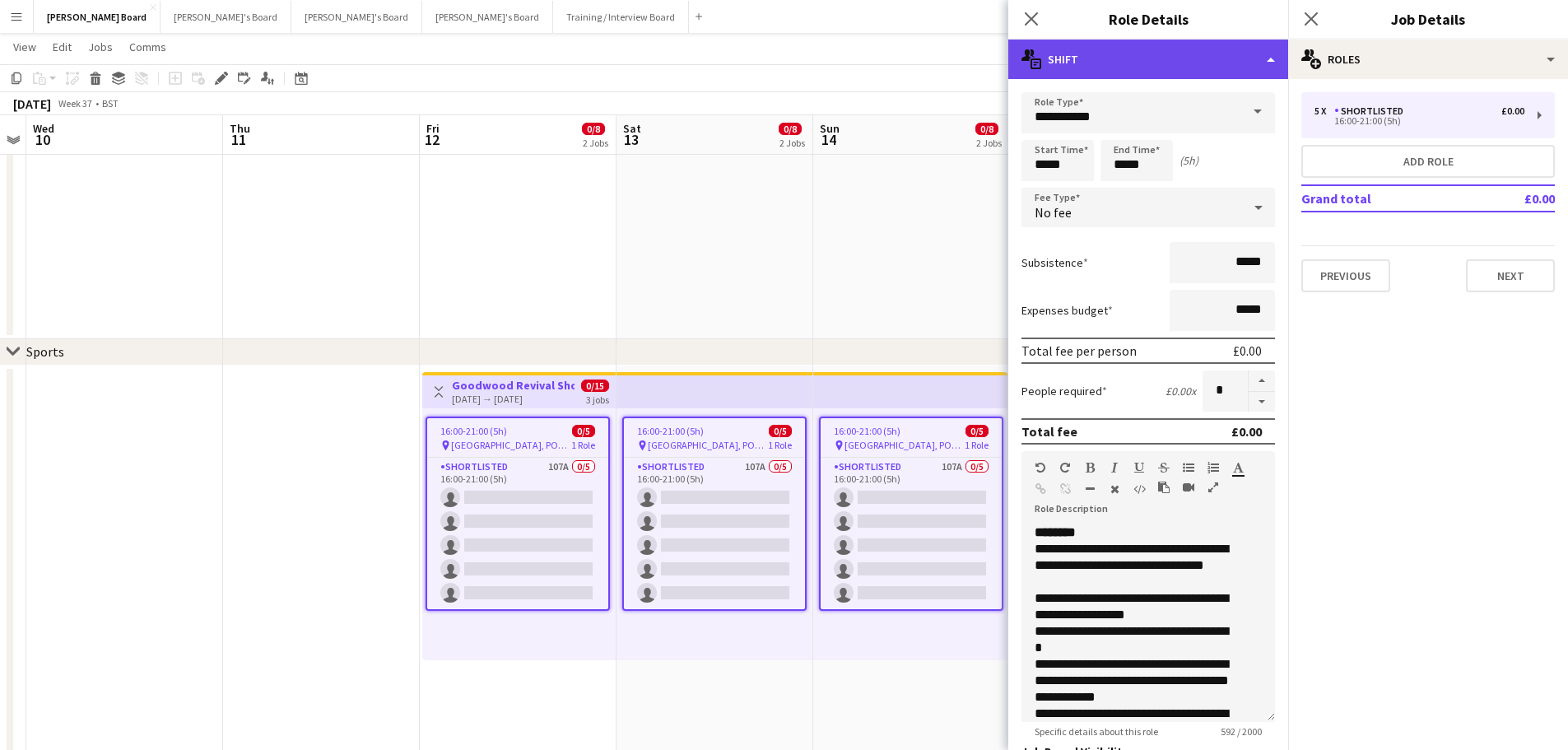
click at [1191, 69] on div "multiple-actions-text Shift" at bounding box center [1148, 59] width 280 height 39
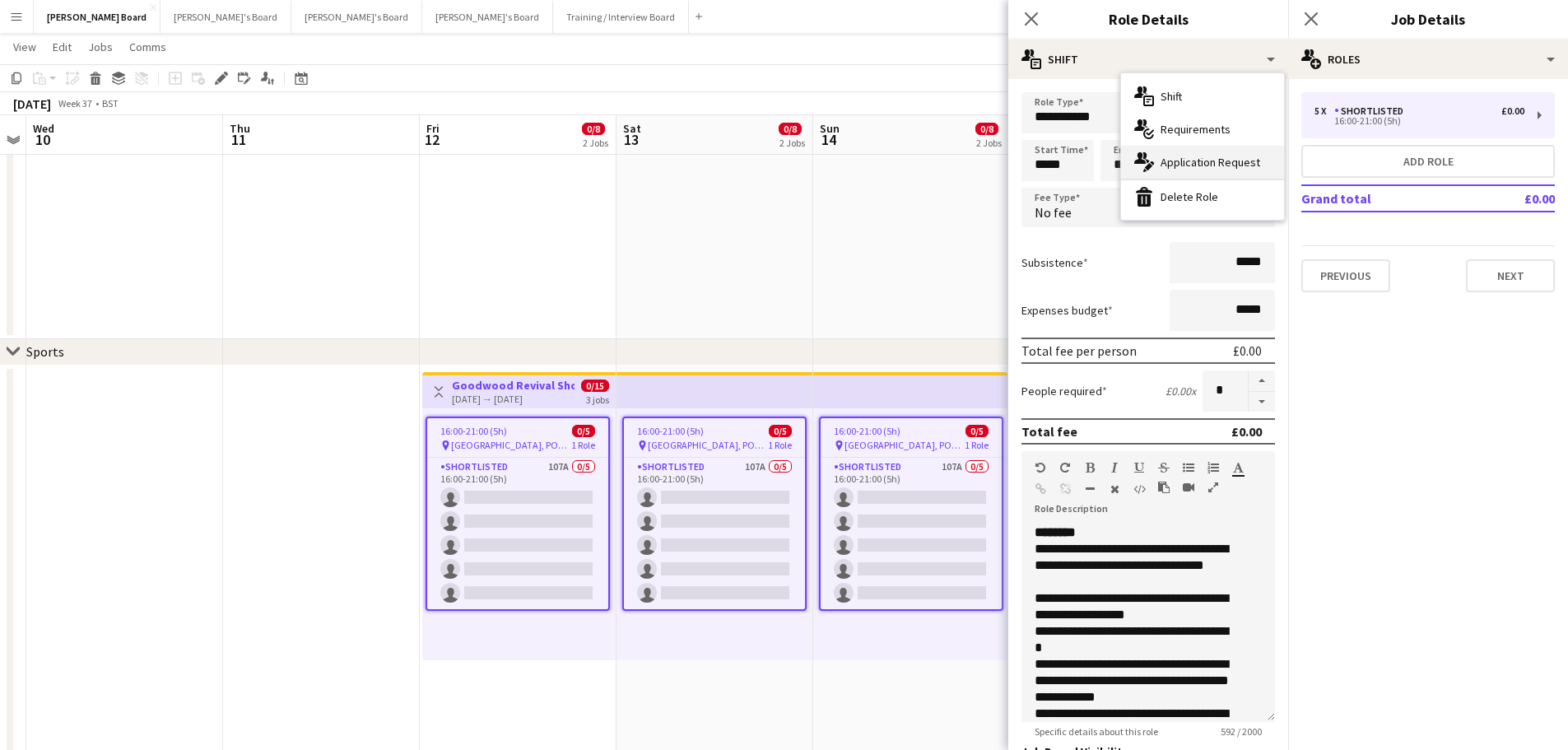
click at [1193, 157] on div "multiple-actions-edit-1 Application Request" at bounding box center [1203, 162] width 163 height 33
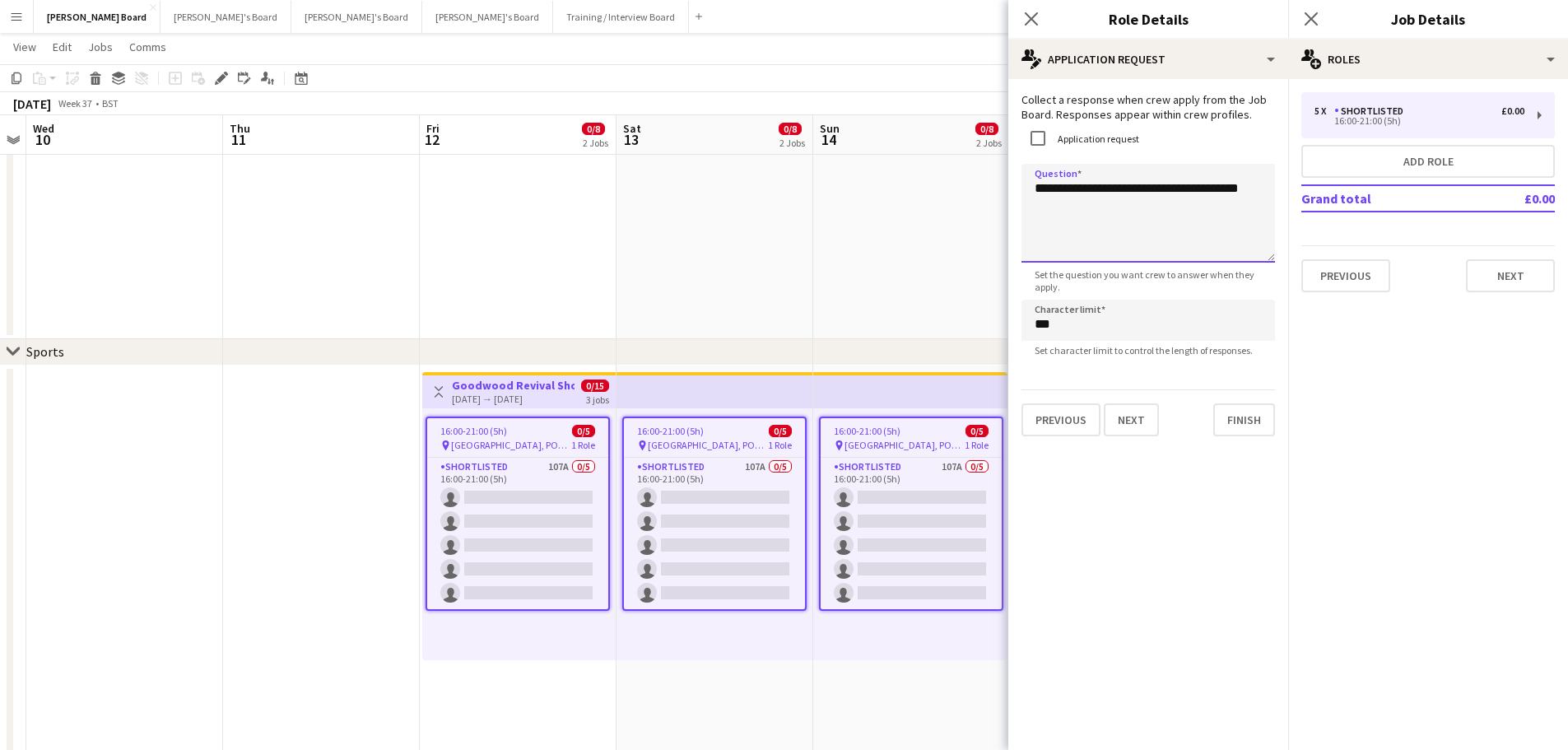
click at [1123, 218] on textarea "**********" at bounding box center [1147, 213] width 253 height 99
type textarea "**********"
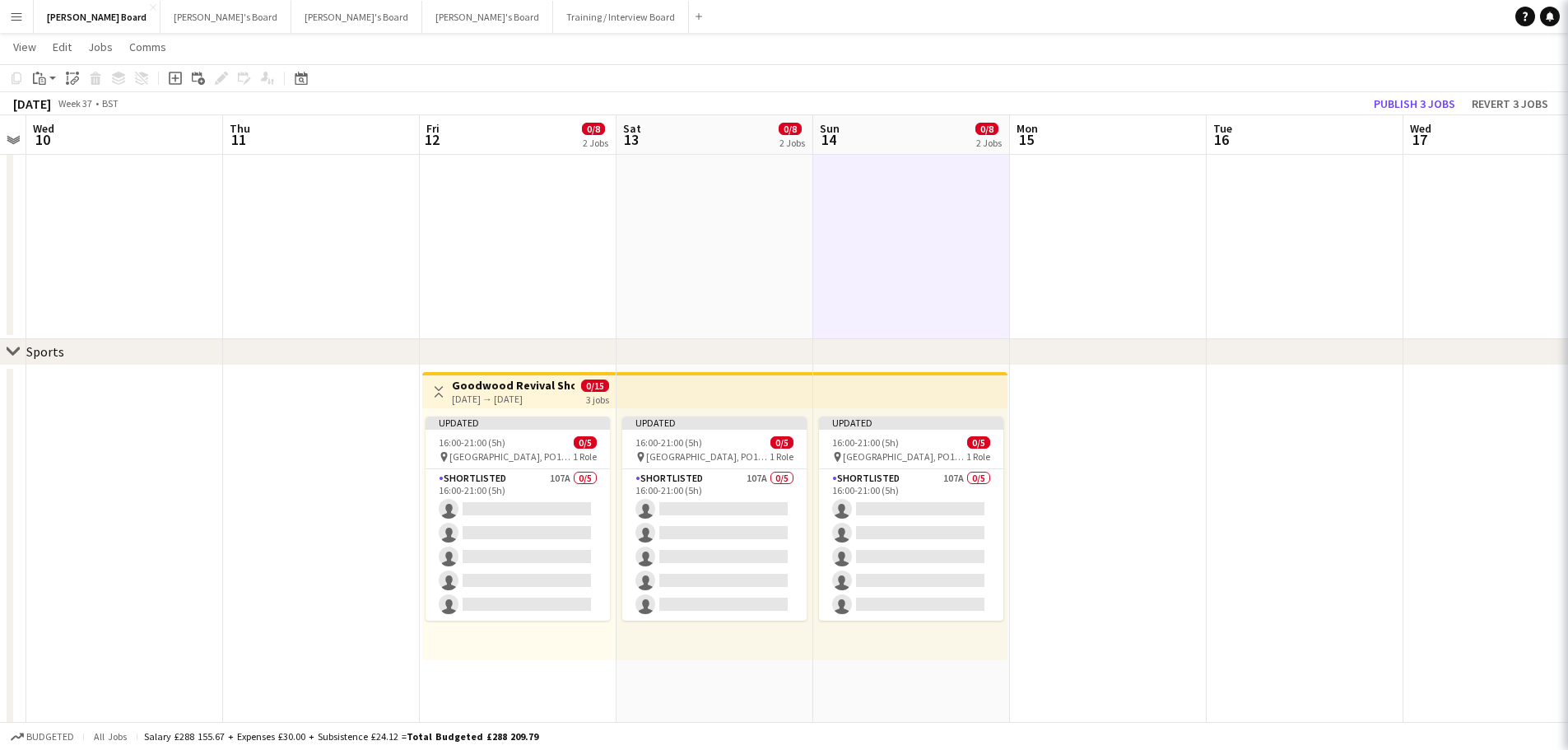
scroll to position [0, 565]
click at [1402, 98] on button "Publish 3 jobs" at bounding box center [1414, 103] width 94 height 21
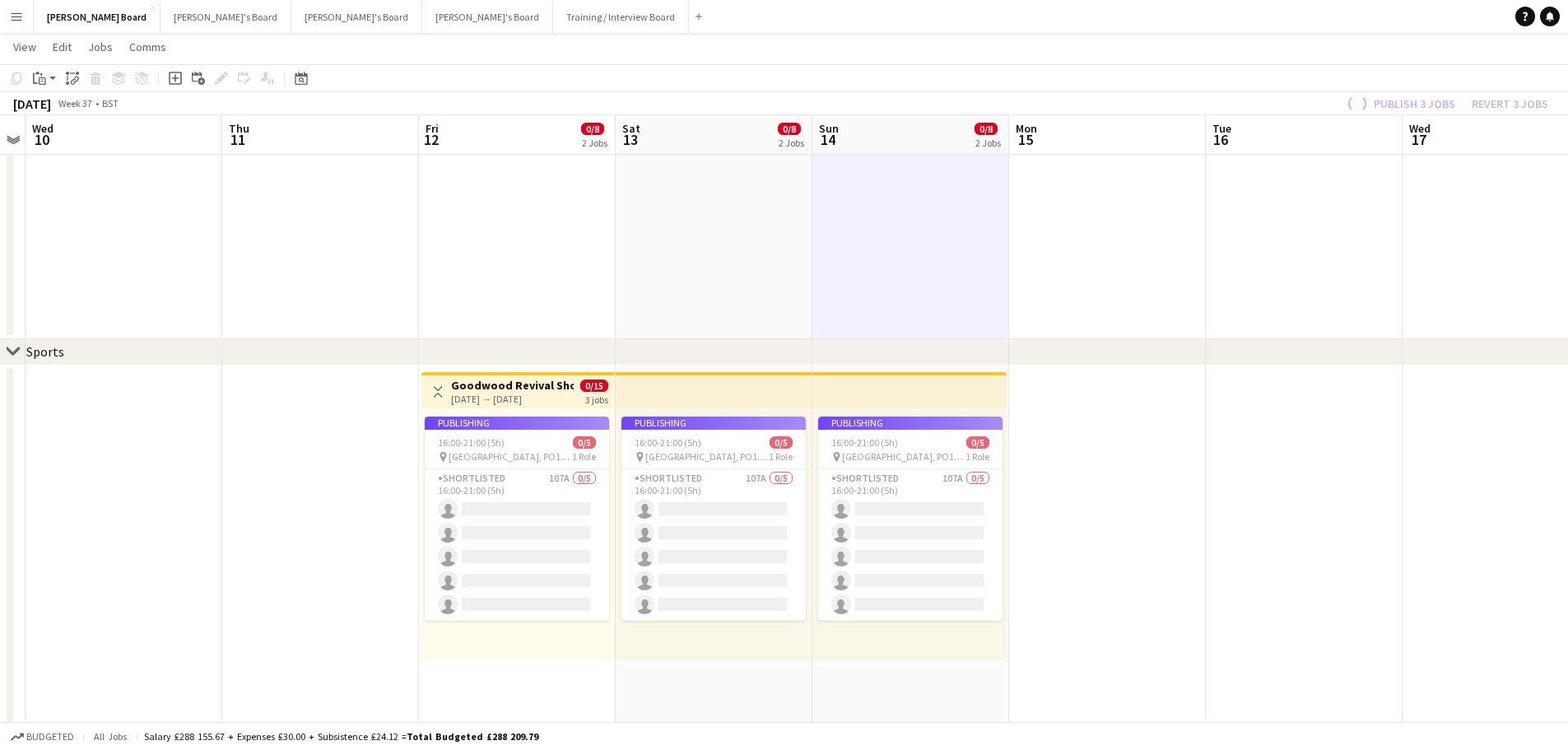
click at [536, 576] on app-job-card "Publishing 16:00-21:00 (5h) 0/5 pin [GEOGRAPHIC_DATA], PO18 0PS 1 Role Shortlis…" at bounding box center [517, 518] width 185 height 204
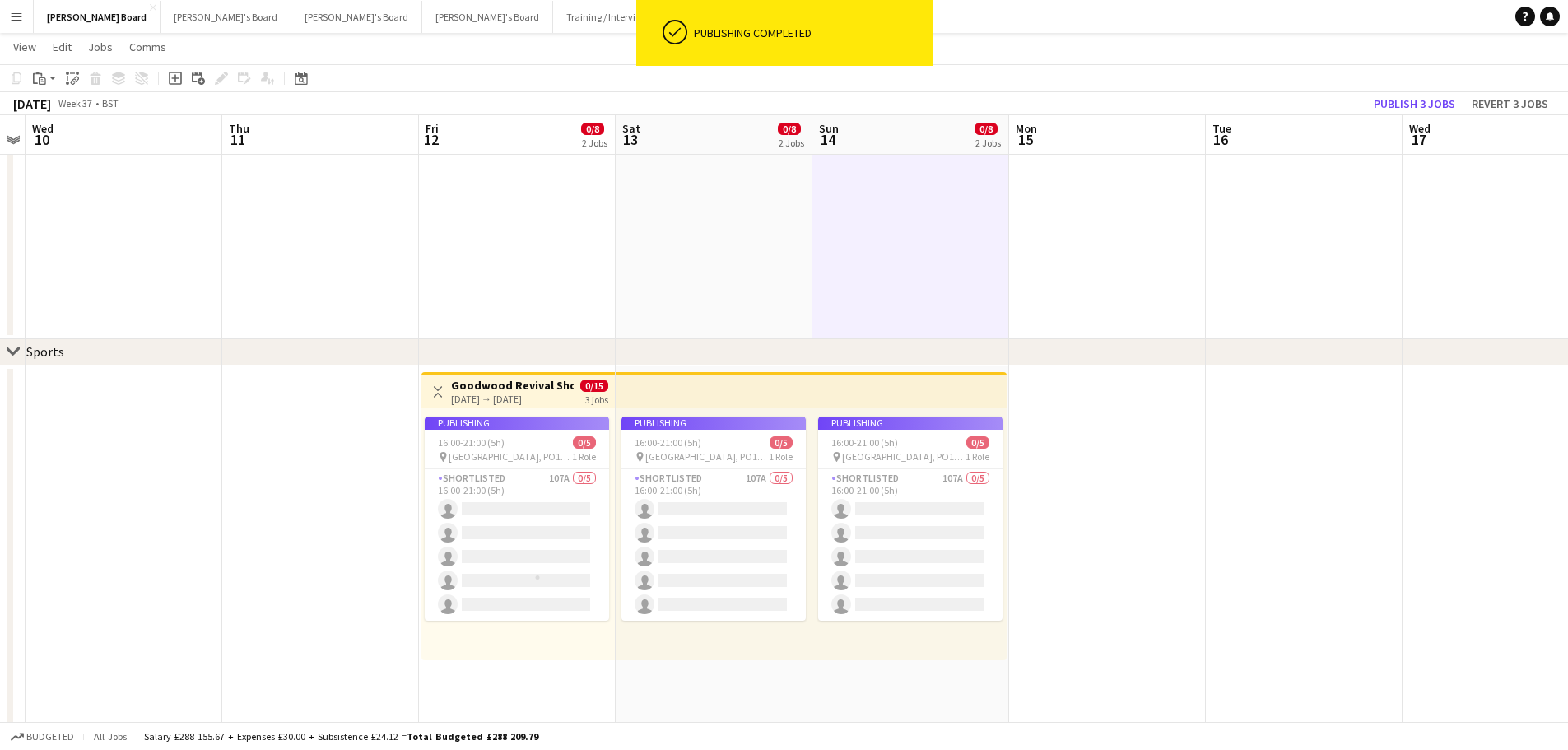
scroll to position [0, 566]
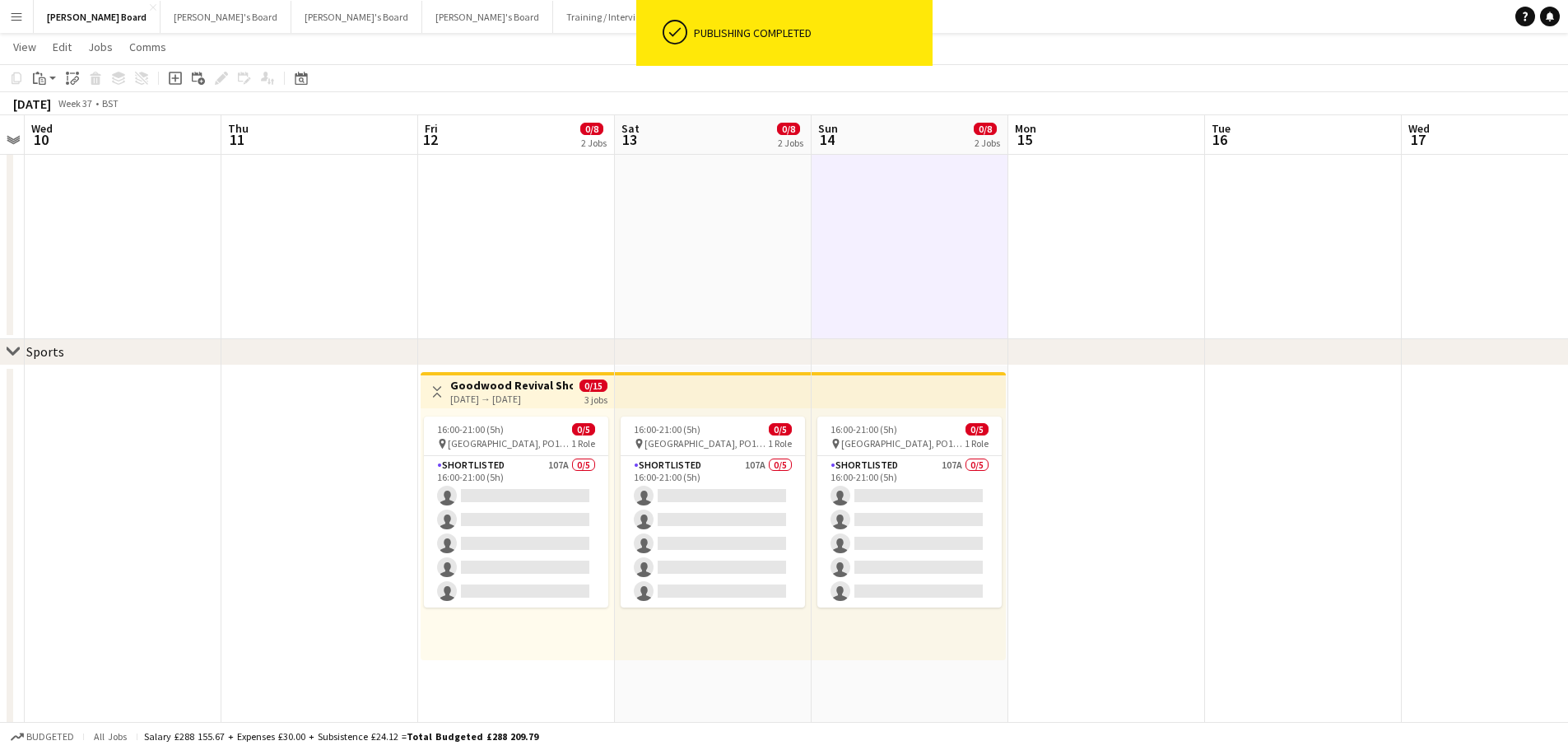
click at [555, 538] on app-card-role "Shortlisted 107A 0/5 16:00-21:00 (5h) single-neutral-actions single-neutral-act…" at bounding box center [516, 531] width 185 height 152
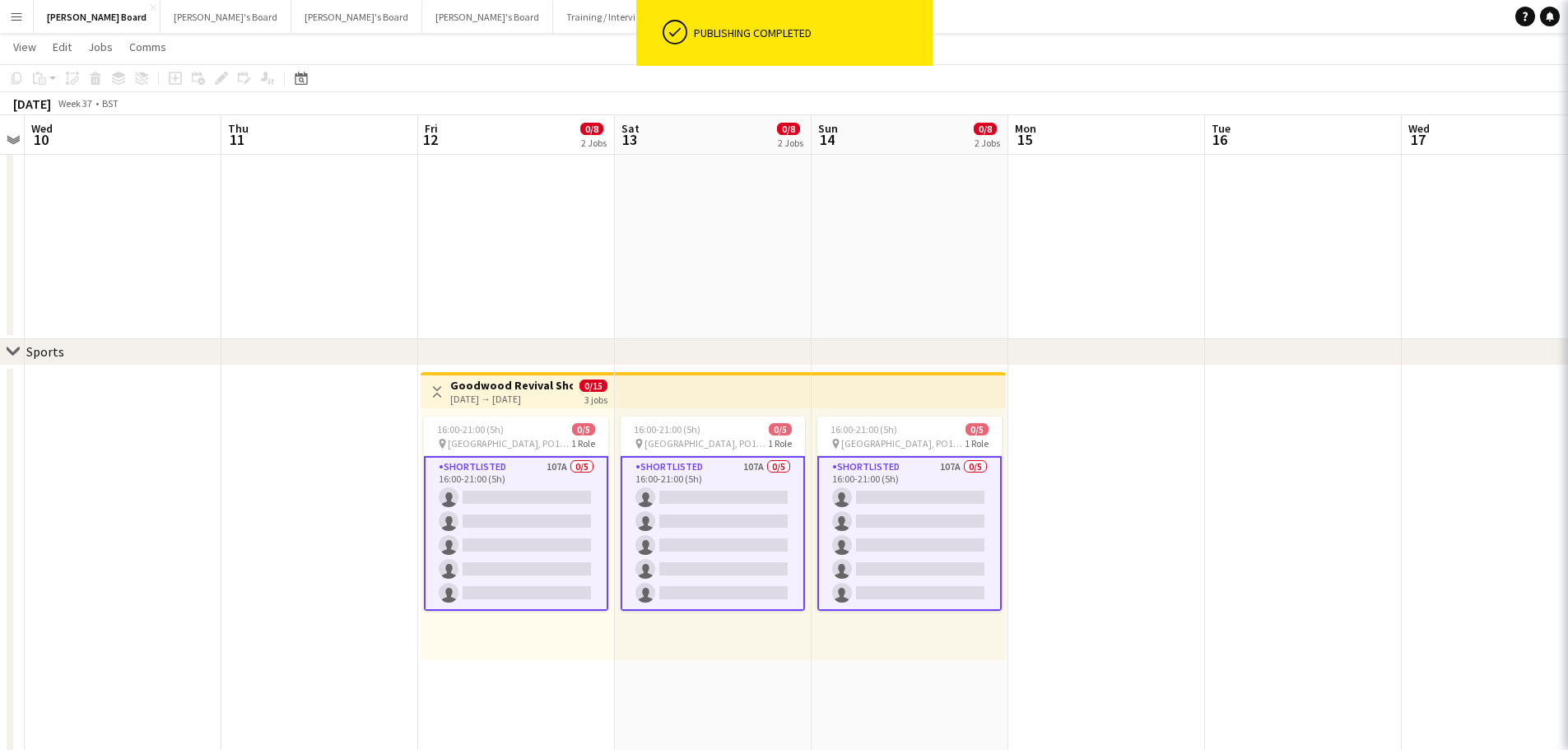
scroll to position [0, 566]
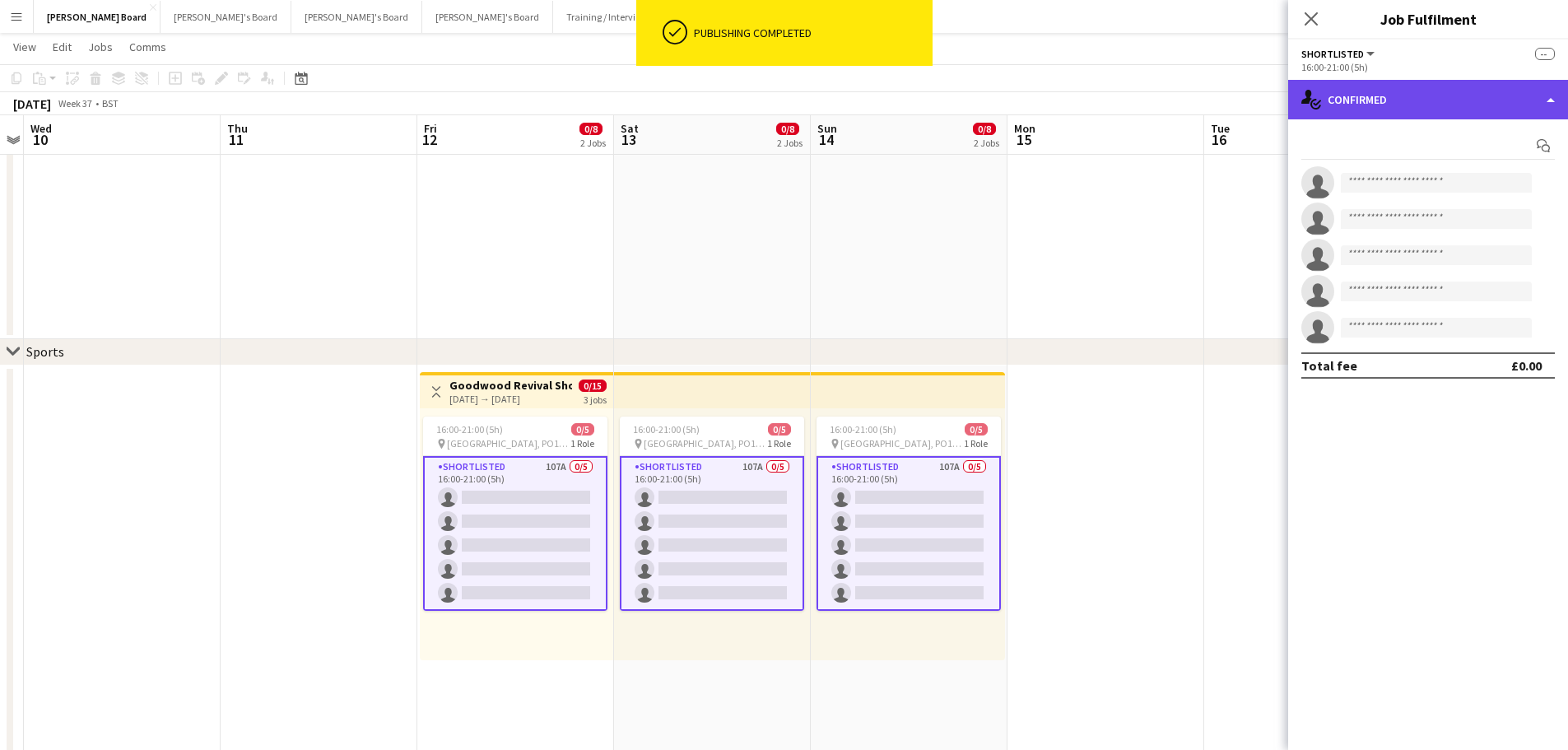
click at [1447, 102] on div "single-neutral-actions-check-2 Confirmed" at bounding box center [1428, 100] width 280 height 39
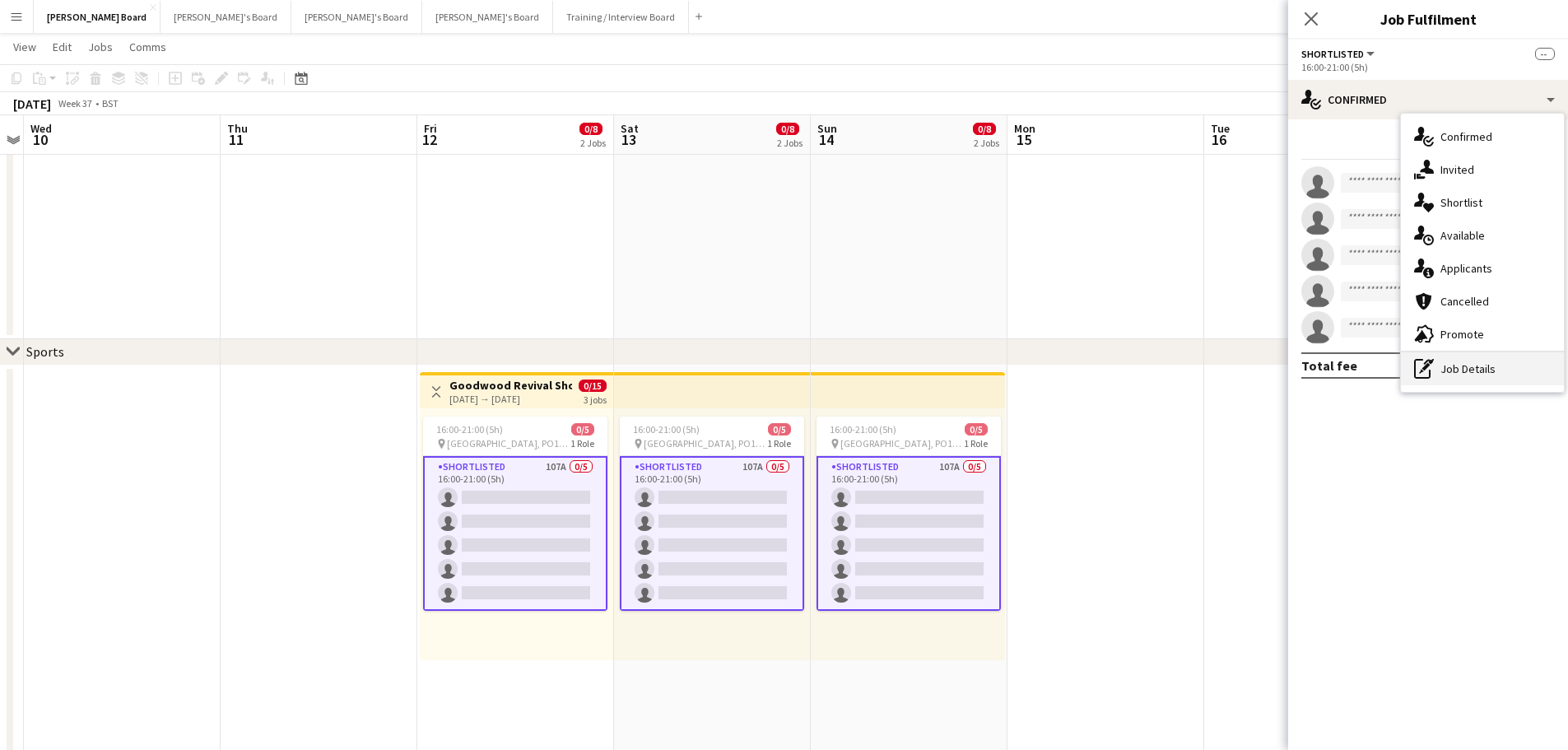
click at [1489, 363] on div "pen-write Job Details" at bounding box center [1483, 369] width 163 height 33
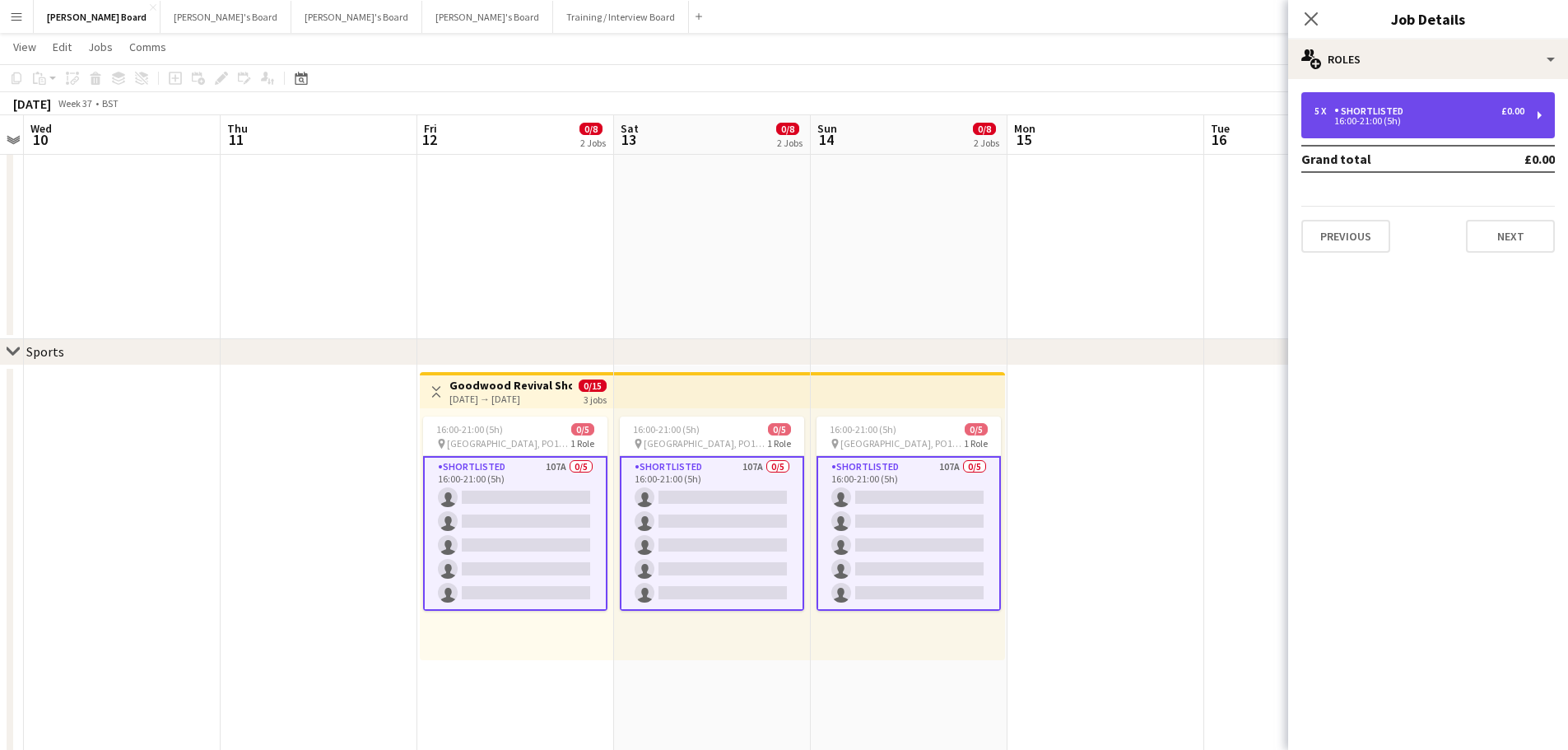
click at [1411, 120] on div "16:00-21:00 (5h)" at bounding box center [1420, 121] width 210 height 9
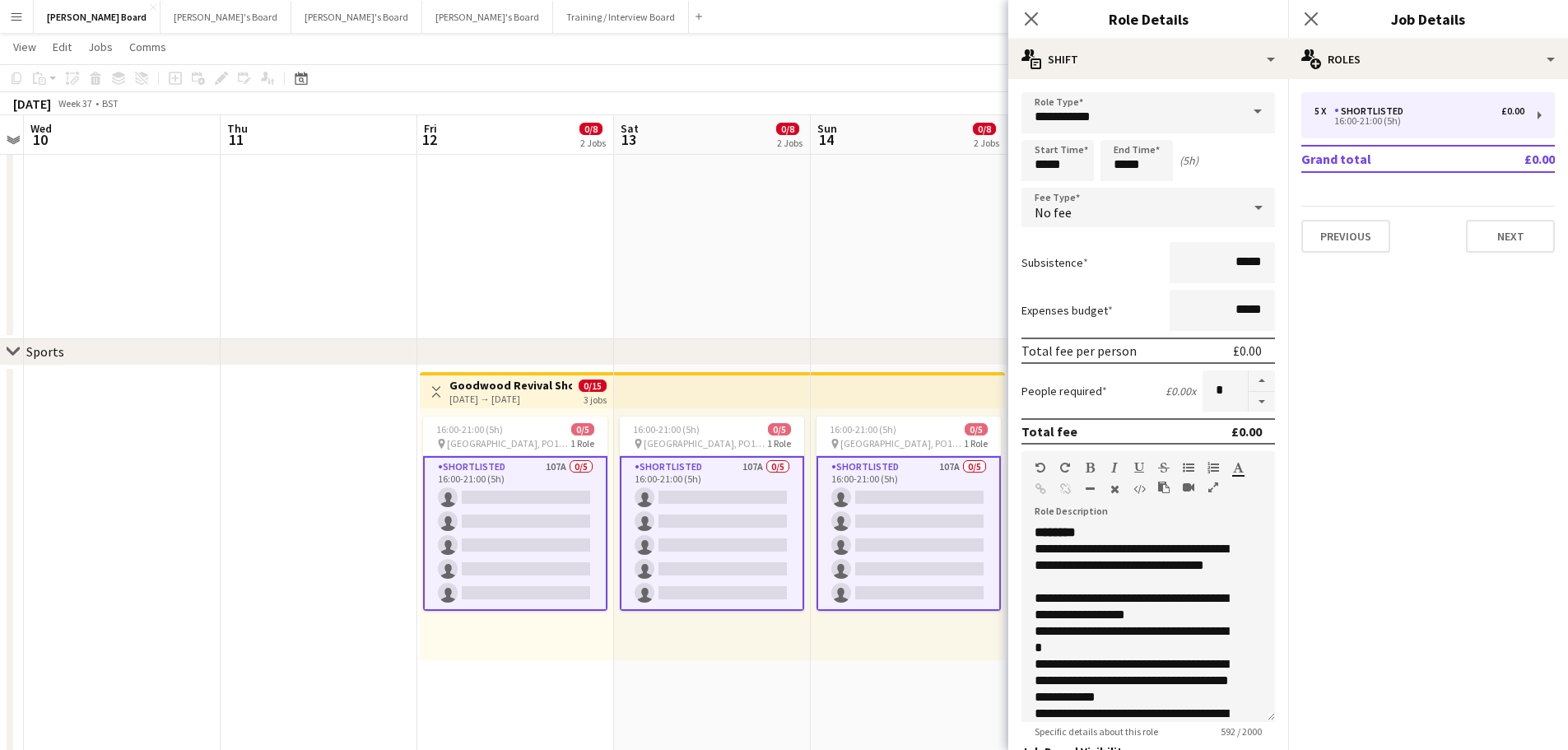
click at [539, 526] on app-card-role "Shortlisted 107A 0/5 16:00-21:00 (5h) single-neutral-actions single-neutral-act…" at bounding box center [515, 533] width 185 height 154
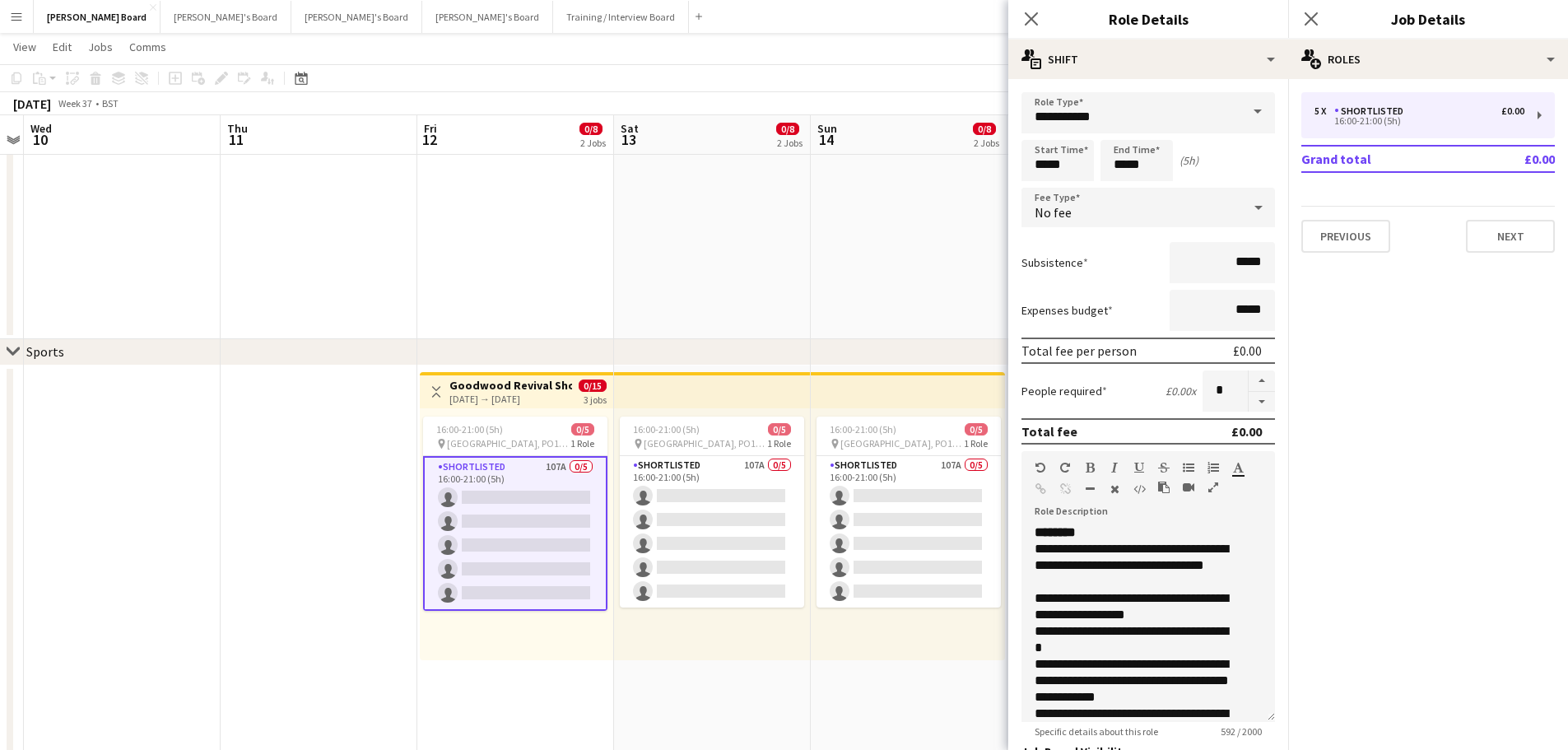
click at [536, 527] on app-card-role "Shortlisted 107A 0/5 16:00-21:00 (5h) single-neutral-actions single-neutral-act…" at bounding box center [515, 533] width 185 height 154
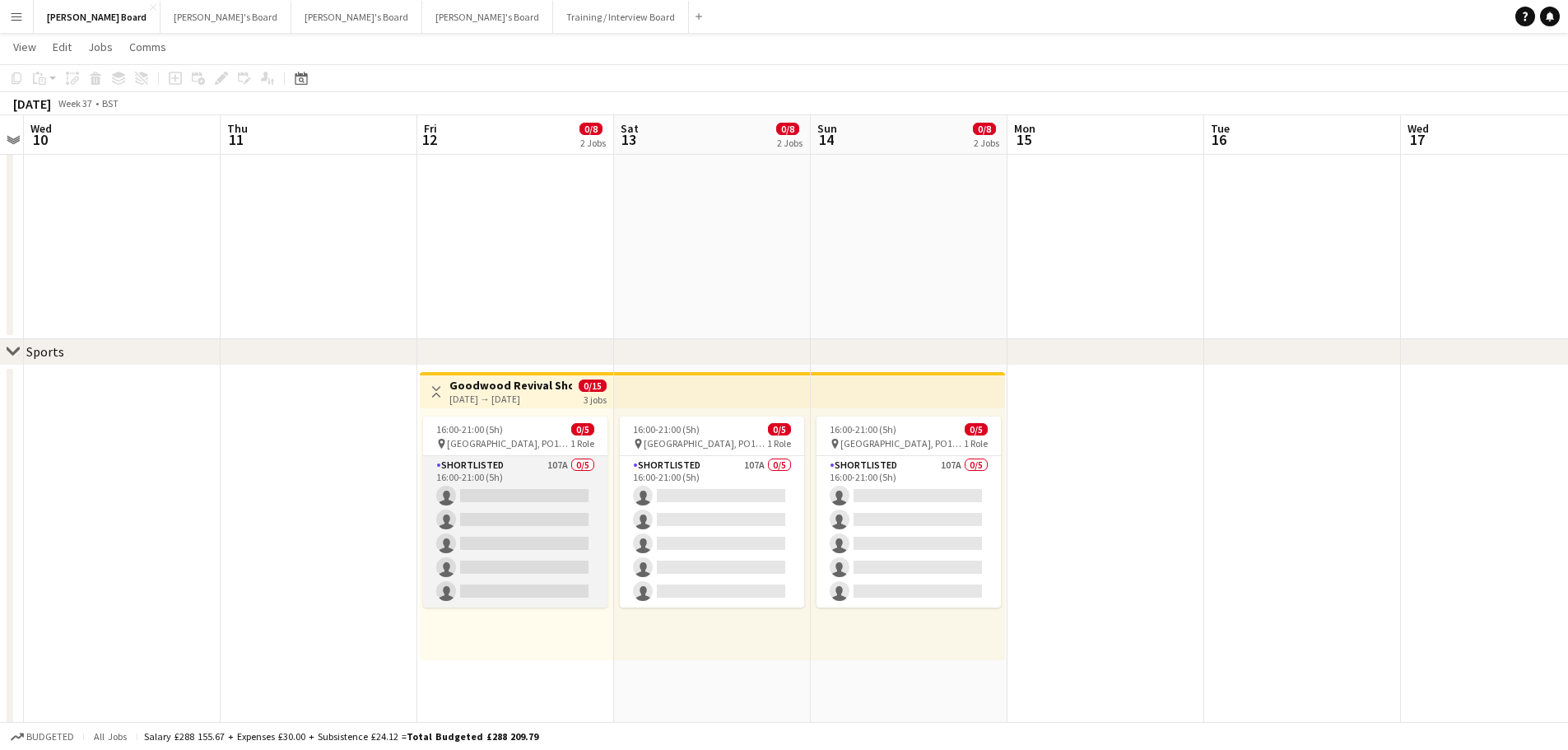
click at [549, 527] on app-card-role "Shortlisted 107A 0/5 16:00-21:00 (5h) single-neutral-actions single-neutral-act…" at bounding box center [515, 531] width 185 height 152
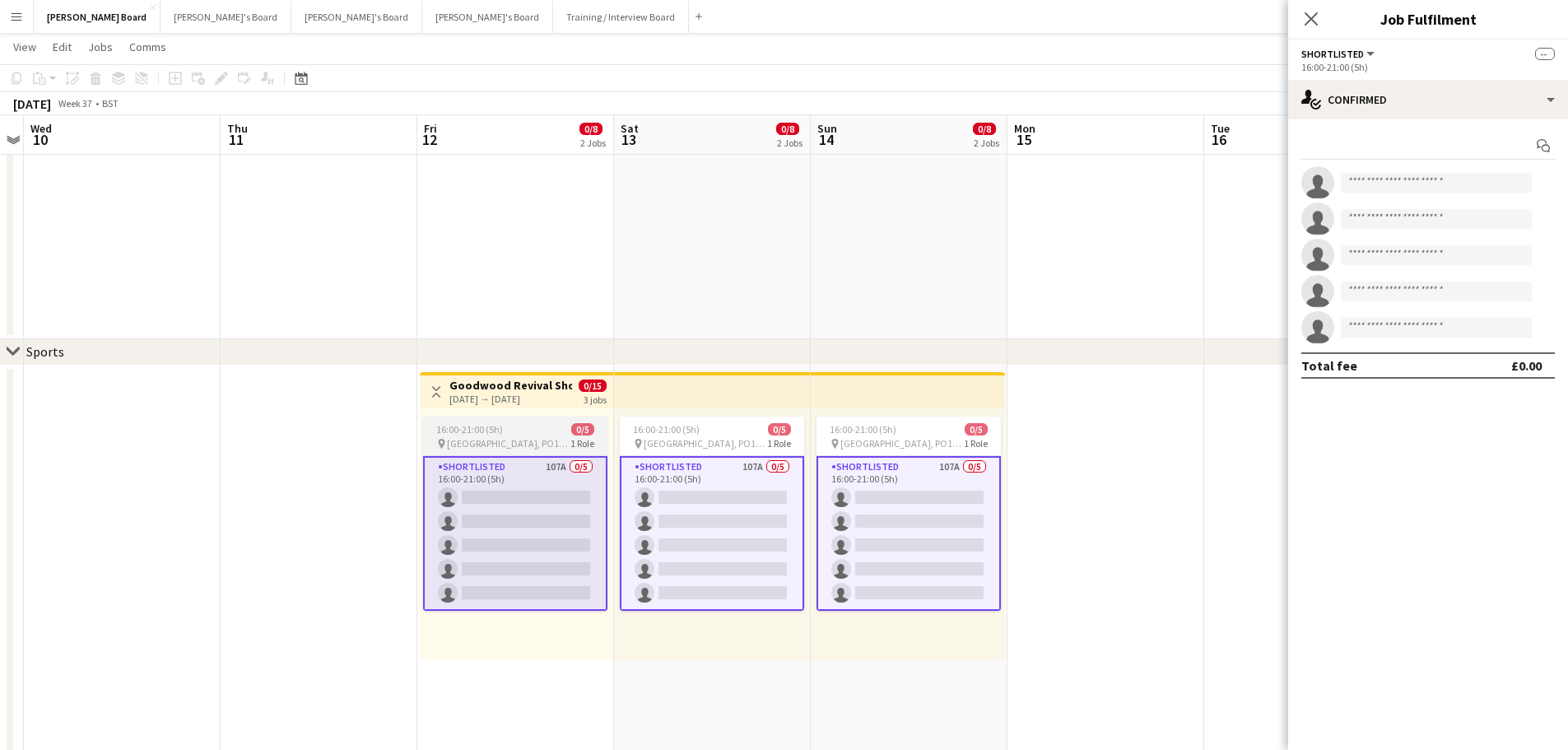
click at [536, 439] on div "pin [GEOGRAPHIC_DATA], PO18 0PS 1 Role" at bounding box center [515, 443] width 185 height 13
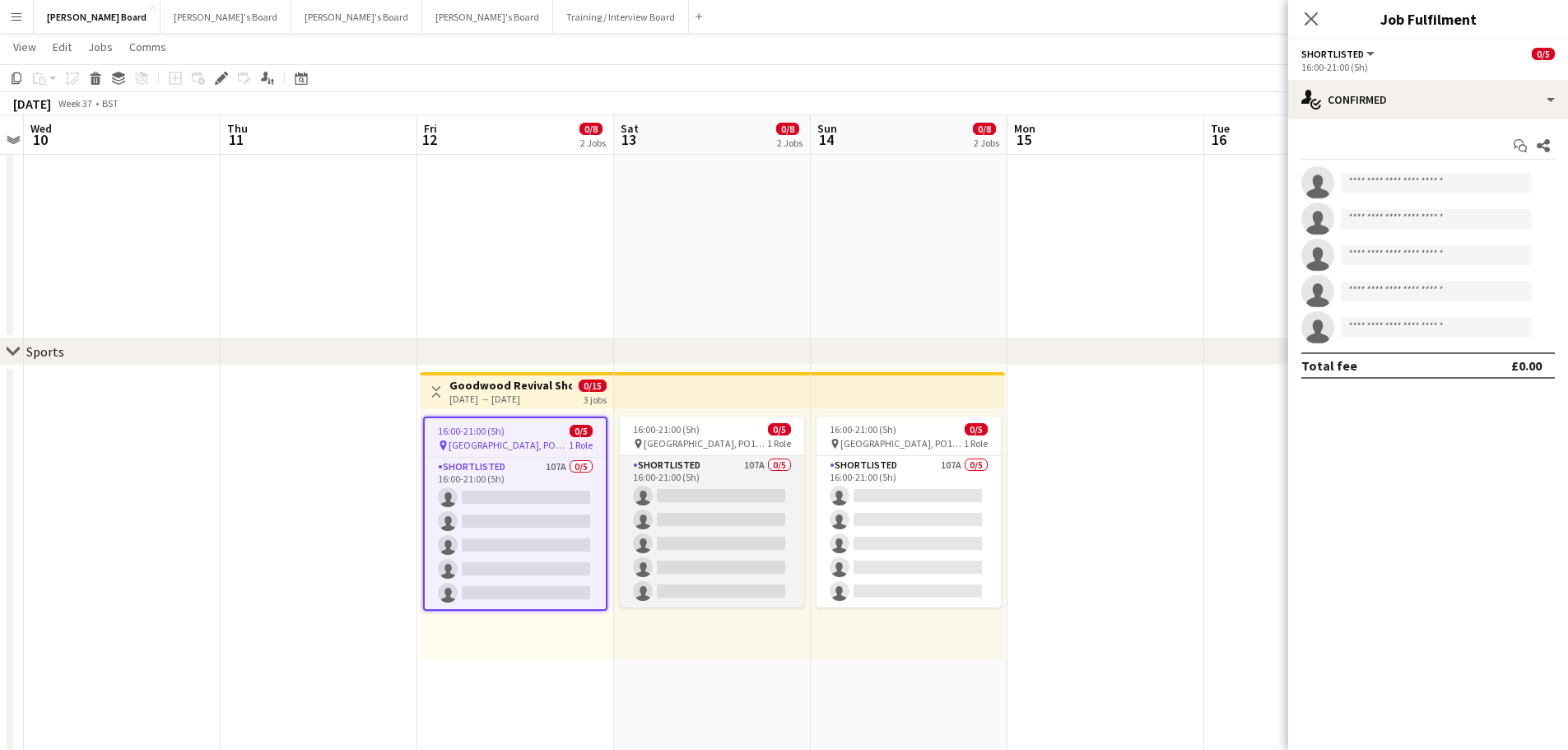
click at [654, 464] on app-card-role "Shortlisted 107A 0/5 16:00-21:00 (5h) single-neutral-actions single-neutral-act…" at bounding box center [711, 531] width 185 height 152
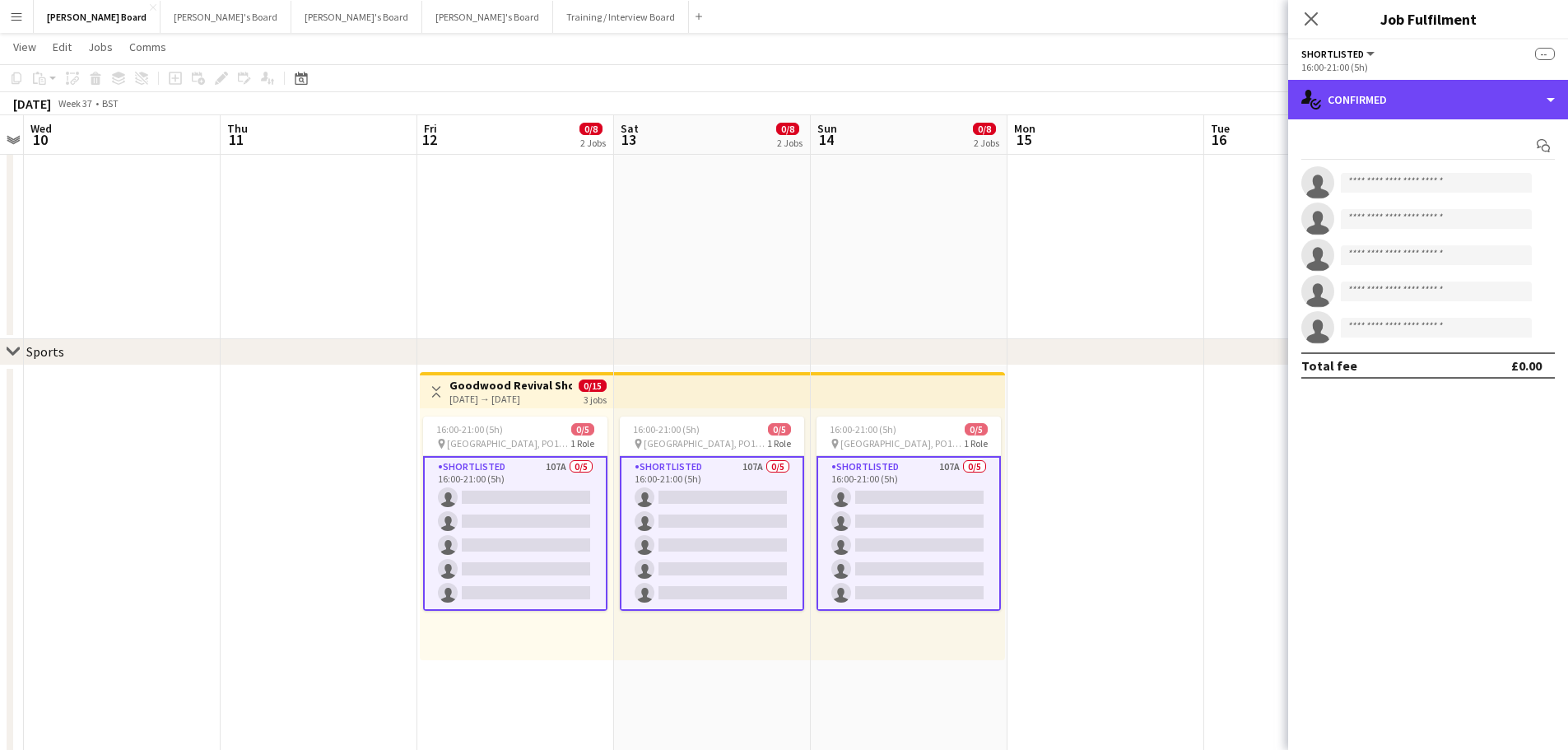
drag, startPoint x: 1515, startPoint y: 105, endPoint x: 1508, endPoint y: 281, distance: 176.1
click at [1515, 106] on div "single-neutral-actions-check-2 Confirmed" at bounding box center [1428, 100] width 280 height 39
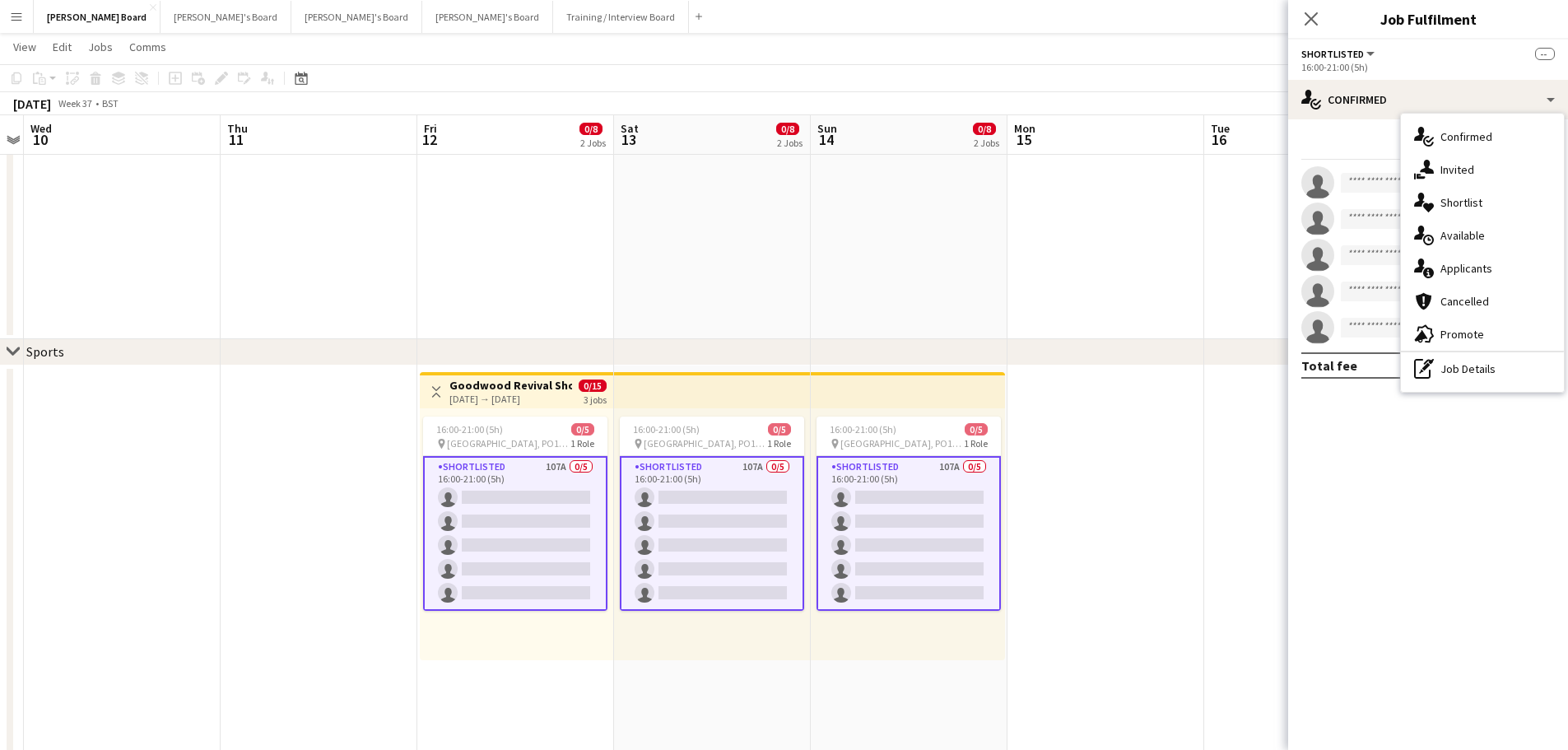
drag, startPoint x: 1474, startPoint y: 387, endPoint x: 1474, endPoint y: 367, distance: 20.0
click at [1474, 385] on div "single-neutral-actions-check-2 Confirmed single-neutral-actions-share-1 Invited…" at bounding box center [1483, 252] width 163 height 278
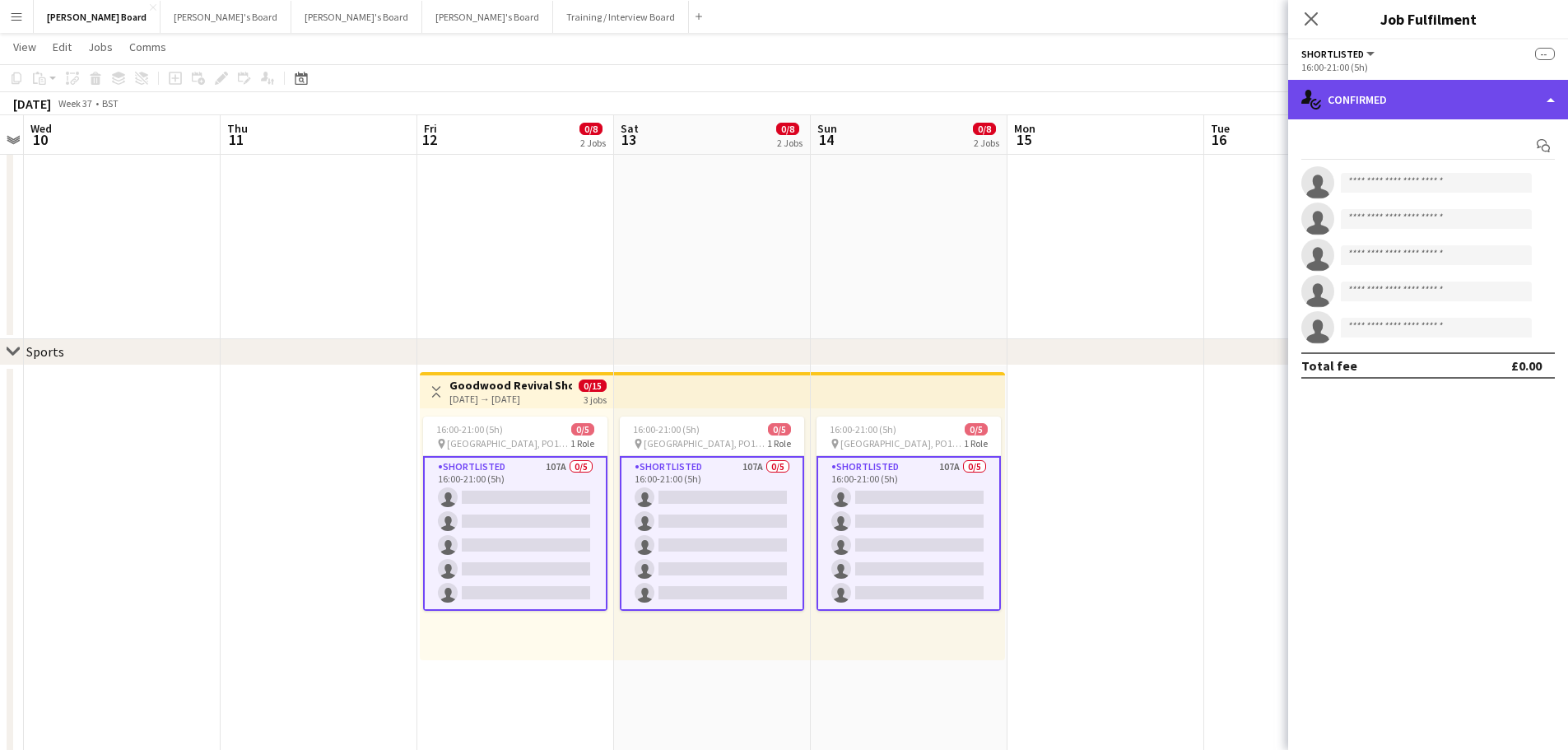
click at [1418, 99] on div "single-neutral-actions-check-2 Confirmed" at bounding box center [1428, 100] width 280 height 39
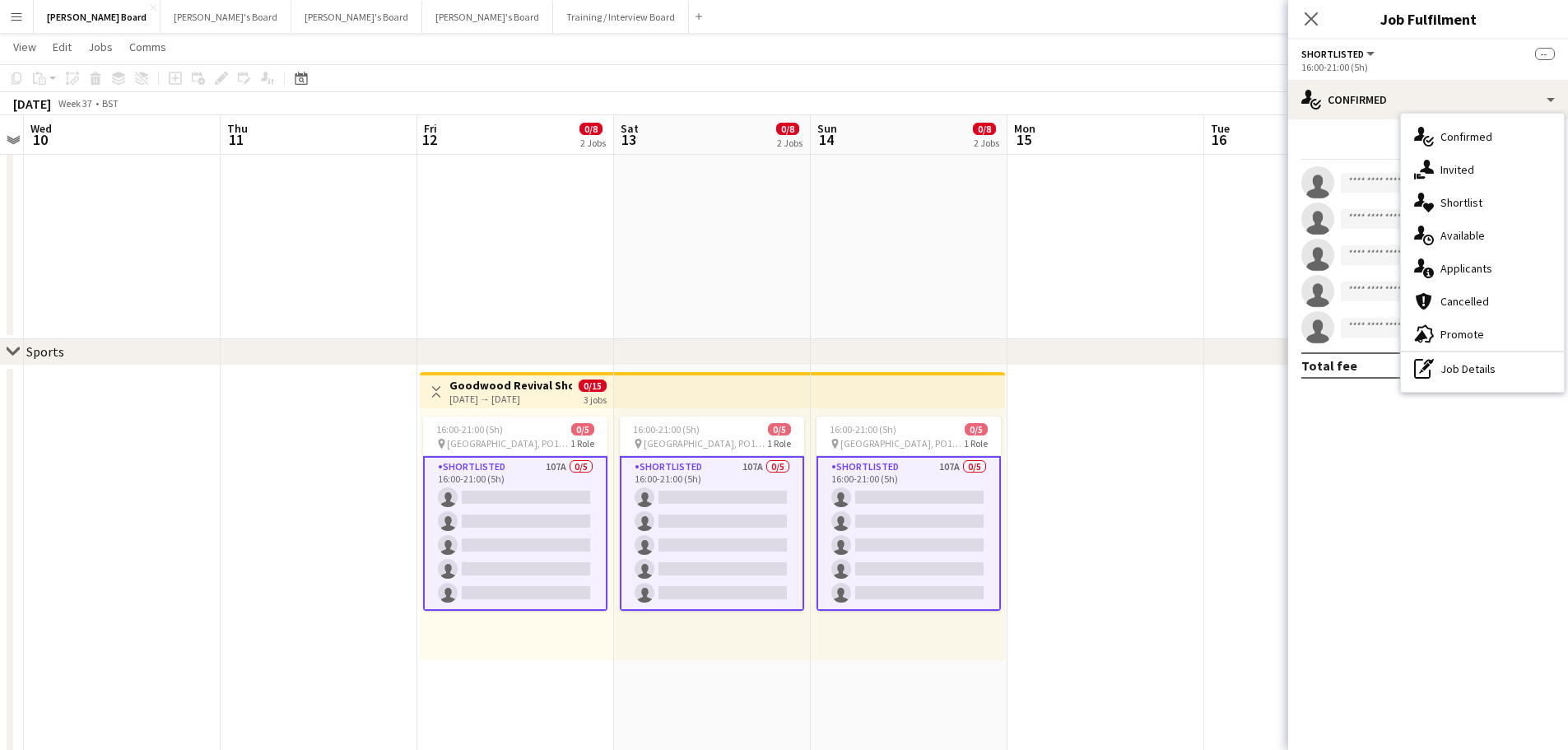
click at [1481, 271] on div "single-neutral-actions-information Applicants" at bounding box center [1483, 269] width 163 height 33
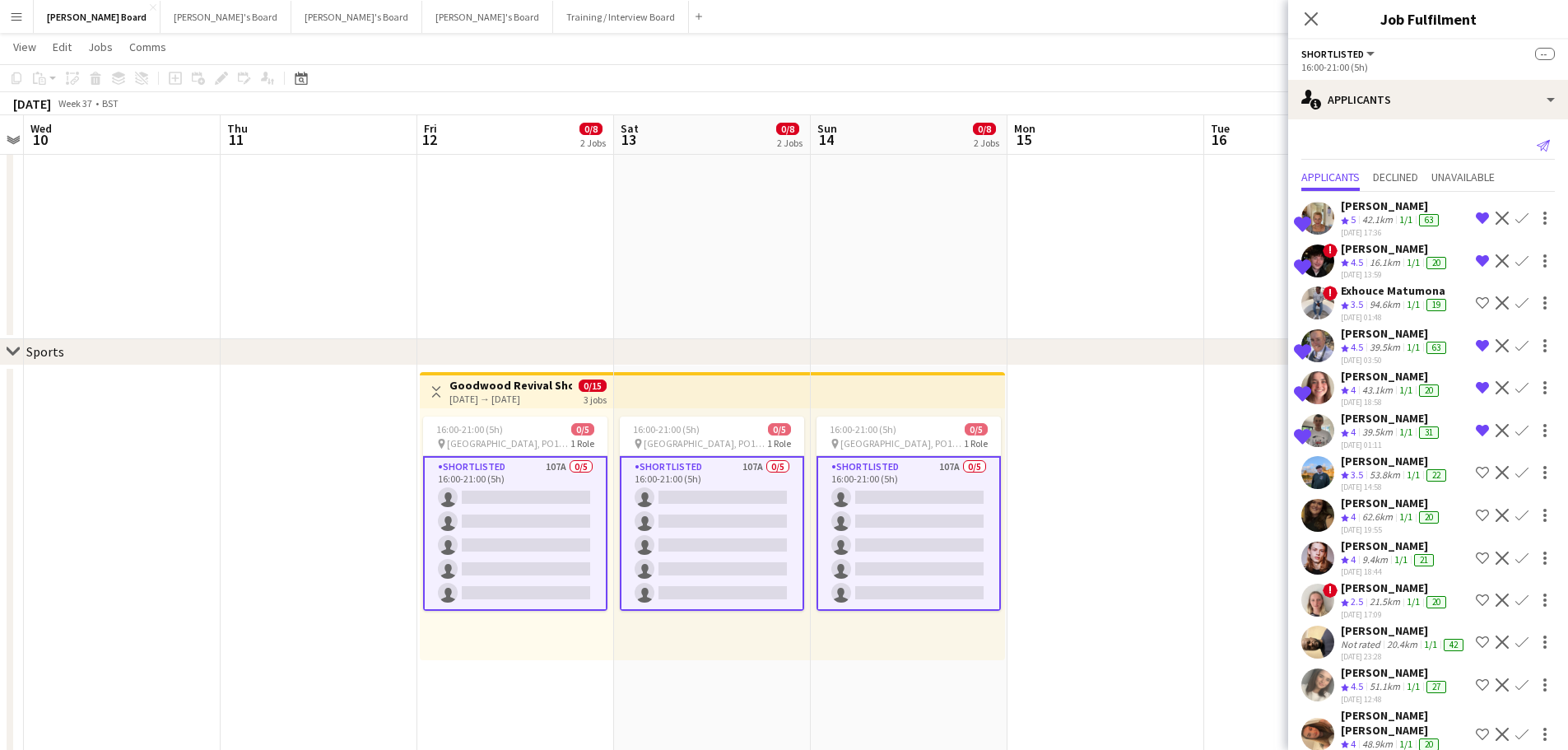
click at [1537, 145] on icon "Send notification" at bounding box center [1543, 145] width 13 height 13
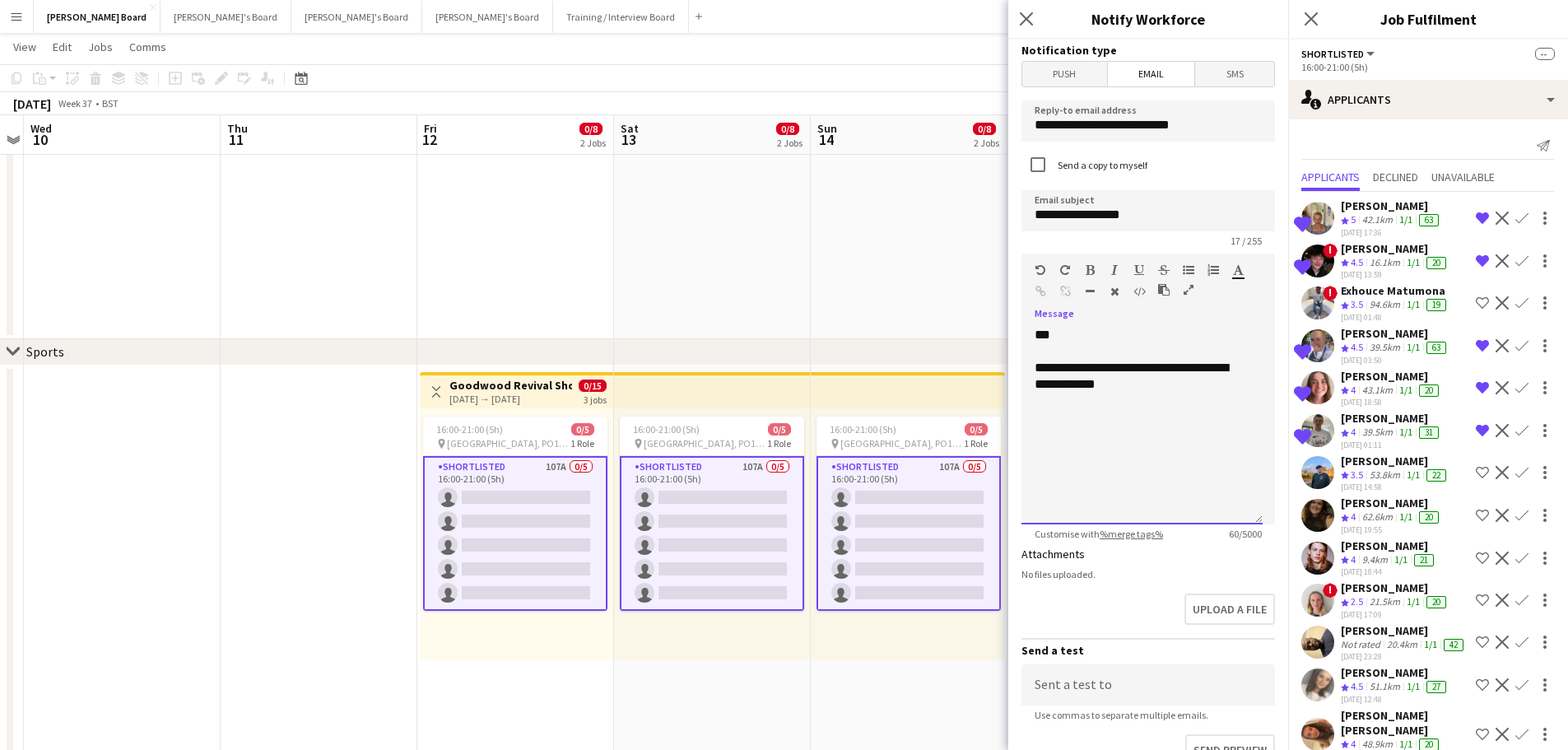
click at [1163, 389] on div "**********" at bounding box center [1142, 376] width 215 height 33
click at [1139, 387] on div "**********" at bounding box center [1142, 384] width 215 height 50
click at [1153, 418] on div "**********" at bounding box center [1142, 392] width 215 height 66
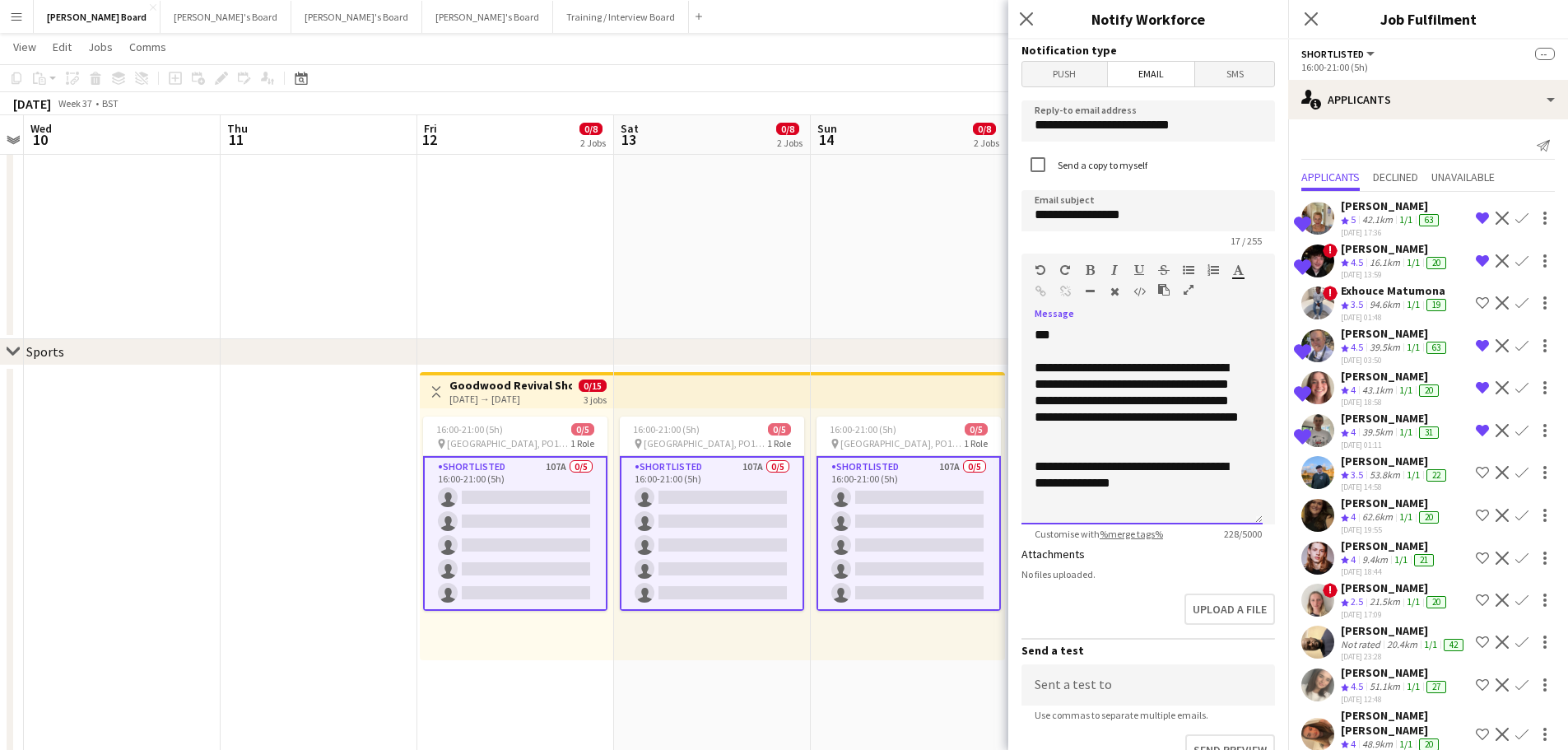
drag, startPoint x: 1162, startPoint y: 468, endPoint x: 1177, endPoint y: 466, distance: 15.1
click at [1177, 466] on div "**********" at bounding box center [1142, 475] width 215 height 33
drag, startPoint x: 1142, startPoint y: 469, endPoint x: 1195, endPoint y: 469, distance: 53.0
click at [1195, 469] on div "**********" at bounding box center [1142, 475] width 215 height 33
click at [1224, 487] on div "**********" at bounding box center [1142, 475] width 215 height 33
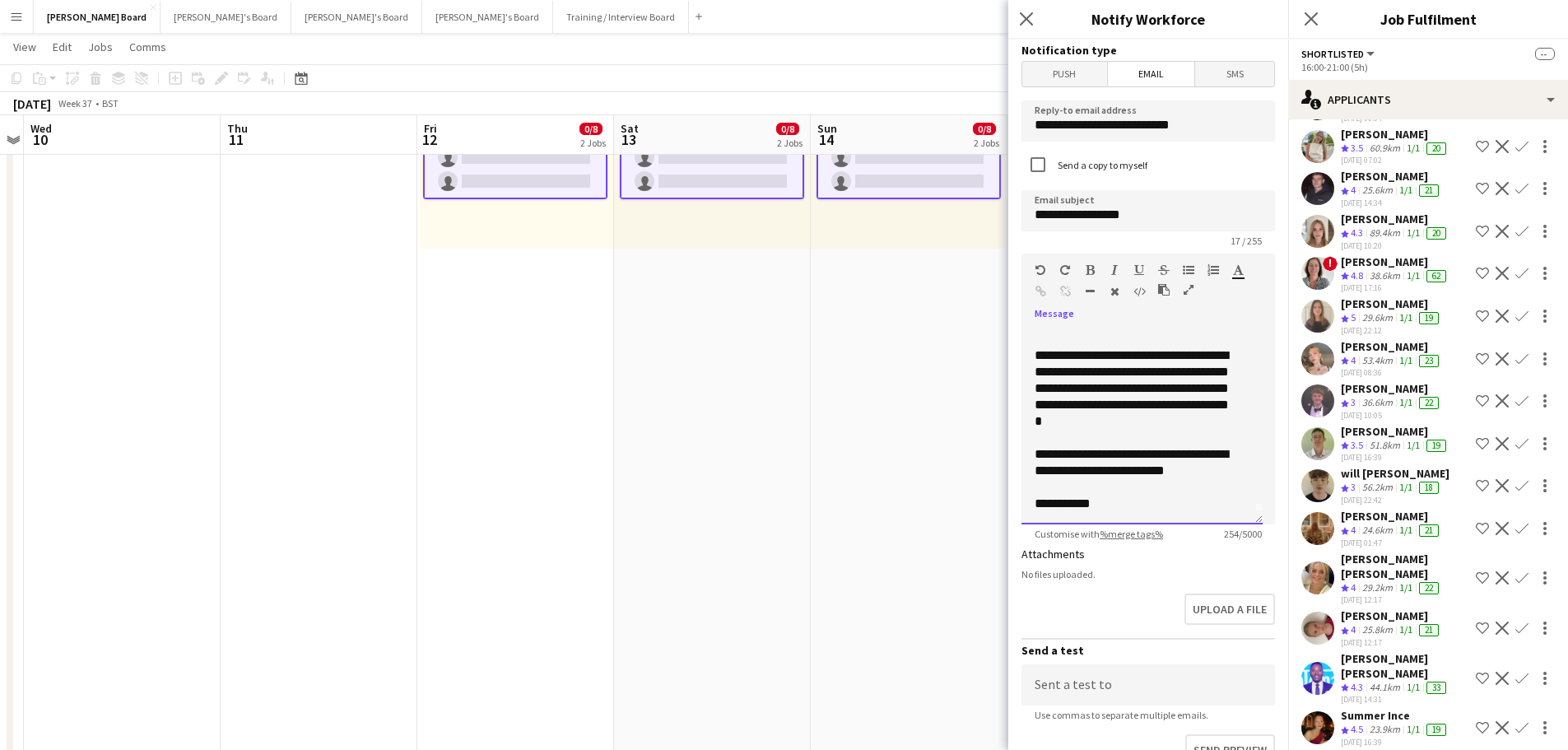
scroll to position [13, 0]
click at [1092, 456] on div "**********" at bounding box center [1136, 462] width 203 height 33
click at [1167, 505] on div "**********" at bounding box center [1136, 503] width 203 height 16
drag, startPoint x: 1140, startPoint y: 354, endPoint x: 1113, endPoint y: 354, distance: 27.0
click at [1113, 354] on div "**********" at bounding box center [1136, 388] width 203 height 82
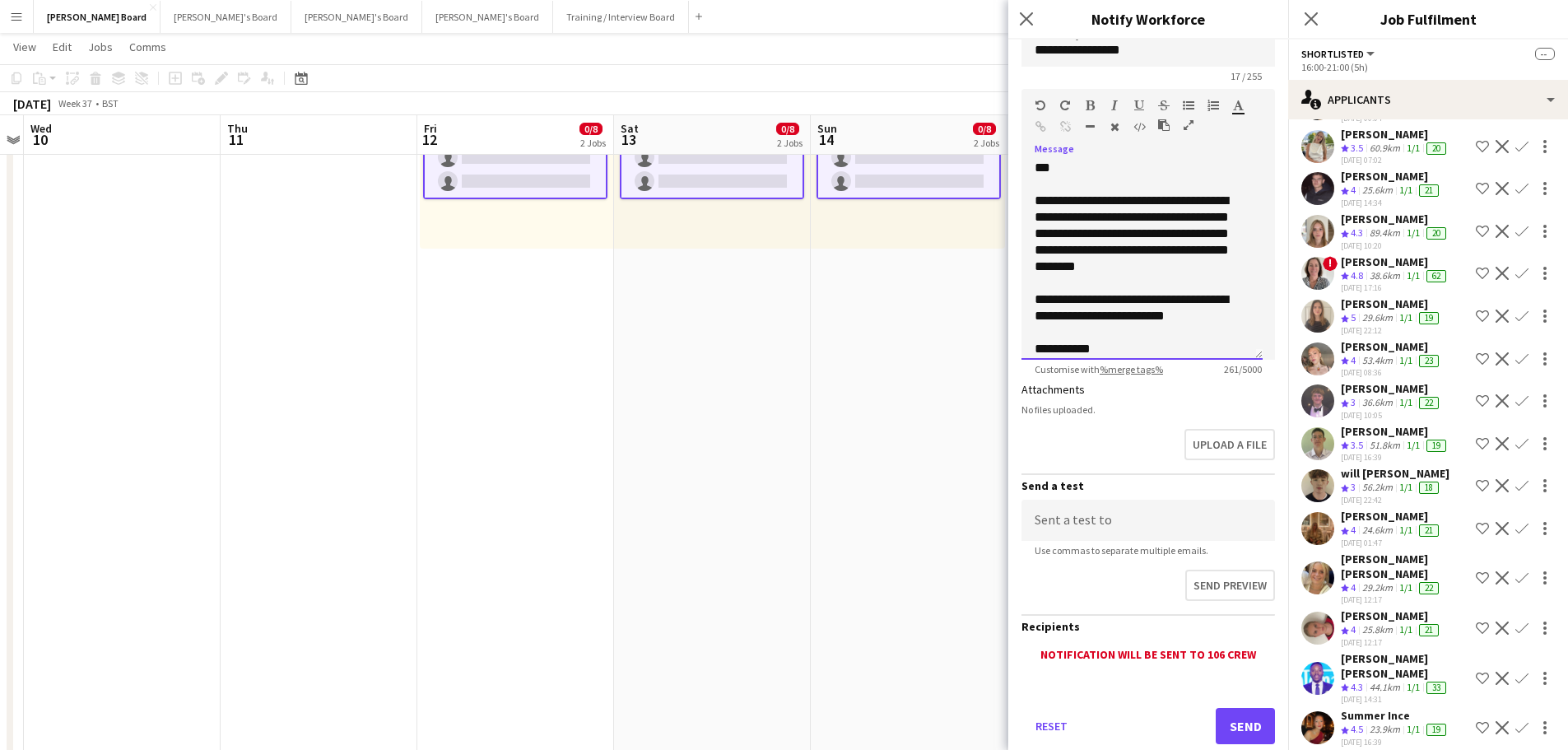
scroll to position [0, 0]
click at [1178, 272] on div "**********" at bounding box center [1136, 236] width 203 height 82
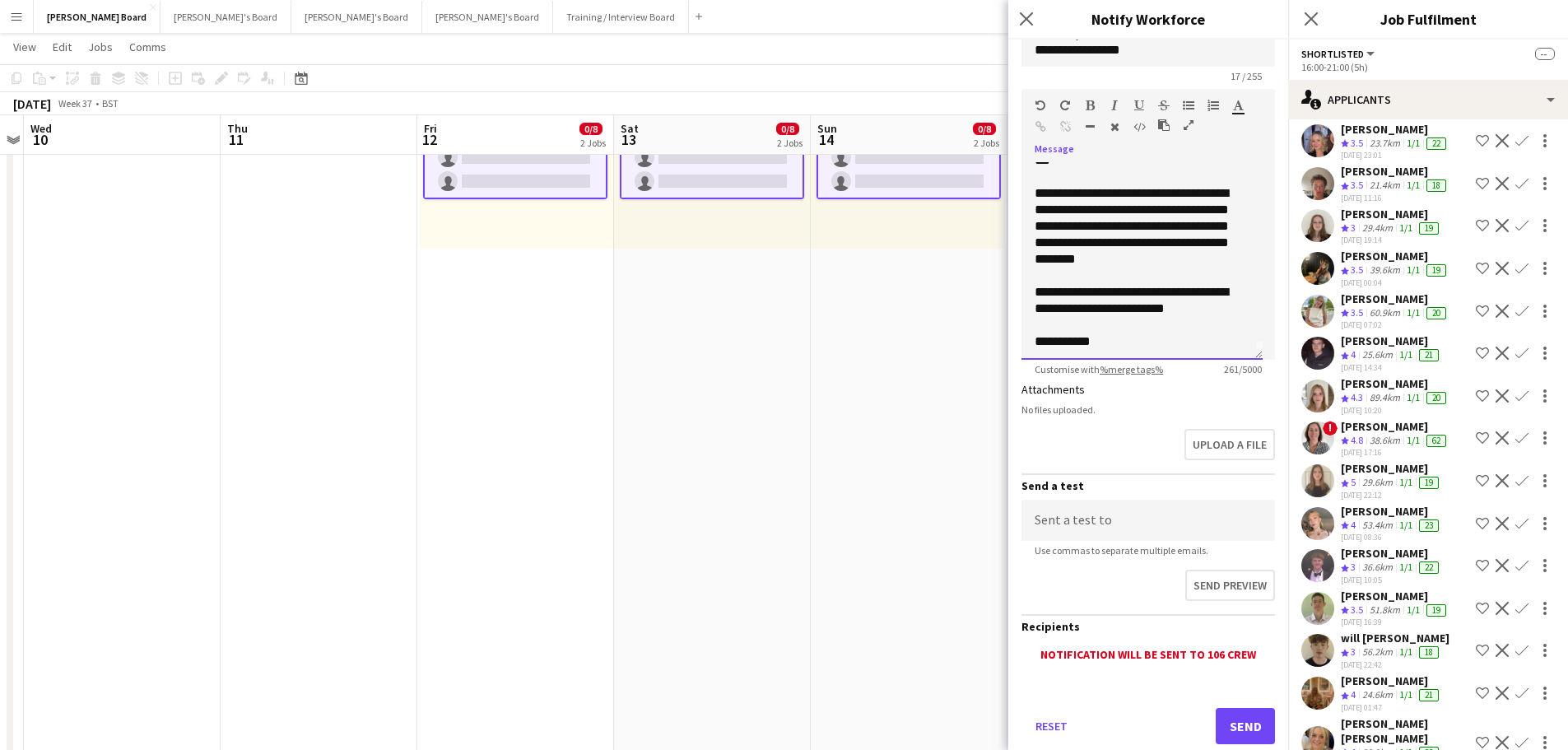
scroll to position [13, 0]
click at [1203, 310] on div "**********" at bounding box center [1136, 297] width 203 height 33
click at [1191, 254] on div "**********" at bounding box center [1136, 223] width 203 height 82
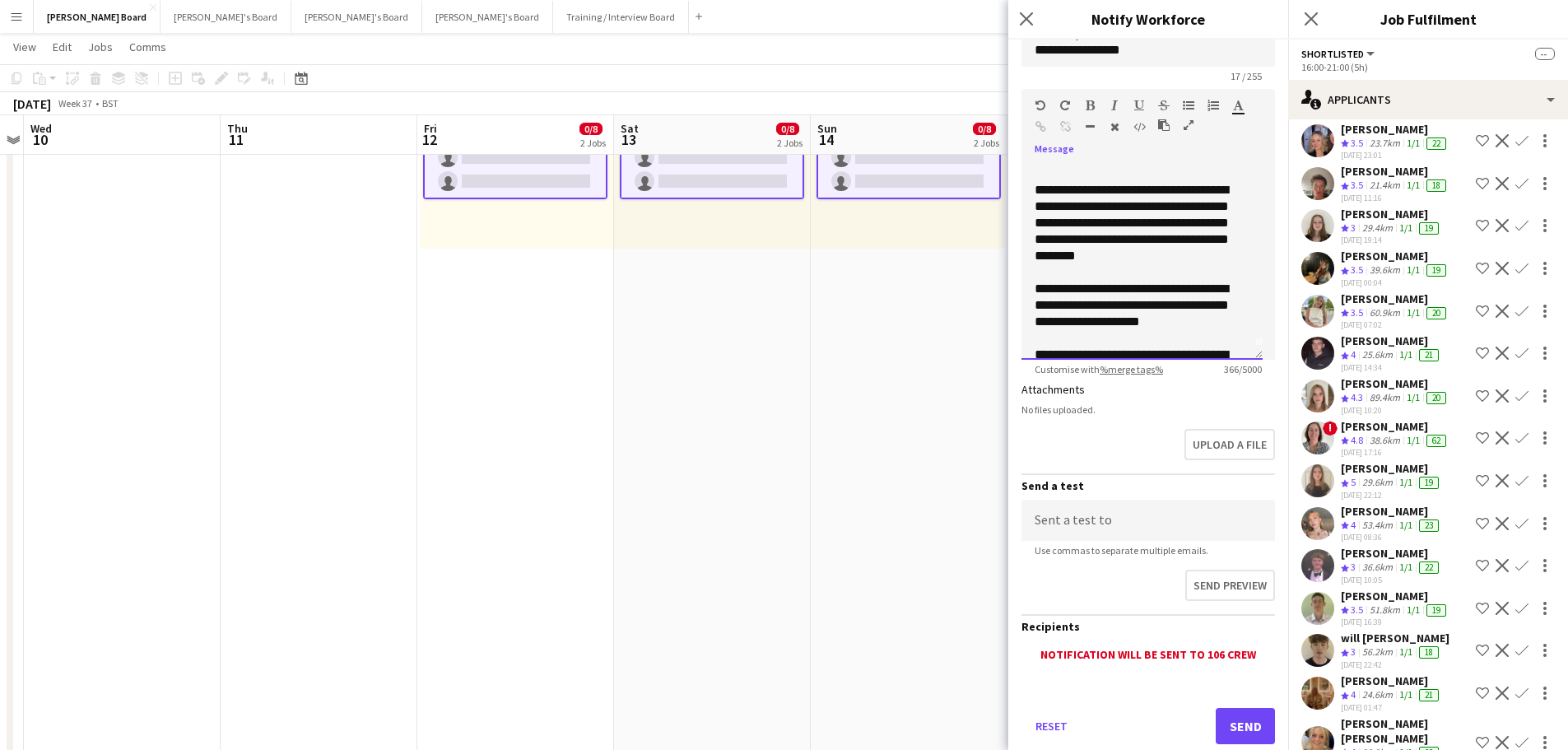
scroll to position [79, 0]
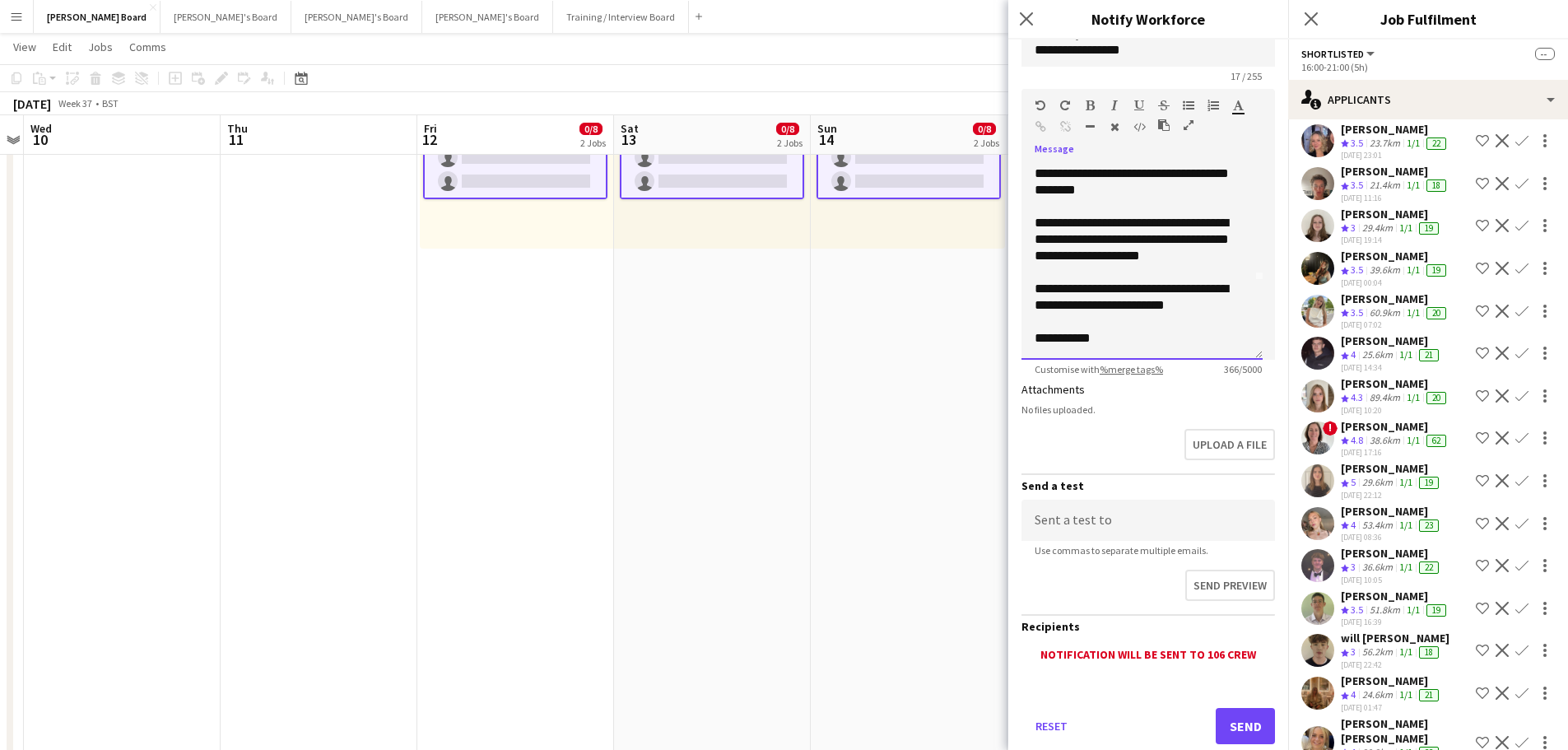
drag, startPoint x: 1198, startPoint y: 253, endPoint x: 1167, endPoint y: 245, distance: 32.0
click at [1167, 245] on div "**********" at bounding box center [1136, 239] width 203 height 50
click at [1075, 239] on div "**********" at bounding box center [1136, 248] width 203 height 33
click at [1200, 254] on div "**********" at bounding box center [1136, 248] width 203 height 33
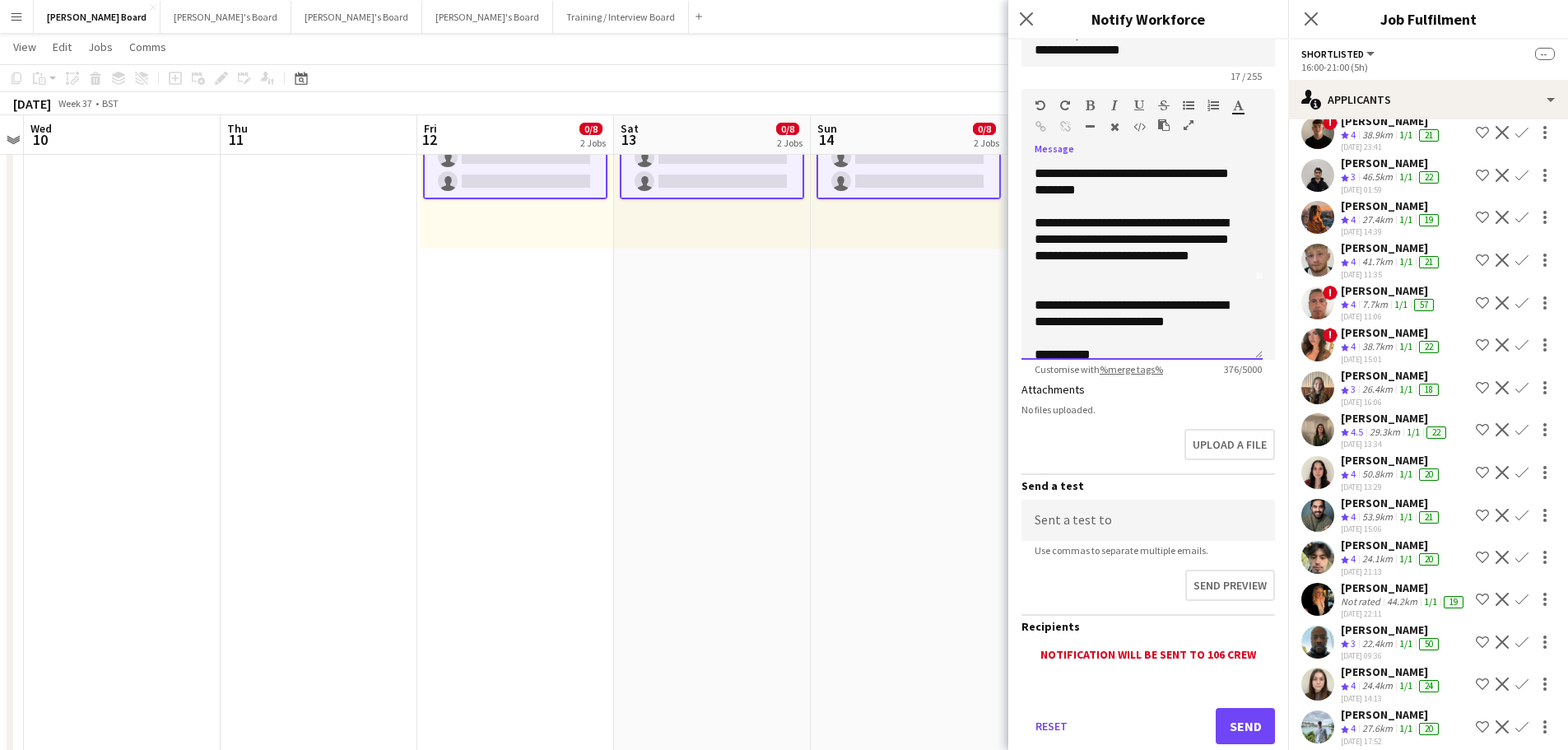
scroll to position [2096, 0]
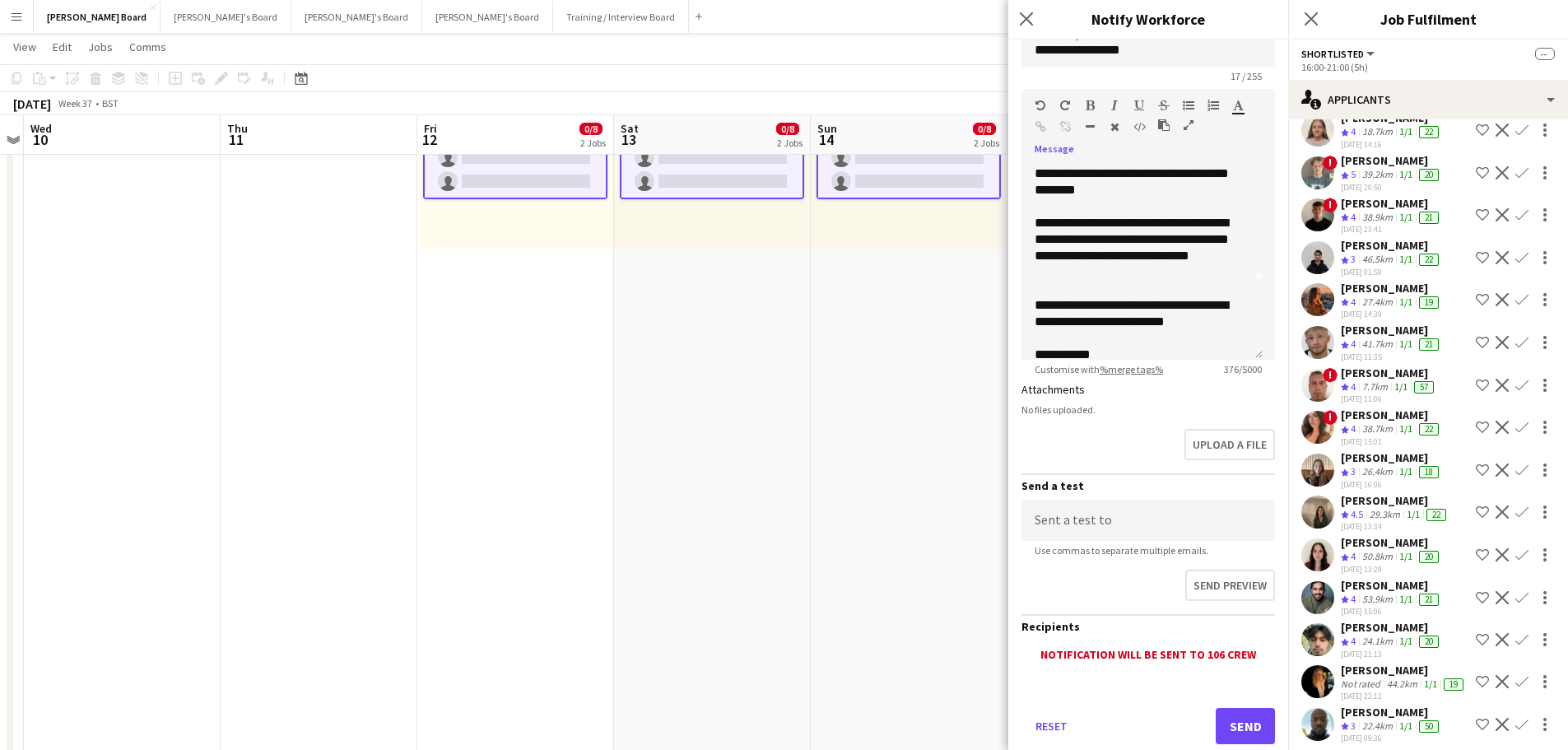
click at [1496, 392] on app-icon "Decline" at bounding box center [1502, 384] width 13 height 13
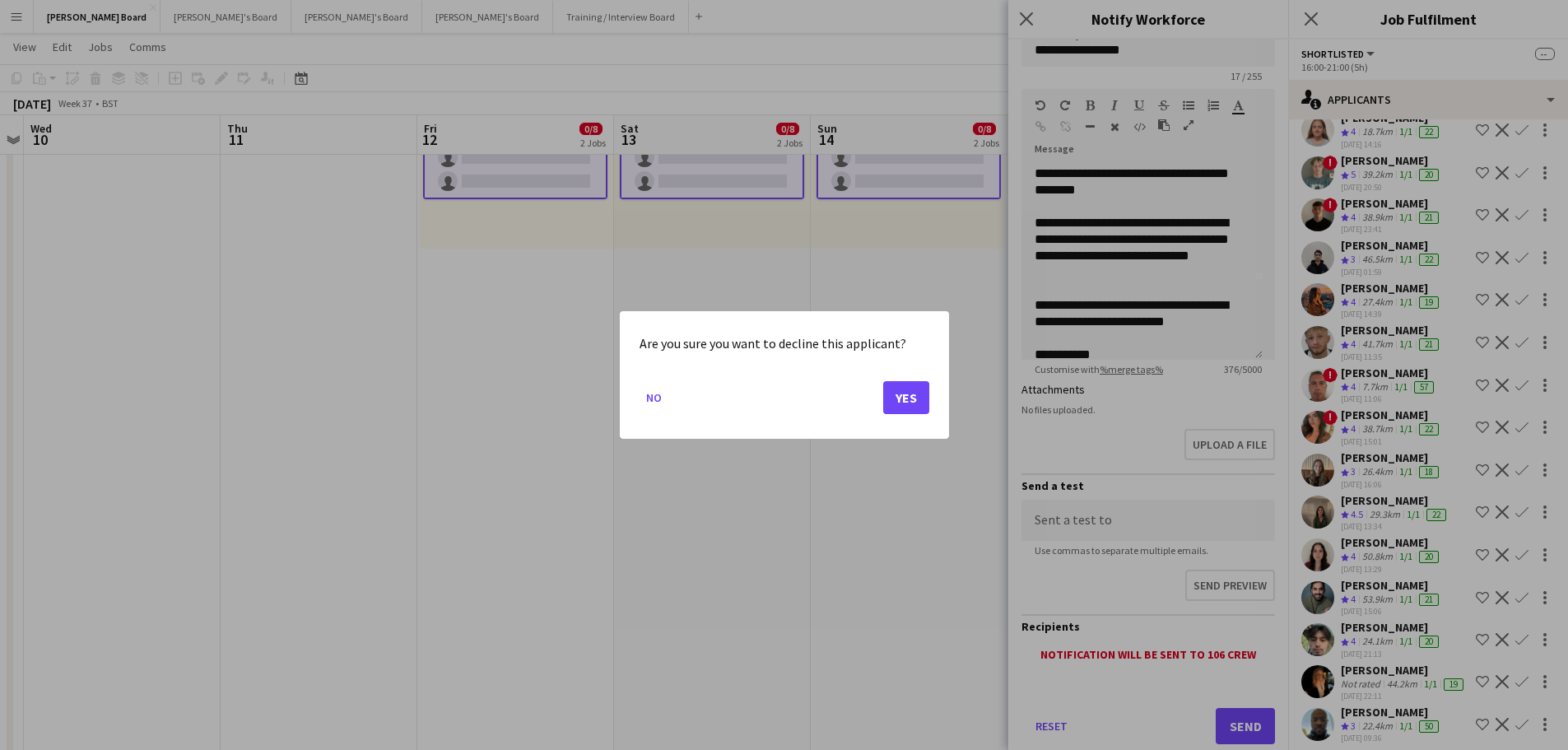
scroll to position [0, 0]
click at [902, 400] on button "Yes" at bounding box center [906, 397] width 46 height 33
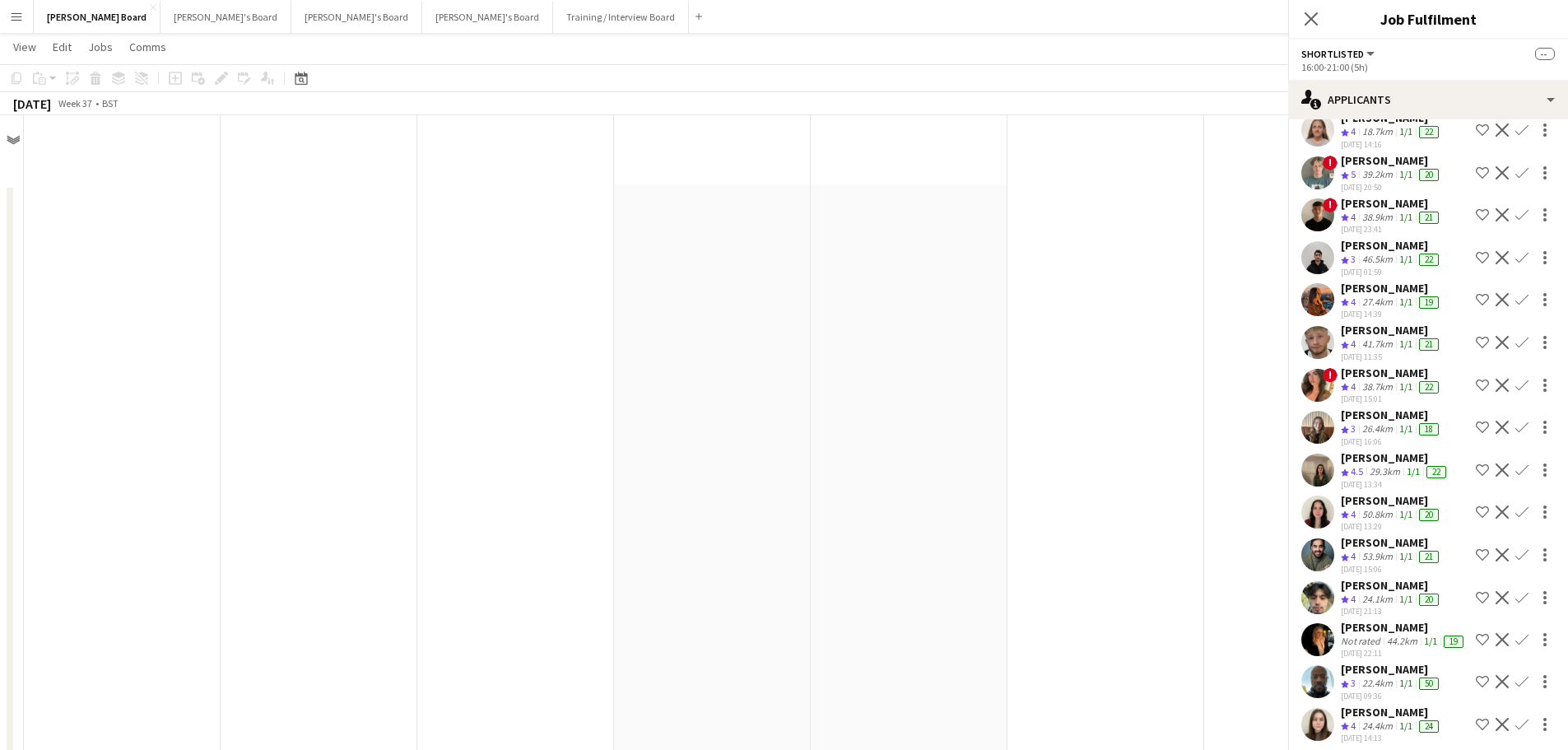
scroll to position [1070, 0]
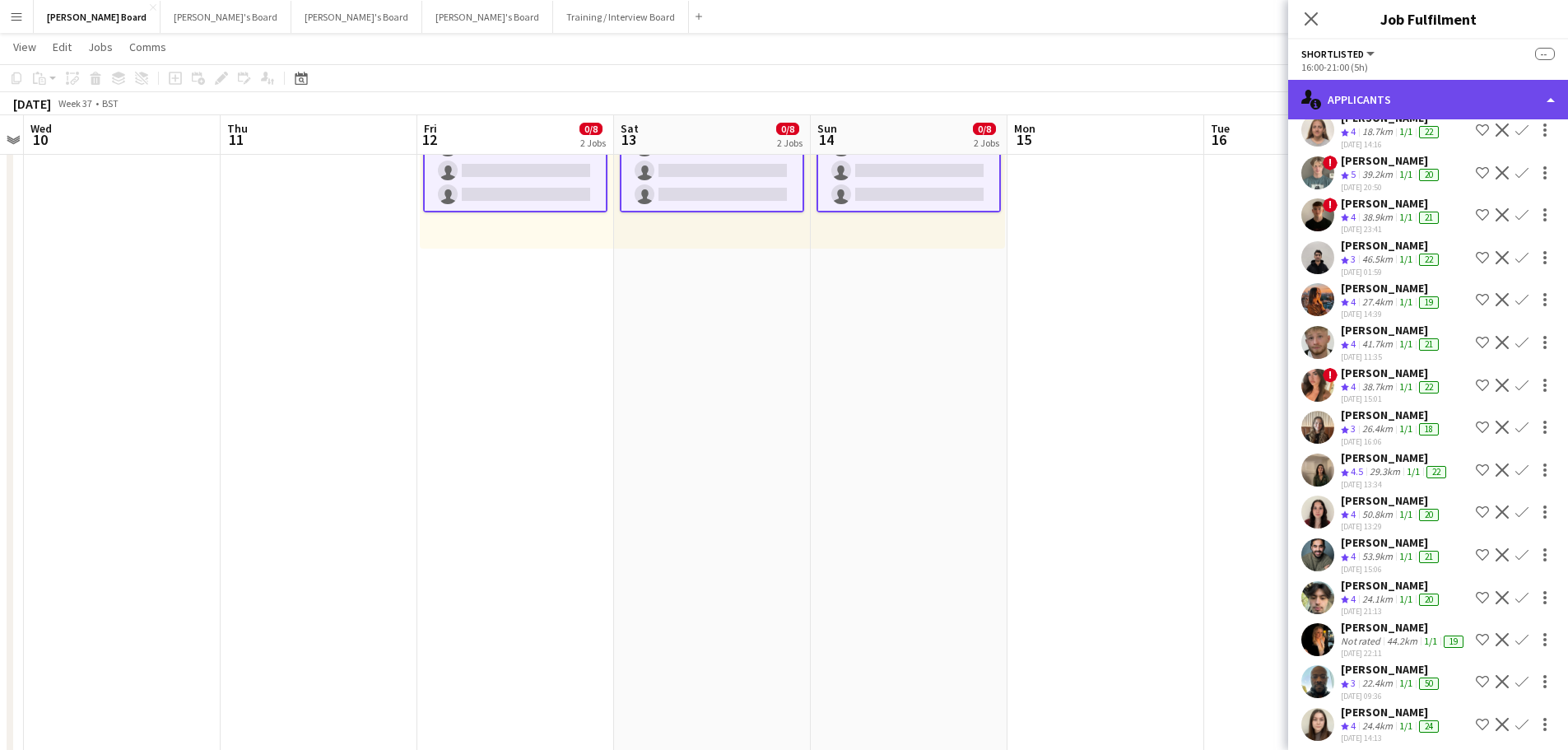
click at [1473, 99] on div "single-neutral-actions-information Applicants" at bounding box center [1428, 100] width 280 height 39
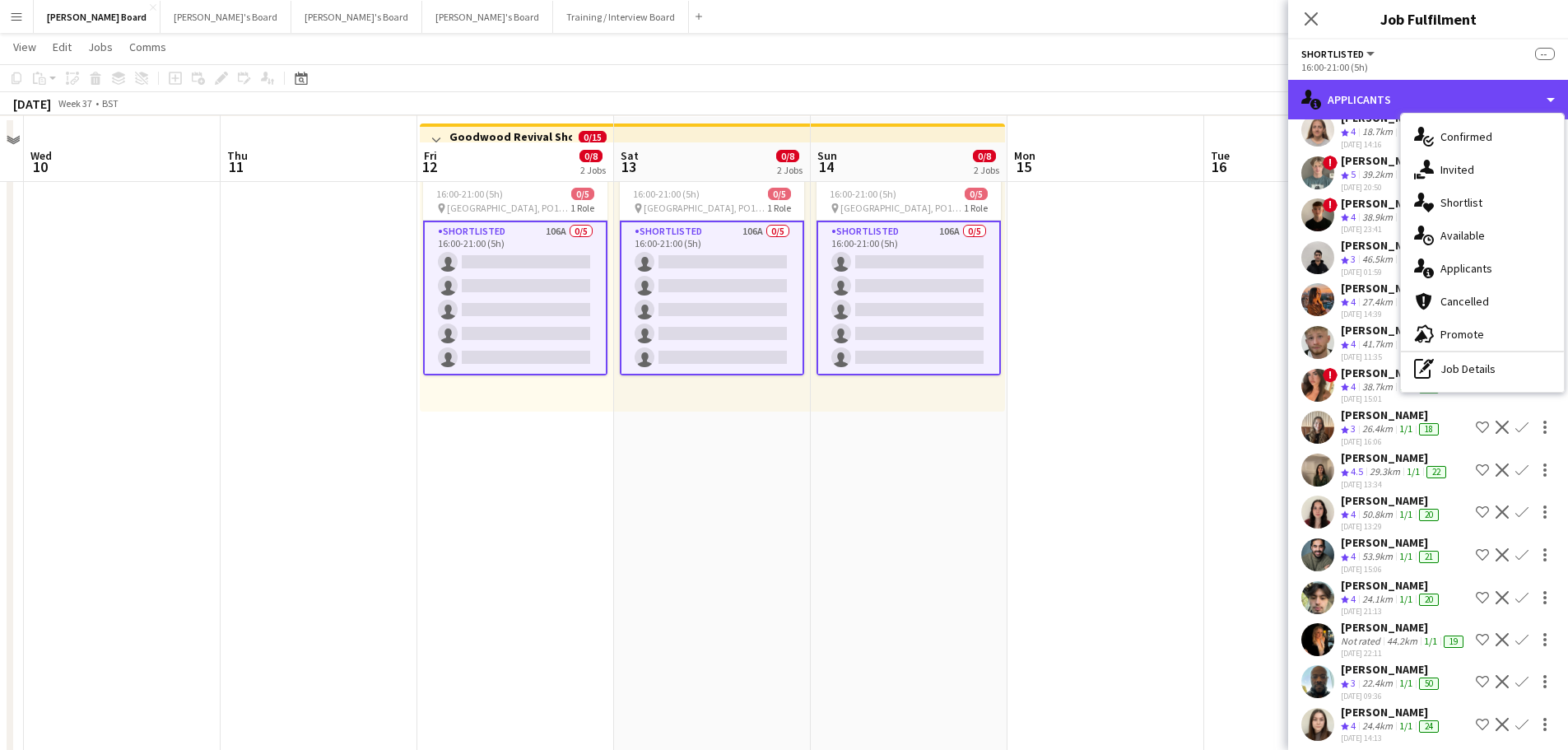
scroll to position [905, 0]
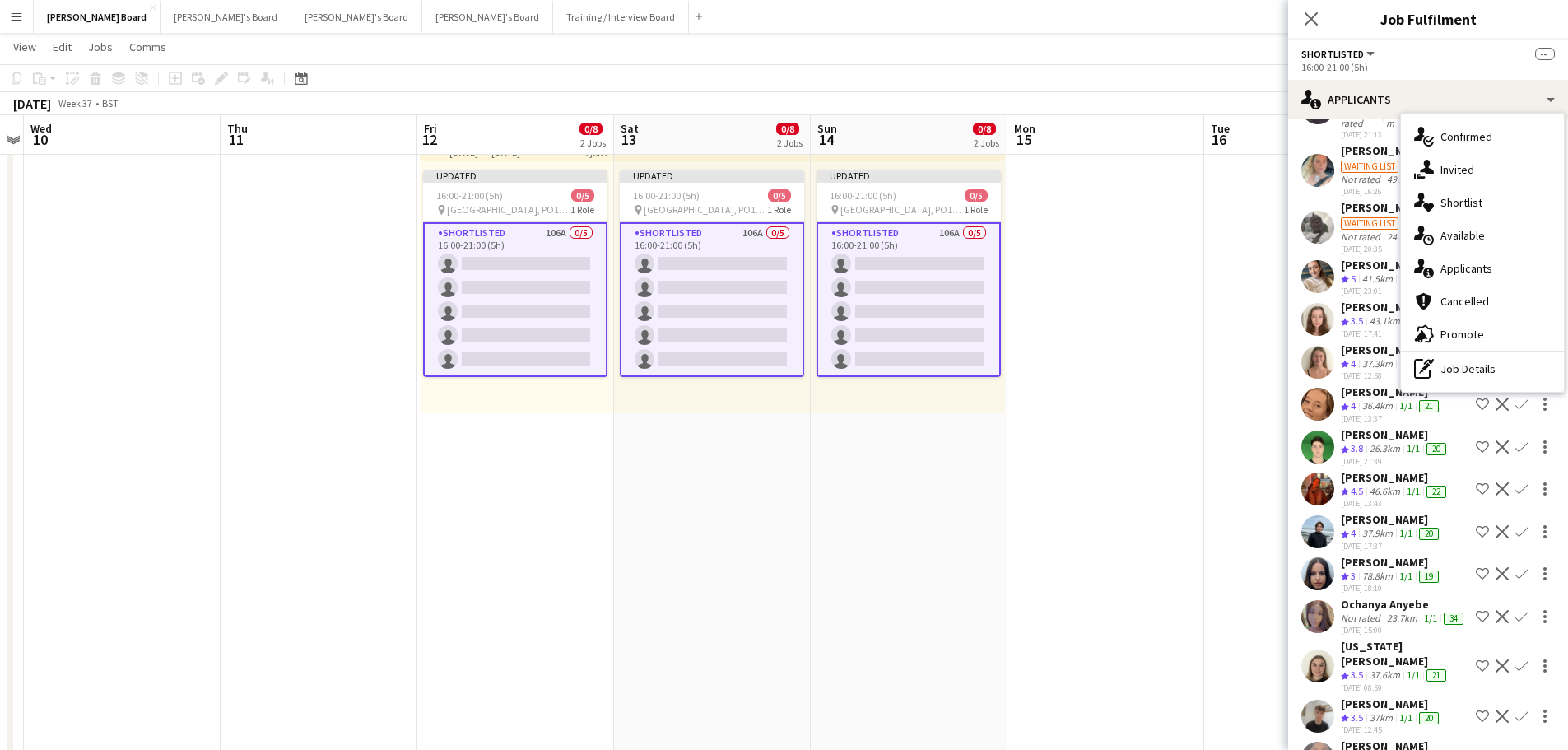
click at [1464, 68] on div "16:00-21:00 (5h)" at bounding box center [1428, 67] width 253 height 12
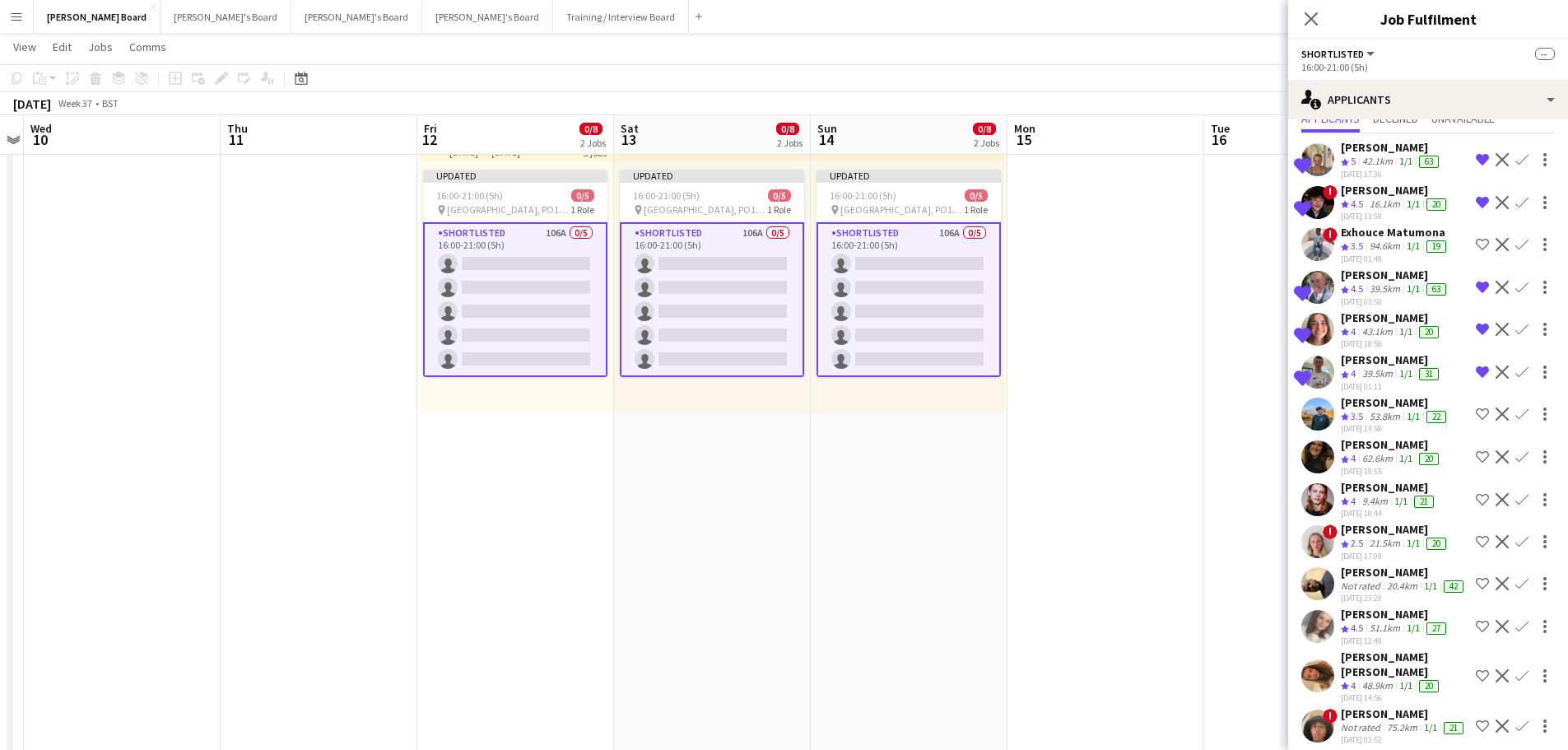
scroll to position [0, 0]
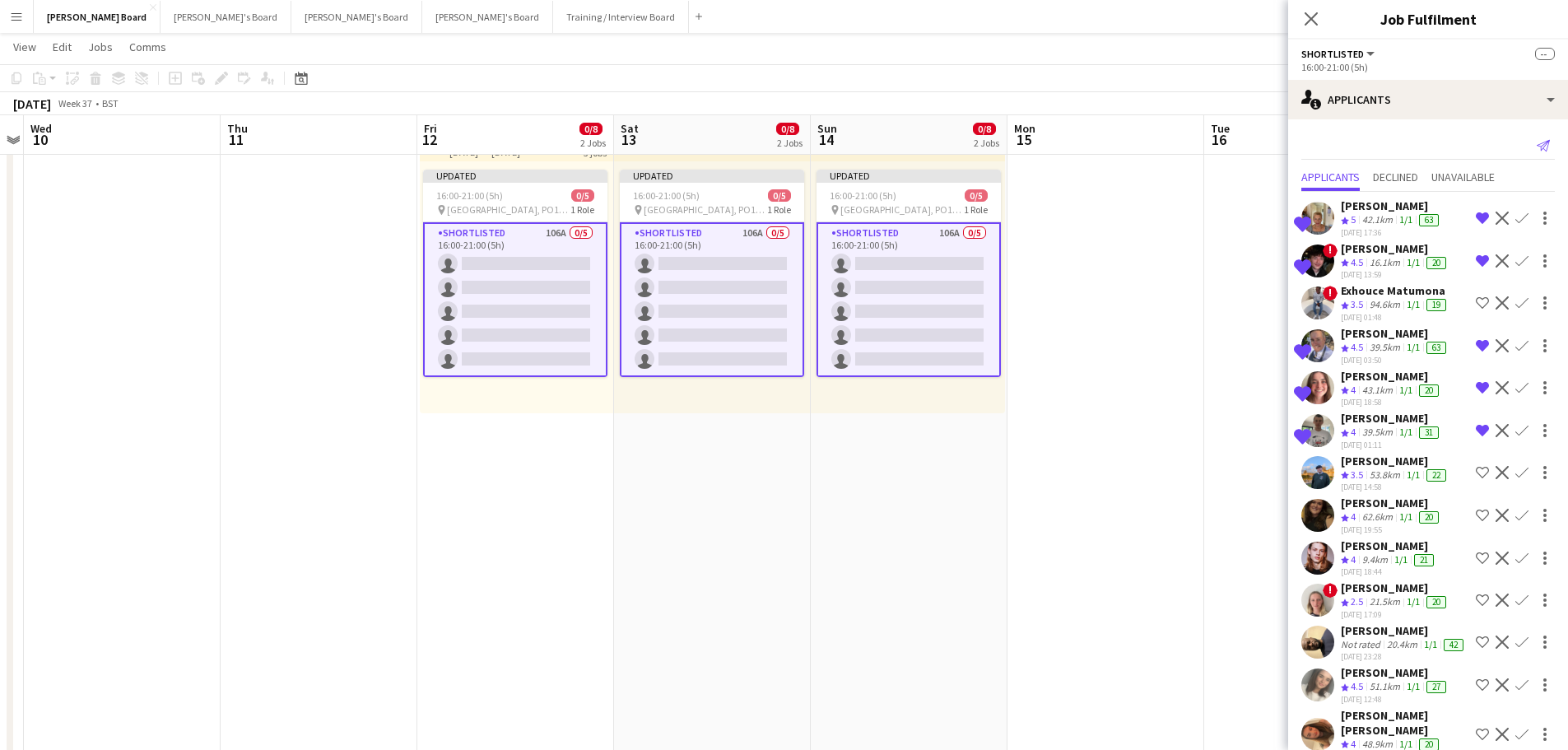
click at [1537, 145] on icon at bounding box center [1543, 145] width 13 height 11
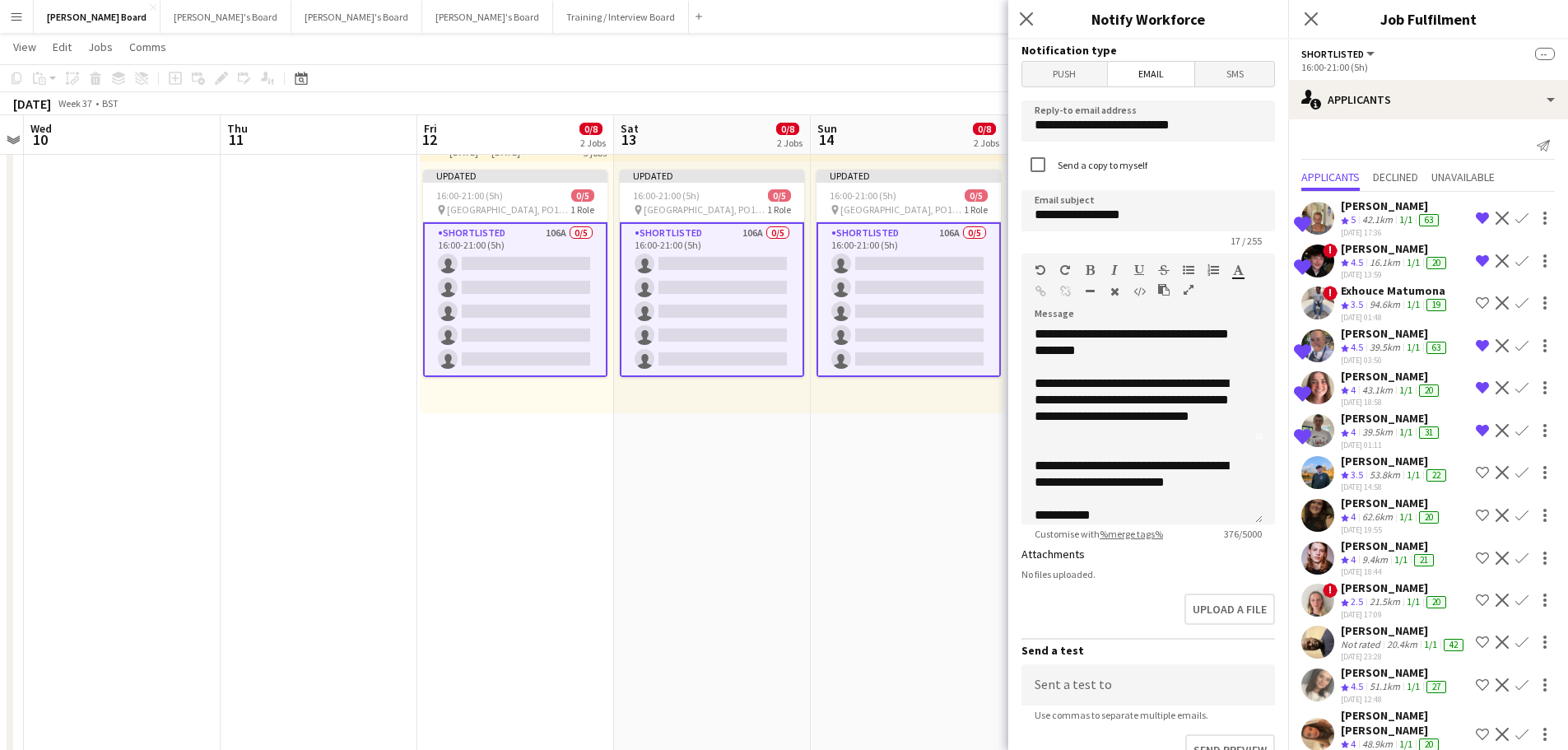
scroll to position [95, 0]
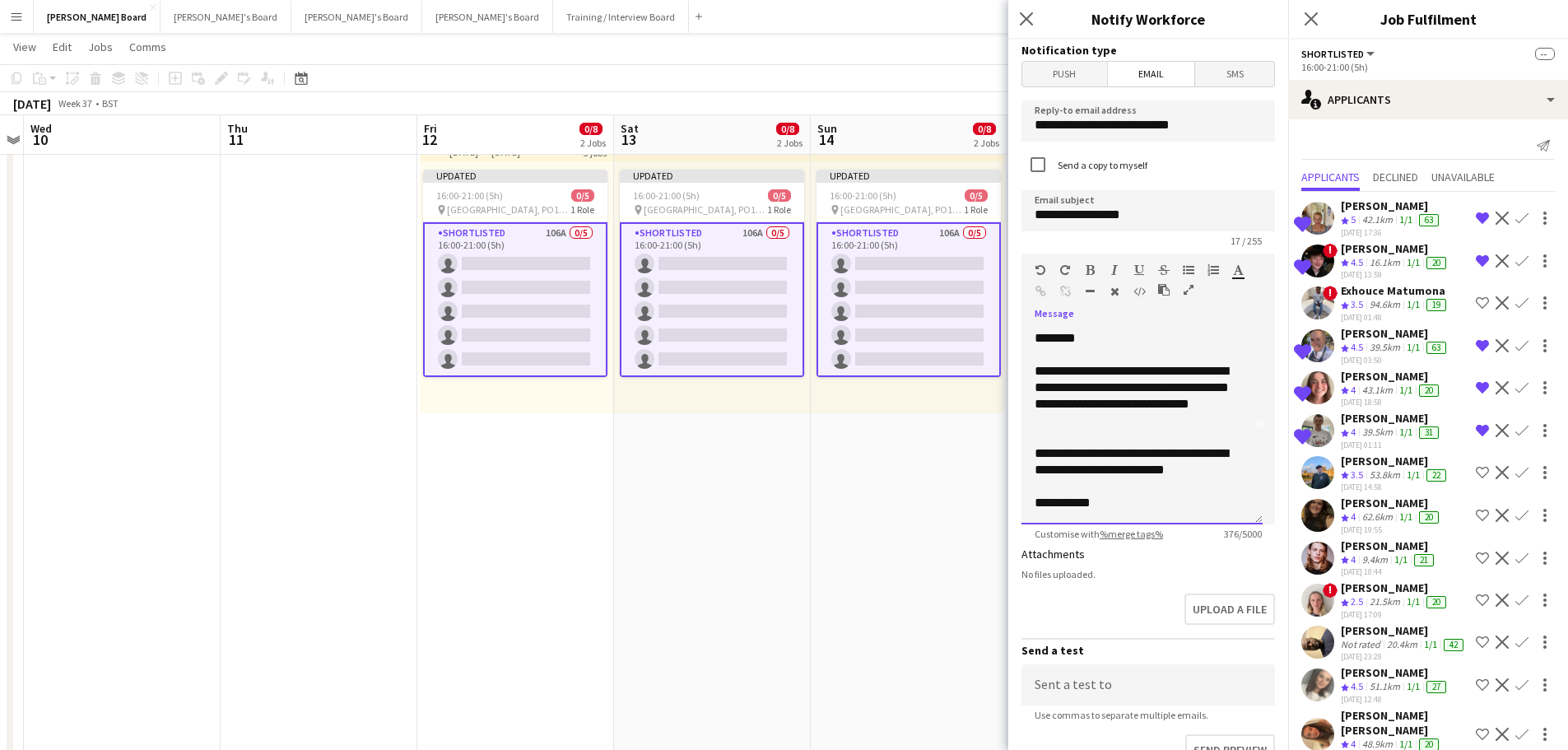
click at [1117, 504] on div "**********" at bounding box center [1136, 503] width 203 height 16
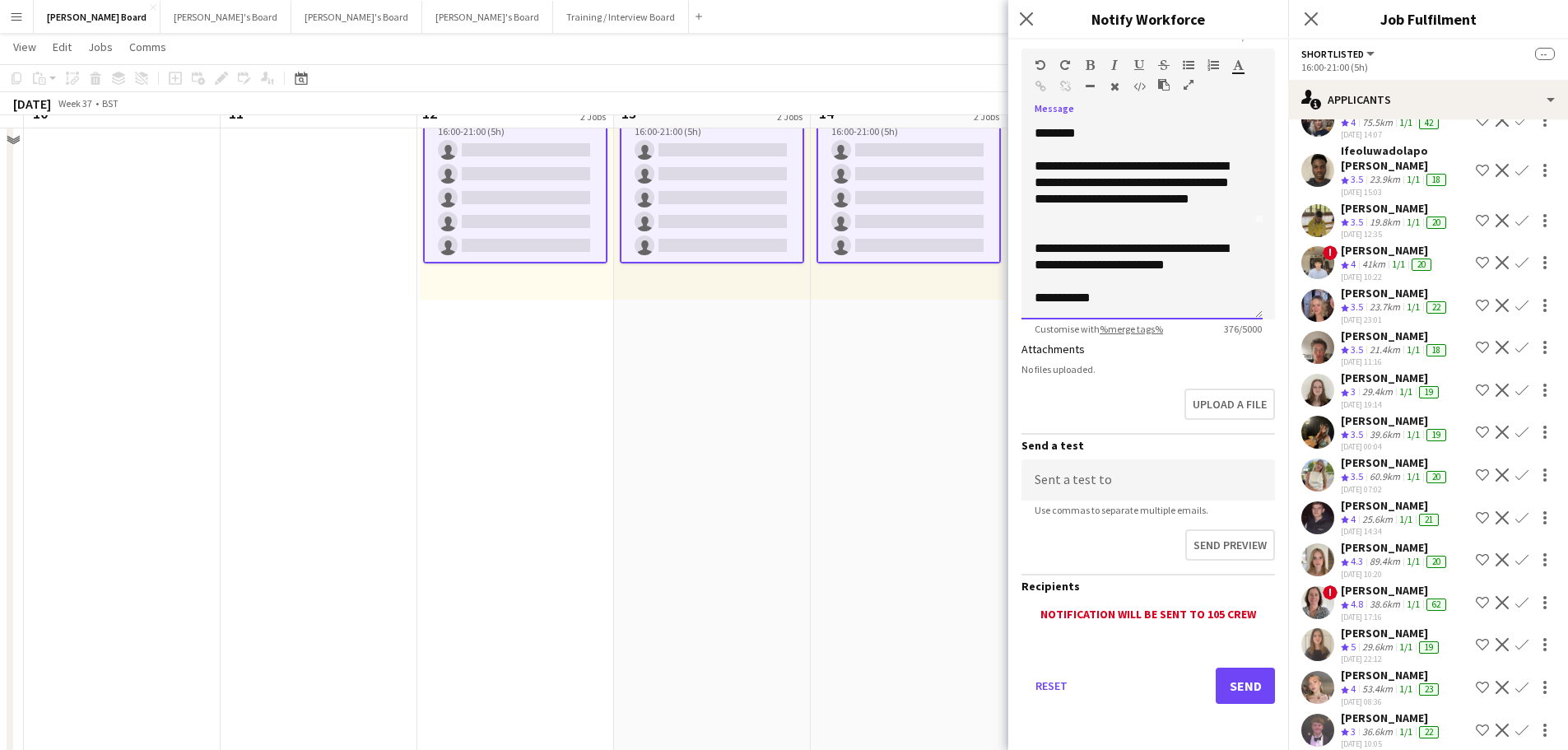
scroll to position [1070, 0]
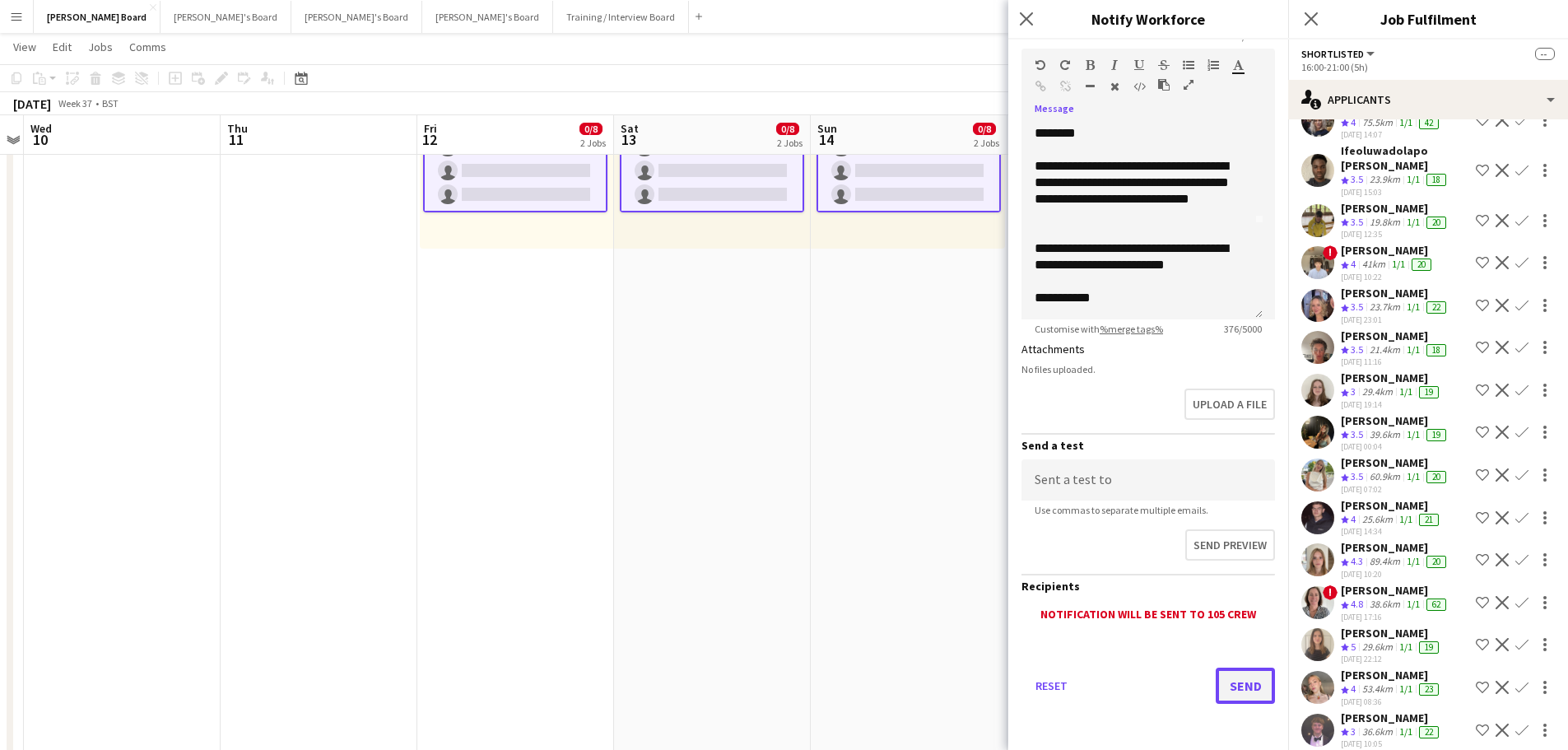
click at [1231, 680] on button "Send" at bounding box center [1245, 686] width 59 height 36
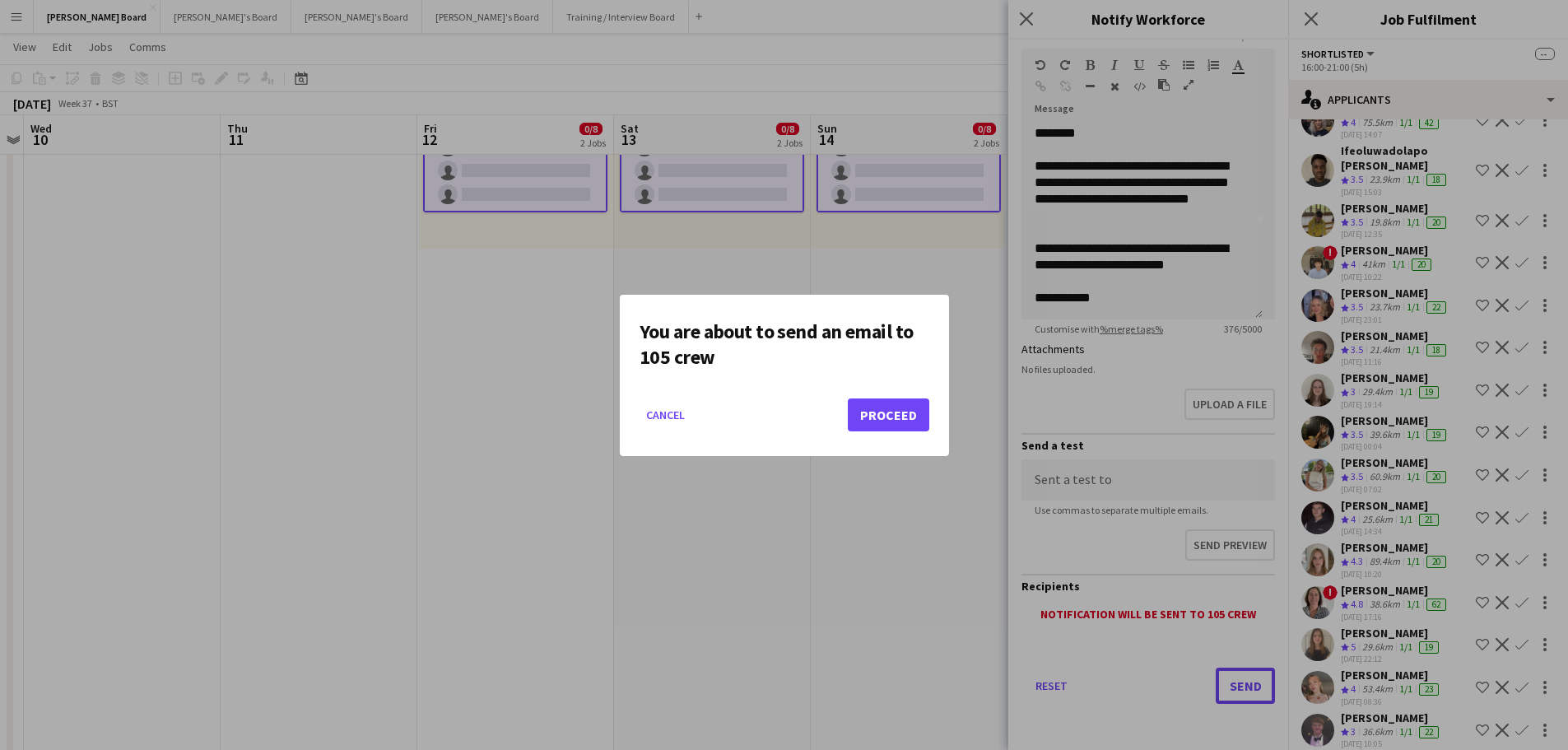
scroll to position [0, 0]
click at [872, 411] on button "Proceed" at bounding box center [888, 414] width 82 height 33
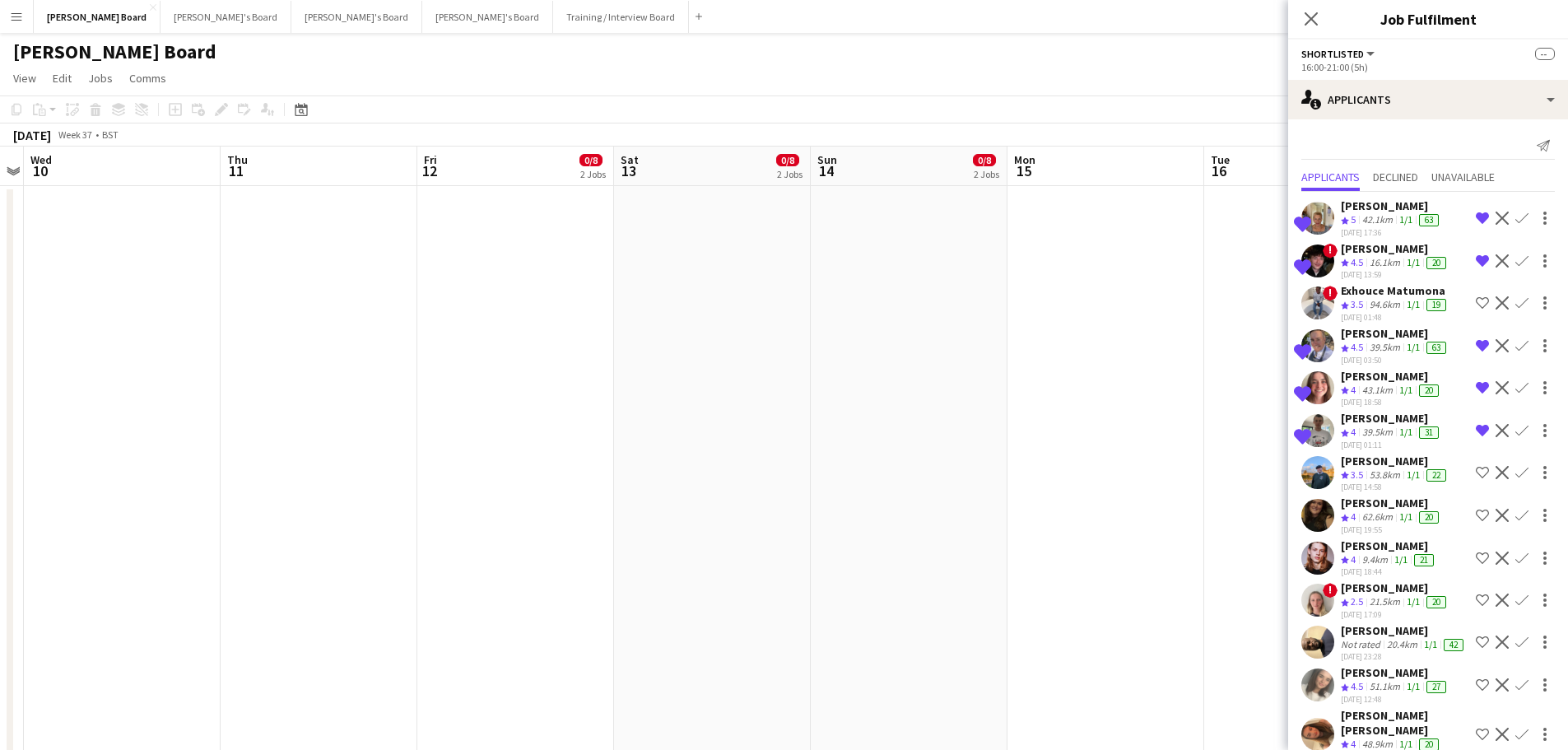
click at [1222, 368] on app-date-cell at bounding box center [1302, 593] width 197 height 814
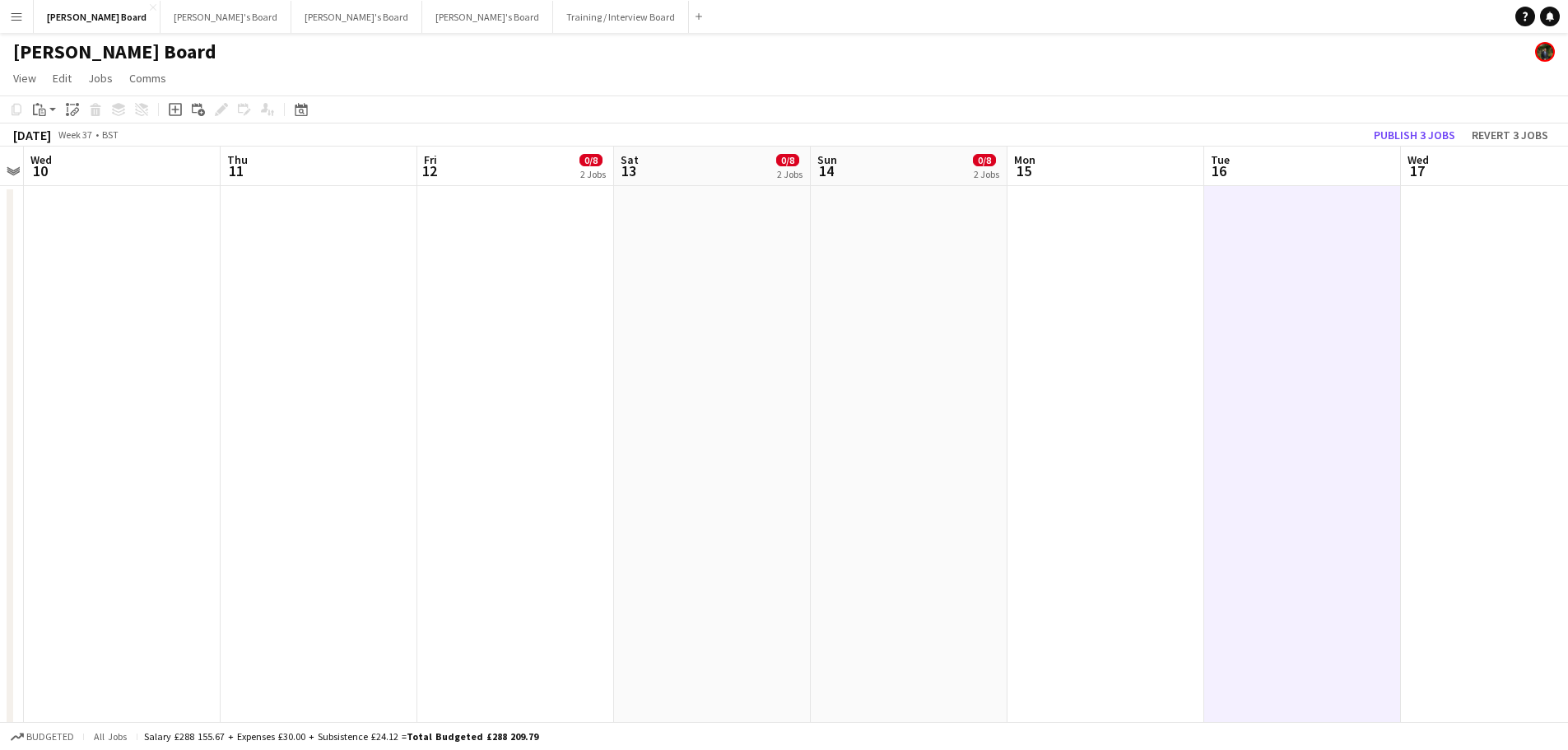
drag, startPoint x: 988, startPoint y: 369, endPoint x: 1224, endPoint y: 295, distance: 247.3
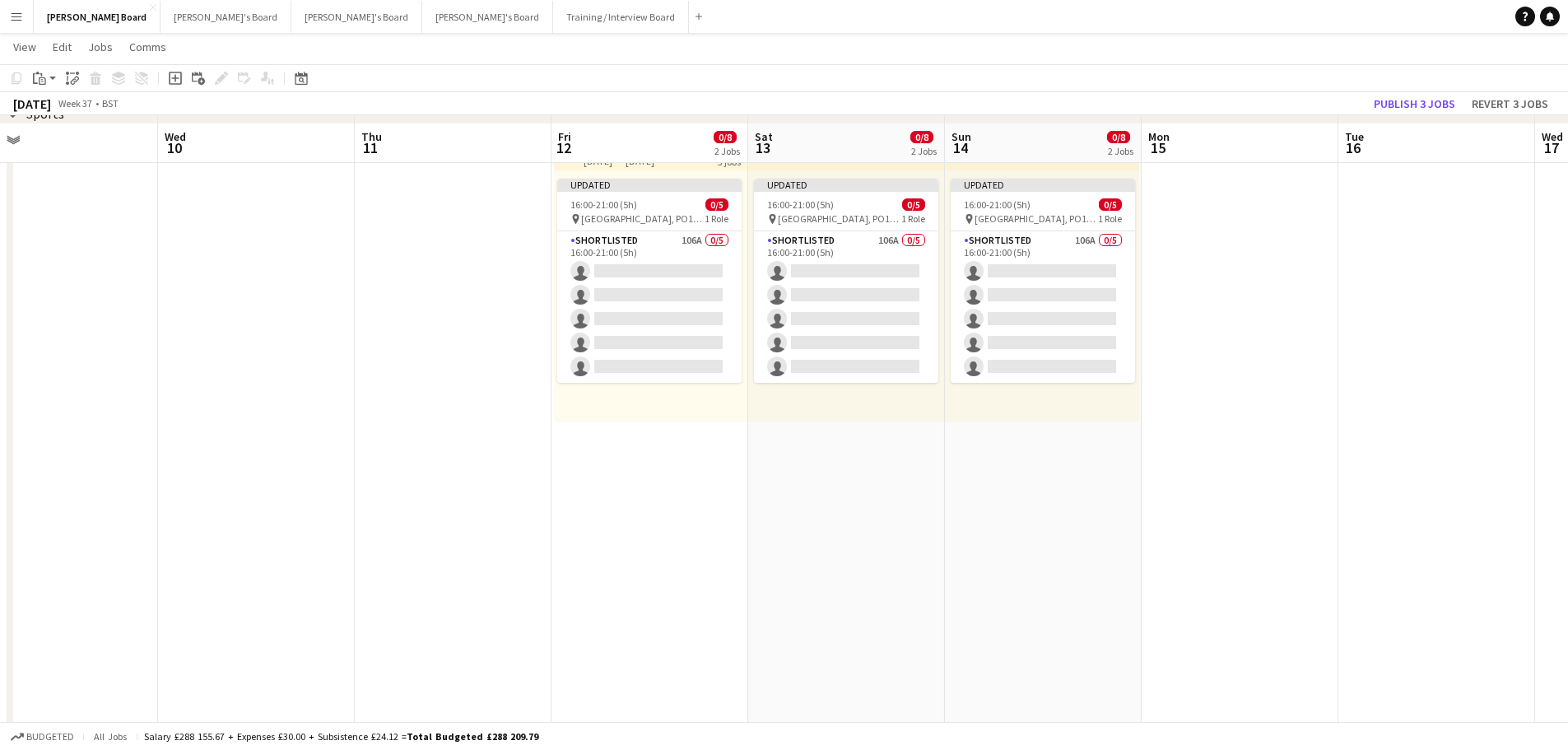
scroll to position [905, 0]
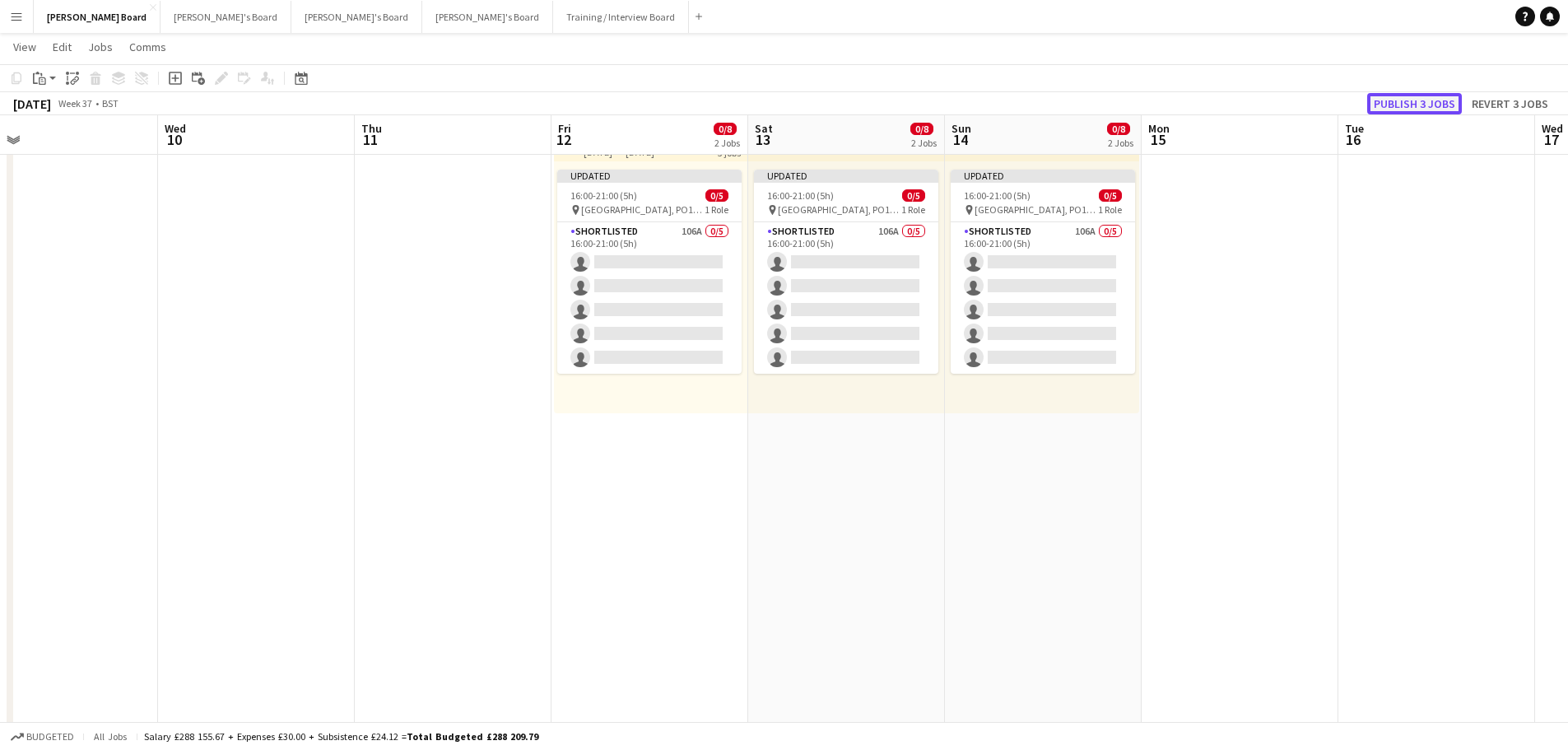
click at [1399, 108] on button "Publish 3 jobs" at bounding box center [1414, 103] width 94 height 21
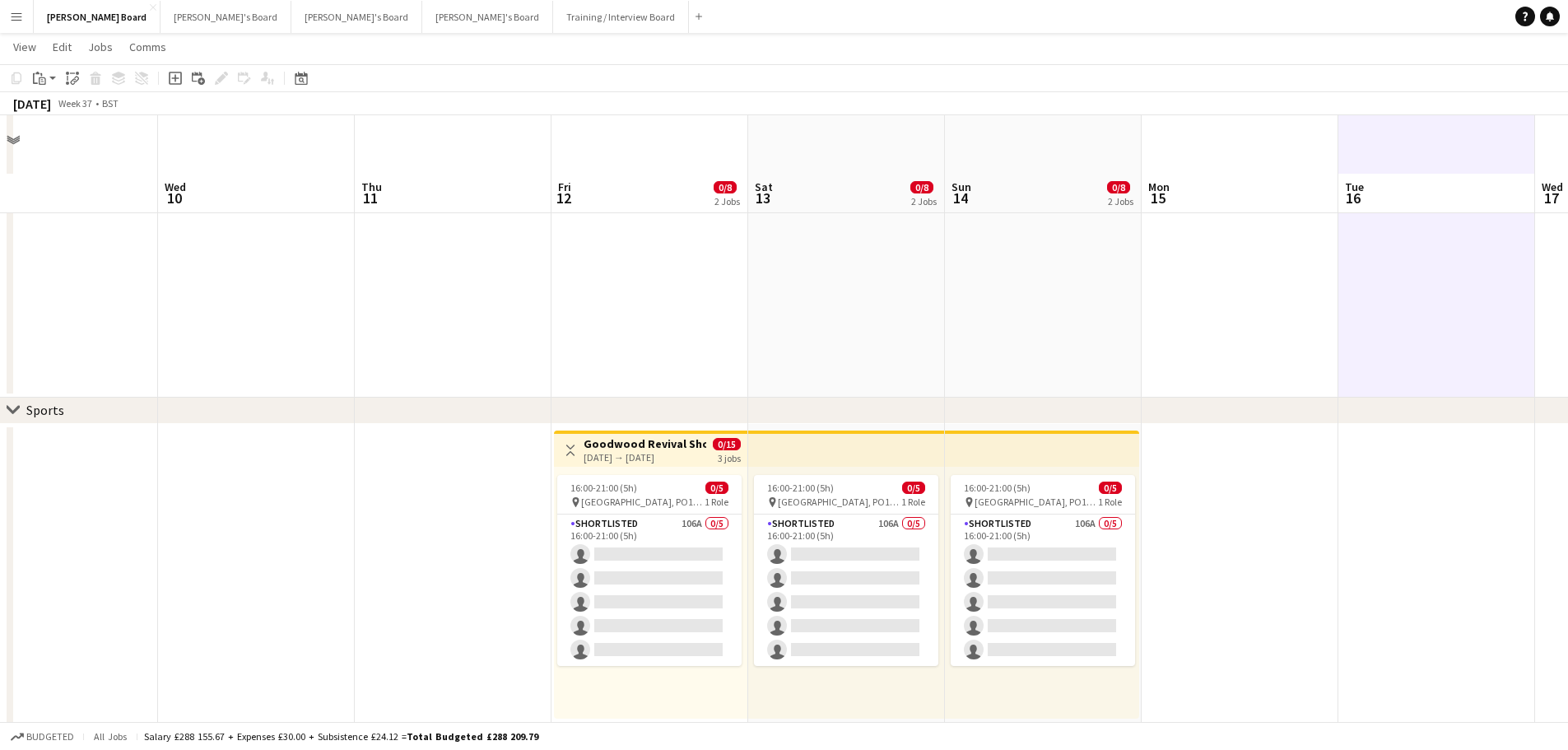
scroll to position [577, 0]
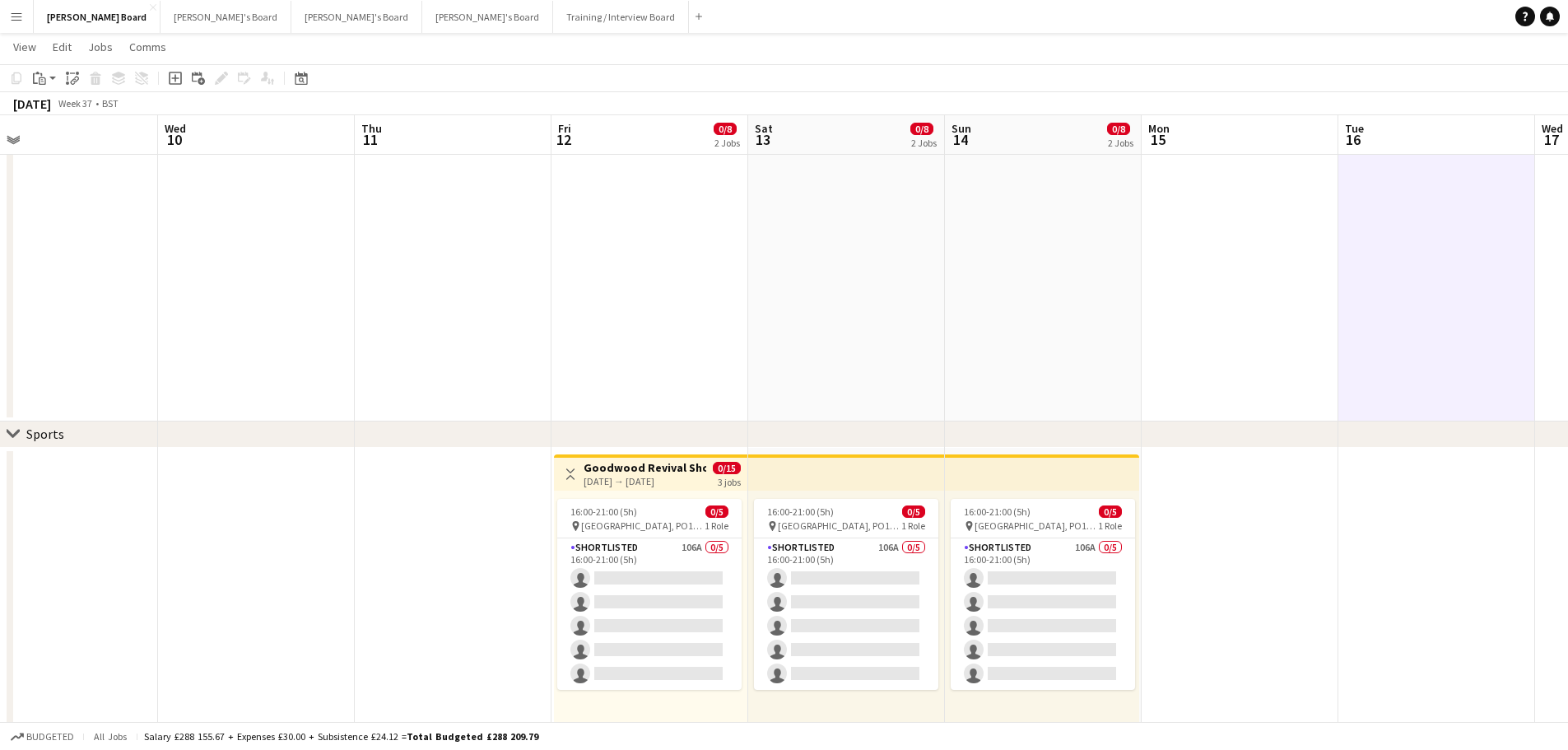
drag, startPoint x: 308, startPoint y: 77, endPoint x: 419, endPoint y: 218, distance: 179.4
click at [307, 77] on div "Date picker" at bounding box center [301, 78] width 20 height 20
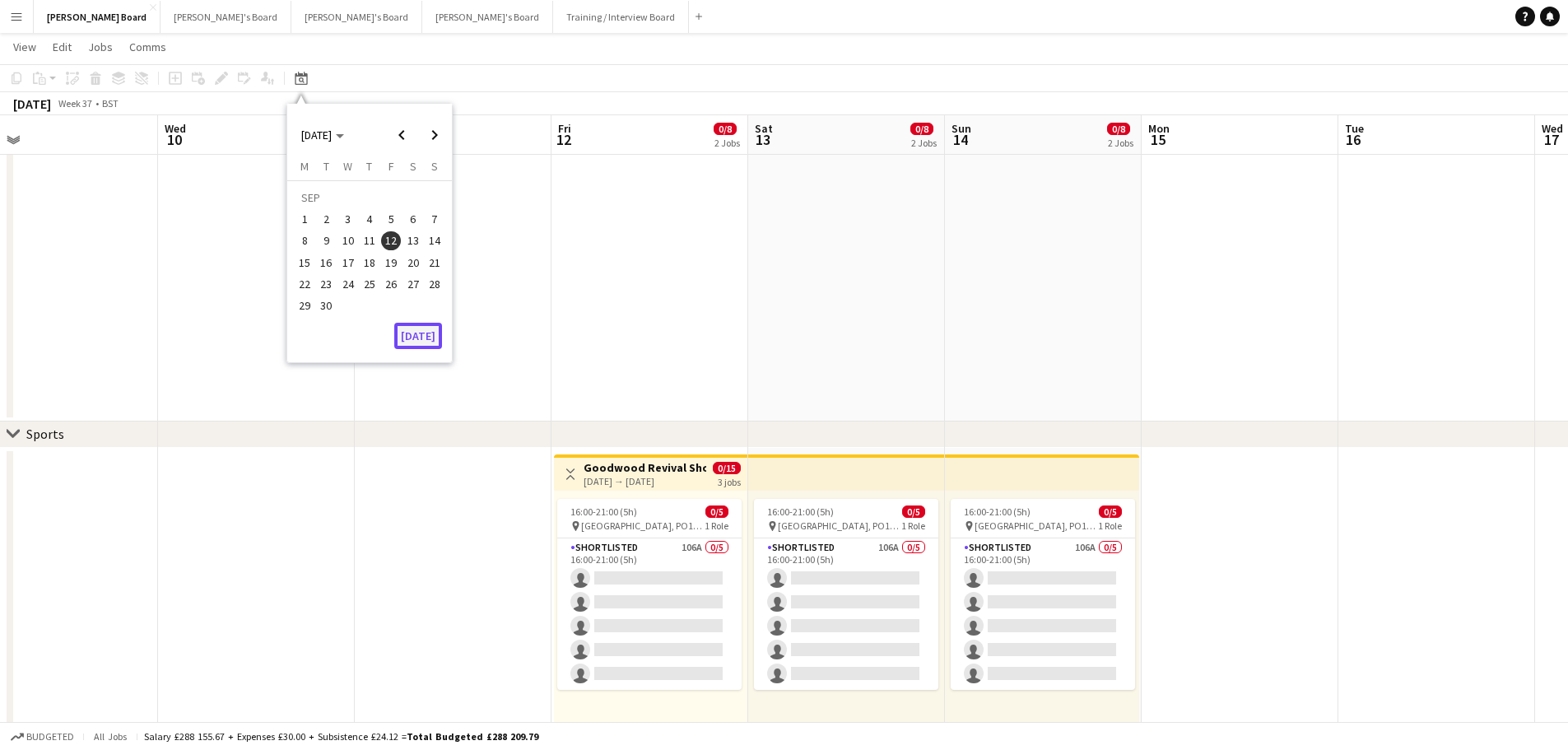
click at [425, 339] on button "[DATE]" at bounding box center [418, 336] width 48 height 27
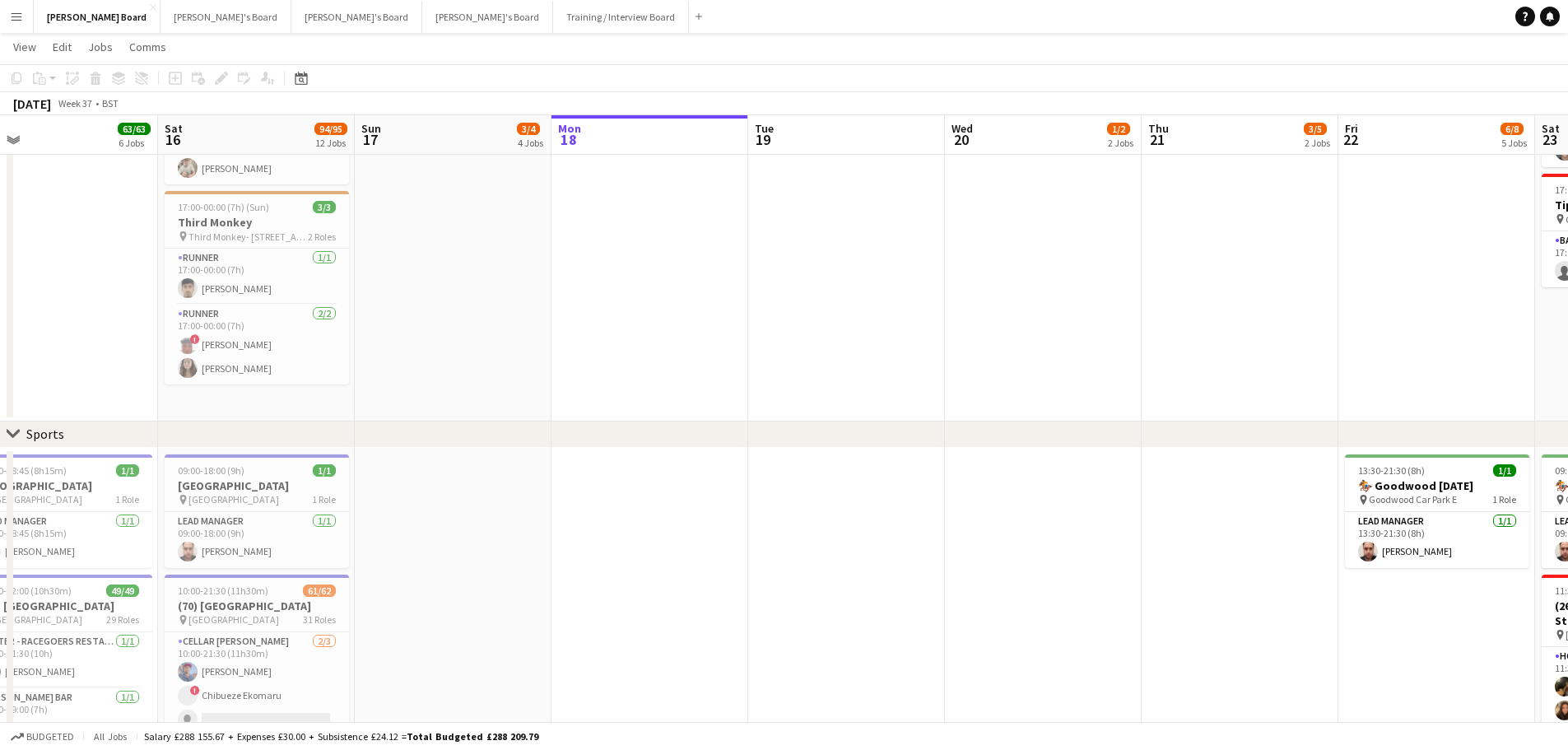
scroll to position [0, 566]
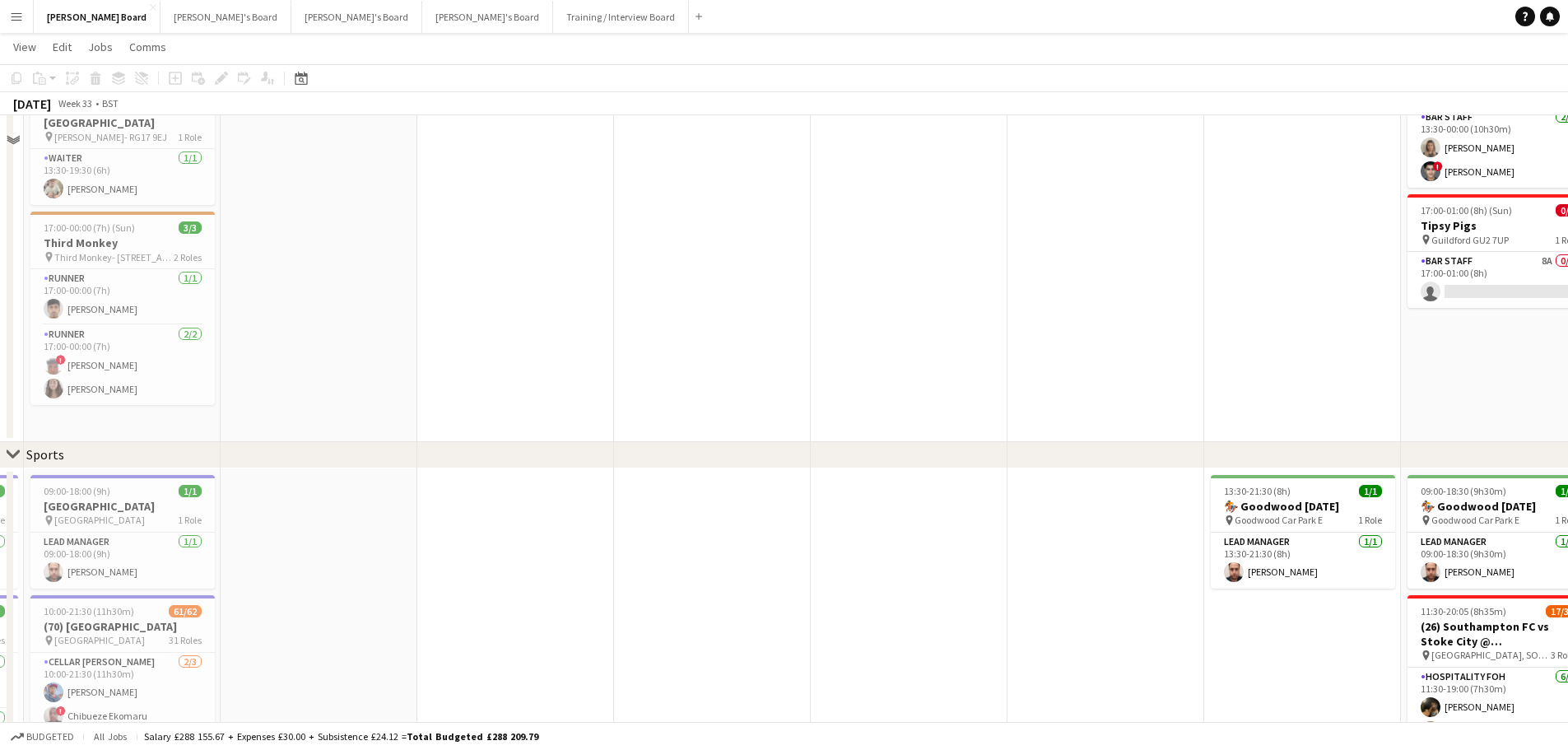
drag, startPoint x: 702, startPoint y: 358, endPoint x: 646, endPoint y: 356, distance: 56.0
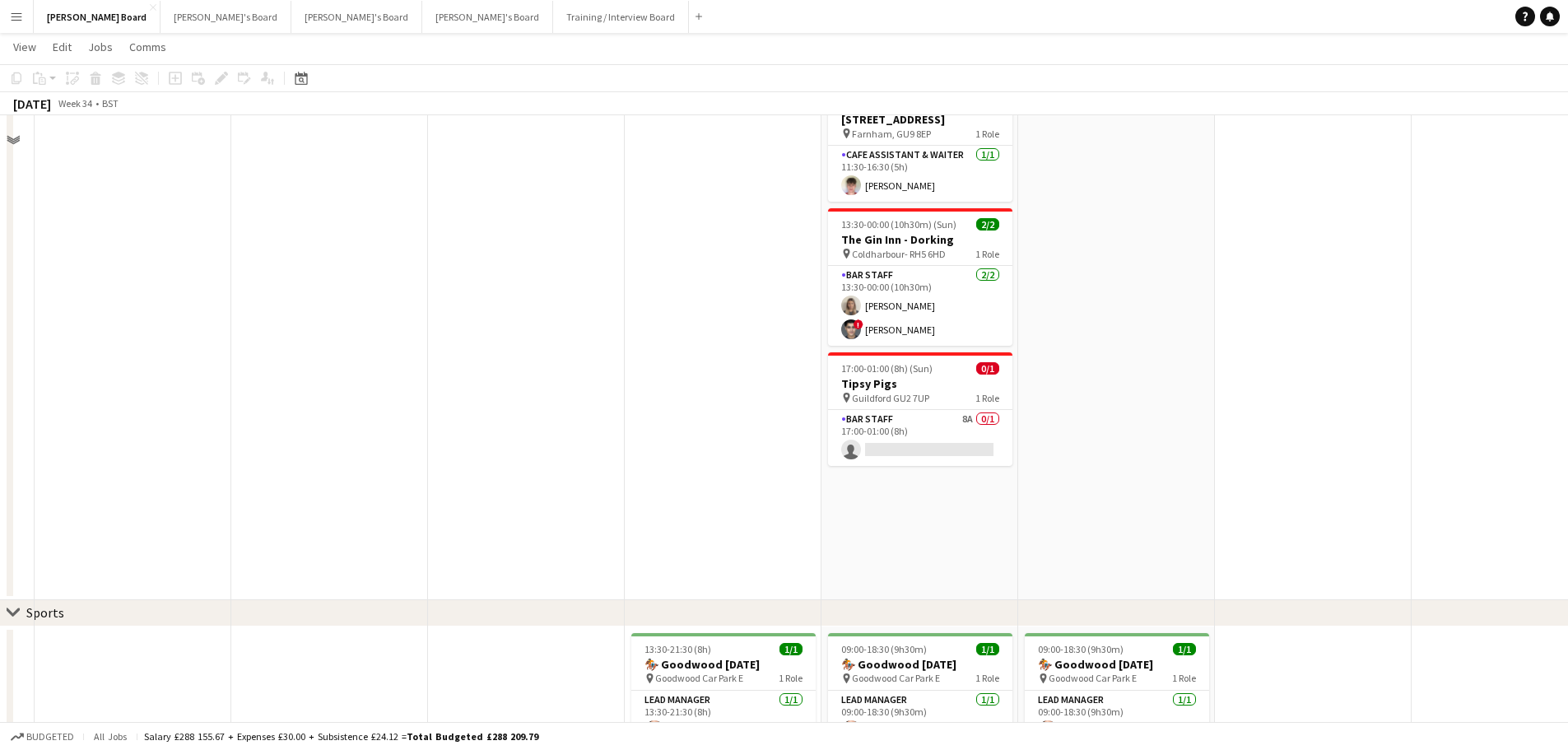
scroll to position [330, 0]
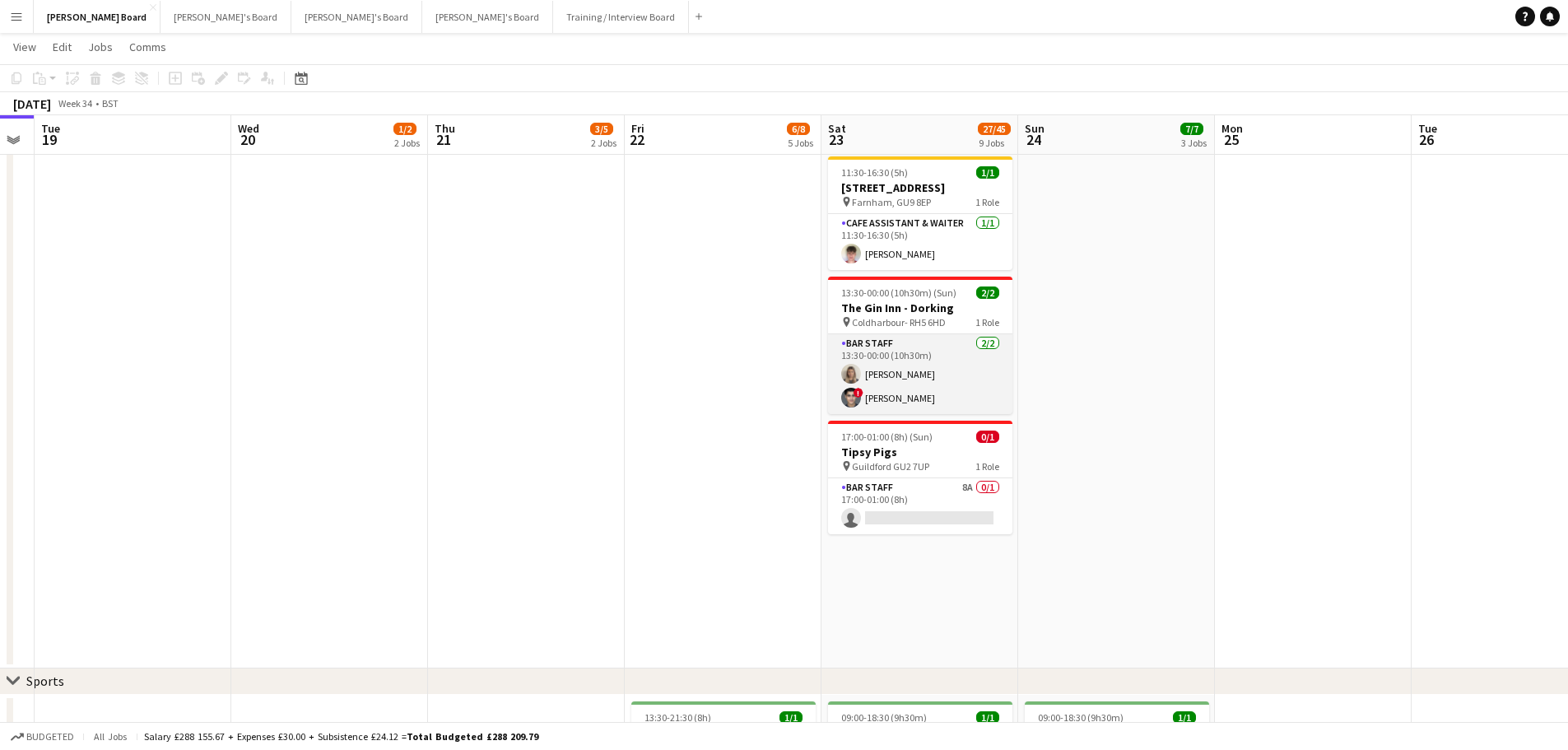
click at [872, 414] on app-card-role "BAR STAFF [DATE] 13:30-00:00 (10h30m) [PERSON_NAME] ! [PERSON_NAME]" at bounding box center [920, 373] width 185 height 80
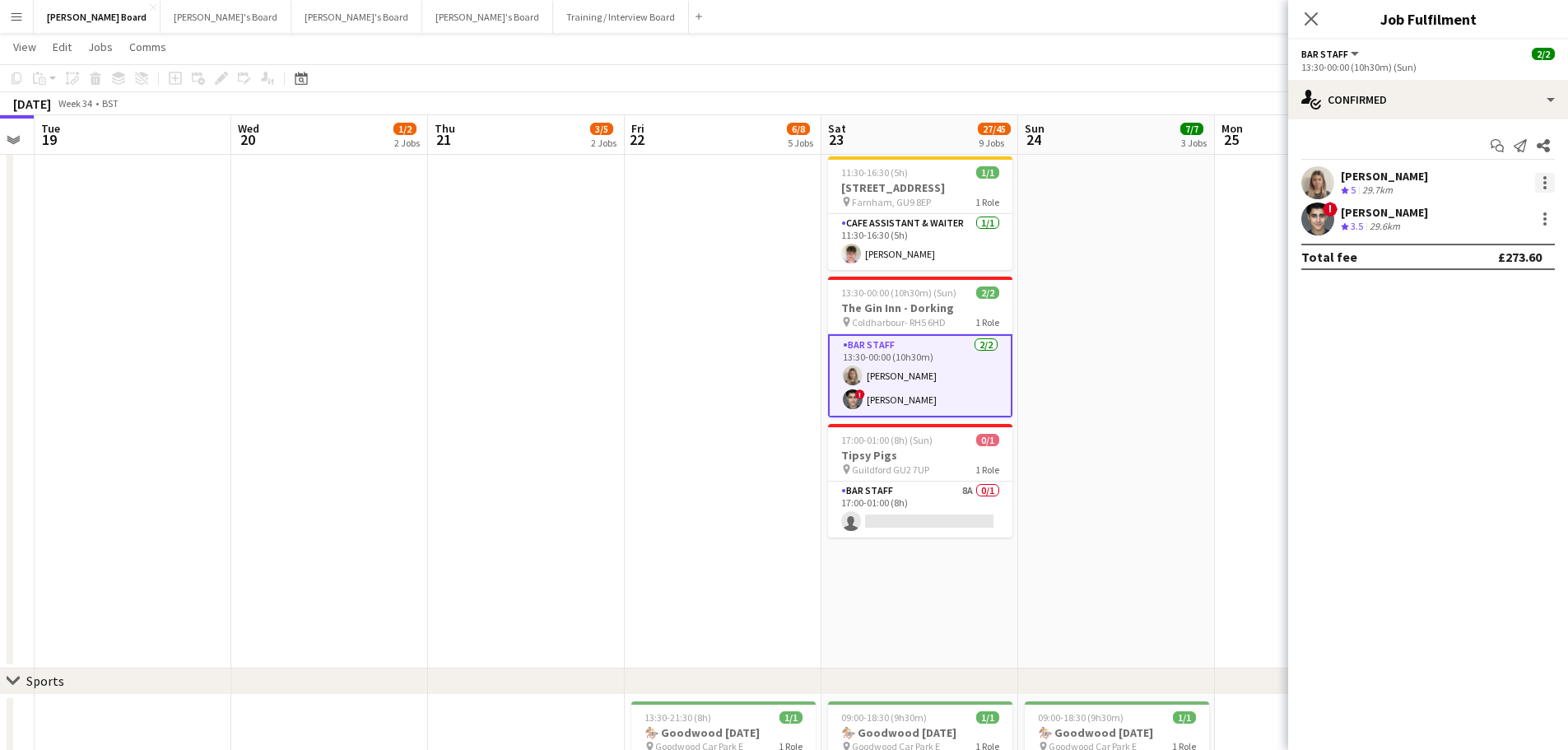
click at [1545, 178] on div at bounding box center [1546, 178] width 3 height 3
click at [1483, 364] on span "Remove" at bounding box center [1465, 371] width 50 height 14
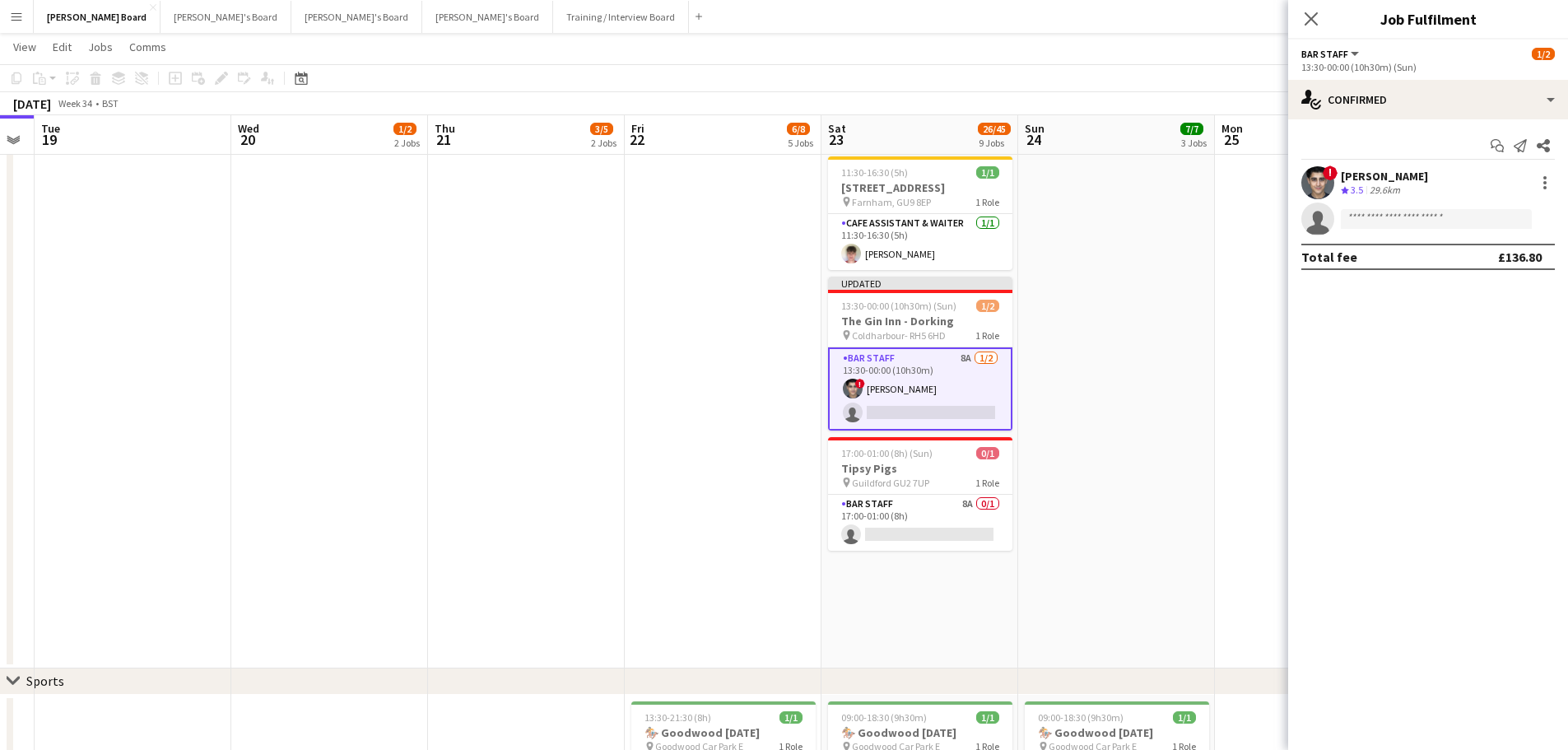
click at [1215, 315] on app-date-cell at bounding box center [1313, 262] width 197 height 814
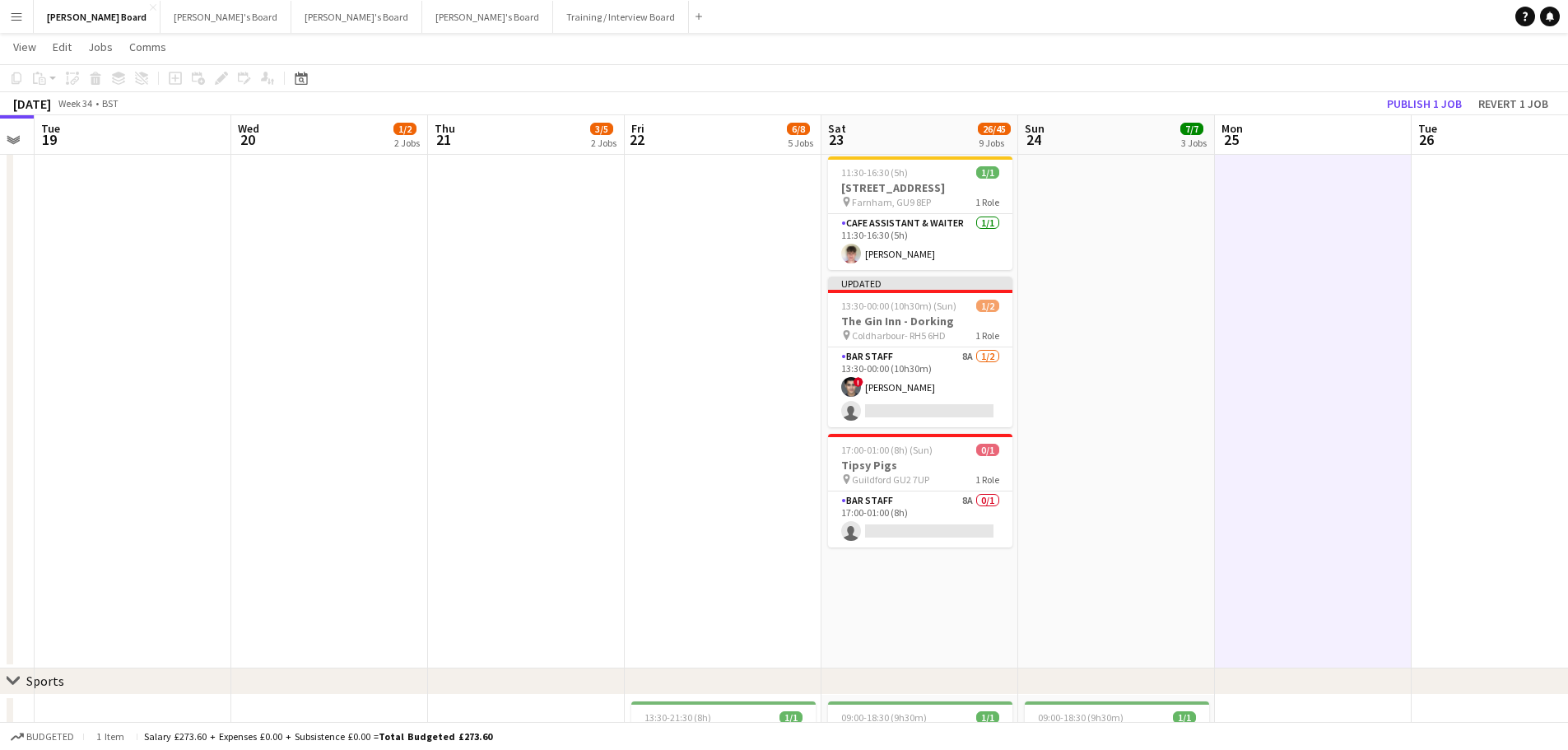
scroll to position [0, 556]
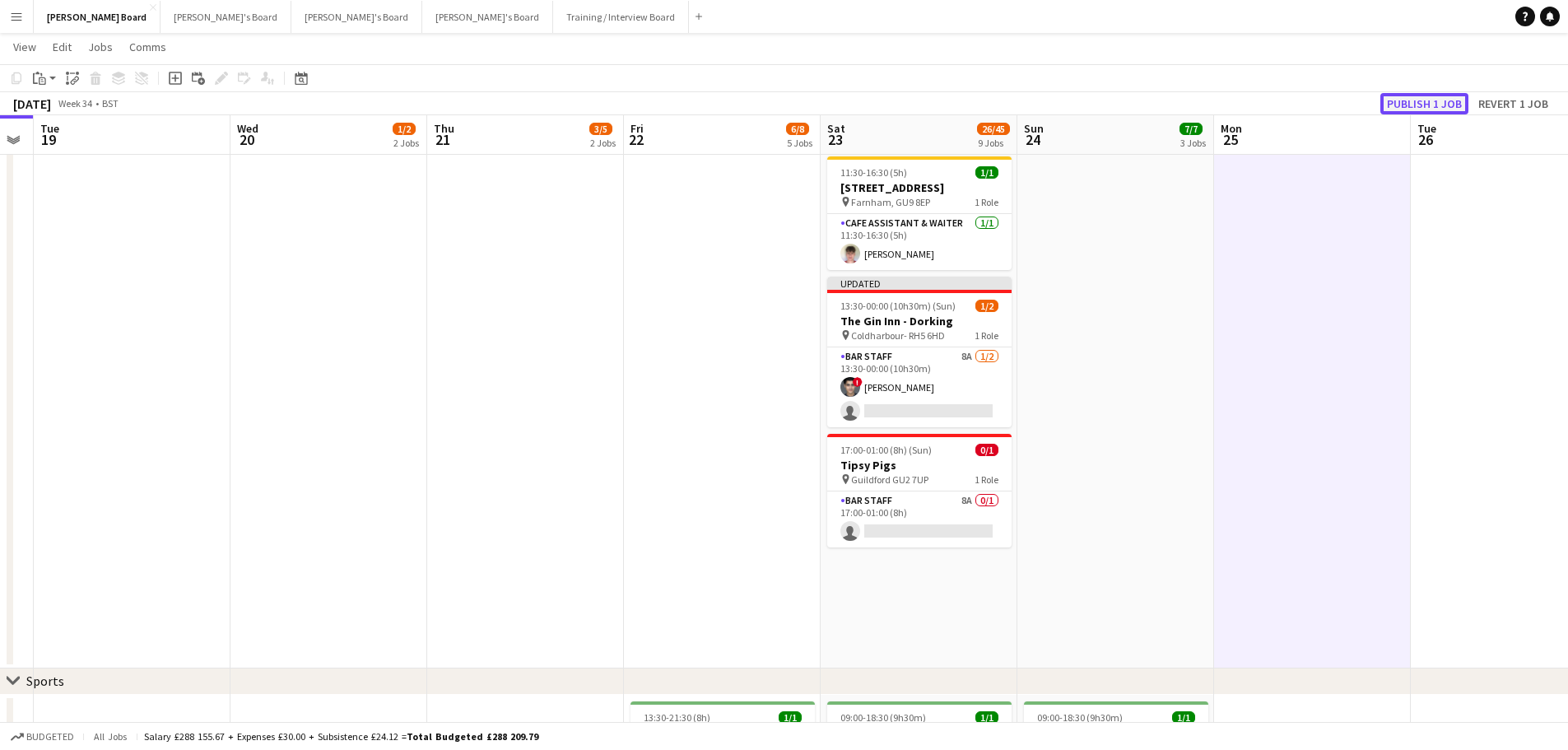
click at [1432, 102] on button "Publish 1 job" at bounding box center [1425, 103] width 88 height 21
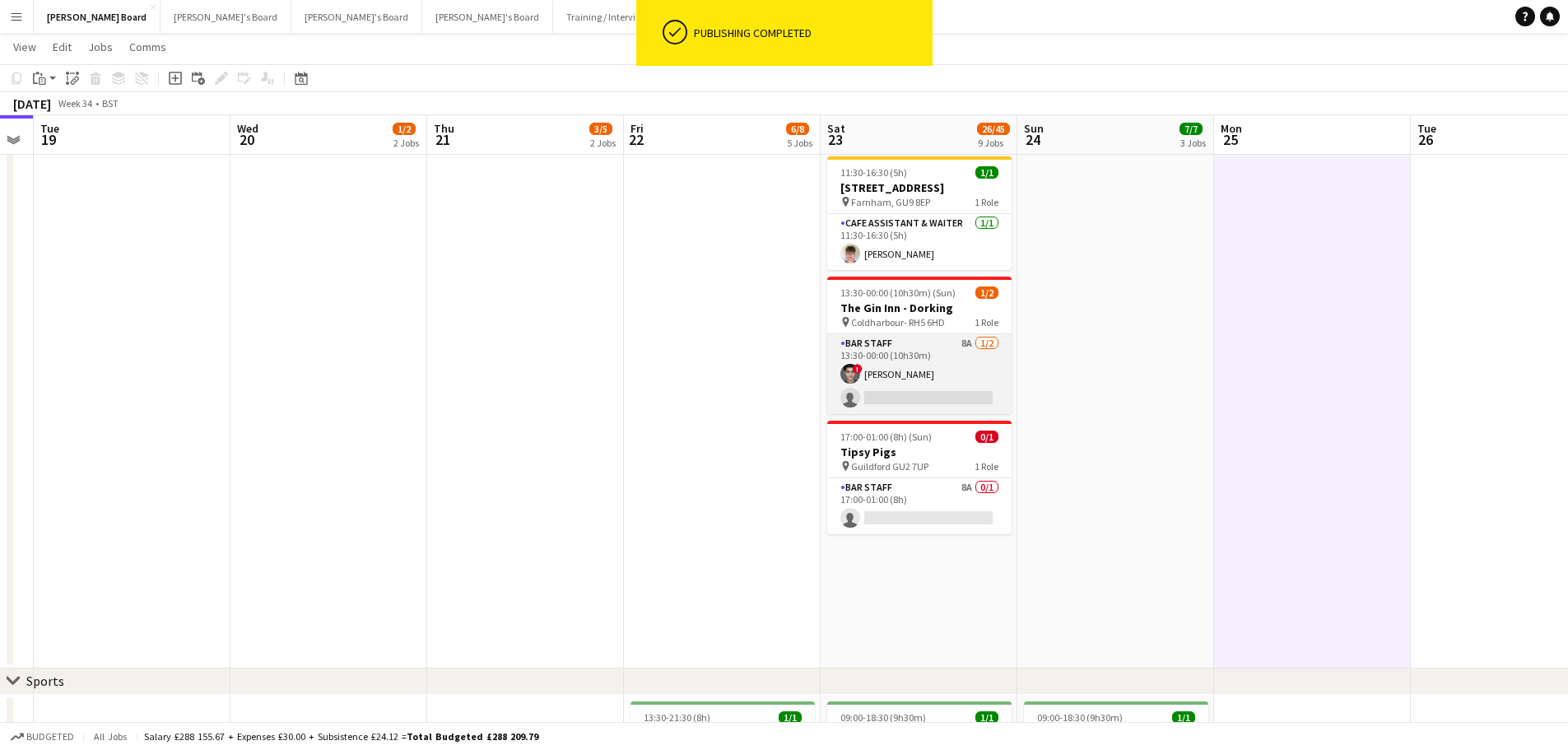
click at [966, 407] on app-card-role "BAR STAFF 8A [DATE] 13:30-00:00 (10h30m) ! [PERSON_NAME] single-neutral-actions" at bounding box center [919, 373] width 185 height 80
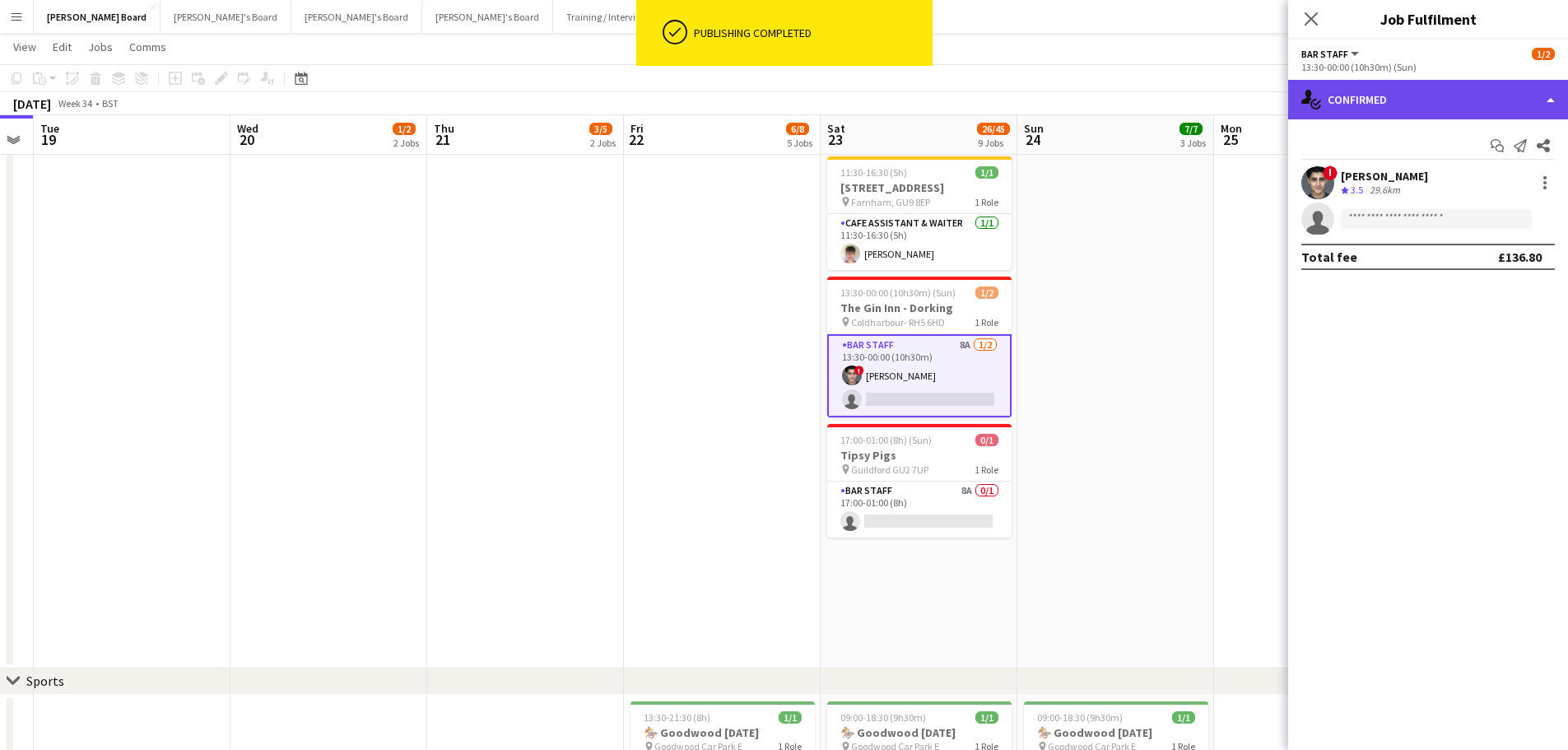
click at [1403, 91] on div "single-neutral-actions-check-2 Confirmed" at bounding box center [1428, 100] width 280 height 39
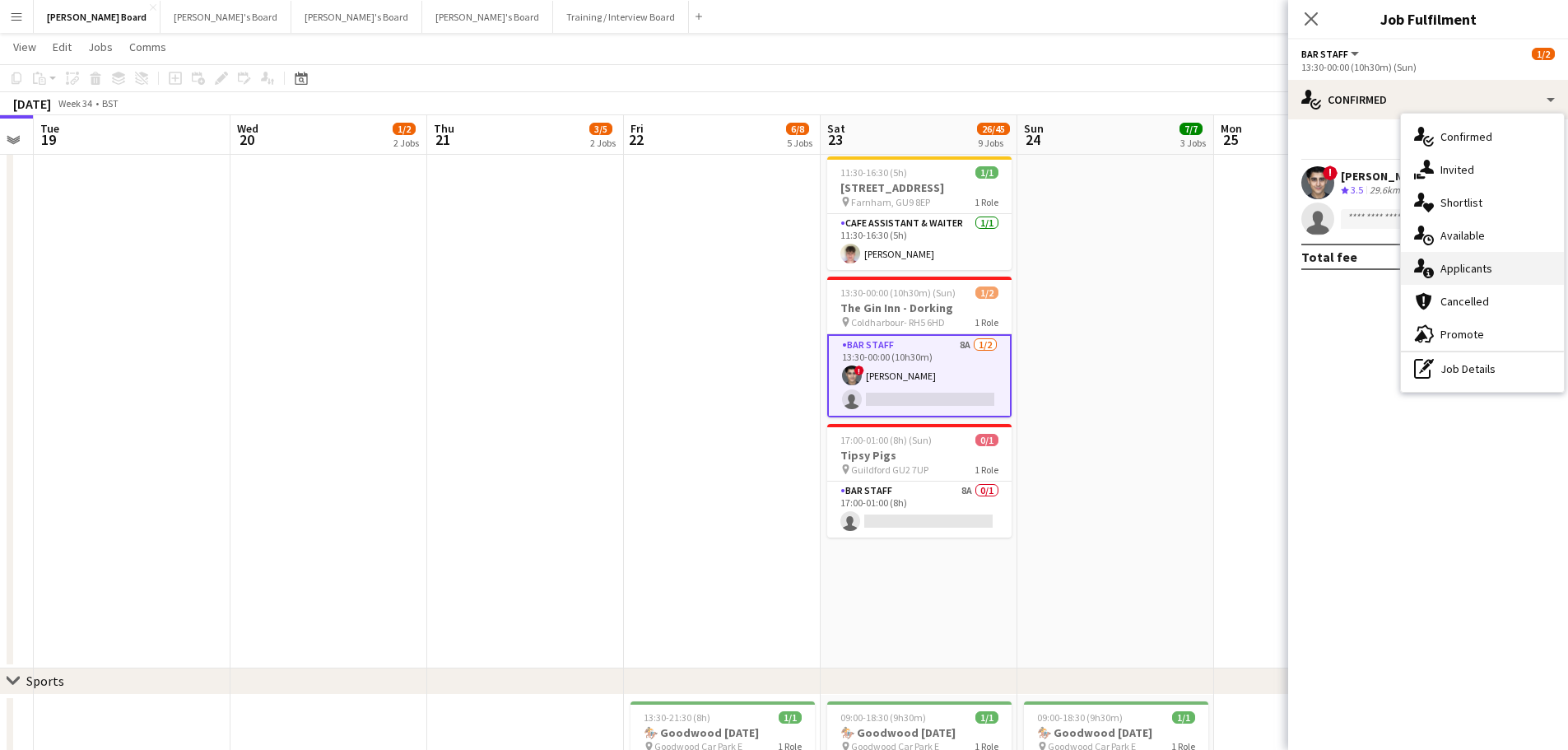
click at [1490, 272] on div "single-neutral-actions-information Applicants" at bounding box center [1483, 269] width 163 height 33
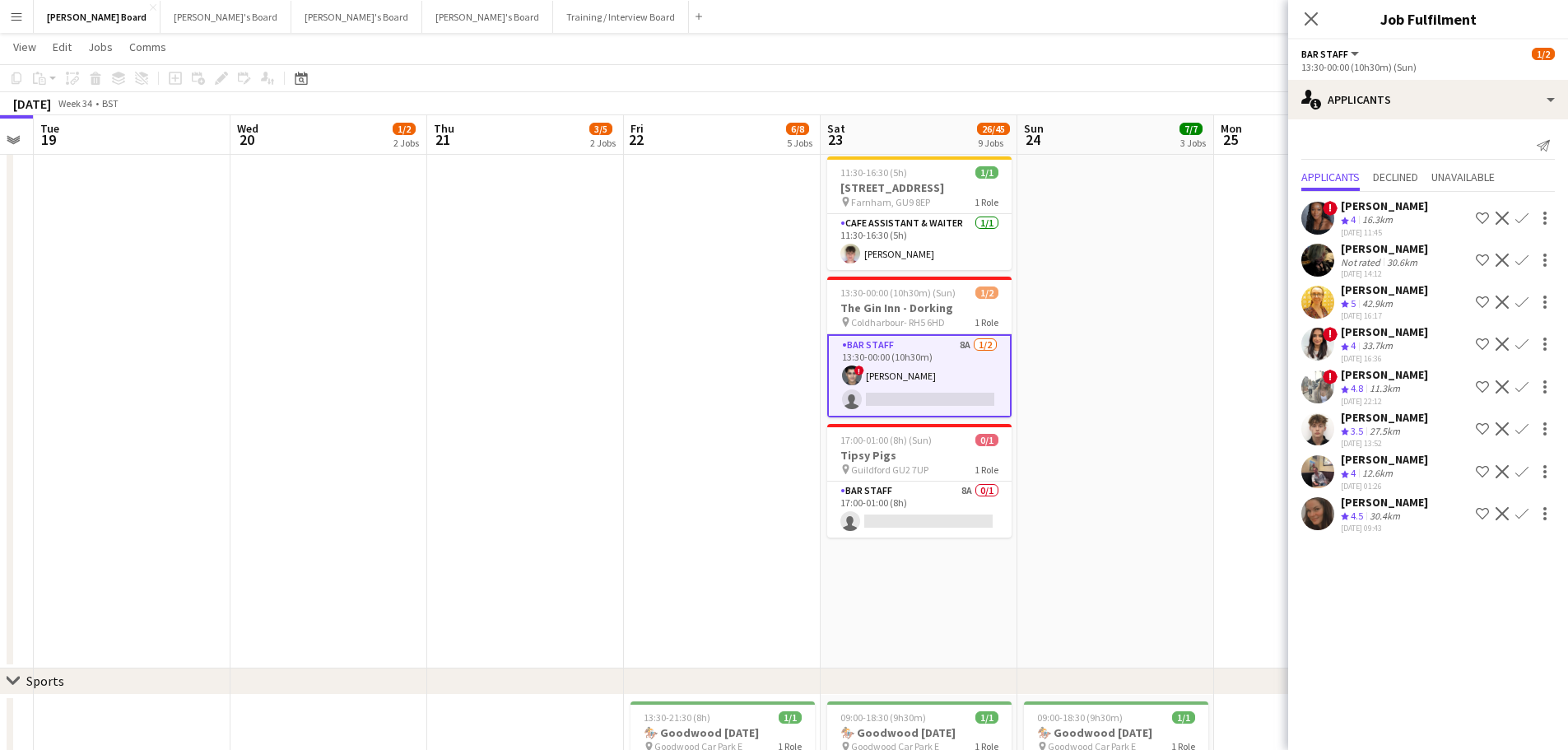
click at [1400, 504] on div "[PERSON_NAME]" at bounding box center [1385, 502] width 88 height 15
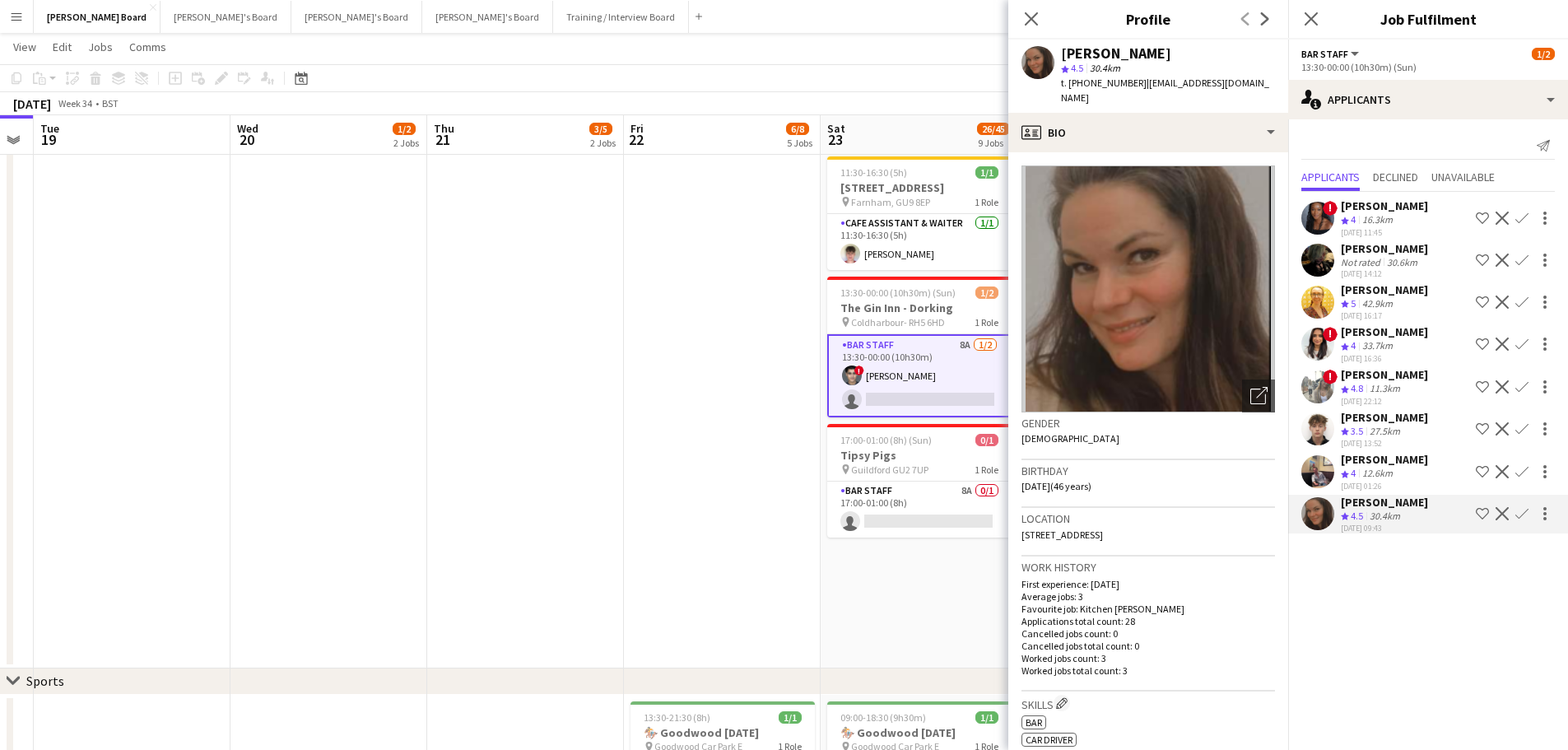
click at [1402, 385] on div "11.3km" at bounding box center [1384, 389] width 37 height 14
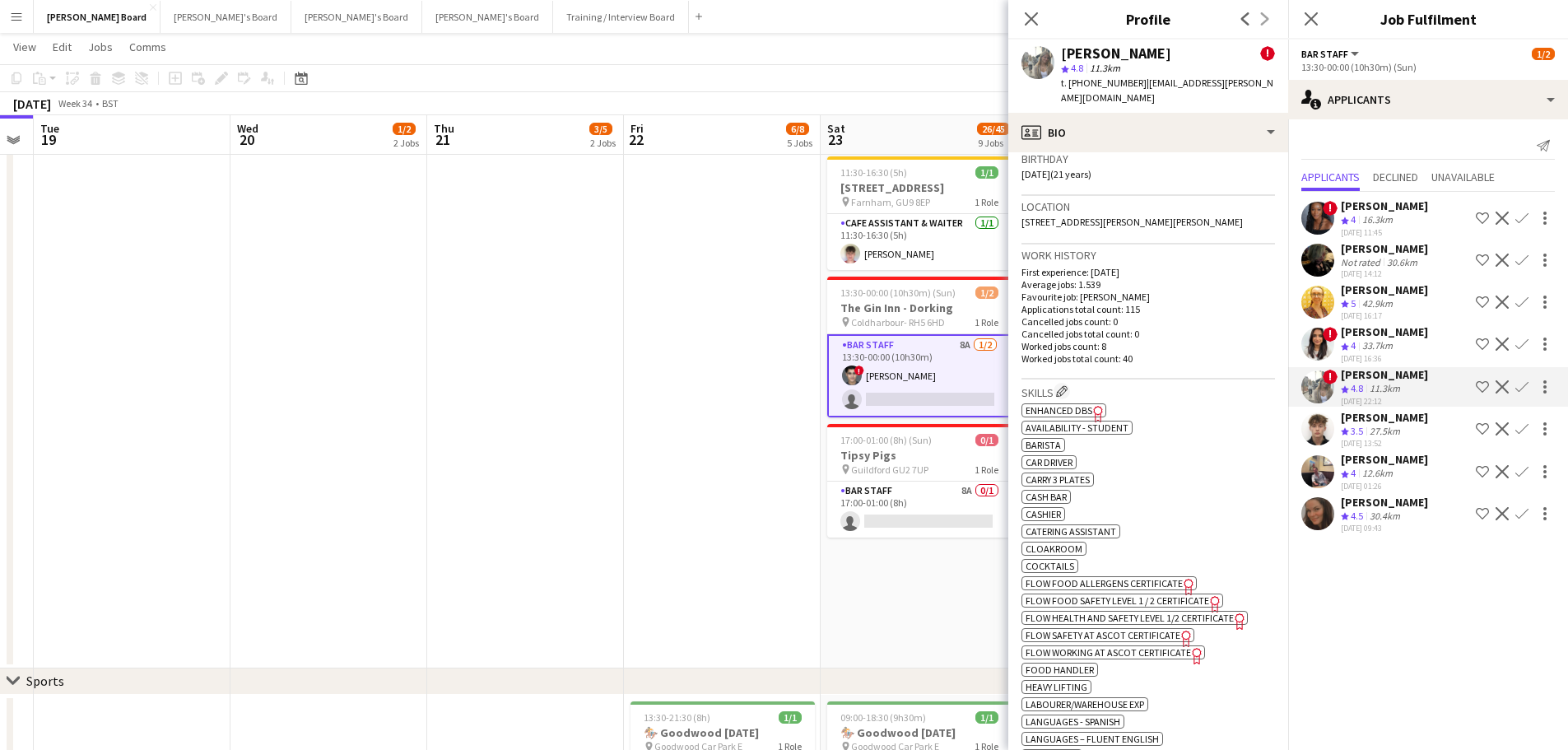
scroll to position [494, 0]
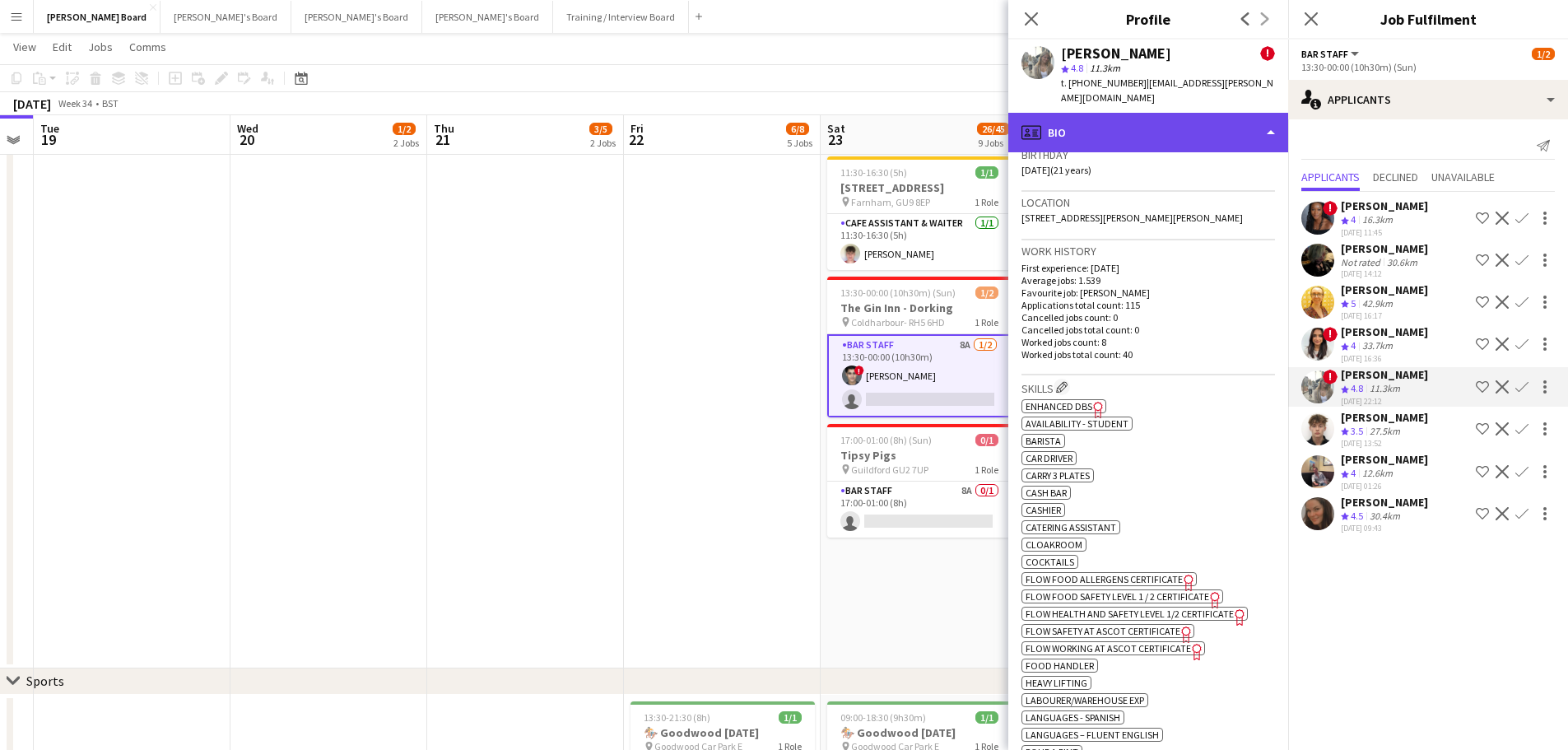
click at [1158, 122] on div "profile Bio" at bounding box center [1148, 132] width 280 height 39
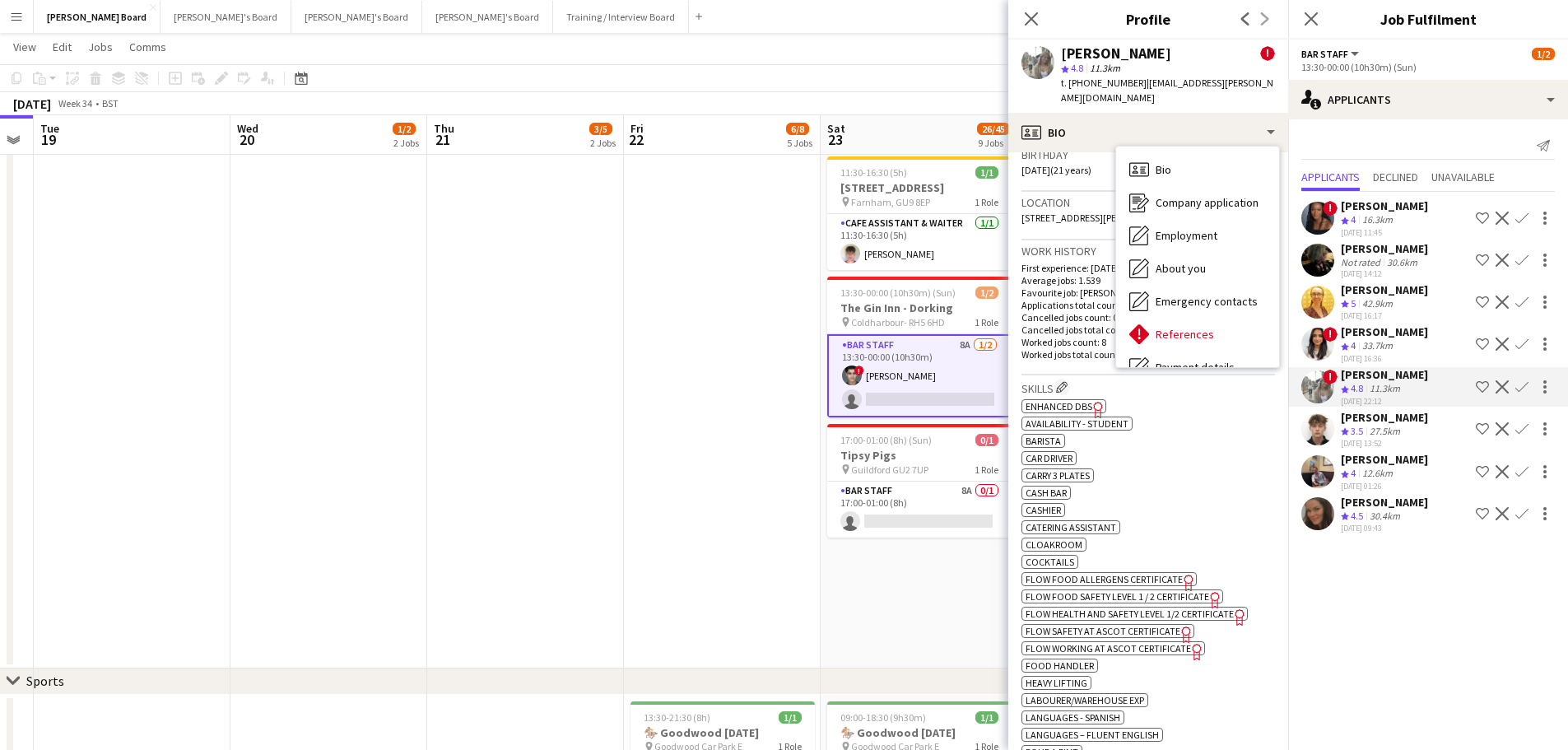
click at [1087, 269] on p "First experience: [DATE]" at bounding box center [1147, 268] width 253 height 12
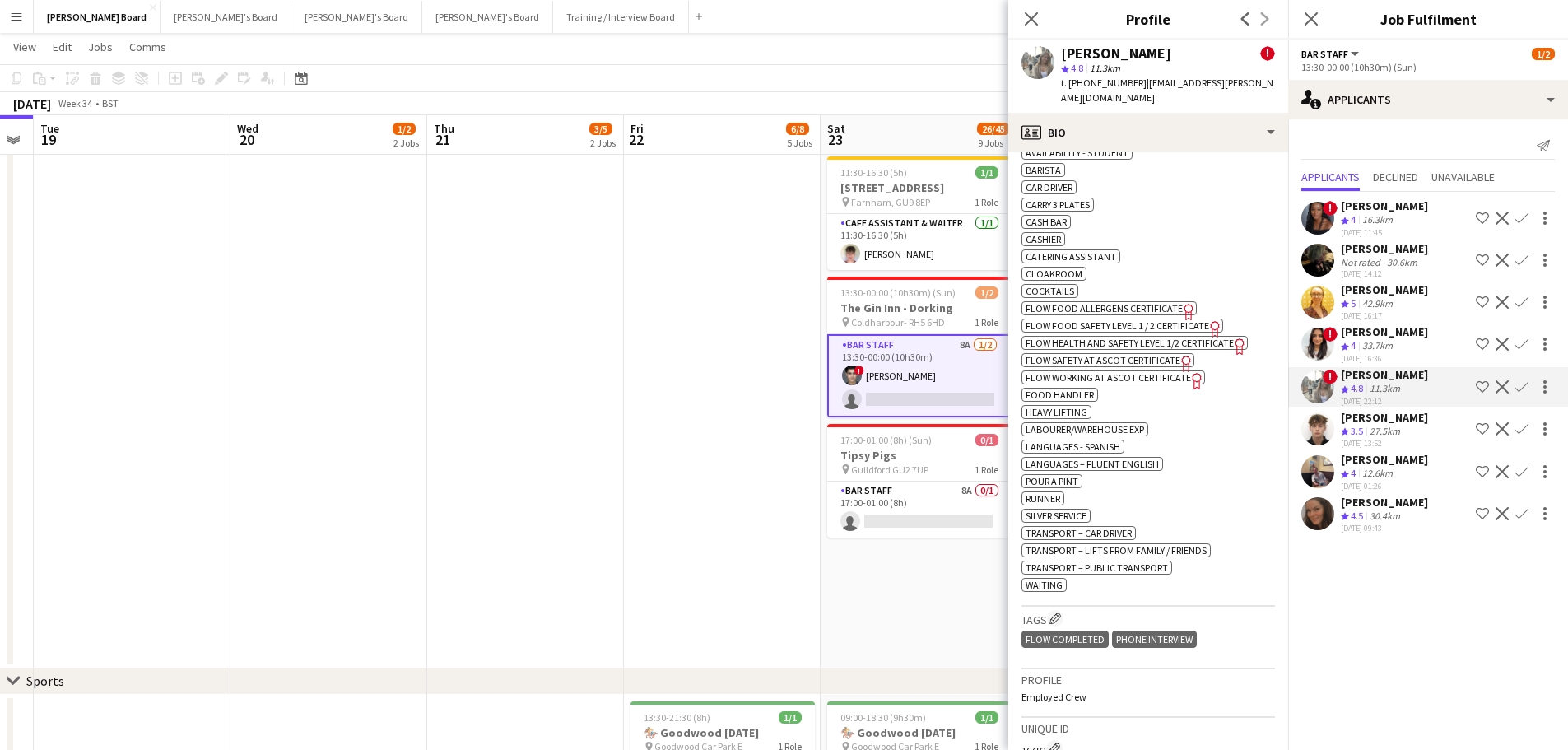
scroll to position [741, 0]
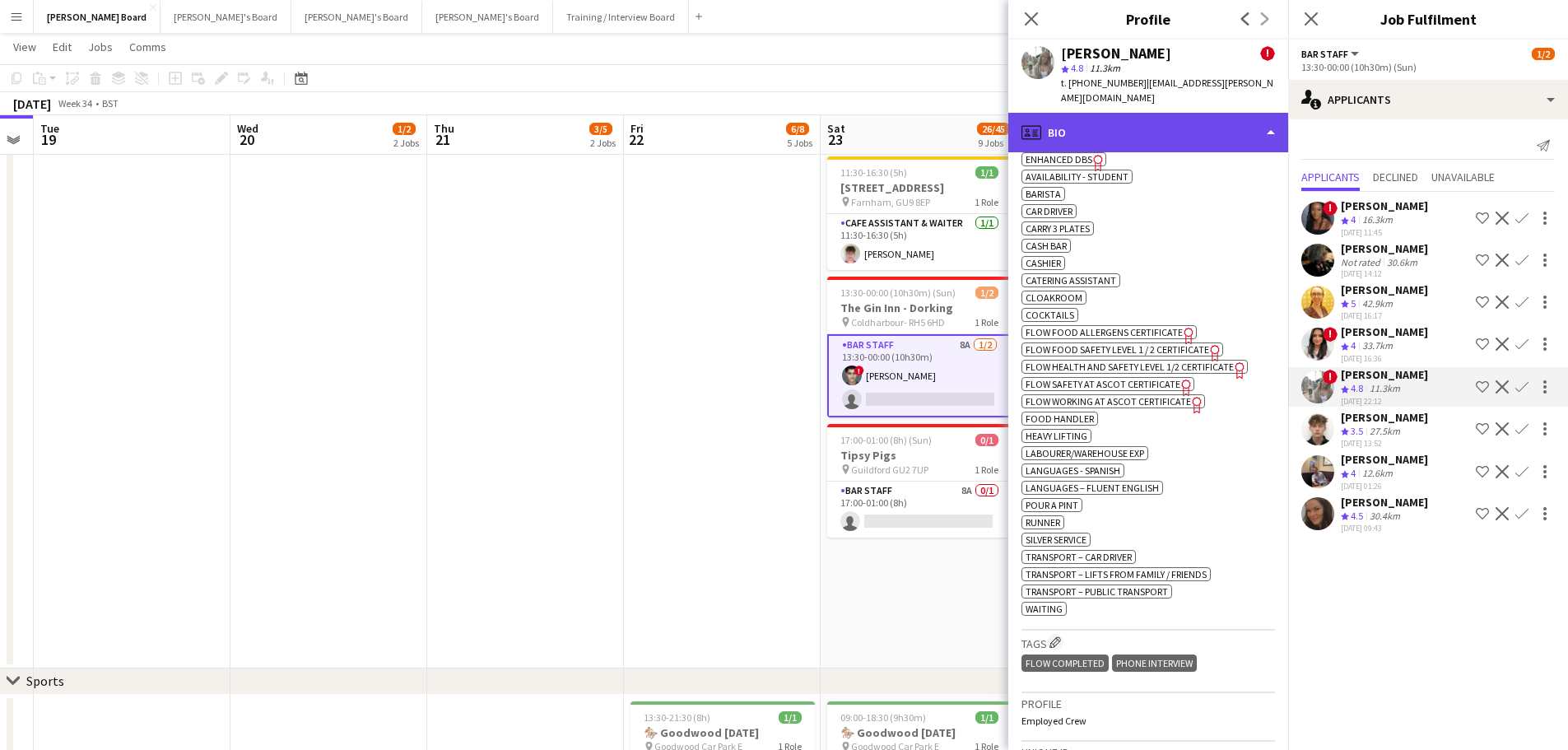
click at [1169, 116] on div "profile Bio" at bounding box center [1148, 132] width 280 height 39
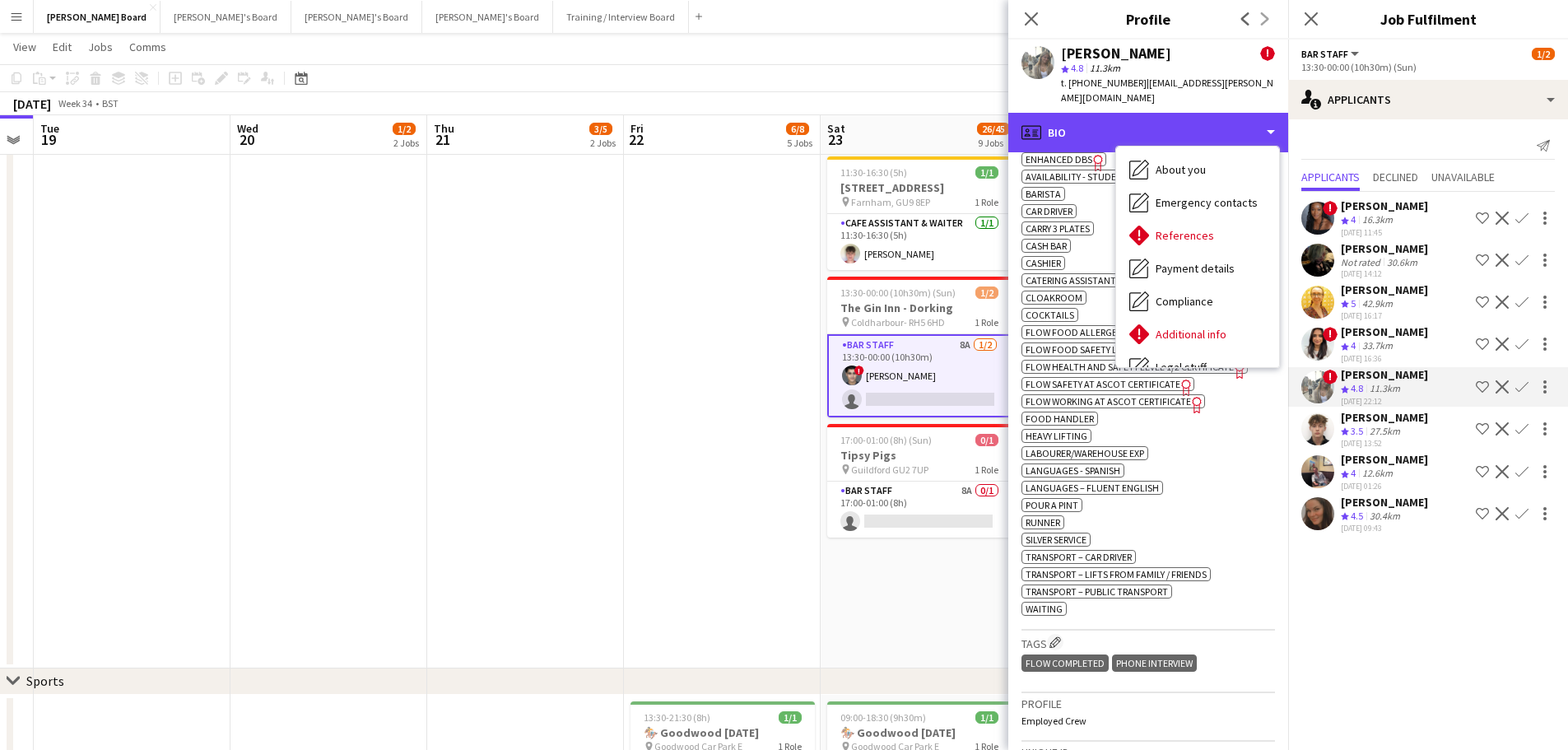
scroll to position [221, 0]
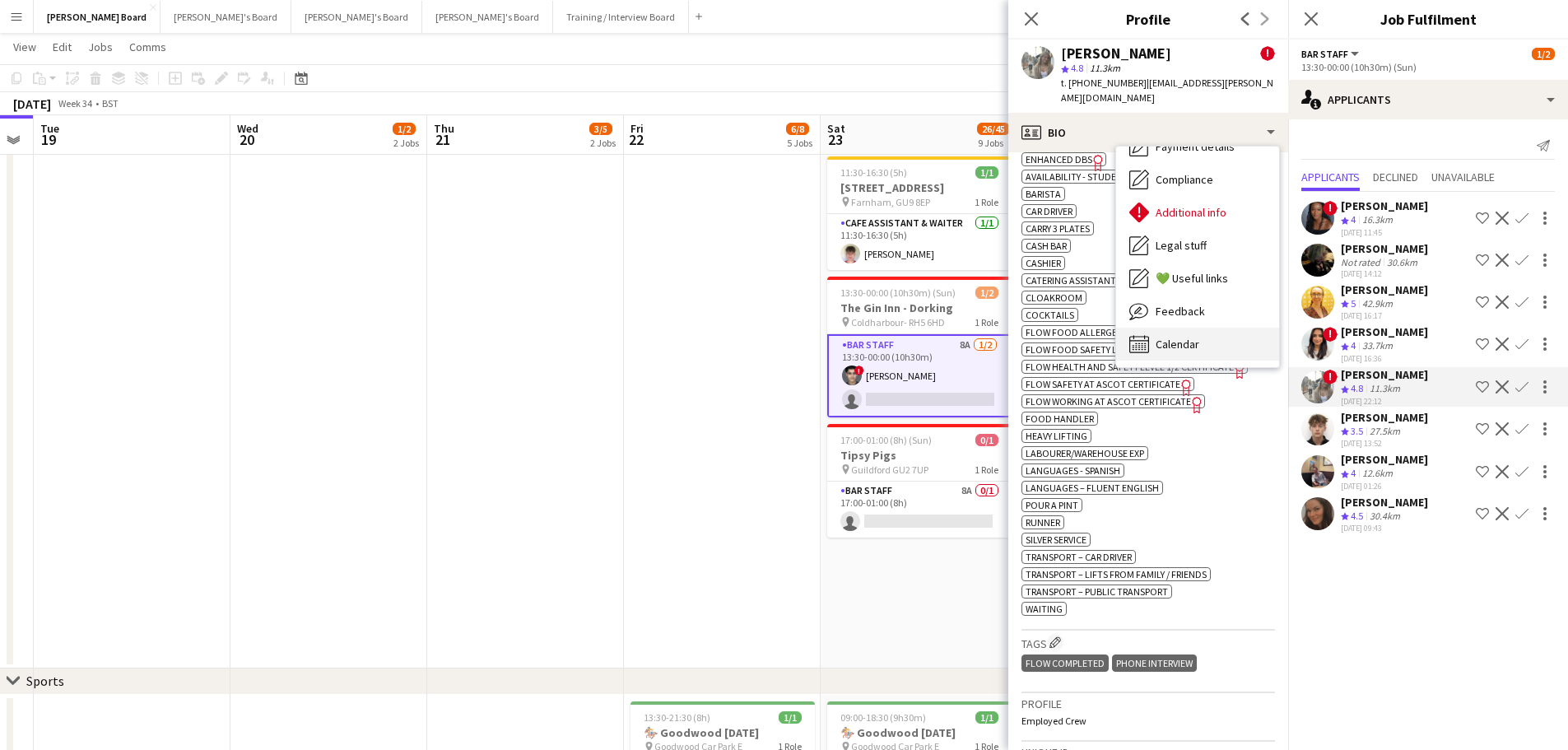
click at [1205, 329] on div "Calendar Calendar" at bounding box center [1198, 344] width 163 height 33
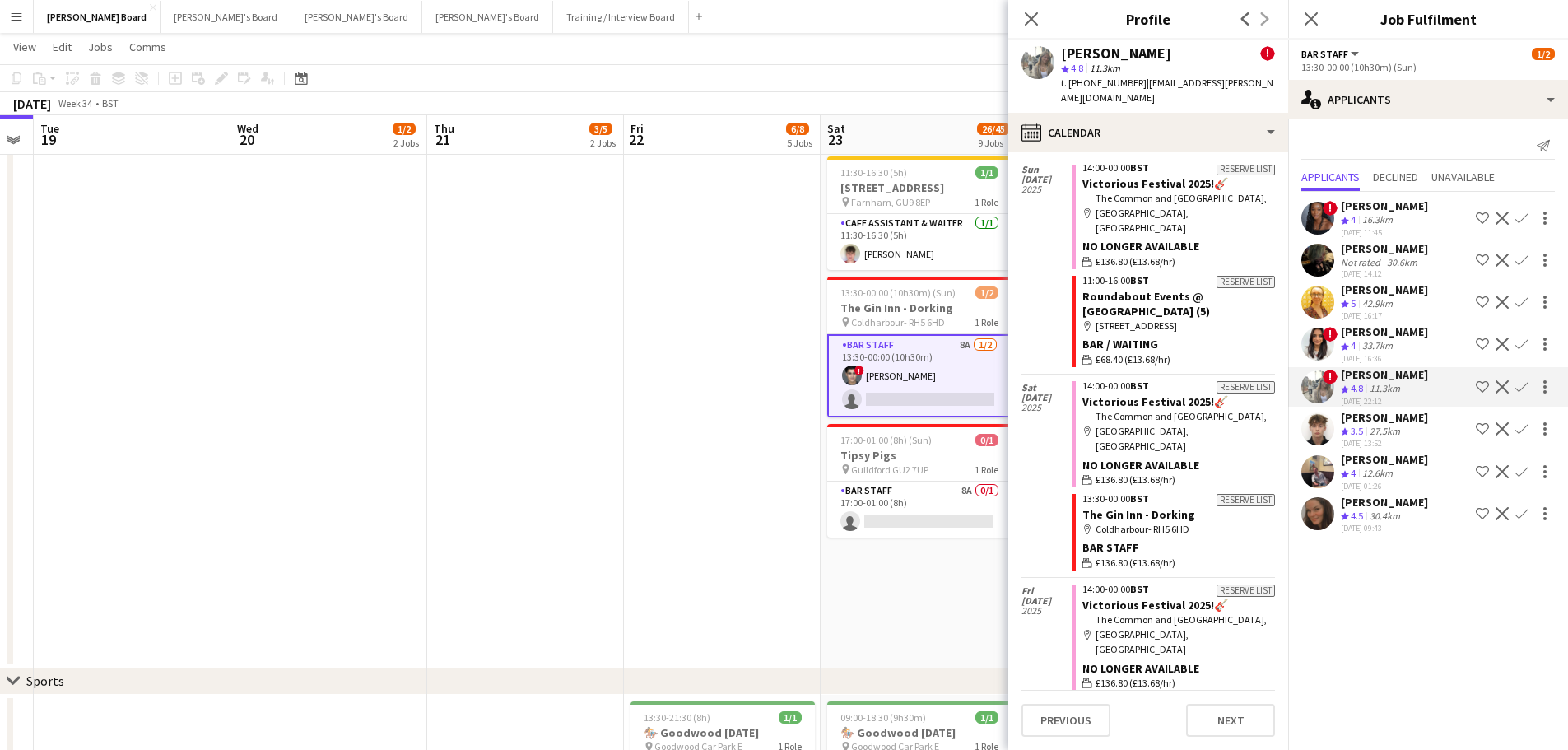
scroll to position [82, 0]
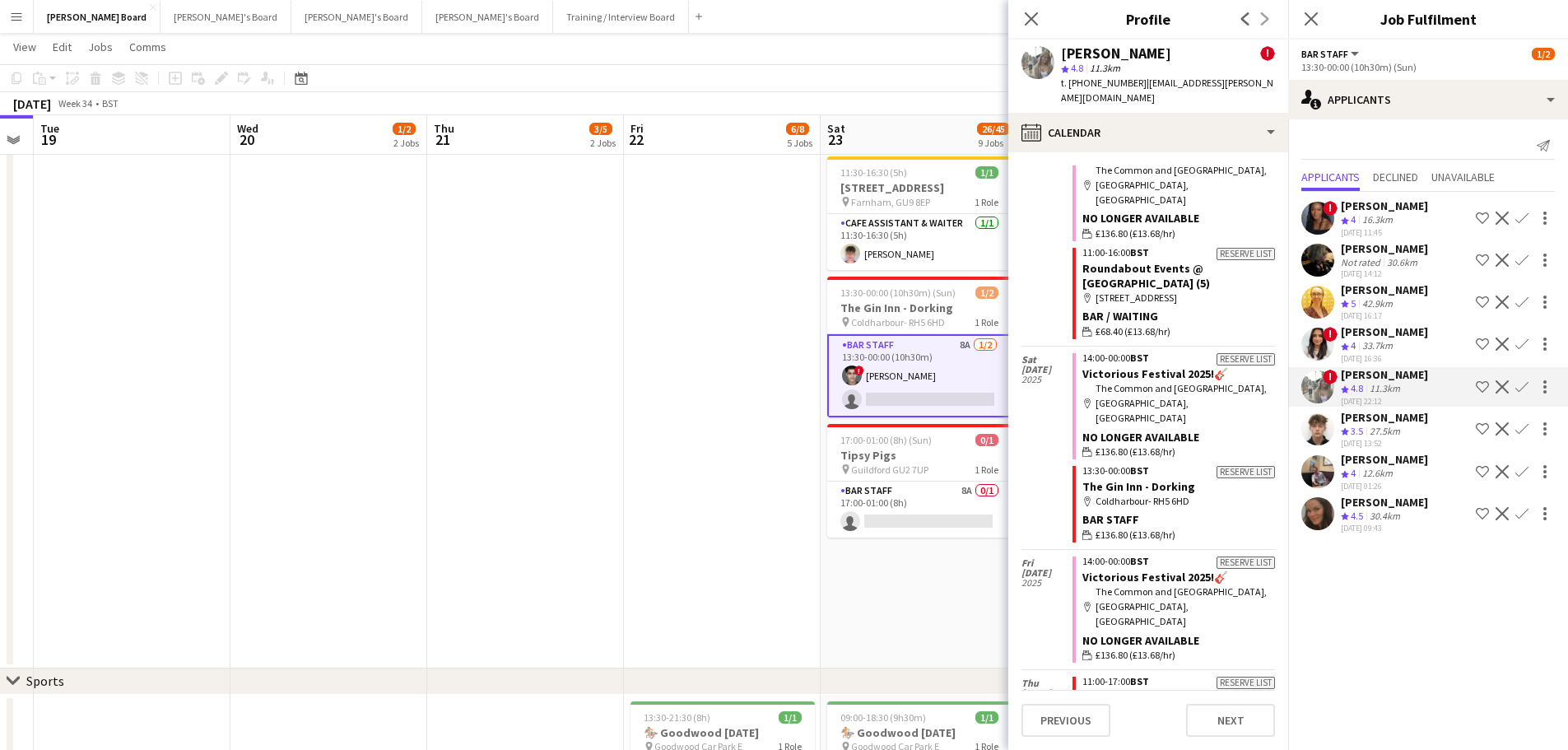
click at [890, 386] on app-card-role "BAR STAFF 8A [DATE] 13:30-00:00 (10h30m) ! [PERSON_NAME] single-neutral-actions" at bounding box center [919, 375] width 185 height 83
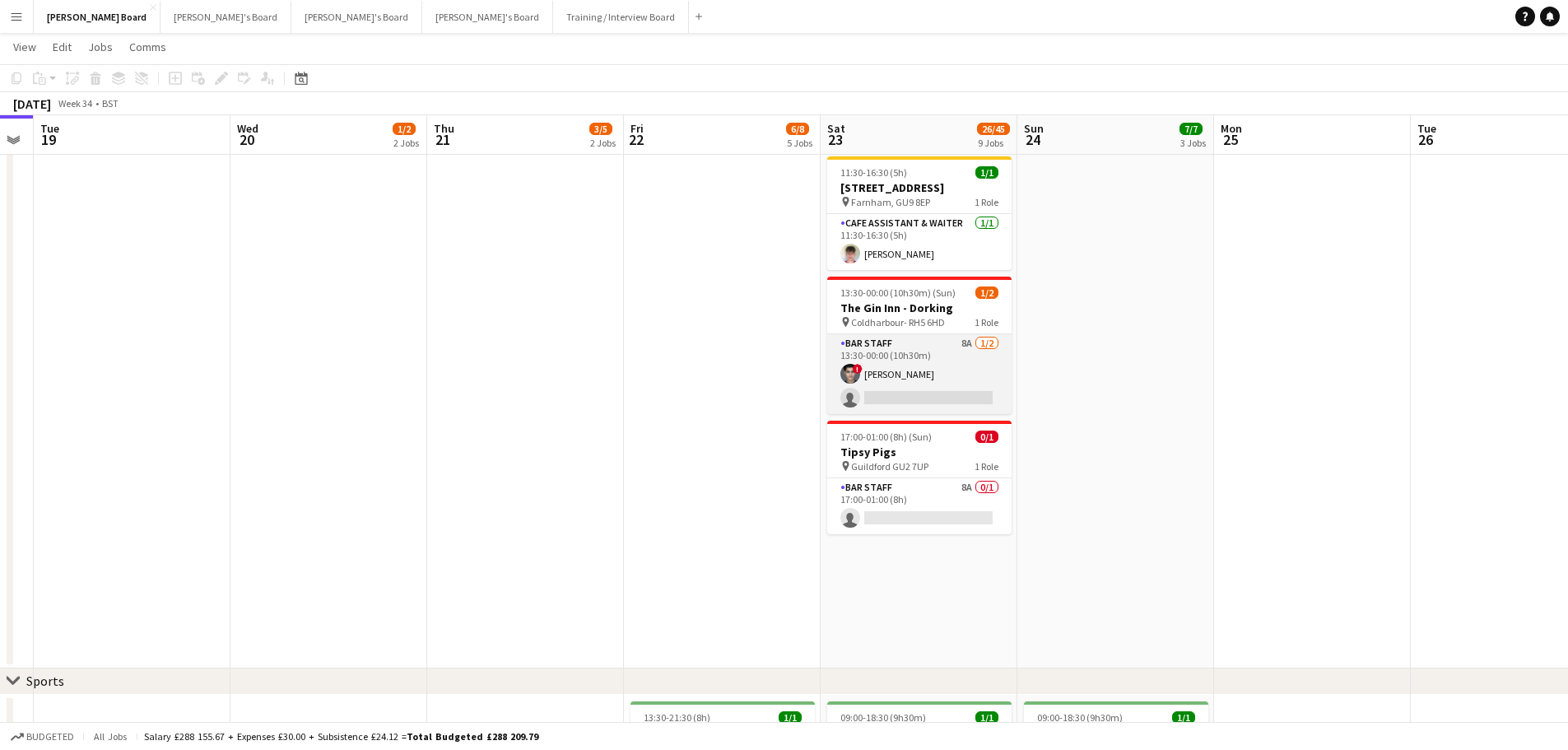
click at [889, 386] on app-card-role "BAR STAFF 8A [DATE] 13:30-00:00 (10h30m) ! [PERSON_NAME] single-neutral-actions" at bounding box center [919, 373] width 185 height 80
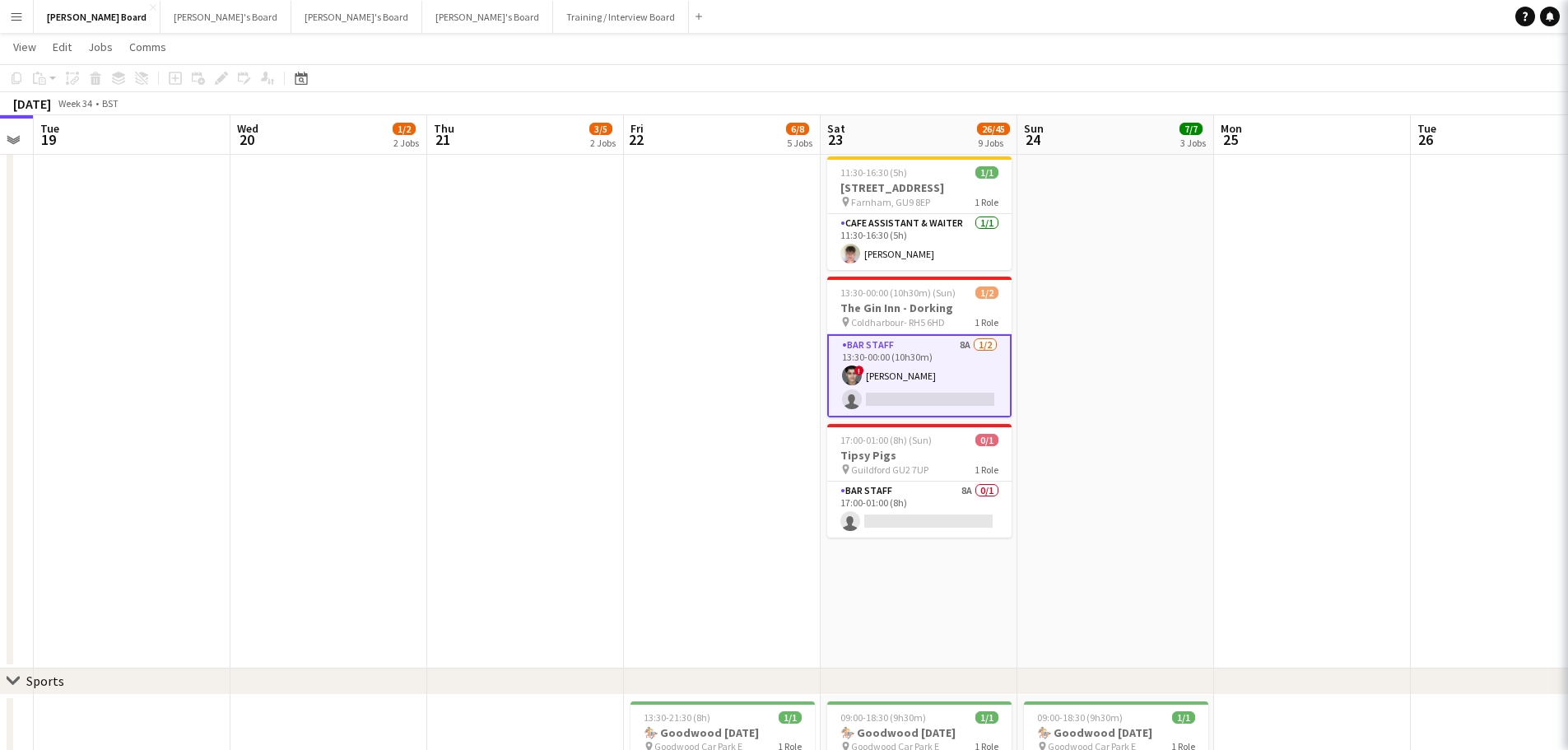
scroll to position [0, 557]
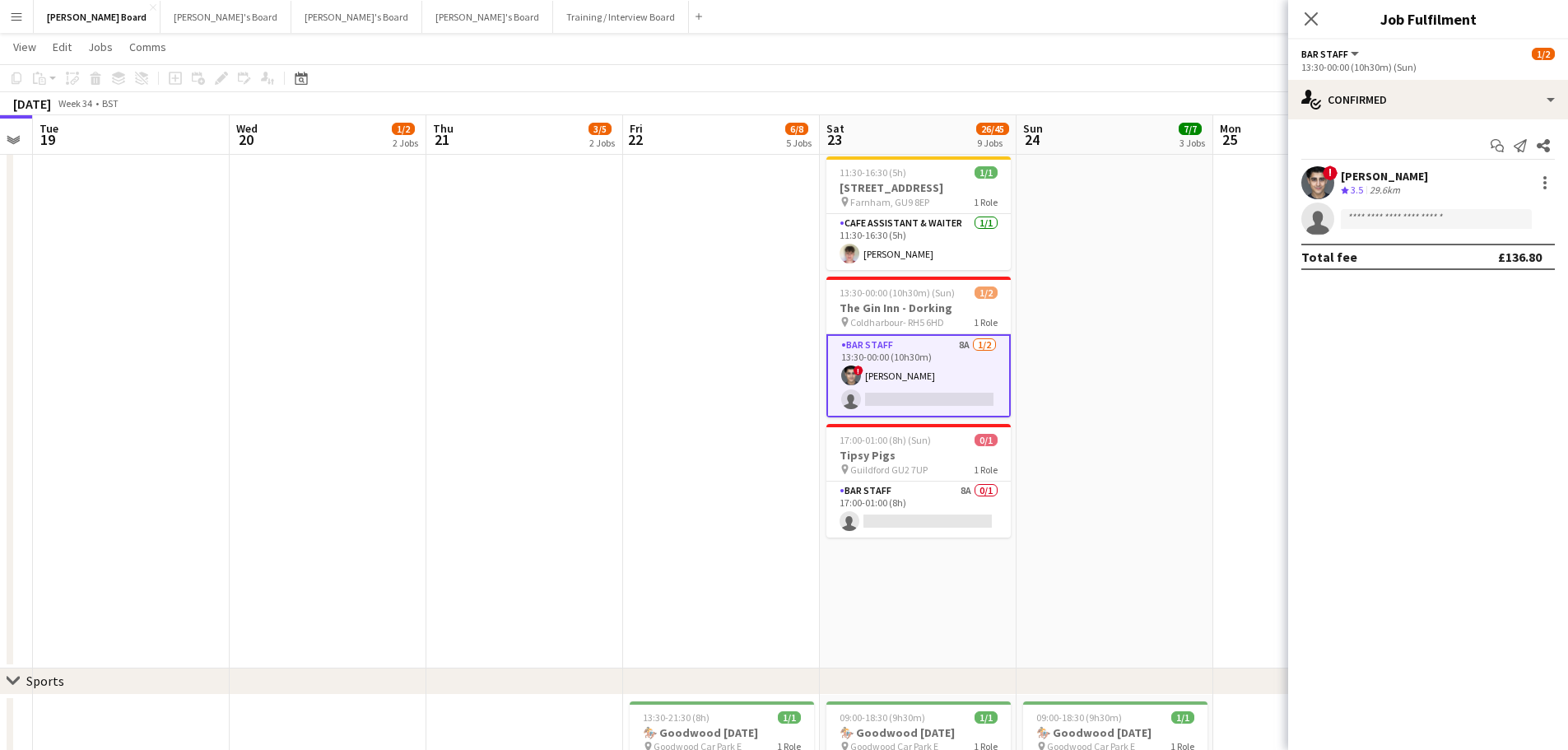
click at [1385, 192] on div "29.6km" at bounding box center [1384, 191] width 37 height 14
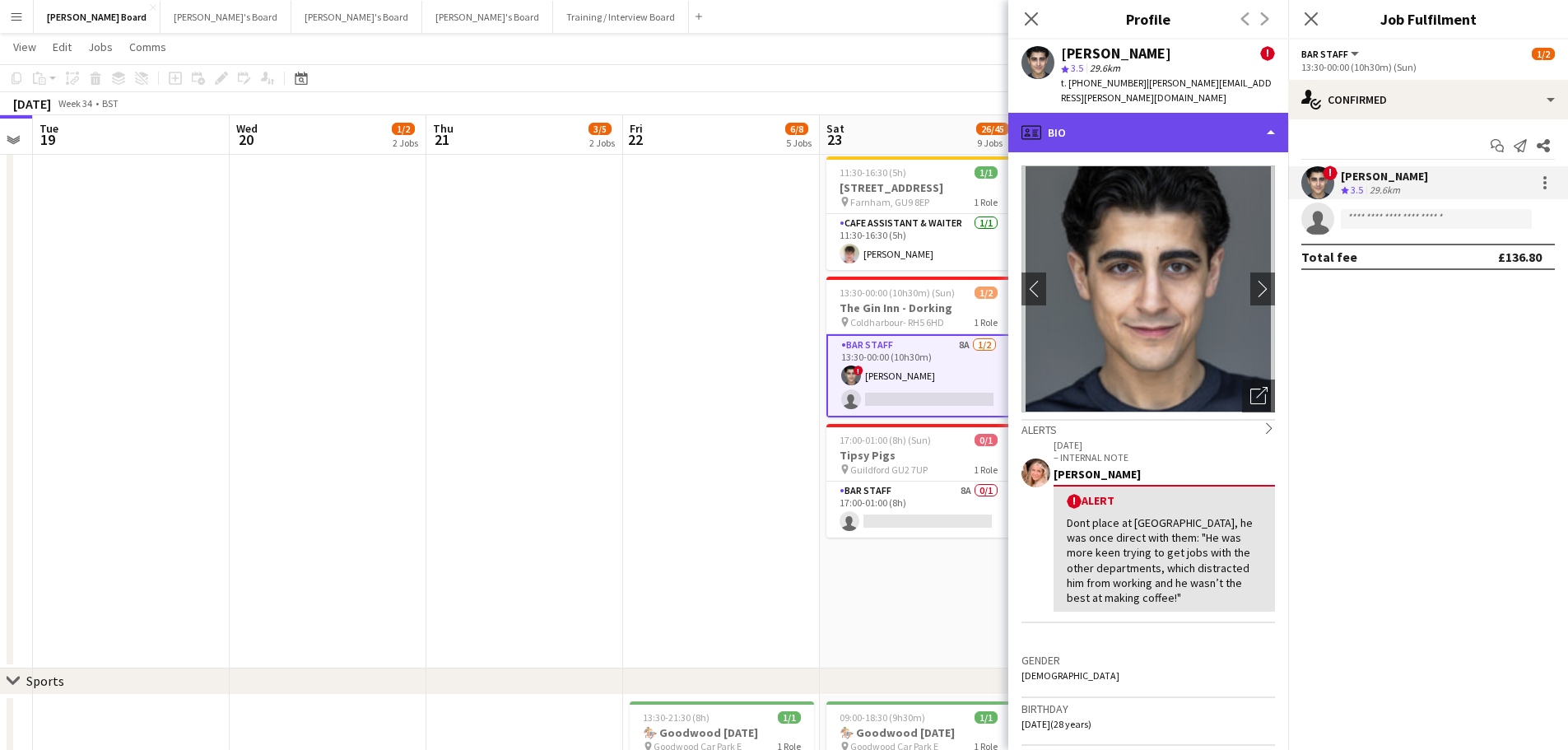
click at [1192, 120] on div "profile Bio" at bounding box center [1148, 132] width 280 height 39
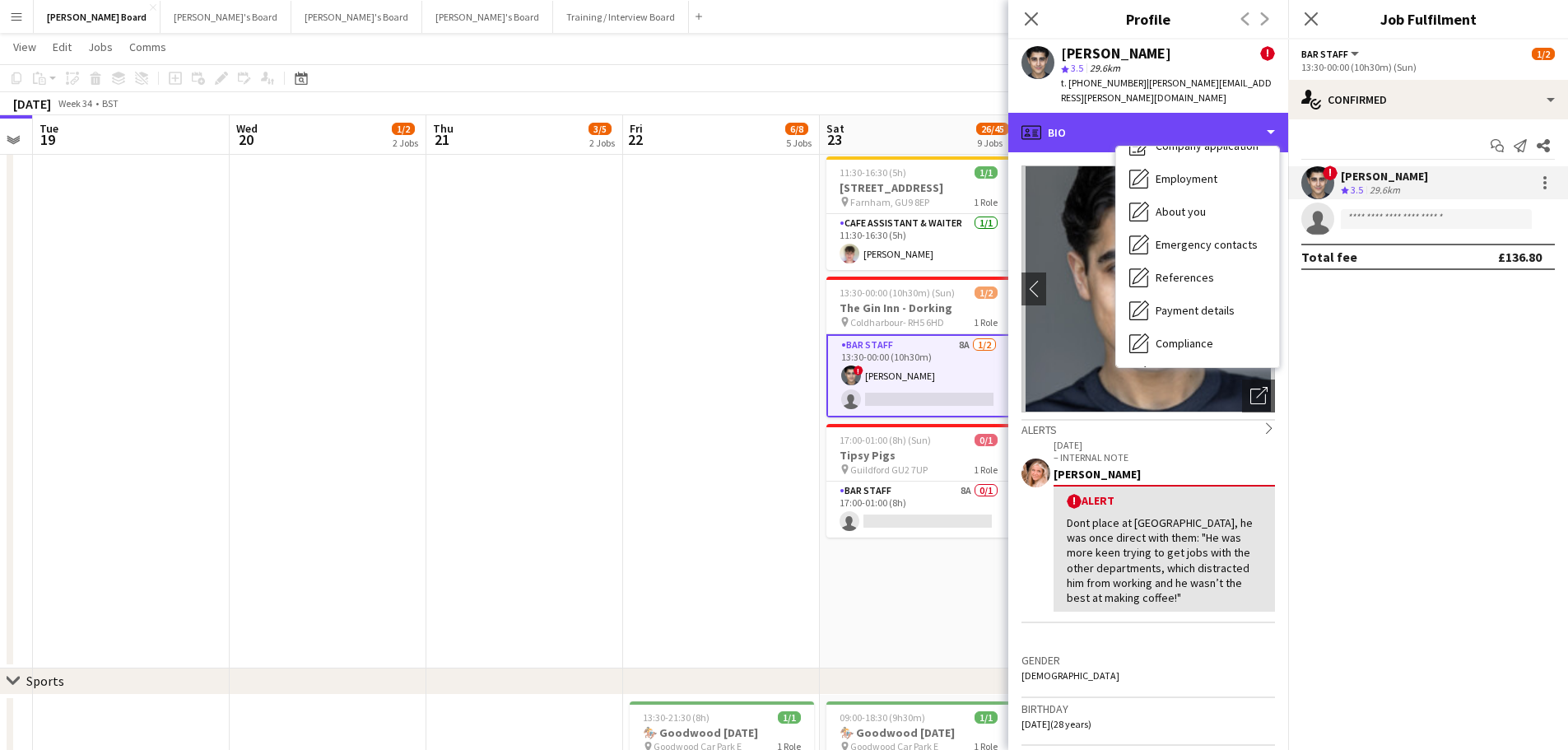
scroll to position [221, 0]
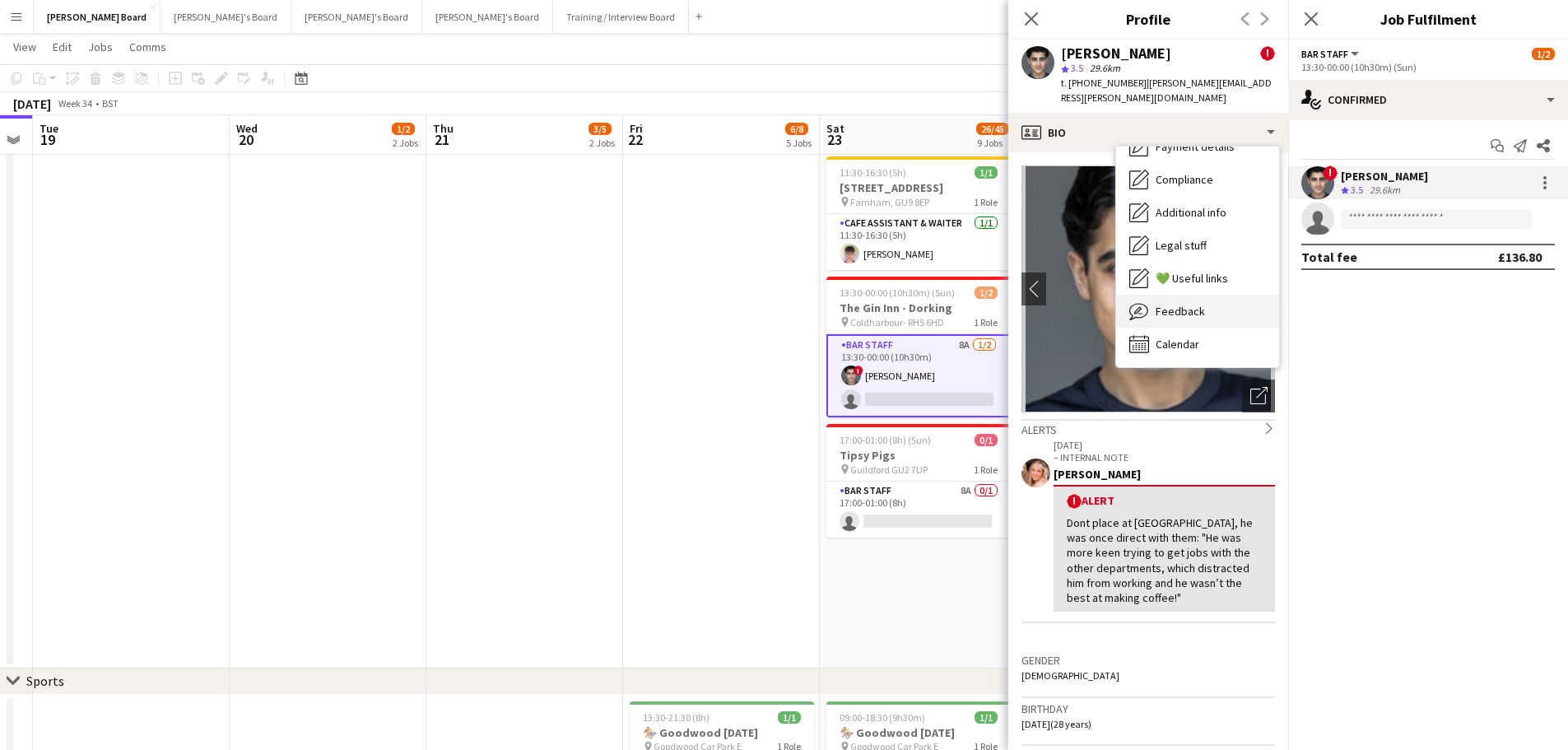
click at [1199, 304] on span "Feedback" at bounding box center [1181, 311] width 50 height 15
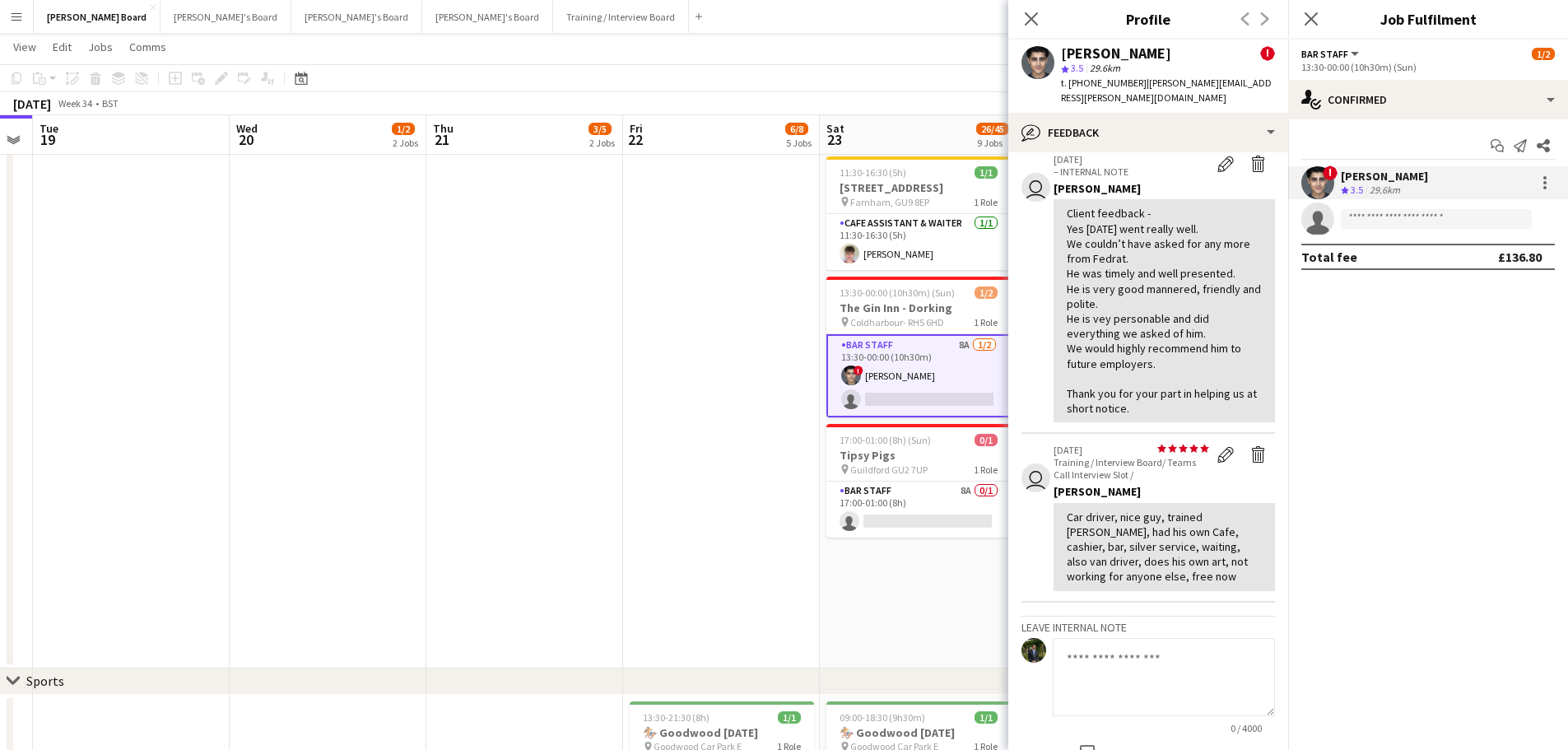
scroll to position [577, 0]
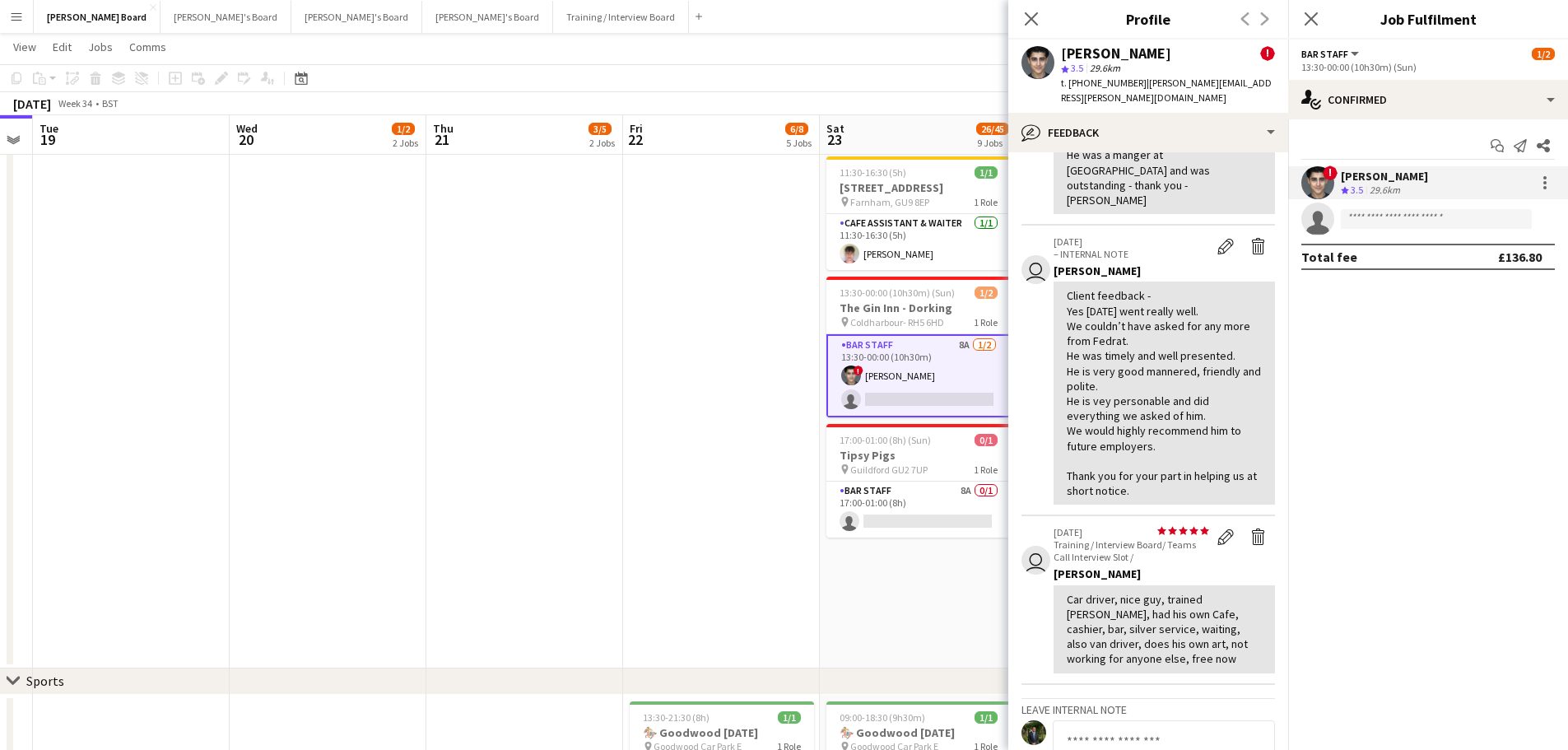
drag, startPoint x: 1088, startPoint y: 287, endPoint x: 1172, endPoint y: 304, distance: 85.7
click at [1172, 304] on div "Client feedback - Yes [DATE] went really well. We couldn’t have asked for any m…" at bounding box center [1164, 393] width 195 height 210
click at [1173, 330] on div "Client feedback - Yes [DATE] went really well. We couldn’t have asked for any m…" at bounding box center [1164, 393] width 195 height 210
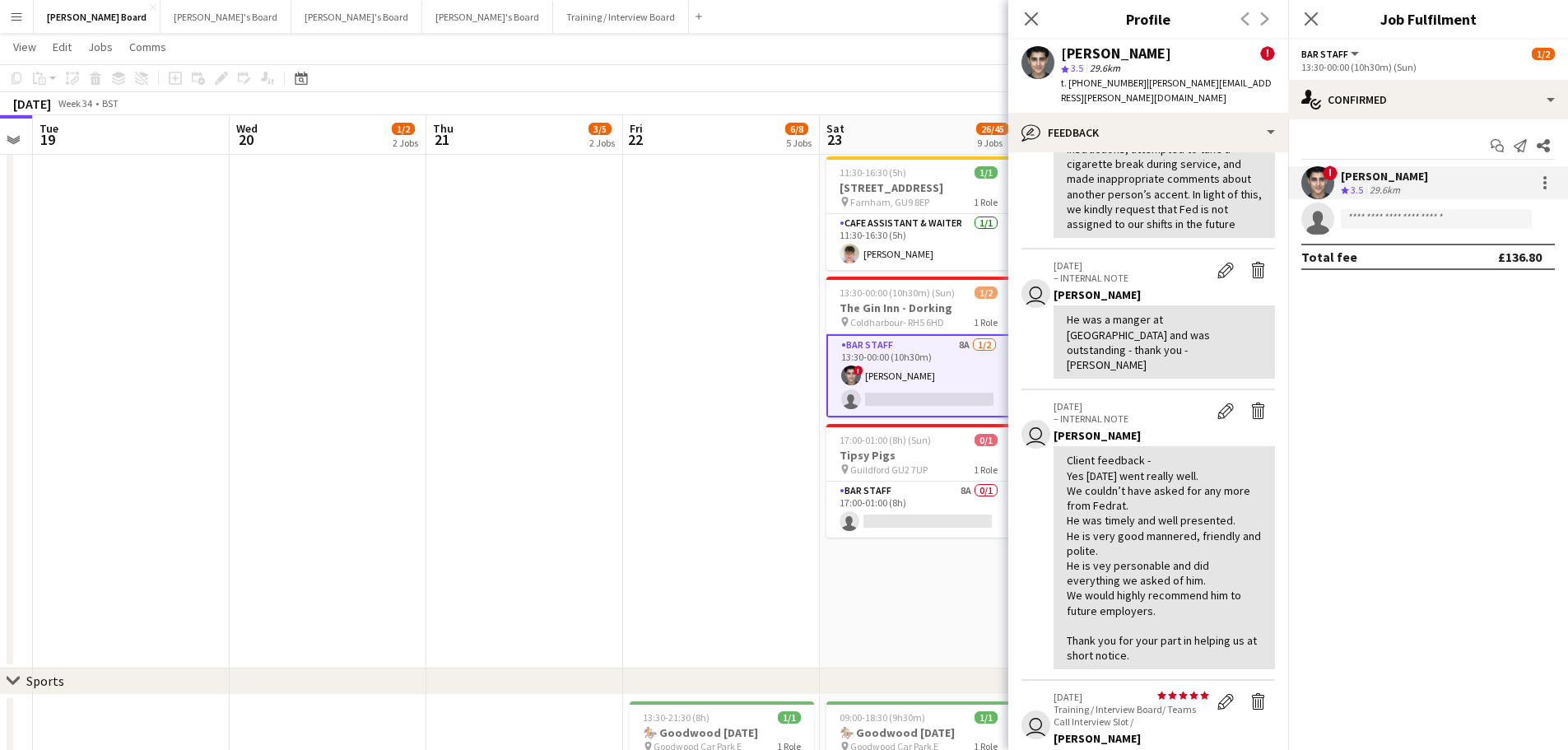
scroll to position [247, 0]
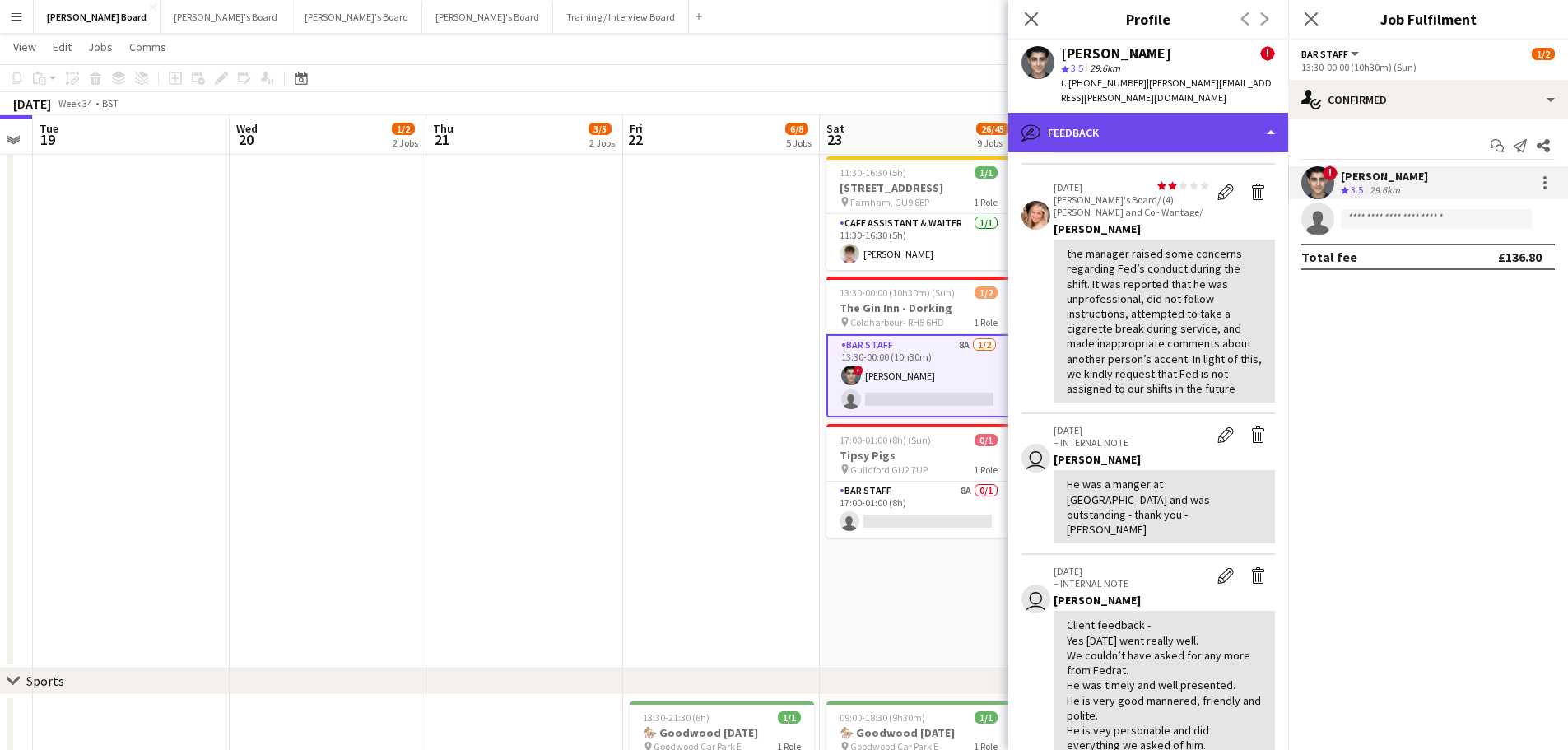
click at [1178, 120] on div "bubble-pencil Feedback" at bounding box center [1148, 132] width 280 height 39
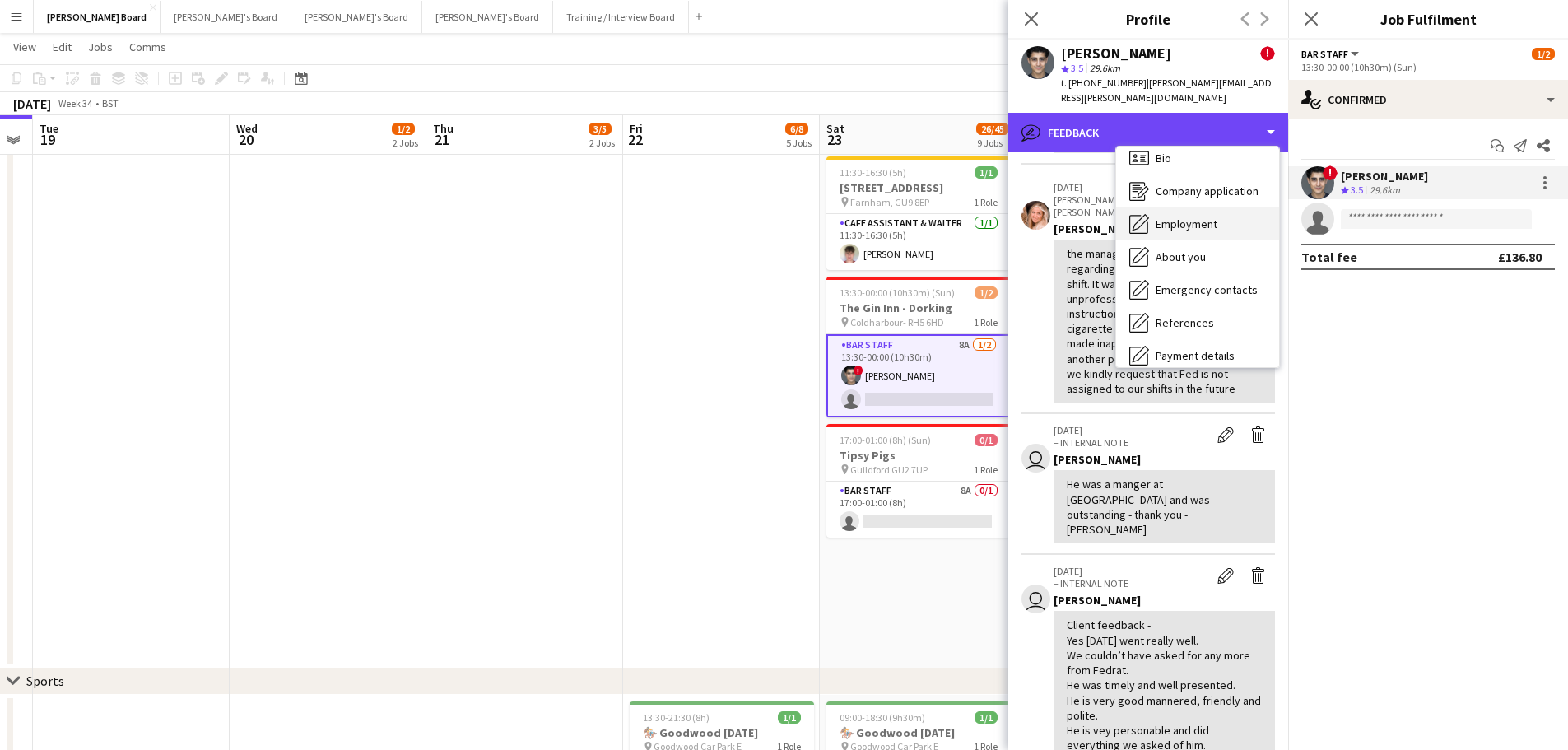
scroll to position [0, 0]
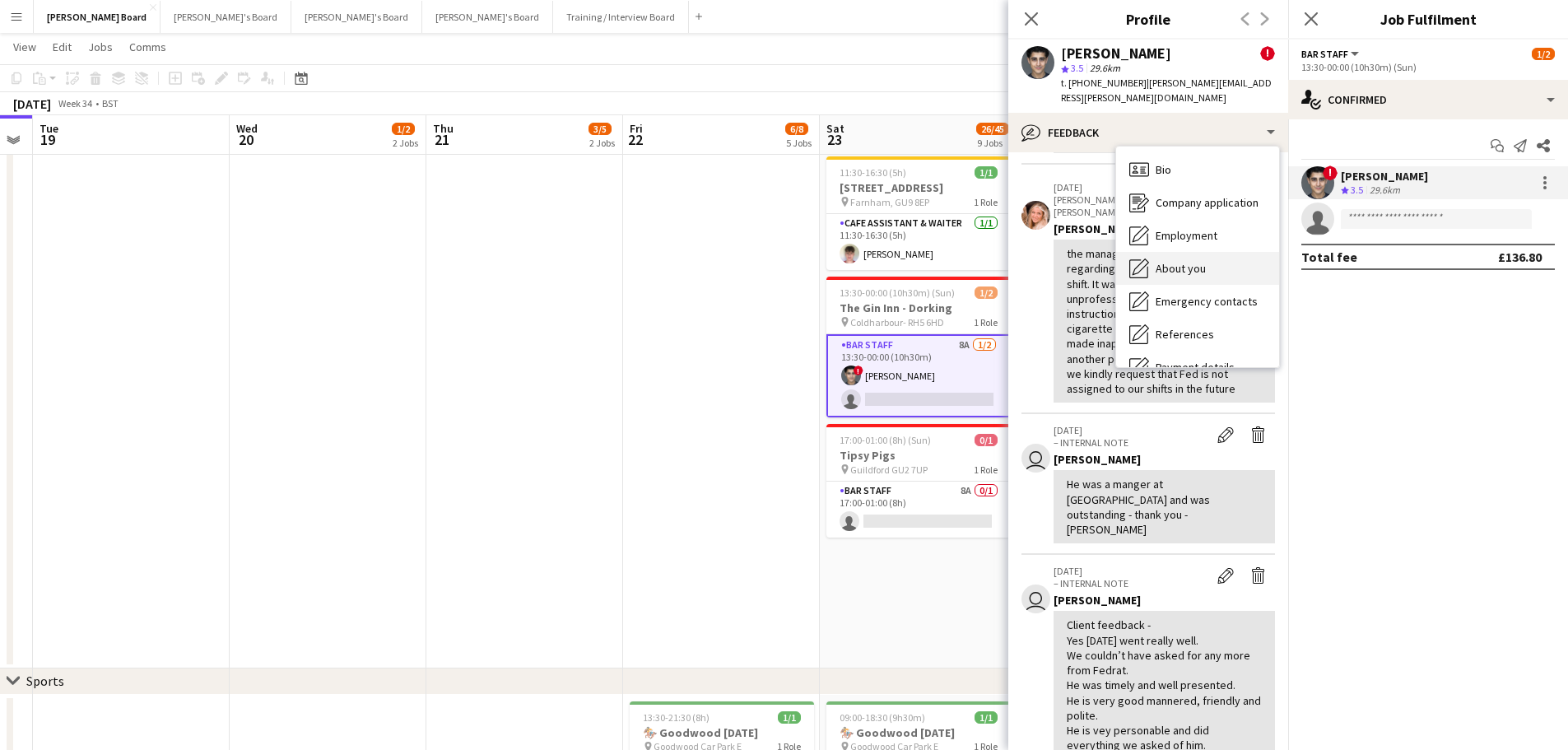
click at [1196, 266] on div "About you About you" at bounding box center [1198, 269] width 163 height 33
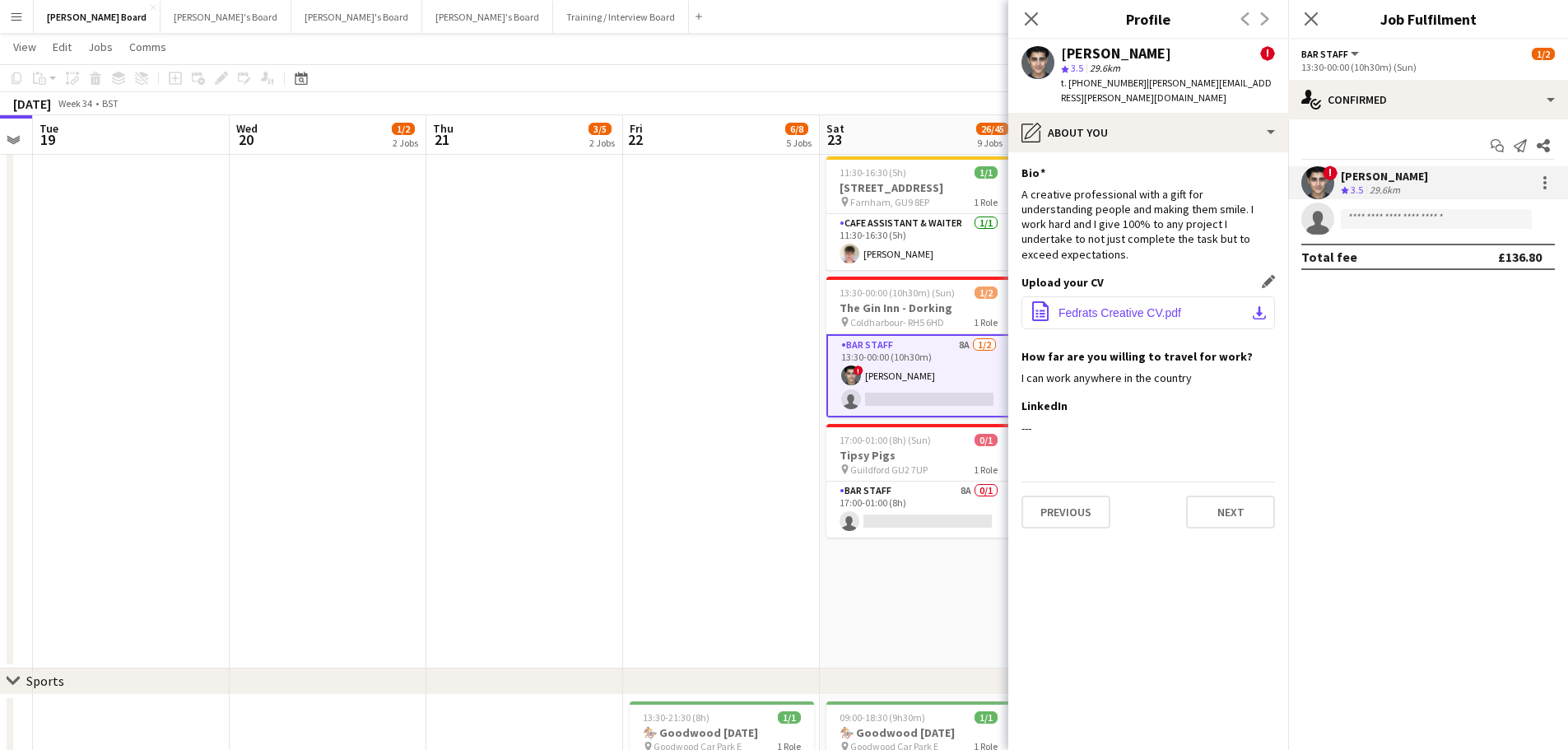
click at [1145, 306] on span "Fedrats Creative CV.pdf" at bounding box center [1120, 312] width 123 height 13
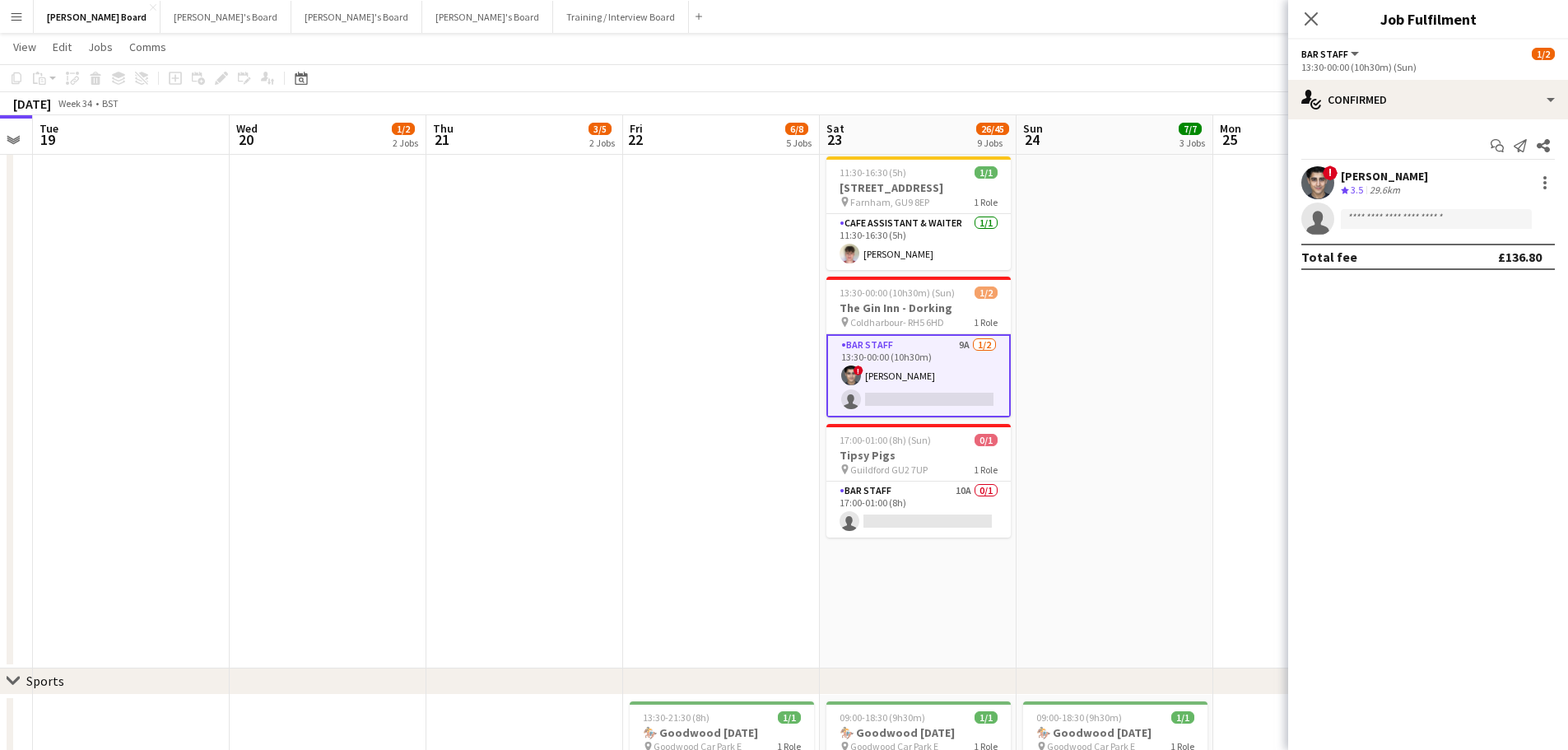
click at [20, 9] on button "Menu" at bounding box center [16, 16] width 33 height 33
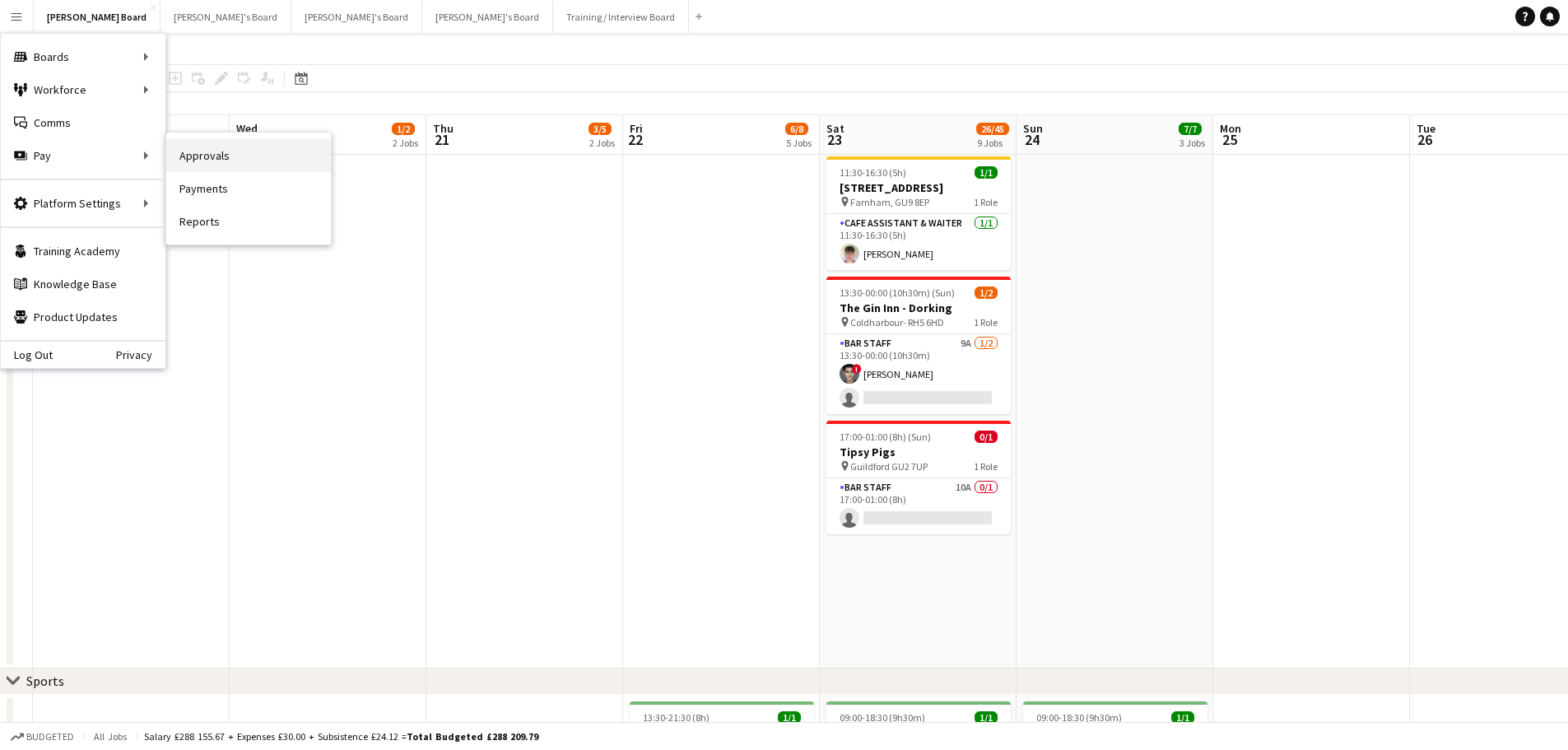
click at [229, 148] on link "Approvals" at bounding box center [249, 155] width 165 height 33
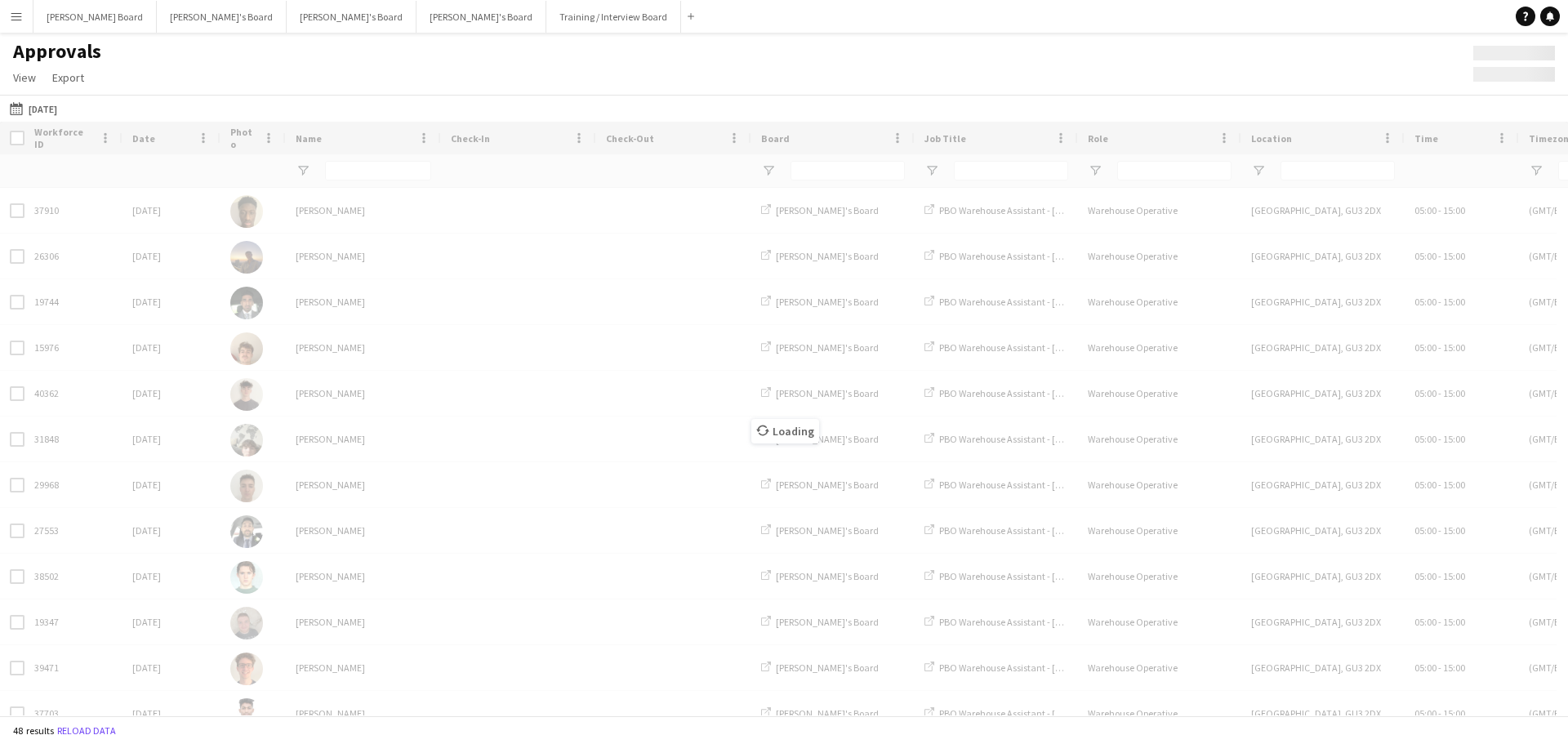
type input "**"
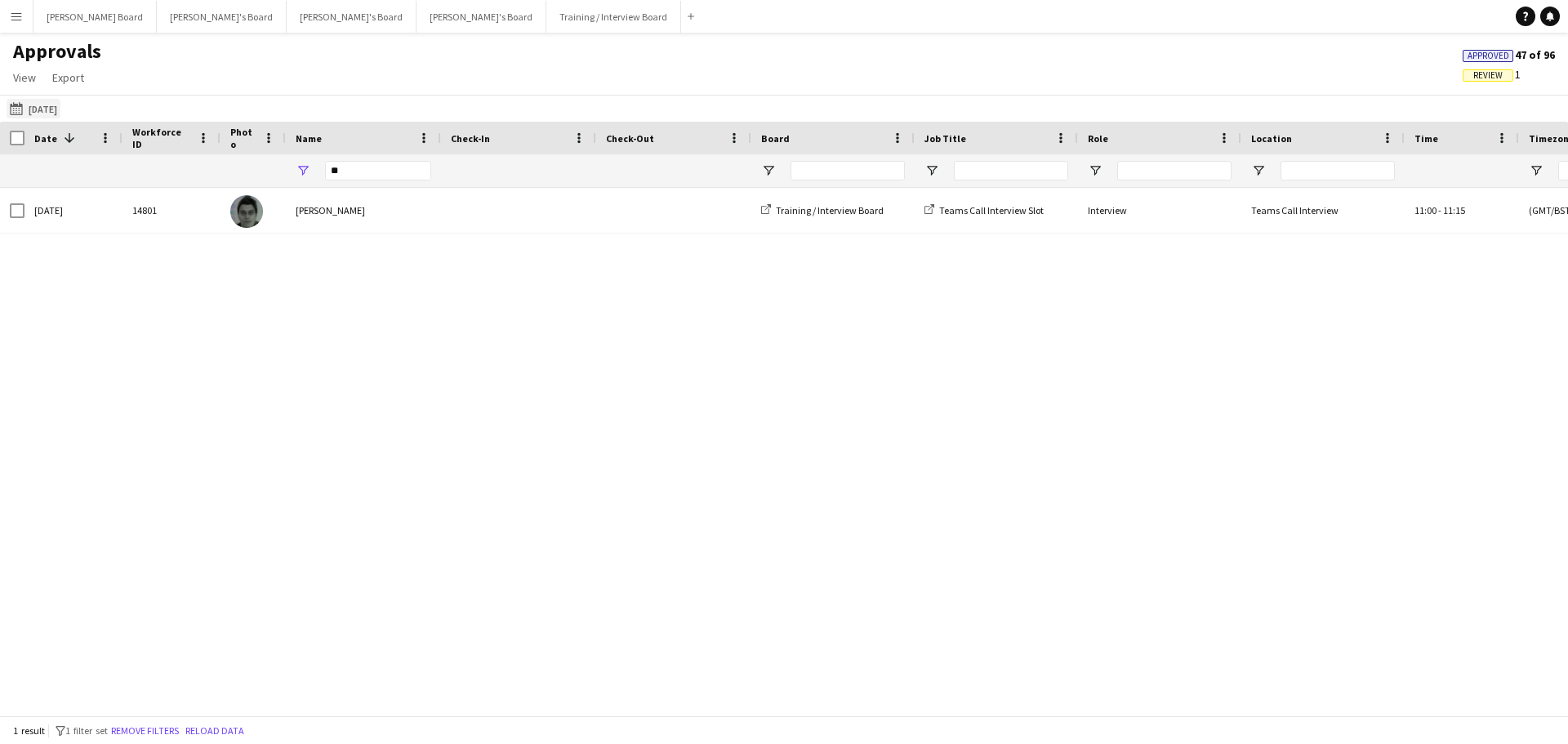
click at [52, 107] on button "[DATE] [DATE]" at bounding box center [33, 108] width 54 height 20
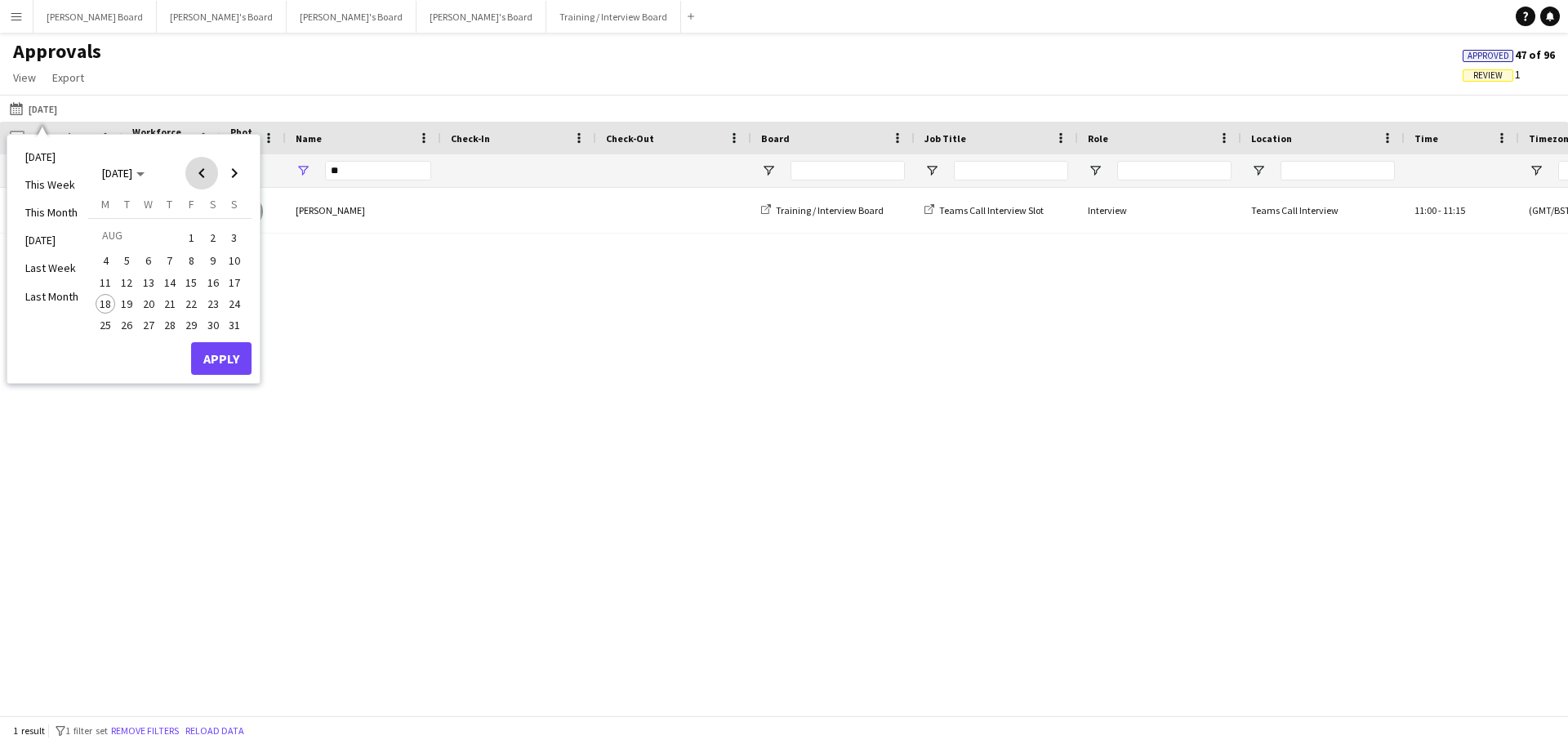
click at [201, 175] on span "Previous month" at bounding box center [202, 173] width 32 height 32
click at [223, 171] on span "Next month" at bounding box center [234, 173] width 32 height 32
click at [129, 254] on span "1" at bounding box center [127, 257] width 20 height 20
click at [225, 173] on span "Next month" at bounding box center [234, 173] width 32 height 32
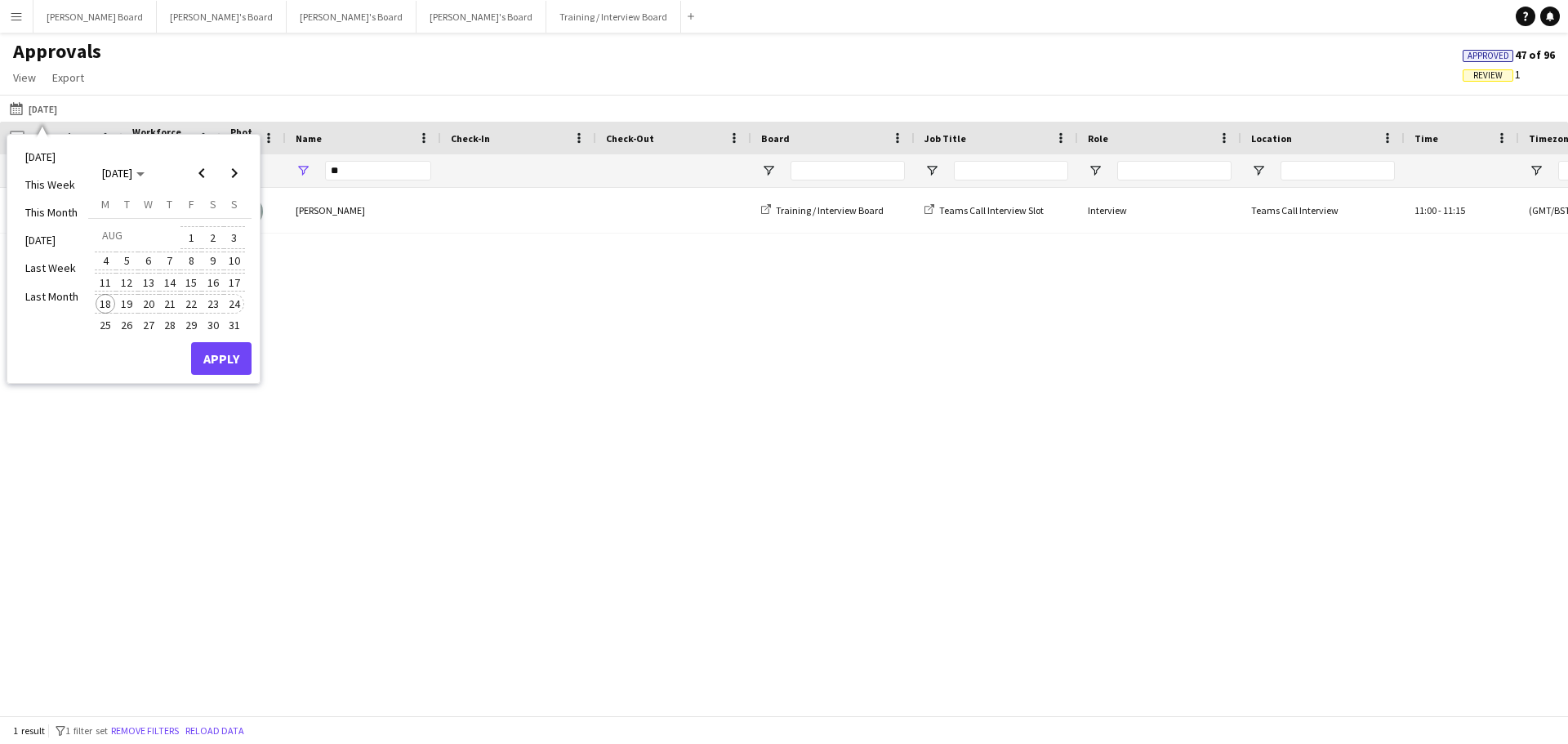
click at [231, 305] on span "24" at bounding box center [234, 303] width 20 height 20
click at [104, 305] on span "18" at bounding box center [105, 303] width 20 height 20
click at [203, 173] on span "Previous month" at bounding box center [202, 173] width 32 height 32
click at [123, 257] on span "1" at bounding box center [127, 257] width 20 height 20
click at [123, 256] on span "1" at bounding box center [127, 257] width 20 height 20
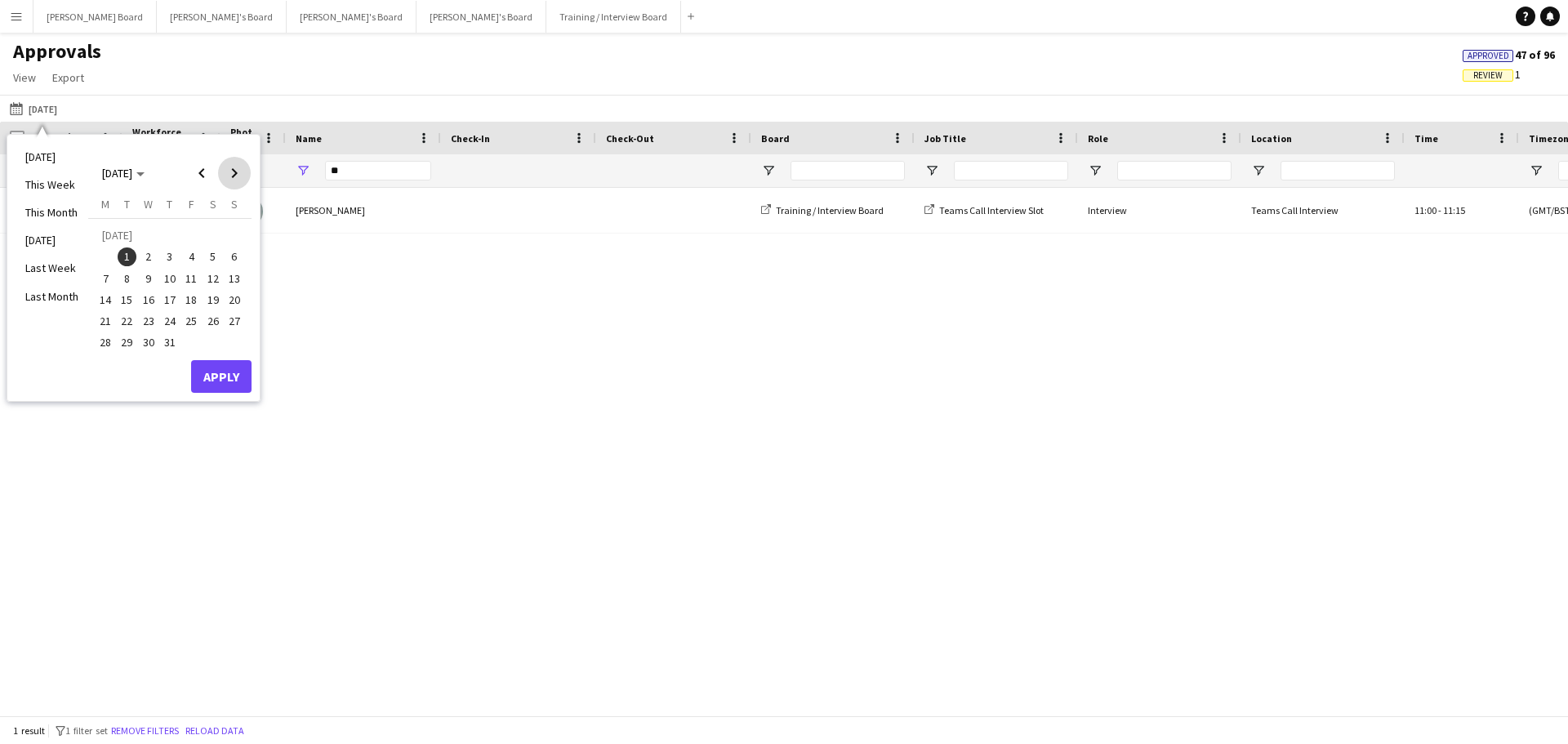
click at [233, 175] on span "Next month" at bounding box center [234, 173] width 32 height 32
click at [112, 302] on span "18" at bounding box center [105, 303] width 20 height 20
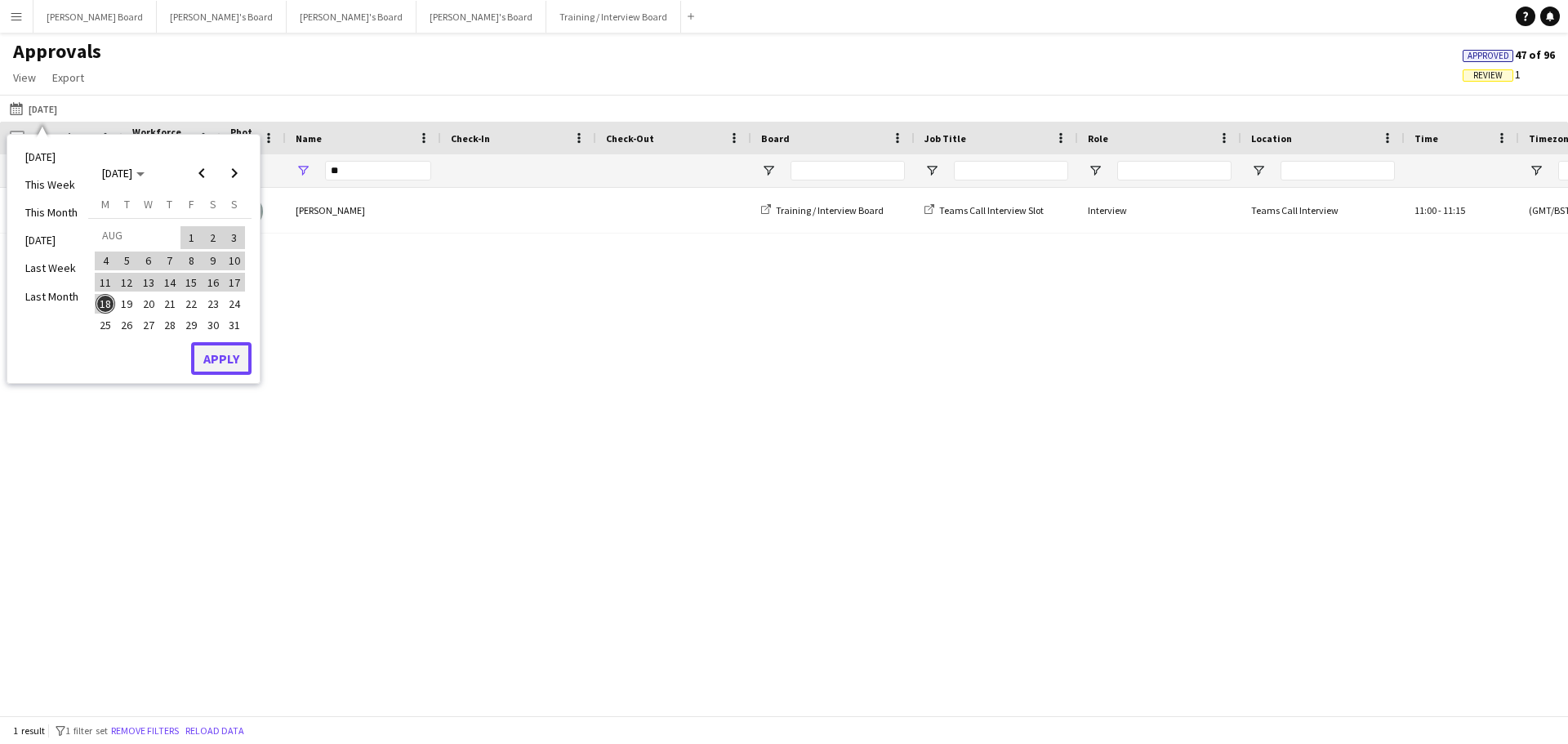
click at [223, 363] on button "Apply" at bounding box center [220, 358] width 60 height 32
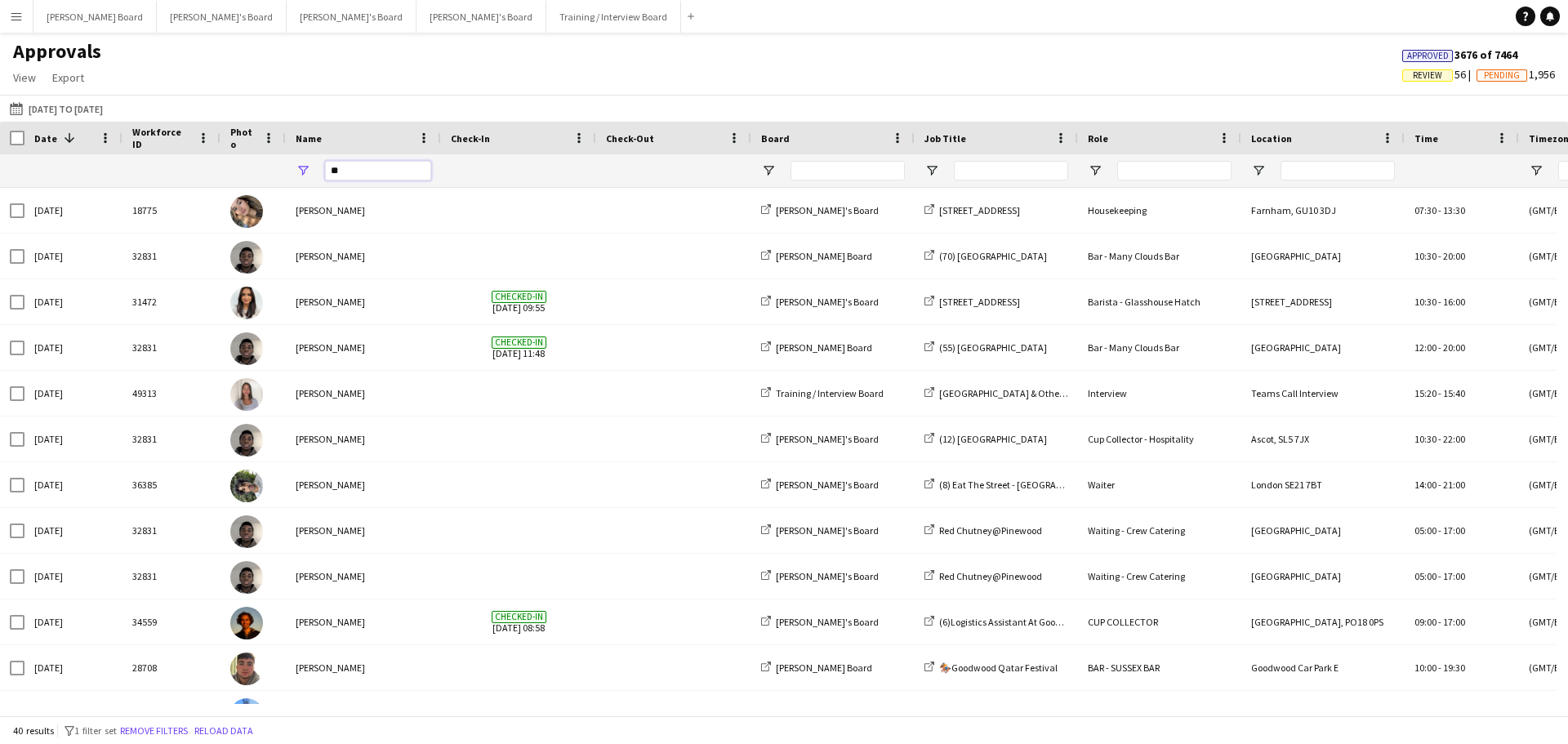
drag, startPoint x: 365, startPoint y: 175, endPoint x: 293, endPoint y: 172, distance: 72.1
click at [293, 172] on div "**" at bounding box center [363, 170] width 155 height 32
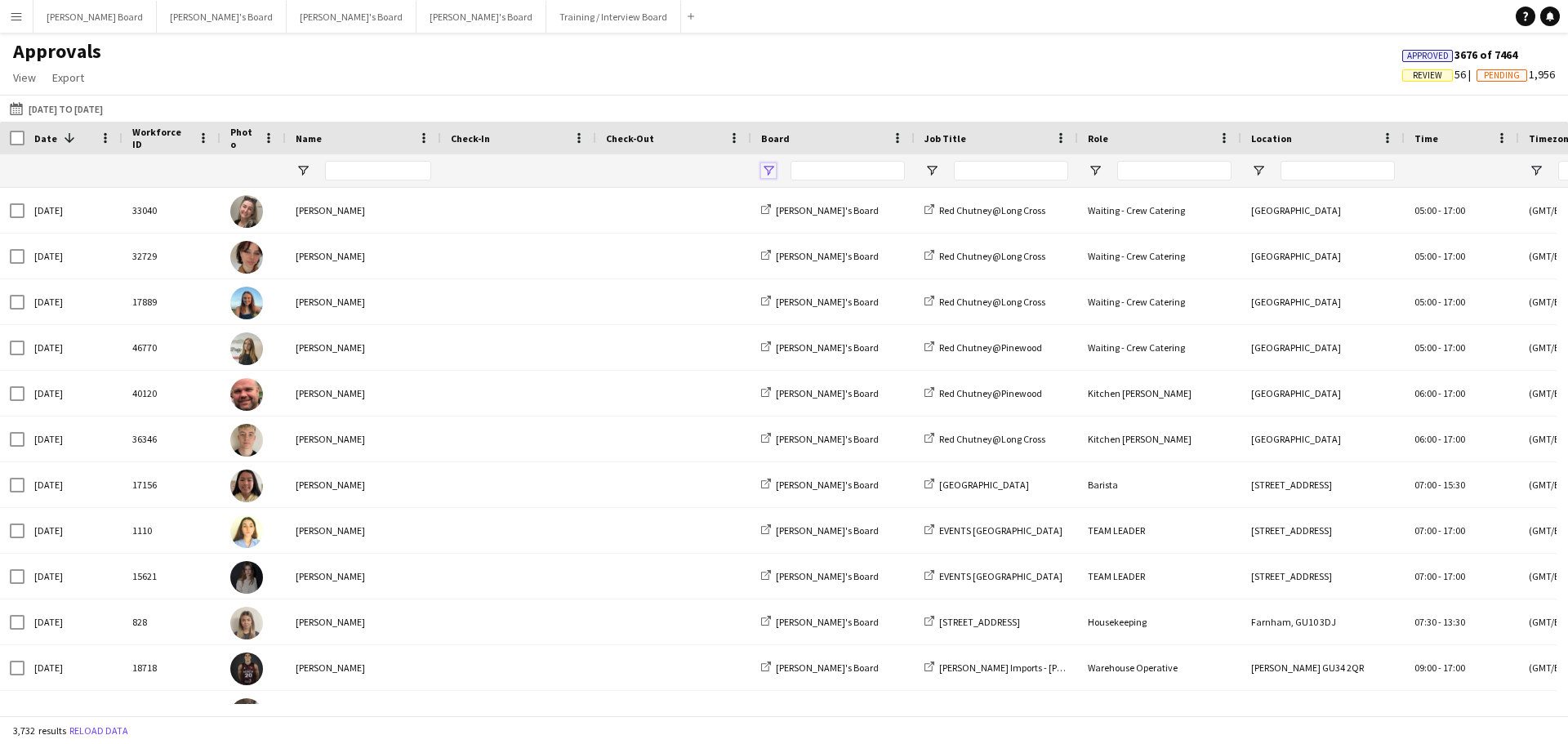
click at [768, 175] on span "Open Filter Menu" at bounding box center [768, 170] width 14 height 14
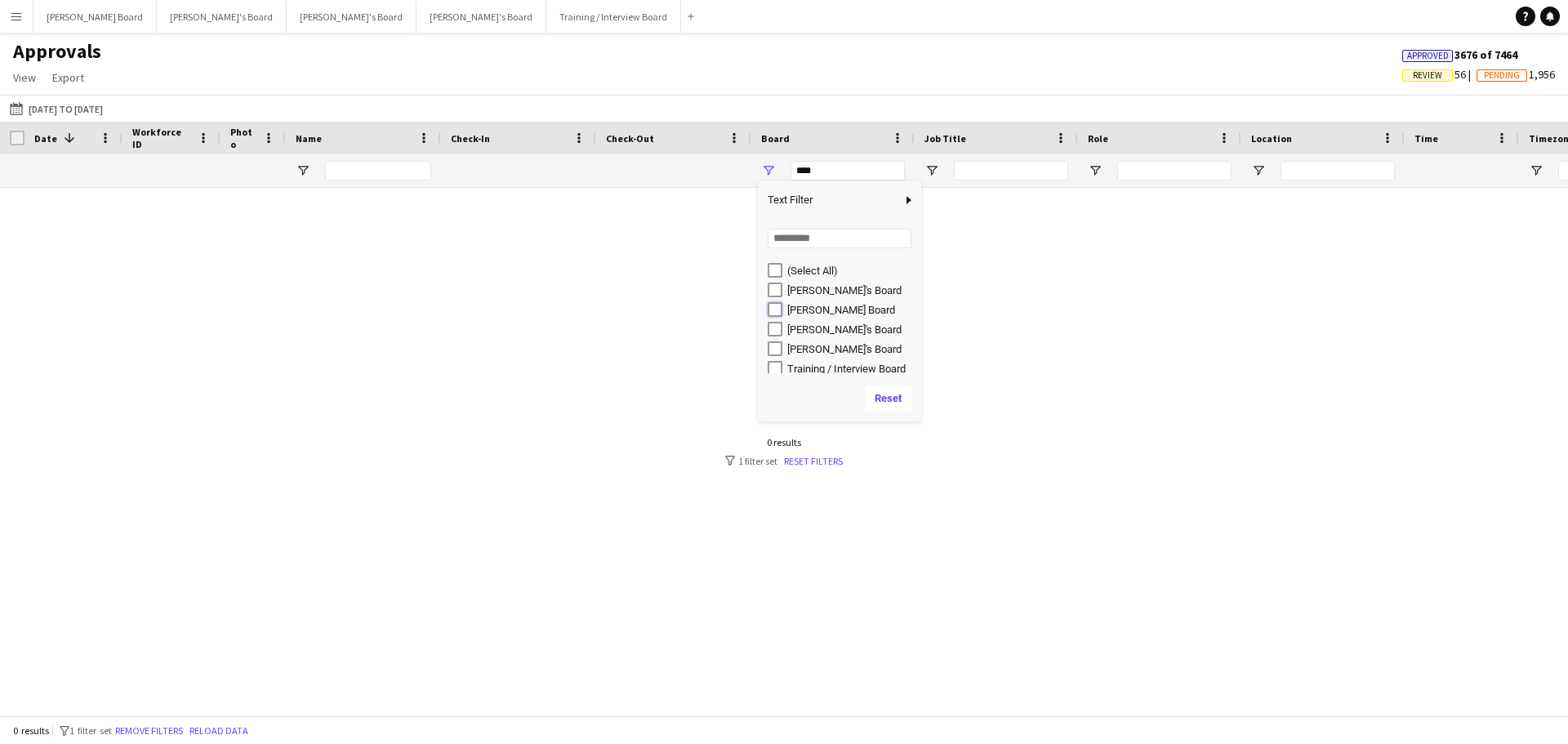
type input "**********"
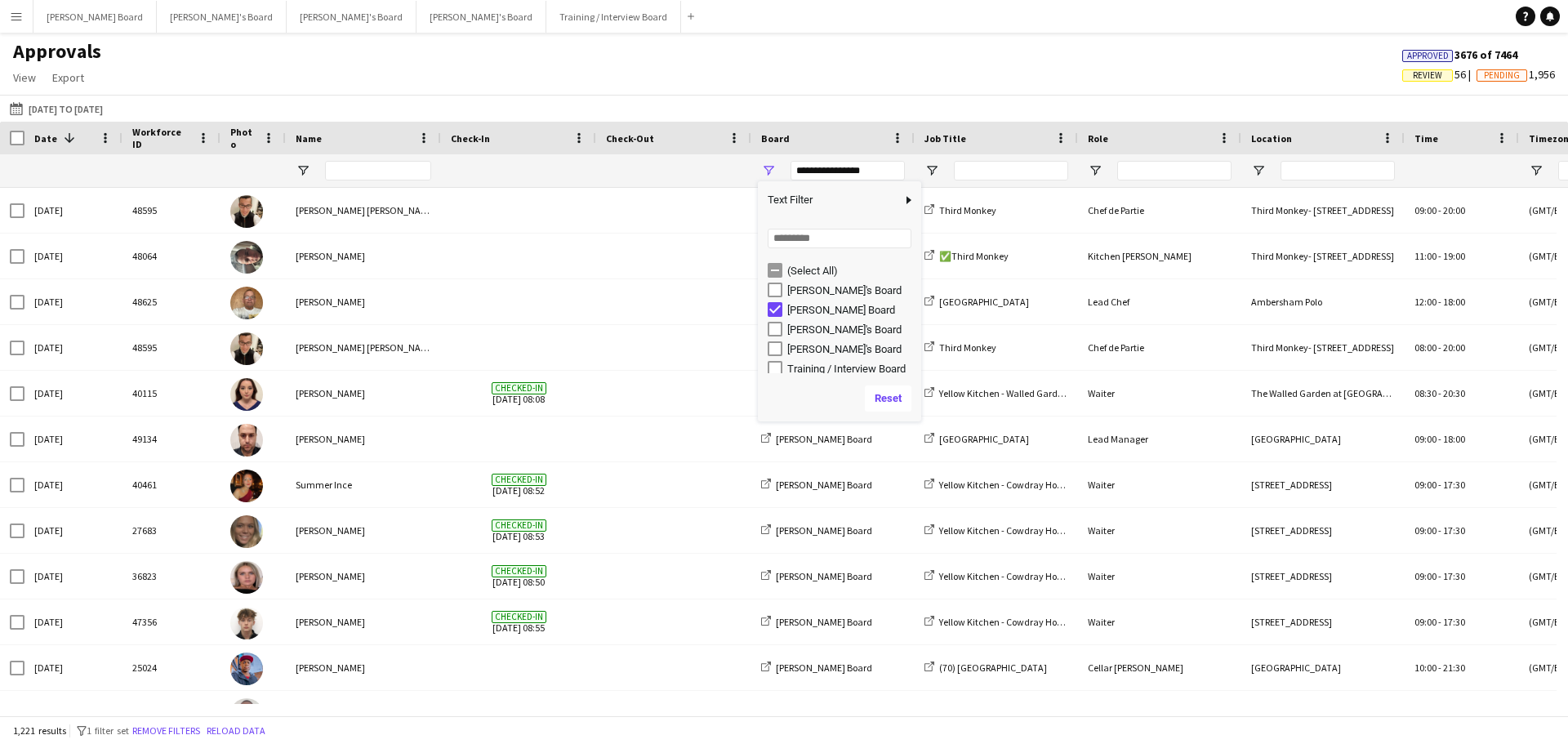
click at [803, 63] on div "Approvals View Customise view Customise filters Reset Filters Reset View Reset …" at bounding box center [784, 66] width 1568 height 55
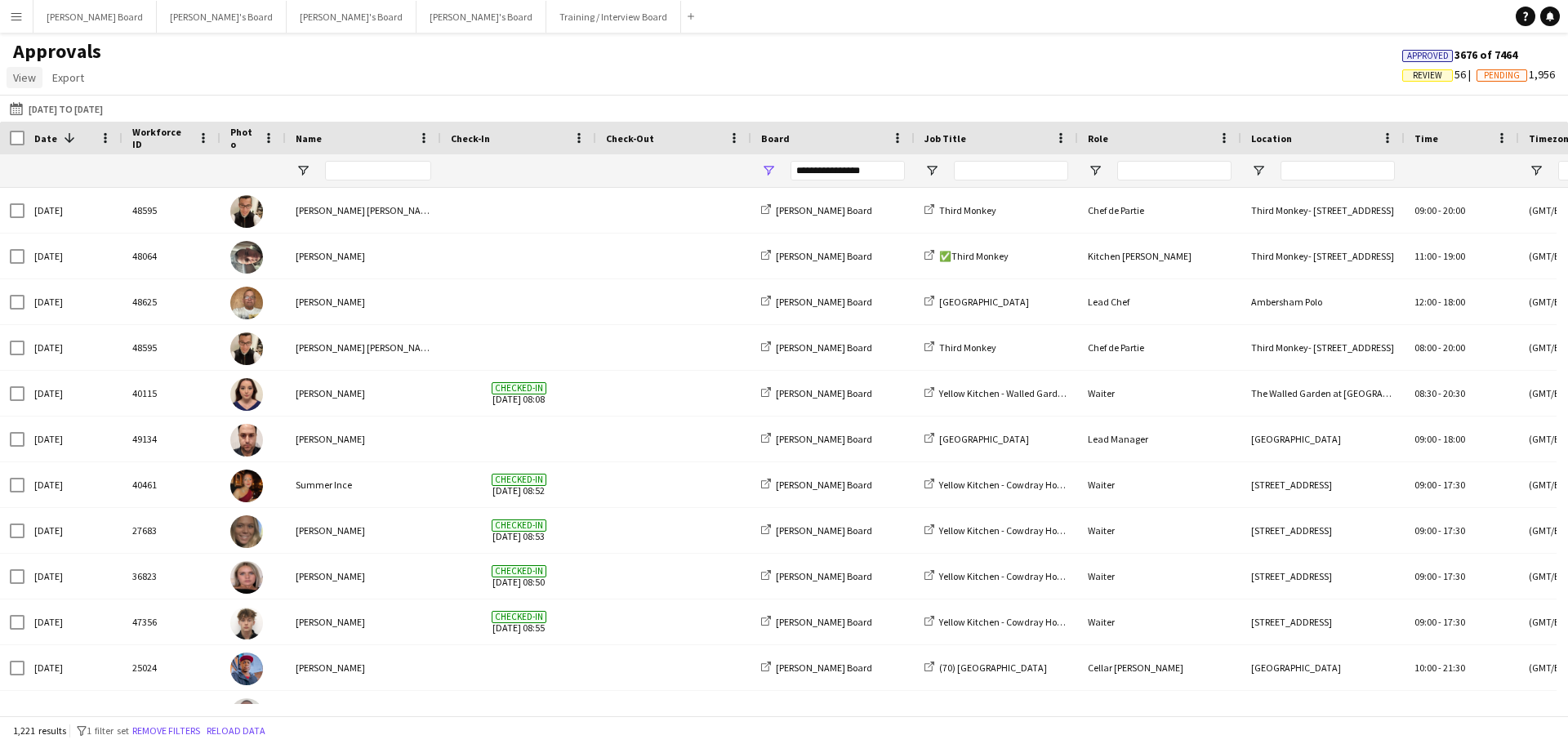
click at [30, 76] on span "View" at bounding box center [24, 77] width 23 height 14
click at [37, 112] on span "Customise view" at bounding box center [59, 112] width 77 height 14
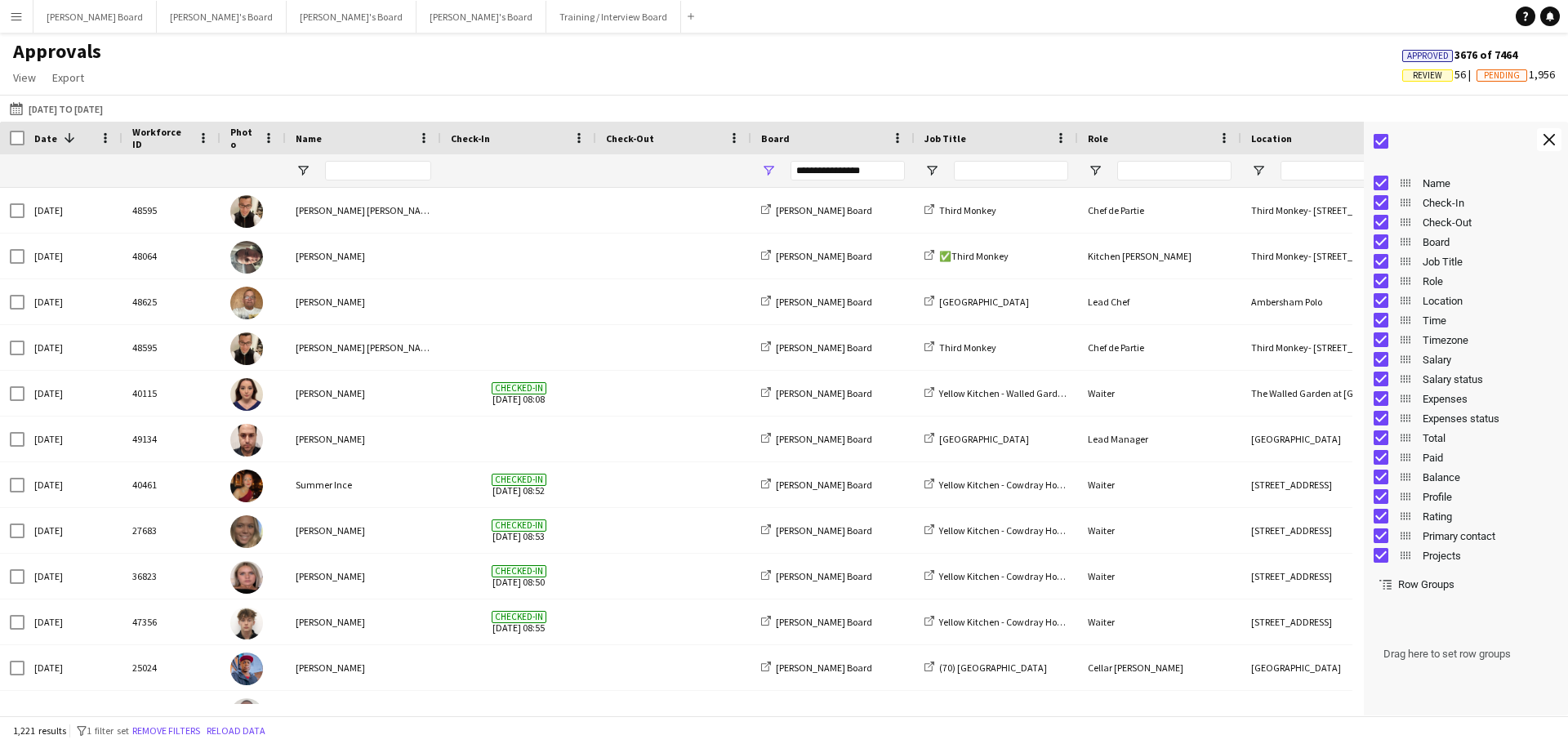
scroll to position [73, 0]
click at [1273, 88] on div "Approvals View Customise view Customise filters Reset Filters Reset View Reset …" at bounding box center [784, 66] width 1568 height 55
click at [1539, 142] on button "Close tool panel" at bounding box center [1548, 140] width 25 height 23
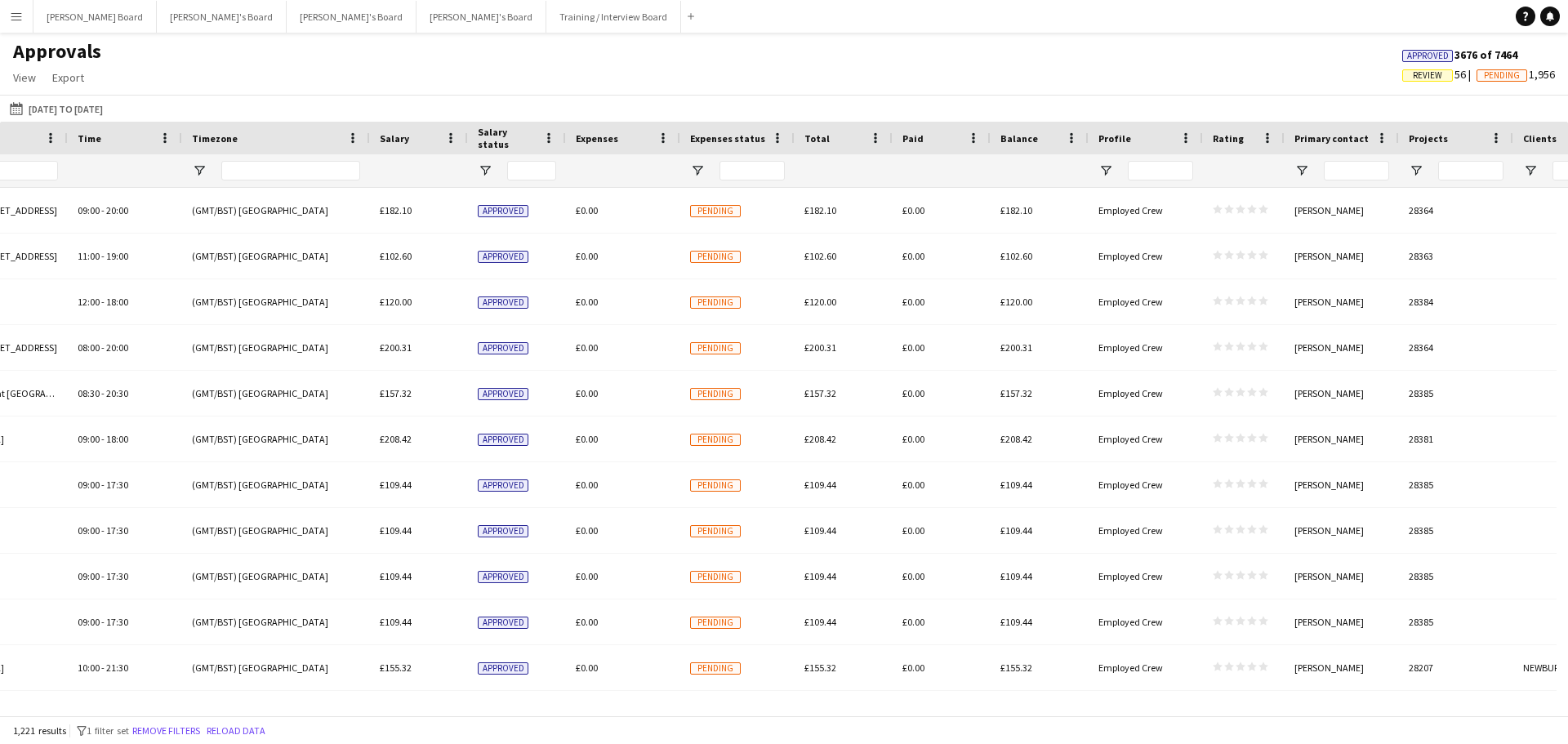
scroll to position [0, 0]
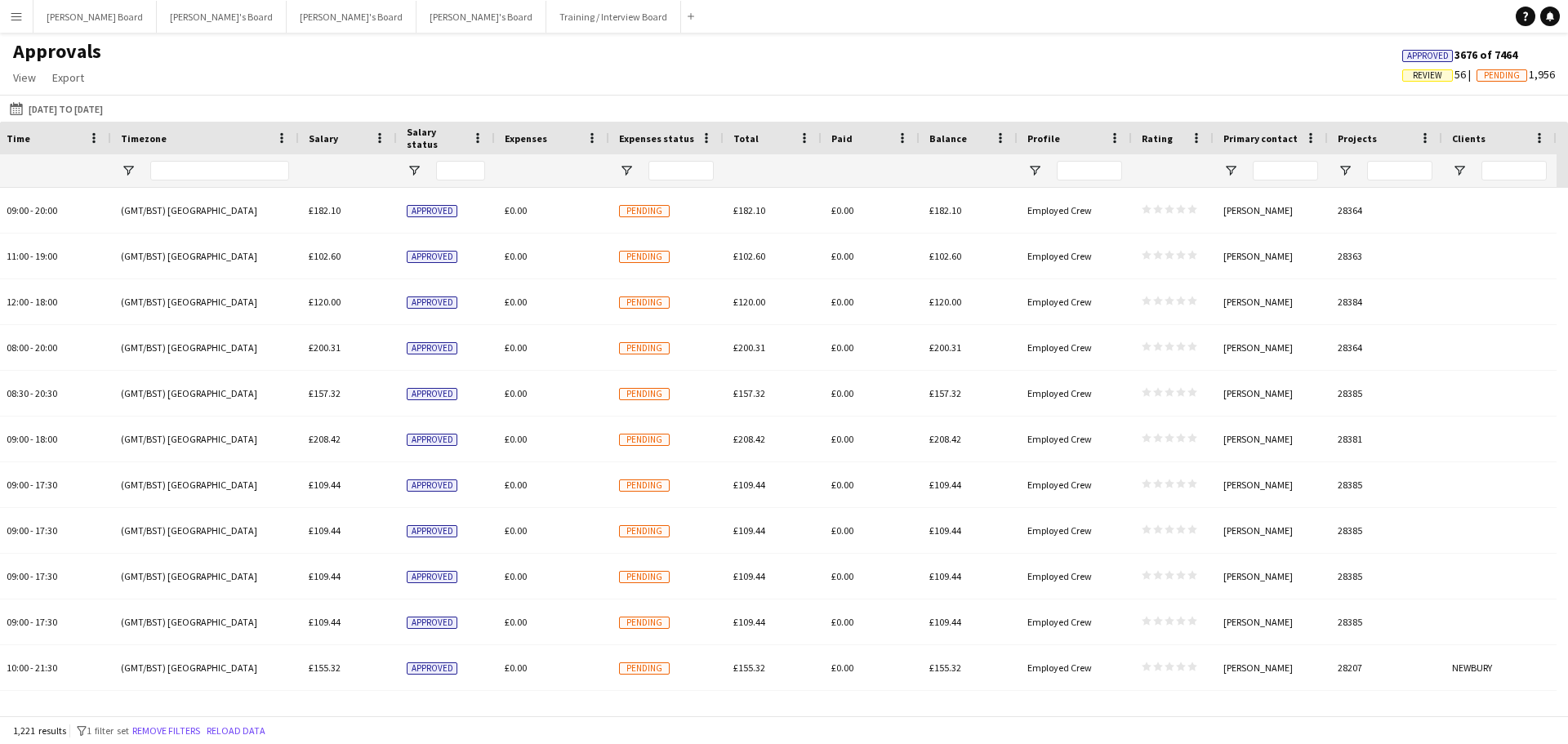
click at [1181, 130] on div "Rating" at bounding box center [1163, 138] width 43 height 25
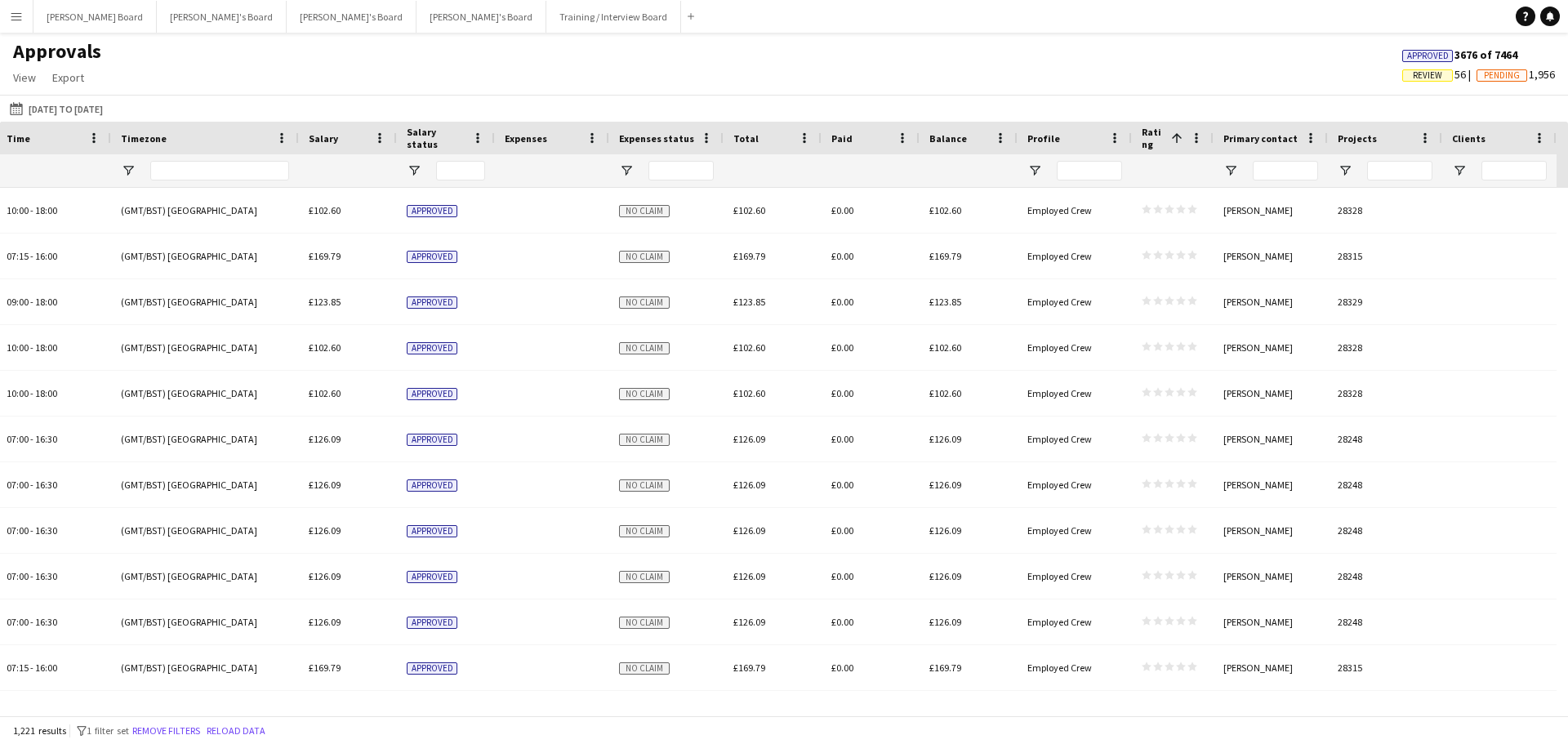
click at [1179, 131] on span at bounding box center [1176, 137] width 14 height 14
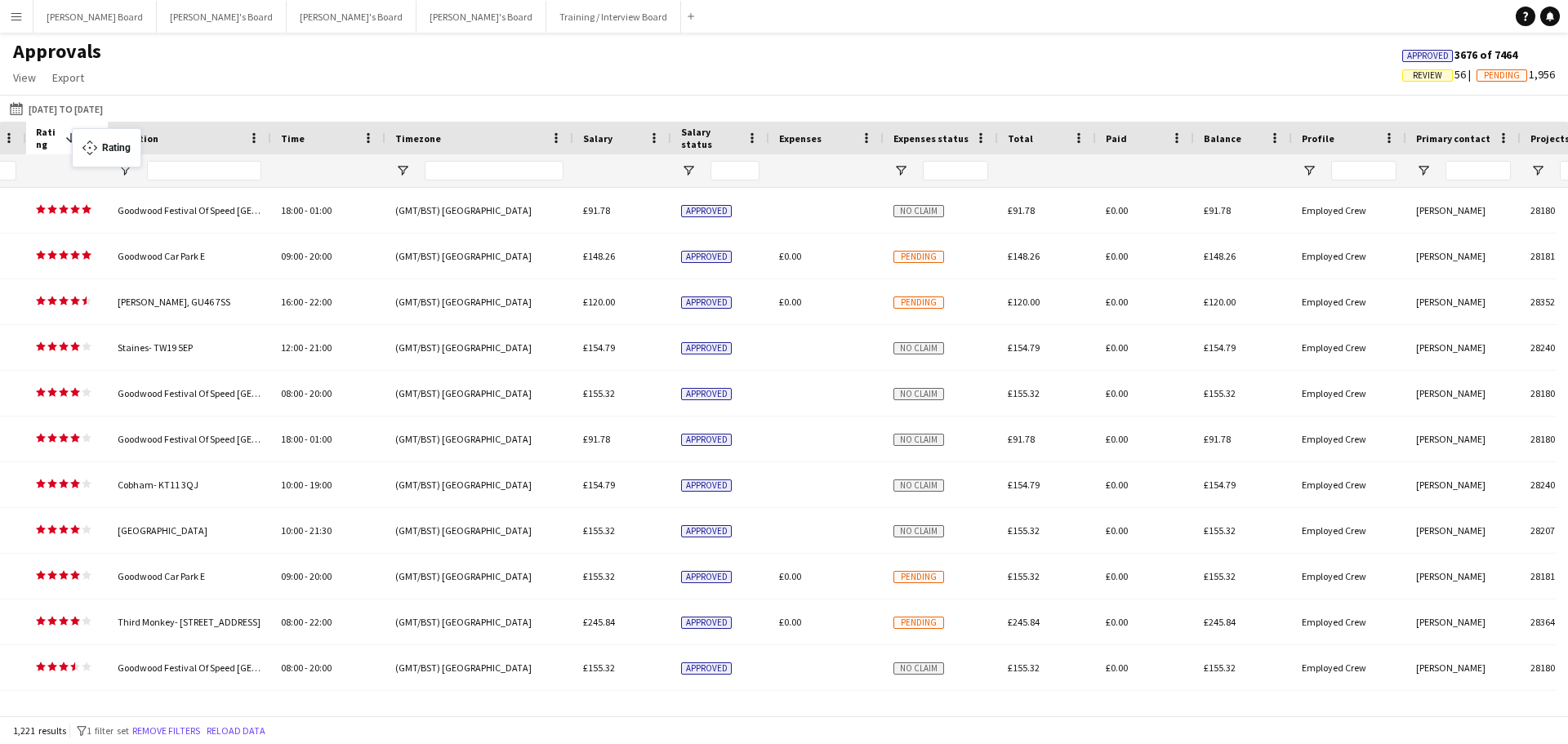
drag, startPoint x: 1339, startPoint y: 137, endPoint x: 80, endPoint y: 138, distance: 1259.0
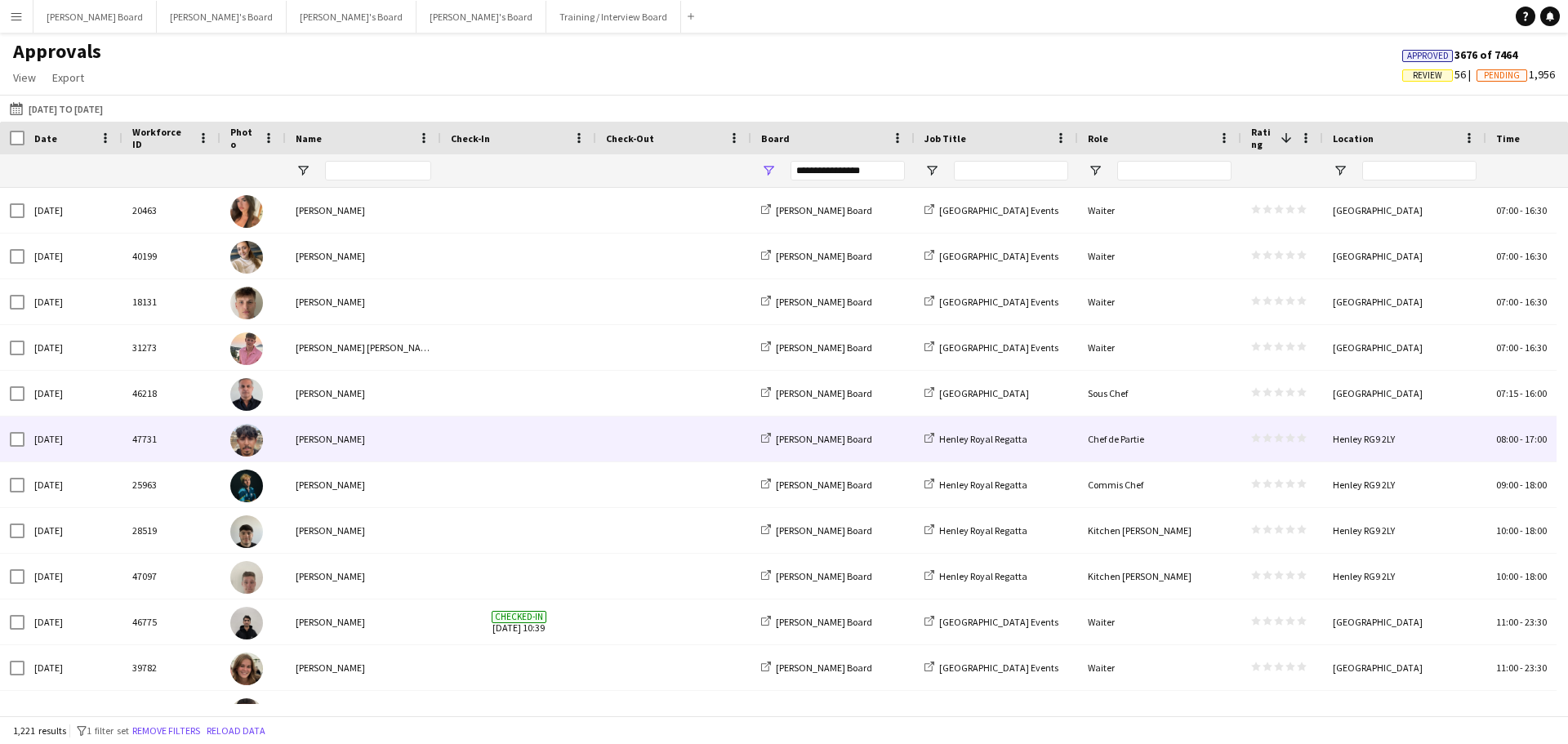
drag, startPoint x: 322, startPoint y: 462, endPoint x: 323, endPoint y: 449, distance: 13.0
click at [312, 433] on div "[PERSON_NAME]" at bounding box center [363, 438] width 155 height 45
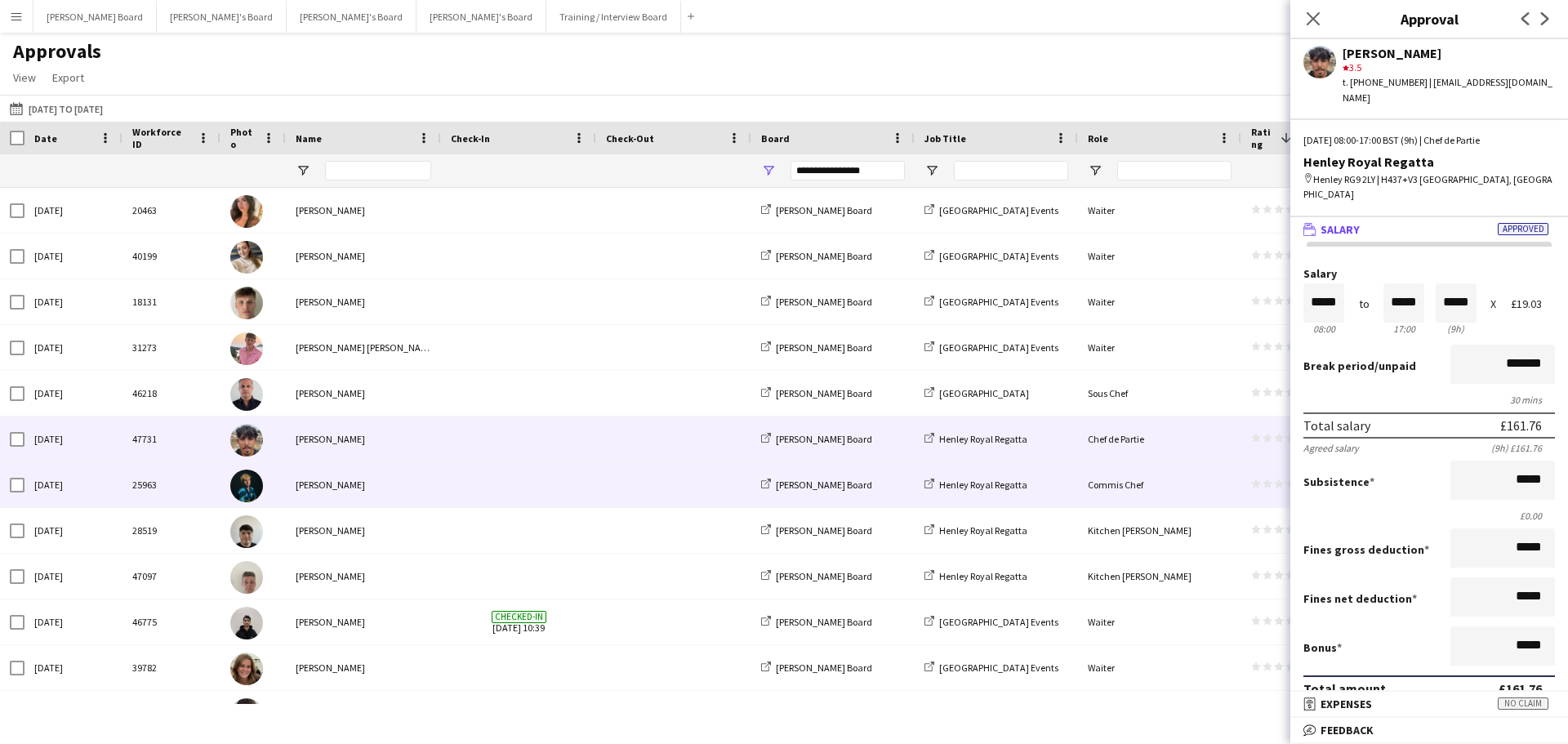
click at [306, 518] on div "[PERSON_NAME]" at bounding box center [363, 530] width 155 height 45
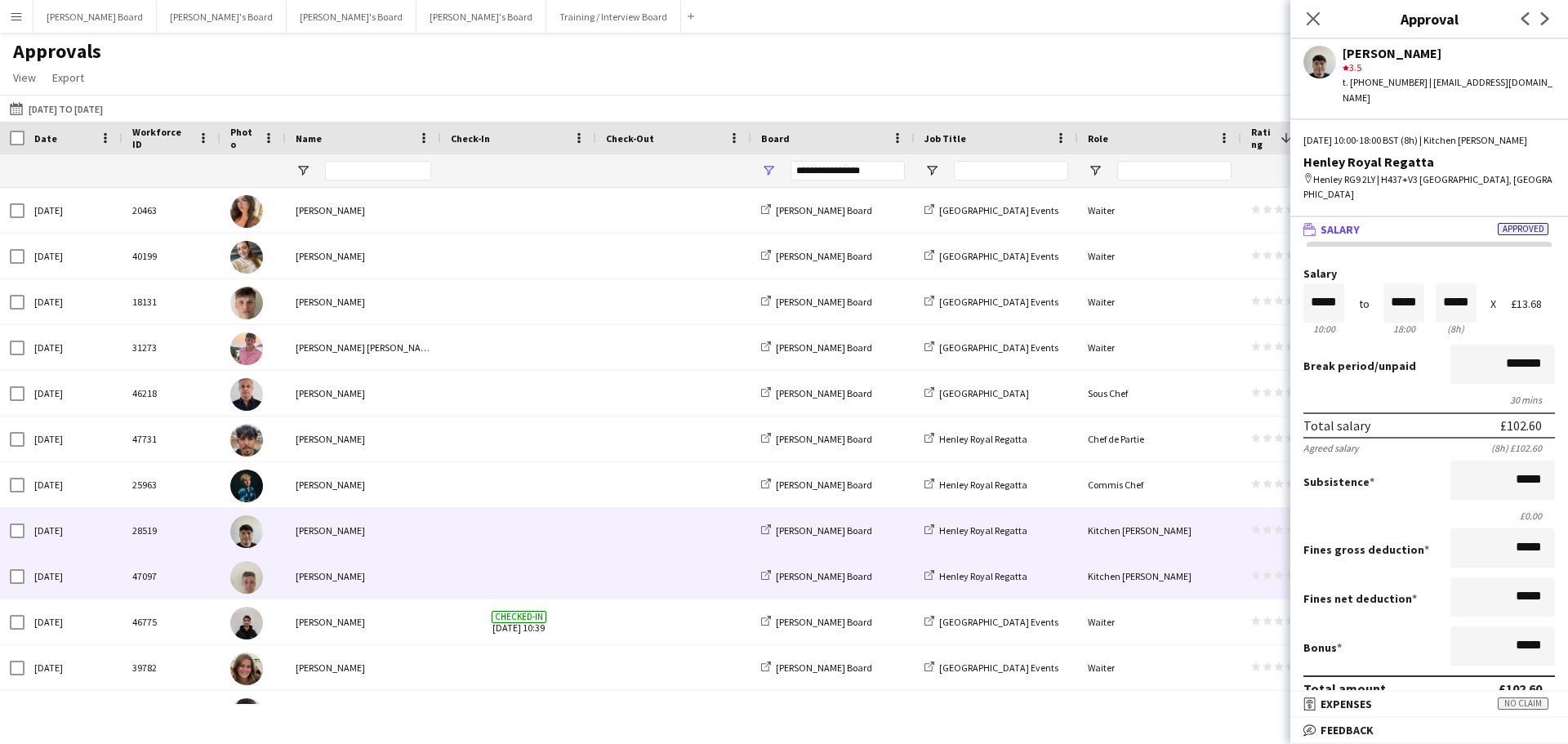
click at [334, 574] on div "[PERSON_NAME]" at bounding box center [363, 575] width 155 height 45
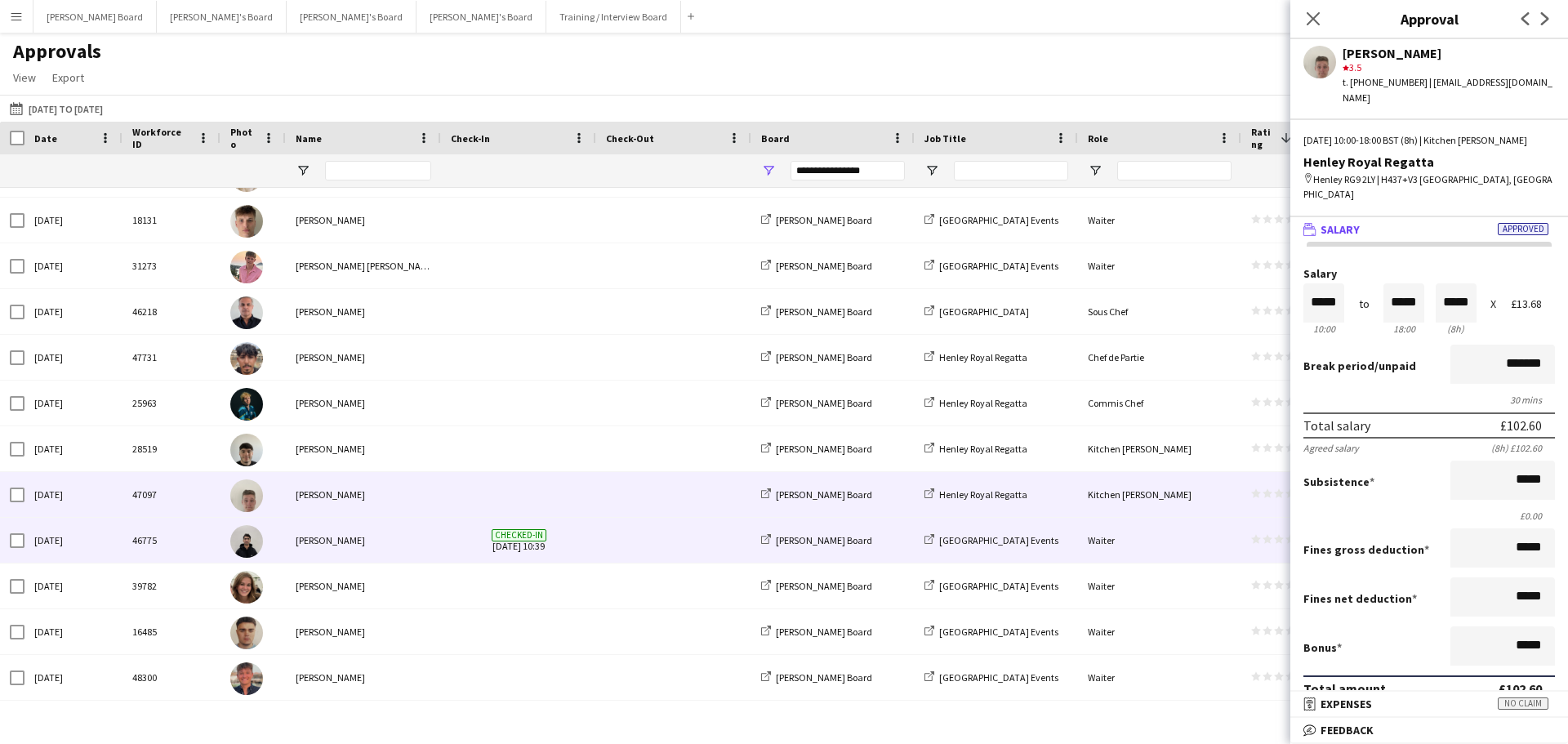
click at [341, 540] on div "[PERSON_NAME]" at bounding box center [363, 540] width 155 height 45
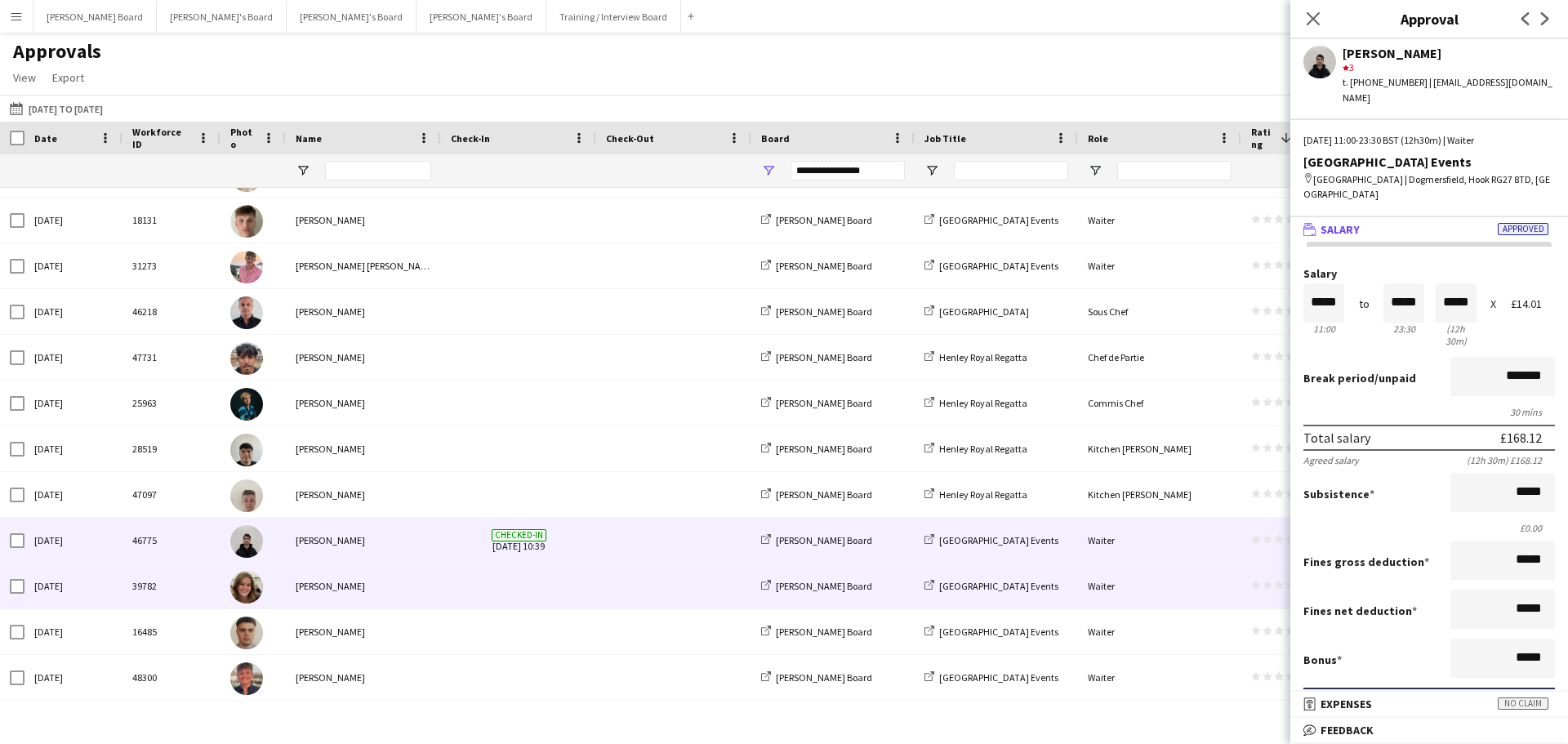
click at [356, 591] on div "[PERSON_NAME]" at bounding box center [363, 586] width 155 height 45
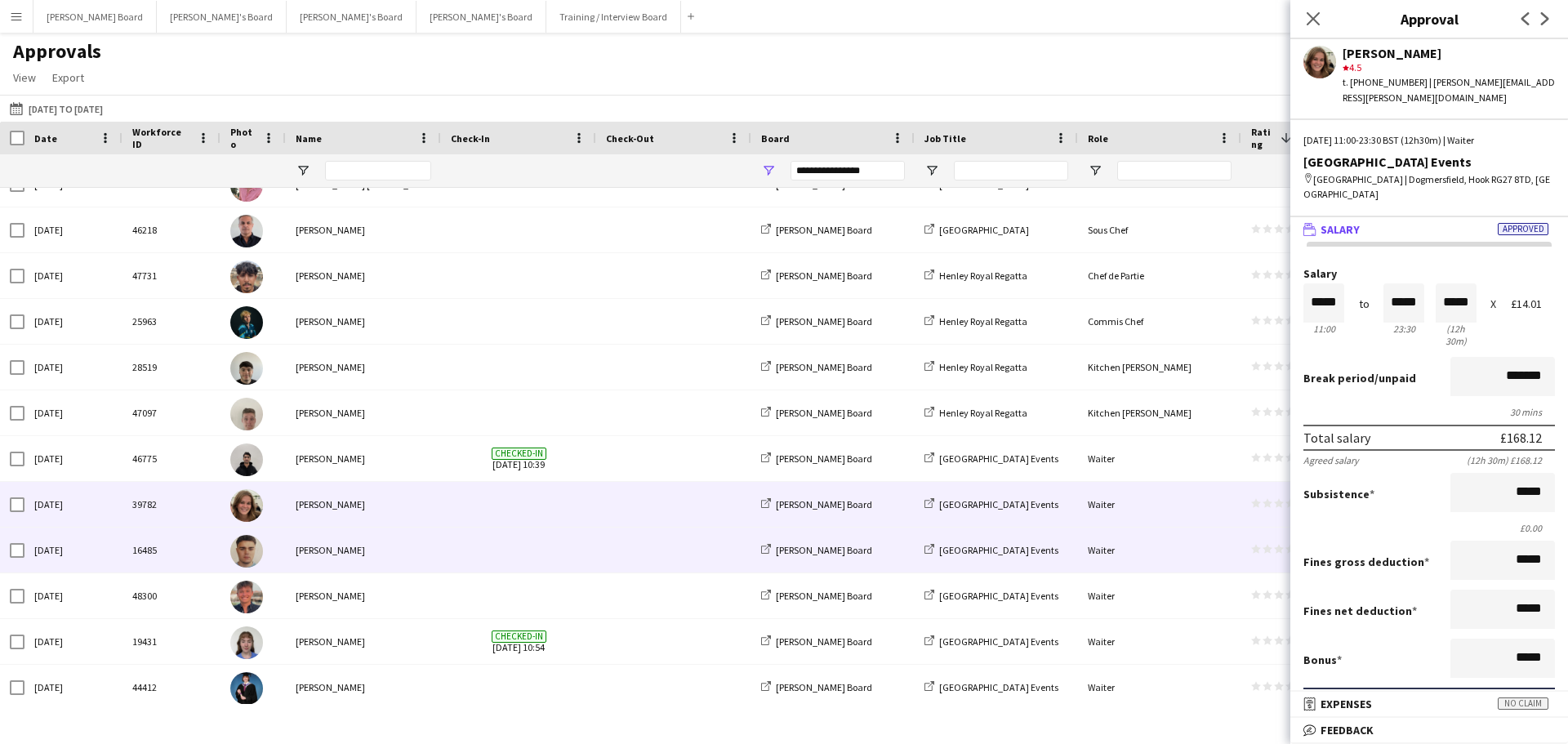
click at [369, 547] on div "[PERSON_NAME]" at bounding box center [363, 550] width 155 height 45
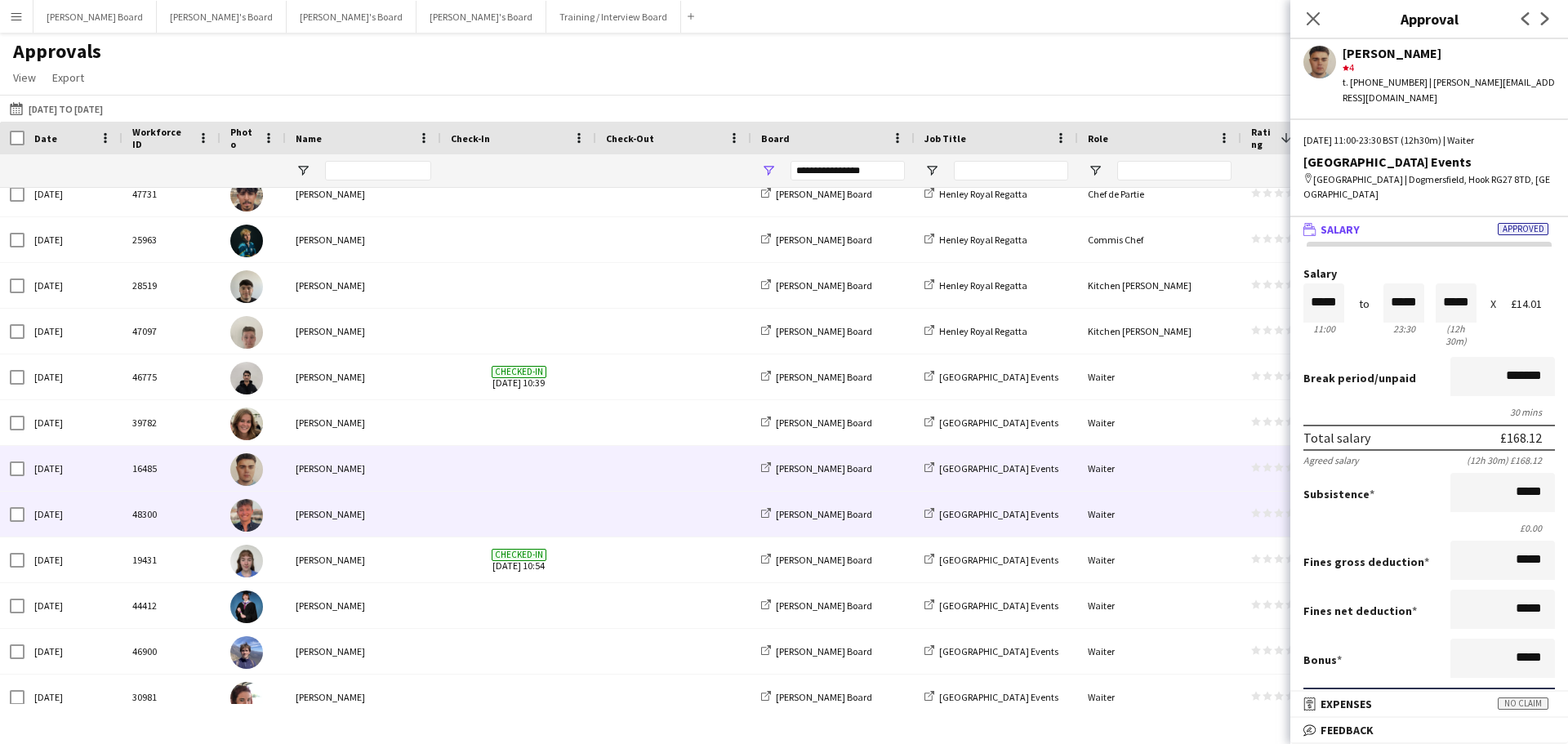
click at [538, 505] on span at bounding box center [518, 513] width 135 height 45
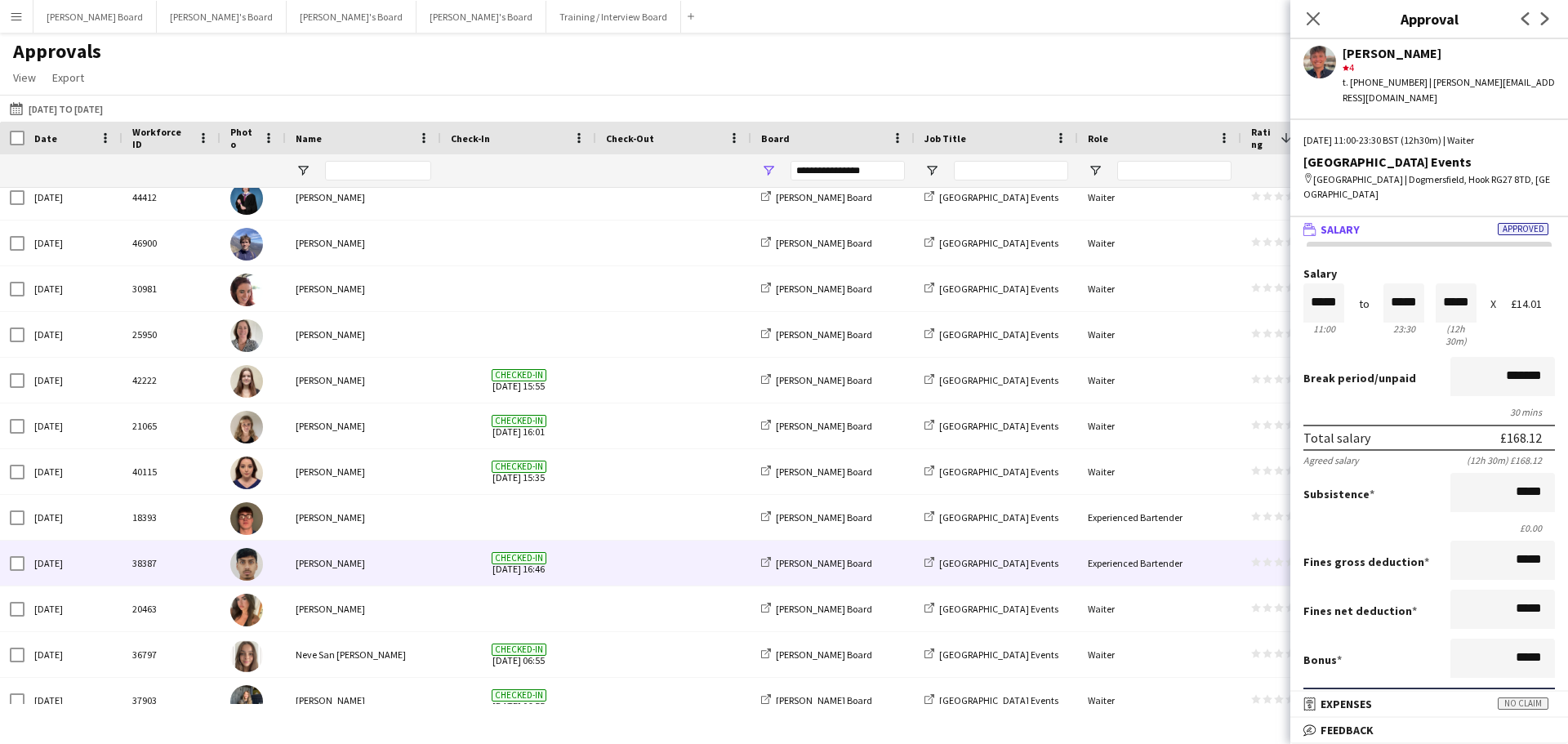
click at [544, 578] on span "Checked-in [DATE] 16:46" at bounding box center [518, 563] width 135 height 45
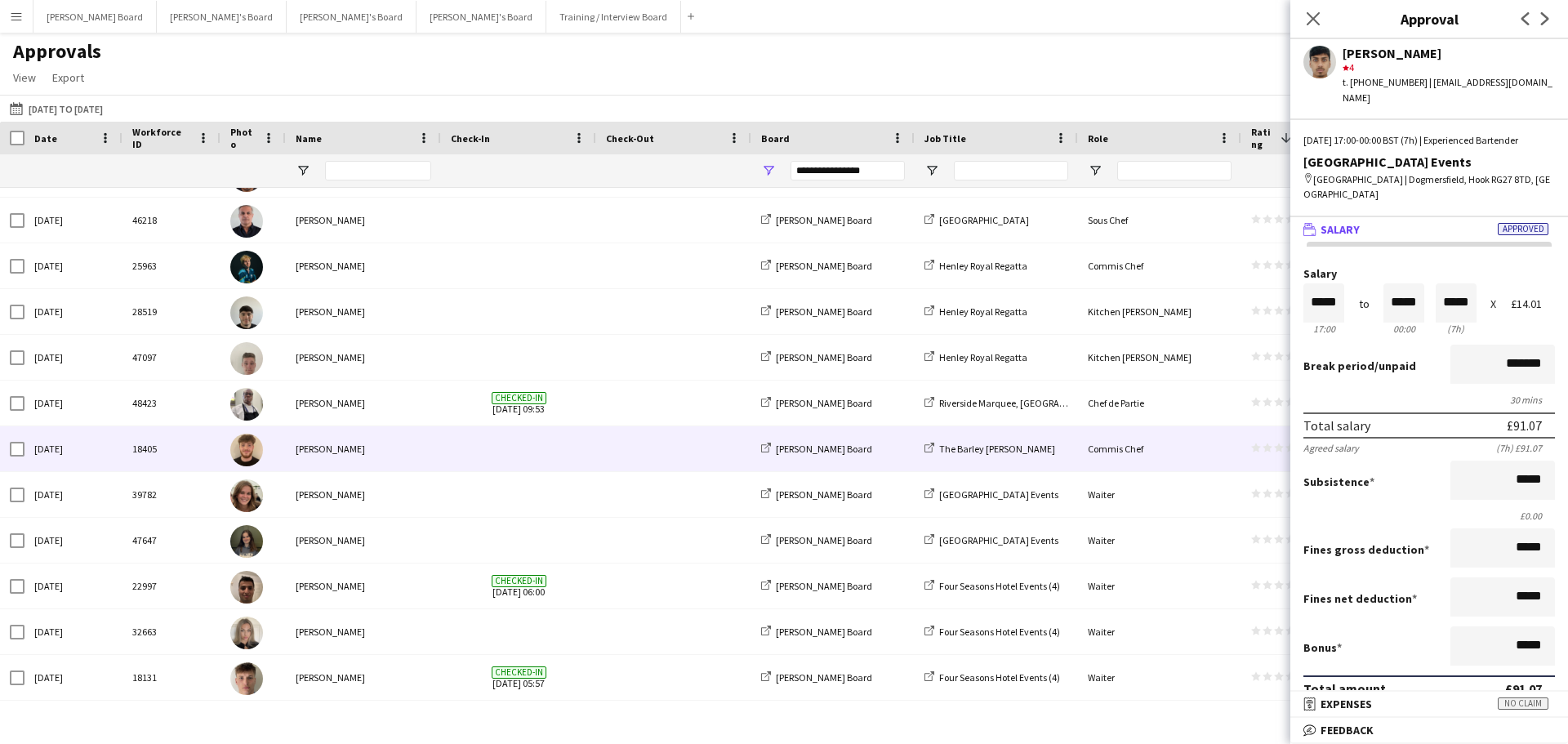
click at [502, 448] on span at bounding box center [518, 449] width 135 height 45
click at [933, 168] on span "Open Filter Menu" at bounding box center [931, 170] width 14 height 14
click at [919, 49] on div "Approvals View Customise view Customise filters Reset Filters Reset View Reset …" at bounding box center [784, 66] width 1568 height 55
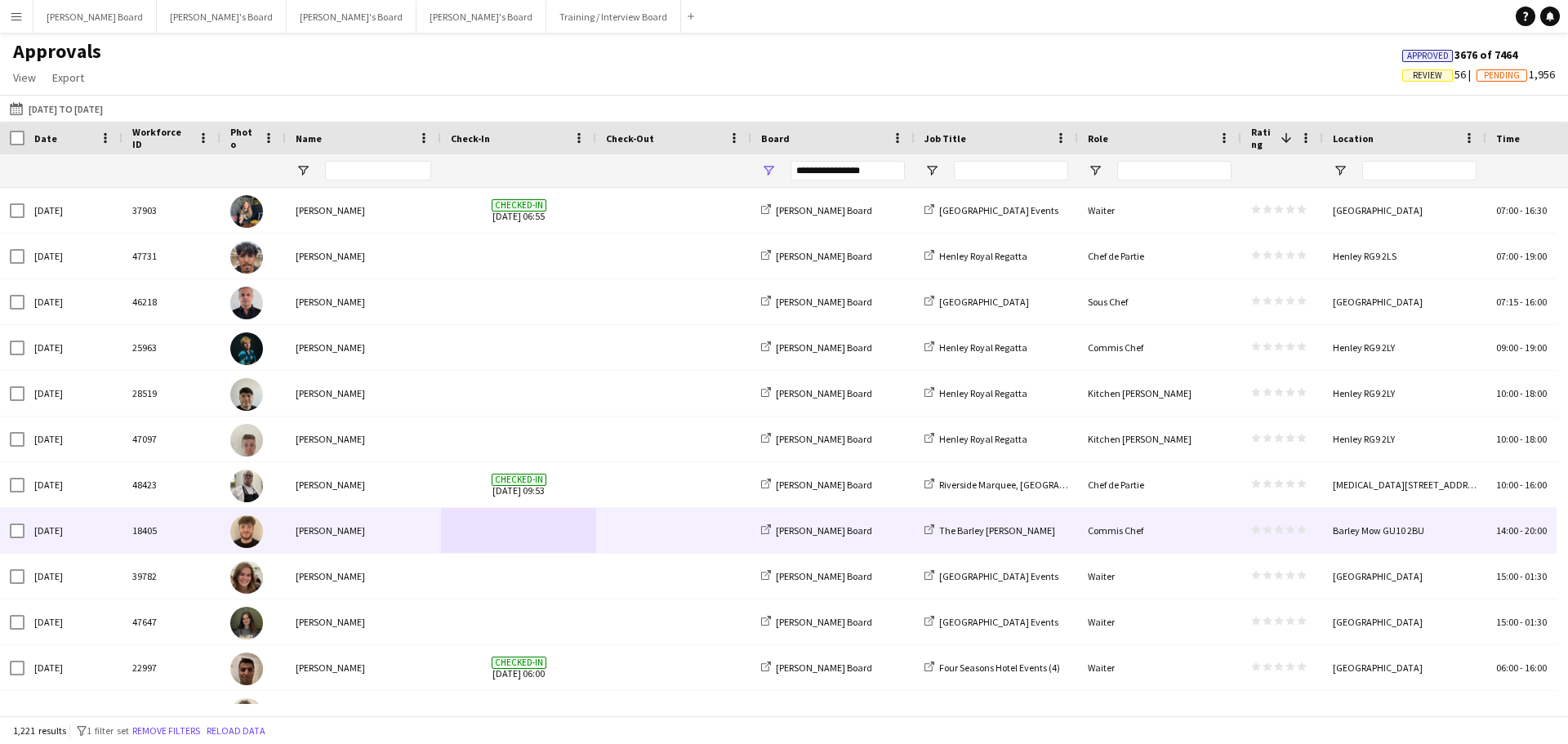
click at [495, 512] on span at bounding box center [518, 530] width 135 height 45
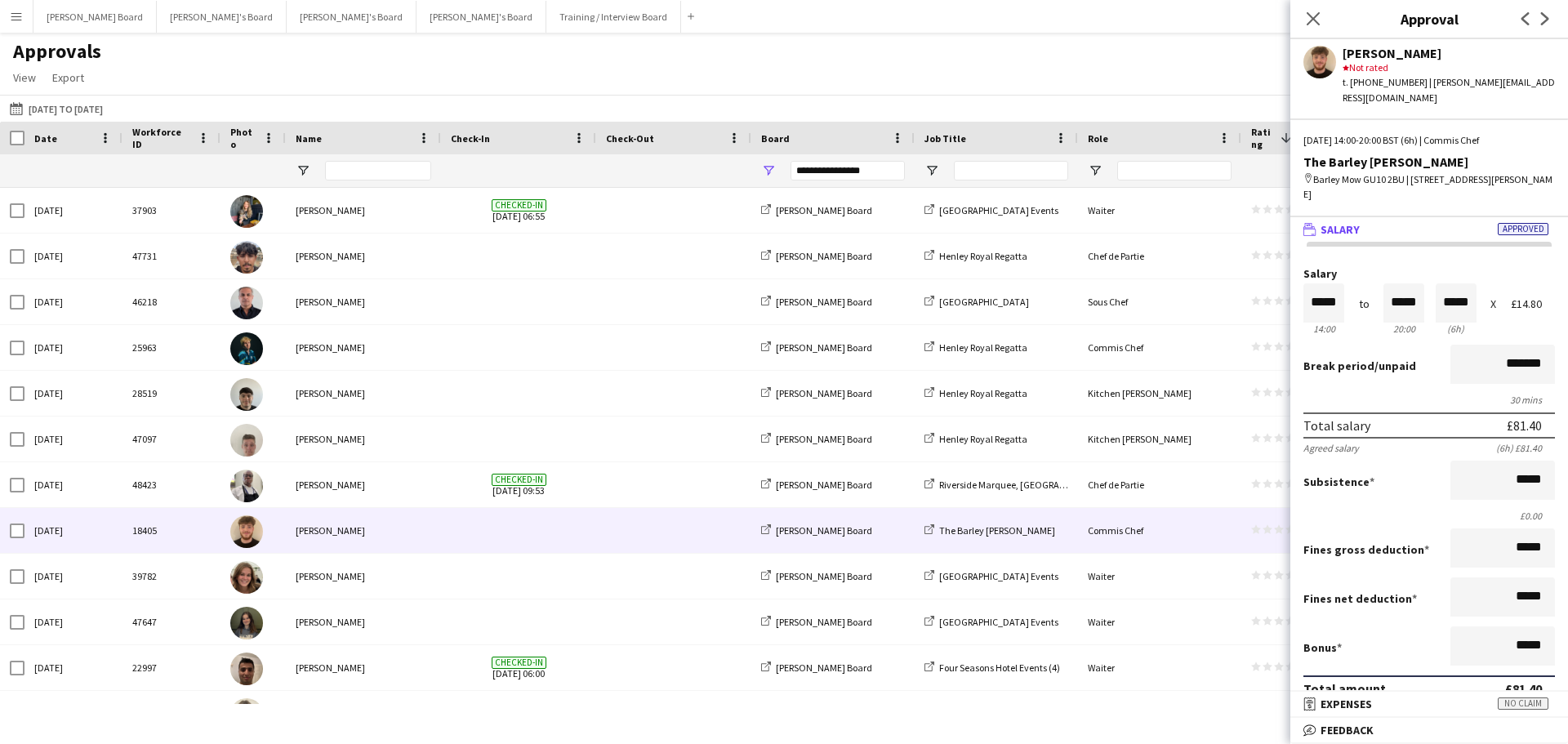
click at [1325, 62] on app-user-avatar at bounding box center [1319, 62] width 32 height 32
drag, startPoint x: 1439, startPoint y: 727, endPoint x: 1439, endPoint y: 708, distance: 19.0
click at [1439, 725] on mat-panel-title "bubble-pencil Feedback" at bounding box center [1426, 730] width 271 height 14
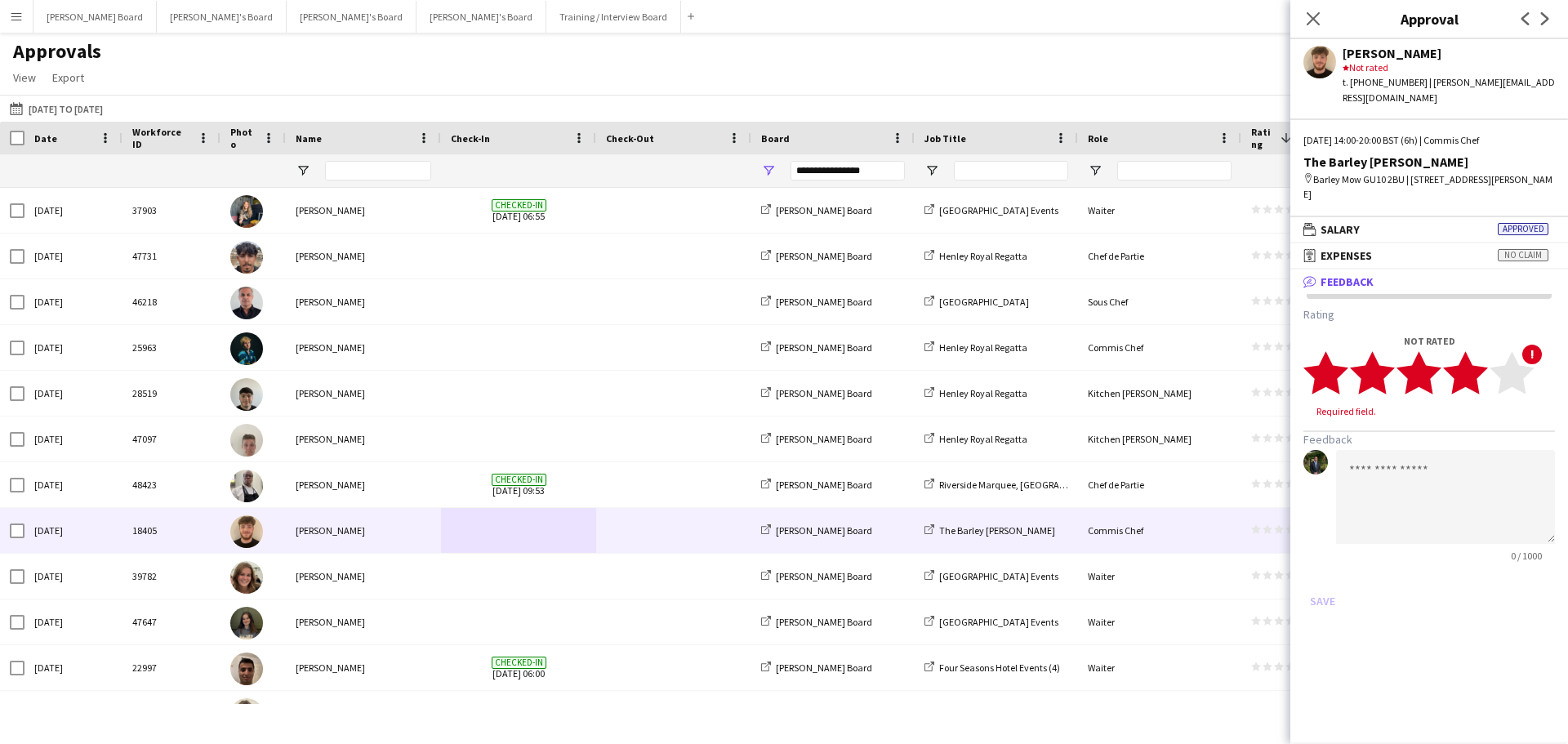
click at [1481, 375] on icon "star" at bounding box center [1465, 373] width 45 height 45
click at [1008, 83] on div "Approvals View Customise view Customise filters Reset Filters Reset View Reset …" at bounding box center [784, 66] width 1568 height 55
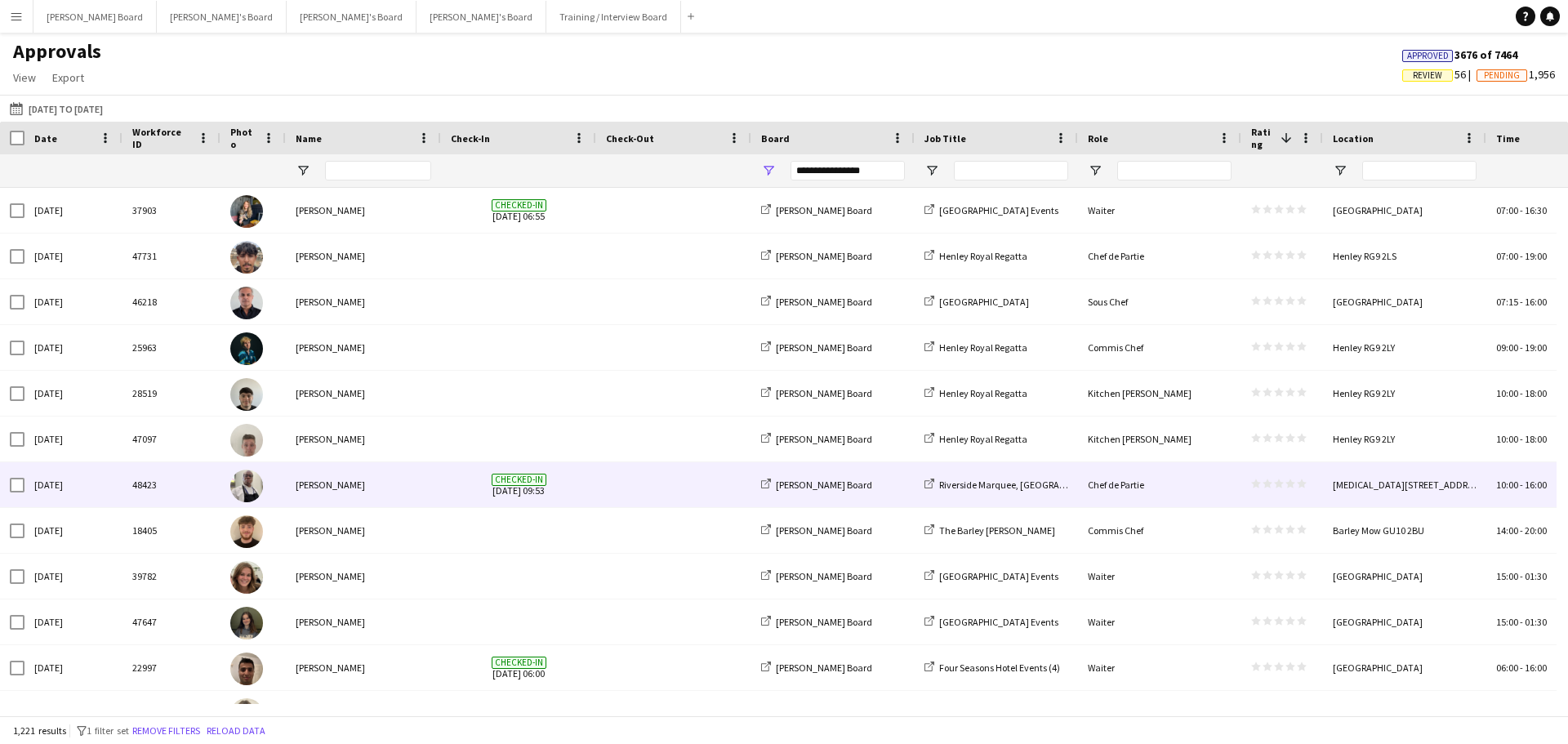
click at [399, 492] on div "[PERSON_NAME]" at bounding box center [363, 484] width 155 height 45
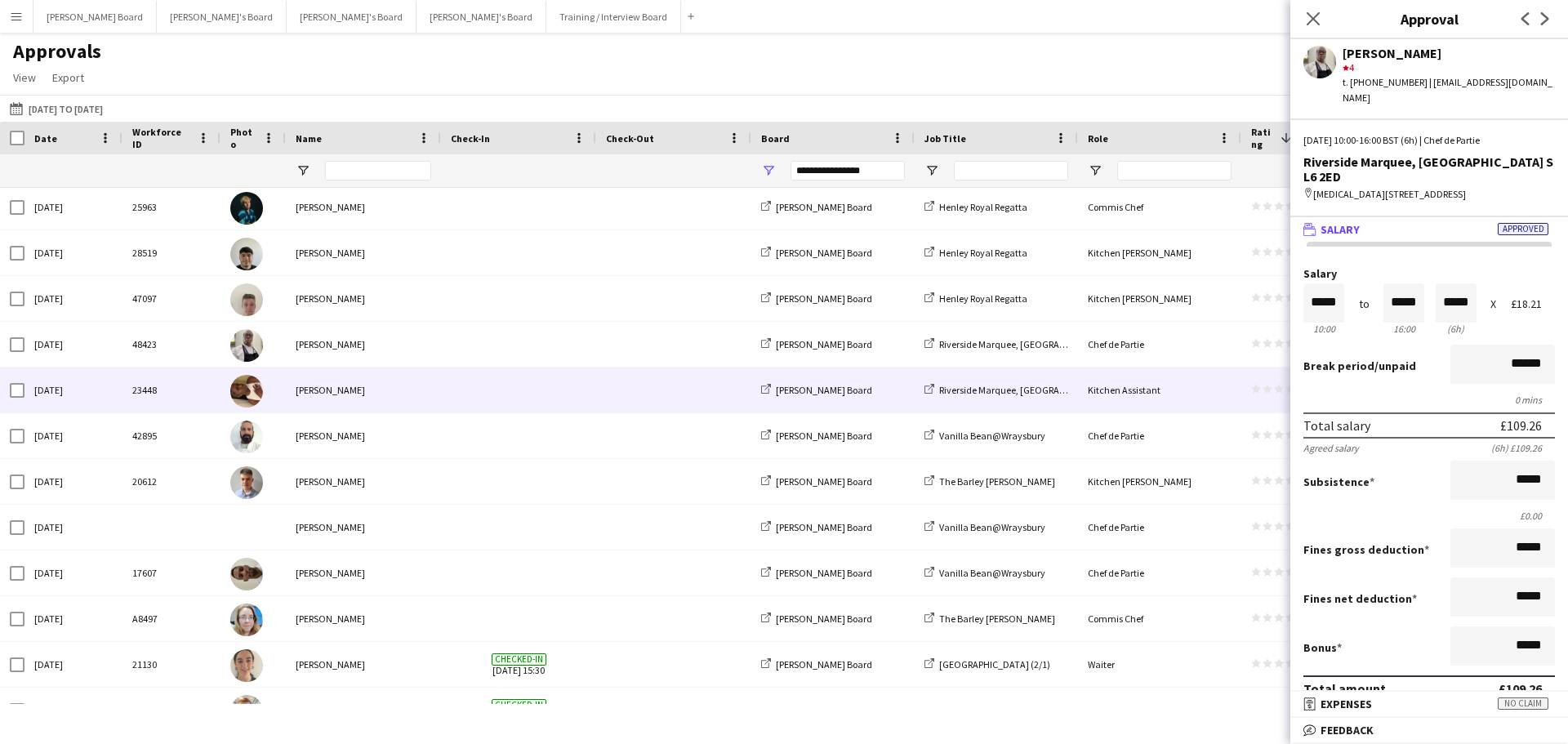
click at [433, 402] on div "[PERSON_NAME]" at bounding box center [363, 390] width 155 height 45
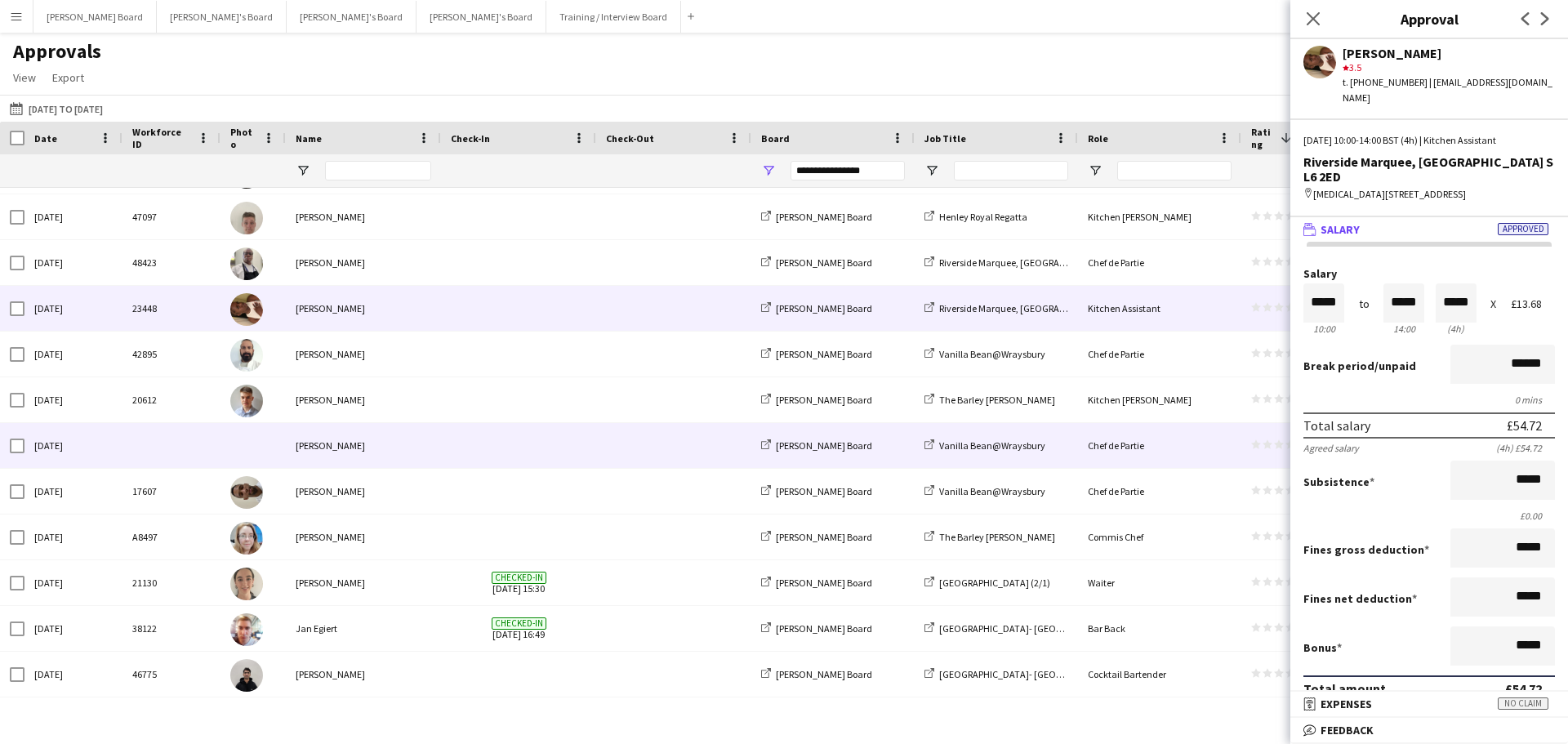
click at [426, 457] on div "[PERSON_NAME]" at bounding box center [363, 445] width 155 height 45
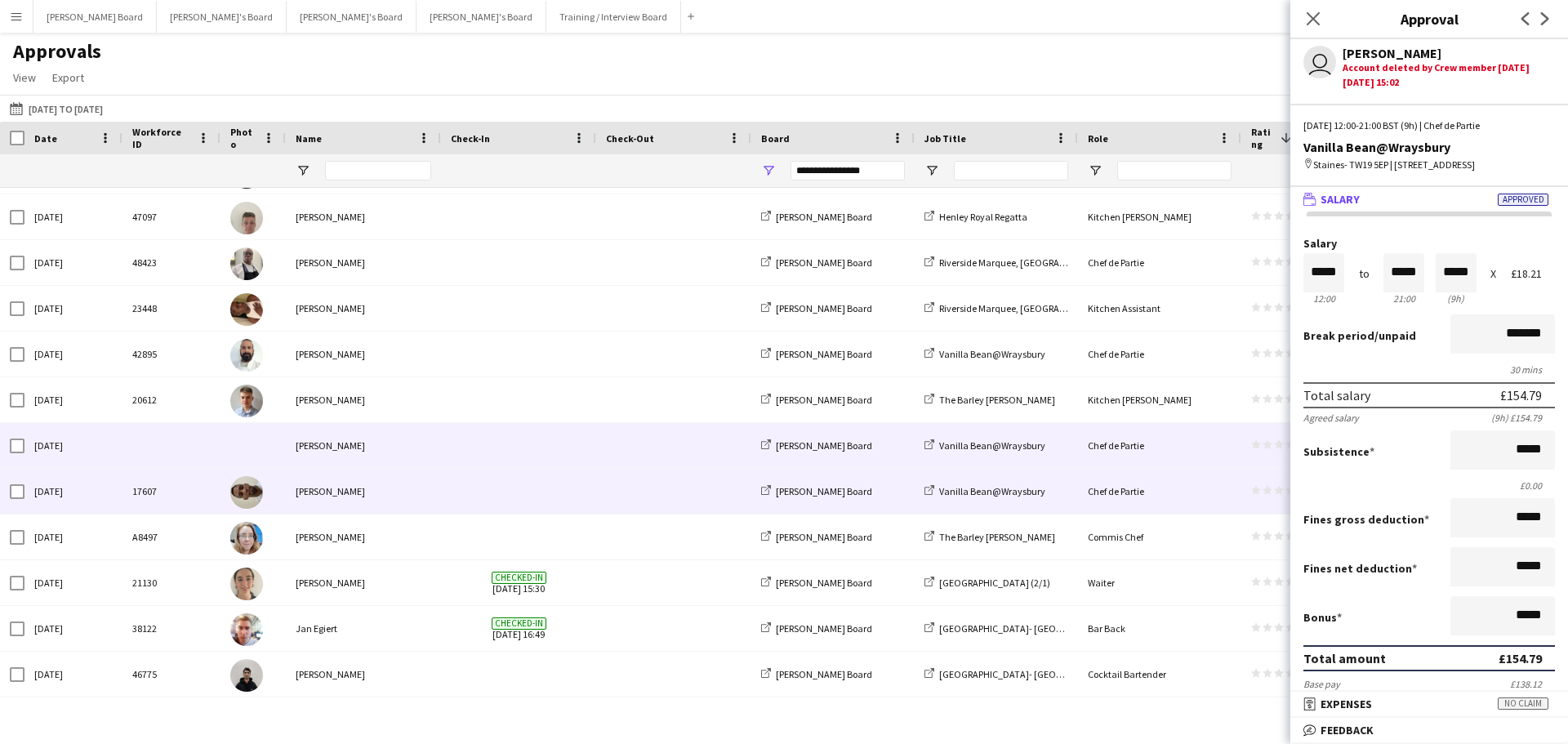
click at [431, 494] on div "[PERSON_NAME]" at bounding box center [363, 491] width 155 height 45
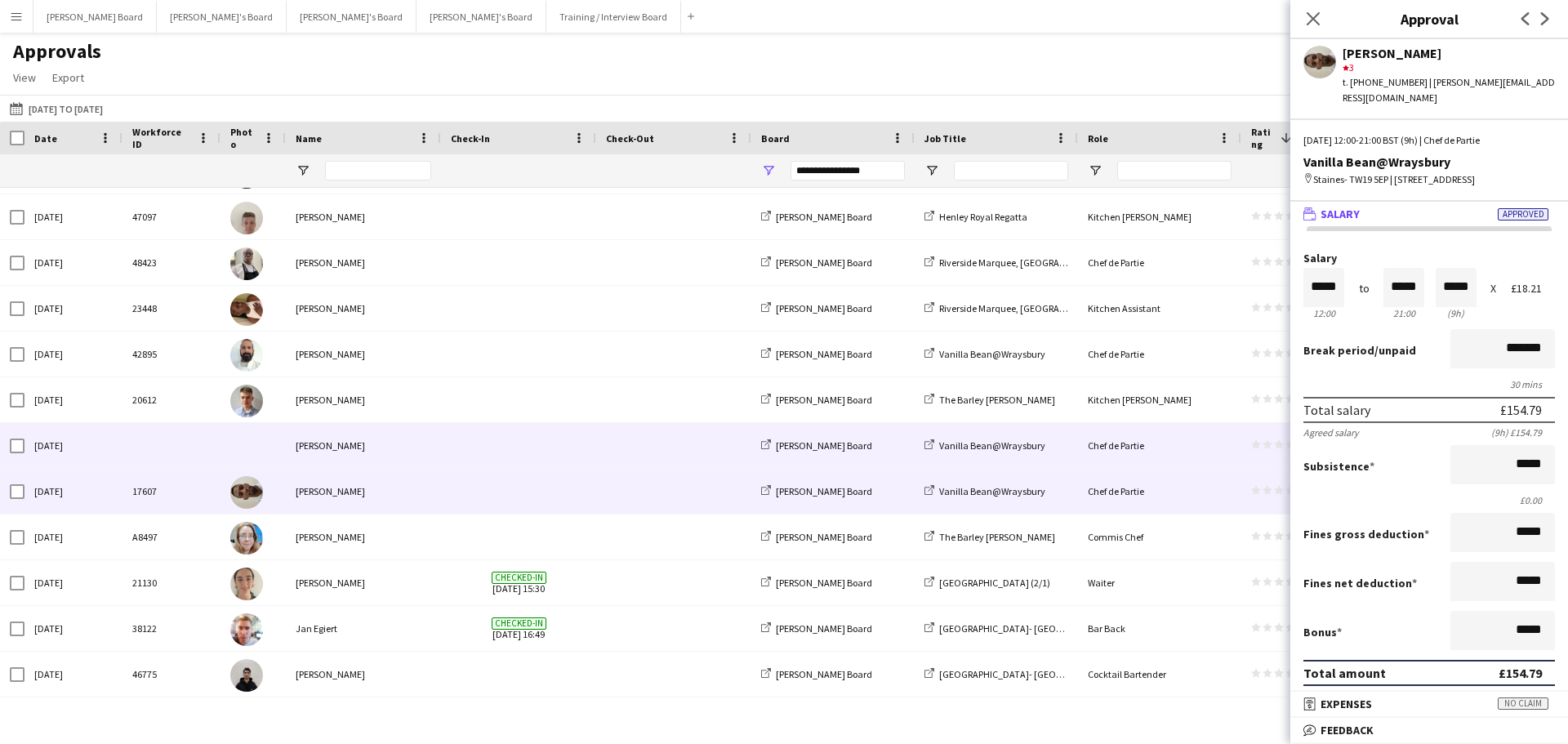
click at [431, 434] on div "[PERSON_NAME]" at bounding box center [363, 445] width 155 height 45
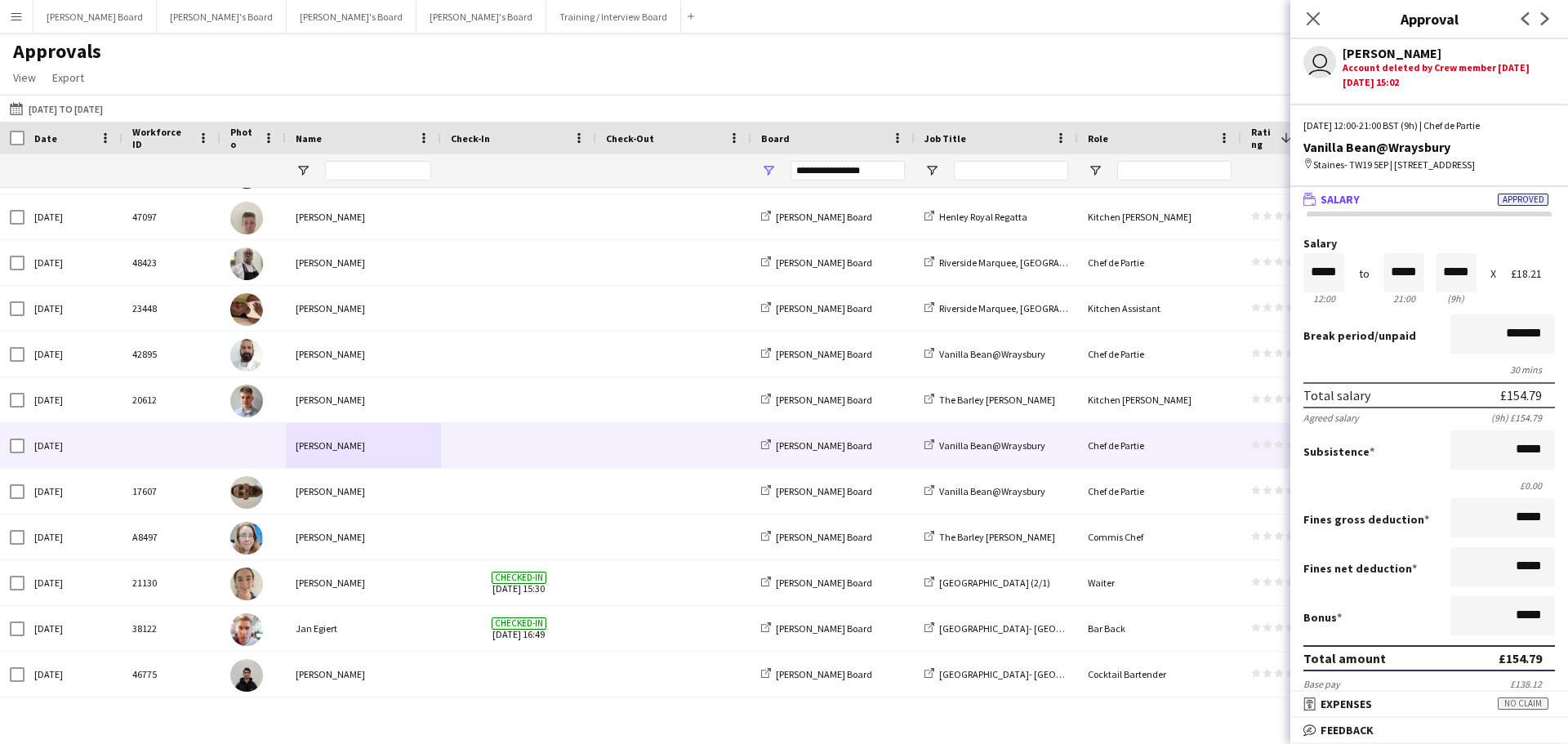
click at [886, 88] on div "Approvals View Customise view Customise filters Reset Filters Reset View Reset …" at bounding box center [784, 66] width 1568 height 55
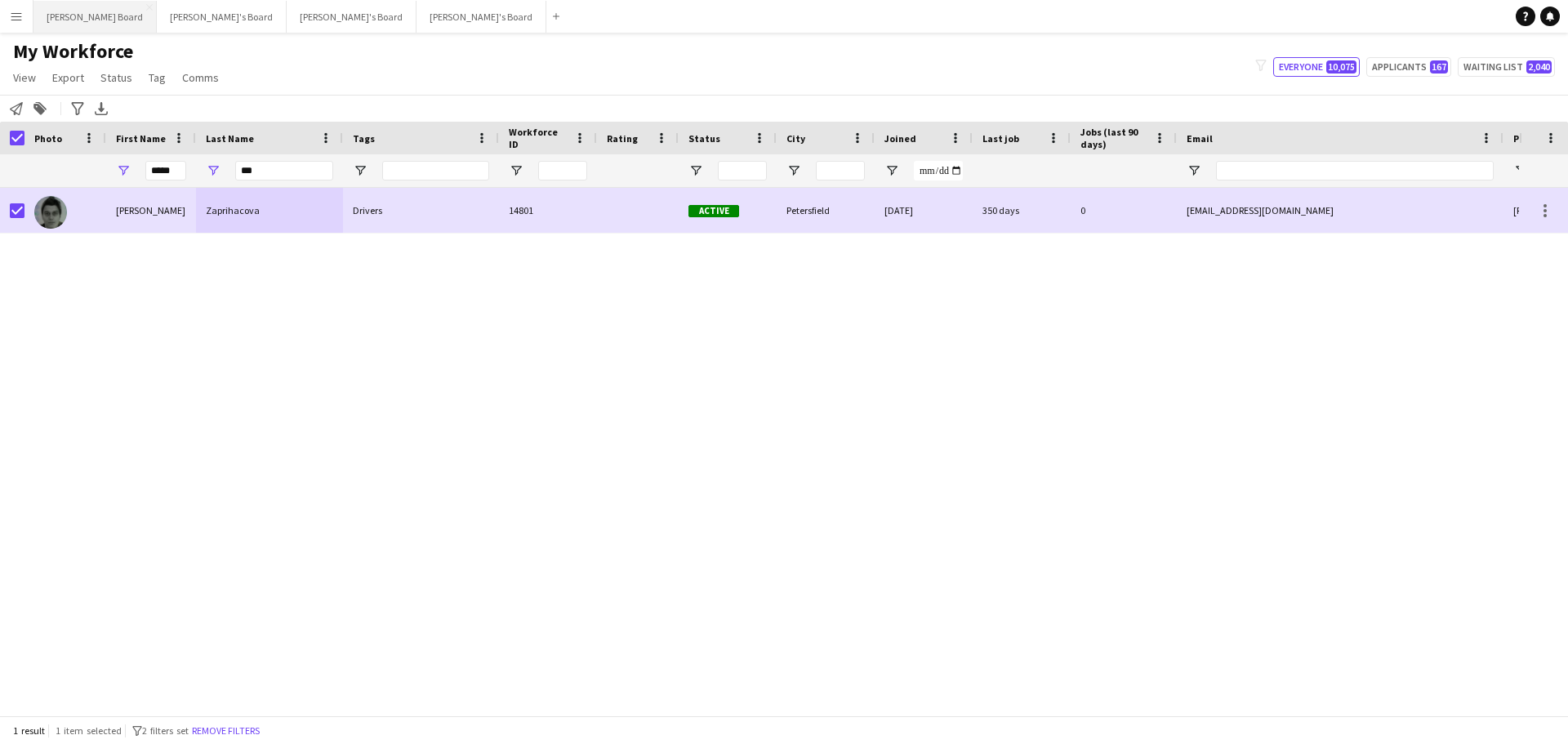
click at [70, 20] on button "Dean's Board Close" at bounding box center [94, 16] width 123 height 31
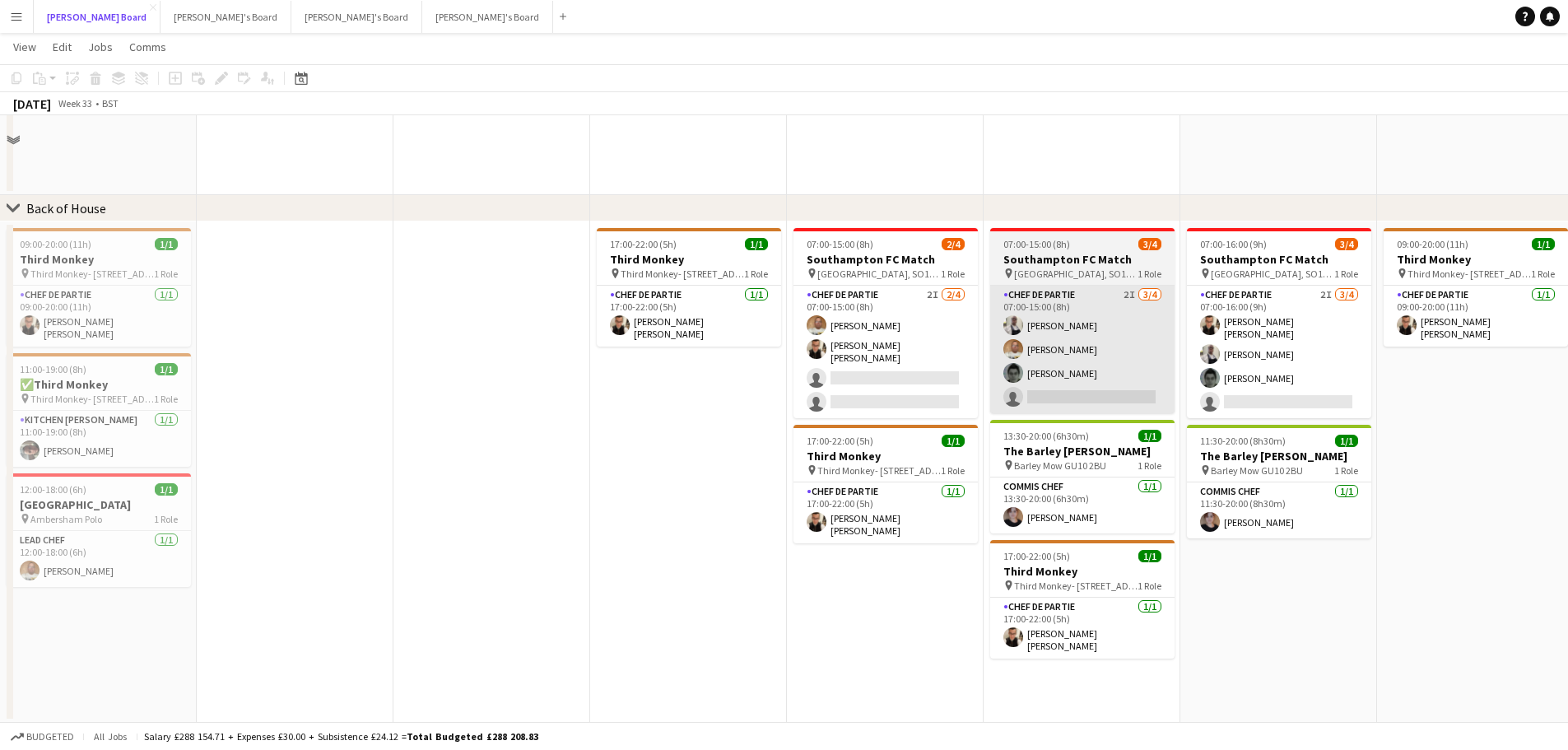
scroll to position [1944, 0]
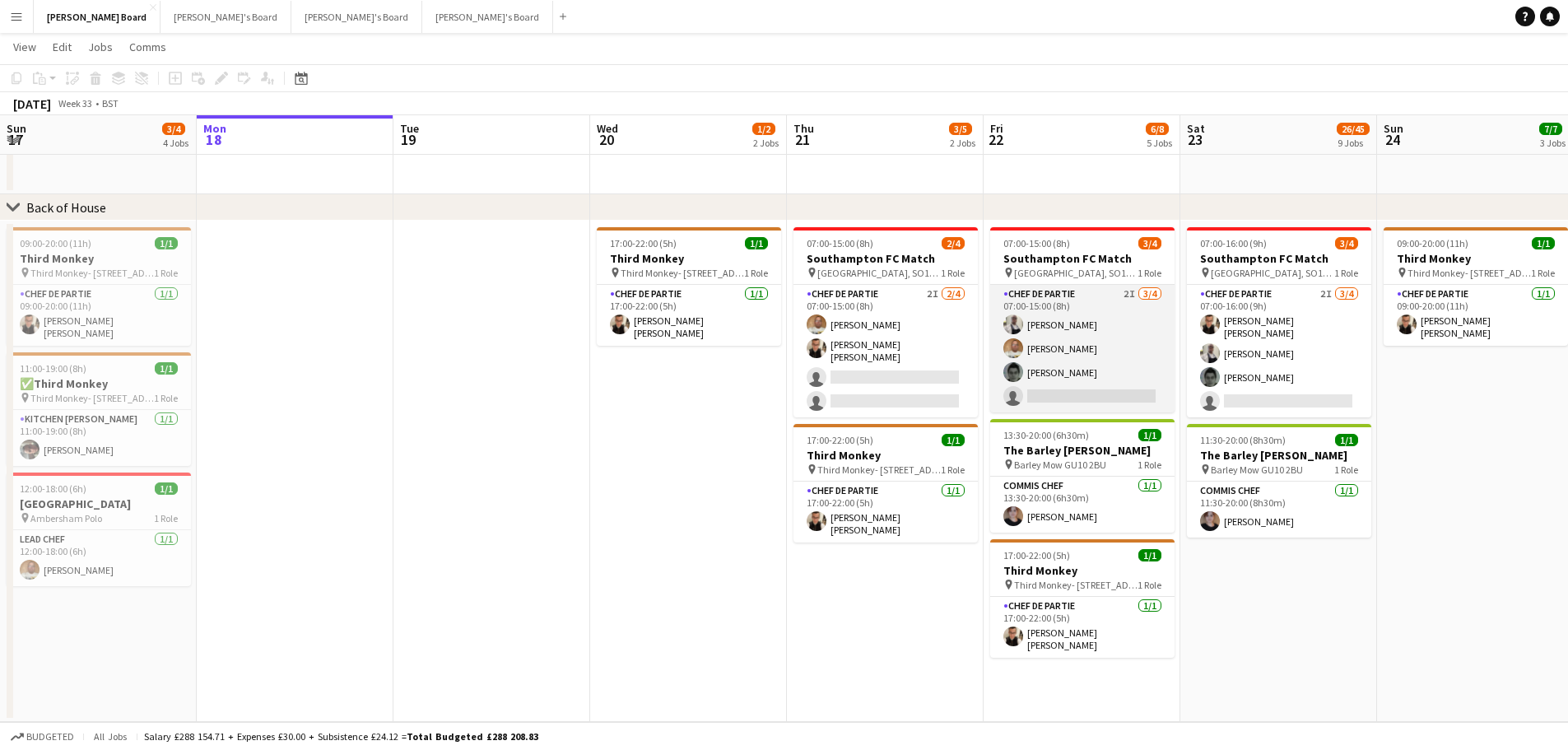
click at [1063, 354] on app-card-role "Chef de Partie 2I 3/4 07:00-15:00 (8h) Grah Christophe Keke Ian Hutchinson Lydi…" at bounding box center [1082, 348] width 185 height 128
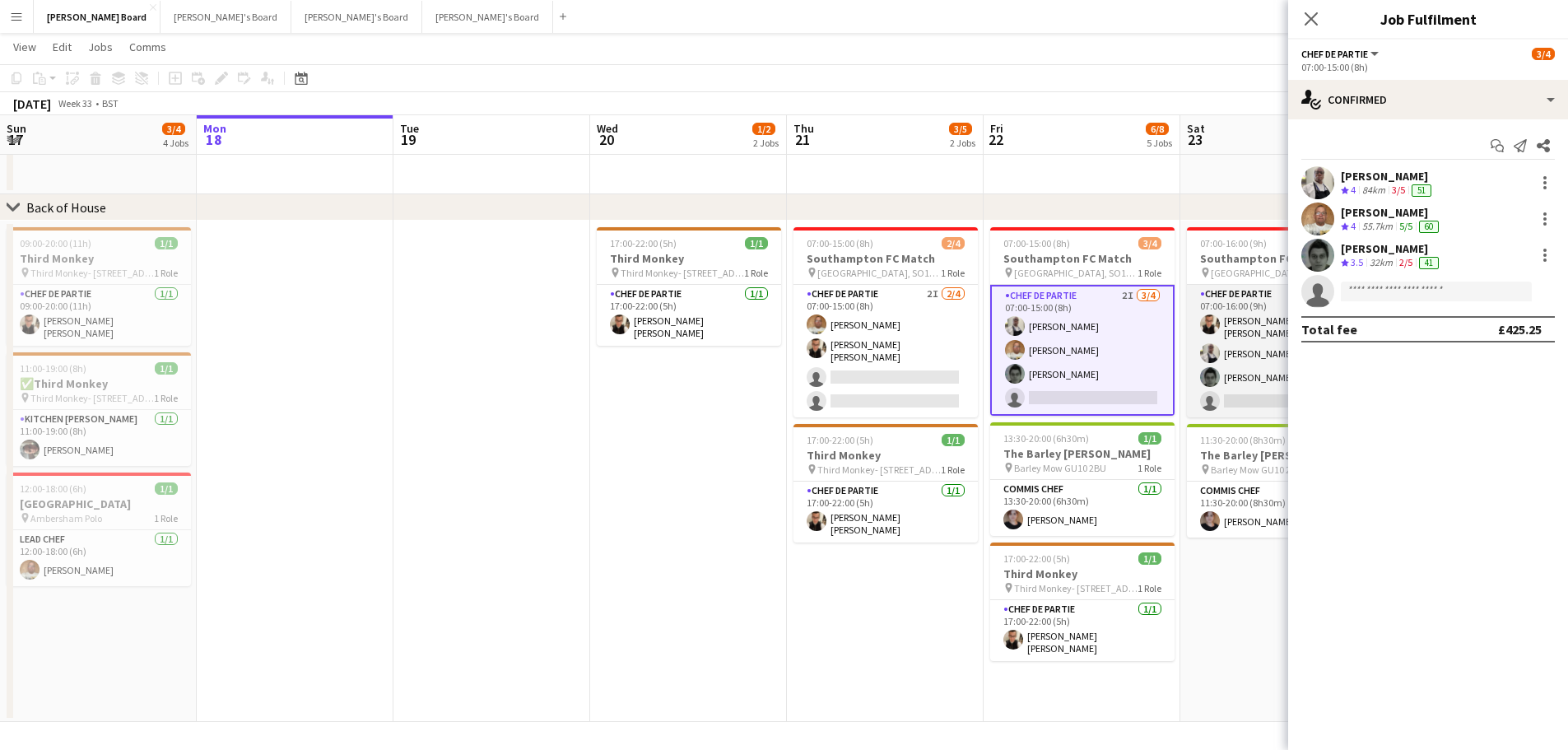
click at [1238, 376] on app-card-role "Chef de Partie 2I 3/4 07:00-16:00 (9h) Marnel Antonio Guillen Castellon Grah Ch…" at bounding box center [1279, 351] width 185 height 132
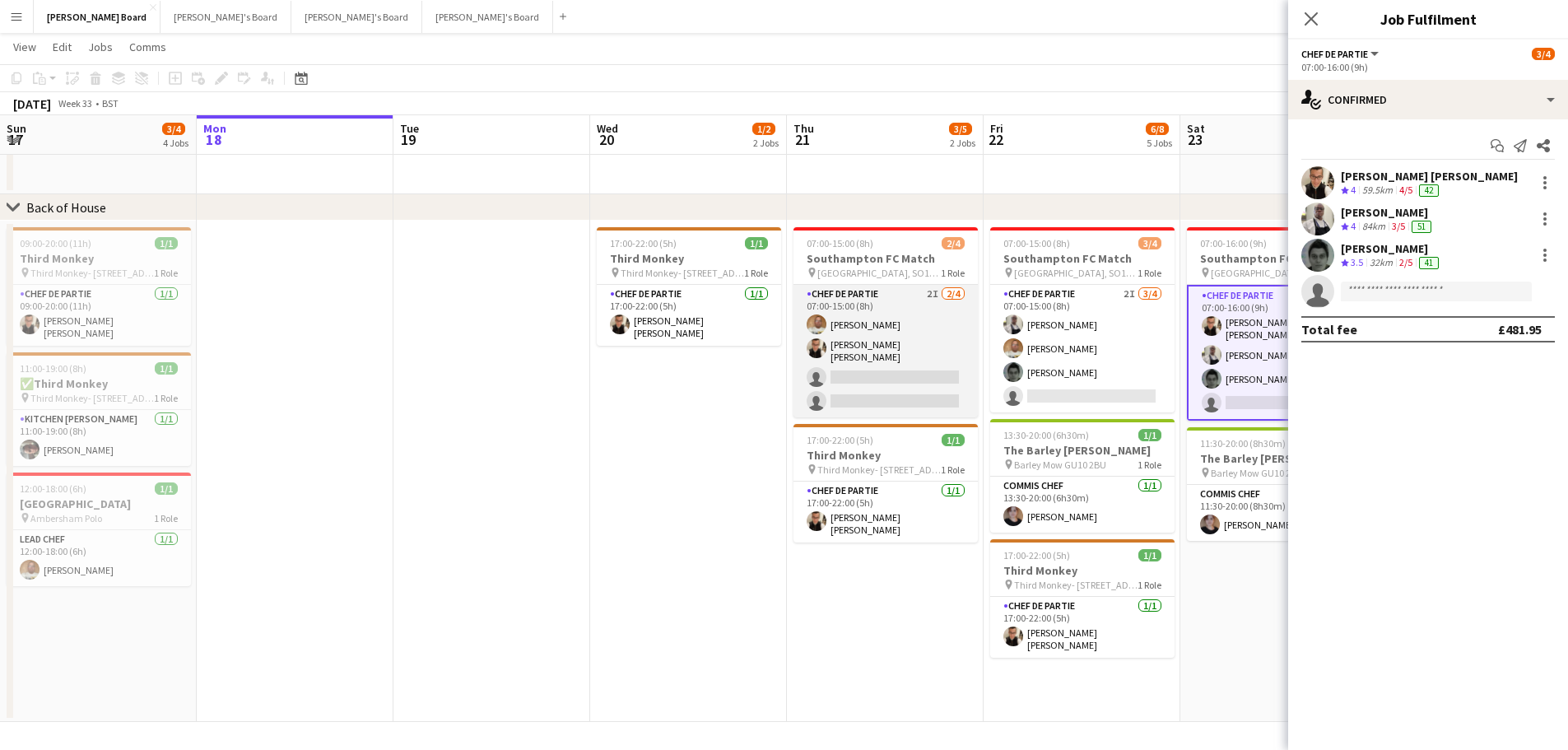
click at [857, 337] on app-card-role "Chef de Partie 2I 2/4 07:00-15:00 (8h) Ian Hutchinson Marnel Antonio Guillen Ca…" at bounding box center [886, 351] width 185 height 132
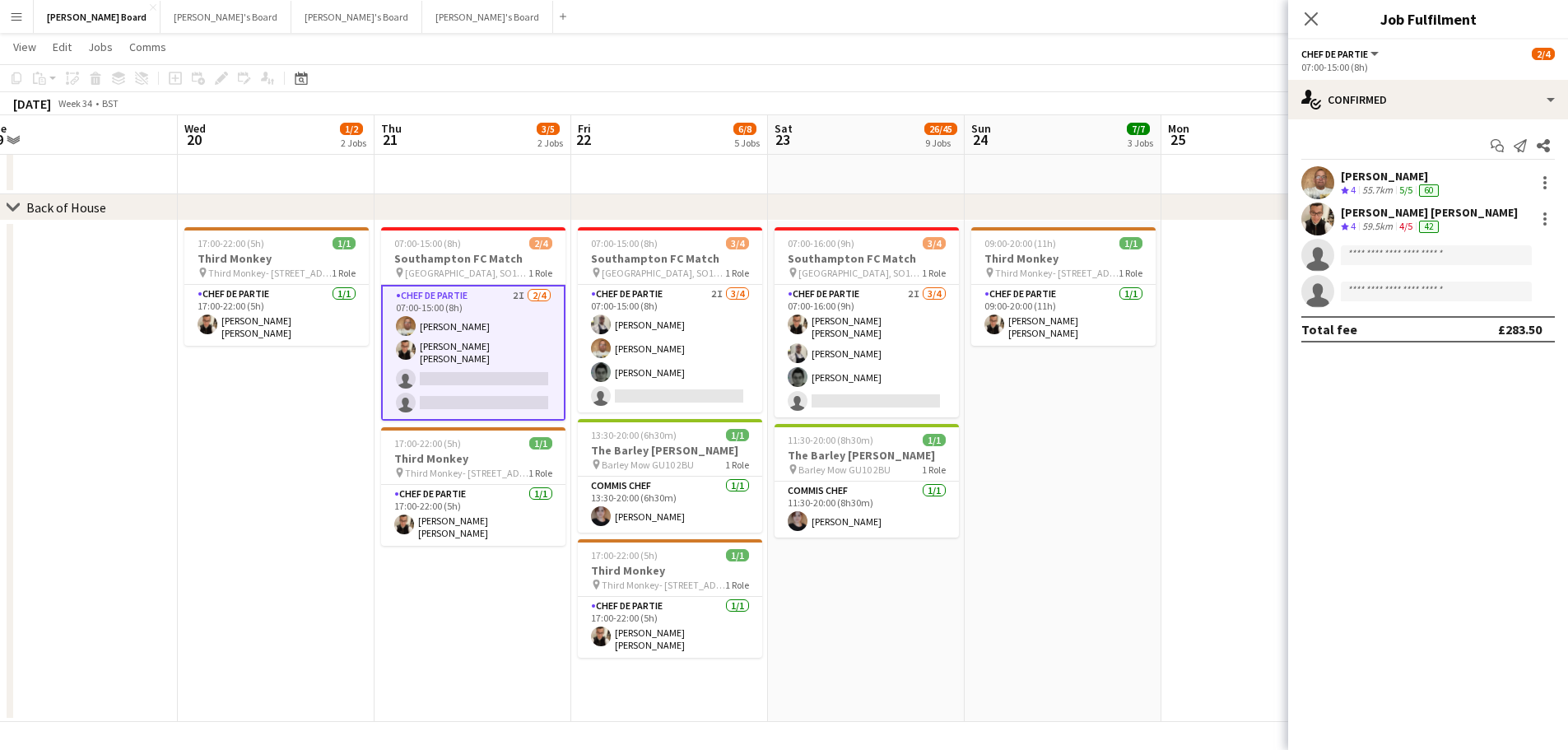
drag, startPoint x: 699, startPoint y: 427, endPoint x: 426, endPoint y: 408, distance: 273.7
